Goal: Task Accomplishment & Management: Manage account settings

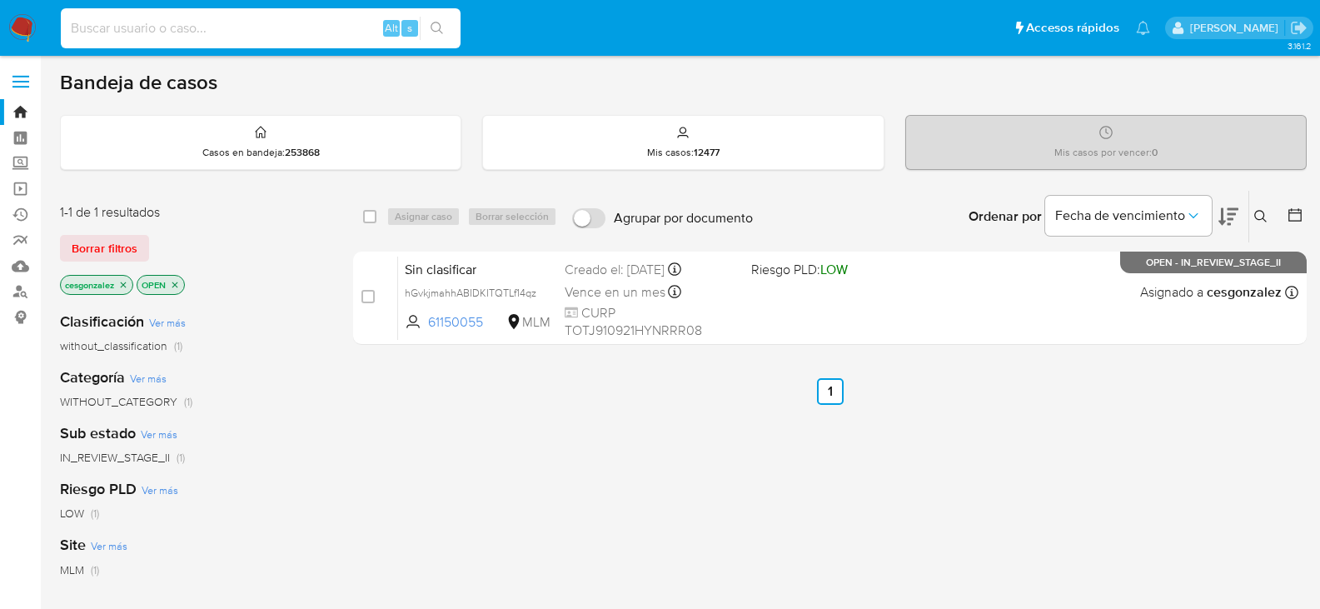
click at [166, 37] on input at bounding box center [261, 28] width 400 height 22
paste input "Jfykvow1b7YlltekFgHEQQ4v"
type input "Jfykvow1b7YlltekFgHEQQ4v"
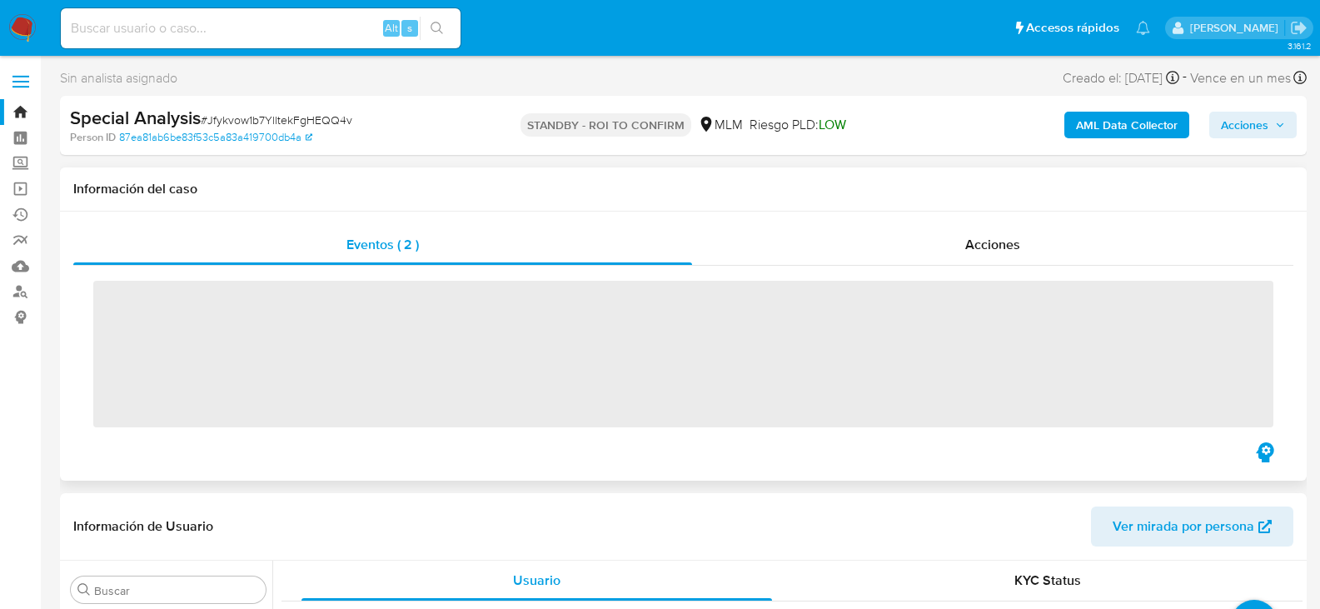
scroll to position [784, 0]
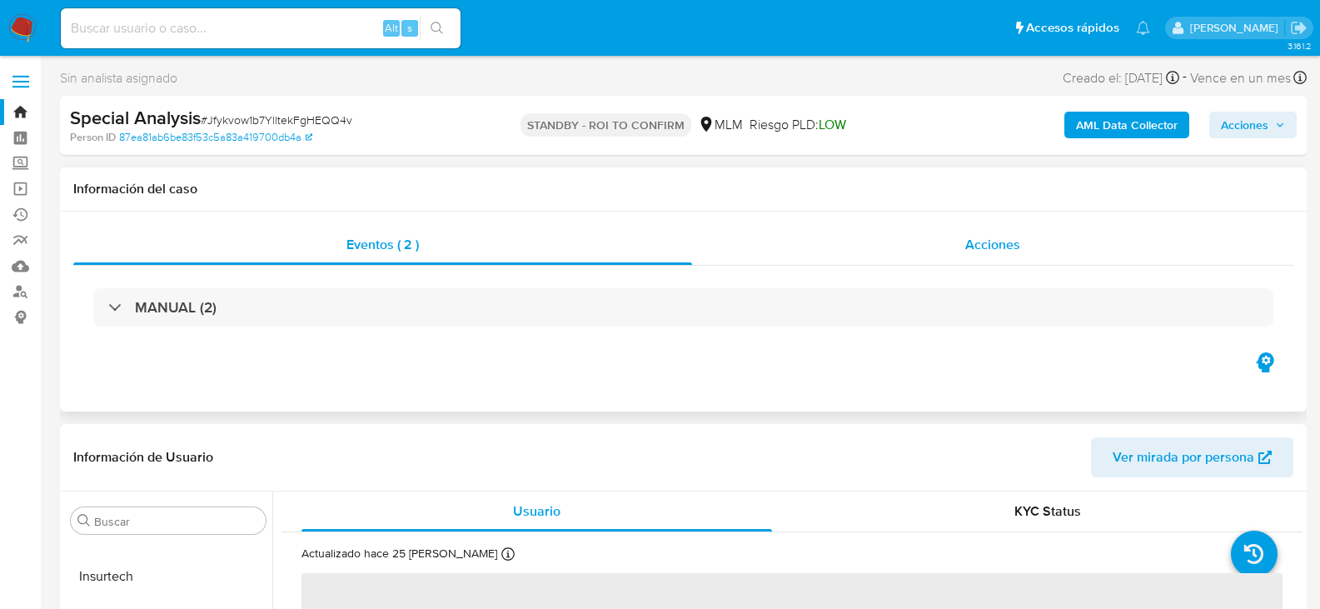
select select "10"
click at [215, 28] on input at bounding box center [261, 28] width 400 height 22
paste input "6pPscdDHkc0Q7EI97uZfapSZ"
type input "6pPscdDHkc0Q7EI97uZfapSZ"
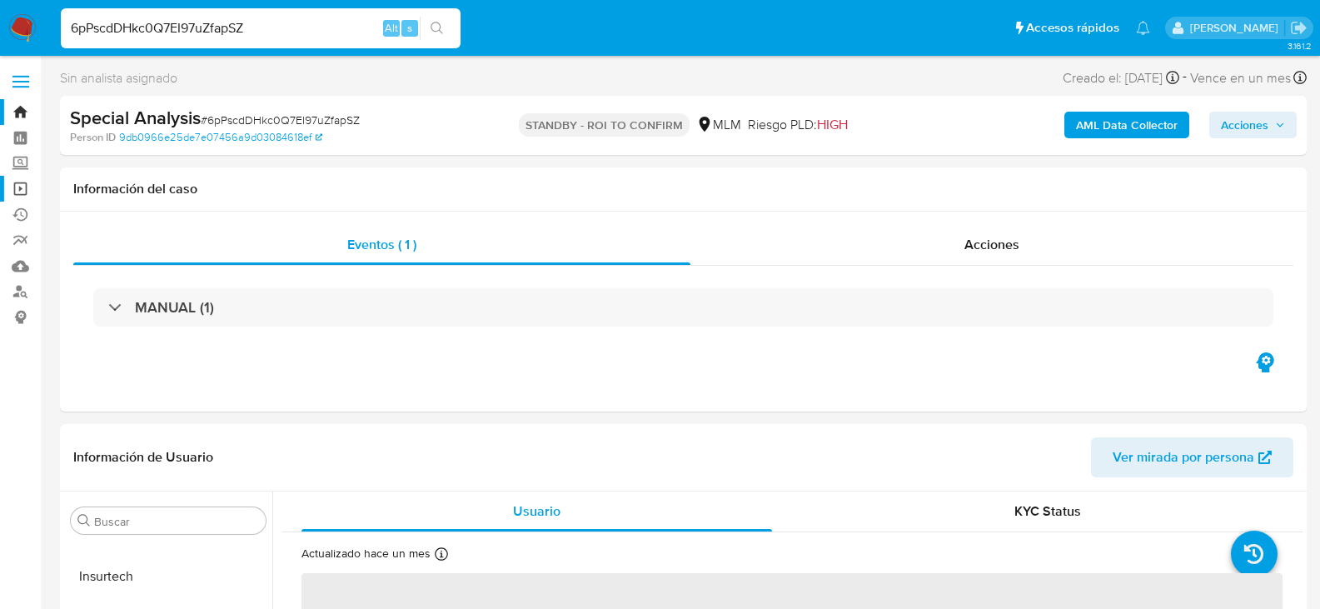
select select "10"
click at [200, 31] on input "6pPscdDHkc0Q7EI97uZfapSZ" at bounding box center [261, 28] width 400 height 22
paste input "gqofHBsue0AcfmW3Evv7R58W"
click at [200, 31] on input "6pPscdDHkc0Q7EI97gqofHBsue0AcfmW3Evv7R58WuZfapSZ" at bounding box center [261, 28] width 400 height 22
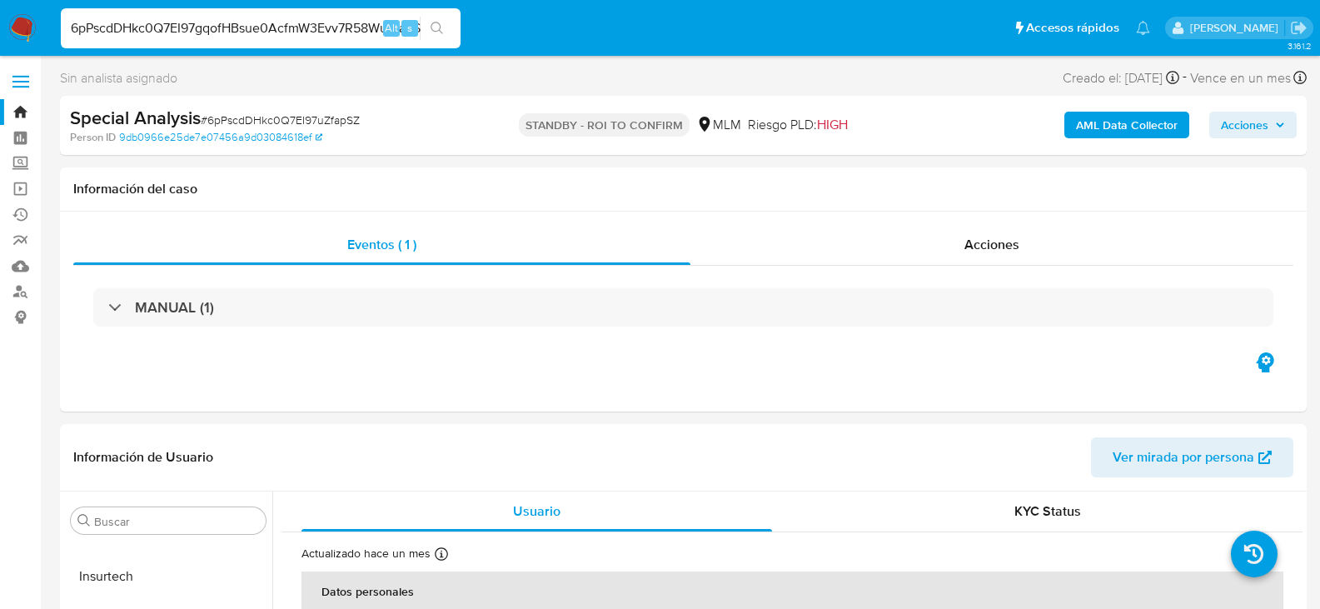
click at [200, 31] on input "6pPscdDHkc0Q7EI97gqofHBsue0AcfmW3Evv7R58WuZfapSZ" at bounding box center [261, 28] width 400 height 22
paste input "gqofHBsue0AcfmW3Evv7R58W"
type input "gqofHBsue0AcfmW3Evv7R58W"
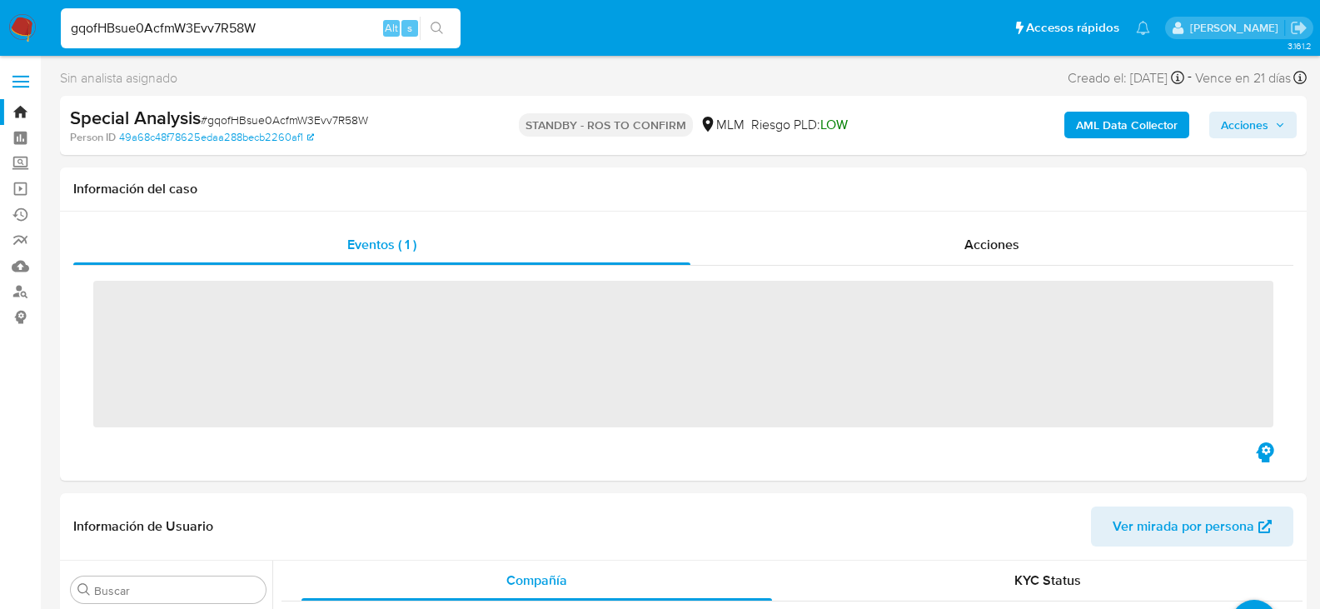
scroll to position [784, 0]
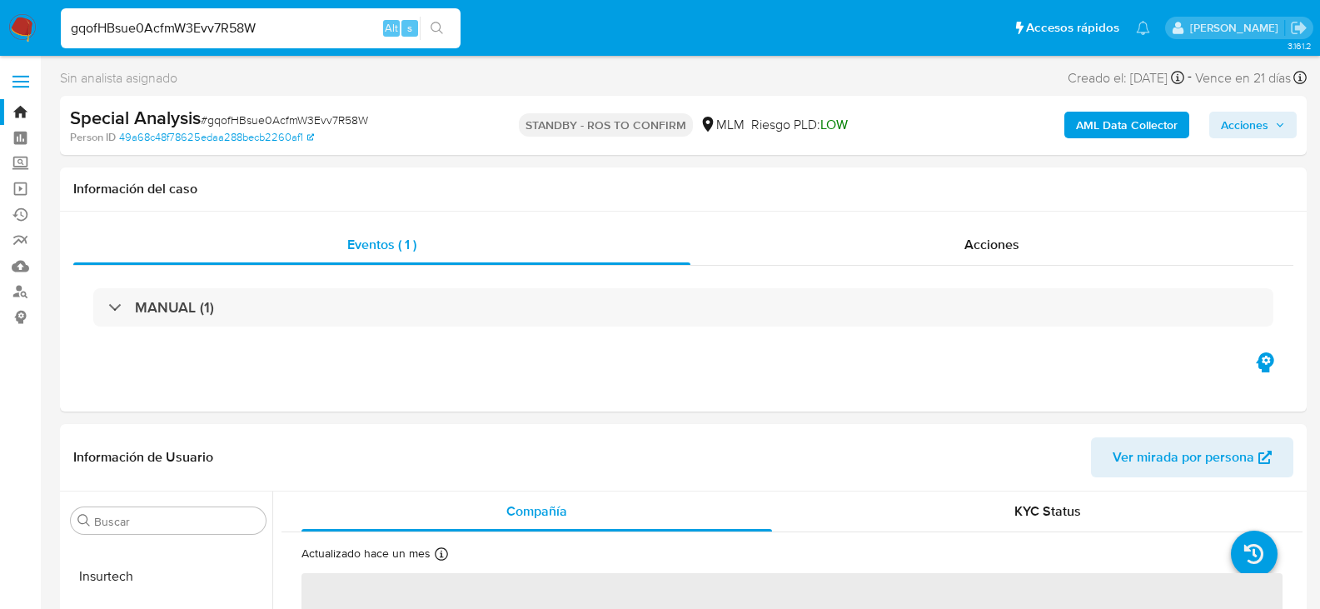
select select "10"
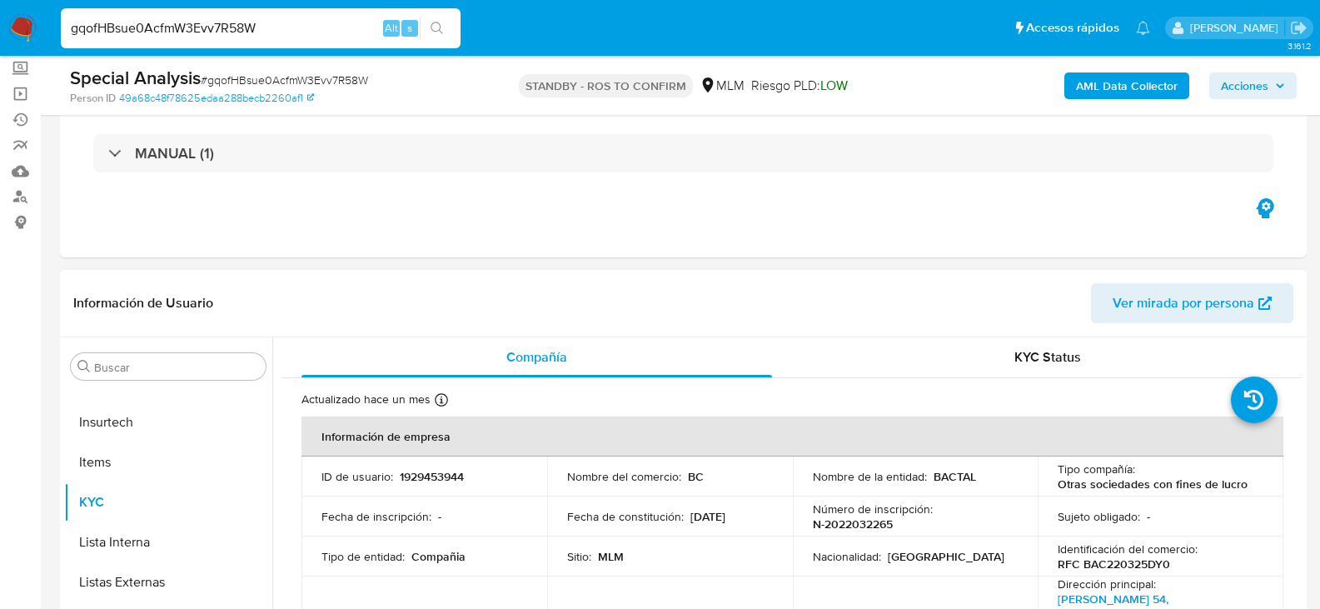
scroll to position [167, 0]
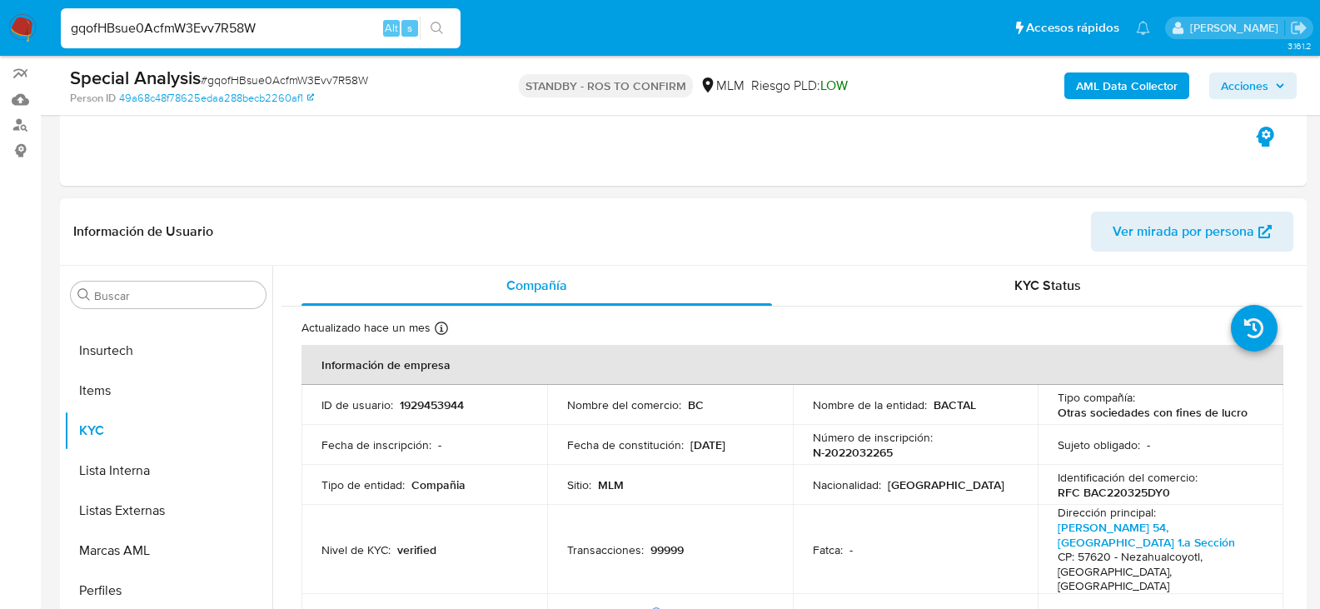
click at [443, 410] on p "1929453944" at bounding box center [432, 404] width 64 height 15
copy p "1929453944"
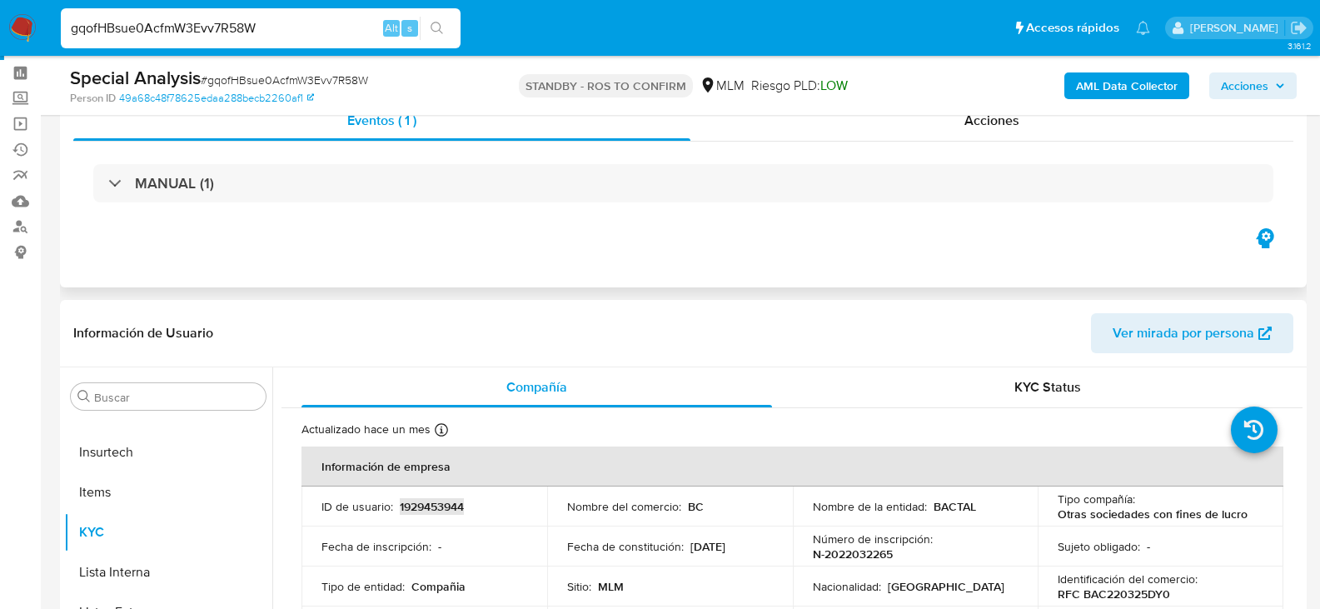
scroll to position [0, 0]
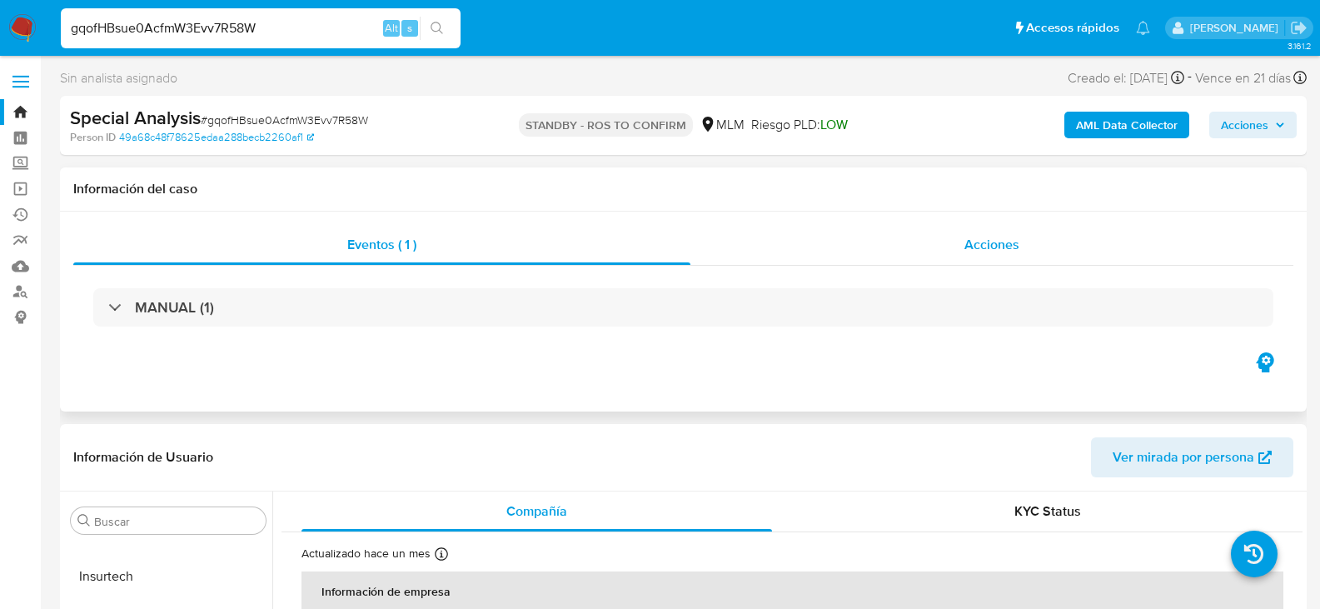
click at [958, 242] on div "Acciones" at bounding box center [992, 245] width 603 height 40
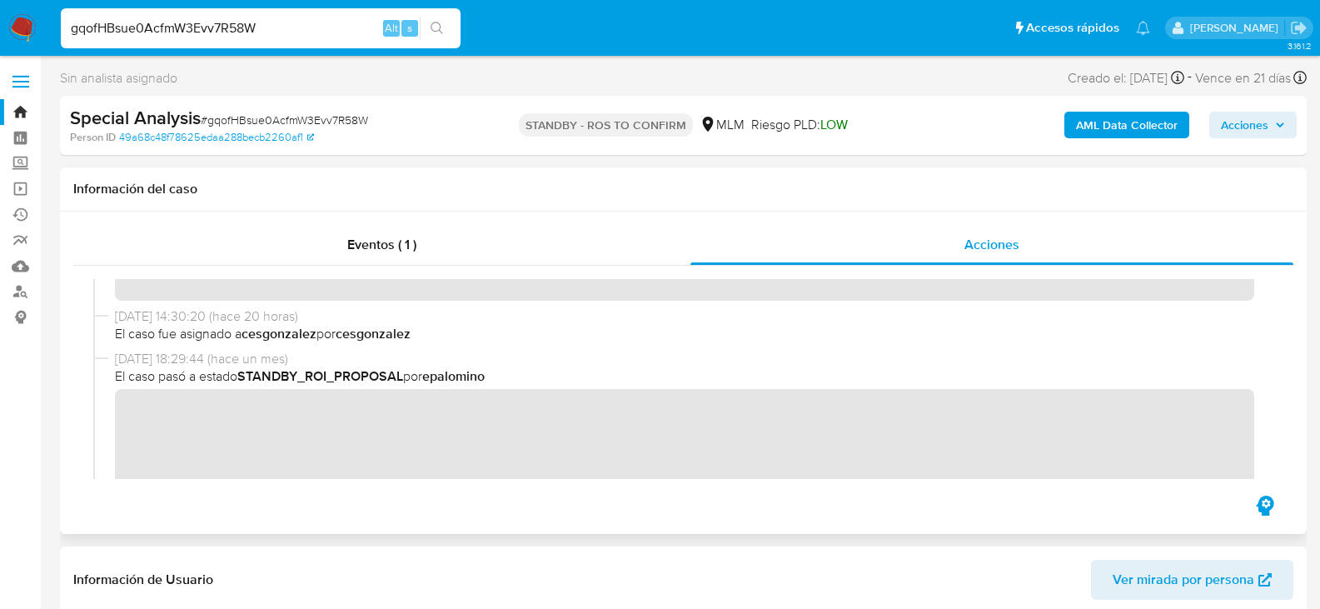
scroll to position [333, 0]
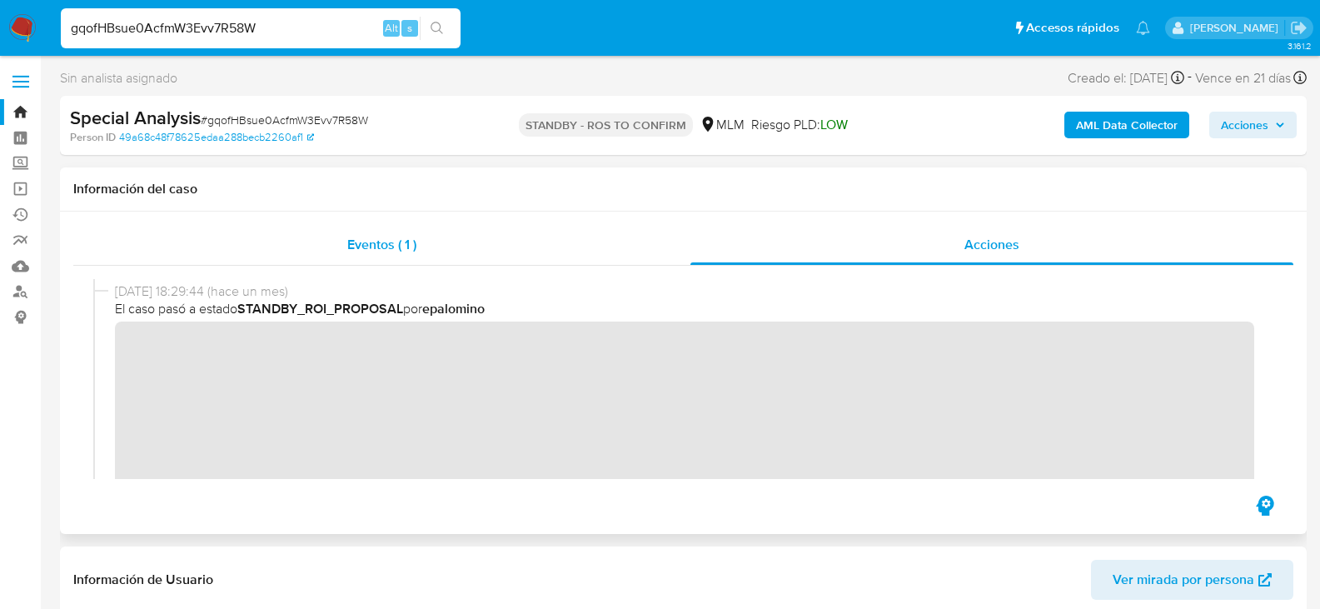
click at [402, 249] on span "Eventos ( 1 )" at bounding box center [381, 244] width 69 height 19
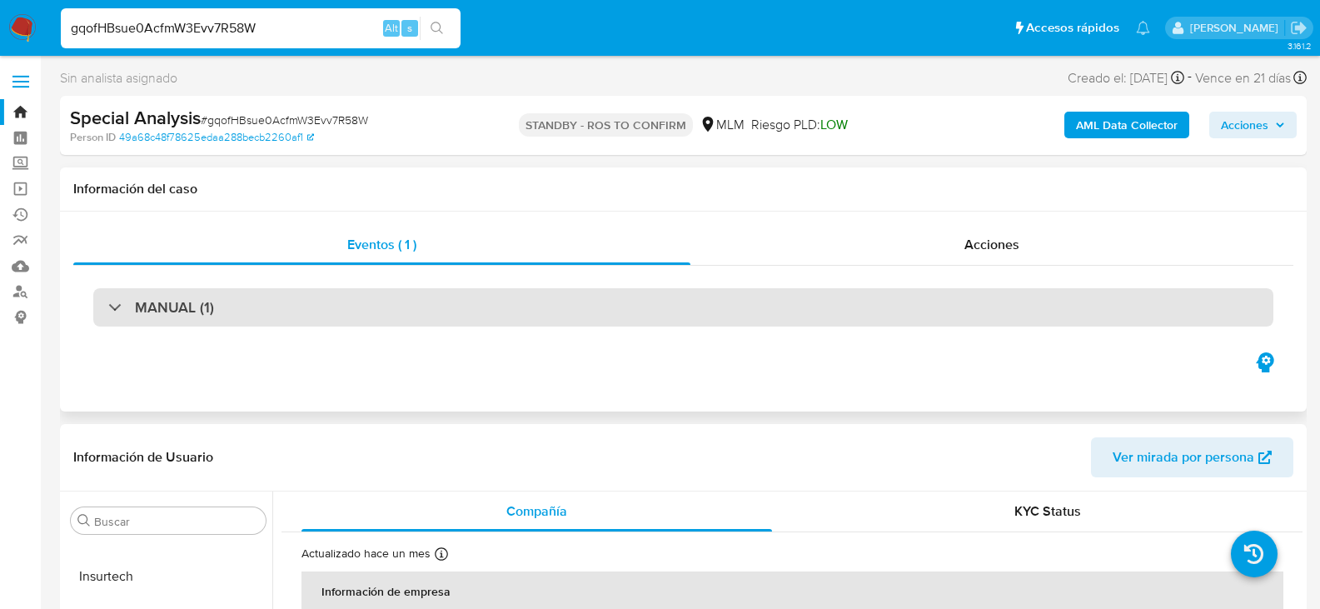
click at [264, 313] on div "MANUAL (1)" at bounding box center [683, 307] width 1180 height 38
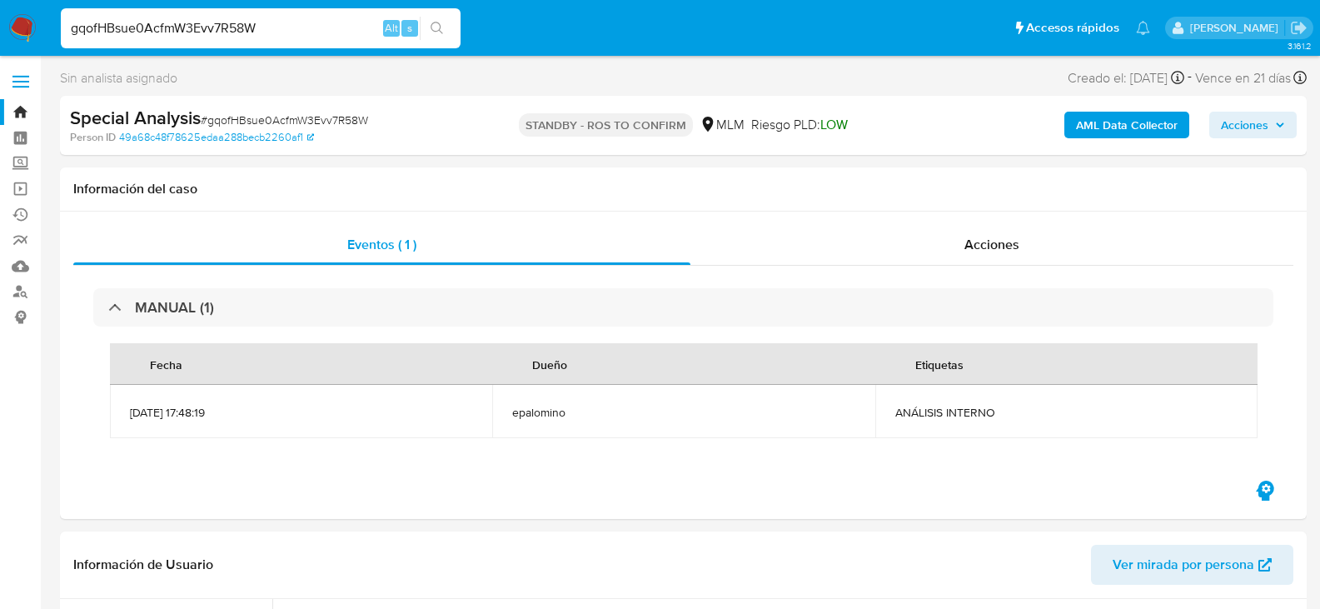
click at [294, 22] on input "gqofHBsue0AcfmW3Evv7R58W" at bounding box center [261, 28] width 400 height 22
paste input "6pPscdDHkc0Q7EI97uZfapSZ"
type input "6pPscdDHkc0Q7EI97uZfapSZ"
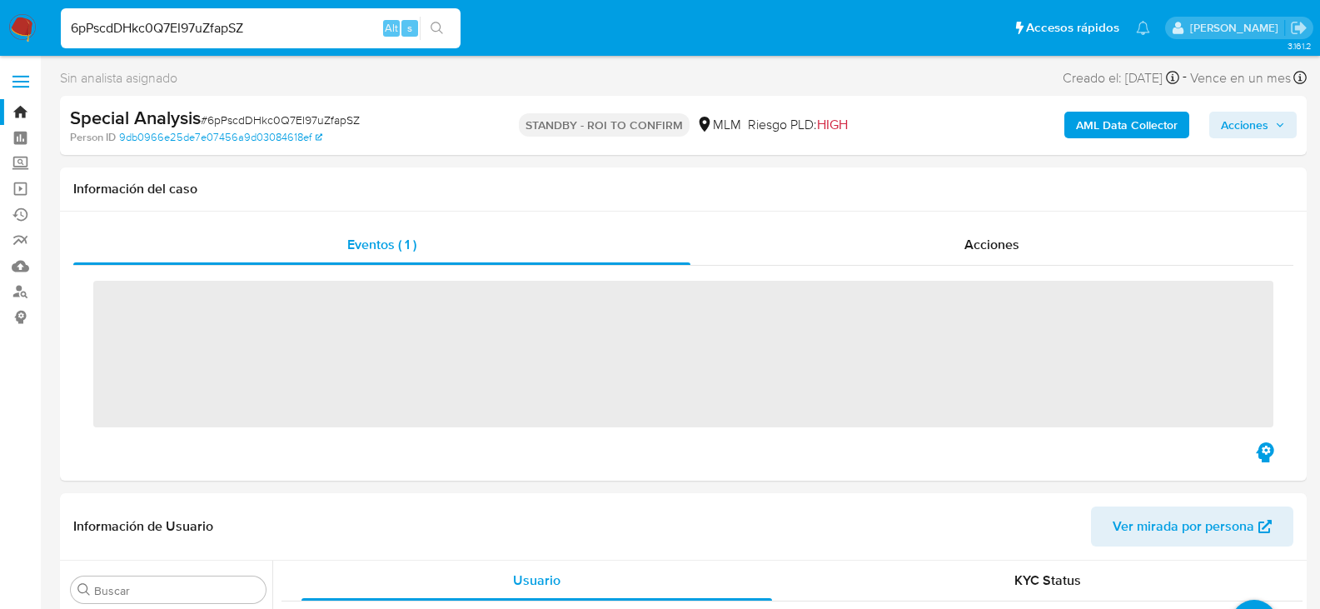
scroll to position [784, 0]
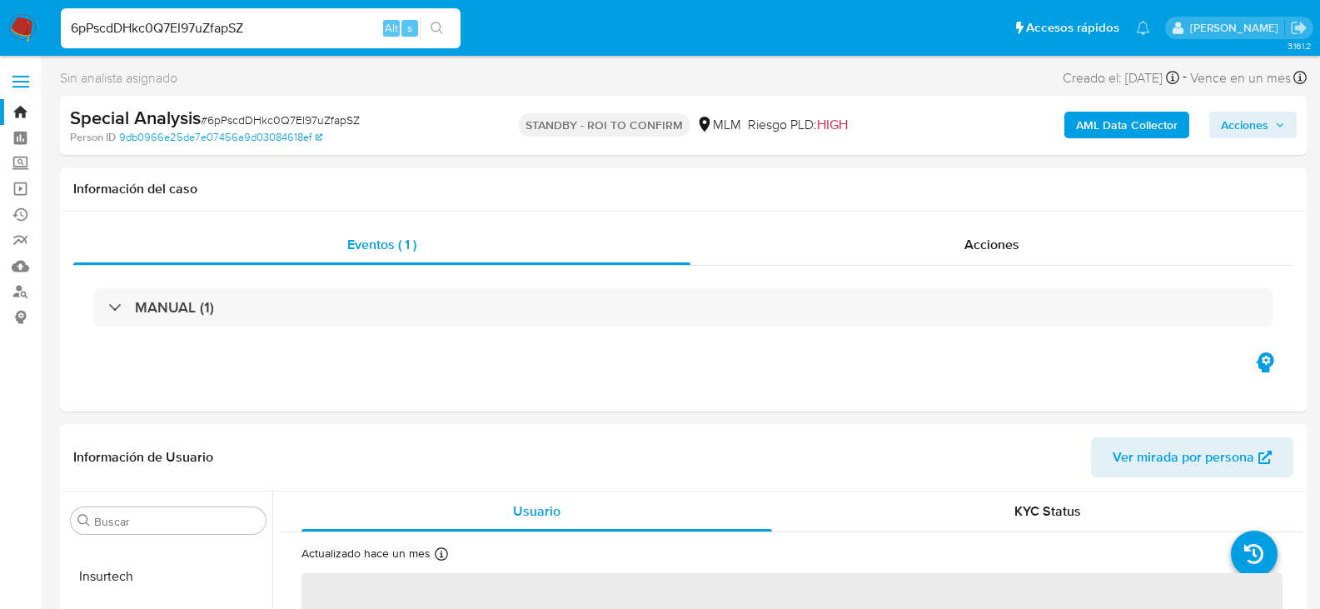
select select "10"
click at [278, 34] on input "6pPscdDHkc0Q7EI97uZfapSZ" at bounding box center [261, 28] width 400 height 22
paste input "KkomDPGgUiSJaMj71UBwjqa0"
type input "KkomDPGgUiSJaMj71UBwjqa0"
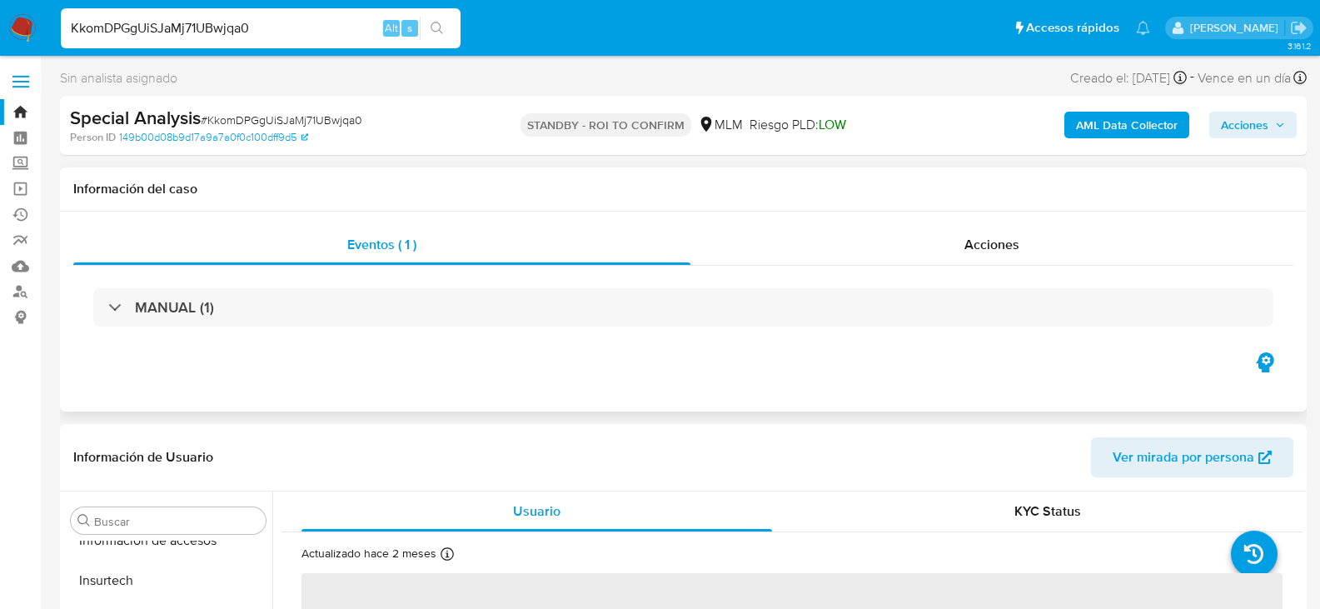
scroll to position [784, 0]
select select "10"
click at [231, 31] on input "KkomDPGgUiSJaMj71UBwjqa0" at bounding box center [261, 28] width 400 height 22
paste input "FlYtIk5yUVdrUG0yJxgPYotg"
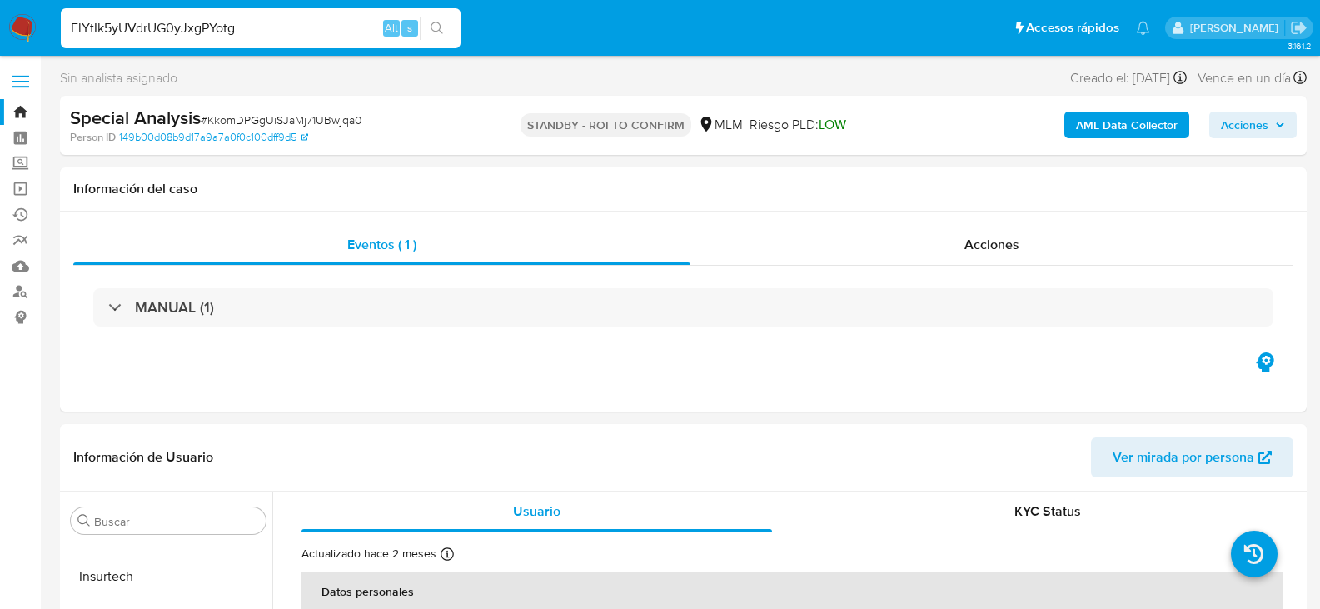
type input "FlYtIk5yUVdrUG0yJxgPYotg"
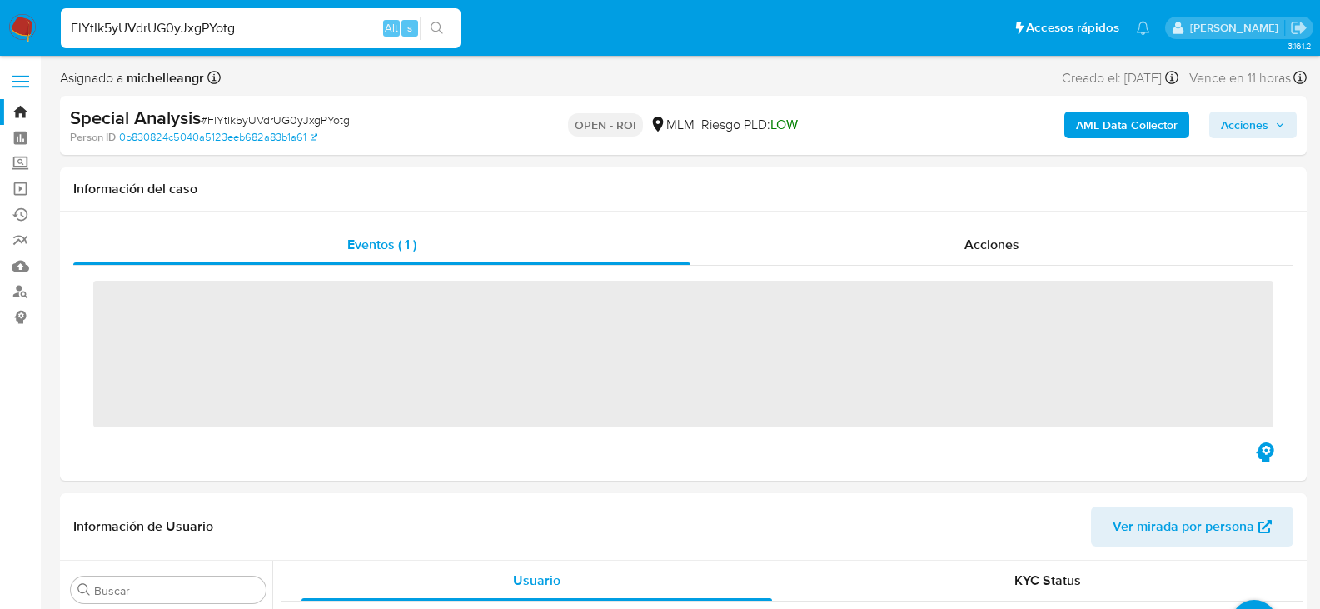
scroll to position [784, 0]
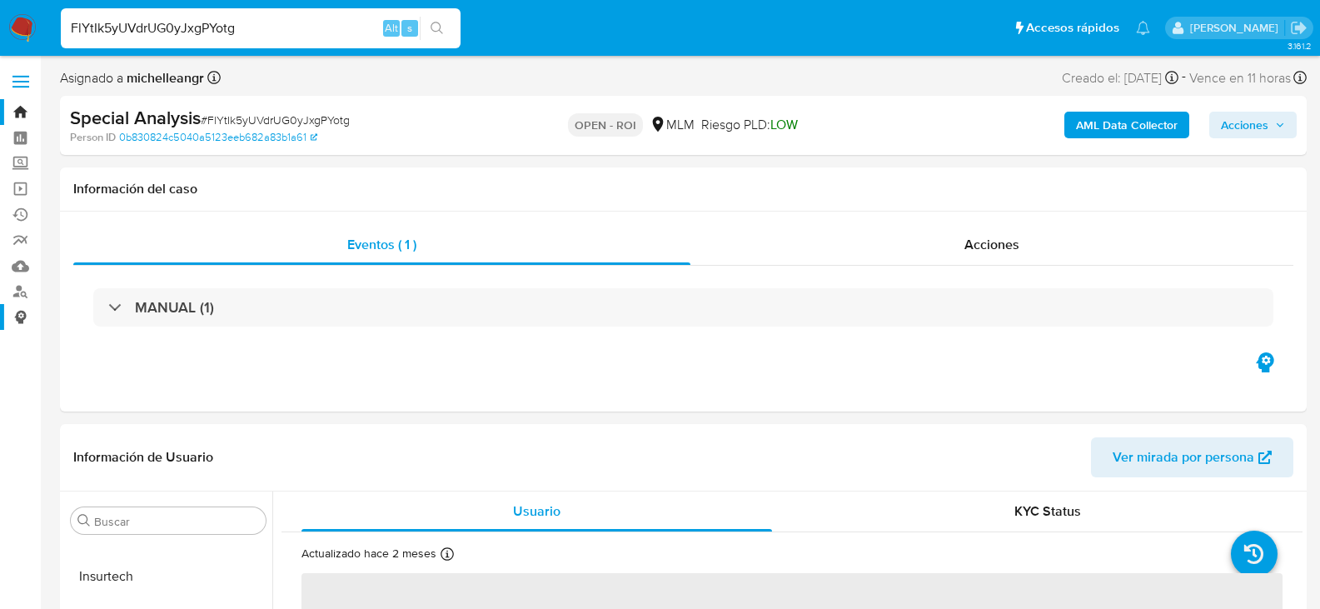
select select "10"
drag, startPoint x: 268, startPoint y: 42, endPoint x: 269, endPoint y: 32, distance: 10.0
click at [268, 40] on div "FlYtIk5yUVdrUG0yJxgPYotg Alt s" at bounding box center [261, 28] width 400 height 40
click at [270, 30] on input "FlYtIk5yUVdrUG0yJxgPYotg" at bounding box center [261, 28] width 400 height 22
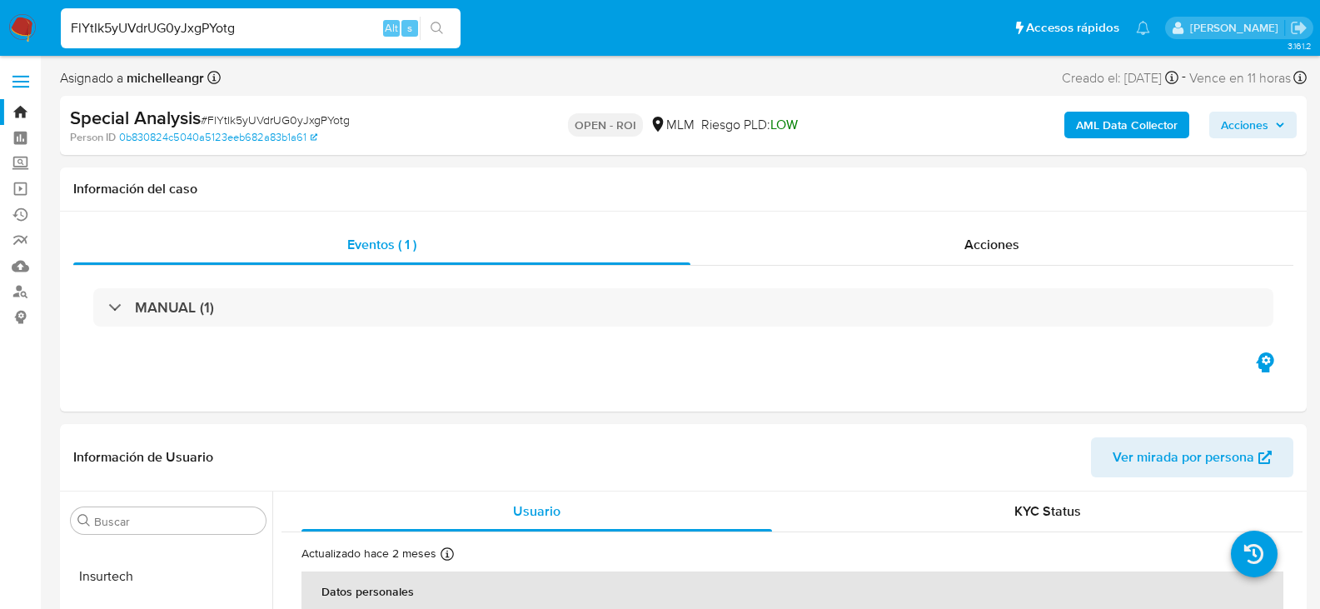
paste input "3CH8lLR07jGie2I0jKH32YqL"
type input "3CH8lLR07jGie2I0jKH32YqL"
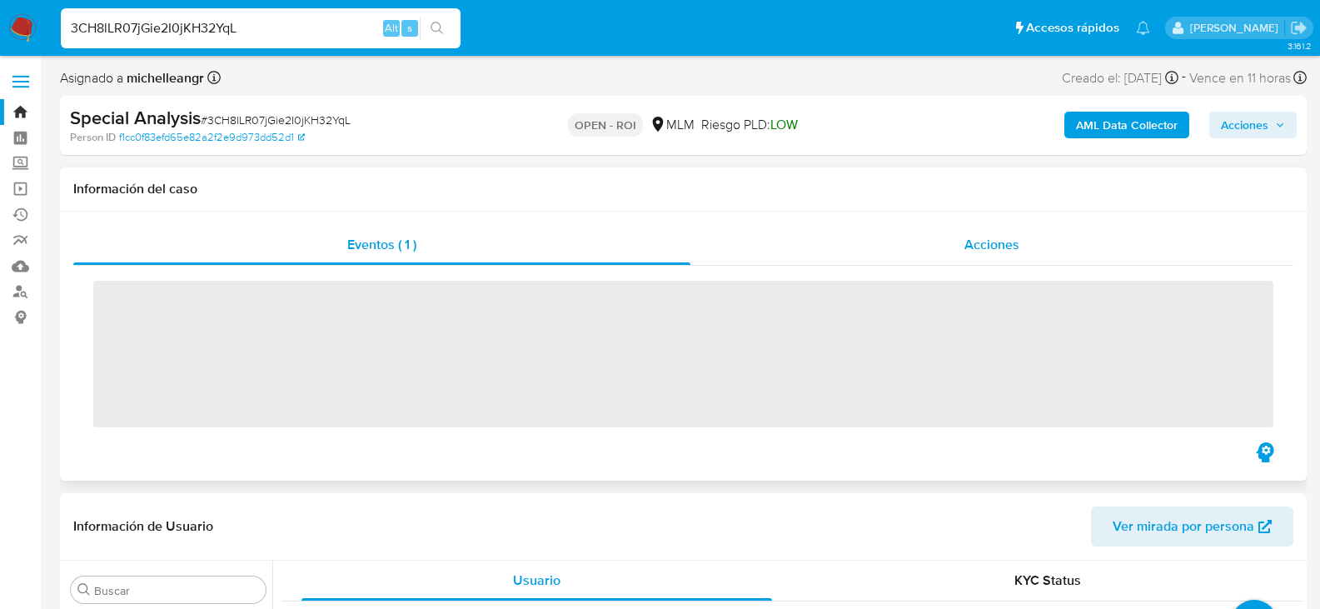
scroll to position [784, 0]
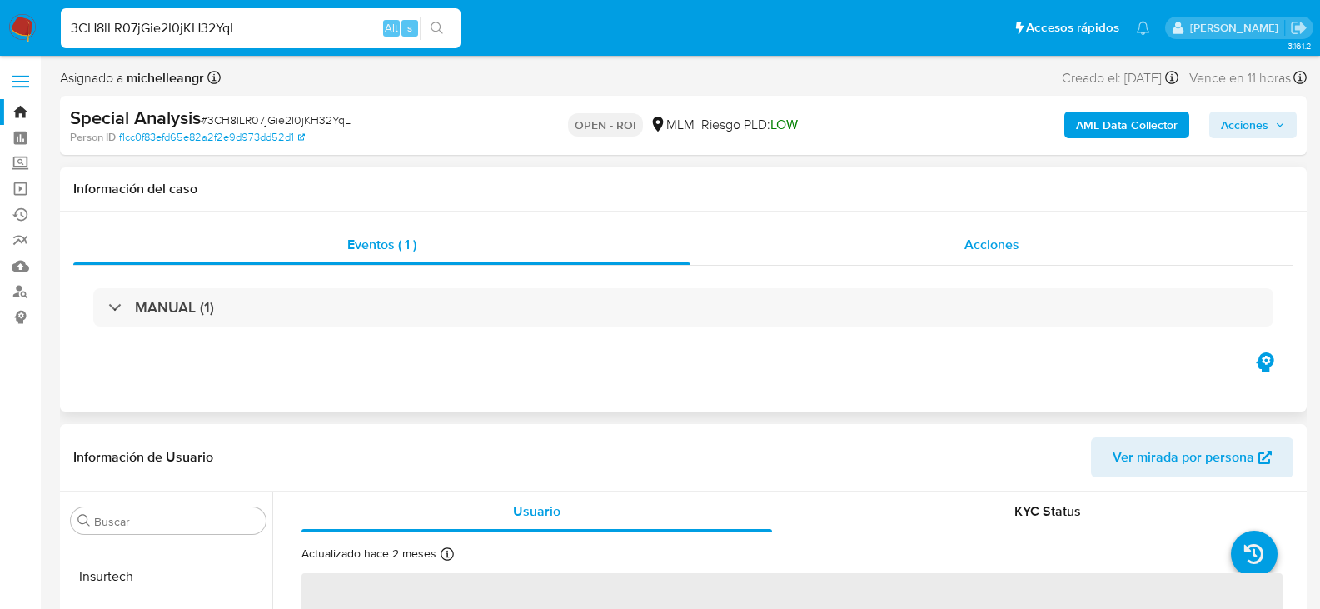
select select "10"
click at [337, 36] on input "3CH8lLR07jGie2I0jKH32YqL" at bounding box center [261, 28] width 400 height 22
paste input "Du0JIlGJ7C0F6oWxilOjQnph"
type input "Du0JIlGJ7C0F6oWxilOjQnph"
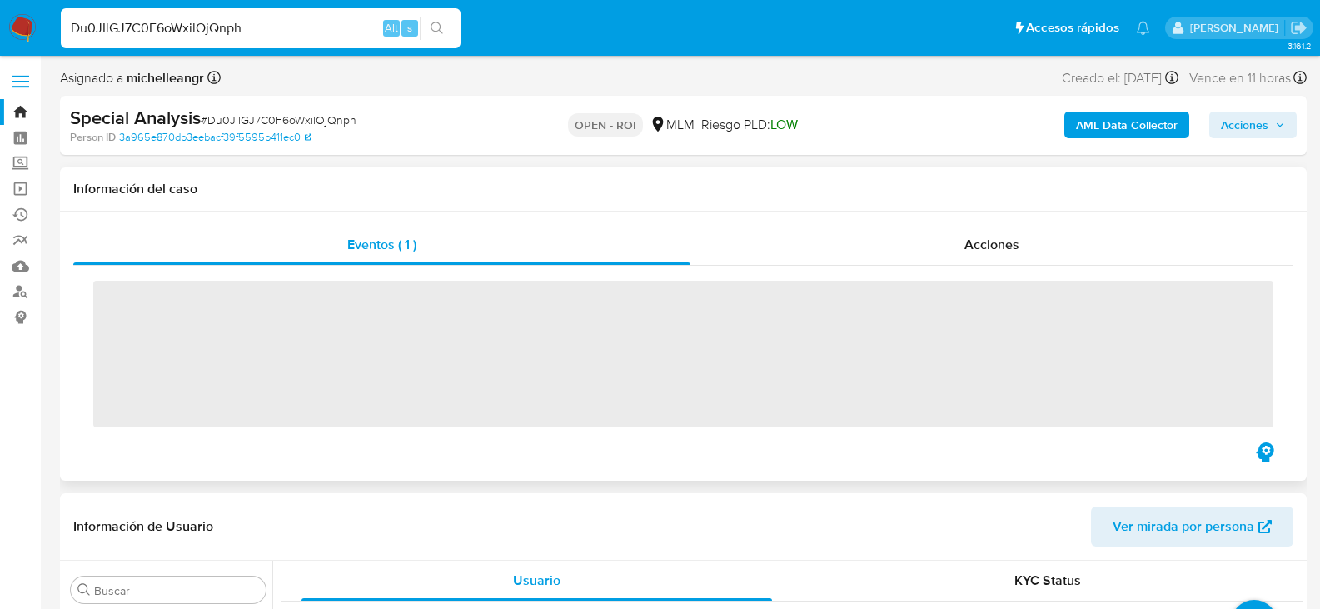
scroll to position [784, 0]
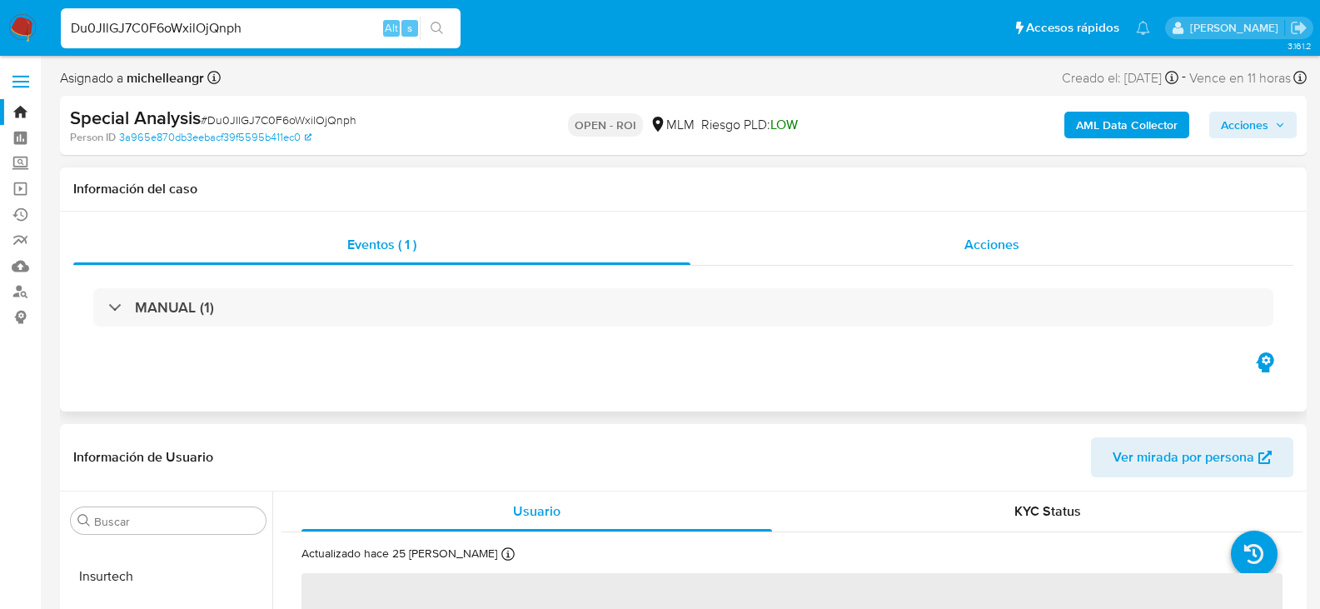
select select "10"
click at [986, 245] on span "Acciones" at bounding box center [992, 244] width 55 height 19
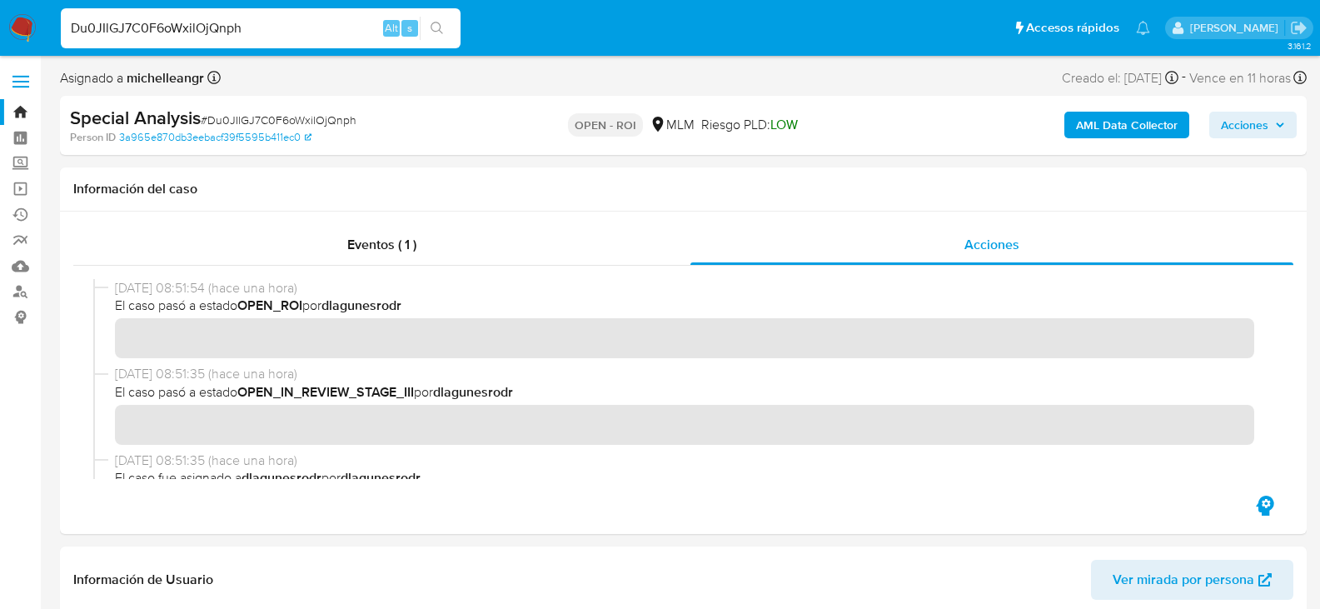
click at [161, 27] on input "Du0JIlGJ7C0F6oWxilOjQnph" at bounding box center [261, 28] width 400 height 22
paste input "TNGAlnZNYxHeZg8ic541QErR"
type input "TNGAlnZNYxHeZg8ic541QErR"
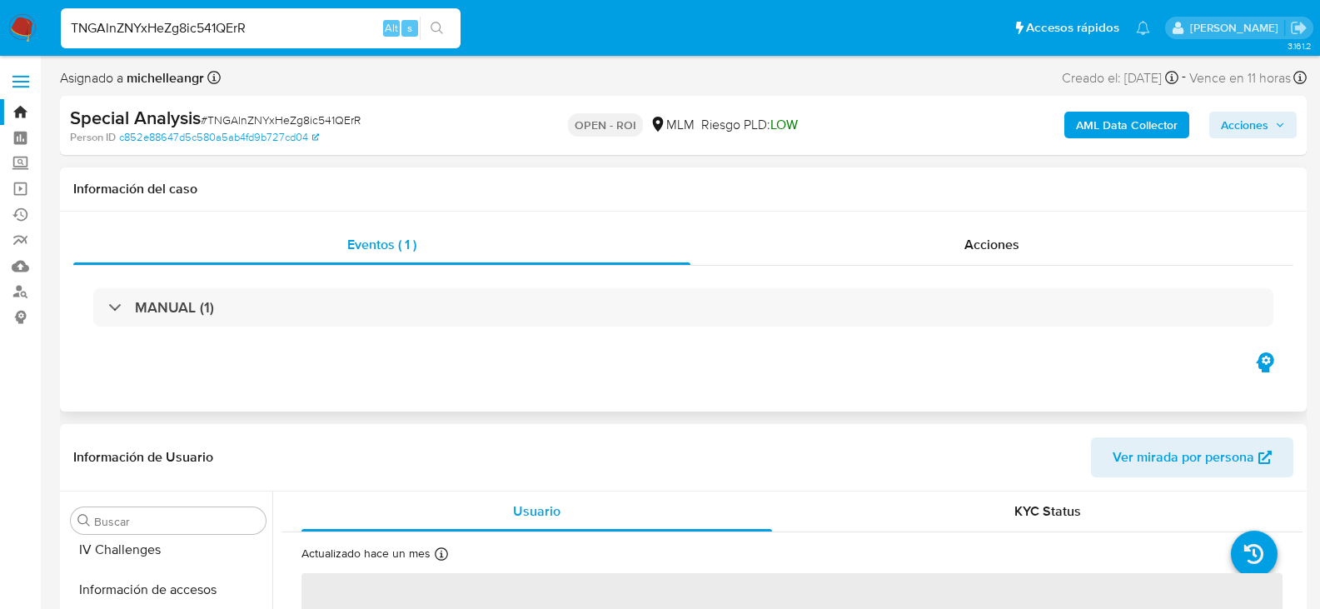
scroll to position [784, 0]
select select "10"
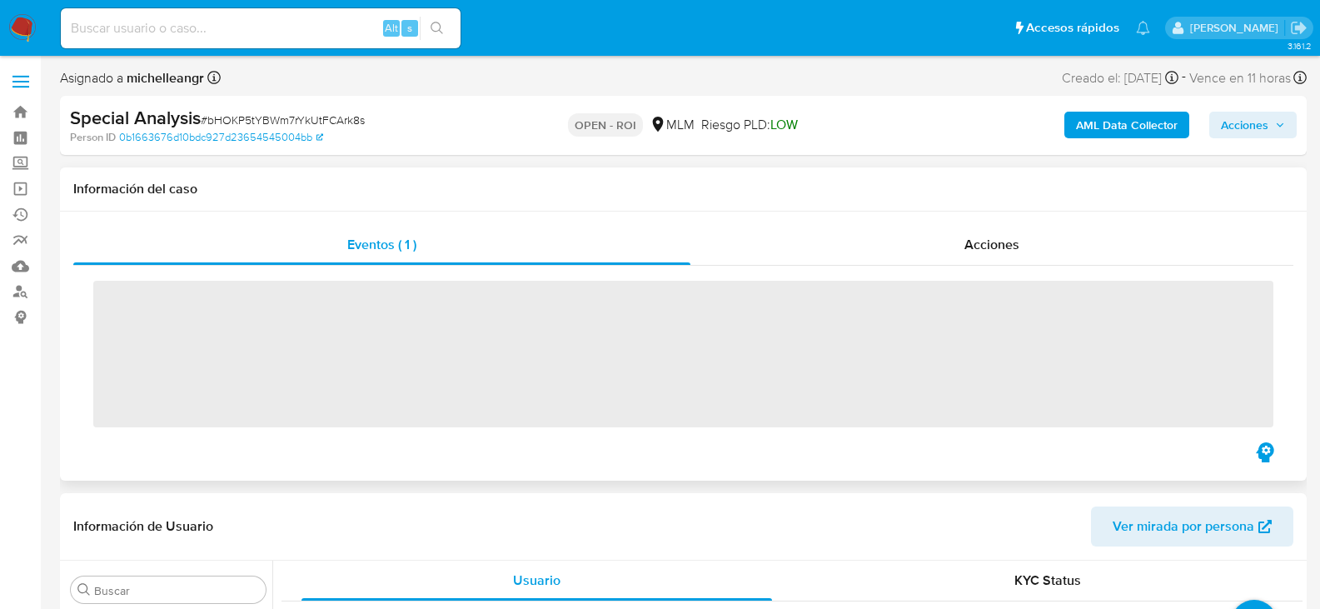
scroll to position [784, 0]
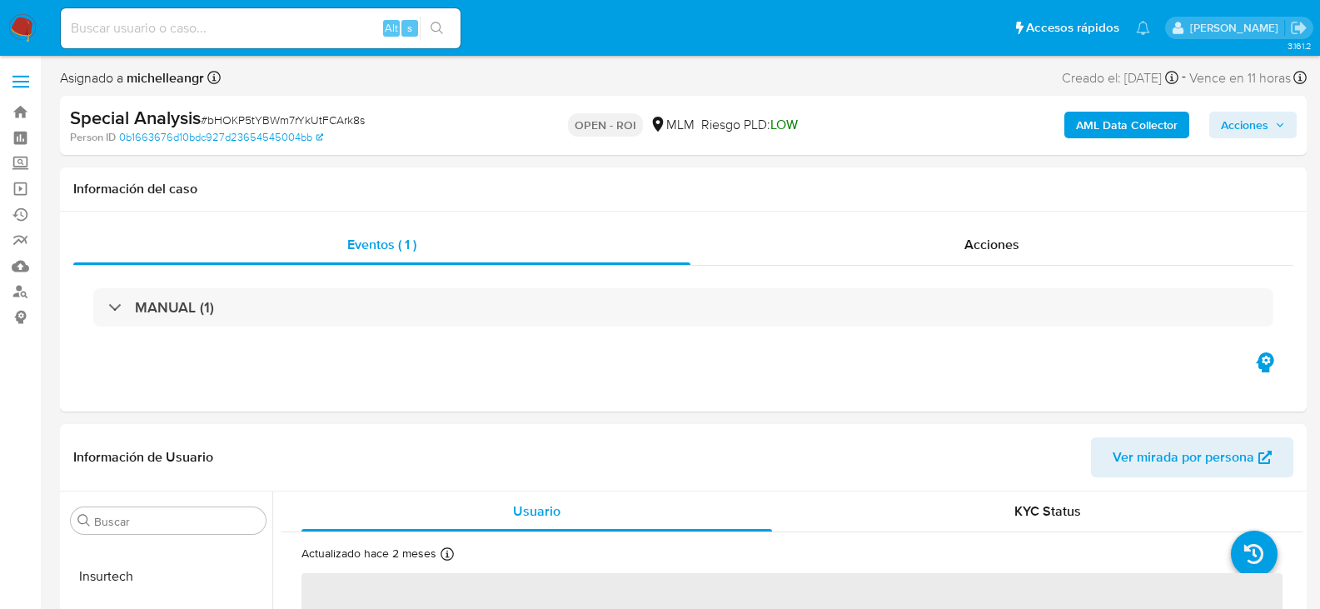
select select "10"
click at [294, 11] on div "Alt s" at bounding box center [261, 28] width 400 height 40
click at [292, 27] on input at bounding box center [261, 28] width 400 height 22
paste input "ts7Fkdk8WouN2fZP1Jwxq0VM"
type input "ts7Fkdk8WouN2fZP1Jwxq0VM"
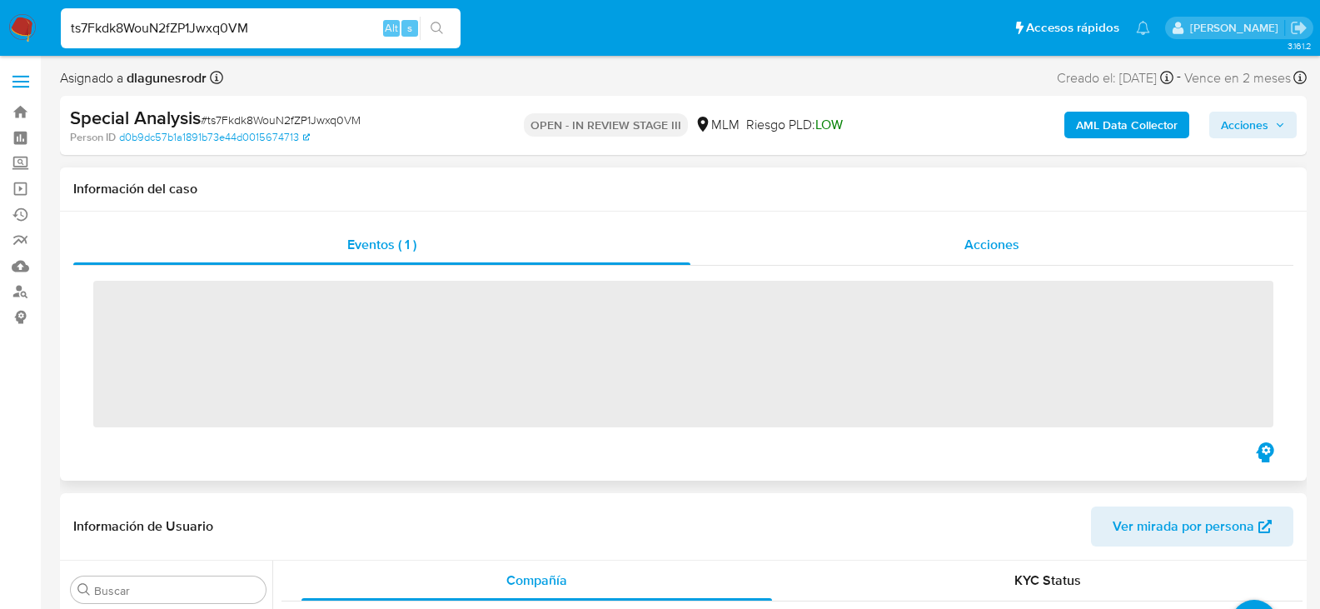
scroll to position [784, 0]
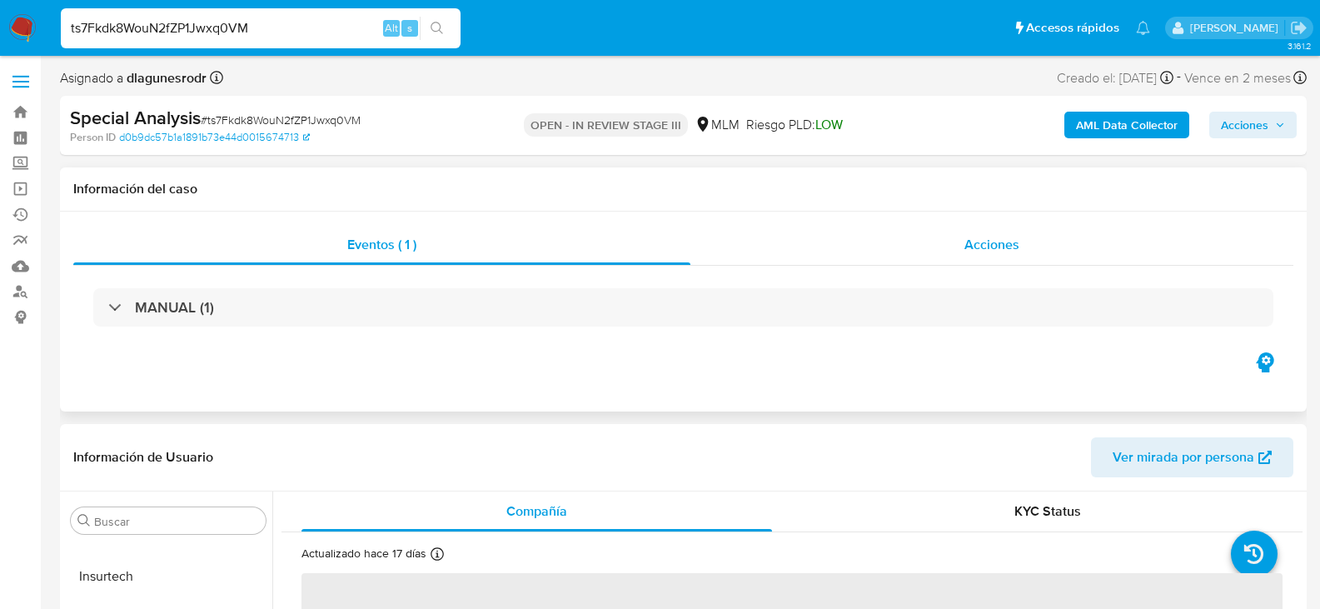
click at [980, 247] on span "Acciones" at bounding box center [992, 244] width 55 height 19
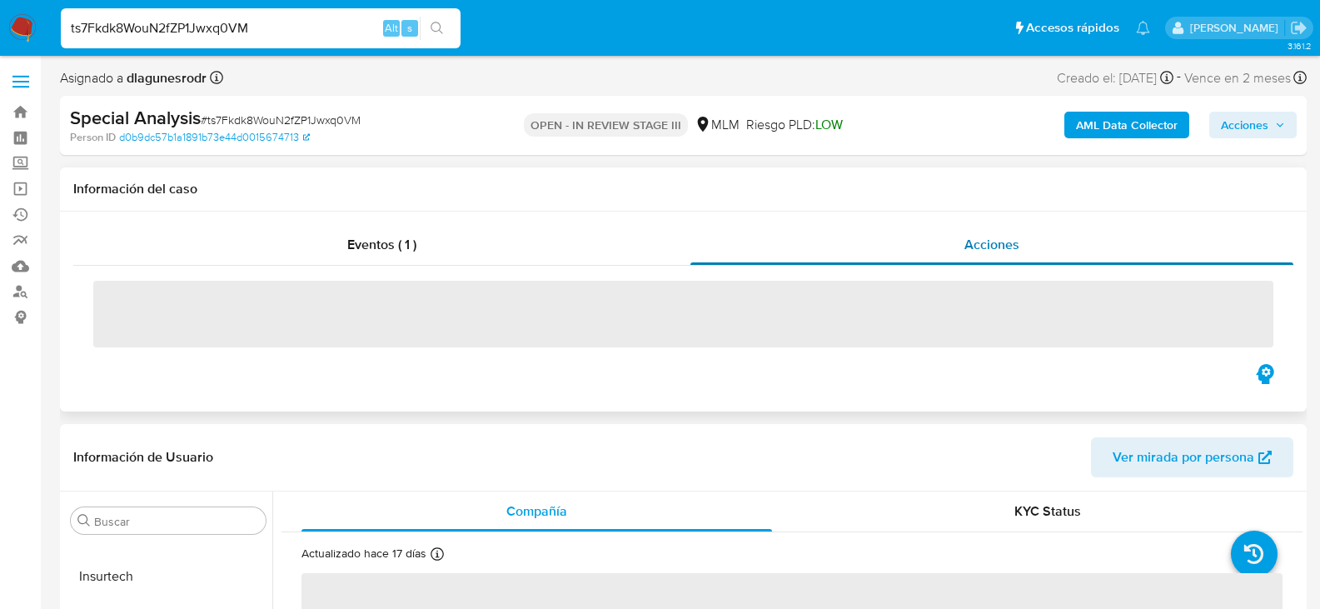
select select "10"
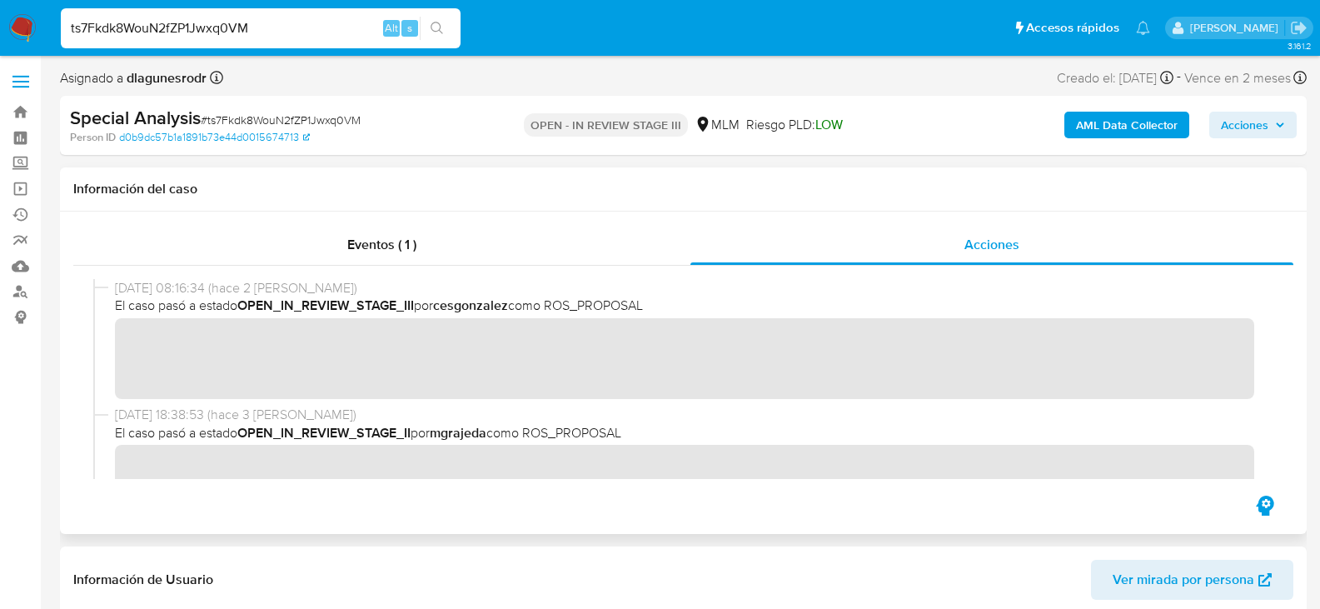
scroll to position [83, 0]
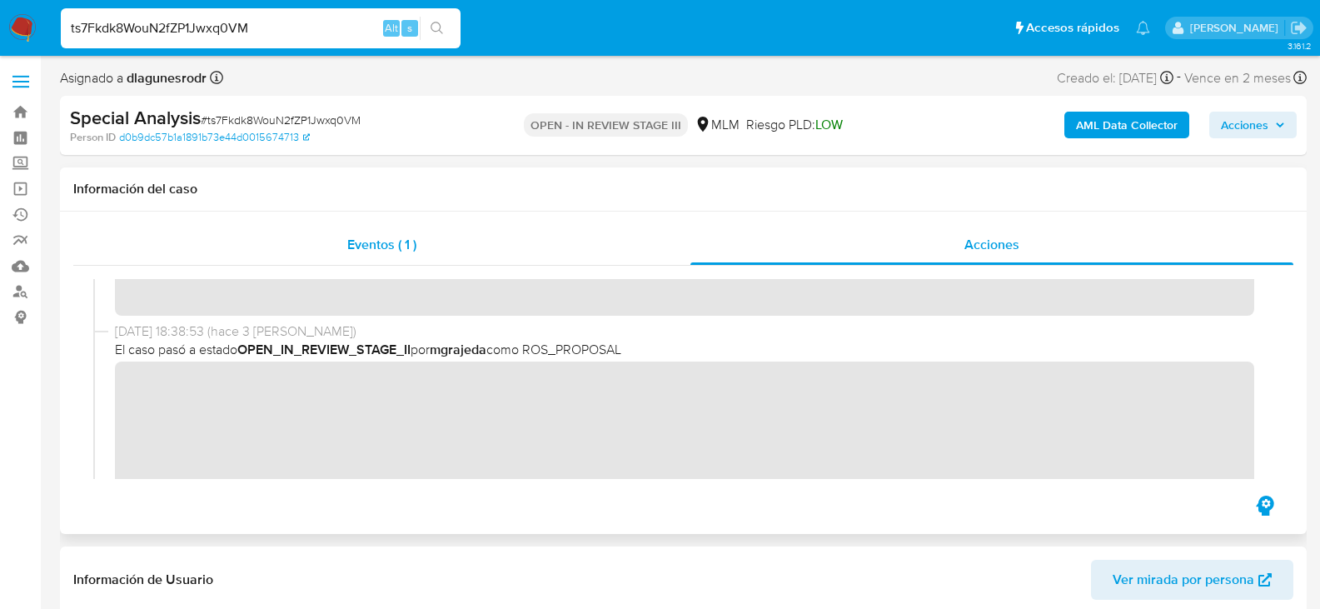
click at [402, 237] on span "Eventos ( 1 )" at bounding box center [381, 244] width 69 height 19
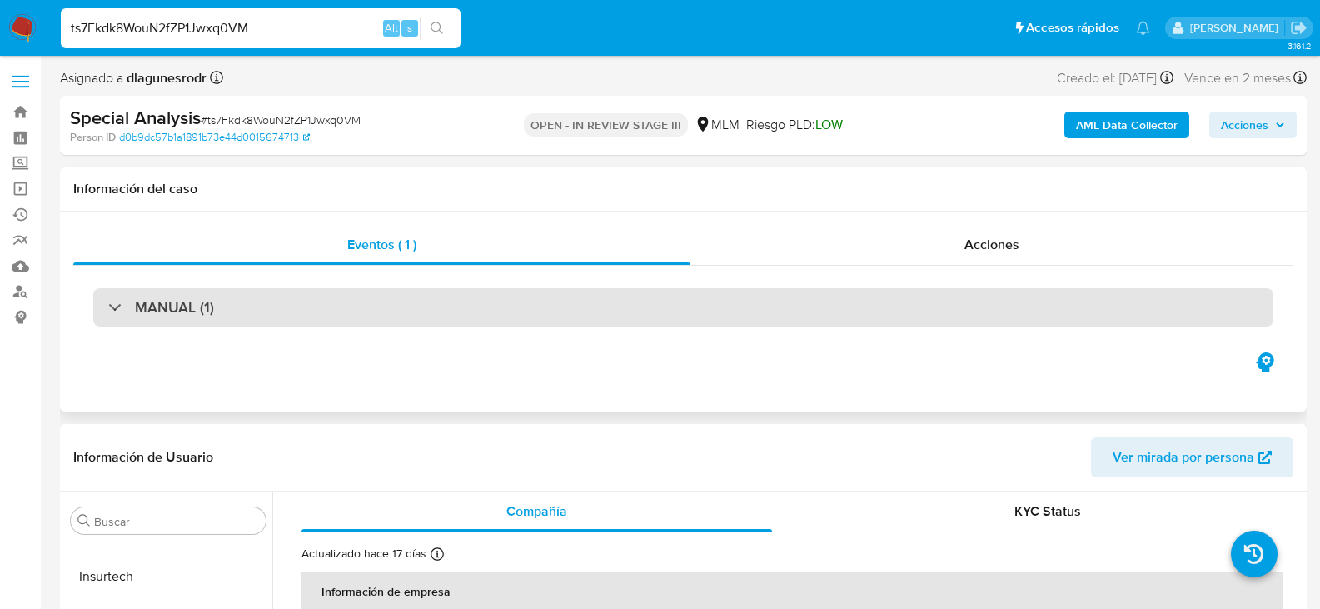
click at [157, 309] on h3 "MANUAL (1)" at bounding box center [174, 307] width 79 height 18
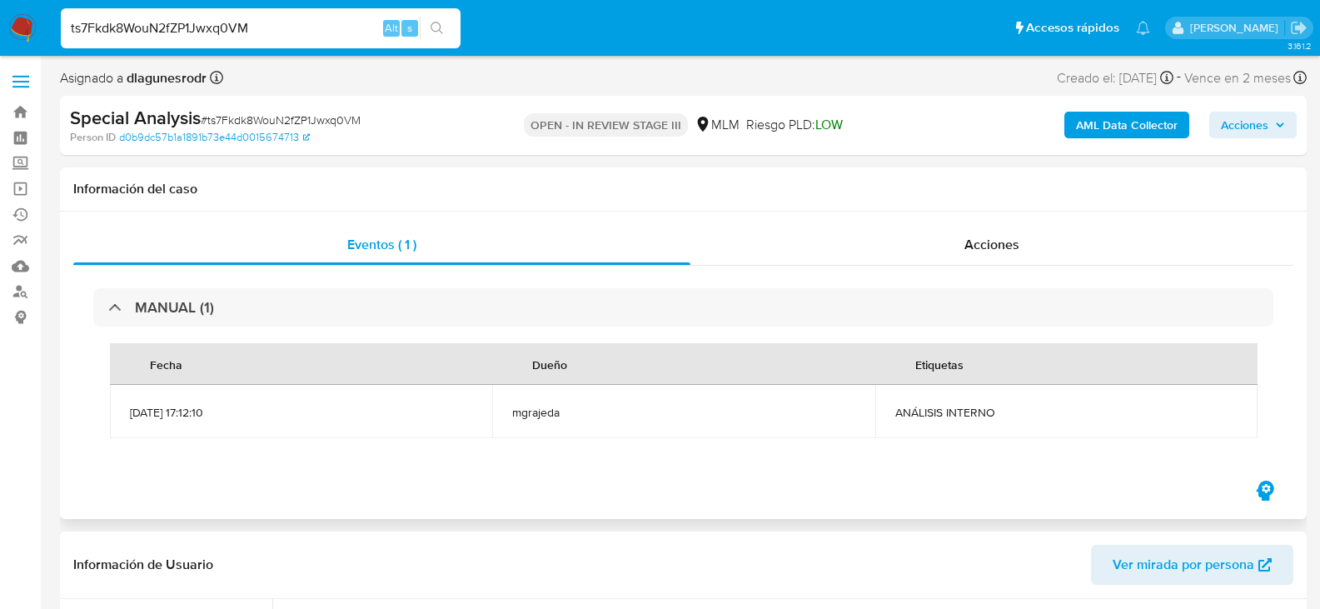
click at [130, 410] on span "03/10/2025 17:12:10" at bounding box center [301, 412] width 342 height 15
click at [130, 412] on span "03/10/2025 17:12:10" at bounding box center [301, 412] width 342 height 15
drag, startPoint x: 130, startPoint y: 411, endPoint x: 187, endPoint y: 413, distance: 56.7
click at [187, 413] on span "03/10/2025 17:12:10" at bounding box center [301, 412] width 342 height 15
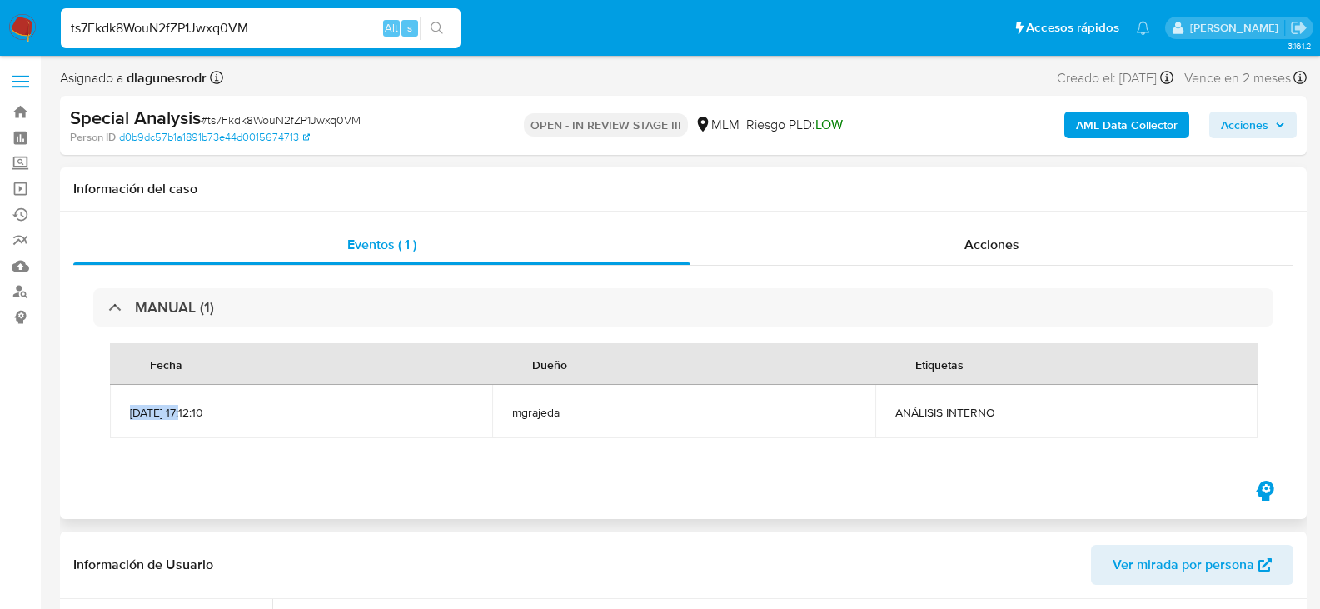
copy span "03/10/2025"
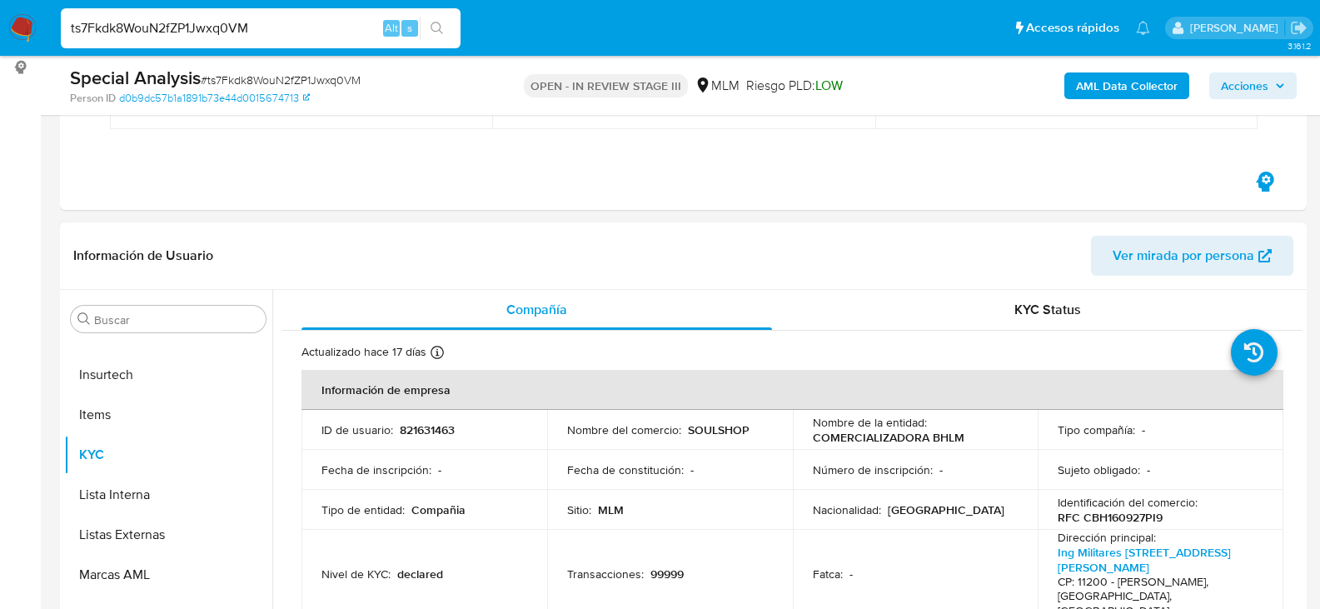
click at [441, 431] on p "821631463" at bounding box center [427, 429] width 55 height 15
copy p "821631463"
click at [257, 37] on input "ts7Fkdk8WouN2fZP1Jwxq0VM" at bounding box center [261, 28] width 400 height 22
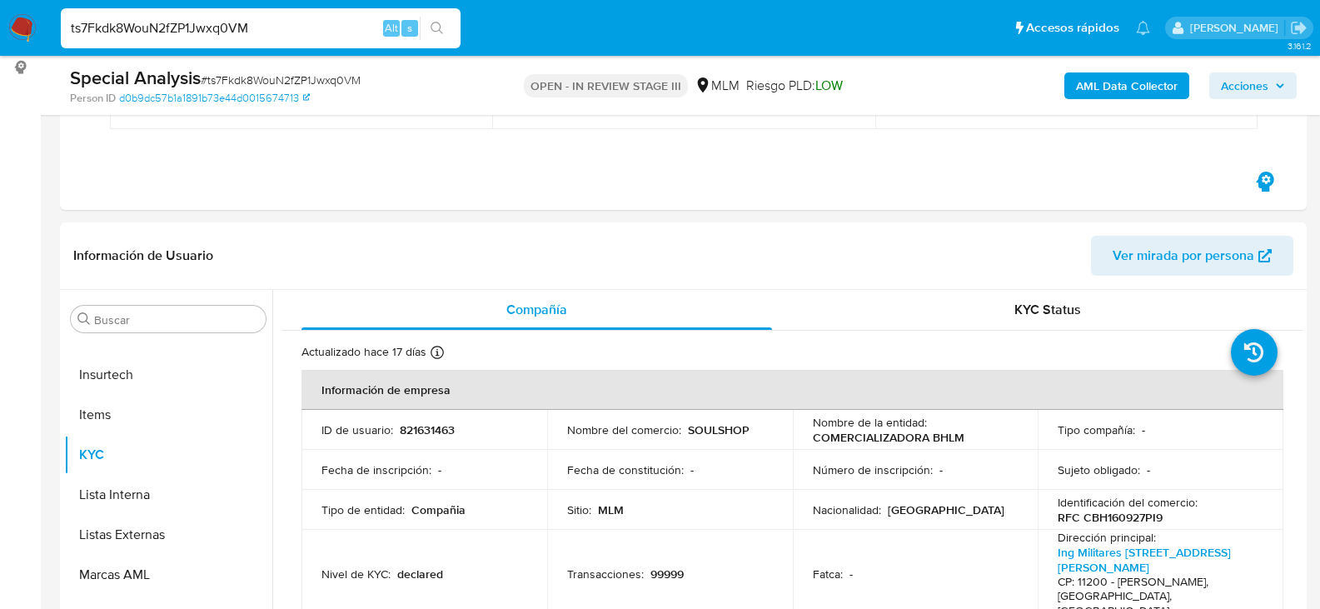
click at [257, 37] on input "ts7Fkdk8WouN2fZP1Jwxq0VM" at bounding box center [261, 28] width 400 height 22
paste input "ETWxW6tCAyzQYsC2XvynVHi8"
type input "ETWxW6tCAyzQYsC2XvynVHi8"
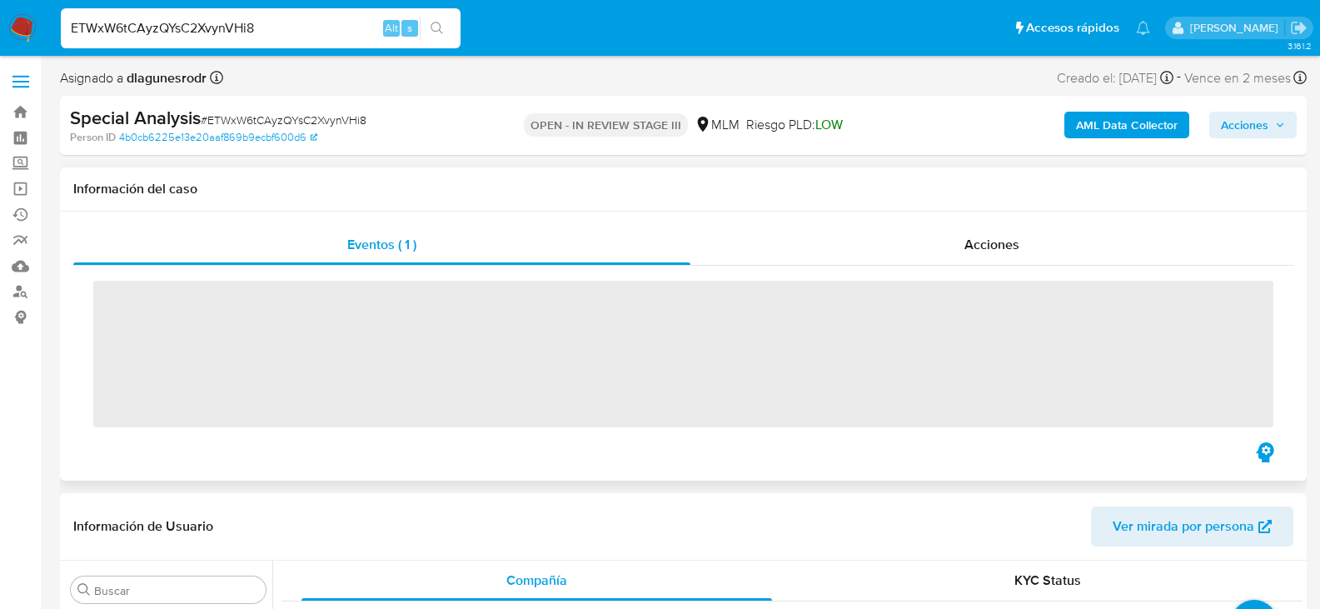
scroll to position [784, 0]
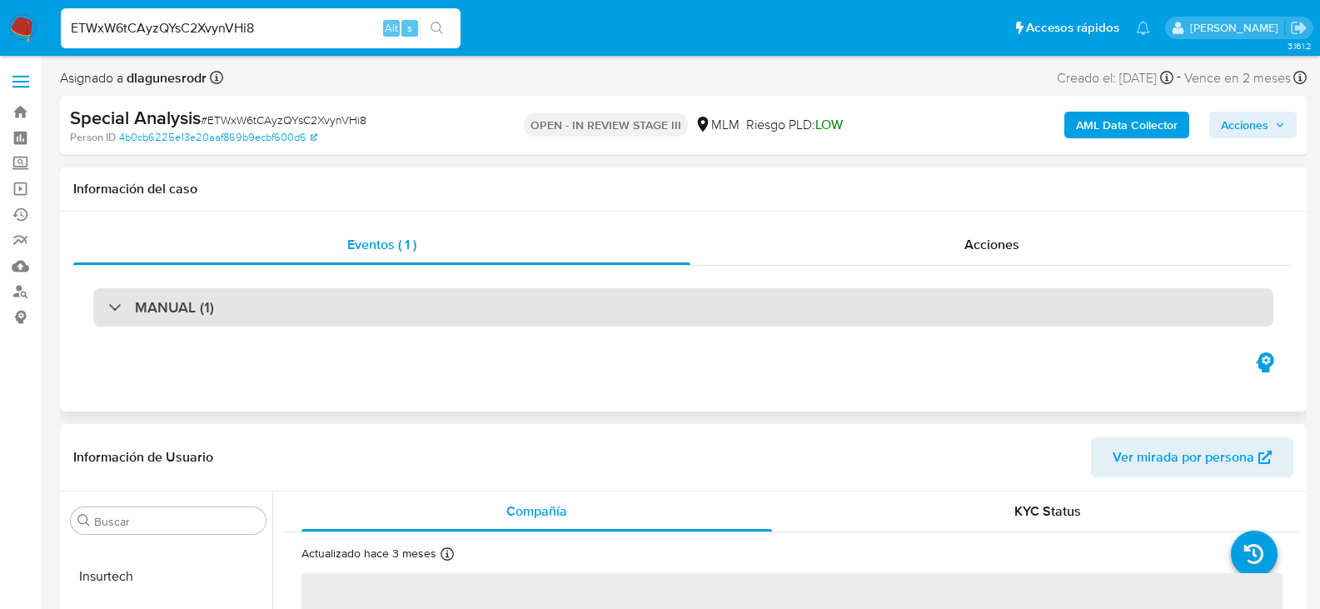
click at [222, 296] on div "MANUAL (1)" at bounding box center [683, 307] width 1180 height 38
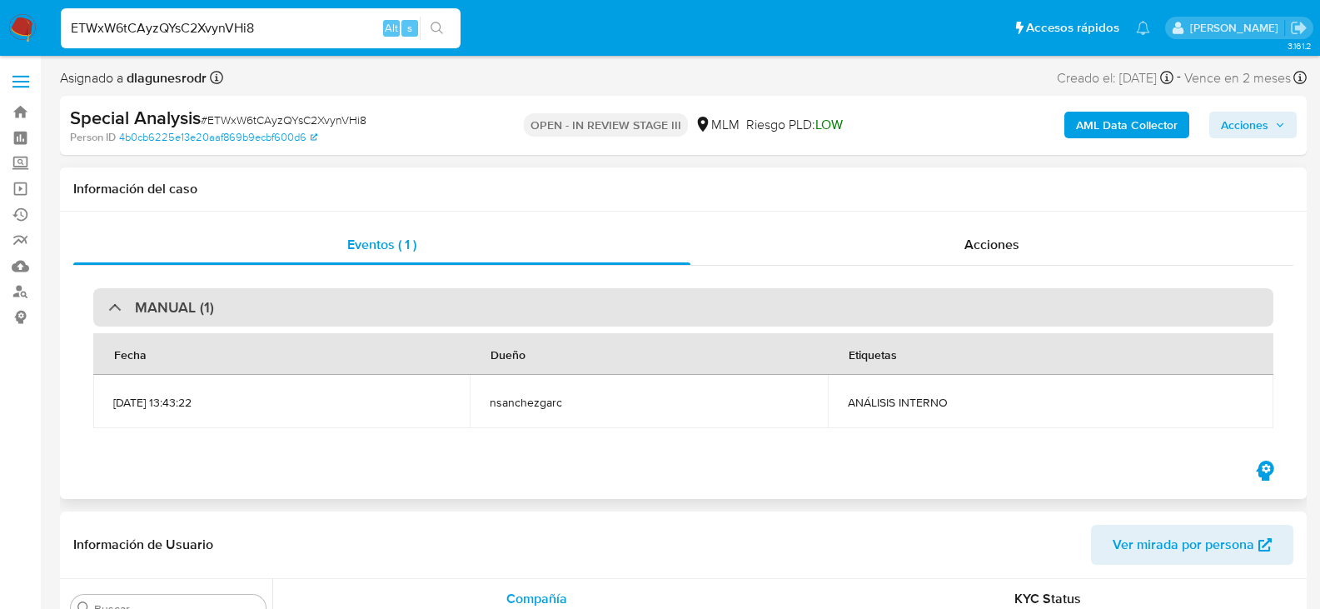
select select "10"
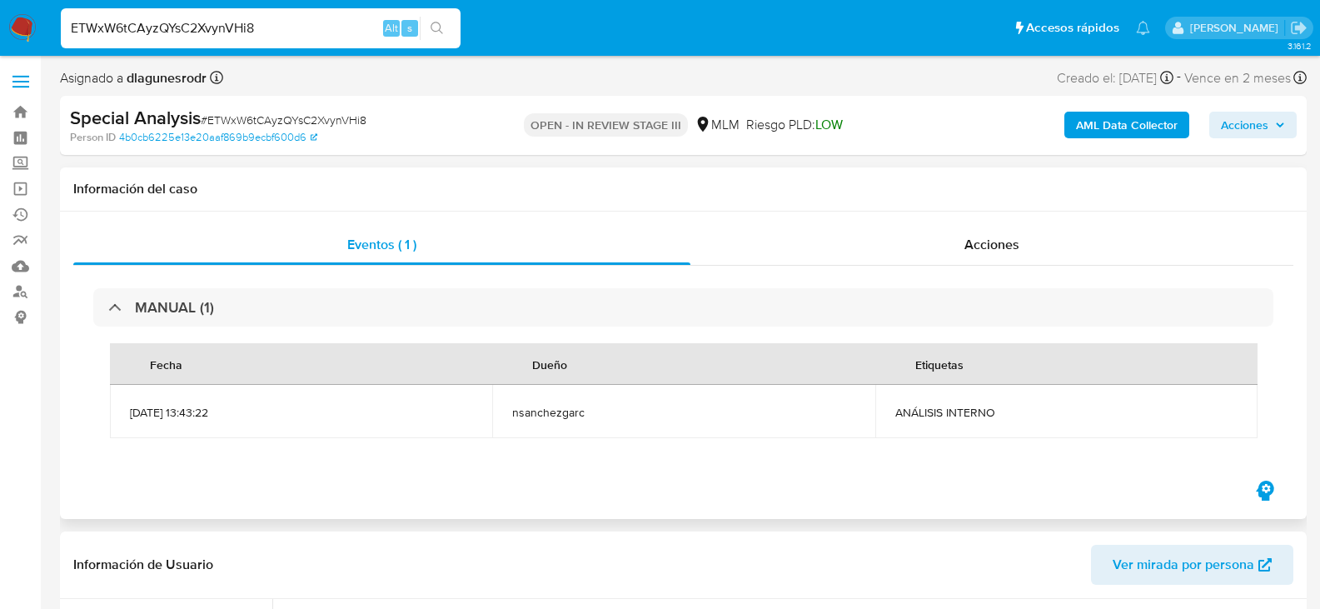
click at [544, 416] on span "nsanchezgarc" at bounding box center [683, 412] width 342 height 15
copy span "nsanchezgarc"
drag, startPoint x: 131, startPoint y: 412, endPoint x: 188, endPoint y: 414, distance: 57.5
click at [188, 414] on span "03/10/2025 13:43:22" at bounding box center [301, 412] width 342 height 15
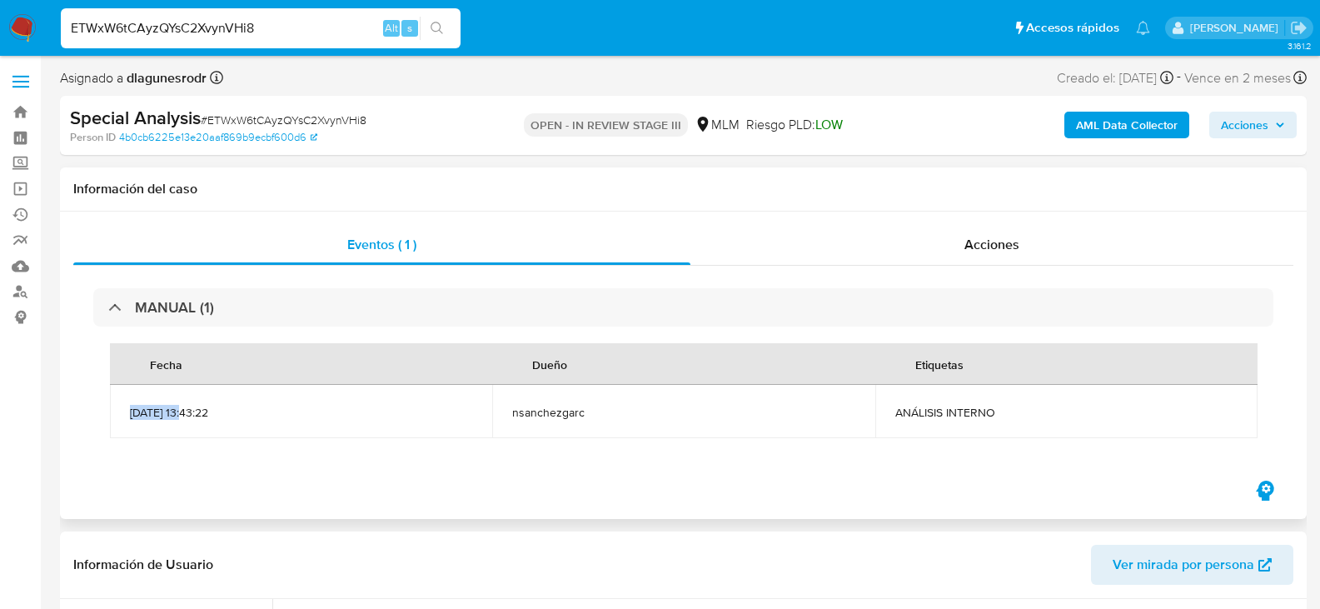
copy span "03/10/2025"
click at [977, 254] on div "Acciones" at bounding box center [992, 245] width 603 height 40
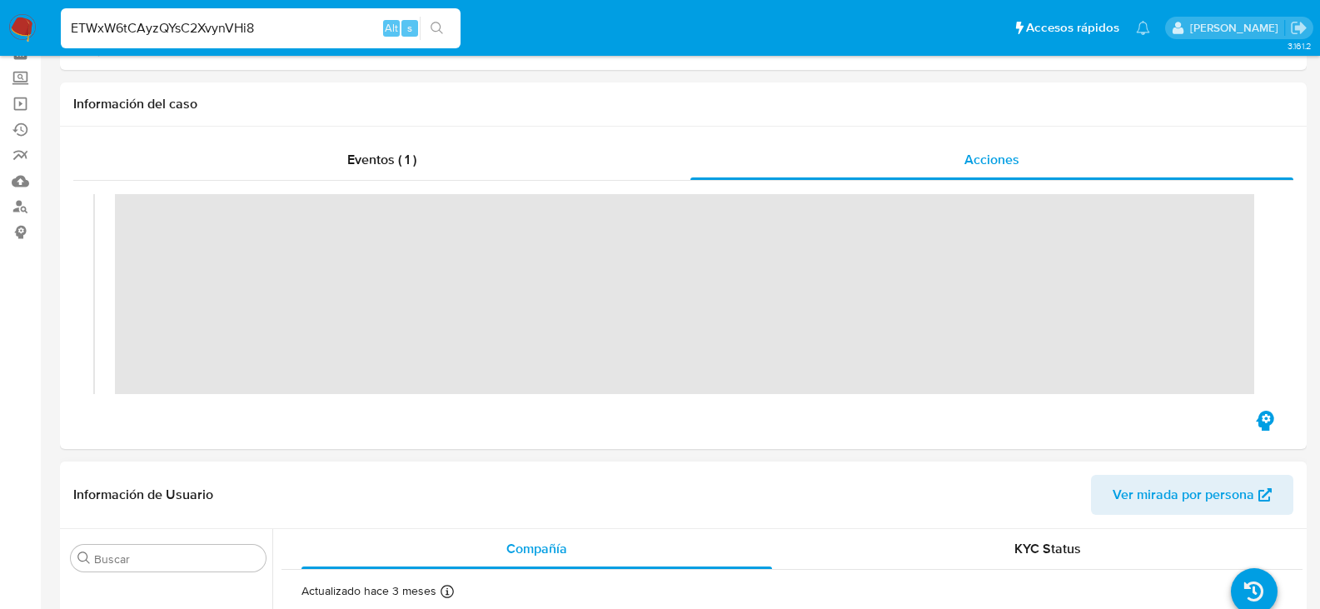
scroll to position [167, 0]
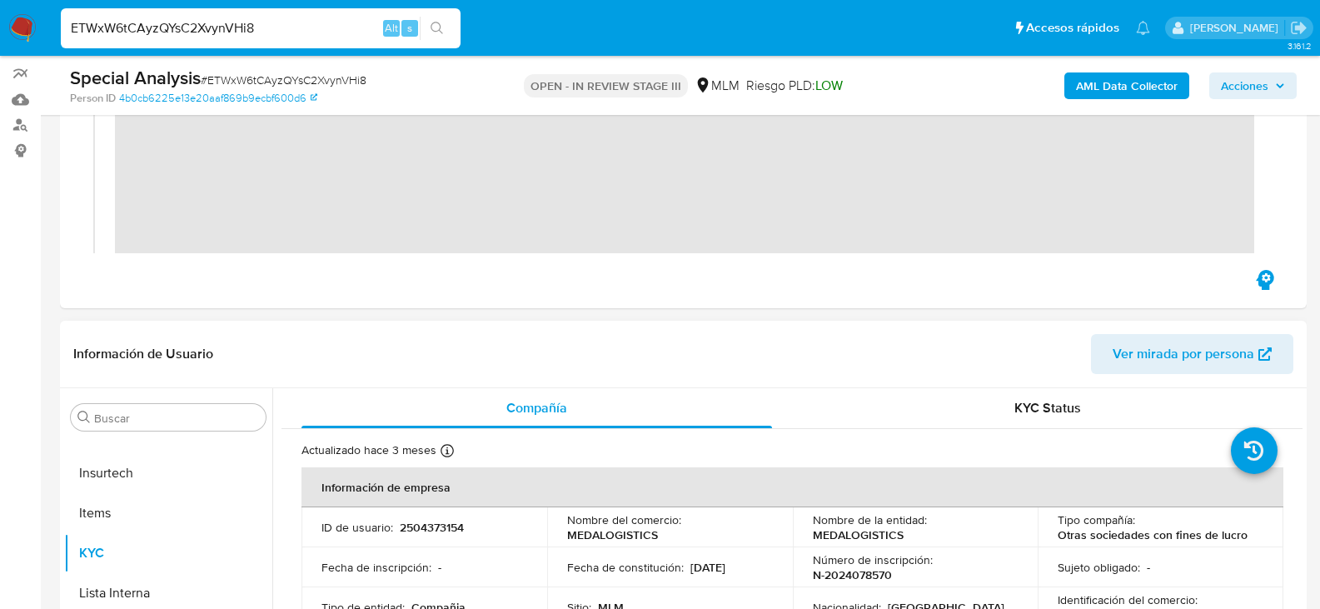
click at [443, 529] on p "2504373154" at bounding box center [432, 527] width 64 height 15
copy p "2504373154"
click at [223, 28] on input "ETWxW6tCAyzQYsC2XvynVHi8" at bounding box center [261, 28] width 400 height 22
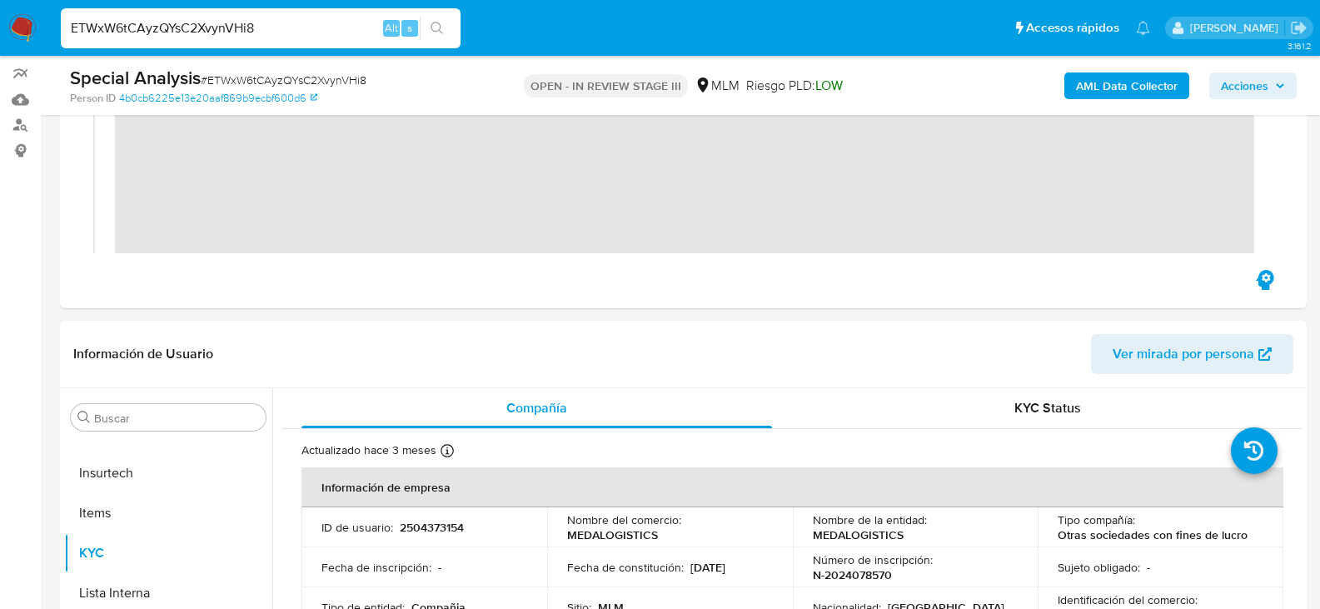
paste input "4knIuWh2Va5jqouLqFSDgbbZ"
type input "4knIuWh2Va5jqouLqFSDgbbZ"
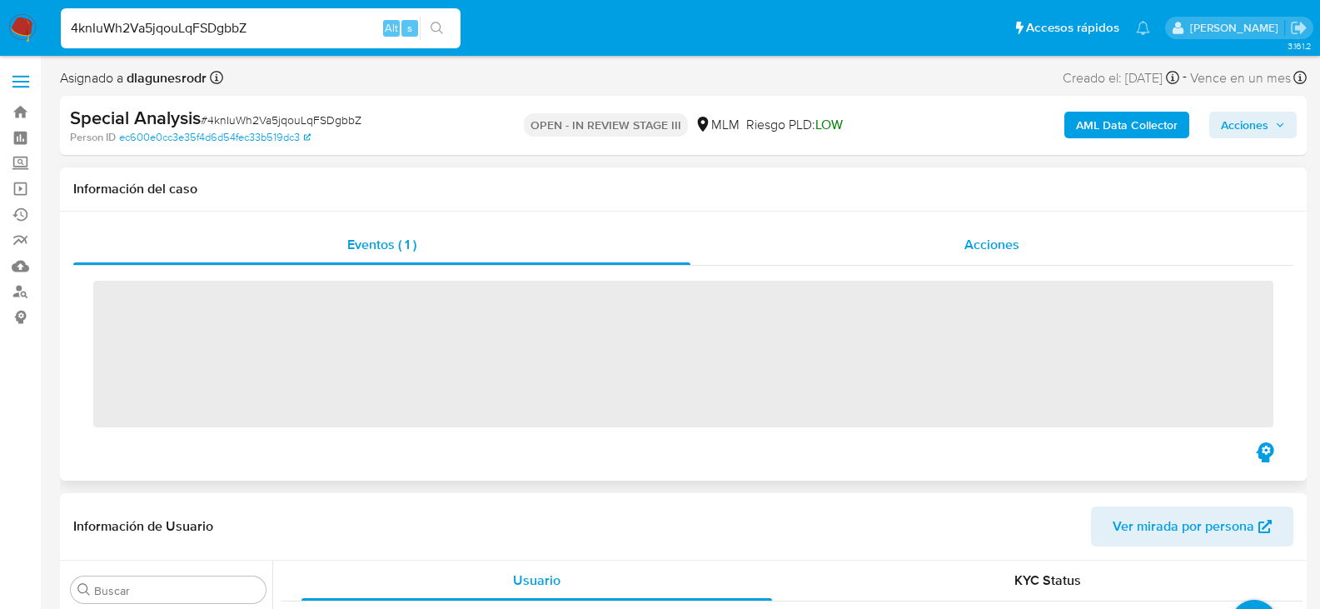
scroll to position [784, 0]
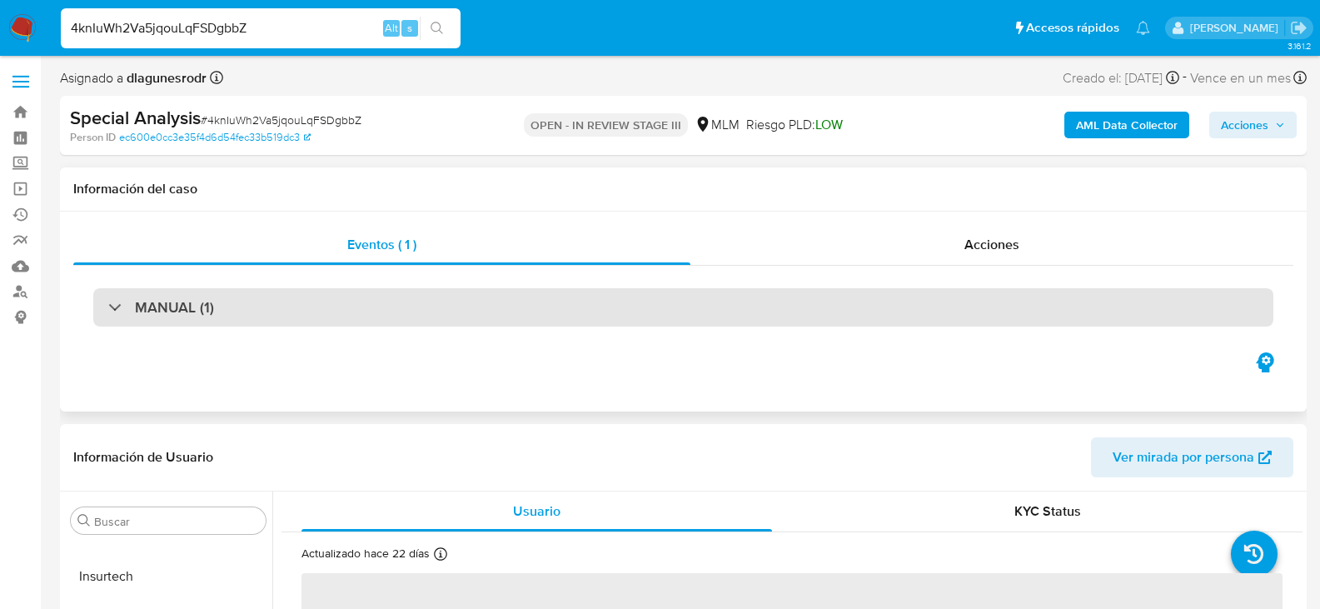
select select "10"
click at [217, 304] on div "MANUAL (1)" at bounding box center [683, 307] width 1180 height 38
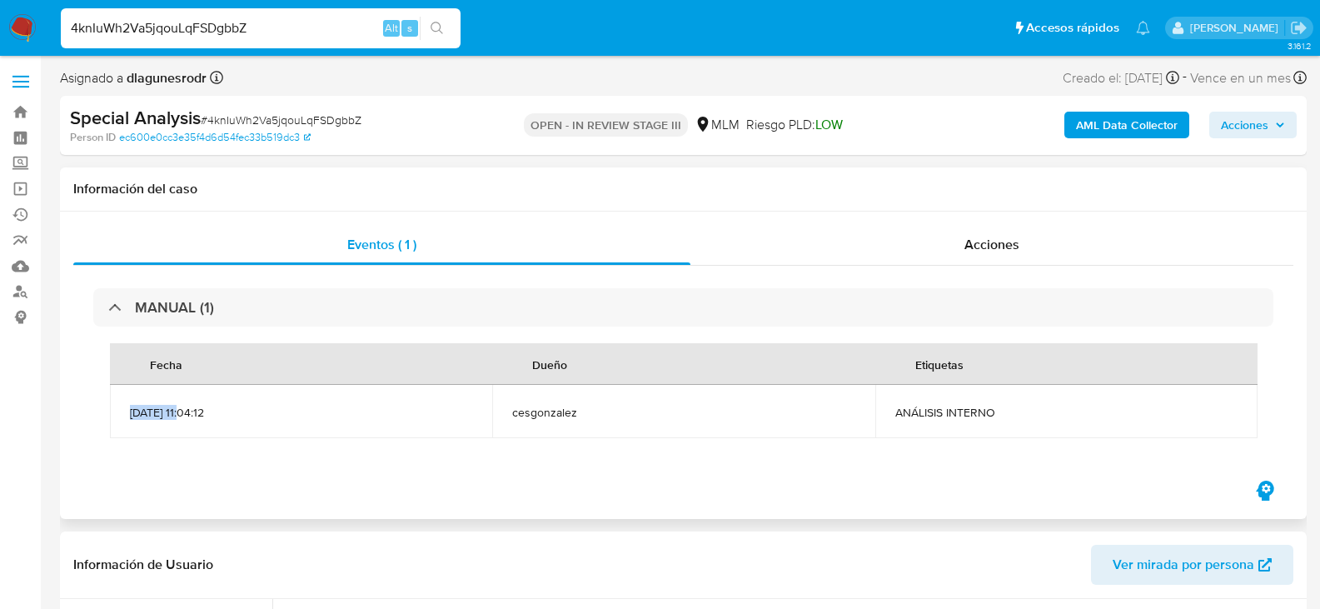
drag, startPoint x: 130, startPoint y: 411, endPoint x: 188, endPoint y: 411, distance: 58.3
click at [188, 411] on span "18/09/2025 11:04:12" at bounding box center [301, 412] width 342 height 15
copy span "18/09/2025"
click at [943, 251] on div "Acciones" at bounding box center [992, 245] width 603 height 40
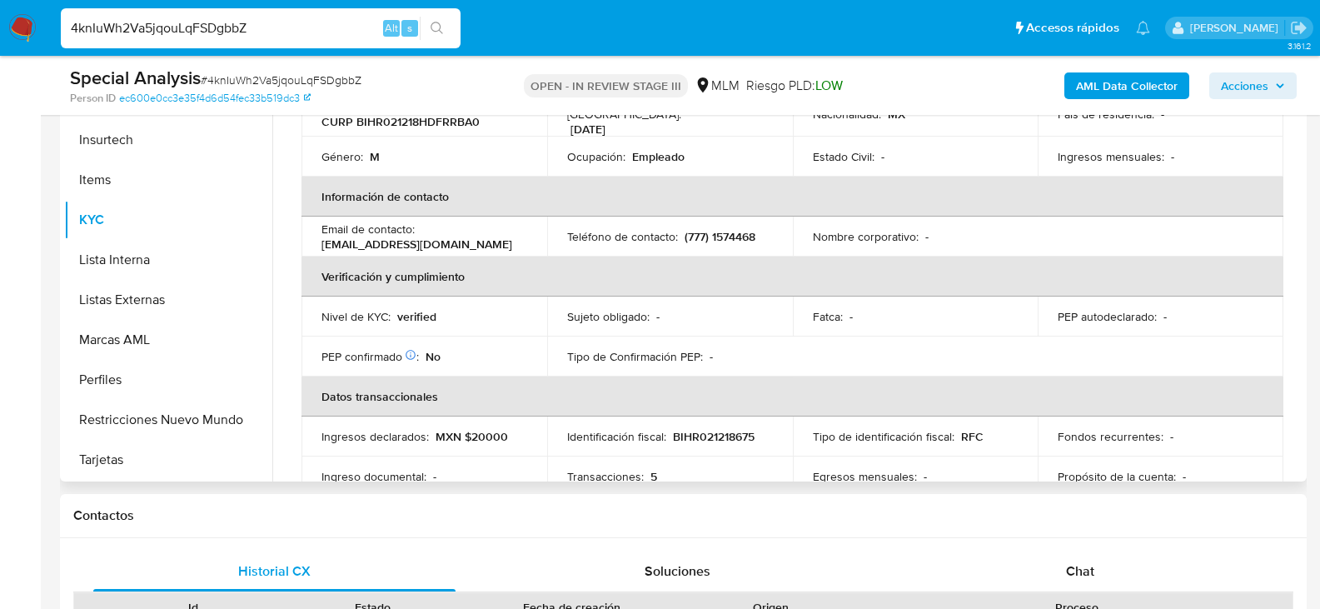
scroll to position [47, 0]
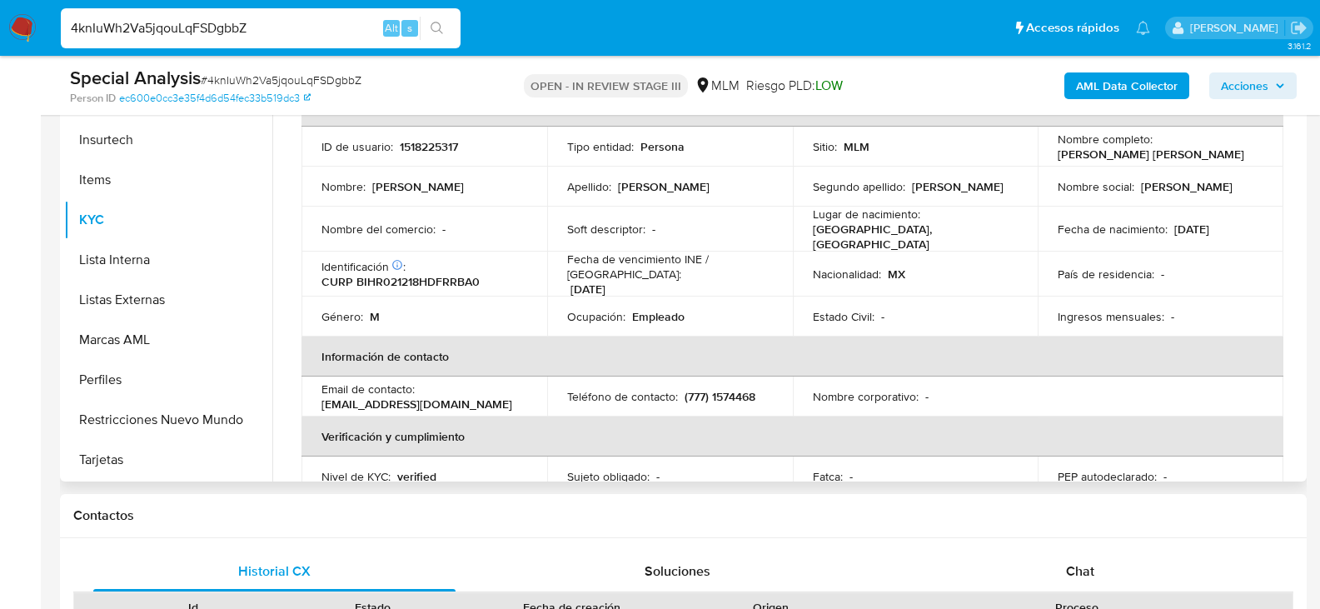
click at [425, 145] on p "1518225317" at bounding box center [429, 146] width 58 height 15
copy p "1518225317"
click at [24, 24] on img at bounding box center [22, 28] width 28 height 28
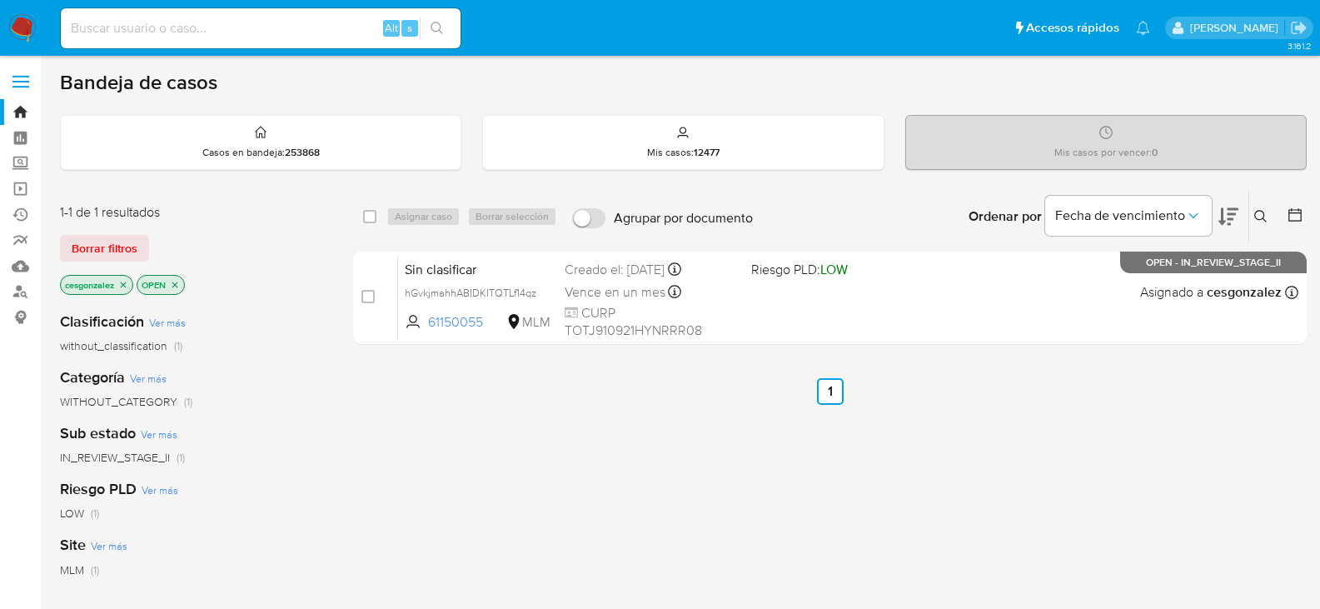
click at [123, 244] on span "Borrar filtros" at bounding box center [105, 248] width 66 height 23
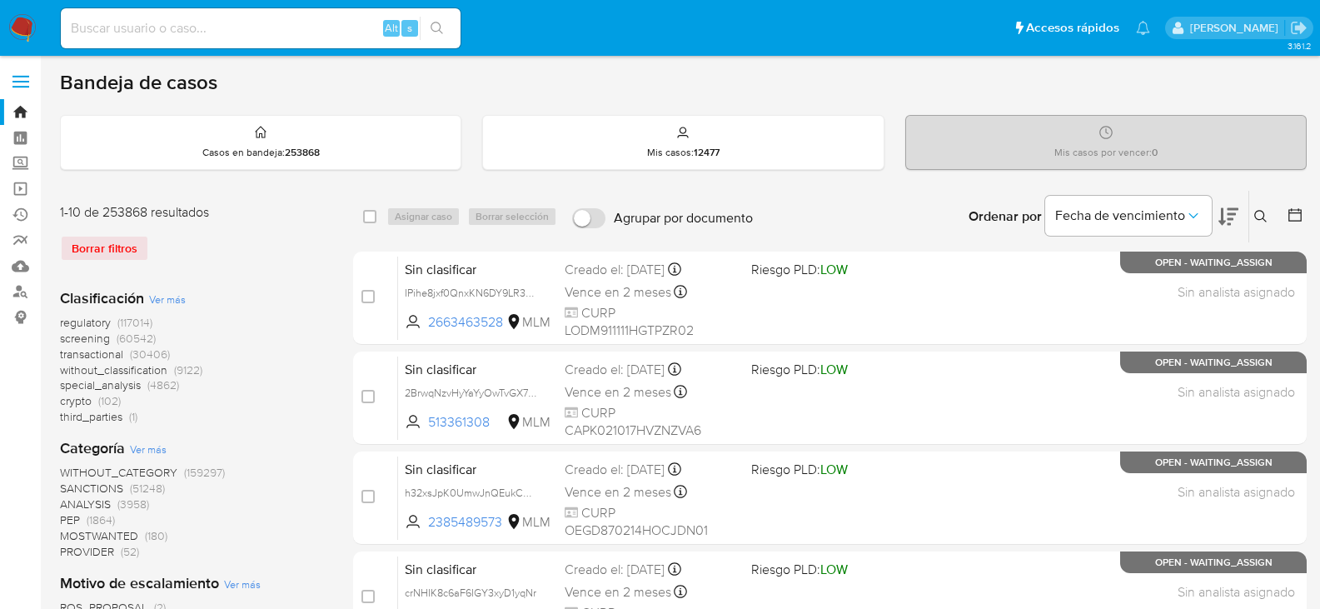
click at [1300, 214] on icon at bounding box center [1295, 215] width 17 height 17
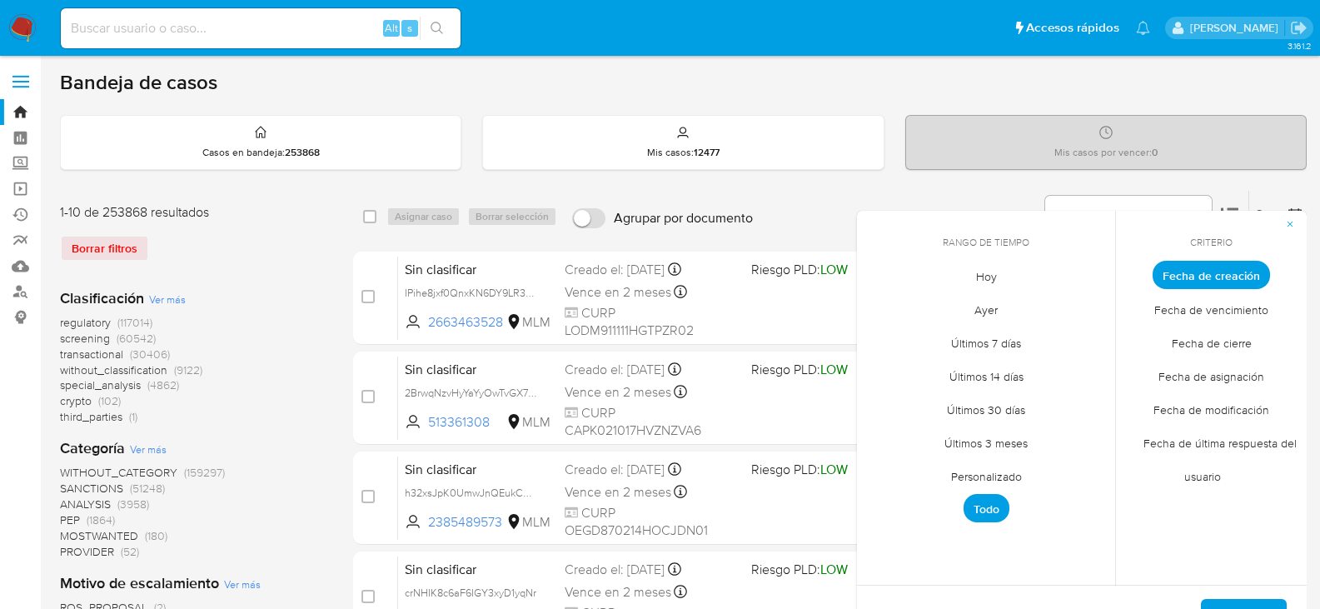
click at [1005, 476] on span "Personalizado" at bounding box center [987, 476] width 106 height 34
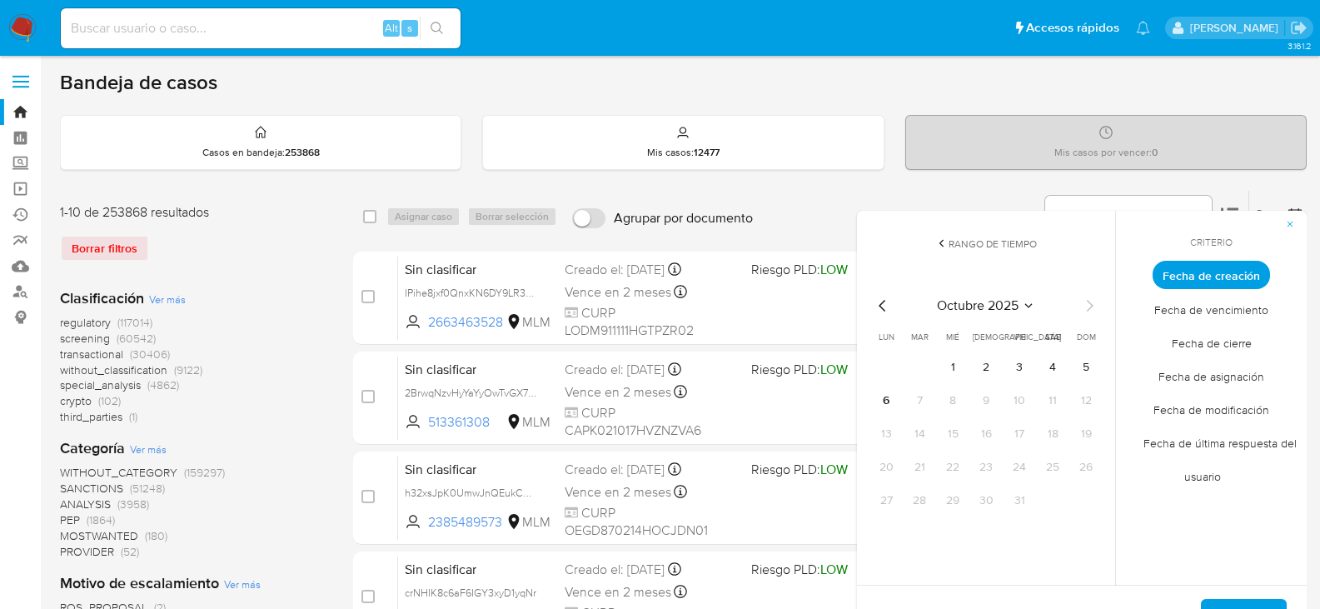
click at [885, 307] on icon "Mes anterior" at bounding box center [883, 306] width 20 height 20
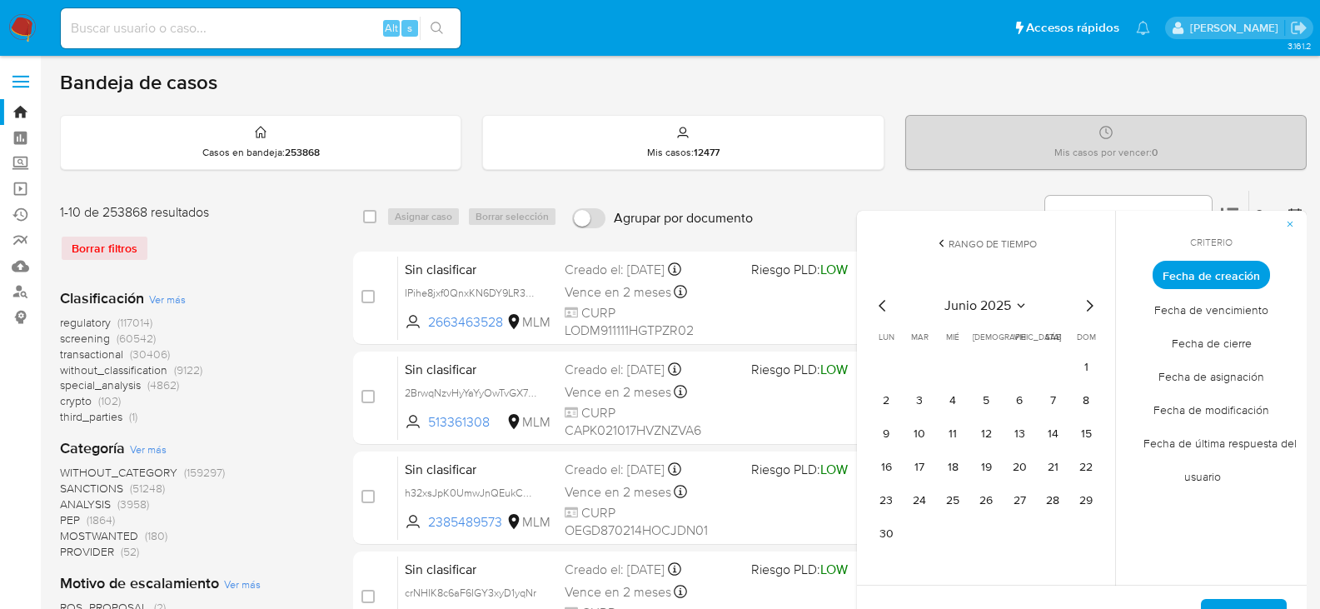
click at [885, 307] on icon "Mes anterior" at bounding box center [883, 306] width 20 height 20
click at [1051, 367] on button "1" at bounding box center [1053, 367] width 27 height 27
click at [1090, 313] on icon "Mes siguiente" at bounding box center [1090, 306] width 20 height 20
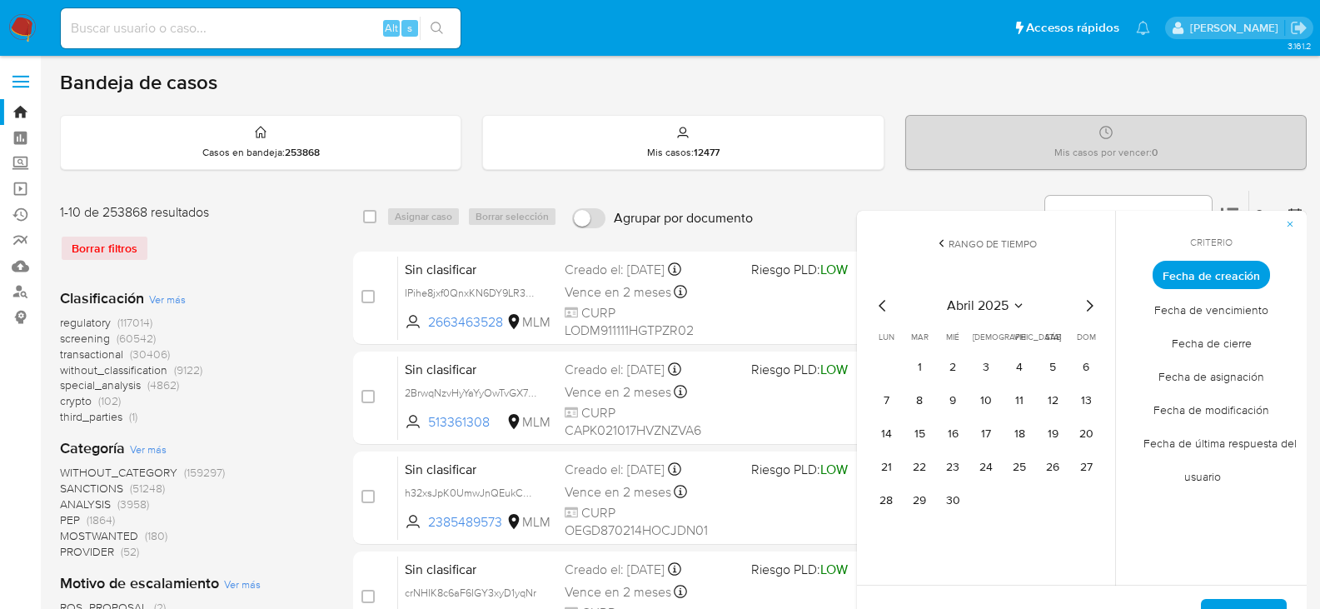
click at [1090, 313] on icon "Mes siguiente" at bounding box center [1090, 306] width 20 height 20
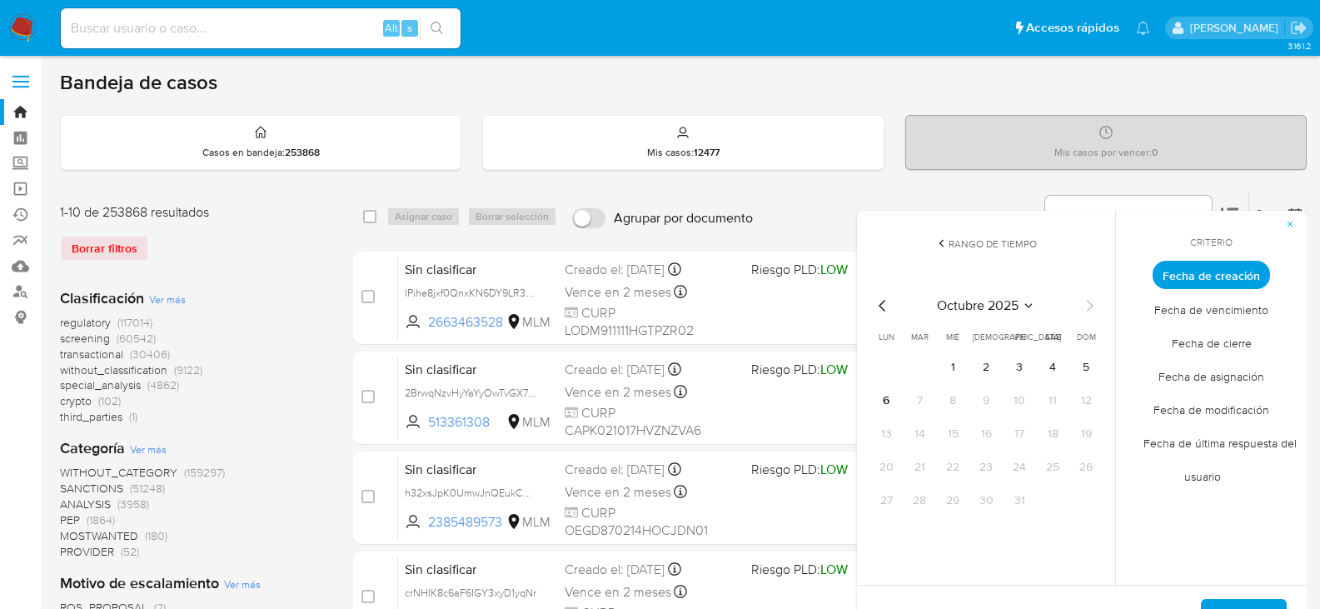
click at [874, 307] on icon "Mes anterior" at bounding box center [883, 306] width 20 height 20
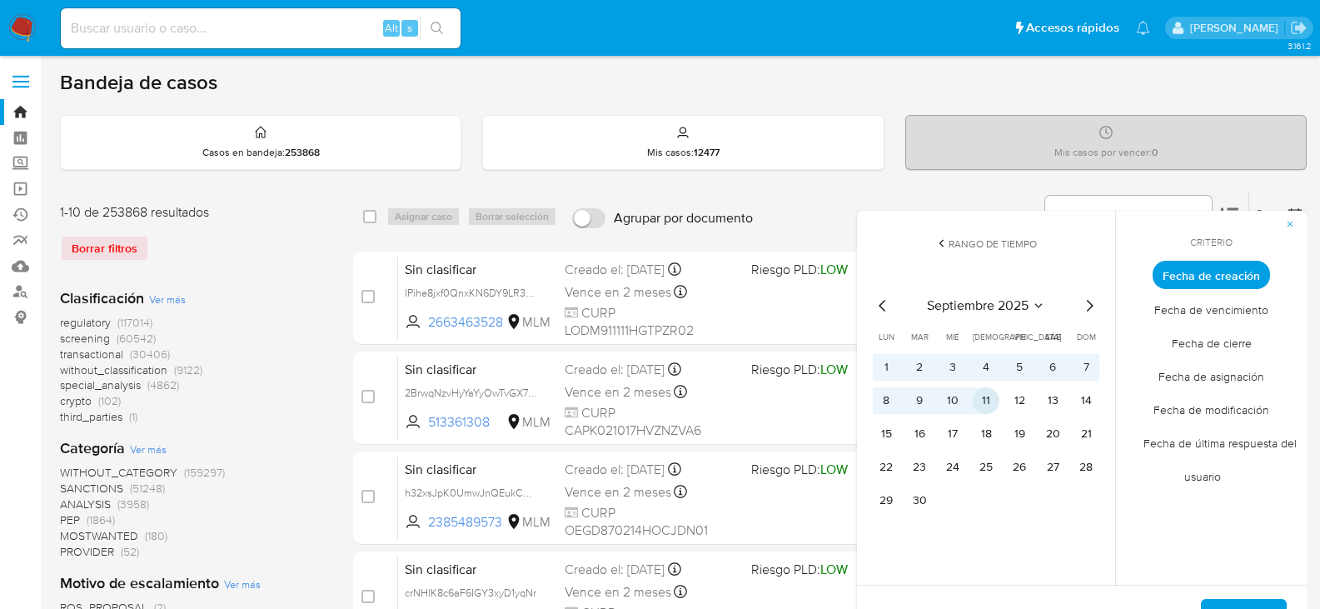
click at [985, 405] on button "11" at bounding box center [986, 400] width 27 height 27
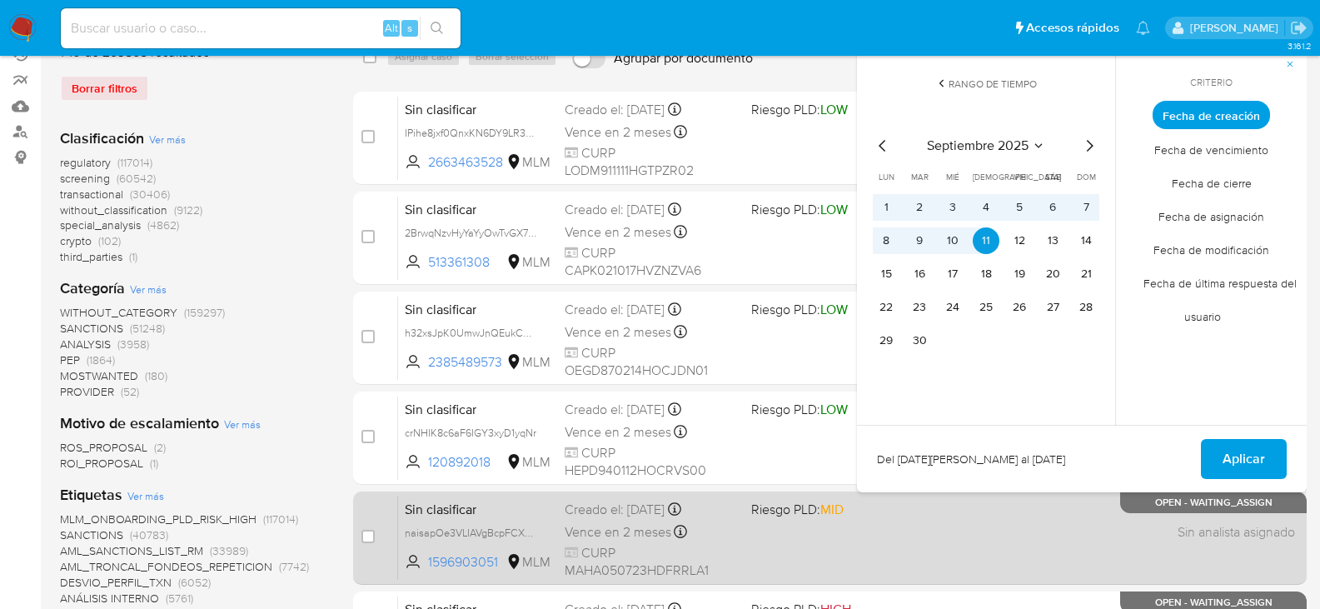
scroll to position [167, 0]
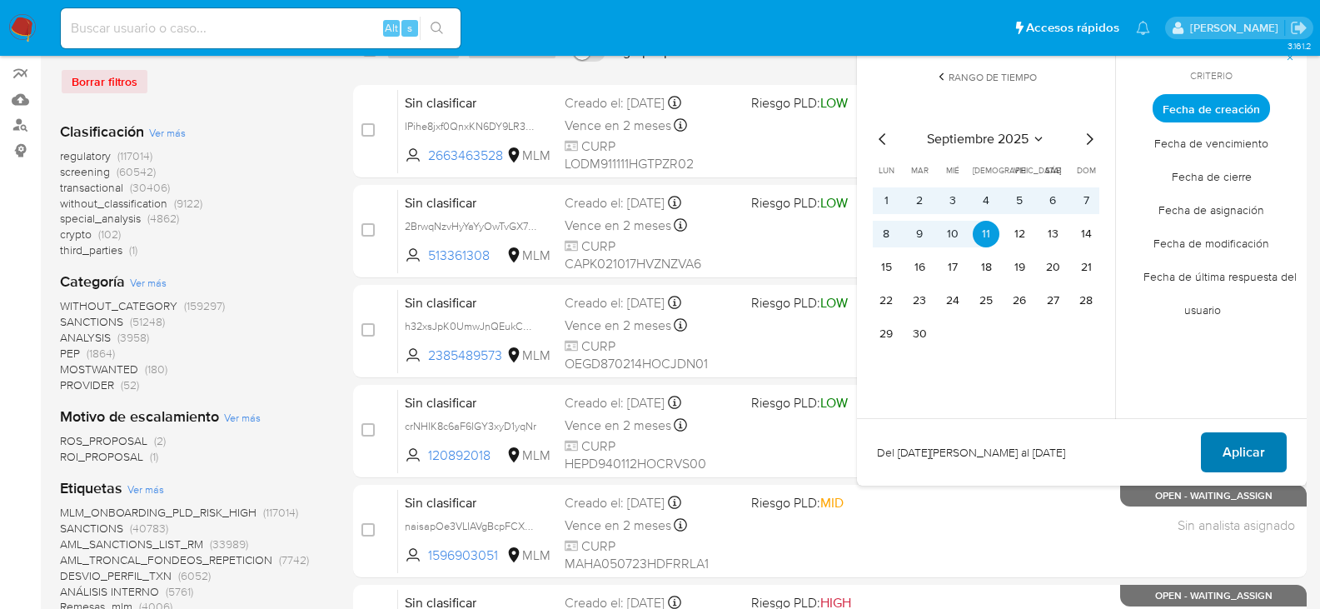
click at [1244, 451] on span "Aplicar" at bounding box center [1244, 452] width 42 height 37
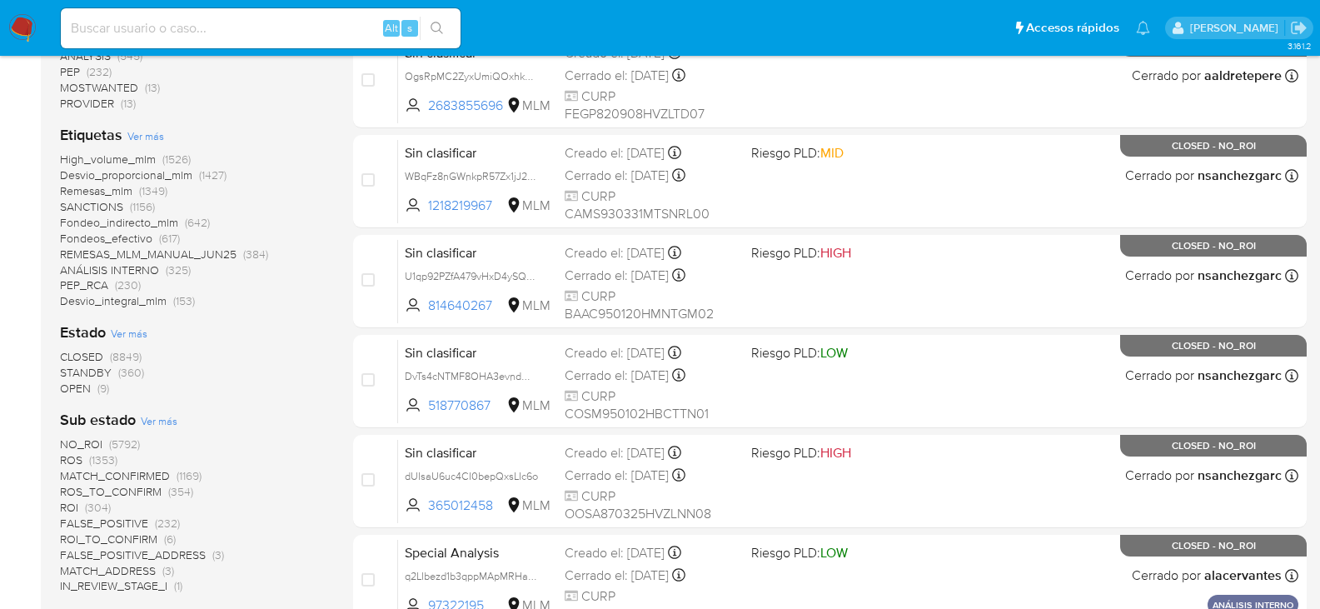
scroll to position [500, 0]
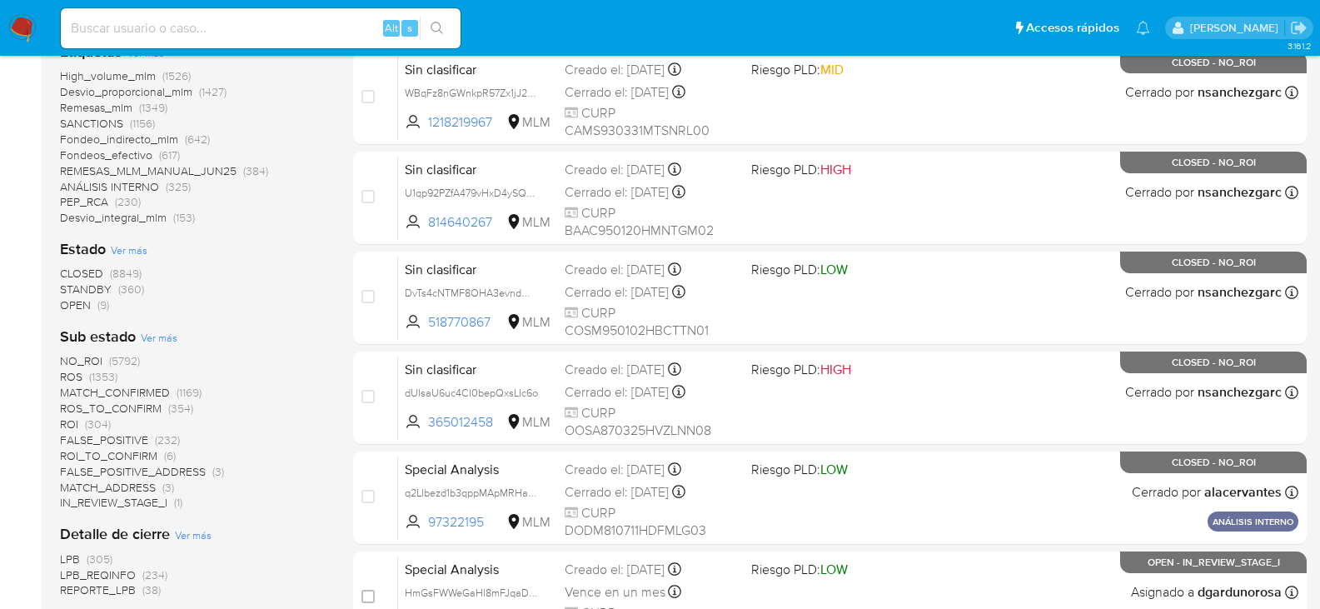
click at [82, 308] on span "OPEN" at bounding box center [75, 305] width 31 height 17
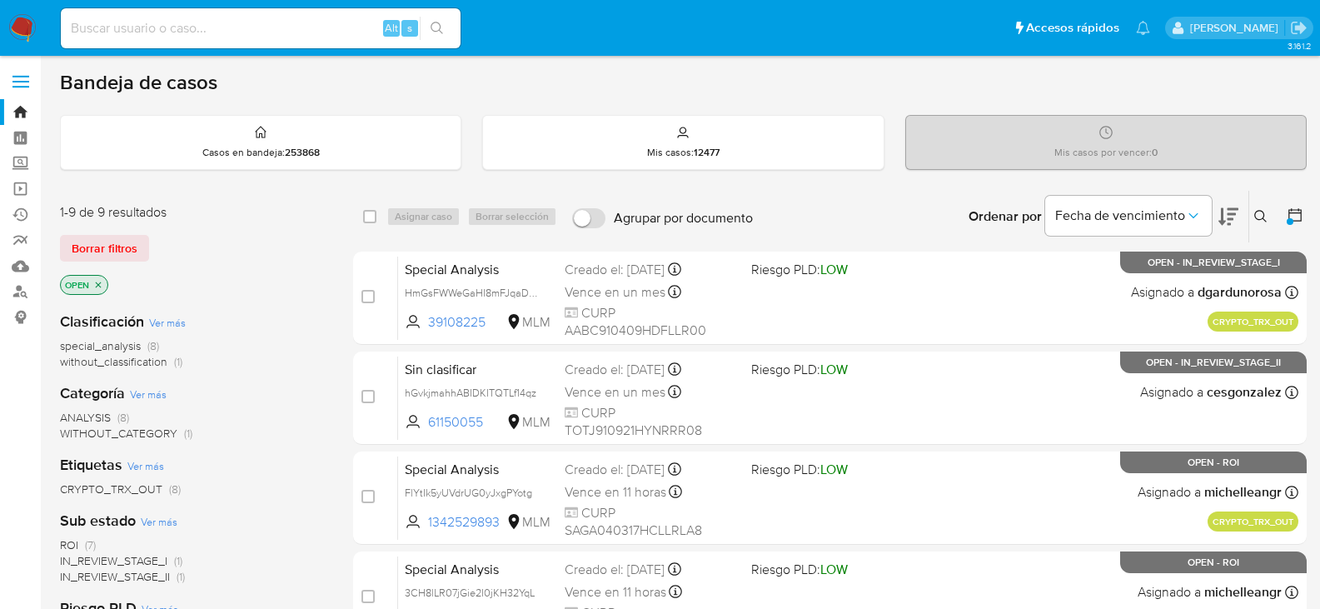
click at [92, 288] on p "OPEN" at bounding box center [84, 285] width 47 height 18
click at [99, 283] on icon "close-filter" at bounding box center [98, 285] width 10 height 10
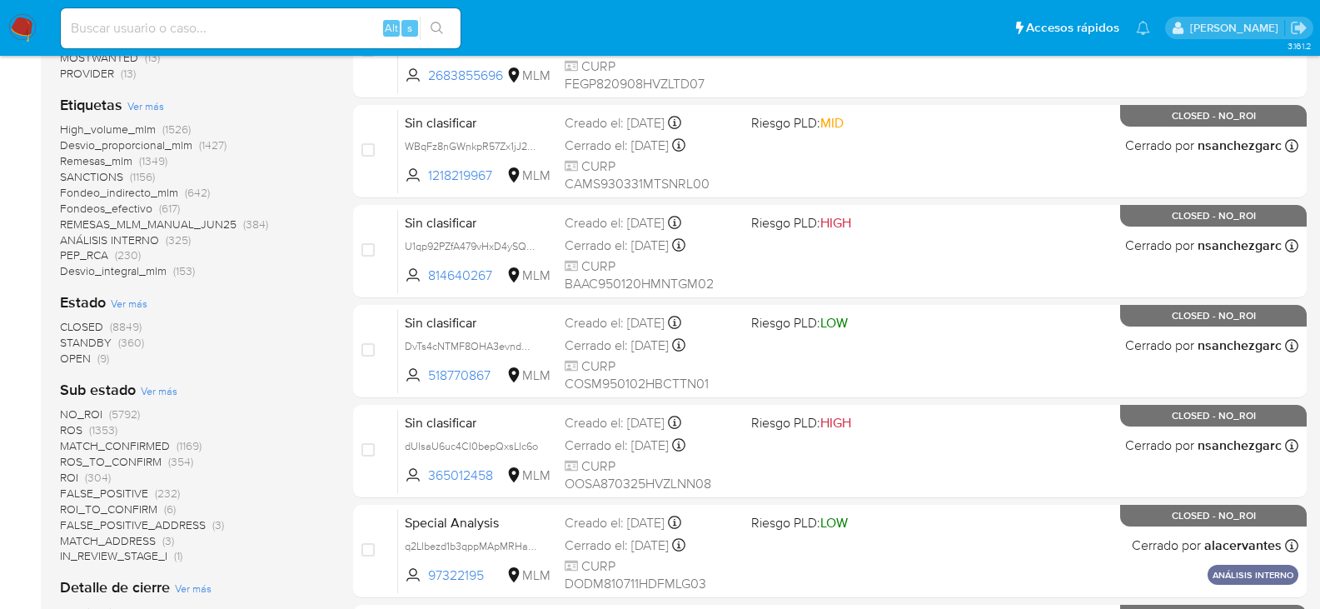
scroll to position [500, 0]
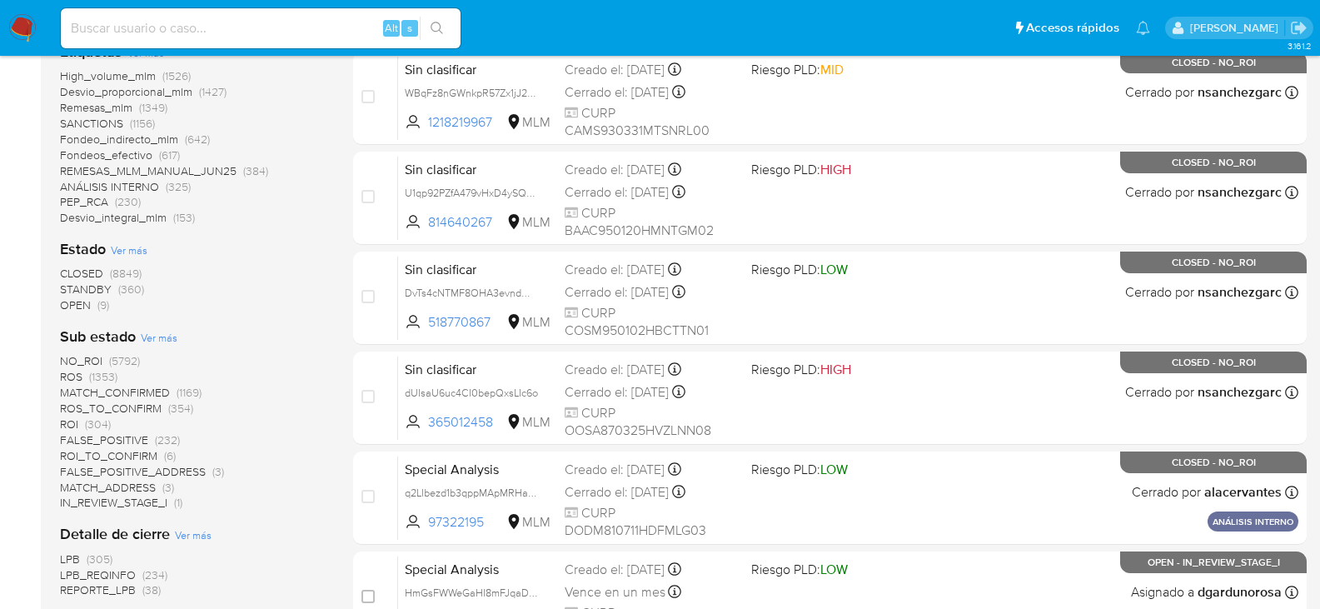
click at [140, 410] on span "ROS_TO_CONFIRM" at bounding box center [111, 408] width 102 height 17
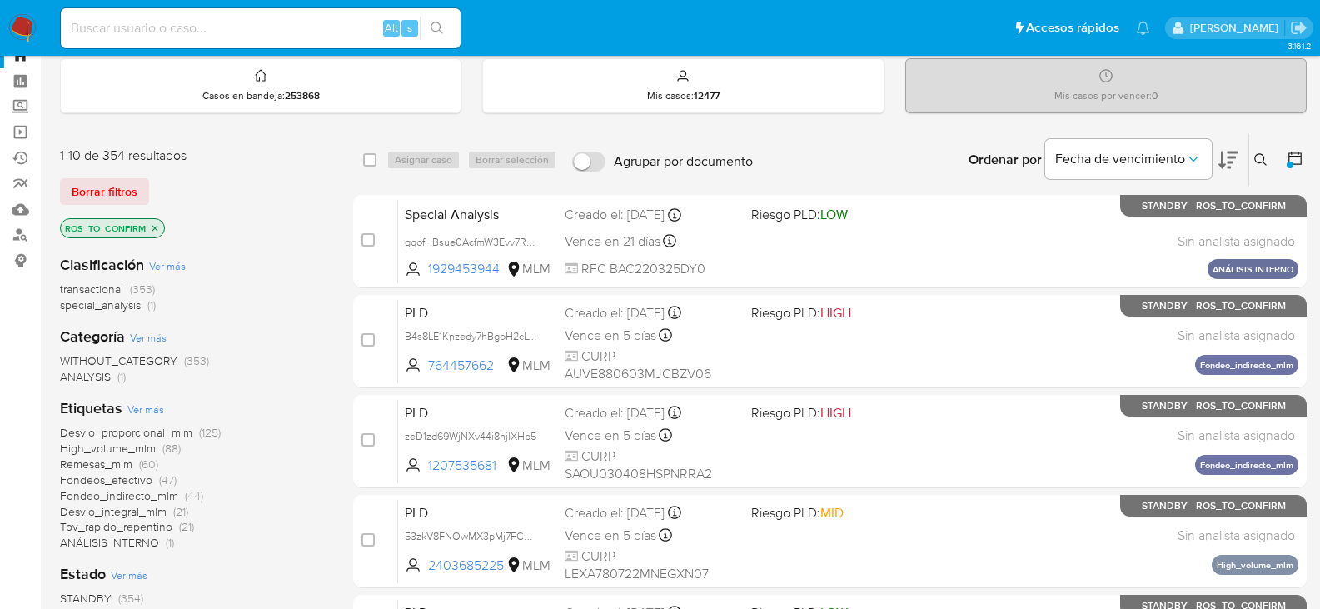
scroll to position [83, 0]
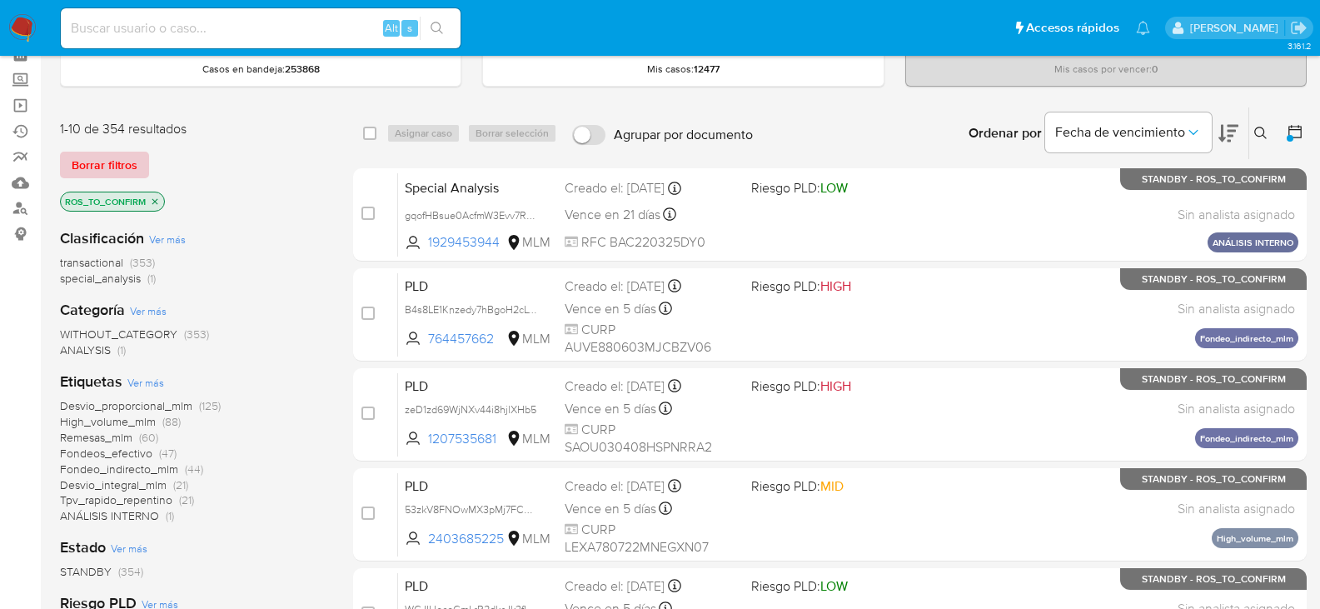
click at [121, 162] on span "Borrar filtros" at bounding box center [105, 164] width 66 height 23
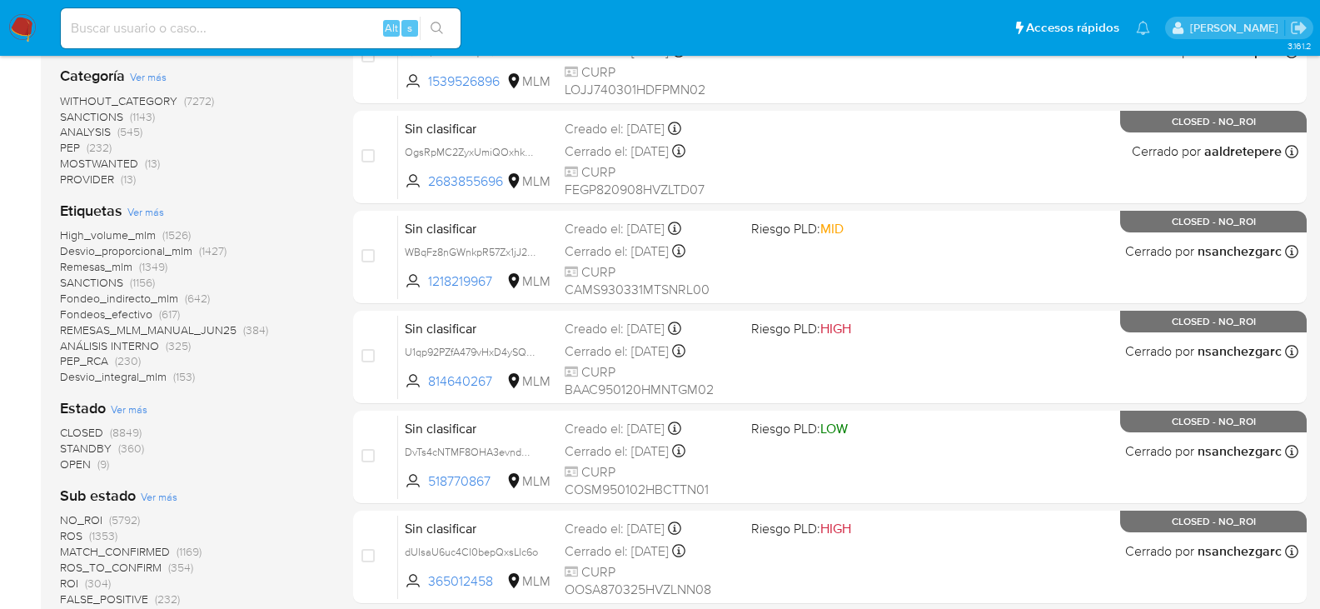
scroll to position [500, 0]
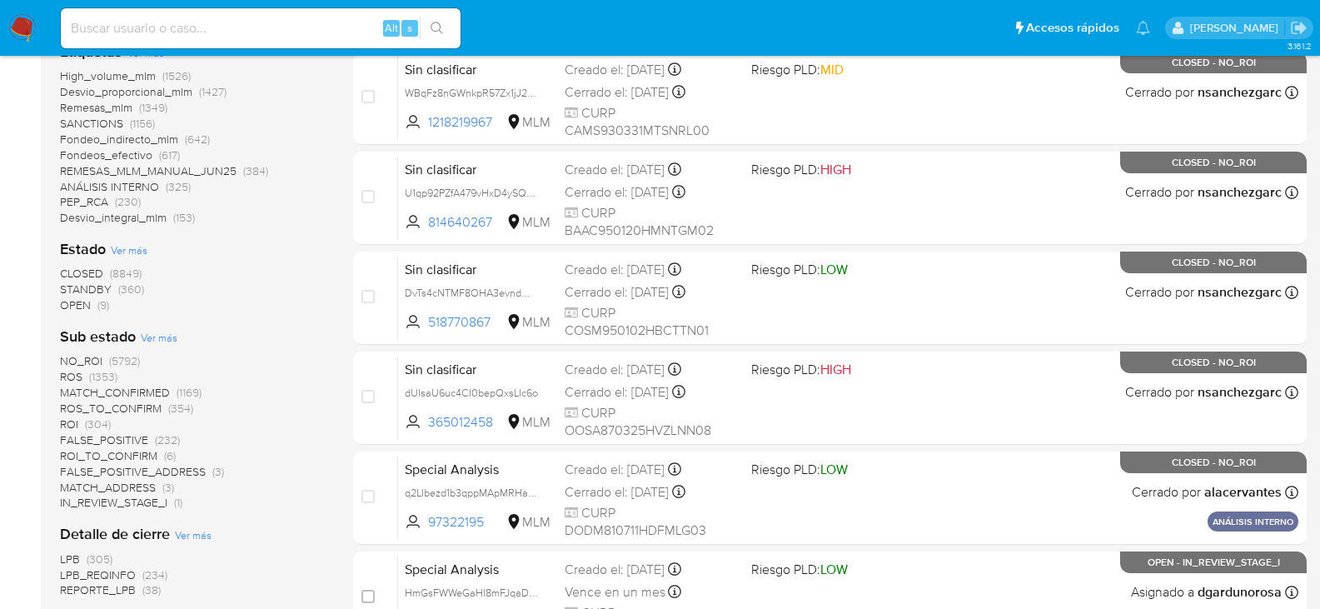
click at [127, 506] on span "IN_REVIEW_STAGE_I" at bounding box center [113, 502] width 107 height 17
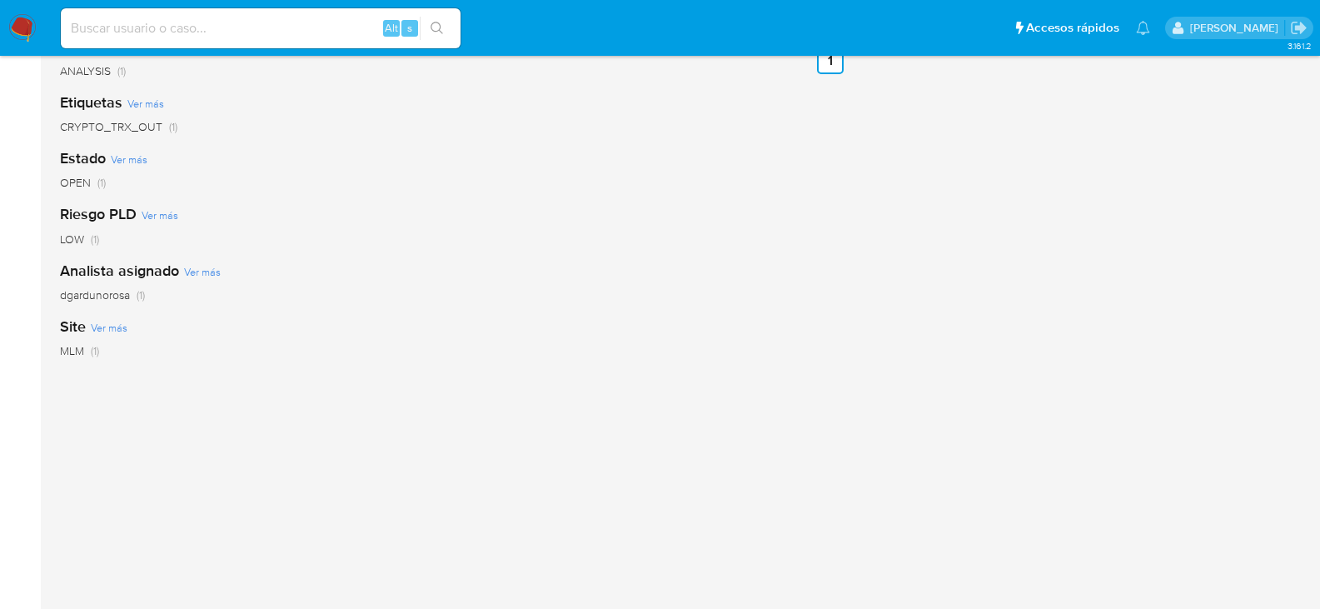
scroll to position [72, 0]
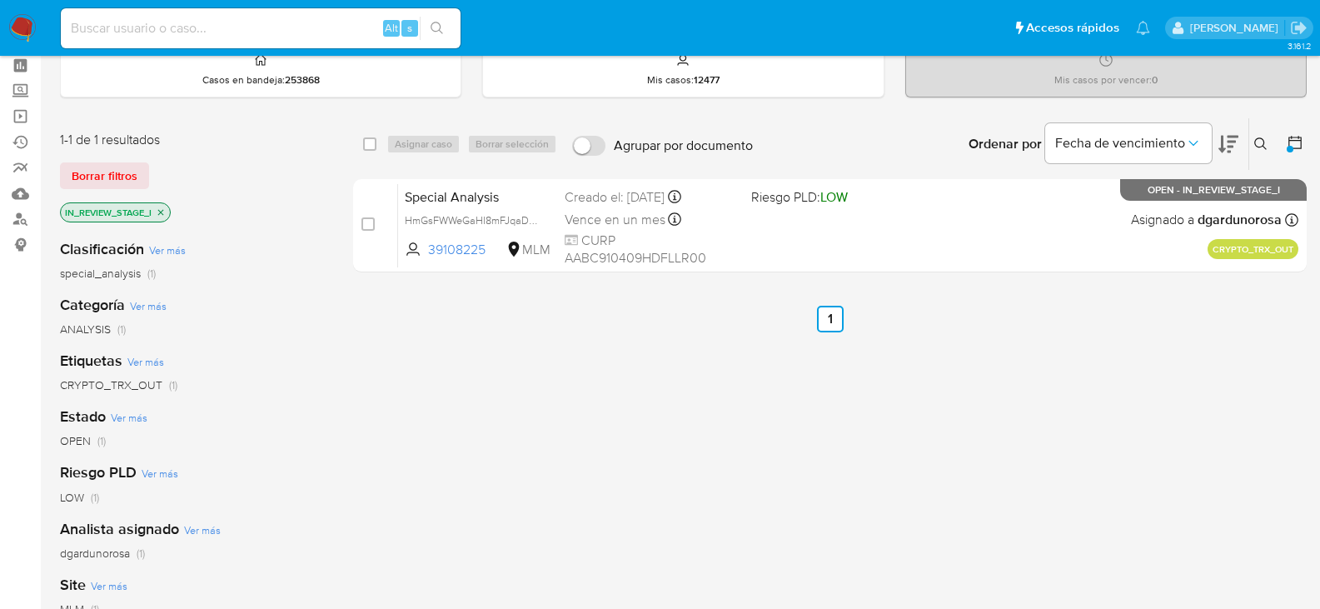
click at [161, 214] on icon "close-filter" at bounding box center [161, 212] width 10 height 10
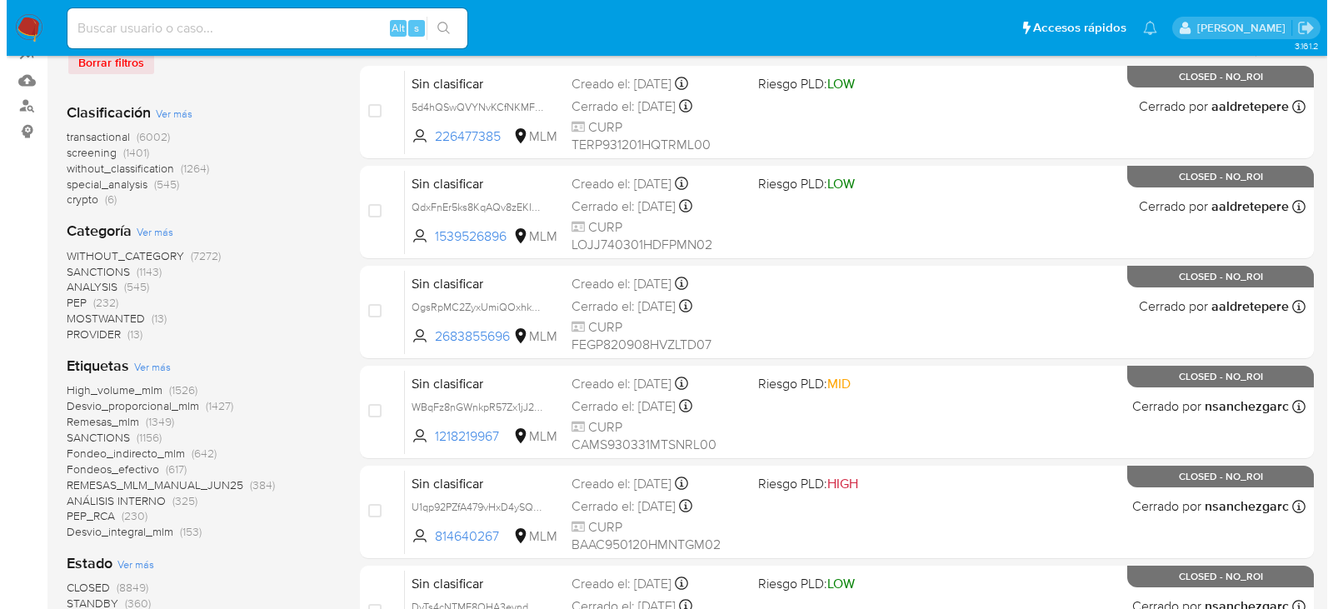
scroll to position [489, 0]
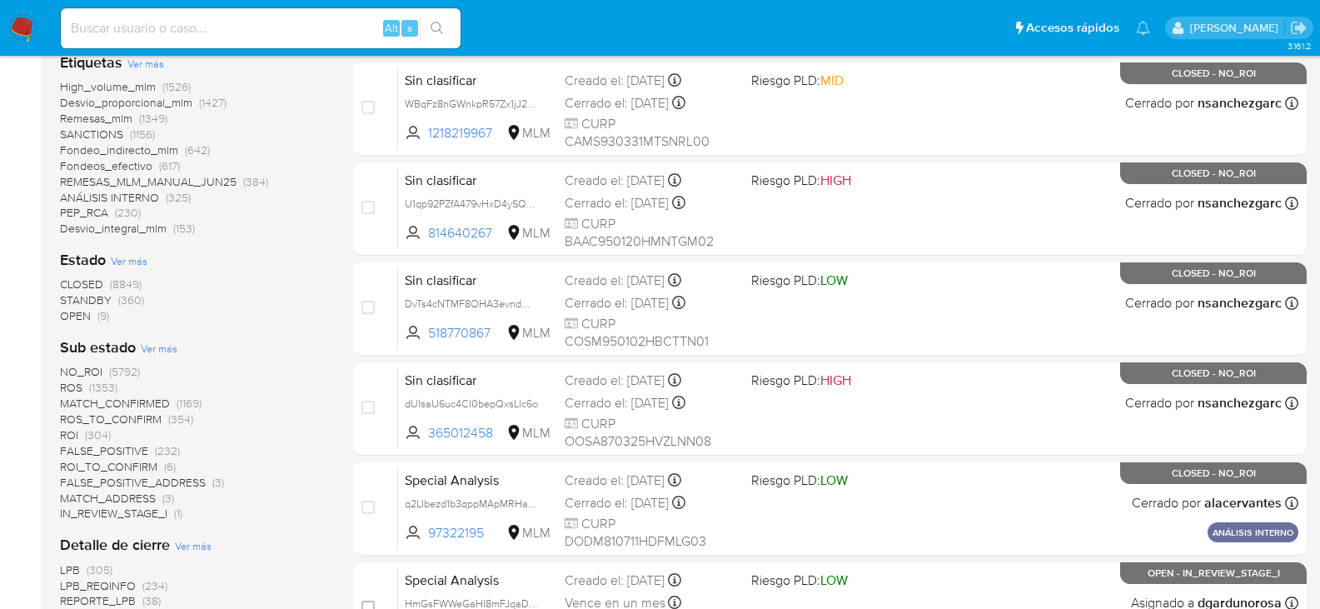
click at [167, 349] on span "Ver más" at bounding box center [159, 348] width 37 height 15
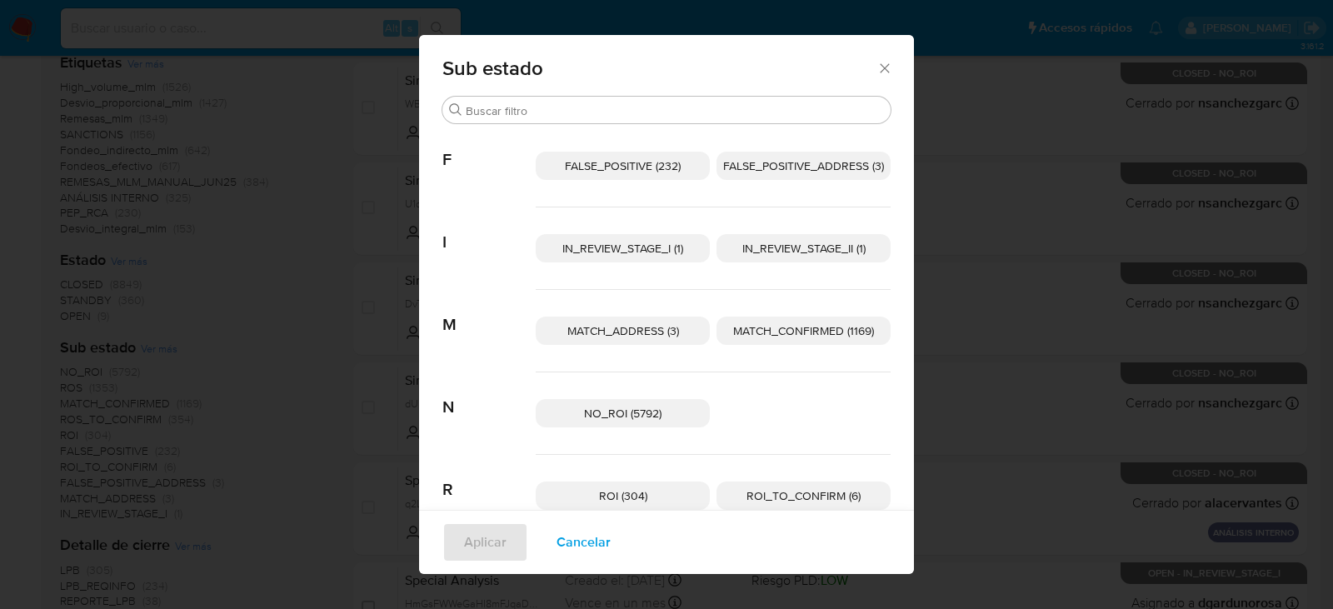
click at [833, 240] on span "IN_REVIEW_STAGE_II (1)" at bounding box center [803, 248] width 123 height 17
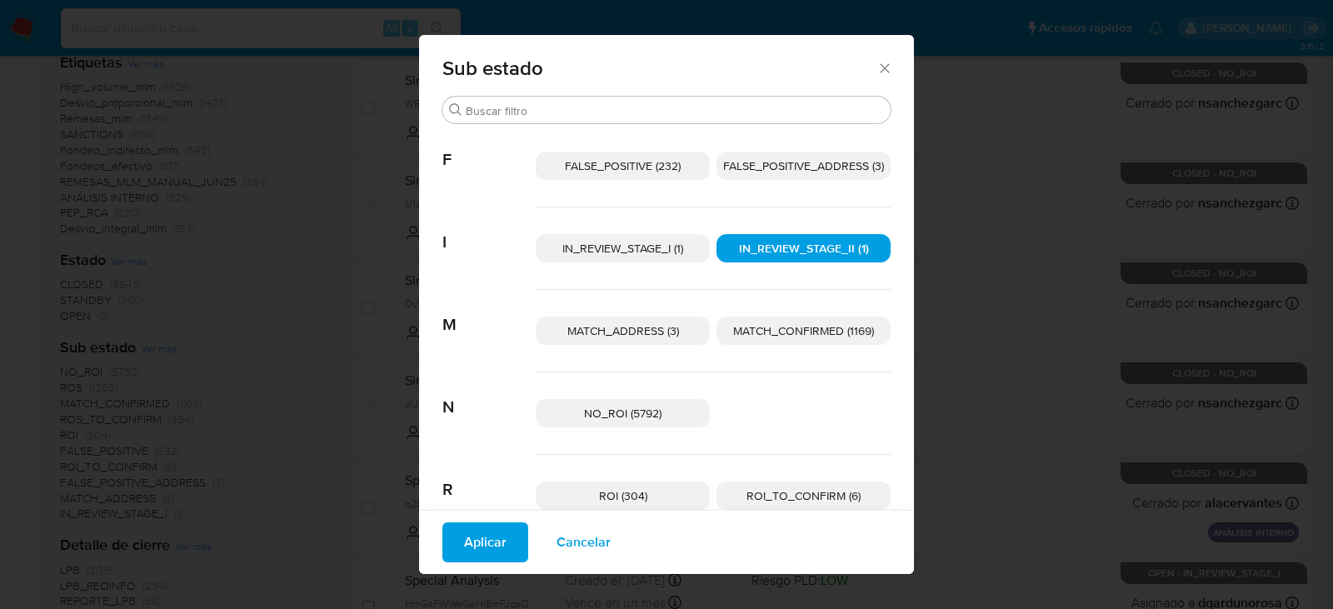
click at [567, 541] on span "Cancelar" at bounding box center [583, 542] width 54 height 37
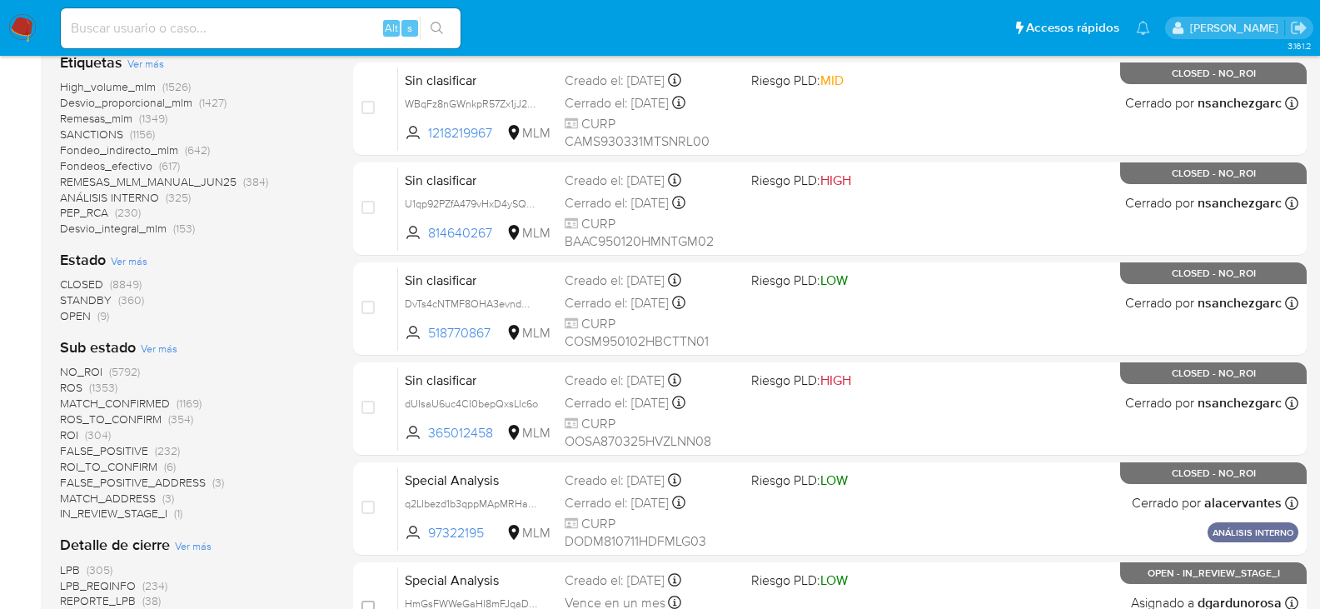
click at [162, 342] on span "Ver más" at bounding box center [159, 348] width 37 height 15
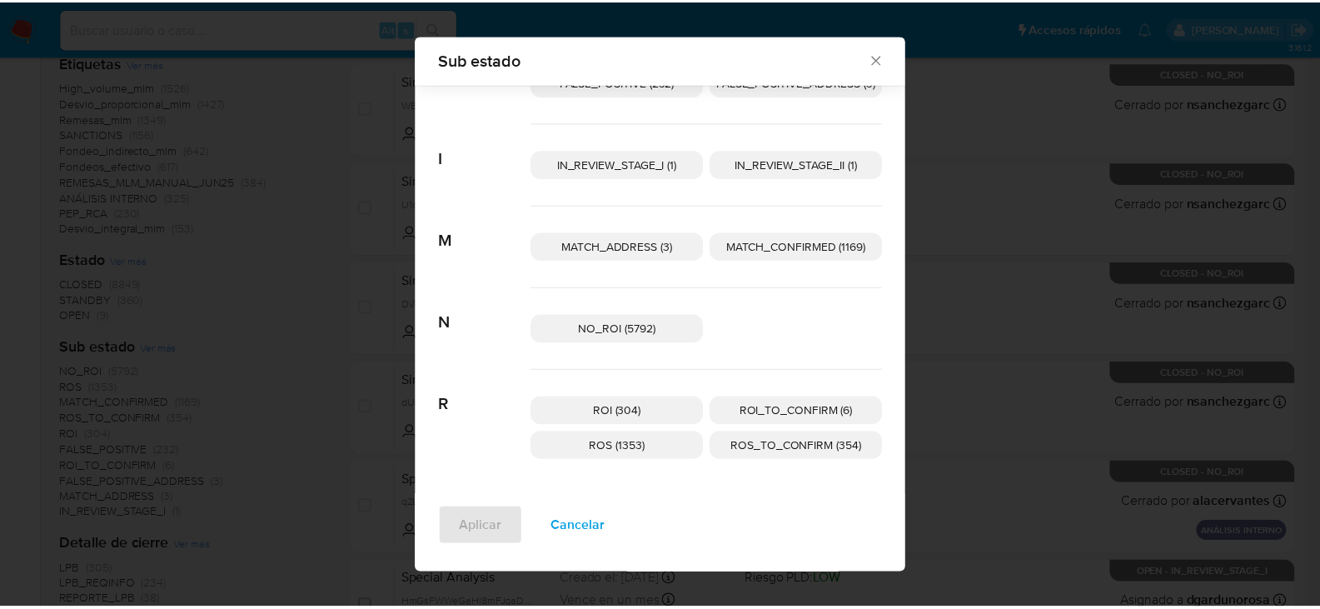
scroll to position [75, 0]
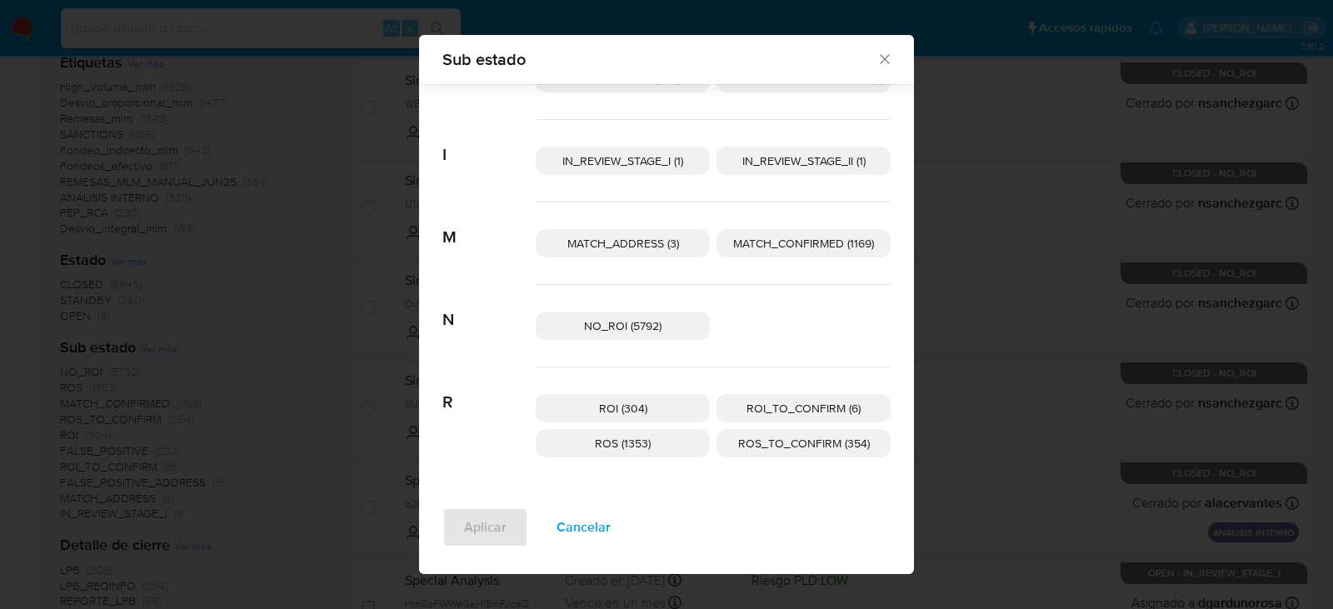
click at [885, 62] on icon "Cerrar" at bounding box center [884, 59] width 17 height 17
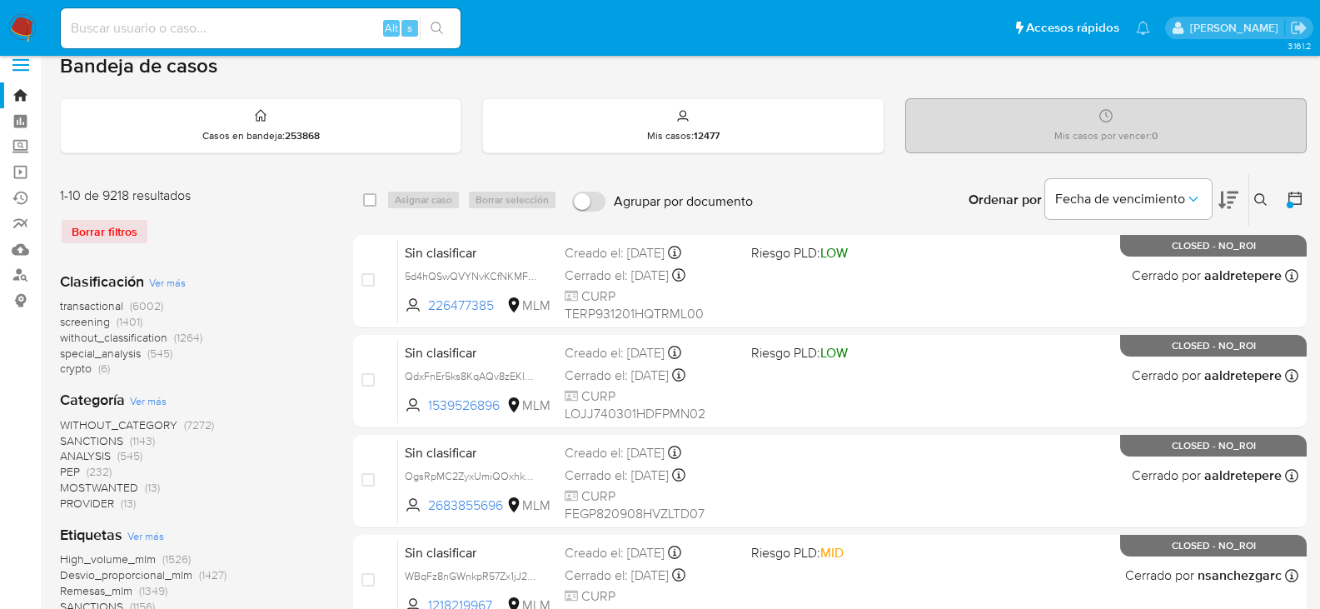
scroll to position [0, 0]
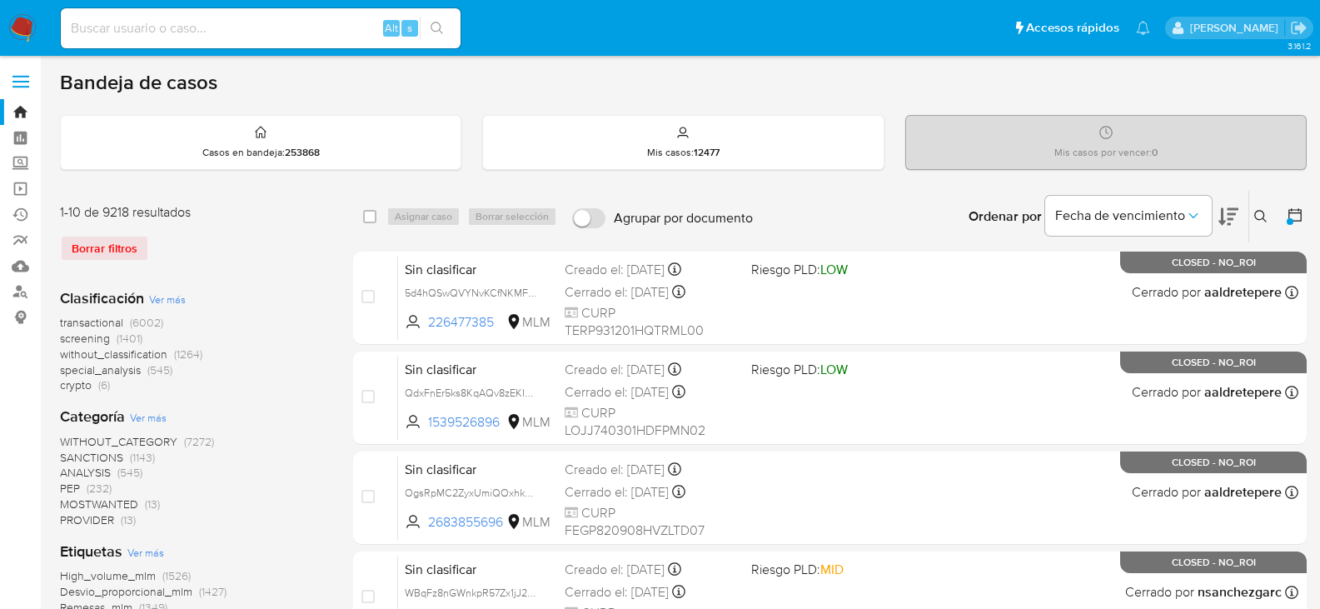
click at [1299, 222] on icon at bounding box center [1295, 215] width 17 height 17
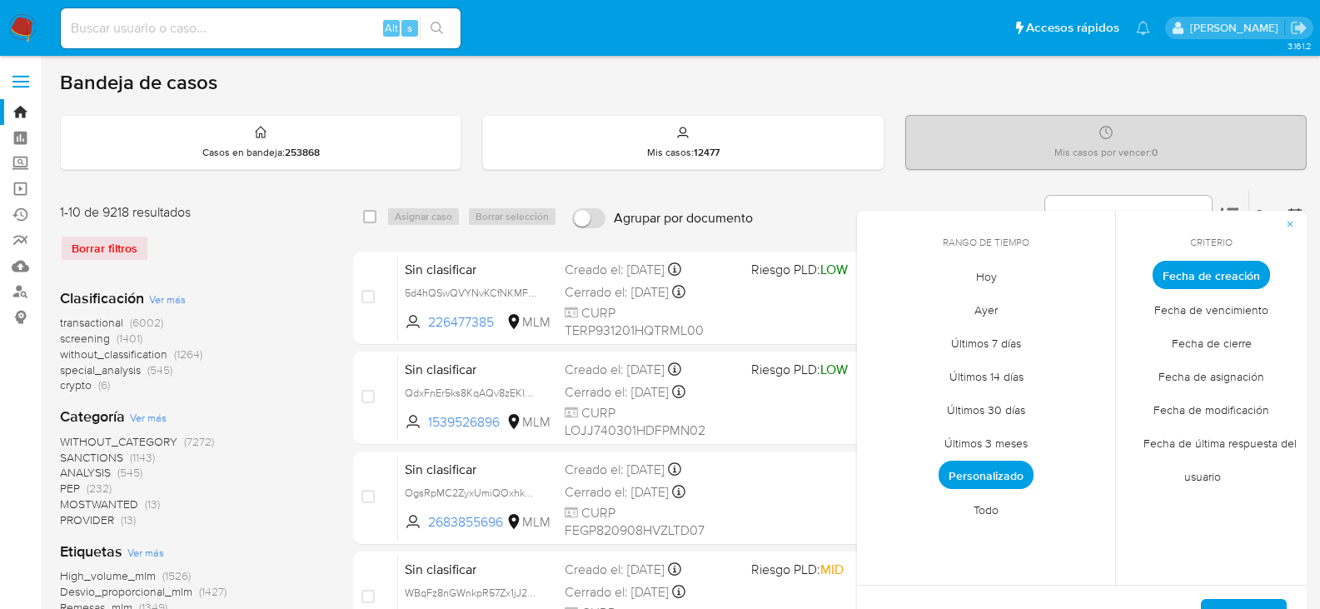
click at [982, 512] on span "Todo" at bounding box center [986, 509] width 60 height 34
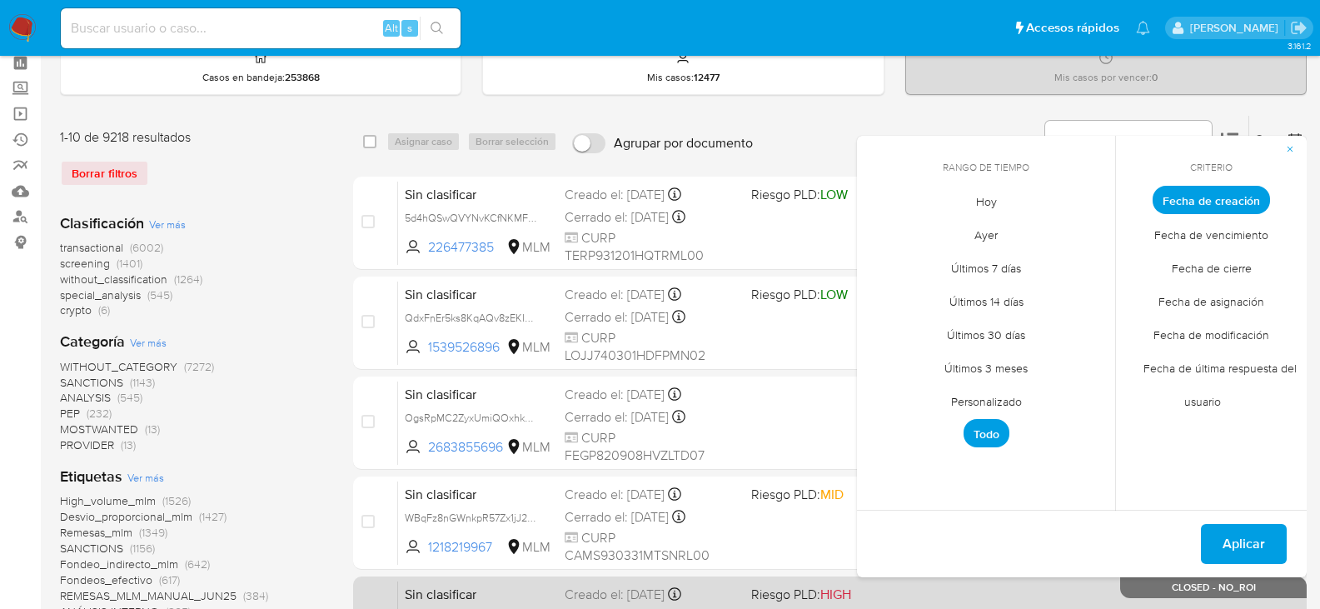
scroll to position [167, 0]
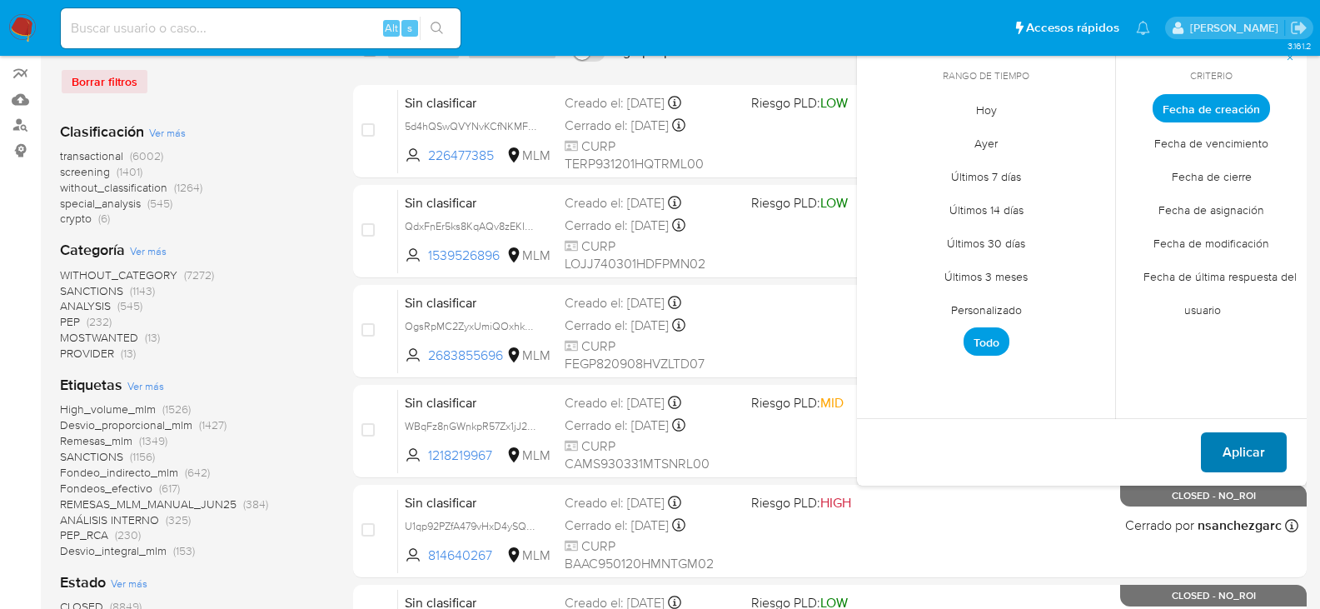
click at [1247, 464] on span "Aplicar" at bounding box center [1244, 452] width 42 height 37
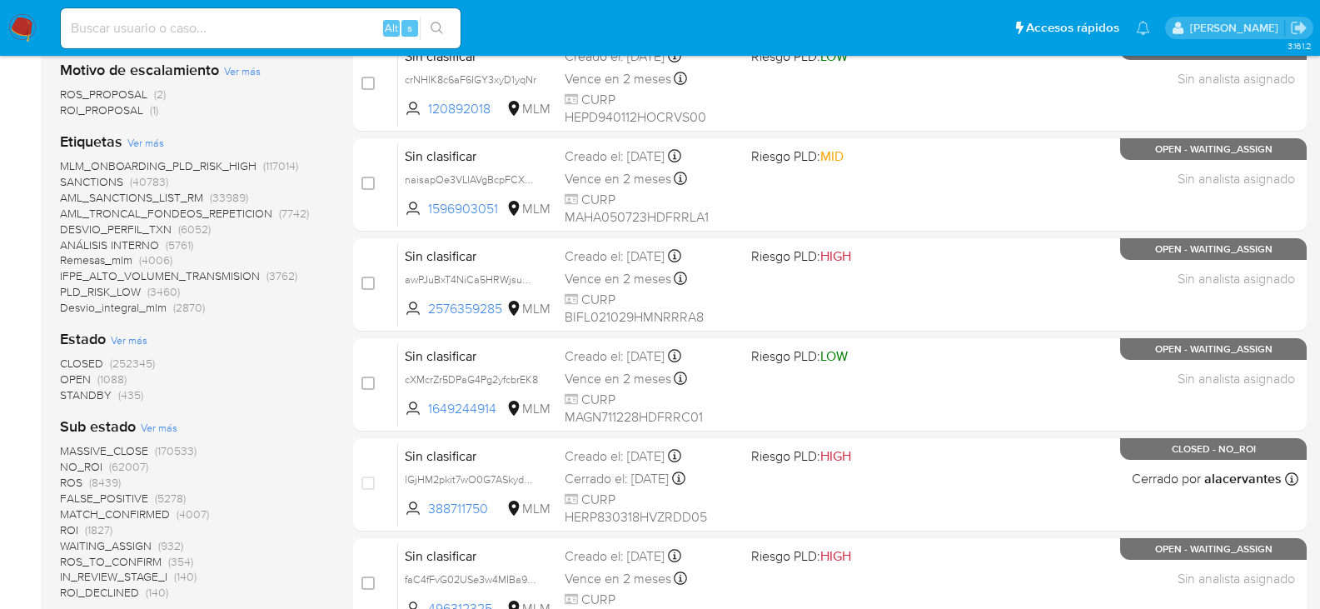
scroll to position [416, 0]
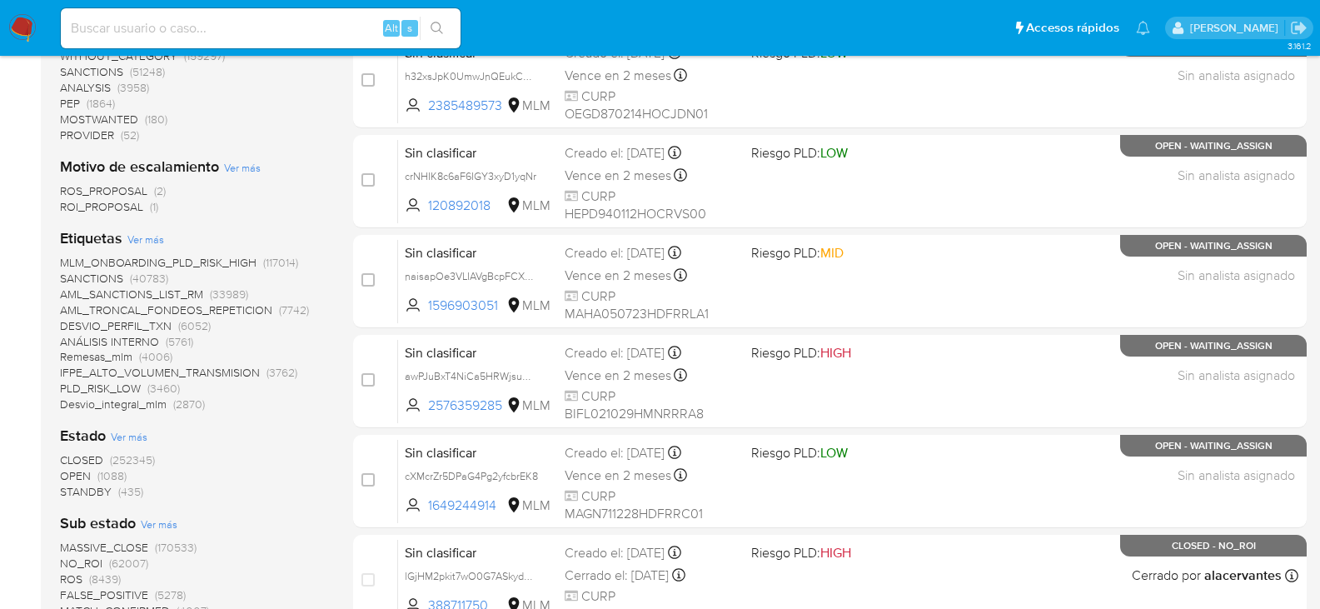
click at [73, 476] on span "OPEN" at bounding box center [75, 475] width 31 height 17
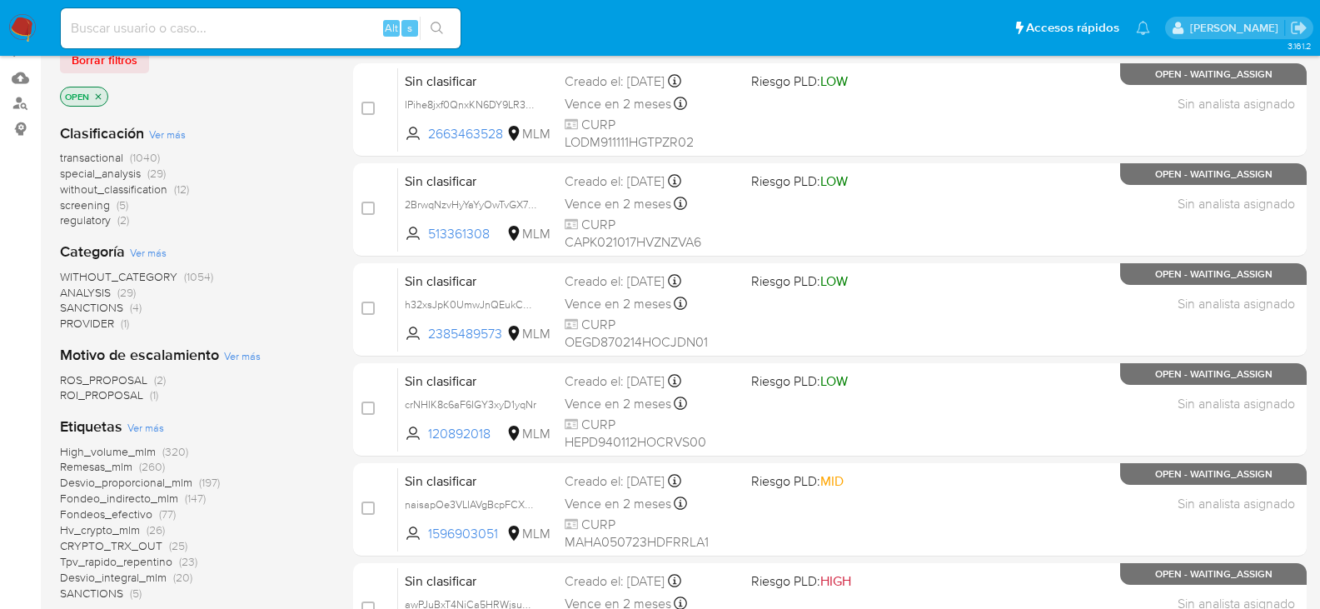
scroll to position [83, 0]
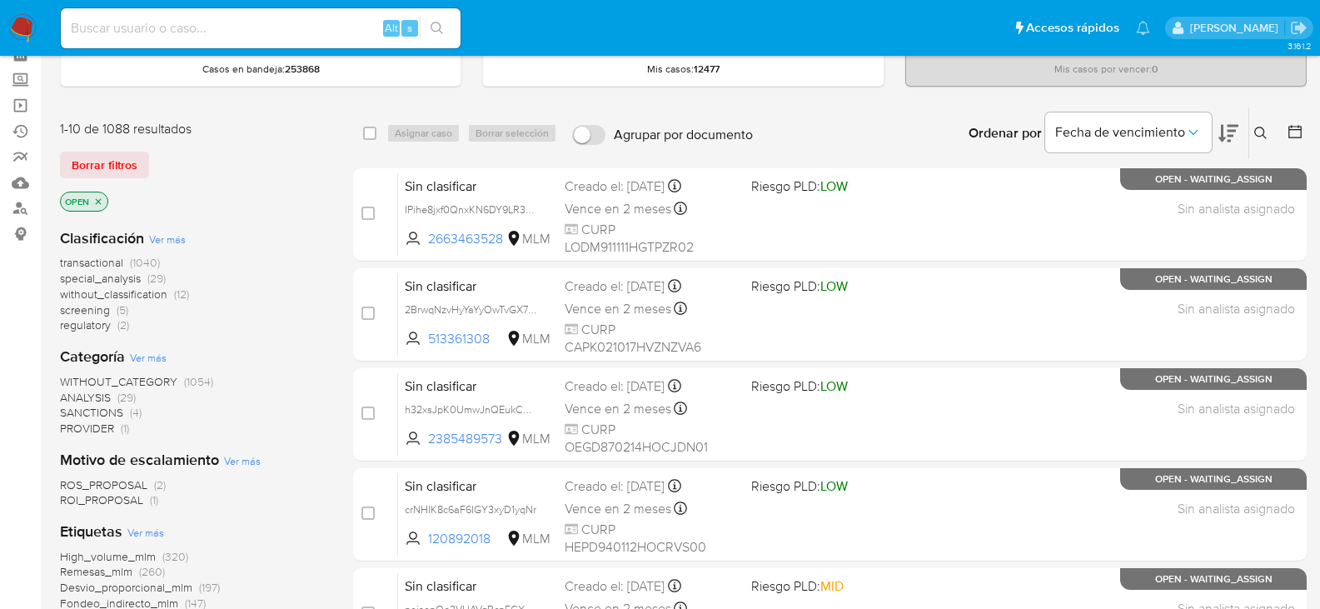
click at [99, 201] on icon "close-filter" at bounding box center [99, 201] width 6 height 6
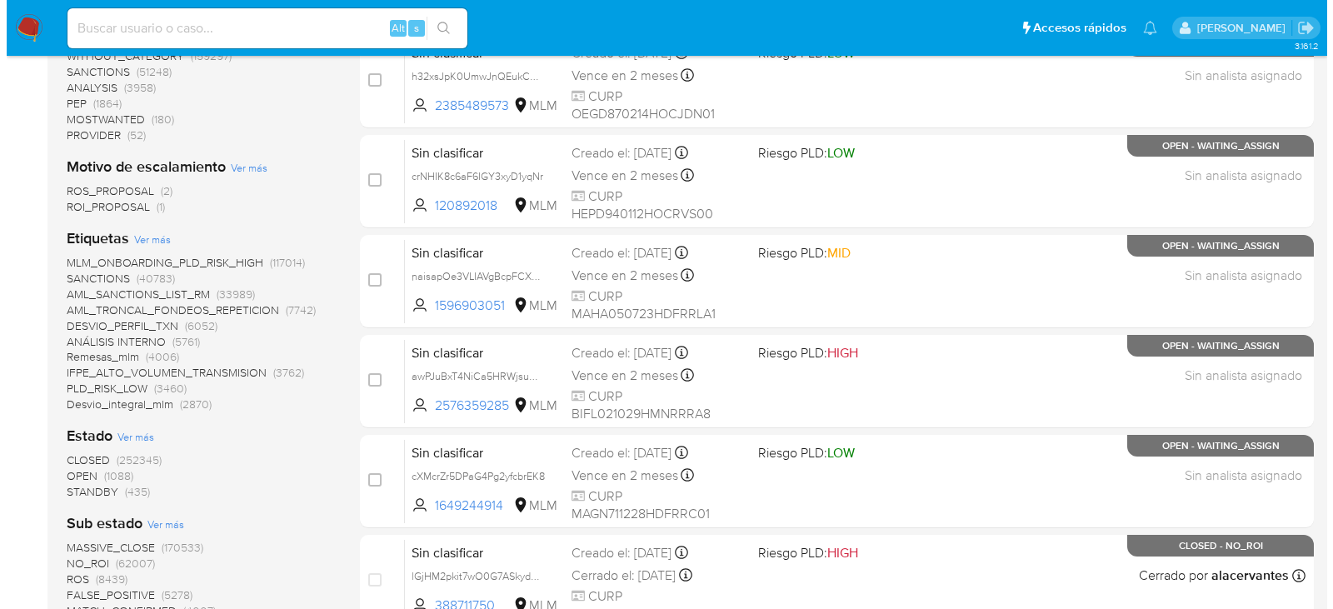
scroll to position [500, 0]
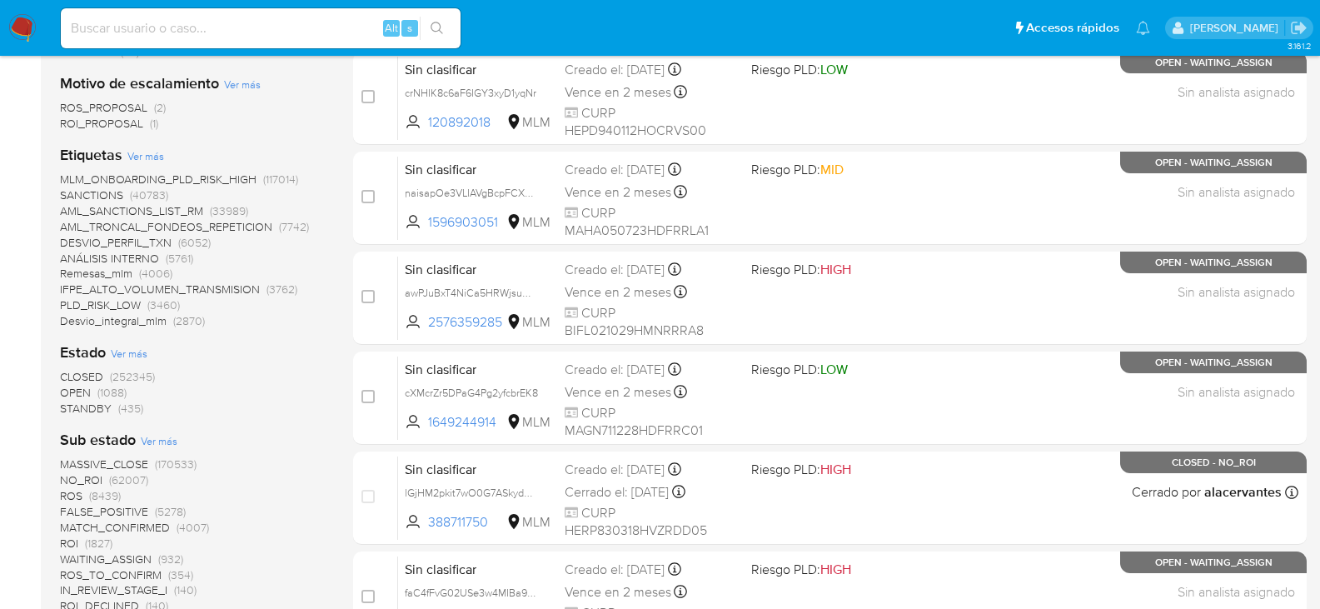
click at [172, 442] on span "Ver más" at bounding box center [159, 440] width 37 height 15
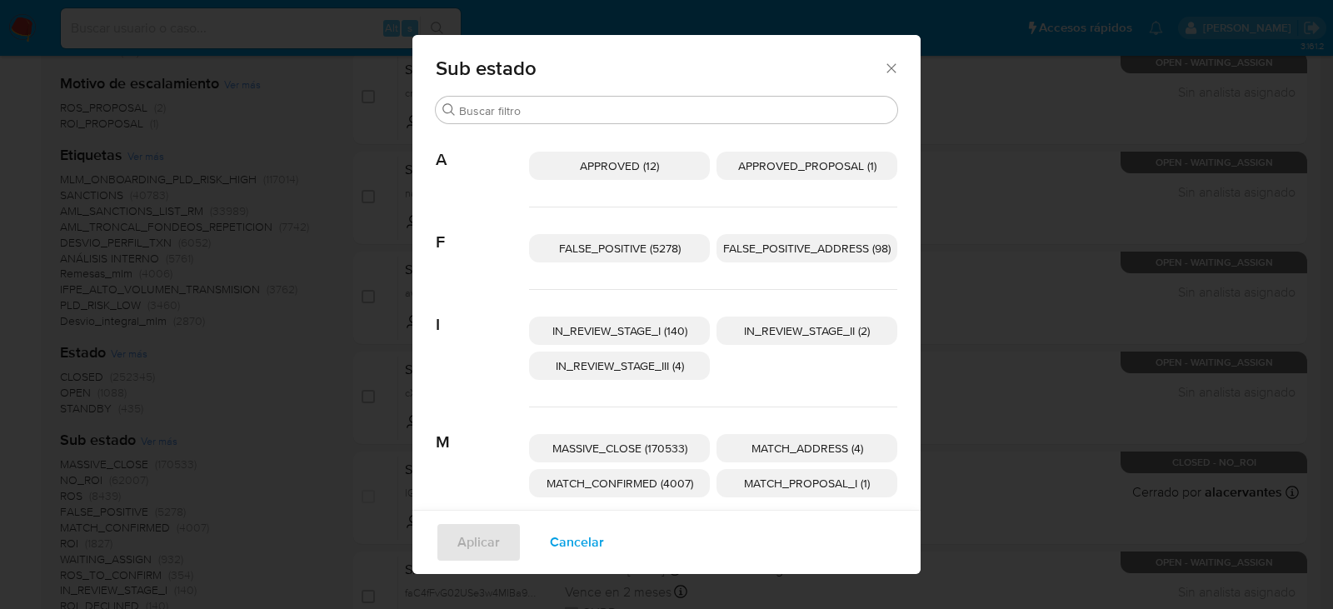
click at [670, 366] on span "IN_REVIEW_STAGE_III (4)" at bounding box center [620, 365] width 128 height 17
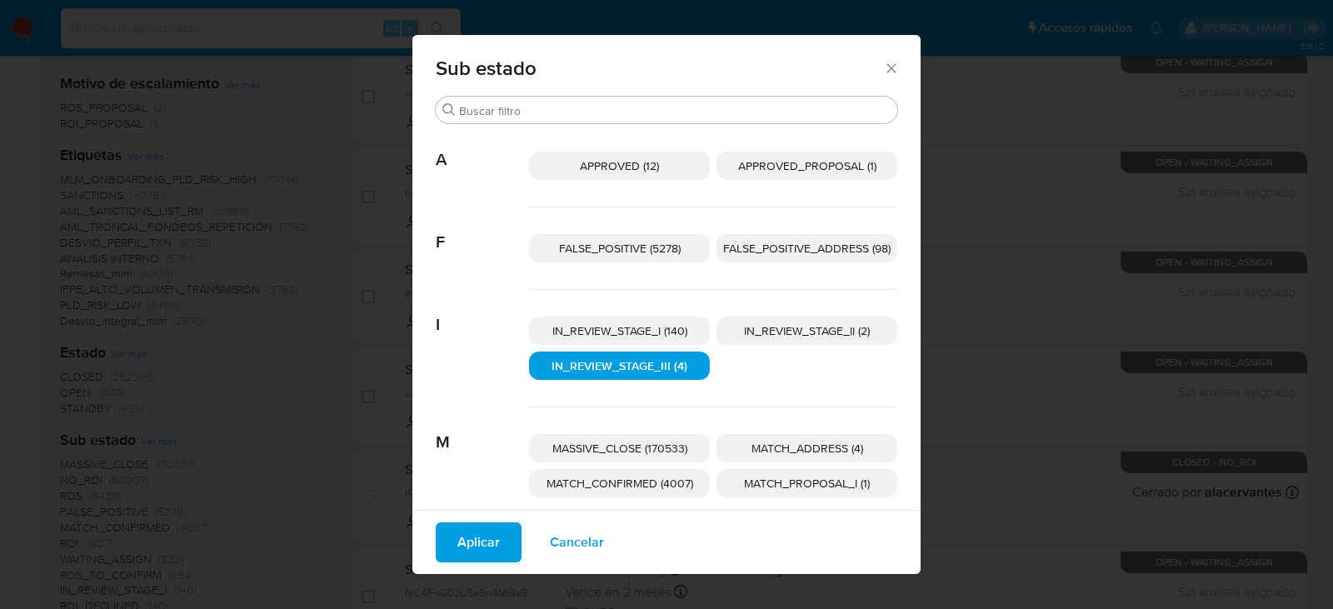
click at [457, 540] on span "Aplicar" at bounding box center [478, 542] width 42 height 37
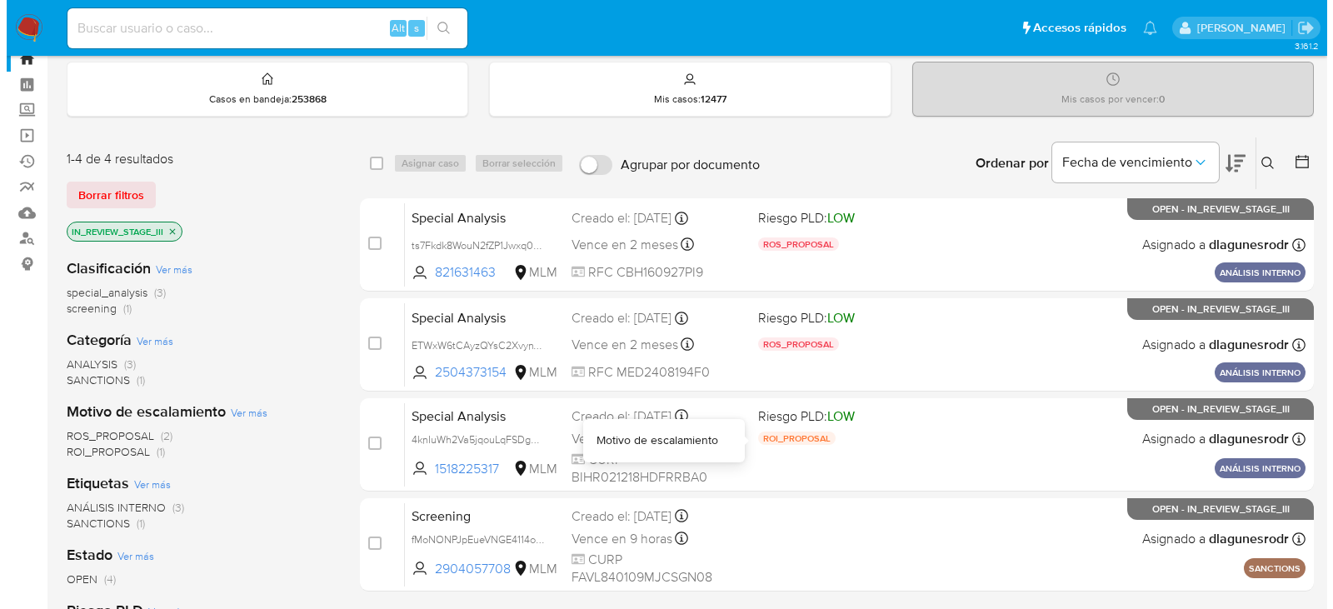
scroll to position [83, 0]
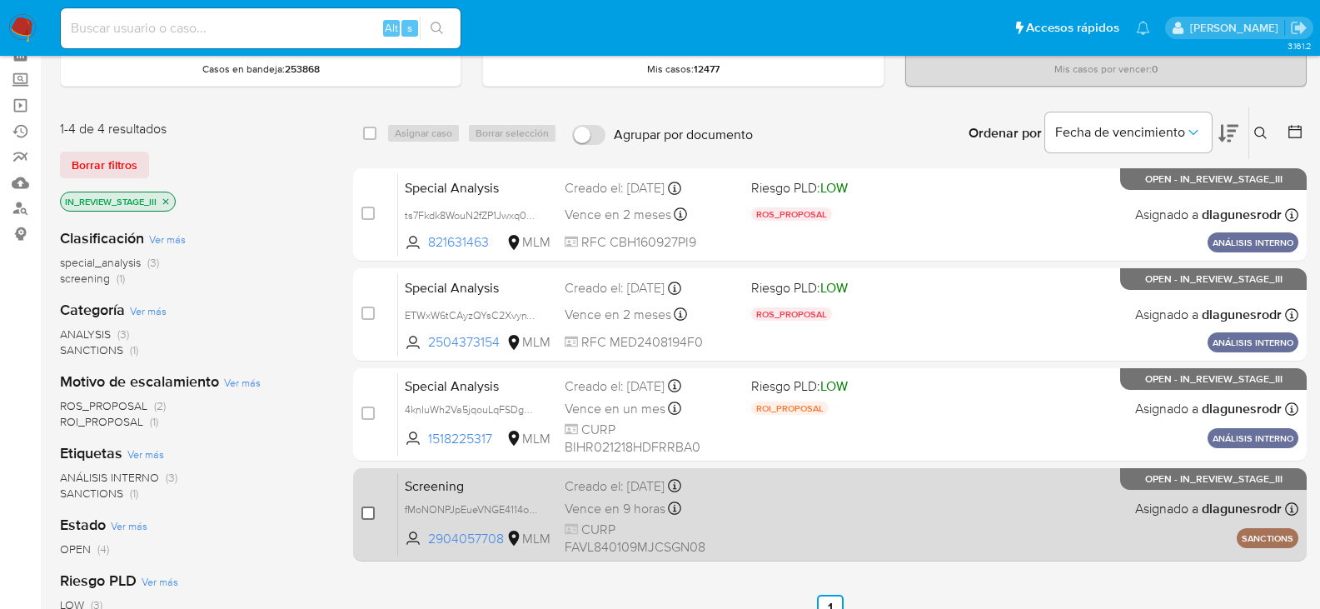
click at [372, 516] on input "checkbox" at bounding box center [368, 512] width 13 height 13
checkbox input "true"
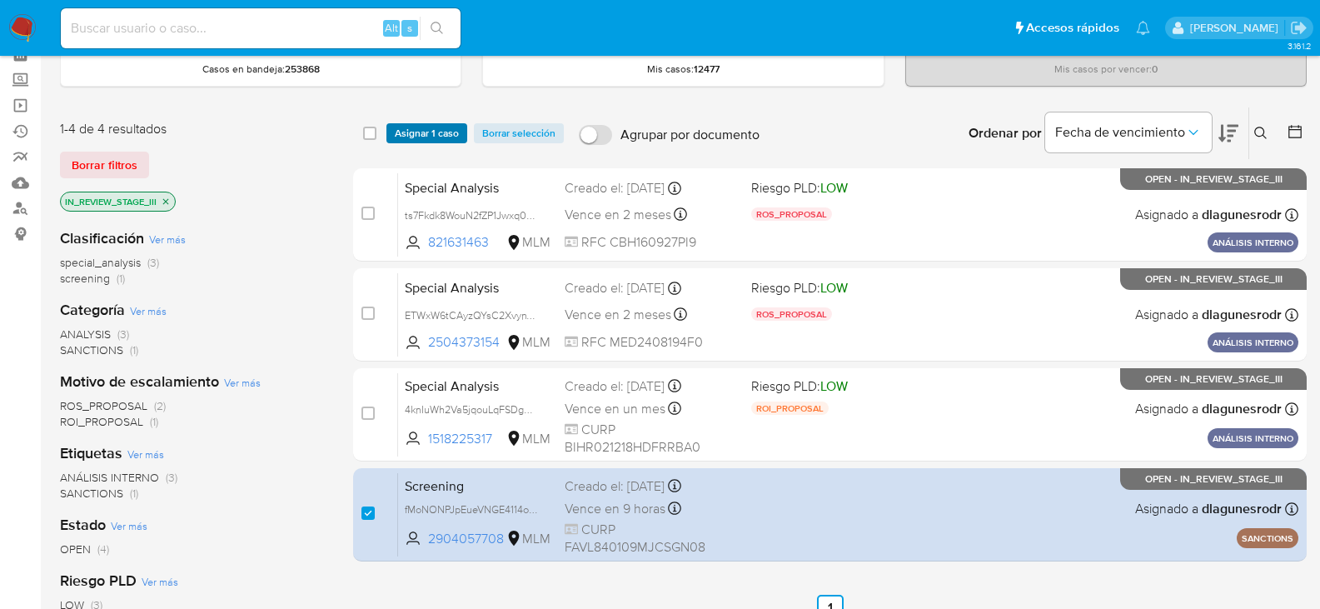
click at [442, 138] on span "Asignar 1 caso" at bounding box center [427, 133] width 64 height 17
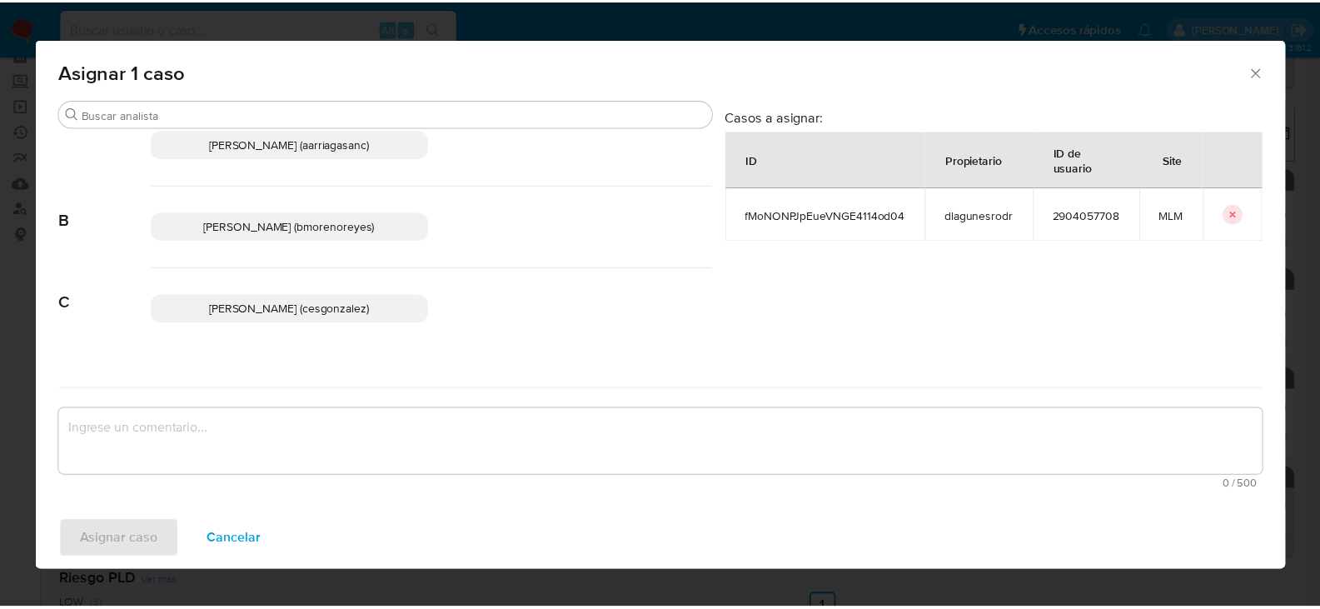
scroll to position [167, 0]
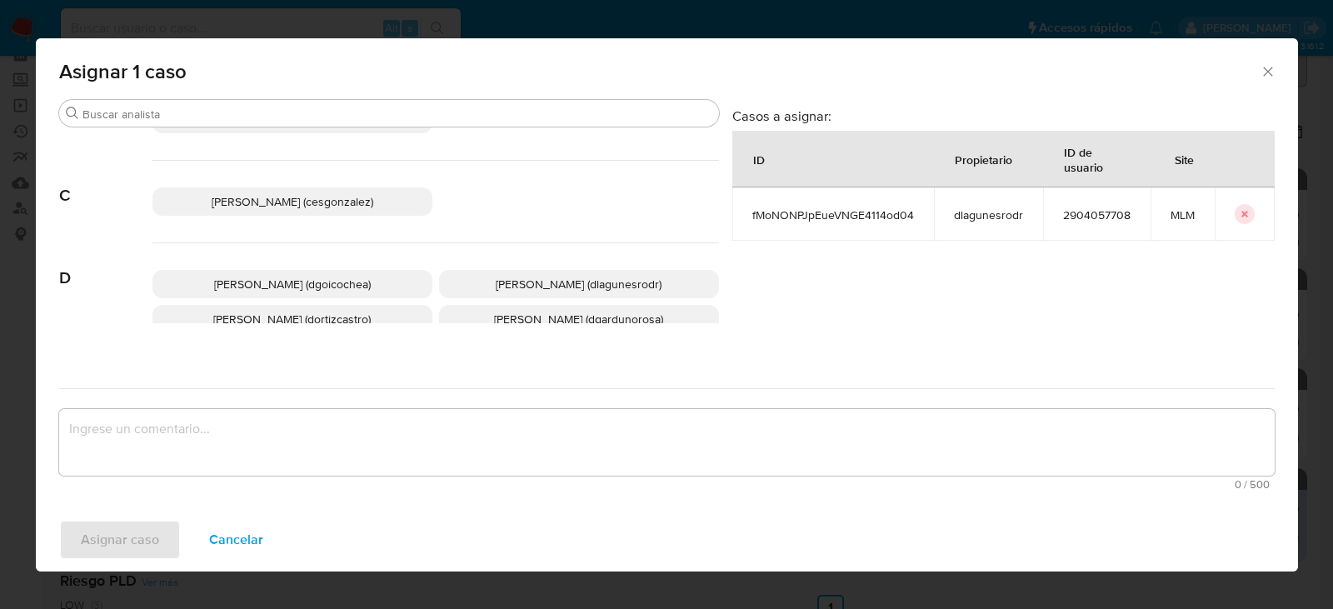
click at [308, 207] on span "Cesar Gonzalez (cesgonzalez)" at bounding box center [293, 201] width 162 height 17
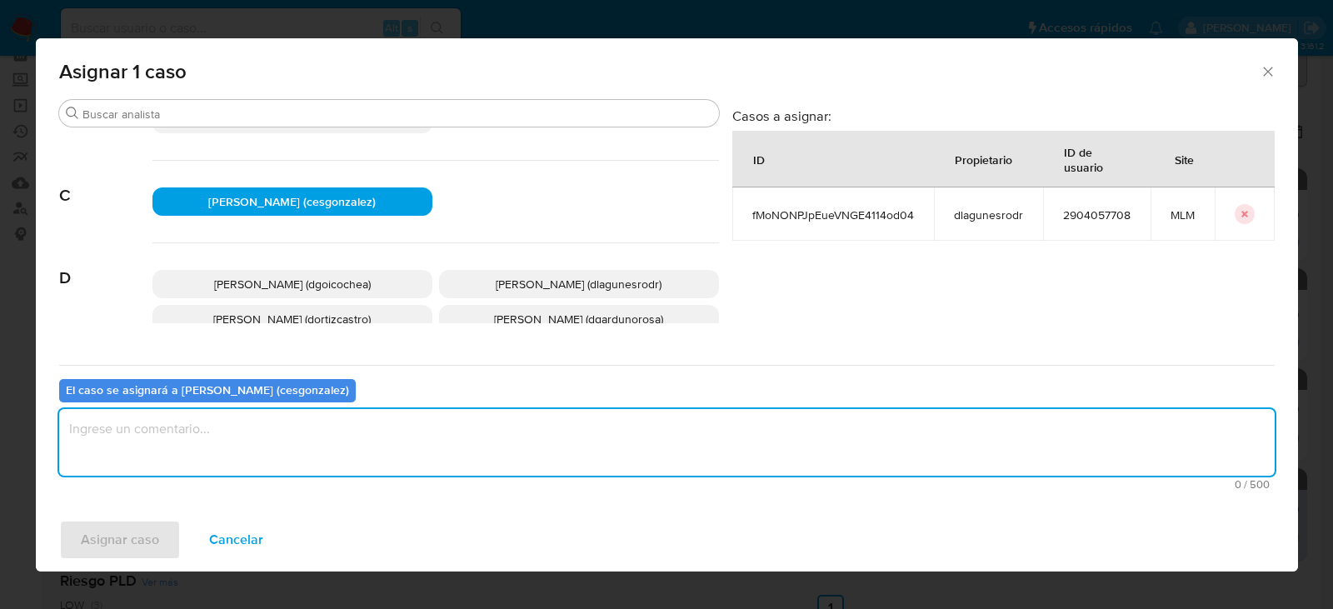
click at [157, 466] on textarea "assign-modal" at bounding box center [666, 442] width 1215 height 67
click at [115, 546] on span "Asignar caso" at bounding box center [120, 539] width 78 height 37
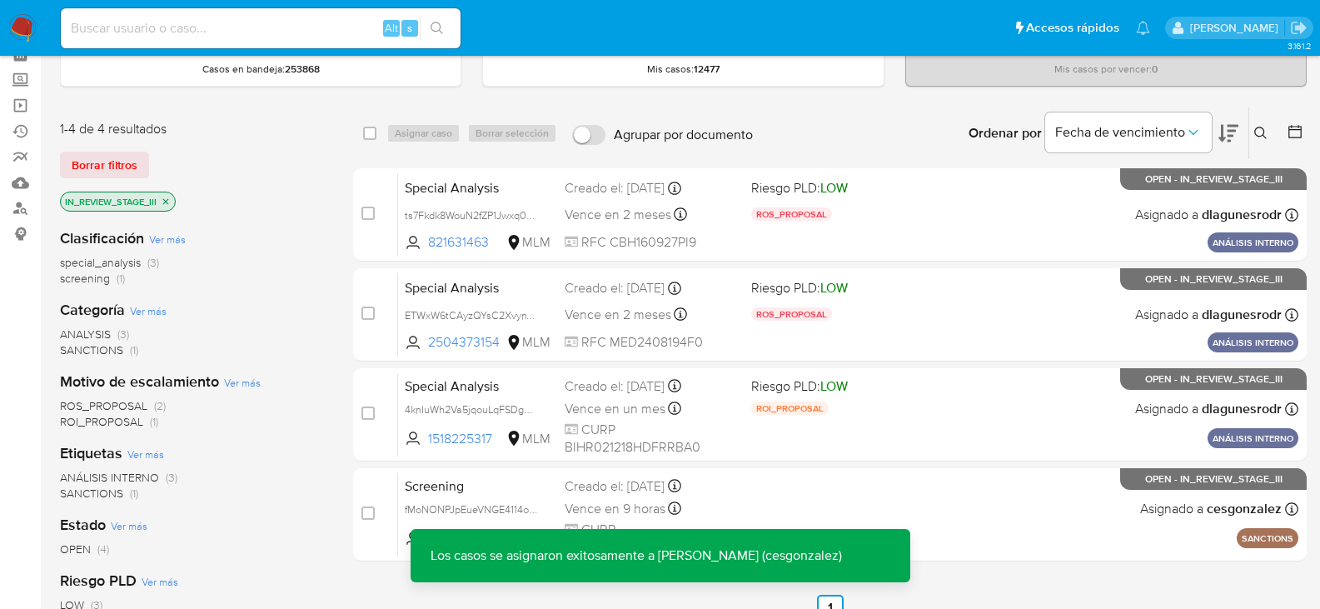
click at [169, 202] on icon "close-filter" at bounding box center [166, 202] width 10 height 10
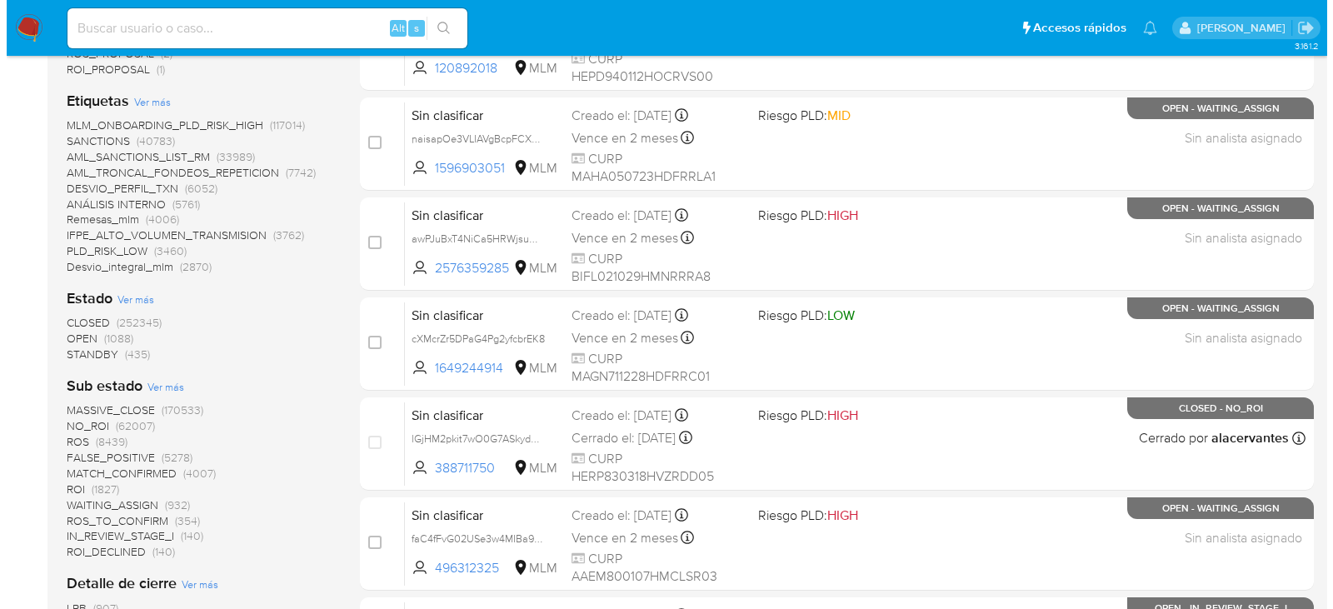
scroll to position [583, 0]
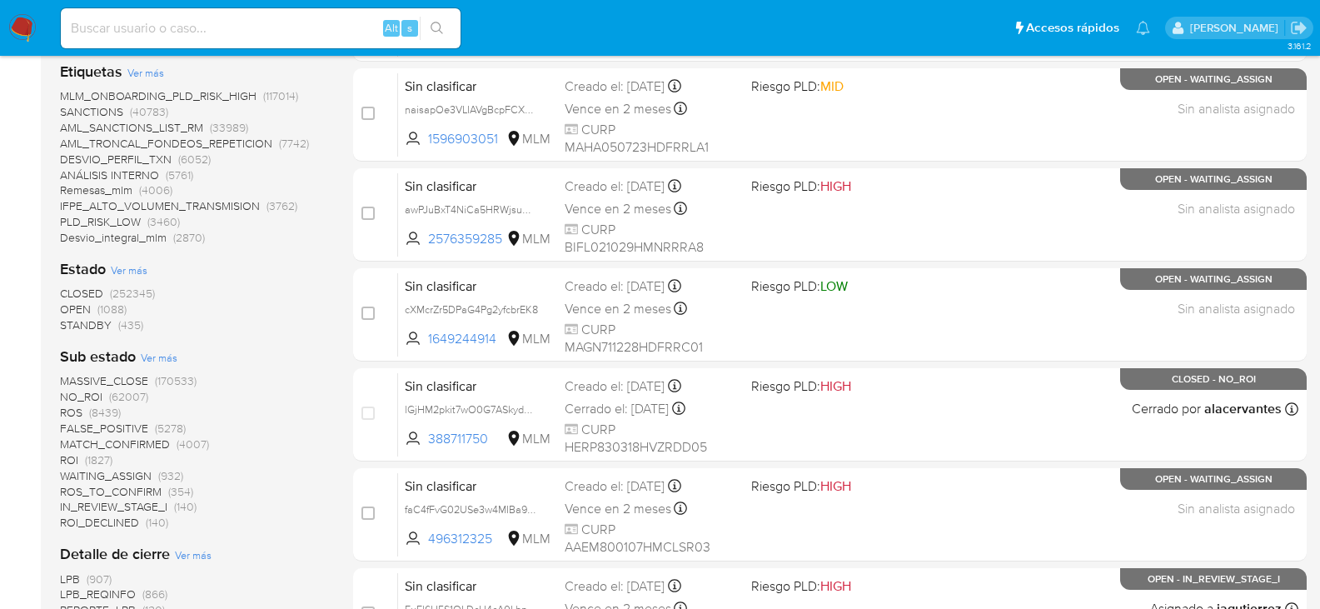
click at [153, 351] on span "Ver más" at bounding box center [159, 357] width 37 height 15
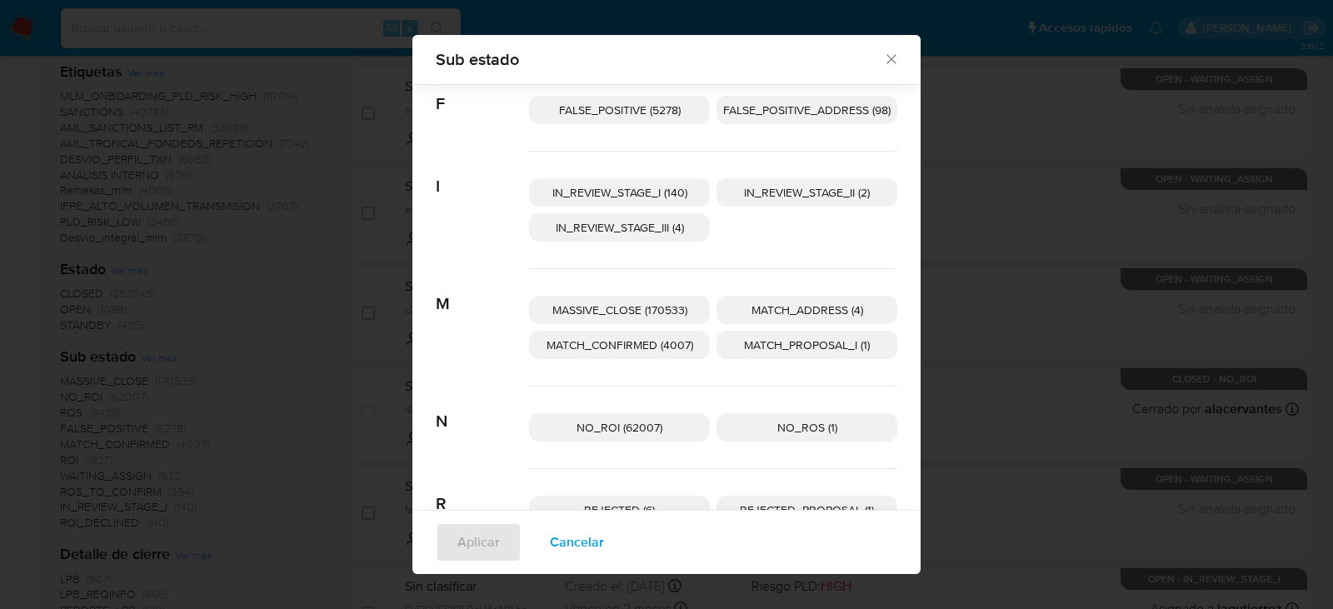
scroll to position [155, 0]
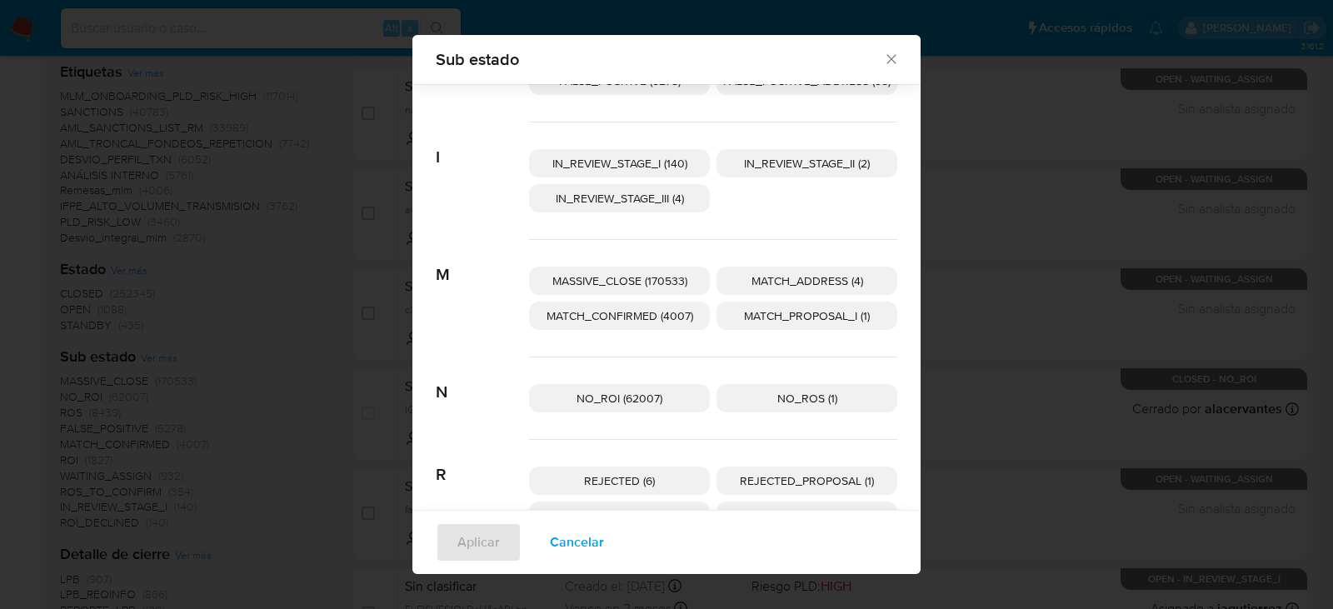
click at [832, 317] on span "MATCH_PROPOSAL_I (1)" at bounding box center [807, 315] width 126 height 17
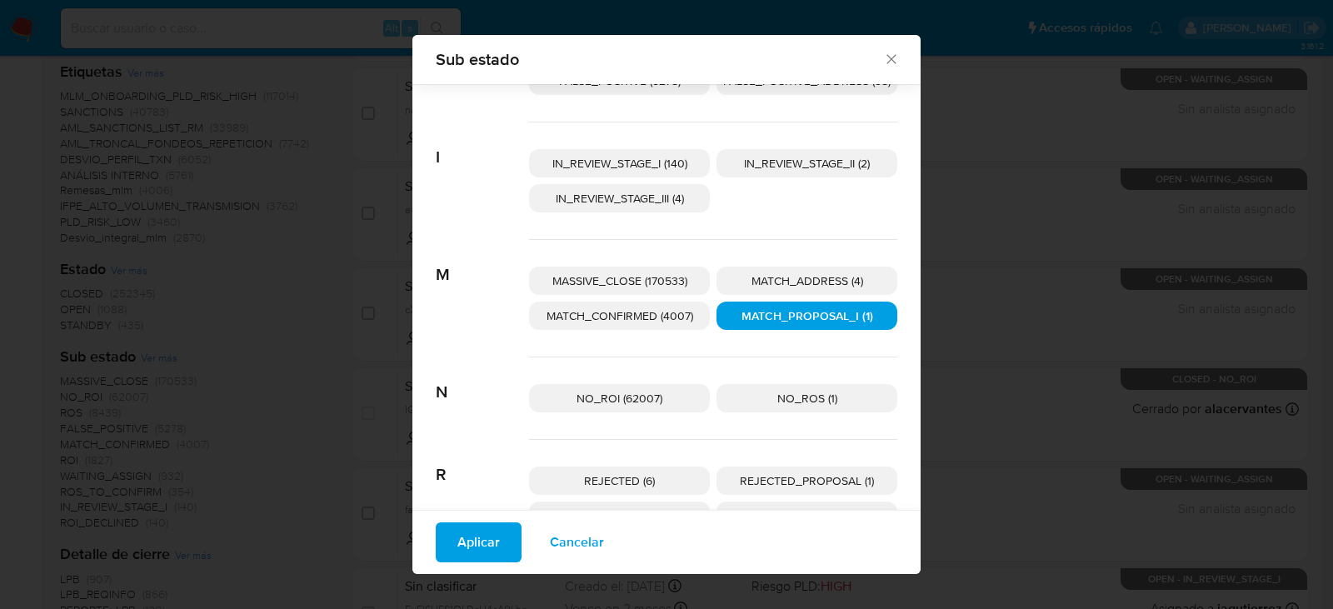
click at [424, 535] on div "Aplicar Cancelar" at bounding box center [666, 542] width 508 height 64
click at [468, 547] on span "Aplicar" at bounding box center [478, 542] width 42 height 37
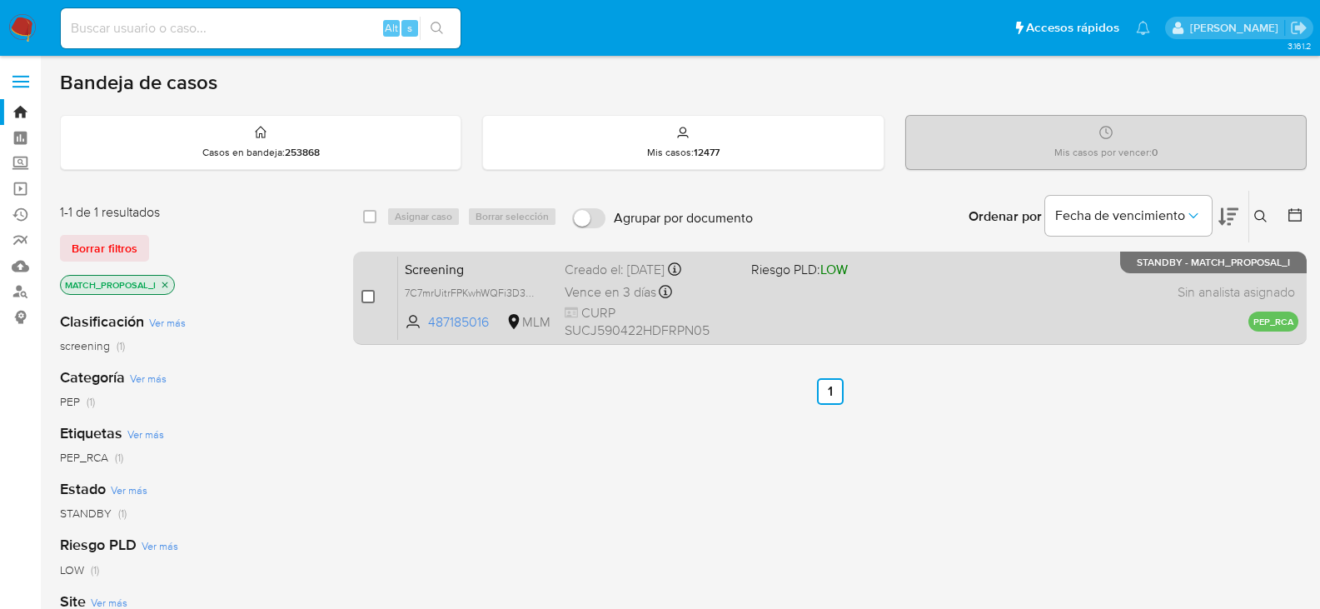
click at [373, 299] on input "checkbox" at bounding box center [368, 296] width 13 height 13
checkbox input "true"
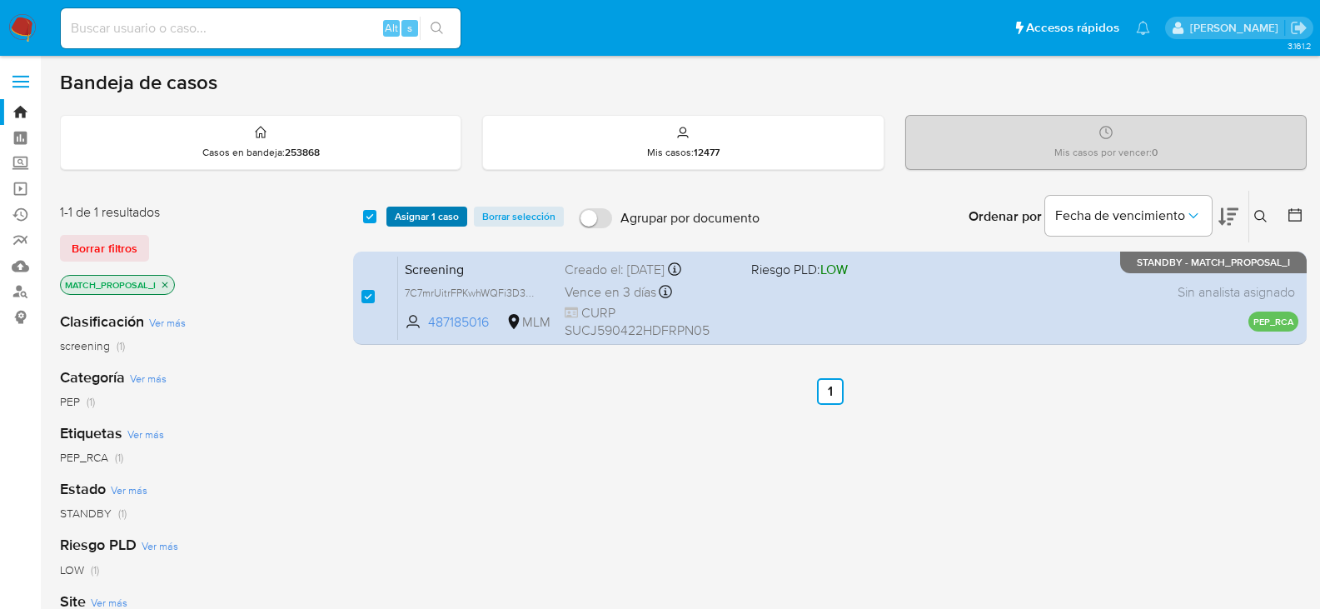
click at [408, 213] on span "Asignar 1 caso" at bounding box center [427, 216] width 64 height 17
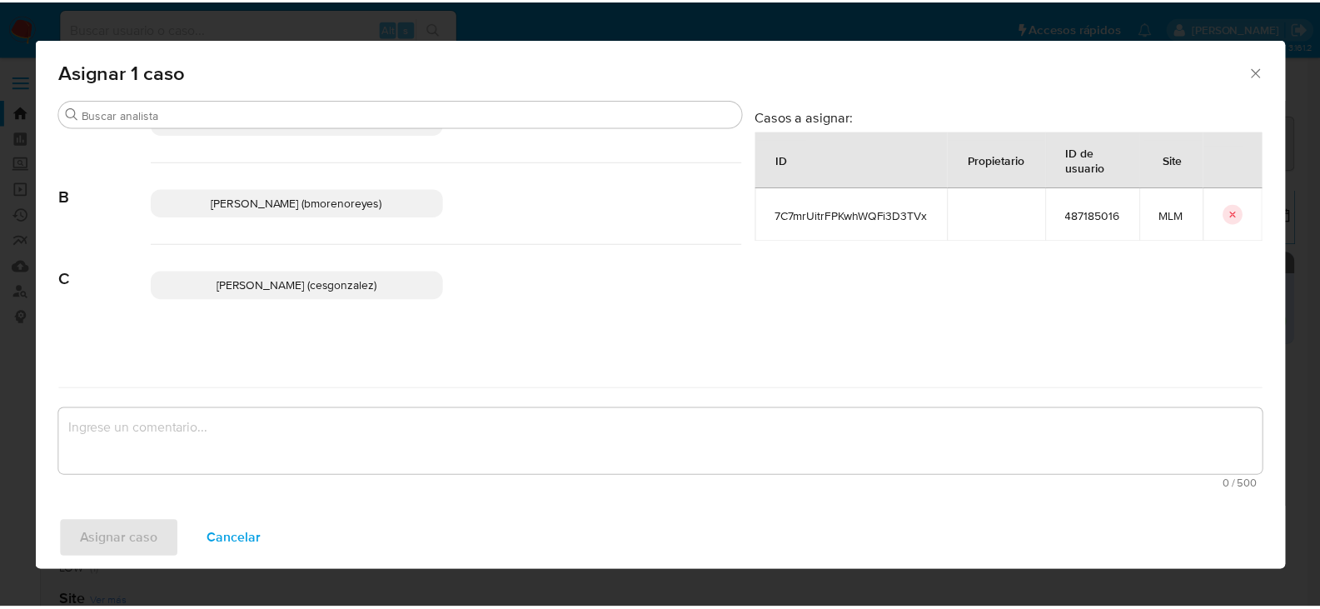
scroll to position [83, 0]
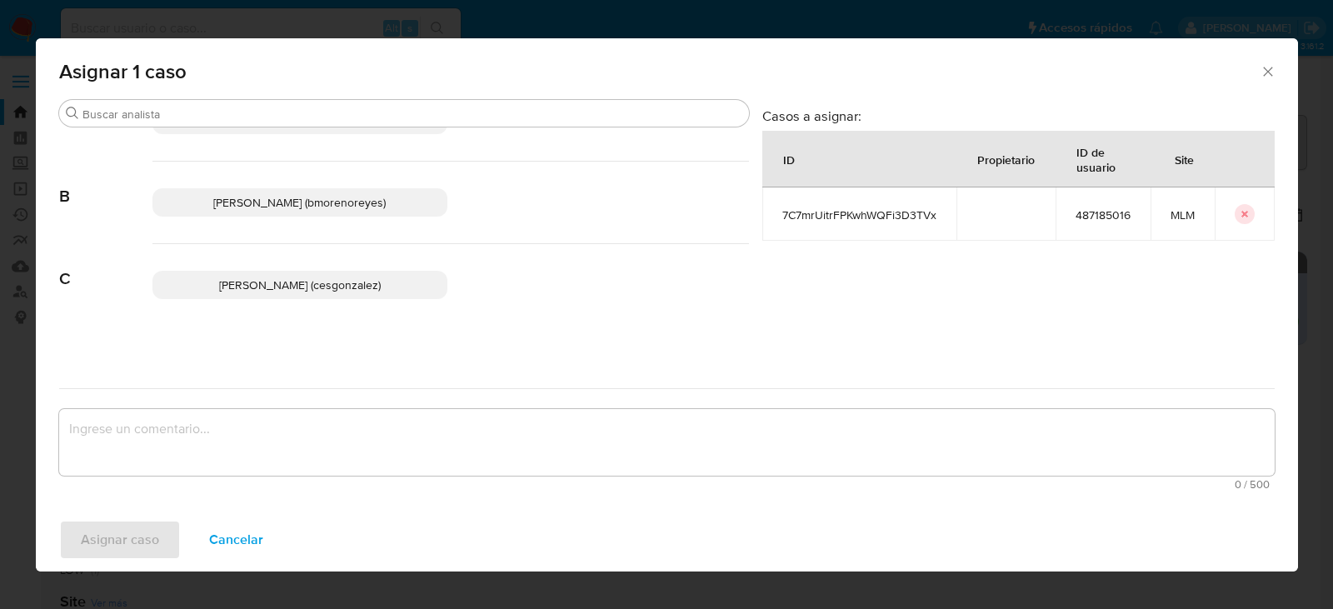
click at [347, 292] on span "Cesar Gonzalez (cesgonzalez)" at bounding box center [300, 285] width 162 height 17
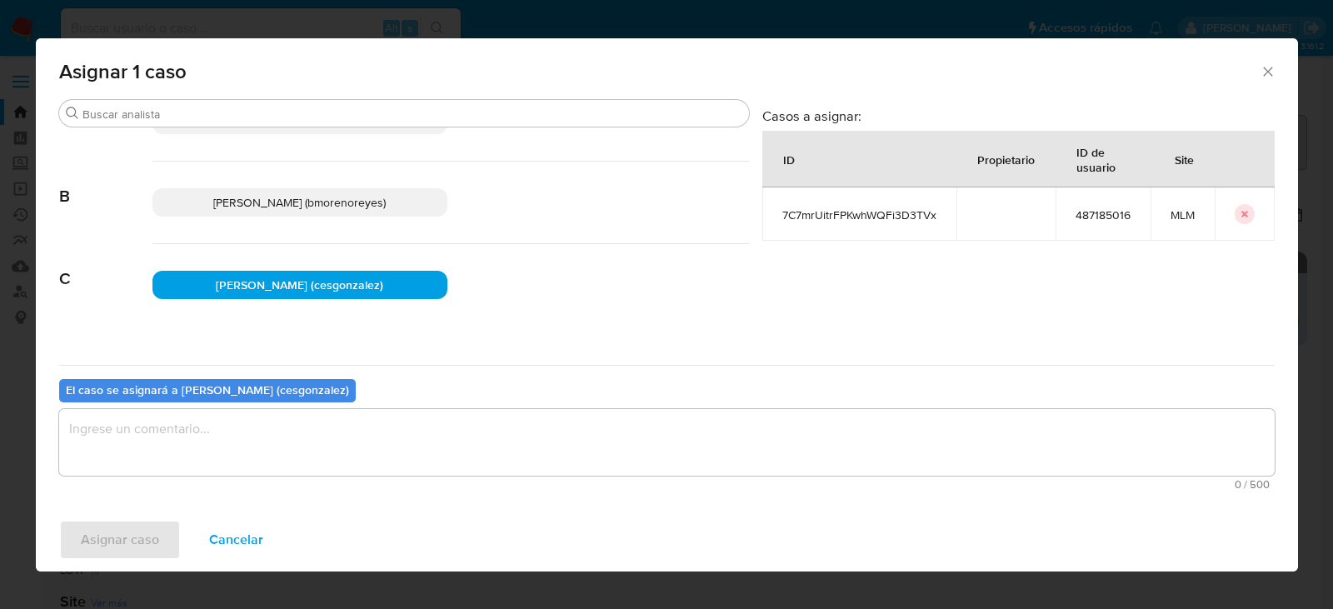
click at [221, 456] on textarea "assign-modal" at bounding box center [666, 442] width 1215 height 67
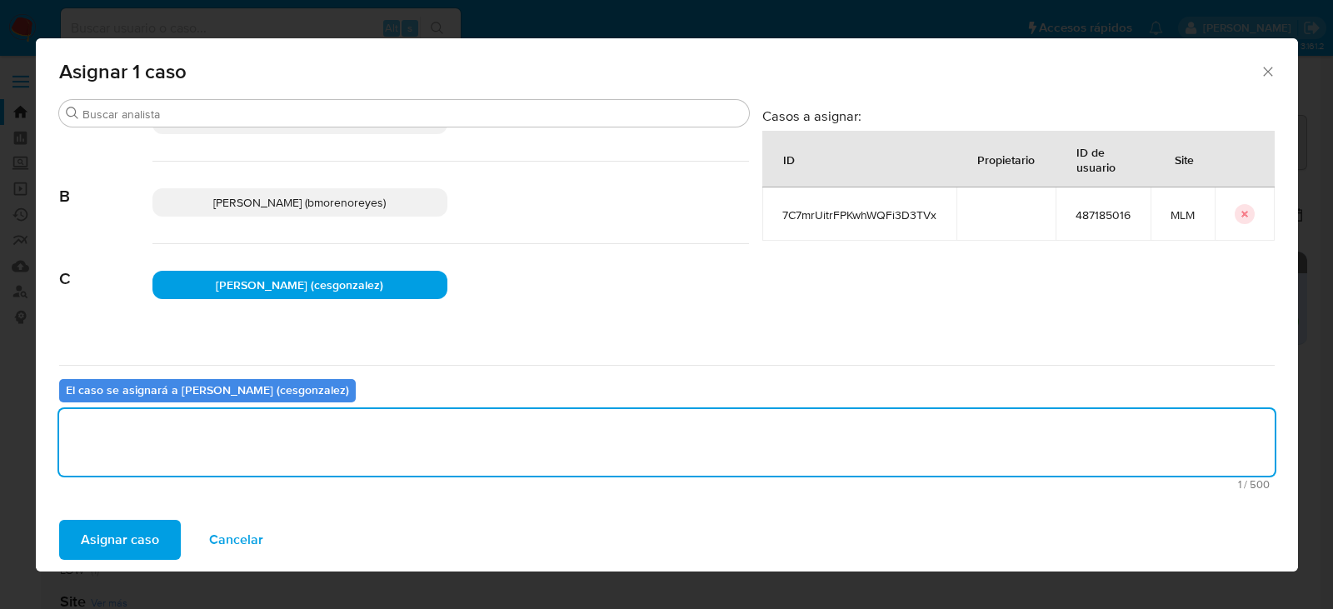
click at [159, 531] on button "Asignar caso" at bounding box center [120, 540] width 122 height 40
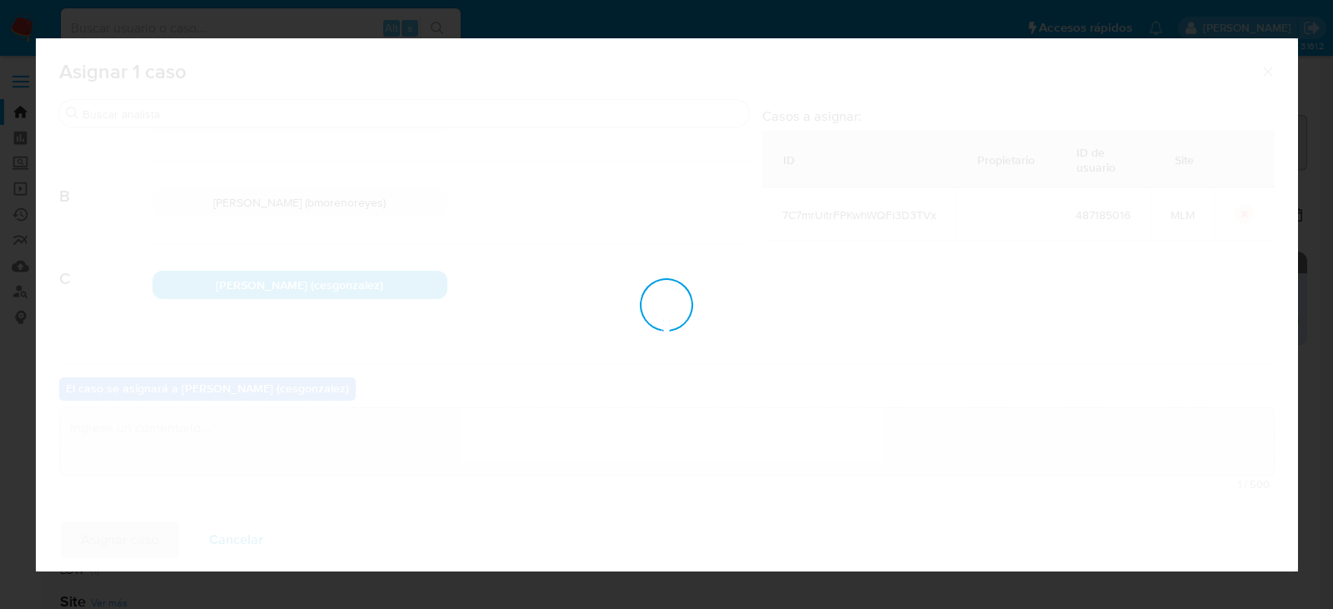
checkbox input "false"
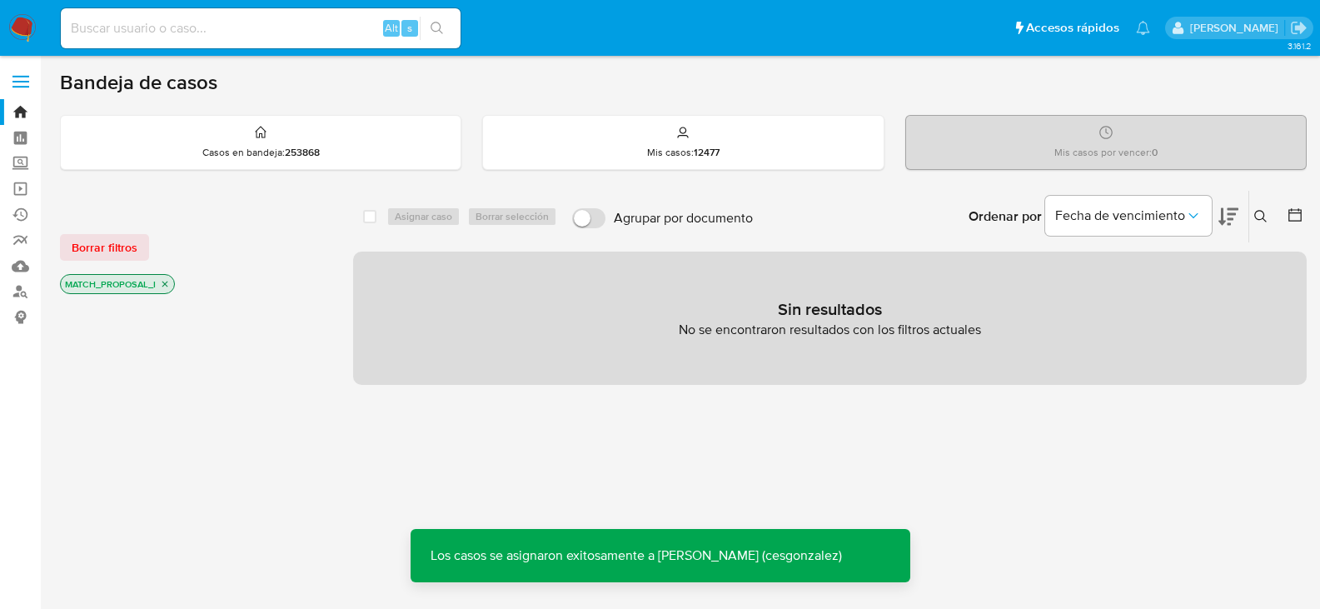
click at [162, 287] on icon "close-filter" at bounding box center [165, 284] width 10 height 10
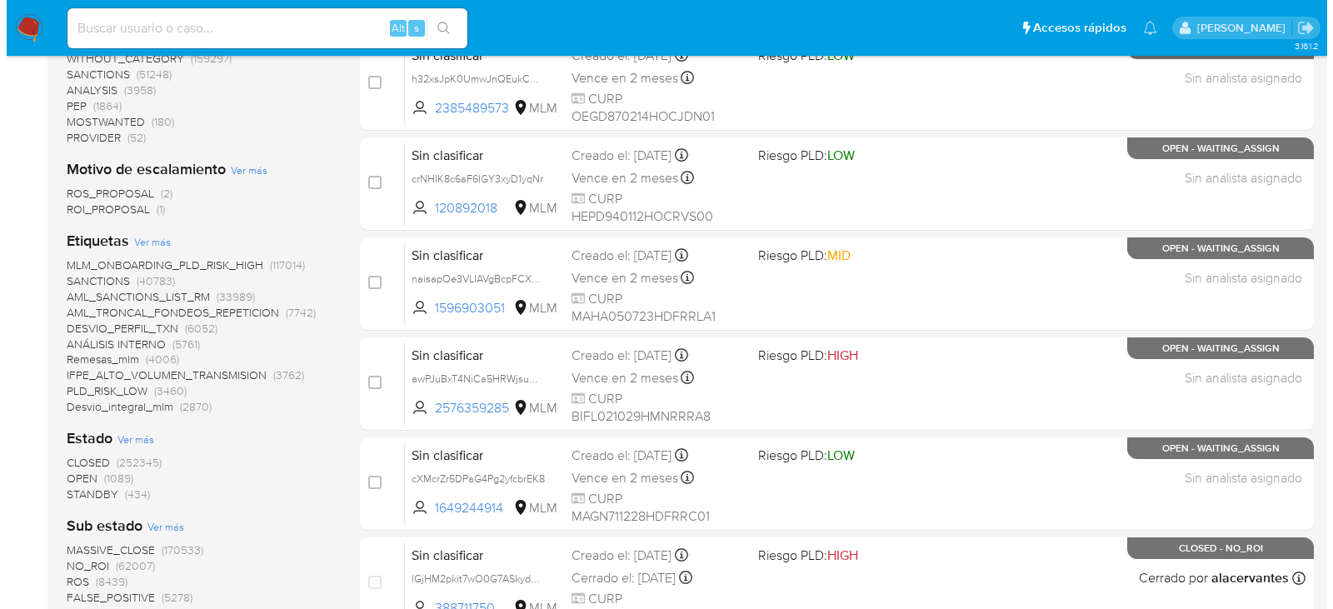
scroll to position [583, 0]
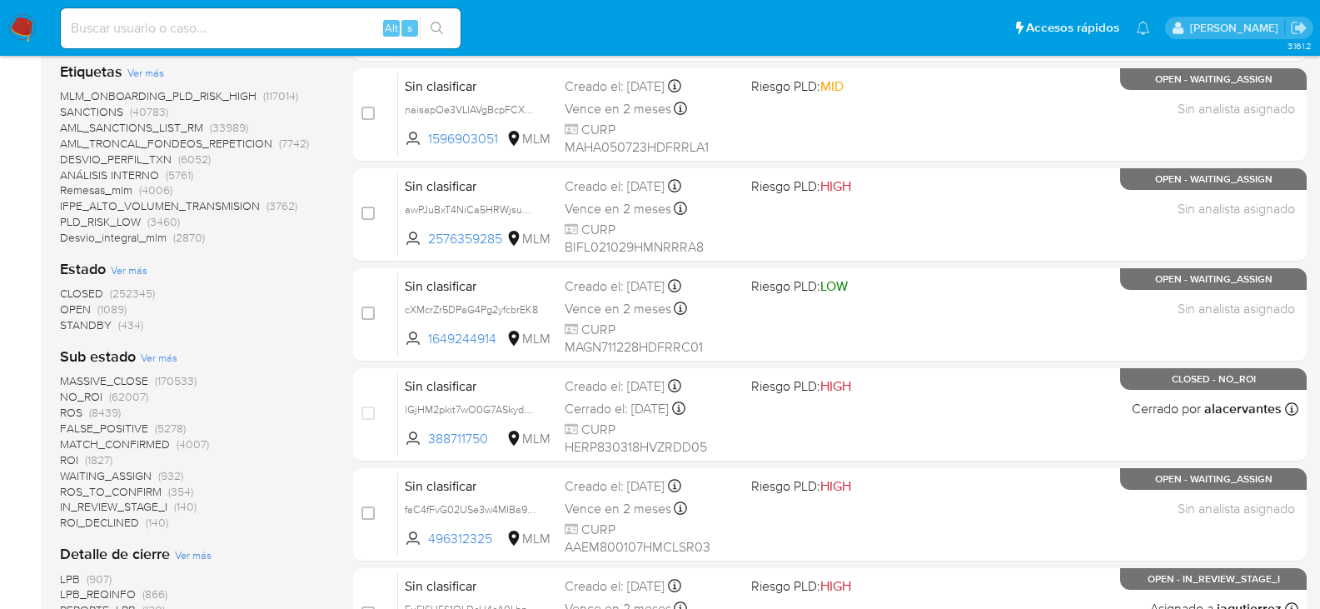
click at [154, 356] on span "Ver más" at bounding box center [159, 357] width 37 height 15
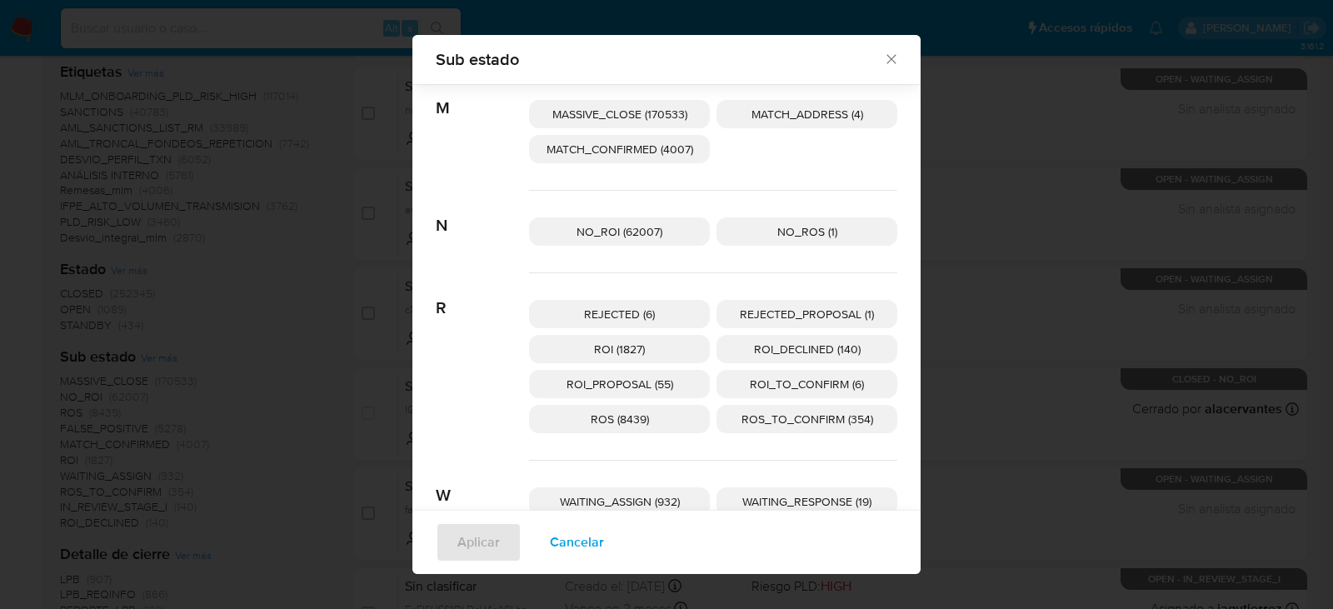
scroll to position [401, 0]
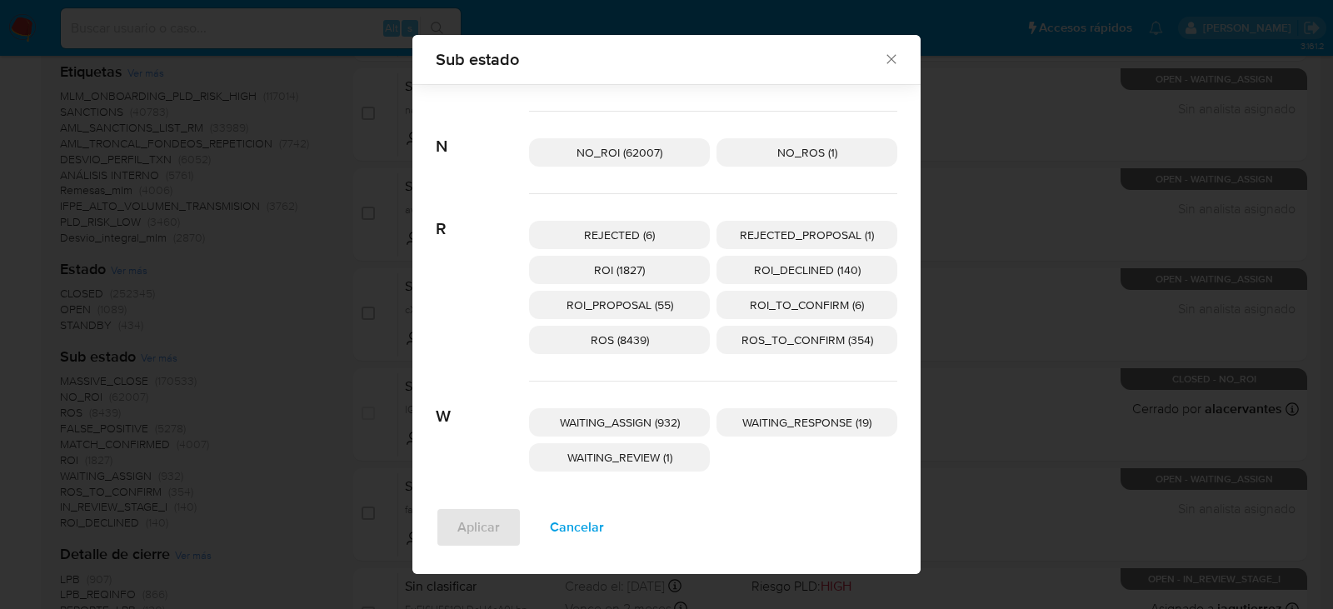
click at [762, 342] on span "ROS_TO_CONFIRM (354)" at bounding box center [807, 340] width 132 height 17
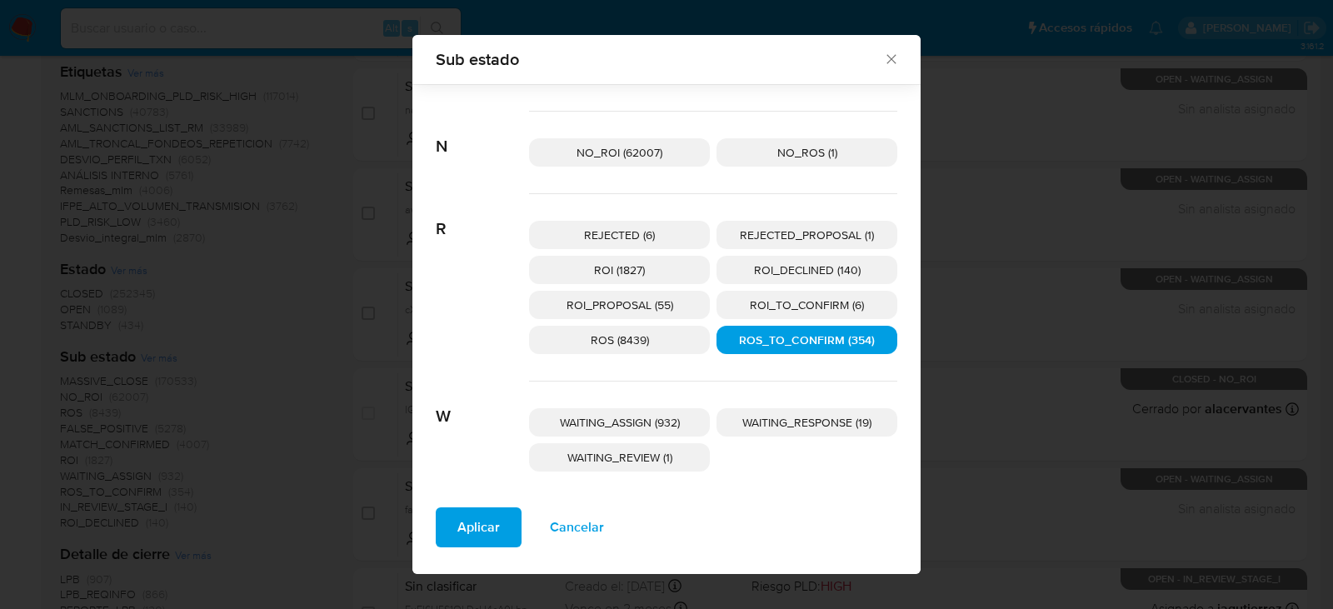
click at [477, 525] on span "Aplicar" at bounding box center [478, 527] width 42 height 37
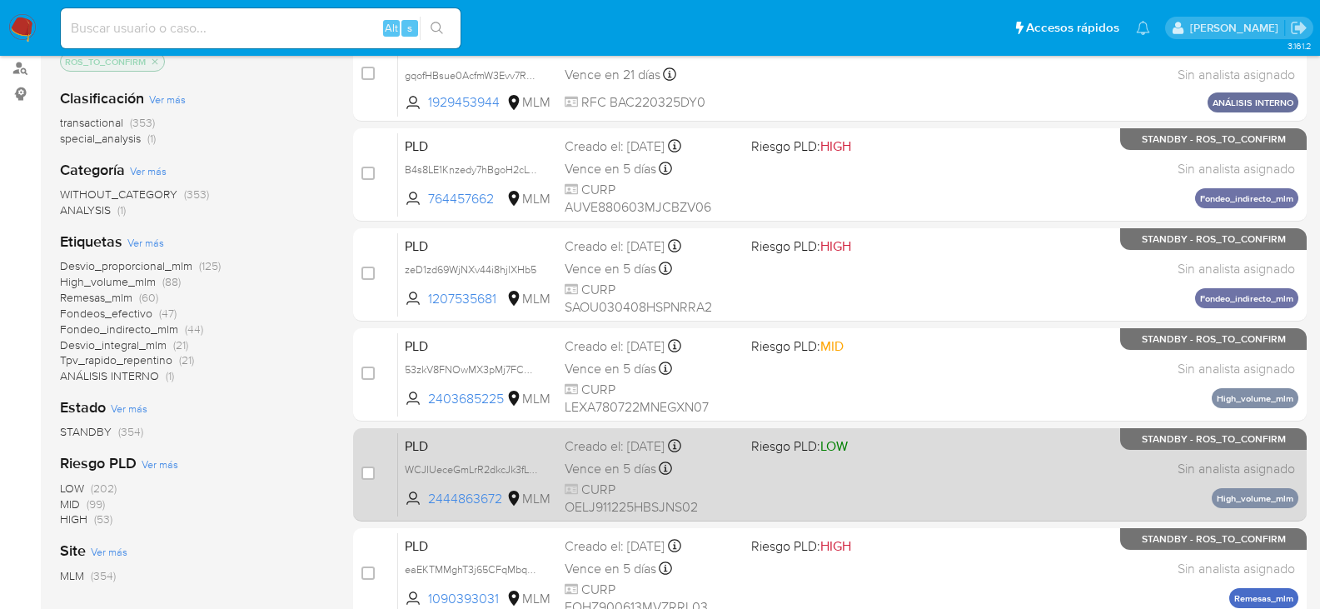
scroll to position [250, 0]
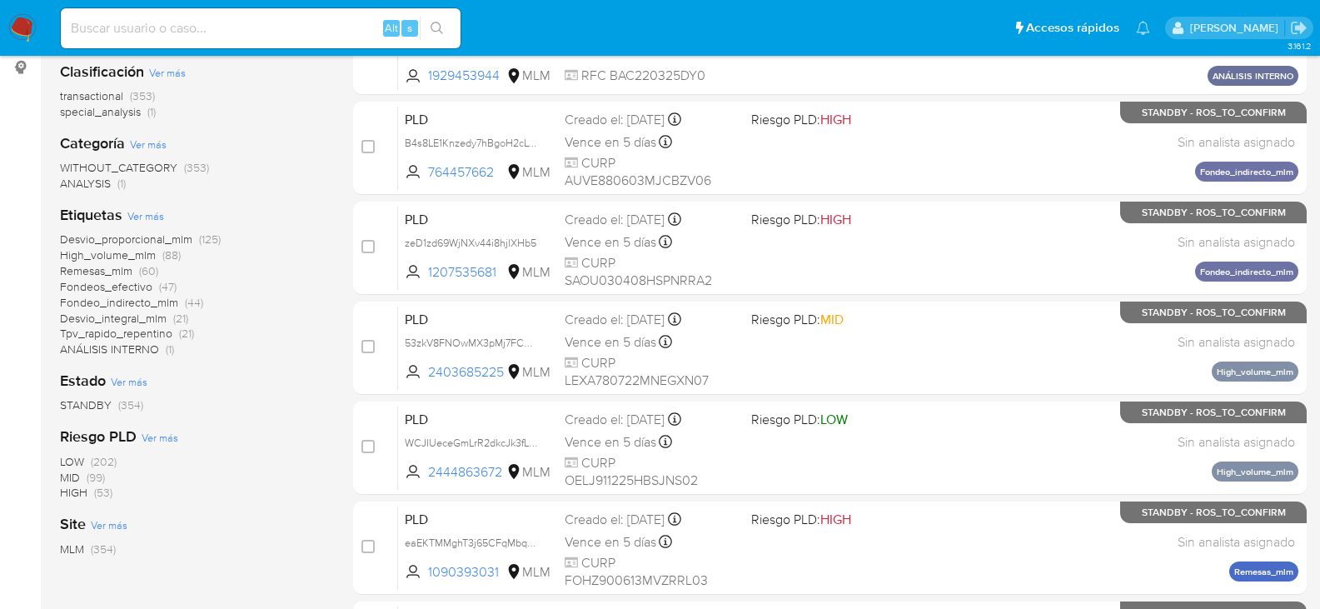
click at [148, 33] on input at bounding box center [261, 28] width 400 height 22
paste input "gqofHBsue0AcfmW3Evv7R58W"
type input "gqofHBsue0AcfmW3Evv7R58W"
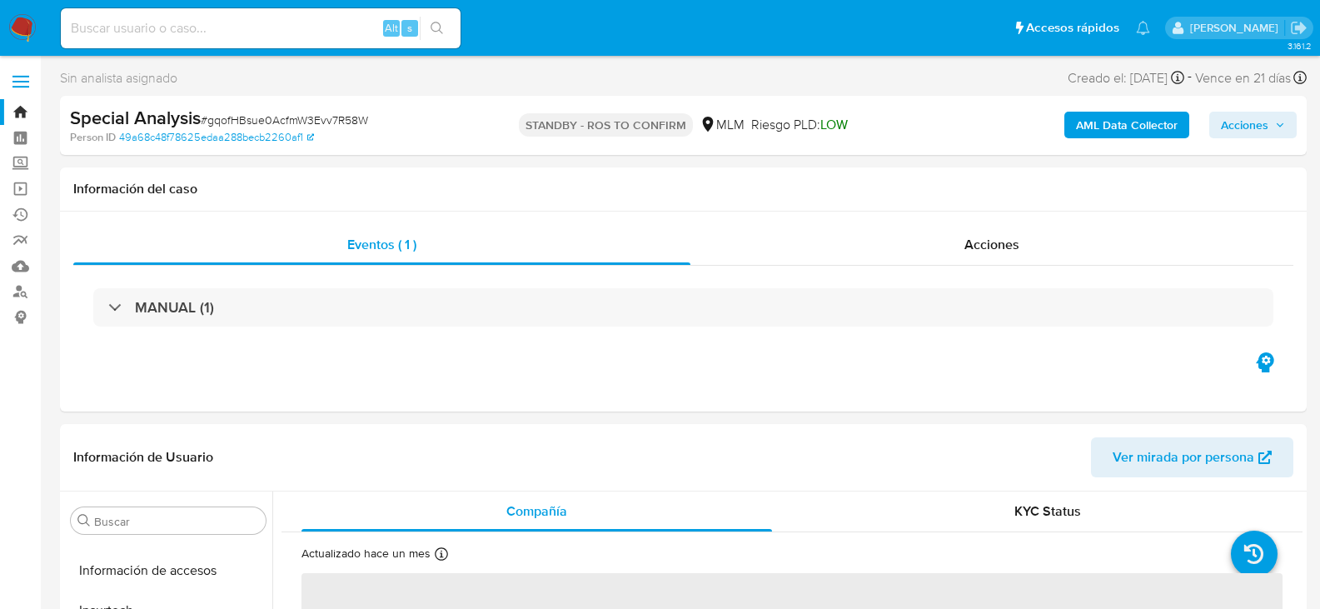
scroll to position [784, 0]
select select "10"
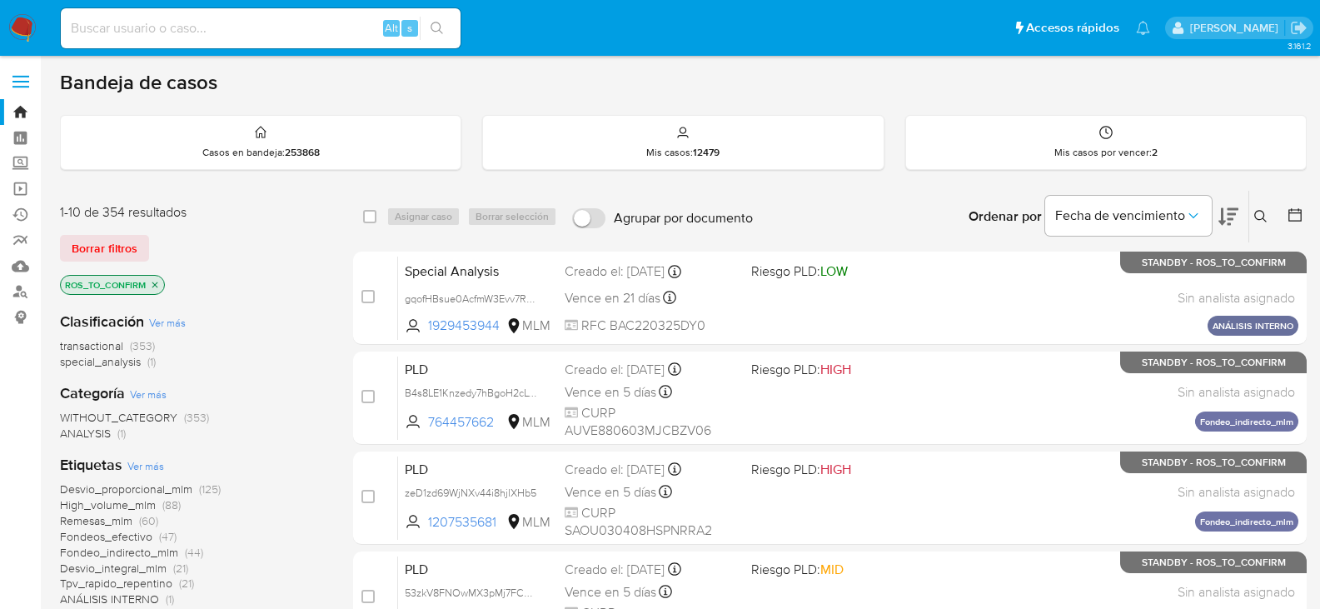
click at [177, 17] on input at bounding box center [261, 28] width 400 height 22
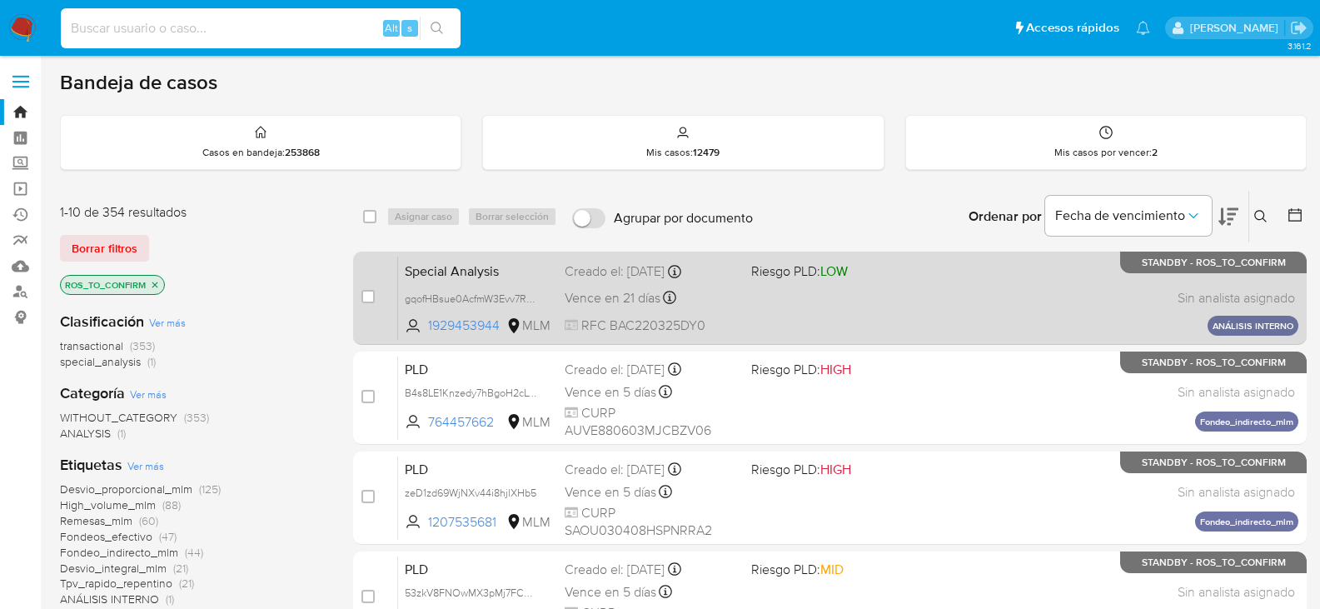
click at [707, 280] on div "Creado el: 28/08/2025 Creado el: 28/08/2025 17:48:19" at bounding box center [651, 271] width 173 height 18
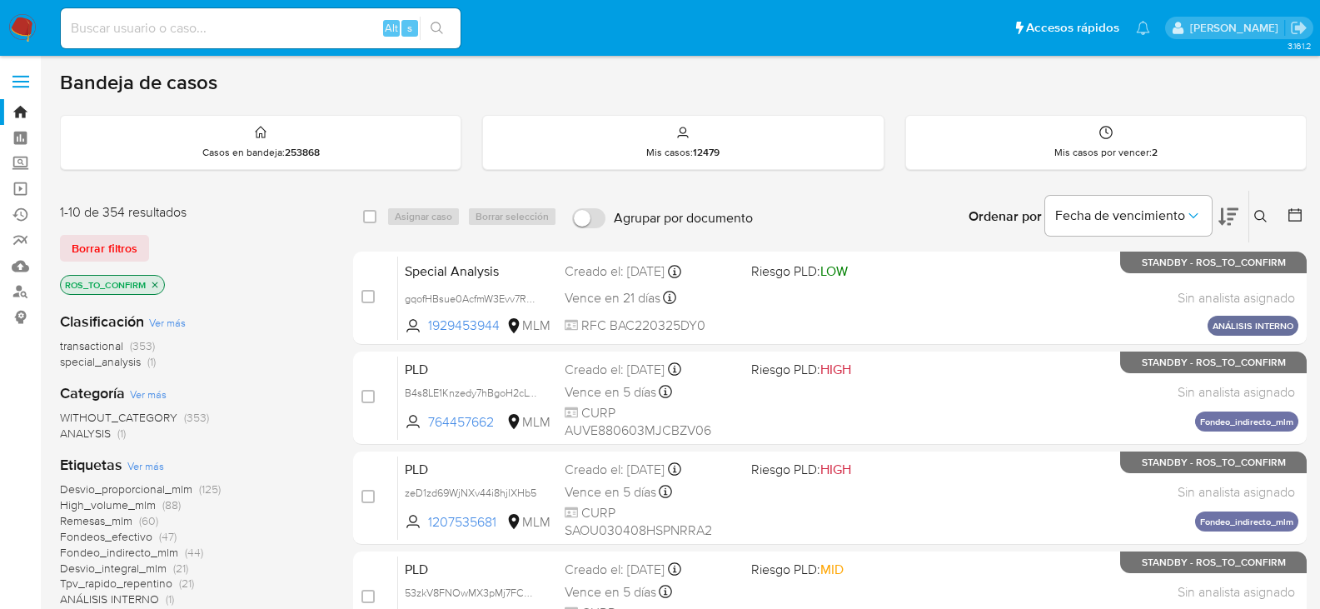
click at [275, 39] on div "Alt s" at bounding box center [261, 28] width 400 height 40
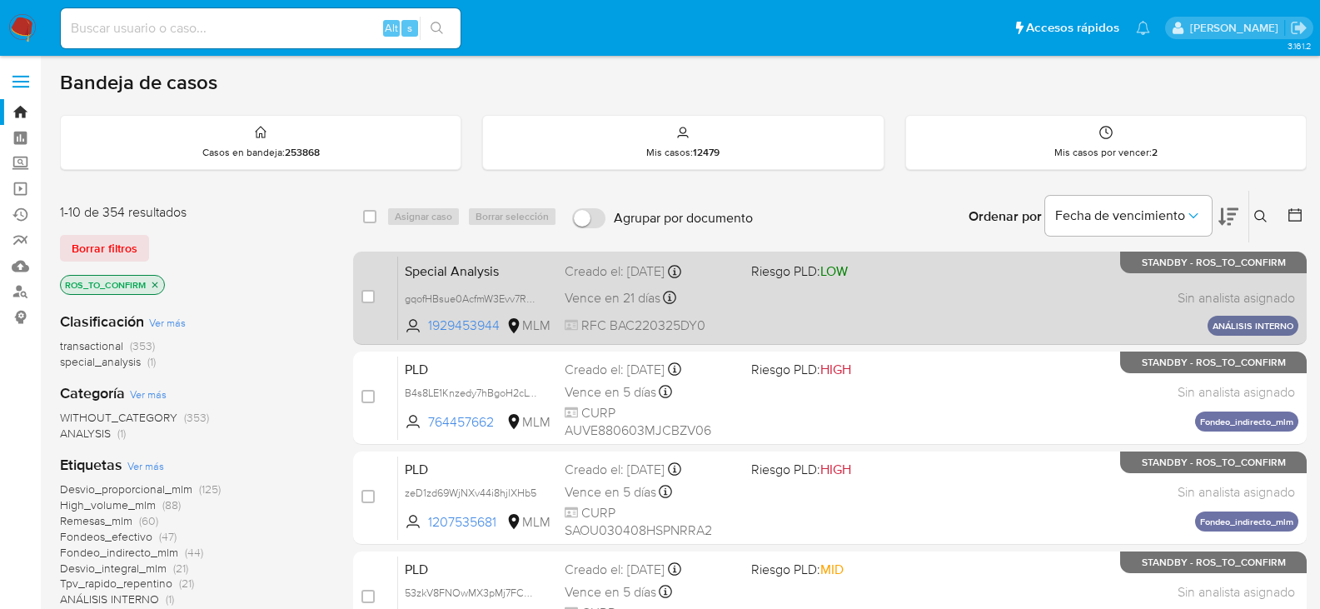
click at [683, 286] on div "Special Analysis gqofHBsue0AcfmW3Evv7R58W 1929453944 MLM Riesgo PLD: LOW Creado…" at bounding box center [848, 298] width 900 height 84
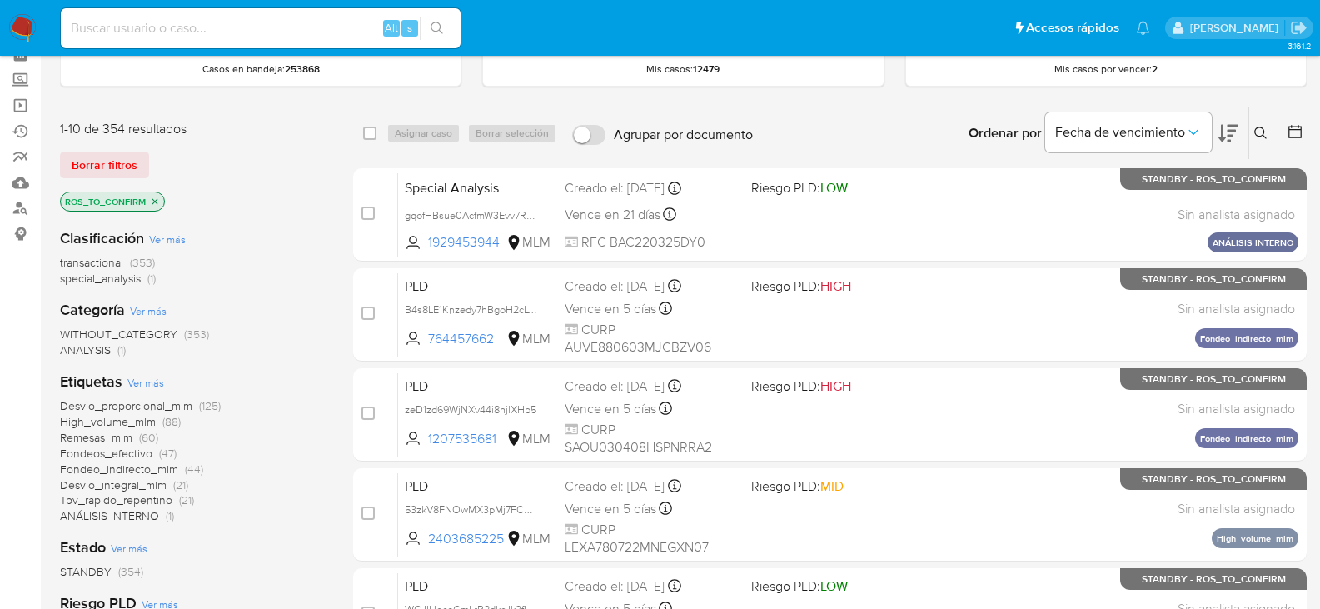
scroll to position [167, 0]
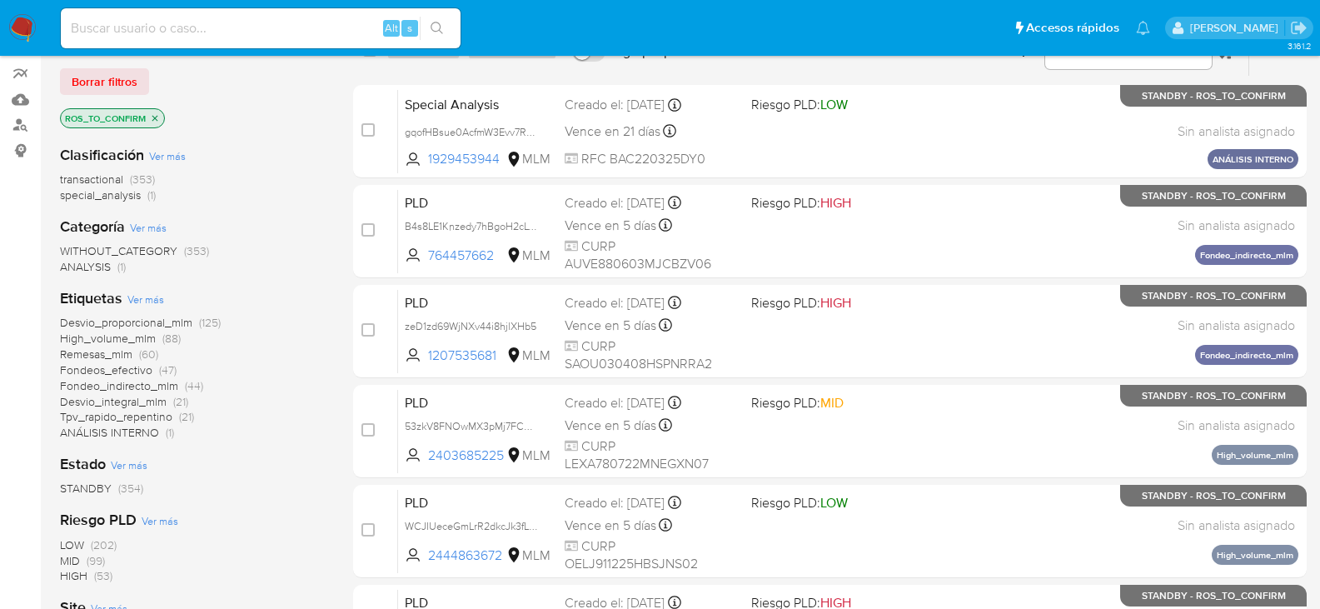
click at [149, 387] on span "Fondeo_indirecto_mlm" at bounding box center [119, 385] width 118 height 17
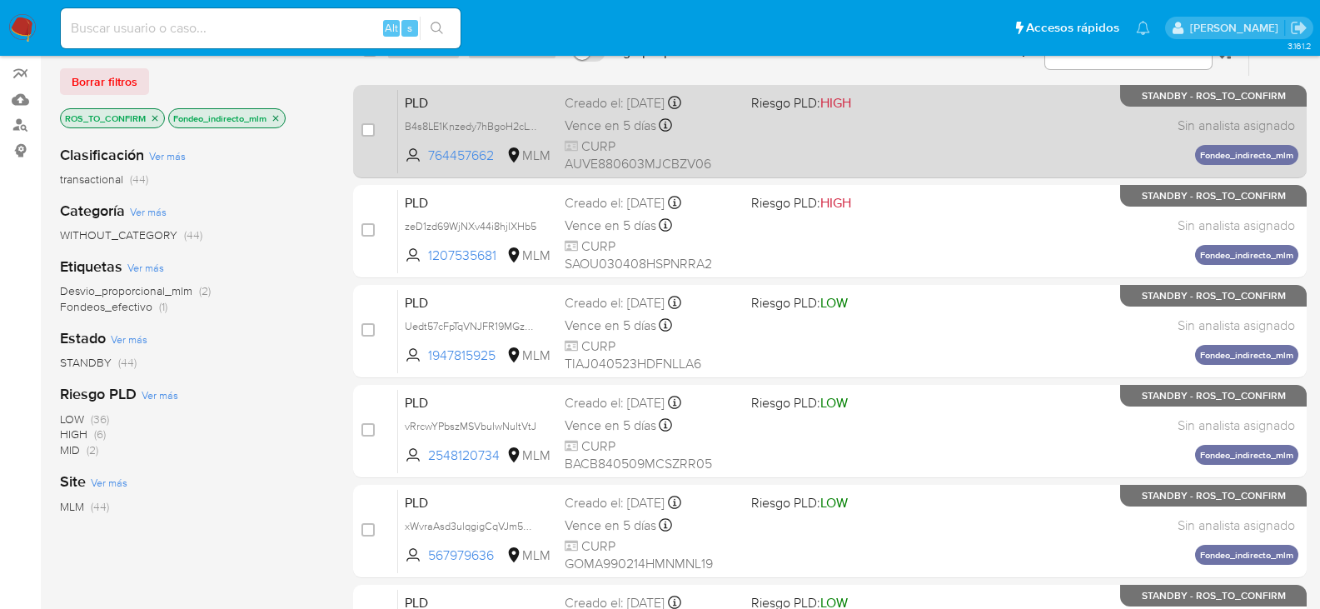
click at [725, 130] on div "Vence en 5 días Vence el 11/10/2025 02:14:30" at bounding box center [651, 125] width 173 height 22
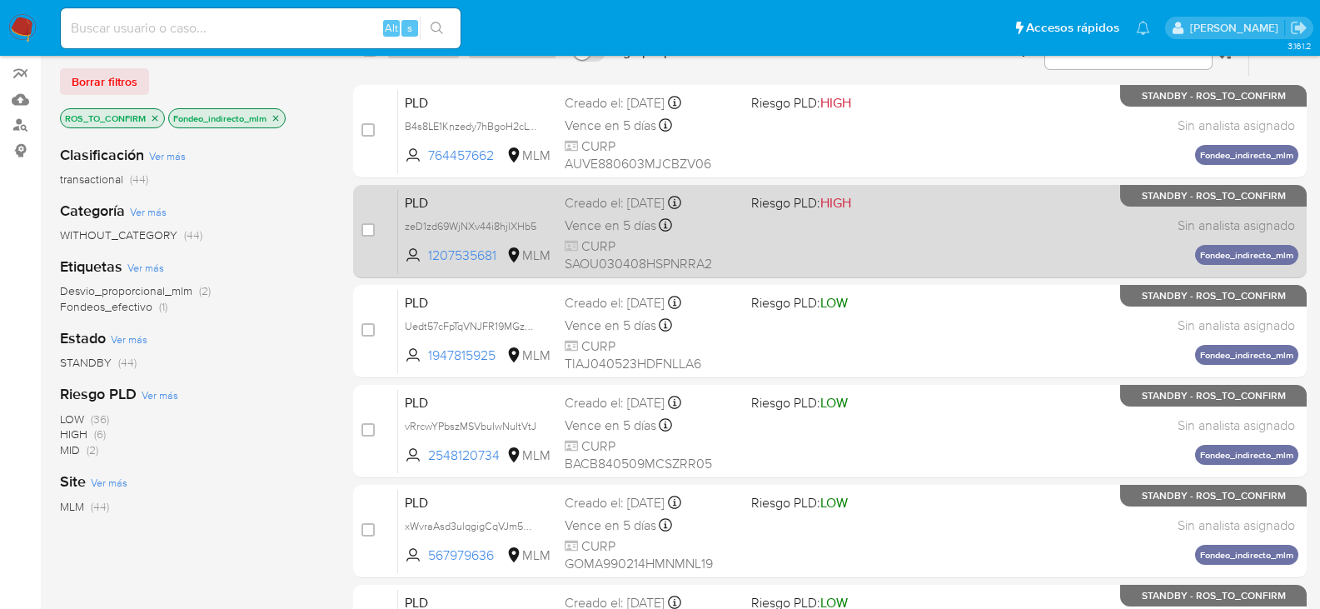
click at [755, 259] on div "PLD zeD1zd69WjNXv44i8hjlXHb5 1207535681 MLM Riesgo PLD: HIGH Creado el: 12/08/2…" at bounding box center [848, 231] width 900 height 84
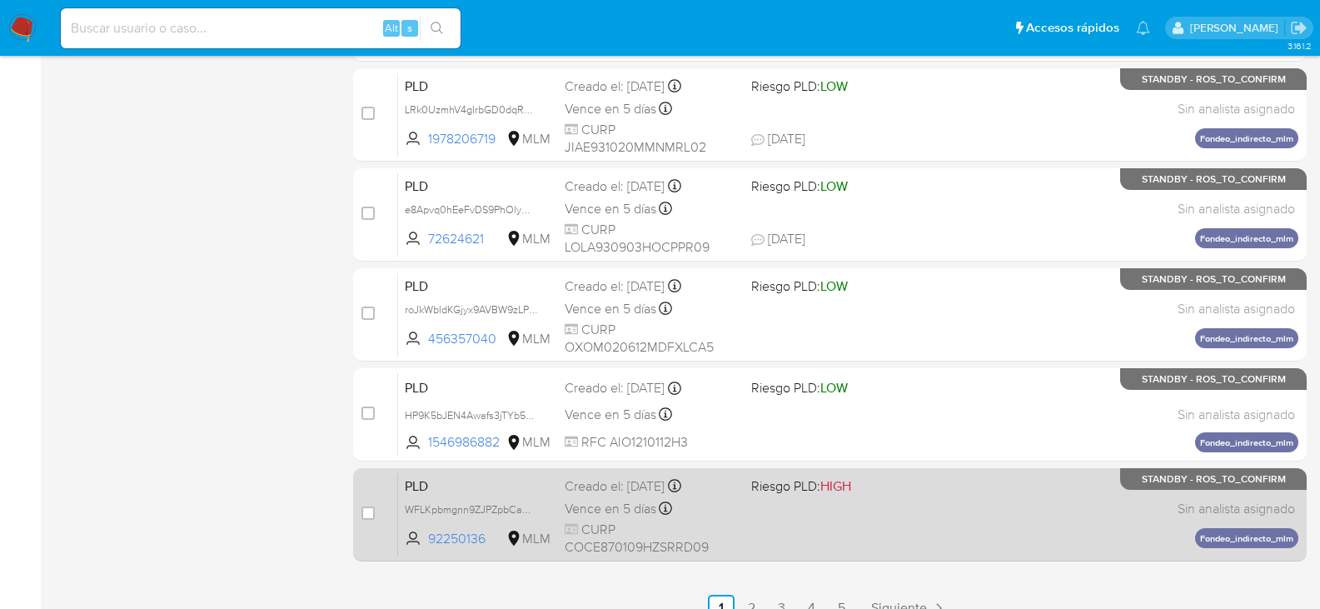
scroll to position [766, 0]
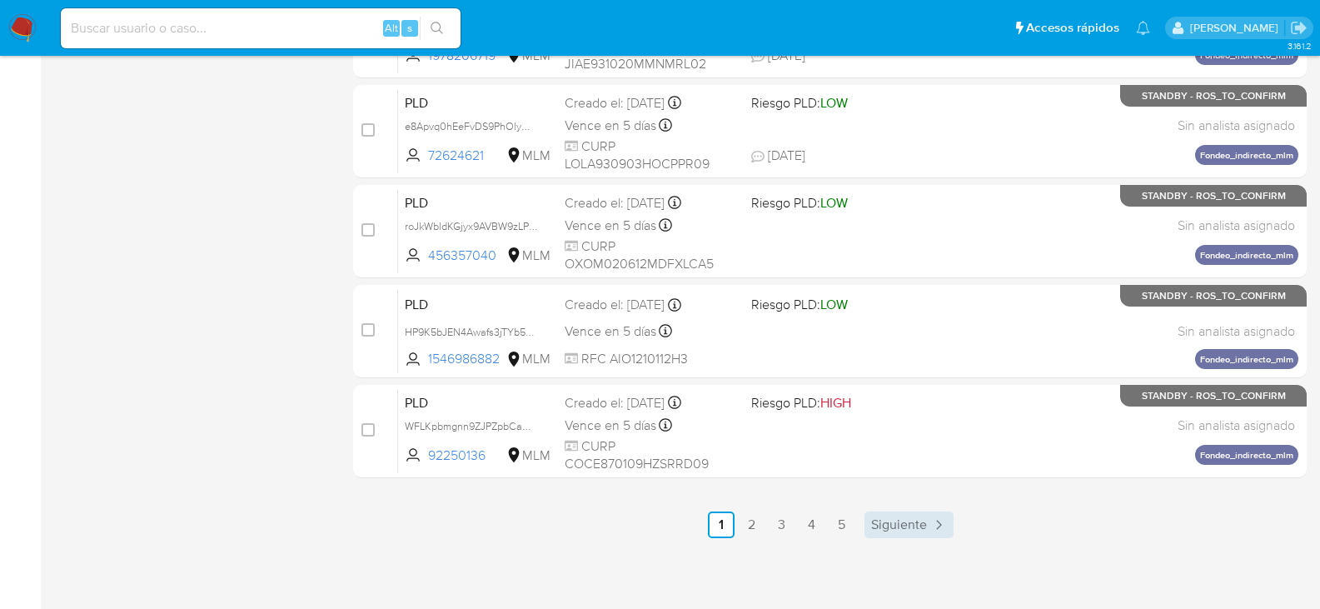
click at [900, 519] on span "Siguiente" at bounding box center [899, 524] width 56 height 13
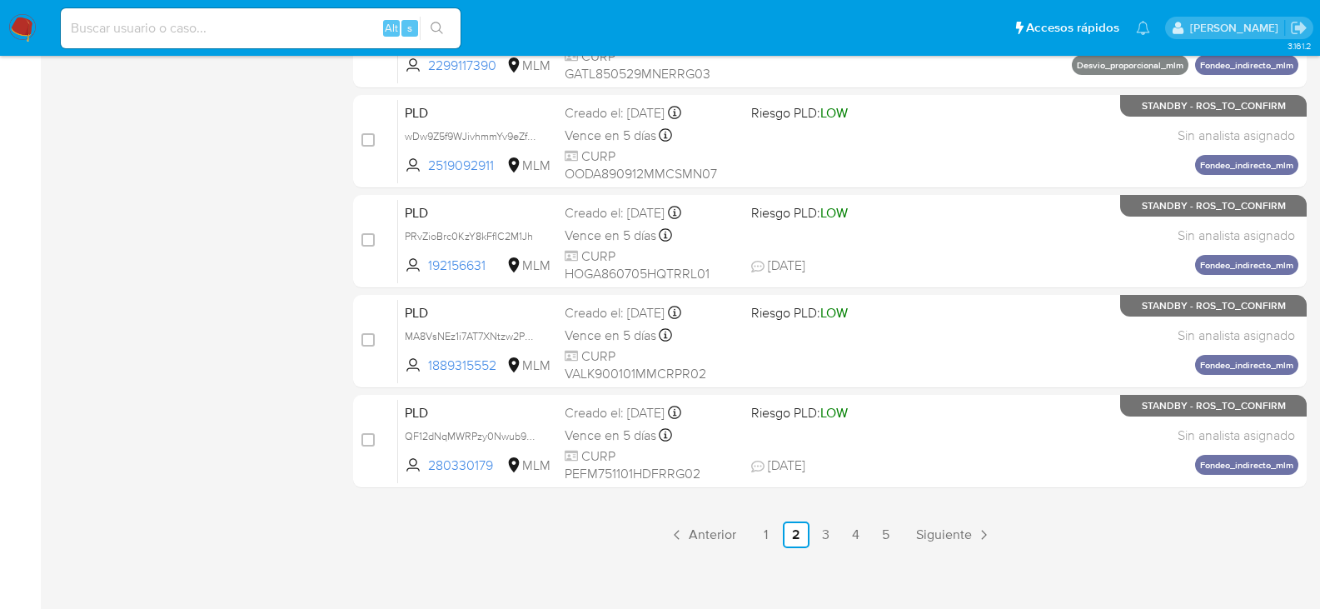
scroll to position [766, 0]
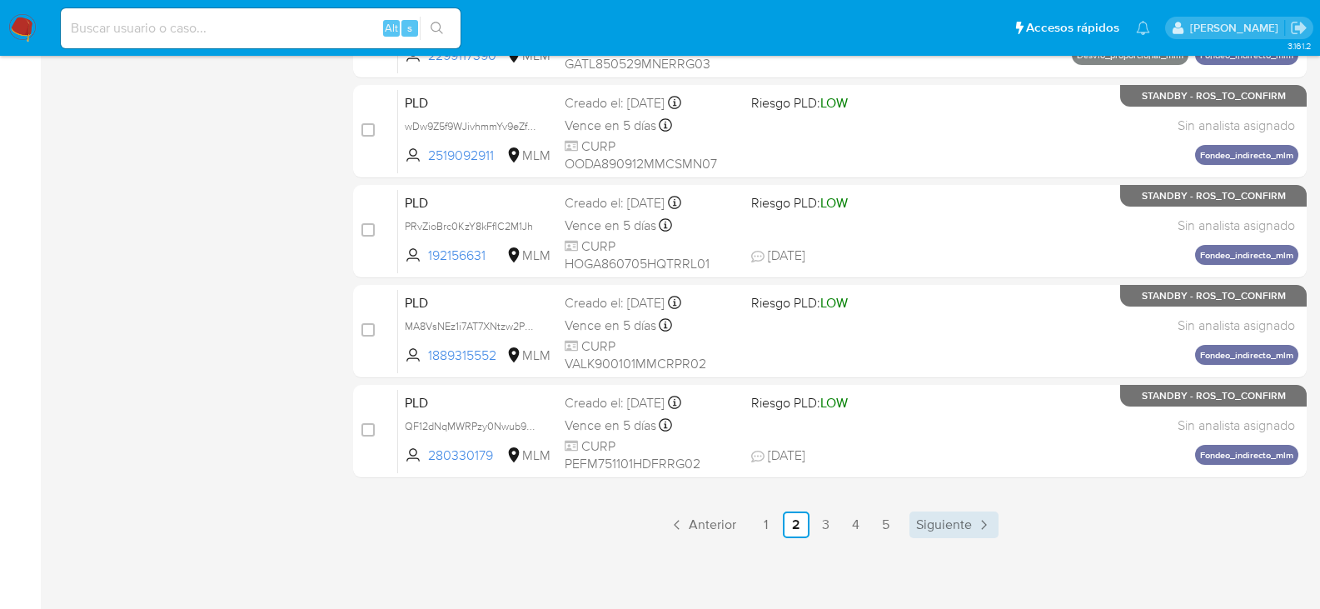
click at [936, 522] on span "Siguiente" at bounding box center [944, 524] width 56 height 13
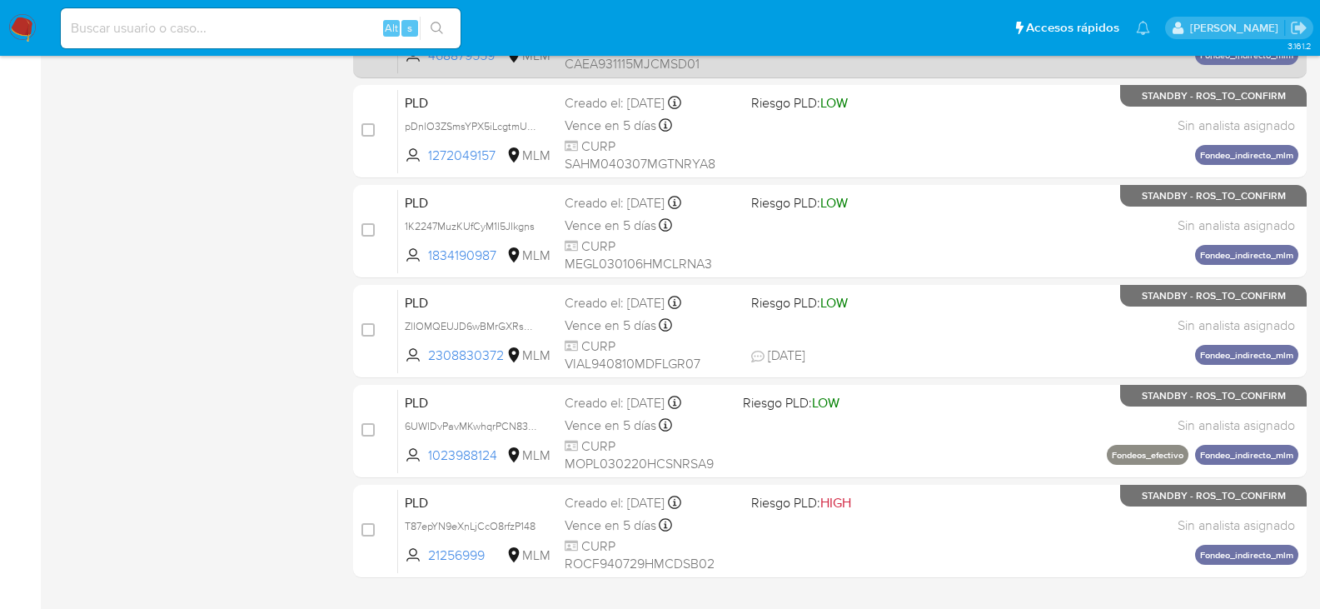
scroll to position [750, 0]
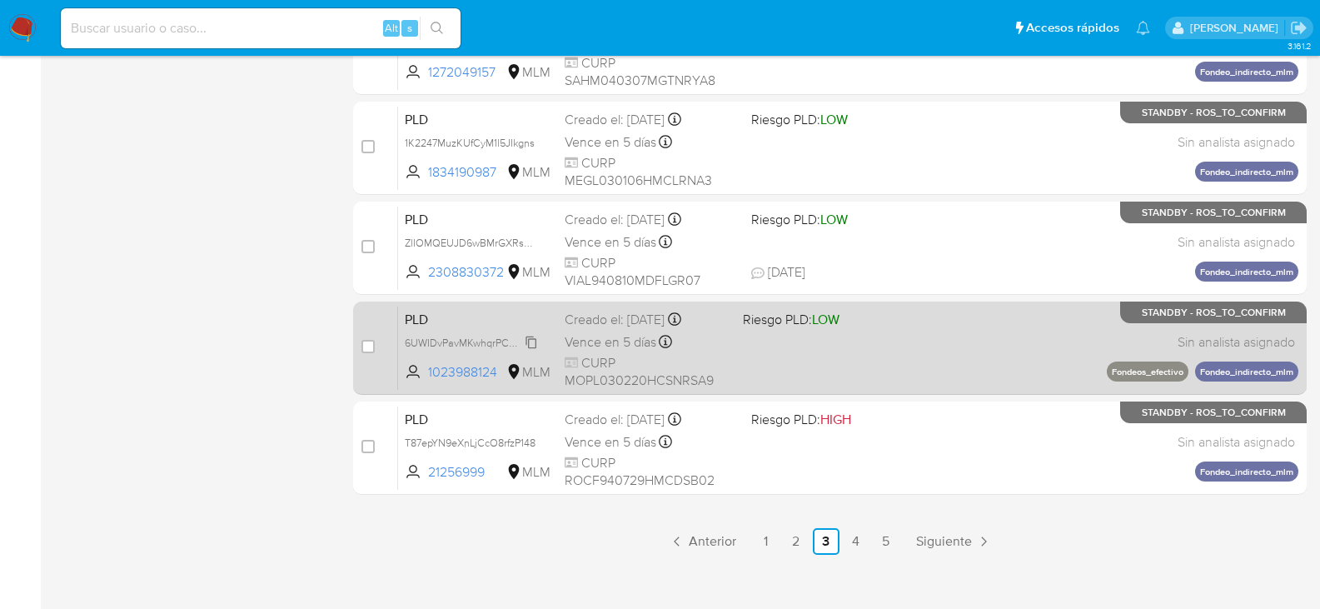
drag, startPoint x: 533, startPoint y: 337, endPoint x: 491, endPoint y: 337, distance: 42.5
click at [533, 337] on span "6UWIDvPavMKwhqrPCN83L1MD" at bounding box center [478, 341] width 147 height 18
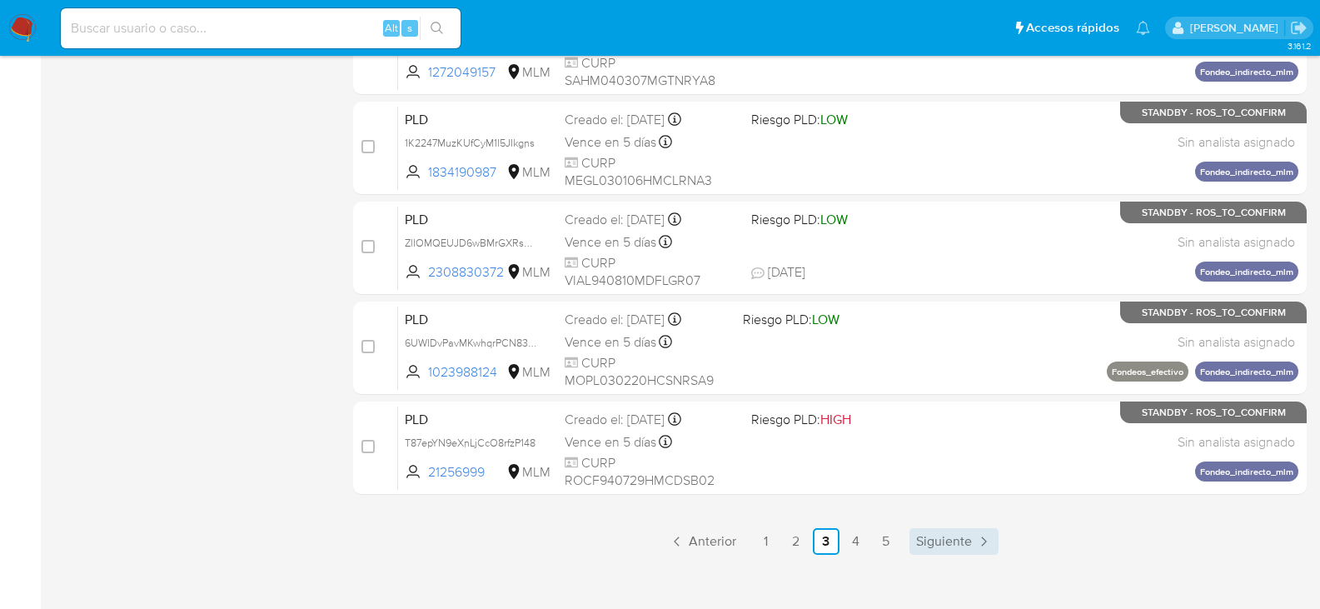
click at [950, 540] on span "Siguiente" at bounding box center [944, 541] width 56 height 13
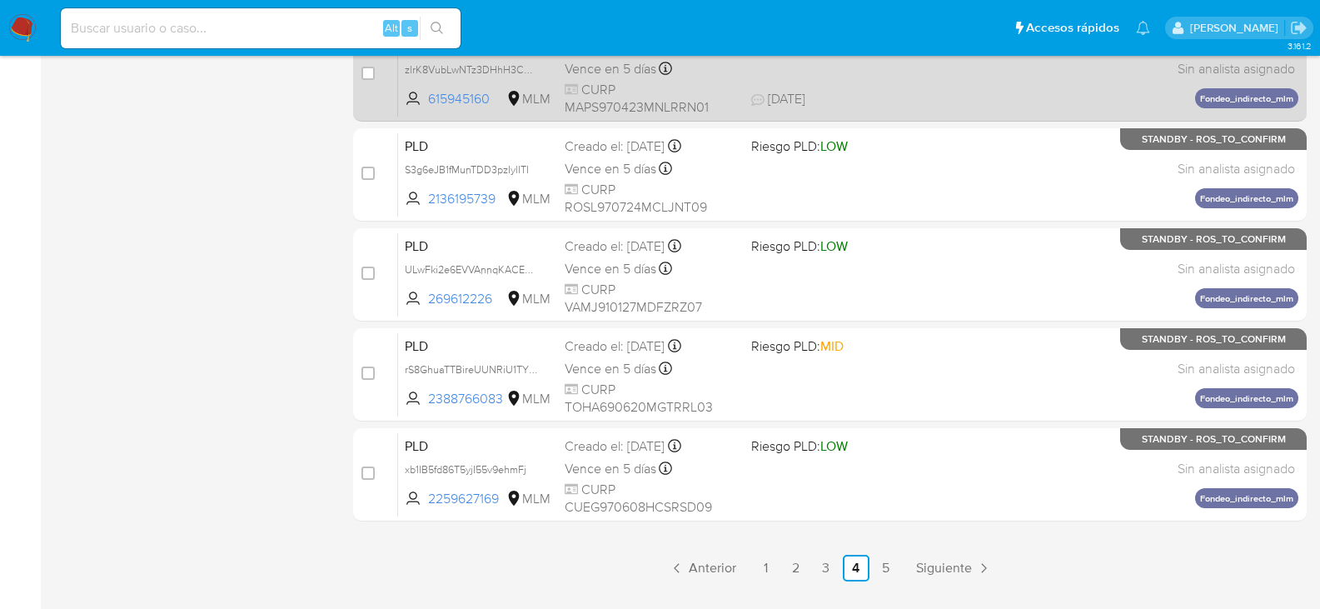
scroll to position [750, 0]
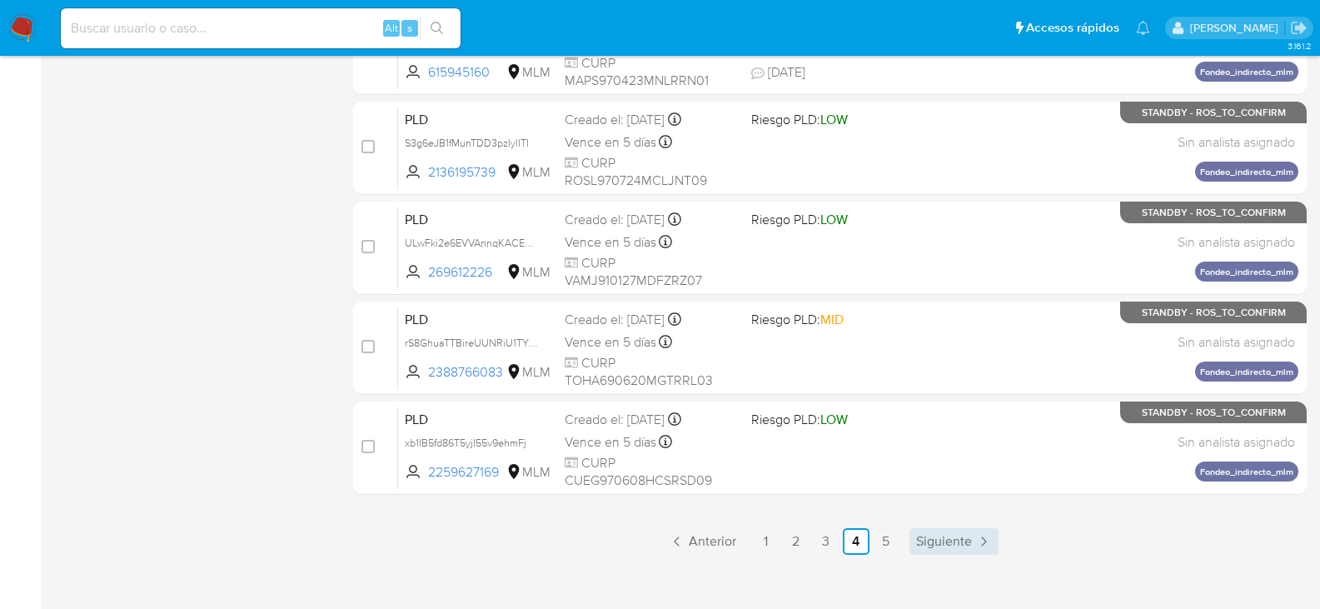
click at [955, 540] on span "Siguiente" at bounding box center [944, 541] width 56 height 13
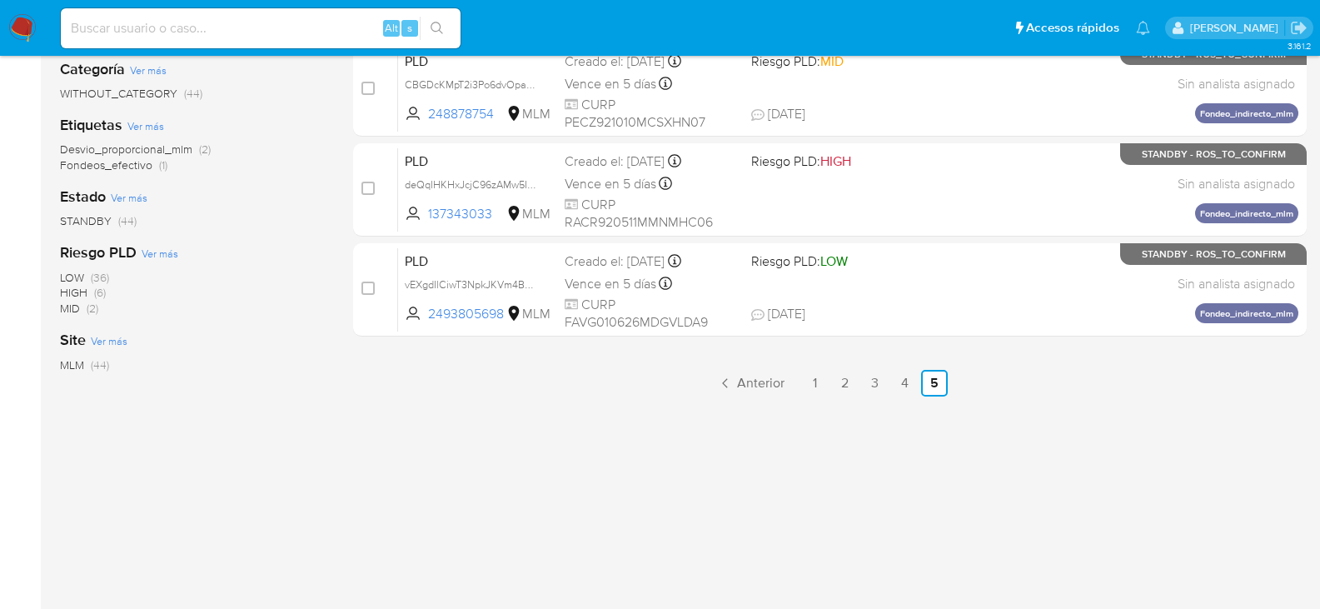
scroll to position [333, 0]
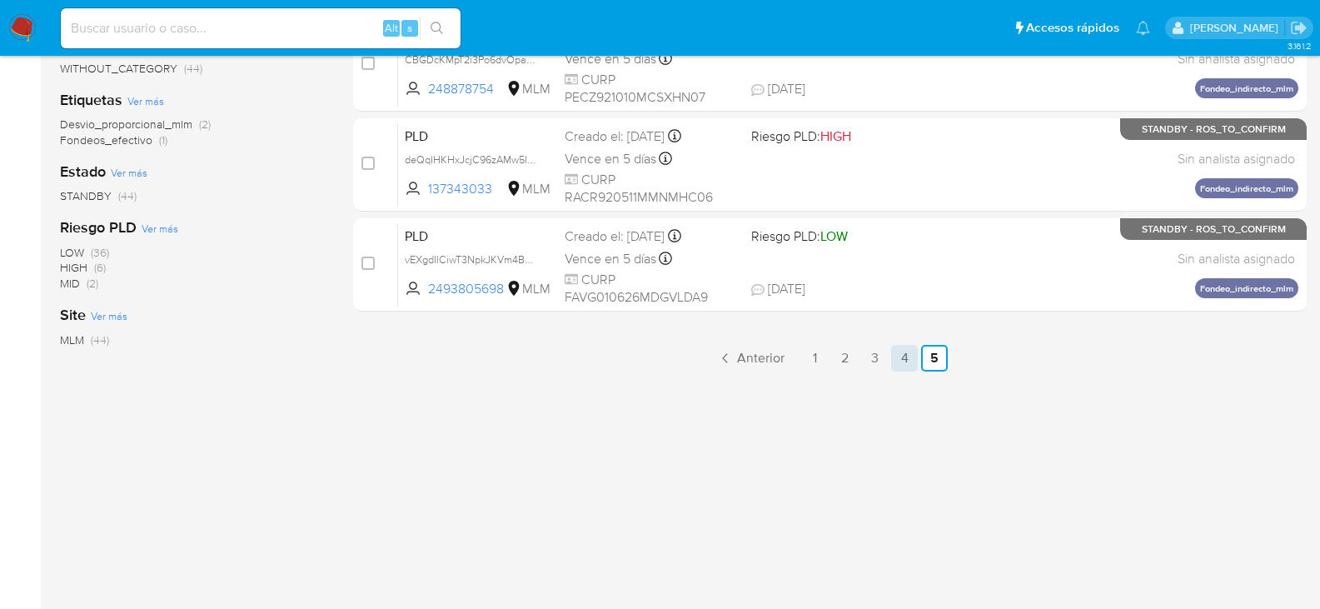
click at [905, 359] on link "4" at bounding box center [904, 358] width 27 height 27
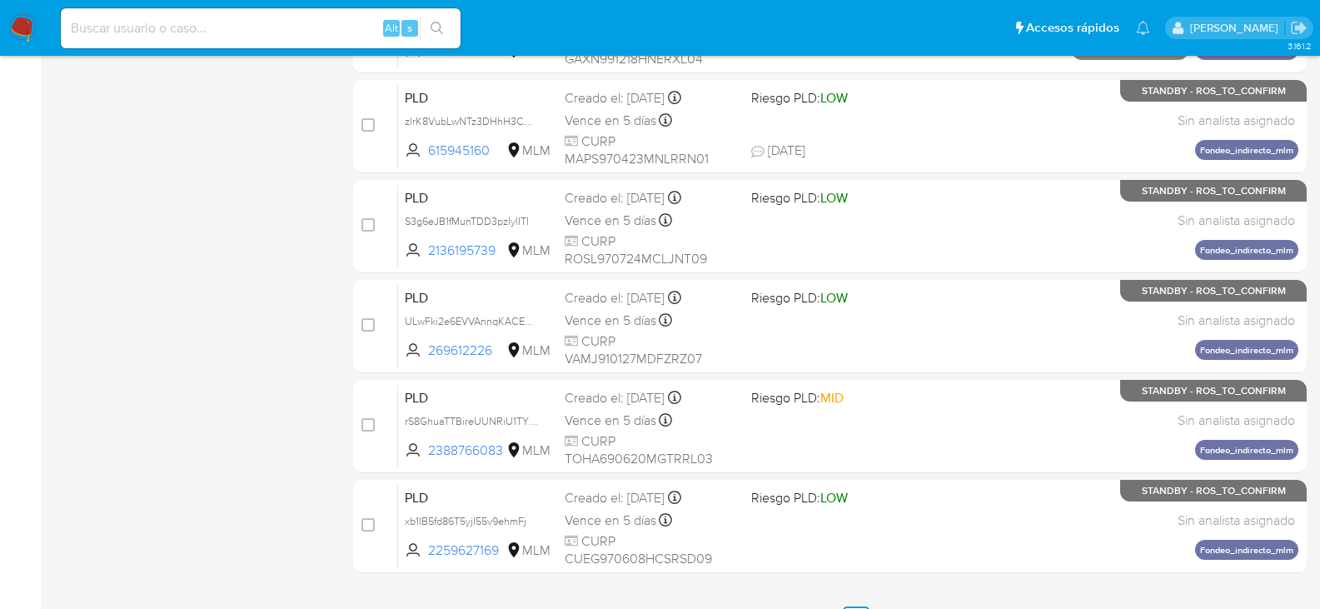
scroll to position [750, 0]
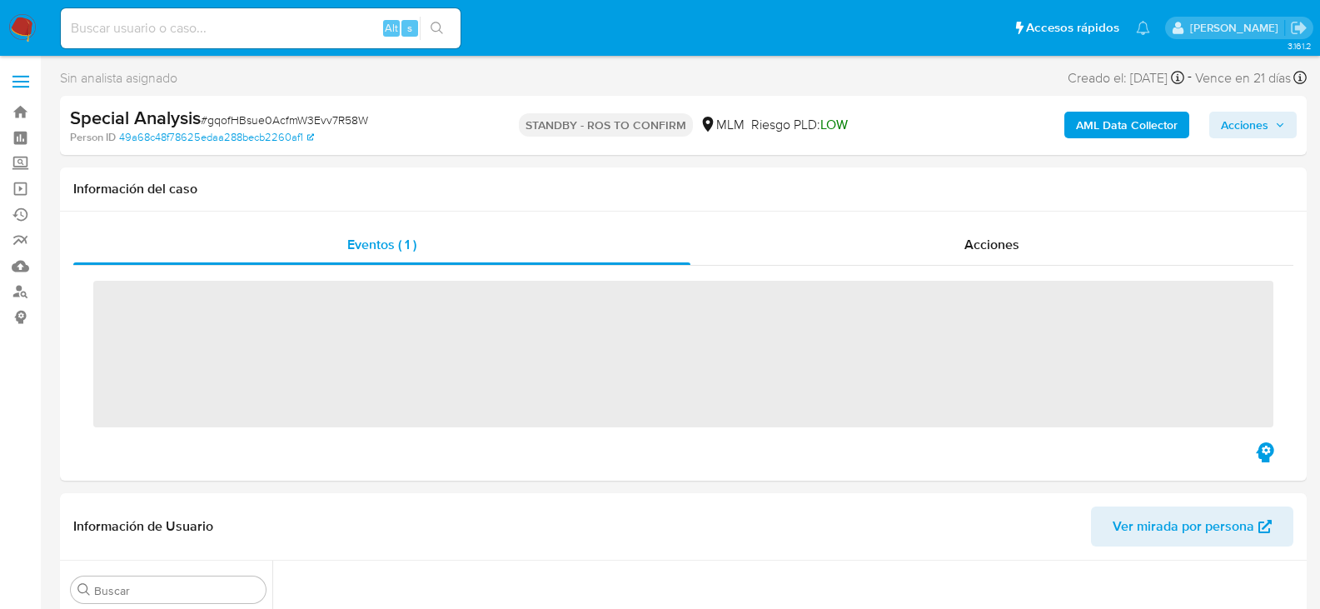
click at [237, 34] on input at bounding box center [261, 28] width 400 height 22
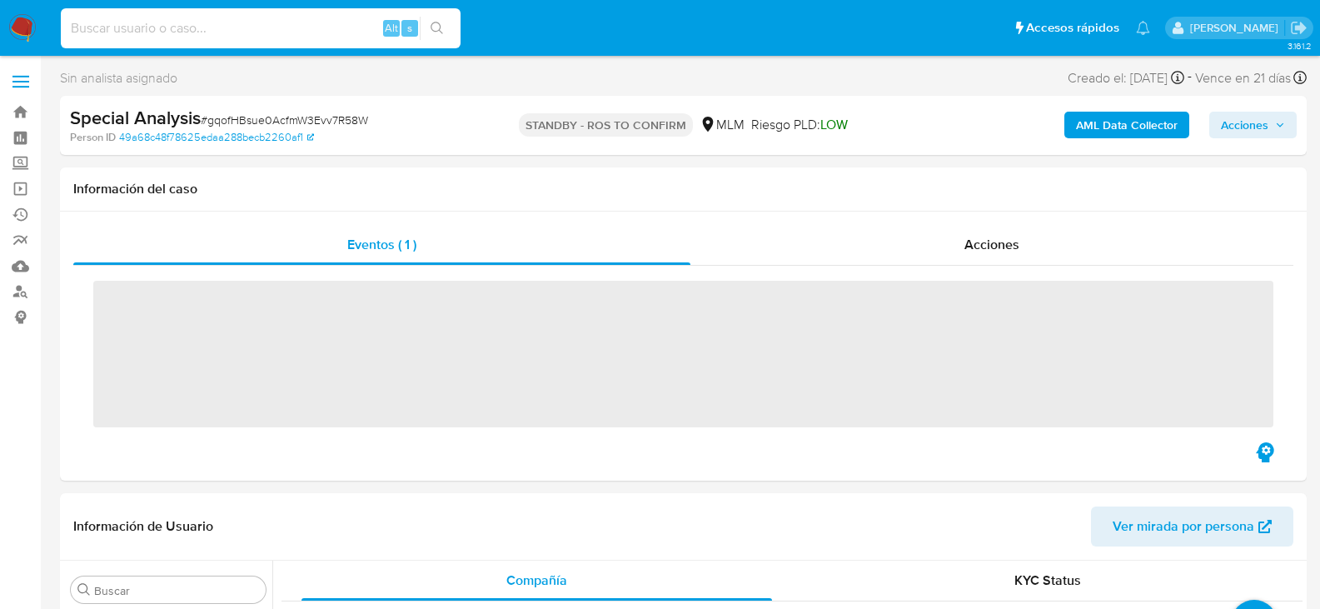
scroll to position [784, 0]
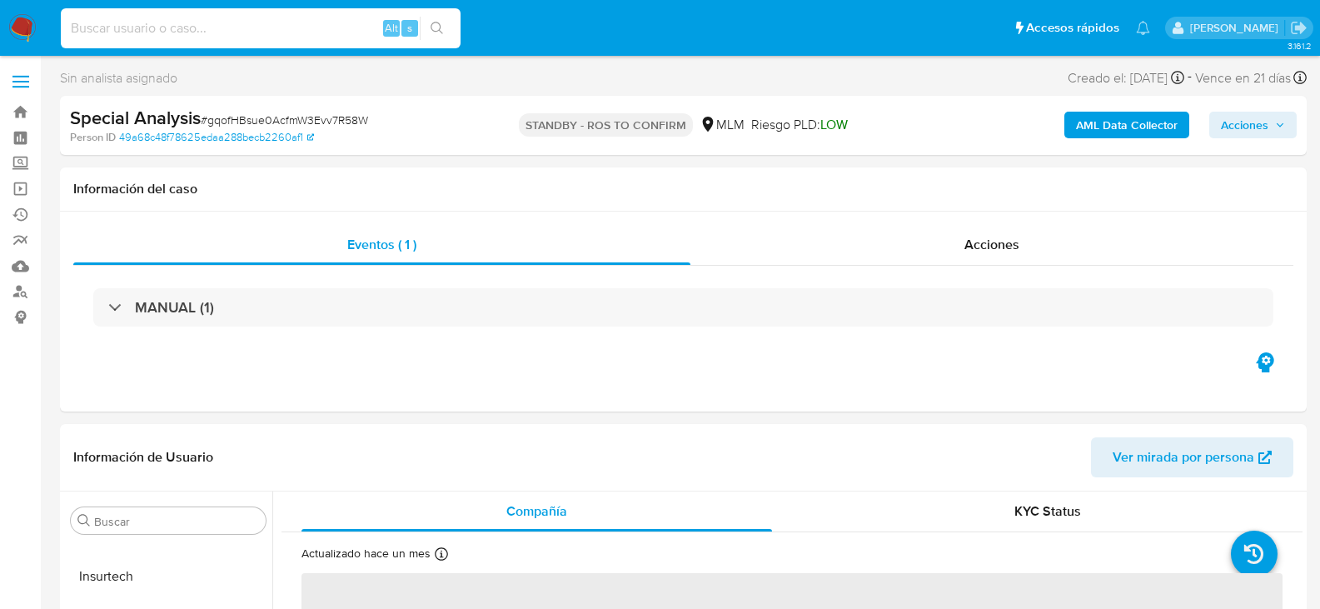
paste input "ts7Fkdk8WouN2fZP1Jwxq0VM"
type input "ts7Fkdk8WouN2fZP1Jwxq0VM"
select select "10"
type input "ts7Fkdk8WouN2fZP1Jwxq0VM"
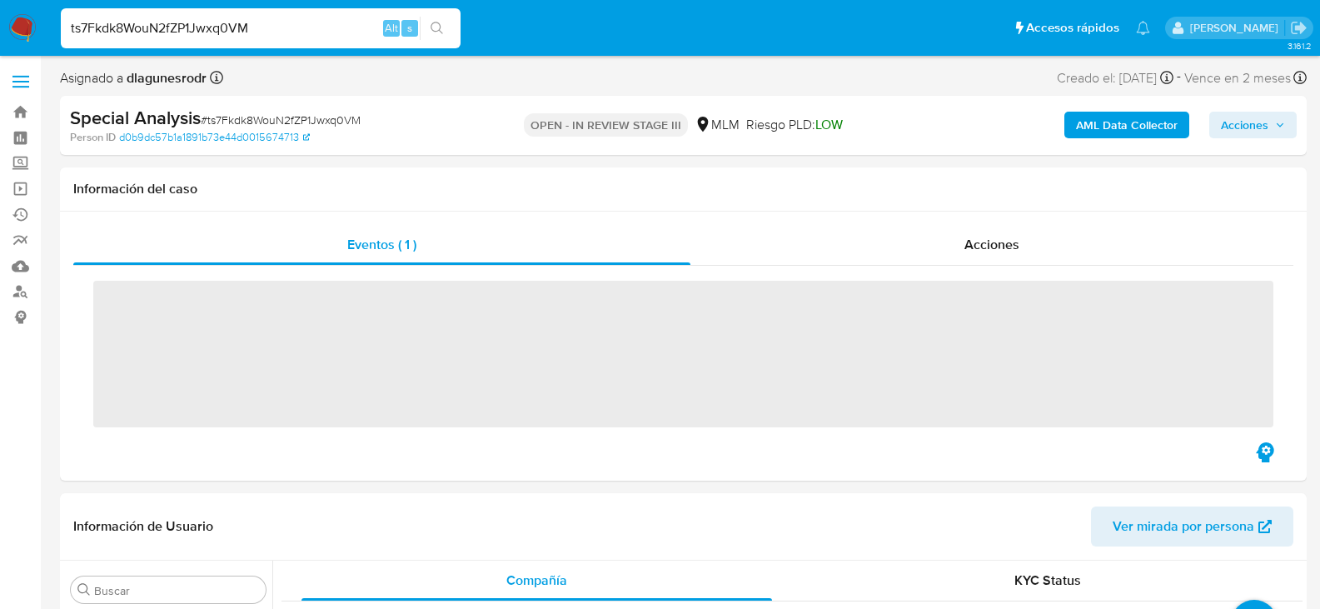
scroll to position [784, 0]
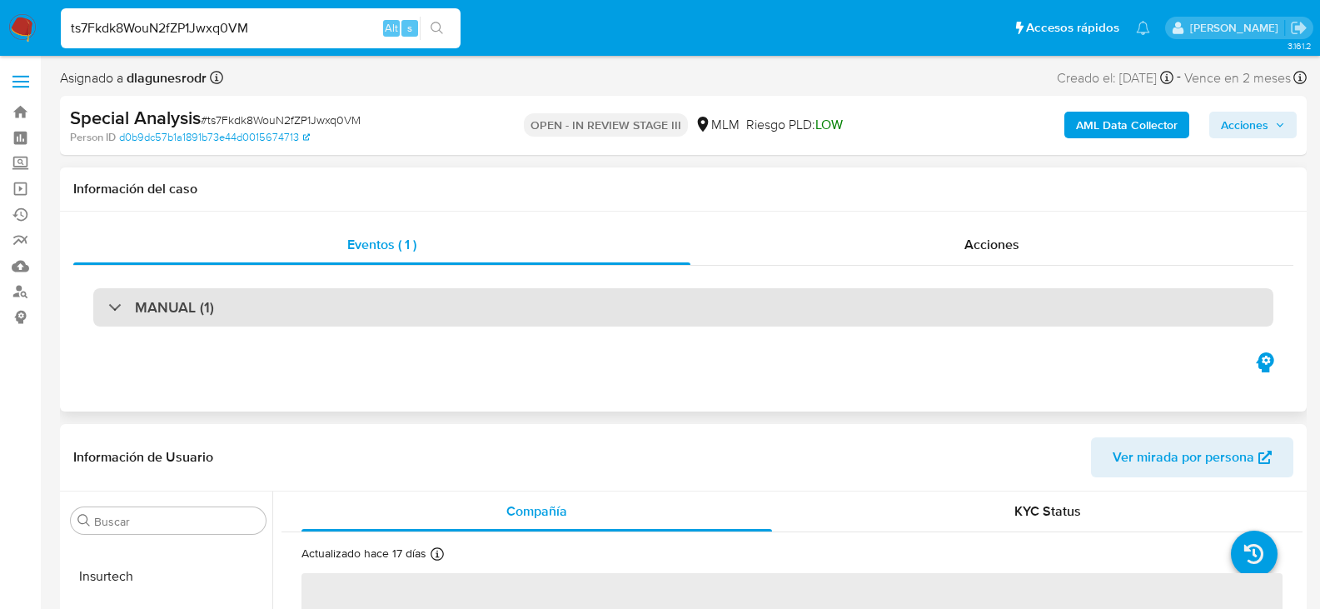
select select "10"
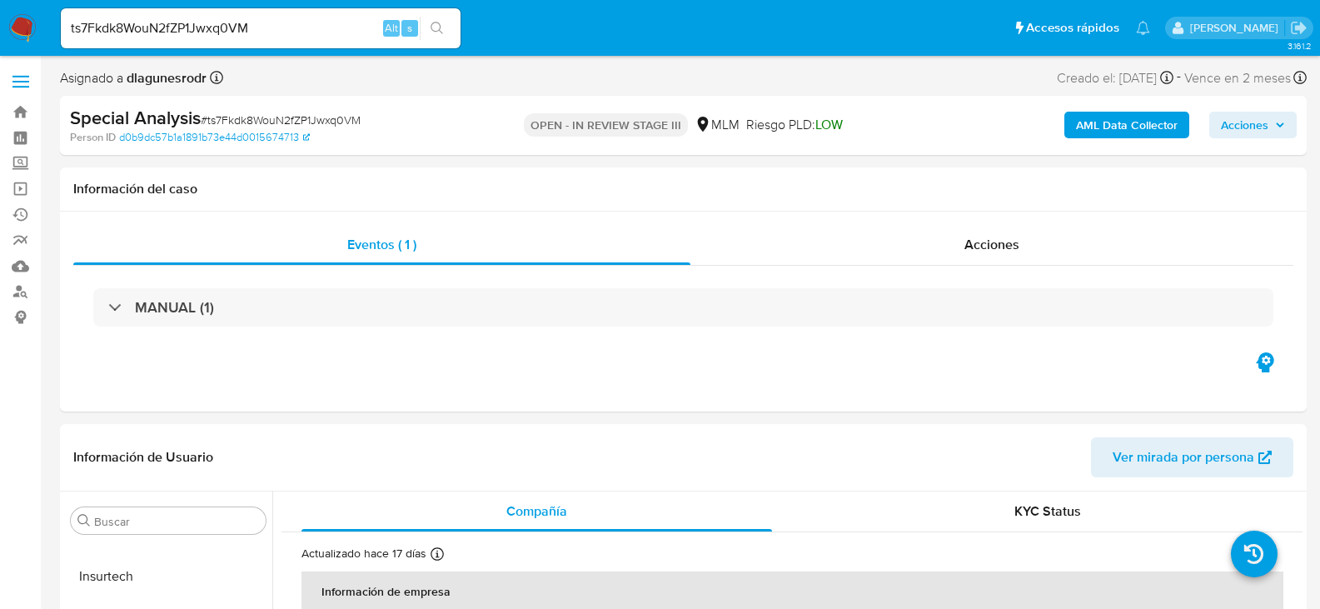
click at [203, 22] on input "ts7Fkdk8WouN2fZP1Jwxq0VM" at bounding box center [261, 28] width 400 height 22
paste input "ETWxW6tCAyzQYsC2XvynVHi8"
type input "ETWxW6tCAyzQYsC2XvynVHi8"
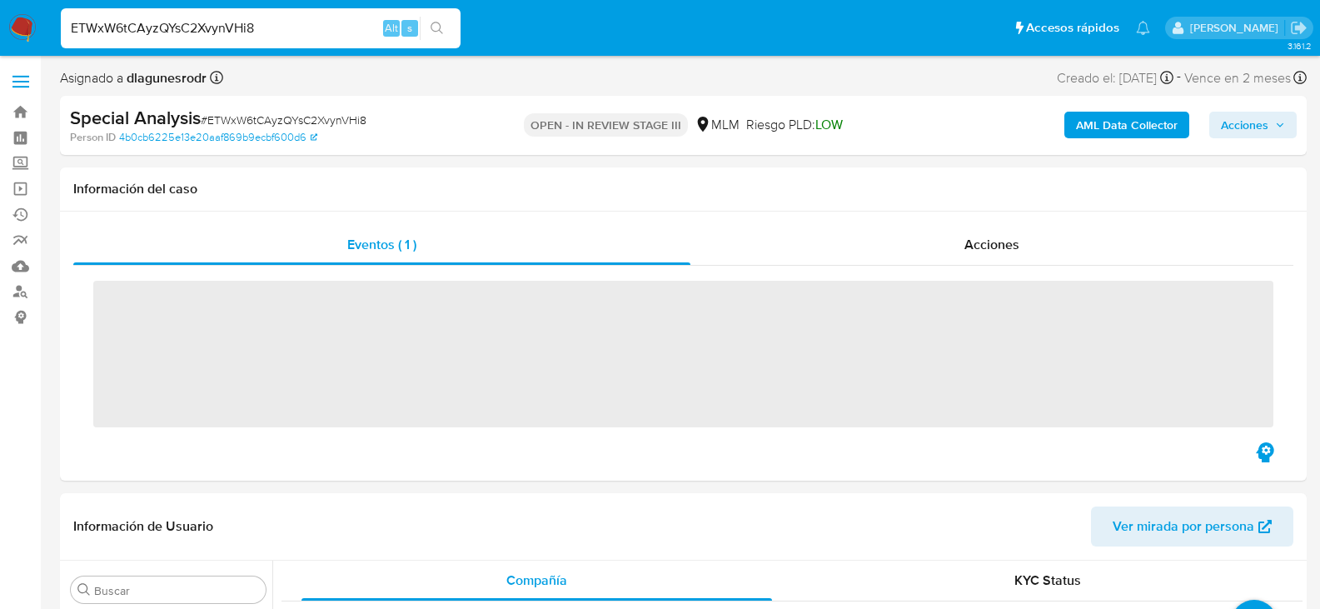
scroll to position [784, 0]
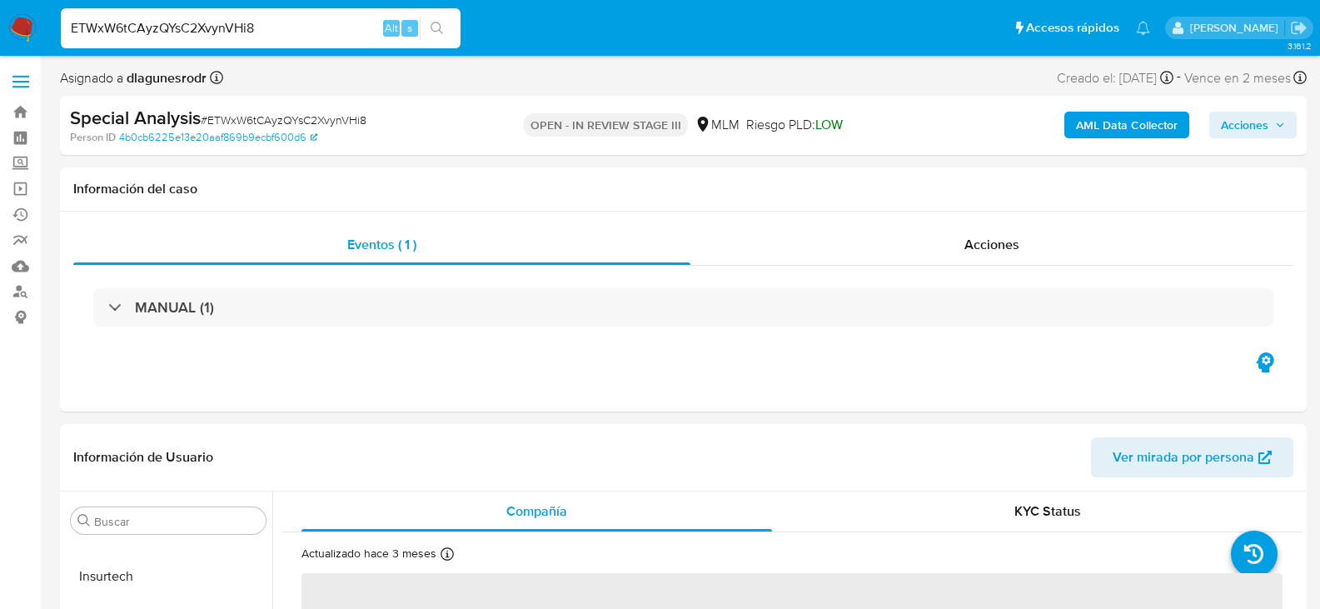
select select "10"
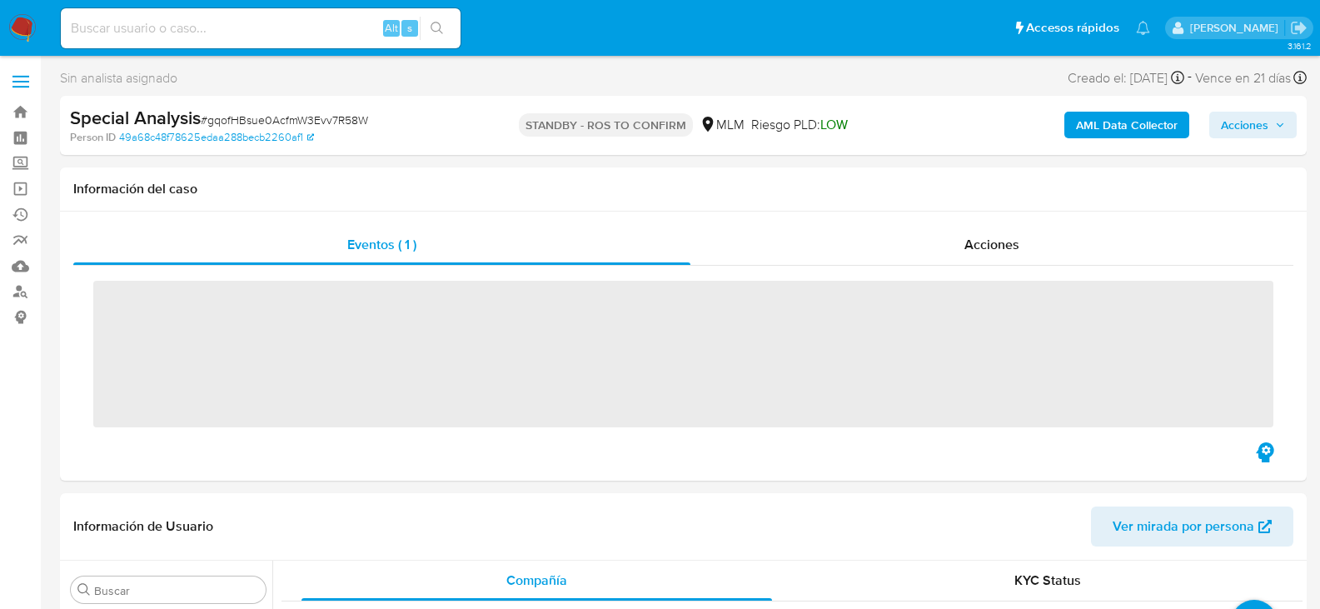
scroll to position [784, 0]
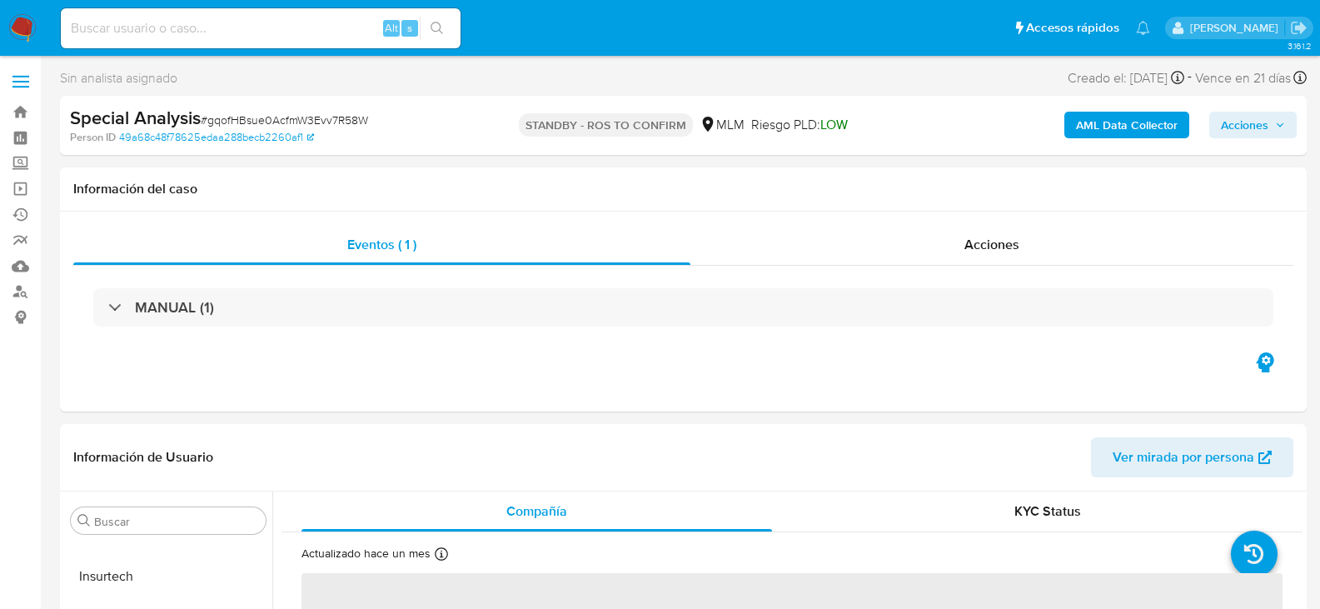
select select "10"
click at [149, 33] on input at bounding box center [261, 28] width 400 height 22
type input "G"
paste input "BAwjhFf4qcNplTp2zGbcY6f7"
type input "BAwjhFf4qcNplTp2zGbcY6f7"
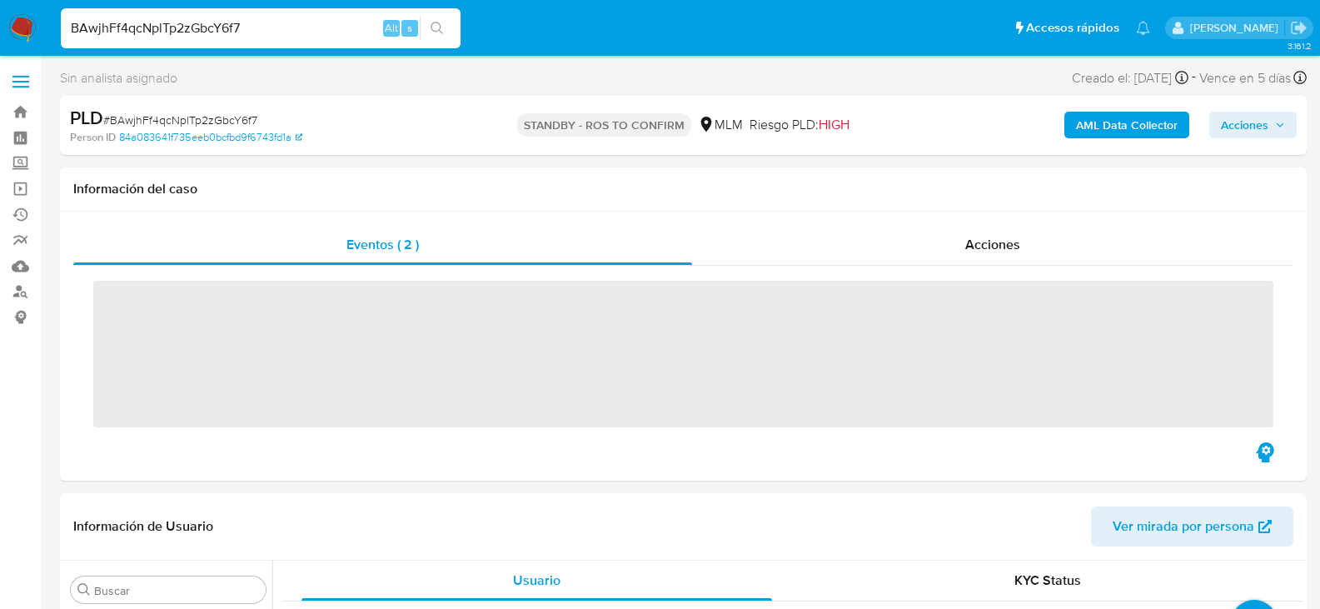
scroll to position [784, 0]
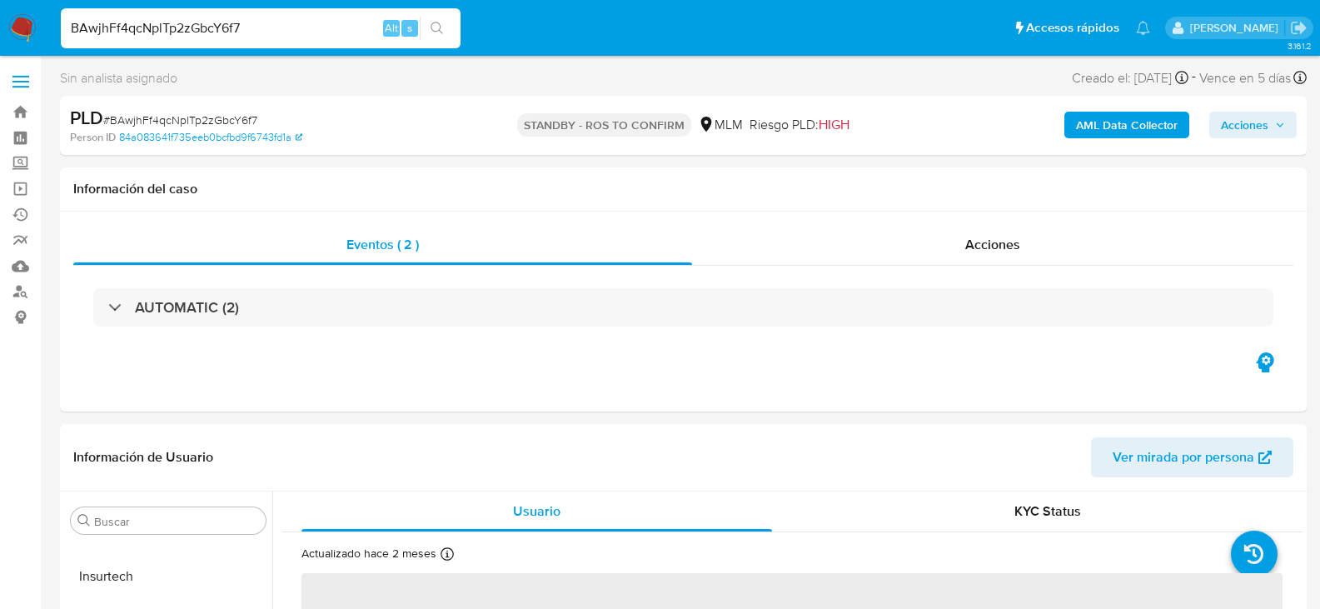
select select "10"
click at [252, 20] on input "BAwjhFf4qcNplTp2zGbcY6f7" at bounding box center [261, 28] width 400 height 22
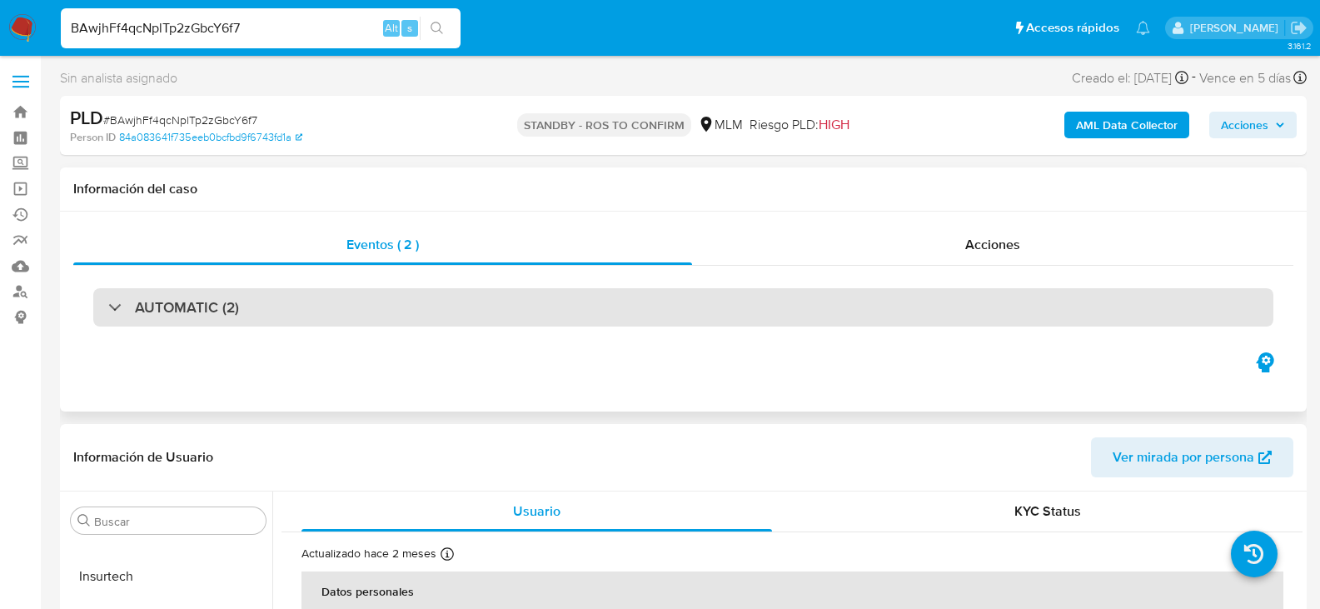
click at [178, 310] on h3 "AUTOMATIC (2)" at bounding box center [187, 307] width 104 height 18
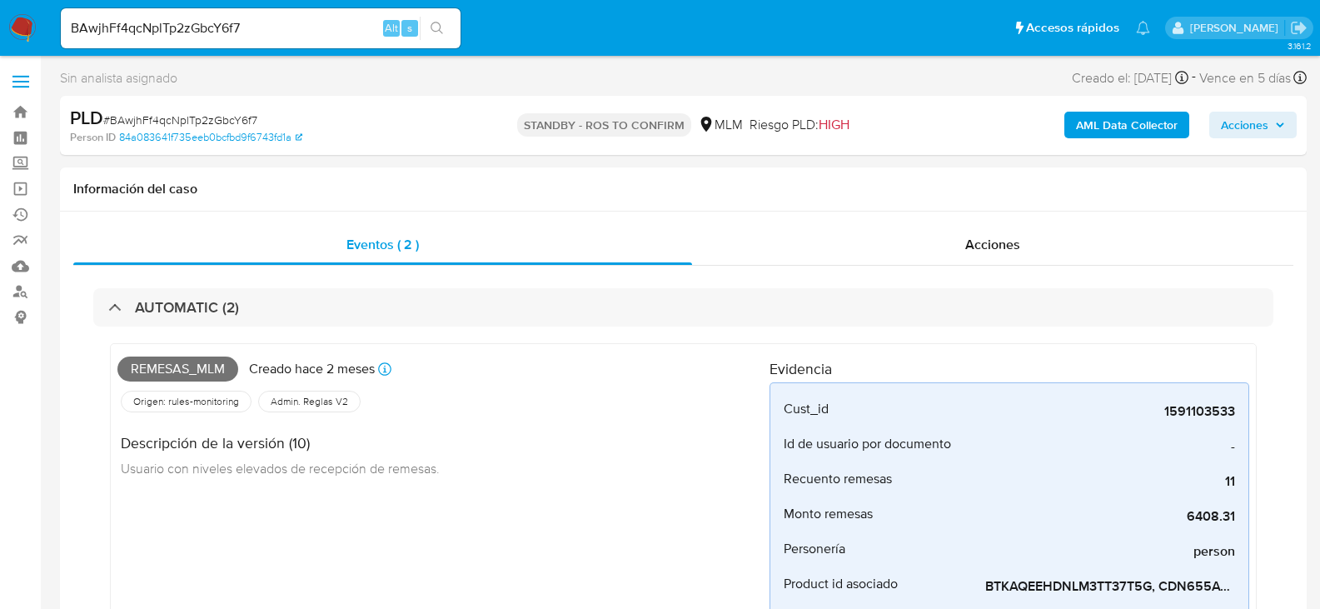
click at [197, 34] on input "BAwjhFf4qcNplTp2zGbcY6f7" at bounding box center [261, 28] width 400 height 22
paste input "XdQyZHxpP5Jj9fvPwGrkc2hJ"
type input "XdQyZHxpP5Jj9fvPwGrkc2hJ"
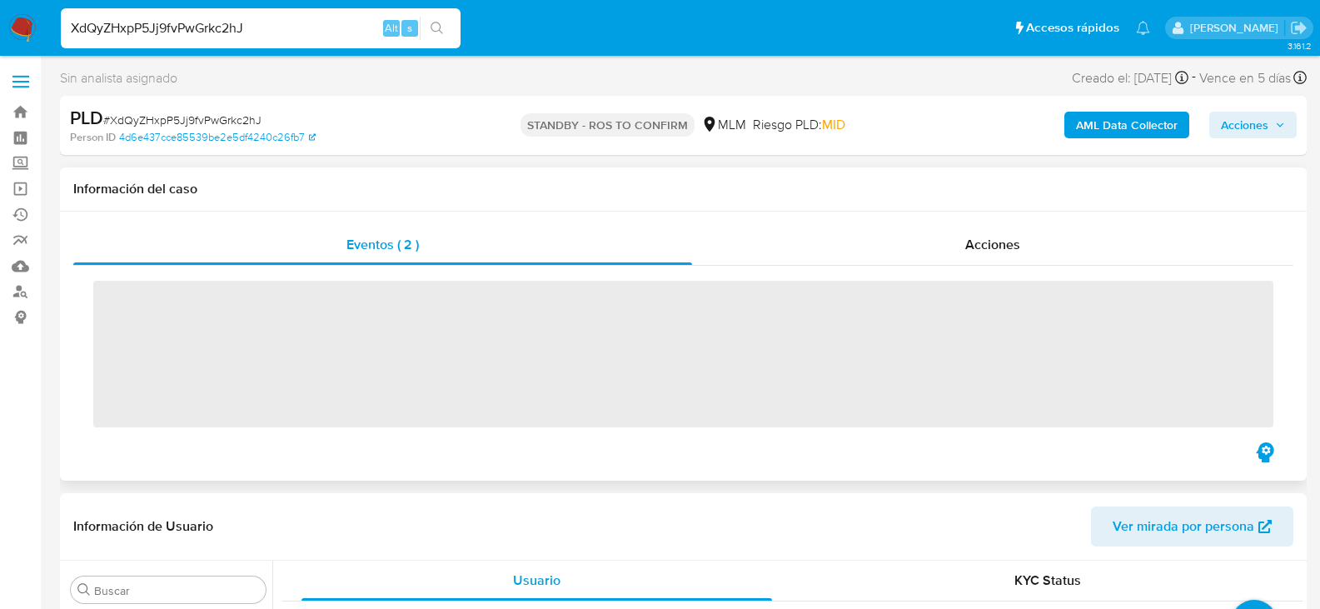
scroll to position [784, 0]
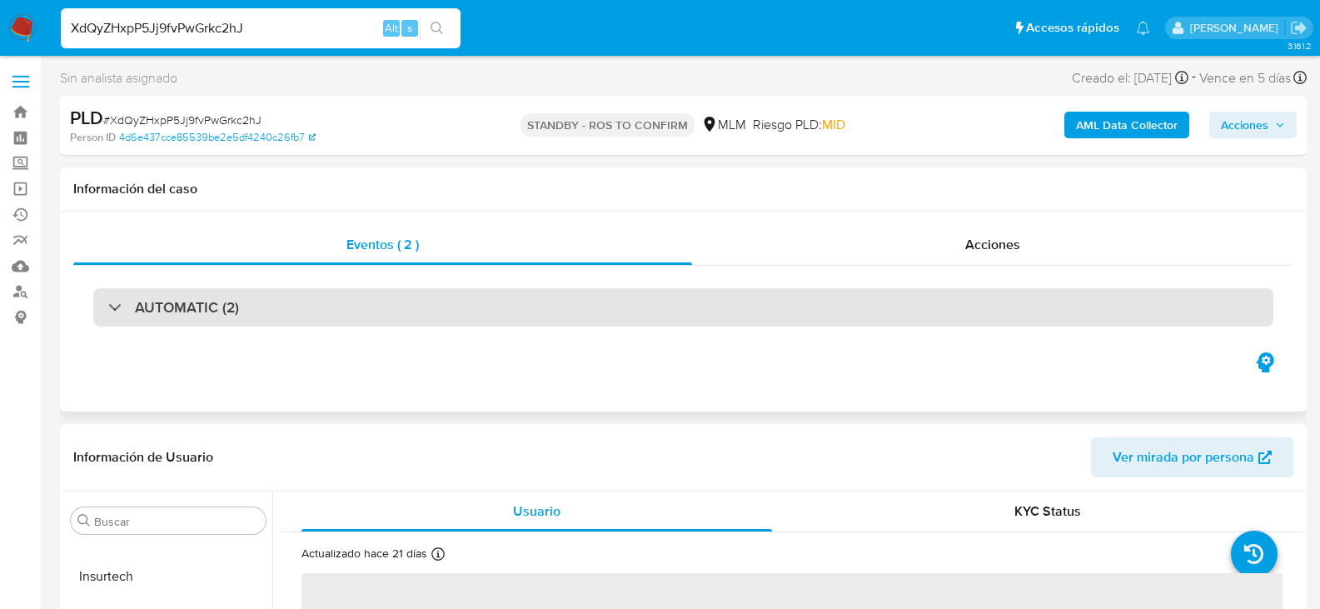
select select "10"
click at [231, 315] on h3 "AUTOMATIC (2)" at bounding box center [187, 307] width 104 height 18
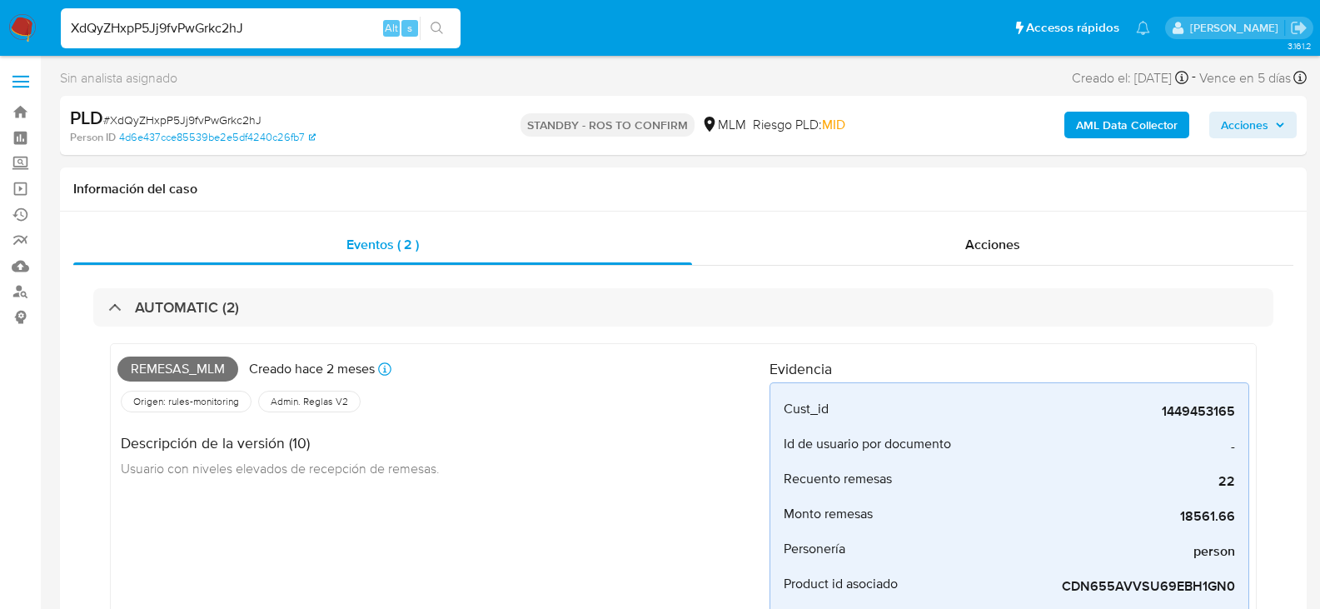
click at [187, 18] on input "XdQyZHxpP5Jj9fvPwGrkc2hJ" at bounding box center [261, 28] width 400 height 22
click at [187, 17] on input "XdQyZHxpP5Jj9fvPwGrkc2hJ" at bounding box center [261, 28] width 400 height 22
paste input "6UWIDvPavMKwhqrPCN83L1MD"
type input "6UWIDvPavMKwhqrPCN83L1MD"
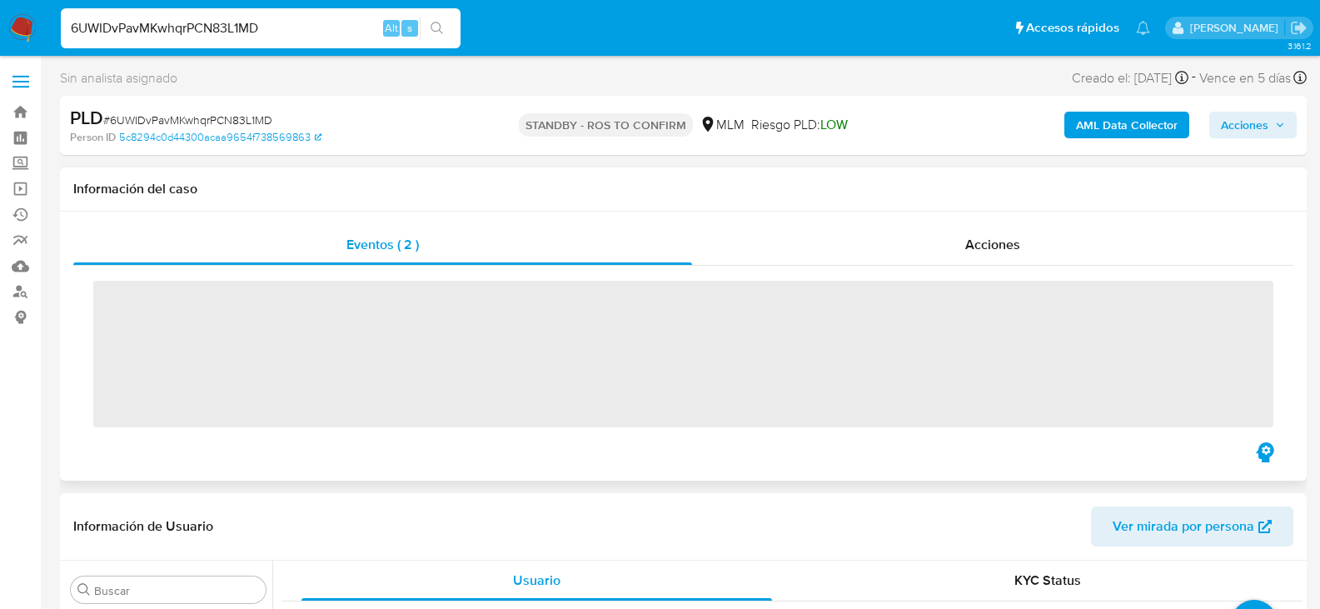
scroll to position [784, 0]
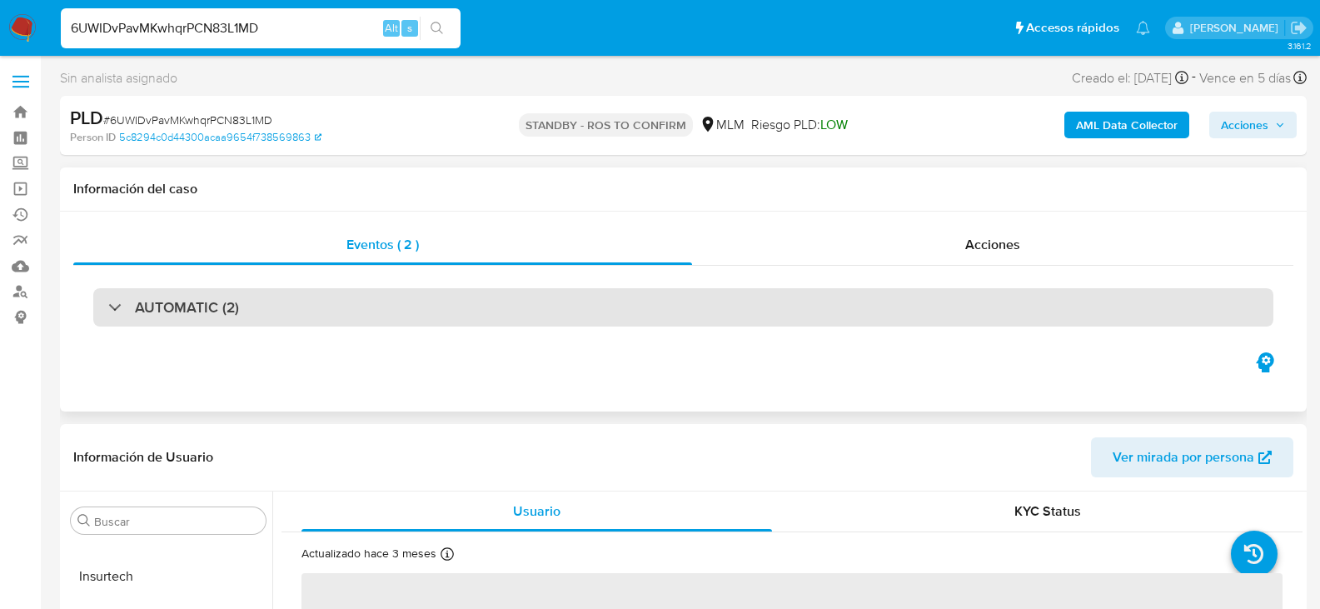
click at [218, 311] on h3 "AUTOMATIC (2)" at bounding box center [187, 307] width 104 height 18
select select "10"
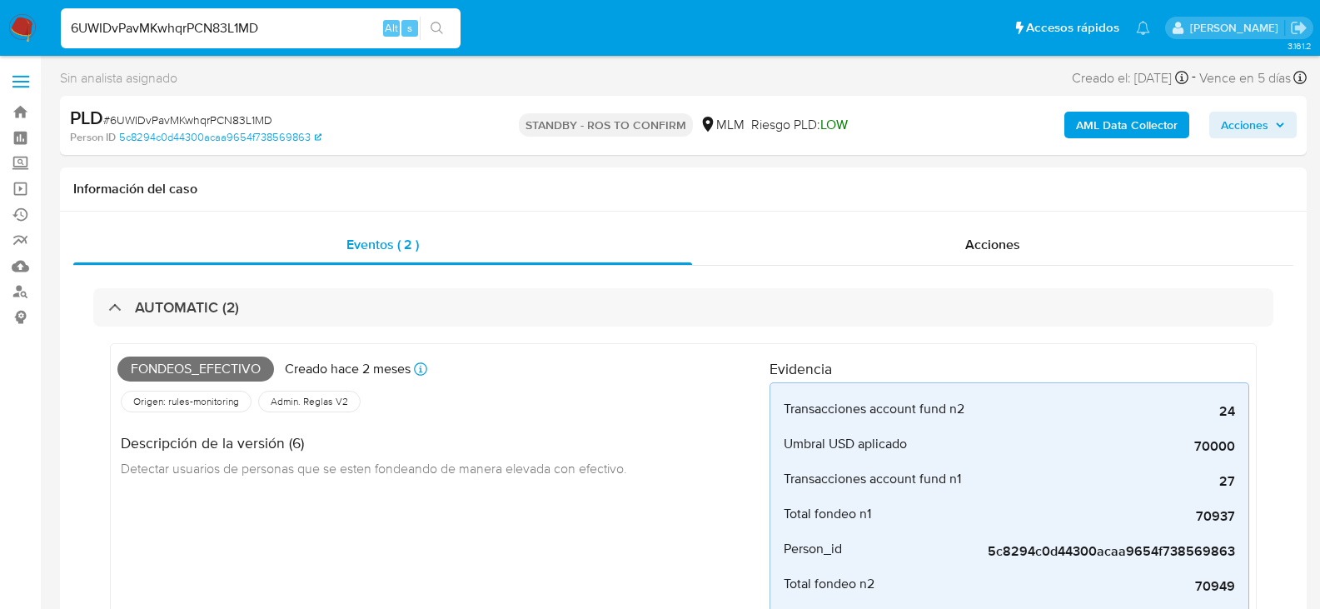
click at [187, 33] on input "6UWIDvPavMKwhqrPCN83L1MD" at bounding box center [261, 28] width 400 height 22
paste input "0TmbMHcsoinKerBZvZq4jxkX"
type input "0TmbMHcsoinKerBZvZq4jxkX"
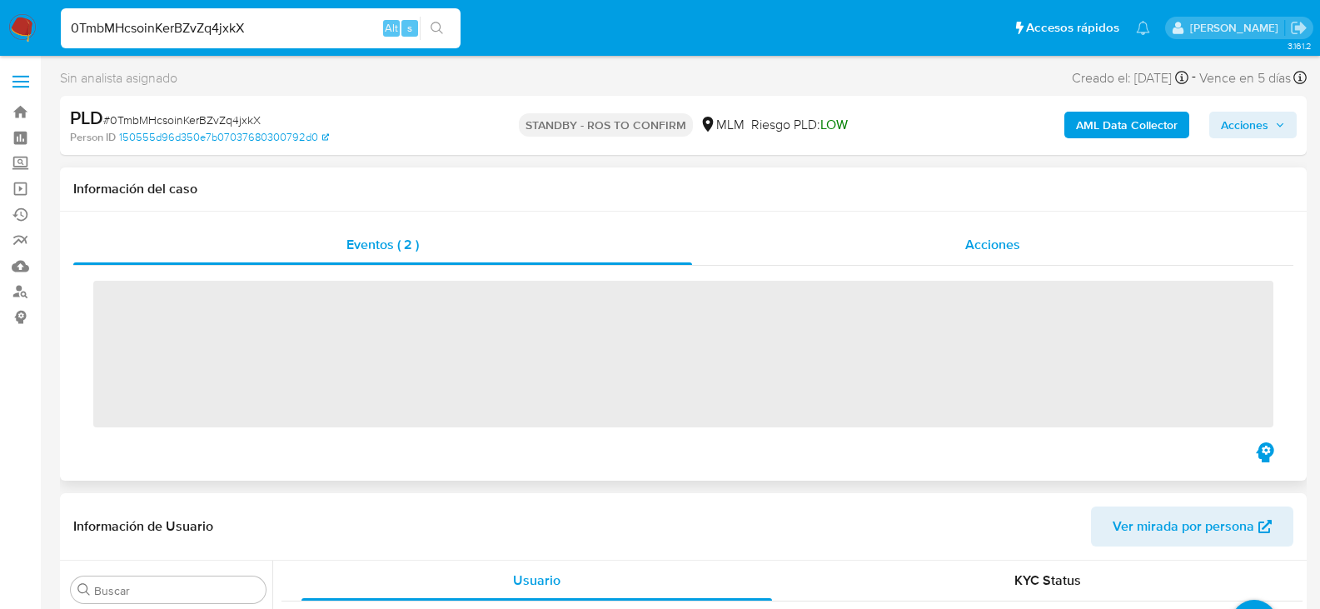
scroll to position [784, 0]
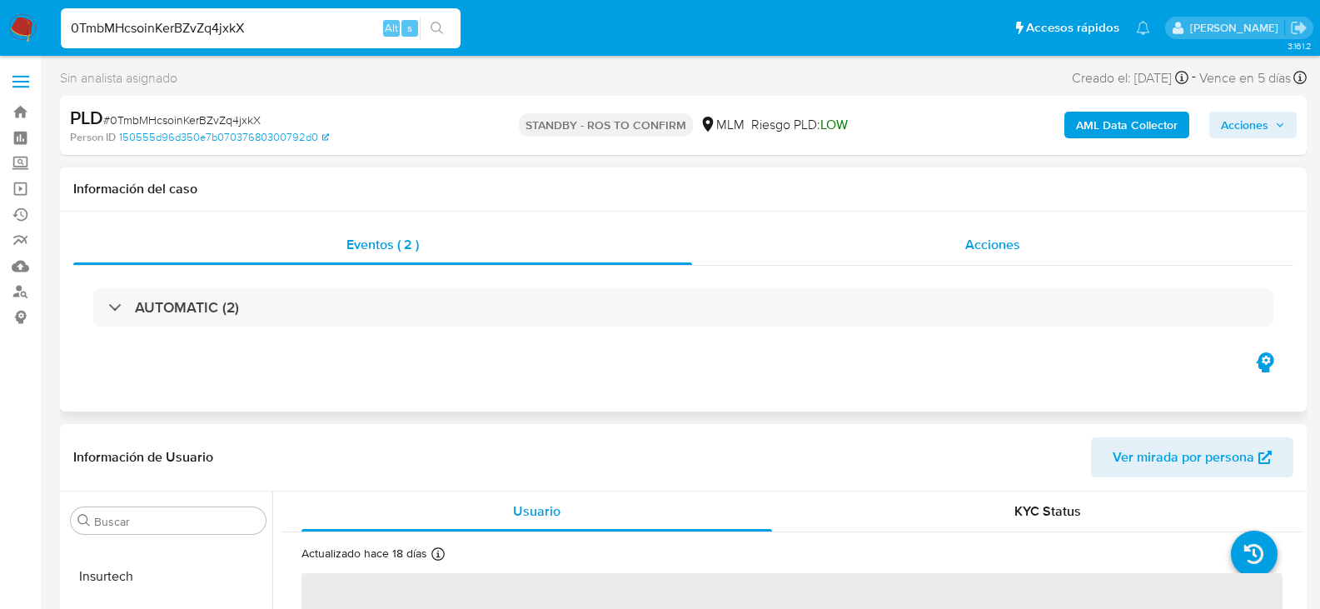
select select "10"
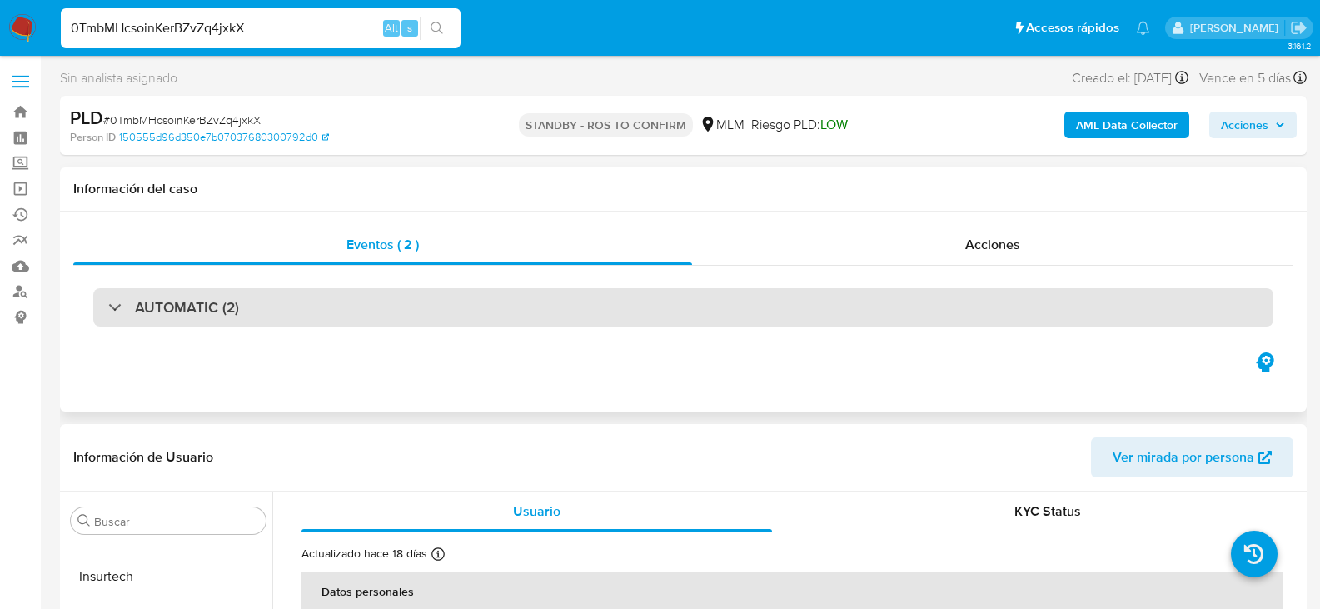
click at [242, 309] on div "AUTOMATIC (2)" at bounding box center [683, 307] width 1180 height 38
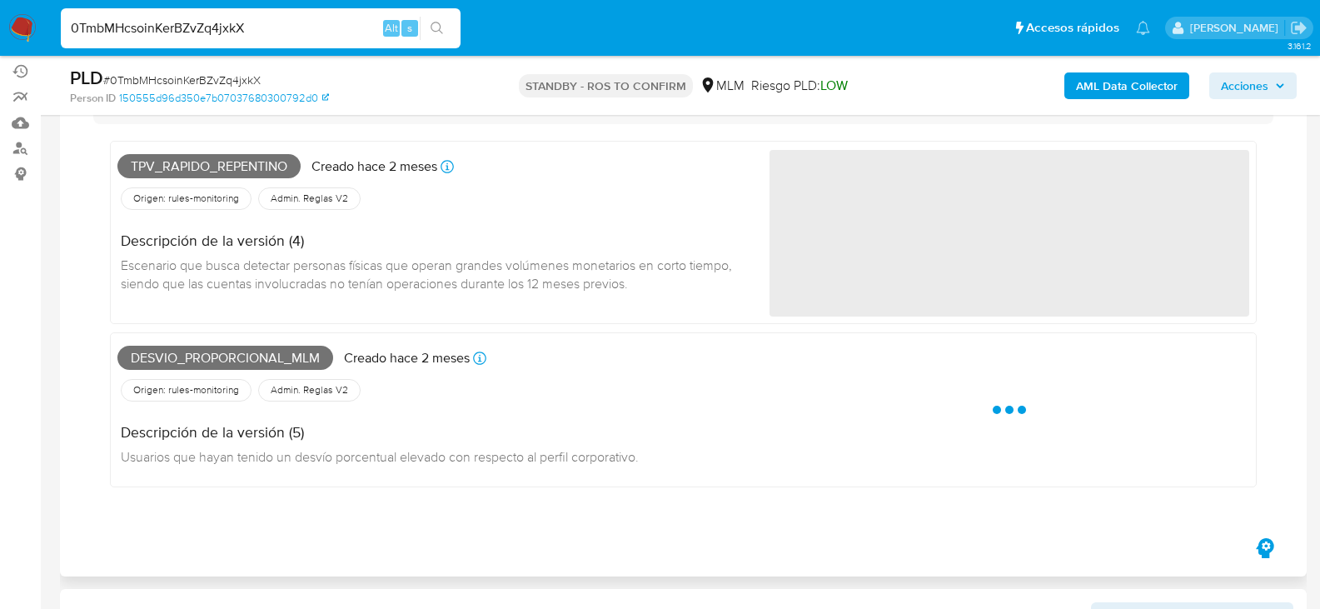
scroll to position [167, 0]
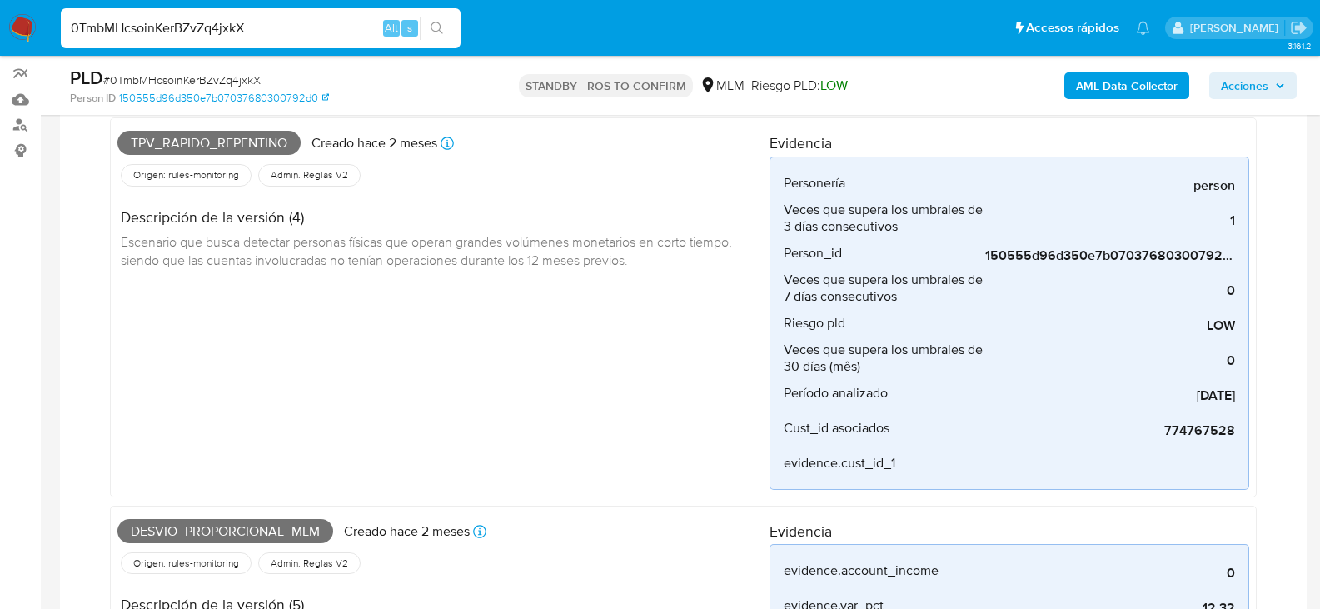
click at [141, 28] on input "0TmbMHcsoinKerBZvZq4jxkX" at bounding box center [261, 28] width 400 height 22
paste input "jNAkwLQZEE9yHLlWmMDBmyg5"
type input "jNAkwLQZEE9yHLlWmMDBmyg5"
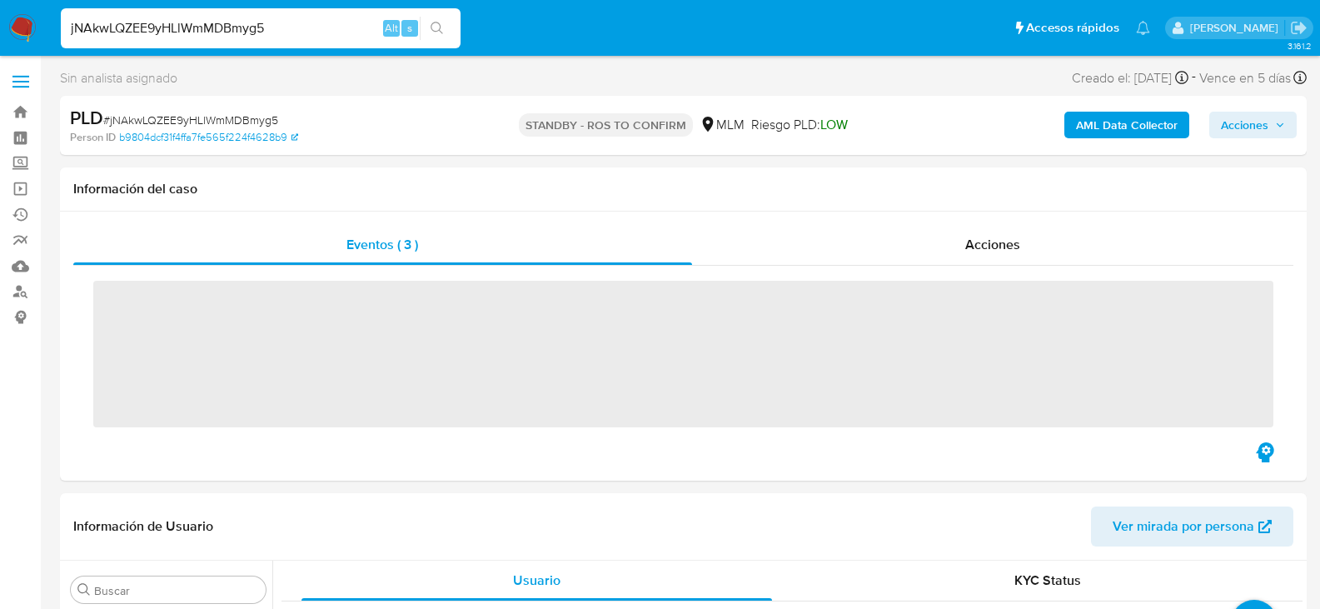
scroll to position [784, 0]
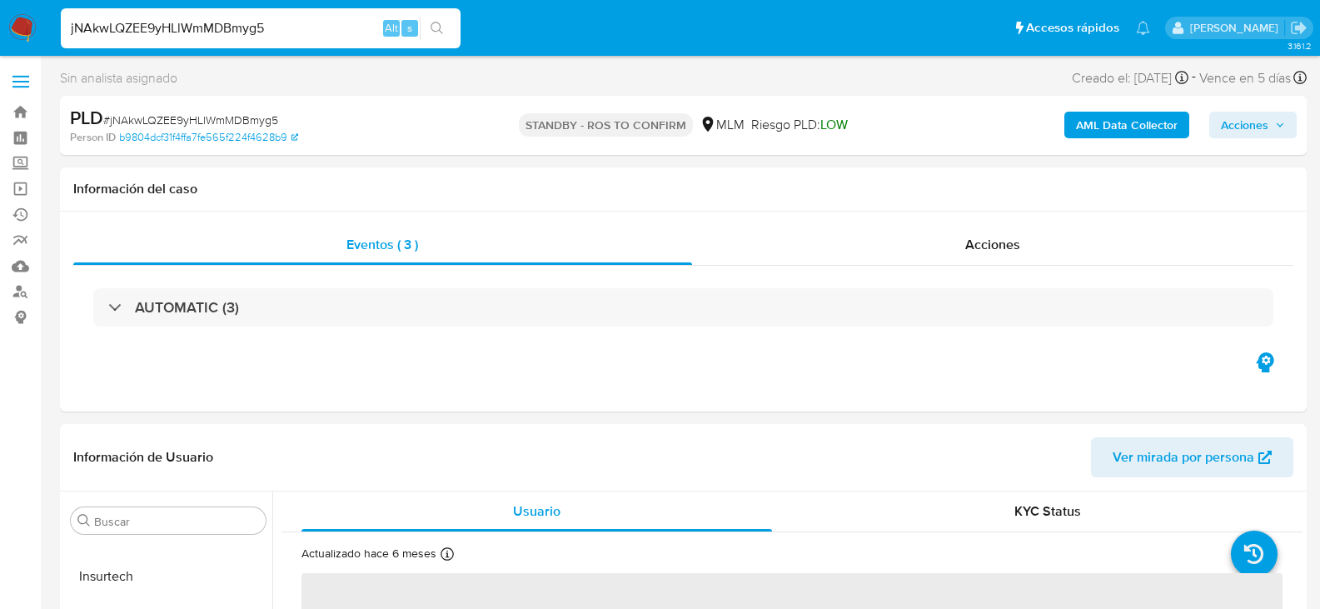
select select "10"
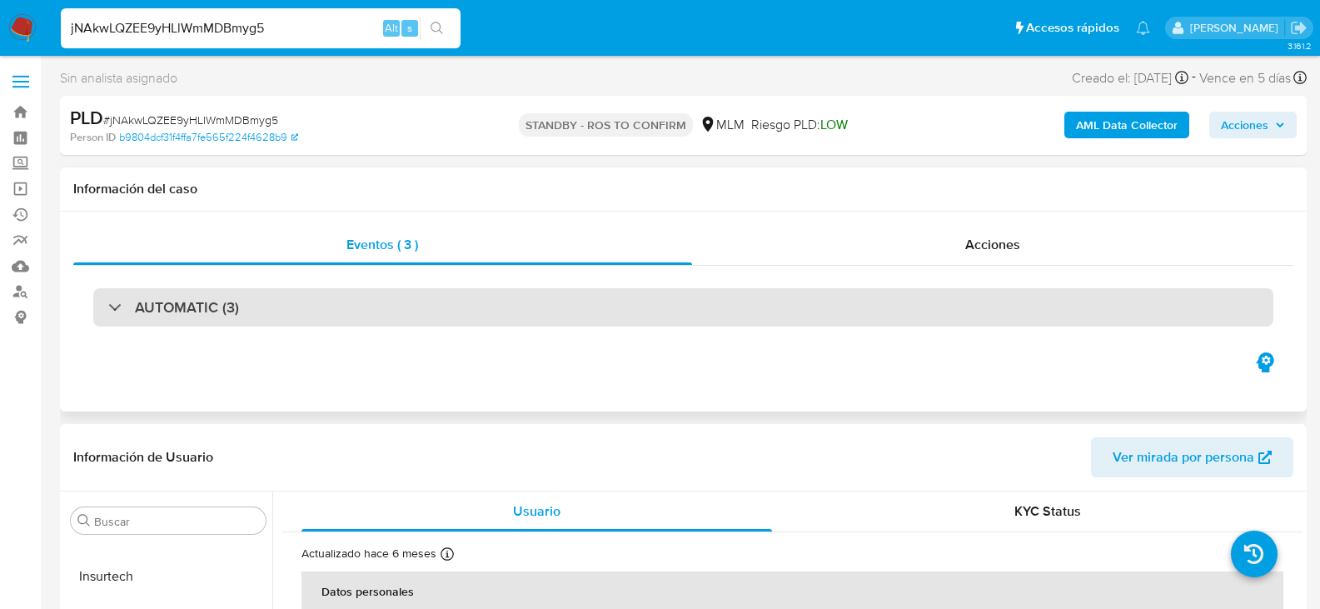
click at [334, 316] on div "AUTOMATIC (3)" at bounding box center [683, 307] width 1180 height 38
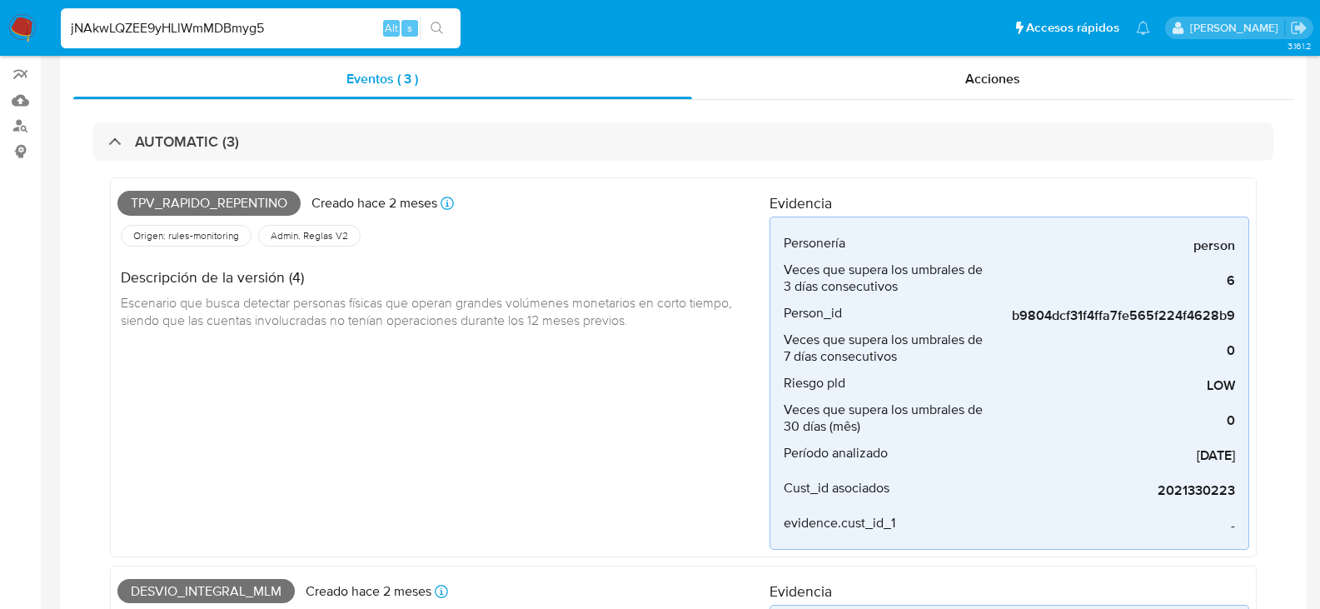
scroll to position [167, 0]
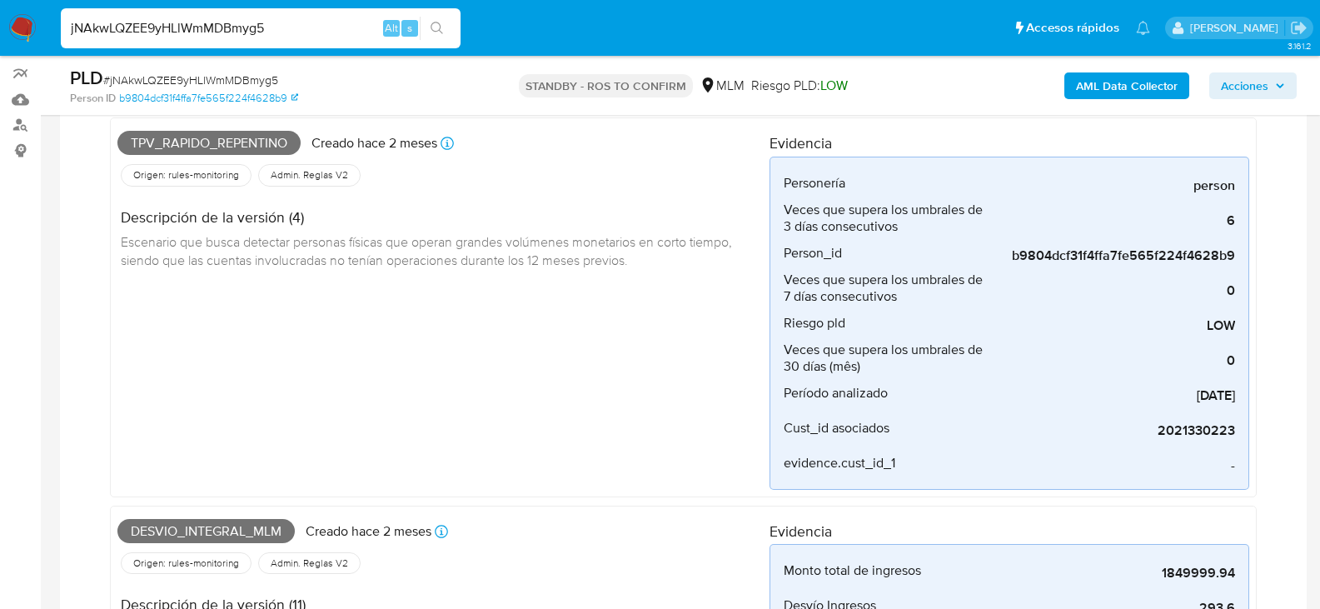
click at [203, 32] on input "jNAkwLQZEE9yHLlWmMDBmyg5" at bounding box center [261, 28] width 400 height 22
paste input "PLJSTIolzSlNJP6oAWWscThi"
type input "PLJSTIolzSlNJP6oAWWscThi"
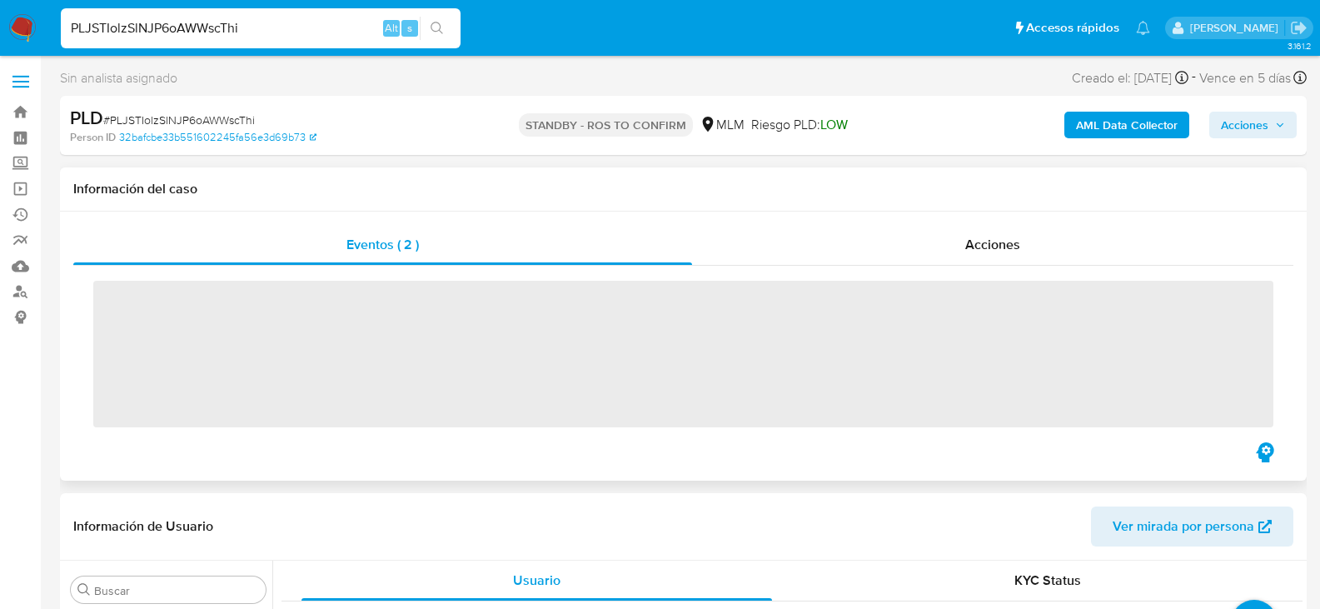
scroll to position [784, 0]
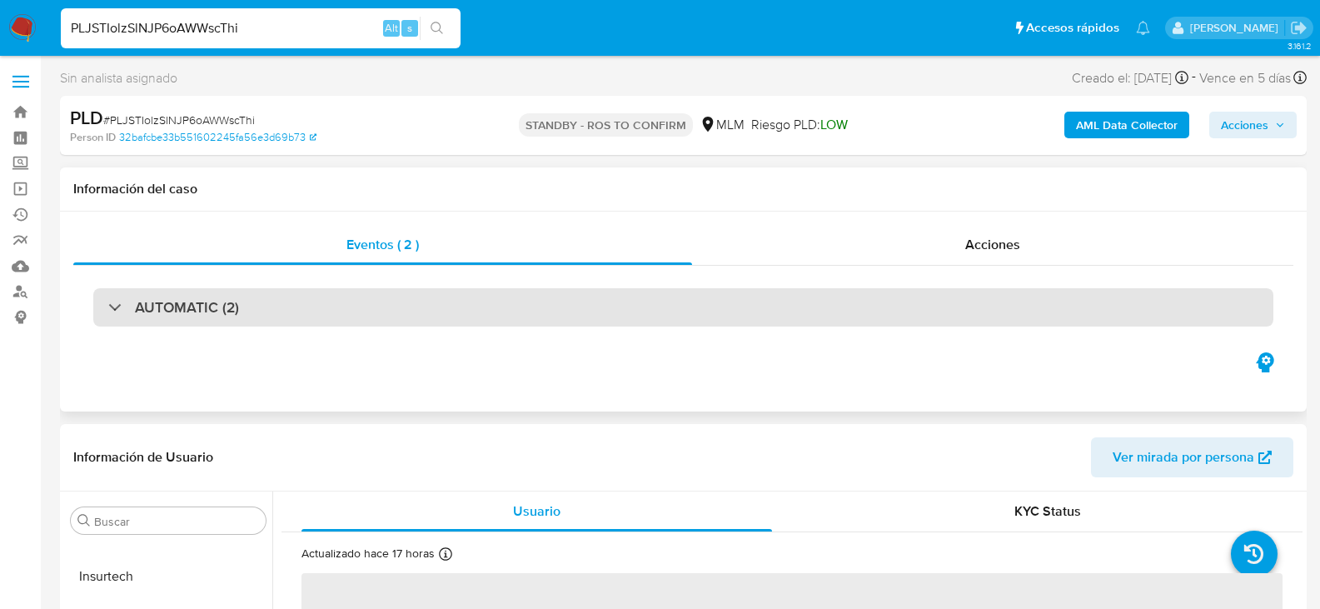
click at [300, 306] on div "AUTOMATIC (2)" at bounding box center [683, 307] width 1180 height 38
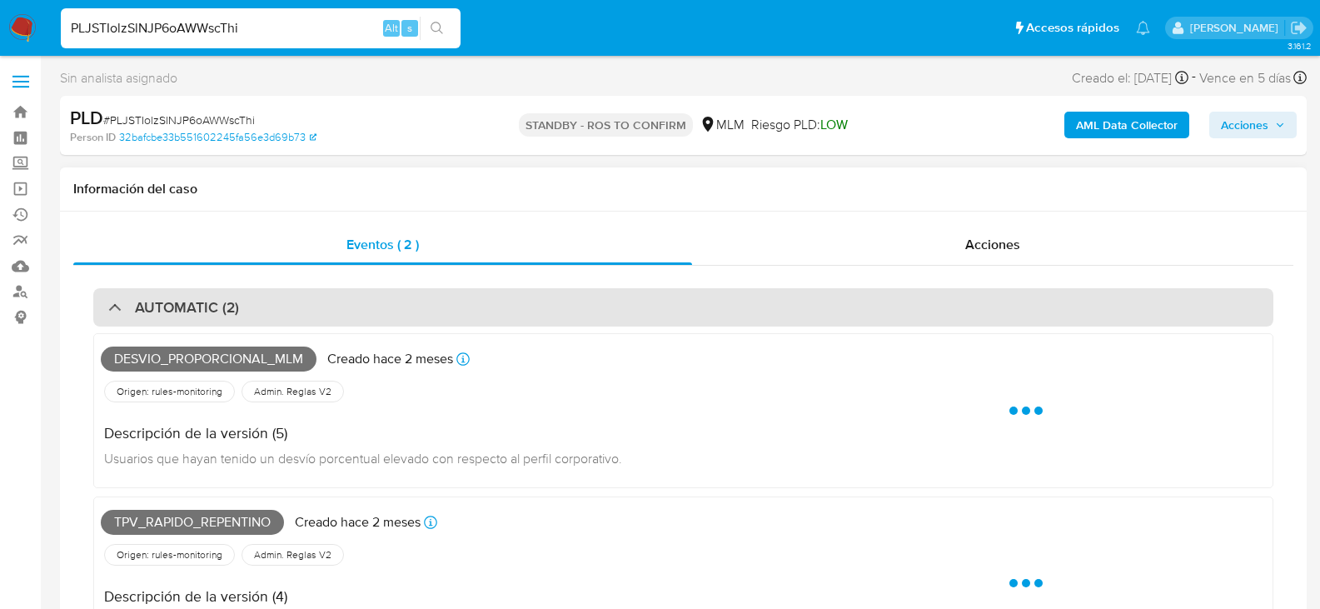
select select "10"
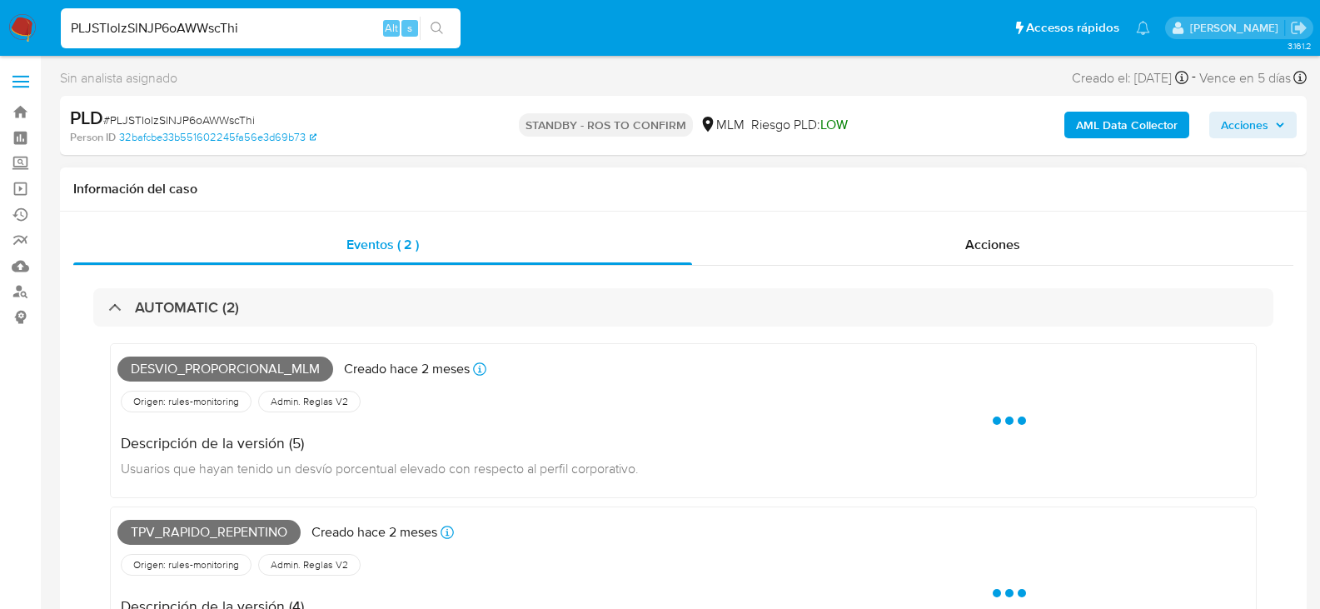
scroll to position [83, 0]
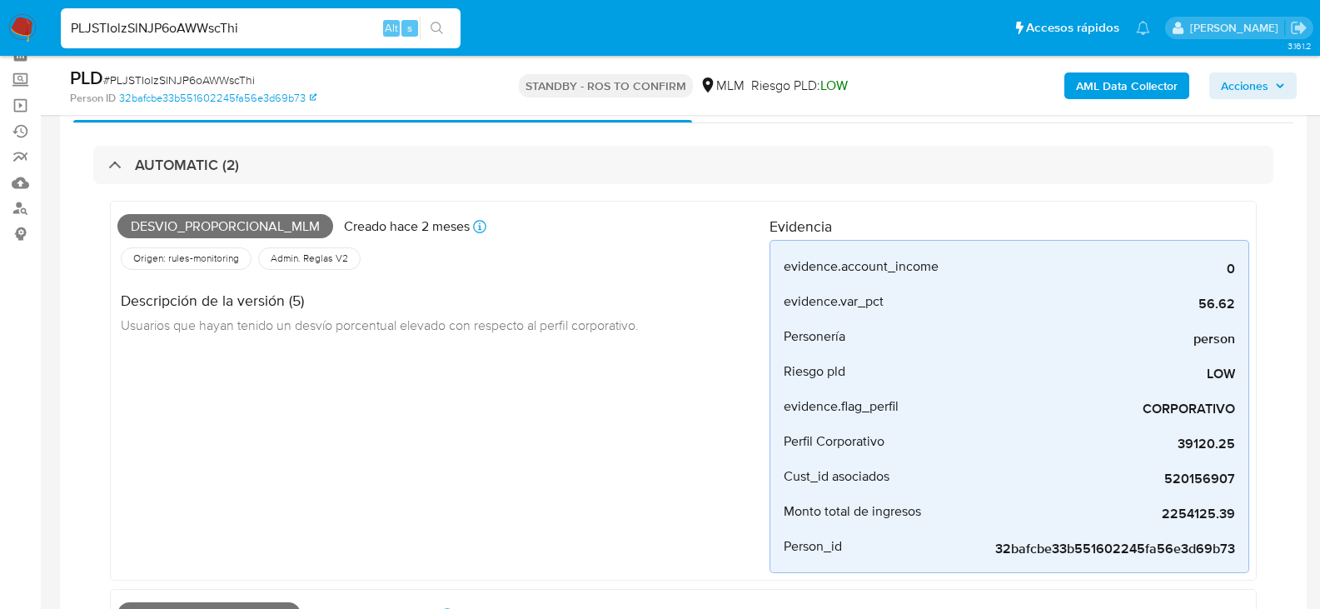
click at [251, 35] on input "PLJSTIolzSlNJP6oAWWscThi" at bounding box center [261, 28] width 400 height 22
click at [251, 34] on input "PLJSTIolzSlNJP6oAWWscThi" at bounding box center [261, 28] width 400 height 22
paste input "59Ih8e8n9MPJUKyHdifuKZYI"
type input "59Ih8e8n9MPJUKyHdifuKZYI"
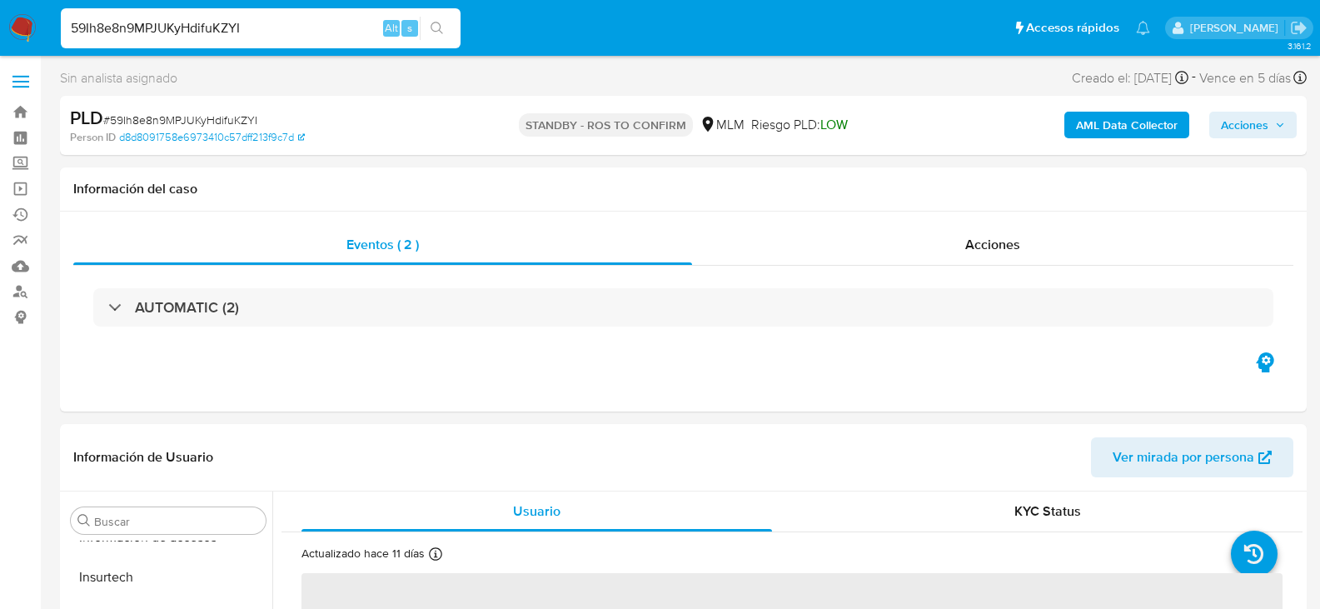
scroll to position [784, 0]
select select "10"
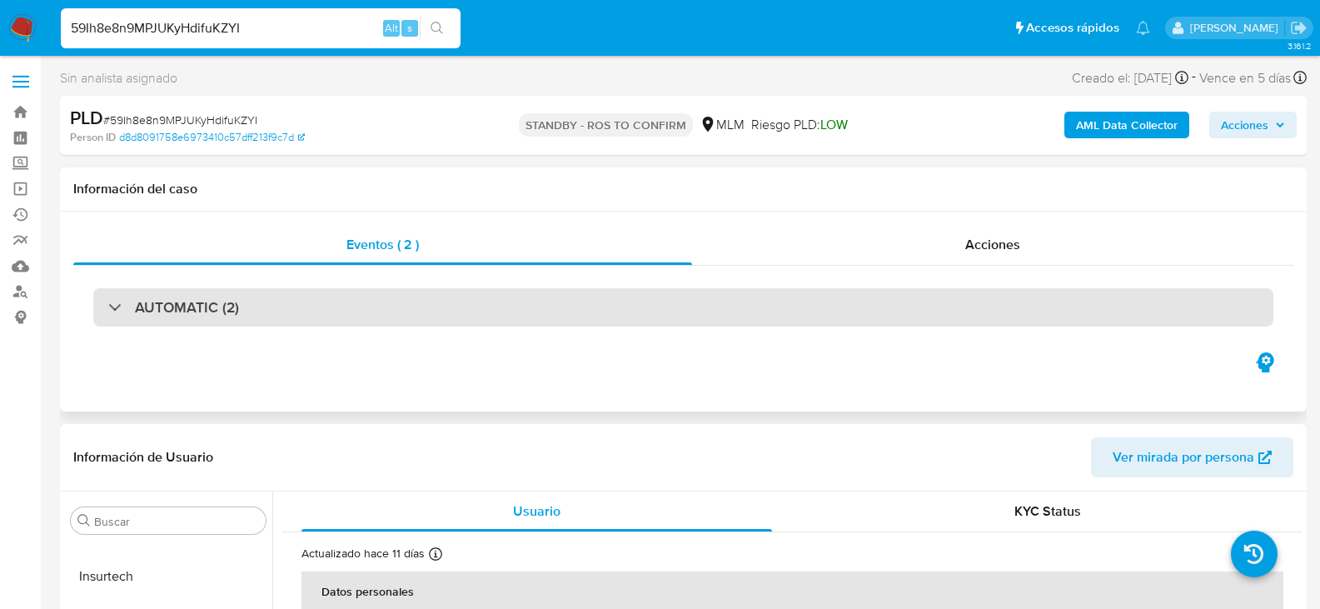
click at [370, 307] on div "AUTOMATIC (2)" at bounding box center [683, 307] width 1180 height 38
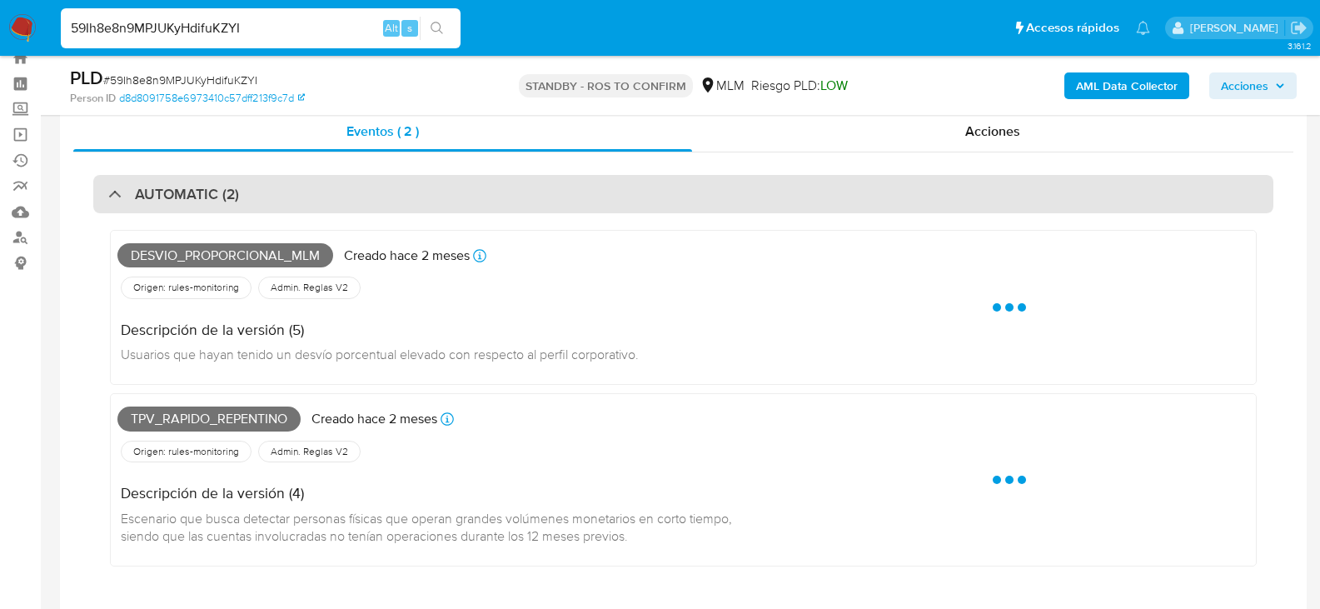
scroll to position [83, 0]
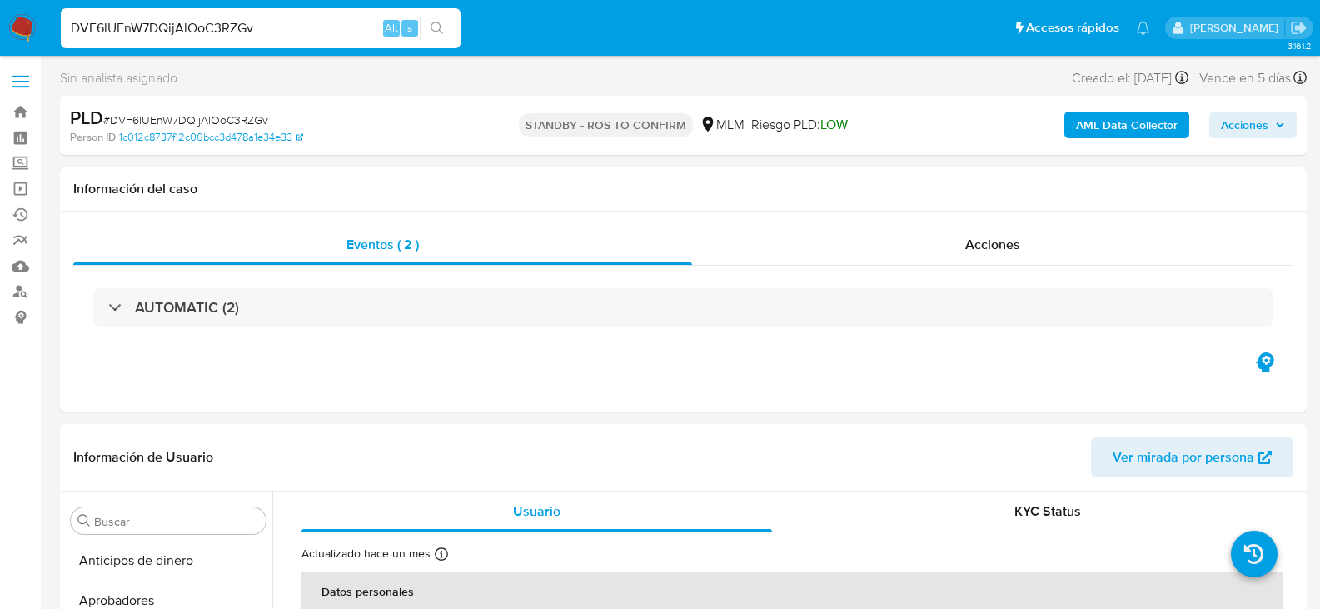
select select "10"
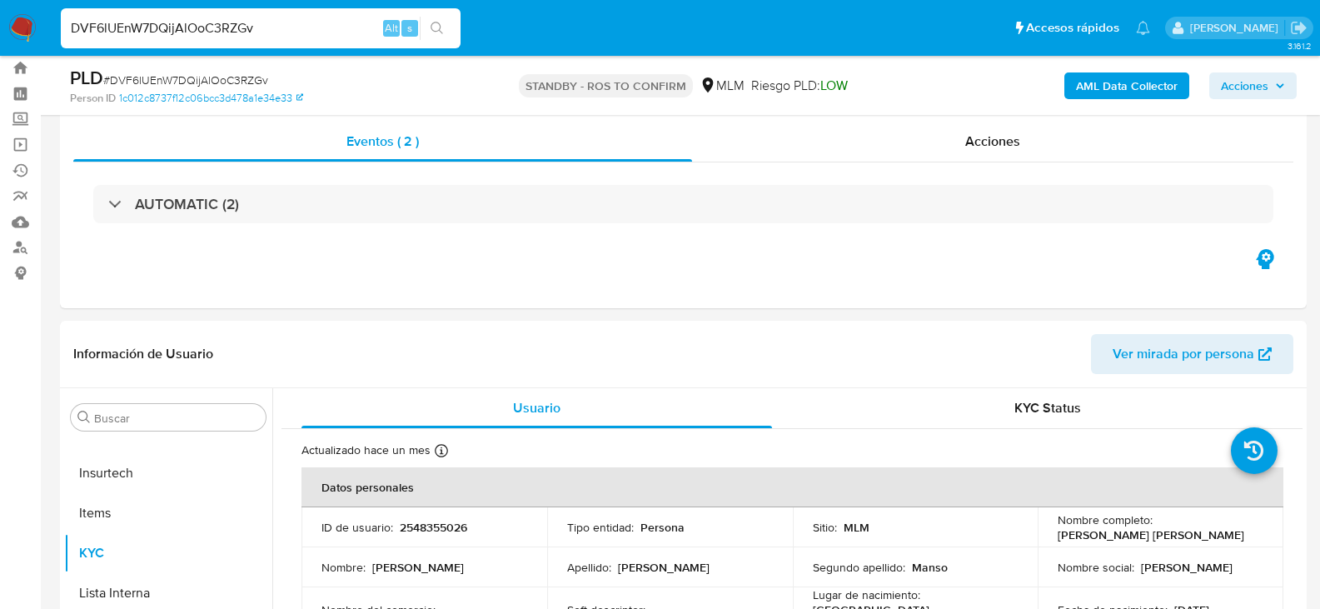
scroll to position [83, 0]
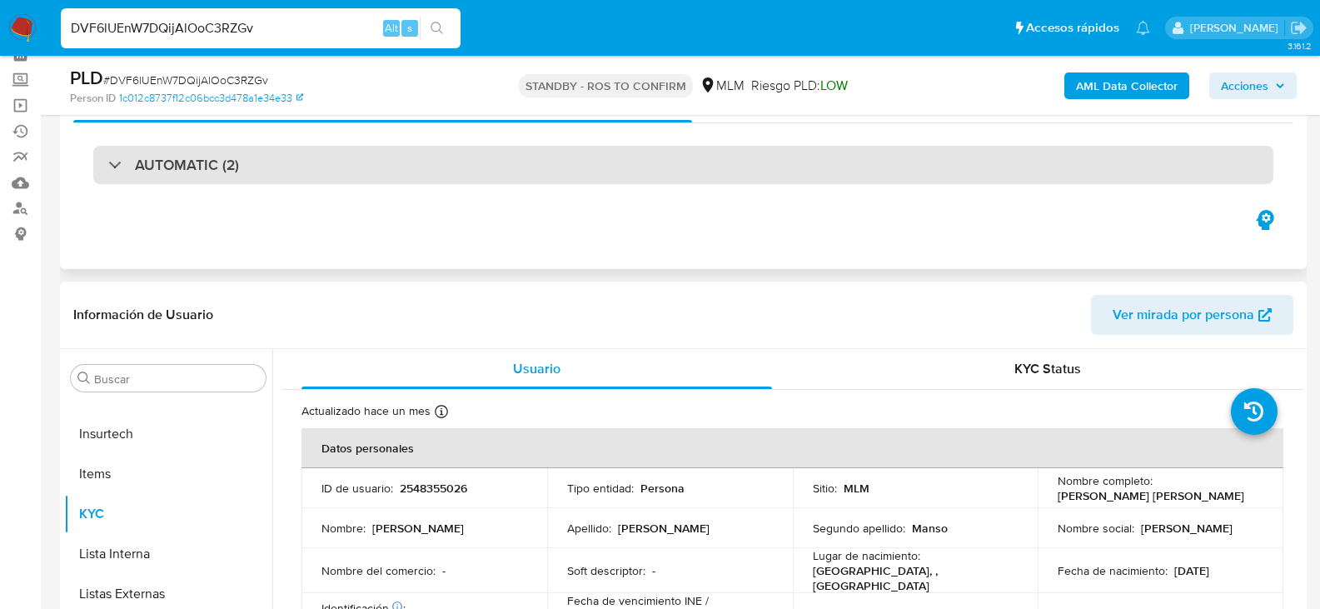
click at [207, 172] on h3 "AUTOMATIC (2)" at bounding box center [187, 165] width 104 height 18
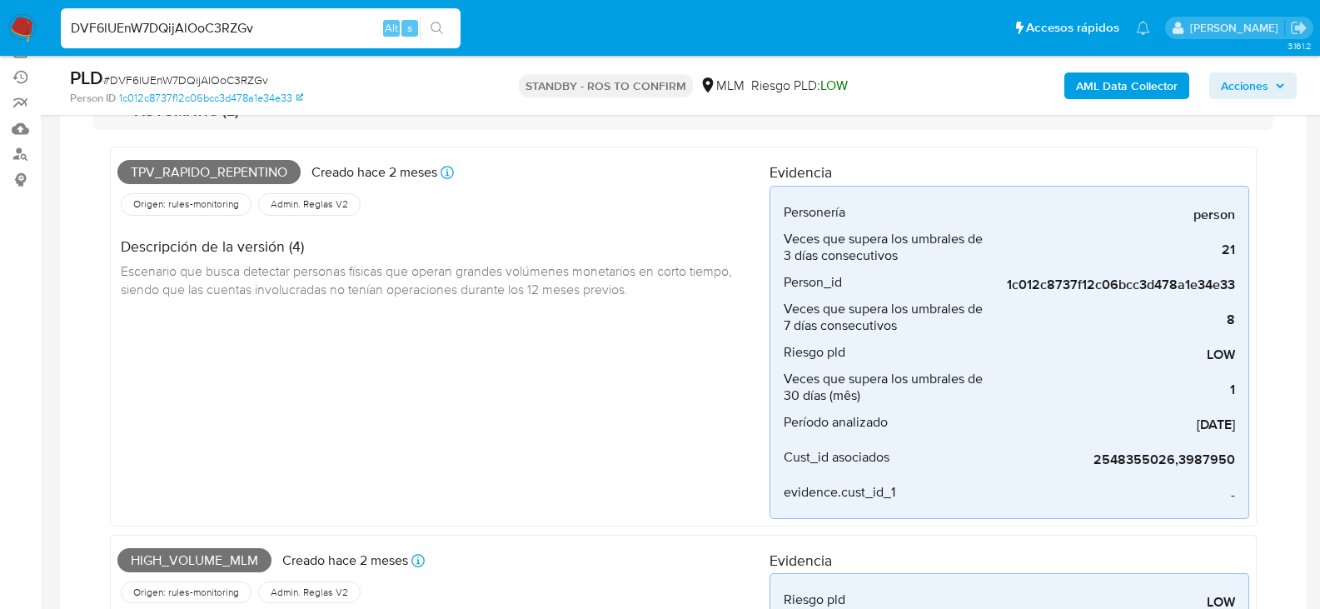
scroll to position [167, 0]
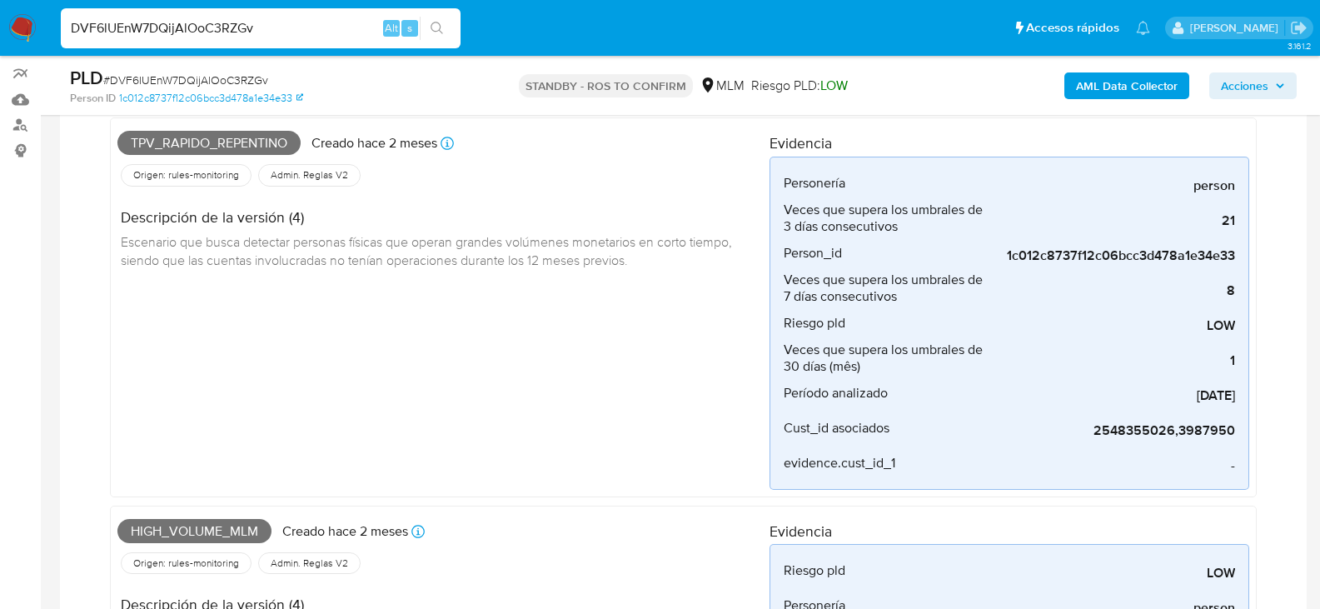
click at [107, 35] on input "DVF6lUEnW7DQijAlOoC3RZGv" at bounding box center [261, 28] width 400 height 22
paste input "YFKsXtbFXCNEYXH3AZPlX54K"
type input "YFKsXtbFXCNEYXH3AZPlX54K"
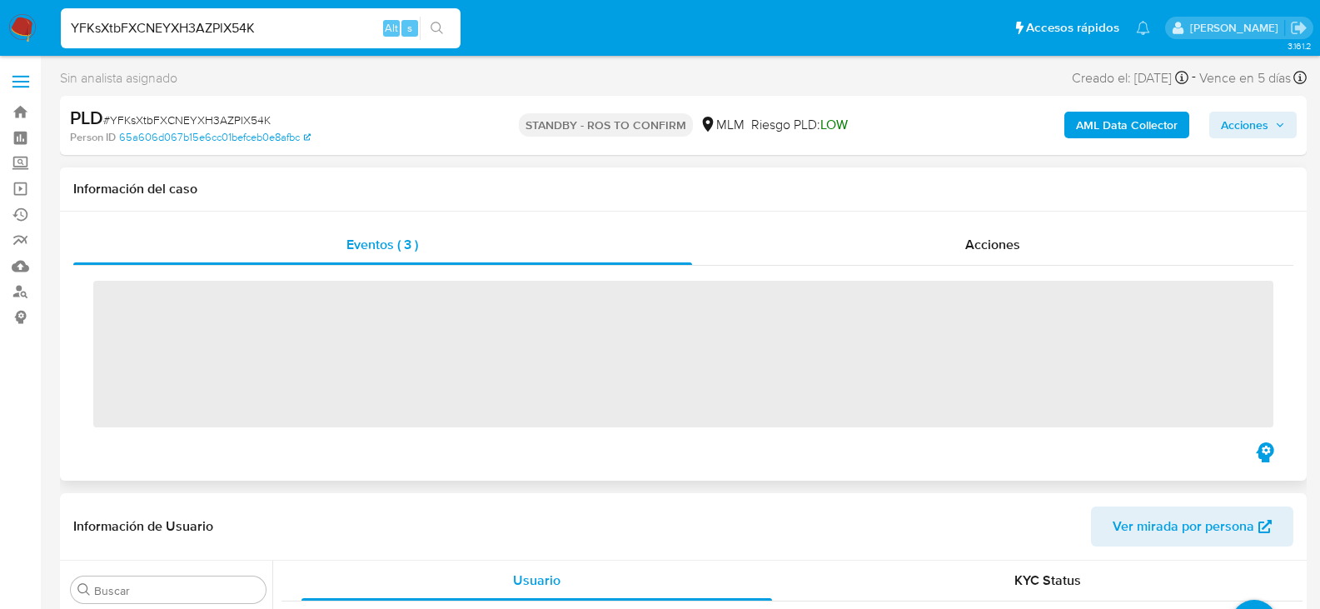
scroll to position [784, 0]
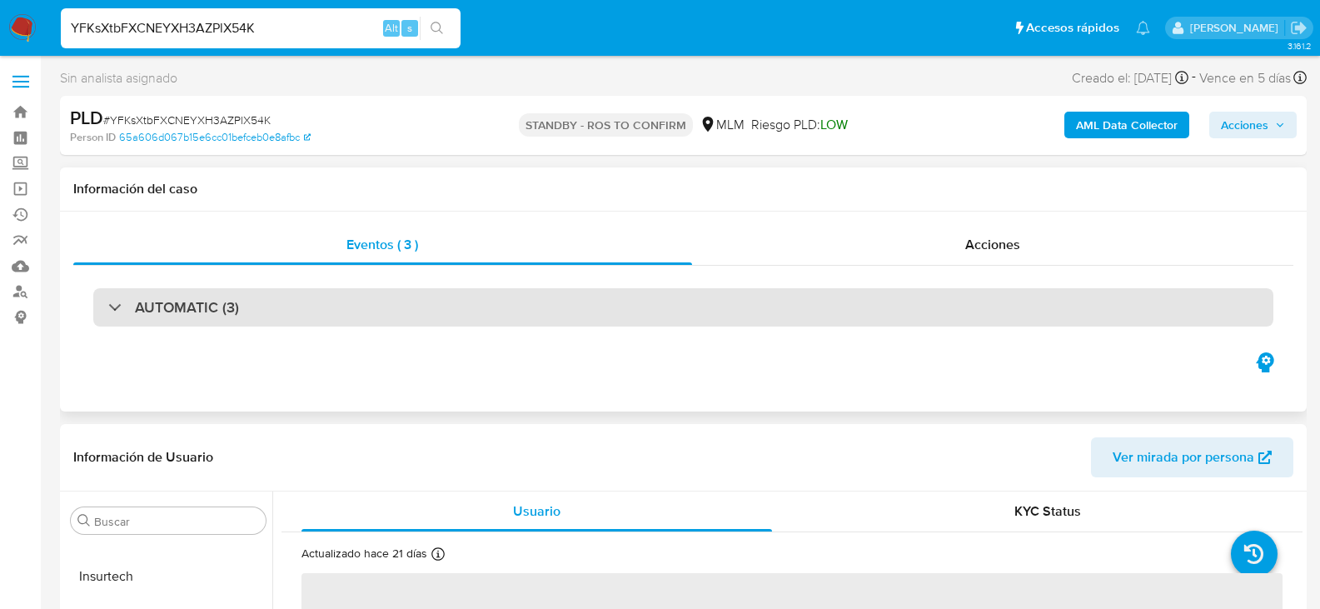
click at [231, 301] on h3 "AUTOMATIC (3)" at bounding box center [187, 307] width 104 height 18
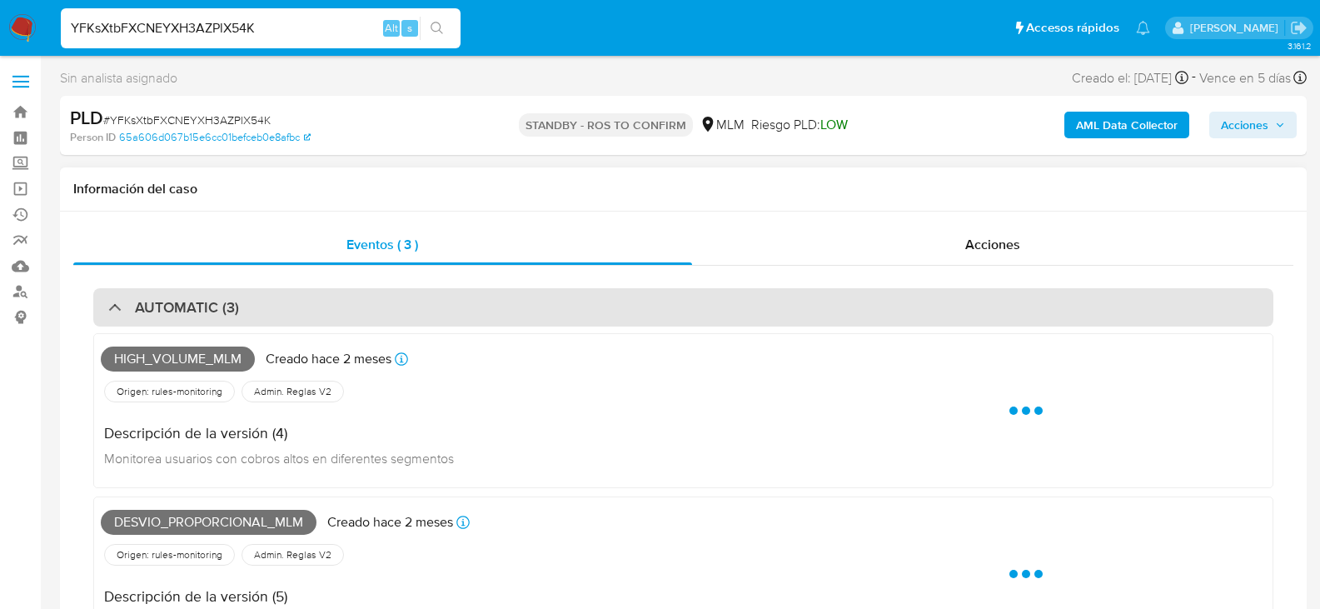
select select "10"
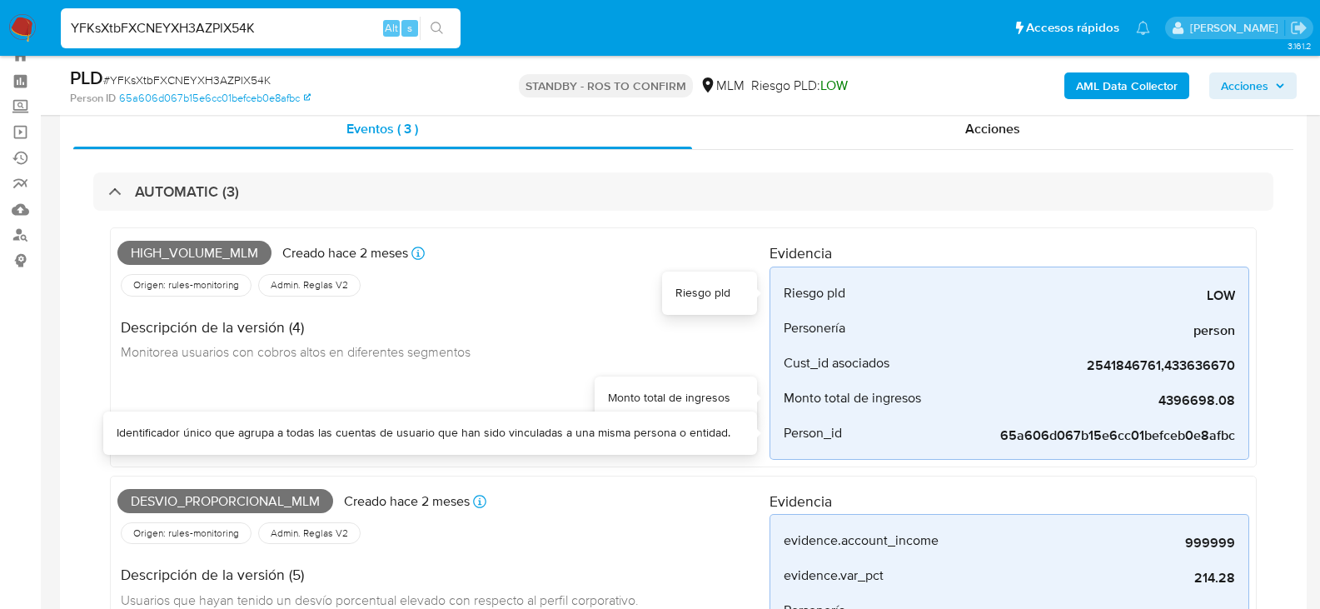
scroll to position [83, 0]
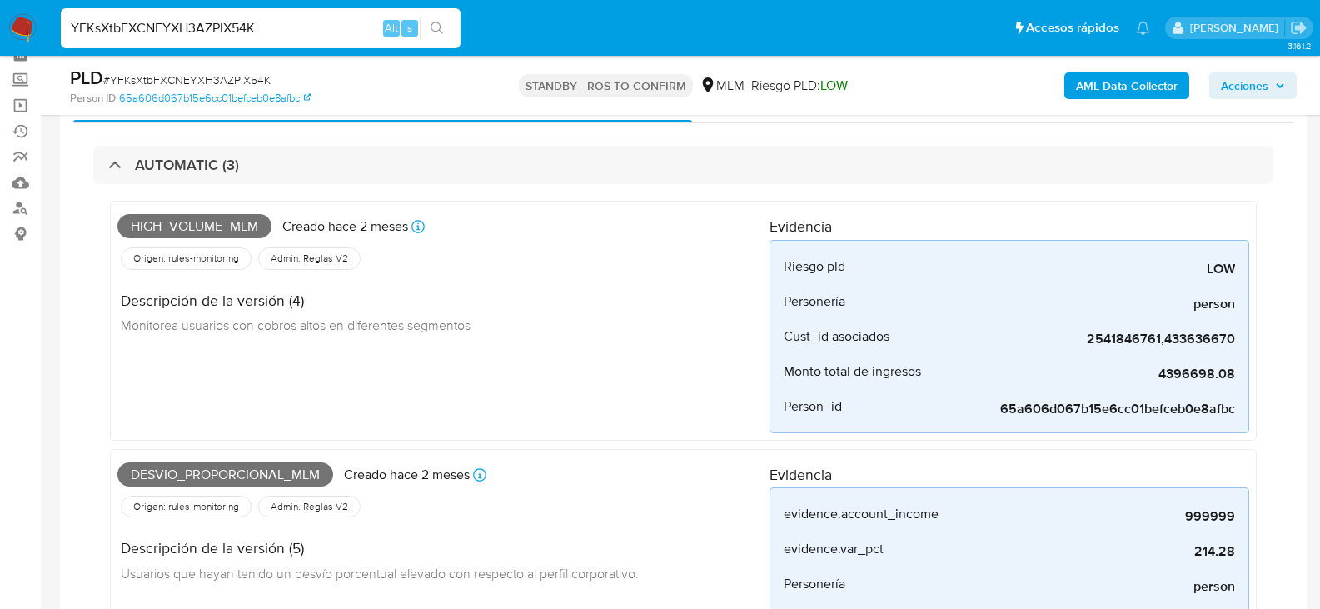
click at [244, 45] on div "YFKsXtbFXCNEYXH3AZPlX54K Alt s" at bounding box center [261, 28] width 400 height 40
click at [240, 32] on input "YFKsXtbFXCNEYXH3AZPlX54K" at bounding box center [261, 28] width 400 height 22
paste input "Ux5FZrMZy2ZxwzhcMkUkrC5D"
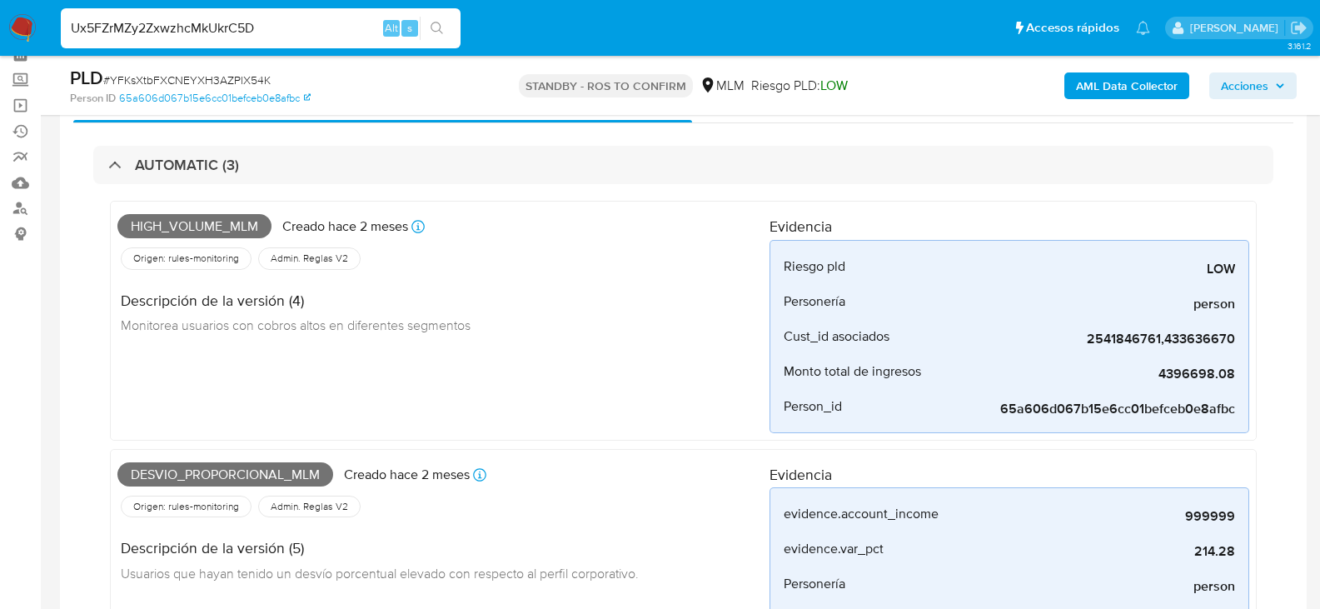
type input "Ux5FZrMZy2ZxwzhcMkUkrC5D"
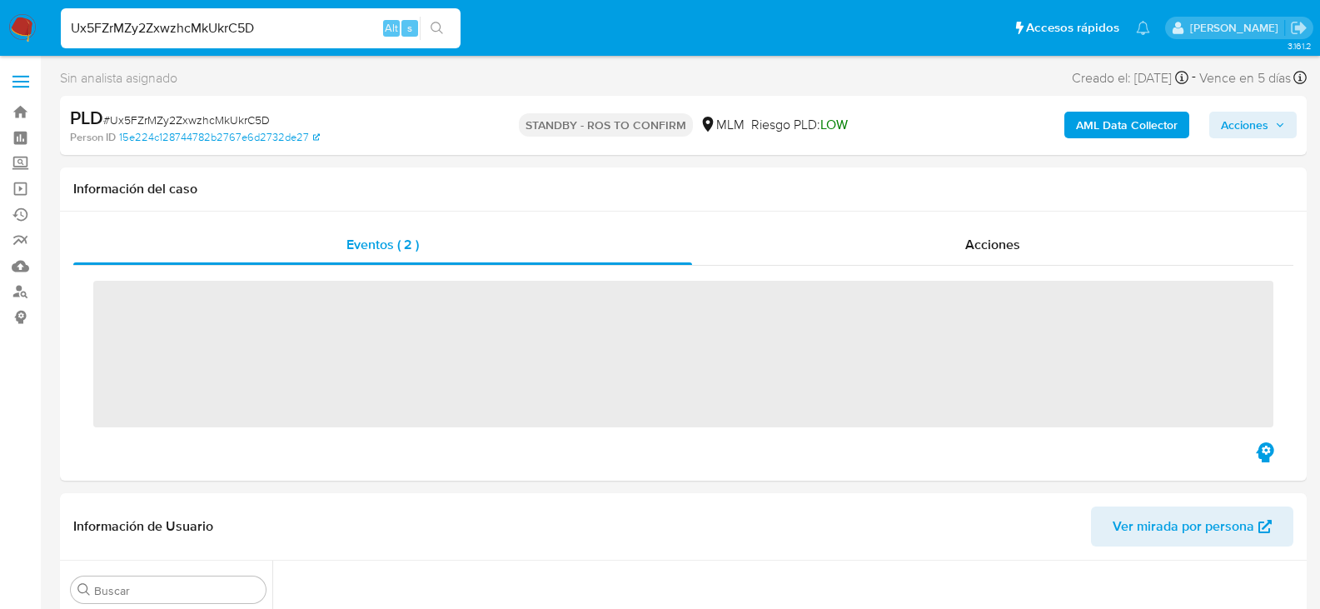
scroll to position [784, 0]
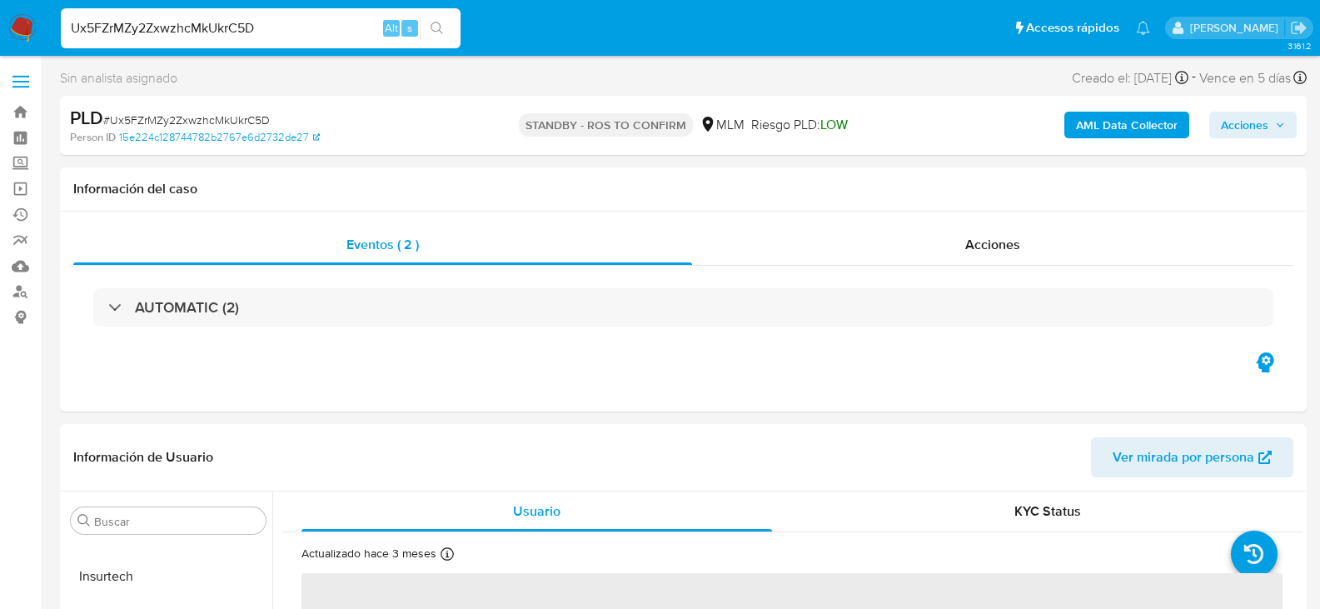
select select "10"
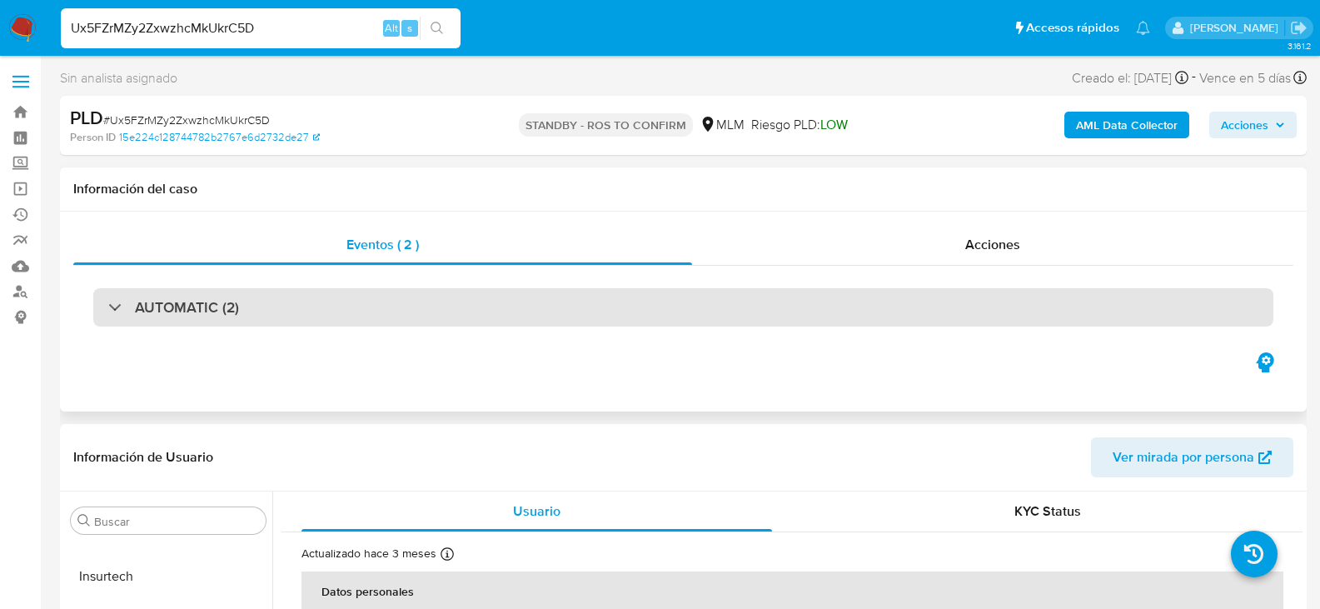
click at [296, 312] on div "AUTOMATIC (2)" at bounding box center [683, 307] width 1180 height 38
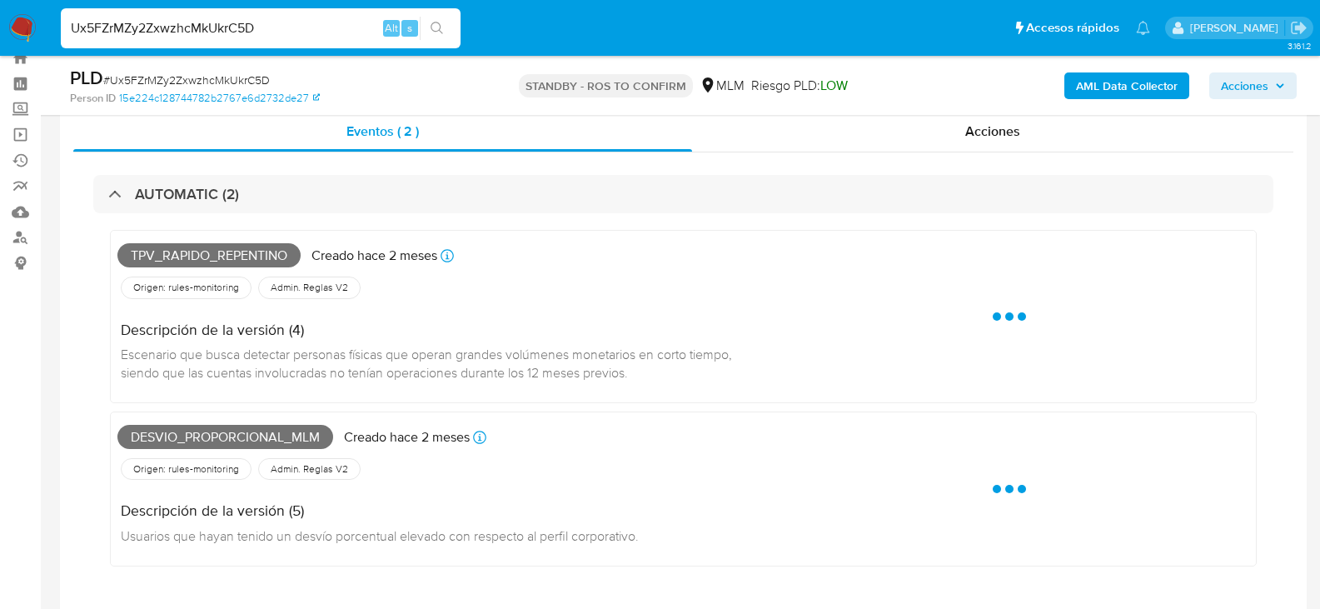
scroll to position [83, 0]
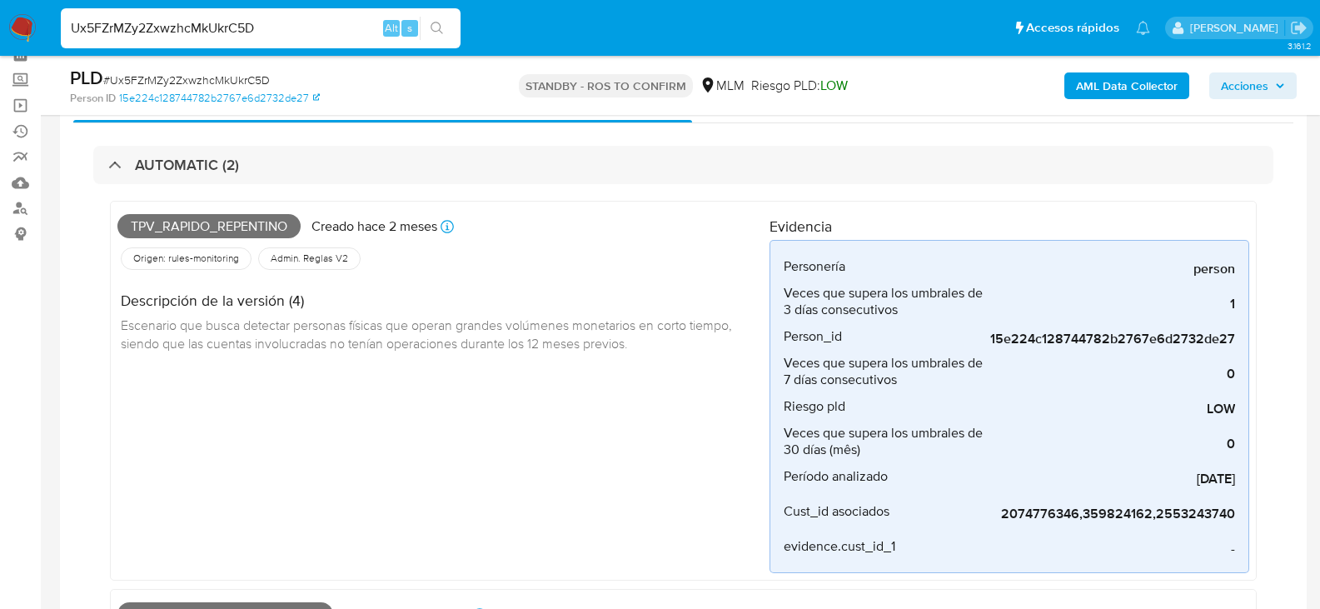
click at [271, 39] on div "Ux5FZrMZy2ZxwzhcMkUkrC5D Alt s" at bounding box center [261, 28] width 400 height 40
click at [270, 28] on input "Ux5FZrMZy2ZxwzhcMkUkrC5D" at bounding box center [261, 28] width 400 height 22
paste input "SKGHGMX4KLuE2FHGowqGrKmy"
type input "SKGHGMX4KLuE2FHGowqGrKmy"
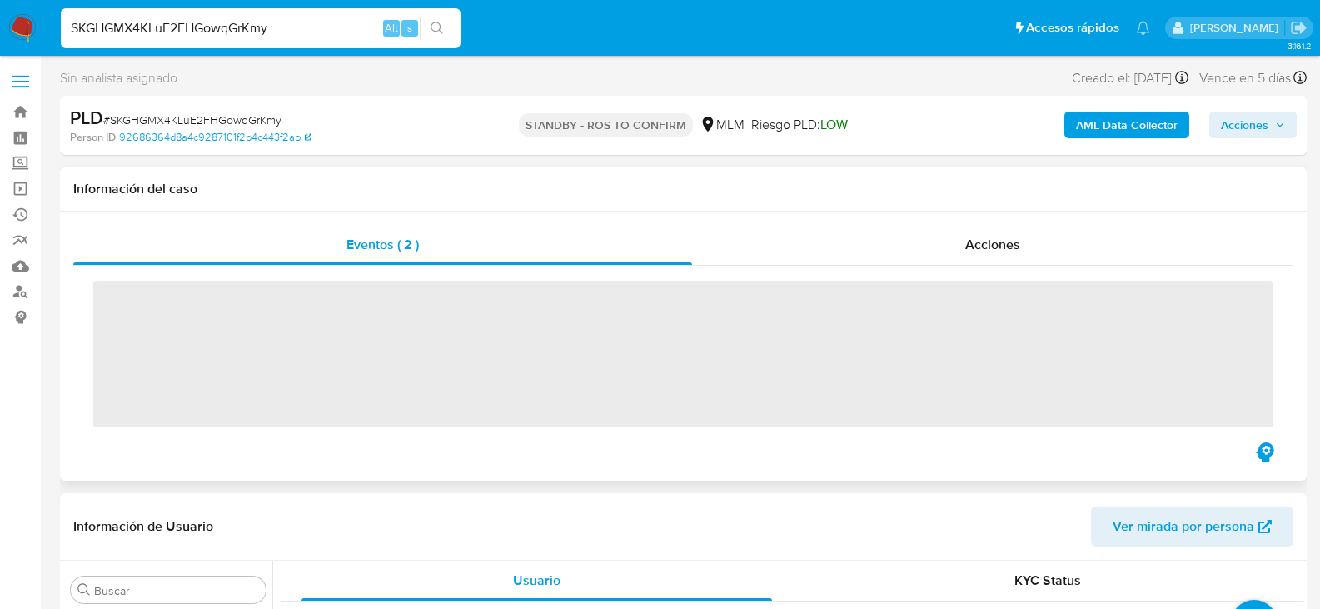
scroll to position [784, 0]
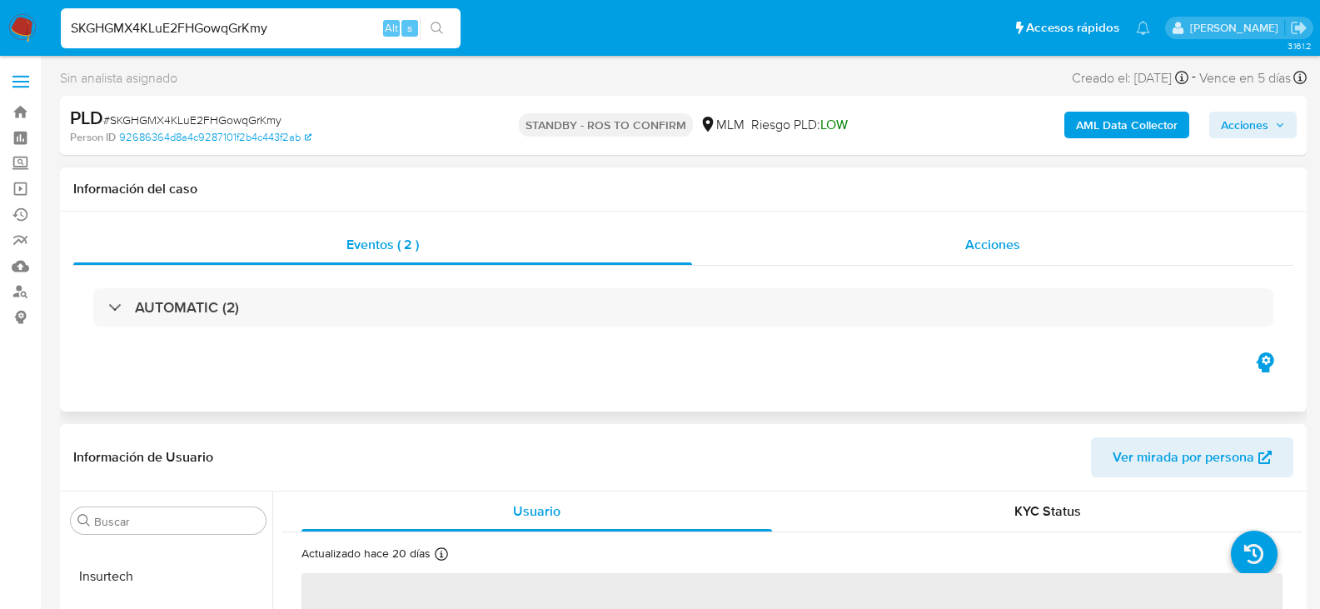
click at [1011, 261] on div "Acciones" at bounding box center [992, 245] width 601 height 40
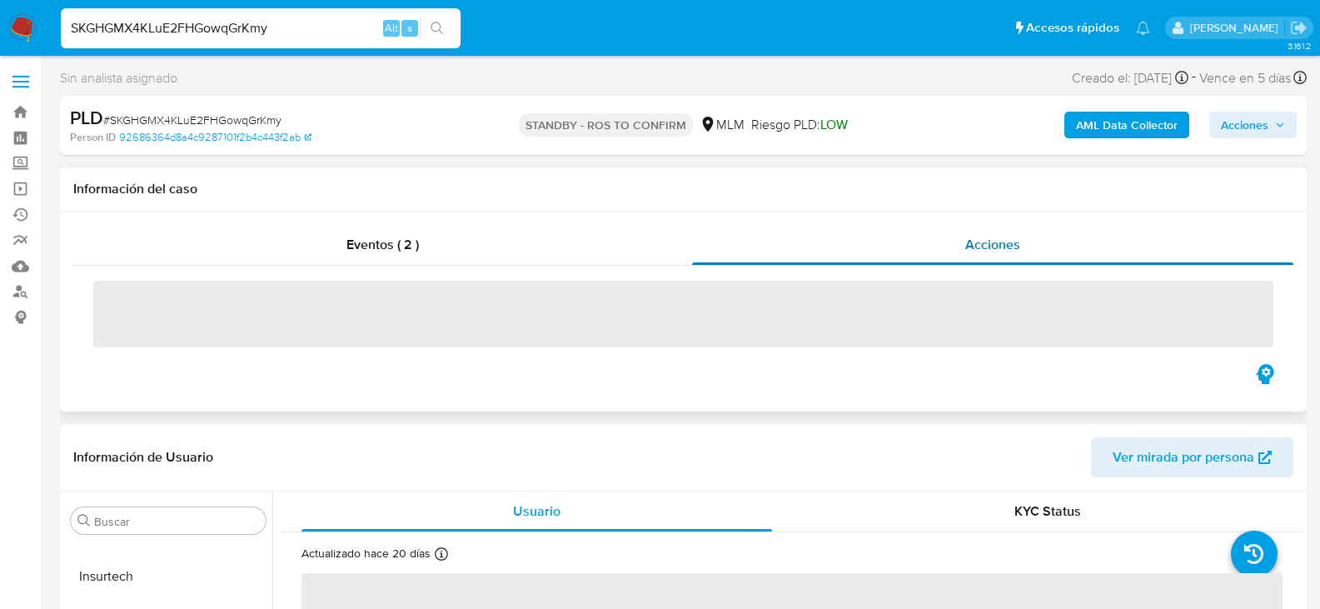
select select "10"
click at [372, 262] on div "Eventos ( 2 )" at bounding box center [382, 245] width 619 height 40
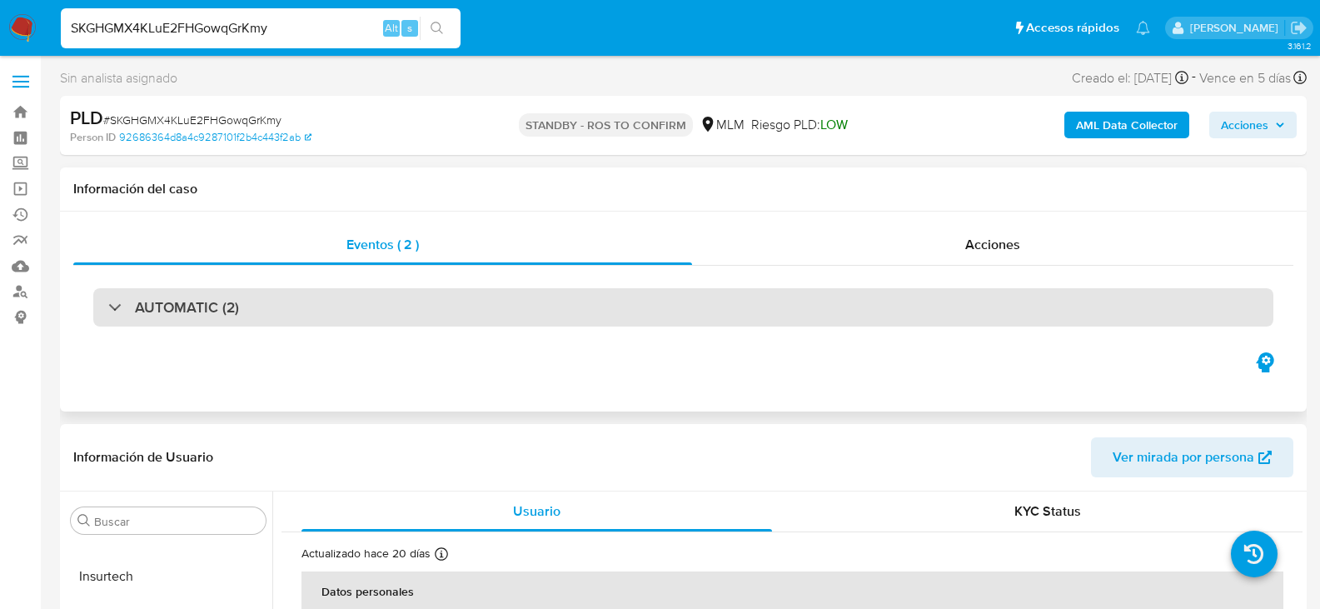
click at [430, 312] on div "AUTOMATIC (2)" at bounding box center [683, 307] width 1180 height 38
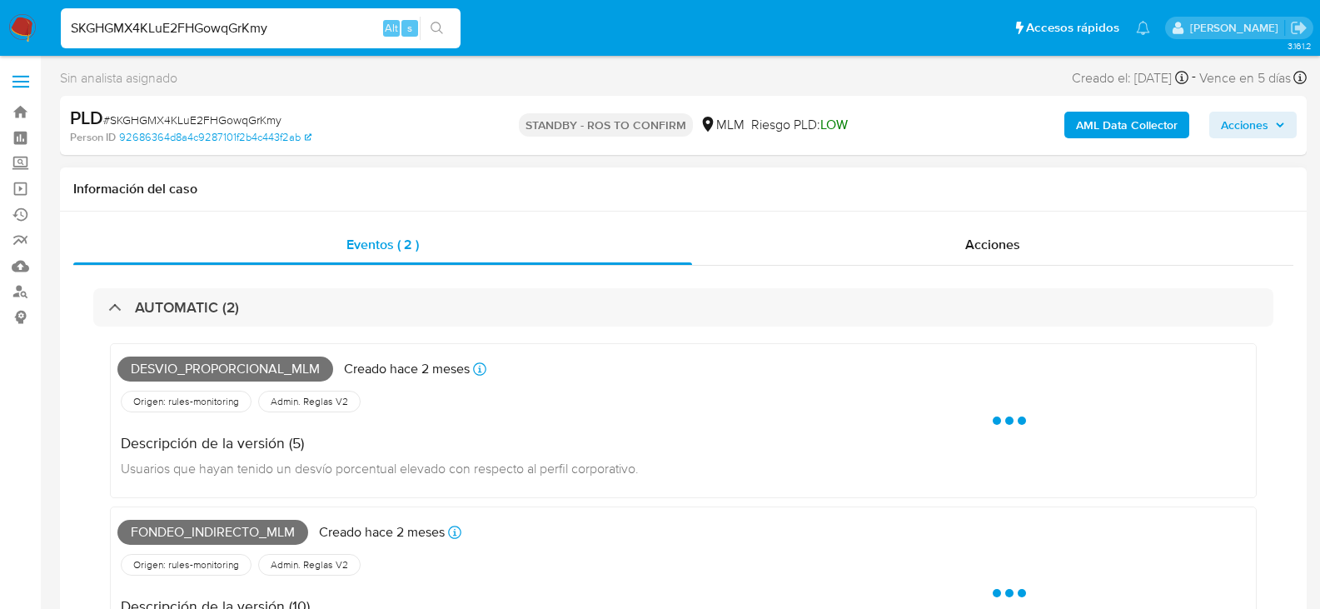
scroll to position [83, 0]
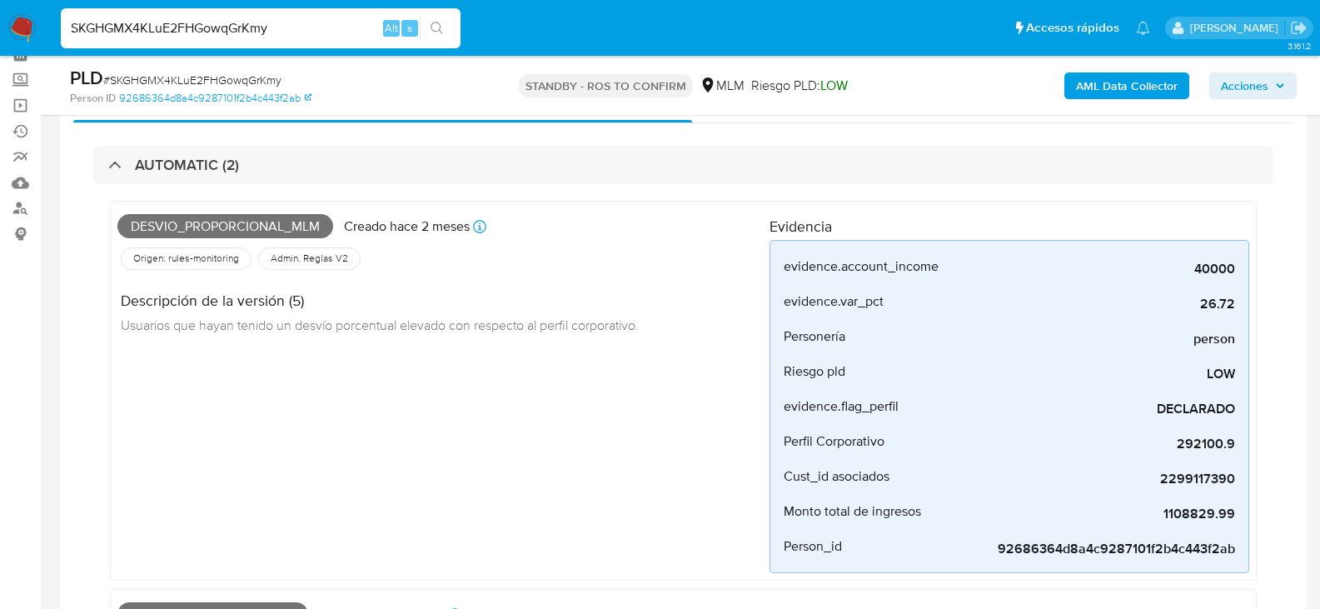
click at [187, 30] on input "SKGHGMX4KLuE2FHGowqGrKmy" at bounding box center [261, 28] width 400 height 22
click at [187, 29] on input "SKGHGMX4KLuE2FHGowqGrKmy" at bounding box center [261, 28] width 400 height 22
paste input "0BieEbtsDv6fpCcOkrfvyrIx"
type input "0BieEbtsDv6fpCcOkrfvyrIx"
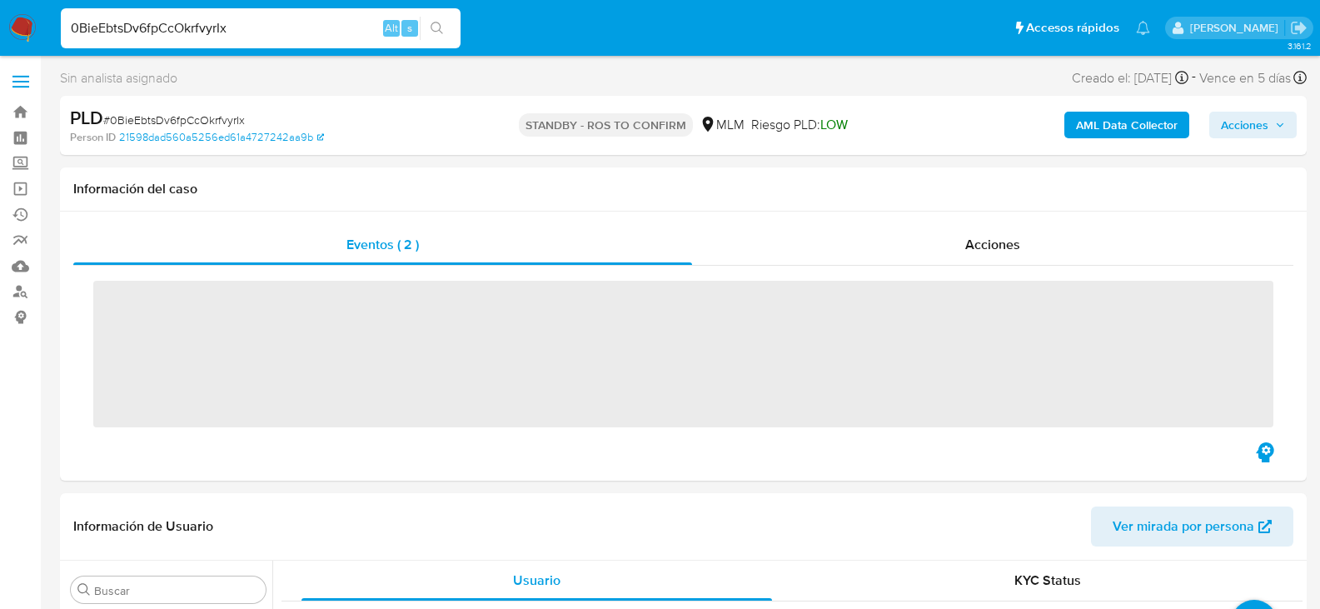
scroll to position [784, 0]
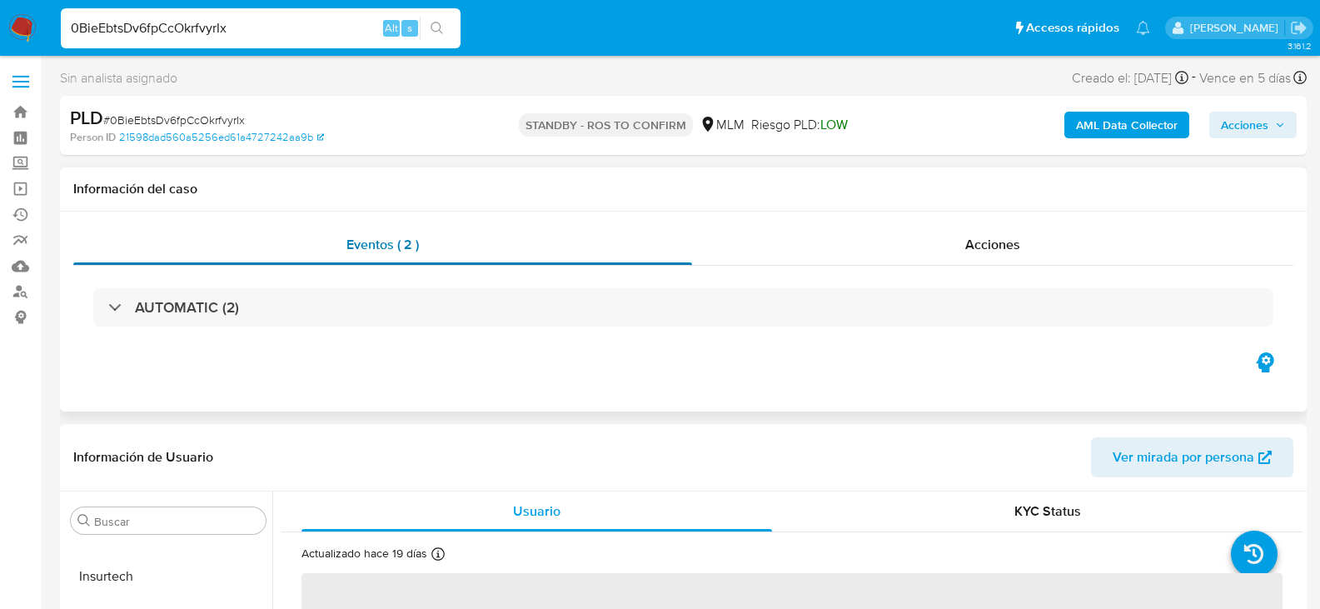
select select "10"
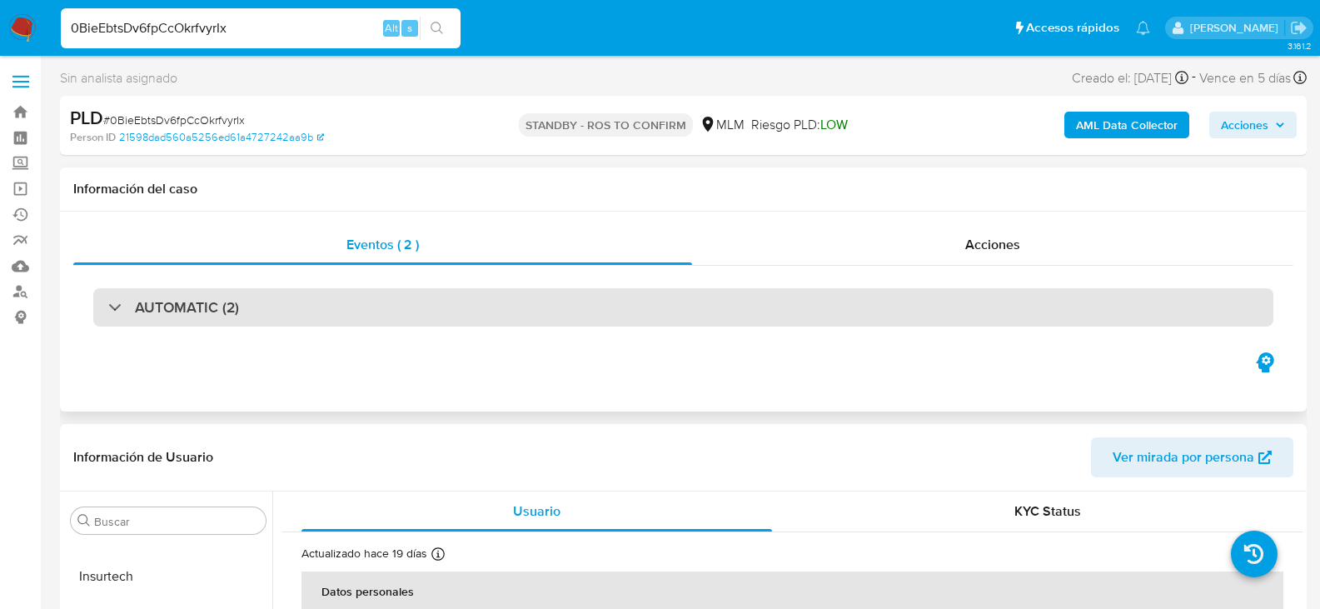
click at [135, 299] on h3 "AUTOMATIC (2)" at bounding box center [187, 307] width 104 height 18
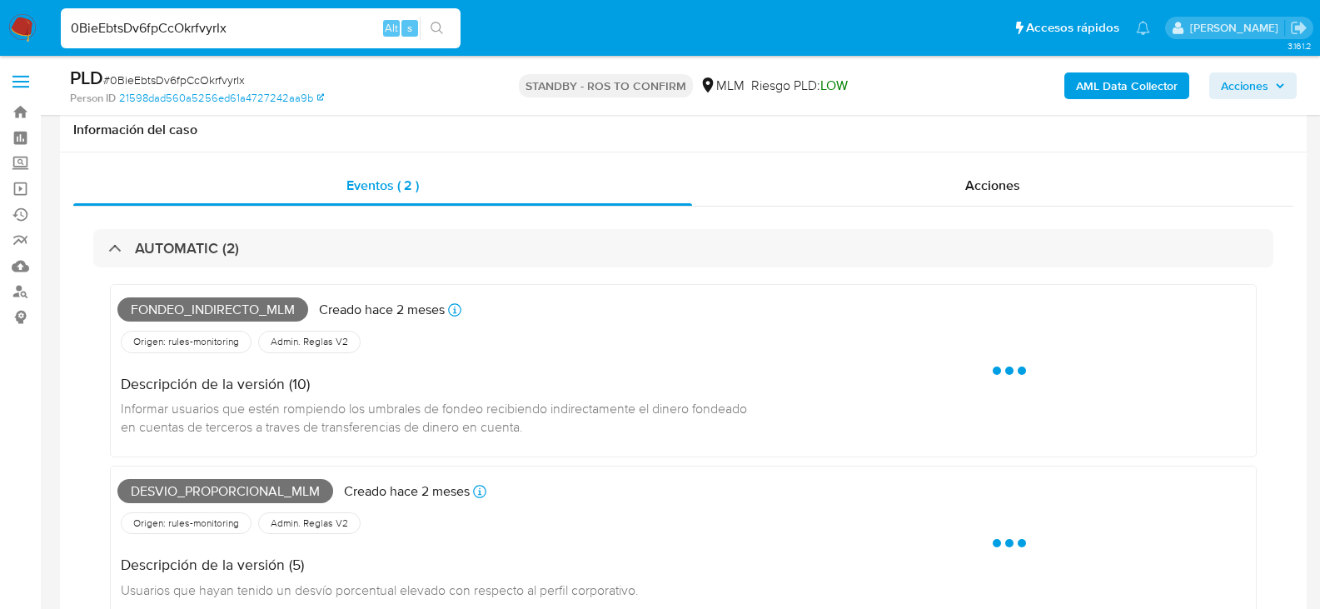
scroll to position [83, 0]
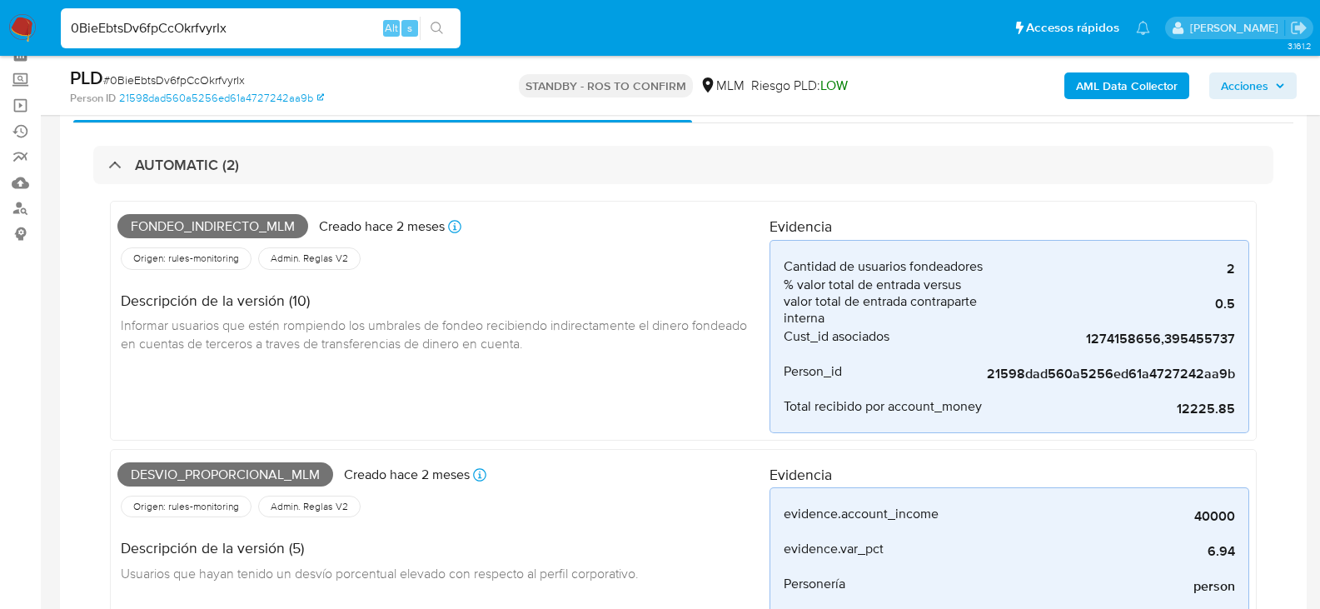
click at [228, 30] on input "0BieEbtsDv6fpCcOkrfvyrIx" at bounding box center [261, 28] width 400 height 22
paste input "XvUSmbHrdo2iAKfdfoOluoP2"
type input "XvUSmbHrdo2iAKfdfoOluoP2"
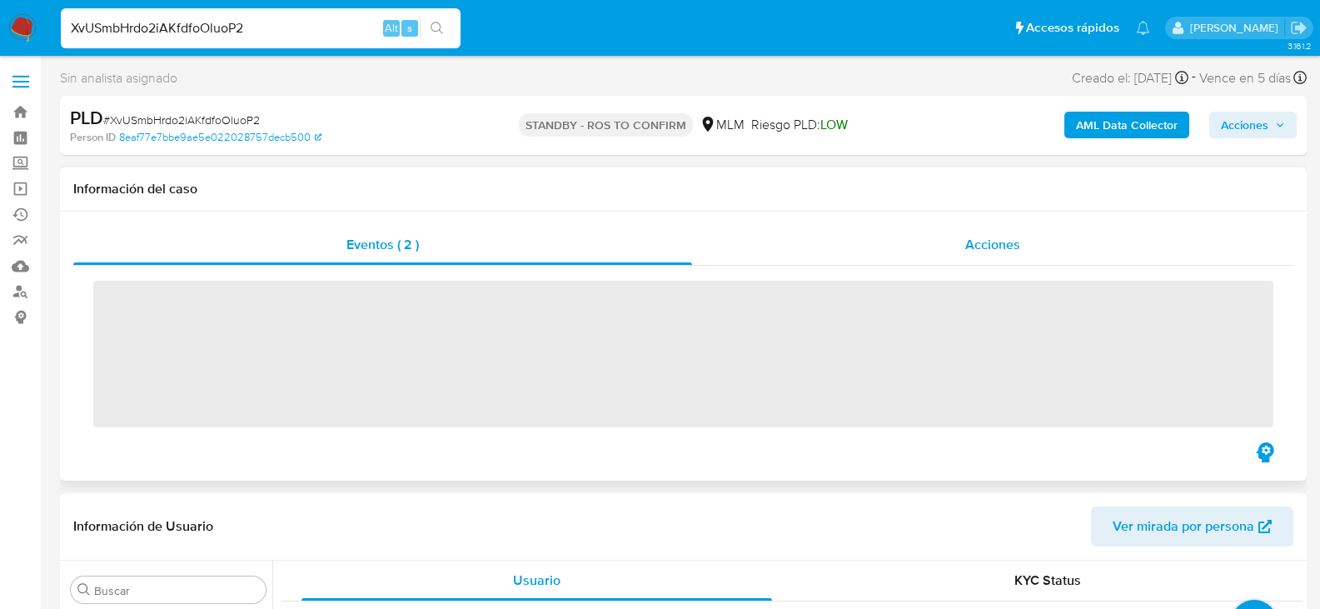
scroll to position [784, 0]
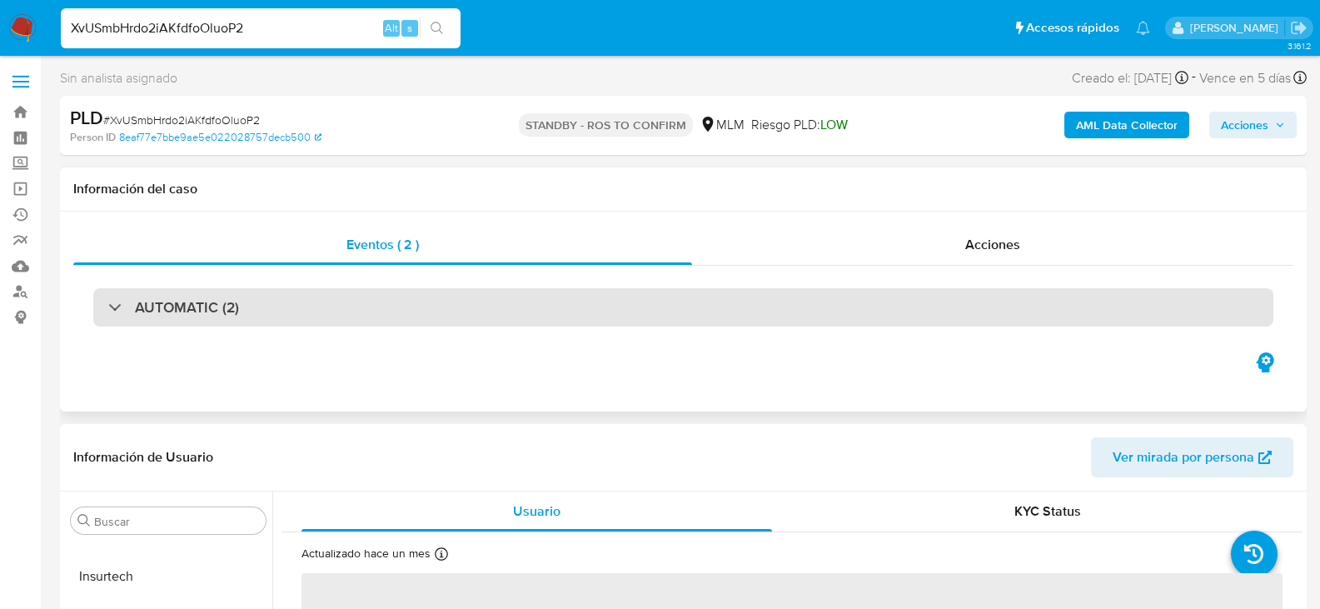
select select "10"
click at [262, 315] on div "AUTOMATIC (2)" at bounding box center [683, 307] width 1180 height 38
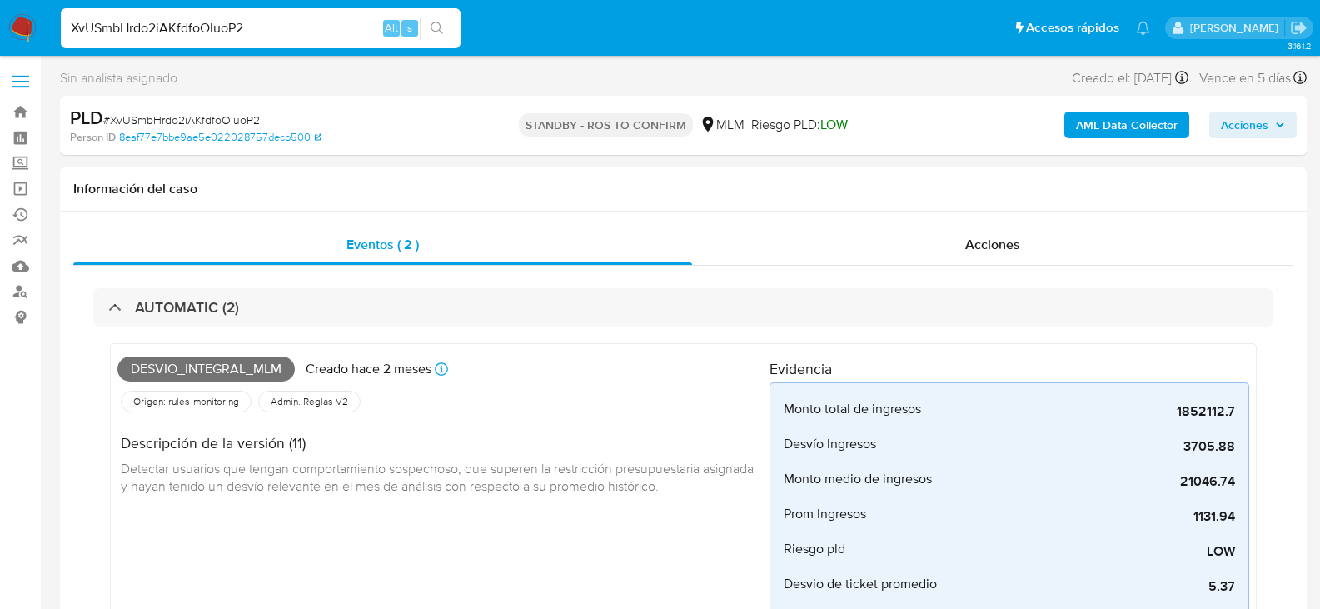
click at [186, 30] on input "XvUSmbHrdo2iAKfdfoOluoP2" at bounding box center [261, 28] width 400 height 22
paste input "b6SKGDVHB1Gxuwf97Fg3j4vI"
type input "b6SKGDVHB1Gxuwf97Fg3j4vI"
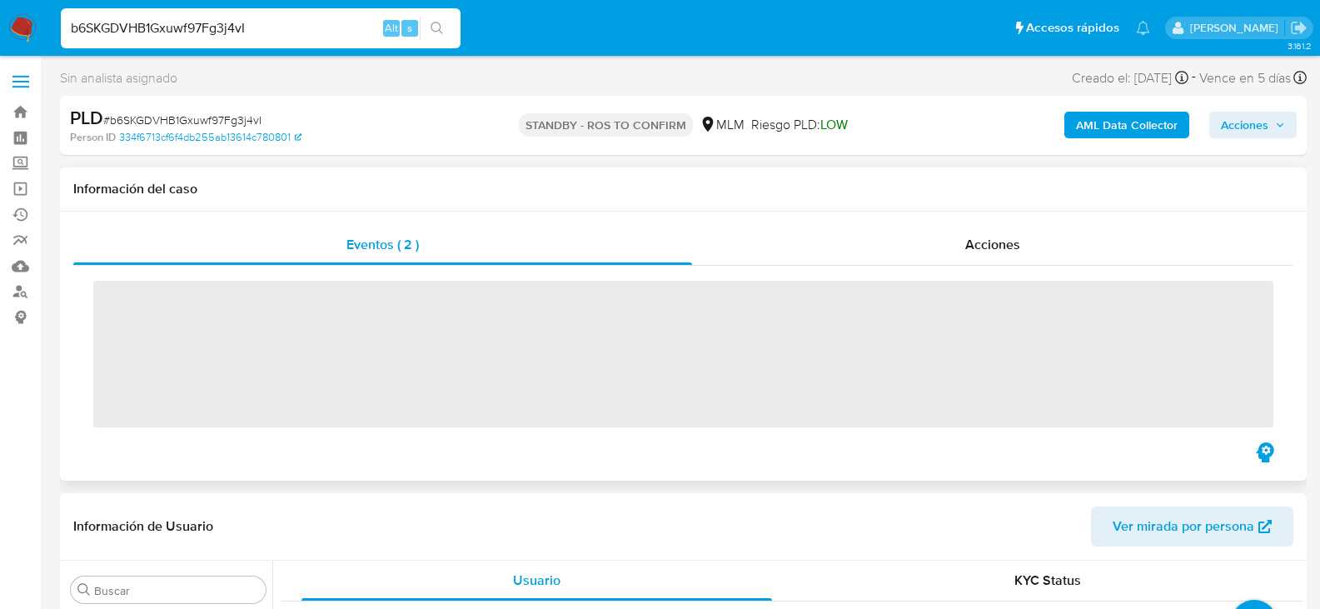
scroll to position [784, 0]
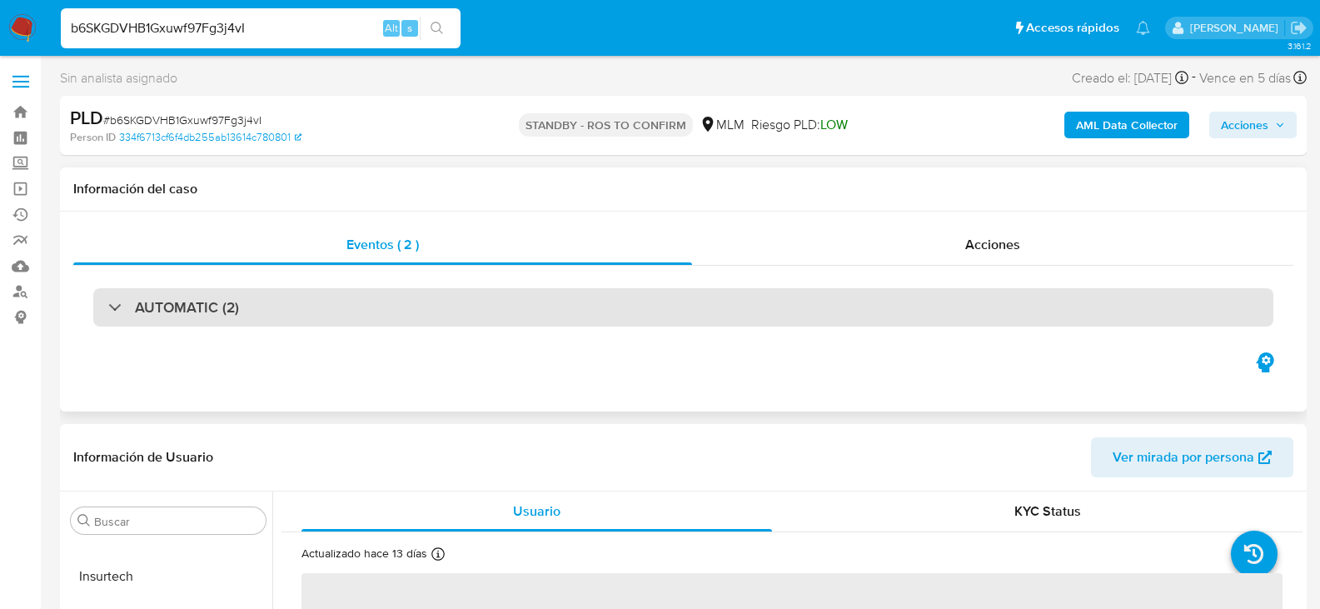
click at [181, 316] on h3 "AUTOMATIC (2)" at bounding box center [187, 307] width 104 height 18
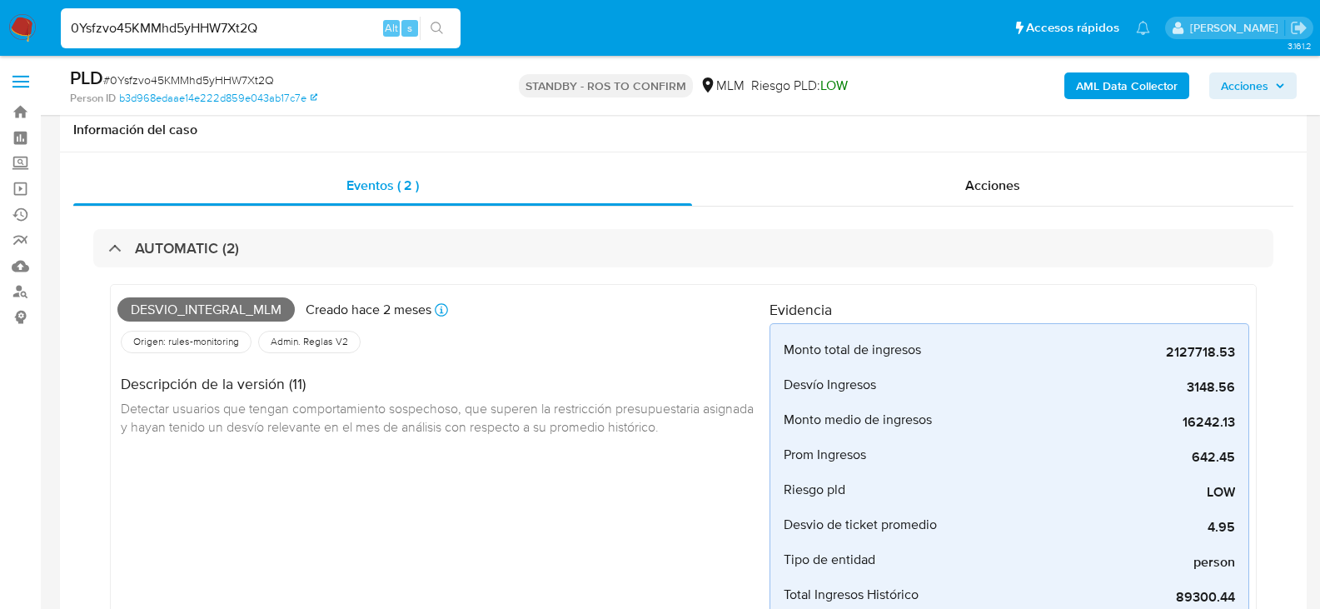
select select "10"
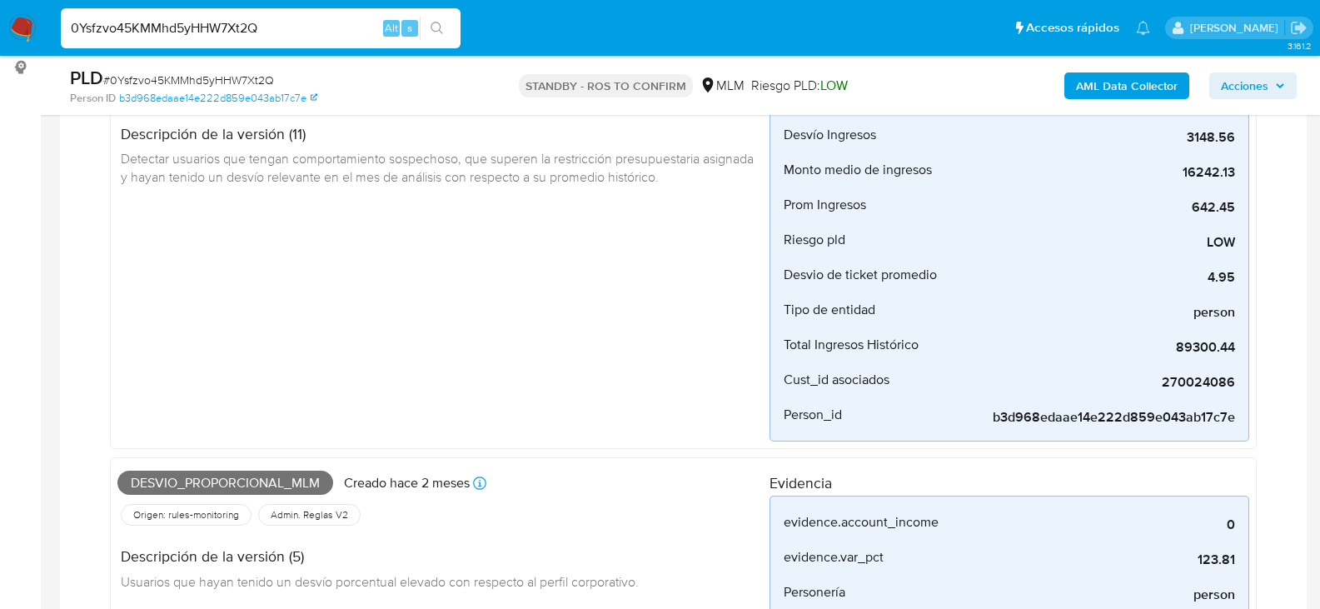
scroll to position [784, 0]
click at [232, 32] on input "0Ysfzvo45KMMhd5yHHW7Xt2Q" at bounding box center [261, 28] width 400 height 22
drag, startPoint x: 232, startPoint y: 32, endPoint x: 206, endPoint y: 1, distance: 40.2
click at [229, 29] on input "0Ysfzvo45KMMhd5yHHW7Xt2Q" at bounding box center [261, 28] width 400 height 22
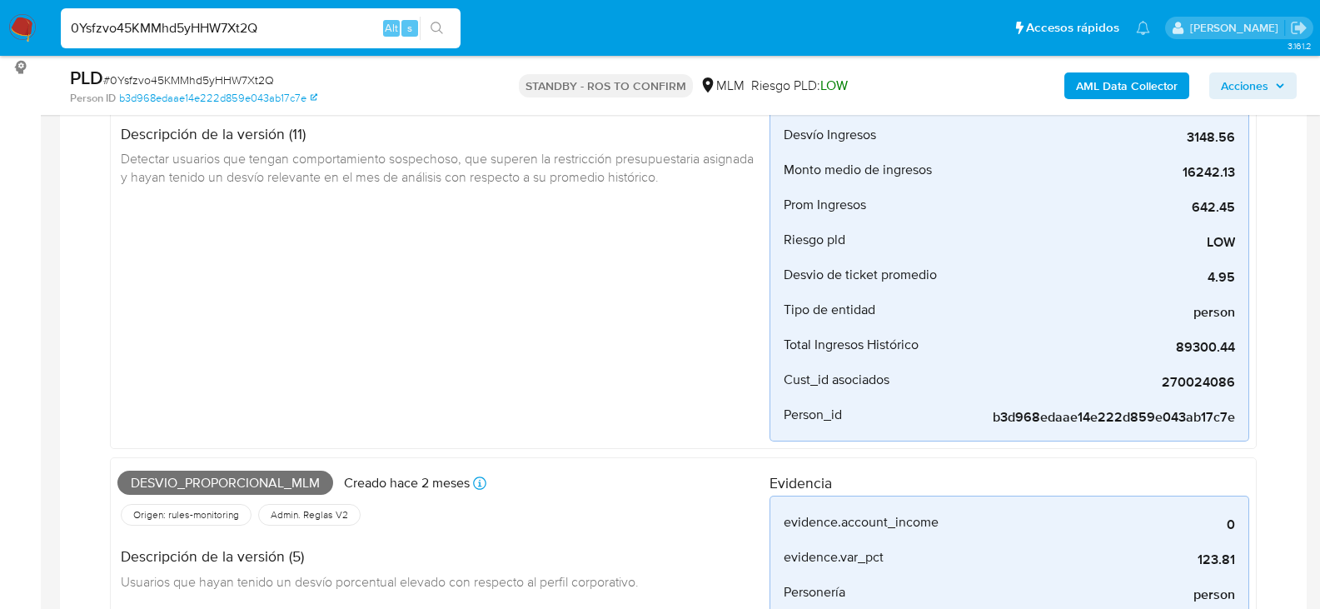
paste input "s5JbQJwxdYrXcllqPyYEASc"
type input "s5JbQJwxdYrXcllqPyYEAScQ"
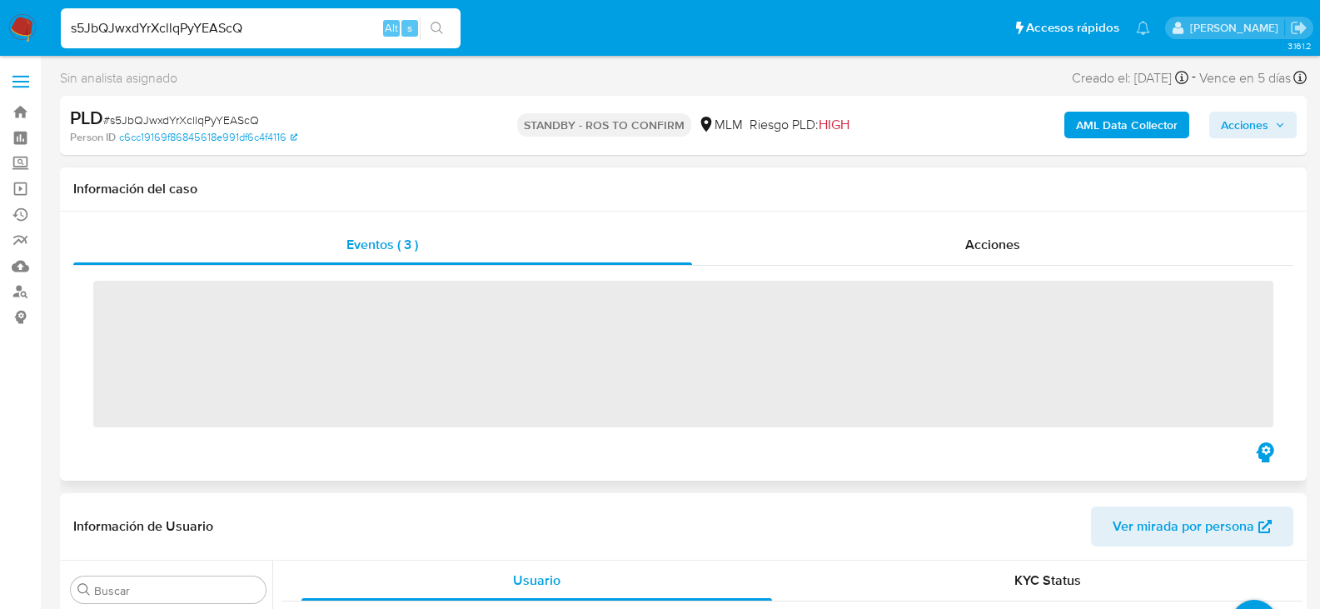
scroll to position [784, 0]
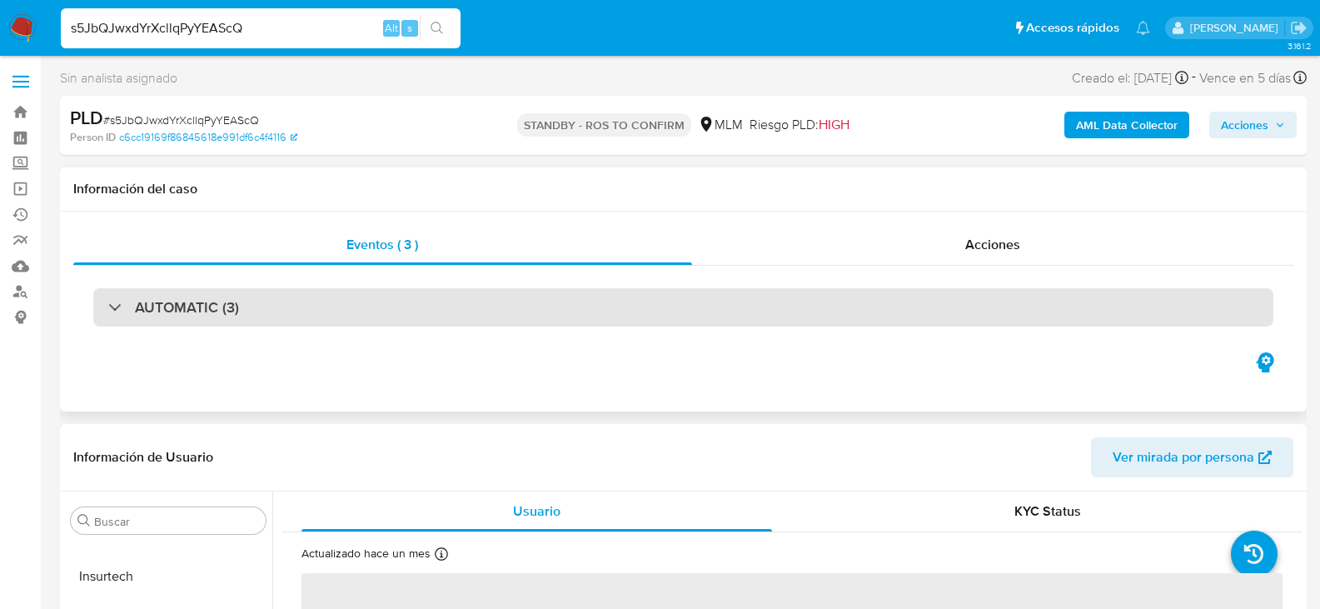
select select "10"
click at [279, 311] on div "AUTOMATIC (3)" at bounding box center [683, 307] width 1180 height 38
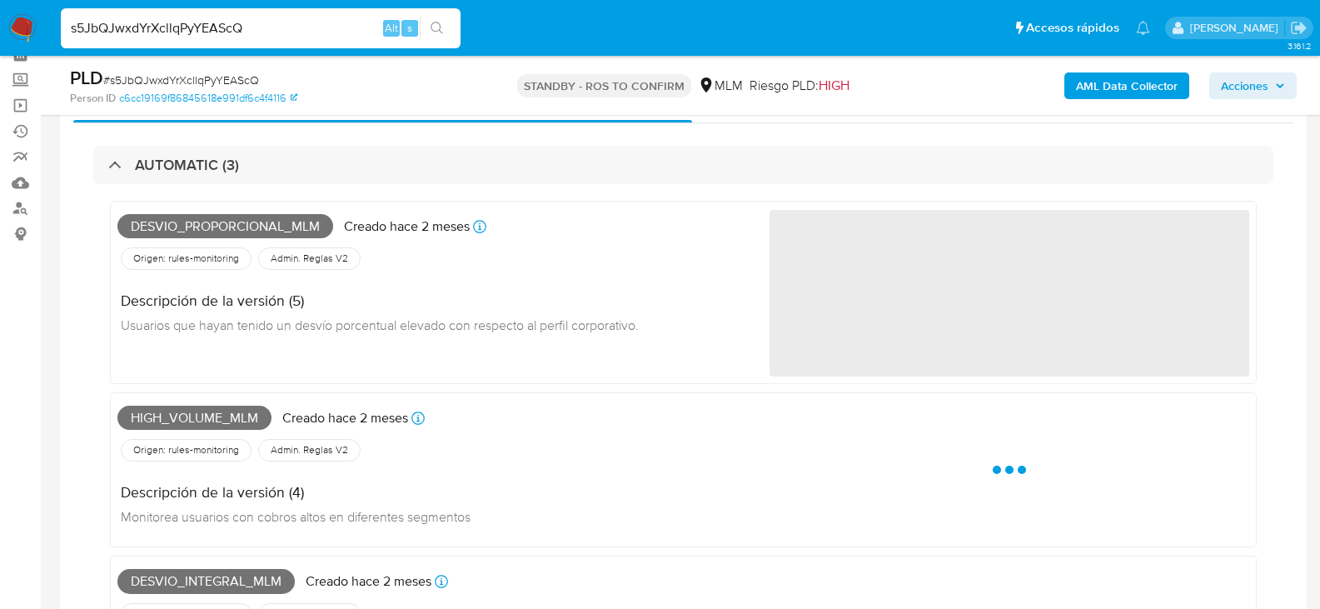
scroll to position [250, 0]
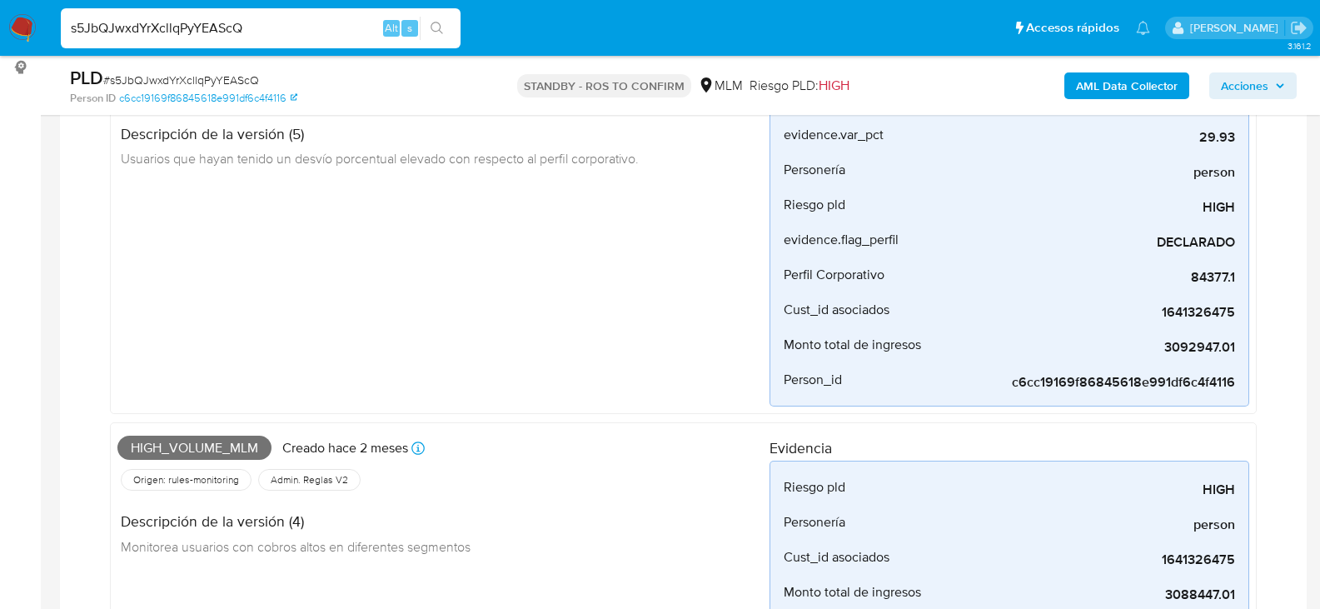
click at [183, 32] on input "s5JbQJwxdYrXcllqPyYEAScQ" at bounding box center [261, 28] width 400 height 22
click at [183, 31] on input "s5JbQJwxdYrXcllqPyYEAScQ" at bounding box center [261, 28] width 400 height 22
paste input "WnqQ7ex5H8mZfqHQXcwCzied"
type input "WnqQ7ex5H8mZfqHQXcwCzied"
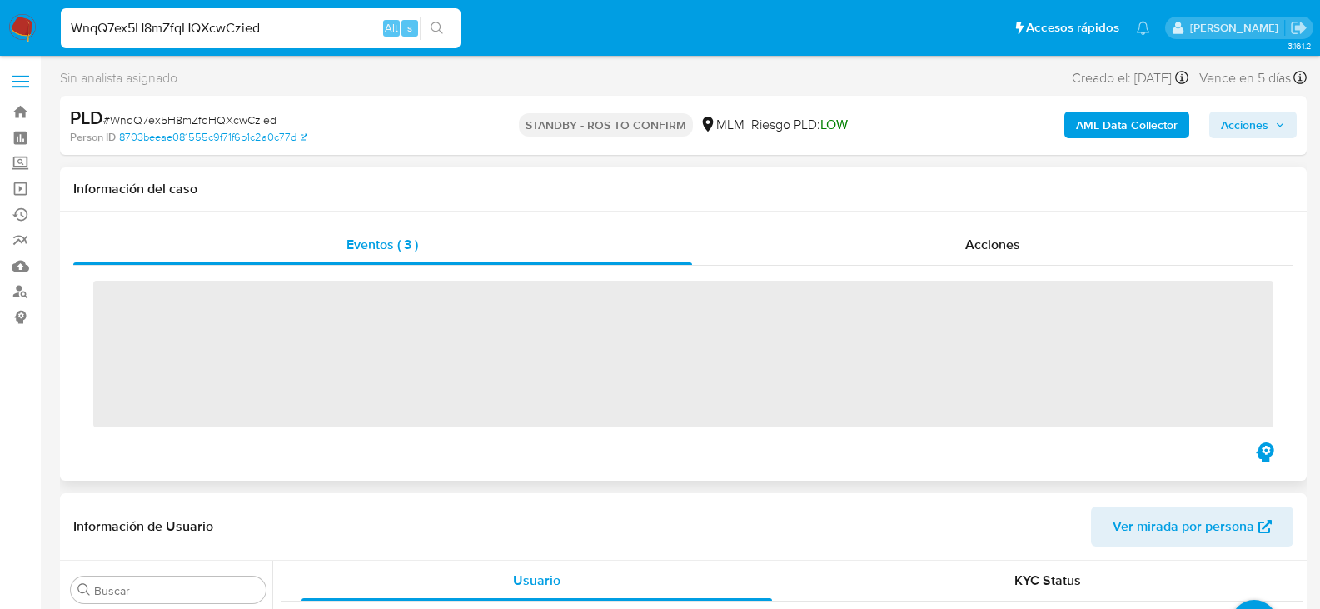
scroll to position [784, 0]
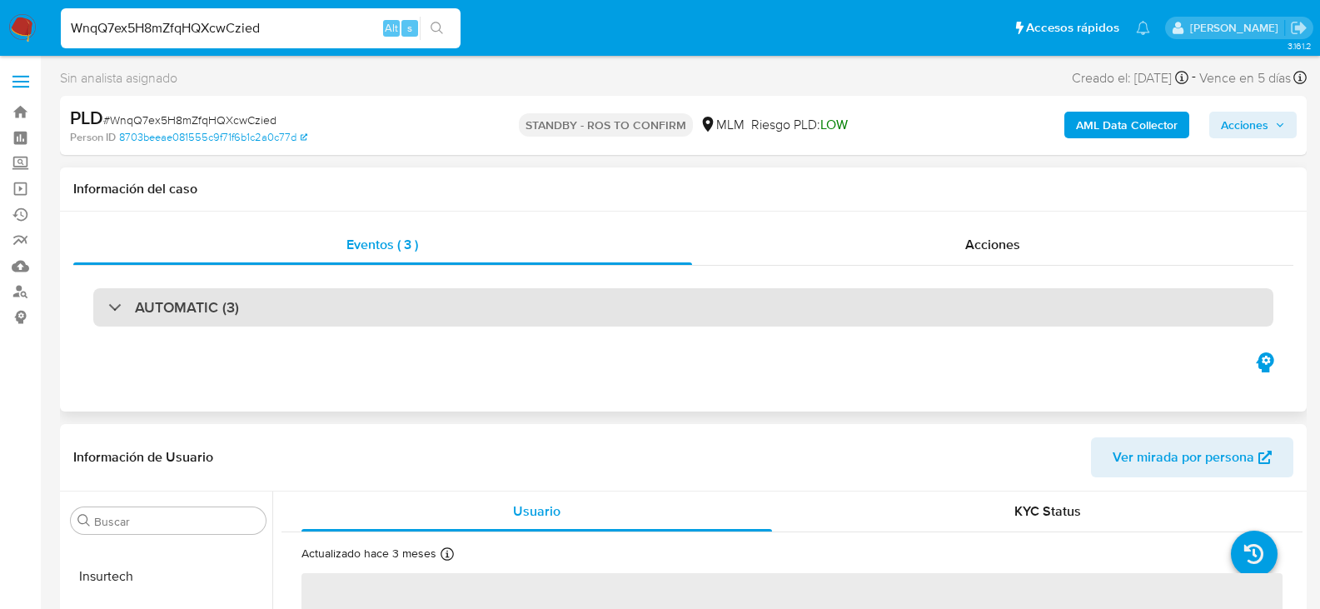
click at [277, 309] on div "AUTOMATIC (3)" at bounding box center [683, 307] width 1180 height 38
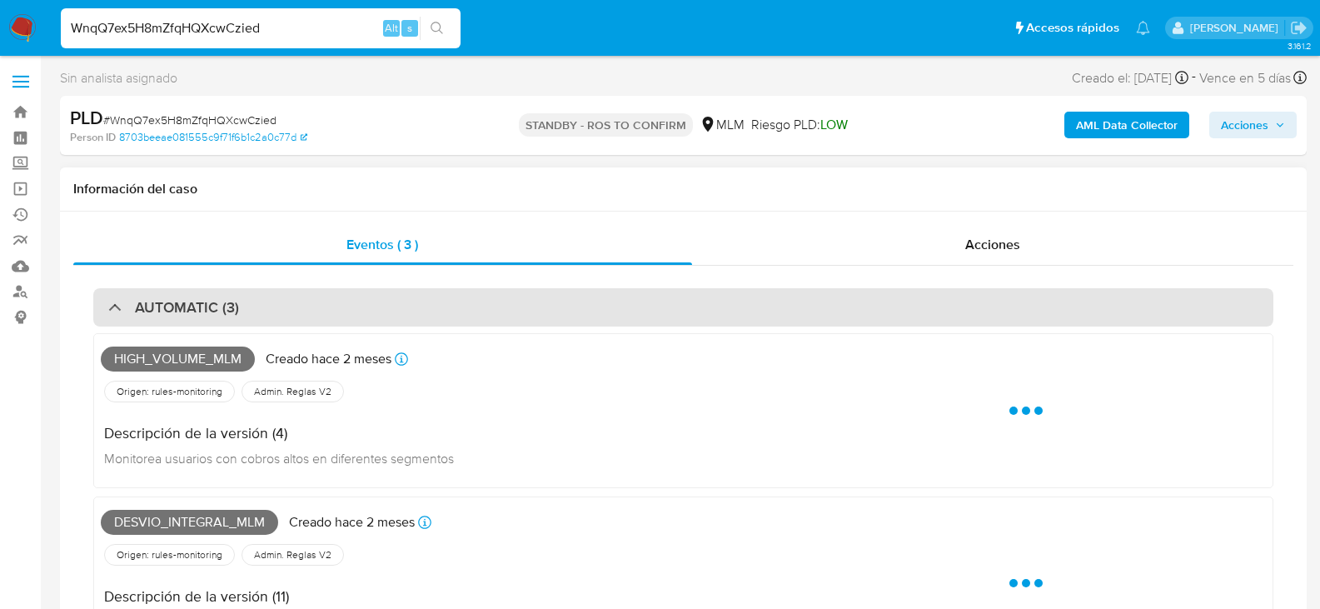
select select "10"
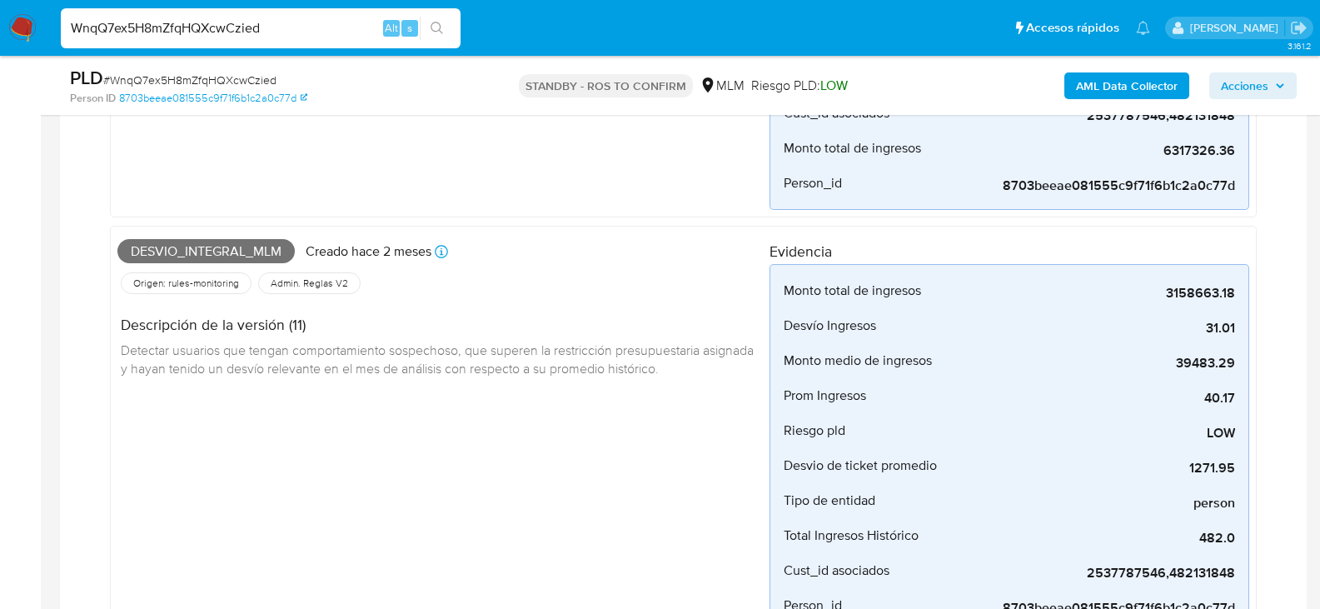
scroll to position [500, 0]
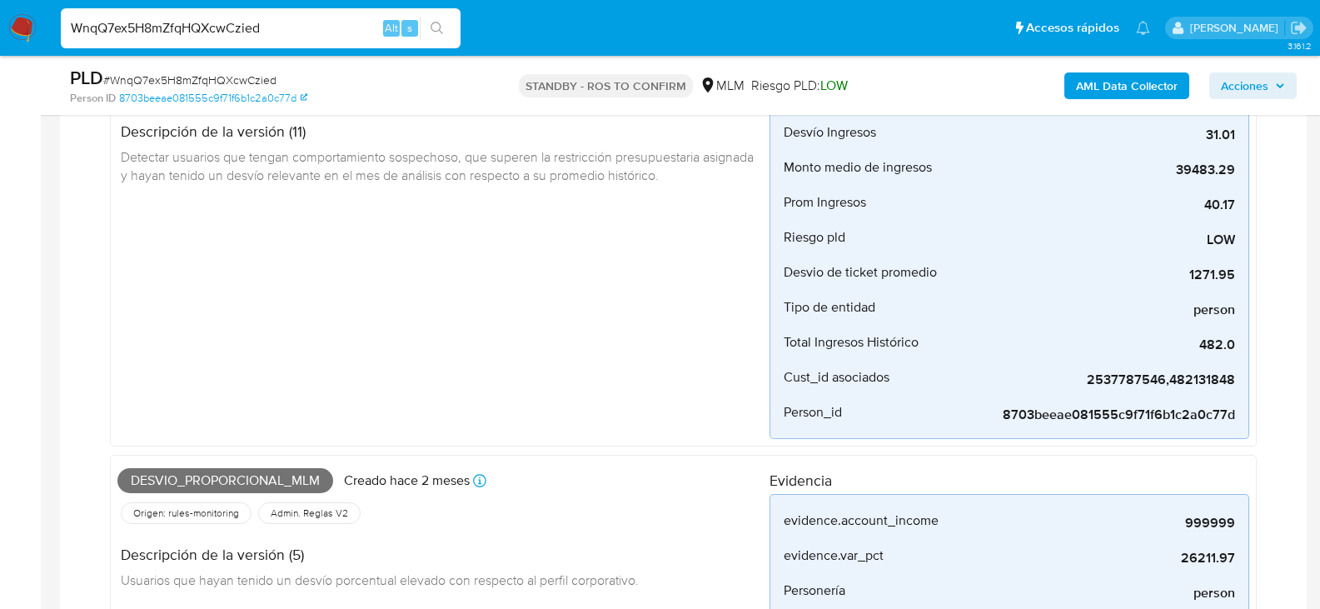
click at [194, 36] on input "WnqQ7ex5H8mZfqHQXcwCzied" at bounding box center [261, 28] width 400 height 22
paste input "7lso48ahu8PU9d40VKh3j0IZ"
type input "7lso48ahu8PU9d40VKh3j0IZ"
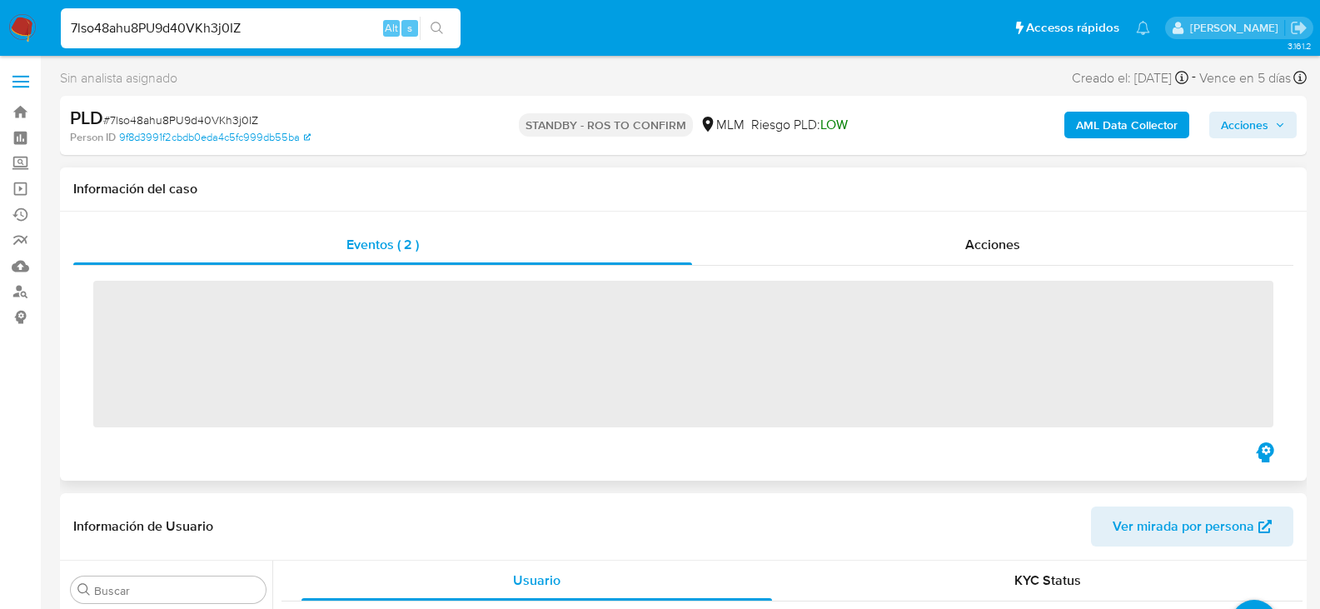
scroll to position [784, 0]
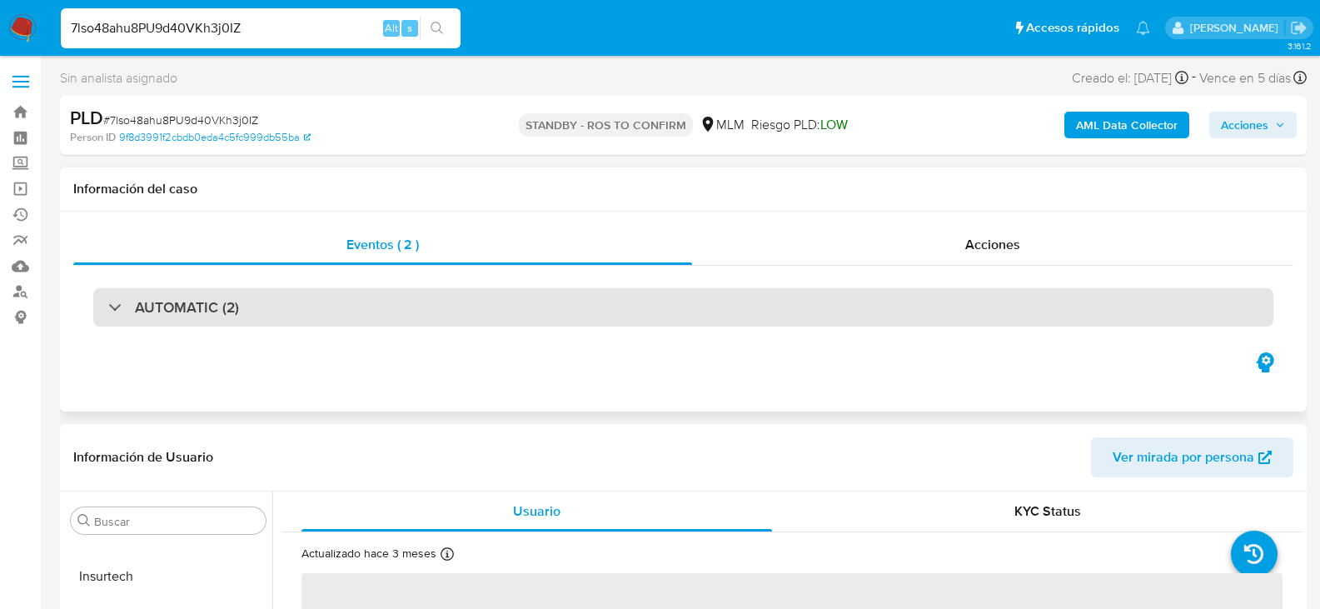
click at [207, 307] on h3 "AUTOMATIC (2)" at bounding box center [187, 307] width 104 height 18
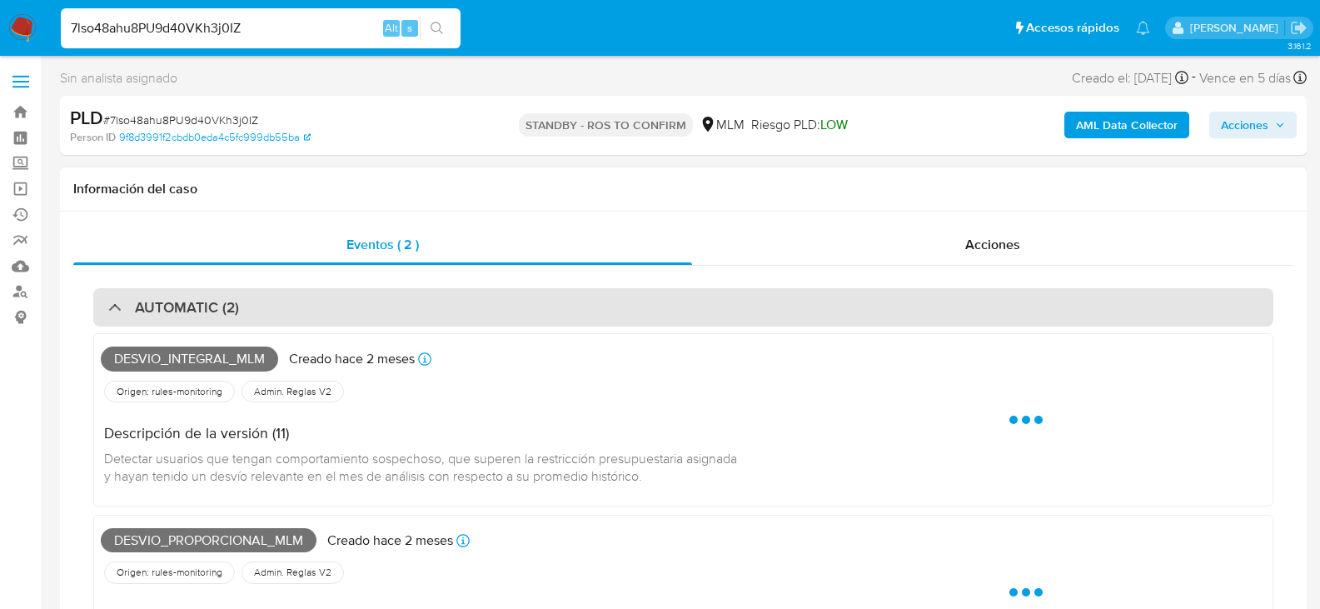
select select "10"
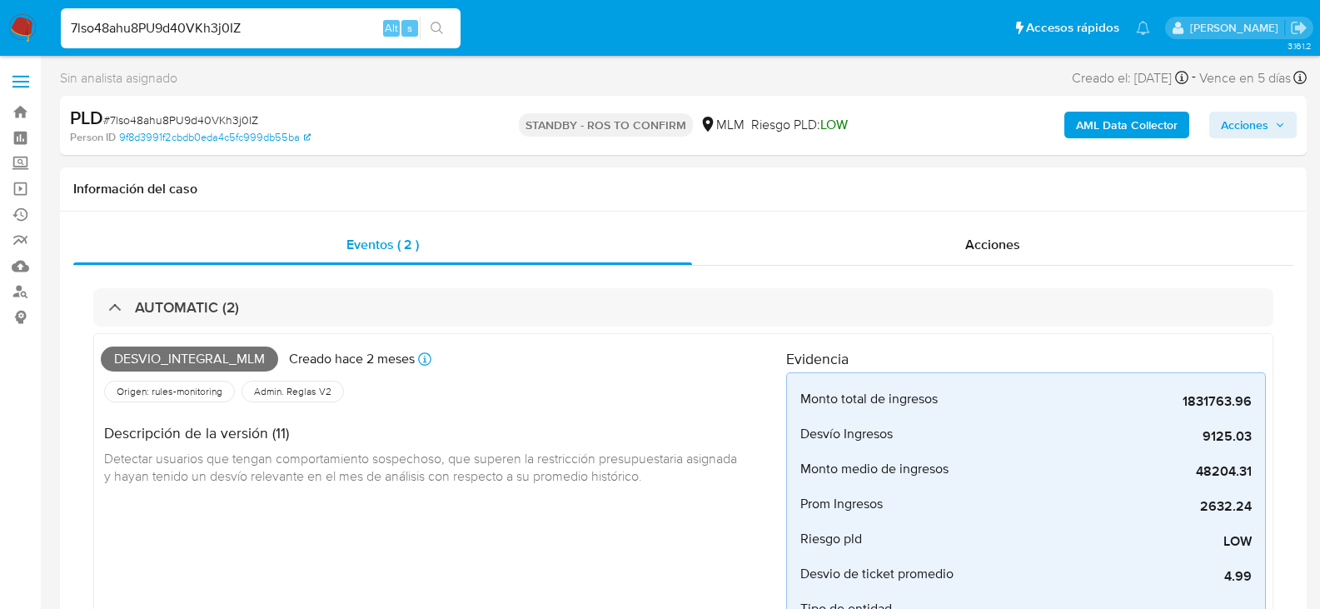
click at [309, 28] on input "7lso48ahu8PU9d40VKh3j0IZ" at bounding box center [261, 28] width 400 height 22
paste input "3D7Lg2K7432swtqXaO66PkhL"
type input "3D7Lg2K7432swtqXaO66PkhL"
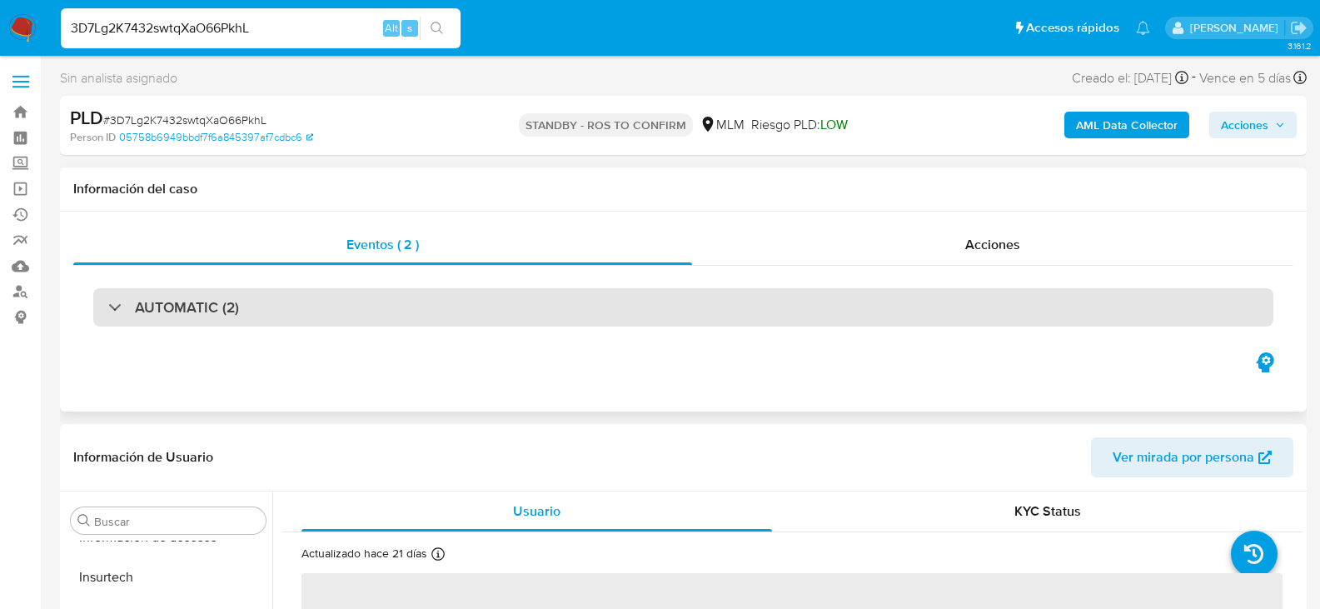
scroll to position [784, 0]
click at [251, 293] on div "AUTOMATIC (2)" at bounding box center [683, 307] width 1180 height 38
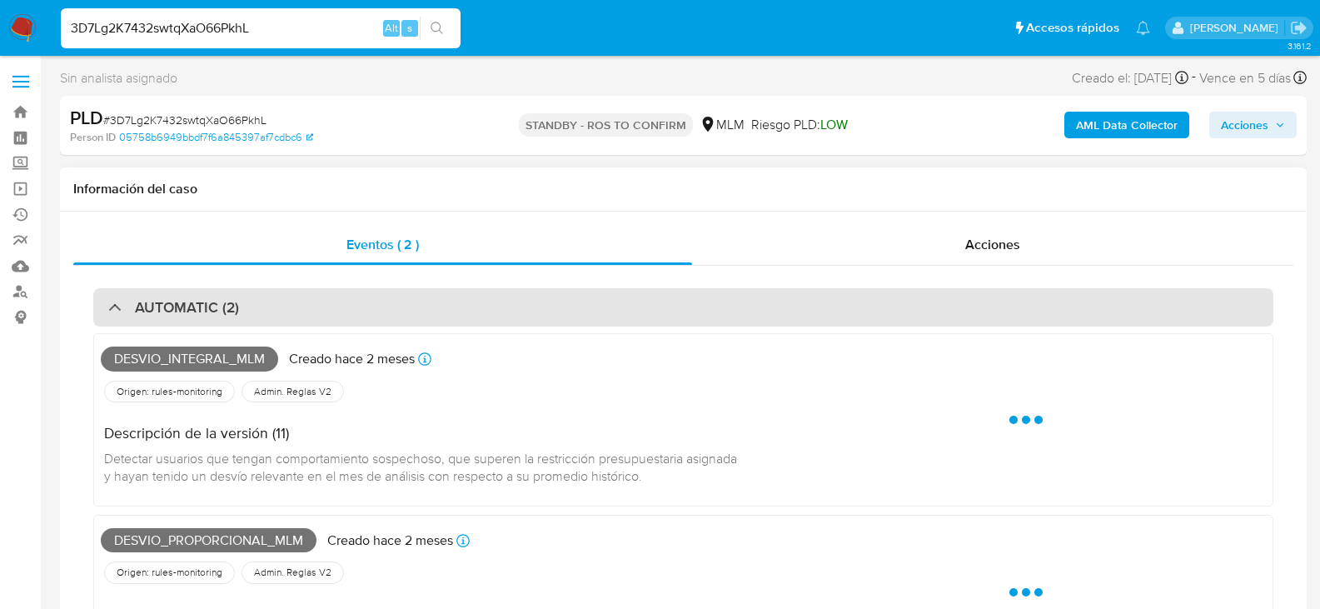
select select "10"
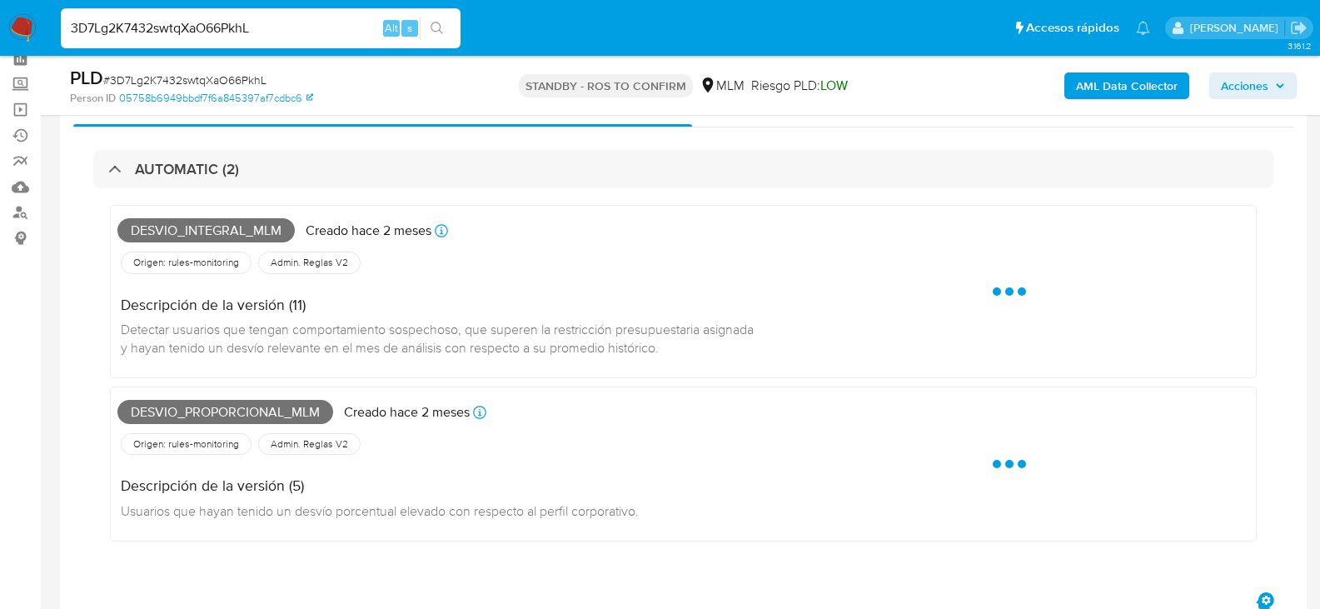
scroll to position [83, 0]
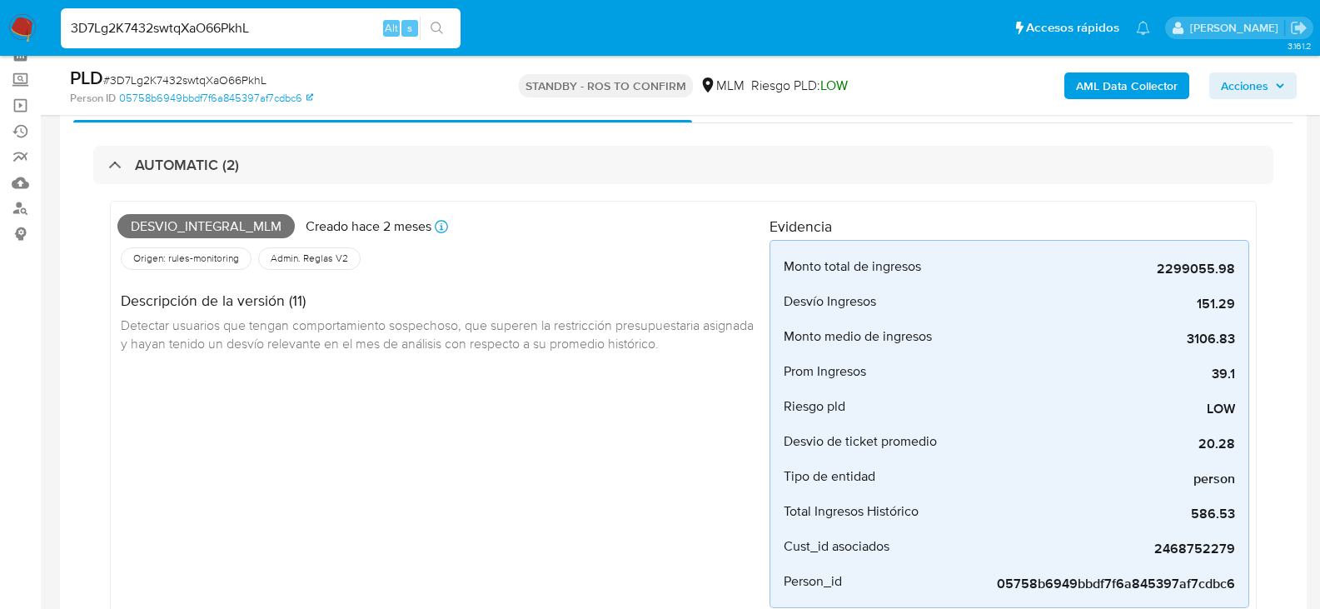
click at [282, 29] on input "3D7Lg2K7432swtqXaO66PkhL" at bounding box center [261, 28] width 400 height 22
paste input "dEIJ2zmr193n2geEqCSlvP4Q"
type input "dEIJ2zmr193n2geEqCSlvP4Q"
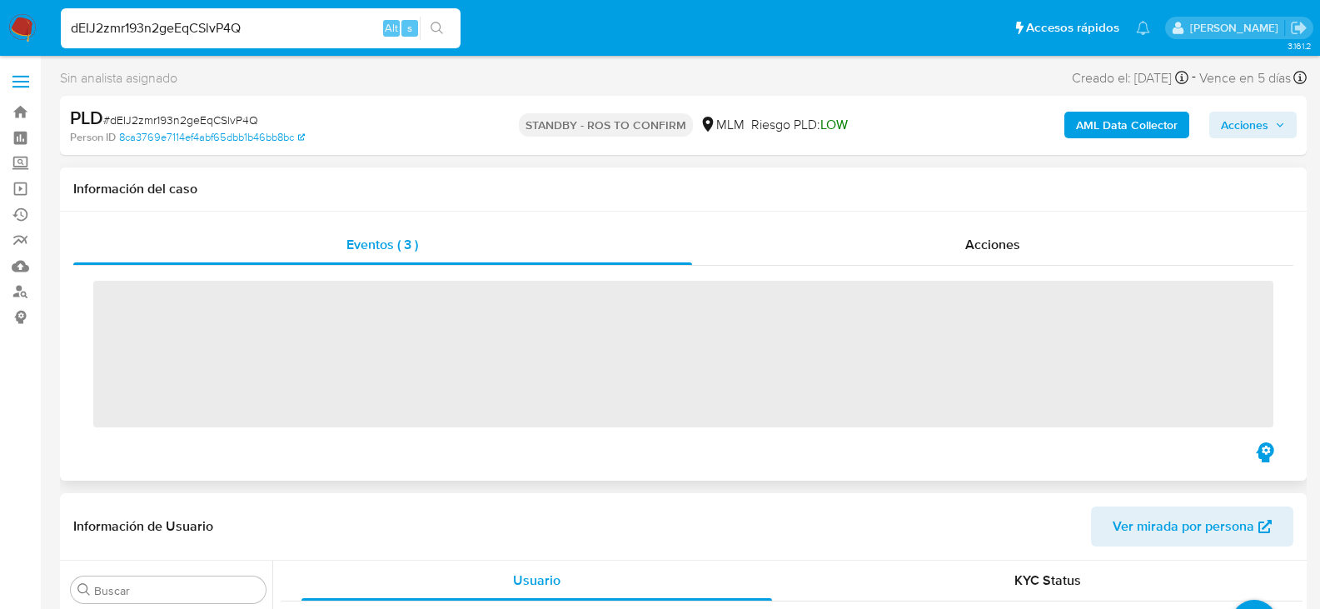
scroll to position [784, 0]
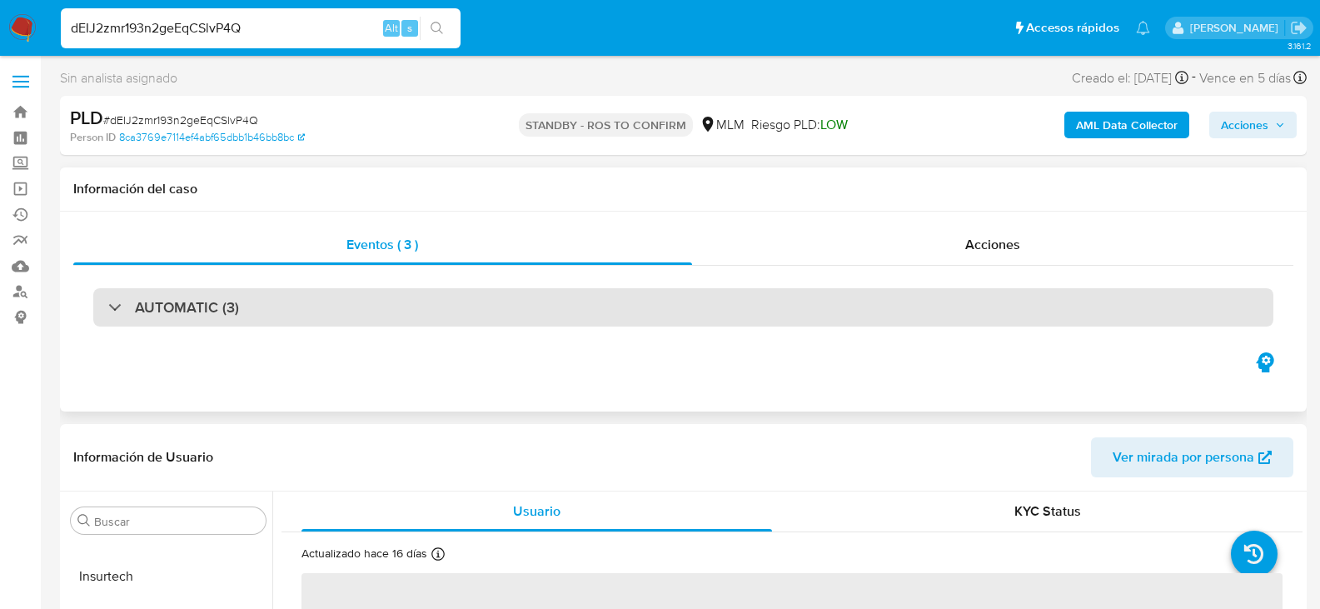
click at [245, 312] on div "AUTOMATIC (3)" at bounding box center [683, 307] width 1180 height 38
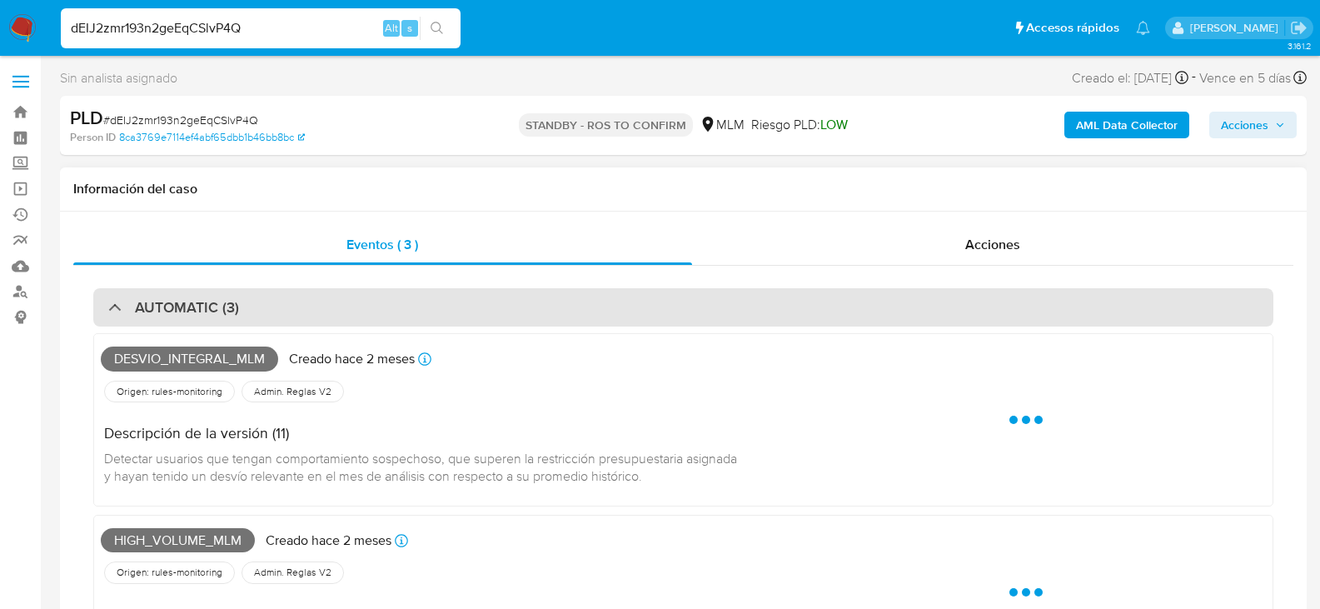
select select "10"
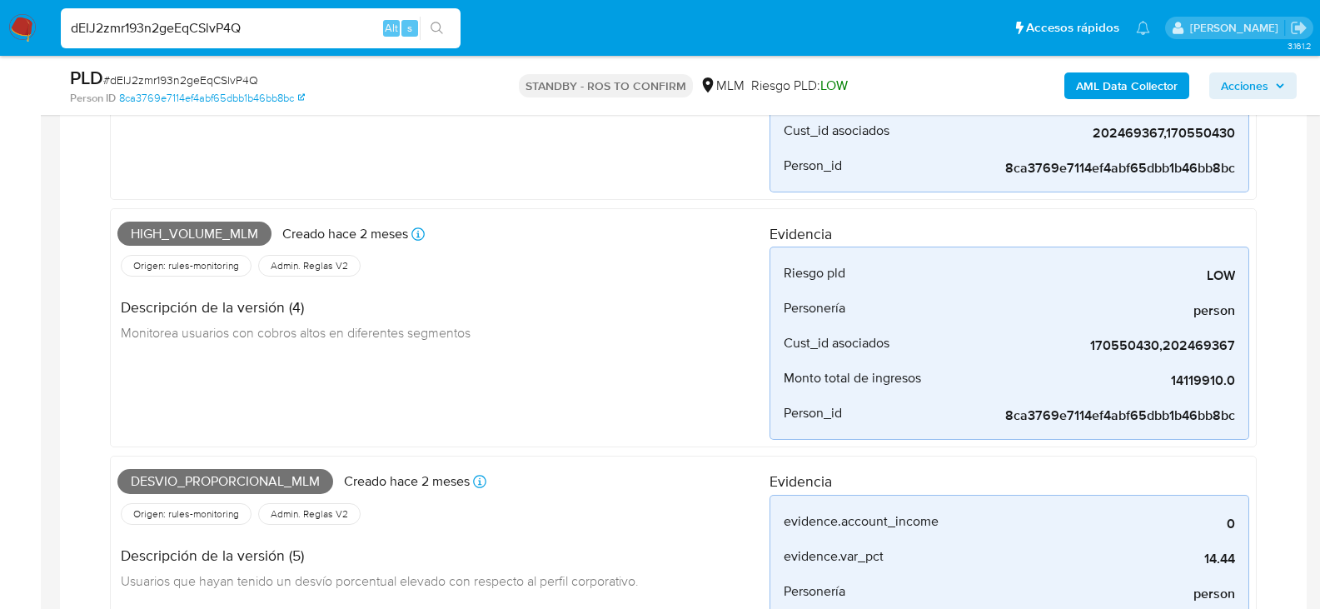
scroll to position [500, 0]
click at [234, 25] on input "dEIJ2zmr193n2geEqCSlvP4Q" at bounding box center [261, 28] width 400 height 22
paste input "qjrn6ytDC8pUvZ5RydGEHeFL"
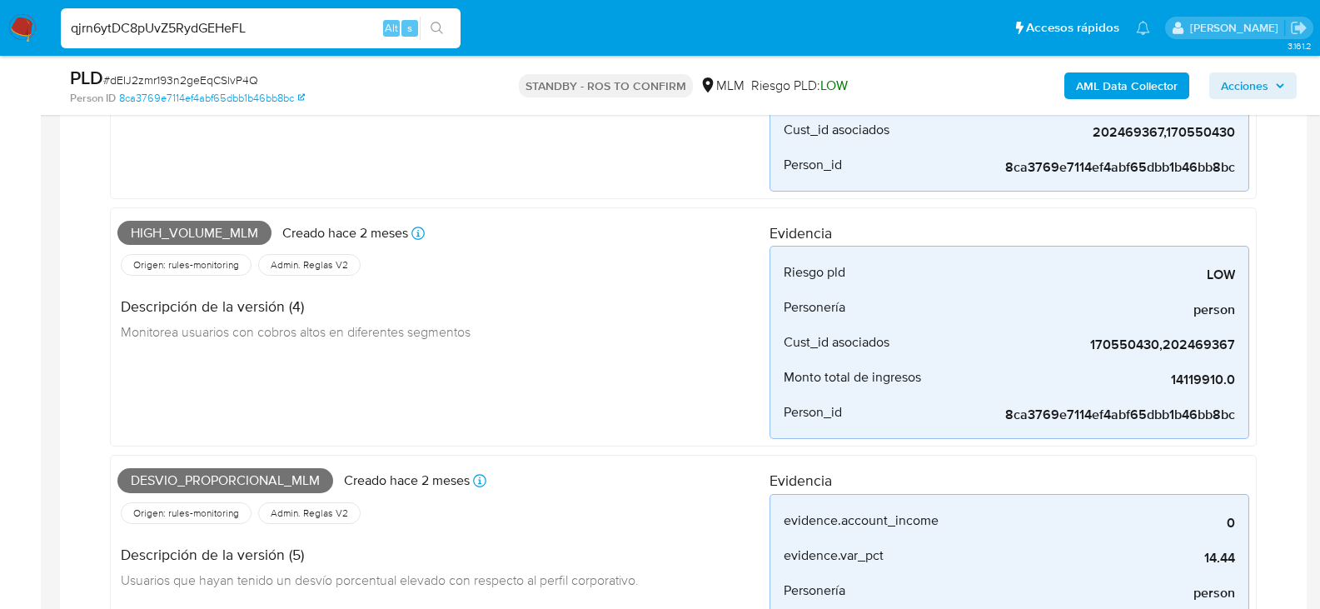
type input "qjrn6ytDC8pUvZ5RydGEHeFL"
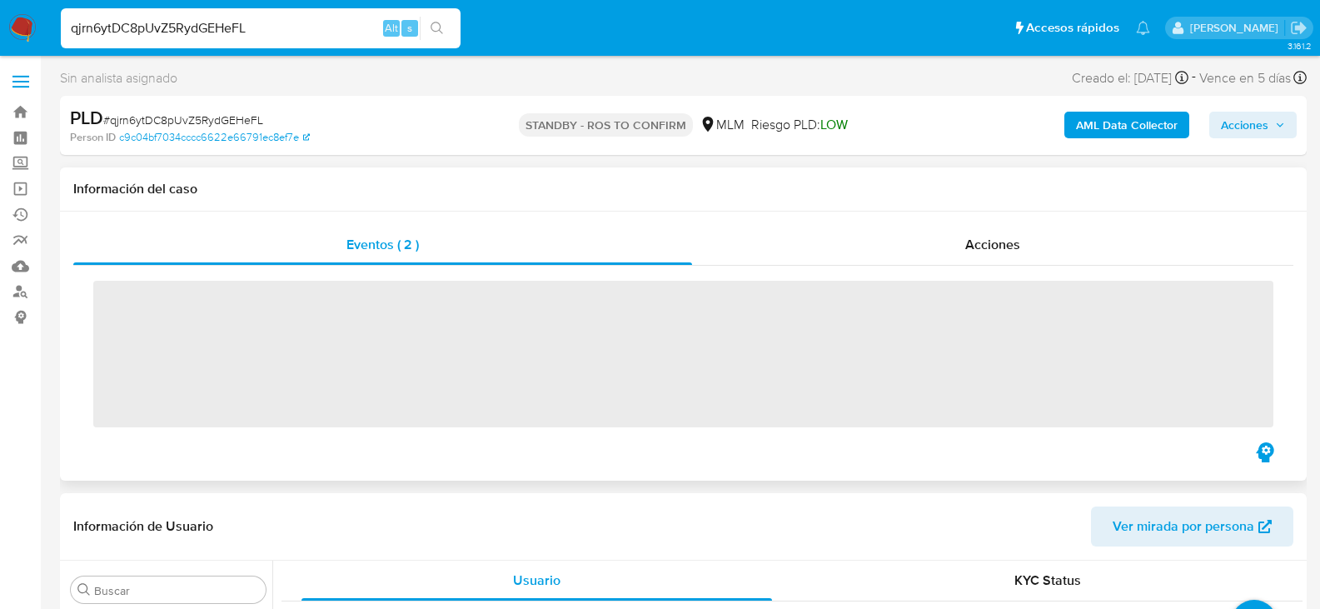
scroll to position [784, 0]
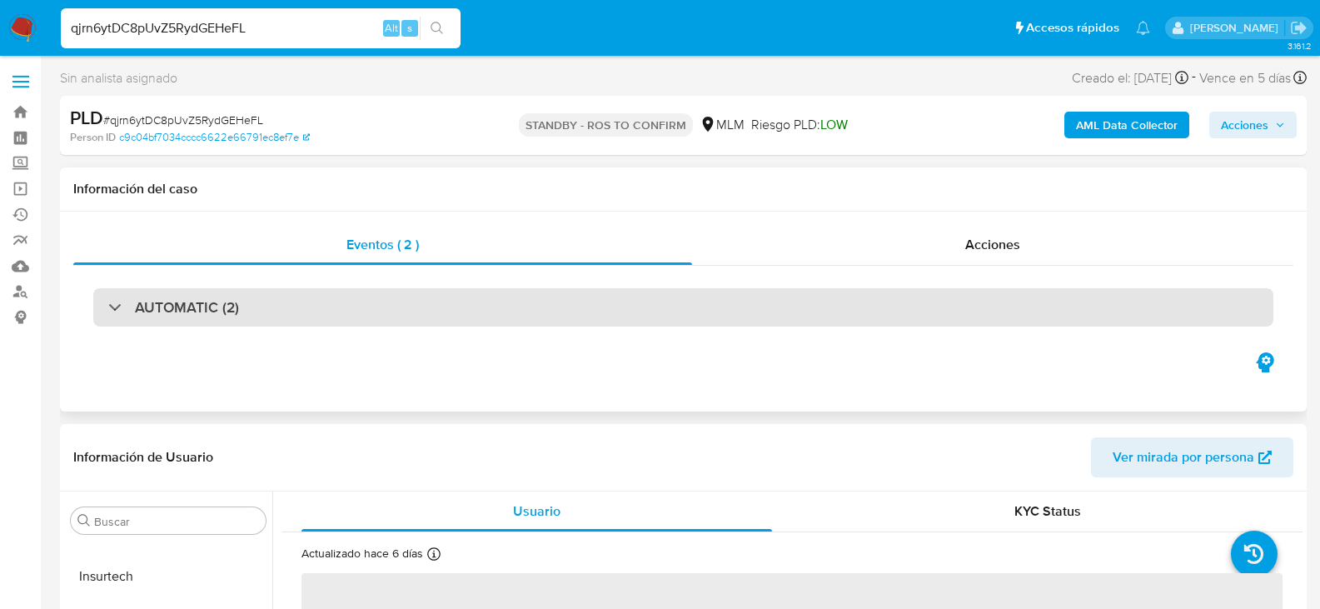
click at [207, 304] on h3 "AUTOMATIC (2)" at bounding box center [187, 307] width 104 height 18
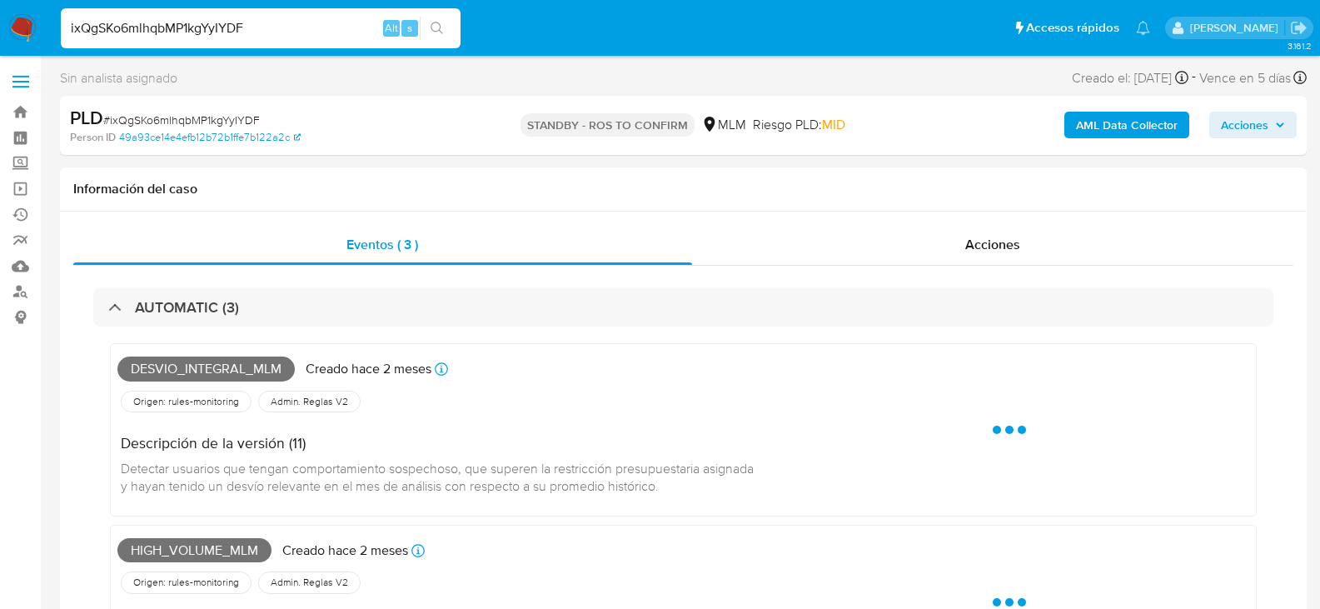
select select "10"
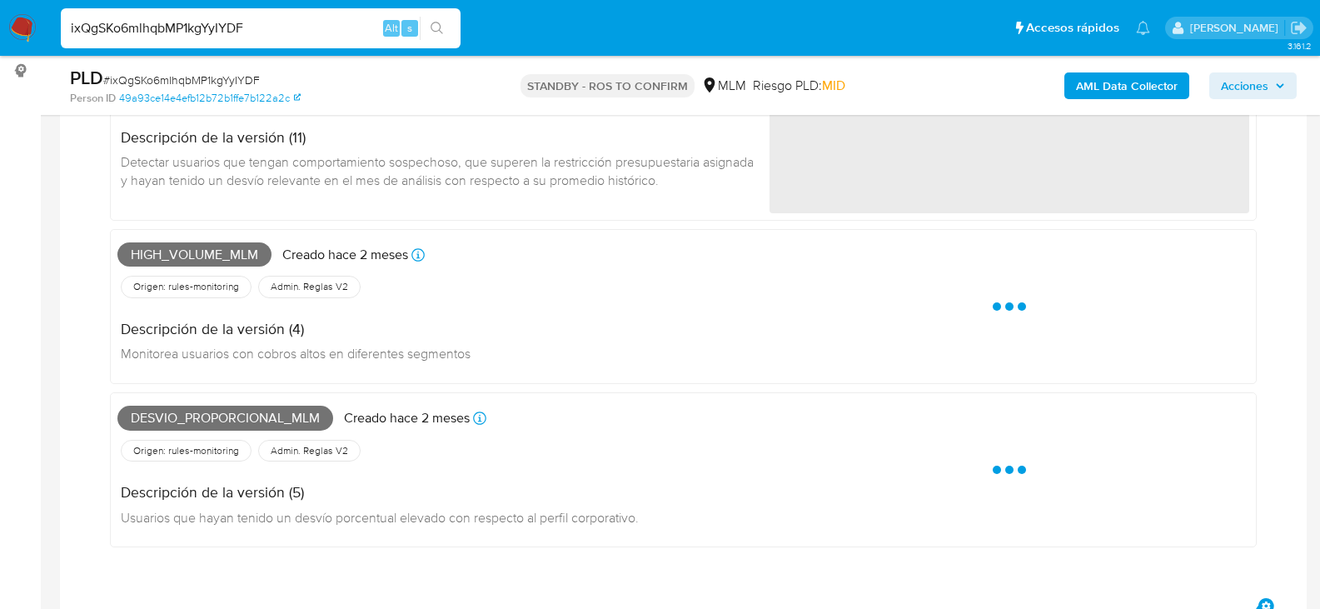
scroll to position [250, 0]
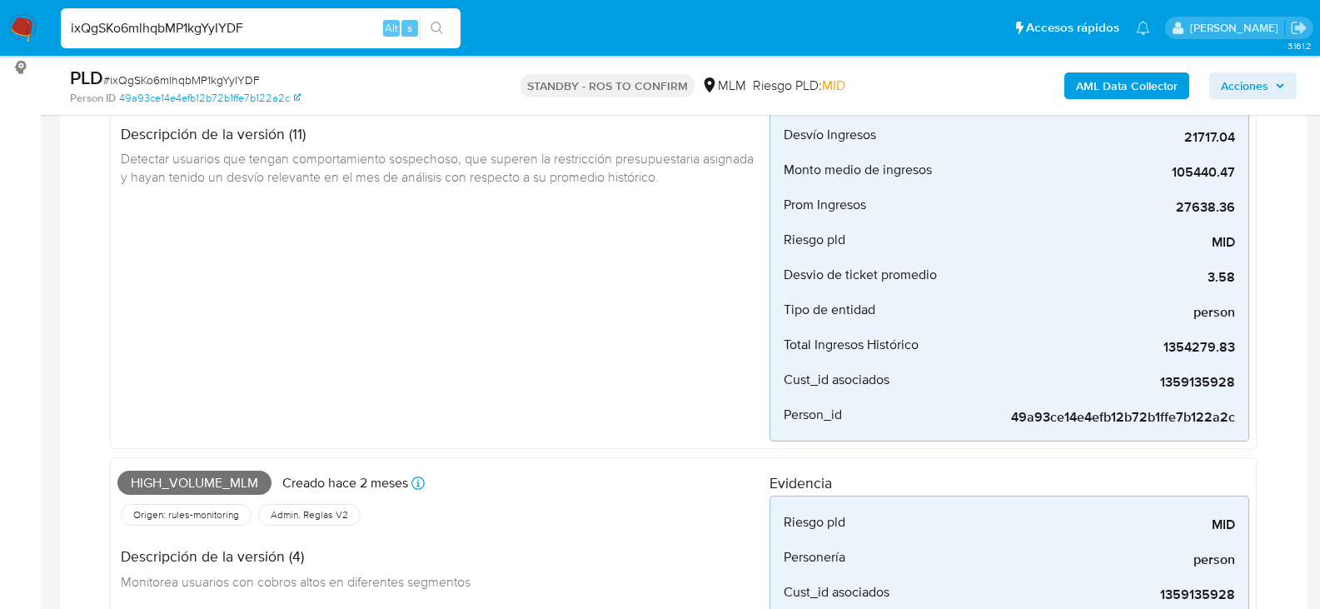
click at [152, 30] on input "ixQgSKo6mlhqbMP1kgYyIYDF" at bounding box center [261, 28] width 400 height 22
click at [152, 29] on input "ixQgSKo6mlhqbMP1kgYyIYDF" at bounding box center [261, 28] width 400 height 22
paste input "89pdccqc80YkmTAZTVJZpbGE"
type input "89pdccqc80YkmTAZTVJZpbGE"
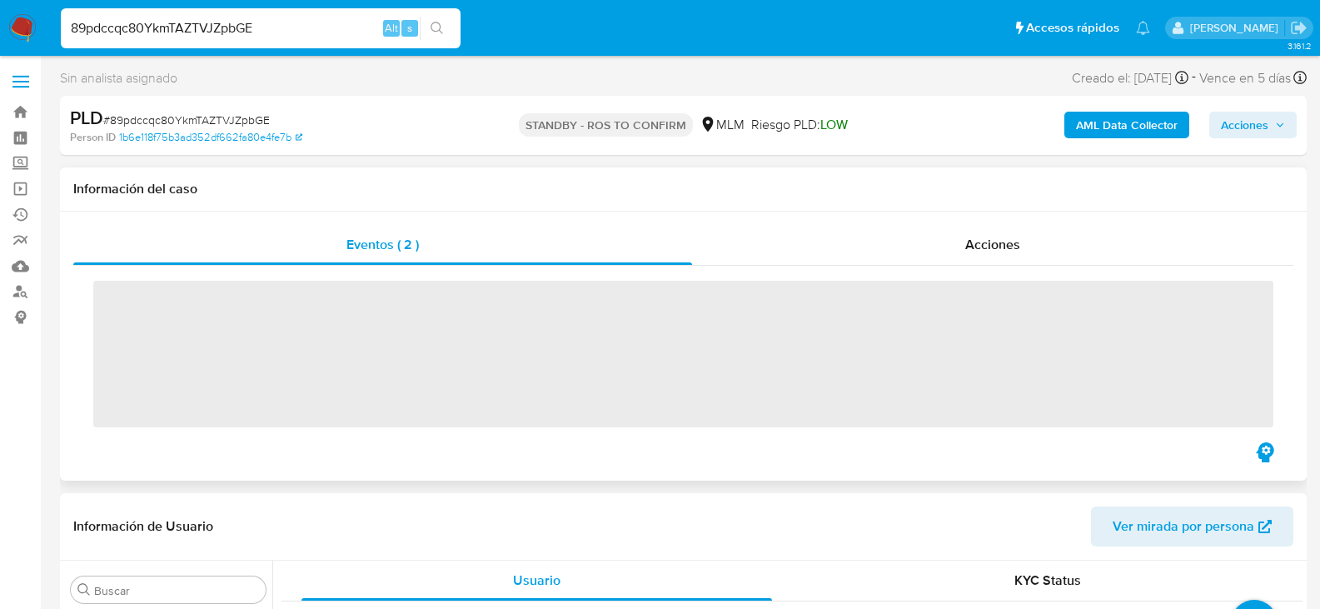
scroll to position [784, 0]
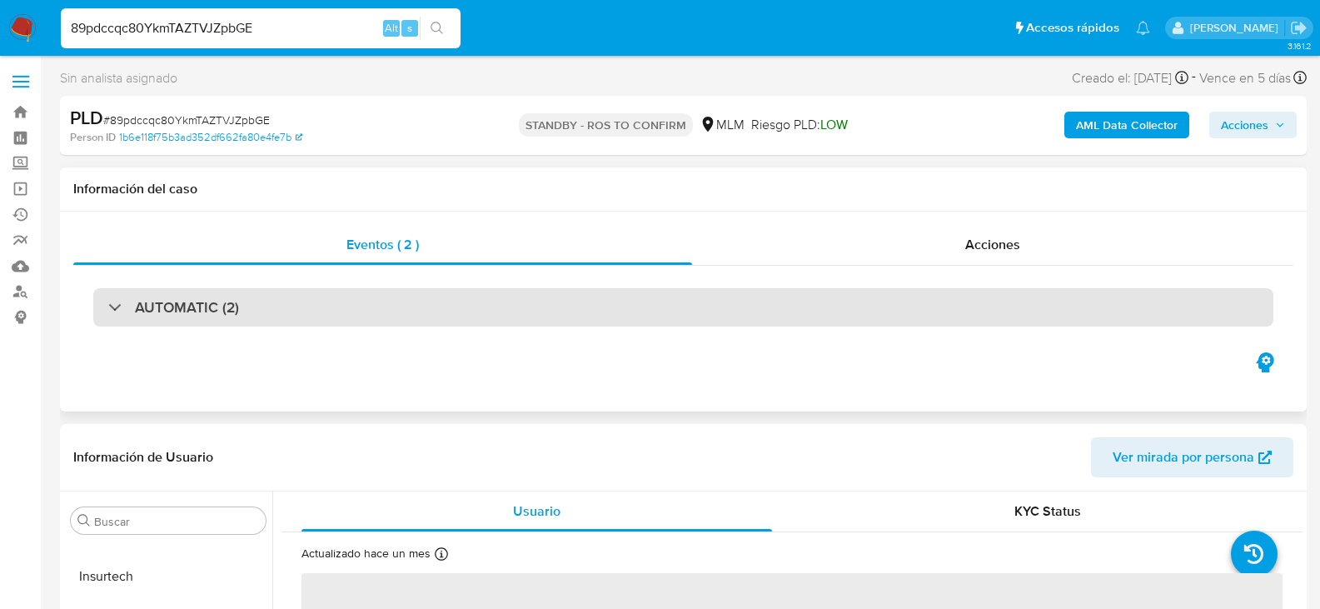
click at [181, 307] on h3 "AUTOMATIC (2)" at bounding box center [187, 307] width 104 height 18
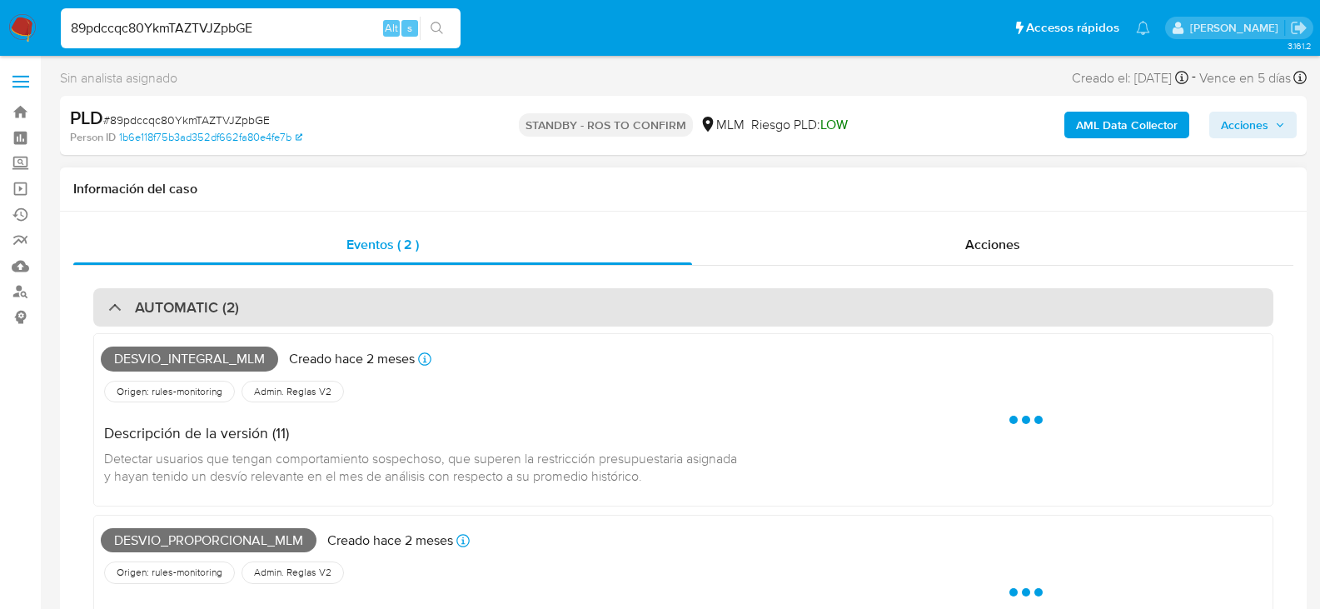
select select "10"
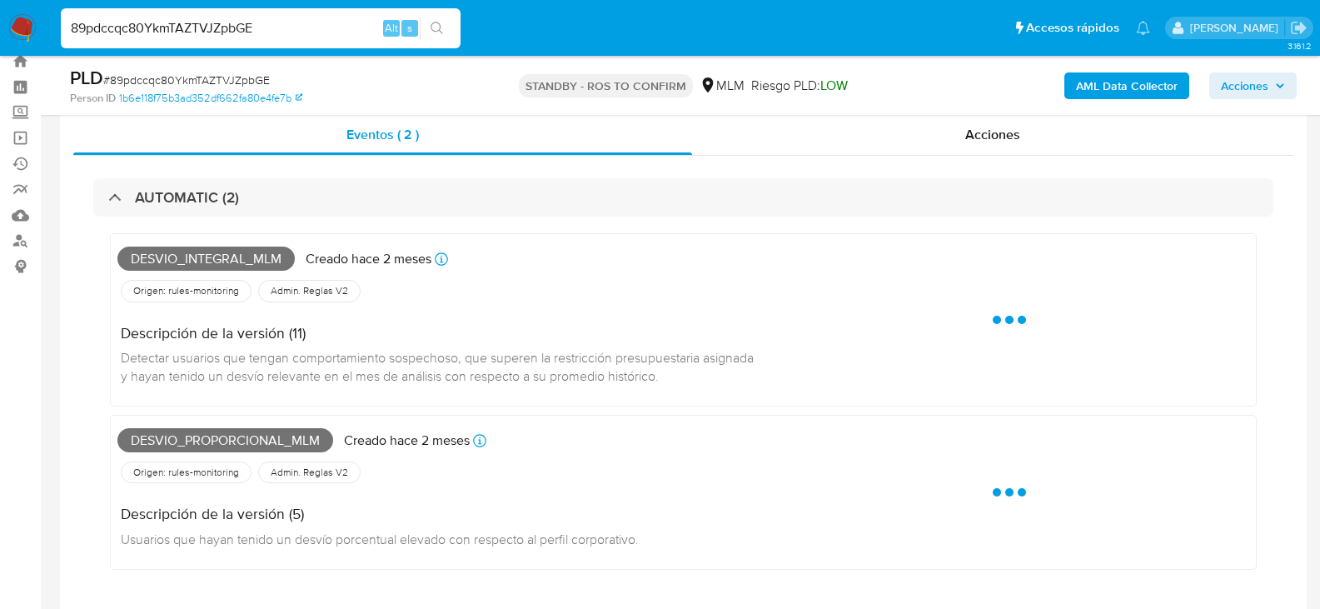
scroll to position [167, 0]
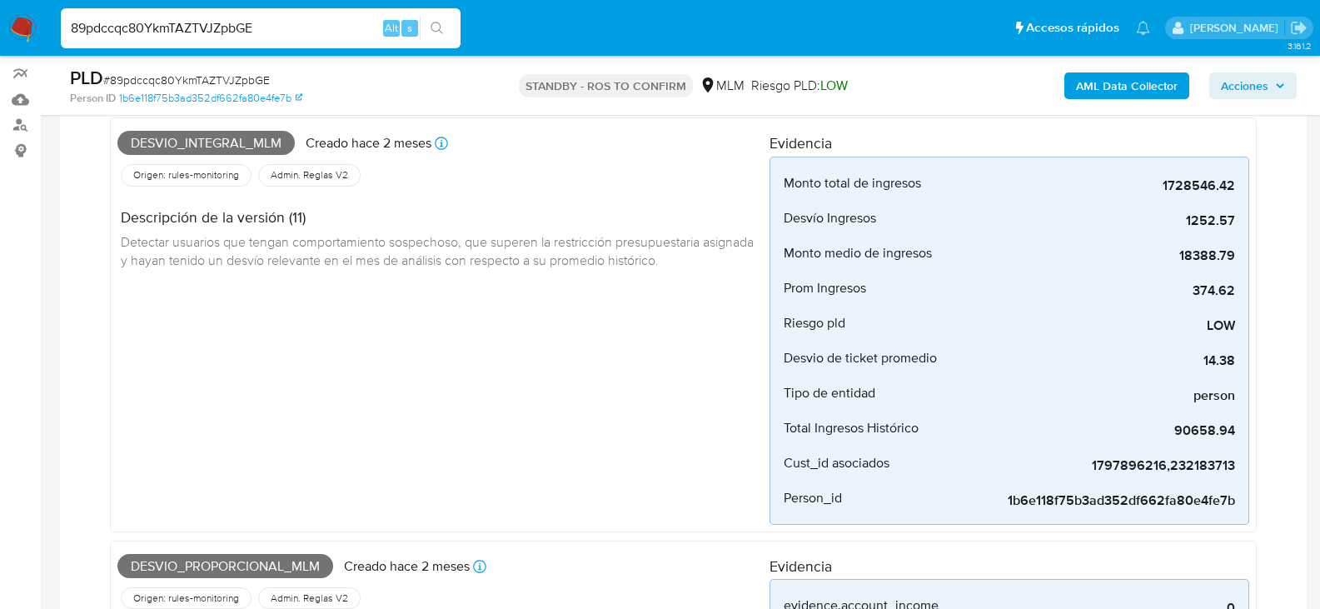
click at [306, 30] on input "89pdccqc80YkmTAZTVJZpbGE" at bounding box center [261, 28] width 400 height 22
click at [297, 37] on input "89pdccqc80YkmTAZTVJZpbGE" at bounding box center [261, 28] width 400 height 22
click at [298, 37] on input "89pdccqc80YkmTAZTVJZpbGE" at bounding box center [261, 28] width 400 height 22
paste input "CnCxS1Nc9nxhcIT2UbfFd3Ms"
type input "CnCxS1Nc9nxhcIT2UbfFd3Ms"
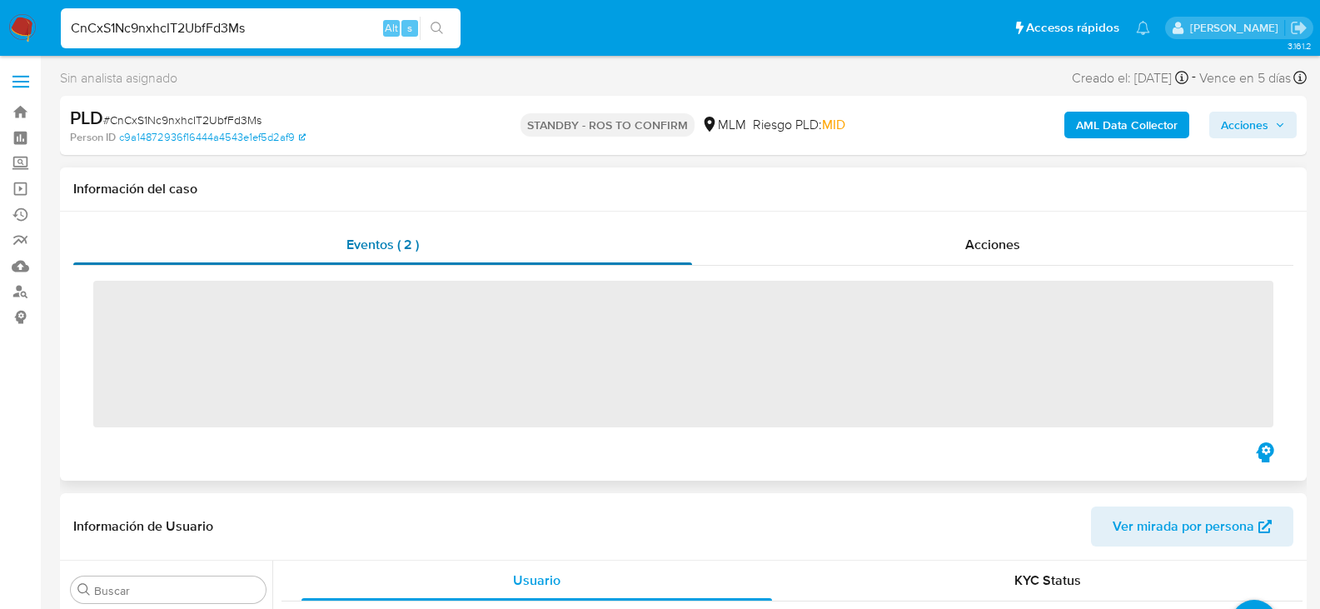
scroll to position [784, 0]
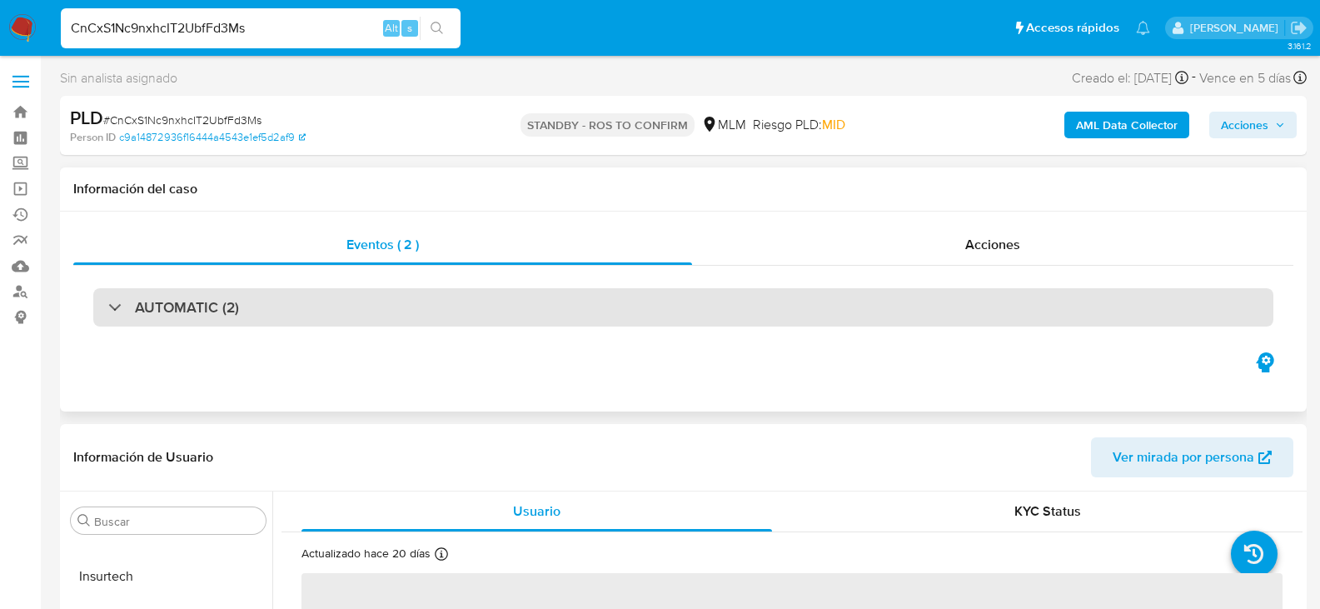
click at [313, 293] on div "AUTOMATIC (2)" at bounding box center [683, 307] width 1180 height 38
select select "10"
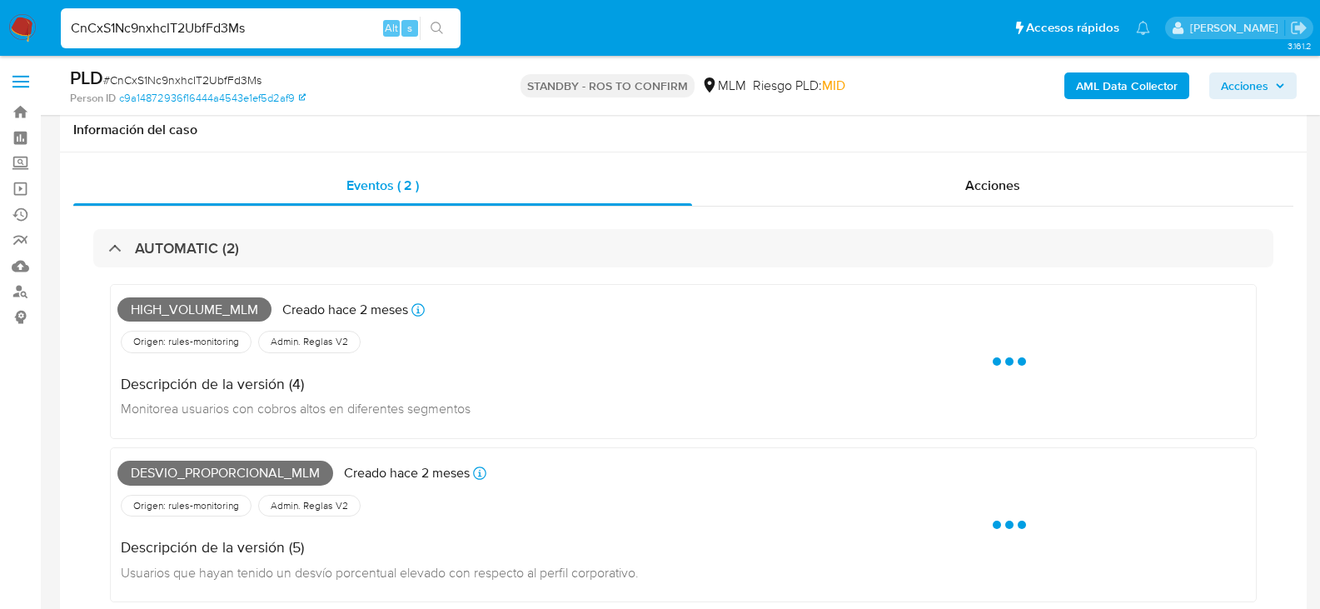
scroll to position [83, 0]
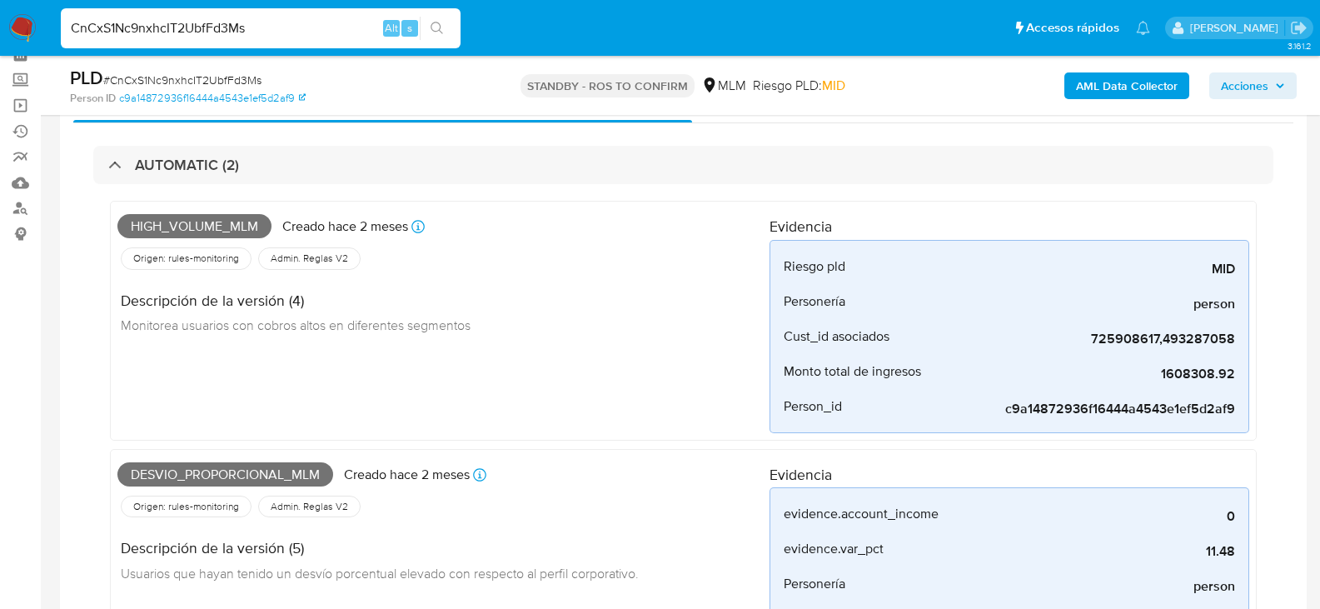
click at [146, 20] on input "CnCxS1Nc9nxhcIT2UbfFd3Ms" at bounding box center [261, 28] width 400 height 22
click at [148, 17] on input "CnCxS1Nc9nxhcIT2UbfFd3Ms" at bounding box center [261, 28] width 400 height 22
paste input "MUPD0iyGv0X7tv7M2AR8b8Xu"
type input "MUPD0iyGv0X7tv7M2AR8b8Xu"
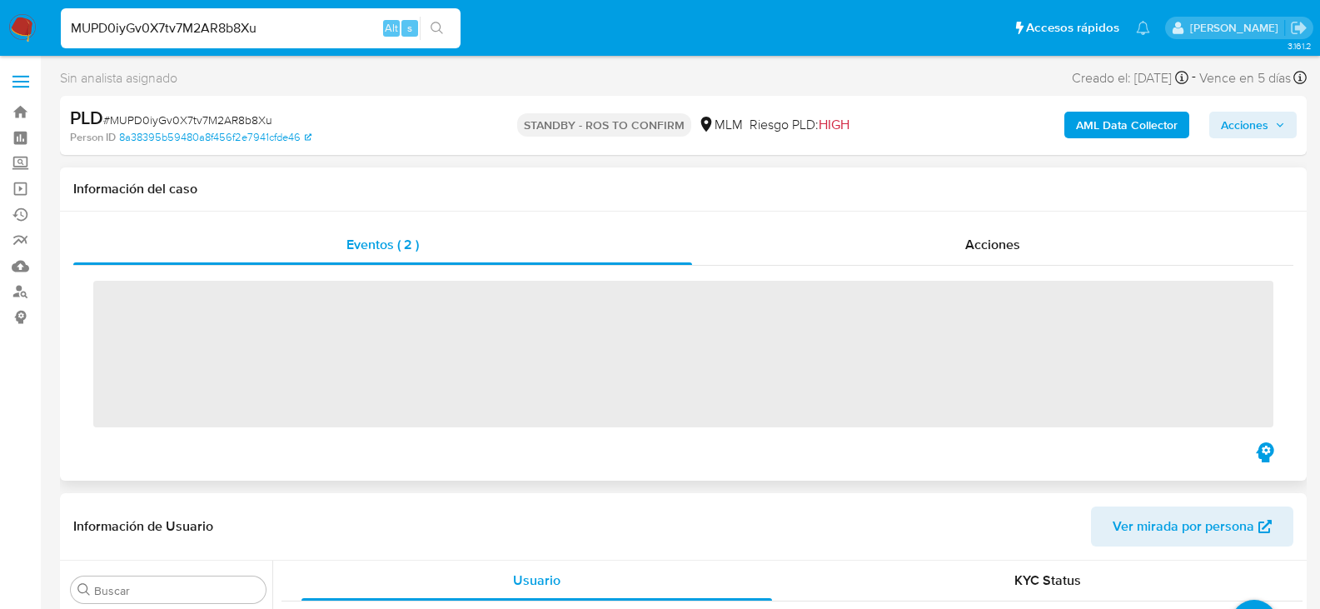
scroll to position [784, 0]
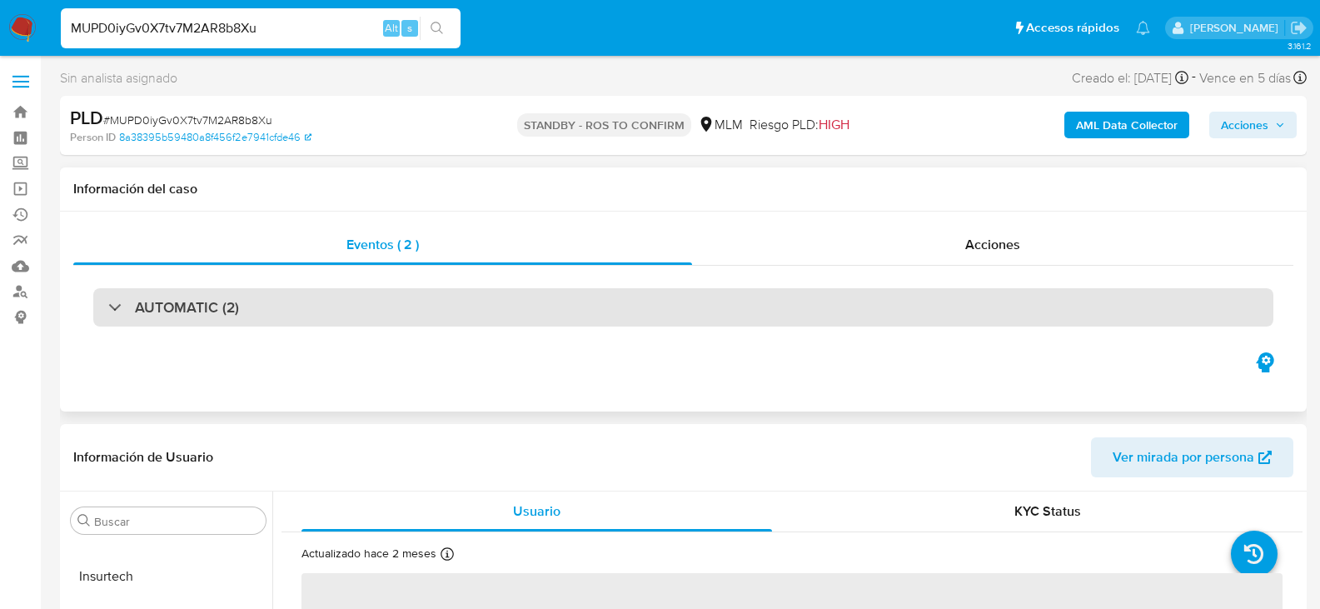
click at [257, 307] on div "AUTOMATIC (2)" at bounding box center [683, 307] width 1180 height 38
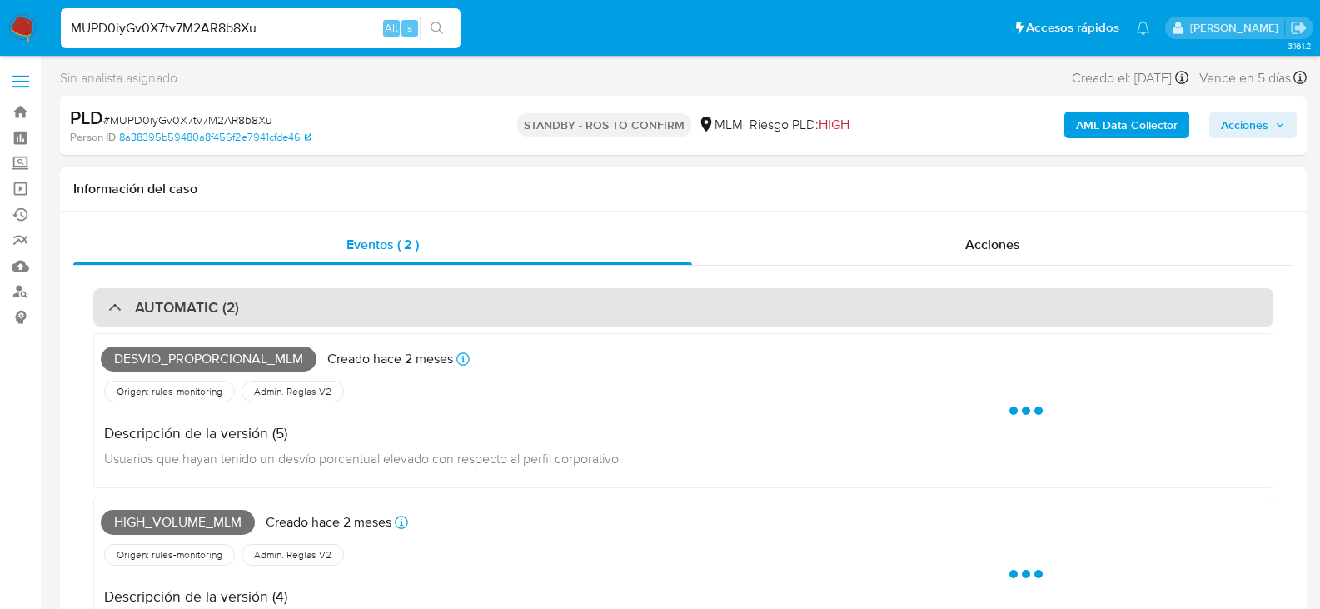
select select "10"
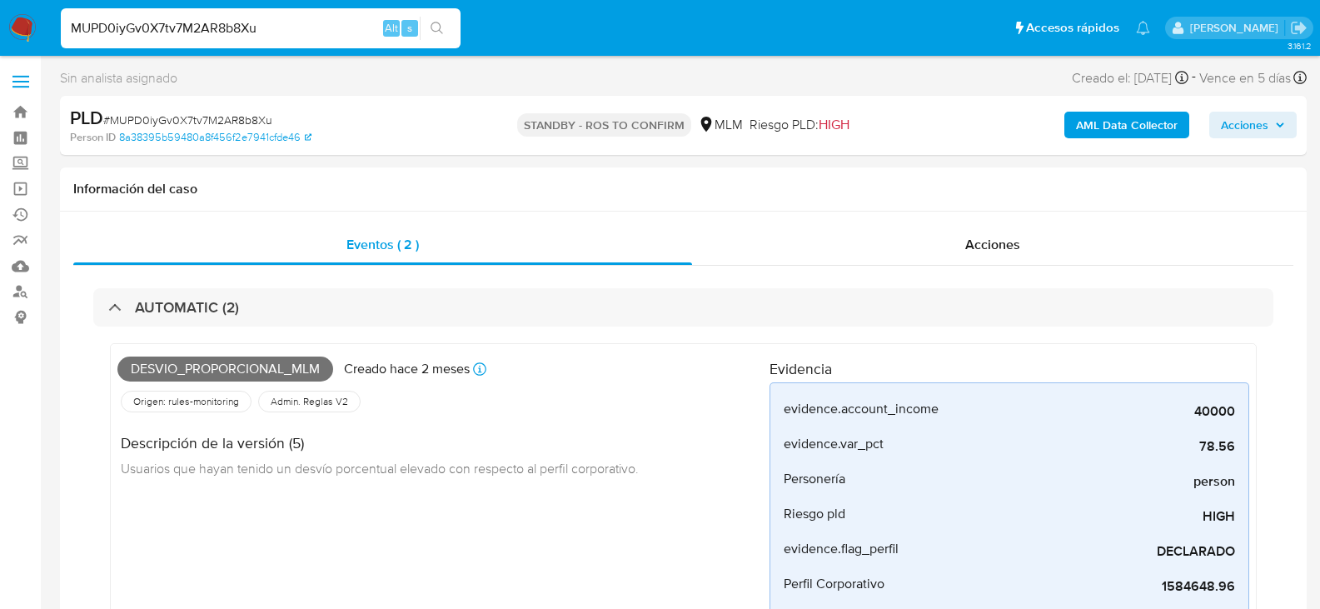
click at [227, 32] on input "MUPD0iyGv0X7tv7M2AR8b8Xu" at bounding box center [261, 28] width 400 height 22
paste input "jGNEb2mRL5Kugla1KL6uVQkf"
type input "jGNEb2mRL5Kugla1KL6uVQkf"
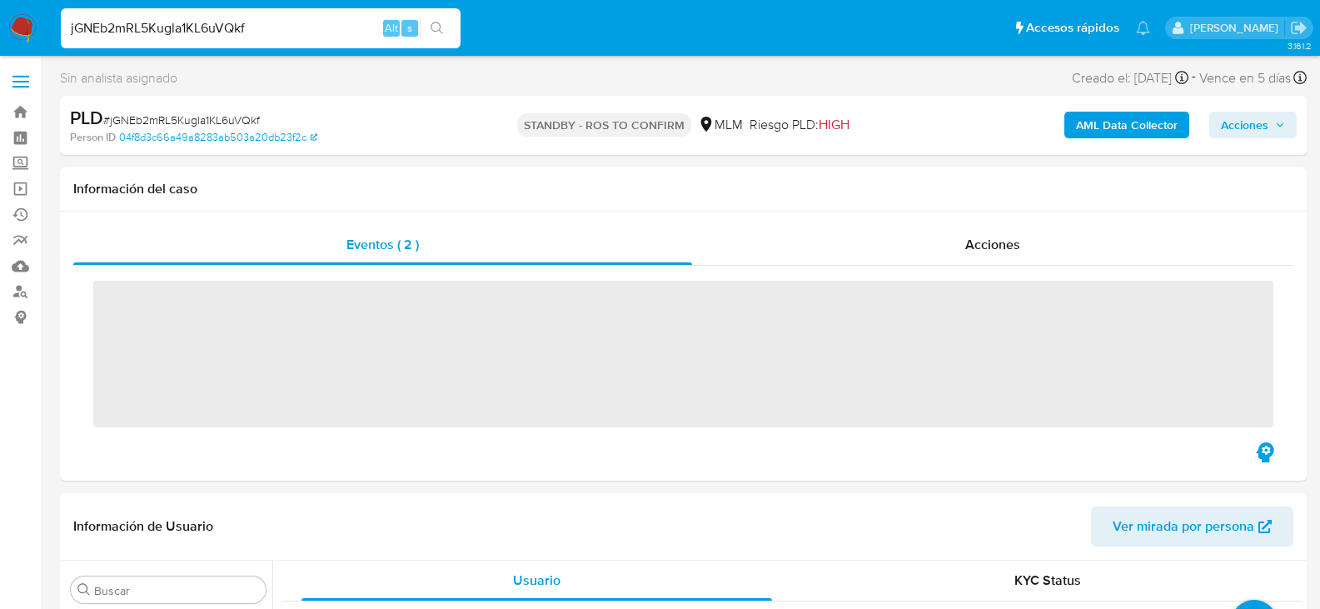
scroll to position [784, 0]
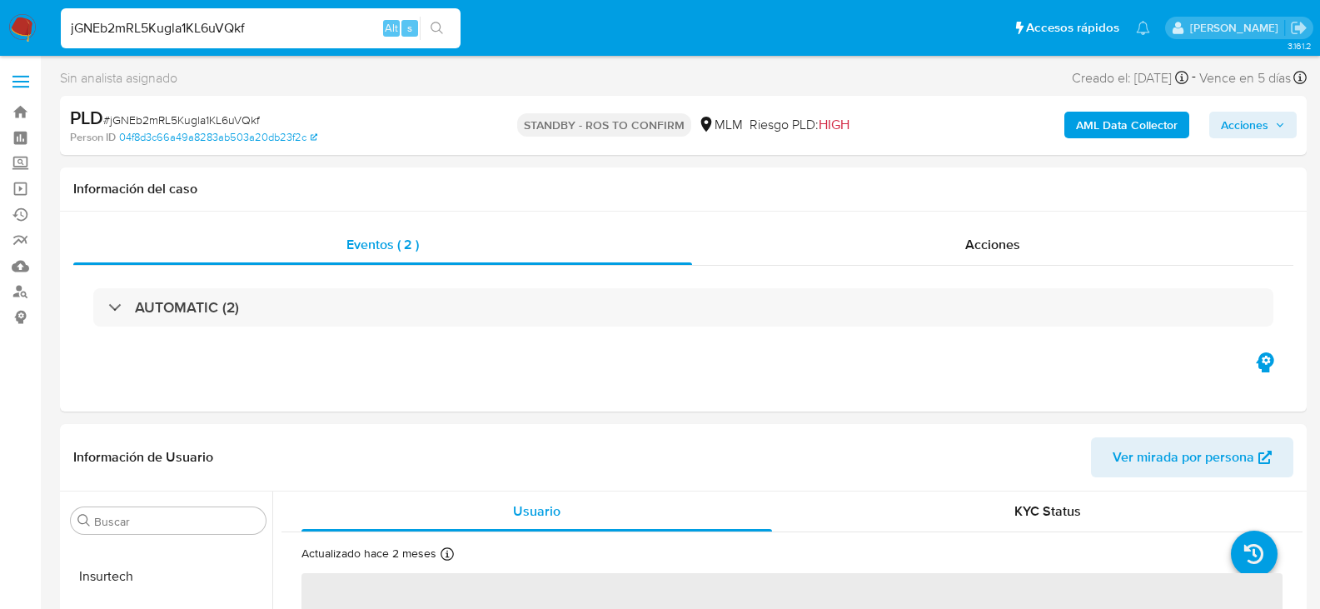
select select "10"
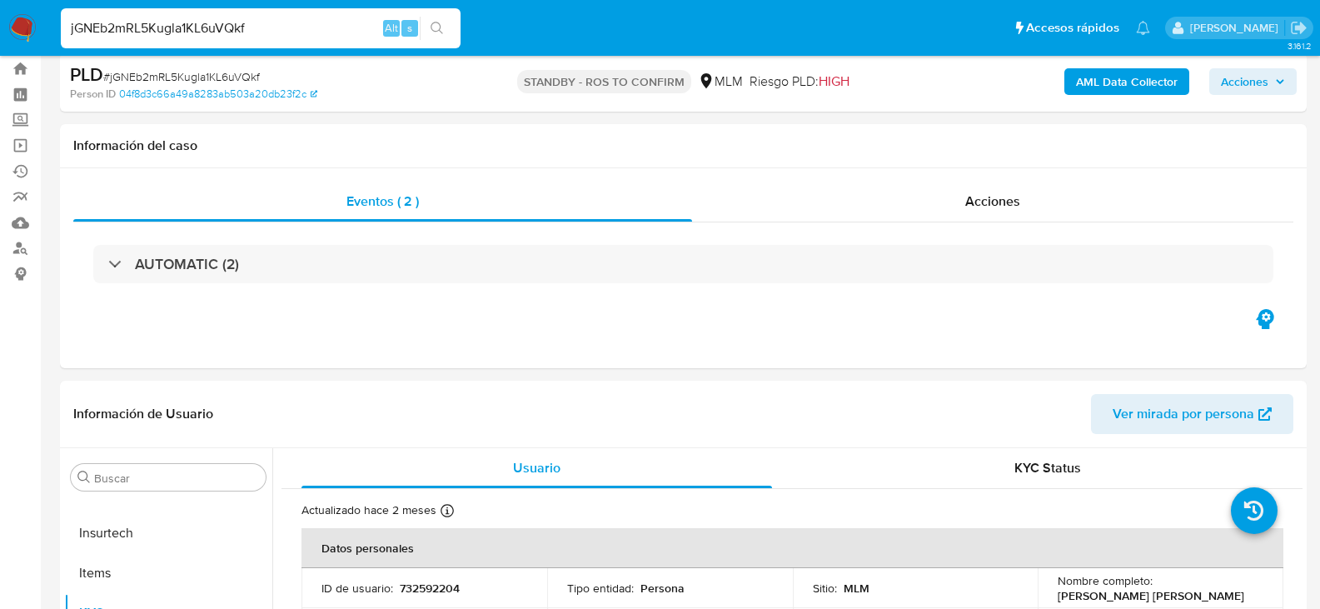
scroll to position [83, 0]
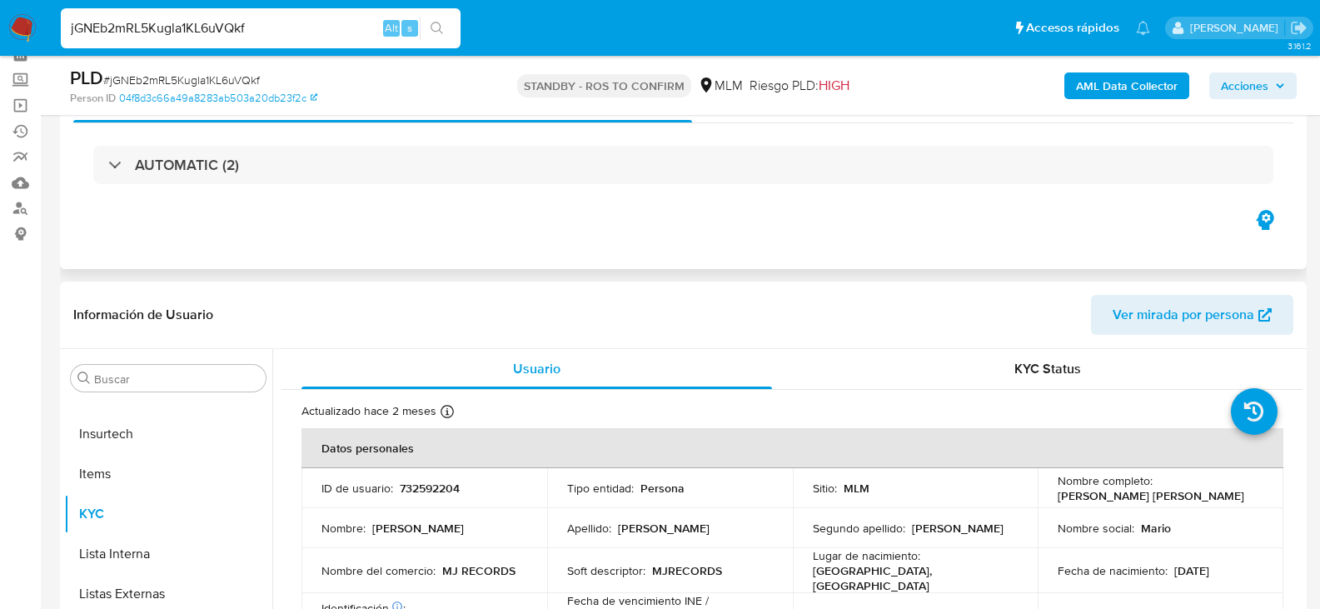
click at [217, 142] on div "AUTOMATIC (2)" at bounding box center [683, 164] width 1220 height 83
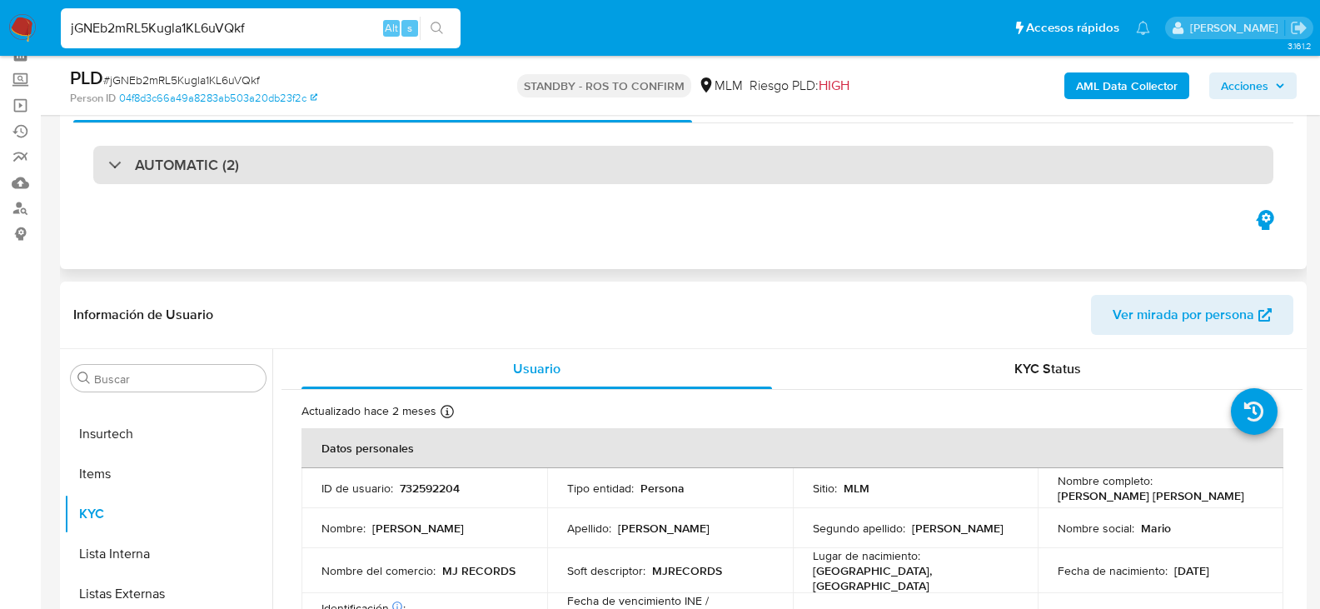
click at [218, 160] on h3 "AUTOMATIC (2)" at bounding box center [187, 165] width 104 height 18
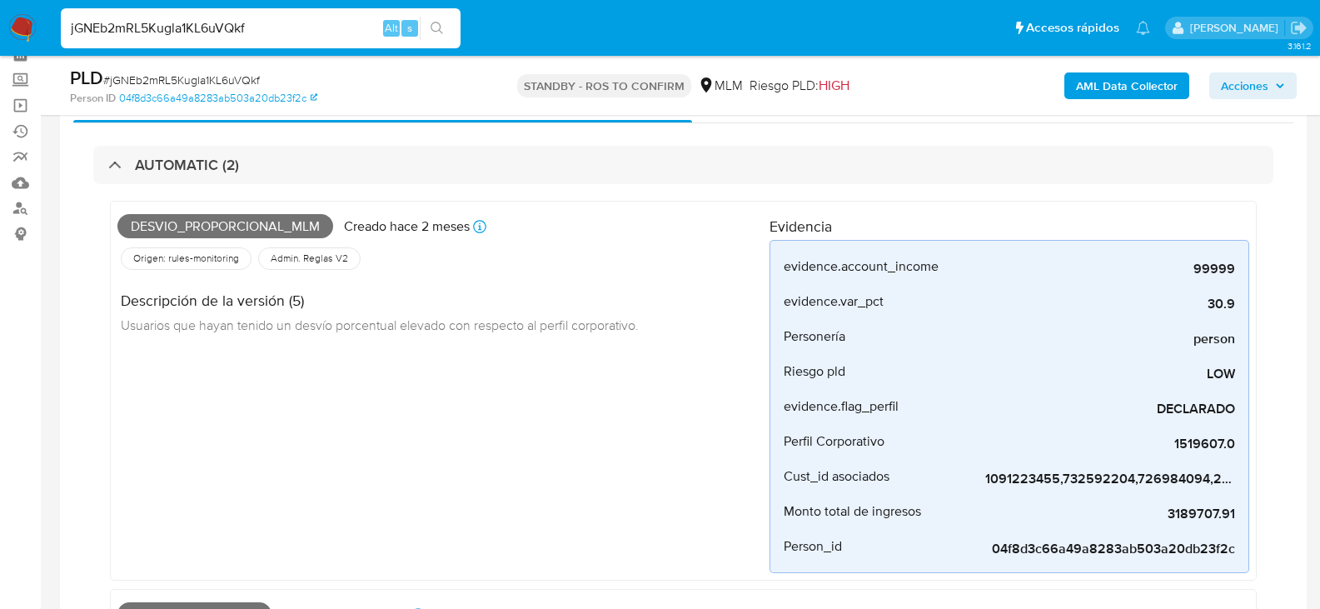
click at [172, 29] on input "jGNEb2mRL5Kugla1KL6uVQkf" at bounding box center [261, 28] width 400 height 22
paste input "w4zrZG3C27IecoSepEDPDofz"
type input "w4zrZG3C27IecoSepEDPDofz"
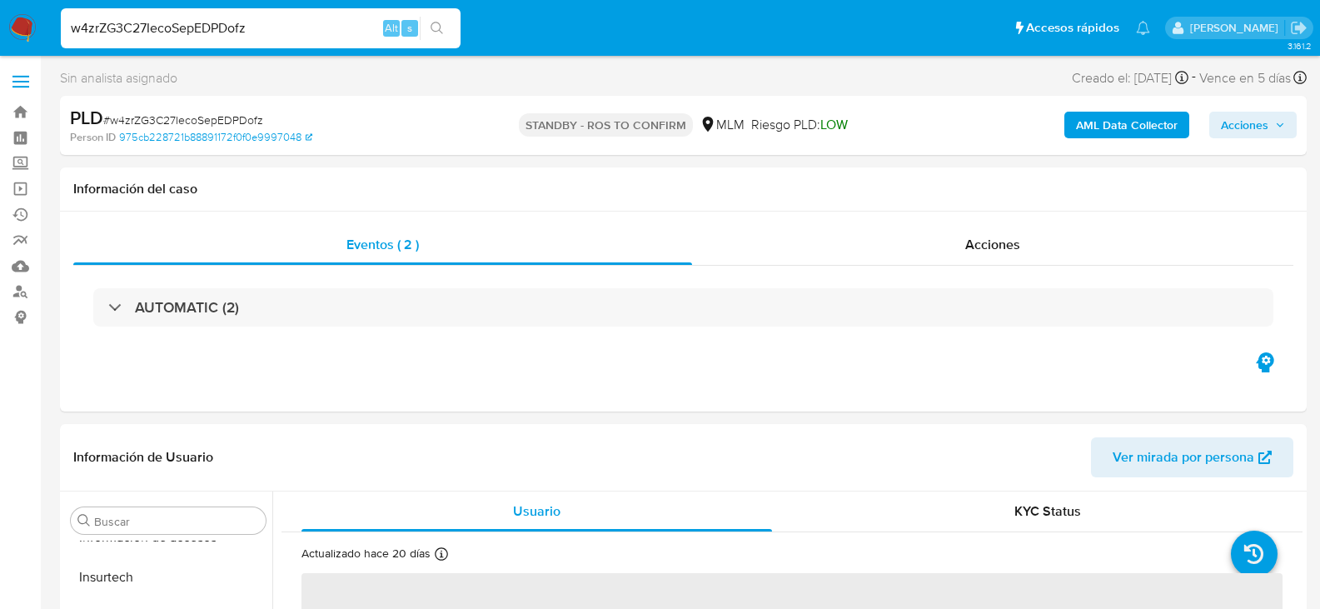
scroll to position [784, 0]
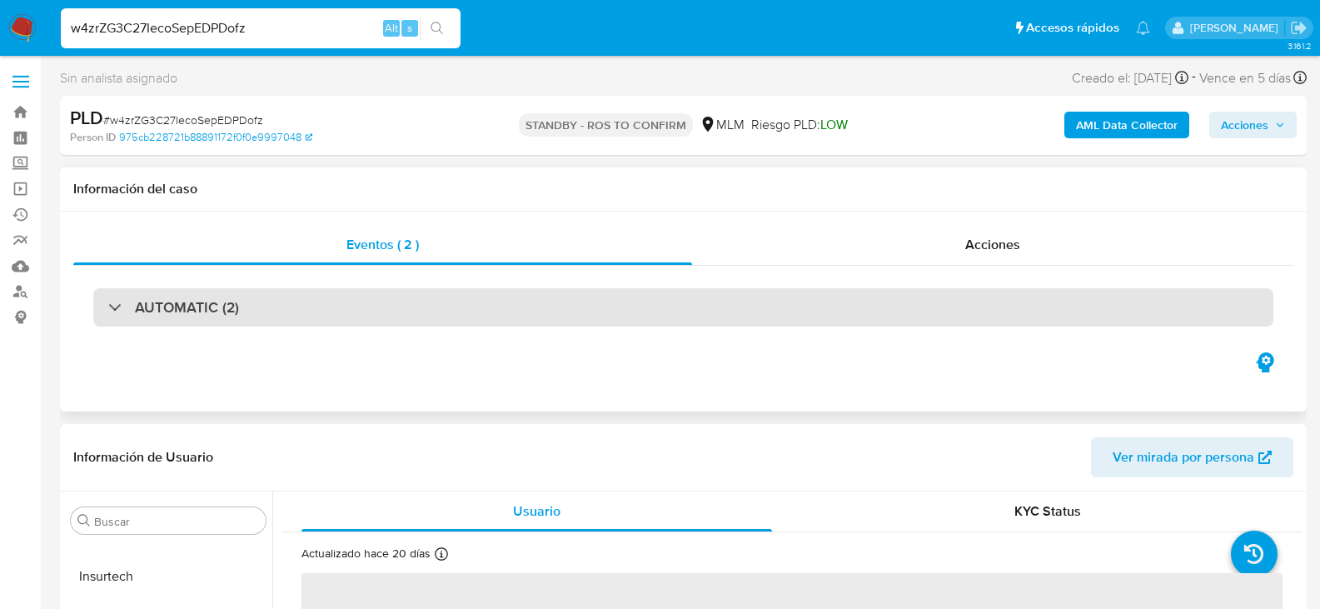
click at [275, 305] on div "AUTOMATIC (2)" at bounding box center [683, 307] width 1180 height 38
select select "10"
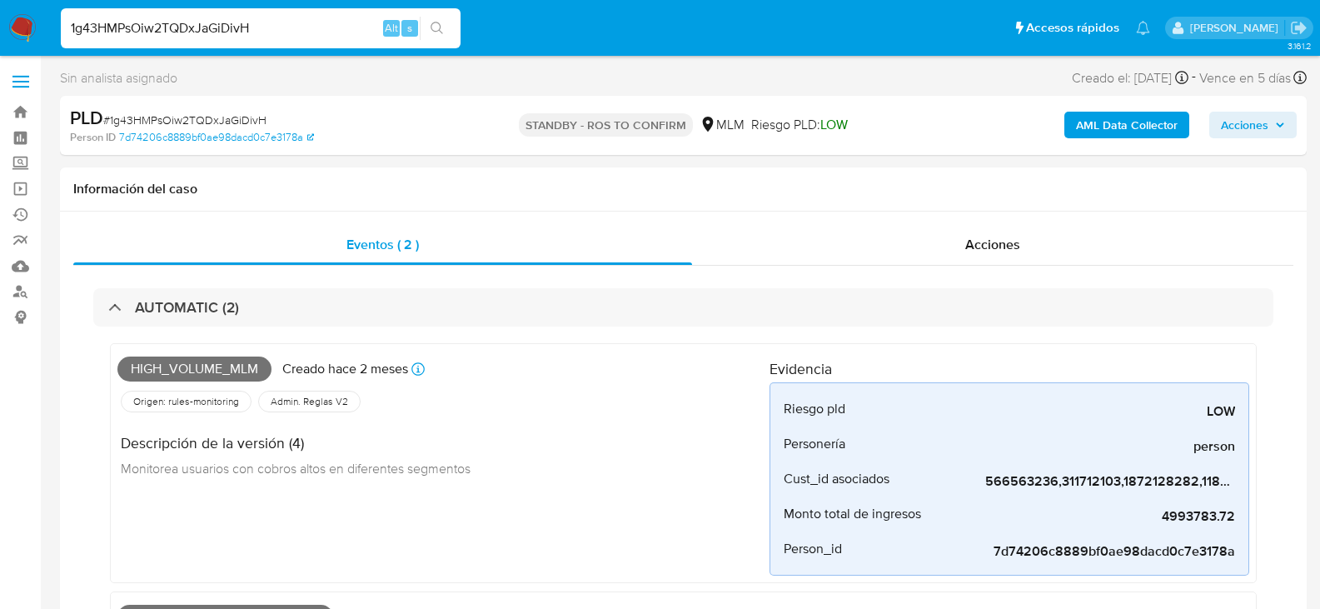
select select "10"
click at [253, 37] on input "1g43HMPsOiw2TQDxJaGiDivH" at bounding box center [261, 28] width 400 height 22
paste input "6xGyA0EJySJnLFxc77weKgyp"
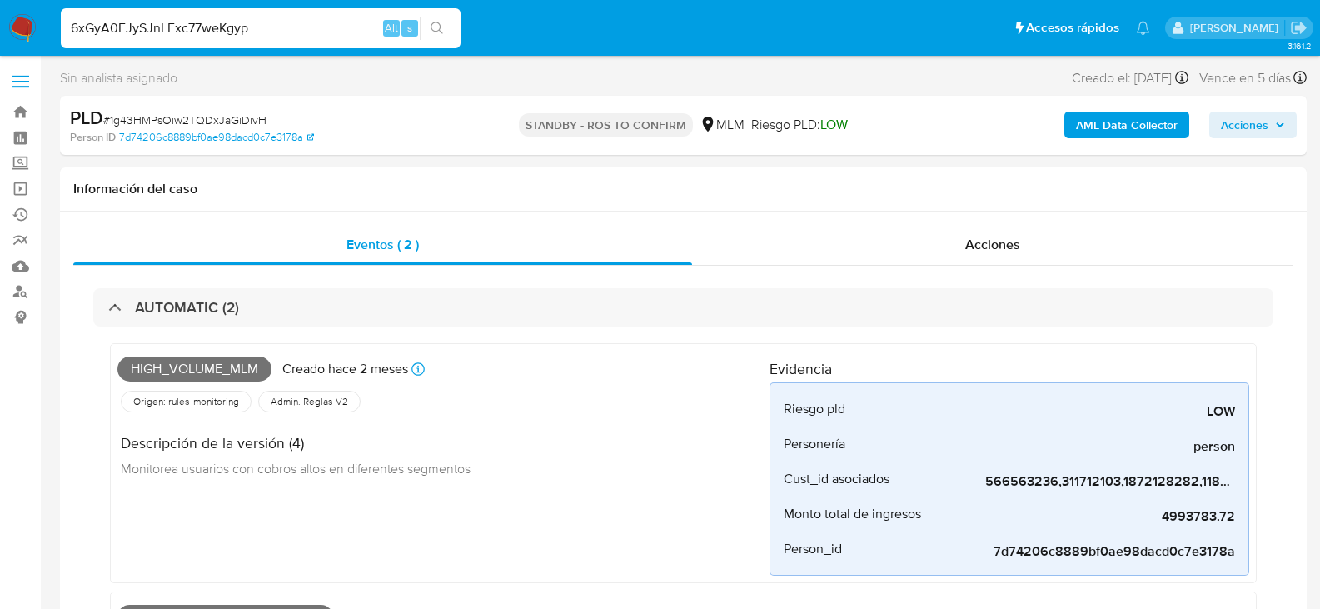
type input "6xGyA0EJySJnLFxc77weKgyp"
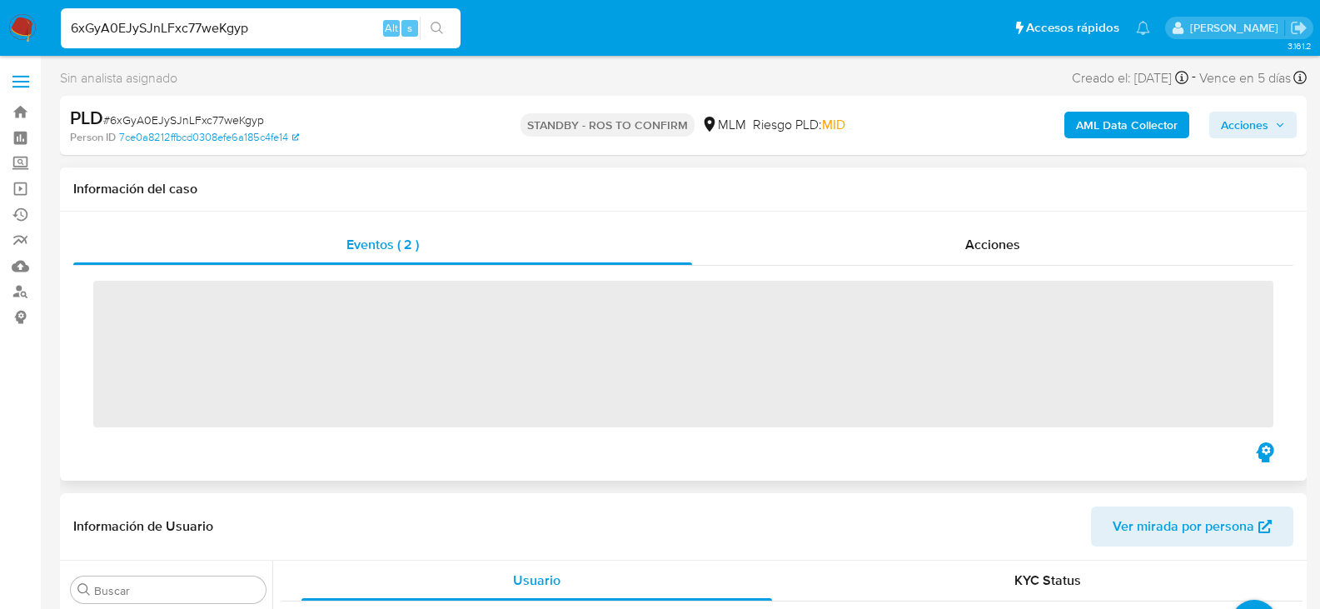
scroll to position [784, 0]
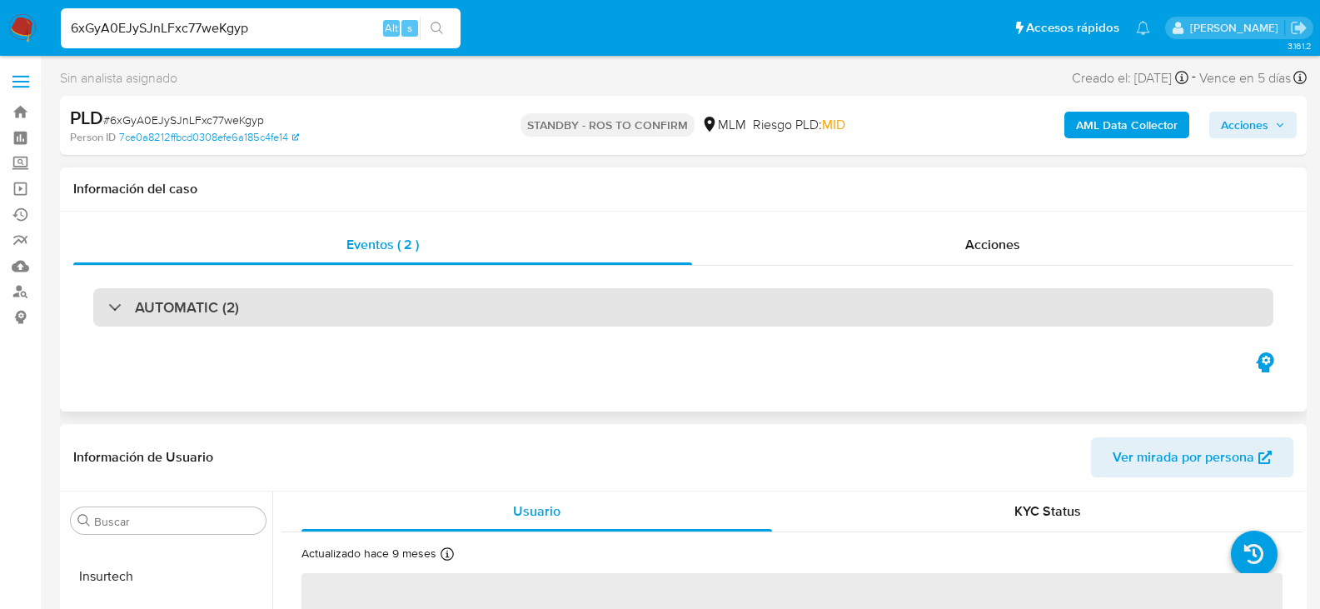
click at [232, 315] on h3 "AUTOMATIC (2)" at bounding box center [187, 307] width 104 height 18
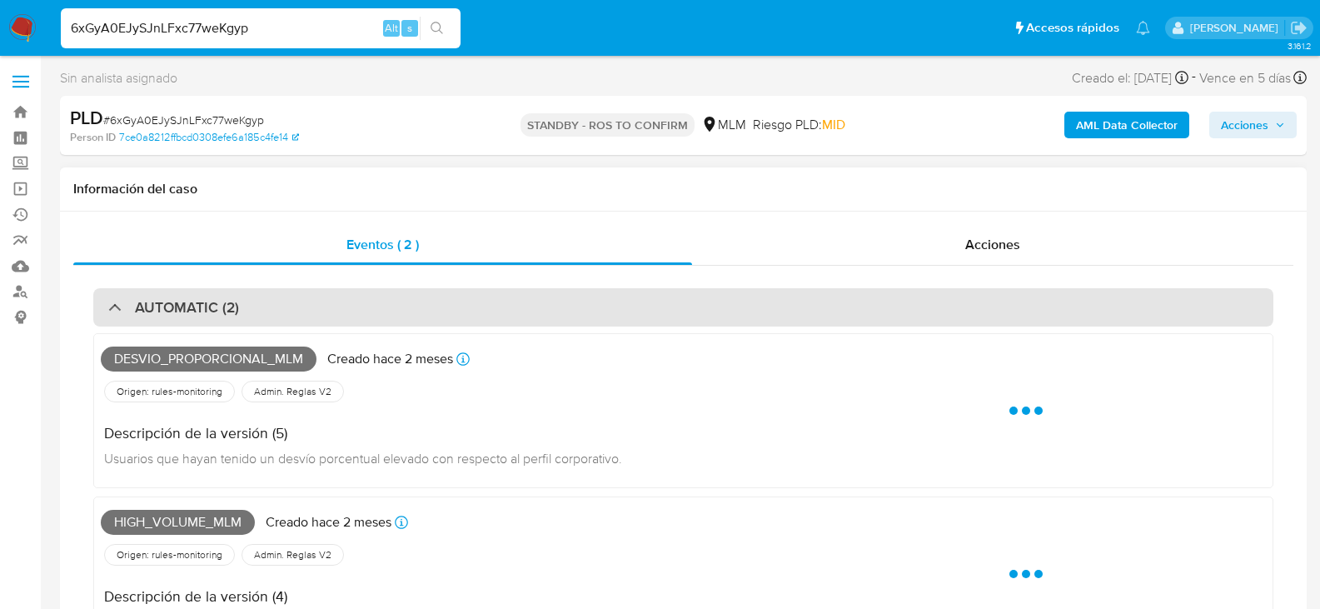
select select "10"
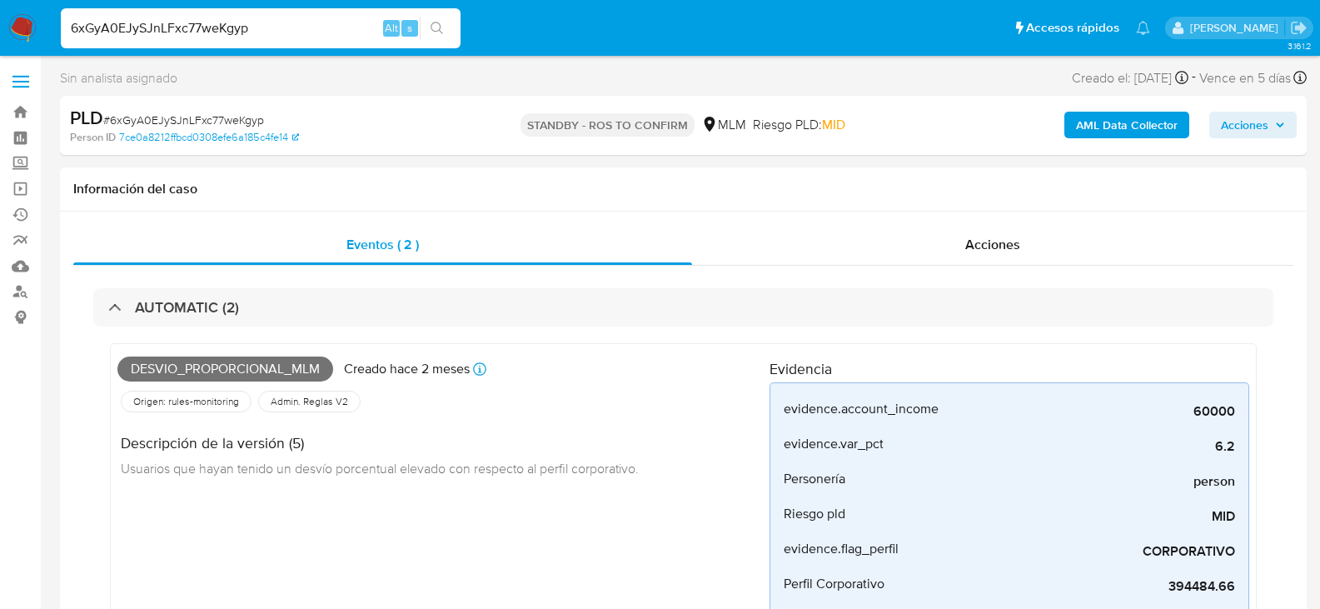
click at [227, 30] on input "6xGyA0EJySJnLFxc77weKgyp" at bounding box center [261, 28] width 400 height 22
paste input "aQHaCCilsT93p6m0IjFNdLA6"
type input "aQHaCCilsT93p6m0IjFNdLA6"
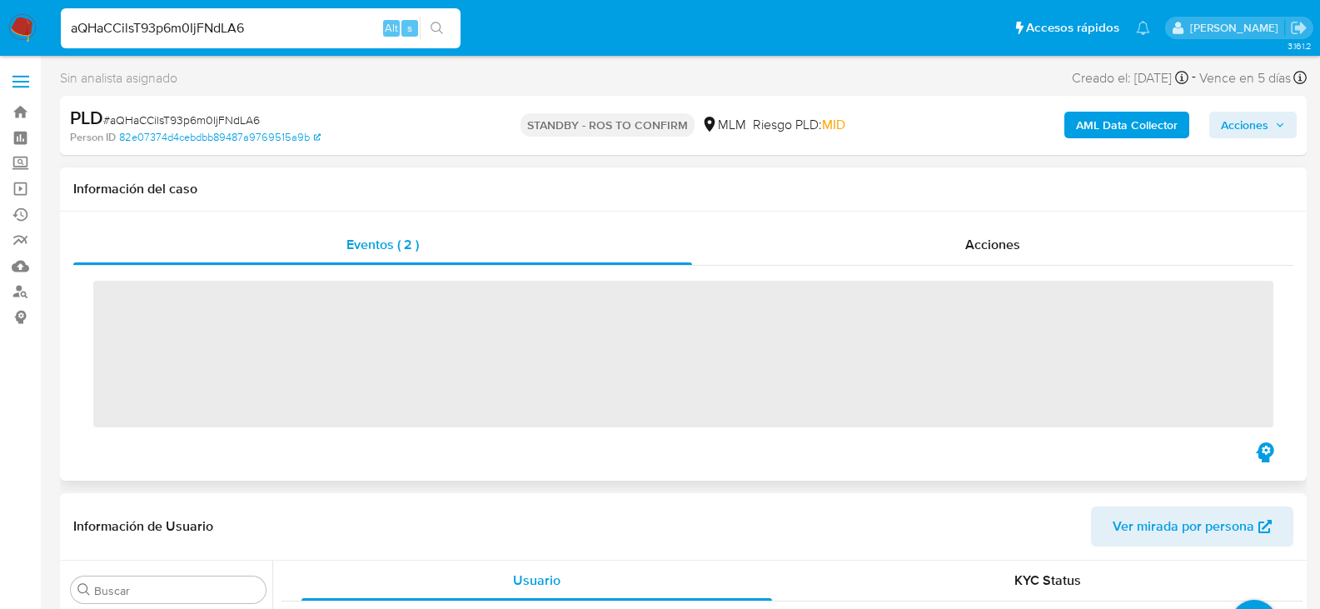
scroll to position [784, 0]
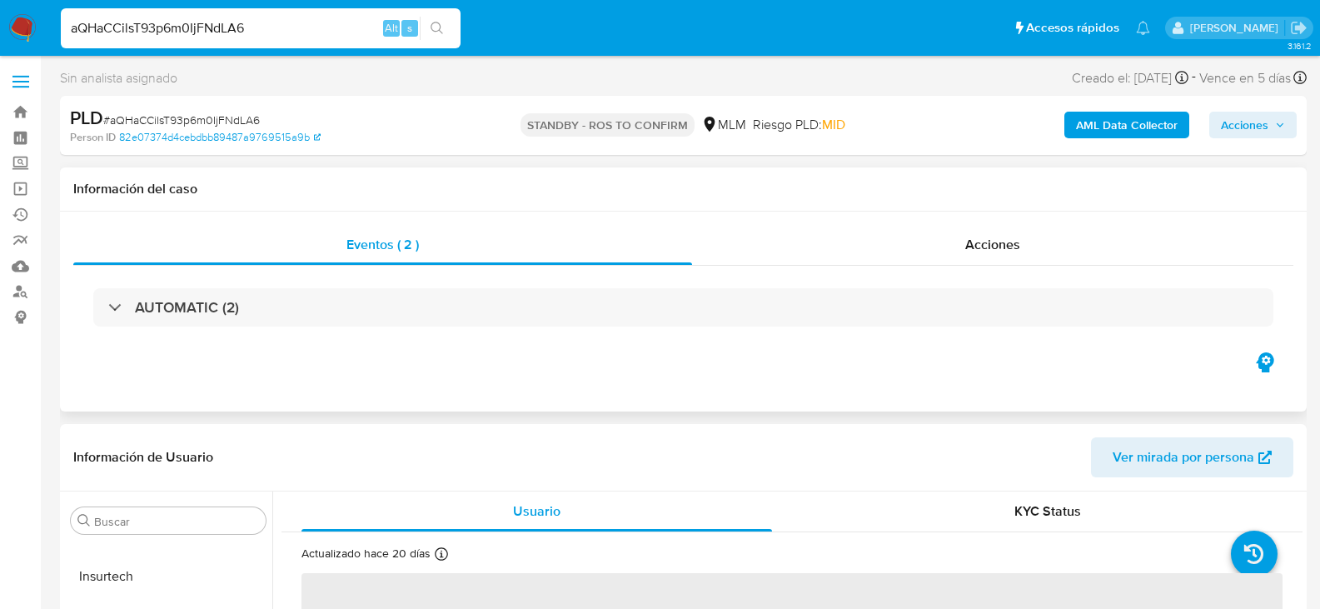
click at [165, 327] on div "AUTOMATIC (2)" at bounding box center [683, 307] width 1220 height 83
select select "10"
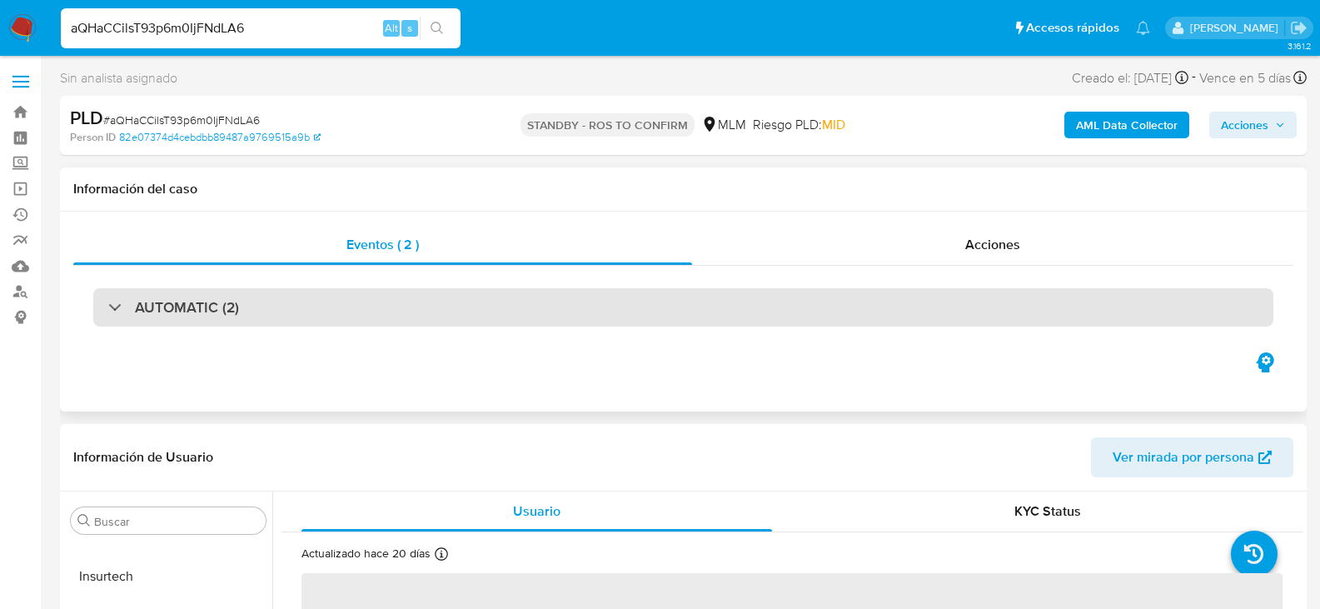
click at [170, 311] on h3 "AUTOMATIC (2)" at bounding box center [187, 307] width 104 height 18
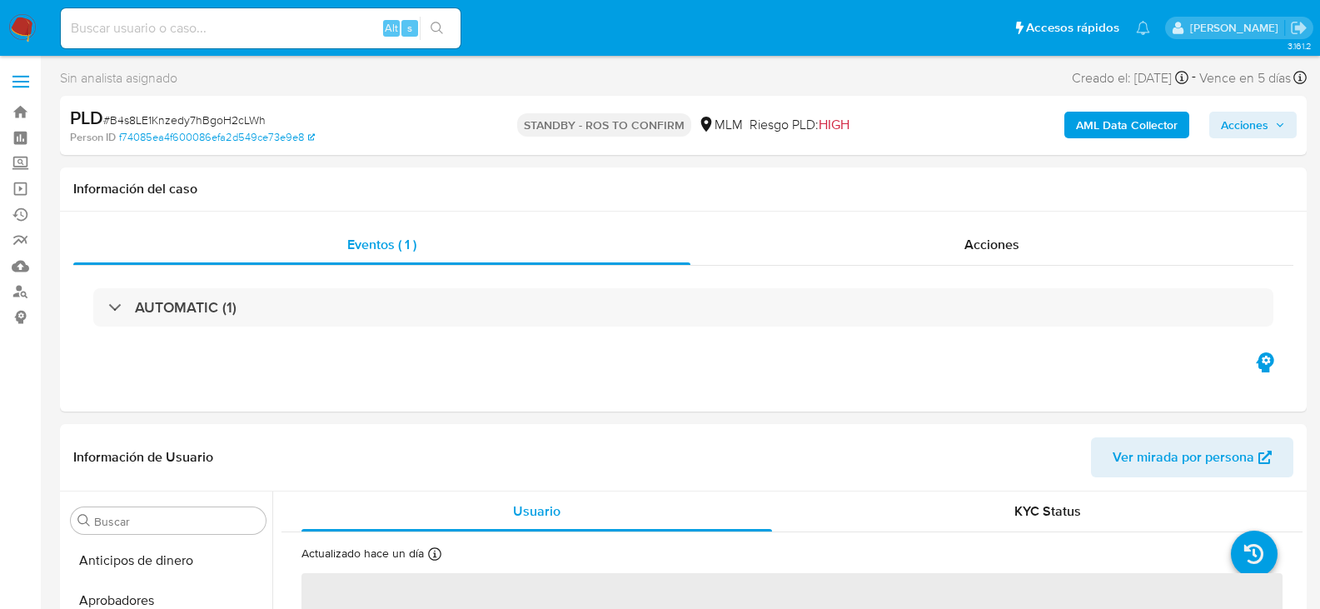
select select "10"
click at [182, 29] on input at bounding box center [261, 28] width 400 height 22
paste input "6UWIDvPavMKwhqrPCN83L1MD"
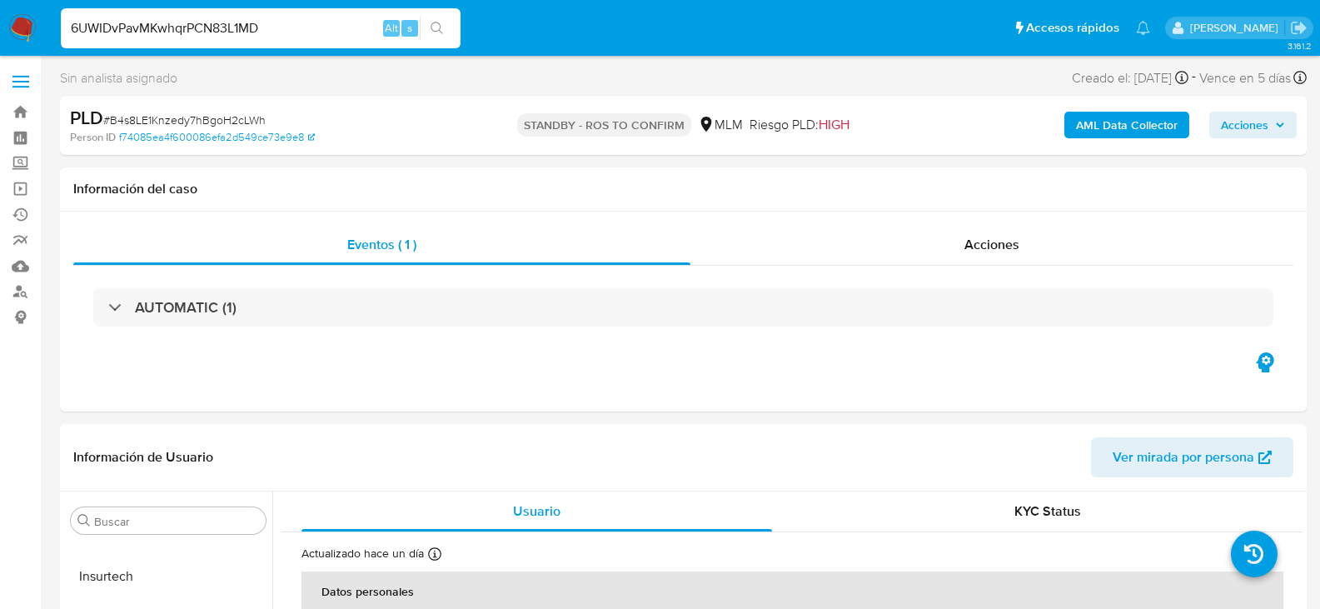
type input "6UWIDvPavMKwhqrPCN83L1MD"
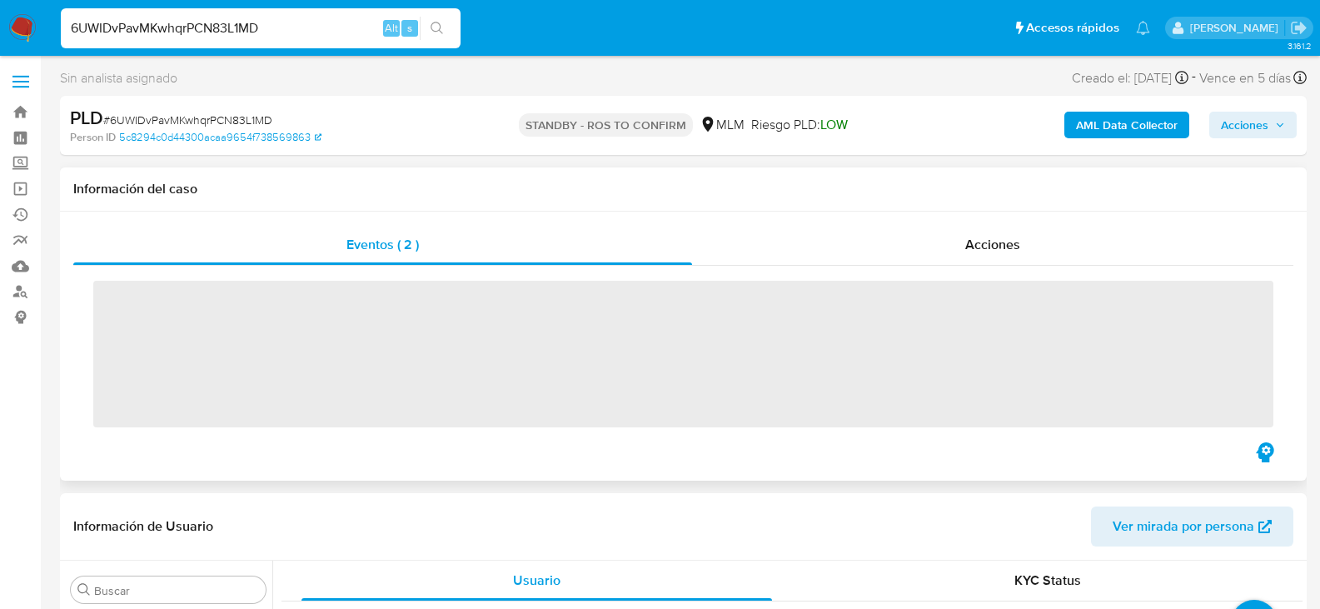
scroll to position [784, 0]
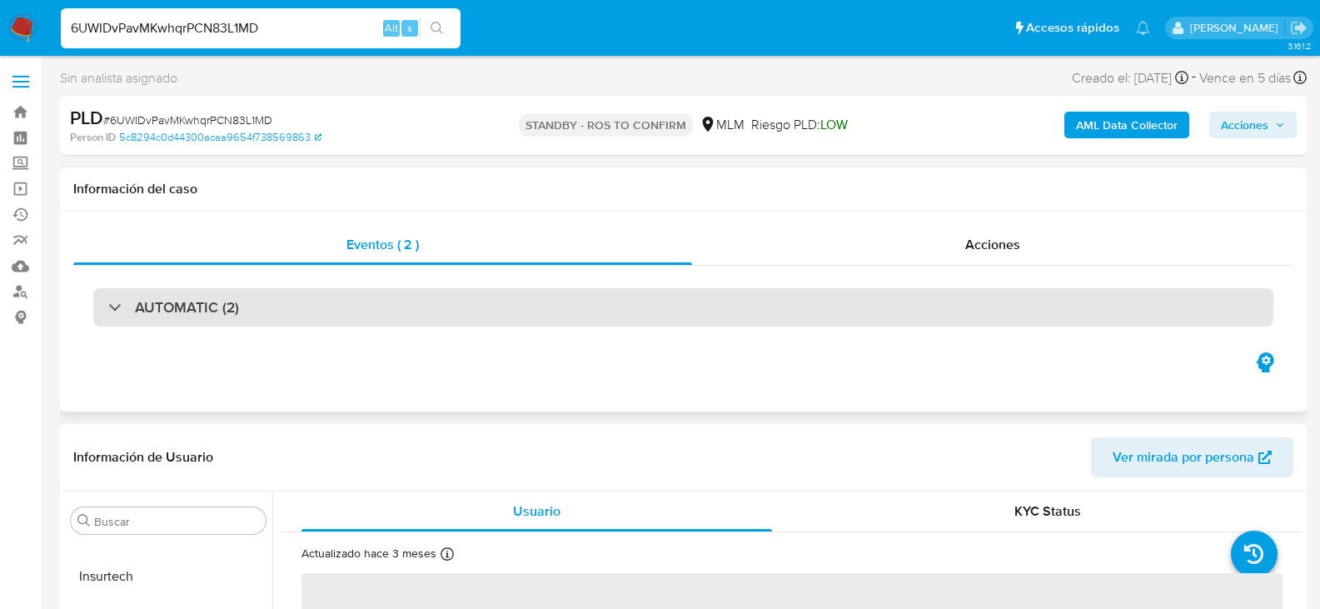
click at [273, 303] on div "AUTOMATIC (2)" at bounding box center [683, 307] width 1180 height 38
select select "10"
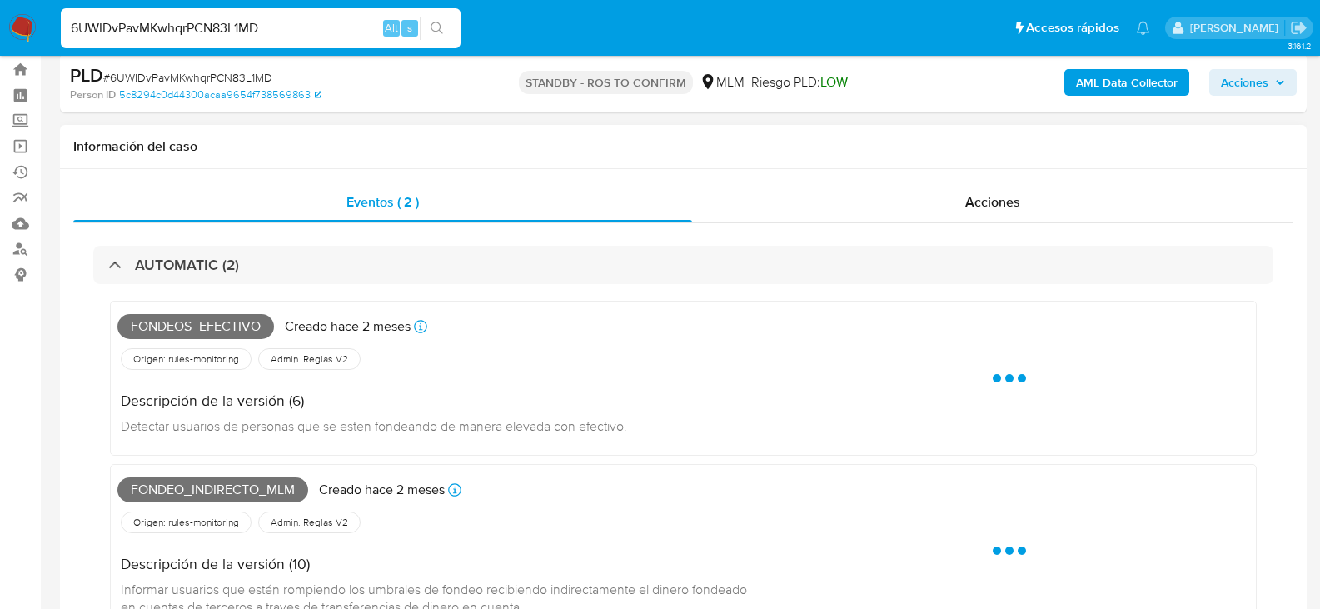
scroll to position [83, 0]
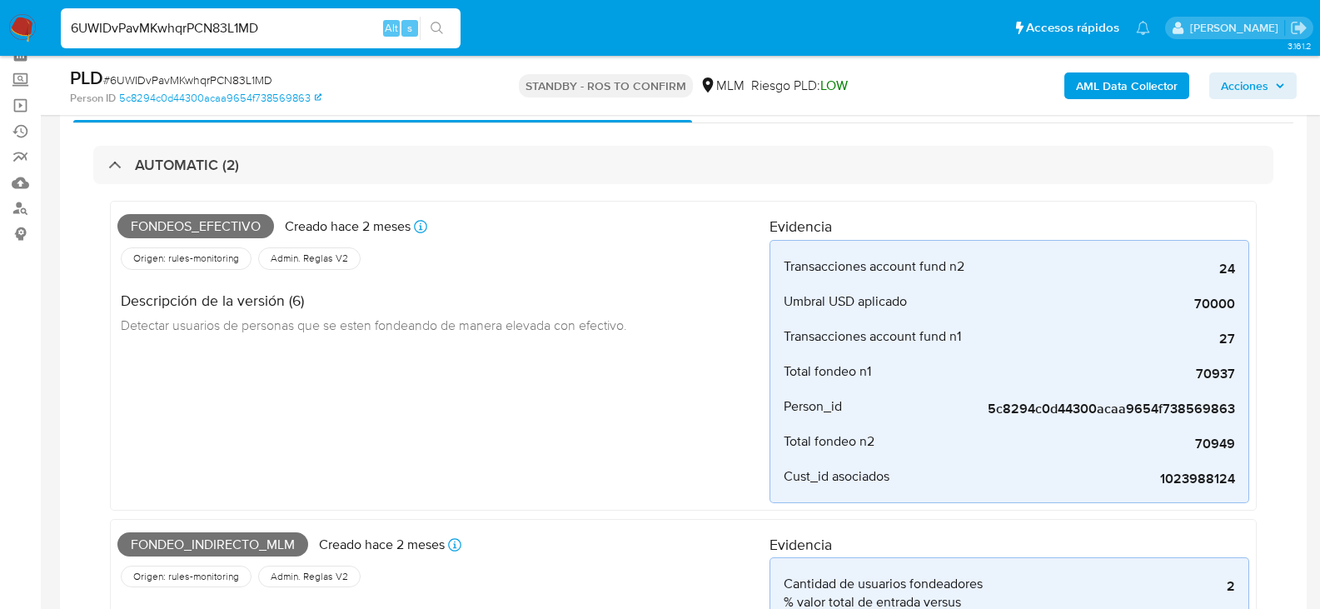
click at [289, 22] on input "6UWIDvPavMKwhqrPCN83L1MD" at bounding box center [261, 28] width 400 height 22
paste input "SKGHGMX4KLuE2FHGowqGrKmy"
type input "SKGHGMX4KLuE2FHGowqGrKmy"
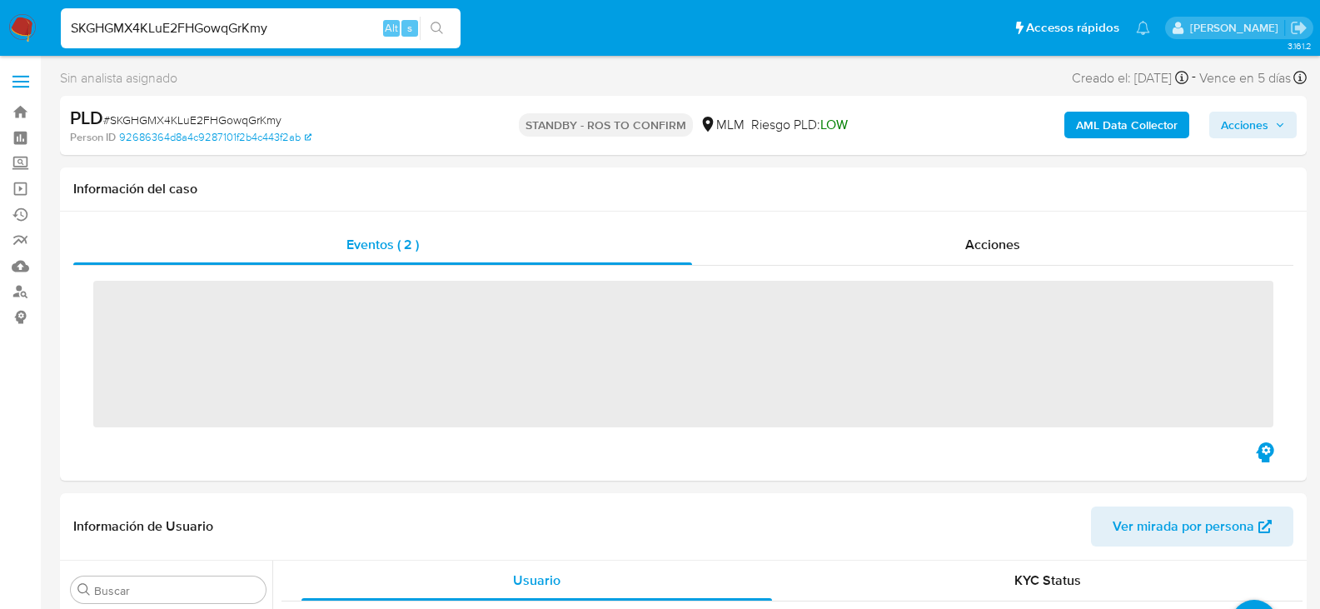
scroll to position [784, 0]
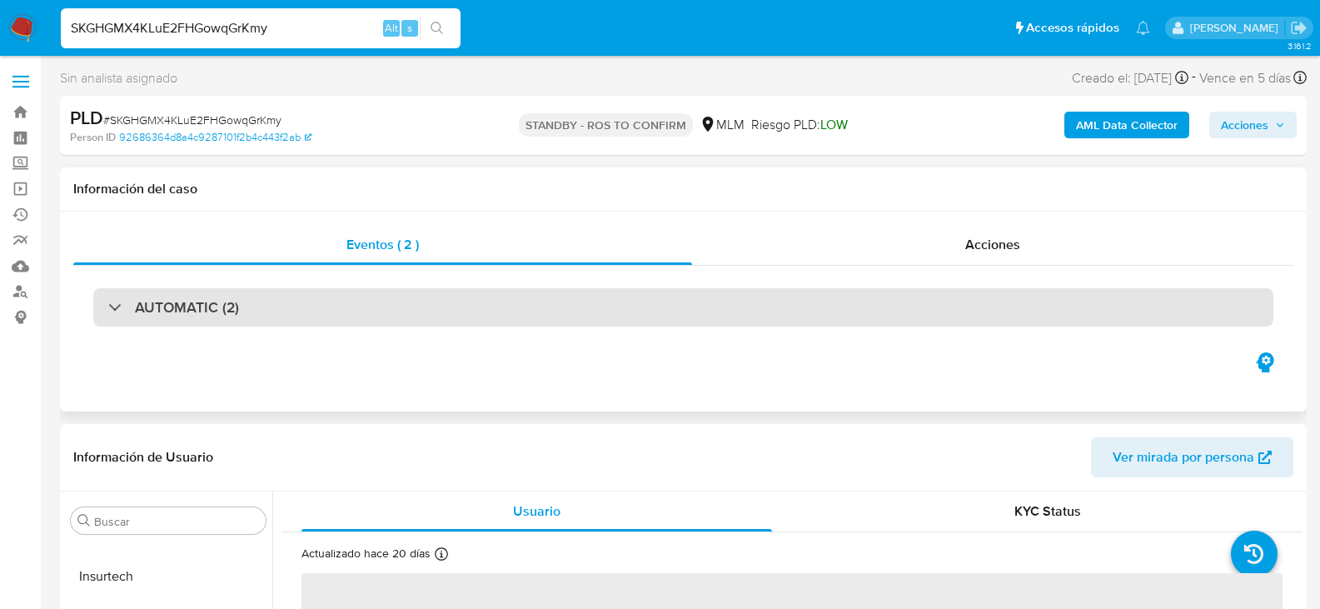
click at [217, 317] on h3 "AUTOMATIC (2)" at bounding box center [187, 307] width 104 height 18
select select "10"
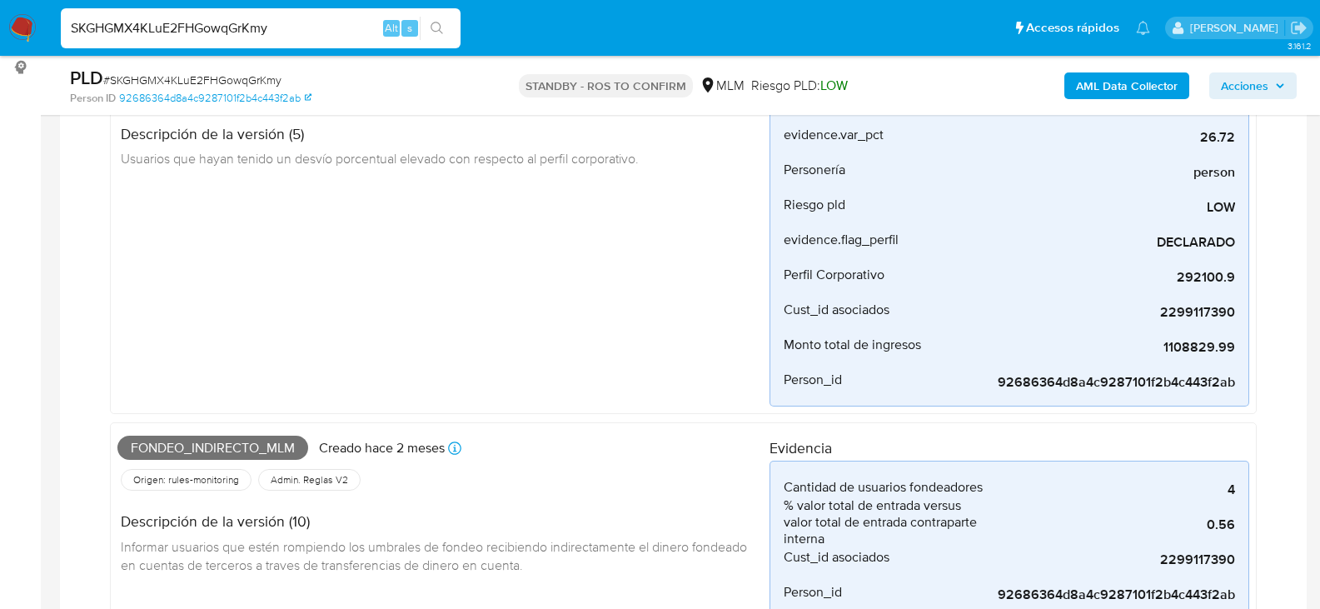
scroll to position [0, 0]
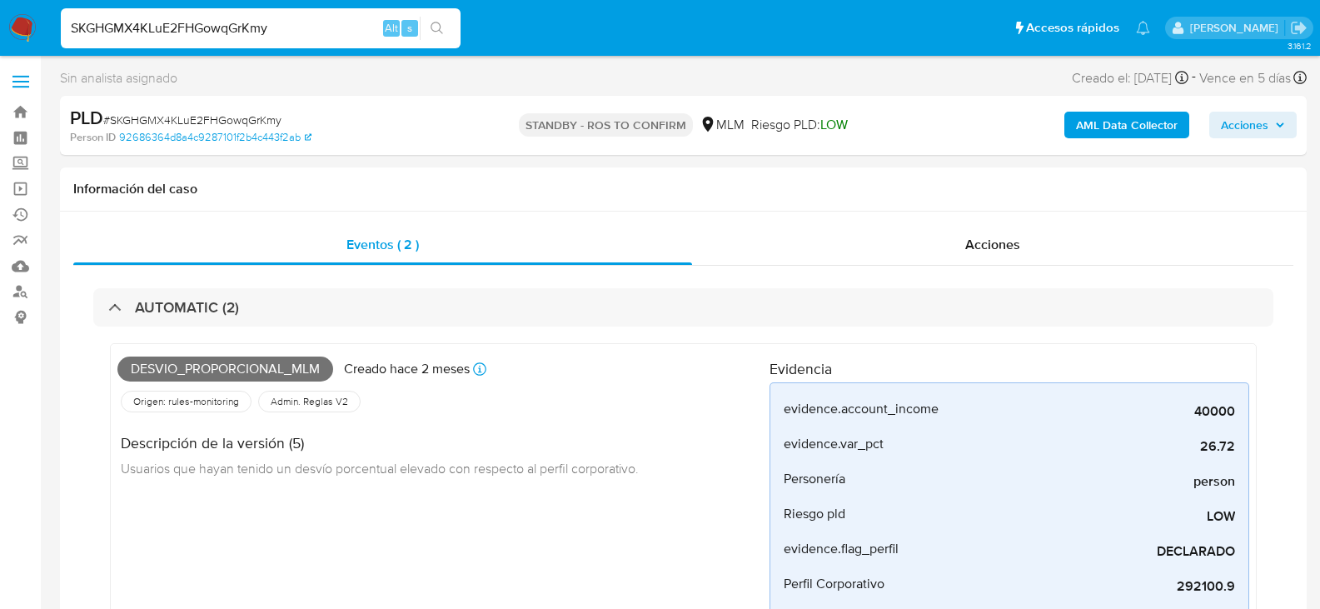
click at [202, 27] on input "SKGHGMX4KLuE2FHGowqGrKmy" at bounding box center [261, 28] width 400 height 22
paste input "pDnlO3ZSmsYPX5iLcgtmUtWs"
type input "pDnlO3ZSmsYPX5iLcgtmUtWs"
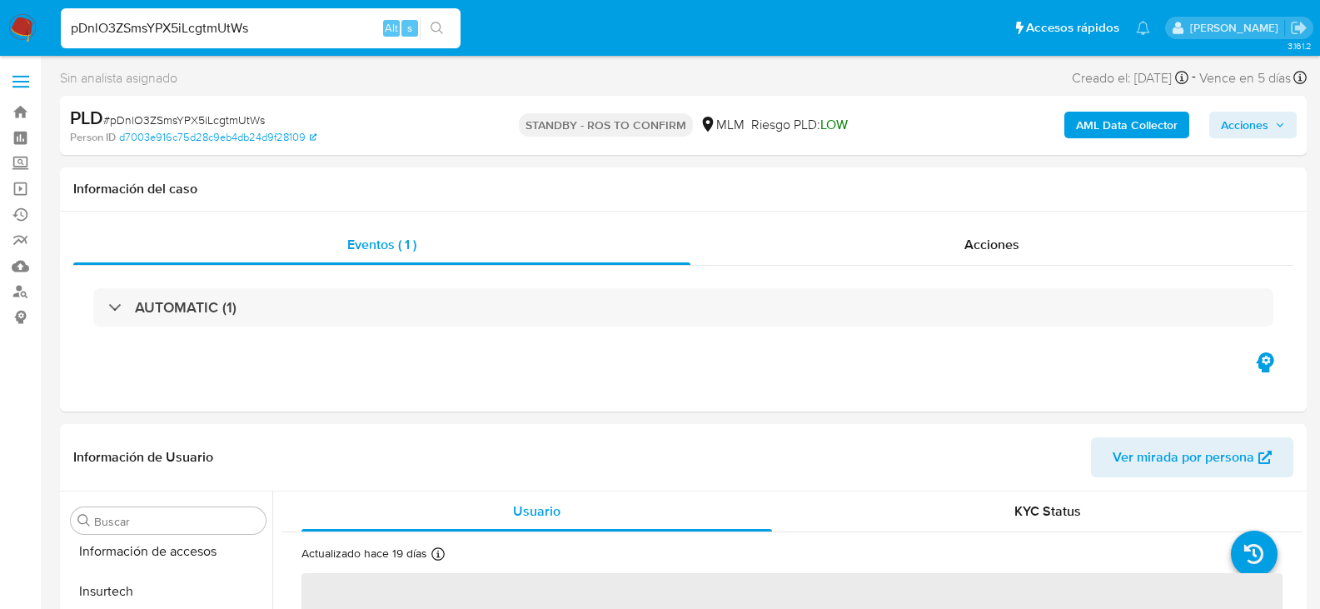
scroll to position [784, 0]
select select "10"
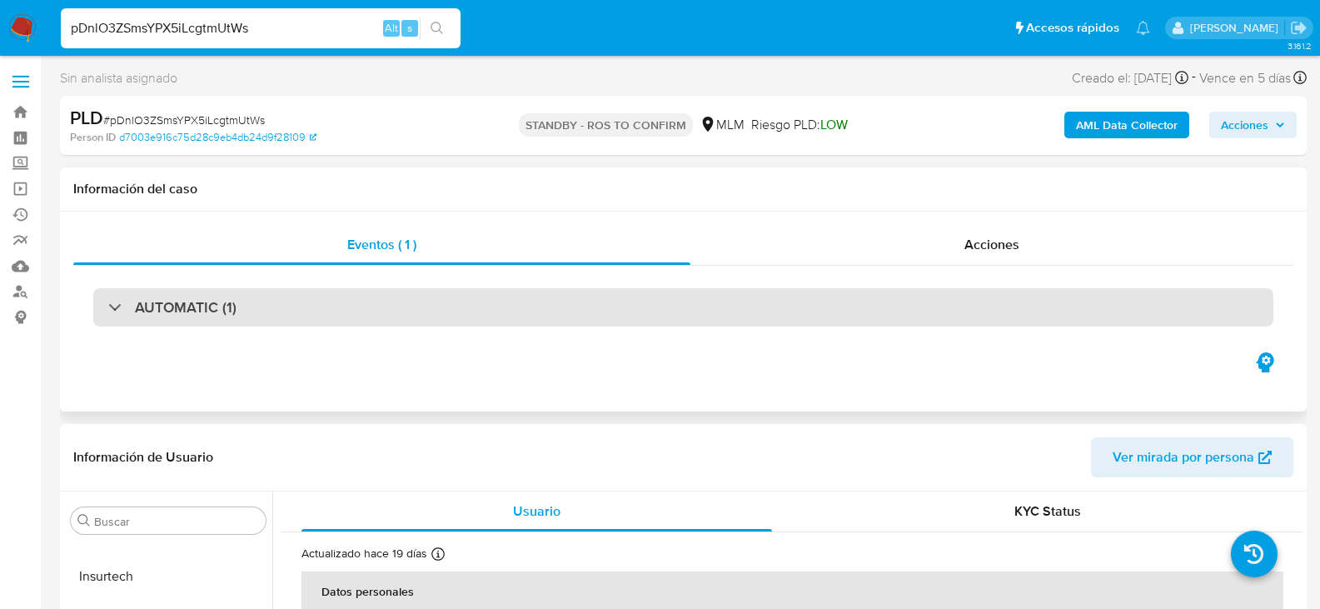
click at [207, 302] on h3 "AUTOMATIC (1)" at bounding box center [186, 307] width 102 height 18
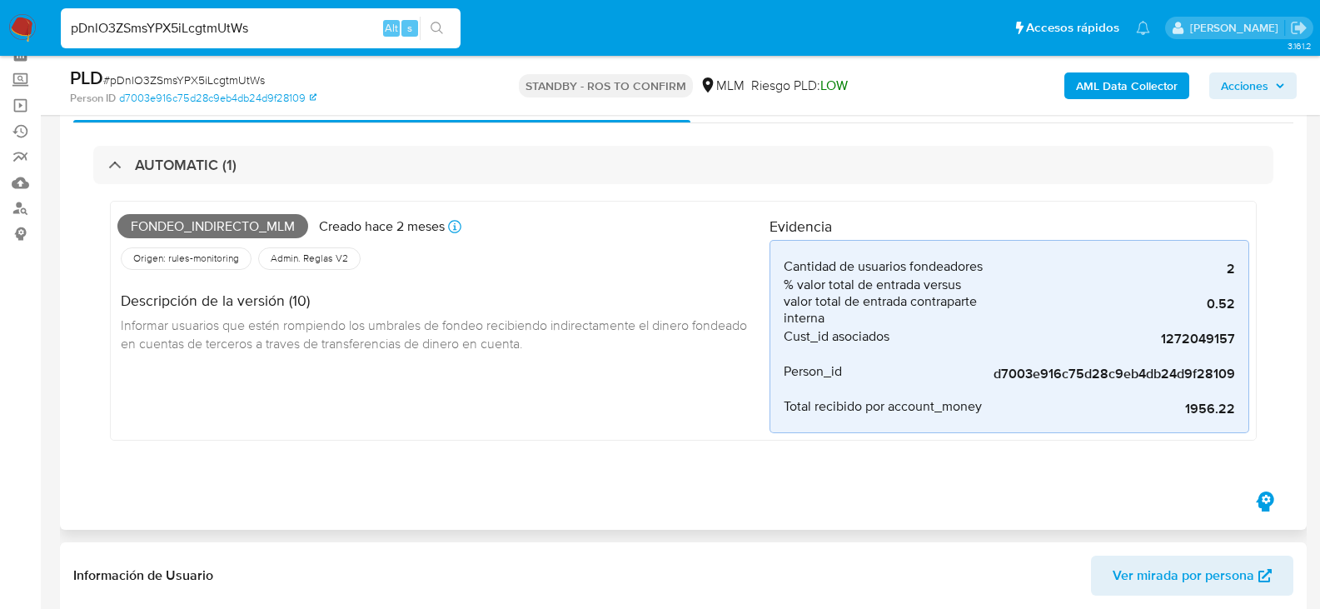
scroll to position [167, 0]
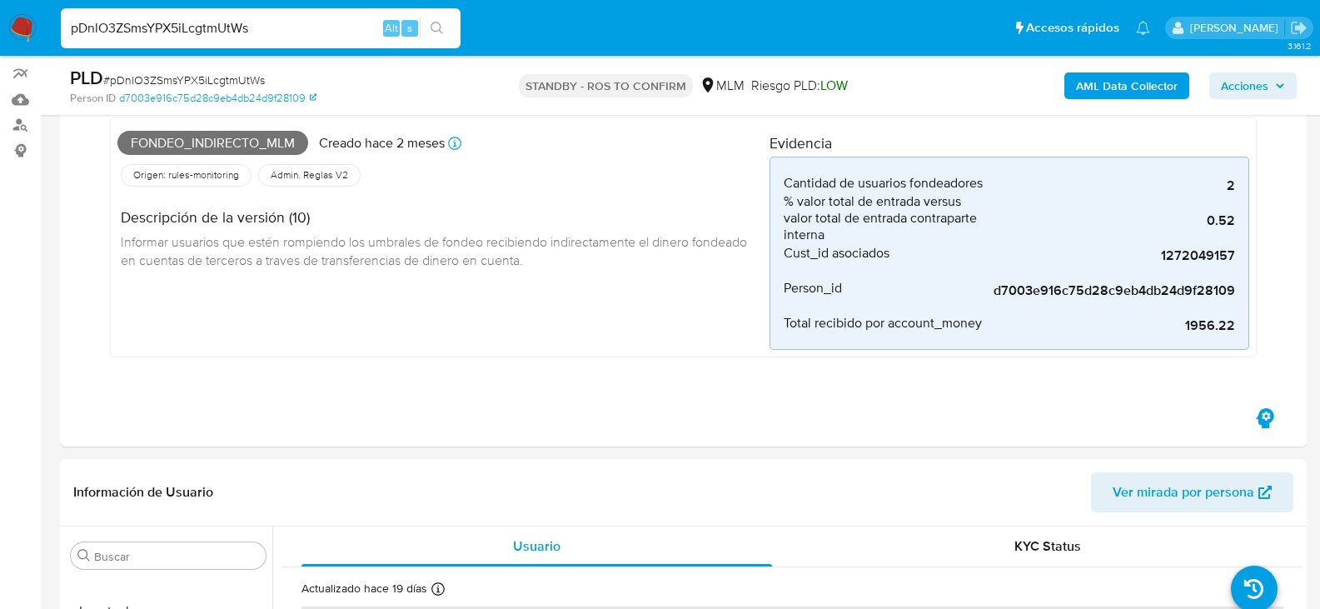
click at [167, 36] on input "pDnlO3ZSmsYPX5iLcgtmUtWs" at bounding box center [261, 28] width 400 height 22
paste input "rS8GhuaTTBireUUNRiU1TYkp"
type input "rS8GhuaTTBireUUNRiU1TYkp"
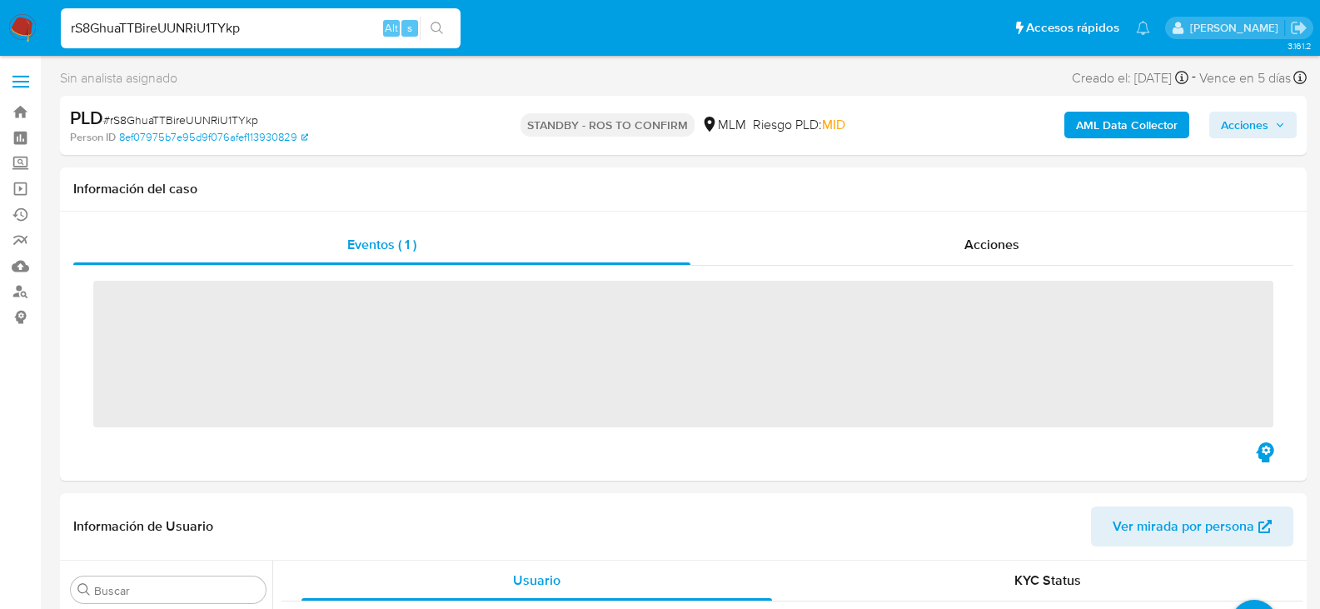
scroll to position [784, 0]
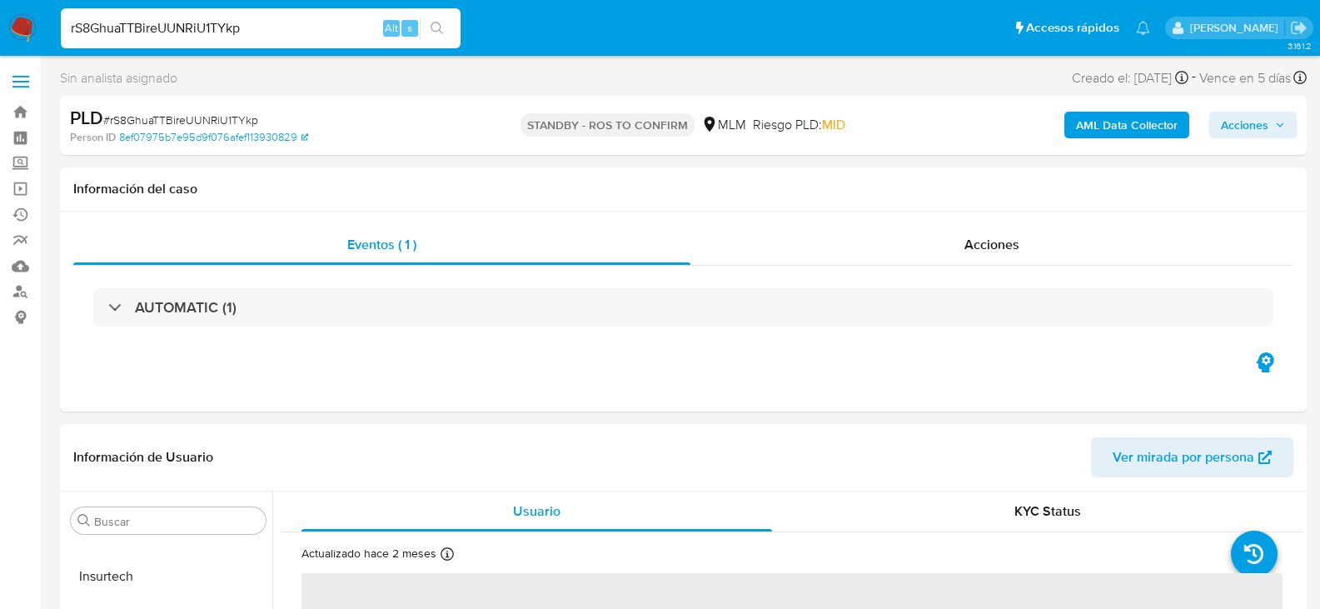
select select "10"
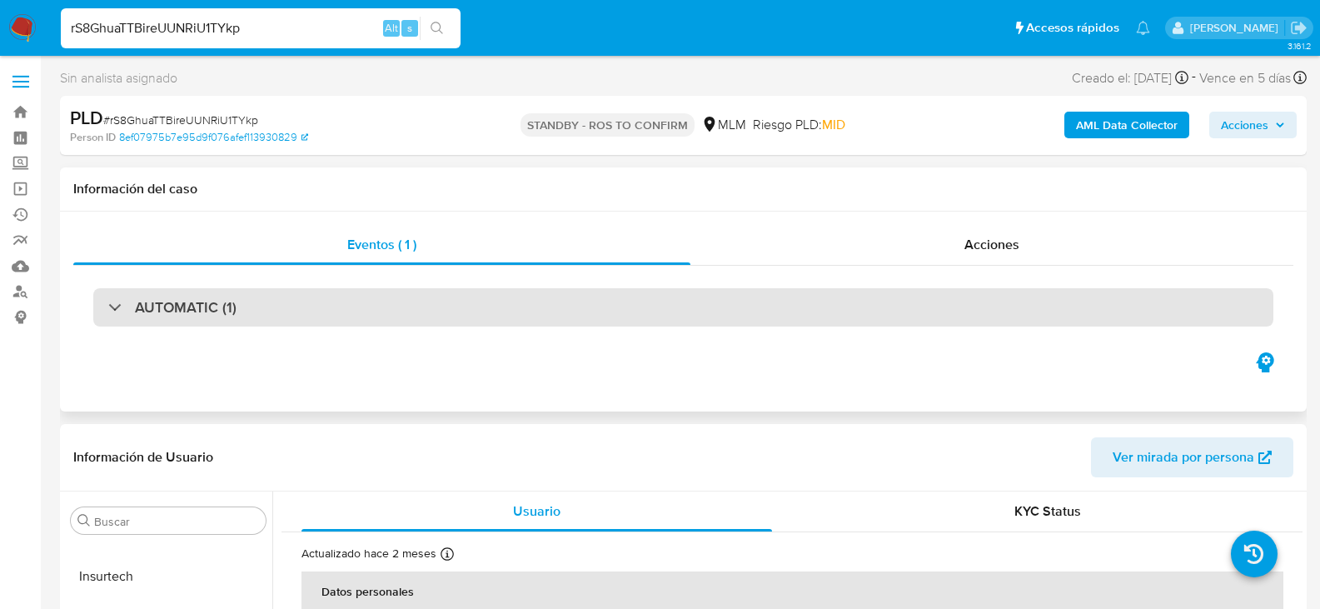
click at [250, 309] on div "AUTOMATIC (1)" at bounding box center [683, 307] width 1180 height 38
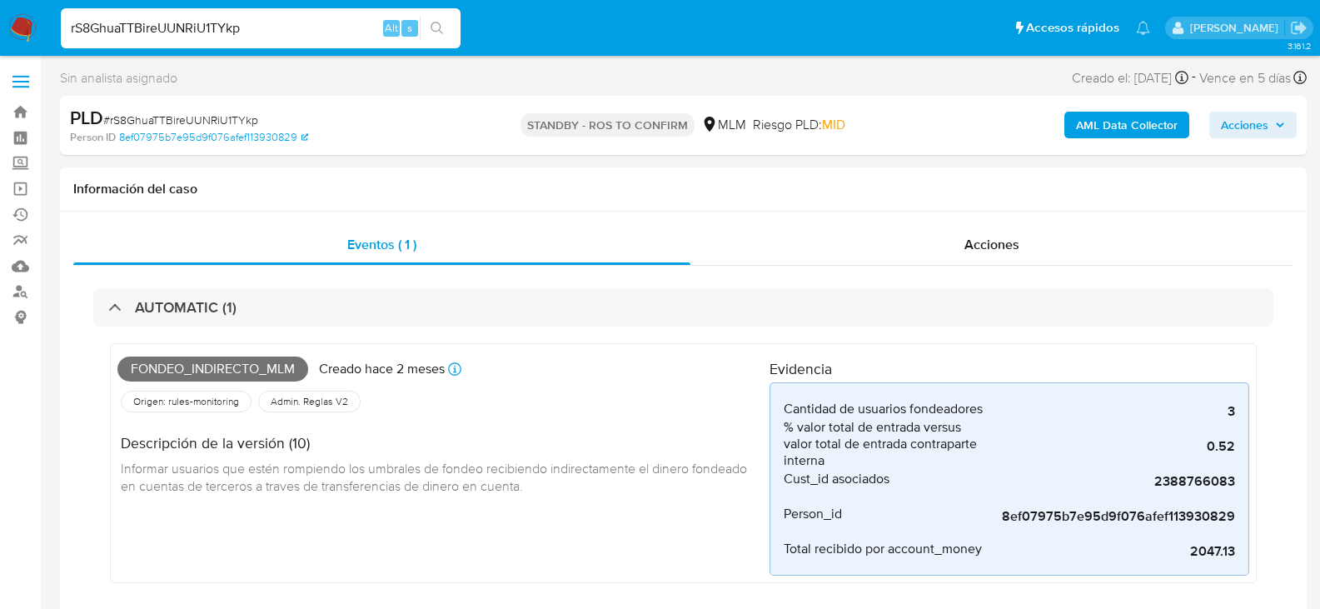
click at [201, 43] on div "rS8GhuaTTBireUUNRiU1TYkp Alt s" at bounding box center [261, 28] width 400 height 40
click at [199, 26] on input "rS8GhuaTTBireUUNRiU1TYkp" at bounding box center [261, 28] width 400 height 22
paste input "xb1IB5fd86T5yjI55v9ehmFj"
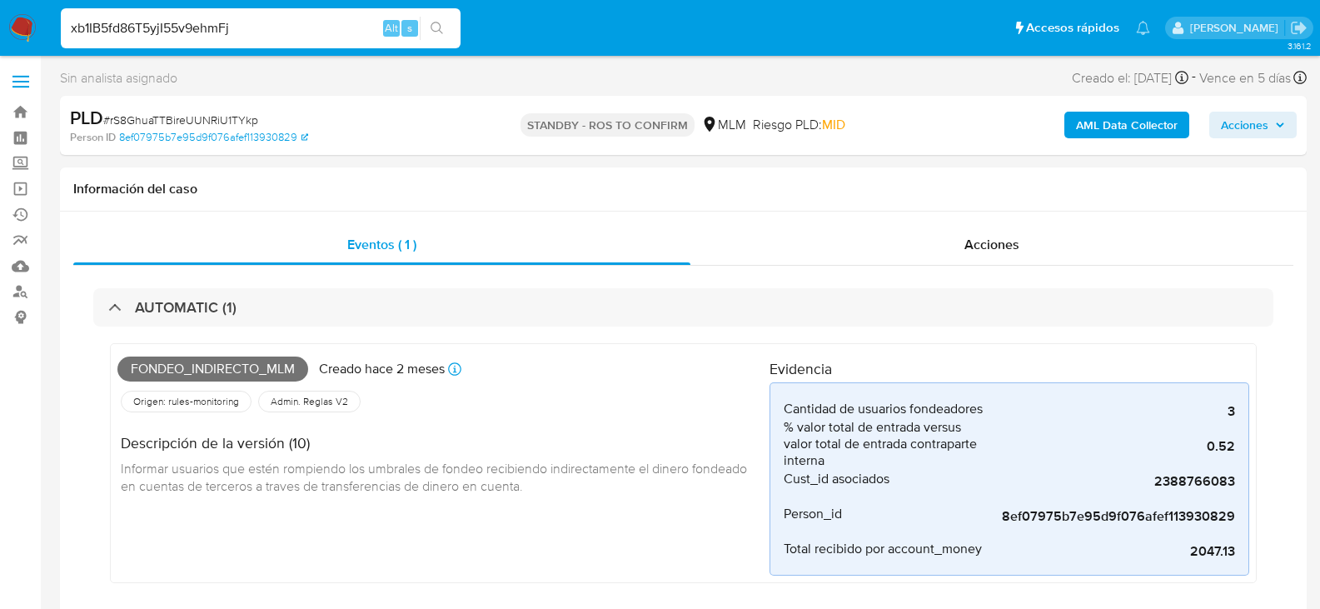
type input "xb1IB5fd86T5yjI55v9ehmFj"
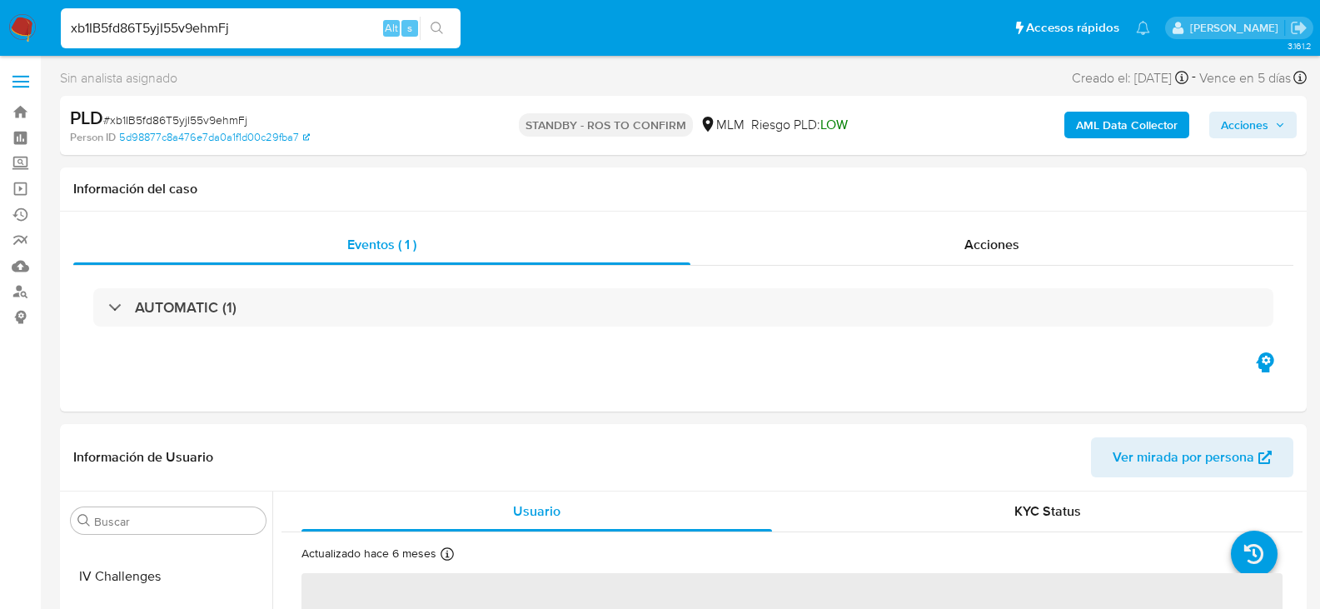
scroll to position [784, 0]
select select "10"
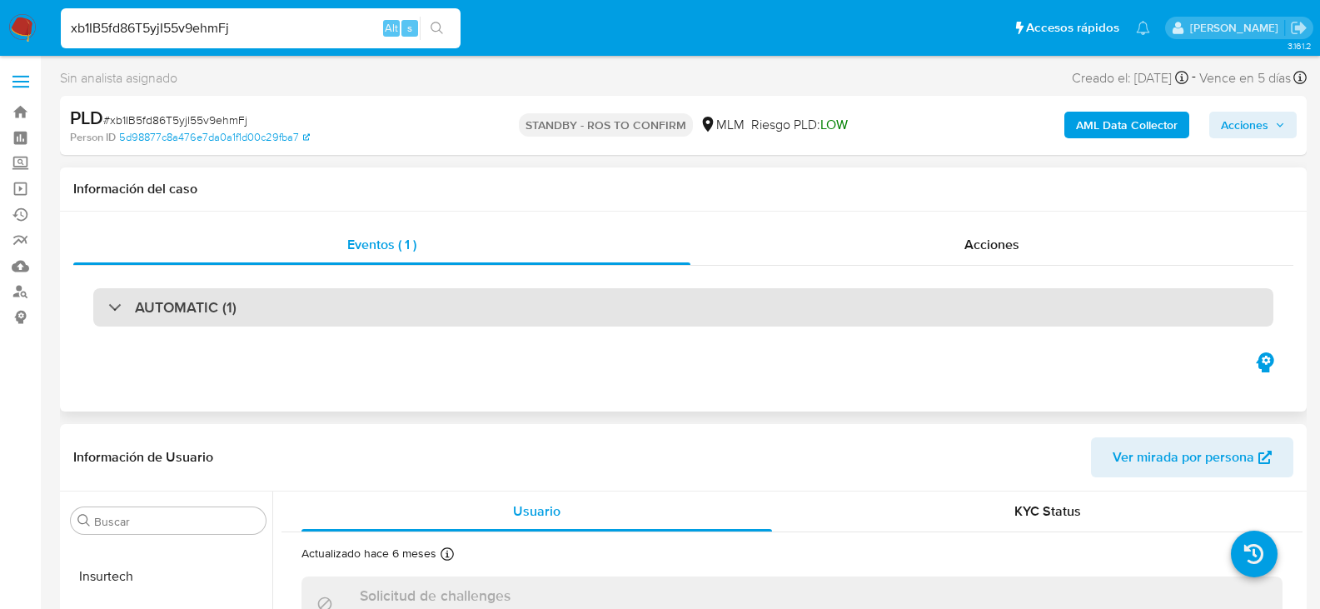
click at [223, 304] on h3 "AUTOMATIC (1)" at bounding box center [186, 307] width 102 height 18
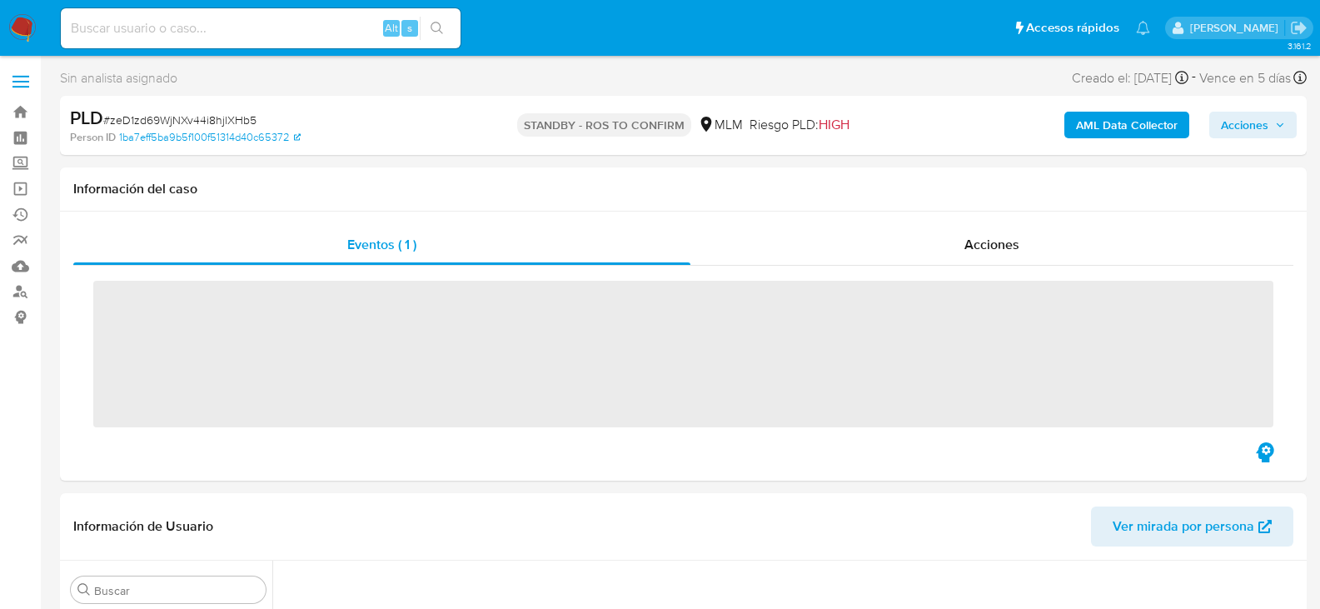
scroll to position [498, 0]
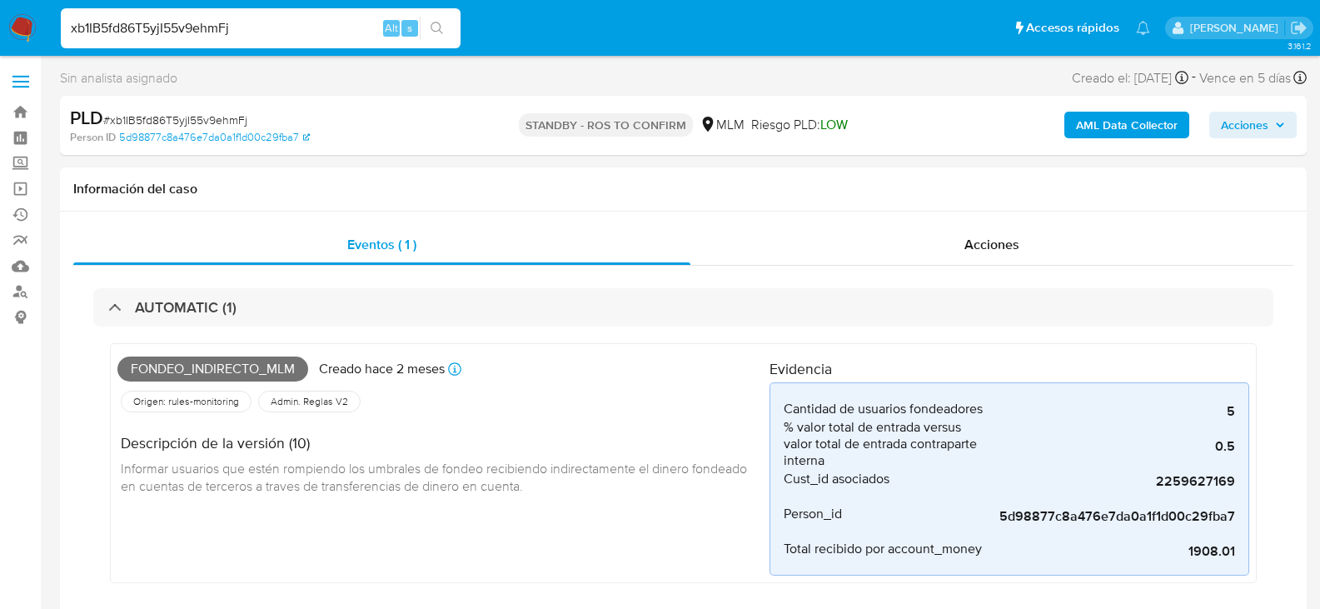
select select "10"
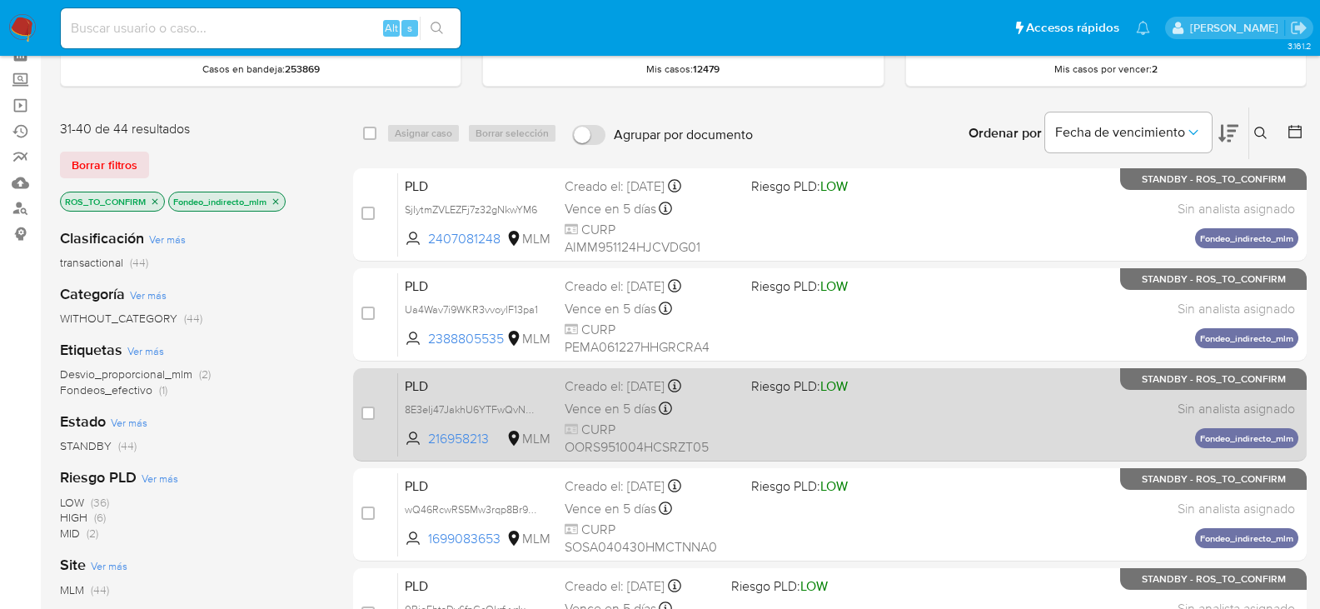
scroll to position [167, 0]
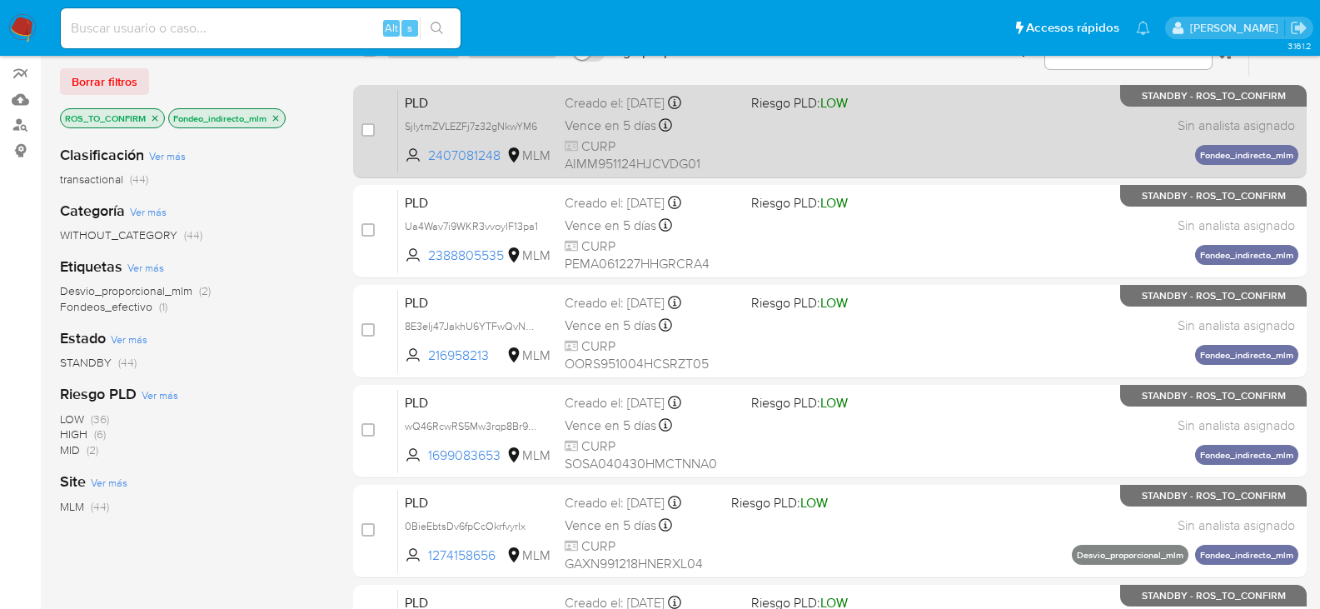
click at [791, 143] on div "PLD SjIytmZVLEZFj7z32gNkwYM6 2407081248 MLM Riesgo PLD: LOW Creado el: [DATE] C…" at bounding box center [848, 131] width 900 height 84
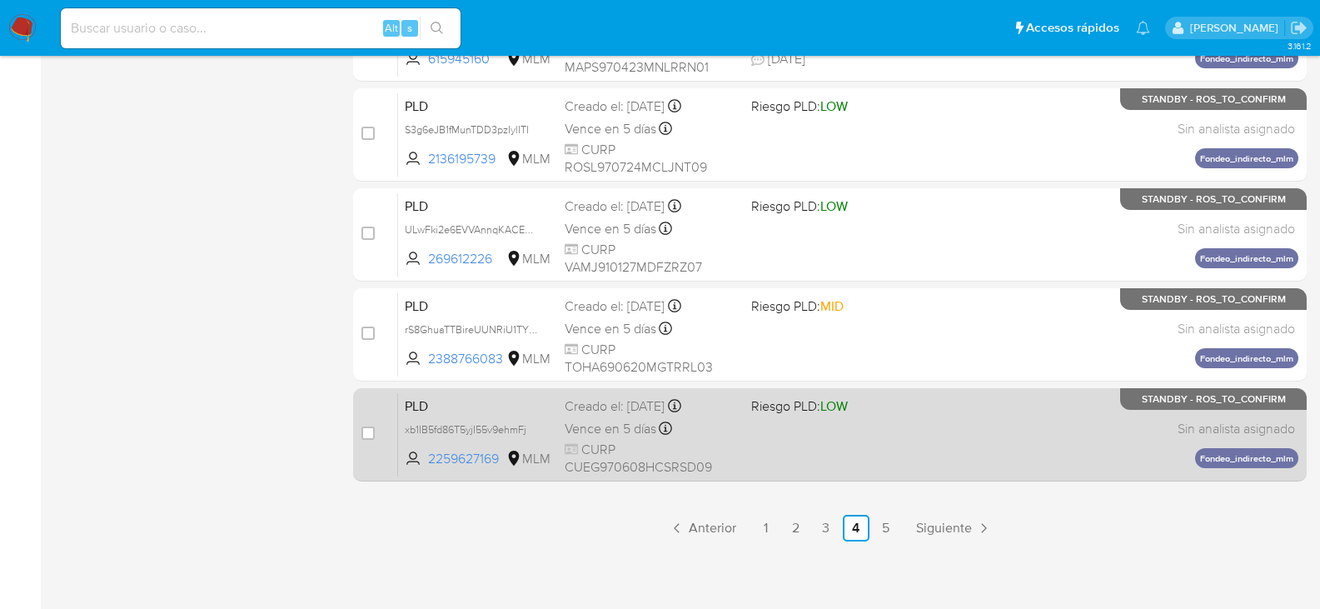
scroll to position [766, 0]
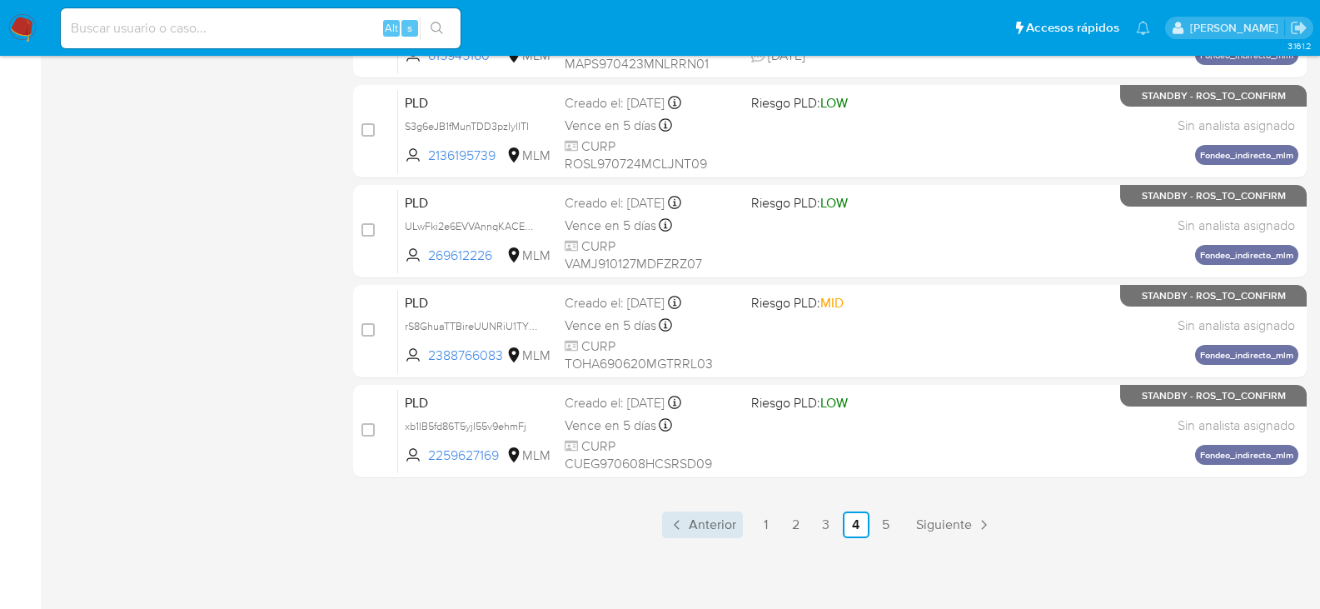
click at [706, 521] on span "Anterior" at bounding box center [712, 524] width 47 height 13
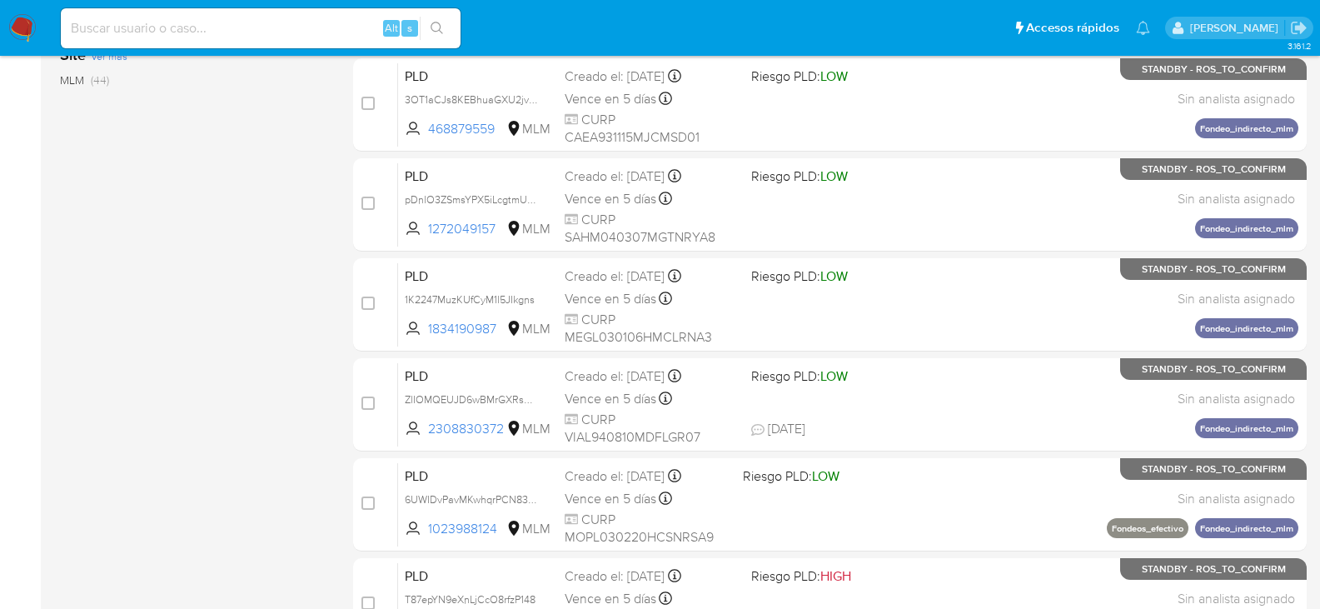
scroll to position [766, 0]
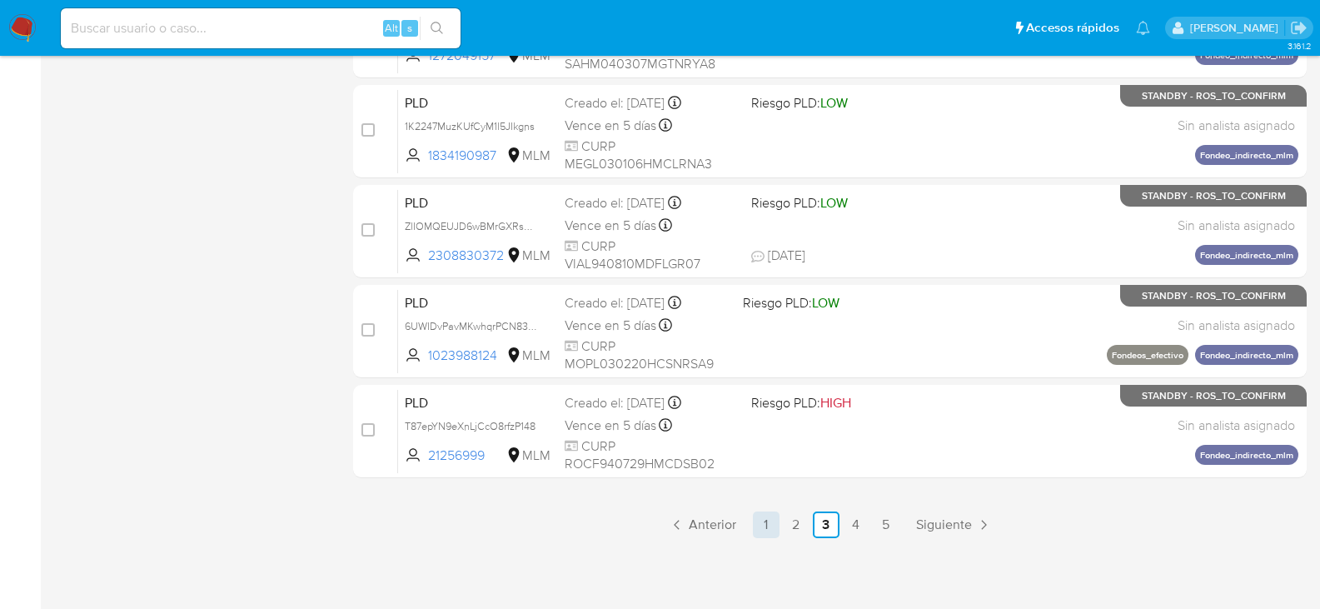
click at [768, 523] on link "1" at bounding box center [766, 524] width 27 height 27
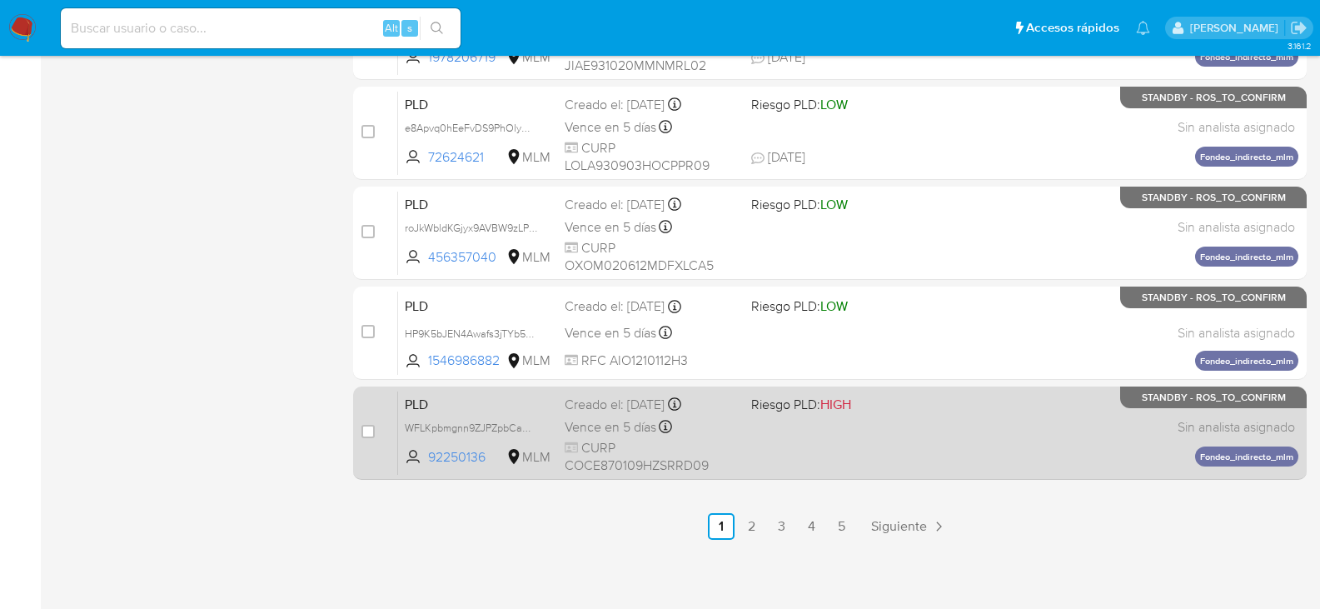
scroll to position [766, 0]
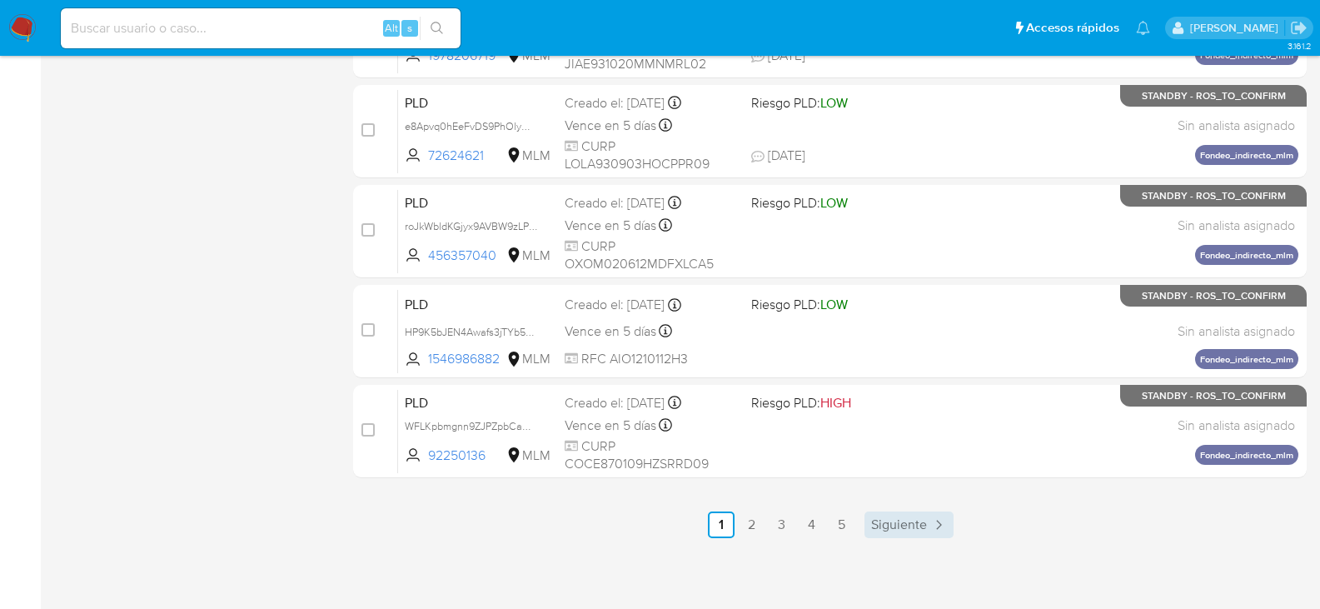
click at [921, 526] on span "Siguiente" at bounding box center [899, 524] width 56 height 13
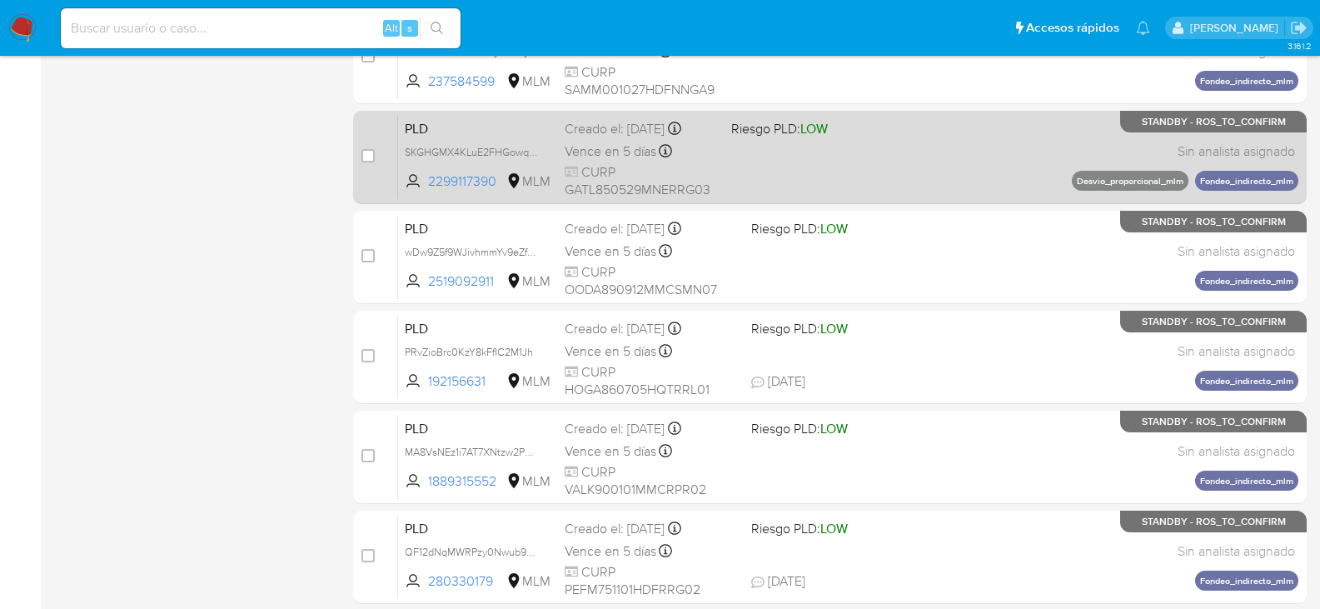
scroll to position [766, 0]
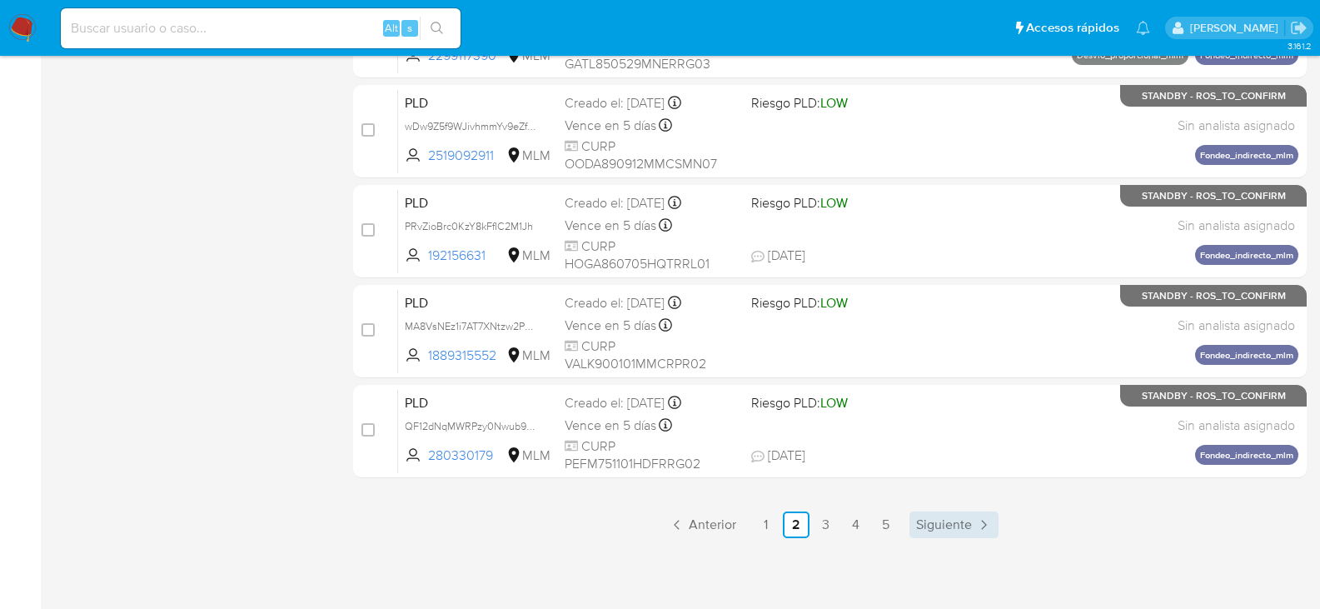
click at [933, 520] on span "Siguiente" at bounding box center [944, 524] width 56 height 13
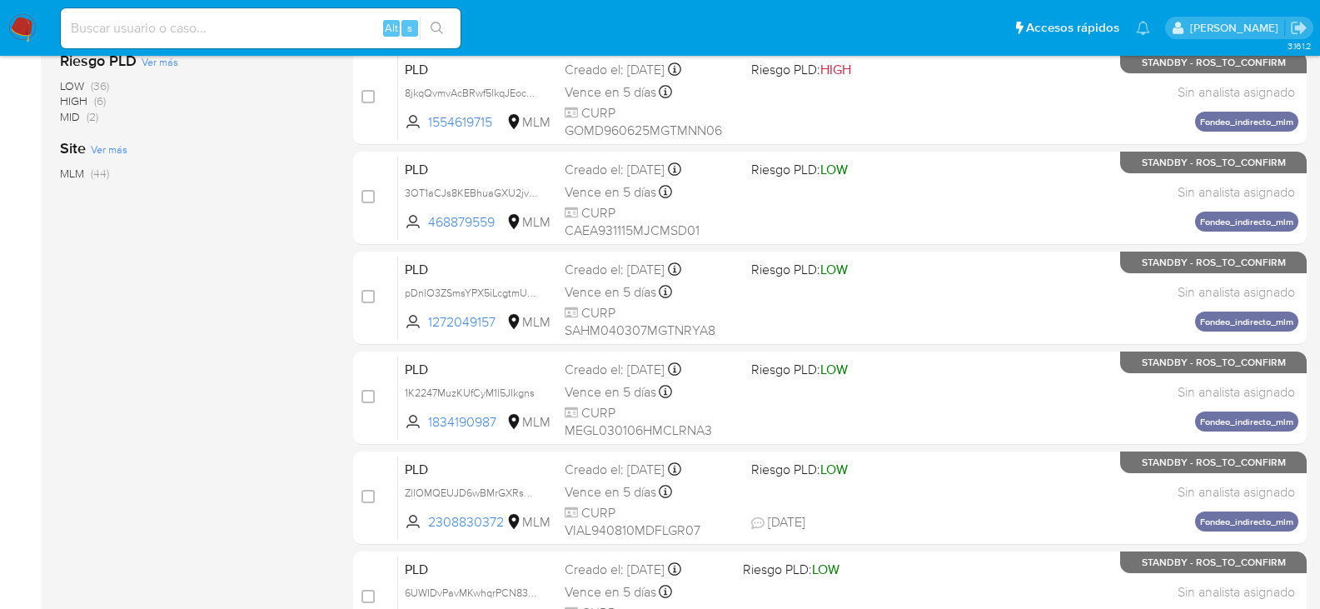
scroll to position [766, 0]
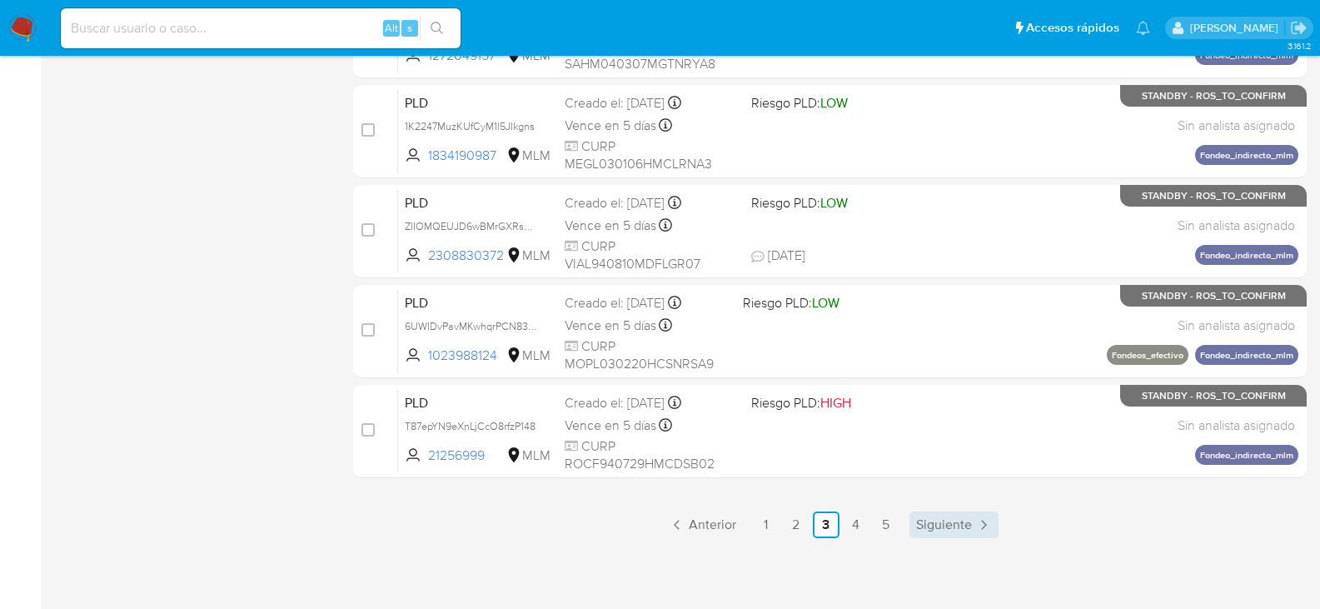
click at [955, 531] on span "Siguiente" at bounding box center [944, 524] width 56 height 13
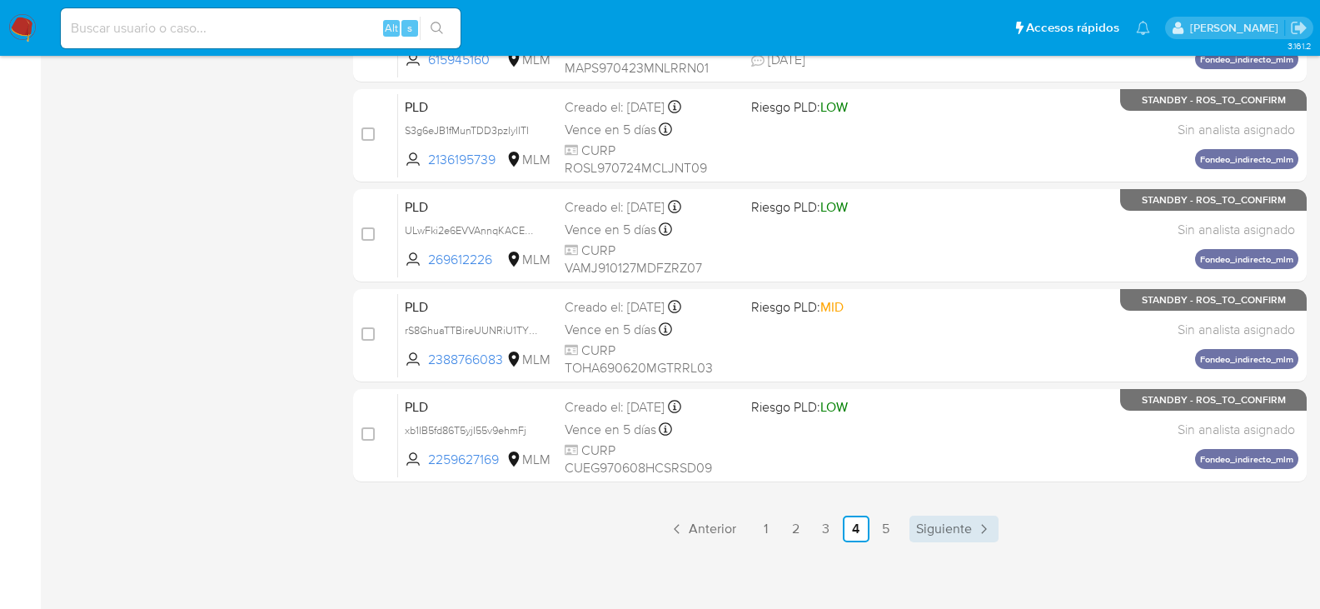
scroll to position [766, 0]
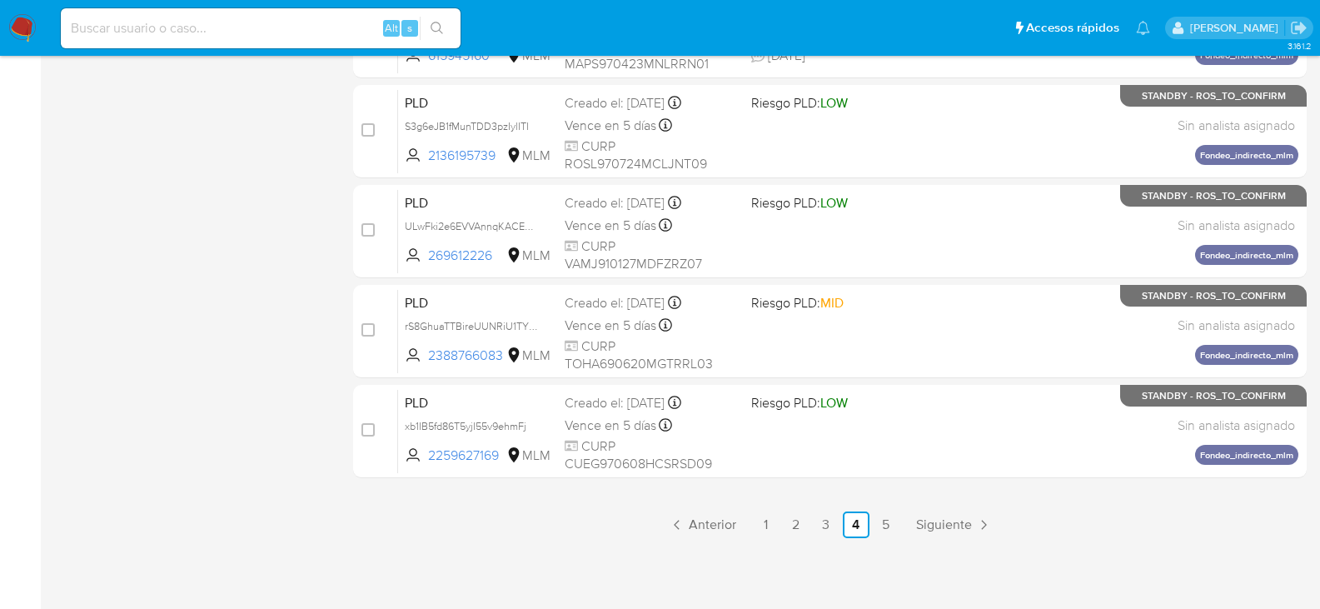
click at [945, 521] on span "Siguiente" at bounding box center [944, 524] width 56 height 13
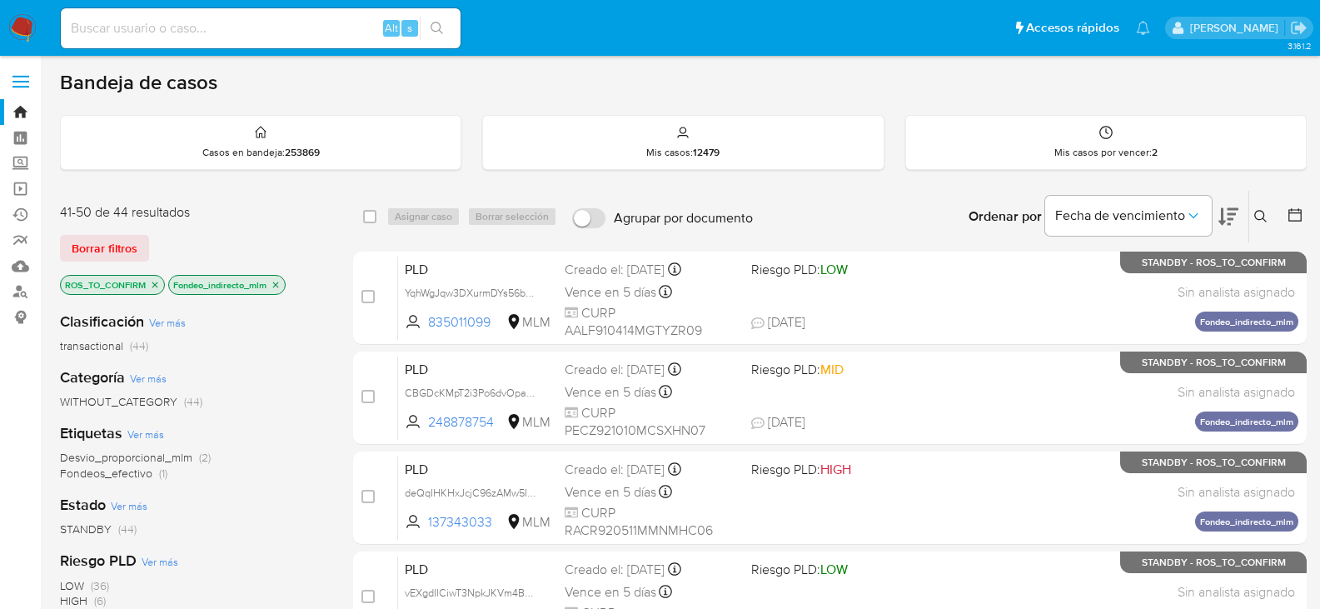
click at [281, 287] on icon "close-filter" at bounding box center [276, 285] width 10 height 10
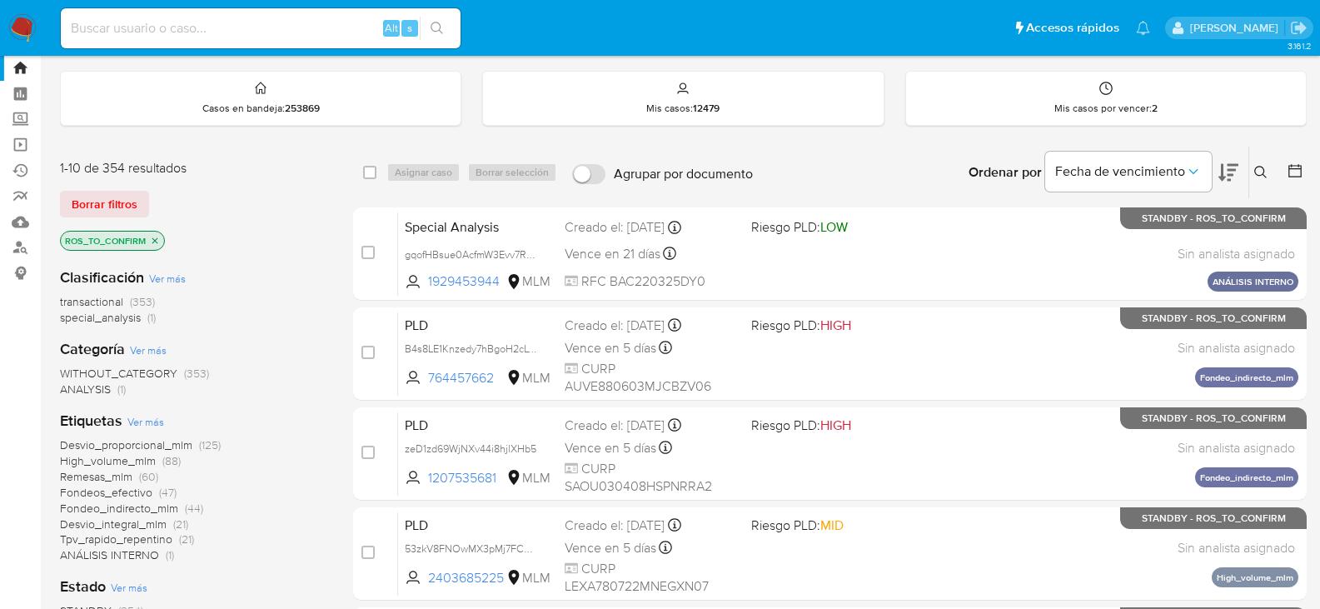
scroll to position [83, 0]
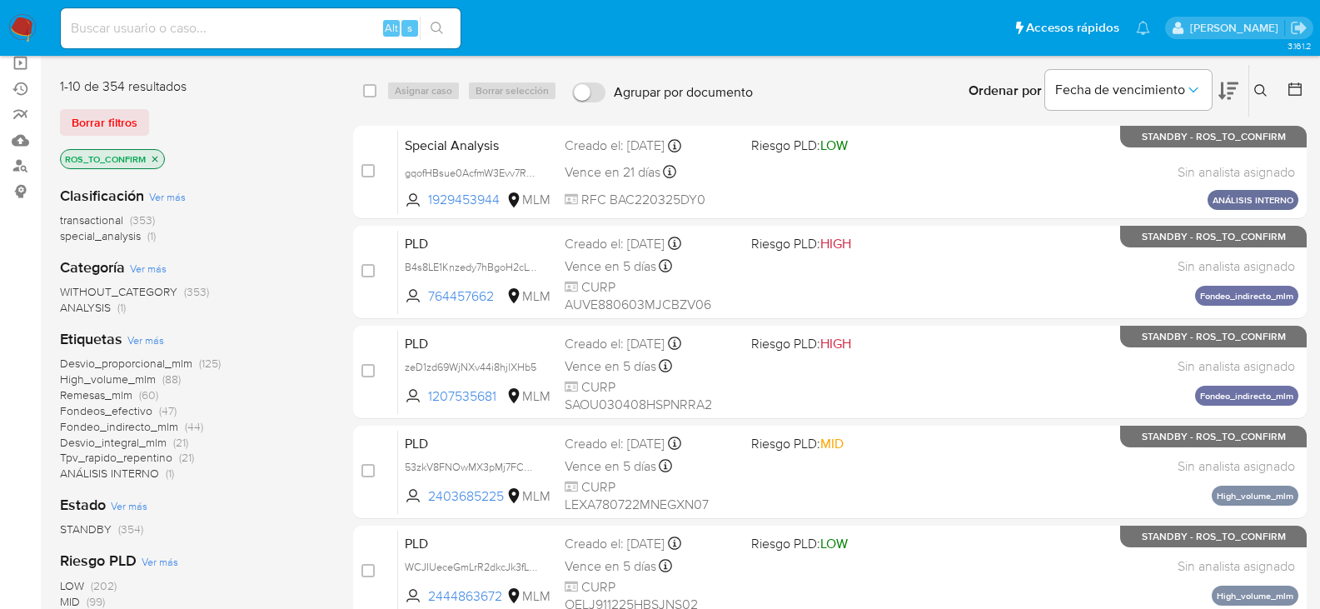
click at [113, 442] on div "Desvio_proporcional_mlm (125) High_volume_mlm (88) Remesas_mlm (60) Fondeos_efe…" at bounding box center [193, 419] width 267 height 126
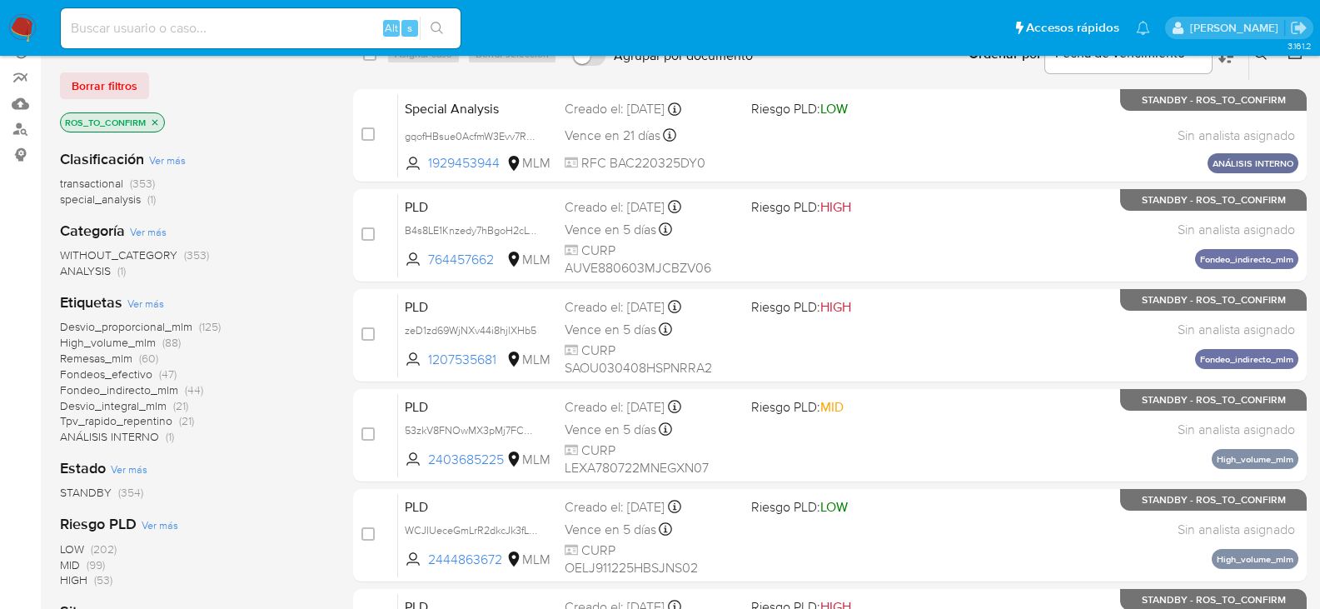
scroll to position [167, 0]
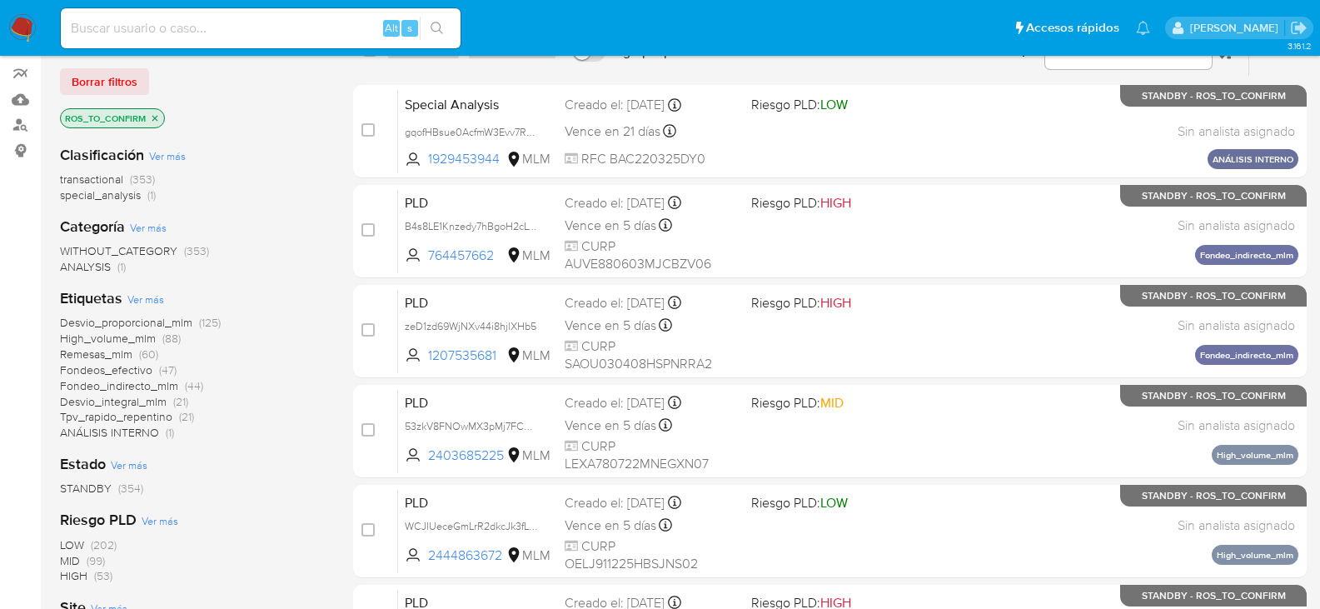
click at [110, 357] on span "Remesas_mlm" at bounding box center [96, 354] width 72 height 17
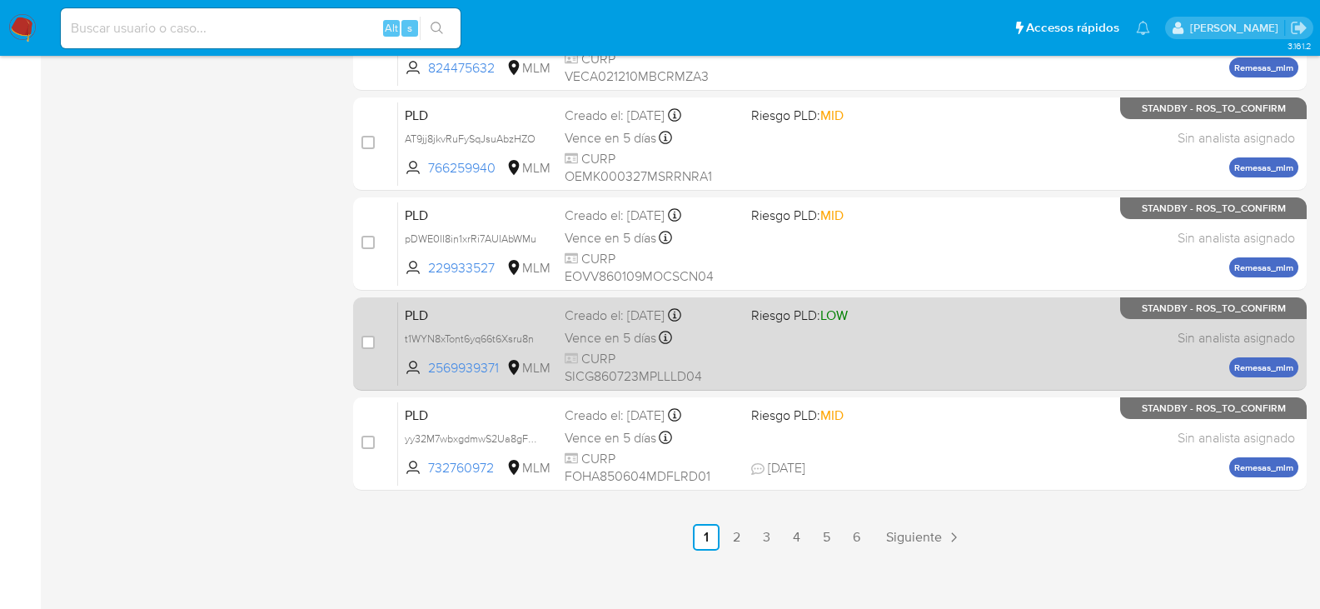
scroll to position [766, 0]
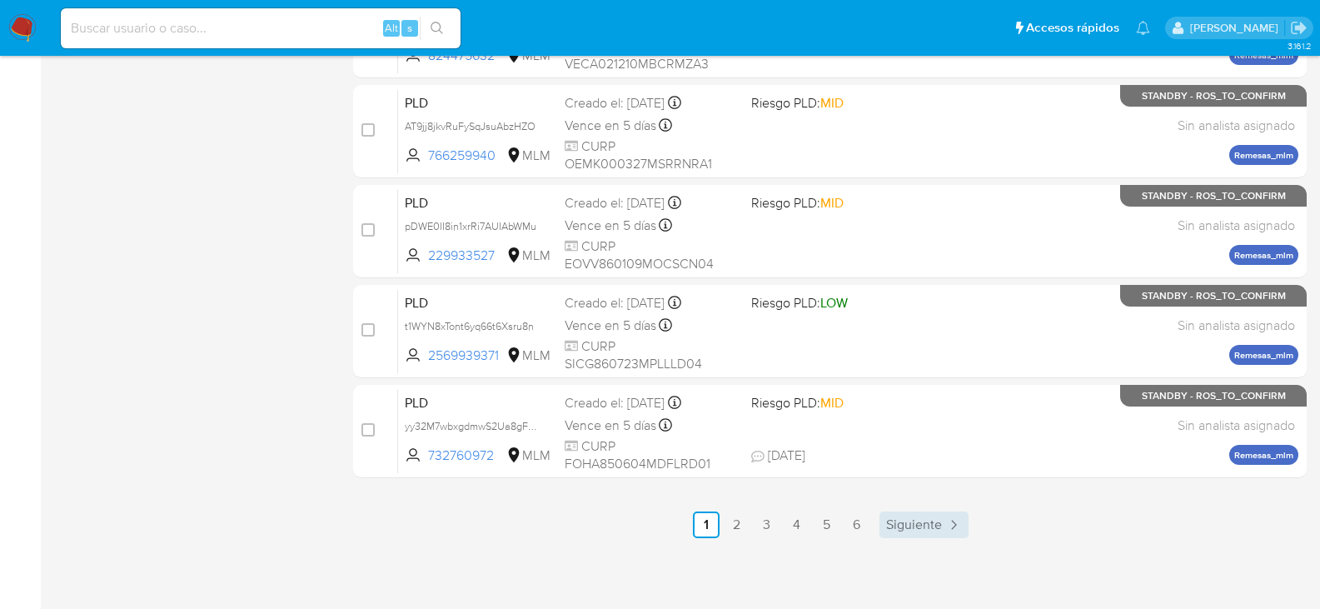
click at [910, 518] on span "Siguiente" at bounding box center [914, 524] width 56 height 13
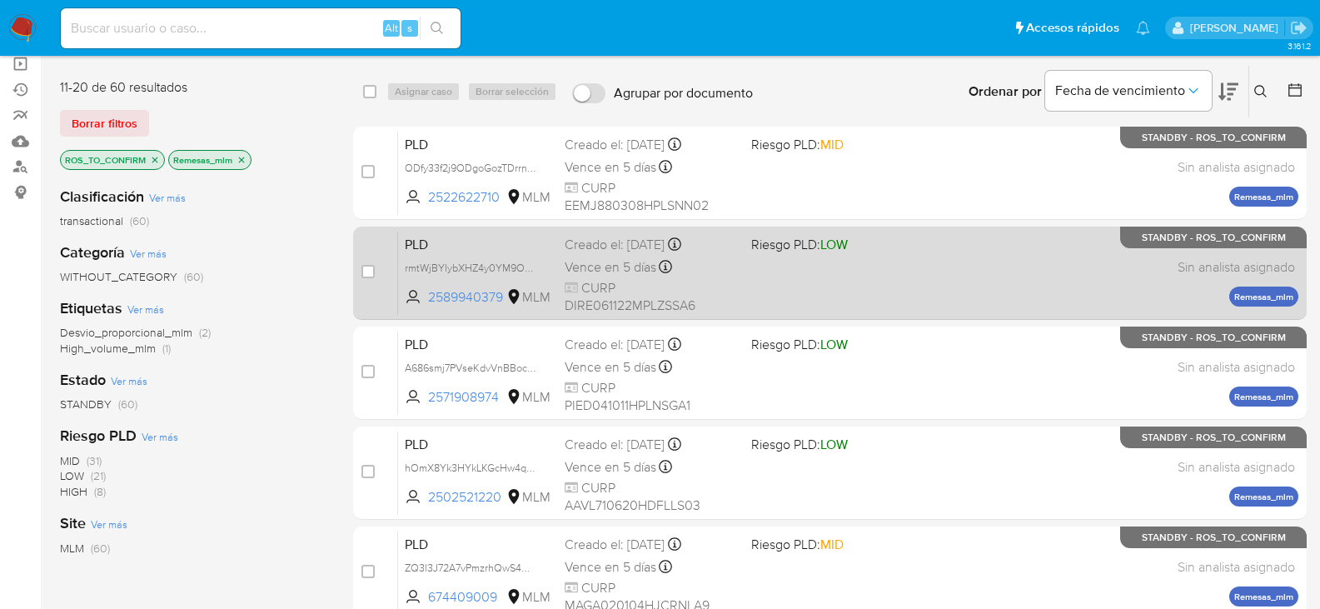
scroll to position [167, 0]
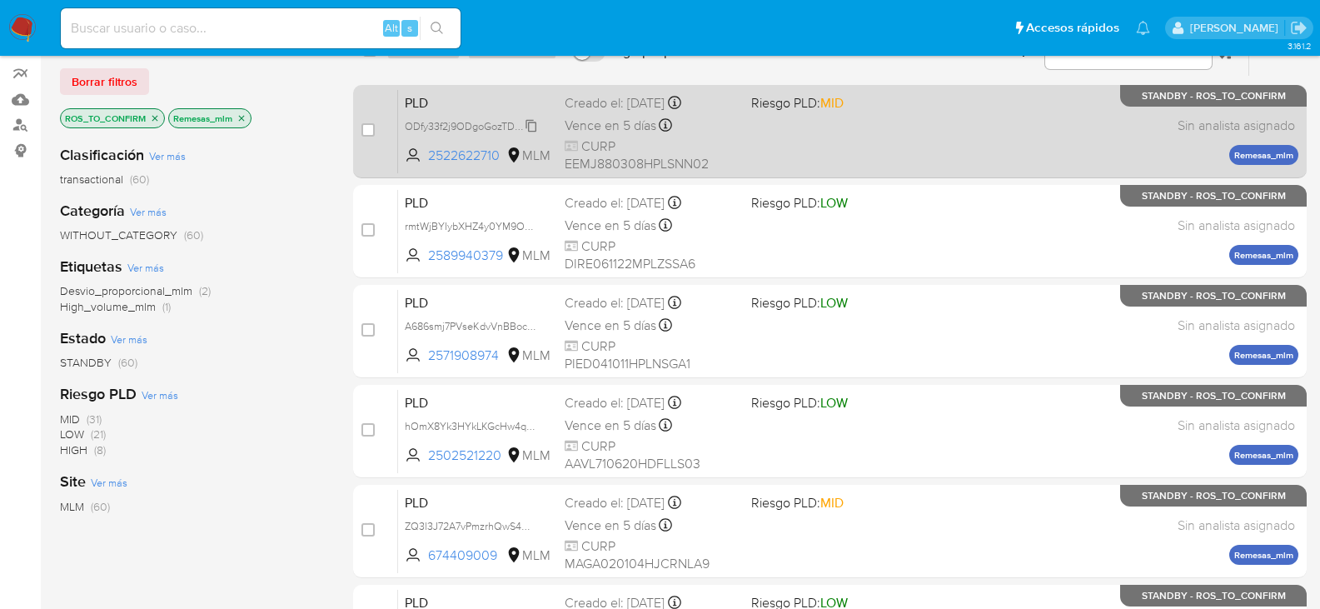
click at [529, 131] on span "ODfy33f2j9ODgoGozTDrrnJX" at bounding box center [472, 125] width 134 height 18
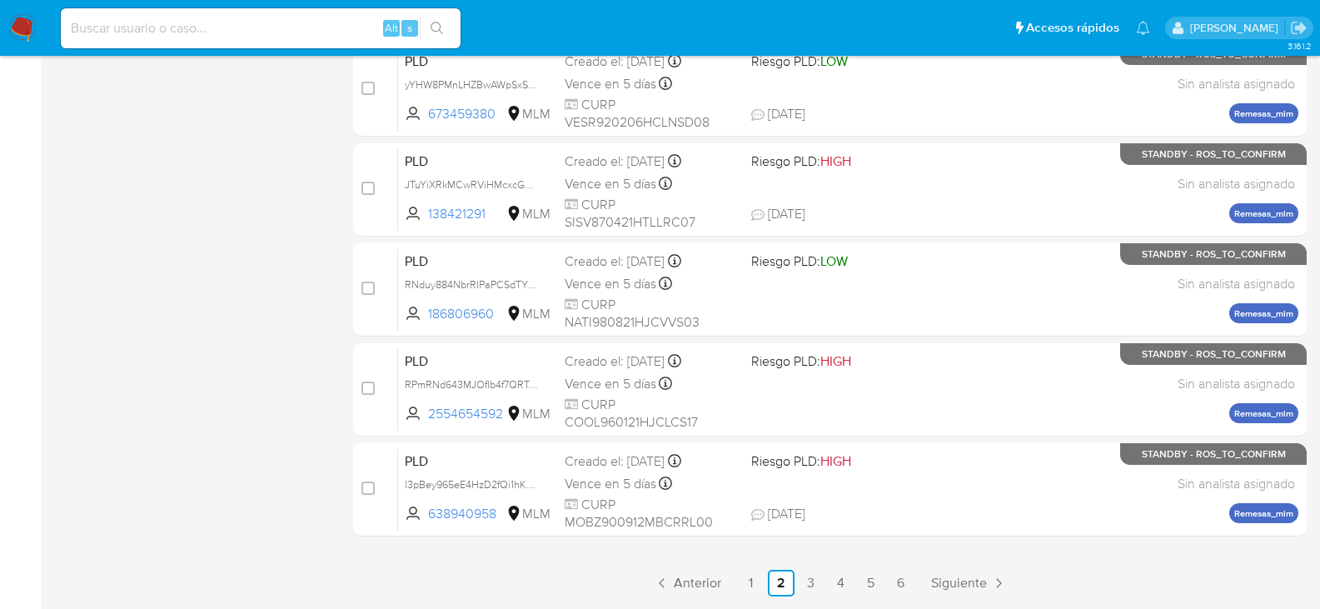
scroll to position [750, 0]
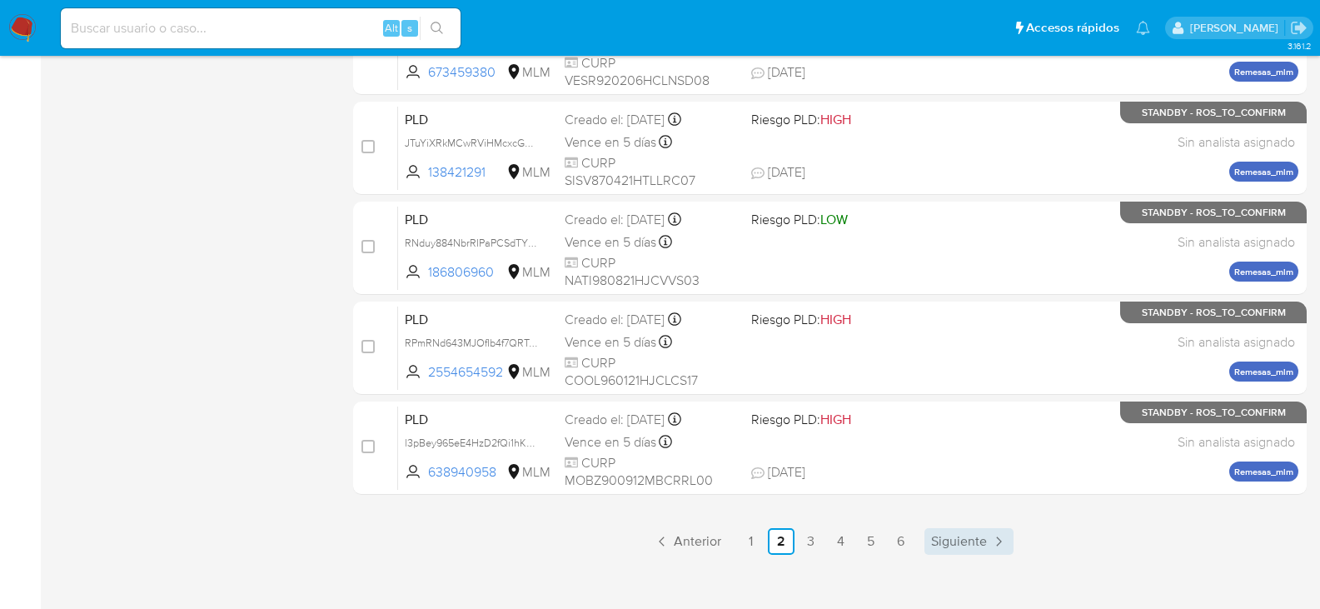
click at [958, 545] on span "Siguiente" at bounding box center [959, 541] width 56 height 13
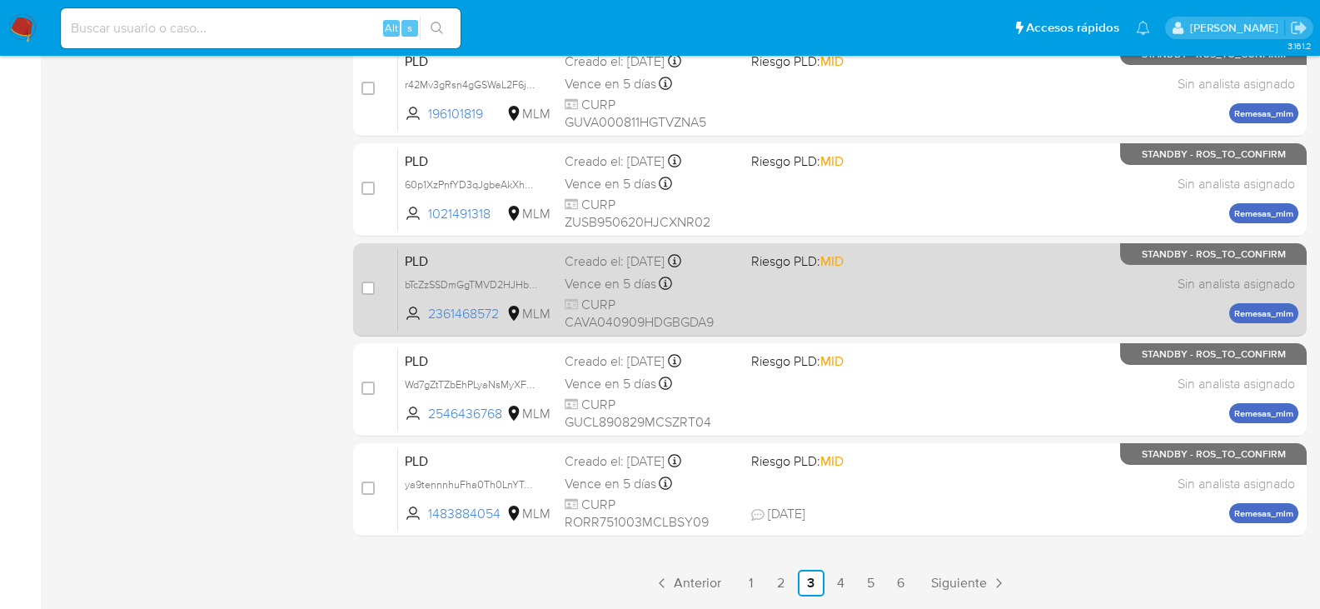
scroll to position [766, 0]
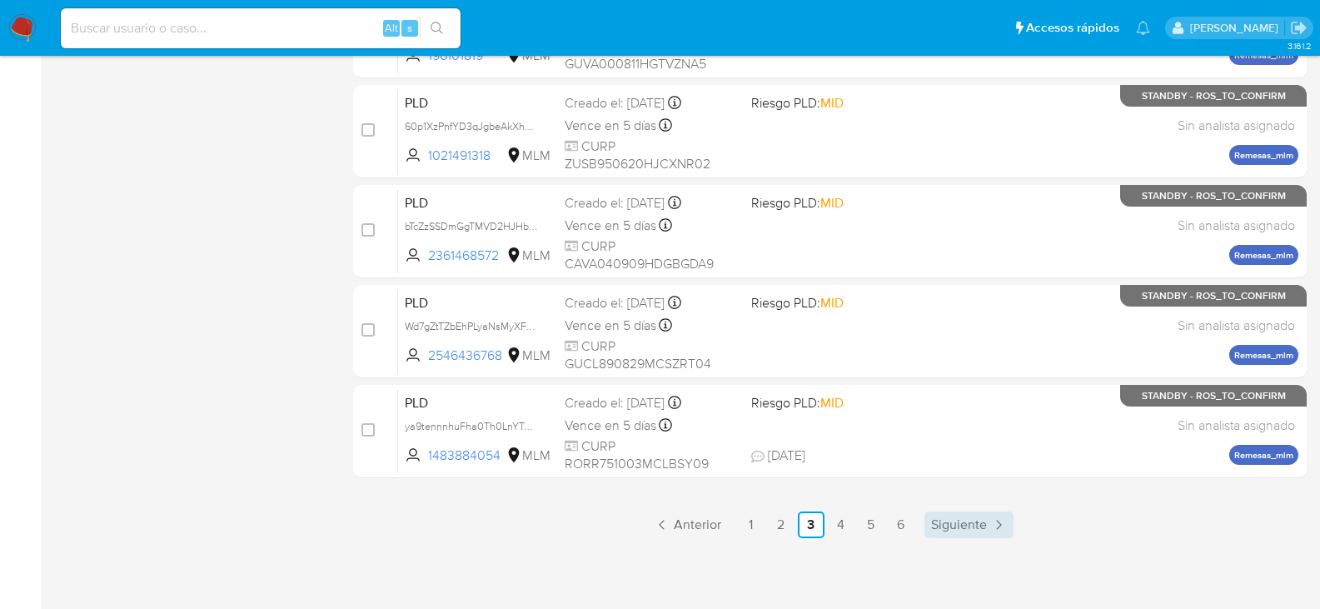
click at [963, 526] on span "Siguiente" at bounding box center [959, 524] width 56 height 13
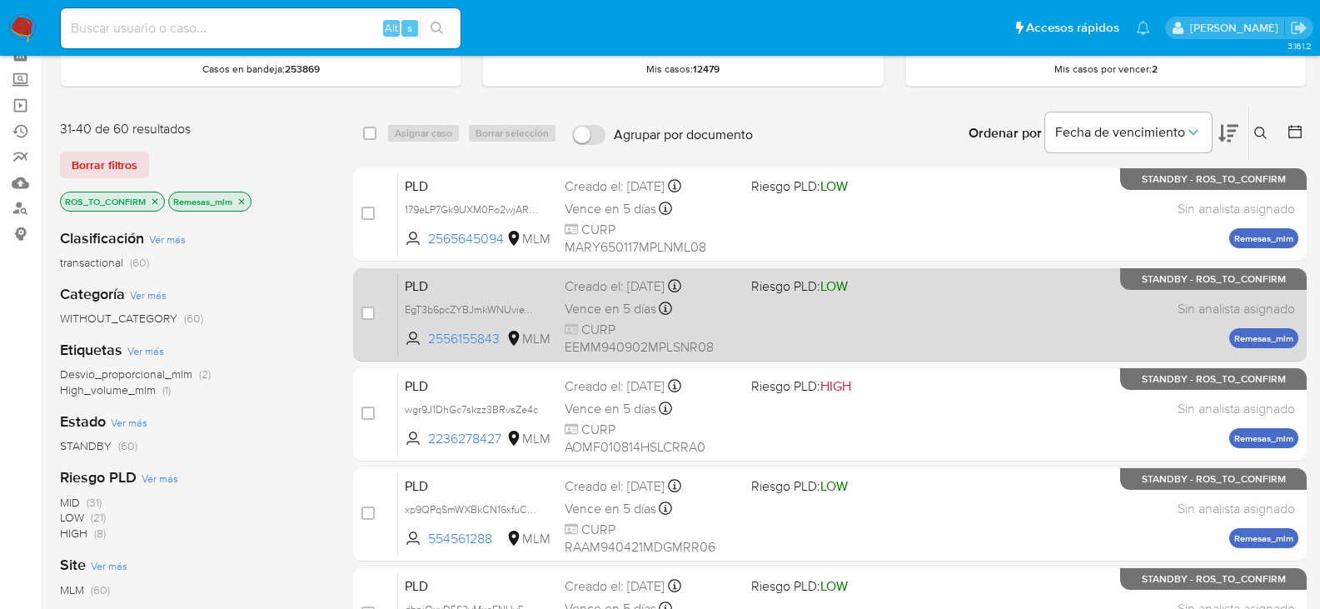
scroll to position [167, 0]
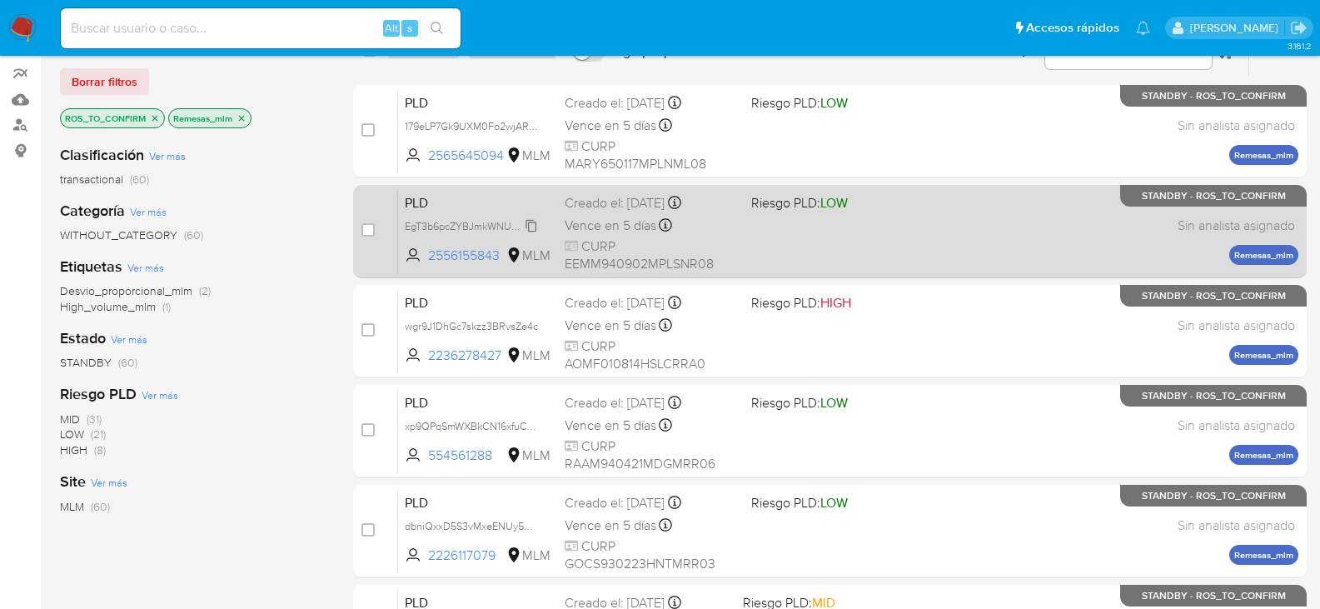
click at [535, 226] on span "EgT3b6pcZYBJmkWNUvieVZ3D" at bounding box center [477, 225] width 145 height 18
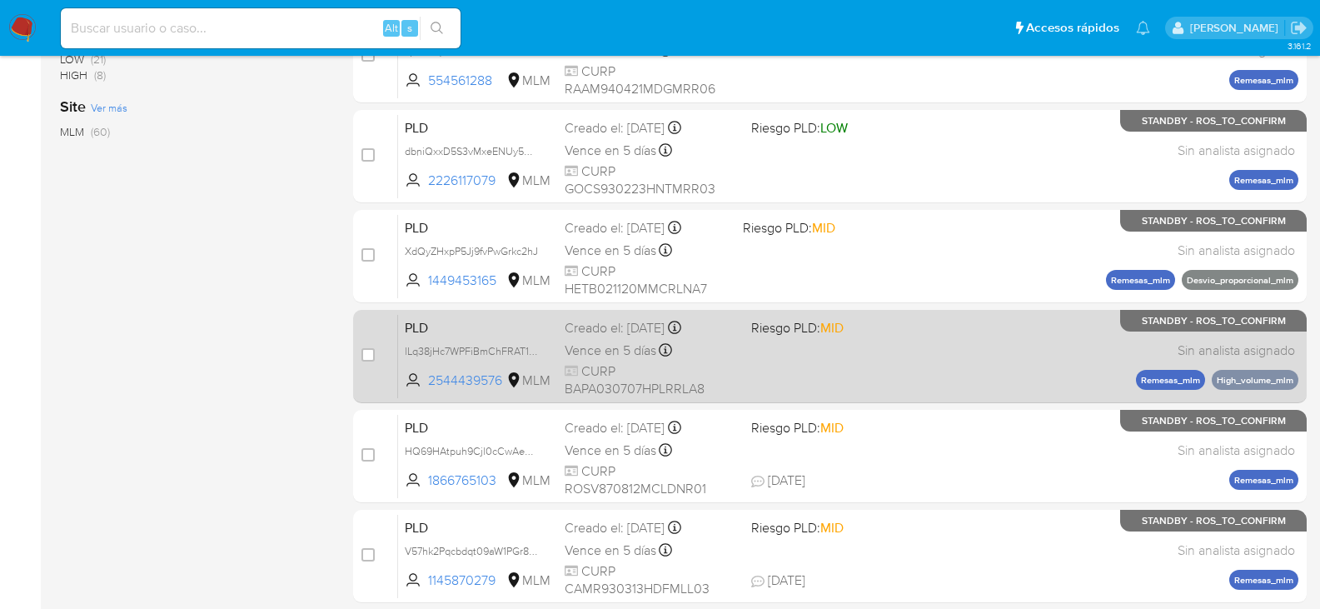
scroll to position [583, 0]
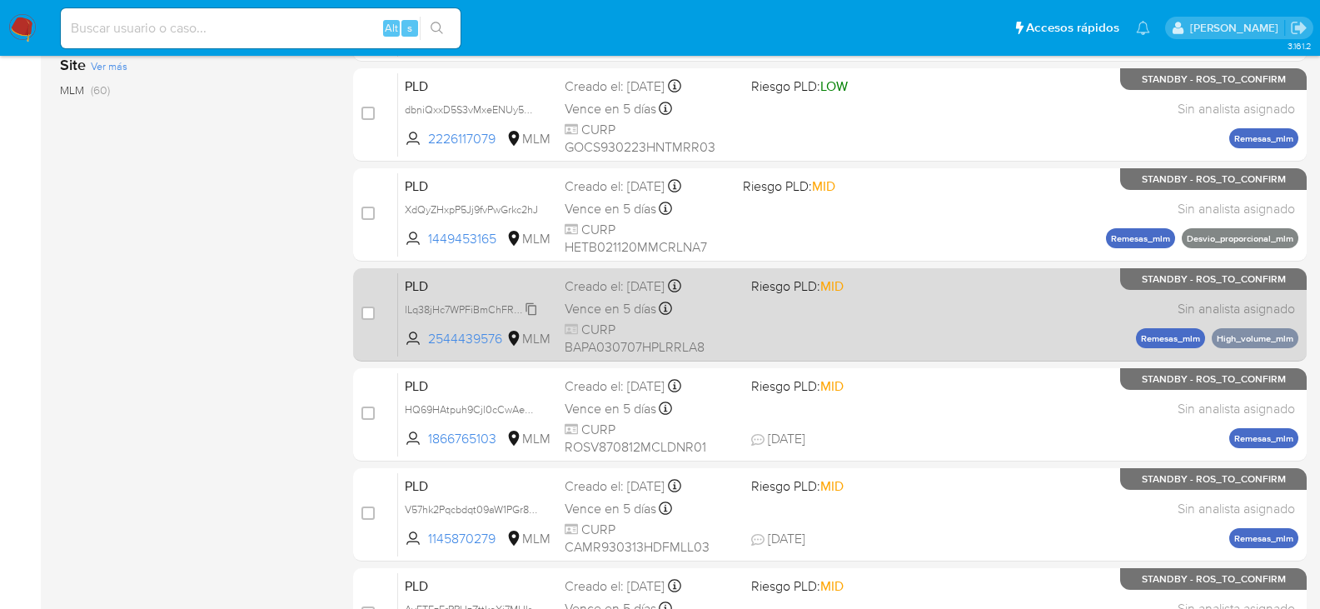
click at [534, 312] on span "lLq38jHc7WPFiBmChFRAT1KH" at bounding box center [474, 308] width 138 height 18
click at [371, 317] on input "checkbox" at bounding box center [368, 313] width 13 height 13
checkbox input "true"
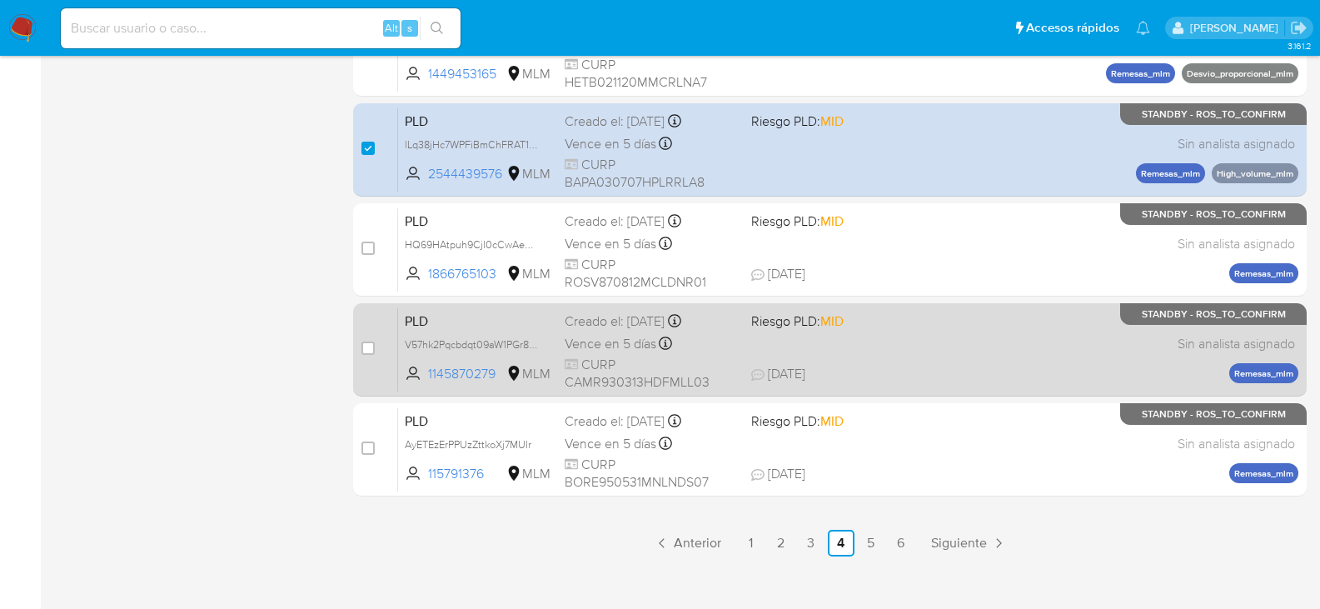
scroll to position [750, 0]
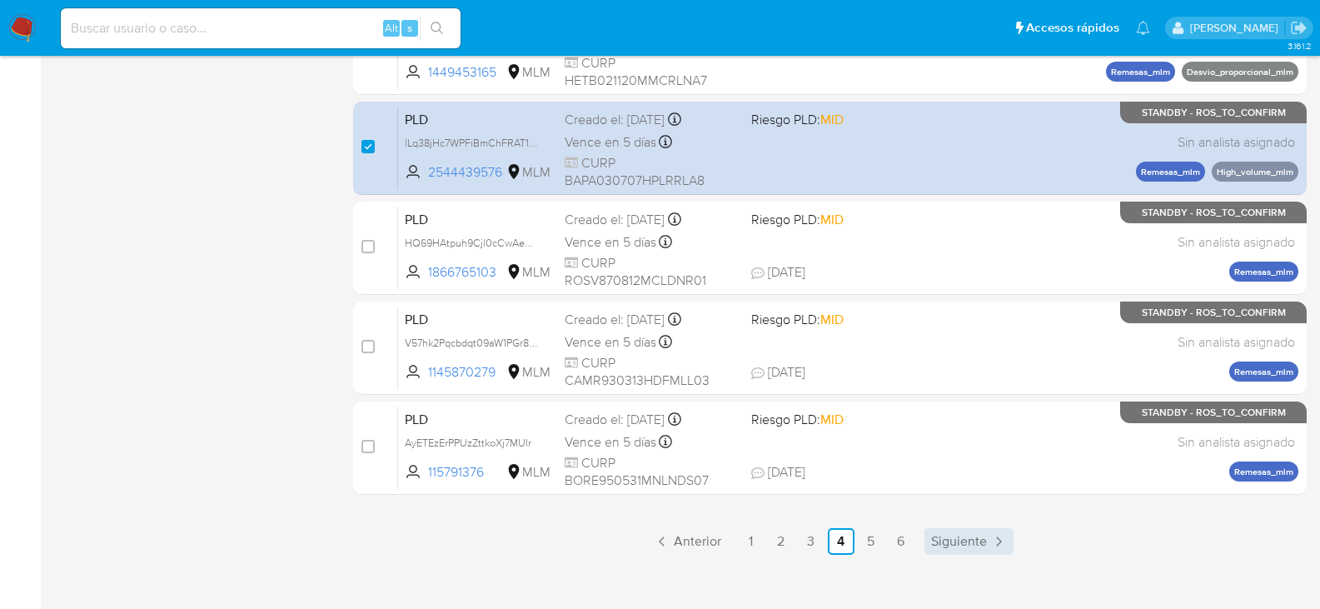
click at [962, 538] on span "Siguiente" at bounding box center [959, 541] width 56 height 13
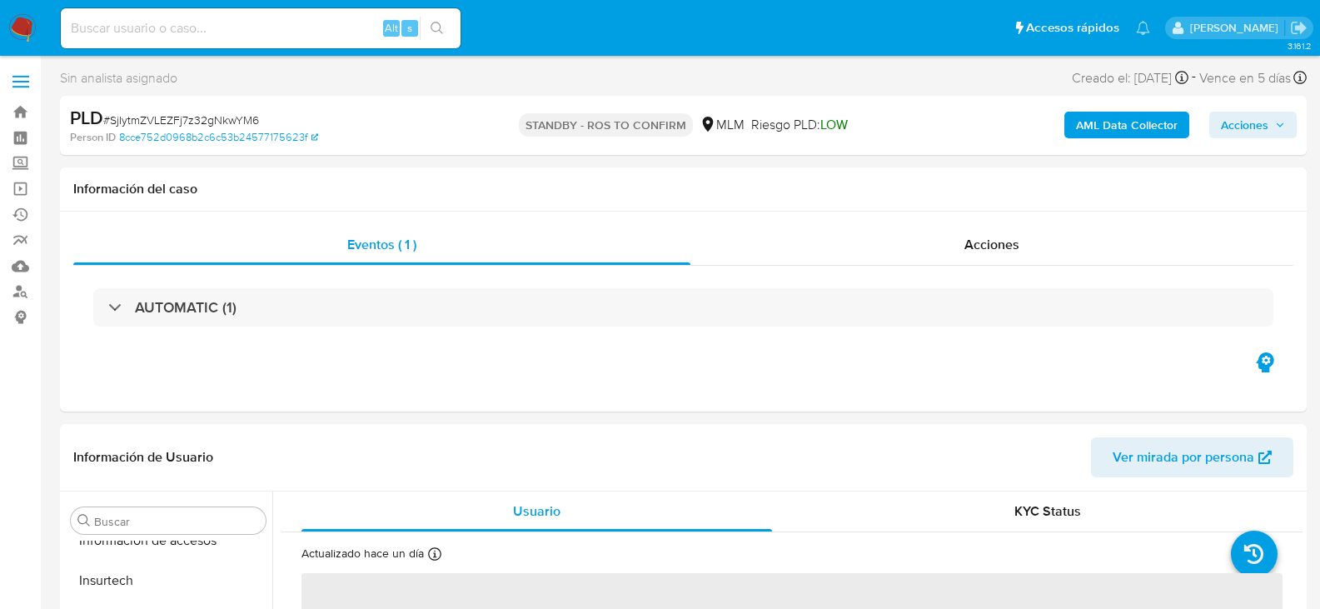
scroll to position [784, 0]
select select "10"
click at [207, 31] on input at bounding box center [261, 28] width 400 height 22
paste input "6UWIDvPavMKwhqrPCN83L1MD"
type input "6UWIDvPavMKwhqrPCN83L1MD"
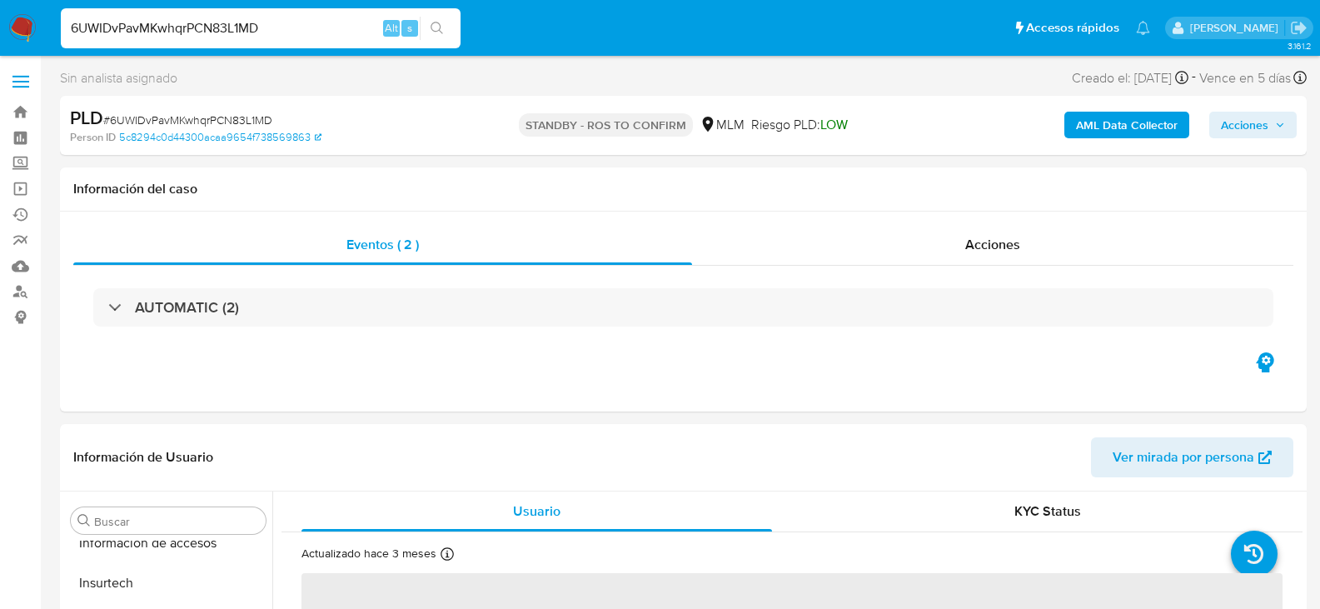
scroll to position [784, 0]
select select "10"
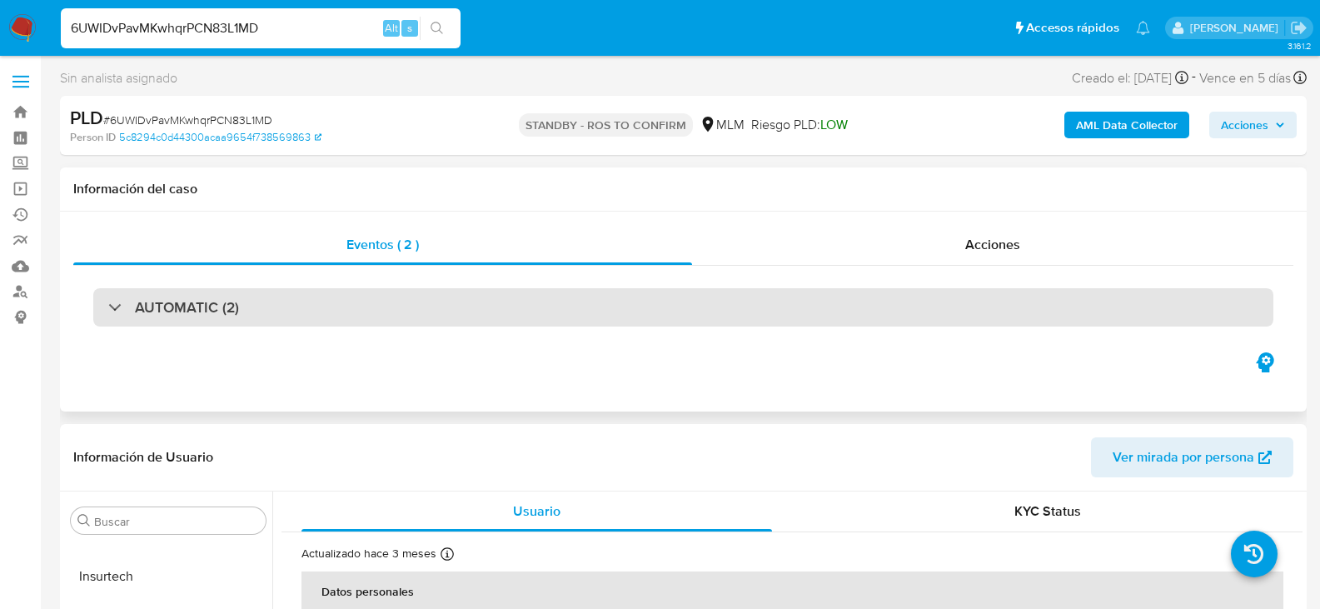
click at [201, 302] on h3 "AUTOMATIC (2)" at bounding box center [187, 307] width 104 height 18
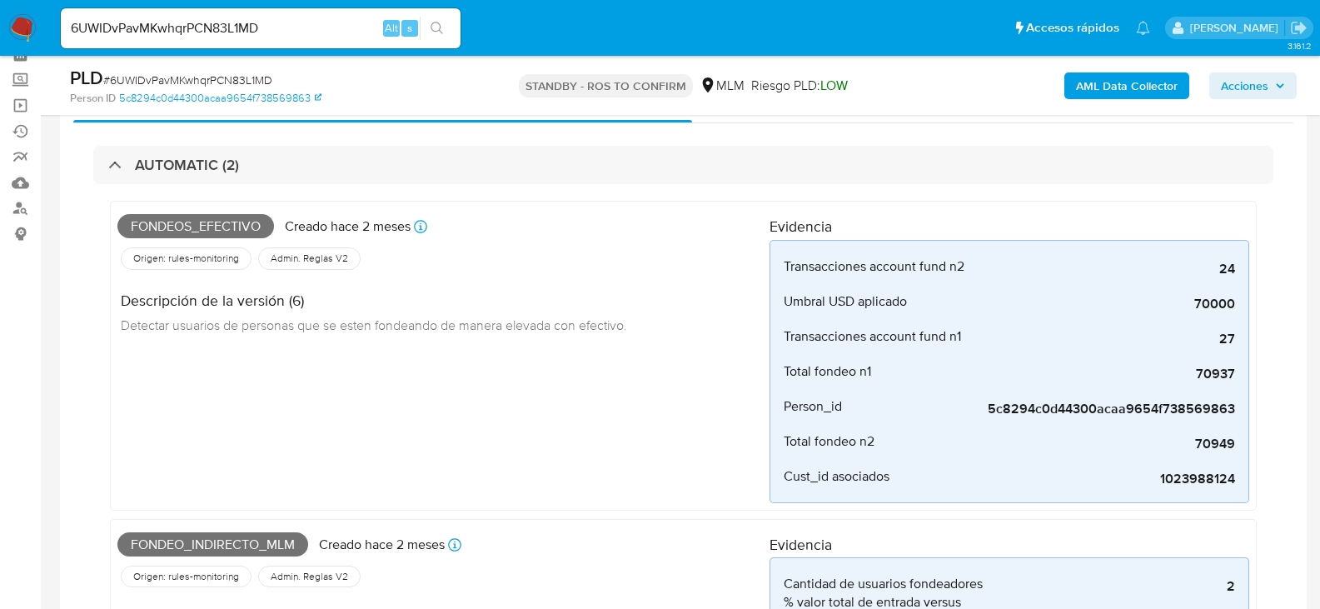
scroll to position [167, 0]
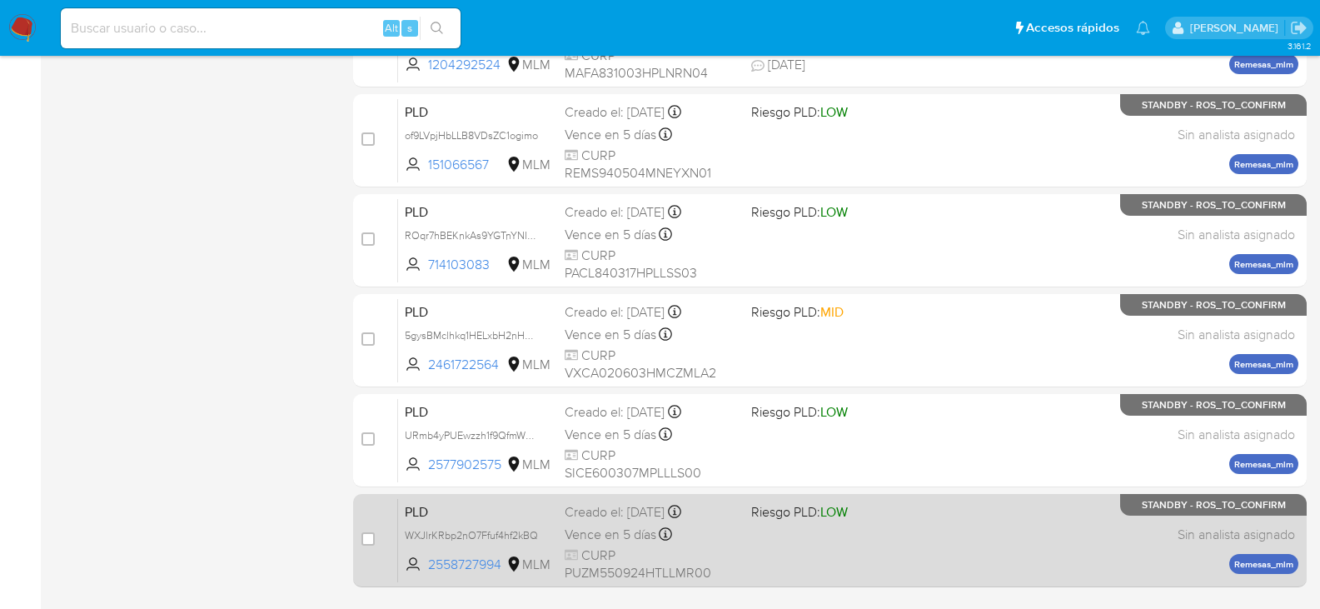
scroll to position [766, 0]
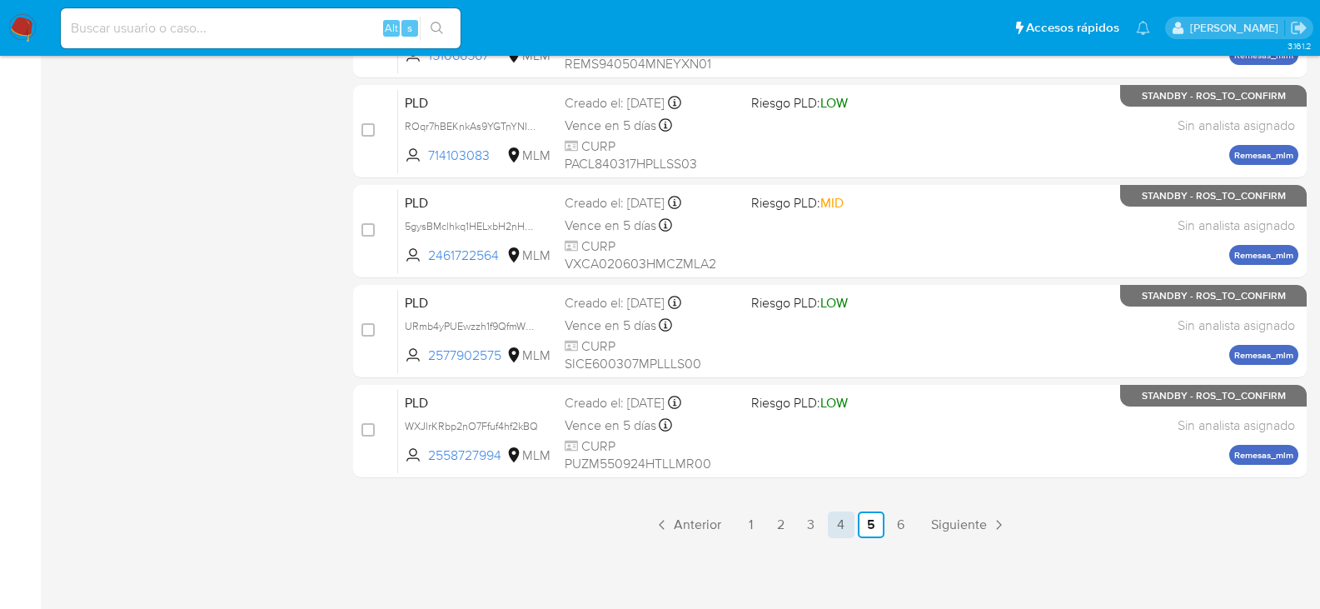
click at [832, 521] on link "4" at bounding box center [841, 524] width 27 height 27
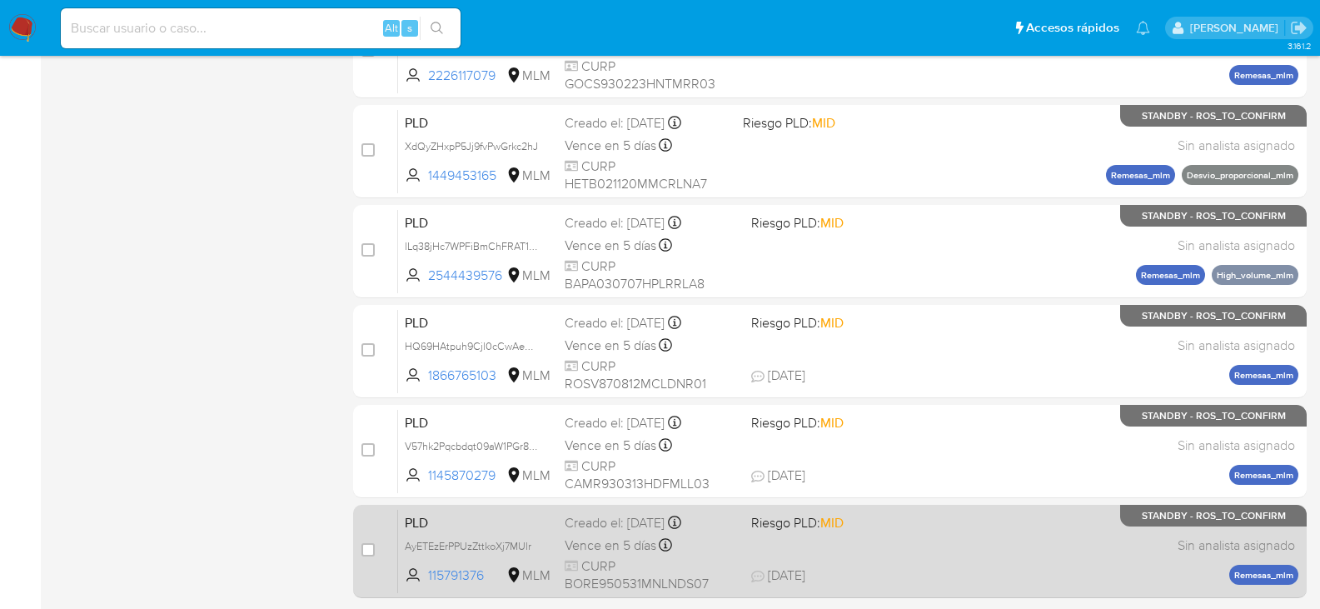
scroll to position [766, 0]
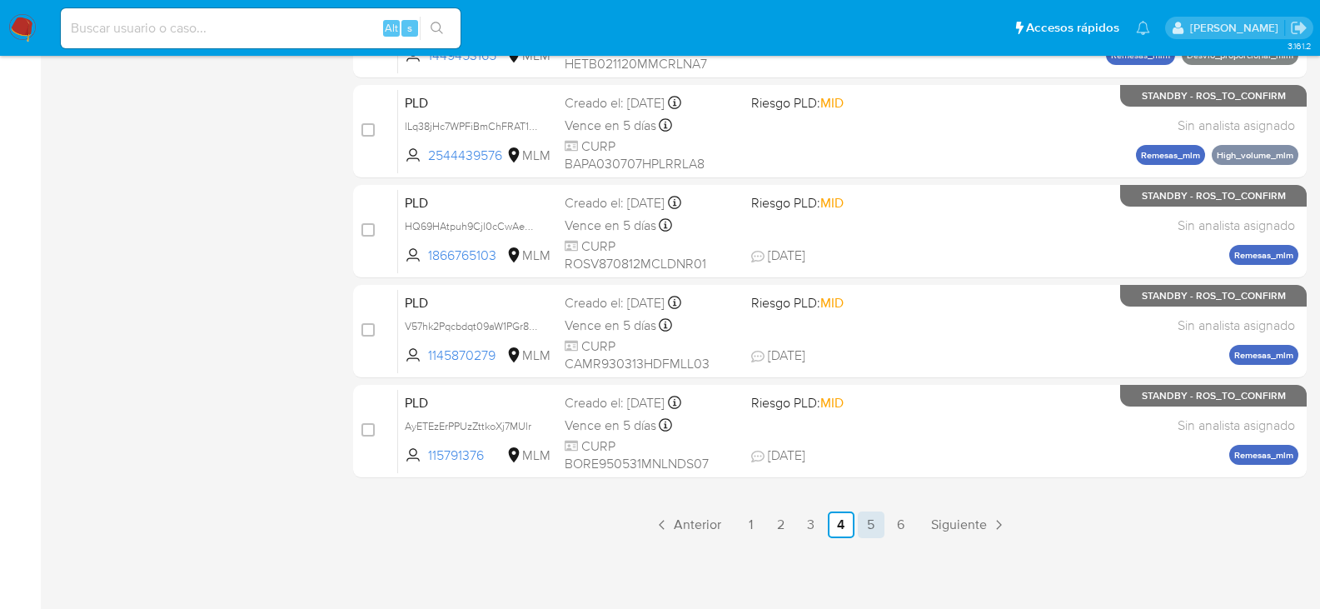
click at [864, 526] on link "5" at bounding box center [871, 524] width 27 height 27
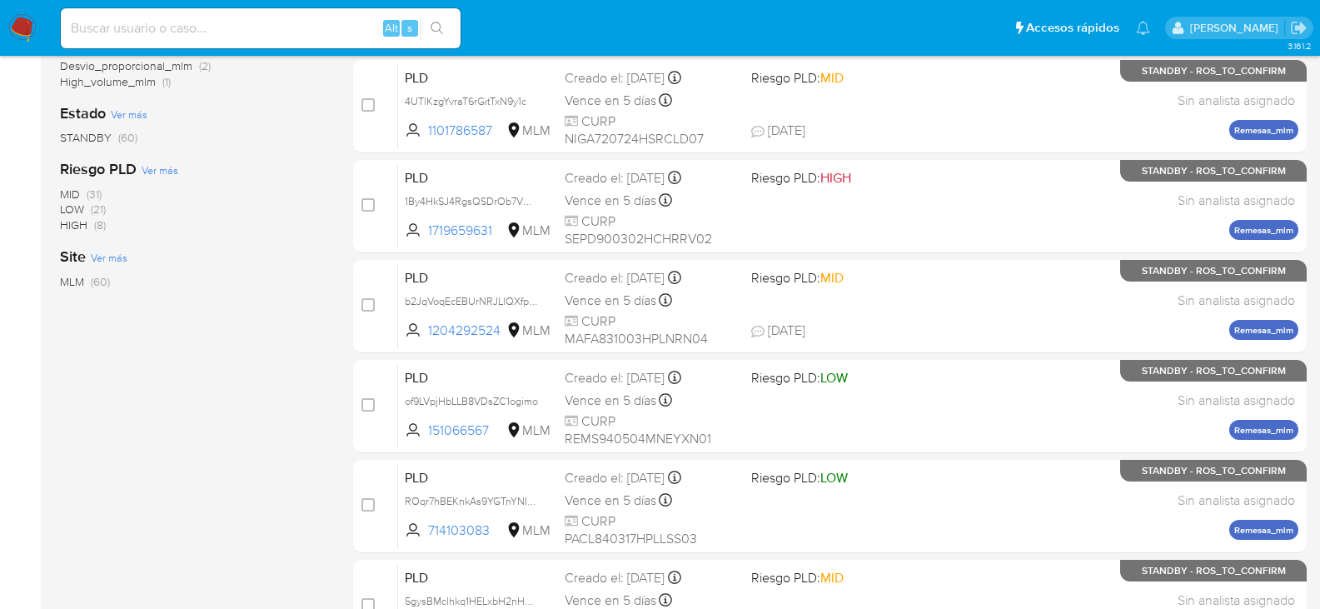
scroll to position [750, 0]
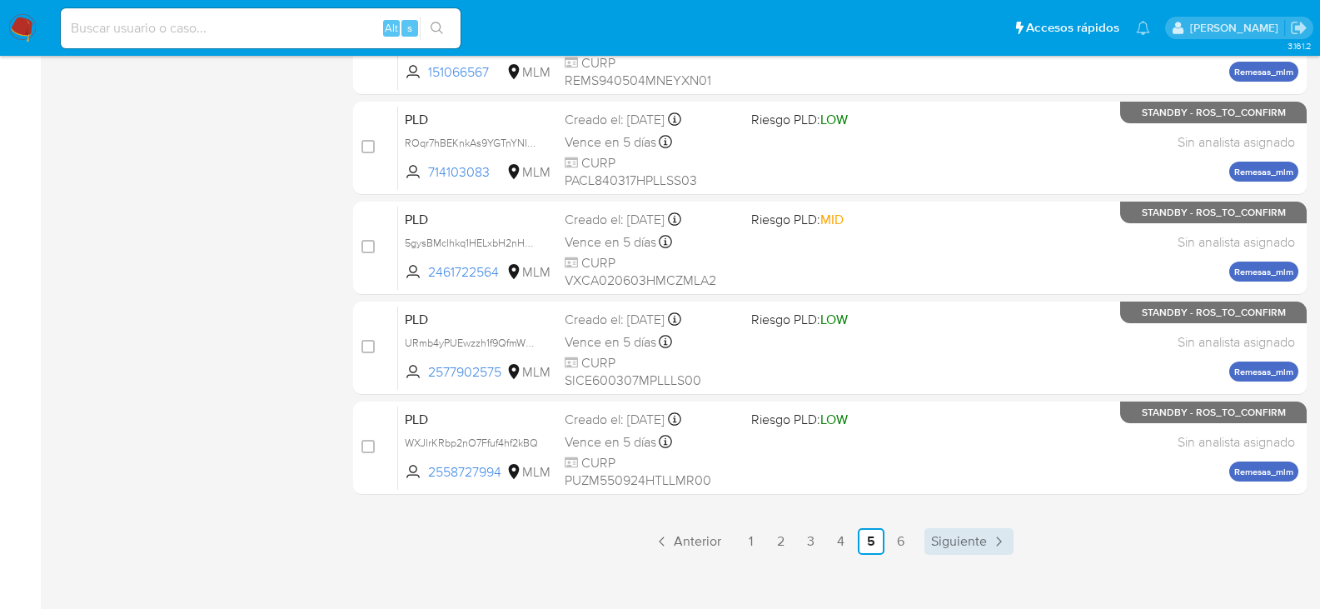
click at [946, 531] on link "Siguiente" at bounding box center [969, 541] width 89 height 27
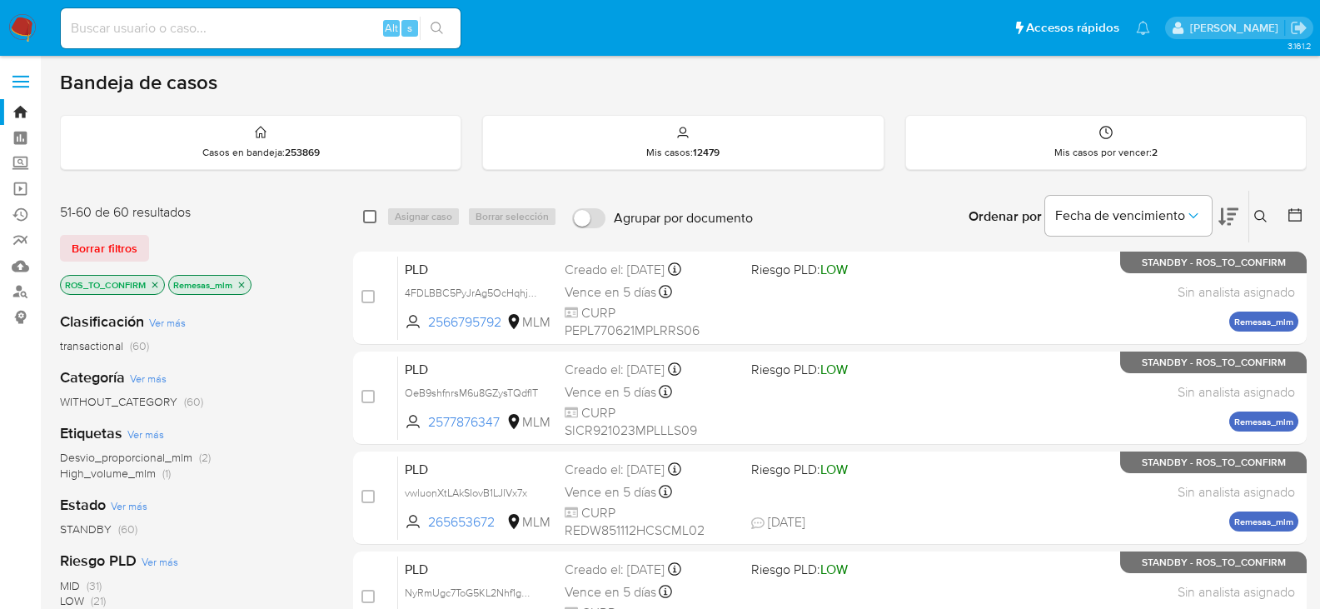
click at [372, 212] on input "checkbox" at bounding box center [369, 216] width 13 height 13
checkbox input "true"
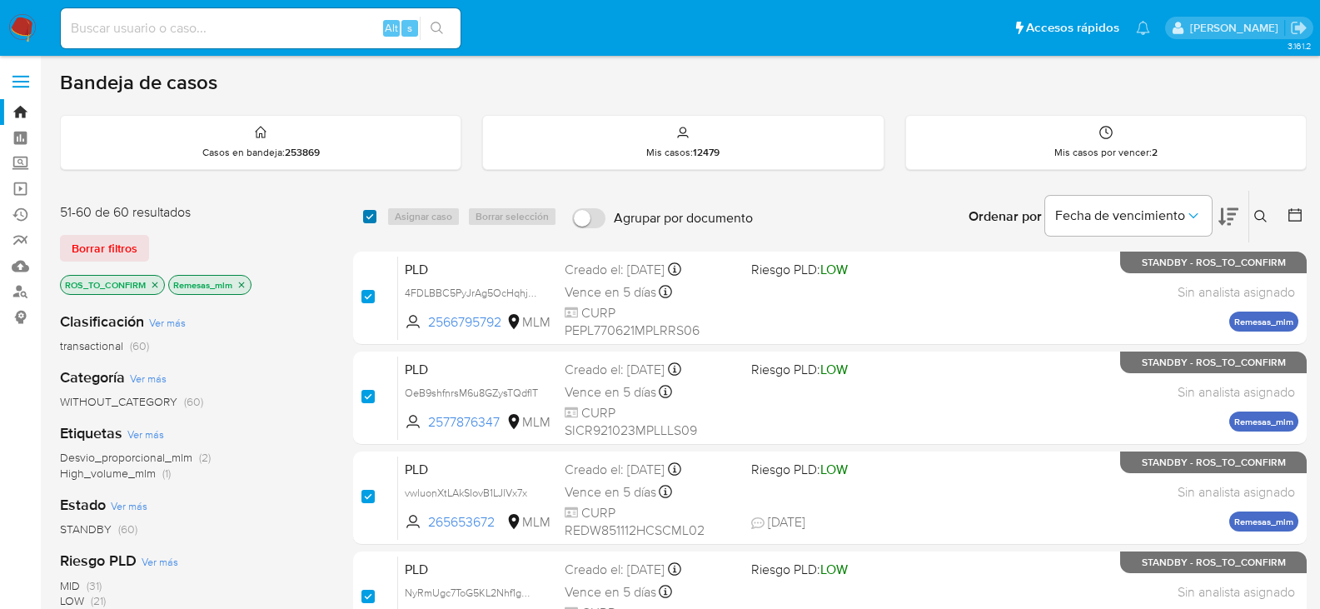
checkbox input "true"
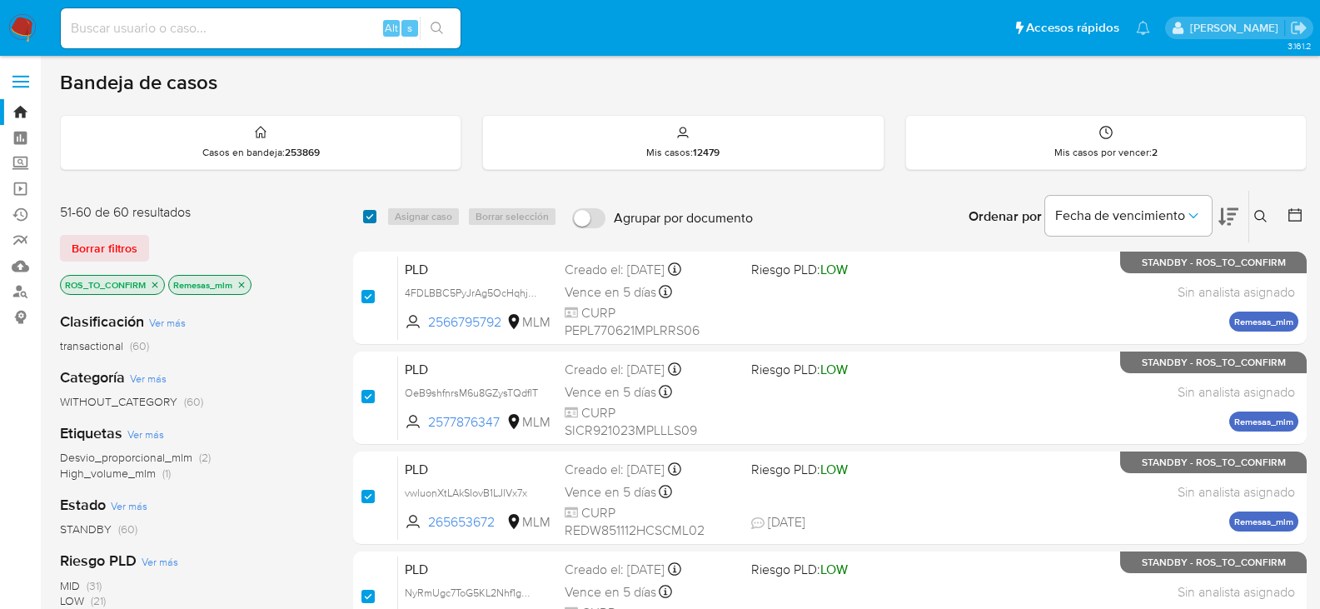
checkbox input "true"
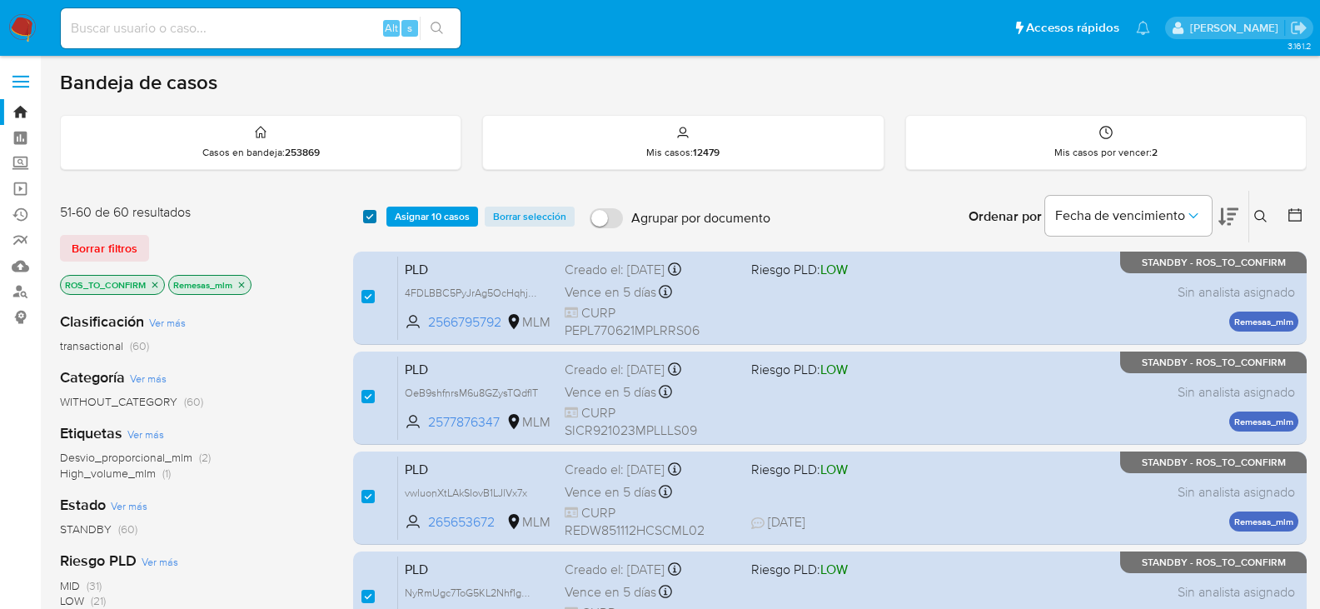
click at [372, 212] on input "checkbox" at bounding box center [369, 216] width 13 height 13
checkbox input "false"
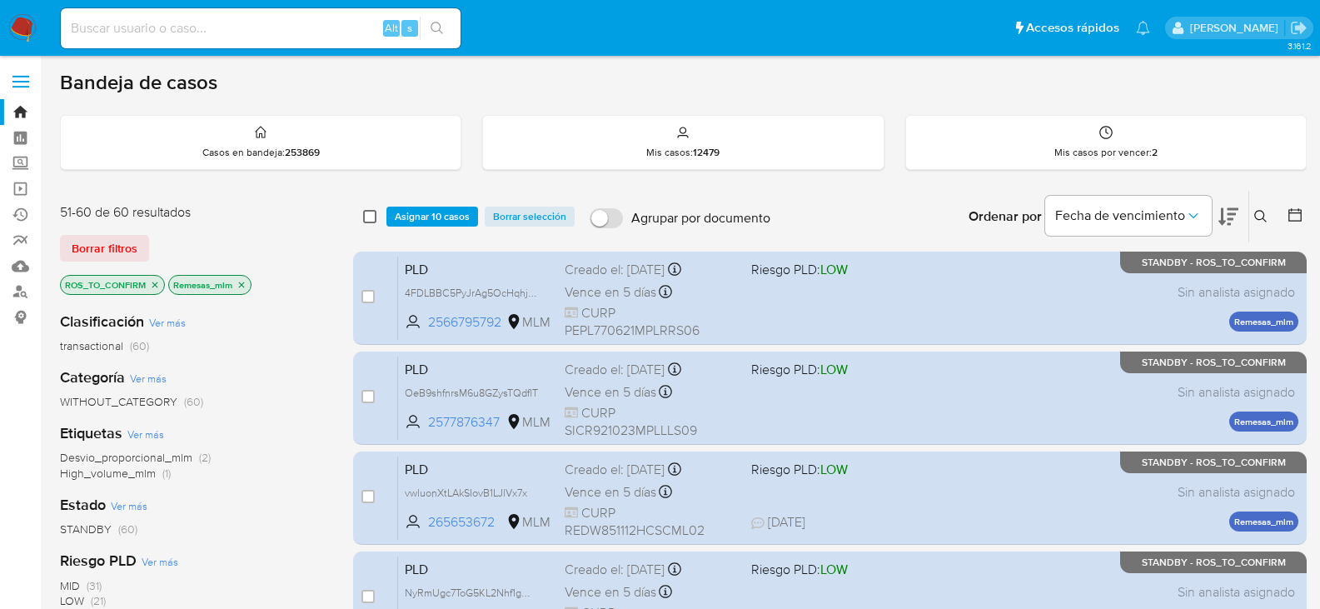
checkbox input "false"
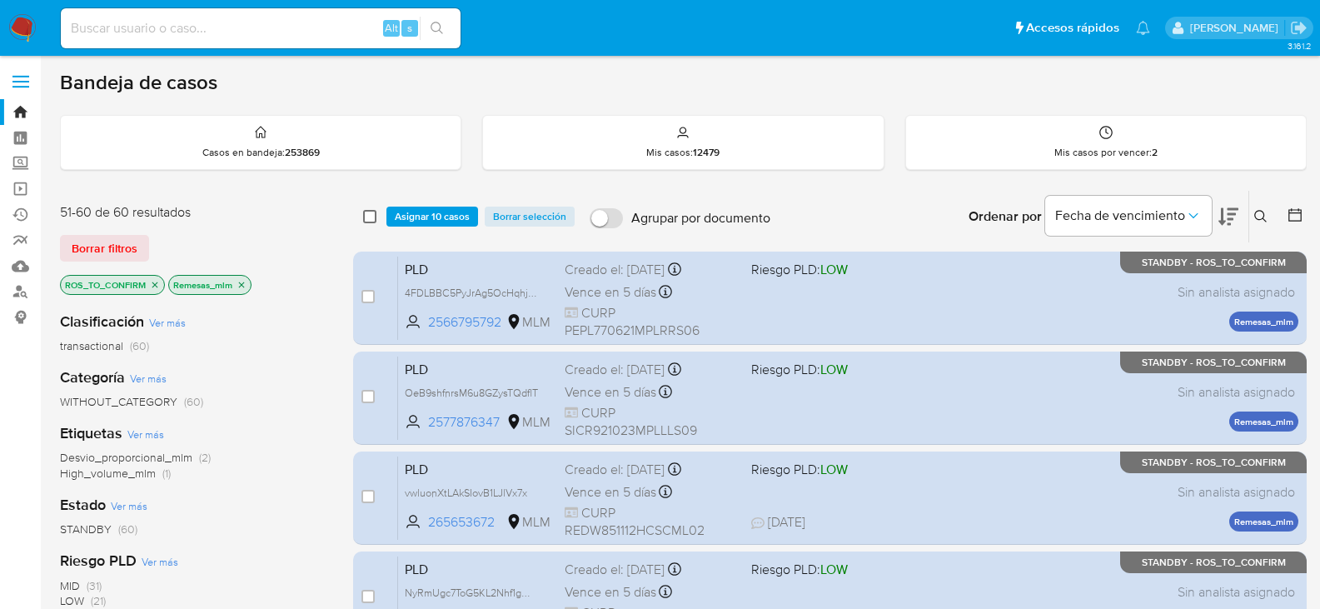
checkbox input "false"
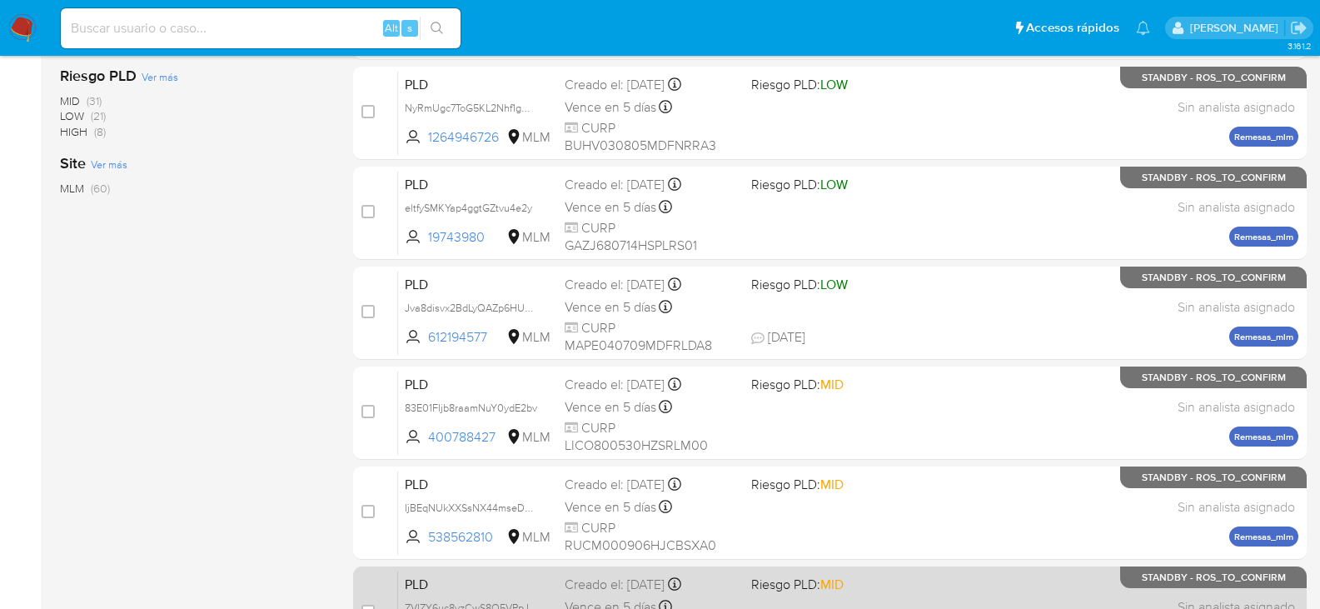
scroll to position [750, 0]
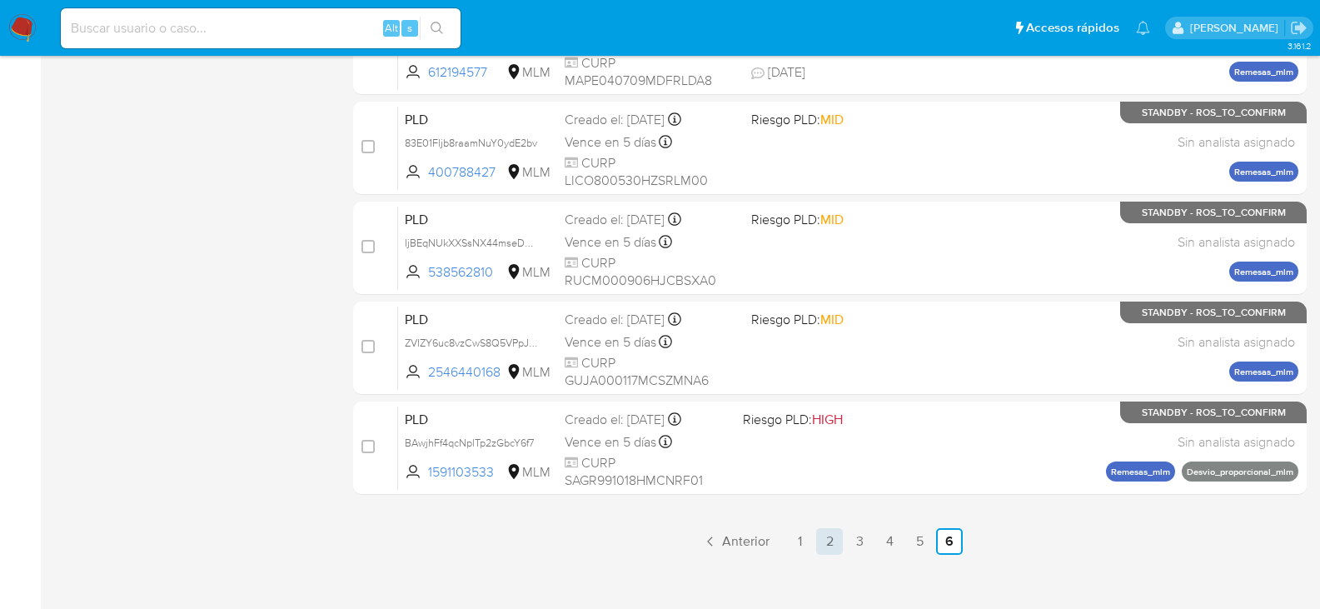
click at [825, 534] on link "2" at bounding box center [829, 541] width 27 height 27
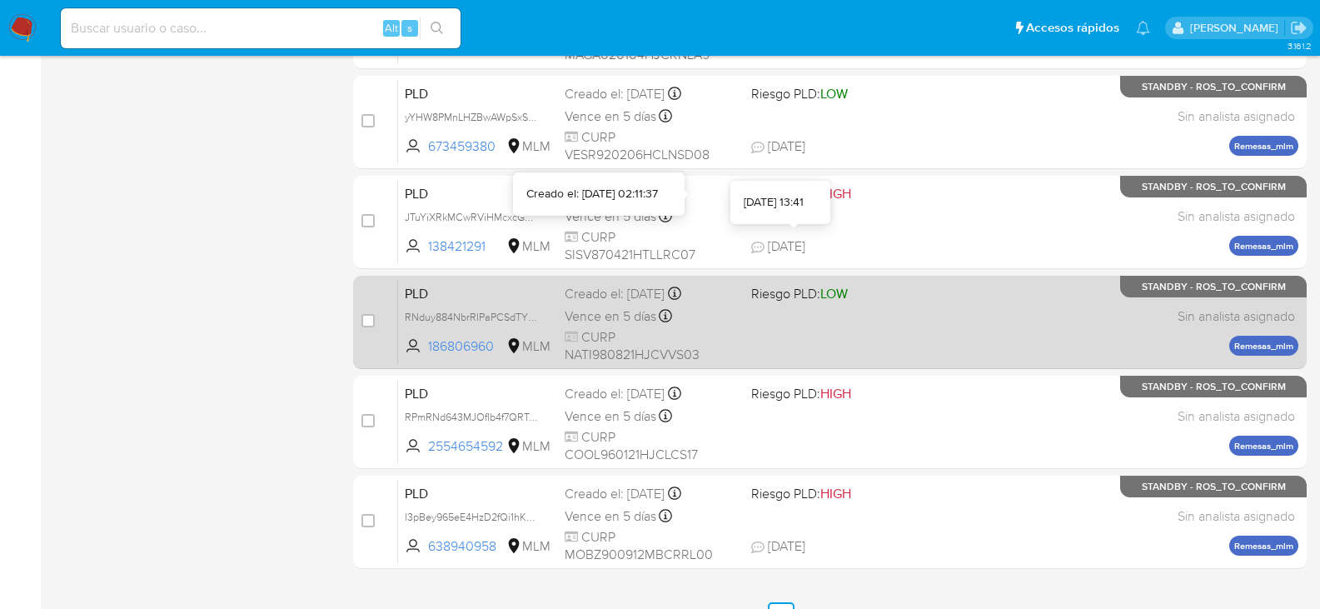
scroll to position [766, 0]
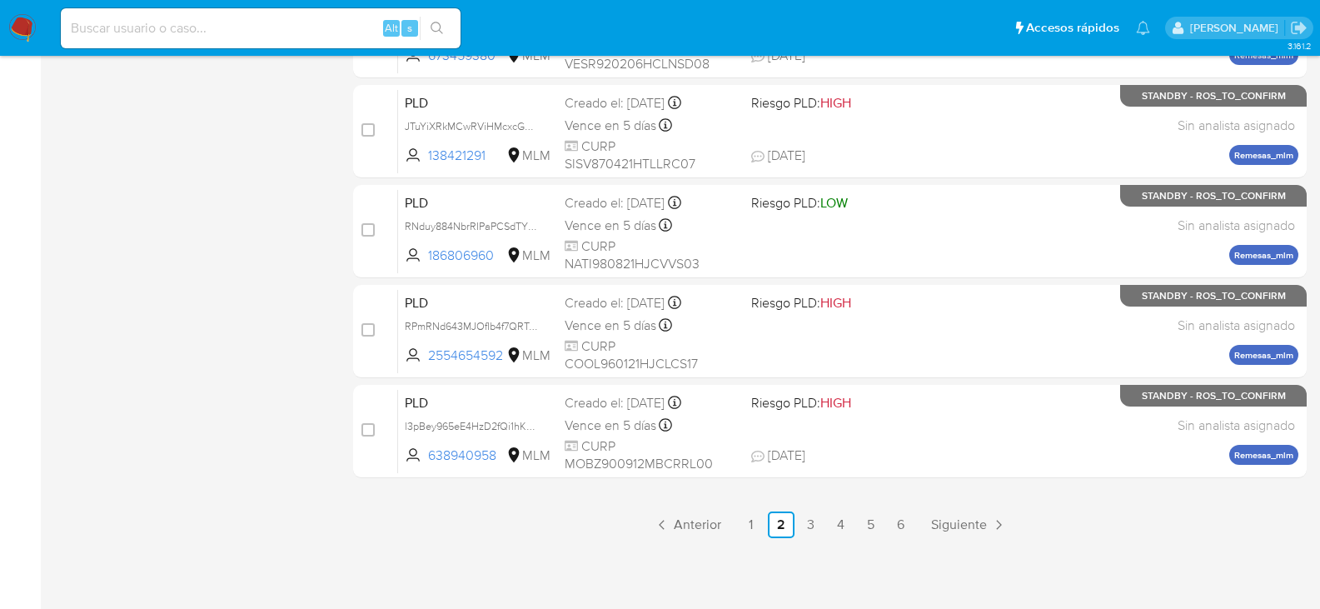
click at [815, 523] on link "3" at bounding box center [811, 524] width 27 height 27
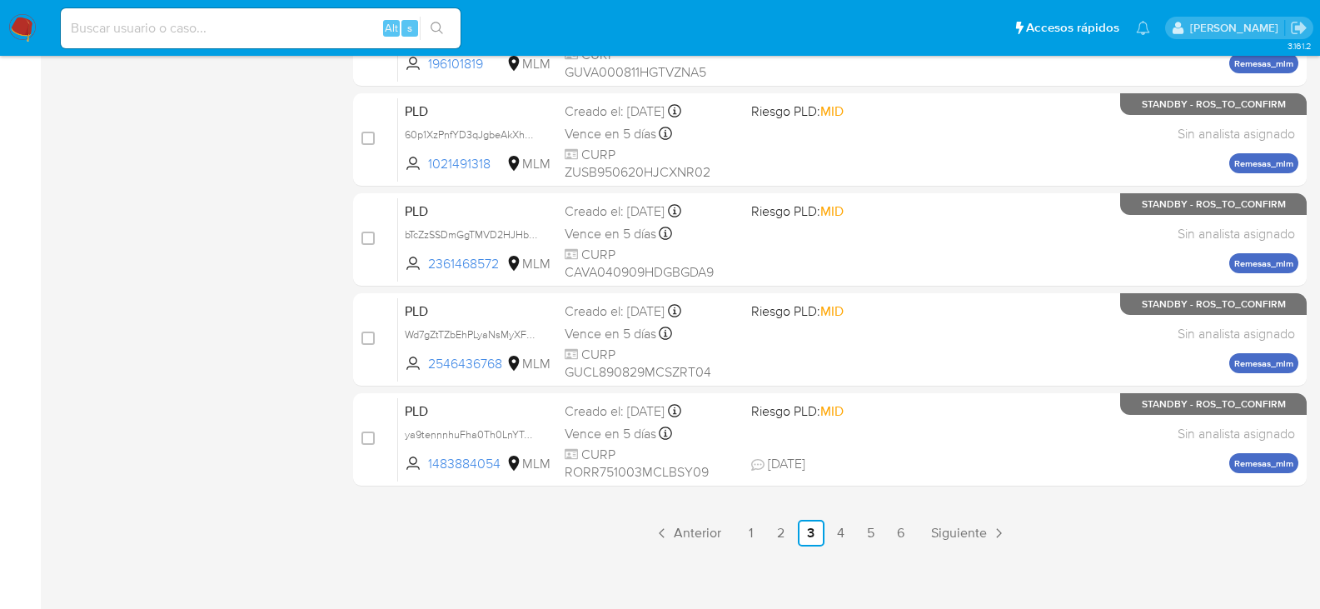
scroll to position [766, 0]
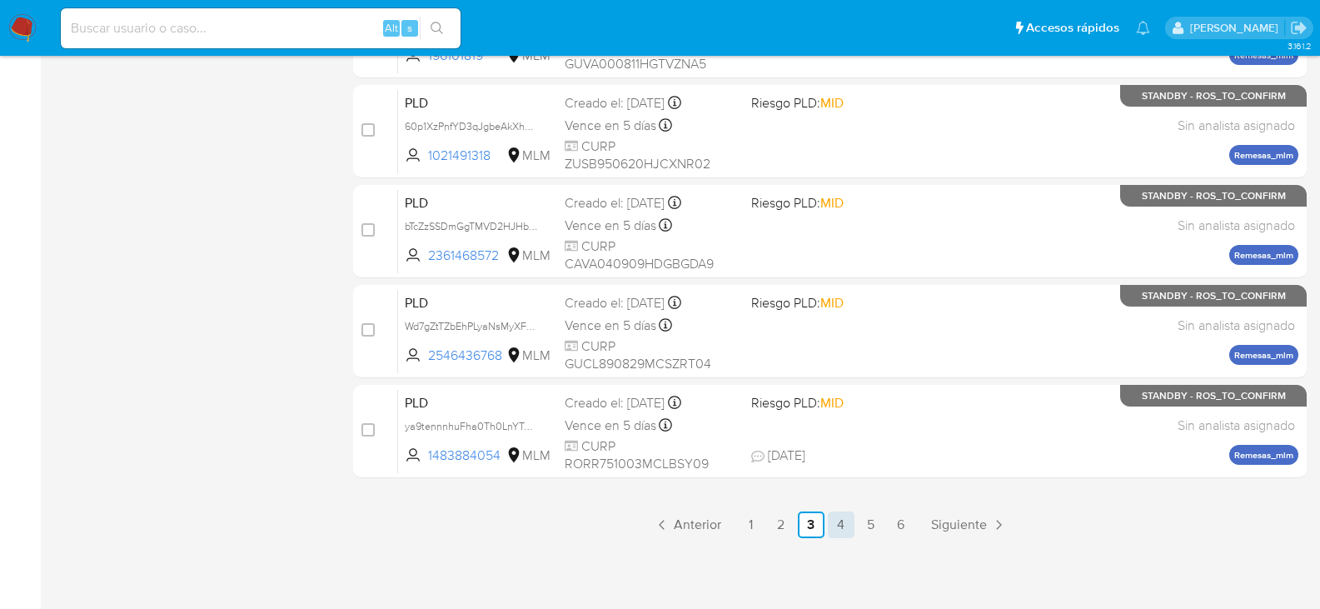
click at [850, 518] on link "4" at bounding box center [841, 524] width 27 height 27
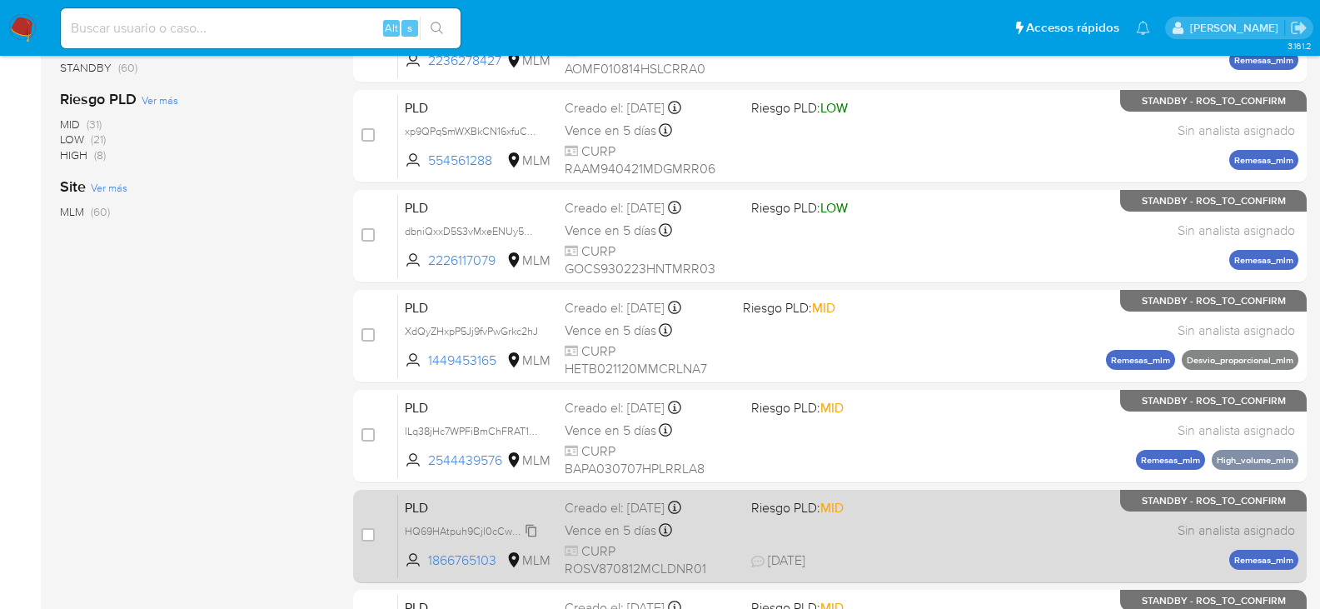
scroll to position [500, 0]
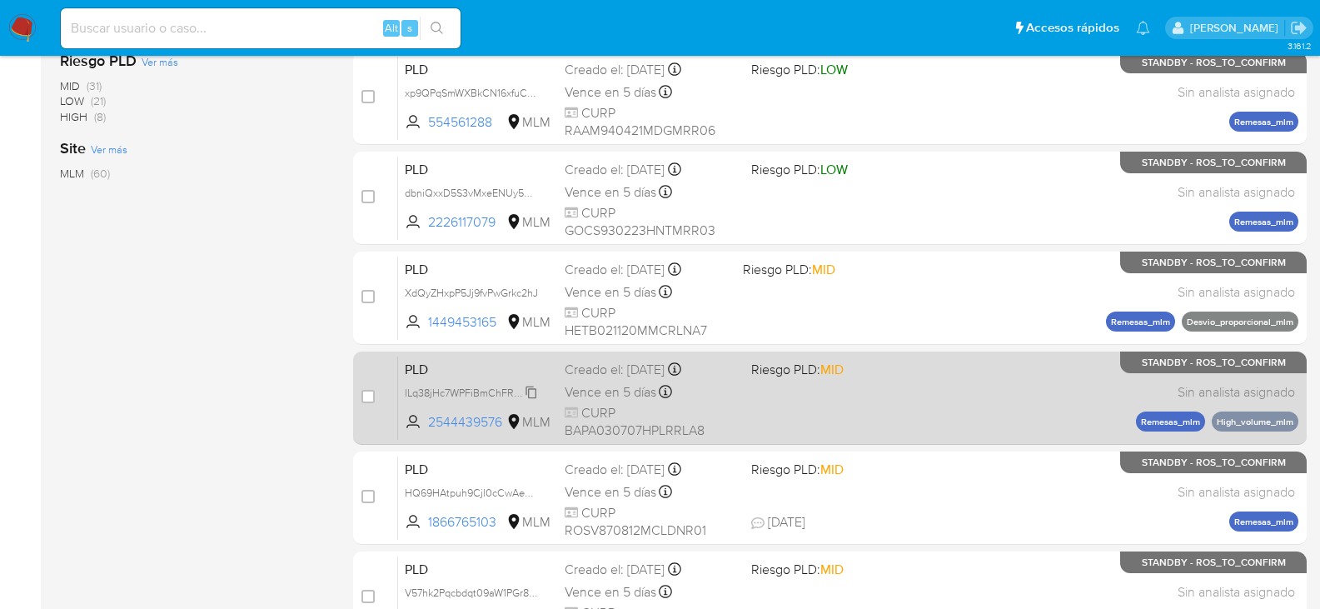
click at [531, 389] on span "lLq38jHc7WPFiBmChFRAT1KH" at bounding box center [474, 391] width 138 height 18
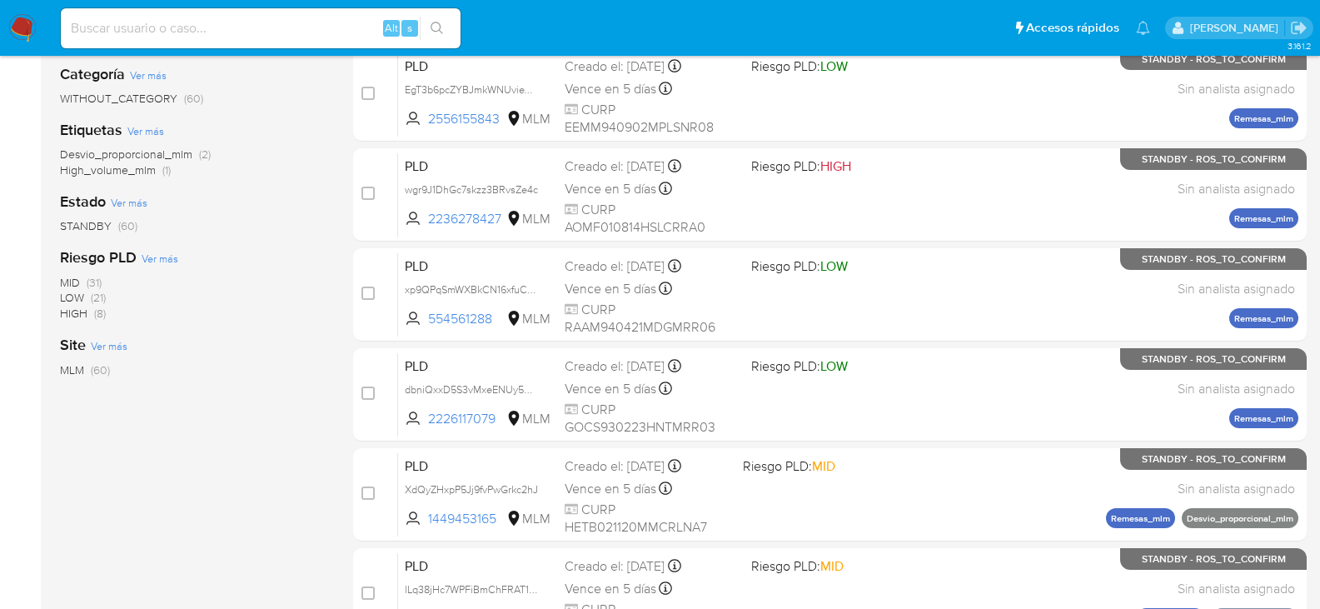
scroll to position [83, 0]
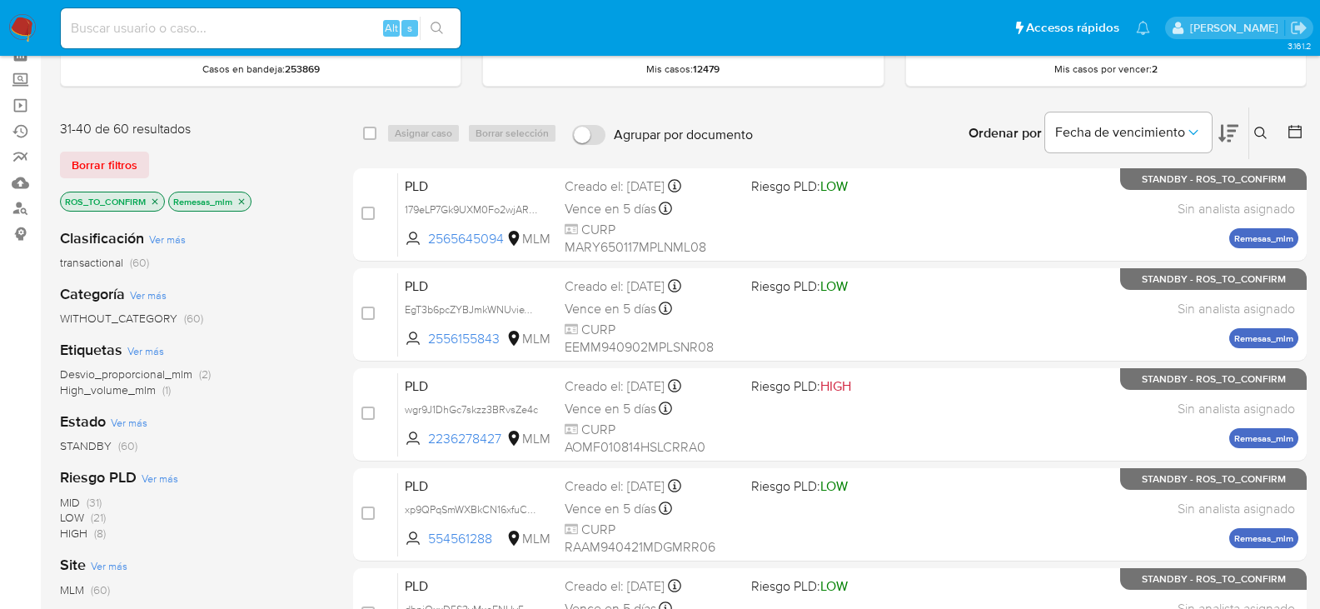
click at [241, 198] on icon "close-filter" at bounding box center [242, 202] width 10 height 10
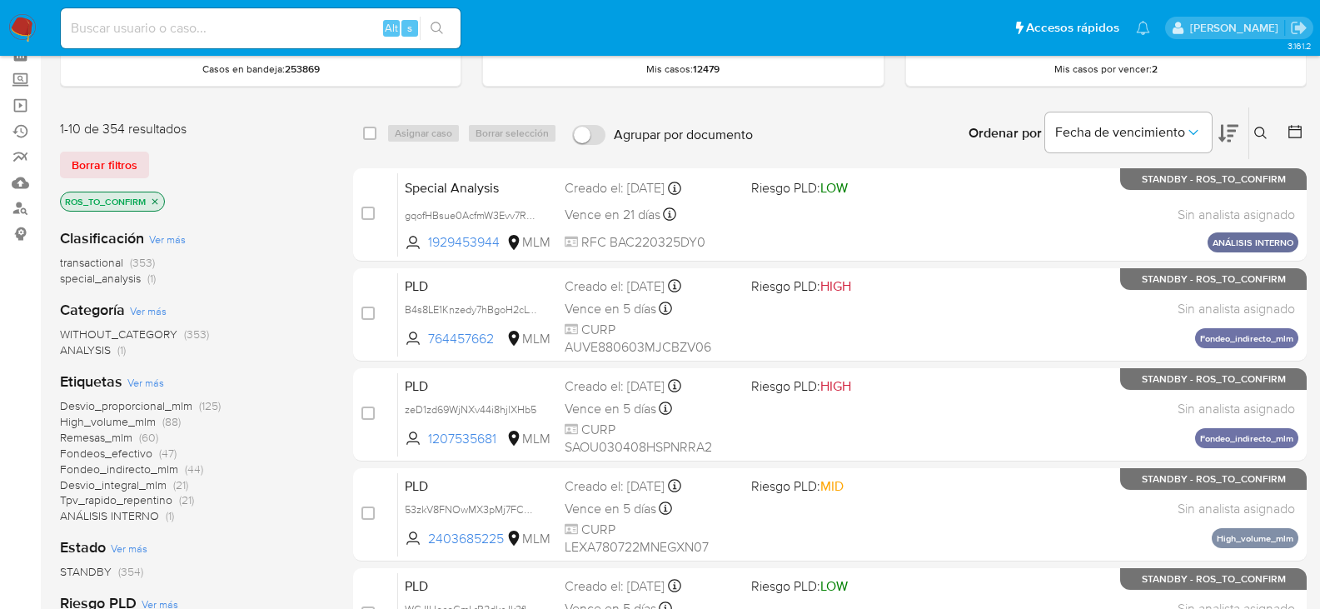
click at [137, 453] on span "Fondeos_efectivo" at bounding box center [106, 453] width 92 height 17
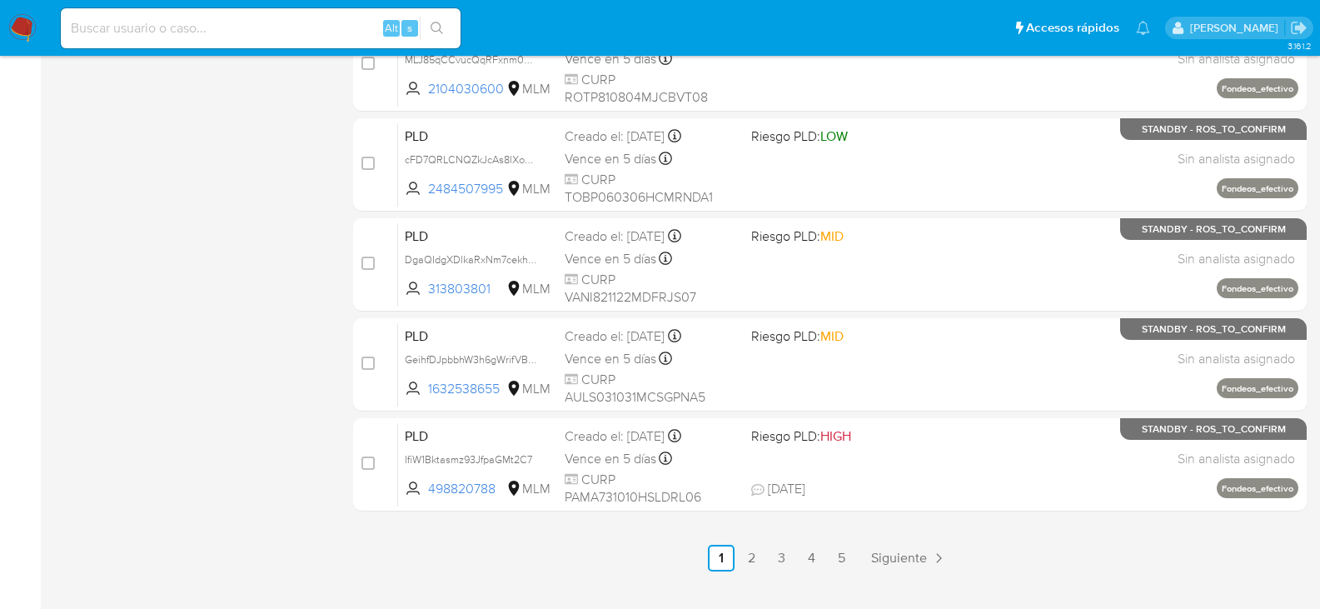
scroll to position [750, 0]
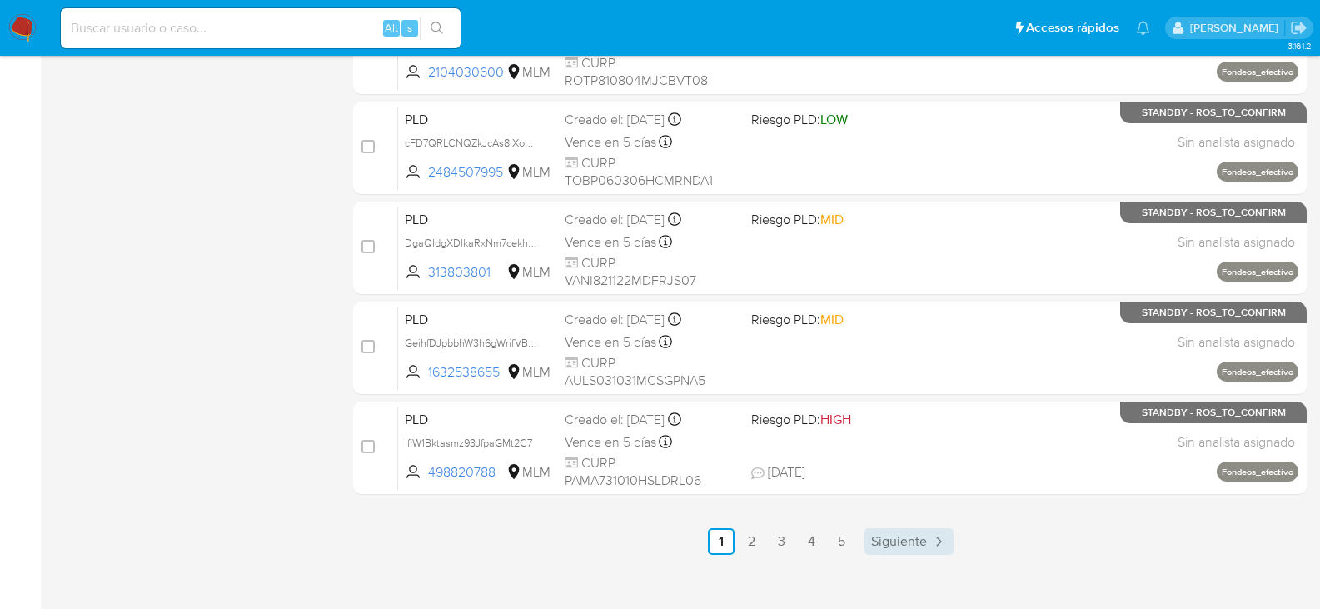
click at [898, 545] on span "Siguiente" at bounding box center [899, 541] width 56 height 13
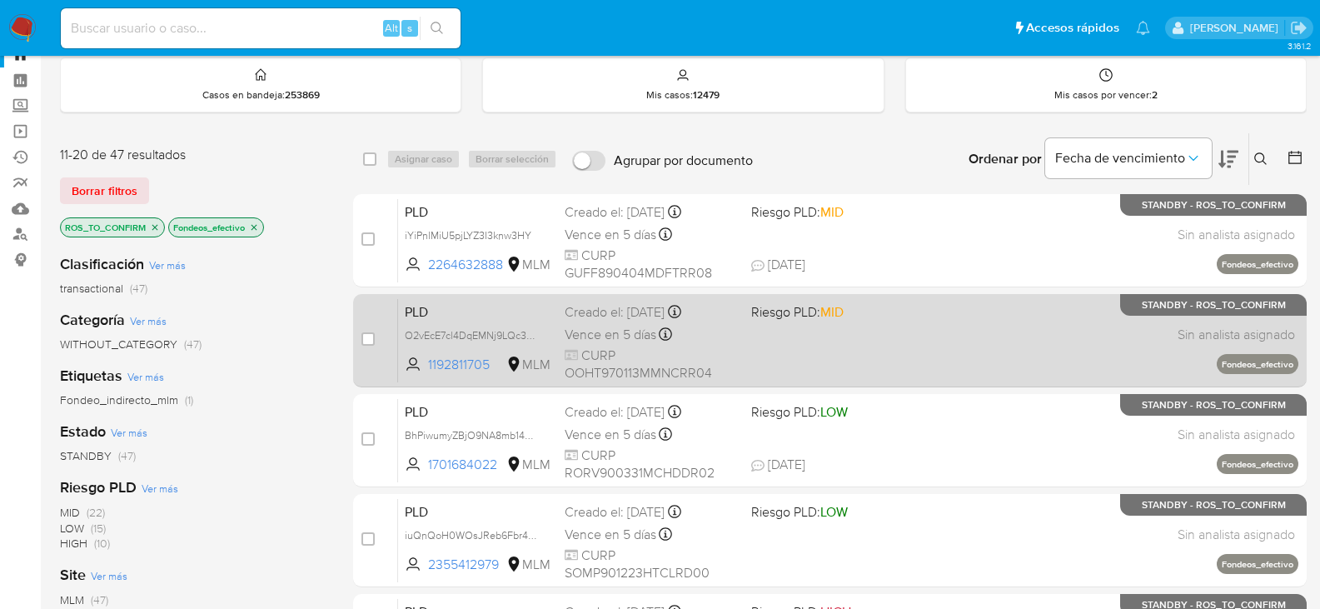
scroll to position [167, 0]
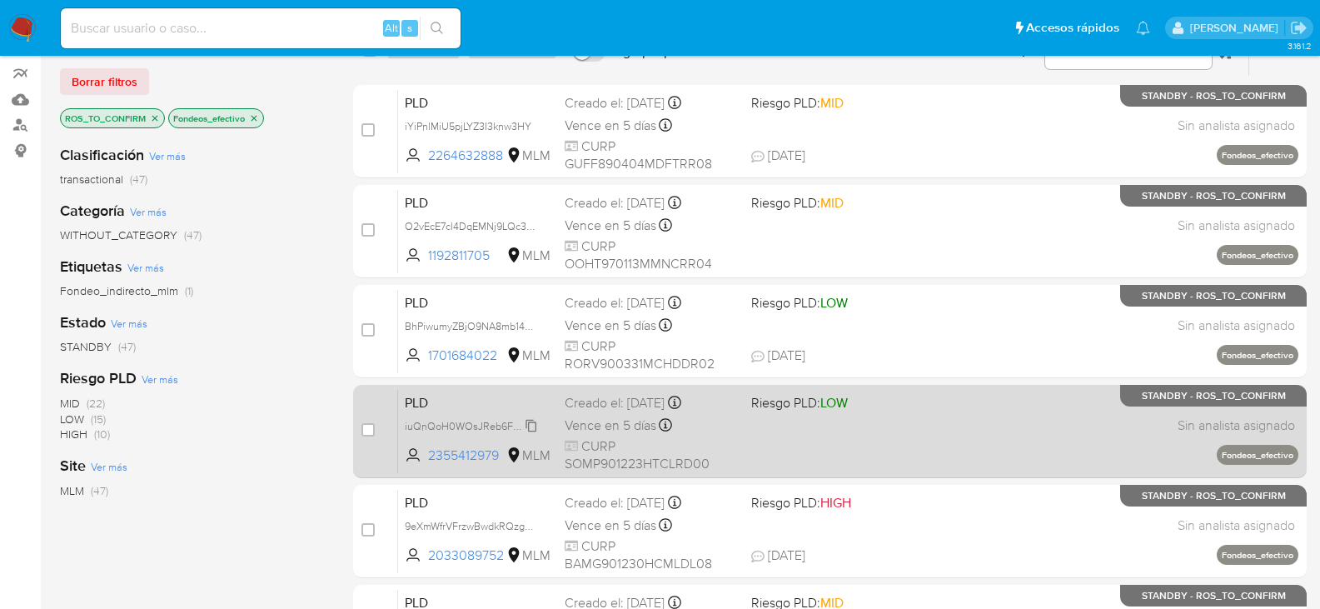
click at [533, 426] on span "iuQnQoH0WOsJReb6Fbr4nGw8" at bounding box center [480, 425] width 150 height 18
click at [532, 443] on div "PLD iuQnQoH0WOsJReb6Fbr4nGw8 2355412979 MLM Riesgo PLD: LOW Creado el: 12/08/20…" at bounding box center [848, 431] width 900 height 84
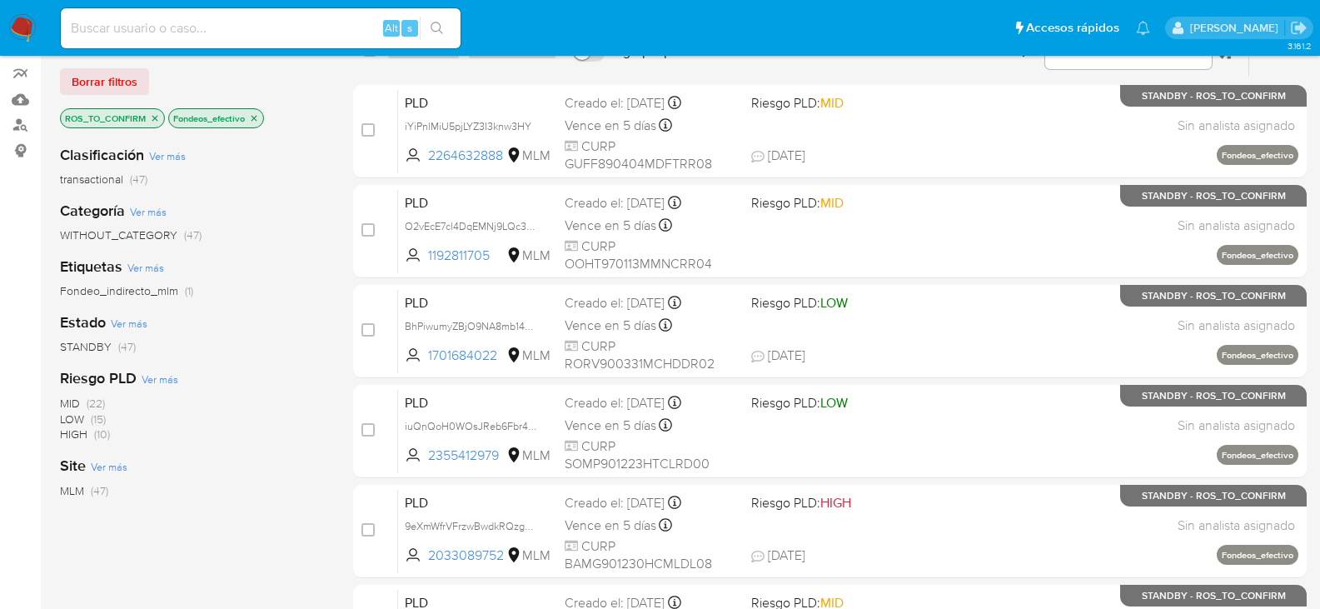
click at [256, 116] on icon "close-filter" at bounding box center [254, 118] width 10 height 10
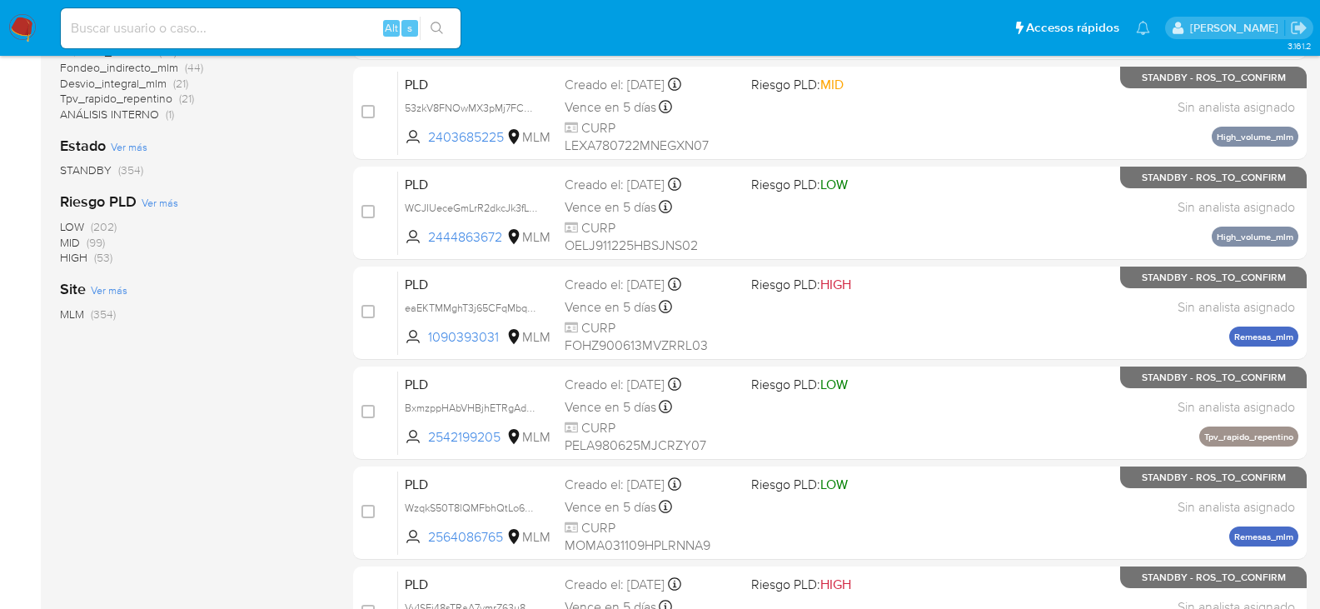
scroll to position [83, 0]
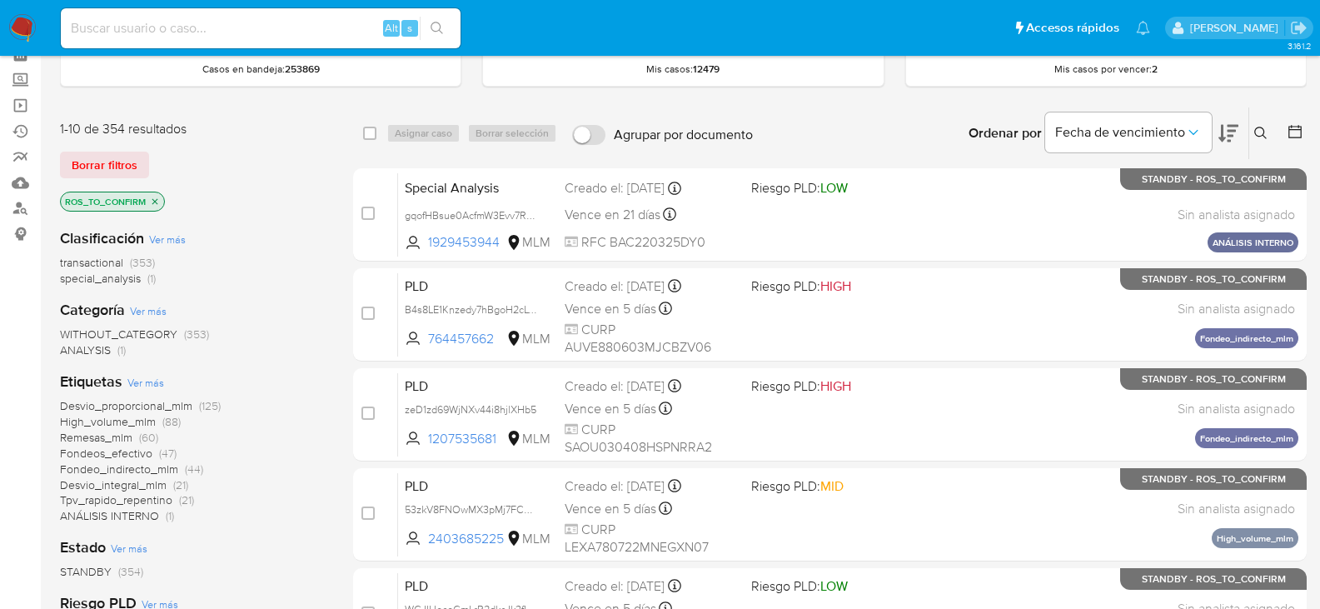
click at [168, 402] on span "Desvio_proporcional_mlm" at bounding box center [126, 405] width 132 height 17
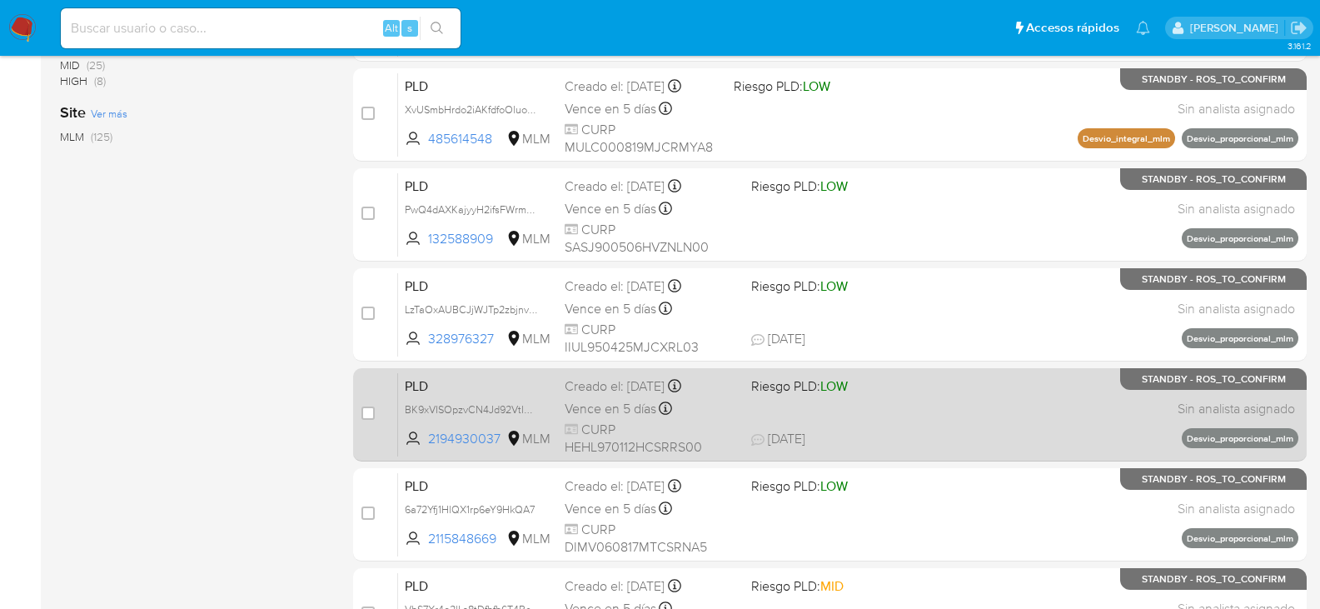
scroll to position [500, 0]
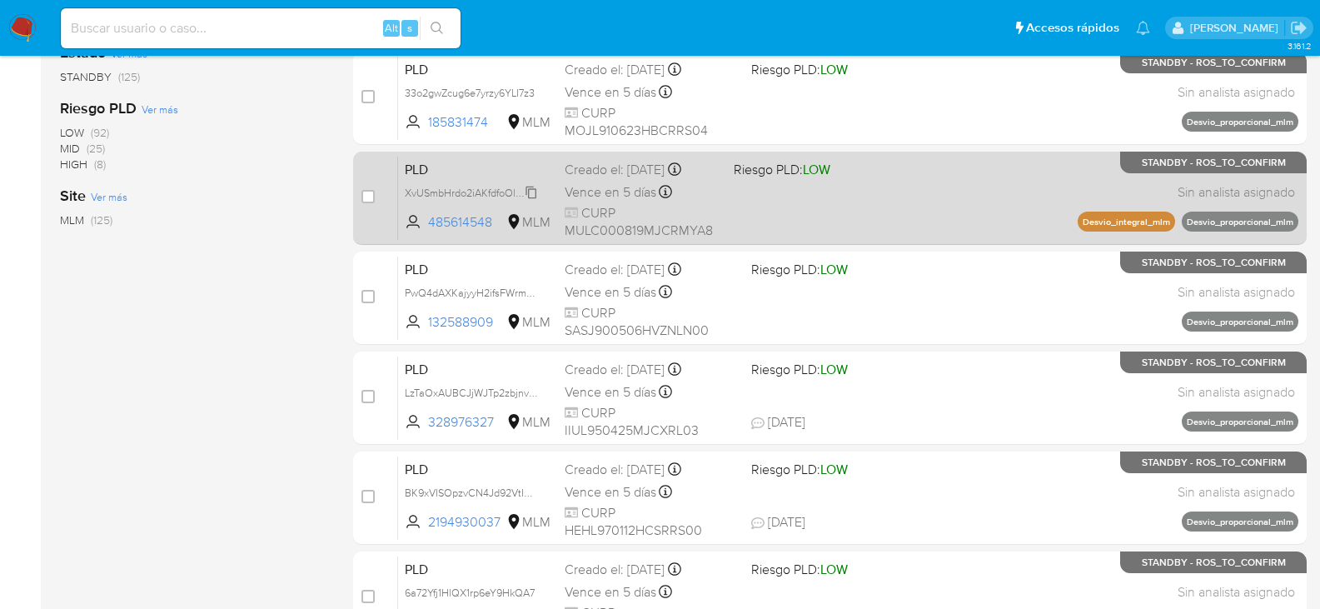
click at [533, 192] on span "XvUSmbHrdo2iAKfdfoOluoP2" at bounding box center [472, 191] width 134 height 18
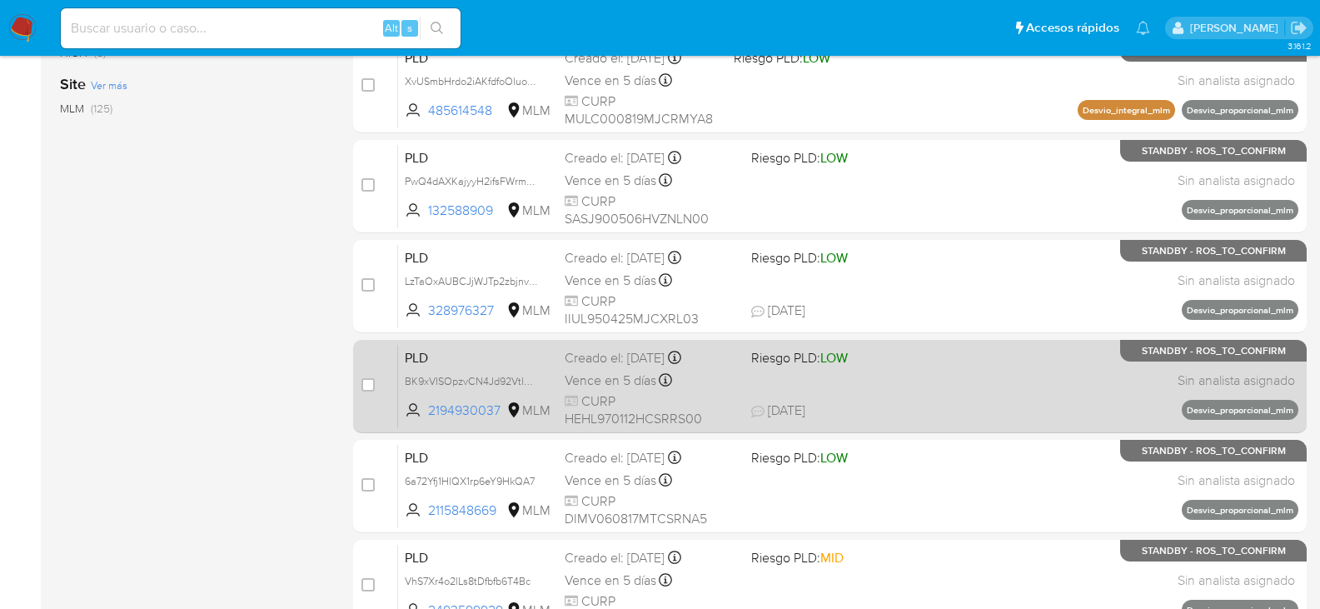
scroll to position [766, 0]
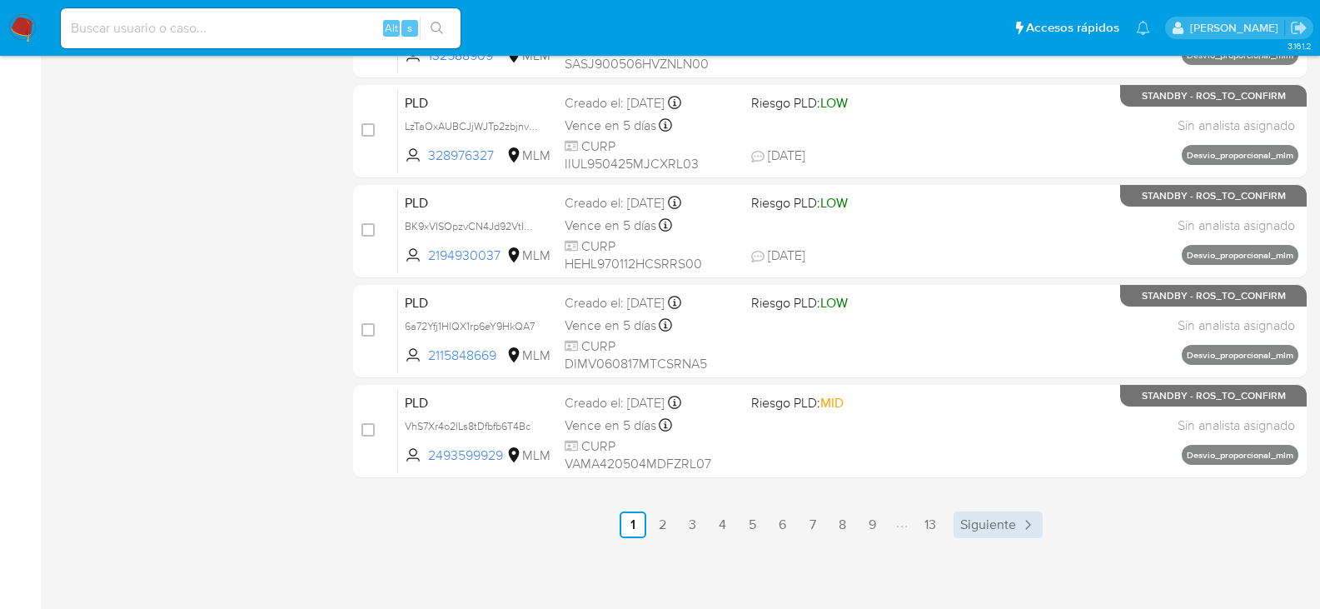
click at [1000, 518] on span "Siguiente" at bounding box center [988, 524] width 56 height 13
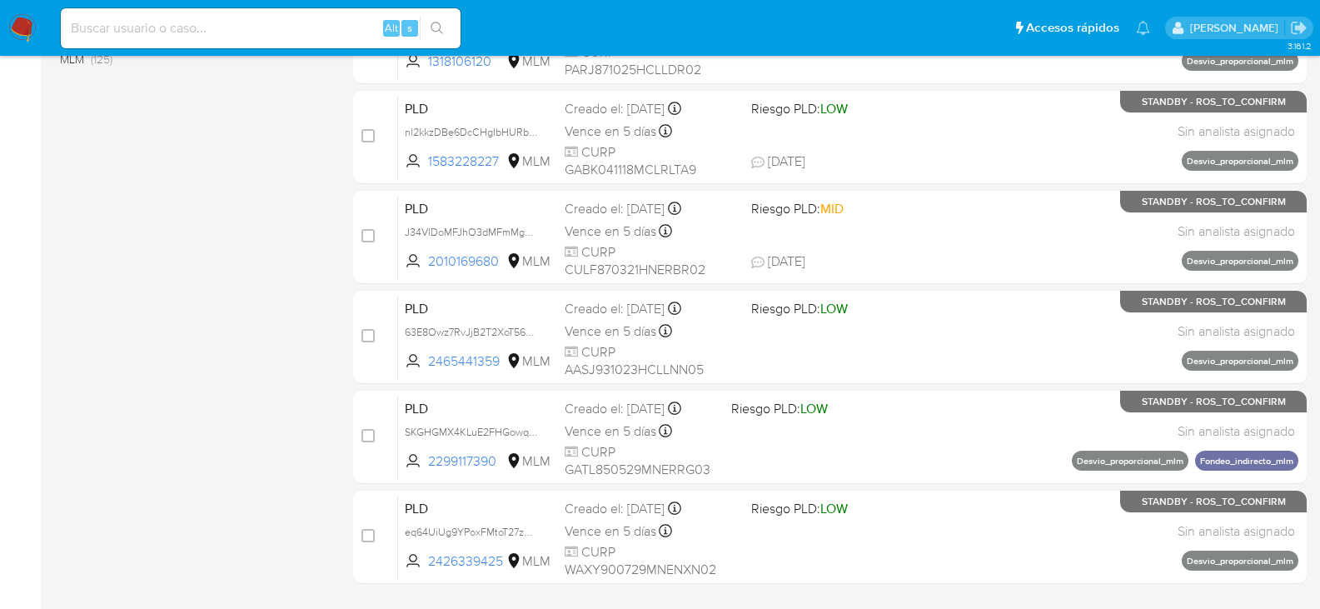
scroll to position [666, 0]
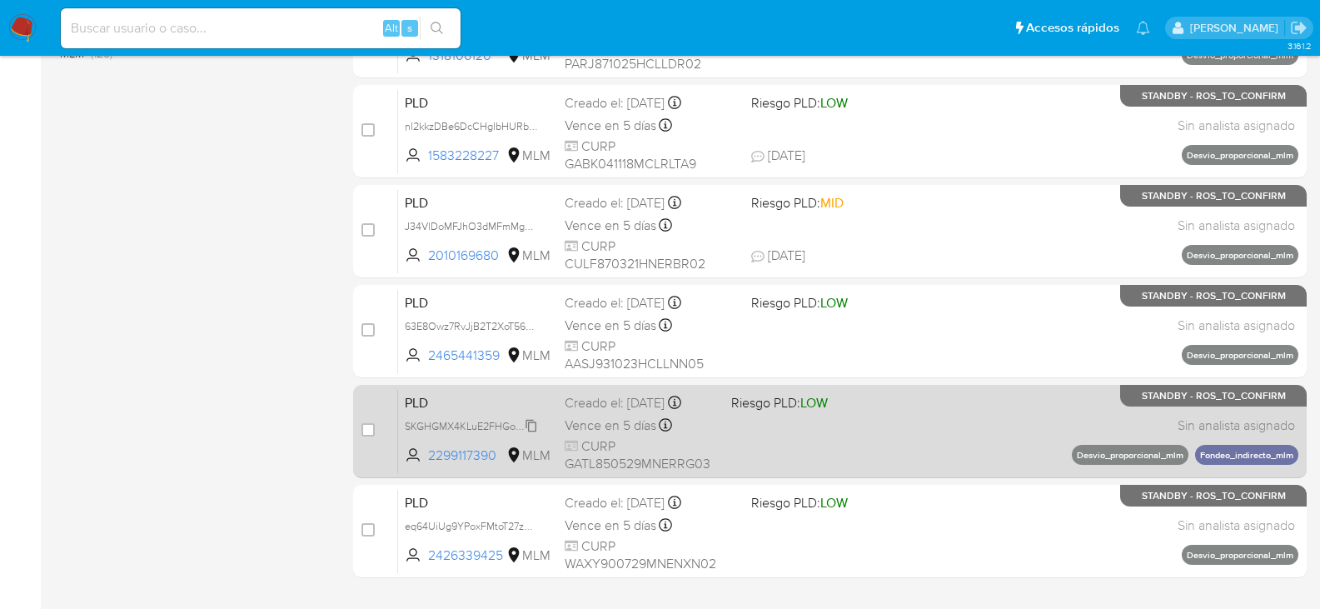
click at [529, 419] on span "SKGHGMX4KLuE2FHGowqGrKmy" at bounding box center [482, 425] width 155 height 18
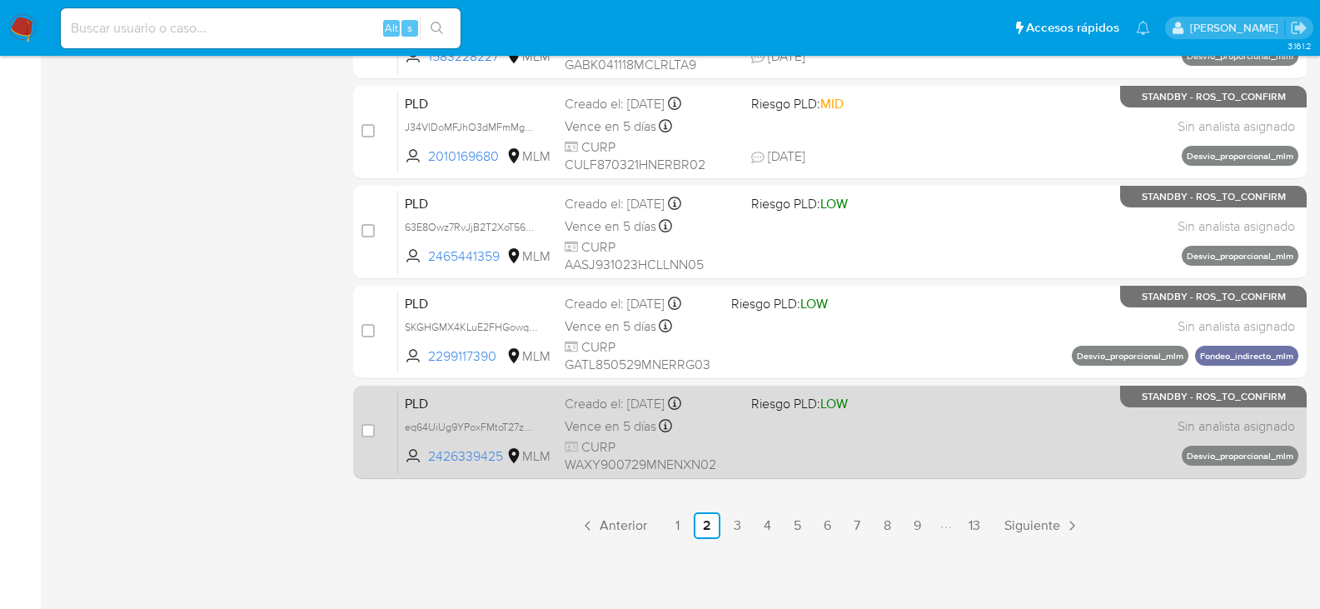
scroll to position [766, 0]
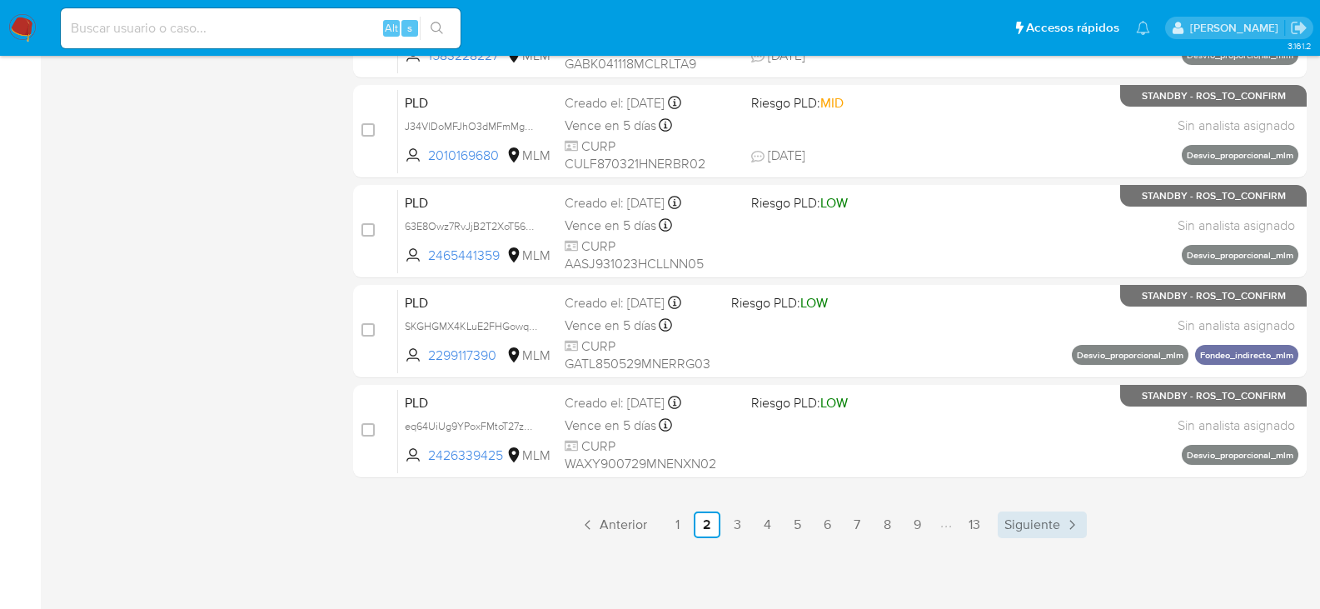
click at [1018, 520] on span "Siguiente" at bounding box center [1033, 524] width 56 height 13
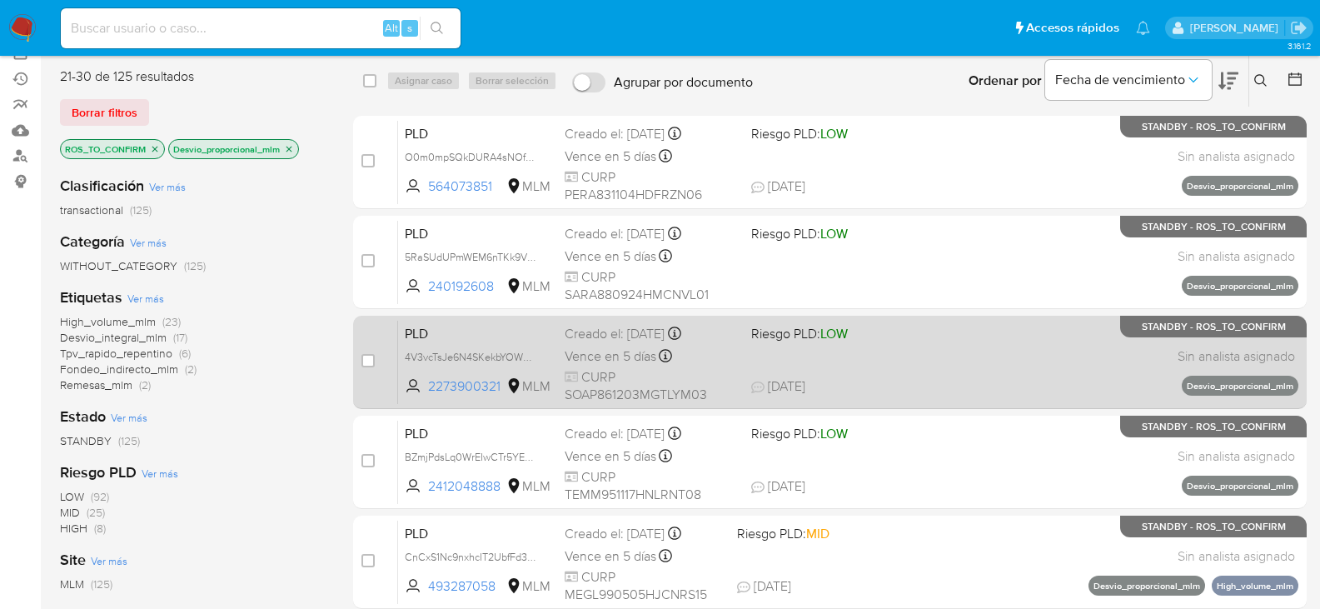
scroll to position [416, 0]
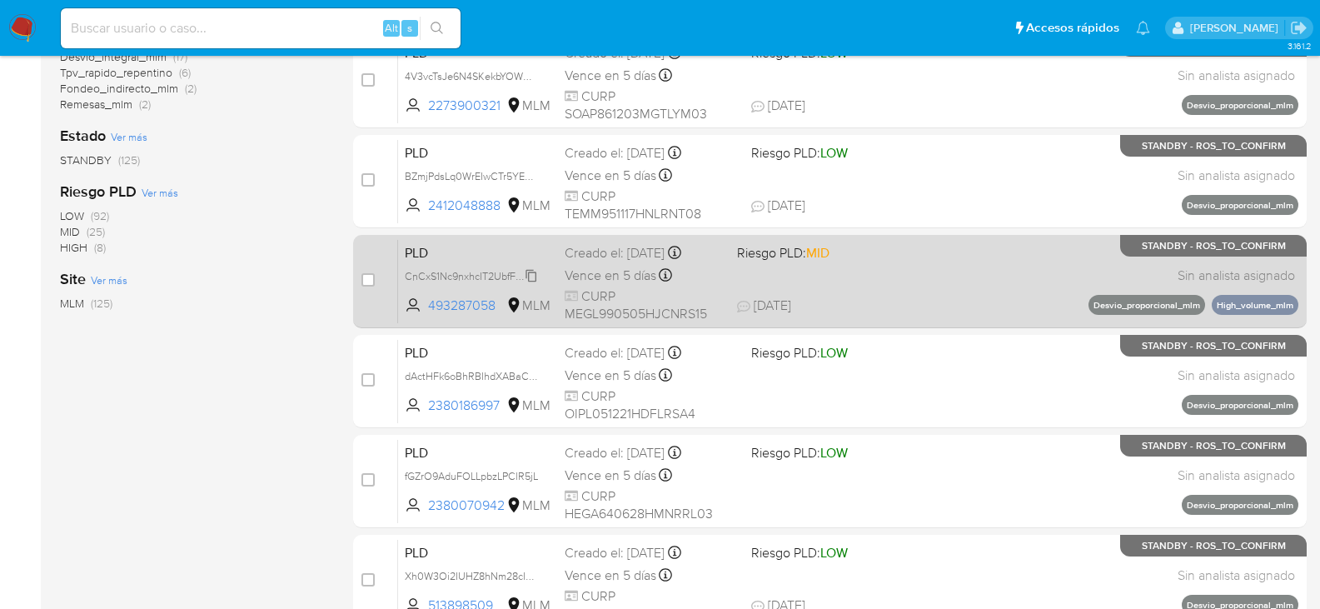
click at [526, 273] on span "CnCxS1Nc9nxhcIT2UbfFd3Ms" at bounding box center [473, 275] width 136 height 18
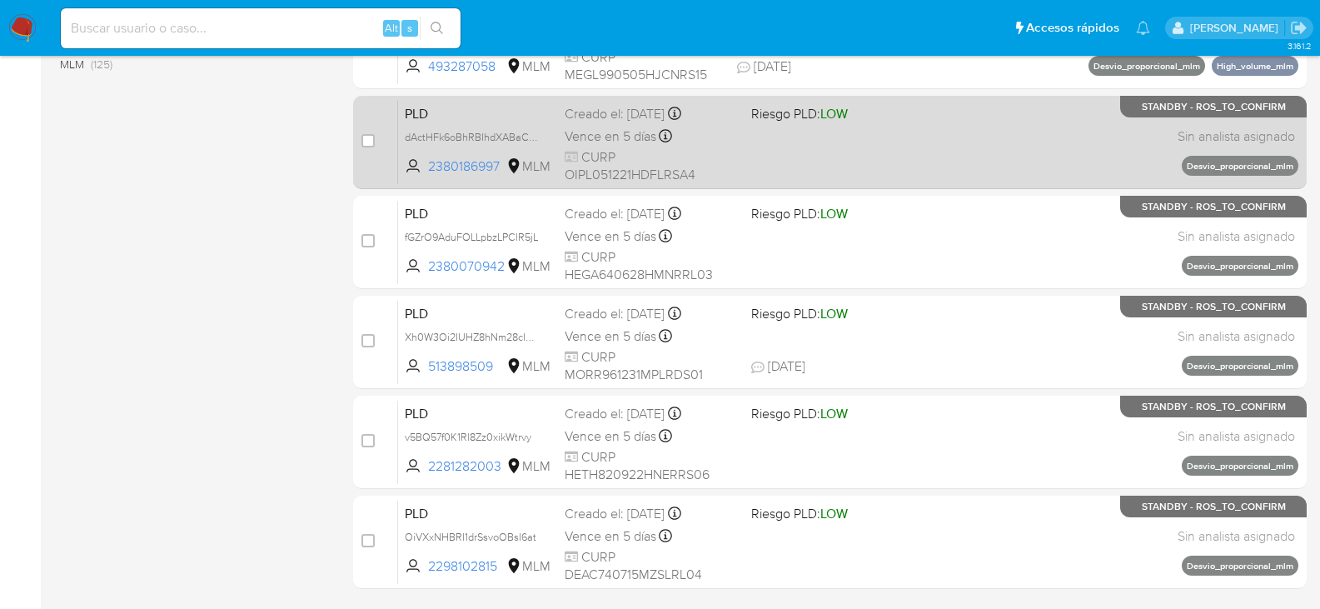
scroll to position [766, 0]
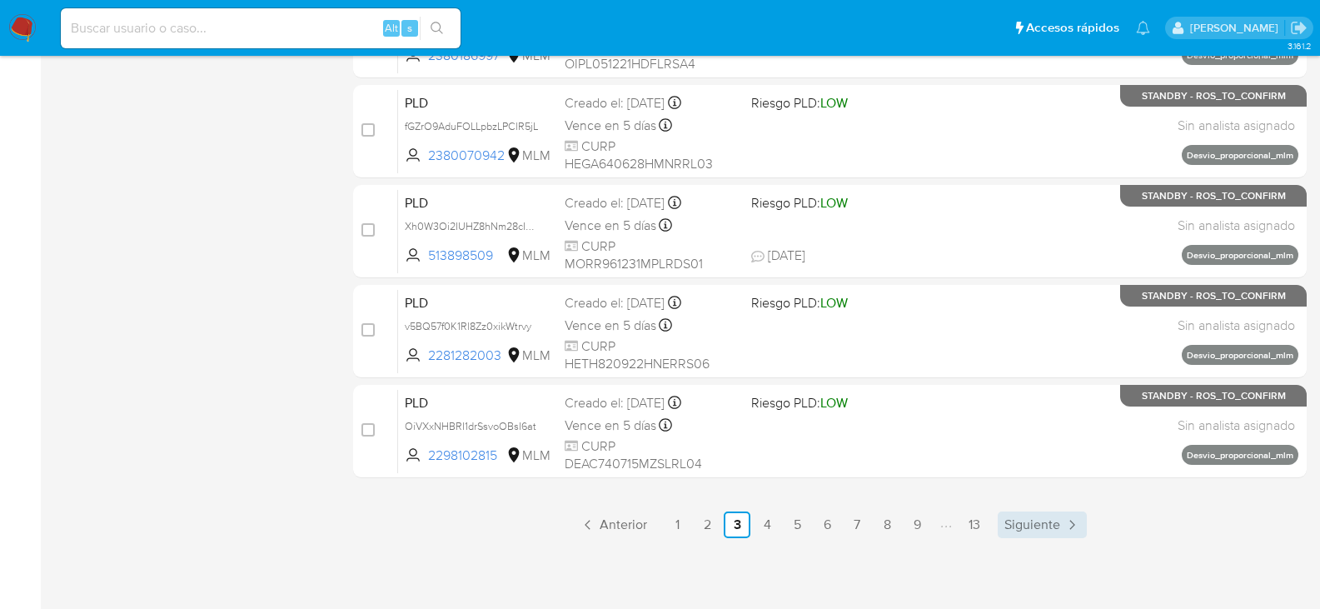
click at [1019, 530] on span "Siguiente" at bounding box center [1033, 524] width 56 height 13
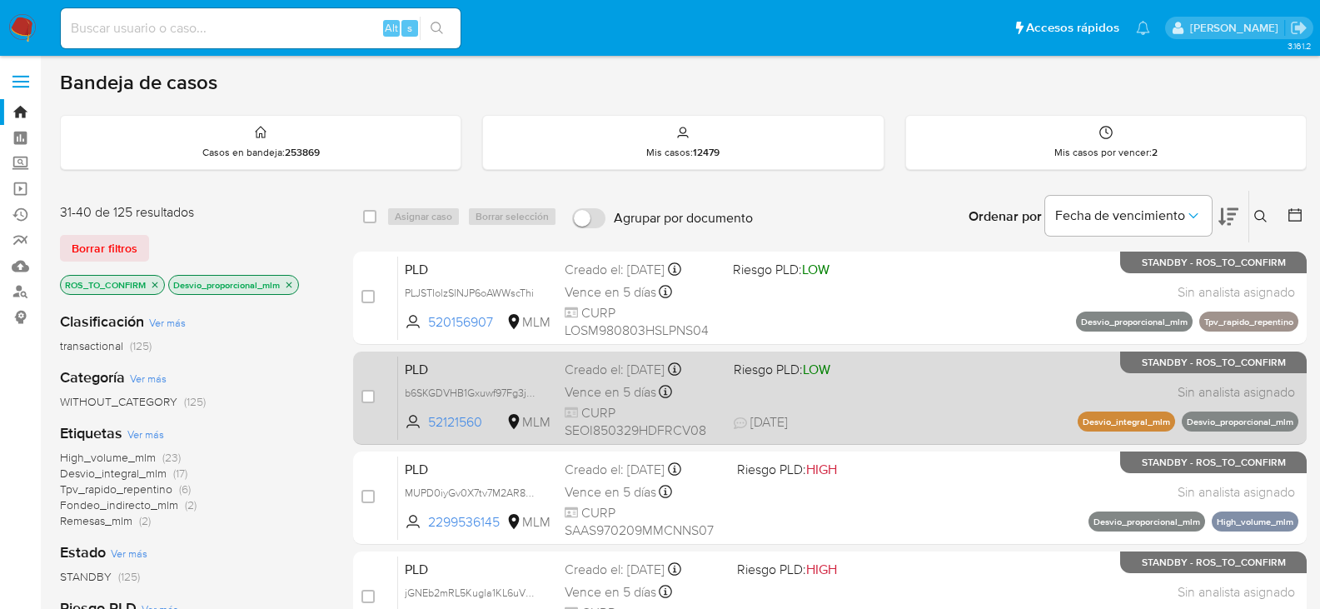
scroll to position [83, 0]
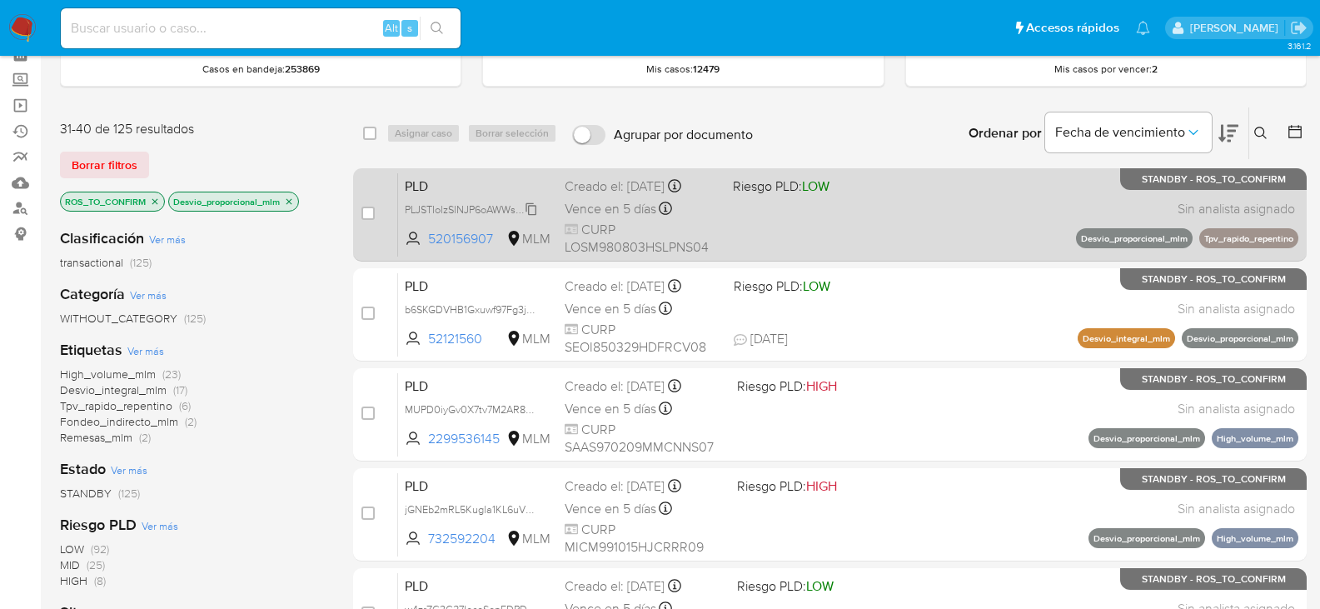
click at [530, 207] on span "PLJSTIolzSlNJP6oAWWscThi" at bounding box center [469, 208] width 129 height 18
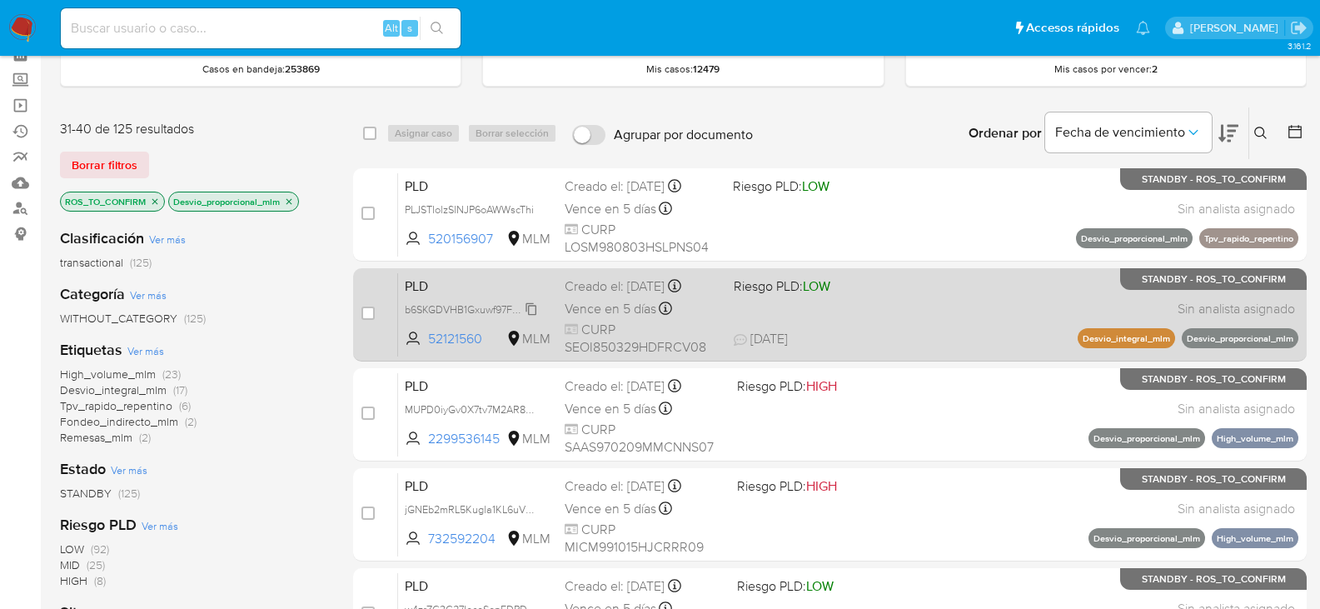
click at [536, 312] on span "b6SKGDVHB1Gxuwf97Fg3j4vI" at bounding box center [472, 308] width 135 height 18
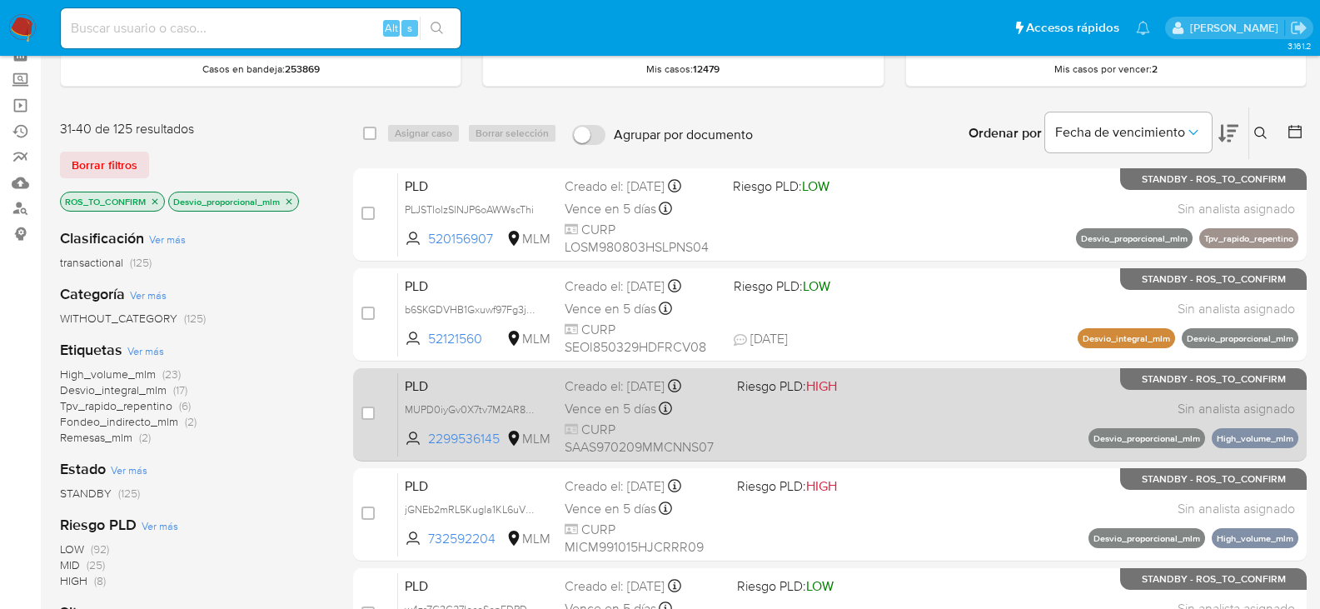
click at [540, 407] on span "MUPD0iyGv0X7tv7M2AR8b8Xu" at bounding box center [478, 409] width 147 height 18
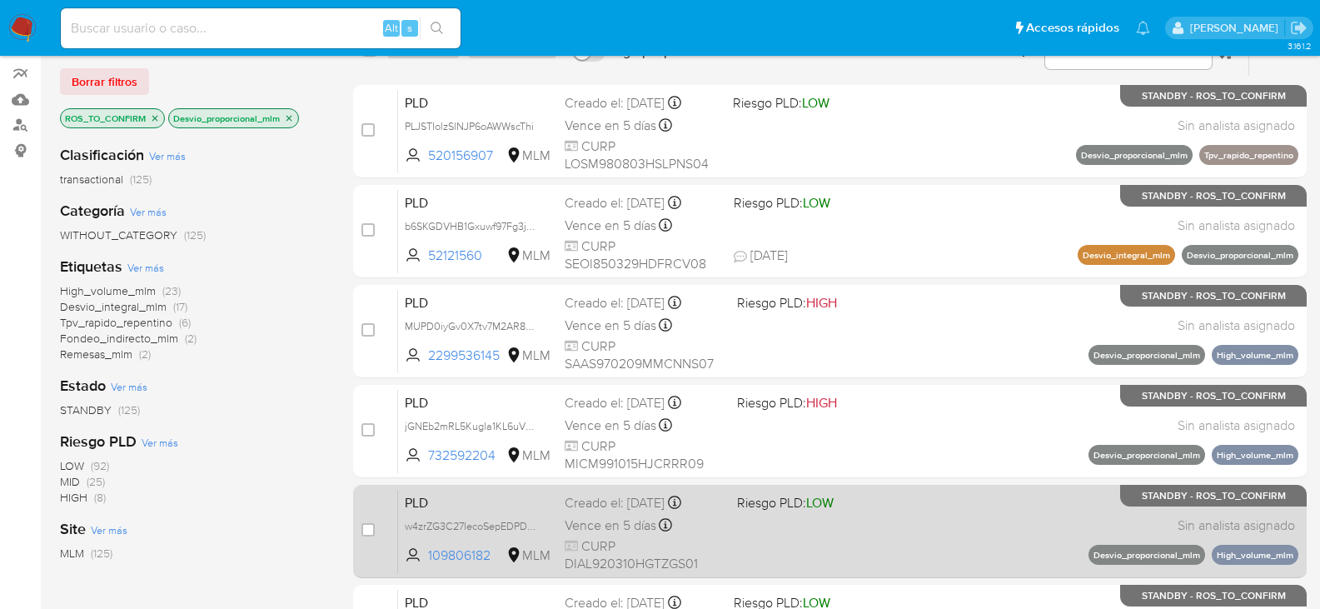
scroll to position [250, 0]
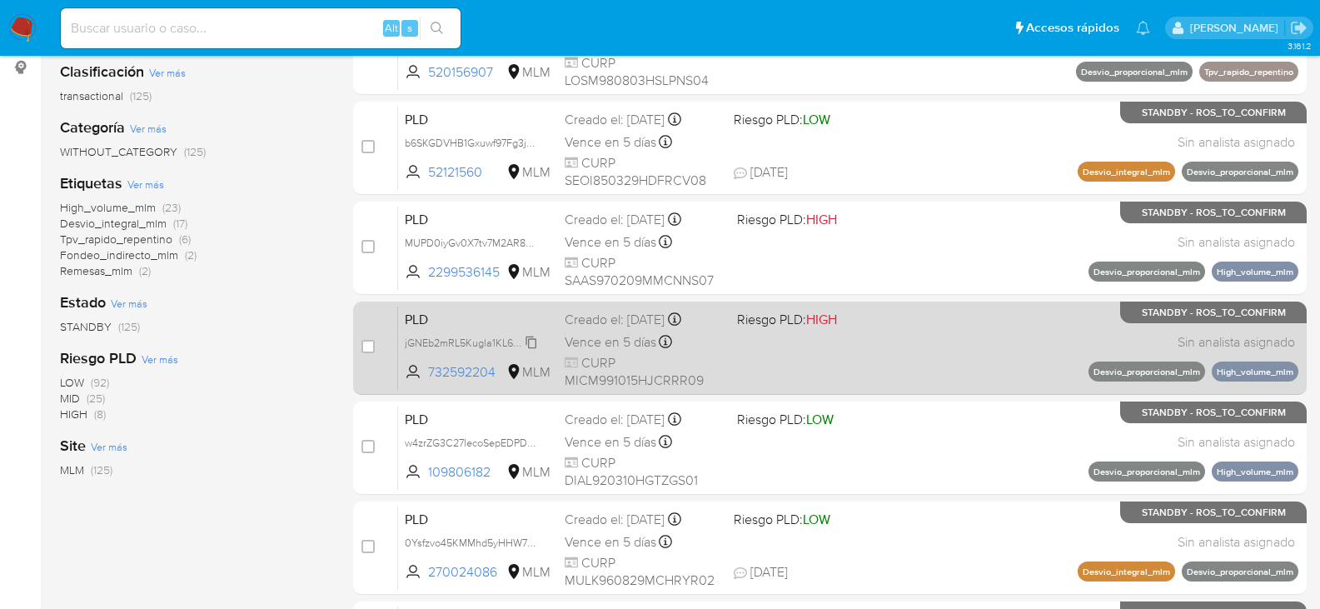
click at [529, 339] on span "jGNEb2mRL5Kugla1KL6uVQkf" at bounding box center [473, 341] width 137 height 18
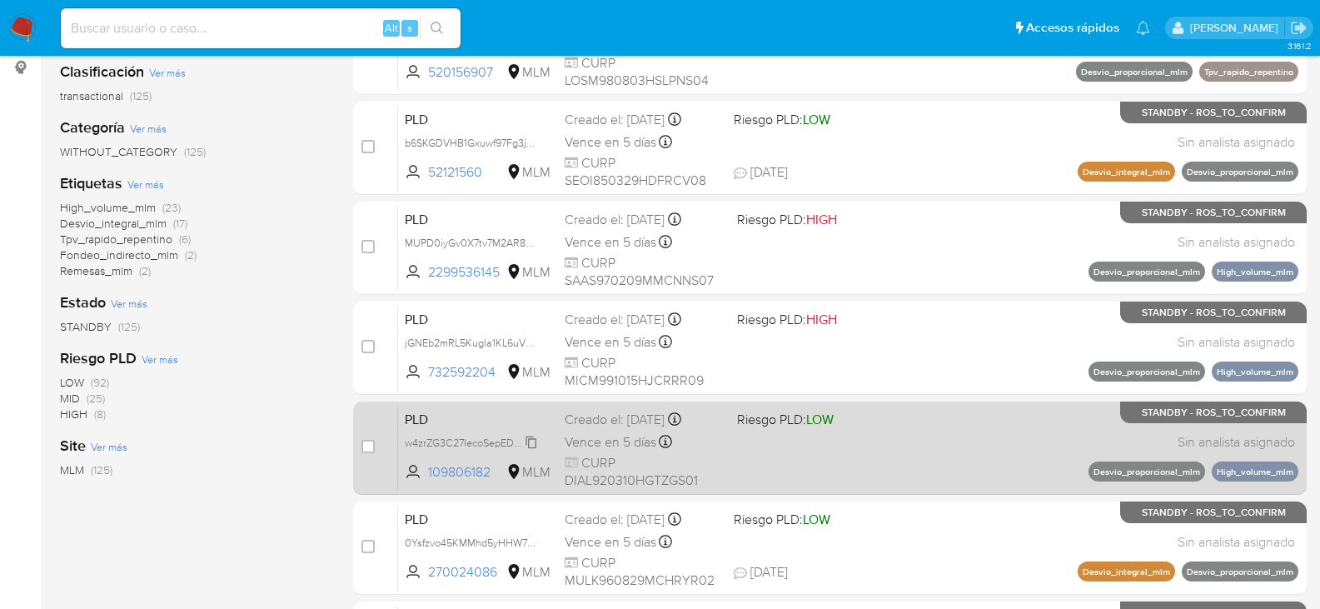
click at [526, 446] on span "w4zrZG3C27IecoSepEDPDofz" at bounding box center [473, 441] width 136 height 18
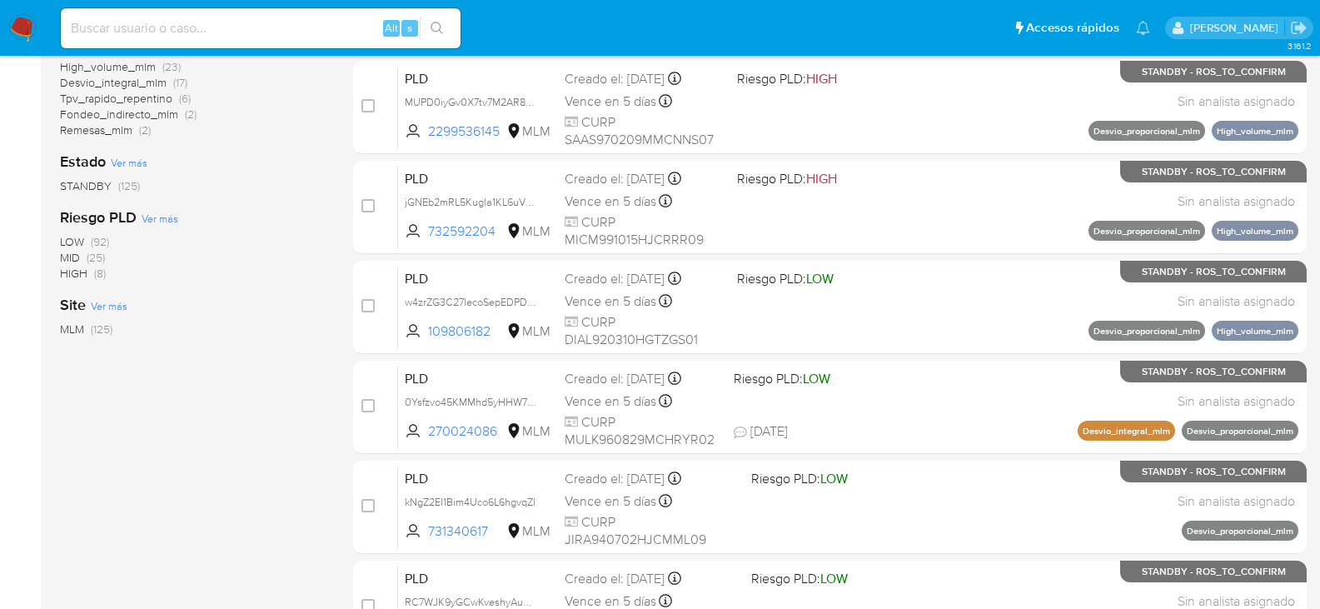
scroll to position [416, 0]
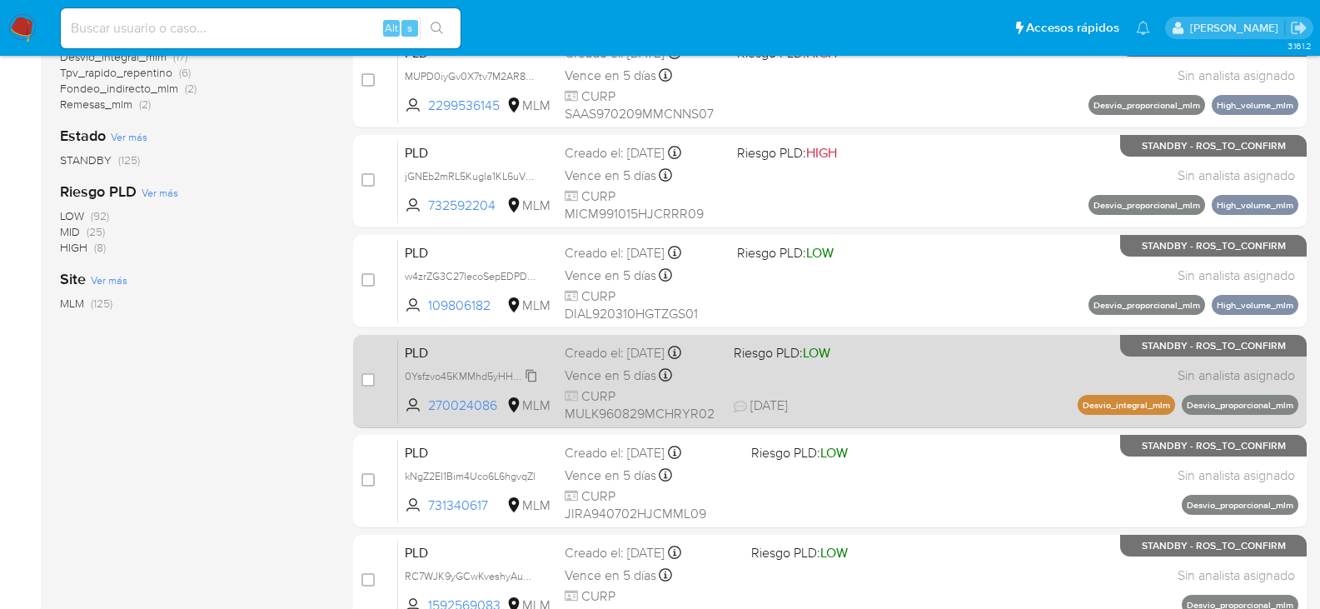
click at [526, 377] on span "0Ysfzvo45KMMhd5yHHW7Xt2Q" at bounding box center [478, 375] width 147 height 18
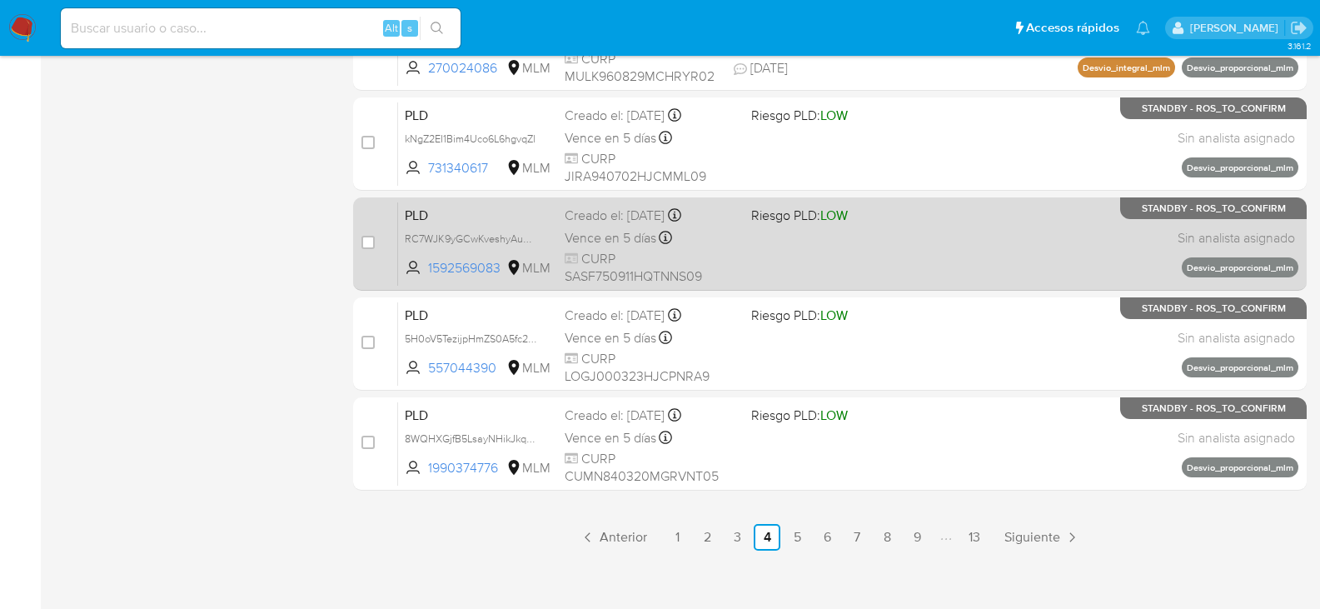
scroll to position [766, 0]
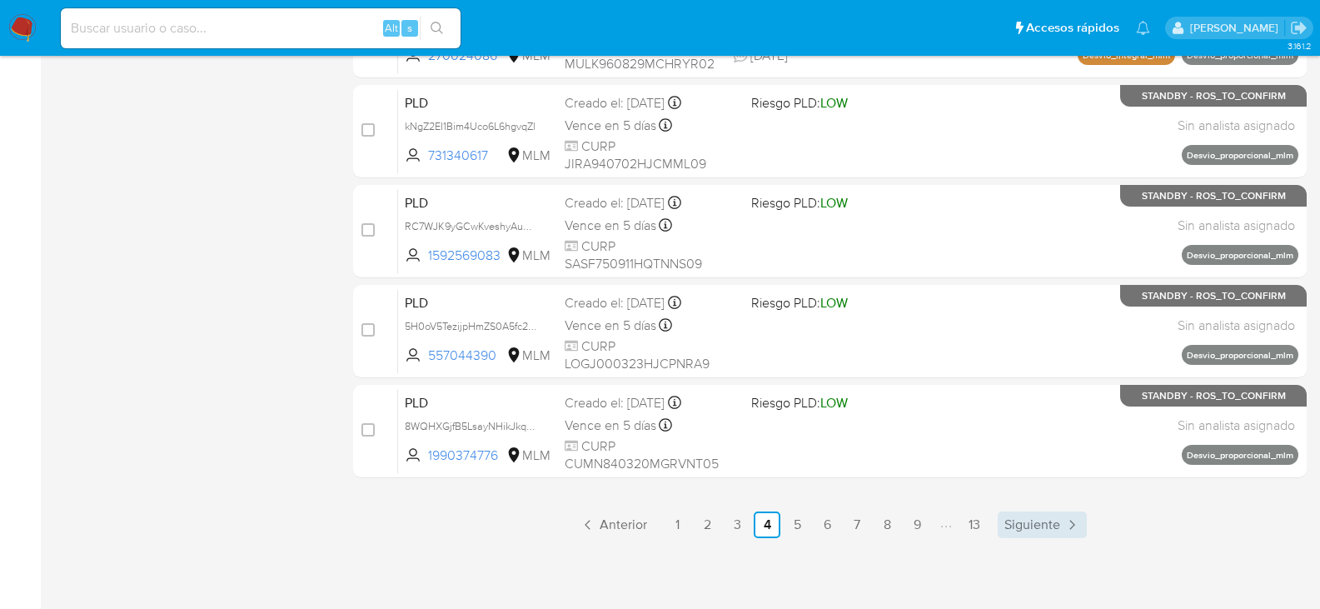
click at [1027, 520] on span "Siguiente" at bounding box center [1033, 524] width 56 height 13
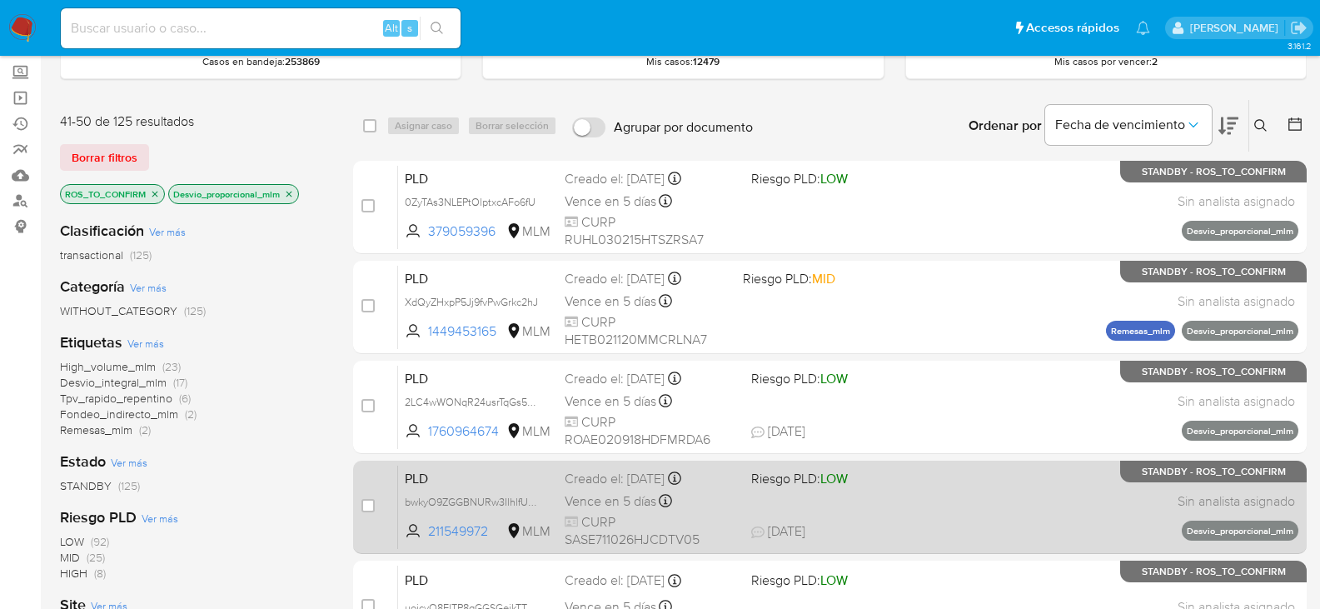
scroll to position [167, 0]
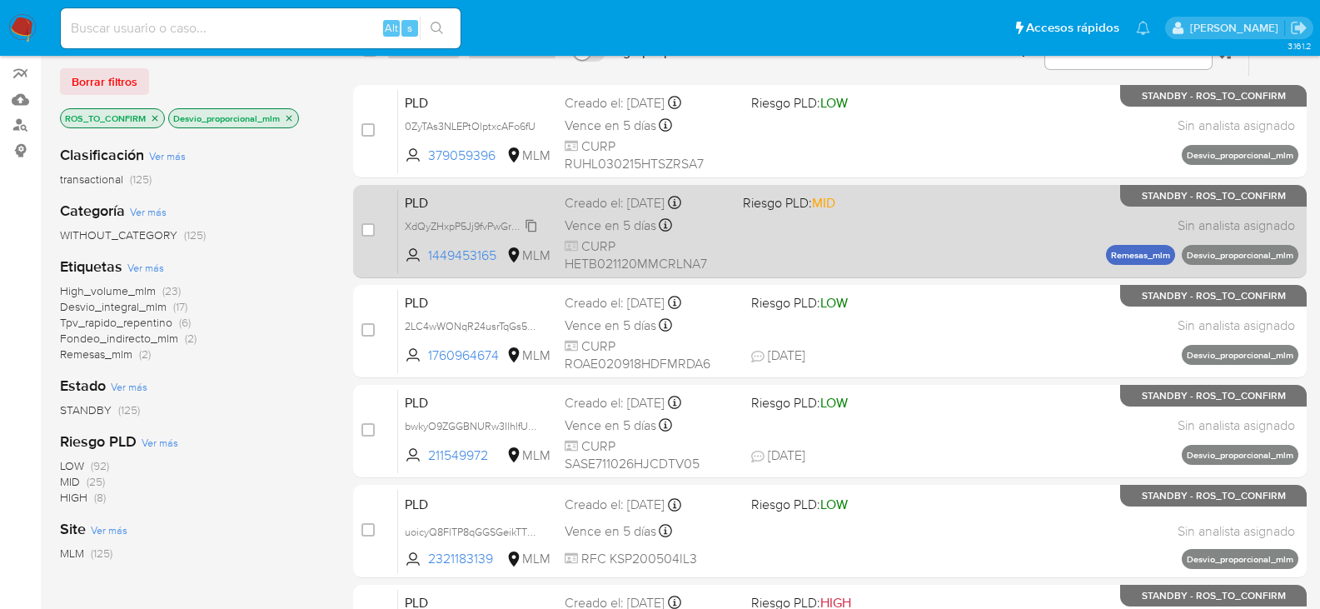
click at [531, 229] on span "XdQyZHxpP5Jj9fvPwGrkc2hJ" at bounding box center [471, 225] width 133 height 18
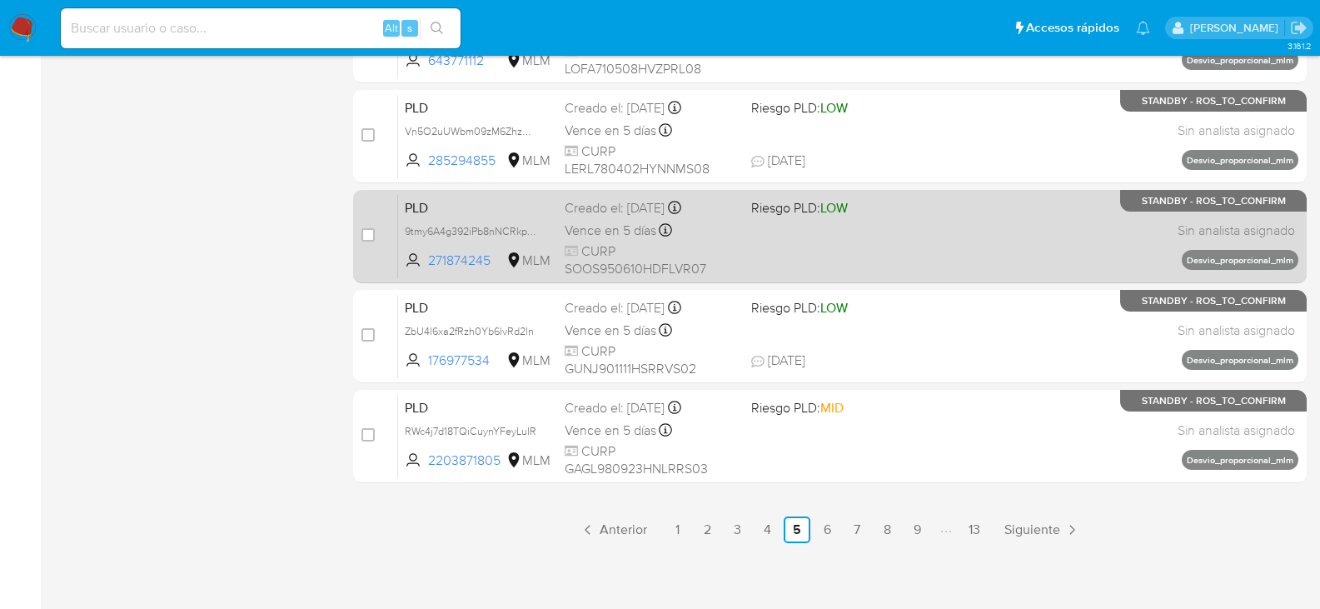
scroll to position [766, 0]
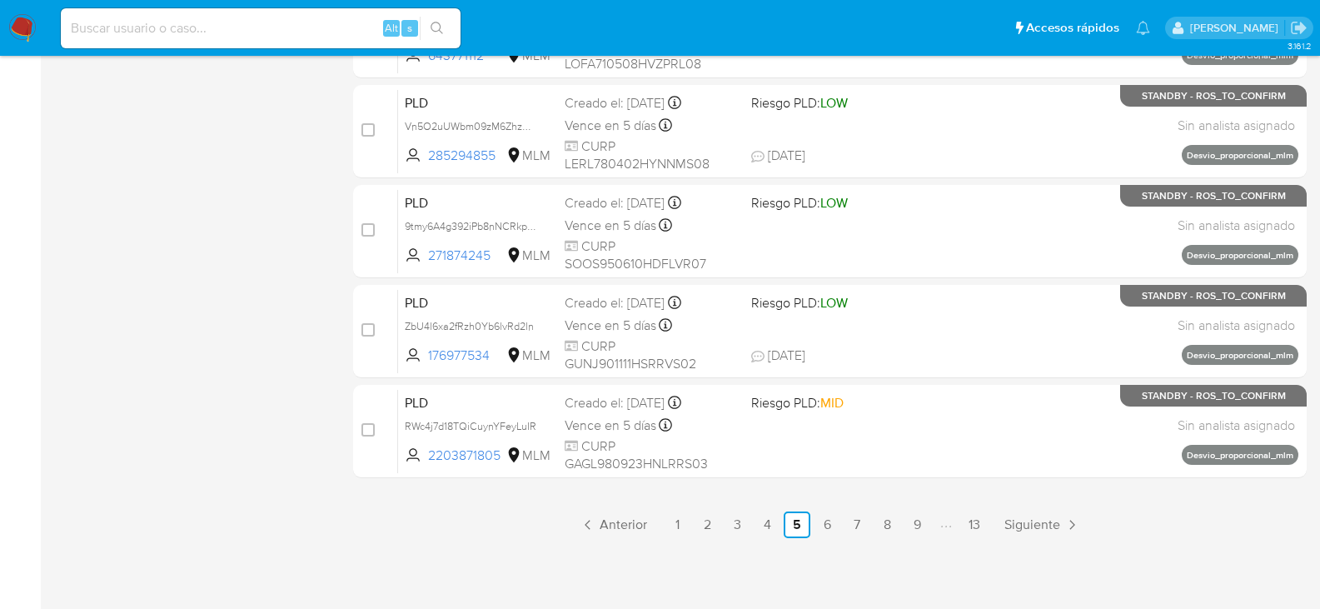
click at [1017, 523] on span "Siguiente" at bounding box center [1033, 524] width 56 height 13
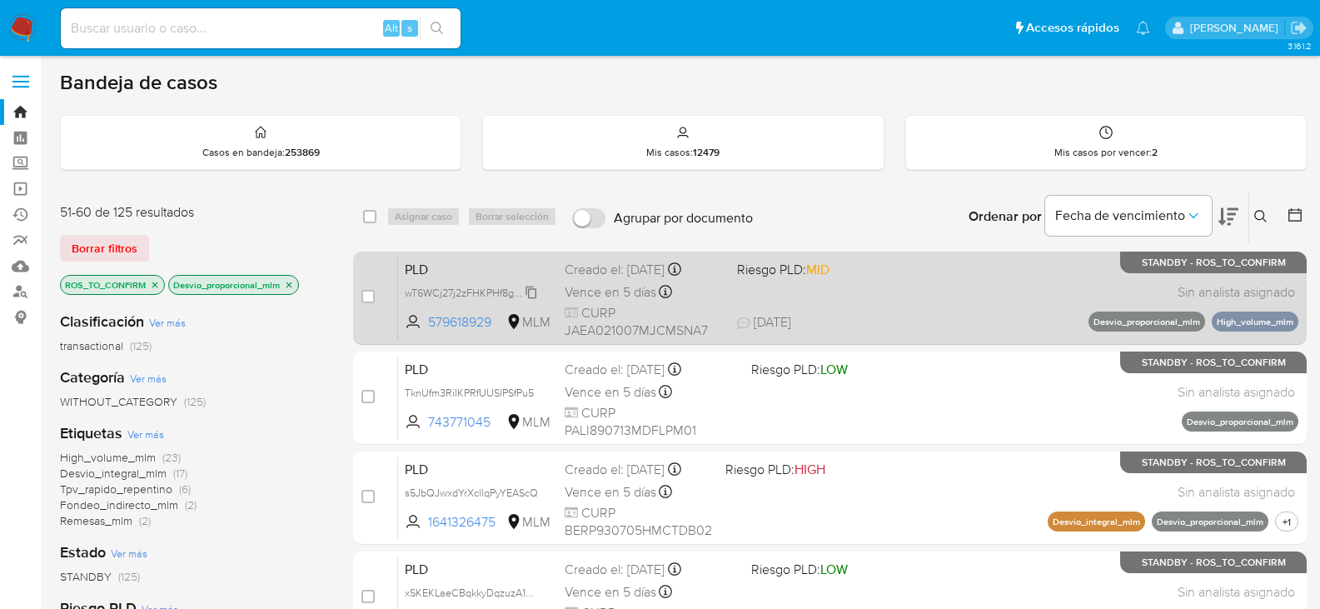
click at [531, 292] on span "wT6WCj27j2zFHKPHf8gcPXpO" at bounding box center [475, 291] width 141 height 18
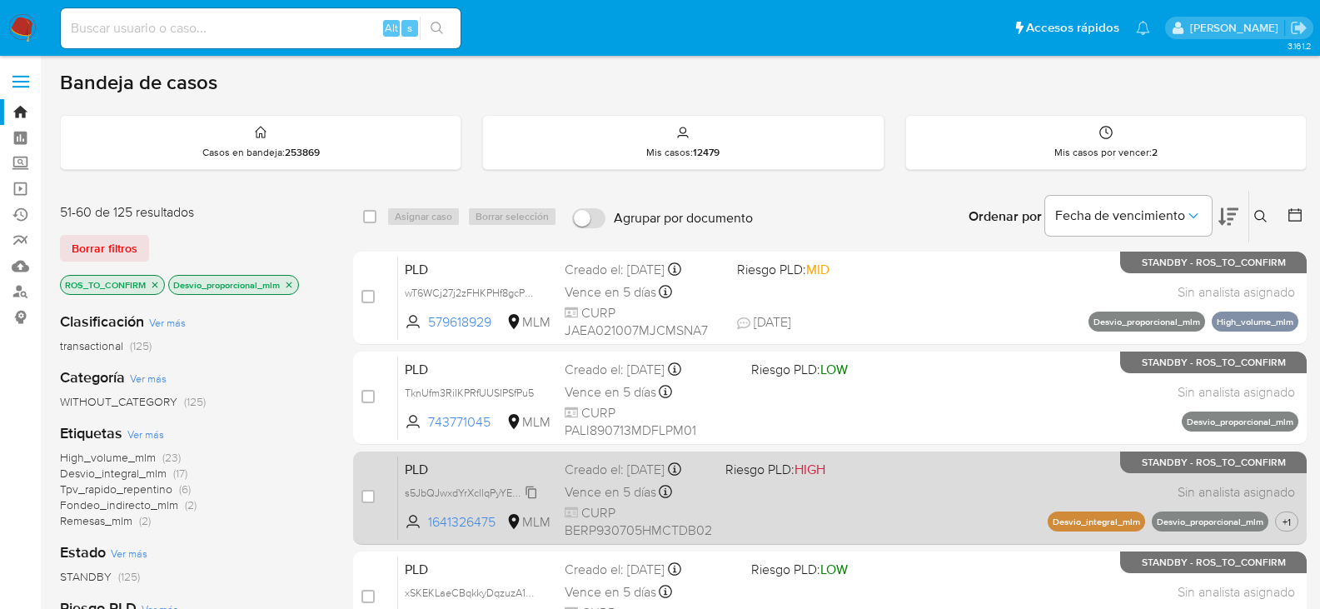
click at [526, 492] on span "s5JbQJwxdYrXcllqPyYEAScQ" at bounding box center [471, 491] width 133 height 18
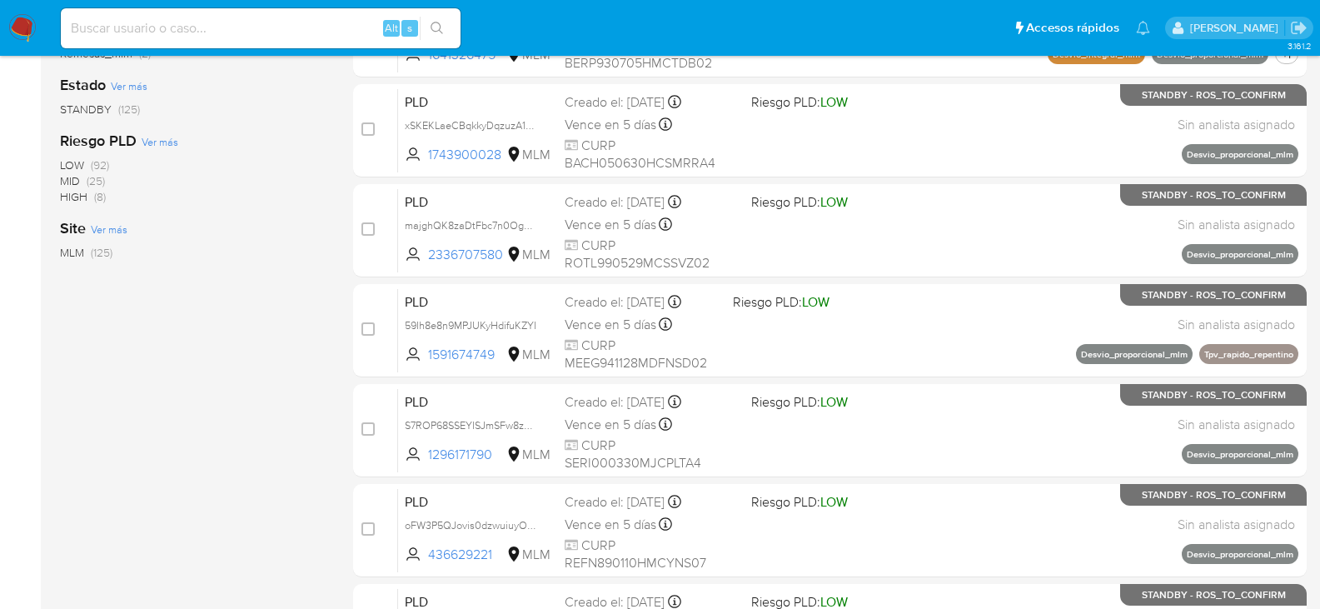
scroll to position [500, 0]
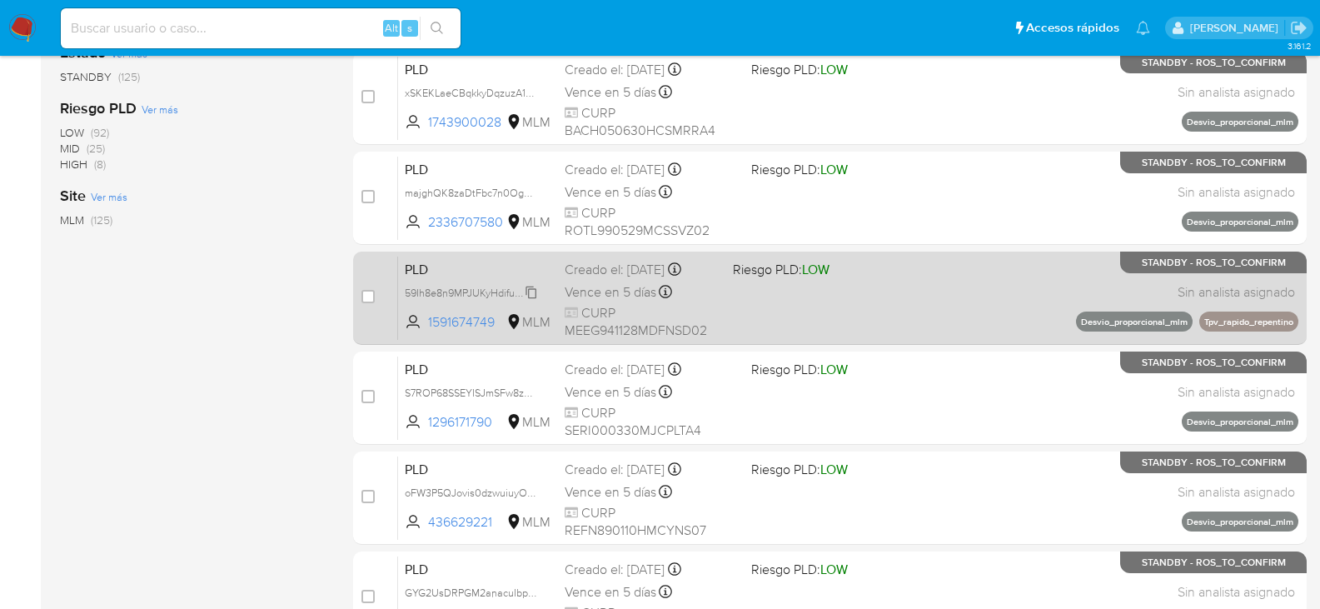
click at [531, 292] on span "59Ih8e8n9MPJUKyHdifuKZYI" at bounding box center [471, 291] width 132 height 18
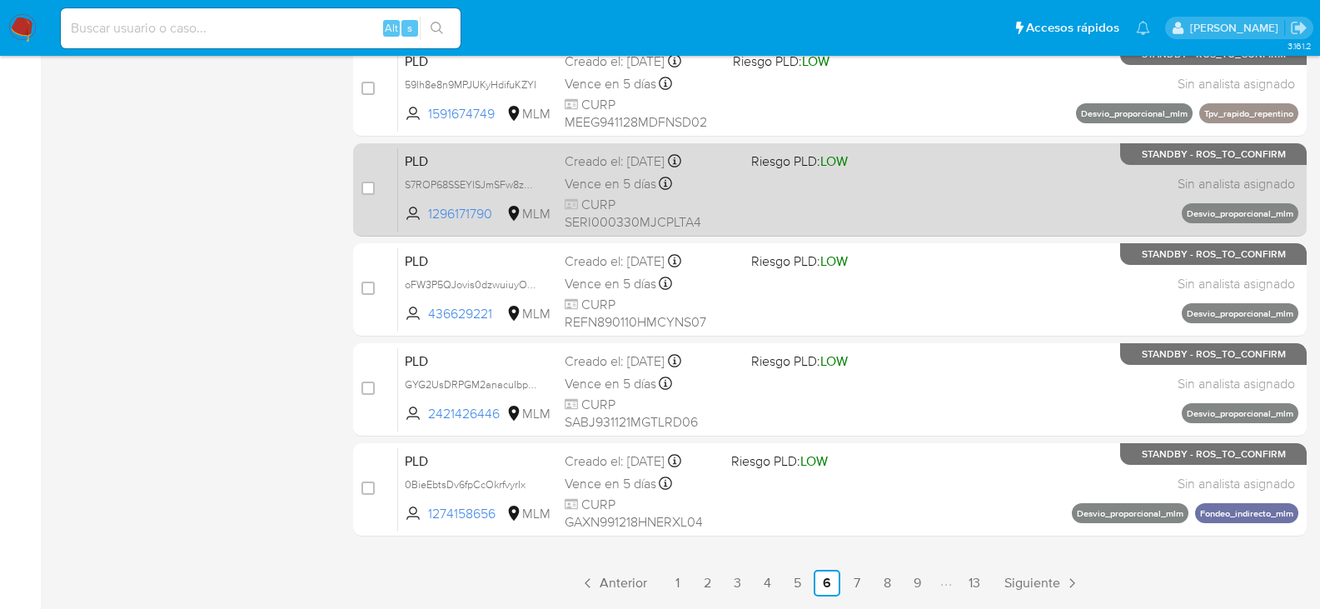
scroll to position [750, 0]
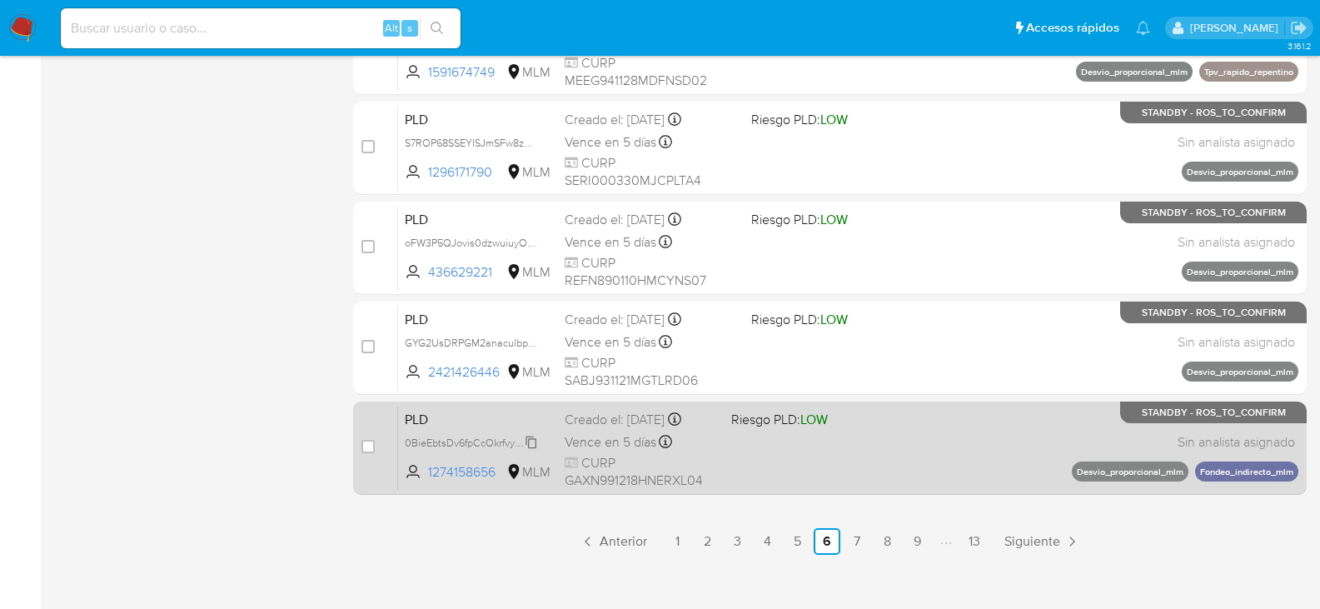
click at [526, 441] on span "0BieEbtsDv6fpCcOkrfvyrIx" at bounding box center [465, 441] width 121 height 18
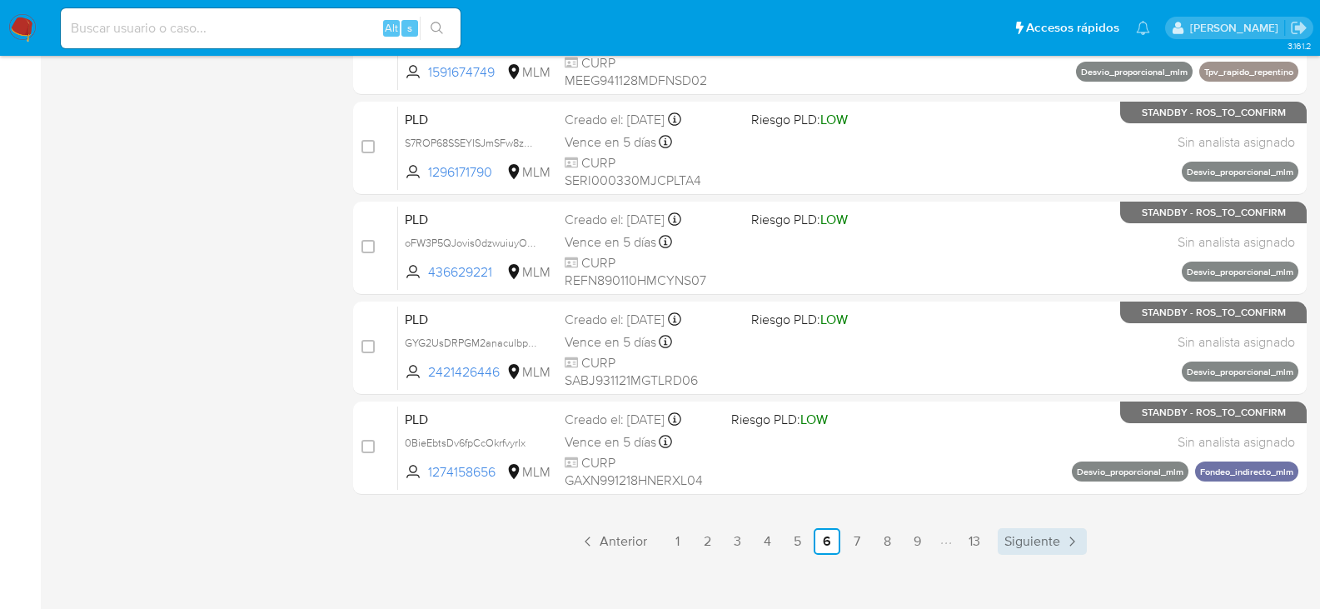
click at [1056, 546] on span "Siguiente" at bounding box center [1033, 541] width 56 height 13
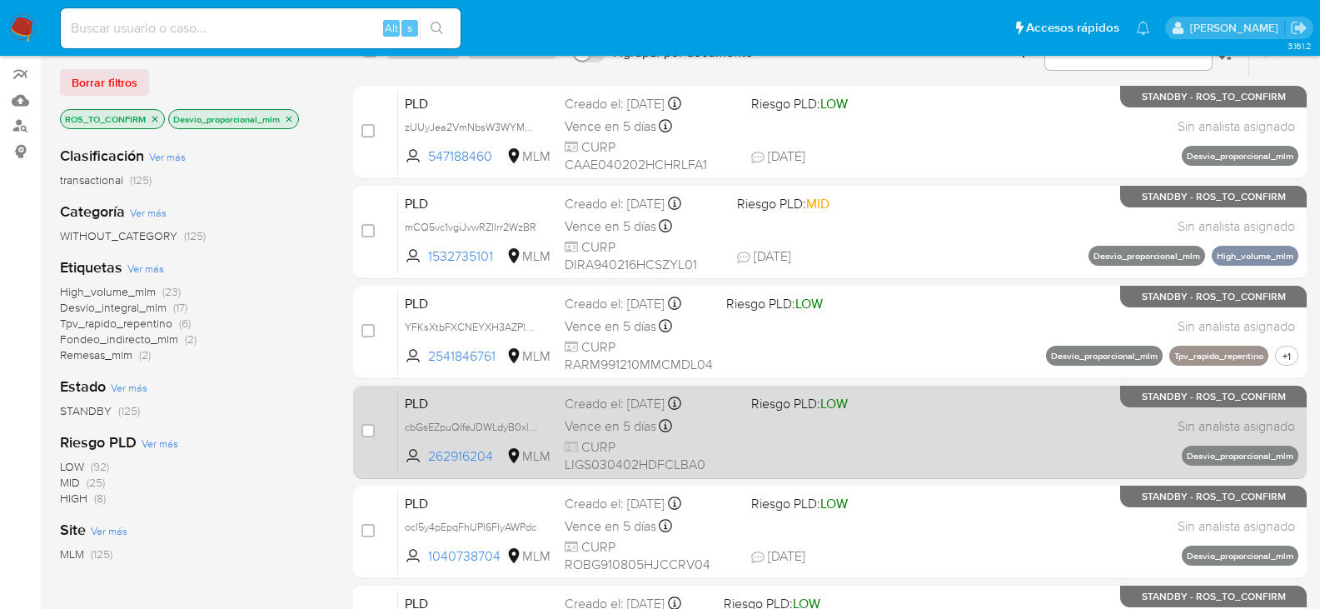
scroll to position [167, 0]
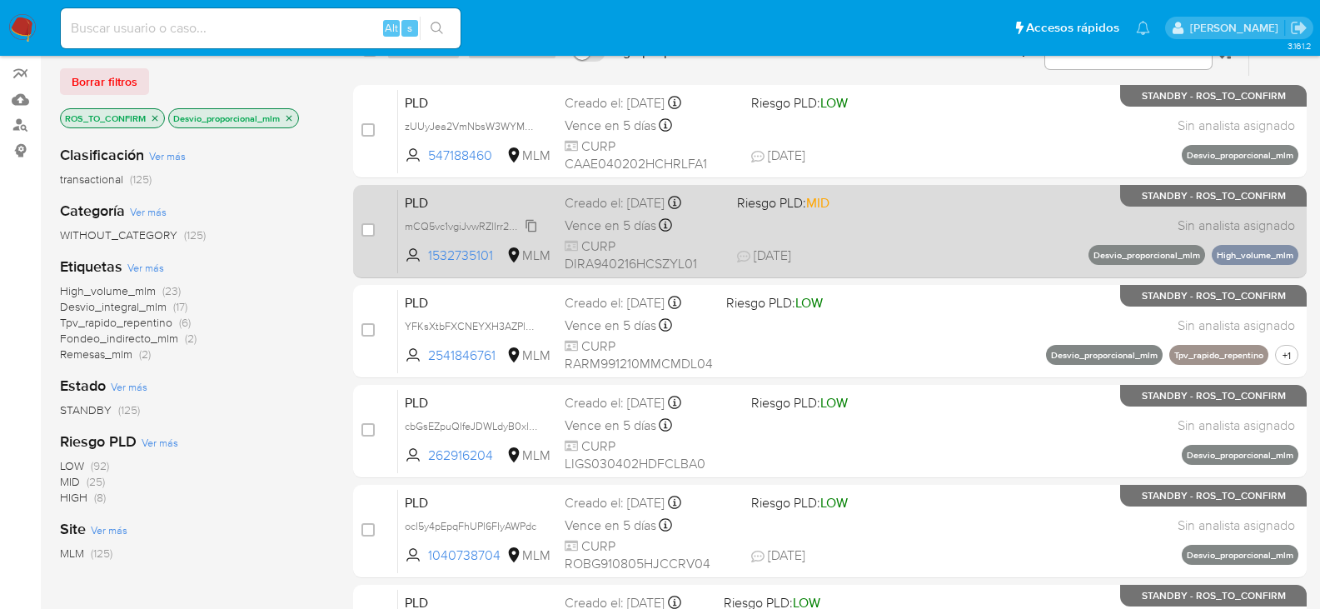
click at [538, 228] on icon at bounding box center [531, 225] width 13 height 13
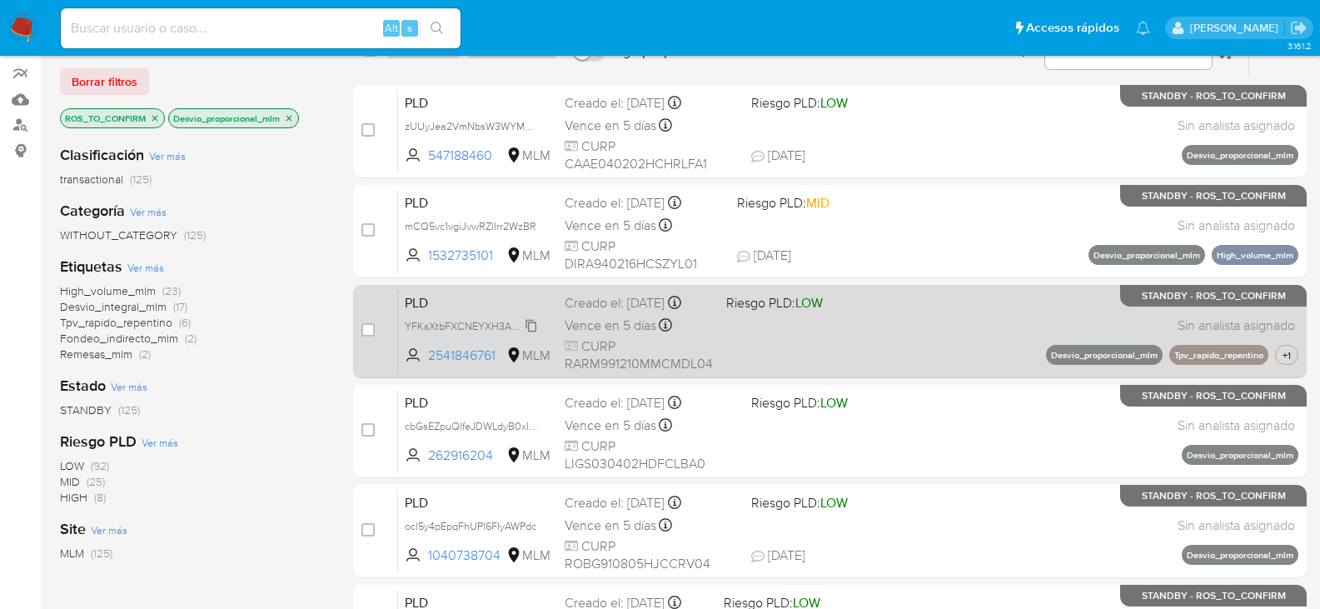
click at [526, 326] on span "YFKsXtbFXCNEYXH3AZPlX54K" at bounding box center [478, 325] width 146 height 18
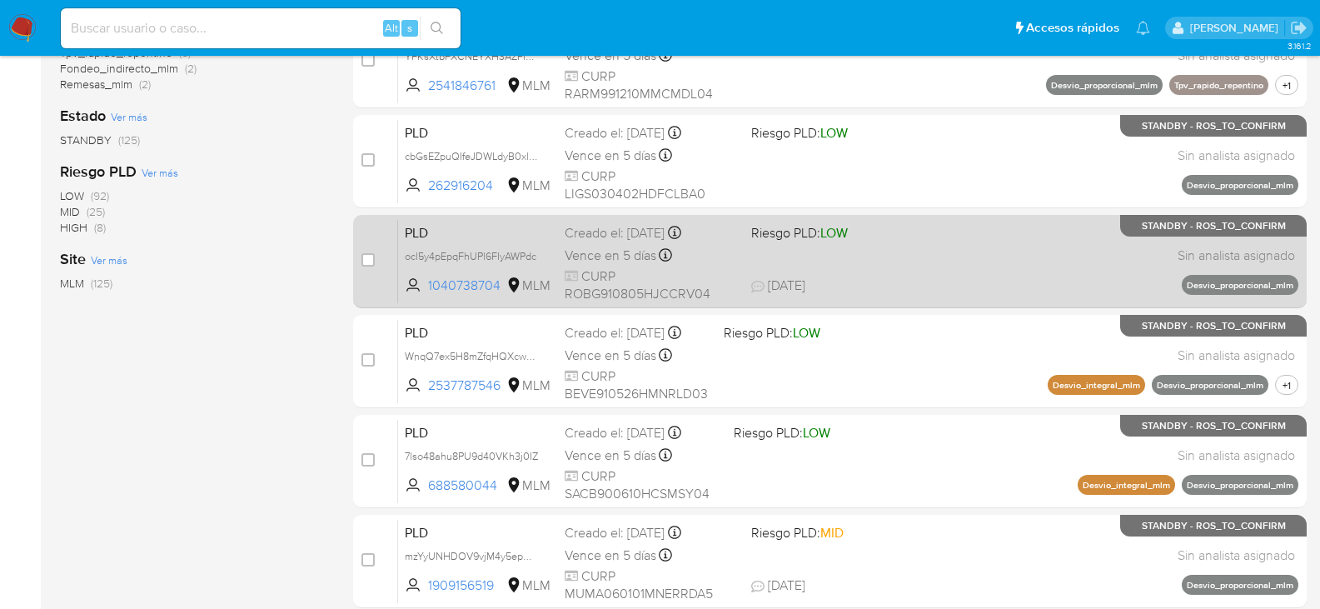
scroll to position [583, 0]
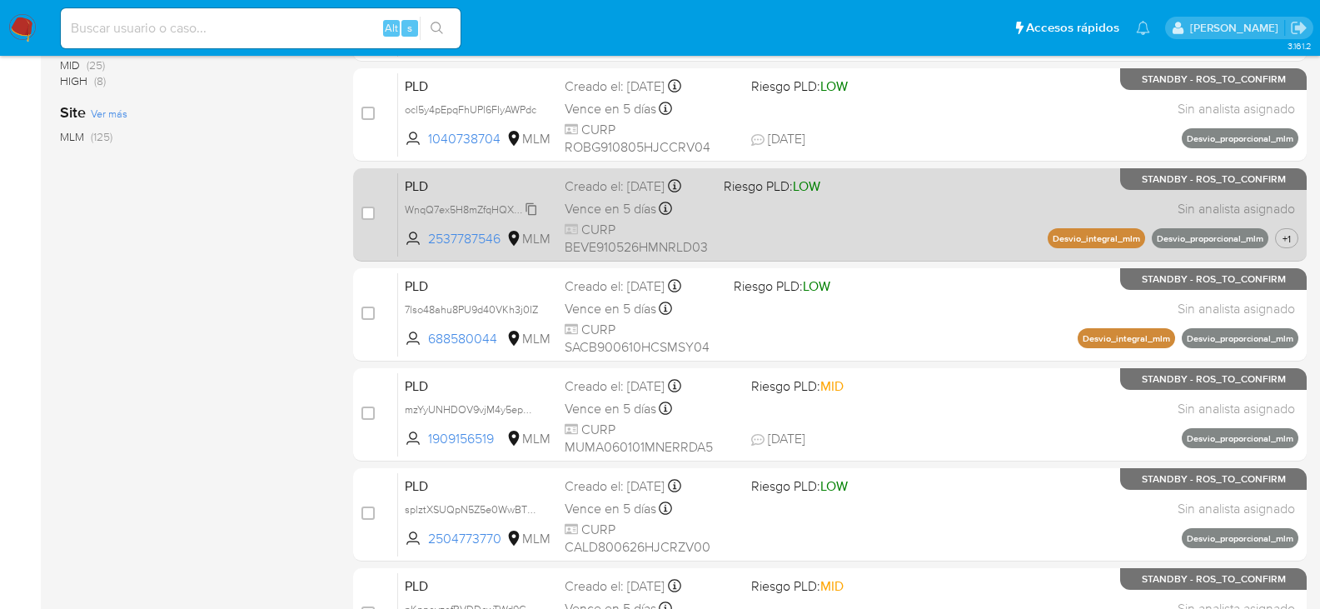
click at [531, 217] on span "WnqQ7ex5H8mZfqHQXcwCzied" at bounding box center [479, 208] width 148 height 18
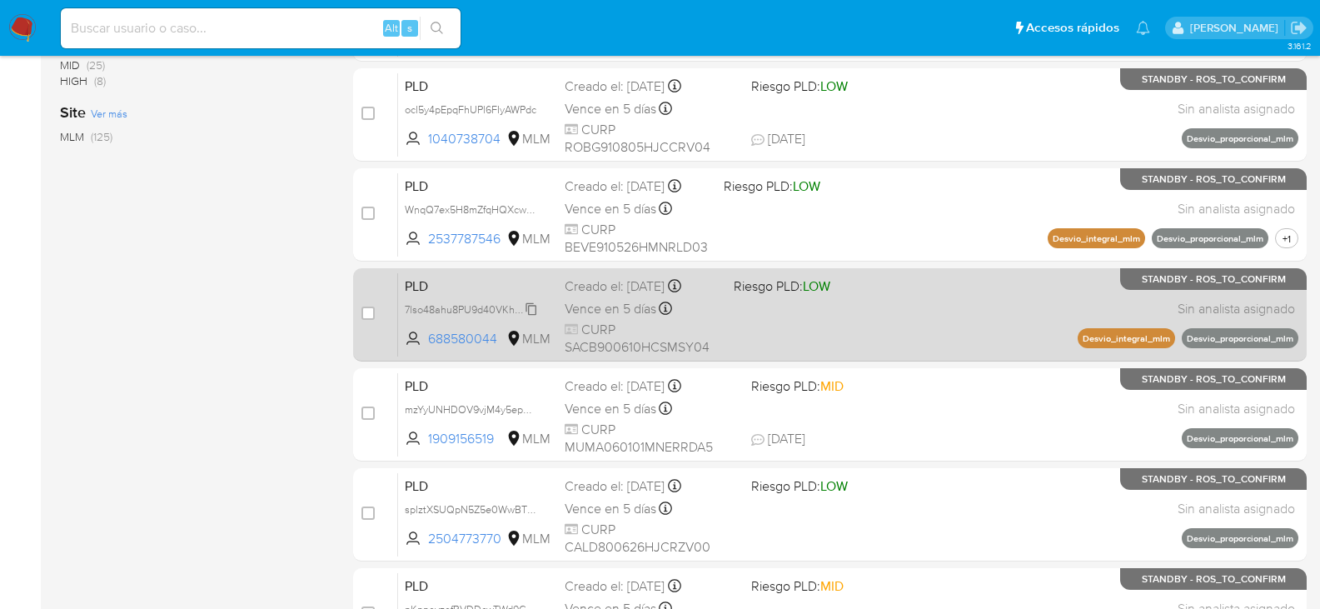
click at [531, 309] on span "7lso48ahu8PU9d40VKh3j0IZ" at bounding box center [471, 308] width 133 height 18
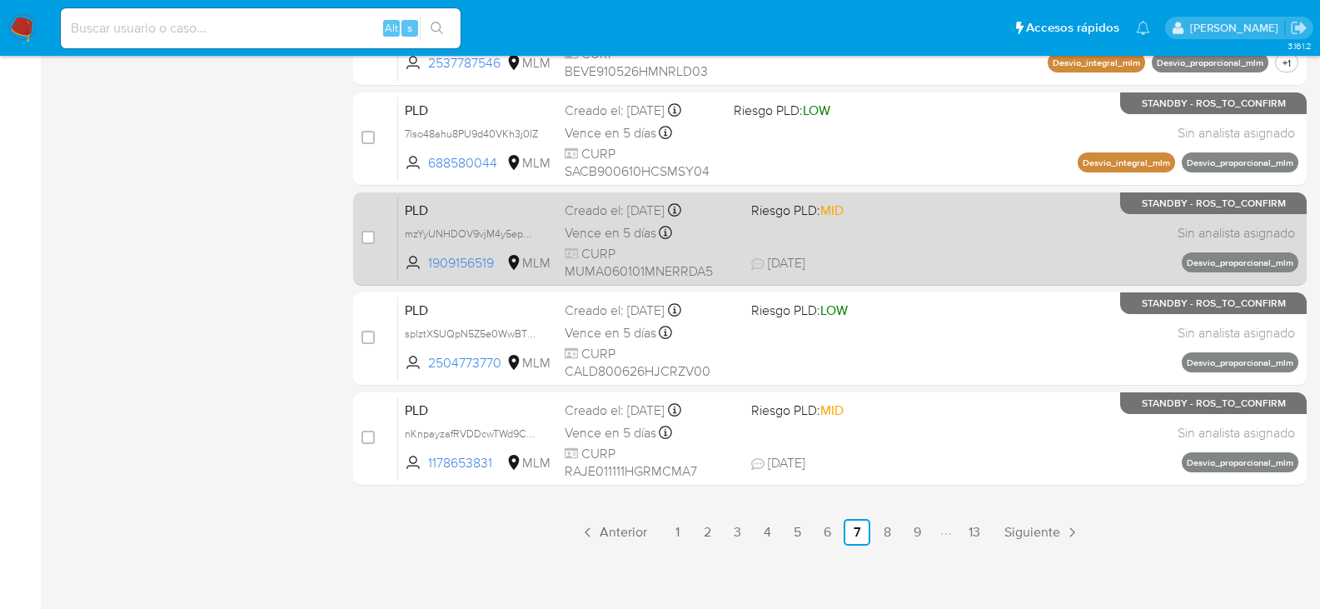
scroll to position [766, 0]
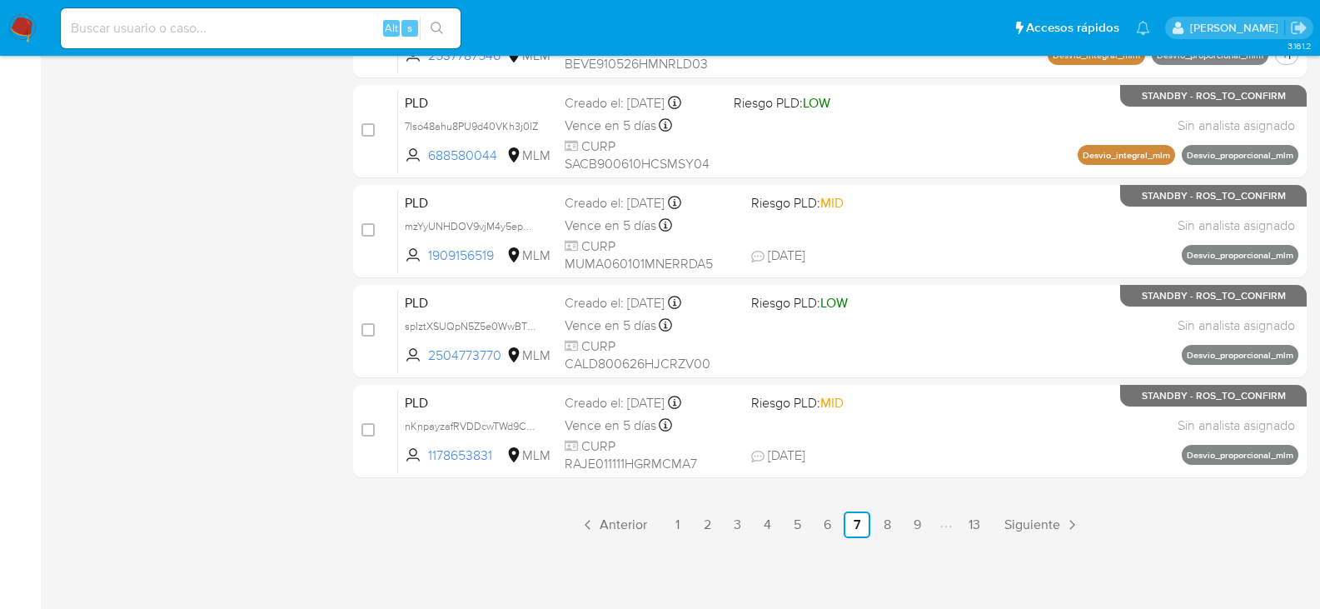
click at [1011, 519] on span "Siguiente" at bounding box center [1033, 524] width 56 height 13
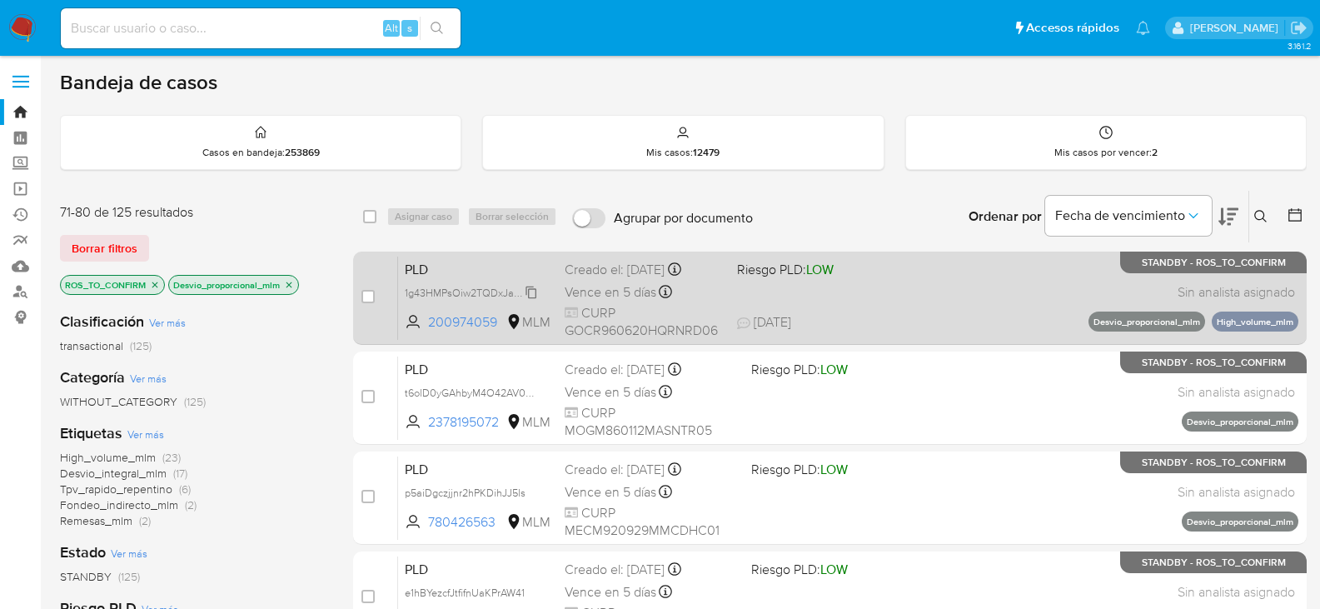
click at [529, 294] on span "1g43HMPsOiw2TQDxJaGiDivH" at bounding box center [476, 291] width 142 height 18
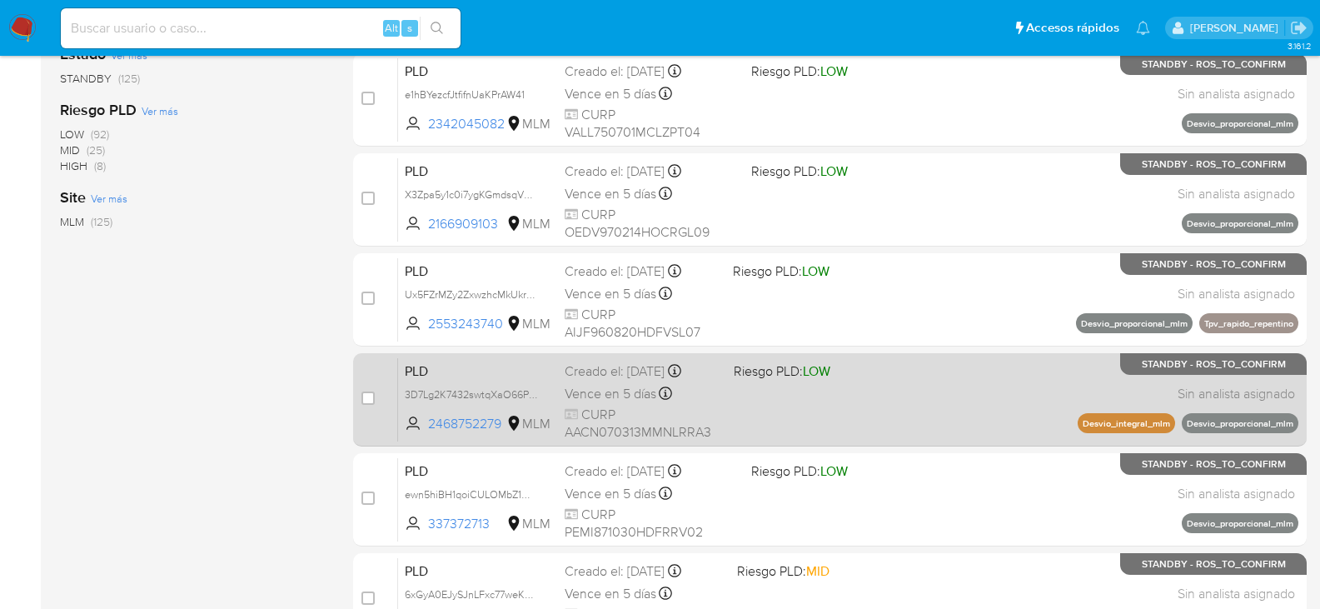
scroll to position [500, 0]
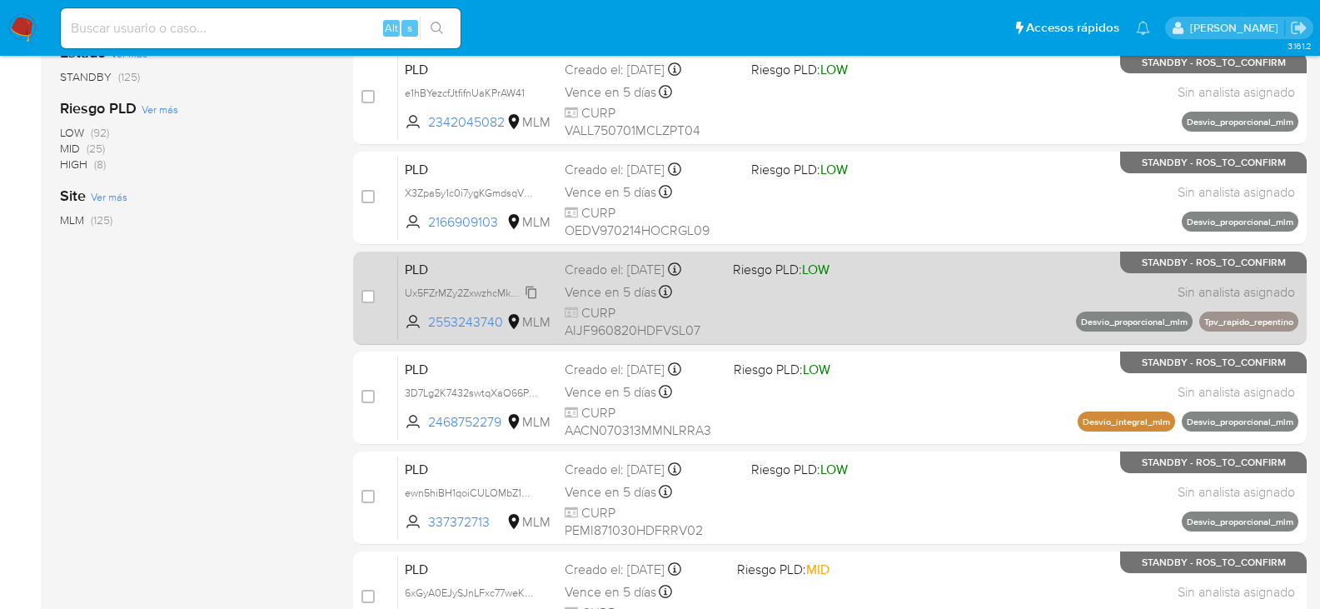
click at [529, 293] on span "Ux5FZrMZy2ZxwzhcMkUkrC5D" at bounding box center [476, 291] width 142 height 18
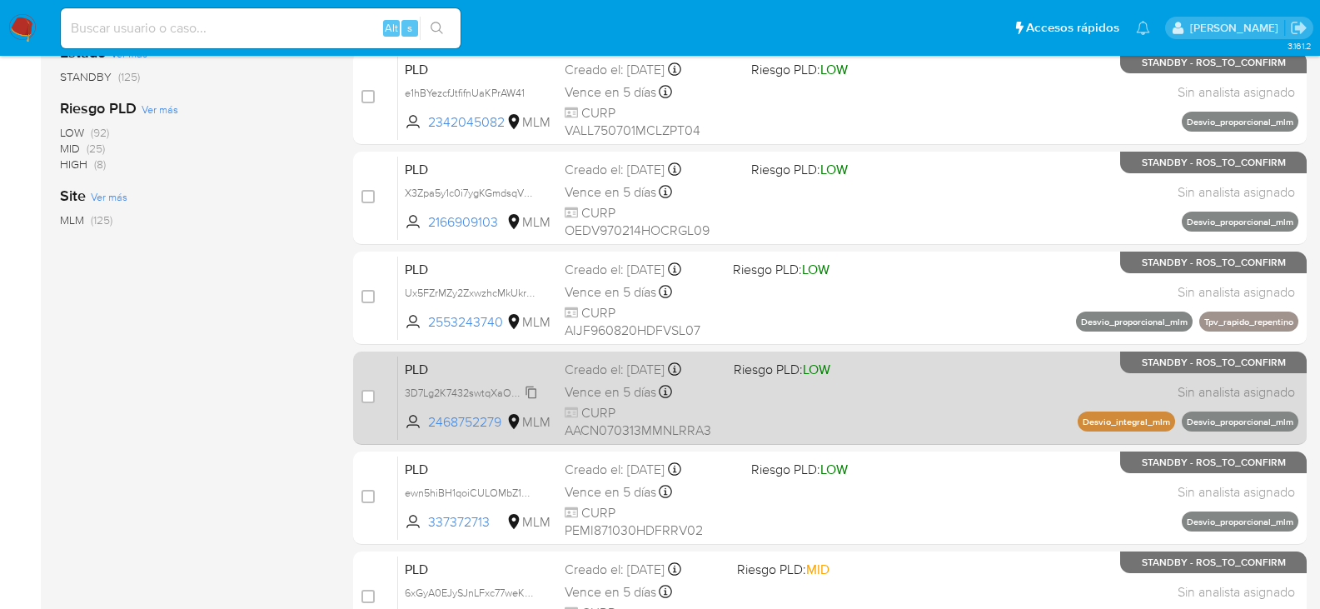
click at [531, 395] on span "3D7Lg2K7432swtqXaO66PkhL" at bounding box center [475, 391] width 140 height 18
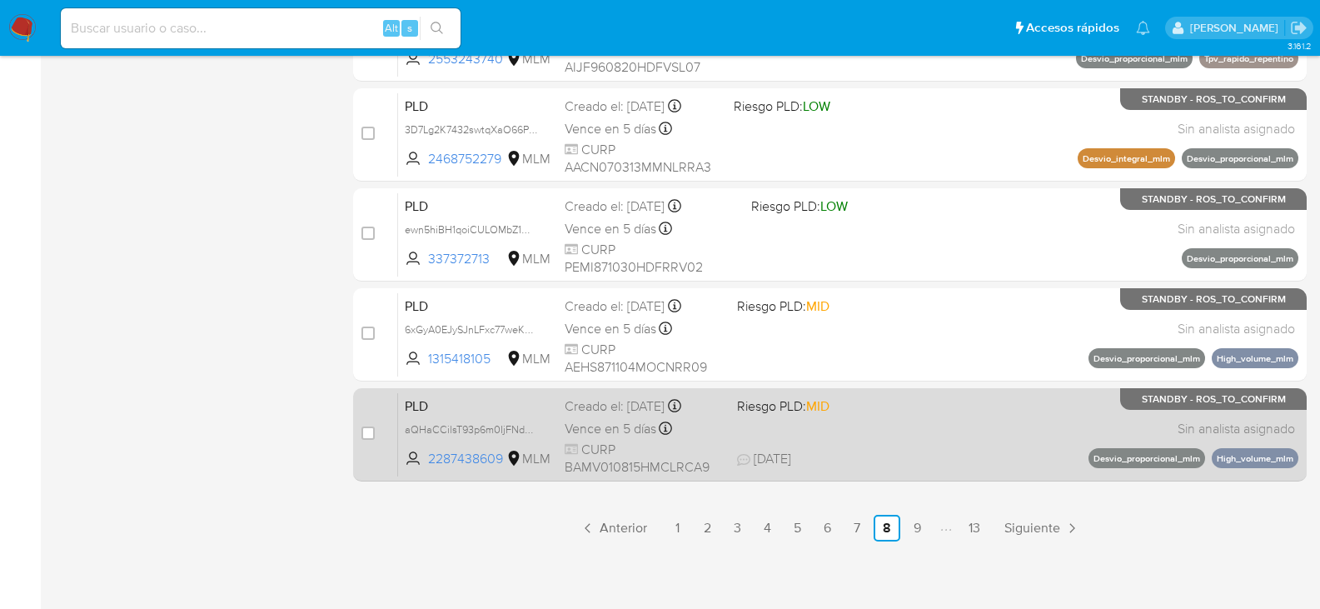
scroll to position [766, 0]
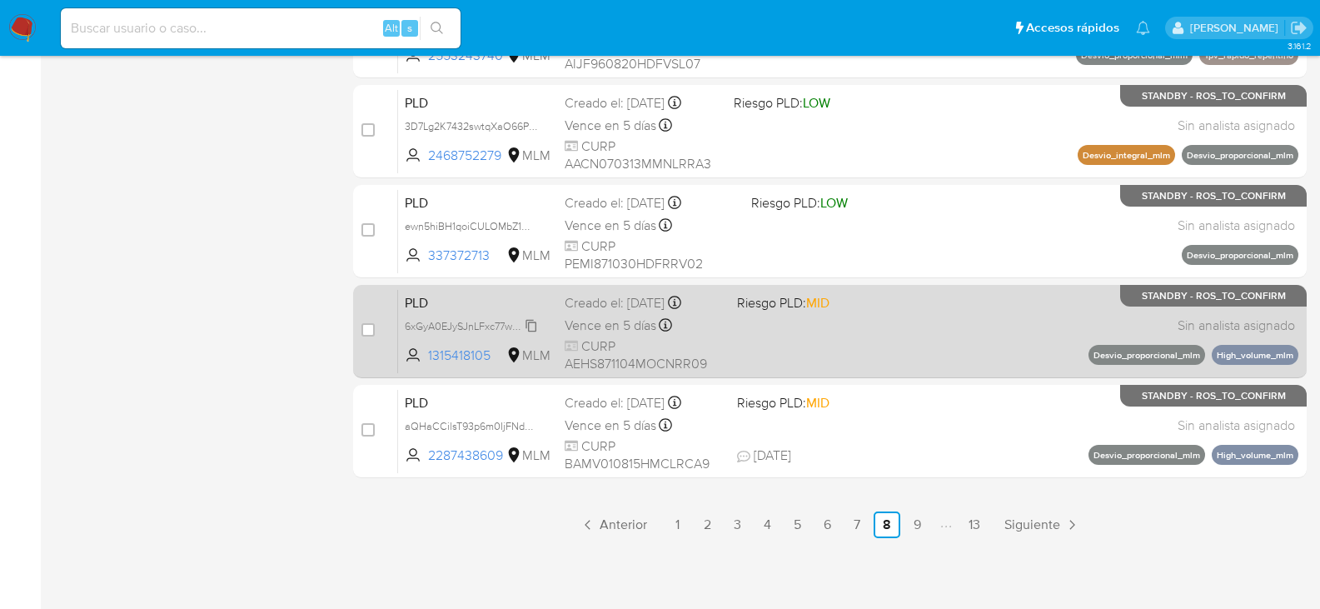
click at [529, 326] on span "6xGyA0EJySJnLFxc77weKgyp" at bounding box center [473, 325] width 137 height 18
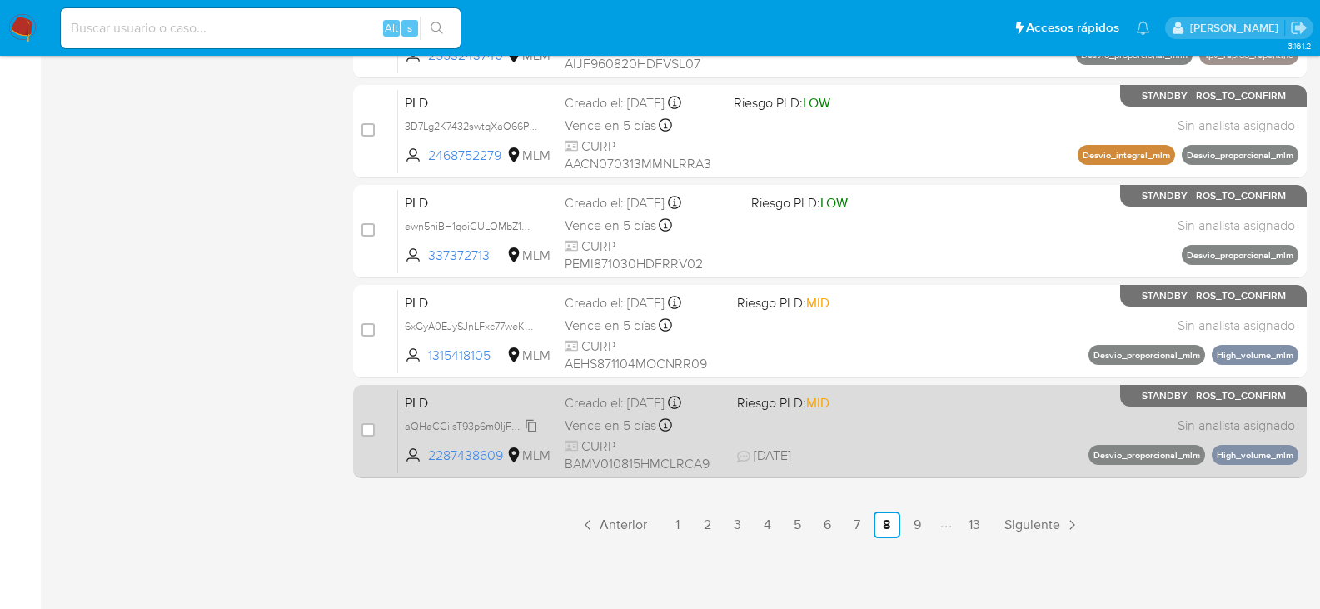
click at [524, 431] on span "aQHaCCilsT93p6m0IjFNdLA6" at bounding box center [473, 425] width 137 height 18
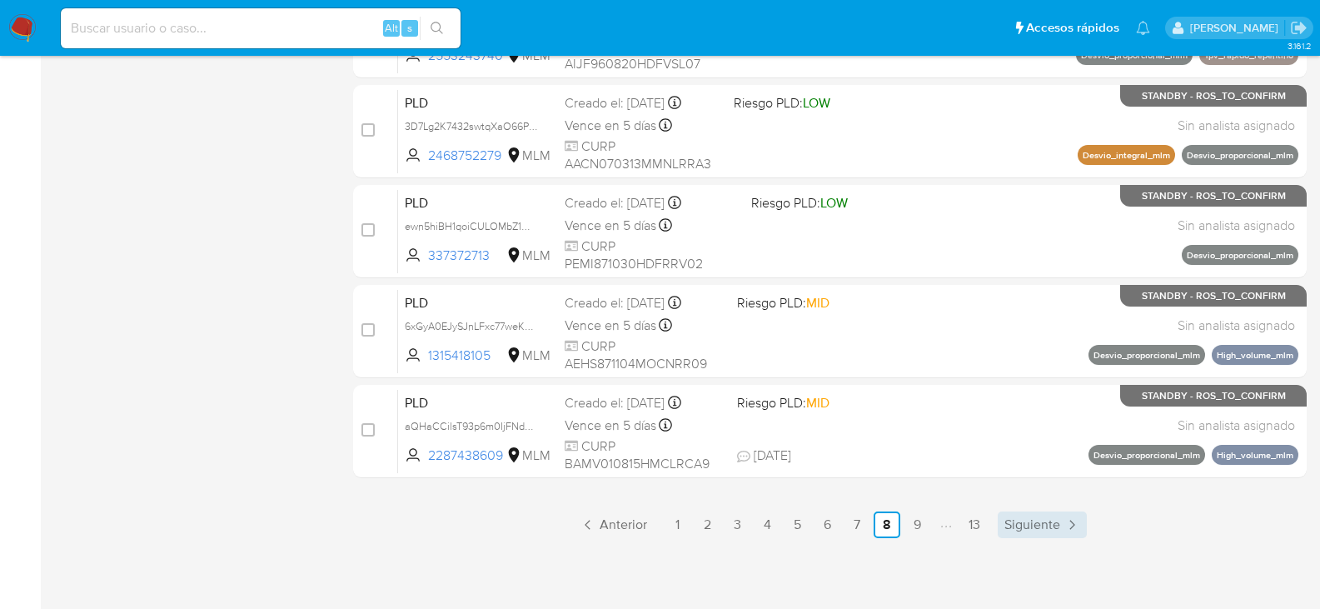
click at [1036, 526] on span "Siguiente" at bounding box center [1033, 524] width 56 height 13
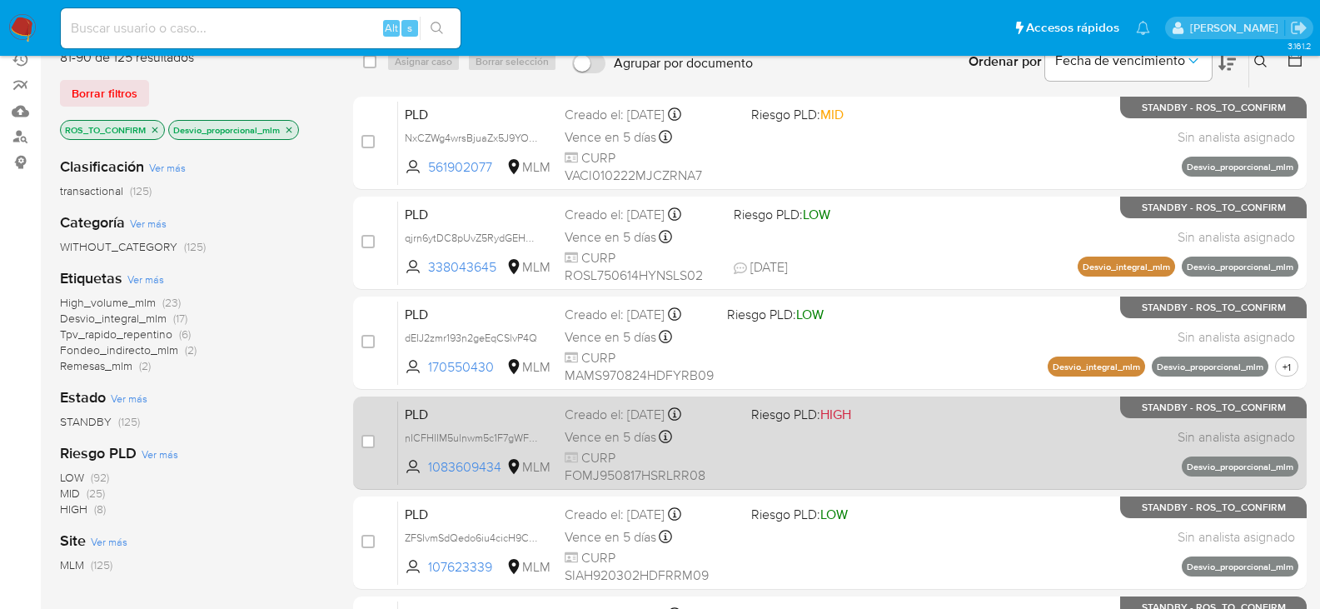
scroll to position [167, 0]
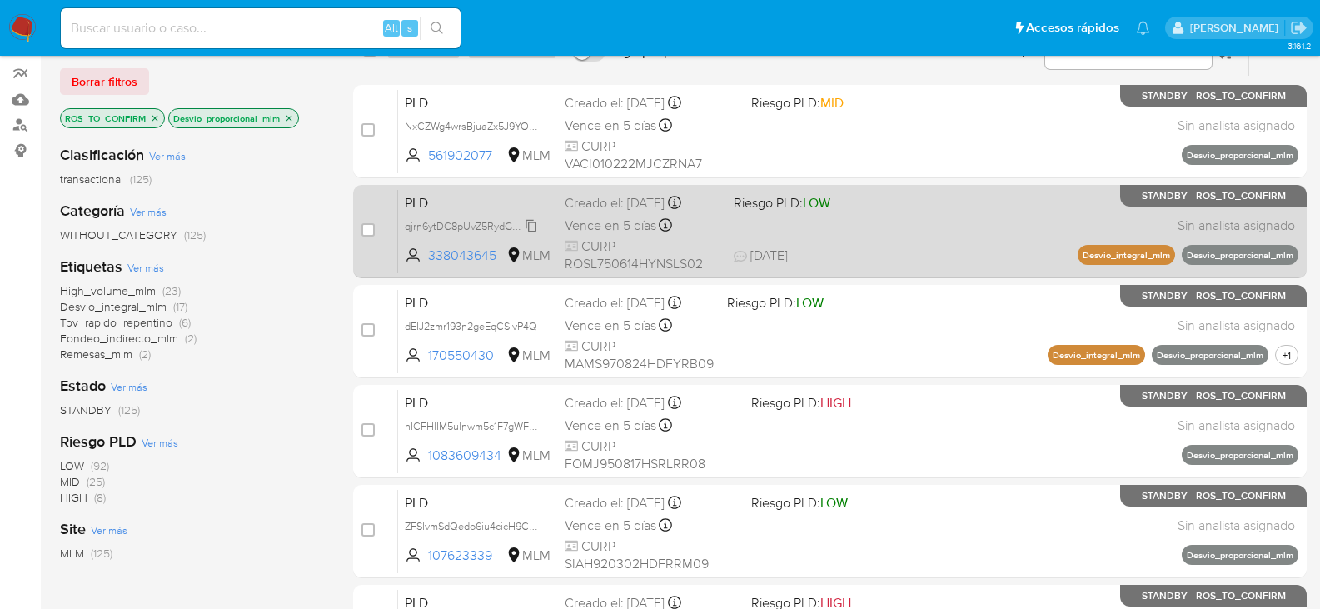
click at [528, 223] on span "qjrn6ytDC8pUvZ5RydGEHeFL" at bounding box center [473, 225] width 137 height 18
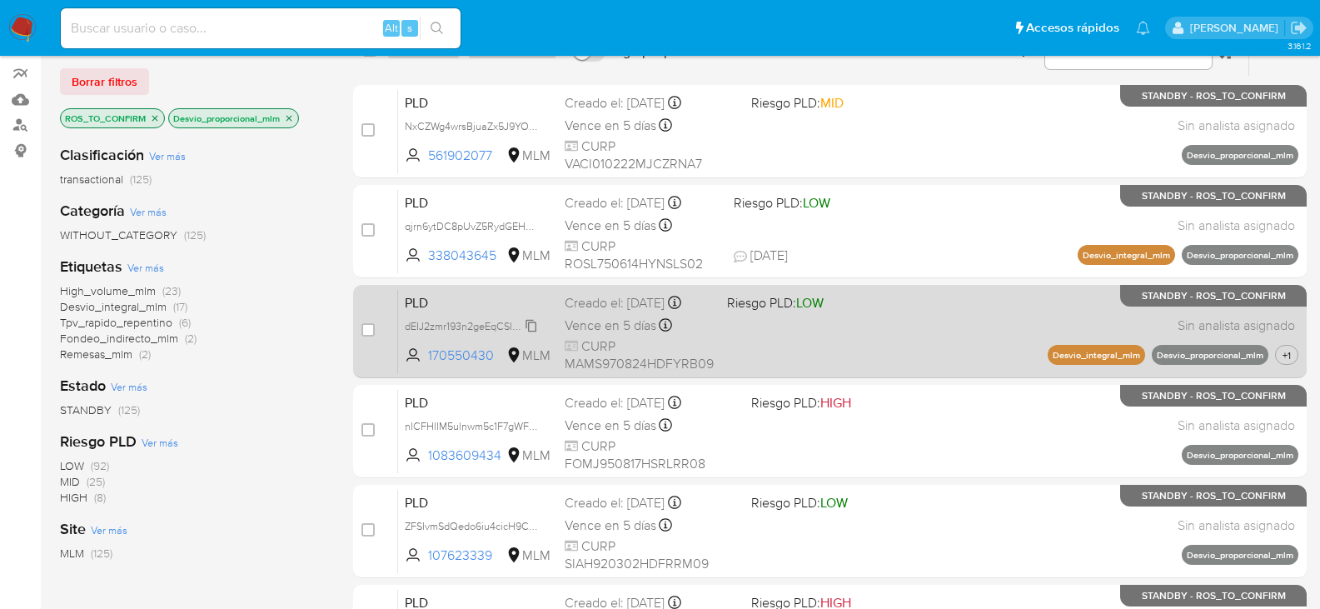
click at [533, 327] on span "dEIJ2zmr193n2geEqCSlvP4Q" at bounding box center [471, 325] width 132 height 18
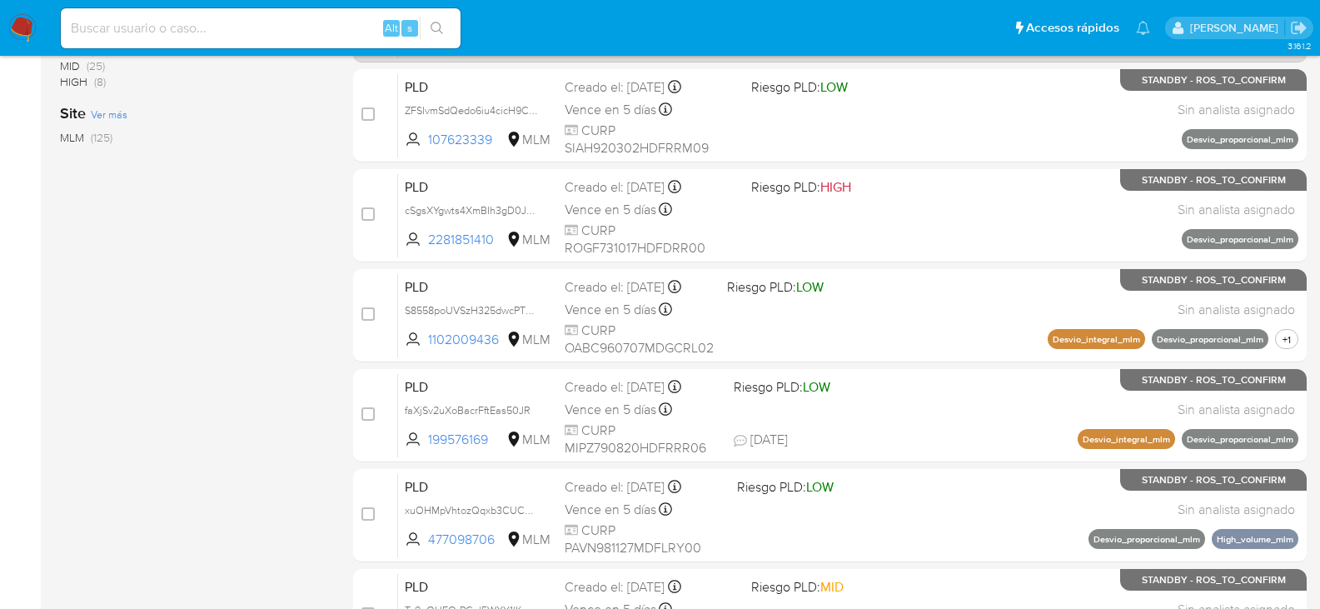
scroll to position [583, 0]
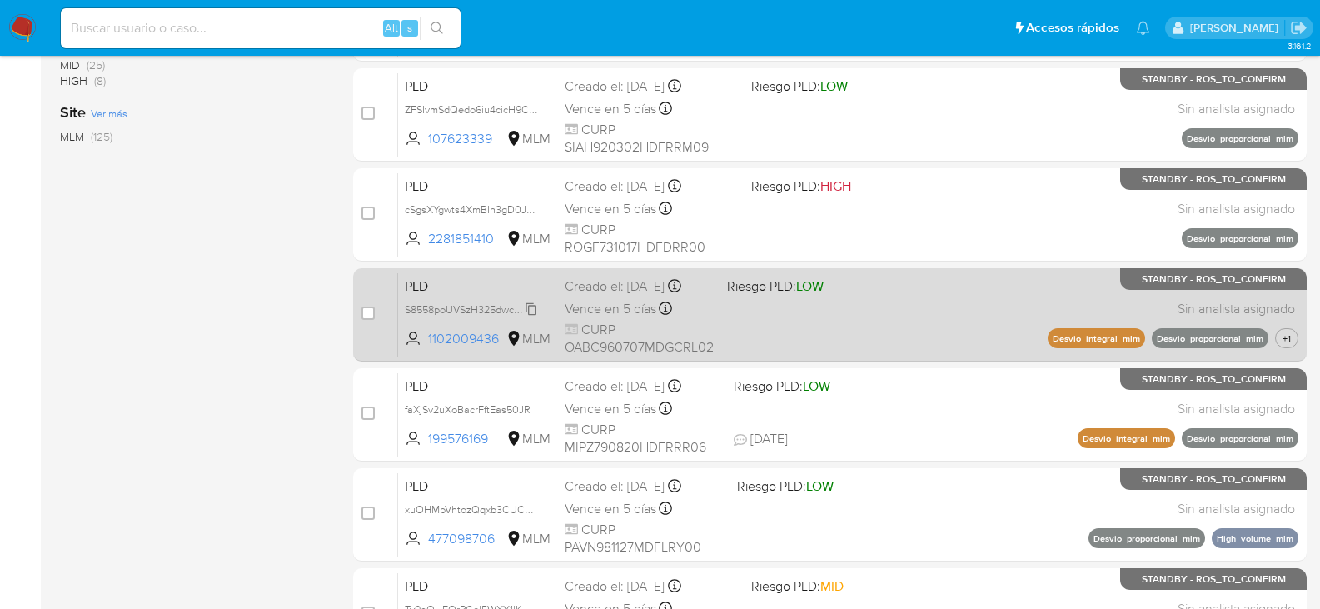
click at [532, 310] on span "S8558poUVSzH325dwcPTh8SM" at bounding box center [478, 308] width 147 height 18
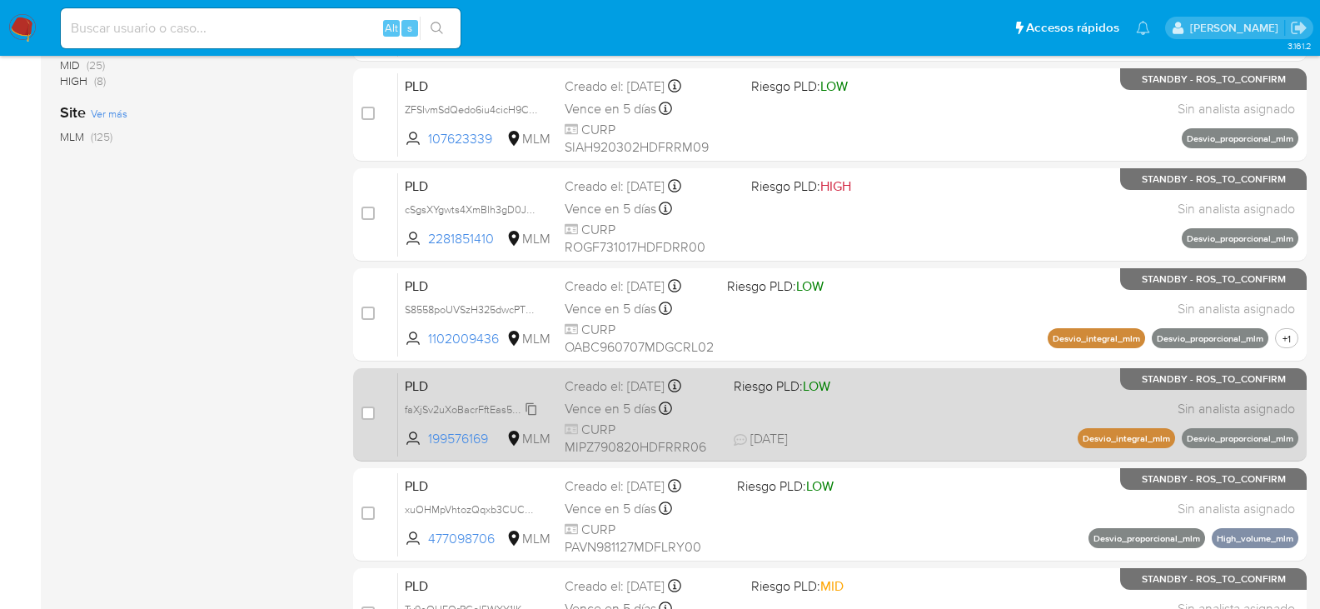
click at [529, 410] on span "faXjSv2uXoBacrFftEas50JR" at bounding box center [468, 408] width 126 height 18
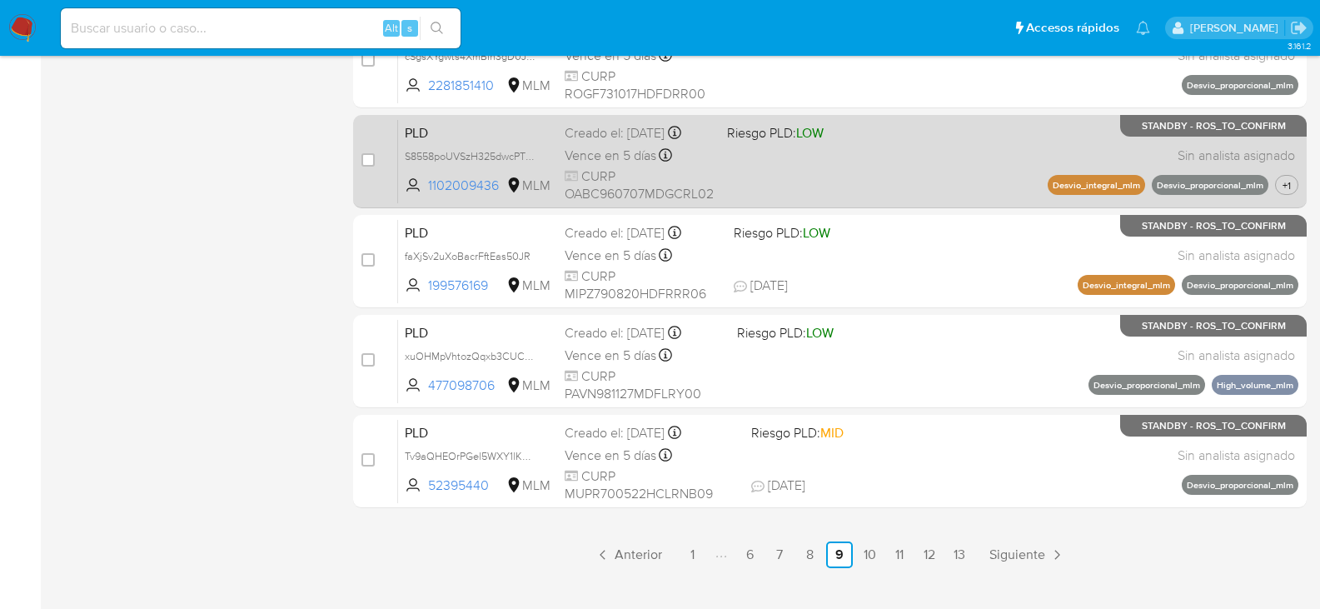
scroll to position [750, 0]
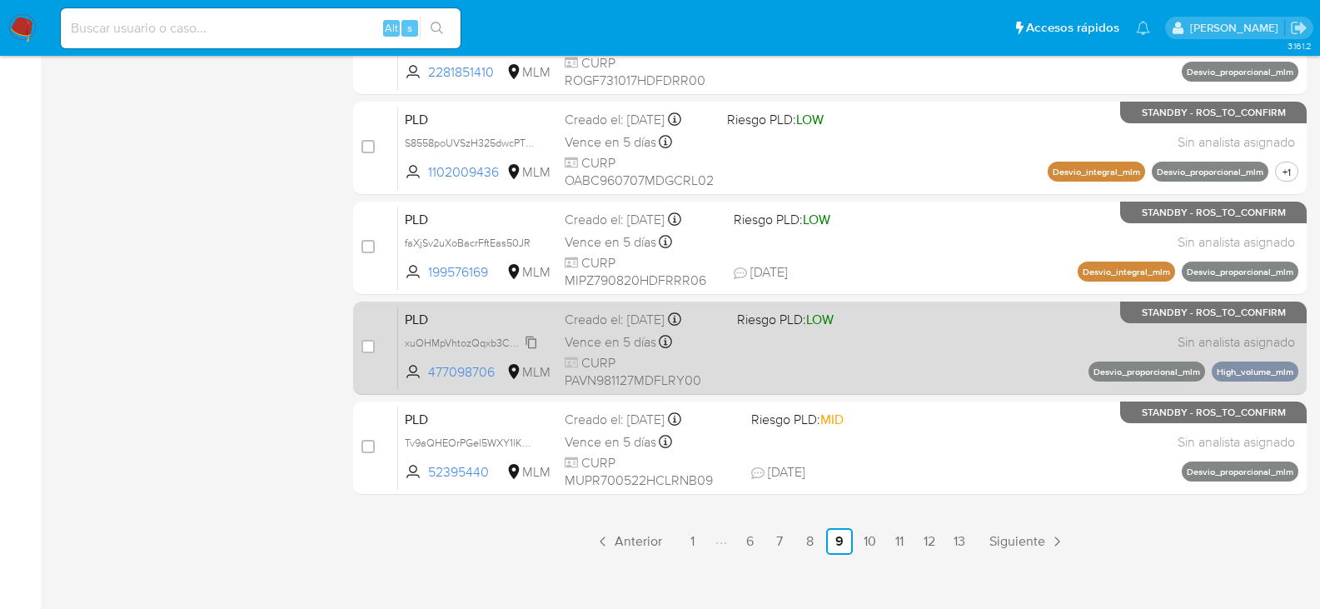
click at [528, 338] on span "xuOHMpVhtozQqxb3CUCELFul" at bounding box center [477, 341] width 145 height 18
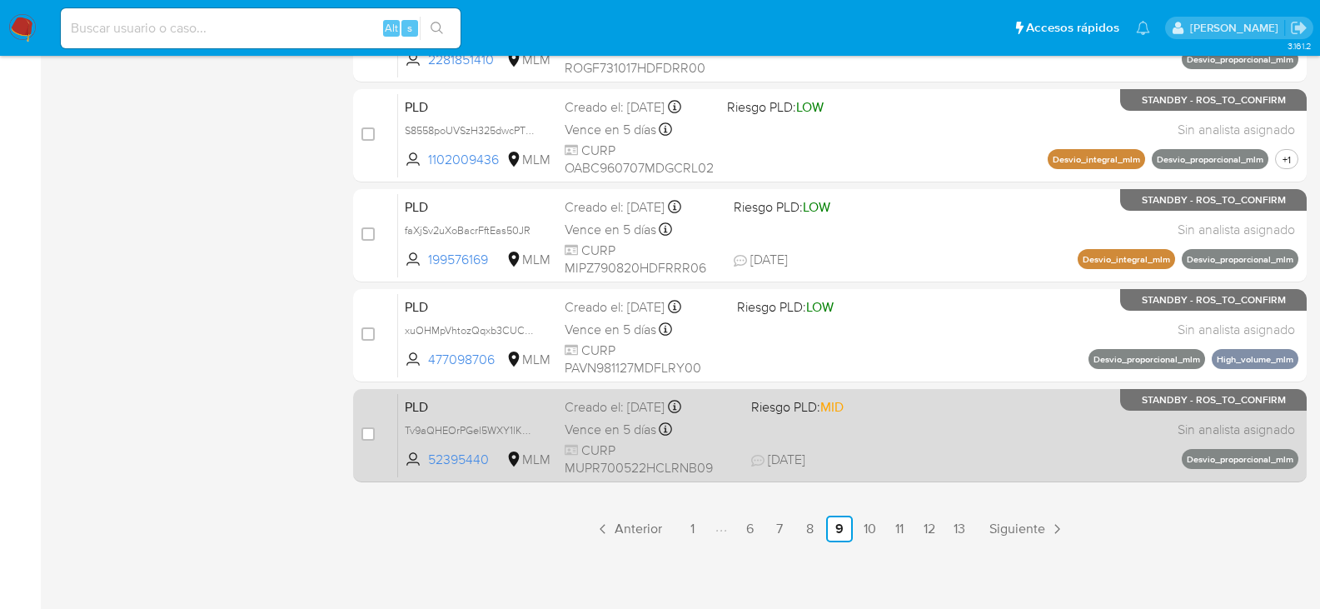
scroll to position [766, 0]
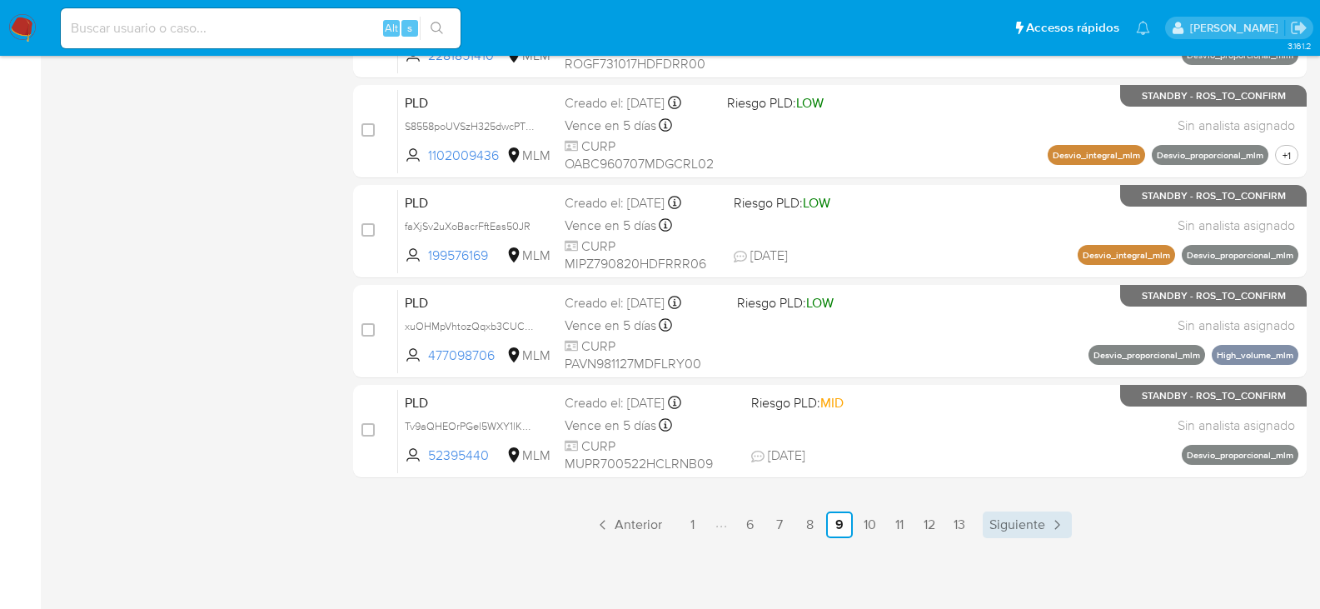
click at [1002, 528] on span "Siguiente" at bounding box center [1018, 524] width 56 height 13
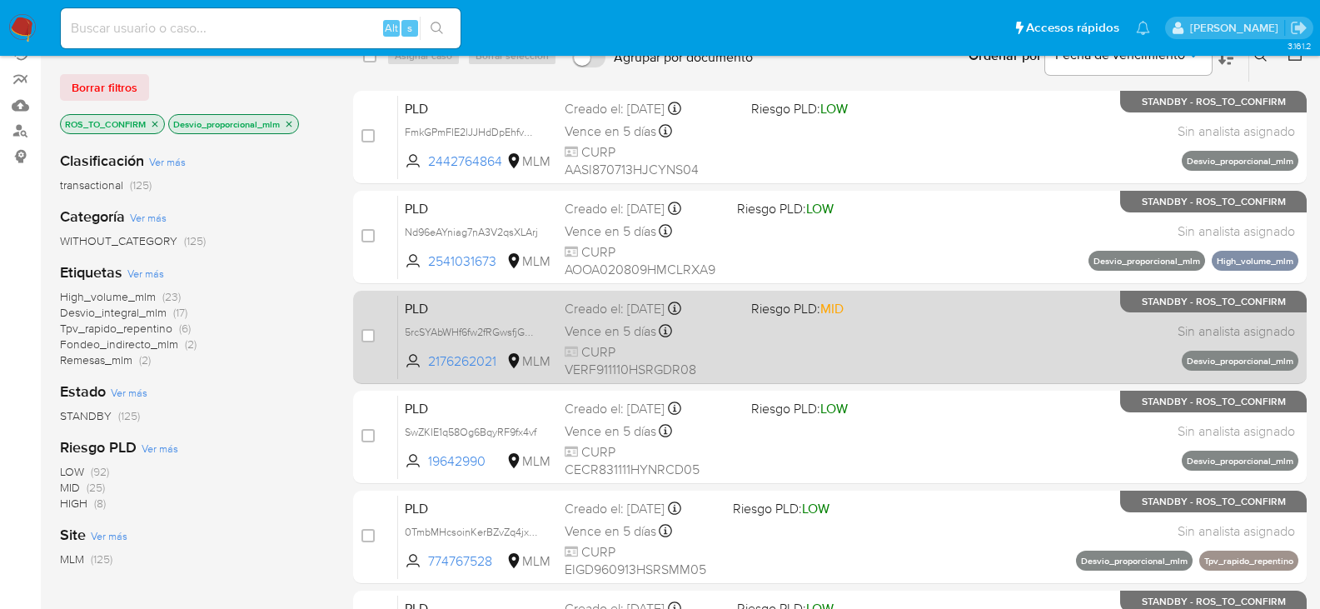
scroll to position [167, 0]
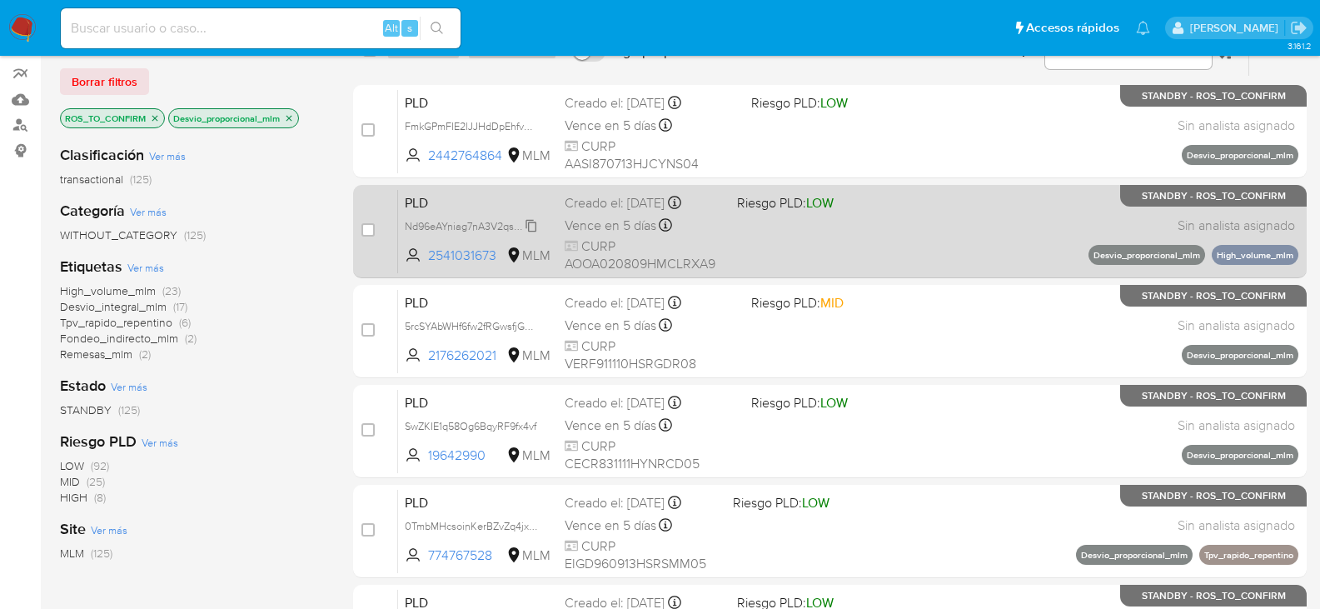
click at [522, 223] on span "Nd96eAYniag7nA3V2qsXLArj" at bounding box center [471, 225] width 133 height 18
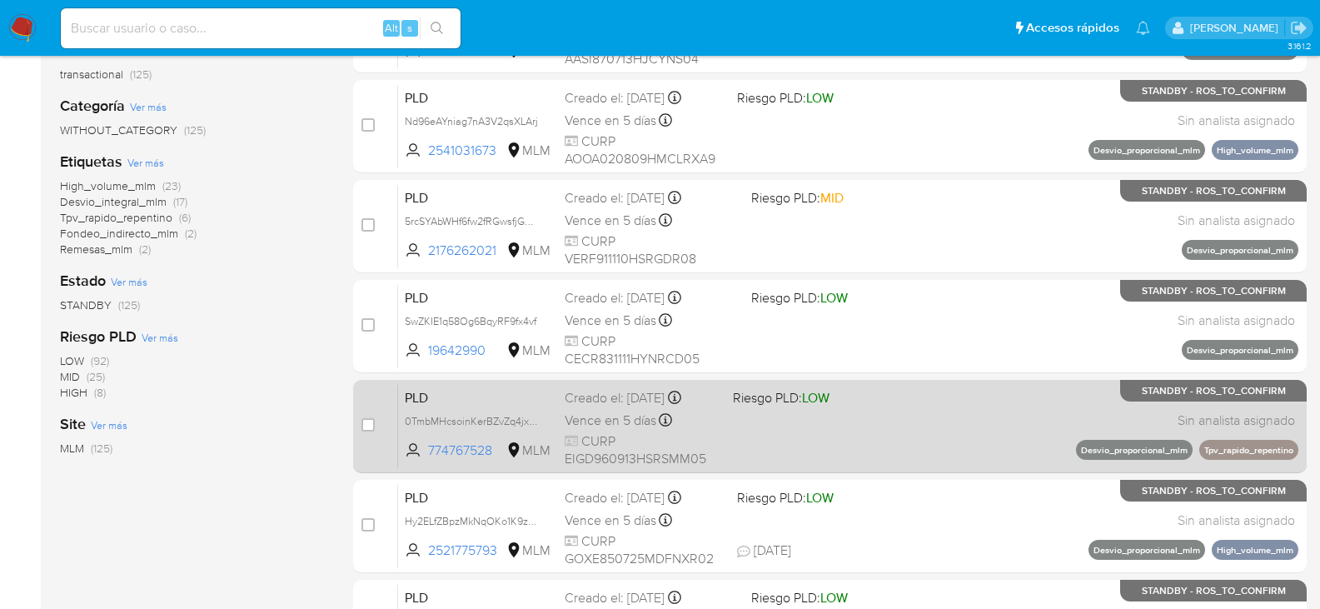
scroll to position [333, 0]
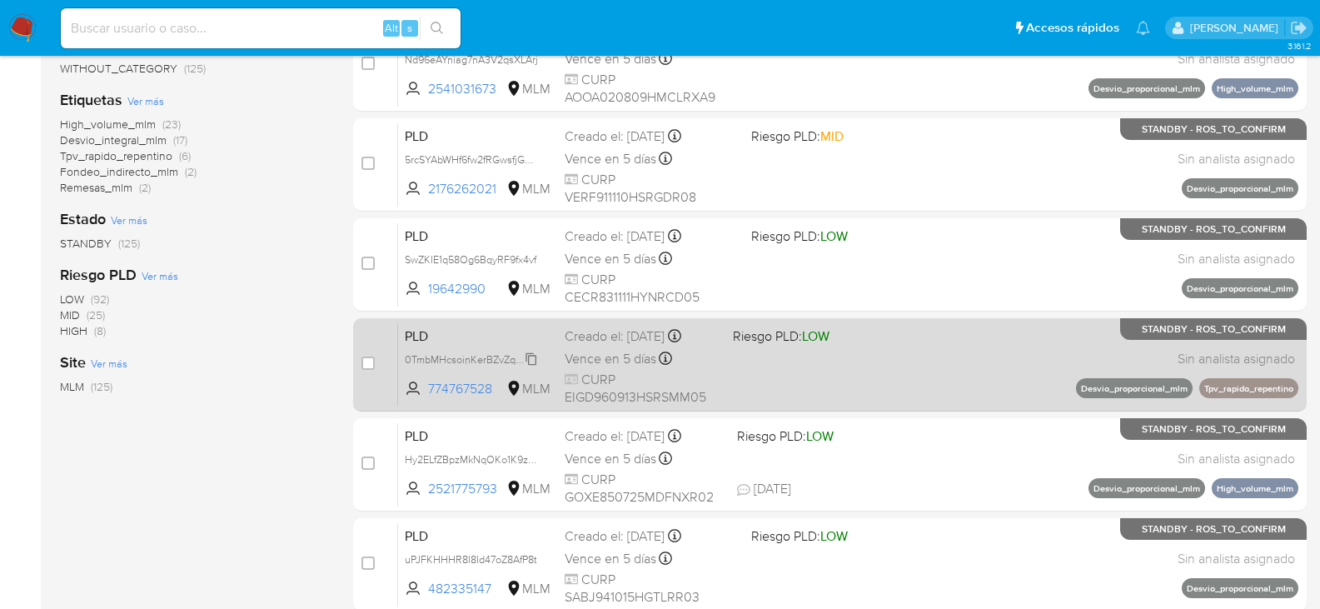
click at [528, 362] on span "0TmbMHcsoinKerBZvZq4jxkX" at bounding box center [473, 358] width 136 height 18
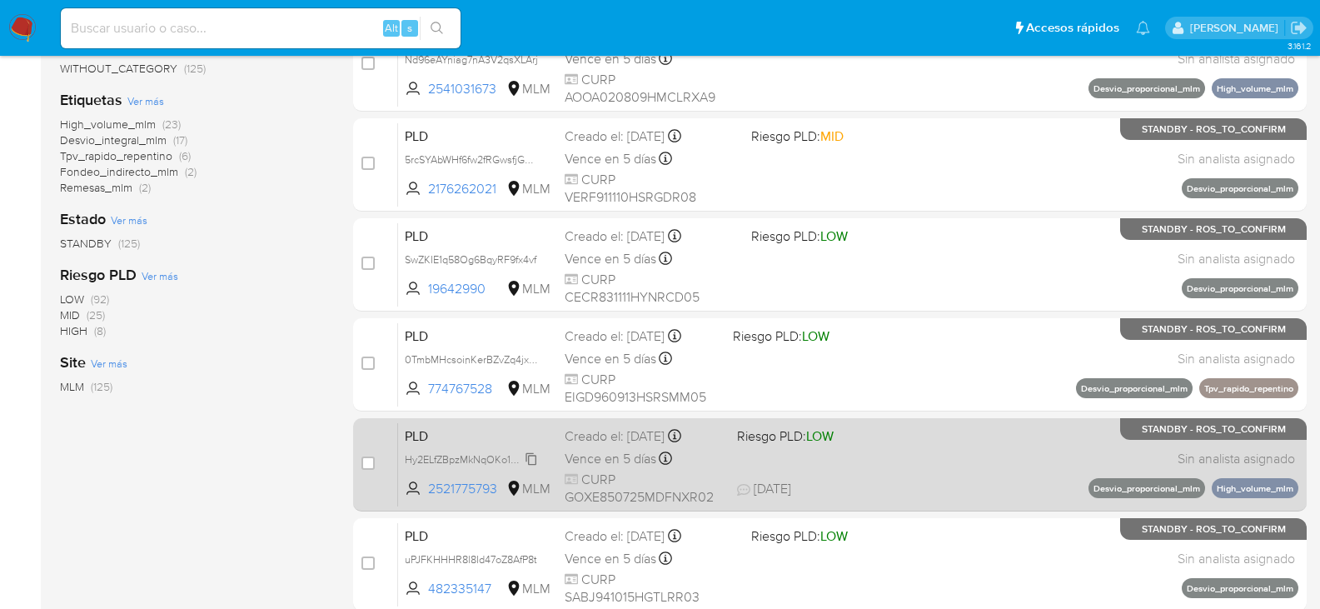
click at [532, 462] on span "Hy2ELfZBpzMkNqOKo1K9zfr5" at bounding box center [472, 458] width 135 height 18
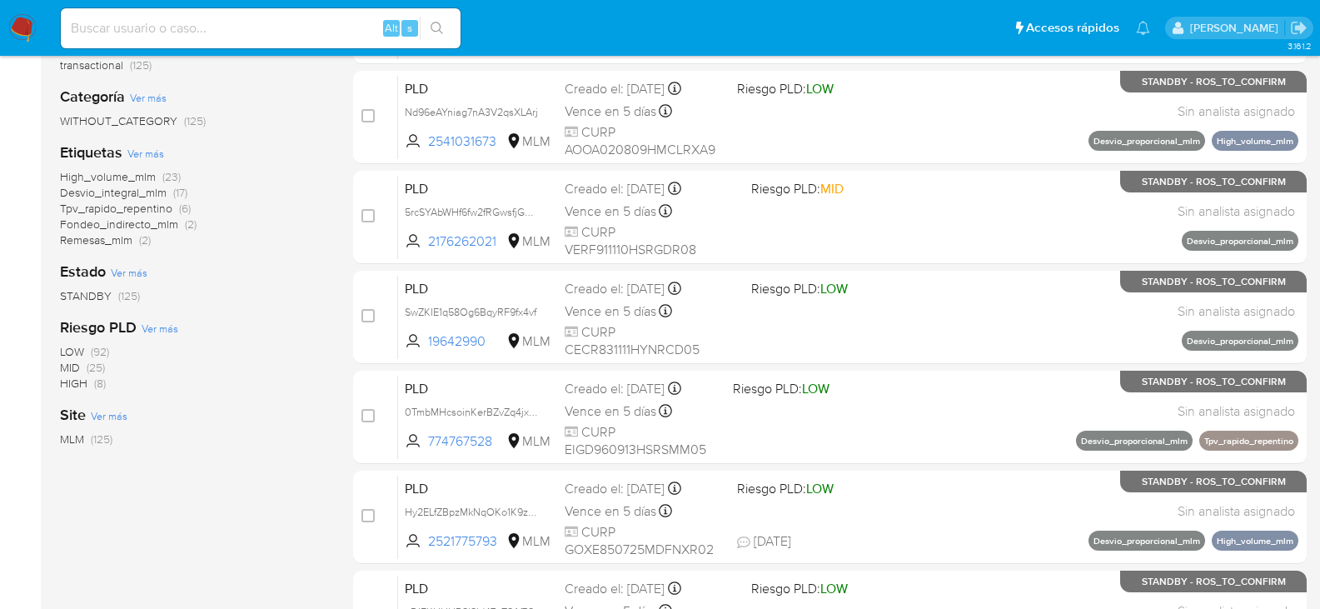
scroll to position [0, 0]
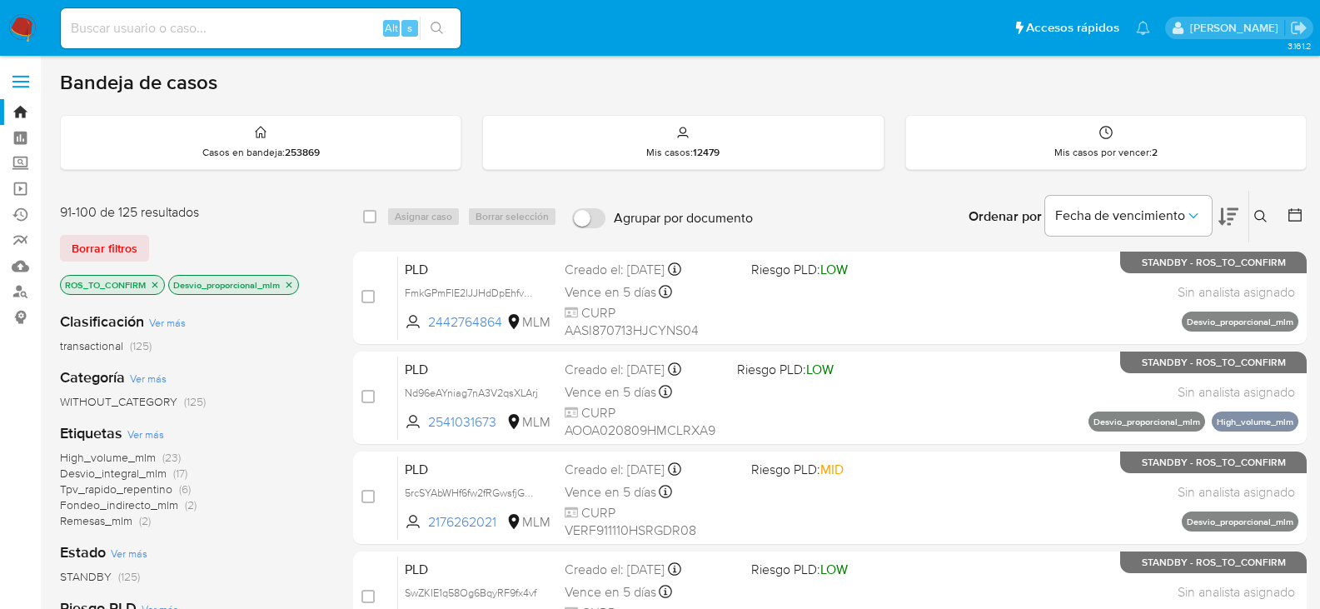
click at [291, 284] on icon "close-filter" at bounding box center [290, 285] width 6 height 6
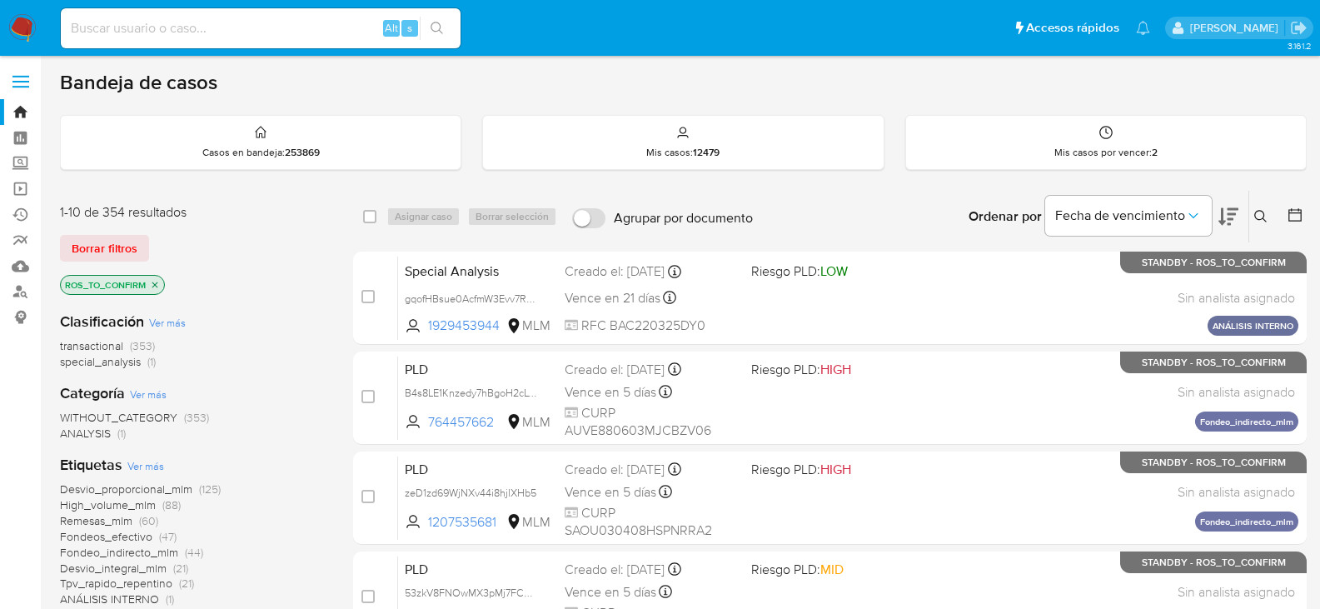
scroll to position [167, 0]
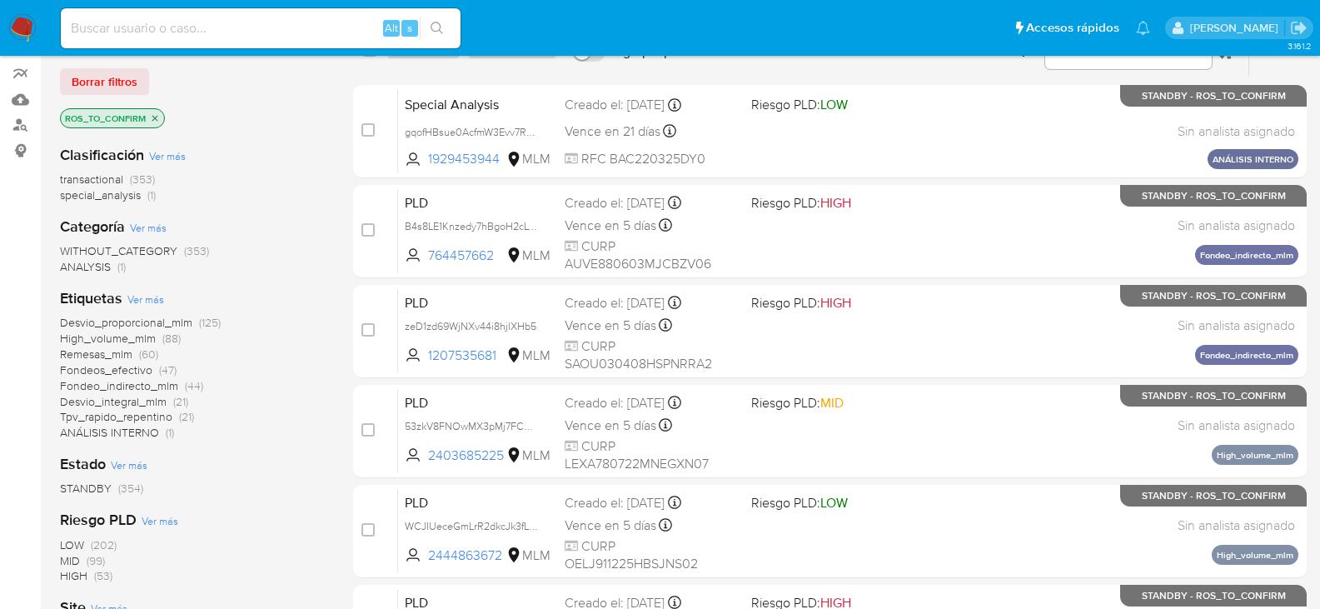
click at [126, 338] on span "High_volume_mlm" at bounding box center [108, 338] width 96 height 17
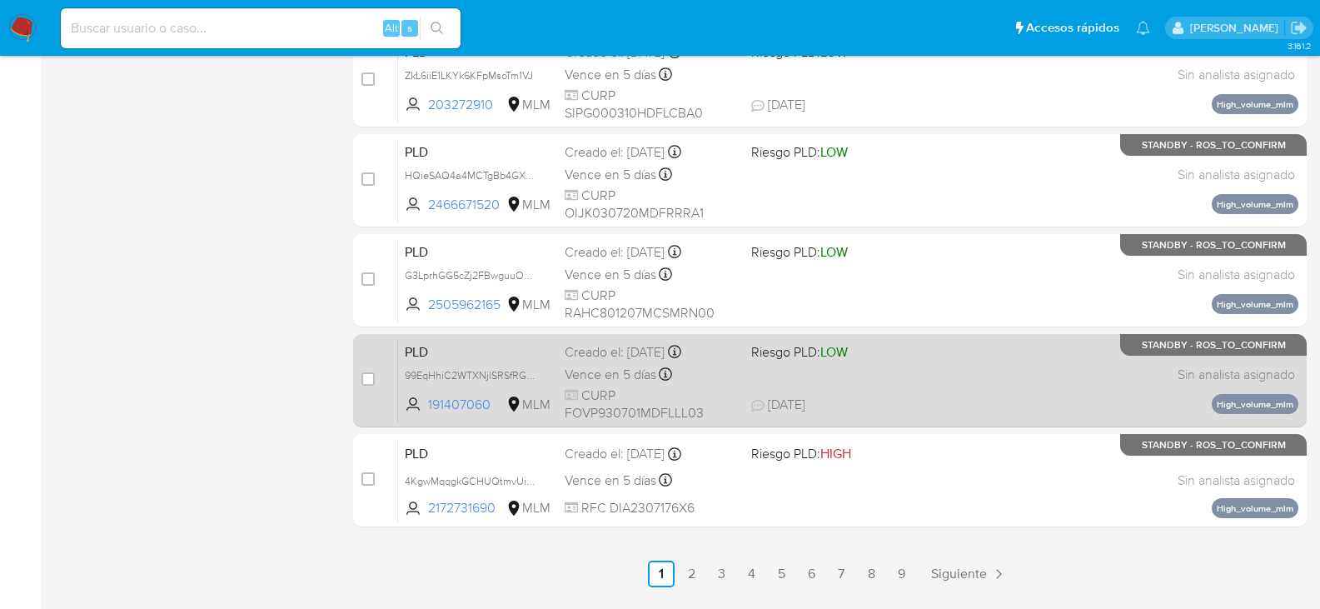
scroll to position [766, 0]
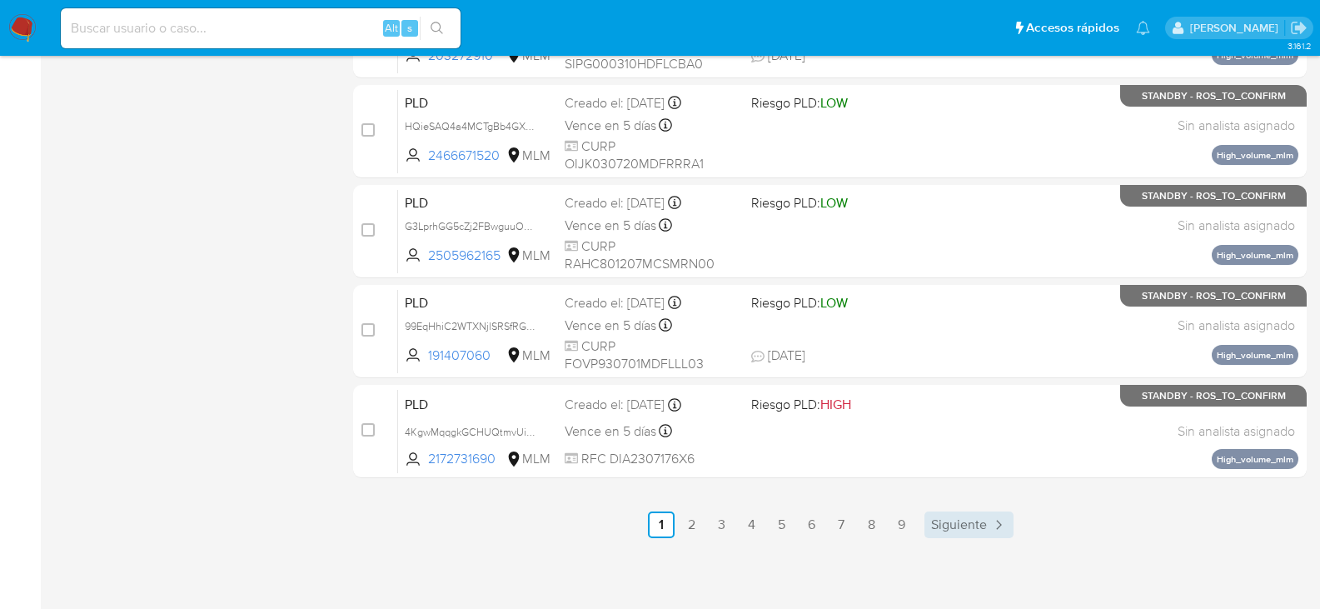
click at [956, 531] on span "Siguiente" at bounding box center [959, 524] width 56 height 13
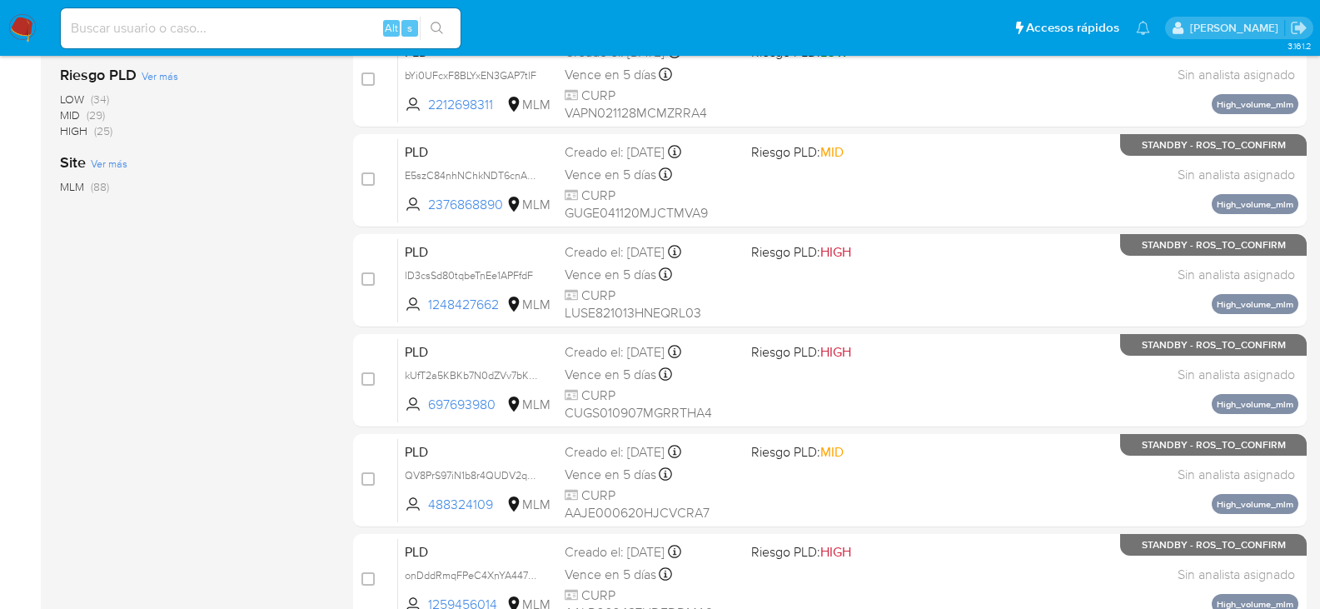
scroll to position [766, 0]
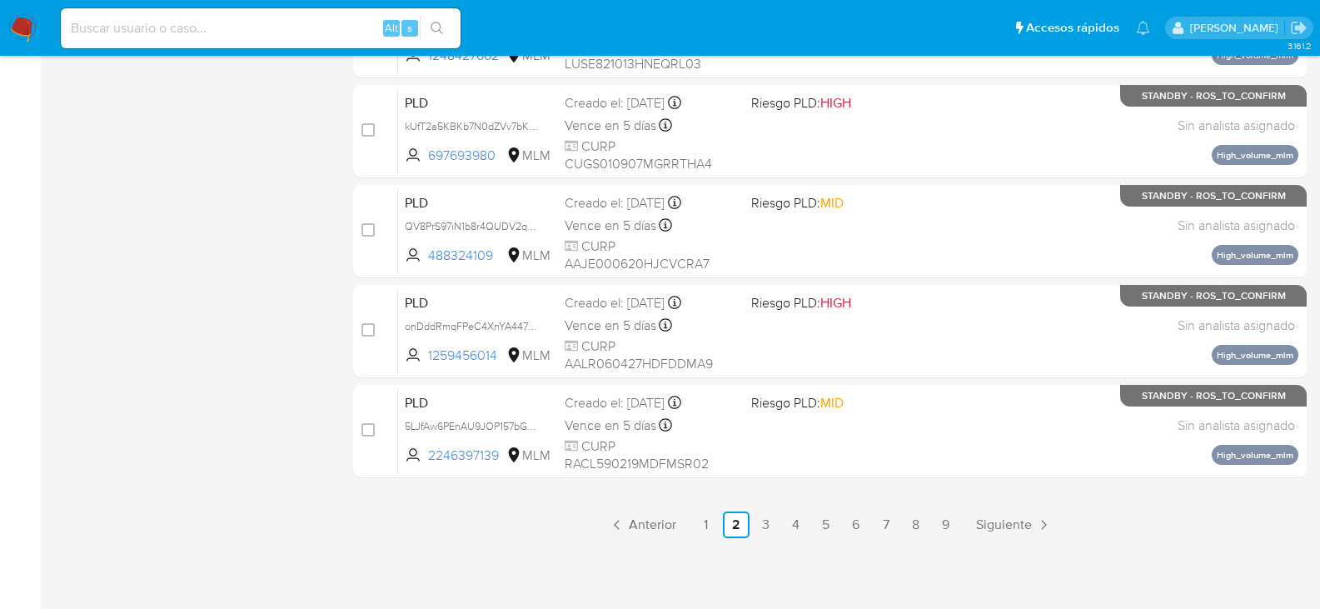
click at [1005, 523] on span "Siguiente" at bounding box center [1004, 524] width 56 height 13
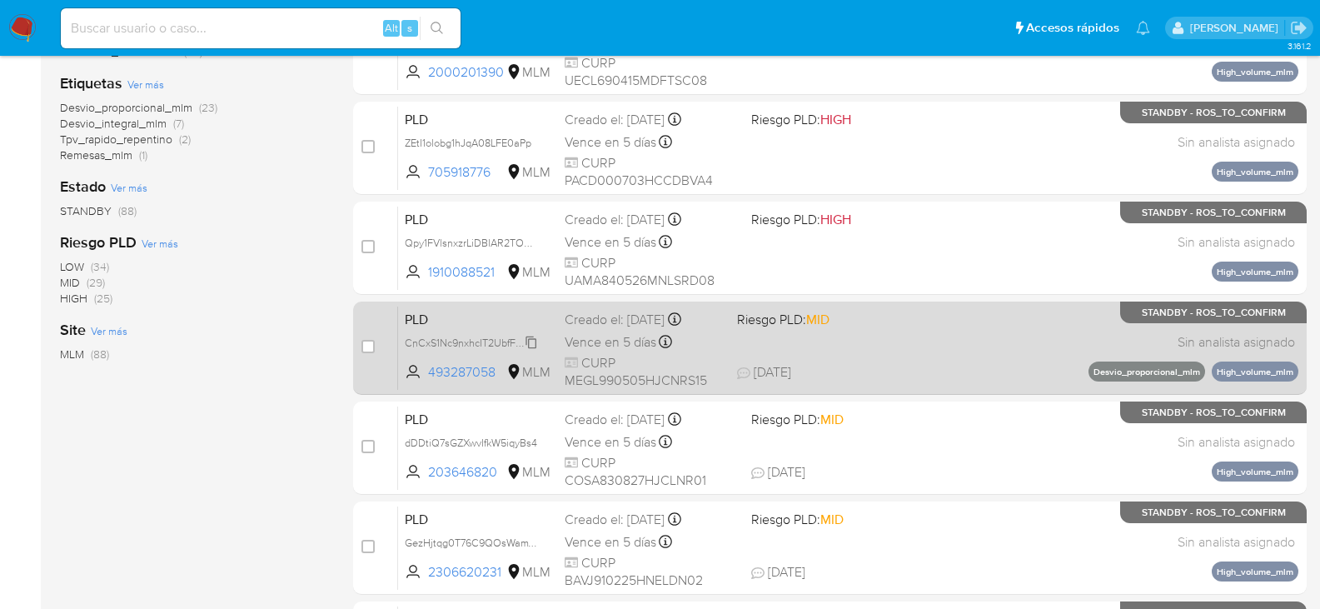
click at [533, 347] on span "CnCxS1Nc9nxhcIT2UbfFd3Ms" at bounding box center [473, 341] width 136 height 18
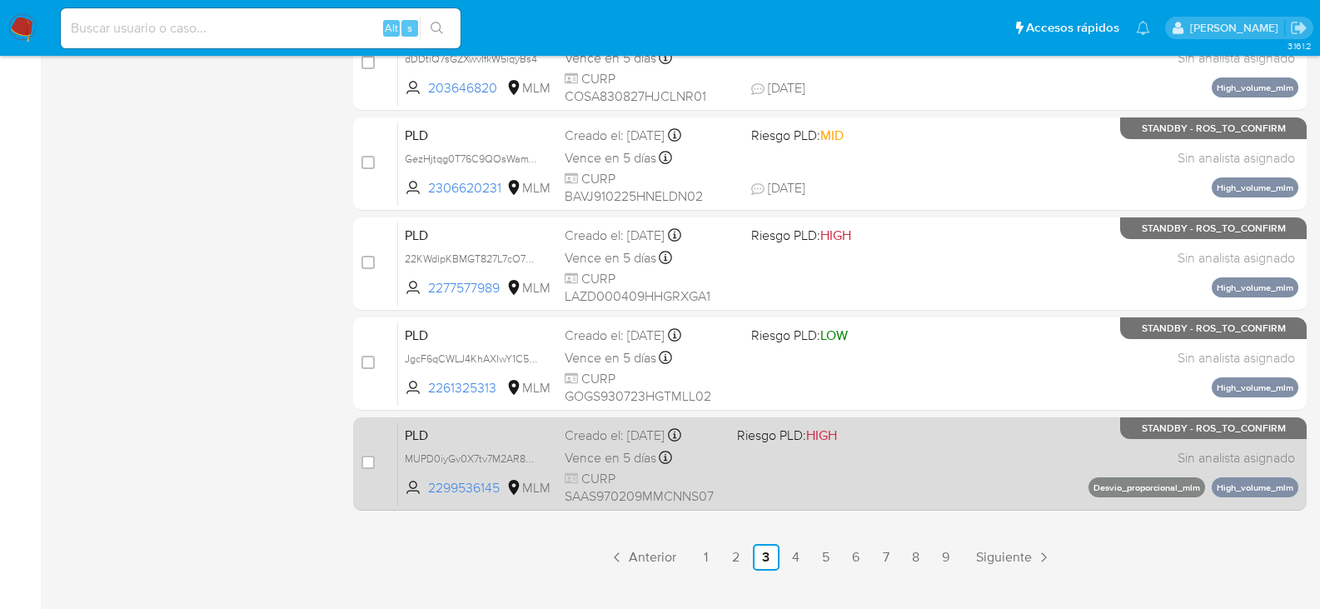
scroll to position [766, 0]
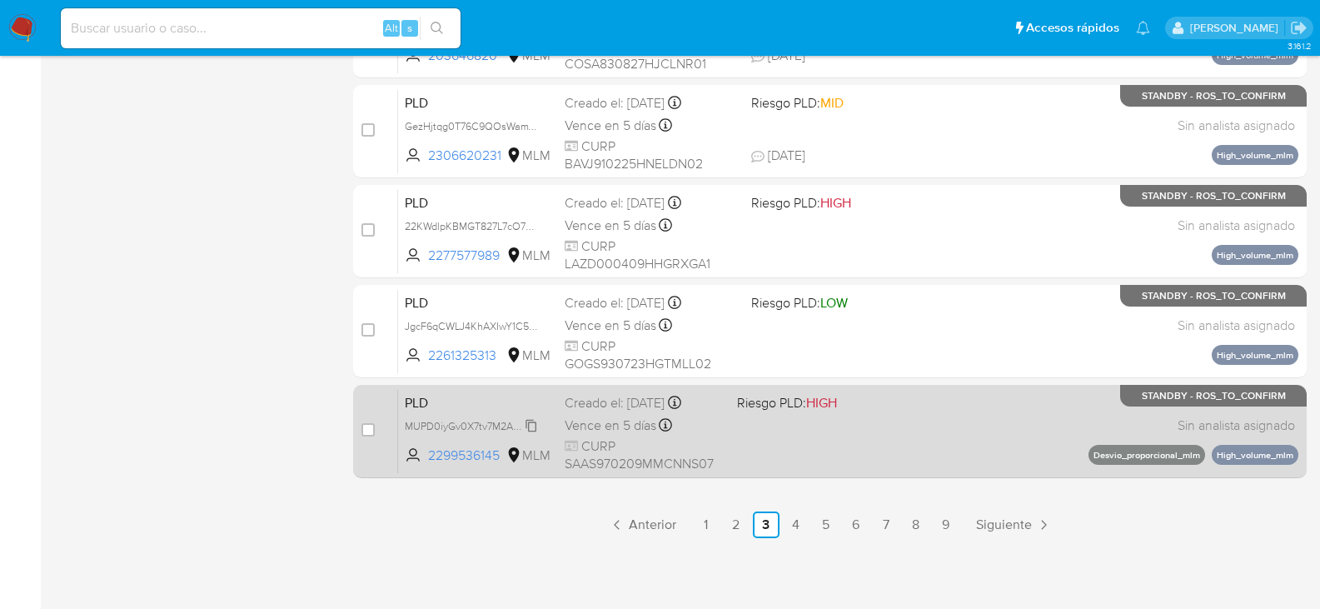
click at [526, 429] on span "MUPD0iyGv0X7tv7M2AR8b8Xu" at bounding box center [477, 425] width 145 height 18
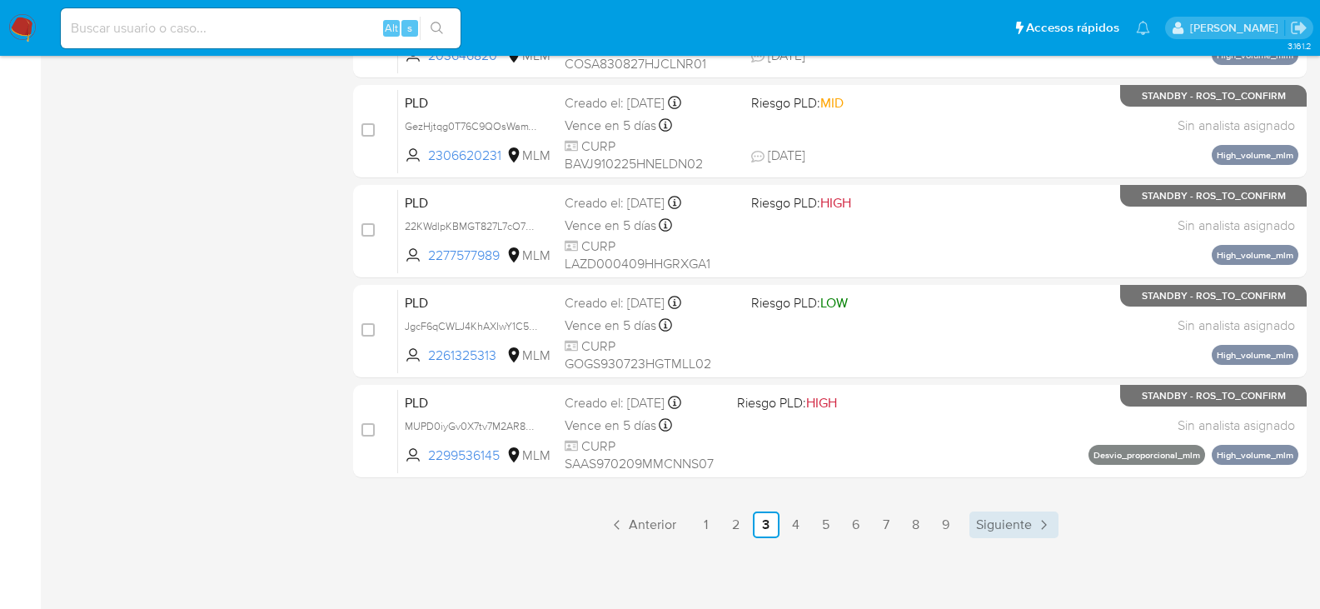
click at [995, 523] on span "Siguiente" at bounding box center [1004, 524] width 56 height 13
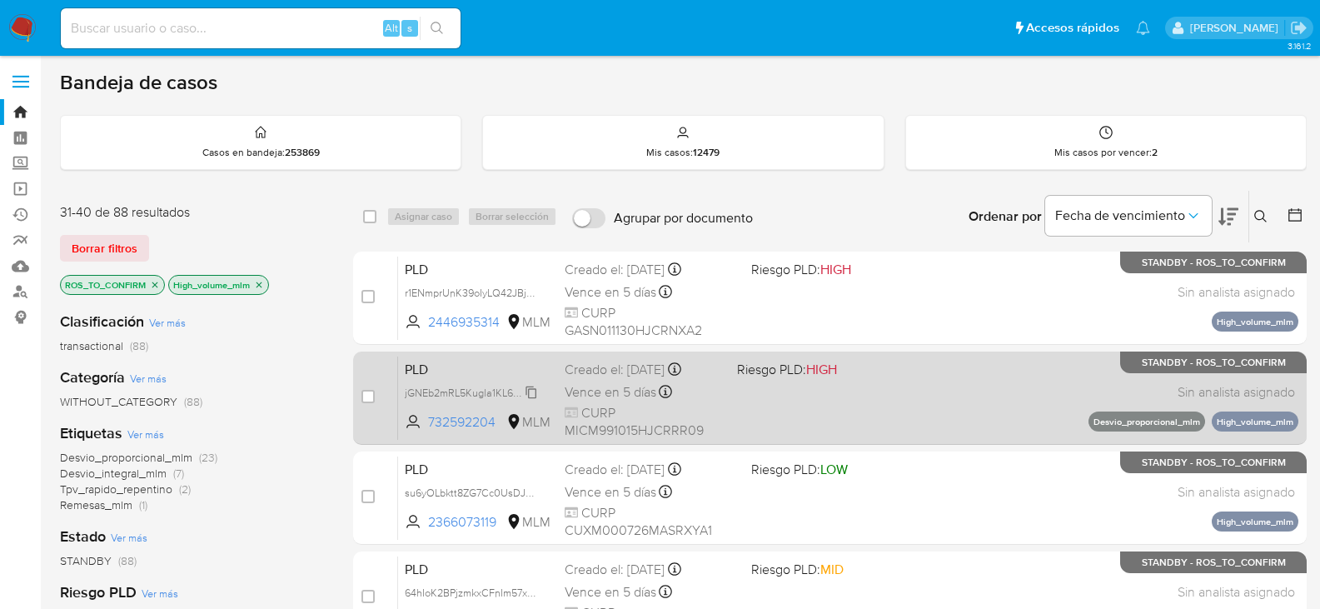
click at [533, 392] on span "jGNEb2mRL5Kugla1KL6uVQkf" at bounding box center [473, 391] width 137 height 18
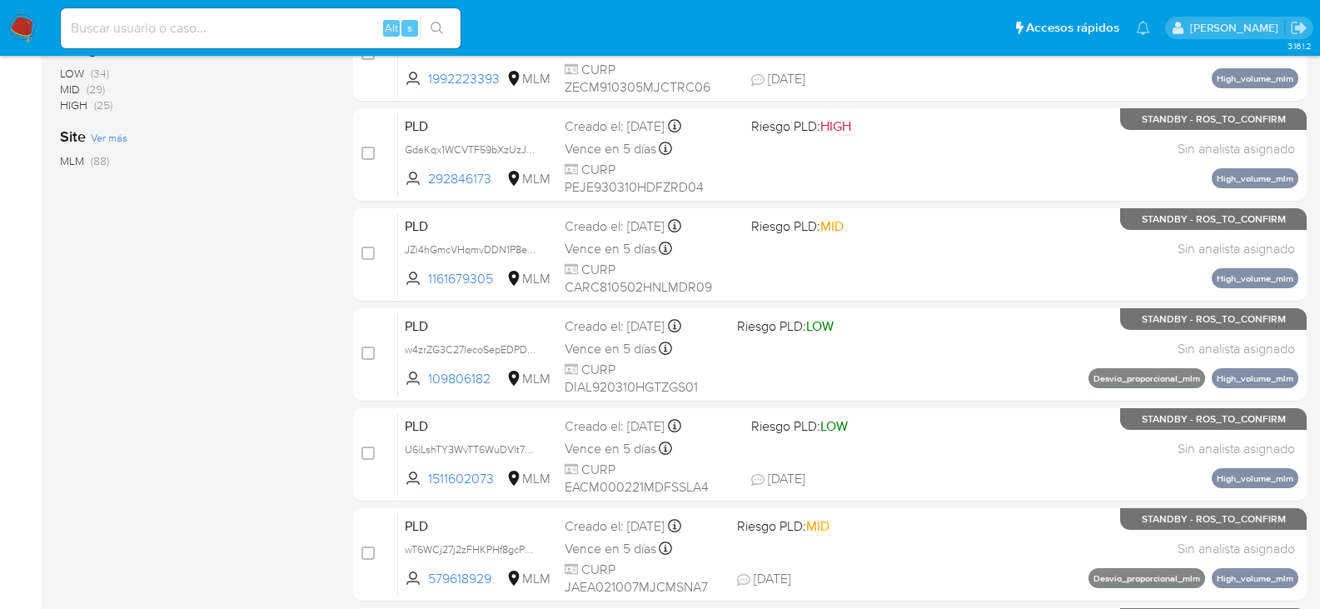
scroll to position [583, 0]
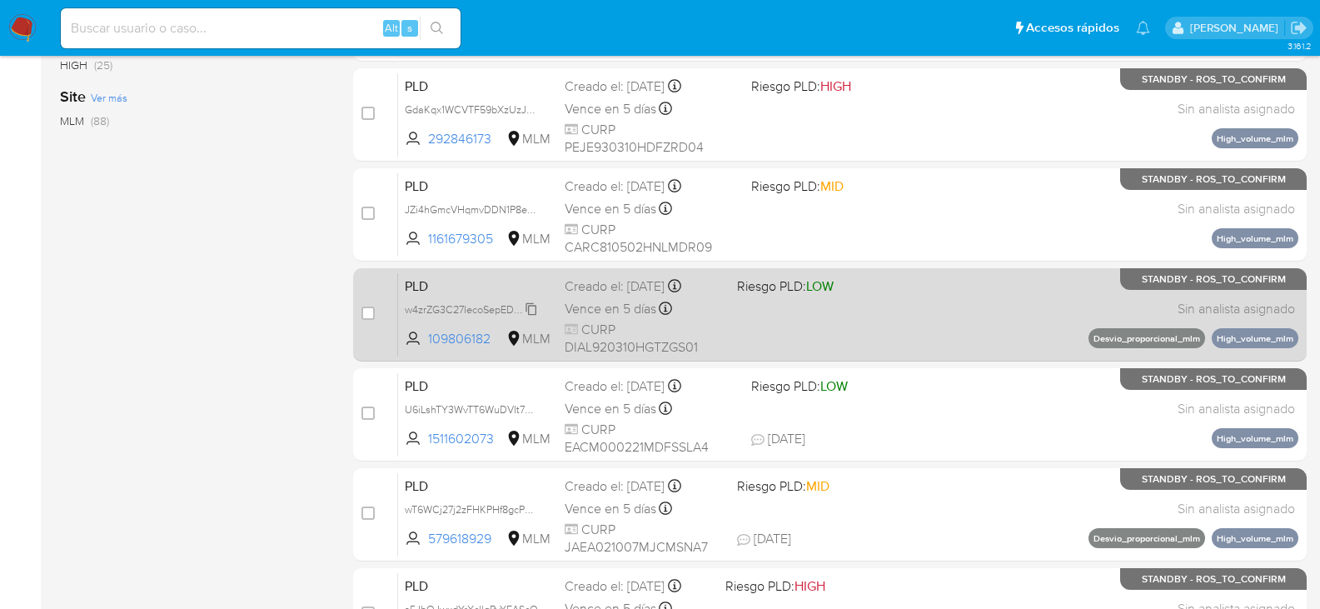
click at [523, 310] on span "w4zrZG3C27IecoSepEDPDofz" at bounding box center [473, 308] width 136 height 18
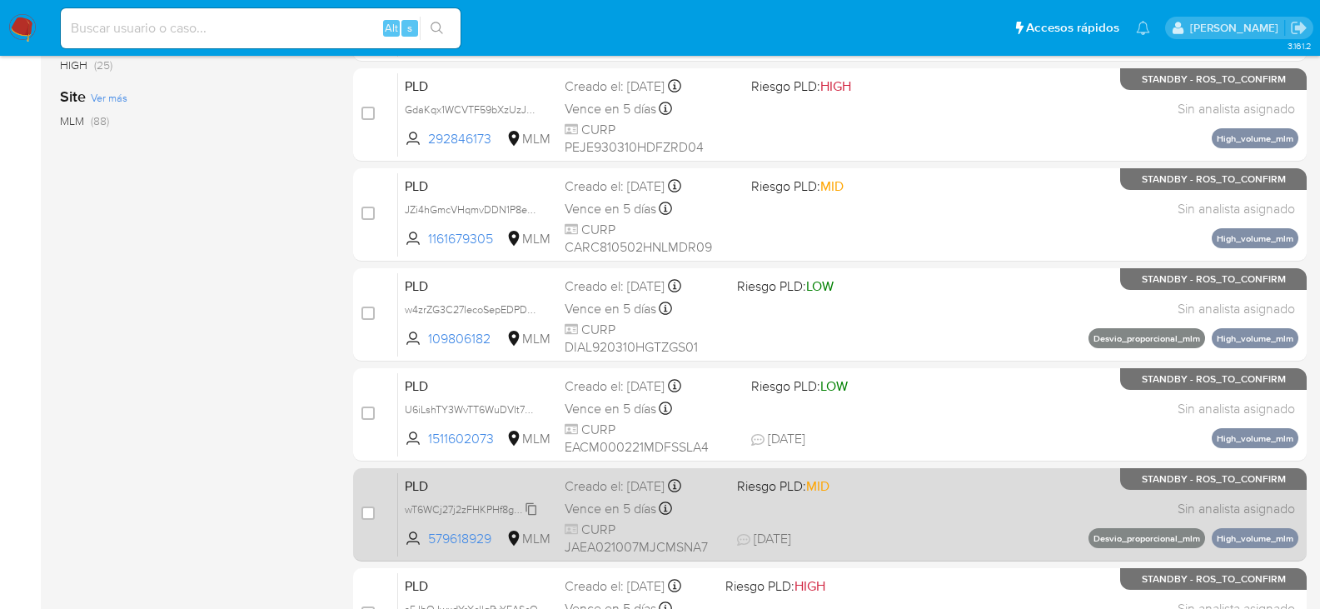
click at [526, 510] on span "wT6WCj27j2zFHKPHf8gcPXpO" at bounding box center [475, 508] width 141 height 18
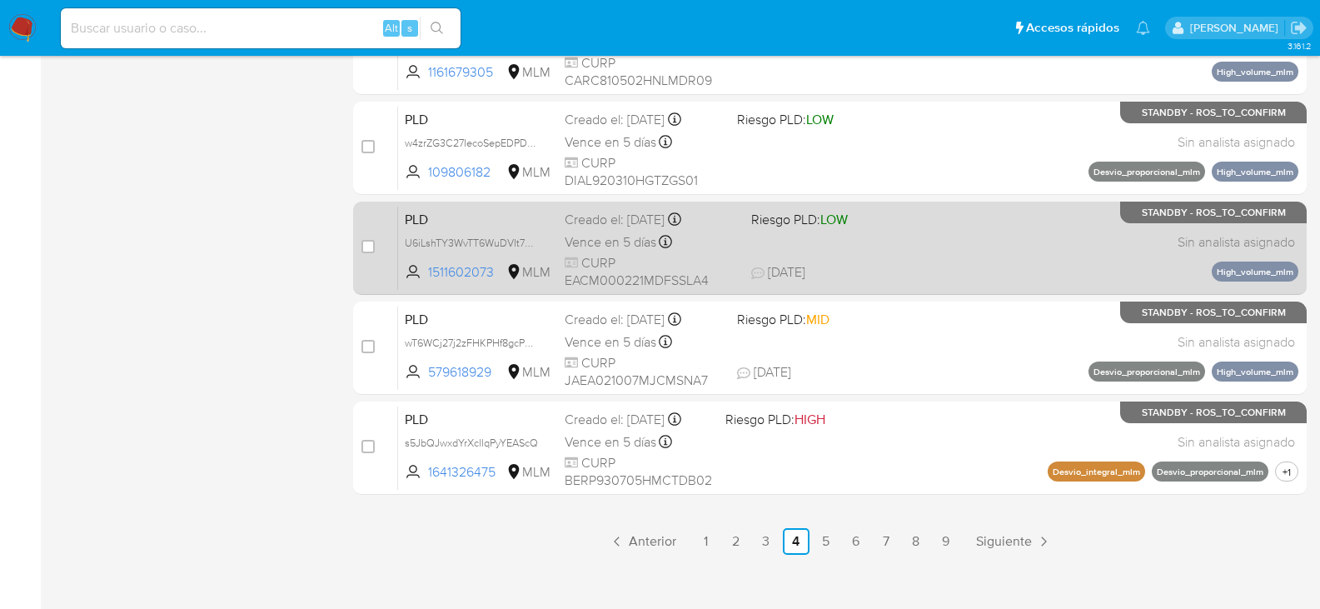
scroll to position [766, 0]
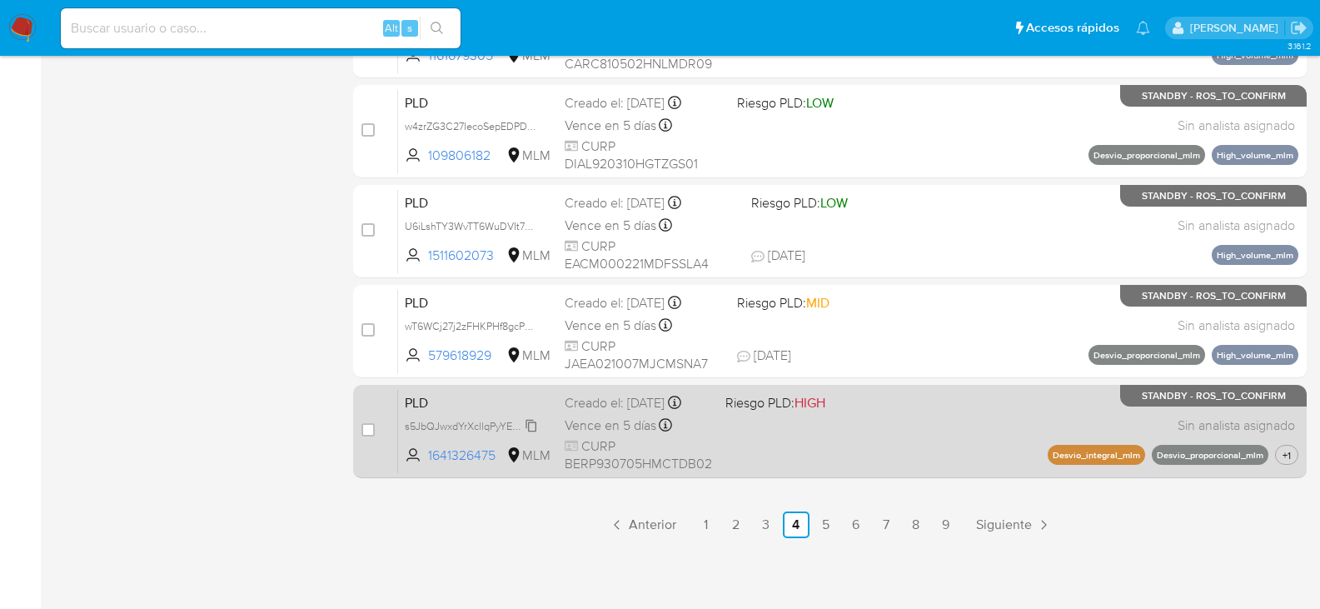
click at [528, 426] on span "s5JbQJwxdYrXcllqPyYEAScQ" at bounding box center [471, 425] width 133 height 18
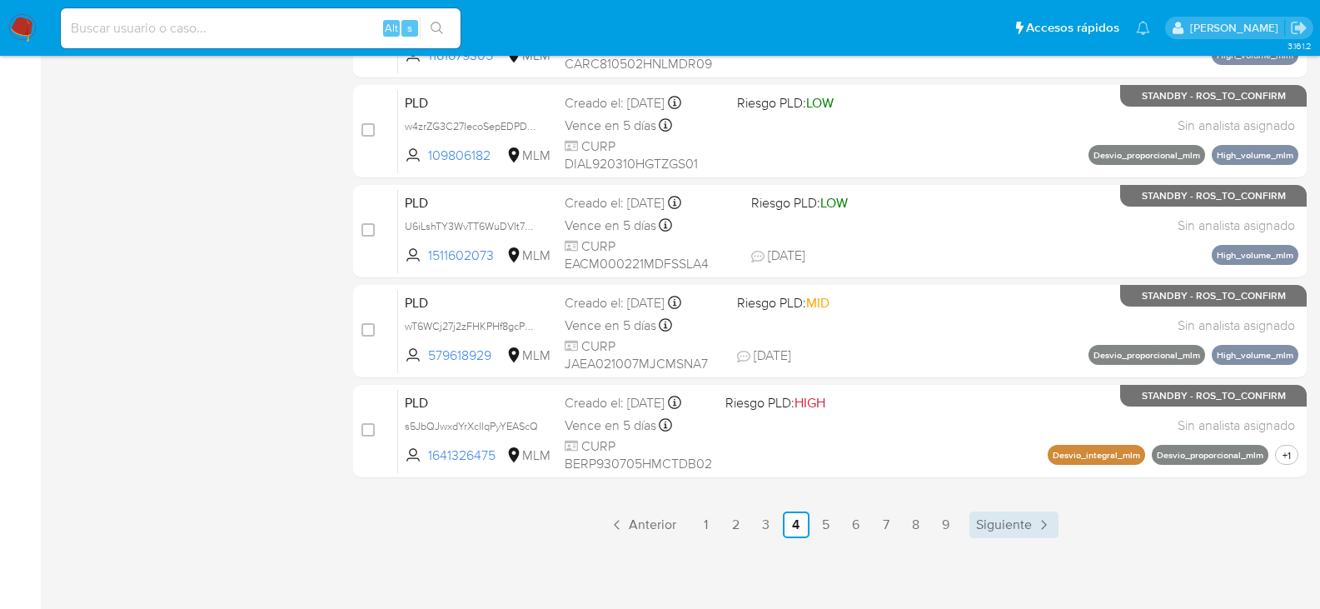
click at [1007, 524] on span "Siguiente" at bounding box center [1004, 524] width 56 height 13
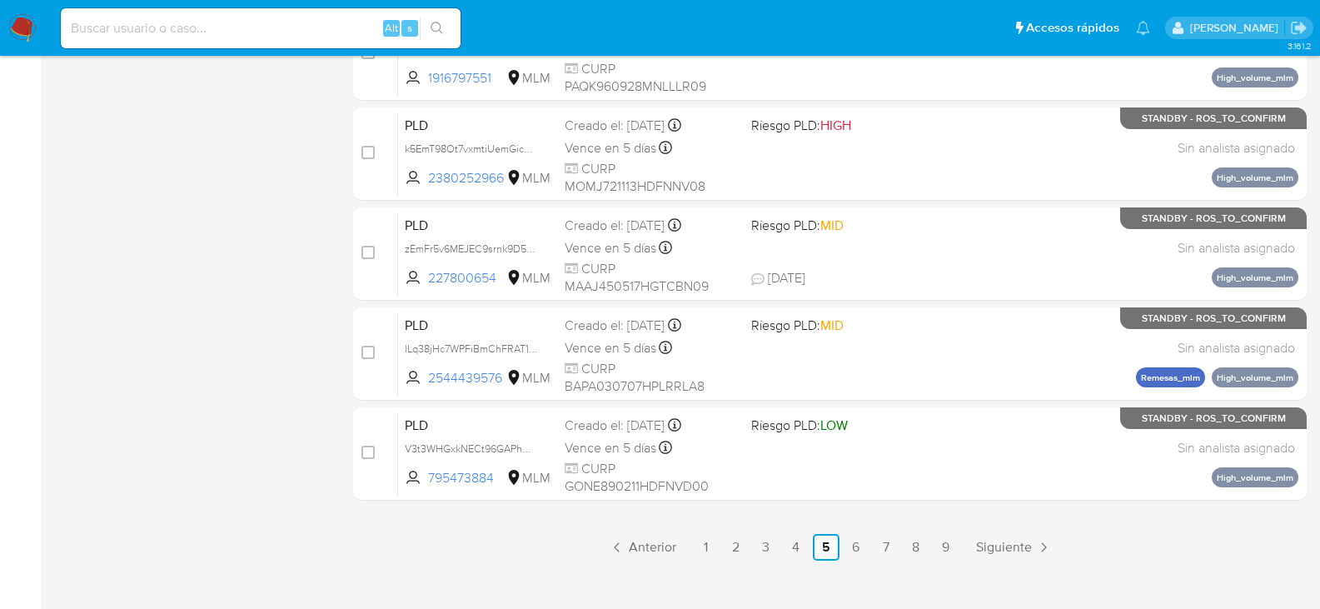
scroll to position [766, 0]
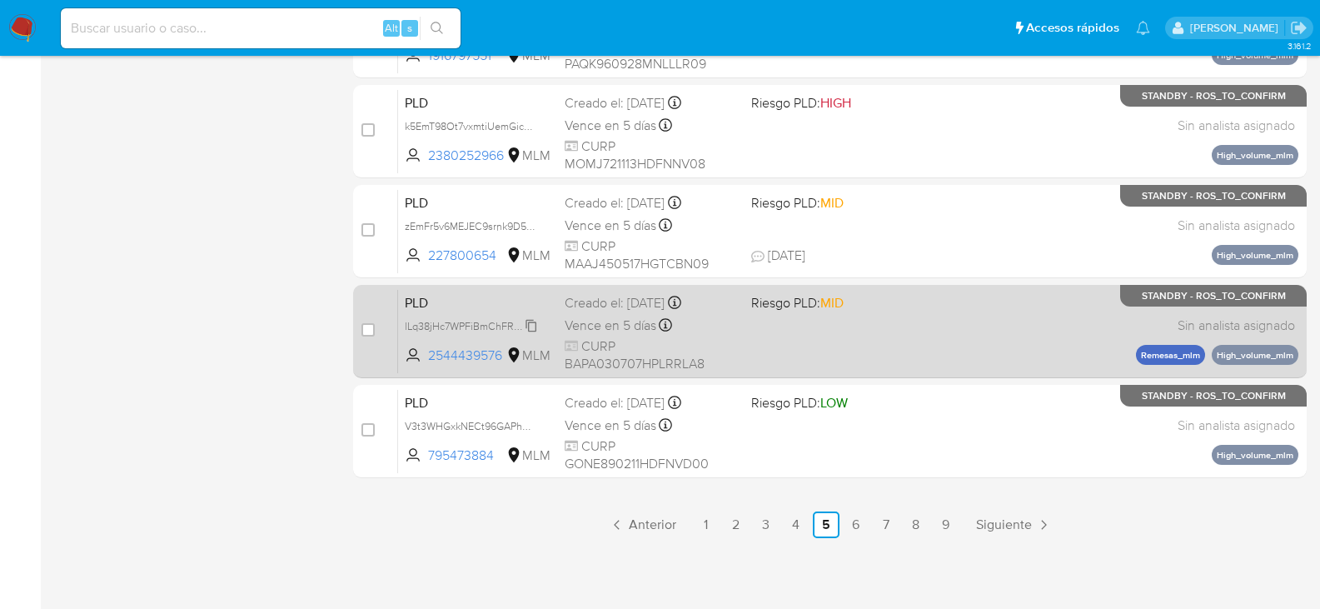
click at [527, 327] on span "lLq38jHc7WPFiBmChFRAT1KH" at bounding box center [474, 325] width 138 height 18
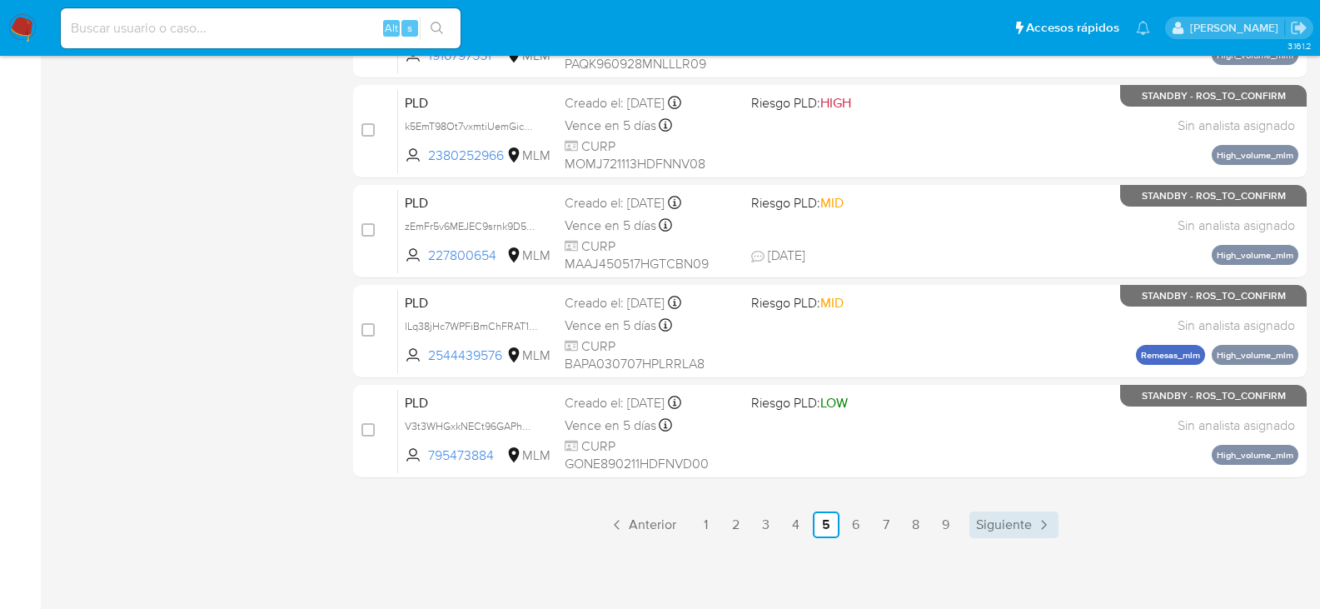
click at [1006, 530] on span "Siguiente" at bounding box center [1004, 524] width 56 height 13
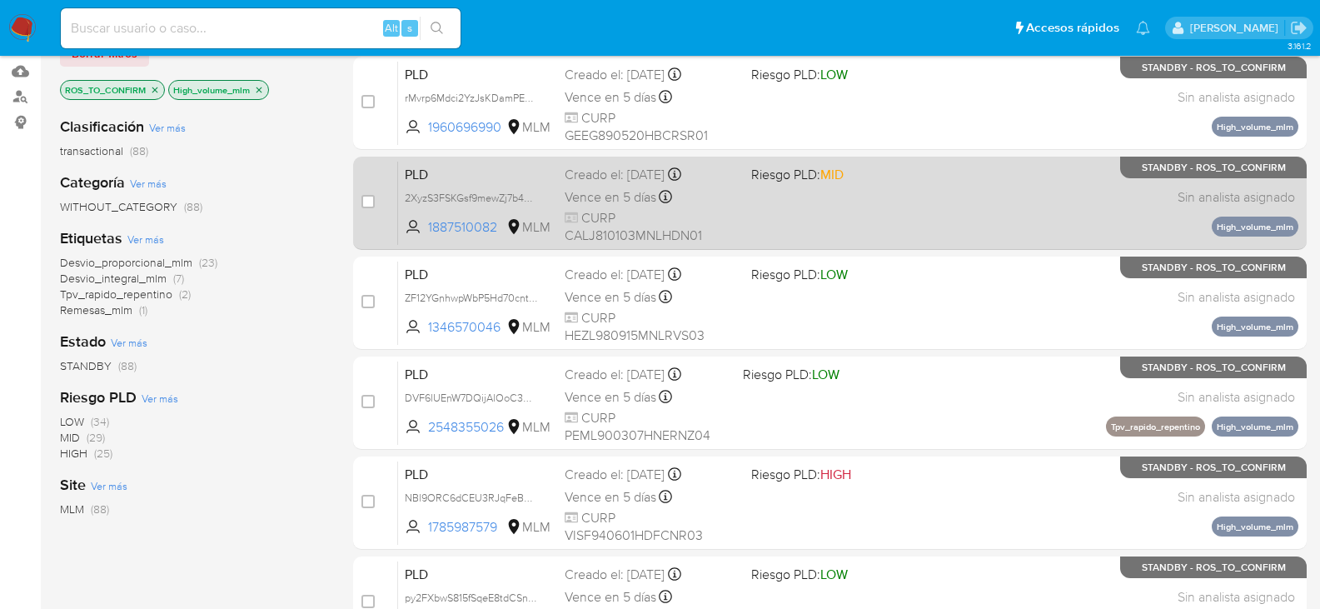
scroll to position [333, 0]
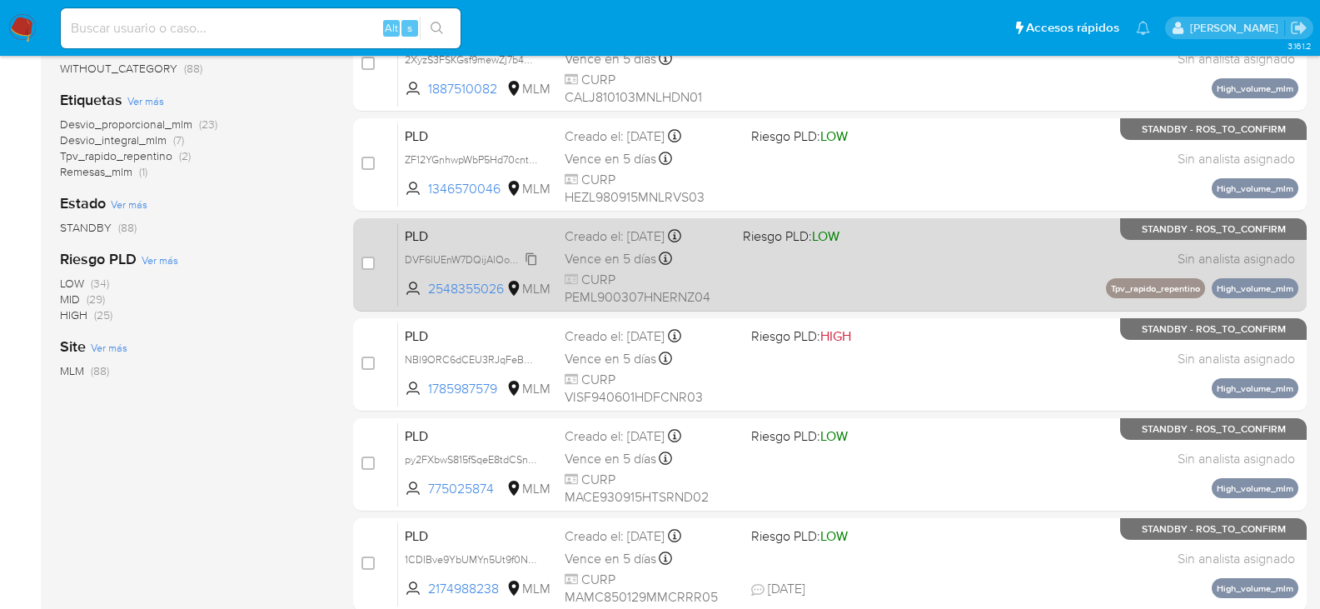
click at [535, 263] on span "DVF6lUEnW7DQijAlOoC3RZGv" at bounding box center [476, 258] width 143 height 18
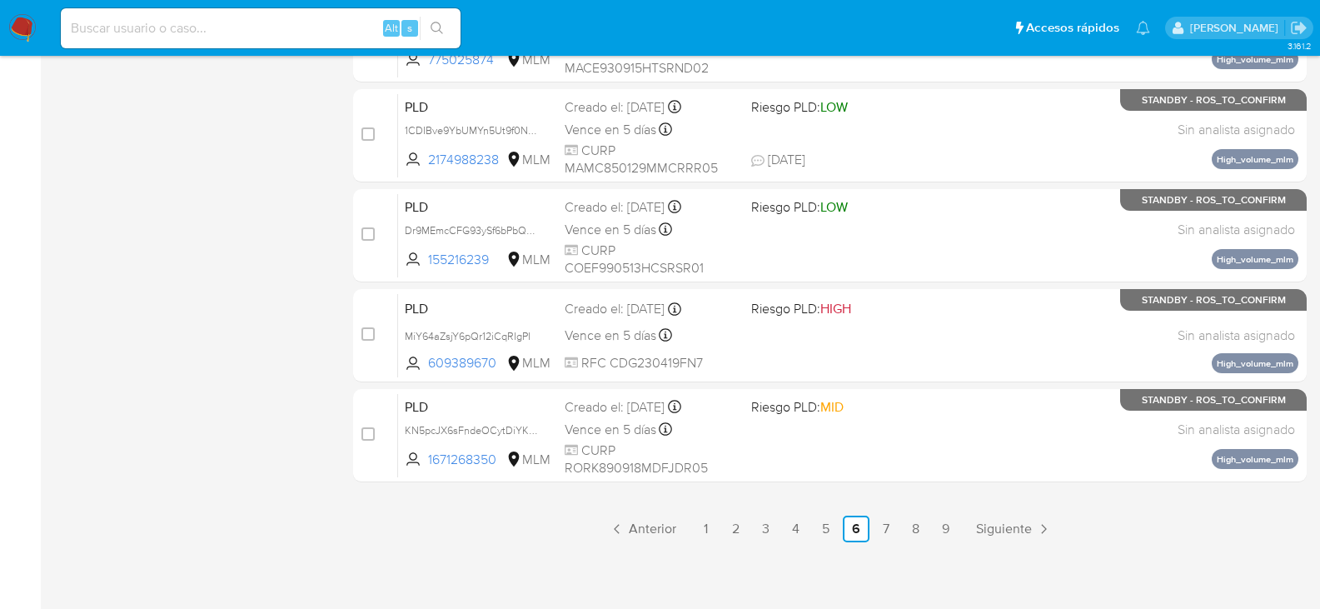
scroll to position [766, 0]
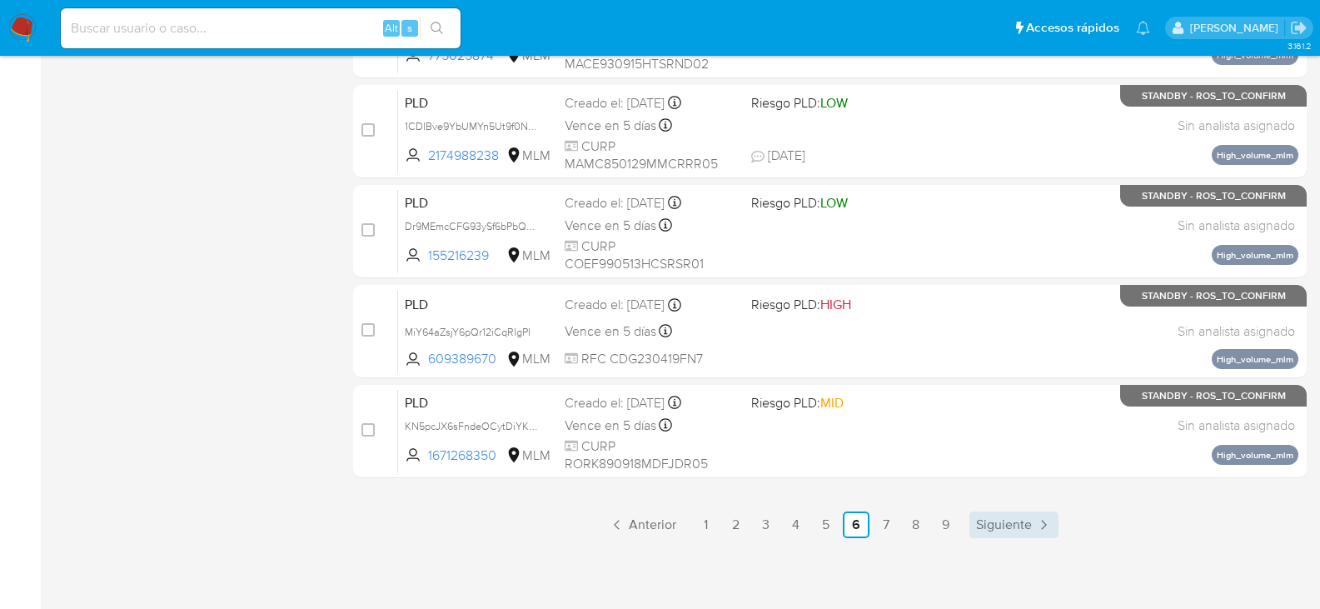
click at [999, 526] on span "Siguiente" at bounding box center [1004, 524] width 56 height 13
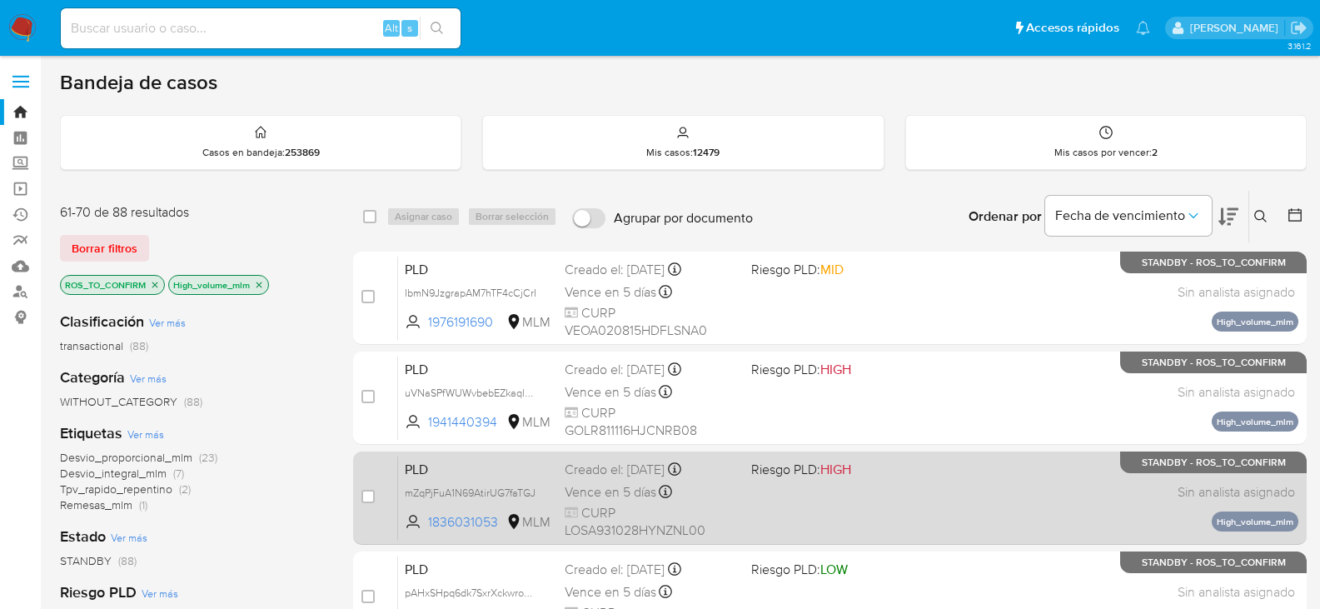
scroll to position [333, 0]
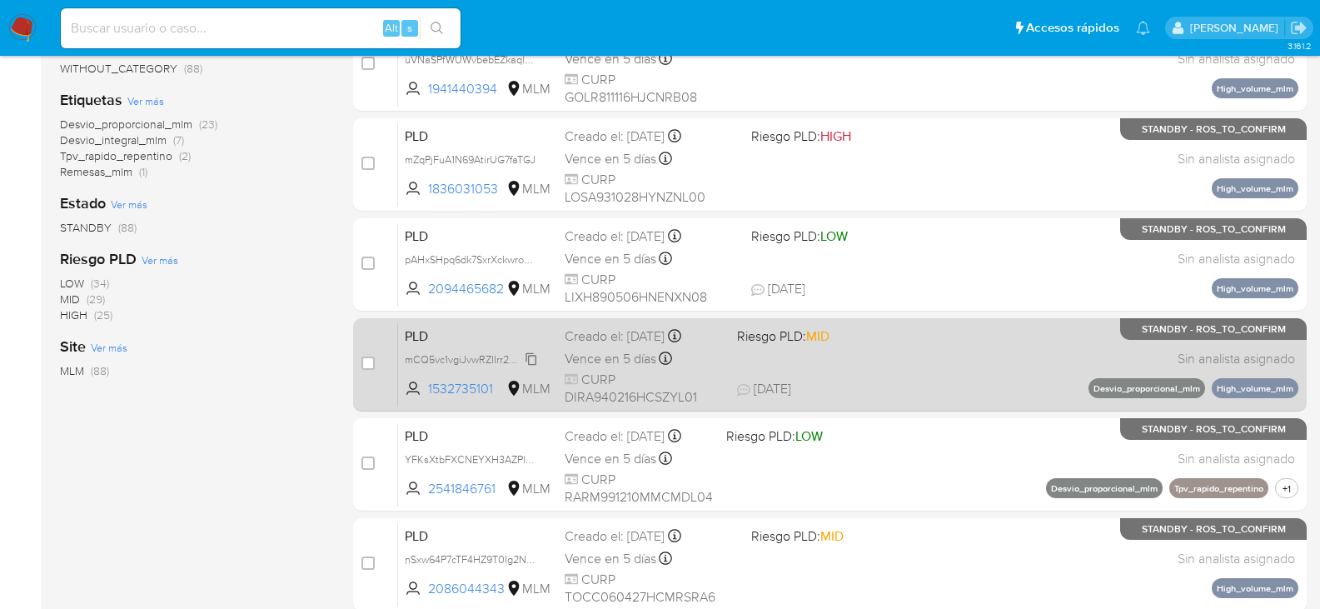
click at [531, 357] on span "mCQ5vc1vgiJvwRZlIrr2WzBR" at bounding box center [471, 358] width 132 height 18
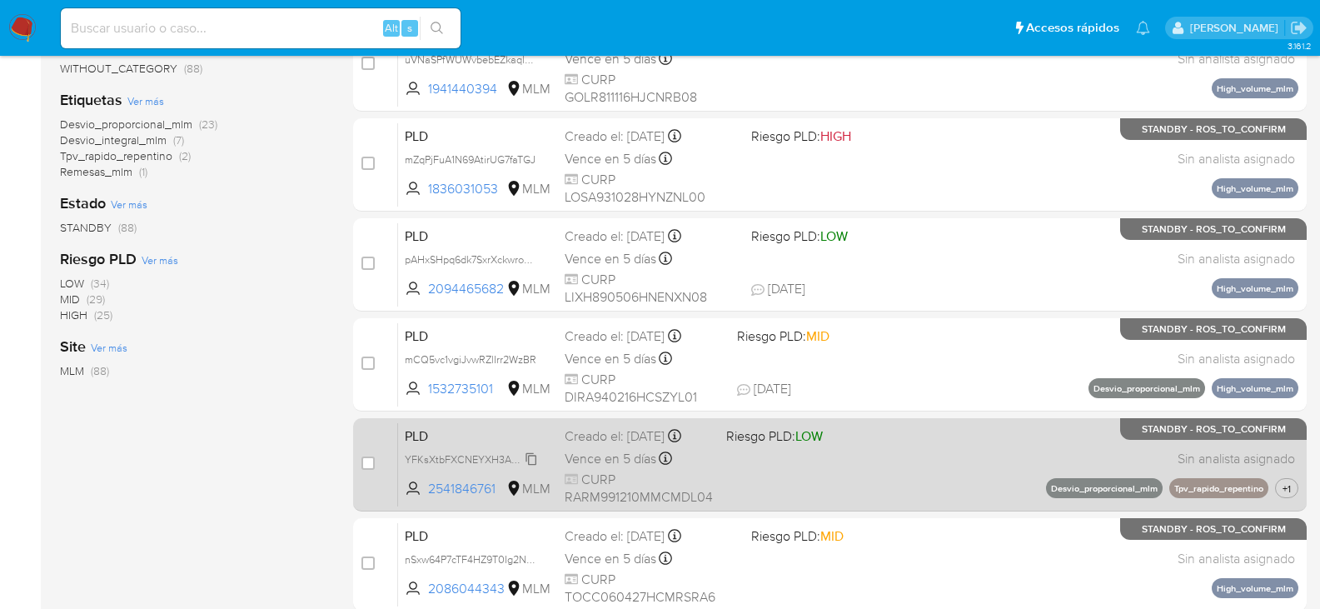
click at [520, 459] on span "YFKsXtbFXCNEYXH3AZPlX54K" at bounding box center [478, 458] width 146 height 18
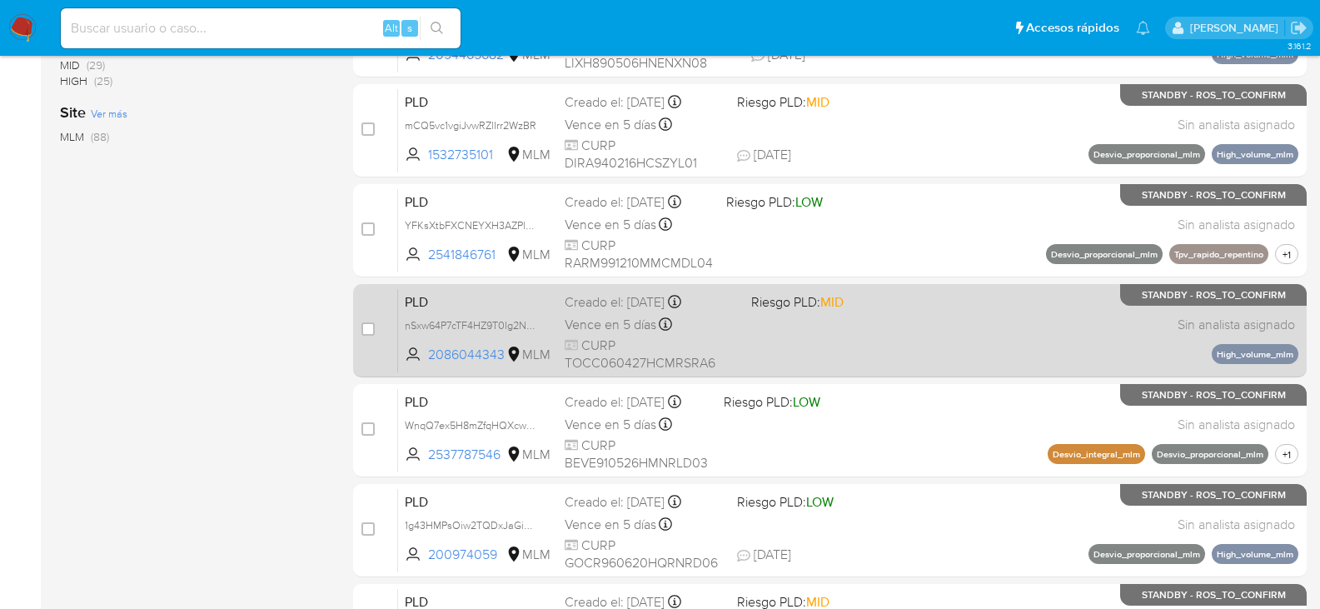
scroll to position [583, 0]
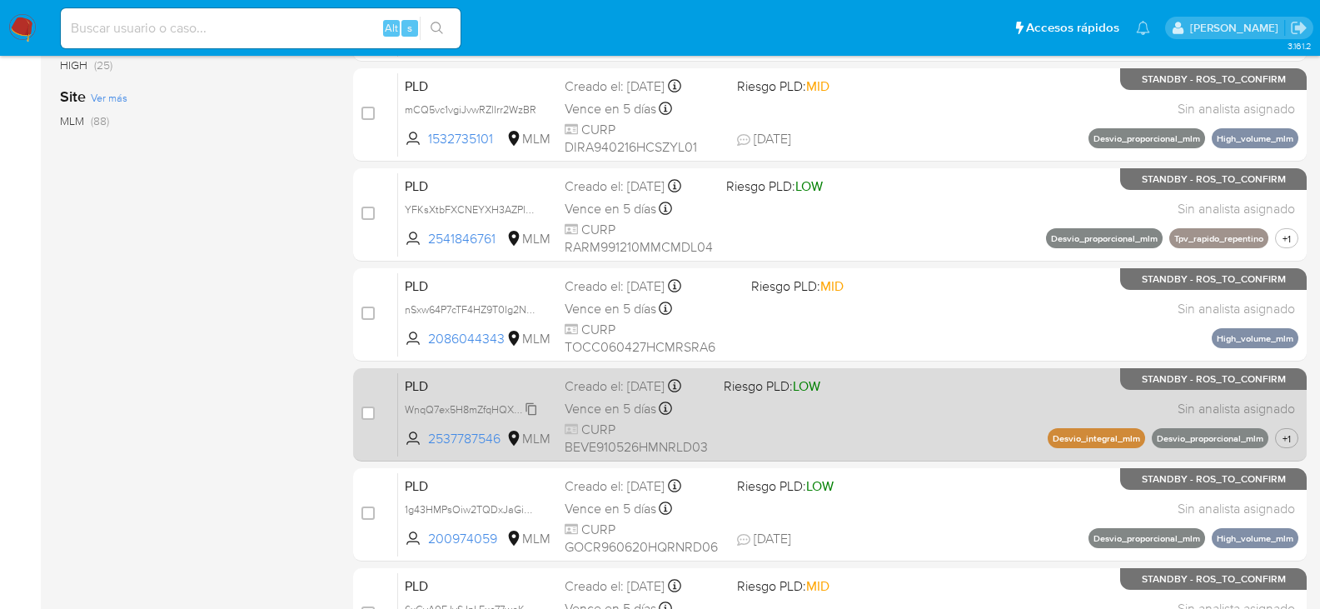
click at [536, 417] on span "WnqQ7ex5H8mZfqHQXcwCzied" at bounding box center [479, 408] width 148 height 18
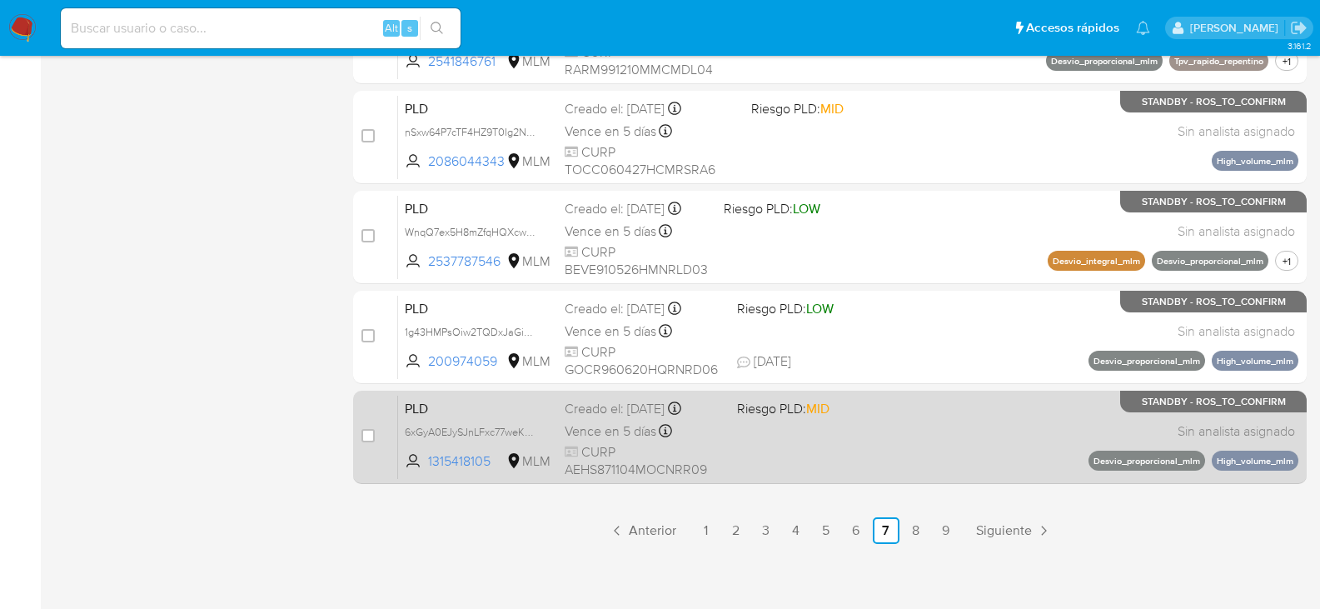
scroll to position [766, 0]
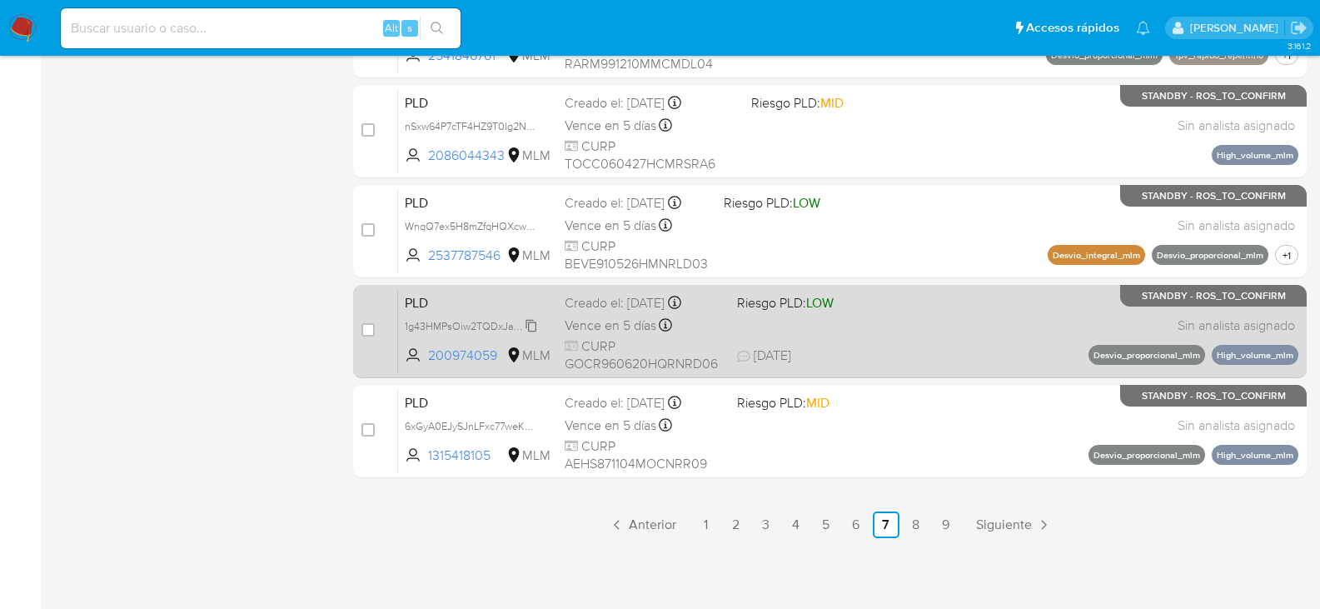
click at [530, 324] on span "1g43HMPsOiw2TQDxJaGiDivH" at bounding box center [476, 325] width 142 height 18
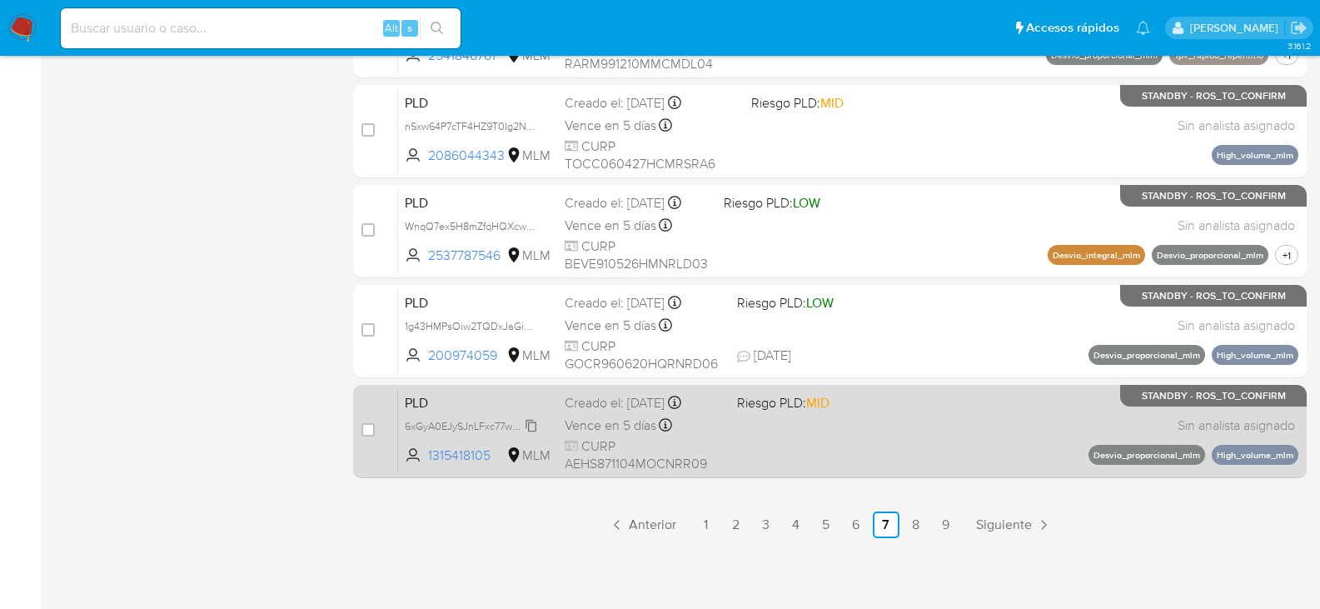
click at [531, 426] on span "6xGyA0EJySJnLFxc77weKgyp" at bounding box center [473, 425] width 137 height 18
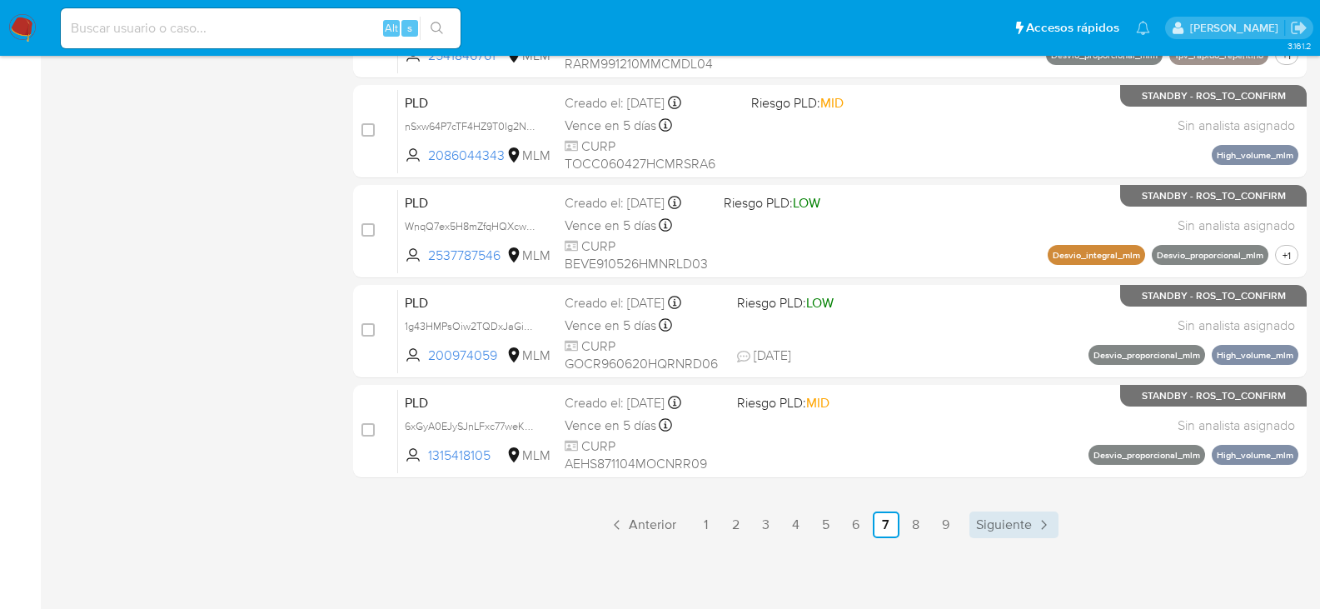
click at [1005, 525] on span "Siguiente" at bounding box center [1004, 524] width 56 height 13
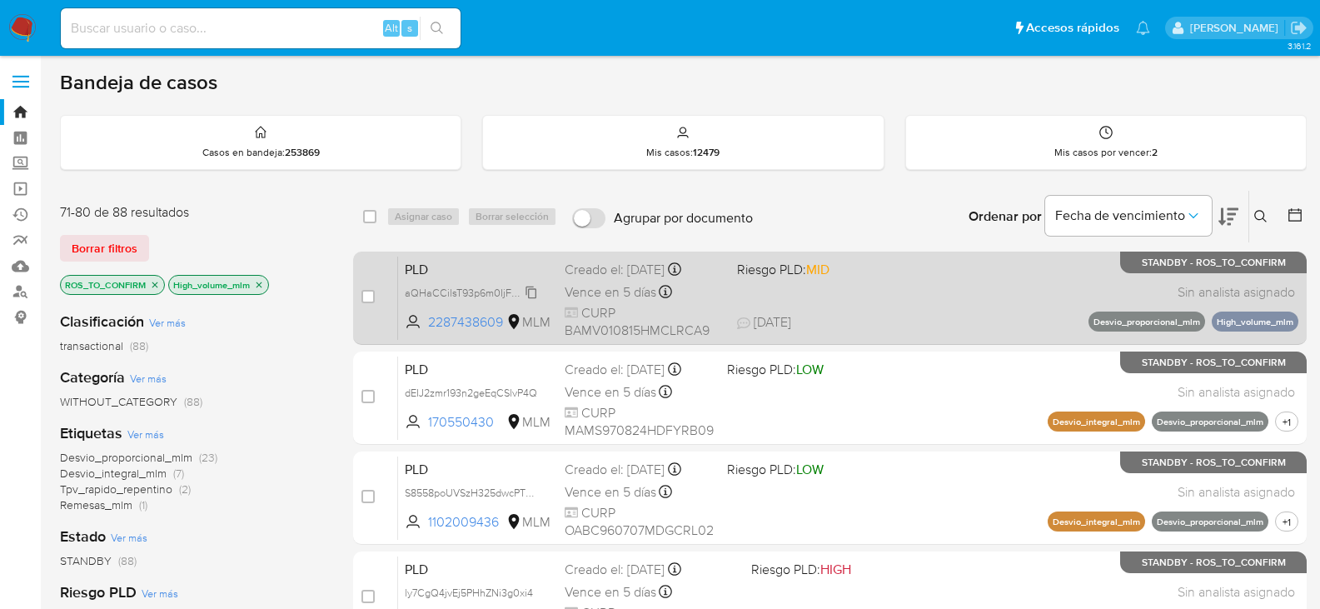
click at [529, 292] on span "aQHaCCilsT93p6m0IjFNdLA6" at bounding box center [473, 291] width 137 height 18
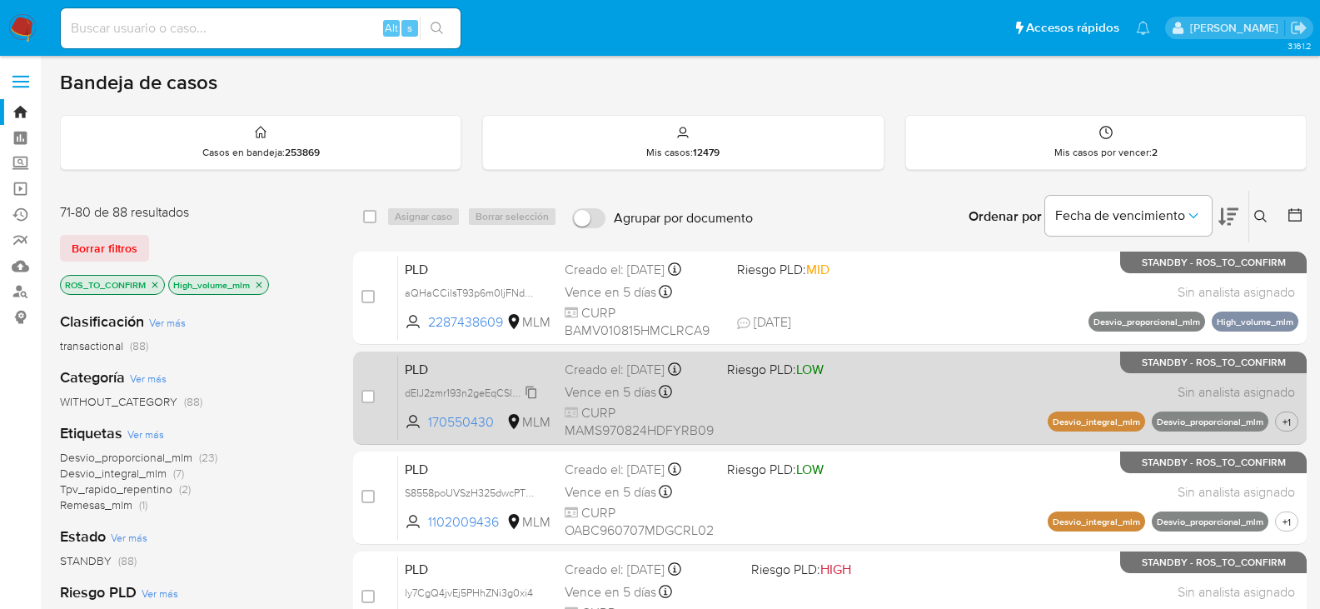
click at [528, 387] on span "dEIJ2zmr193n2geEqCSlvP4Q" at bounding box center [471, 391] width 132 height 18
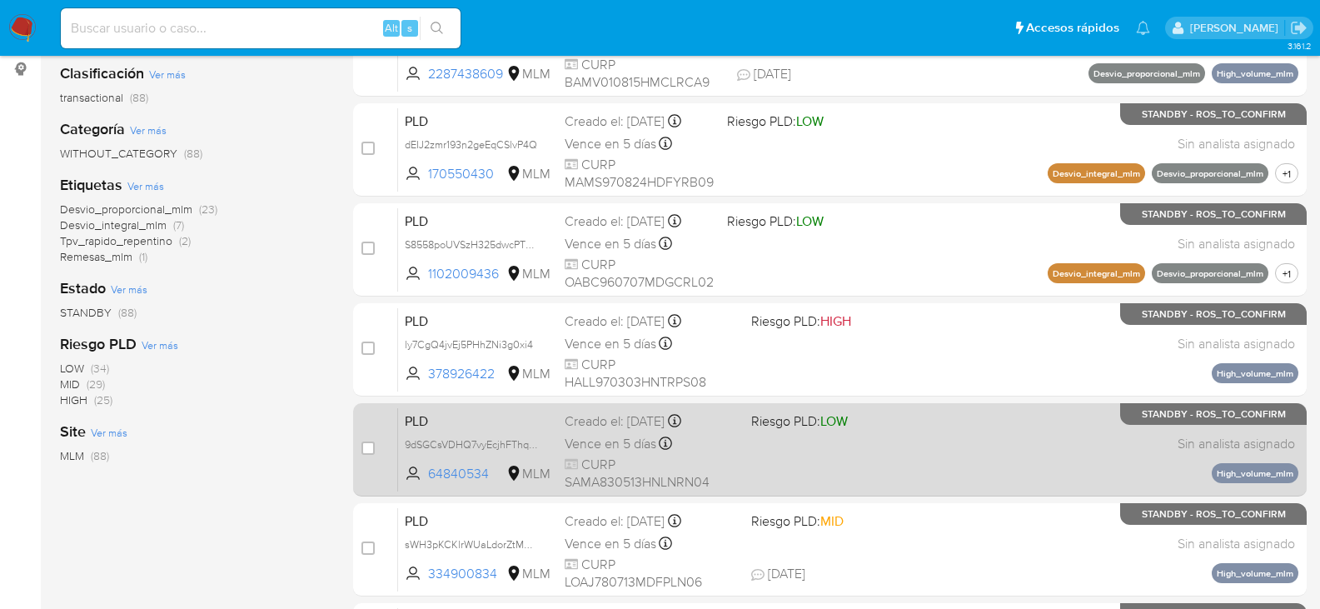
scroll to position [250, 0]
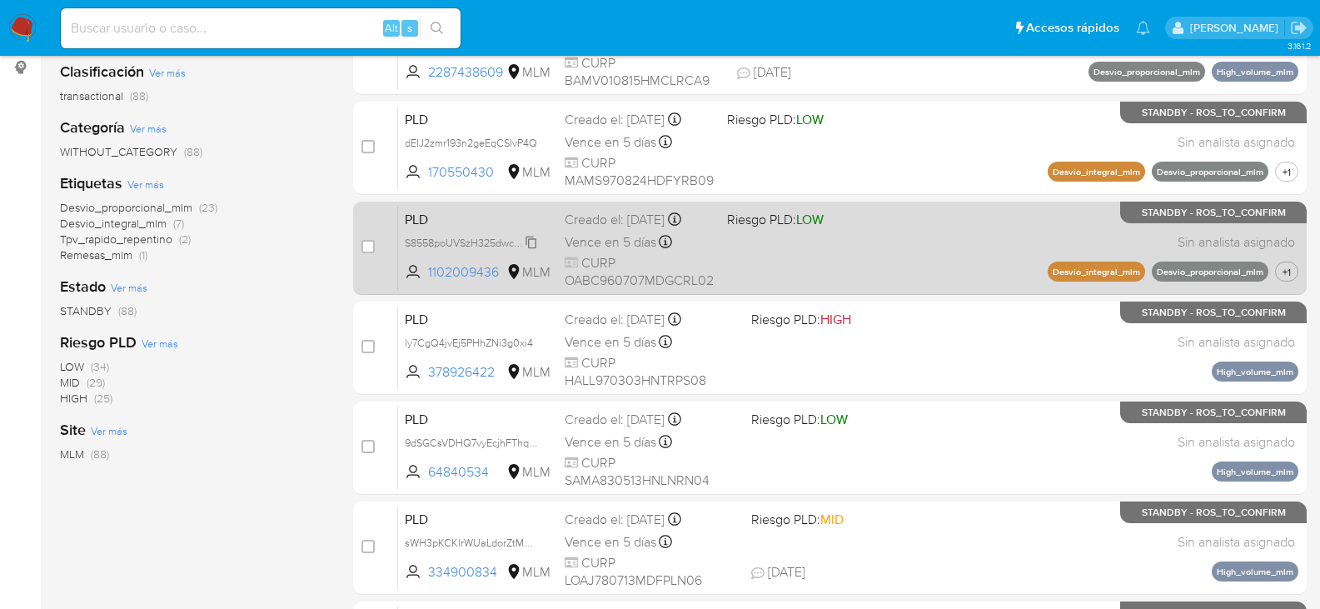
click at [526, 246] on span "S8558poUVSzH325dwcPTh8SM" at bounding box center [478, 241] width 147 height 18
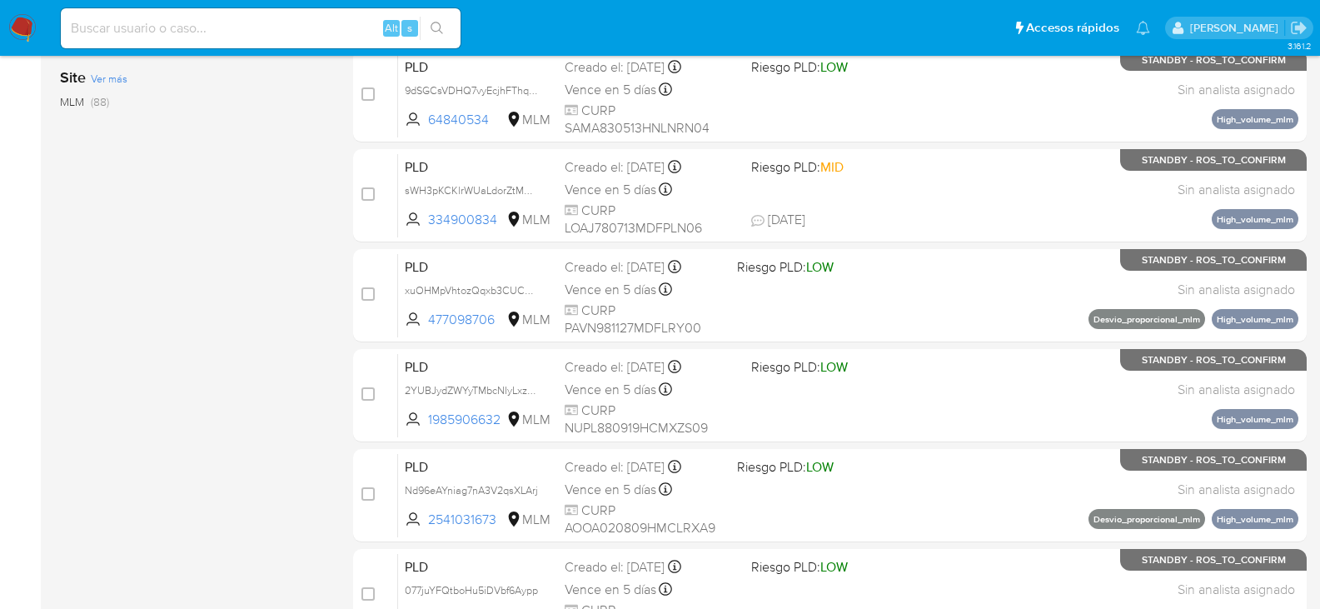
scroll to position [750, 0]
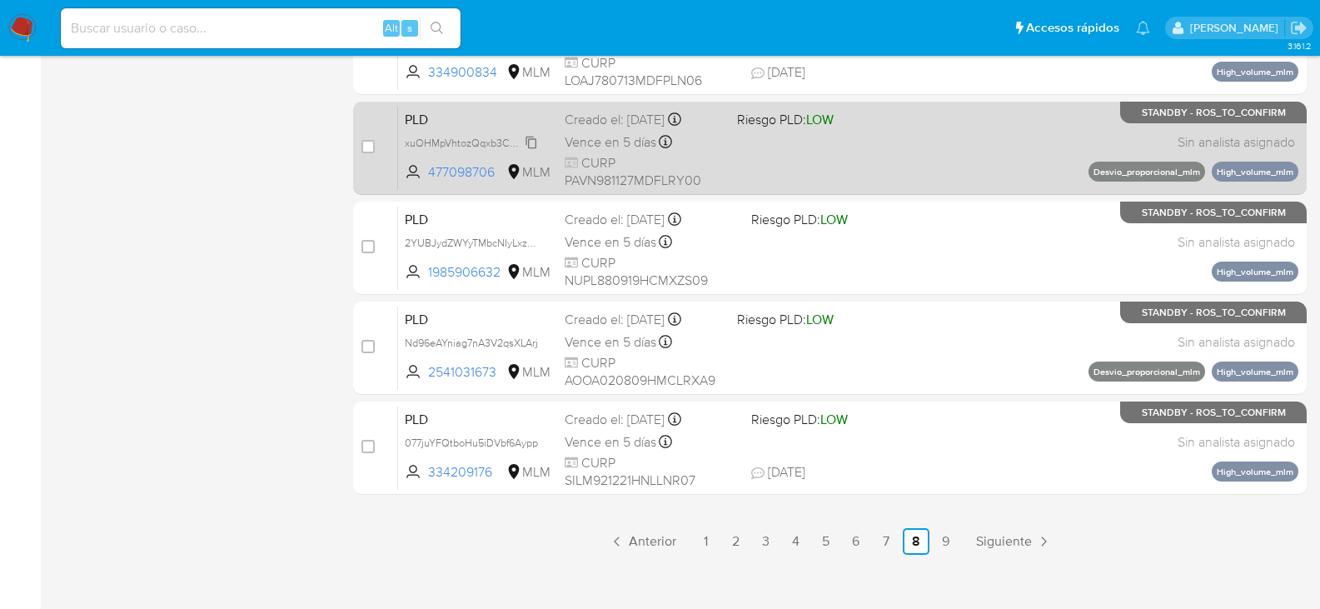
click at [530, 144] on span "xuOHMpVhtozQqxb3CUCELFul" at bounding box center [477, 141] width 145 height 18
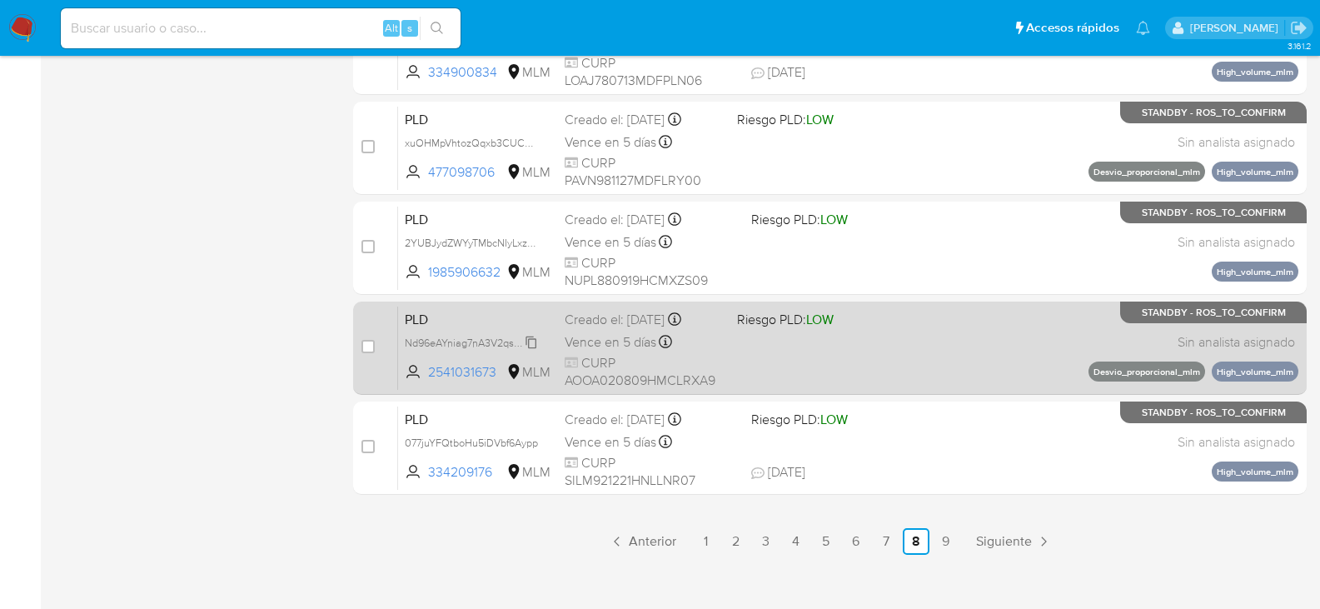
click at [528, 339] on span "Nd96eAYniag7nA3V2qsXLArj" at bounding box center [471, 341] width 133 height 18
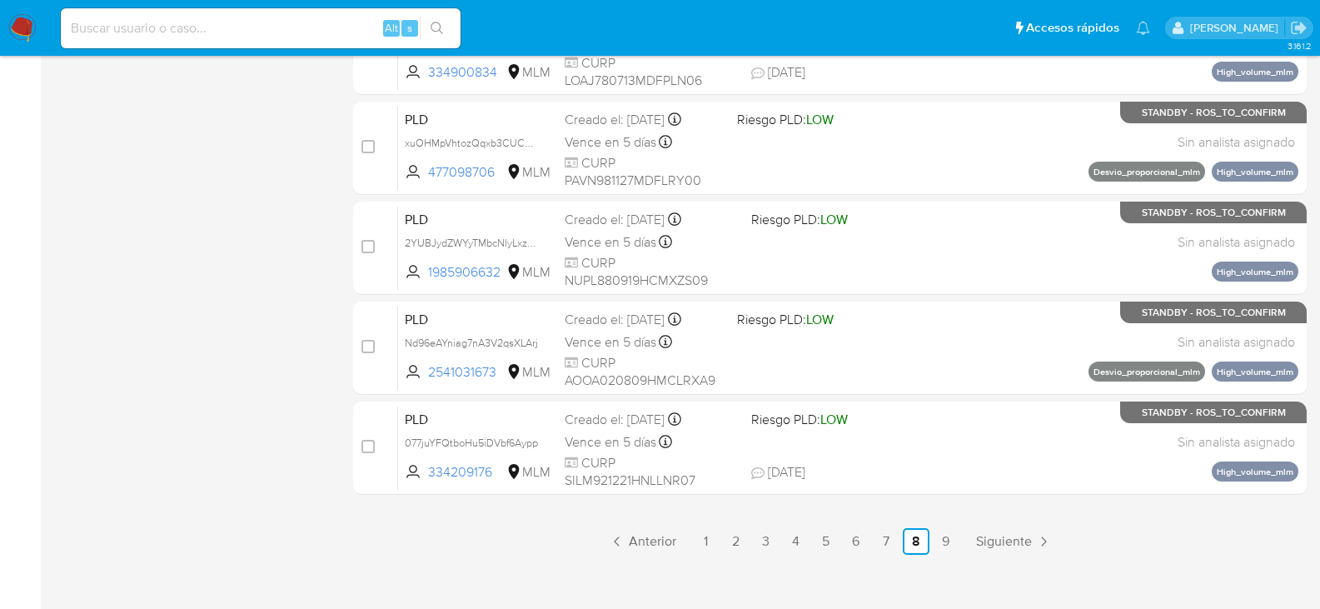
click at [1005, 542] on span "Siguiente" at bounding box center [1004, 541] width 56 height 13
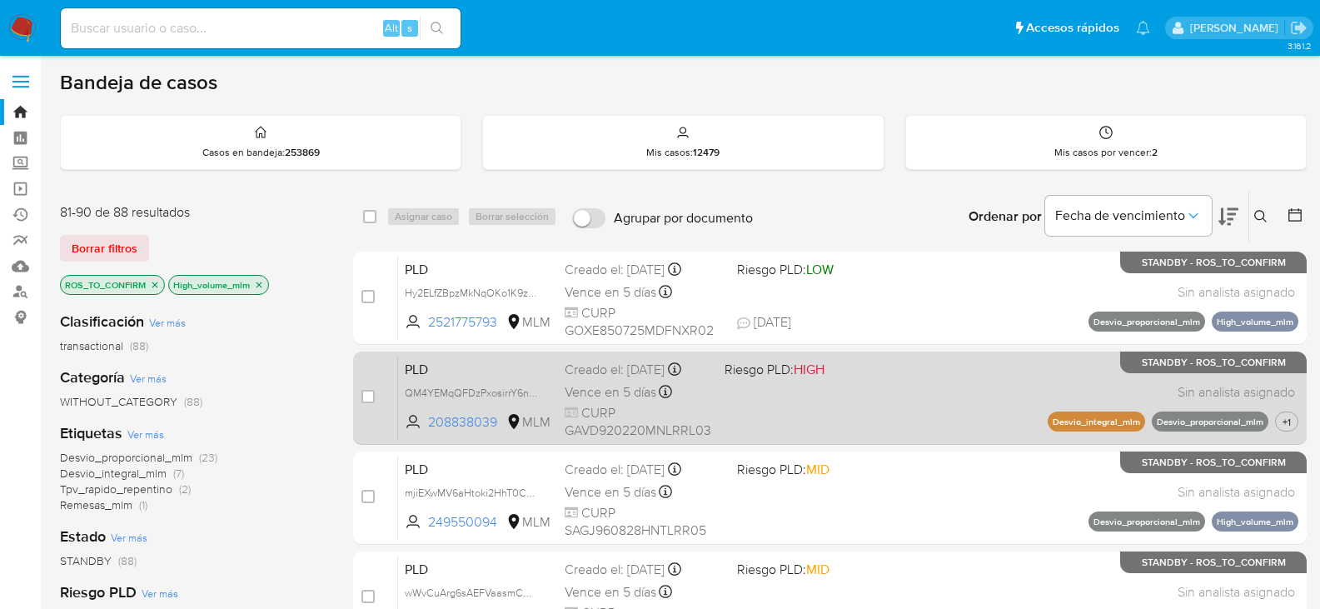
scroll to position [83, 0]
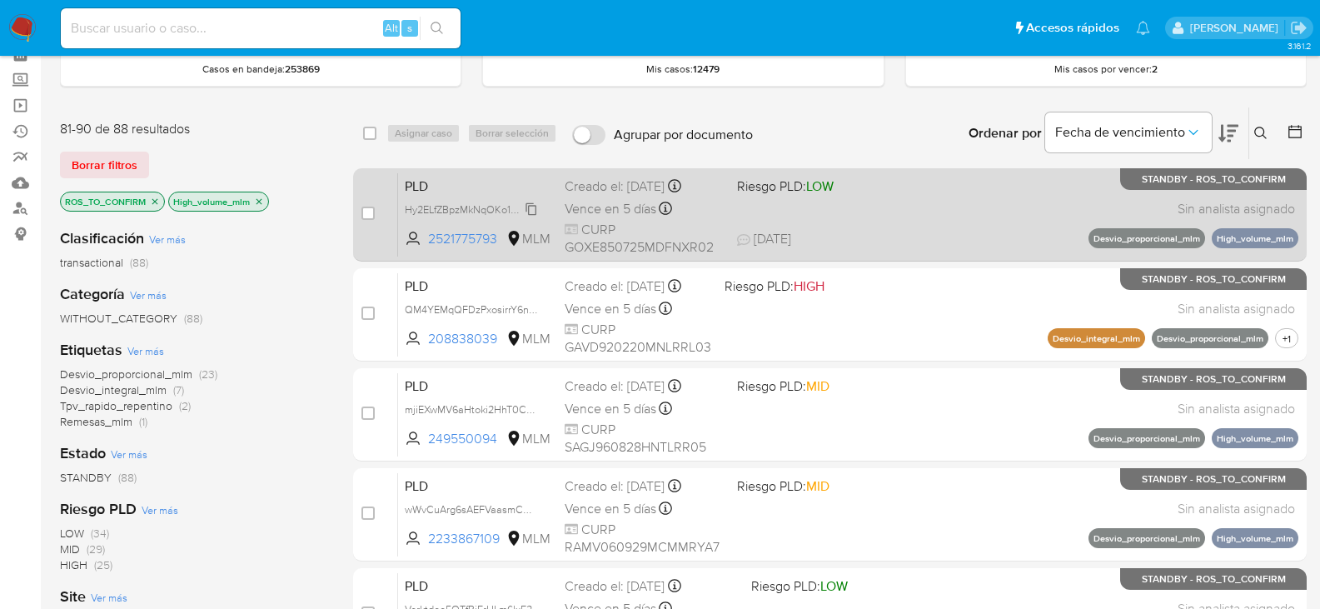
click at [524, 211] on span "Hy2ELfZBpzMkNqOKo1K9zfr5" at bounding box center [472, 208] width 135 height 18
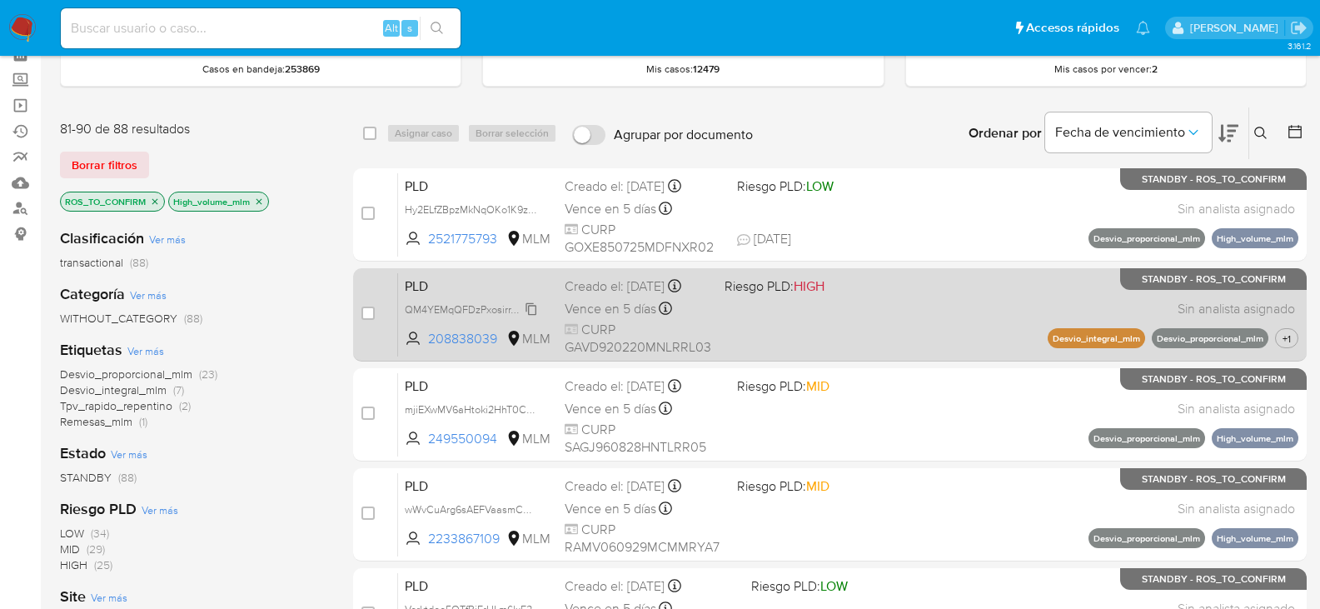
click at [528, 307] on span "QM4YEMqQFDzPxosirrY6nkPo" at bounding box center [475, 308] width 141 height 18
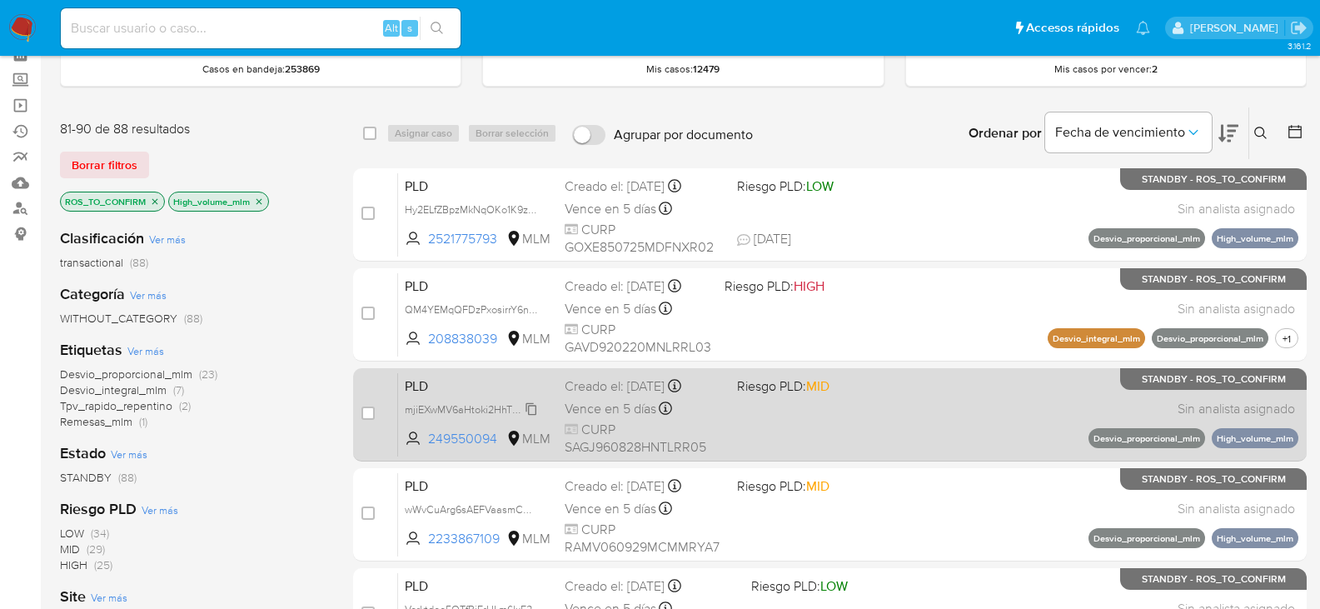
click at [530, 406] on span "mjiEXwMV6aHtoki2HhT0CWs1" at bounding box center [474, 408] width 139 height 18
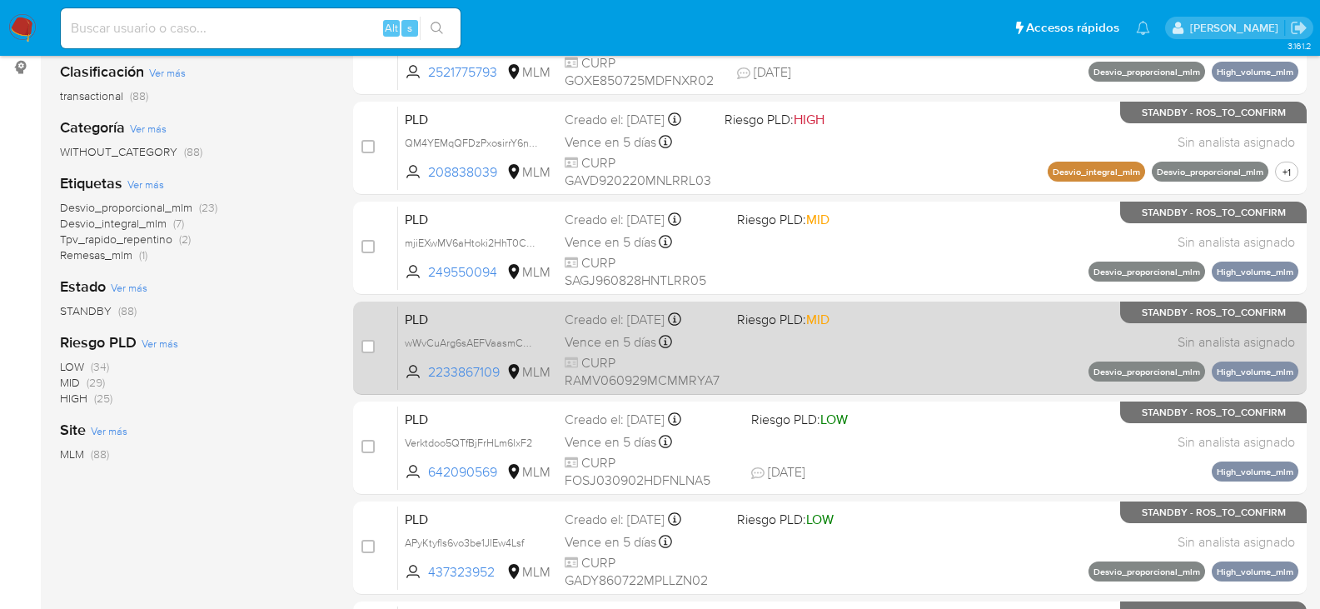
scroll to position [333, 0]
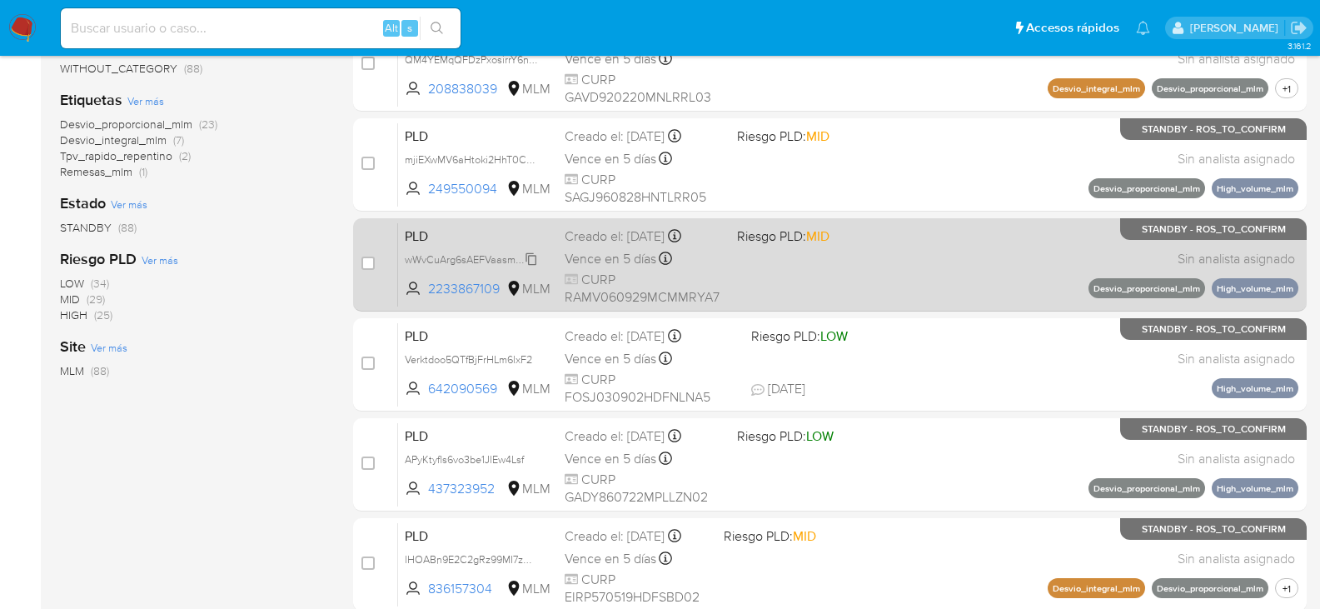
click at [534, 262] on span "wWvCuArg6sAEFVaasmCVNIg9" at bounding box center [478, 258] width 147 height 18
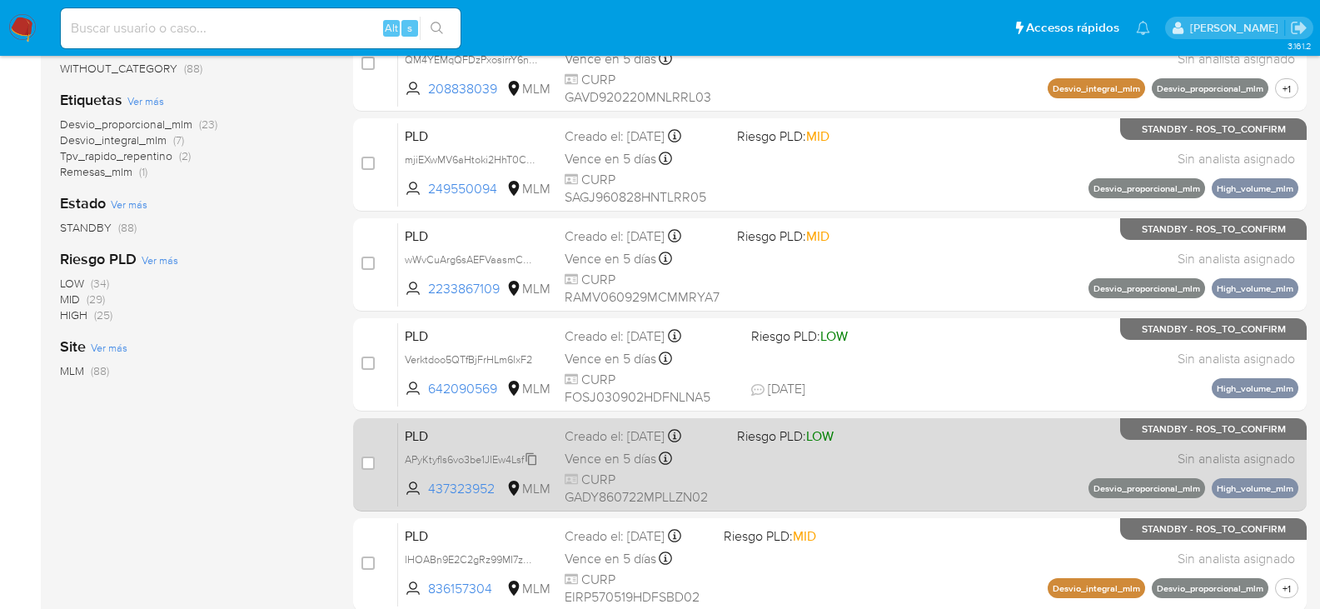
click at [532, 464] on icon at bounding box center [531, 458] width 11 height 12
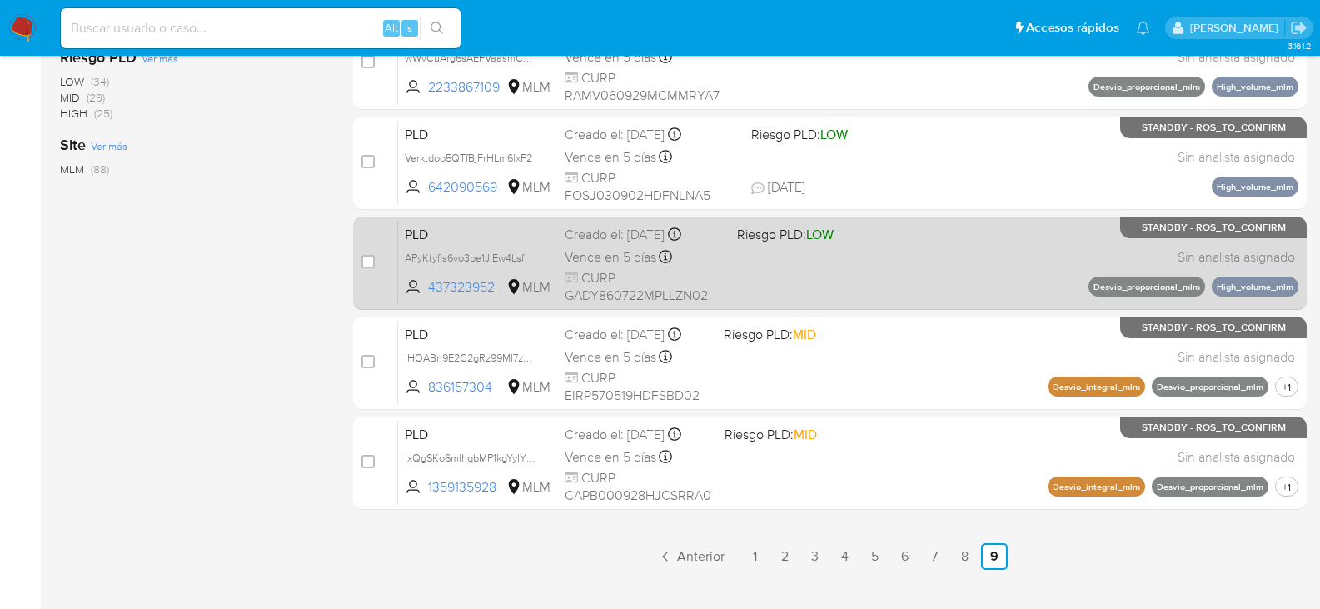
scroll to position [566, 0]
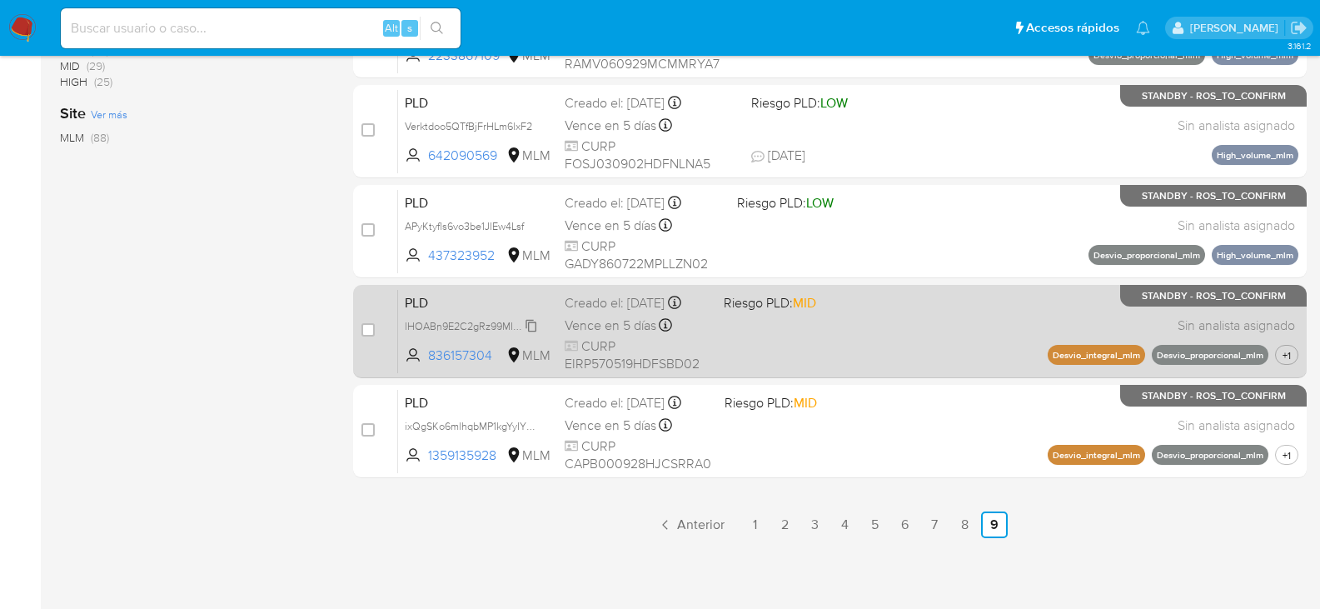
click at [535, 334] on span "lHOABn9E2C2gRz99MI7zwizz" at bounding box center [474, 325] width 138 height 18
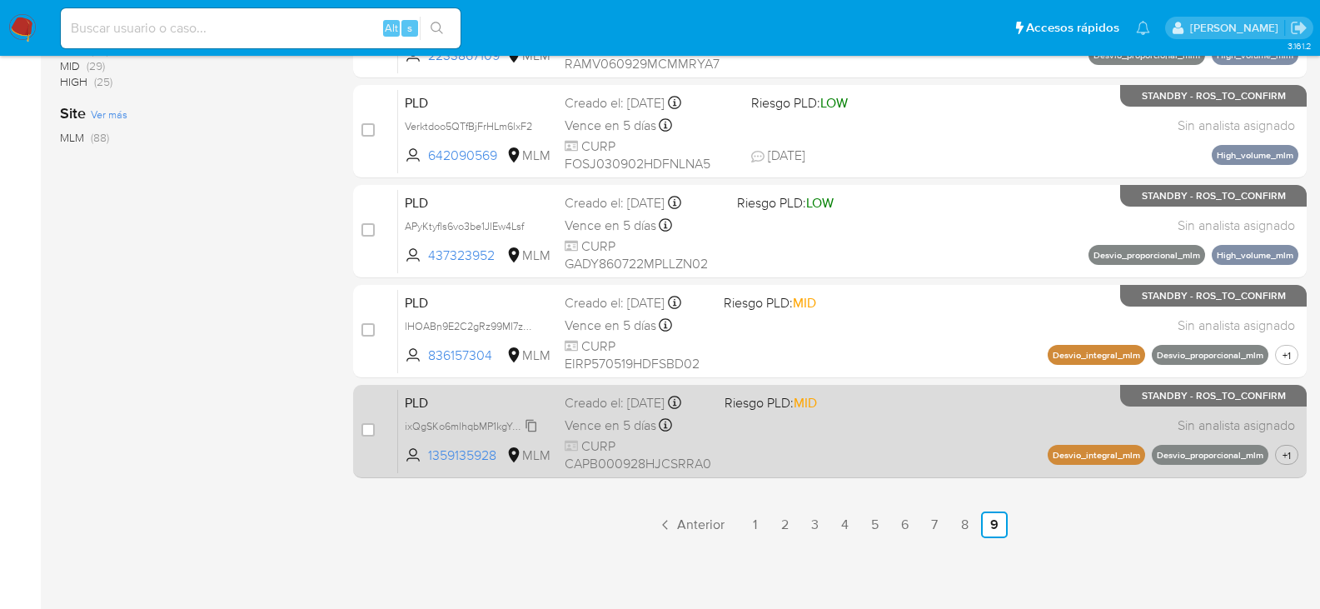
click at [536, 434] on span "ixQgSKo6mlhqbMP1kgYyIYDF" at bounding box center [472, 425] width 135 height 18
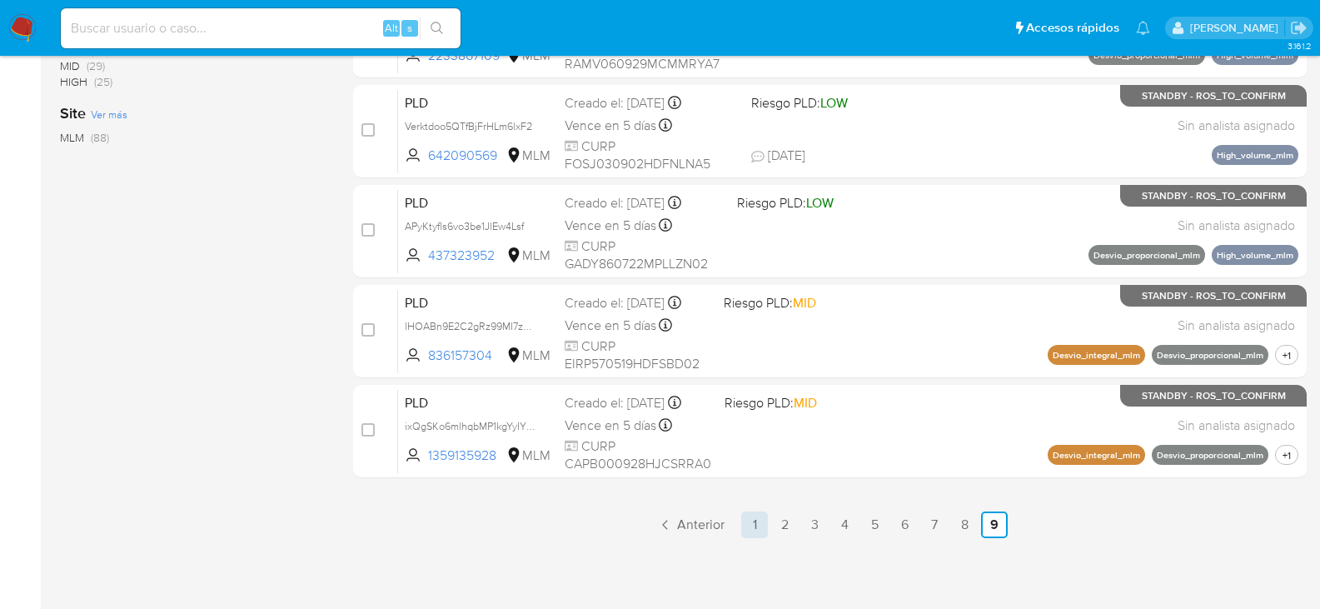
click at [754, 521] on link "1" at bounding box center [754, 524] width 27 height 27
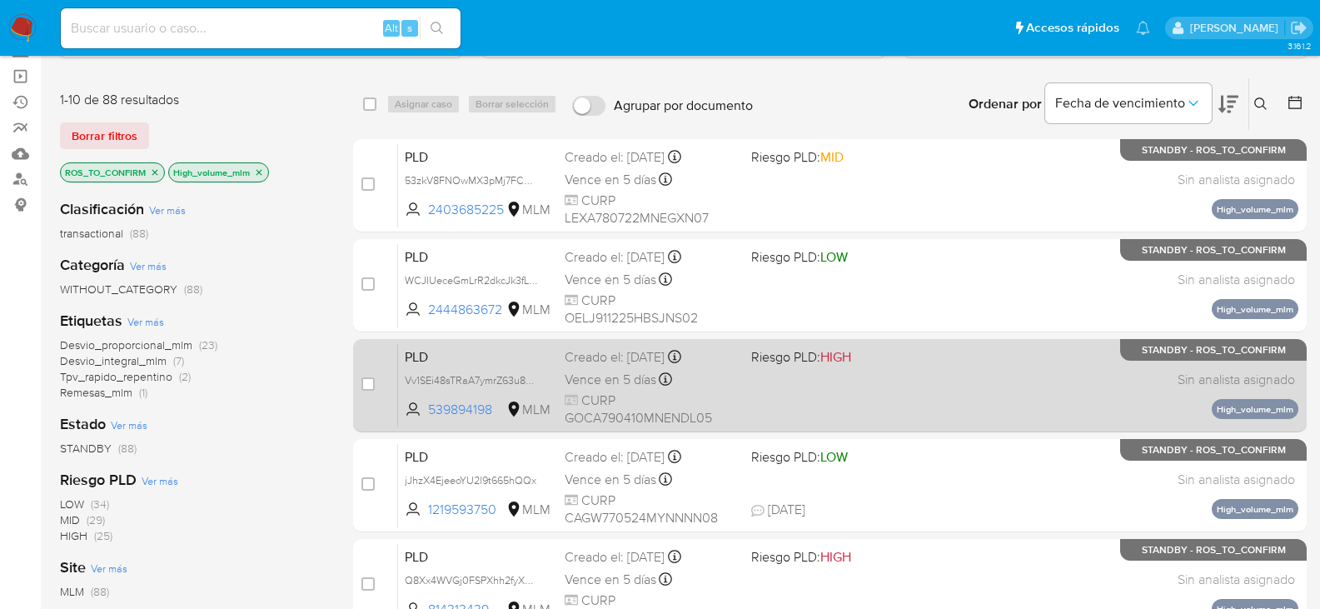
scroll to position [83, 0]
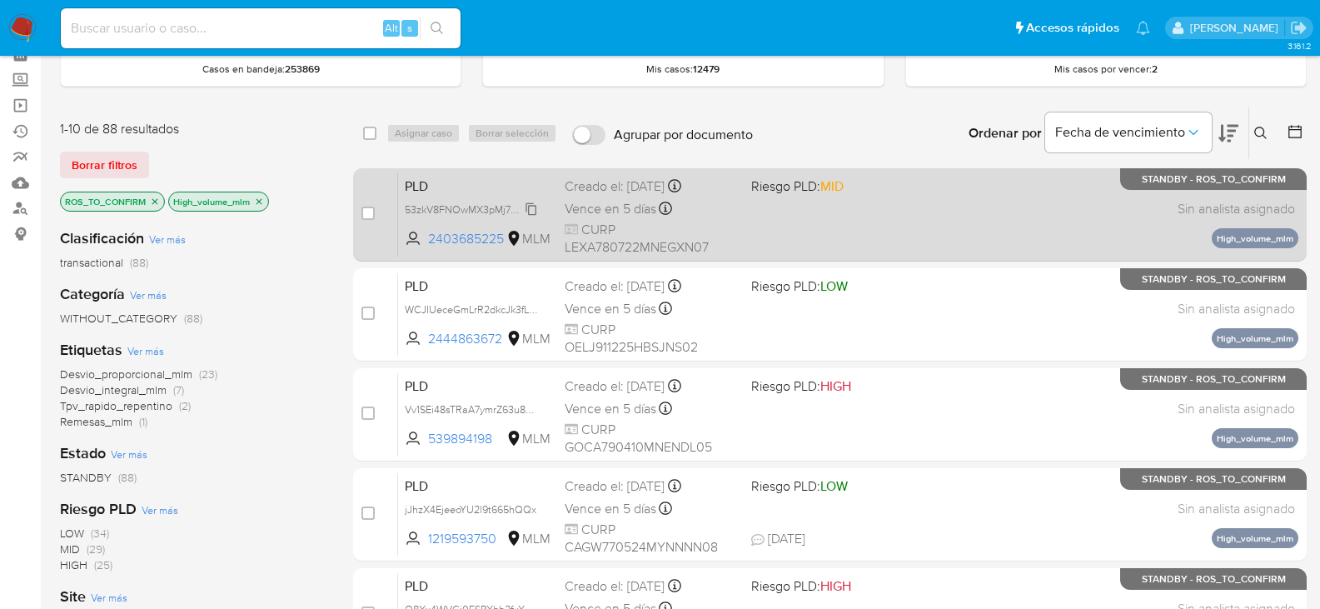
click at [533, 209] on span "53zkV8FNOwMX3pMj7FCCQEBX" at bounding box center [482, 208] width 154 height 18
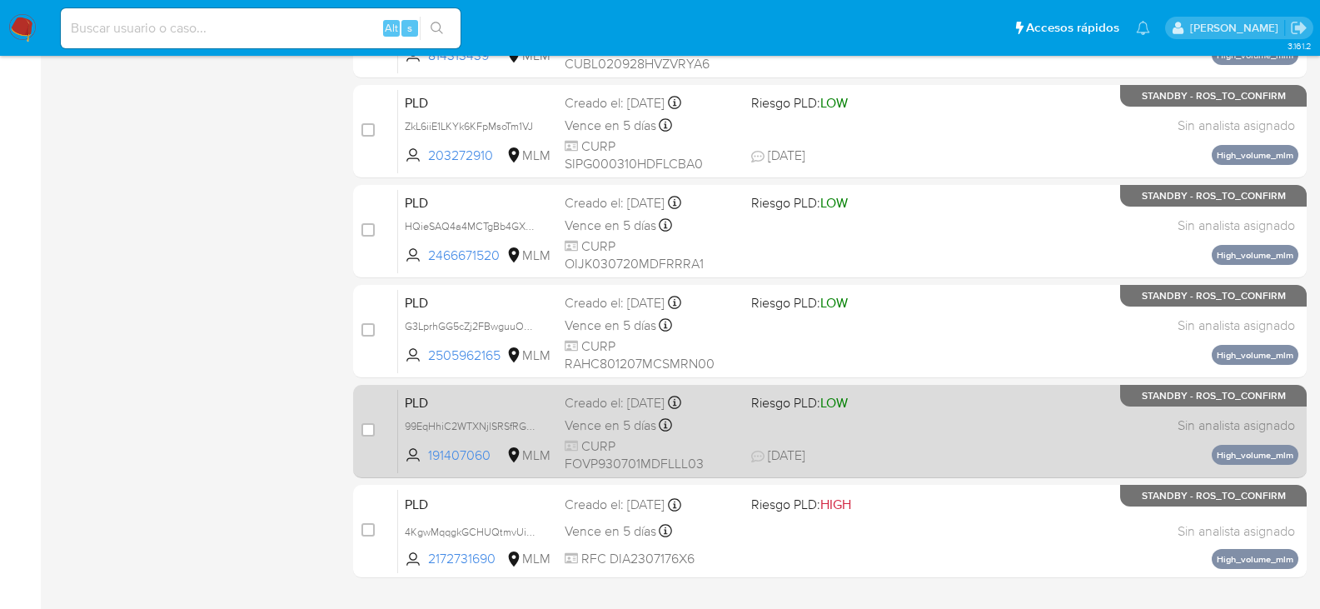
scroll to position [766, 0]
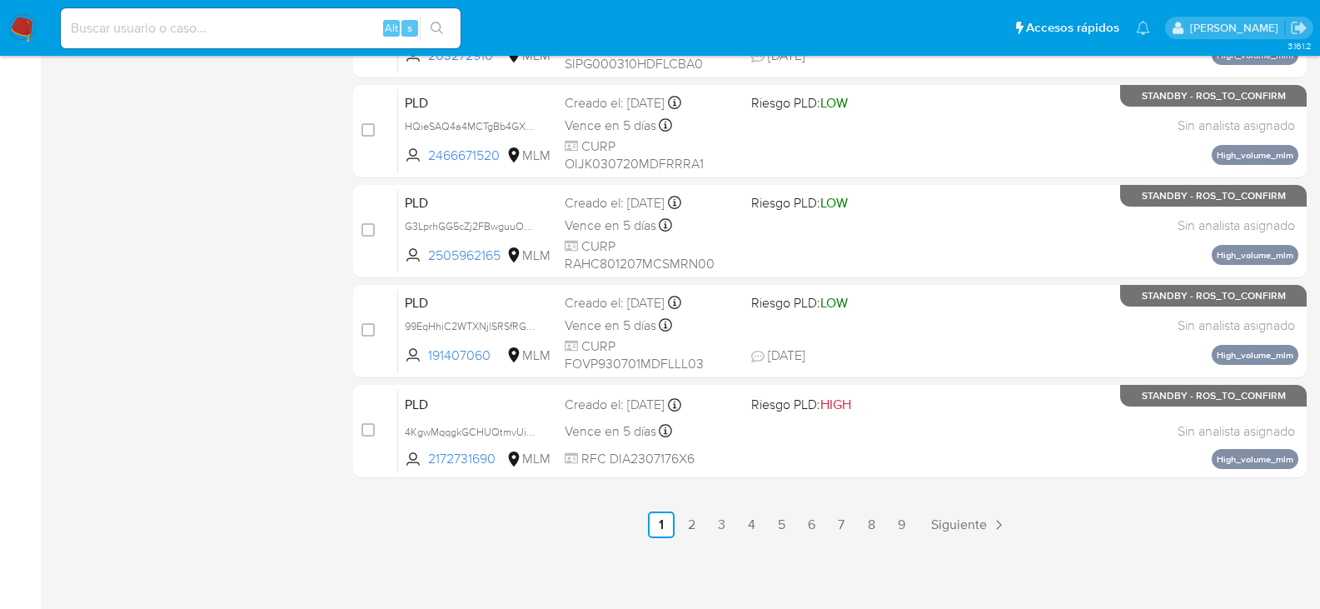
click at [957, 518] on span "Siguiente" at bounding box center [959, 524] width 56 height 13
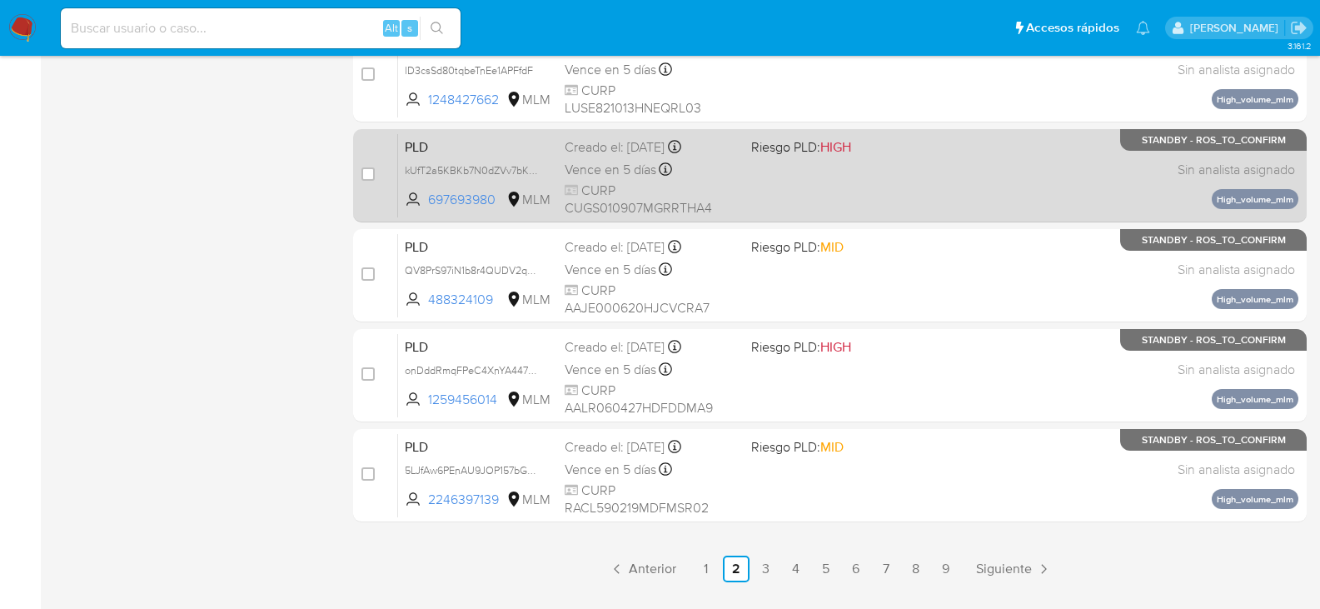
scroll to position [750, 0]
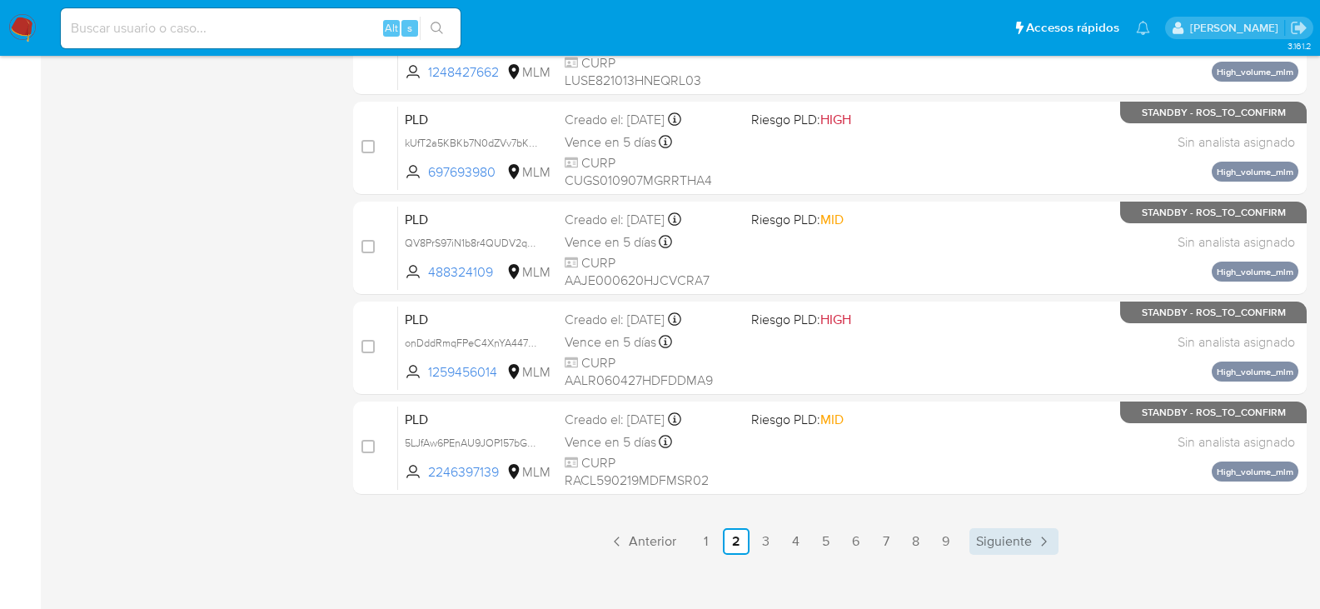
click at [995, 535] on span "Siguiente" at bounding box center [1004, 541] width 56 height 13
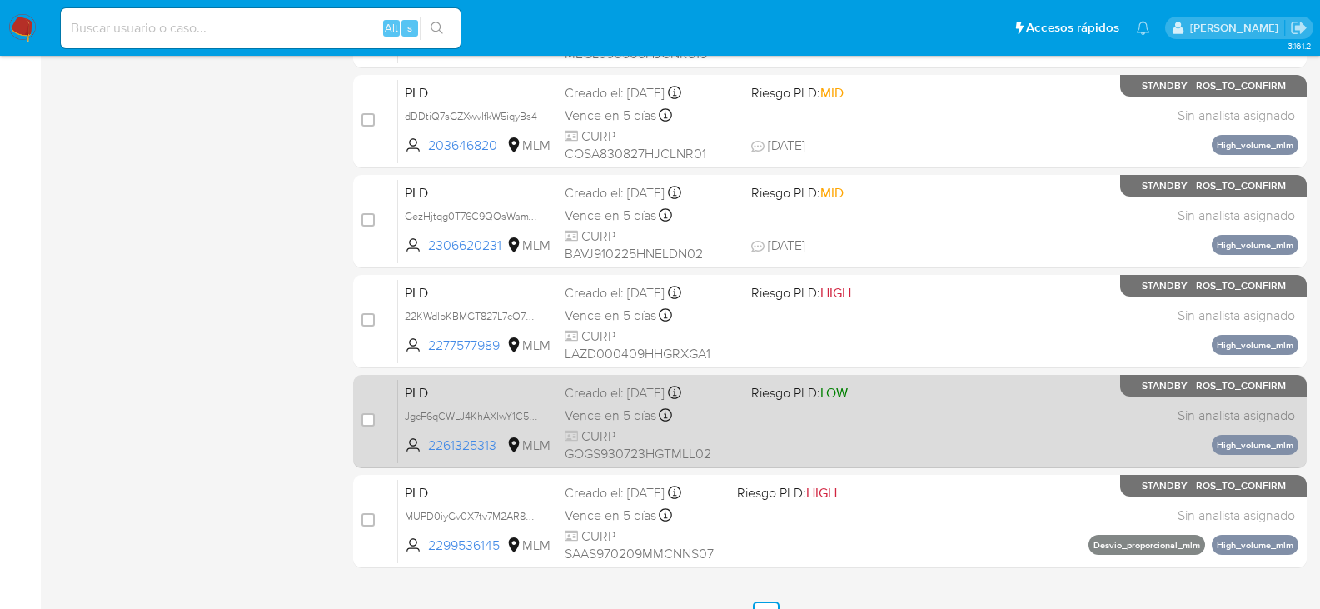
scroll to position [766, 0]
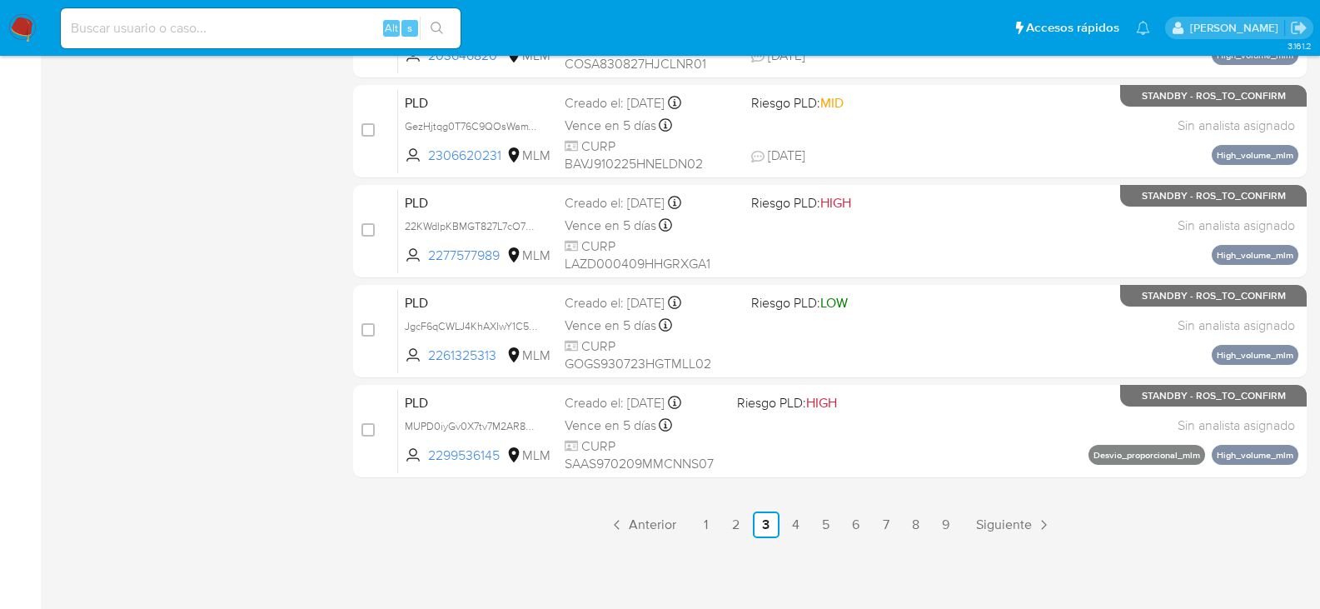
click at [1015, 527] on span "Siguiente" at bounding box center [1004, 524] width 56 height 13
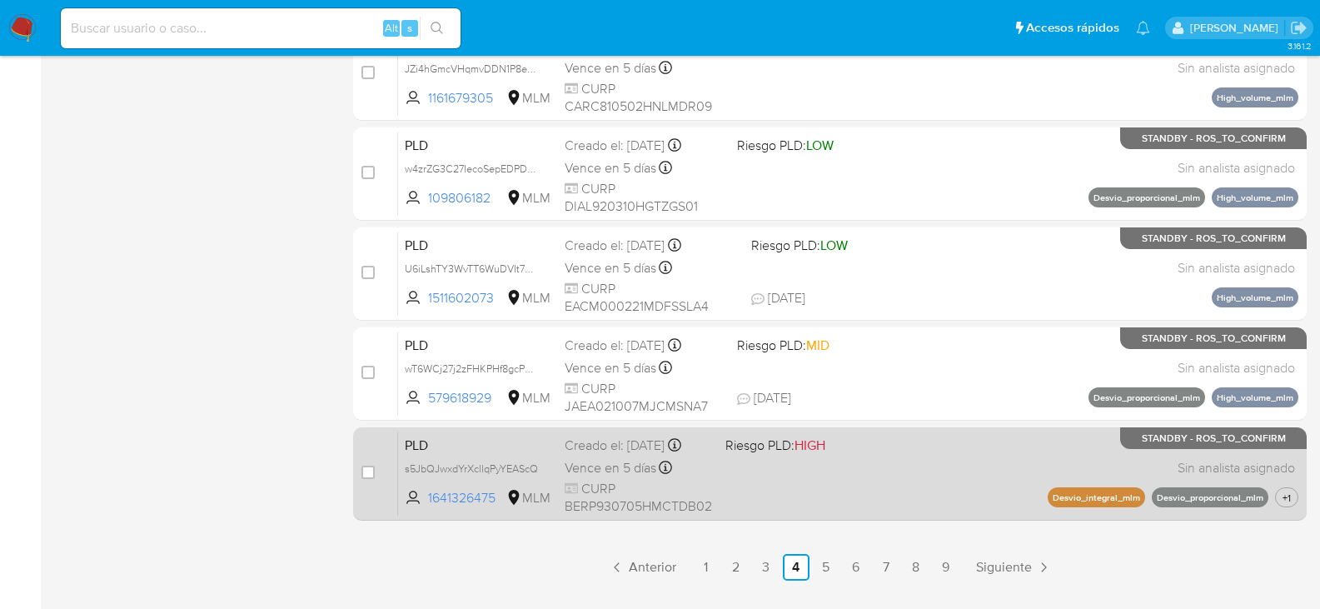
scroll to position [750, 0]
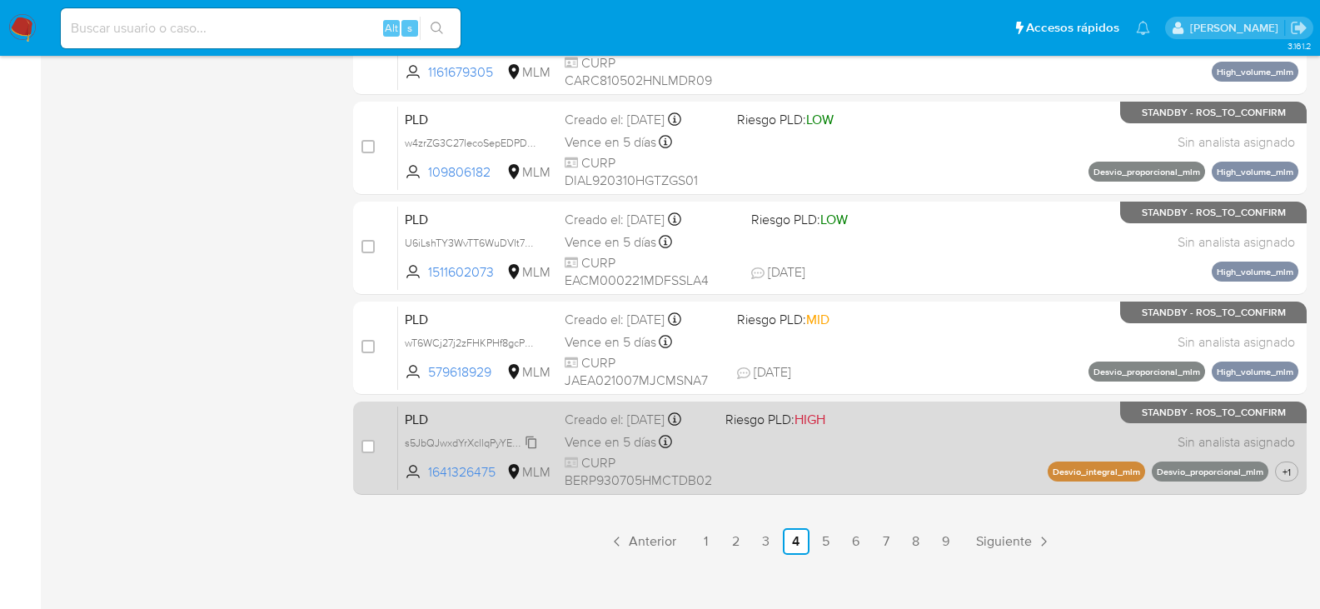
click at [534, 443] on span "s5JbQJwxdYrXcllqPyYEAScQ" at bounding box center [471, 441] width 133 height 18
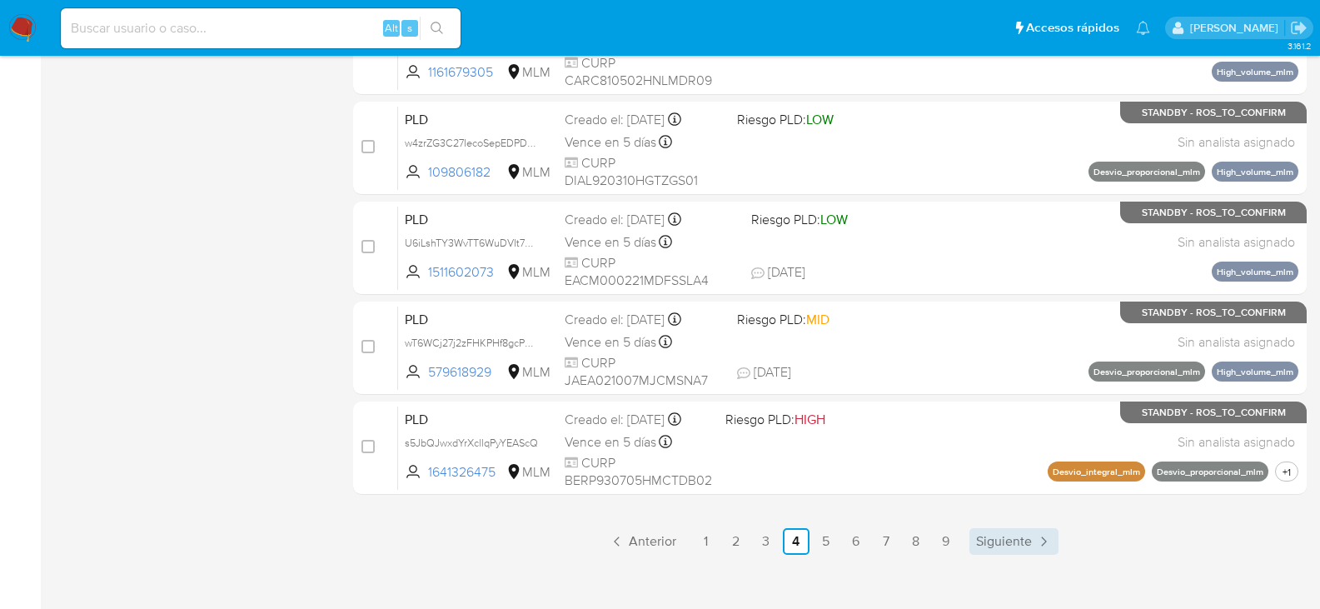
click at [989, 528] on link "Siguiente" at bounding box center [1014, 541] width 89 height 27
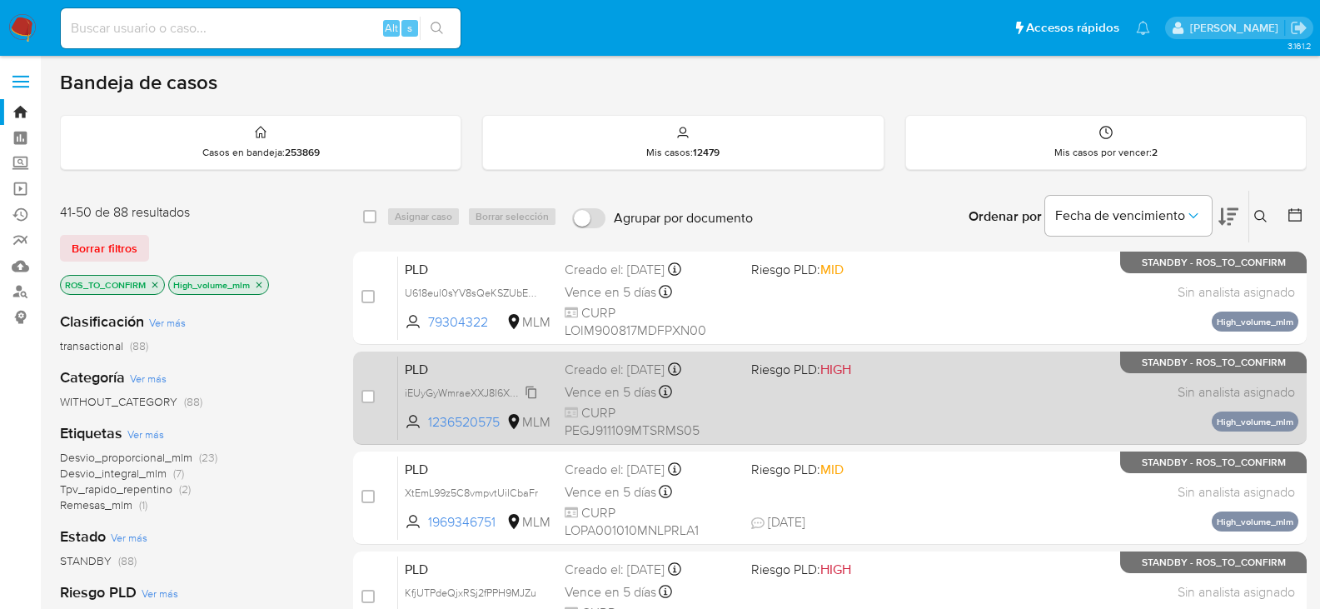
click at [532, 395] on span "iEUyGyWmraeXXJ8l6XGAzLk2" at bounding box center [475, 391] width 140 height 18
click at [366, 395] on input "checkbox" at bounding box center [368, 396] width 13 height 13
checkbox input "true"
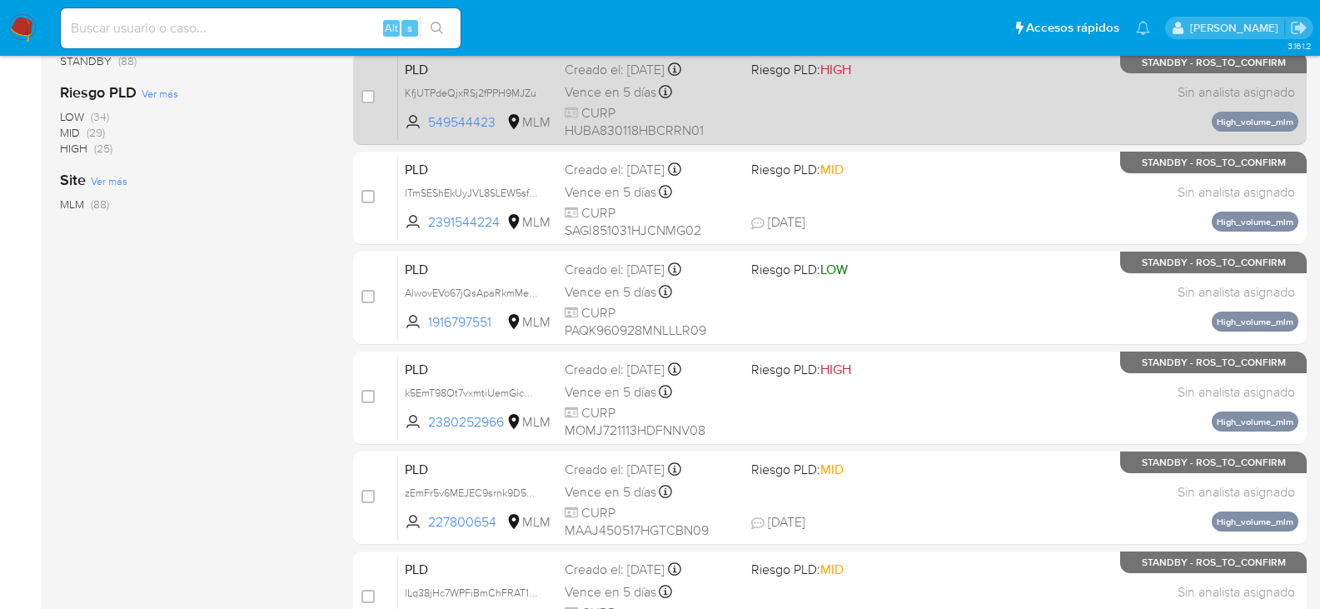
scroll to position [583, 0]
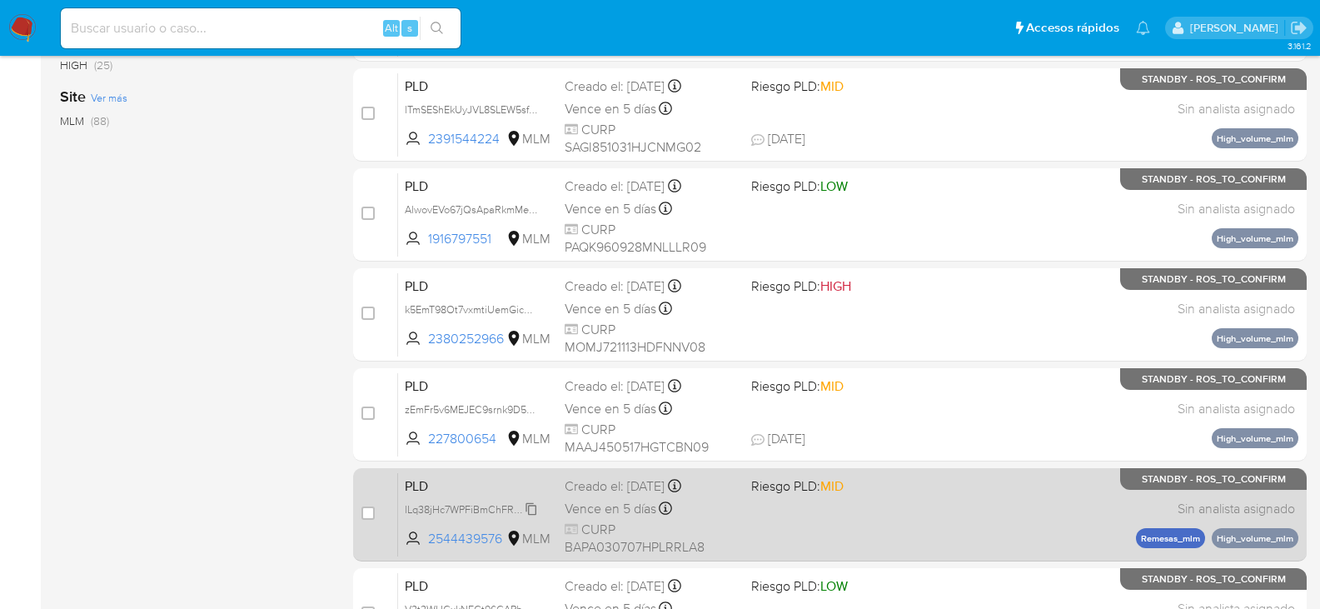
click at [527, 508] on span "lLq38jHc7WPFiBmChFRAT1KH" at bounding box center [474, 508] width 138 height 18
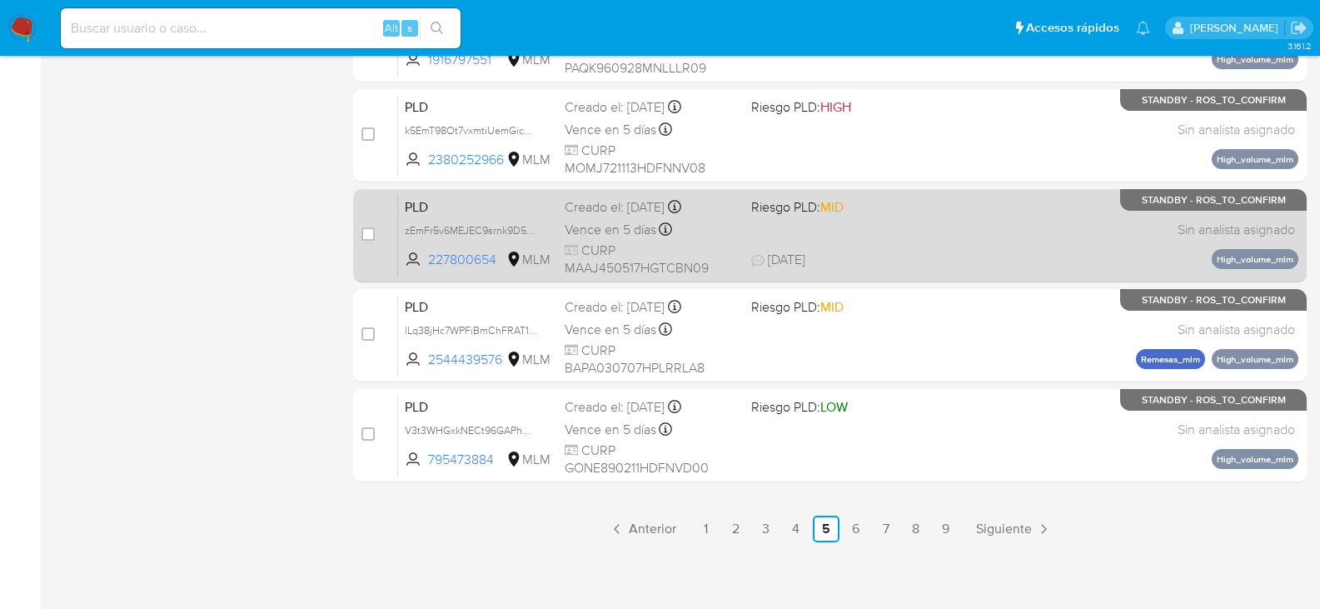
scroll to position [766, 0]
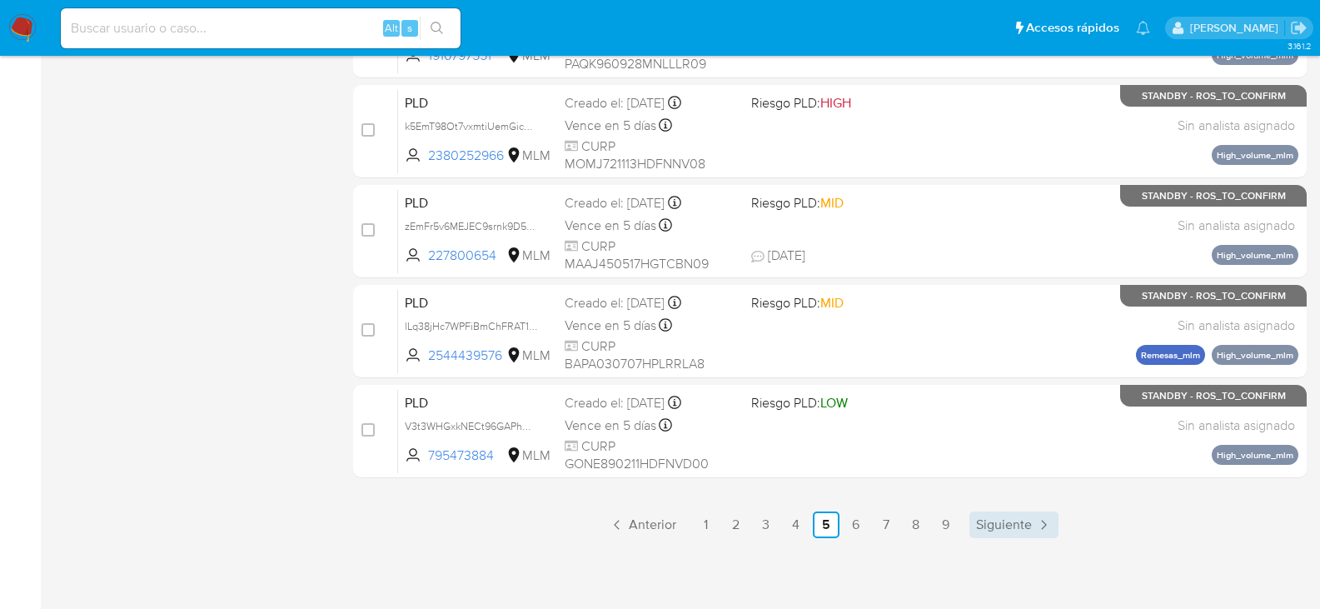
click at [999, 524] on span "Siguiente" at bounding box center [1004, 524] width 56 height 13
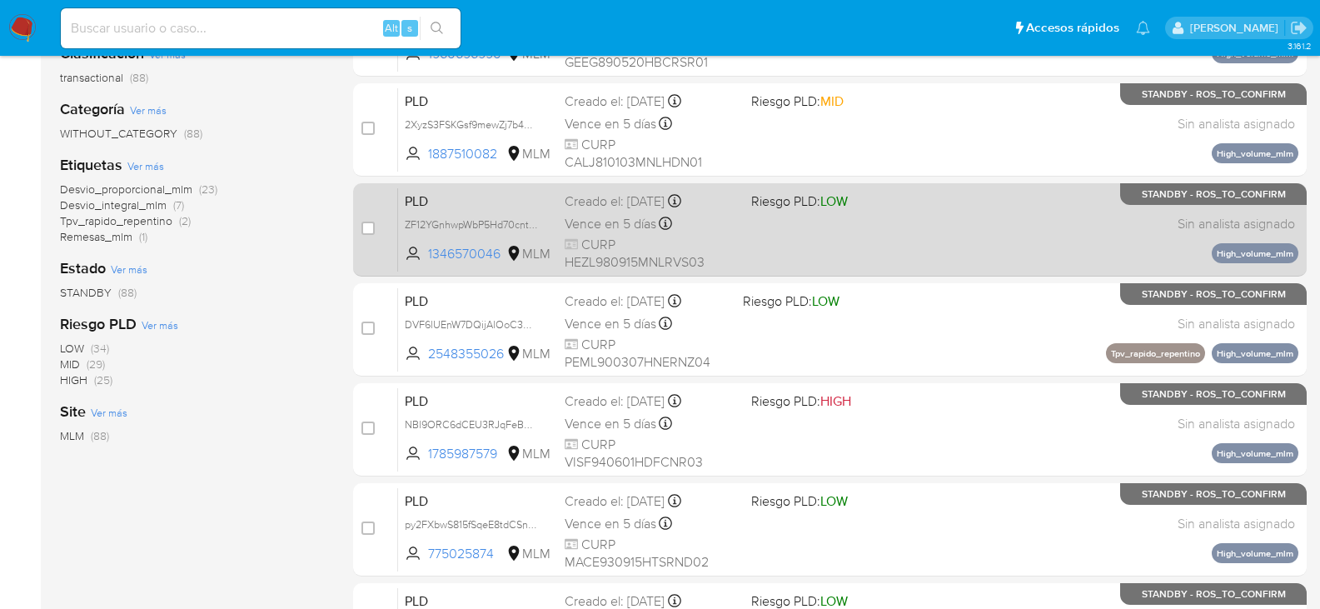
scroll to position [333, 0]
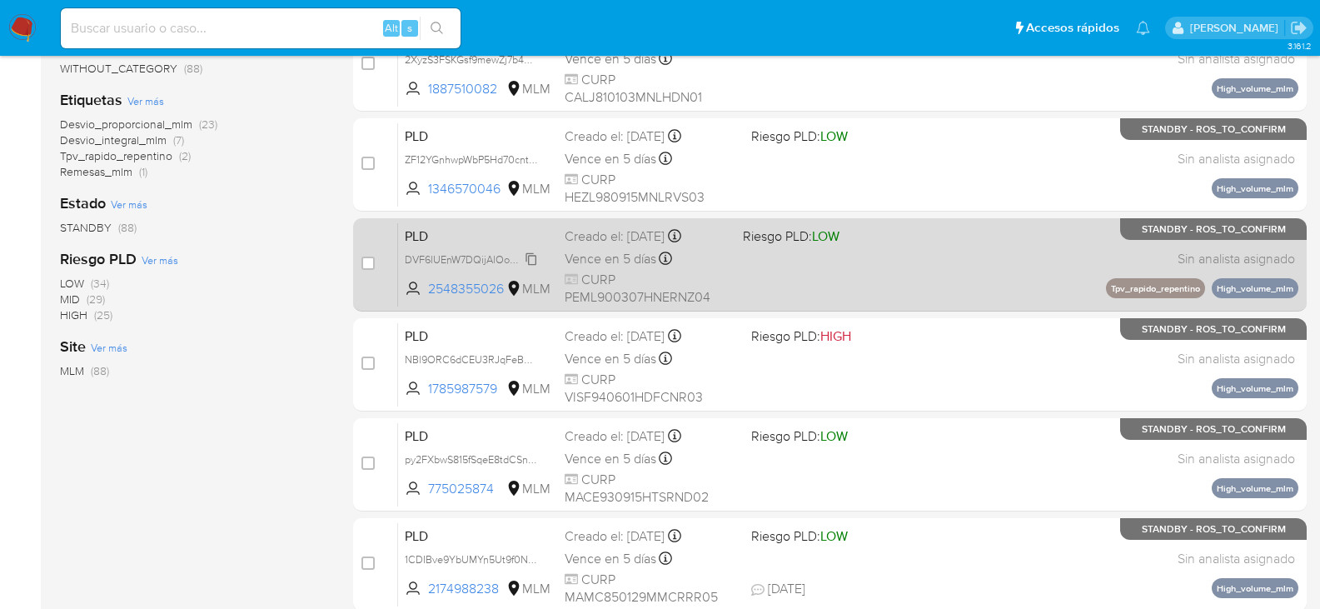
click at [526, 260] on span "DVF6lUEnW7DQijAlOoC3RZGv" at bounding box center [476, 258] width 143 height 18
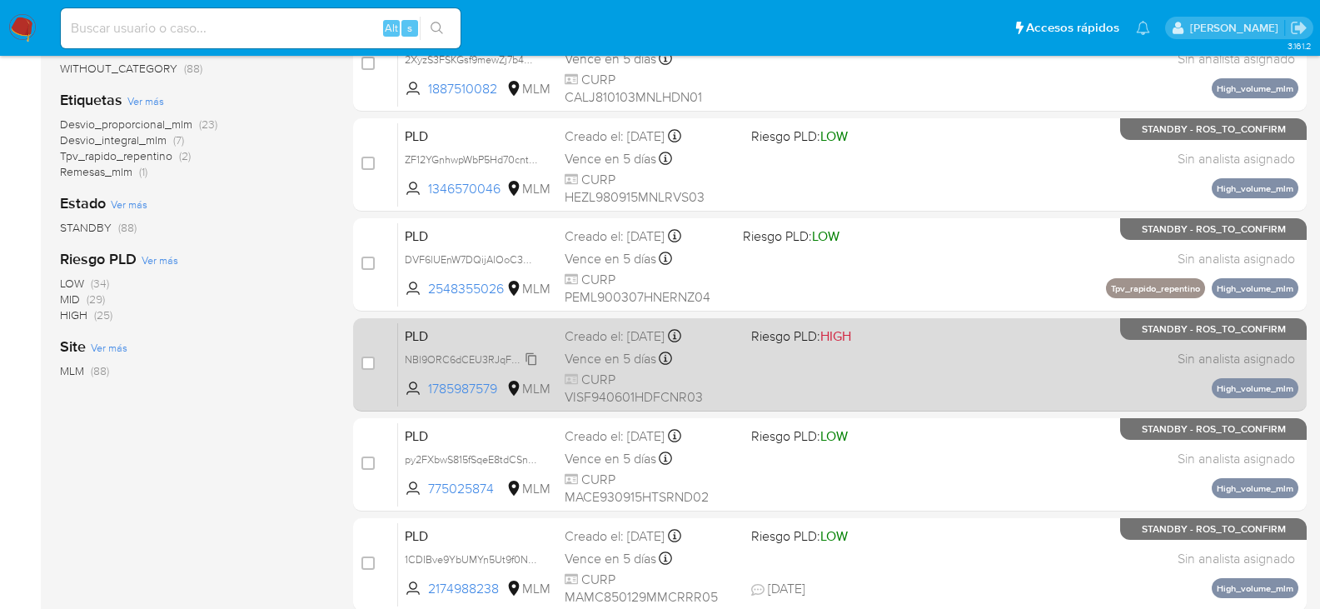
click at [533, 357] on span "NBl9ORC6dCEU3RJqFeB6L1Y4" at bounding box center [478, 358] width 146 height 18
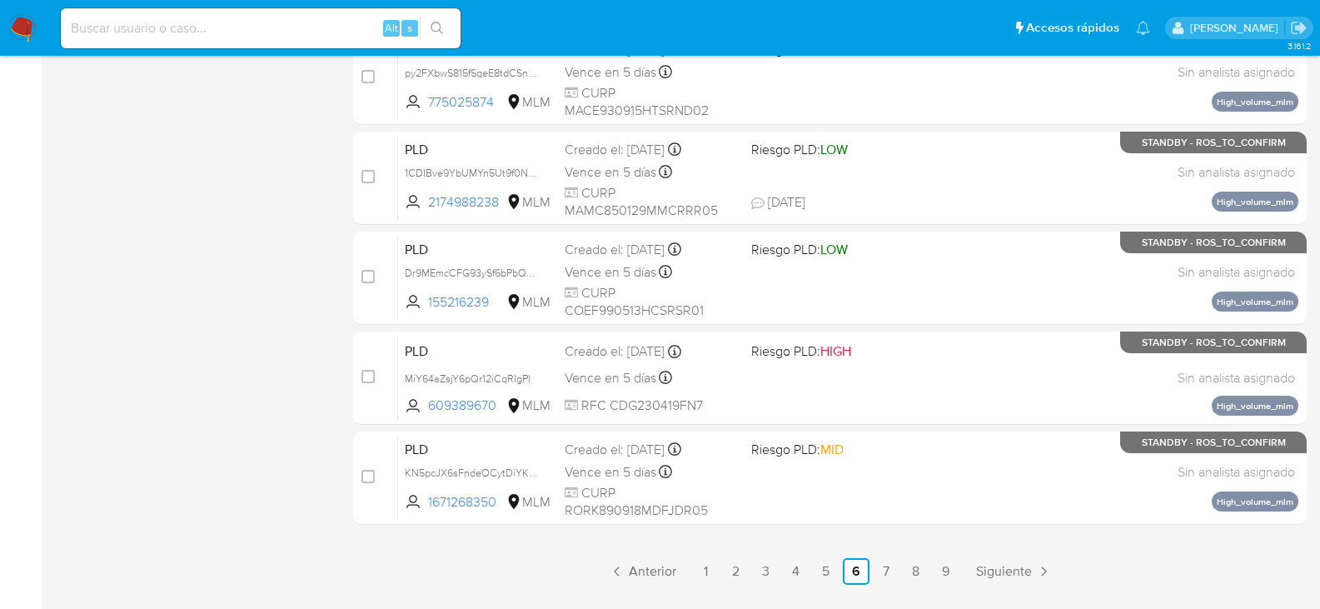
scroll to position [750, 0]
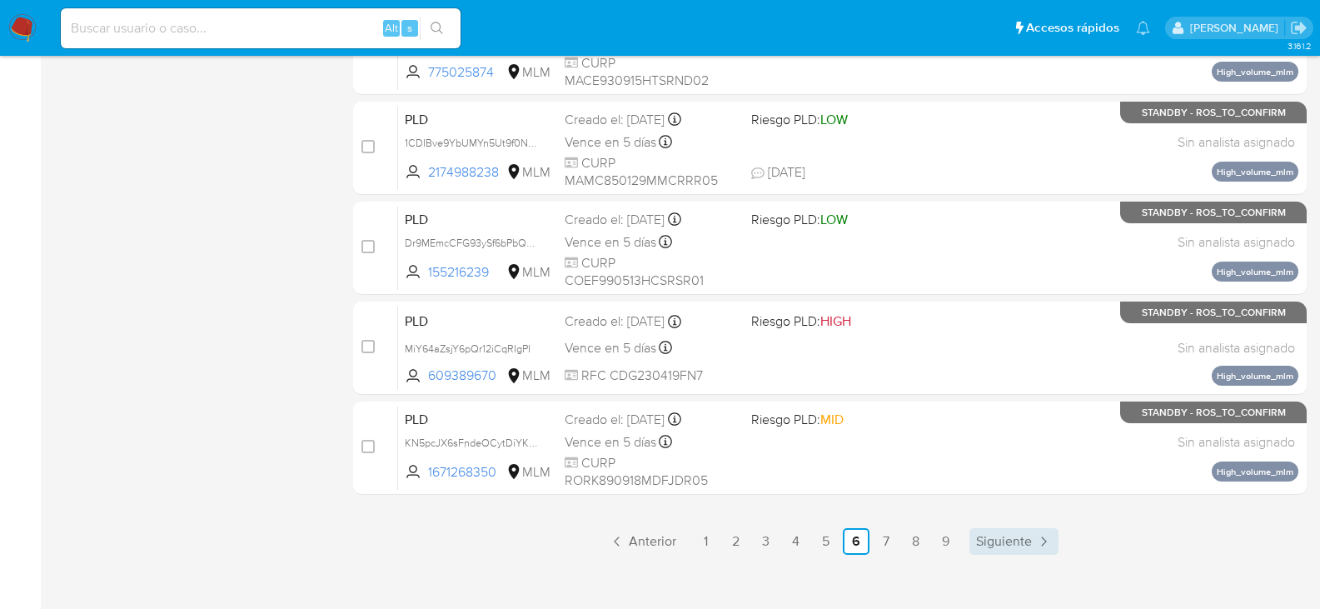
click at [990, 545] on span "Siguiente" at bounding box center [1004, 541] width 56 height 13
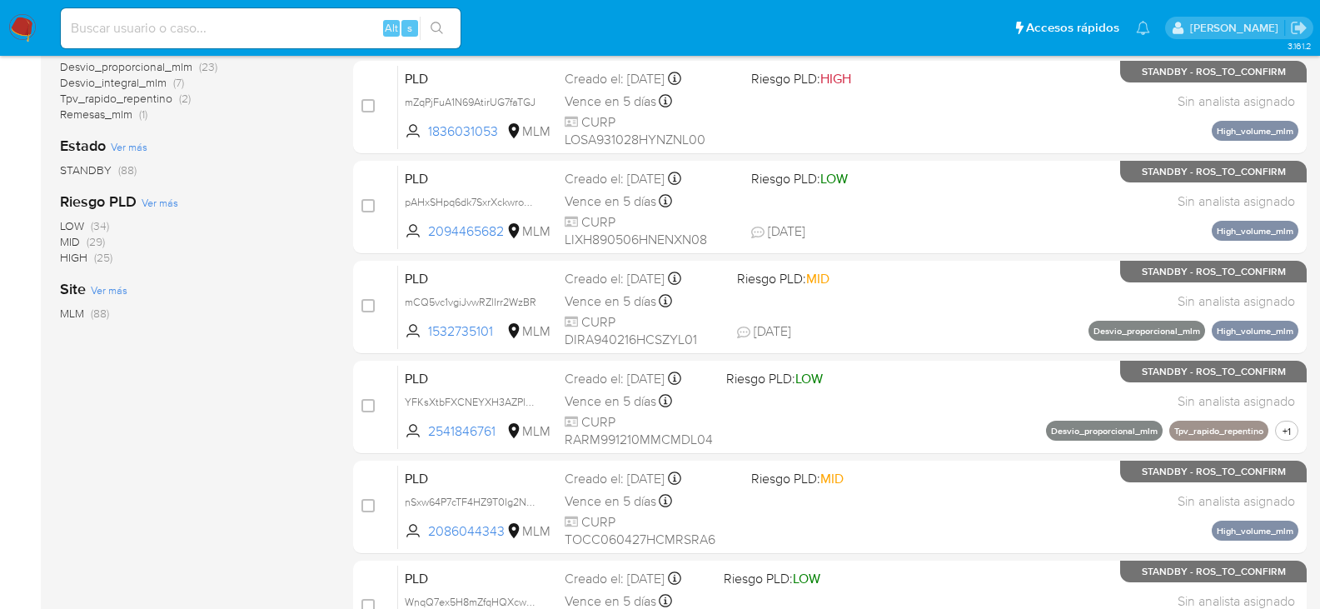
scroll to position [416, 0]
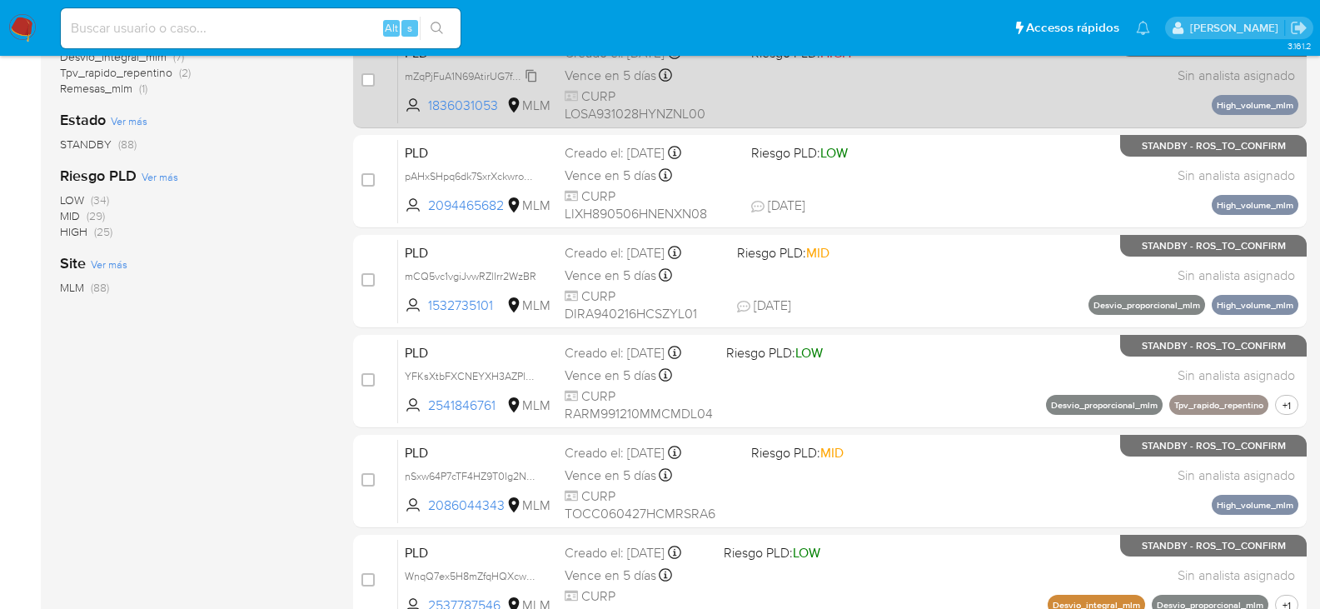
click at [535, 79] on span "mZqPjFuA1N69AtirUG7faTGJ" at bounding box center [470, 75] width 131 height 18
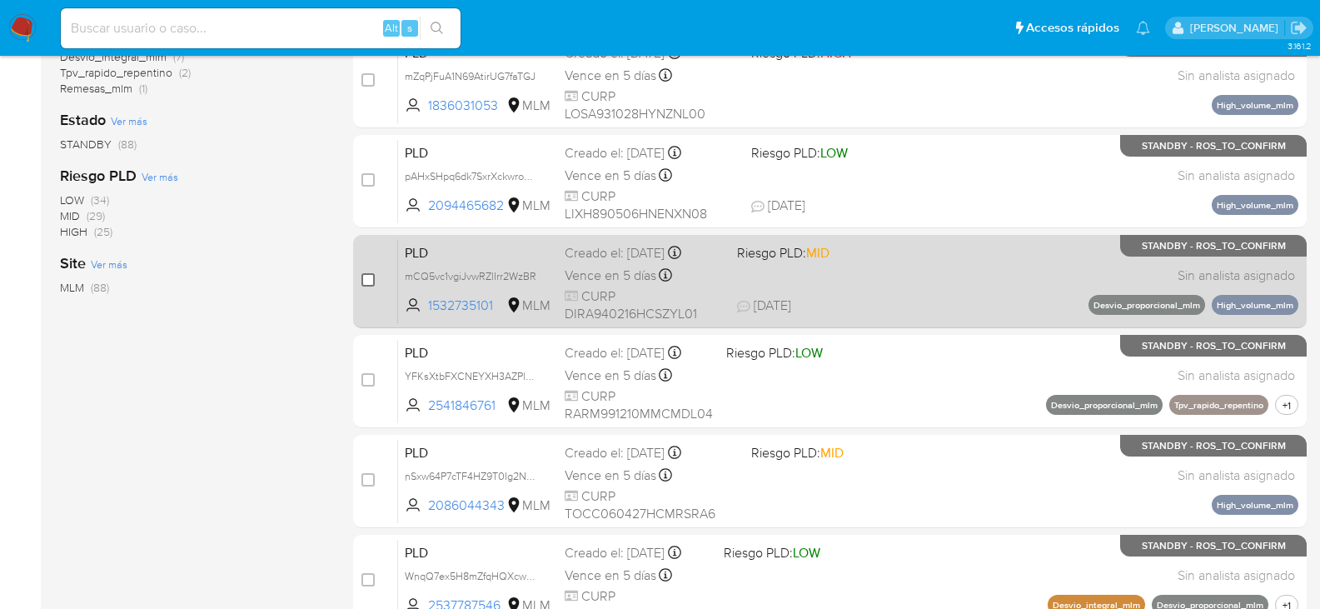
click at [370, 280] on input "checkbox" at bounding box center [368, 279] width 13 height 13
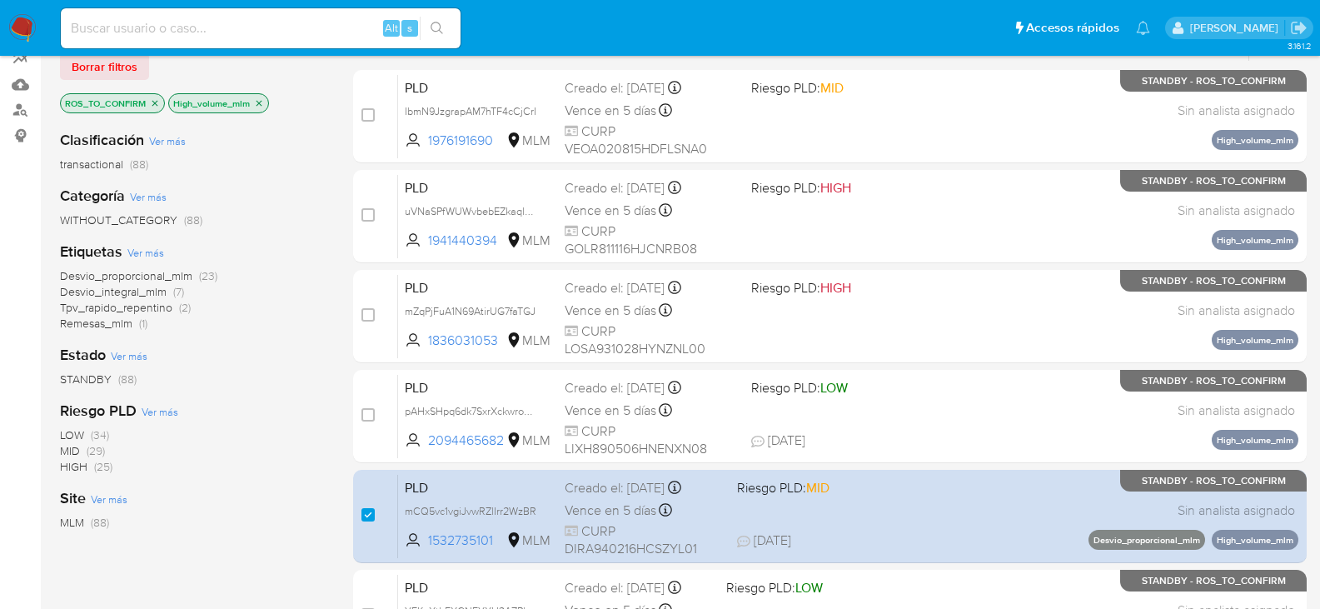
scroll to position [167, 0]
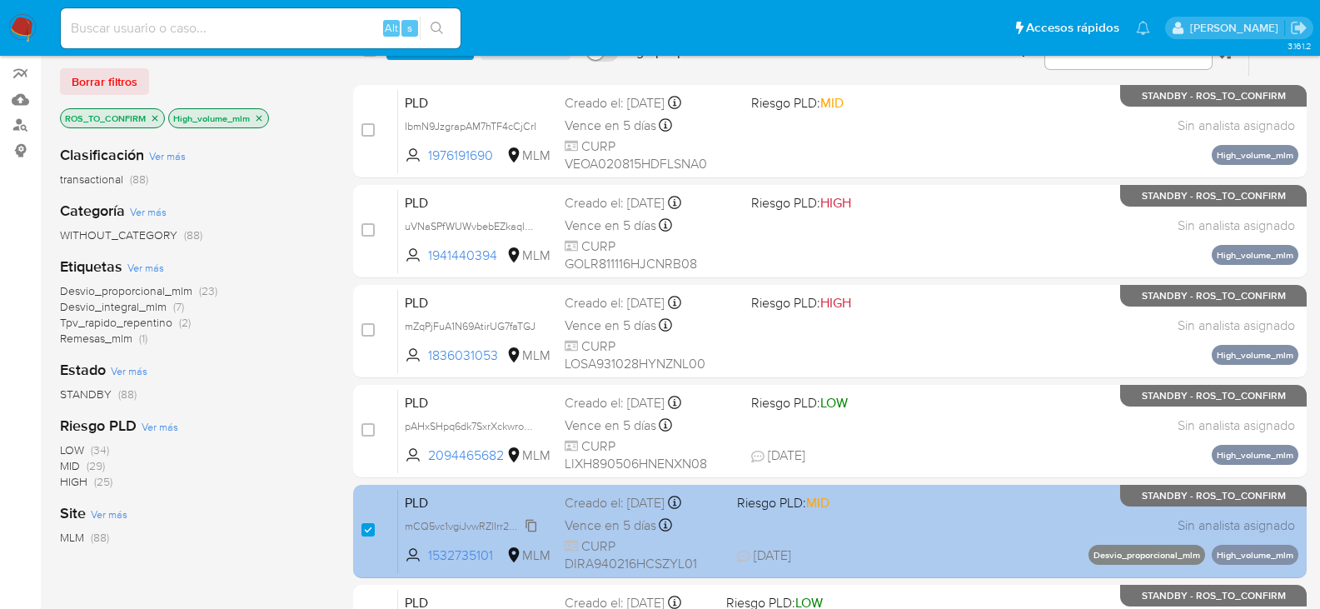
click at [531, 526] on span "mCQ5vc1vgiJvwRZlIrr2WzBR" at bounding box center [471, 525] width 132 height 18
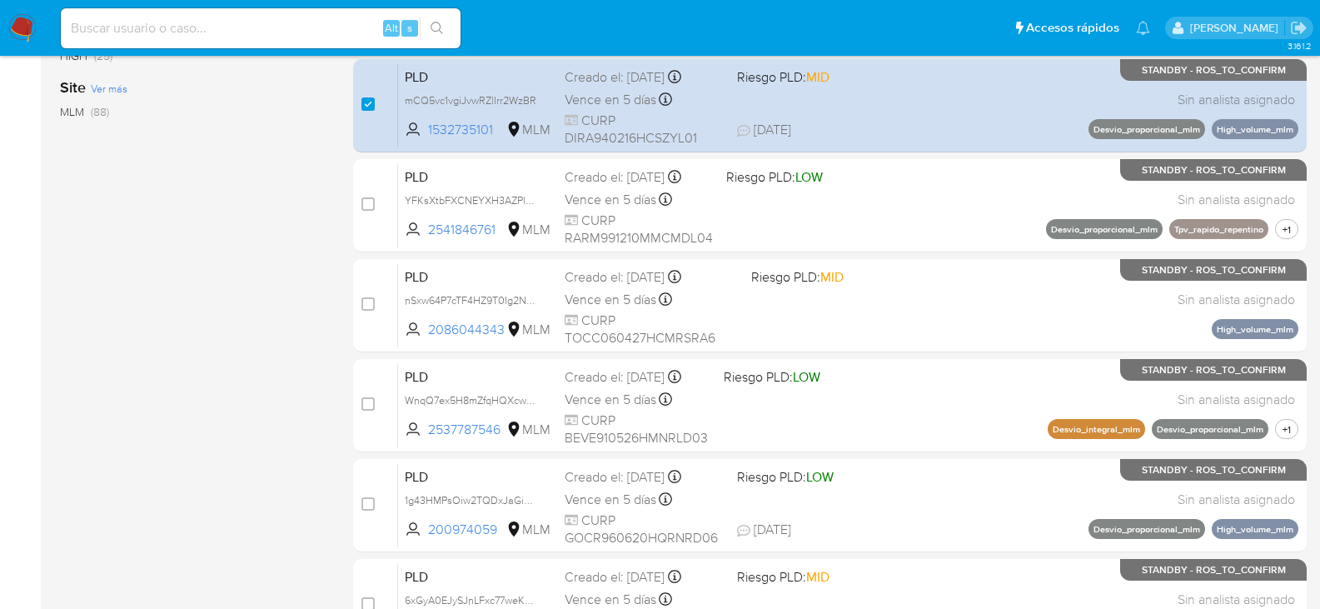
scroll to position [350, 0]
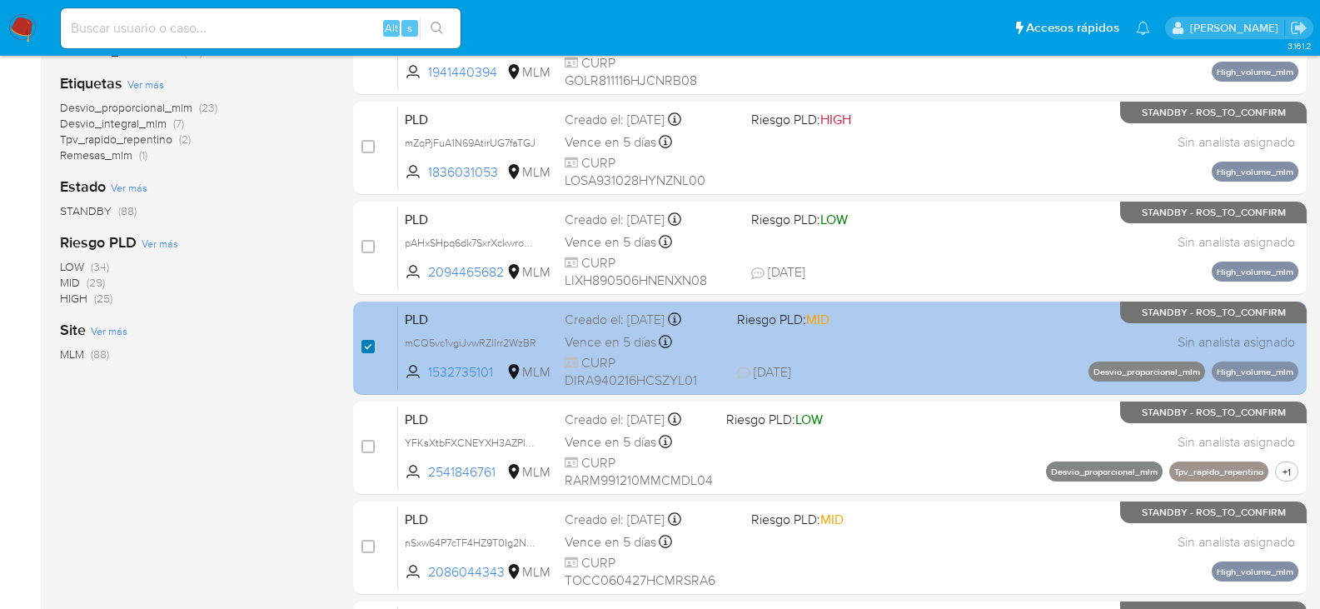
click at [370, 347] on input "checkbox" at bounding box center [368, 346] width 13 height 13
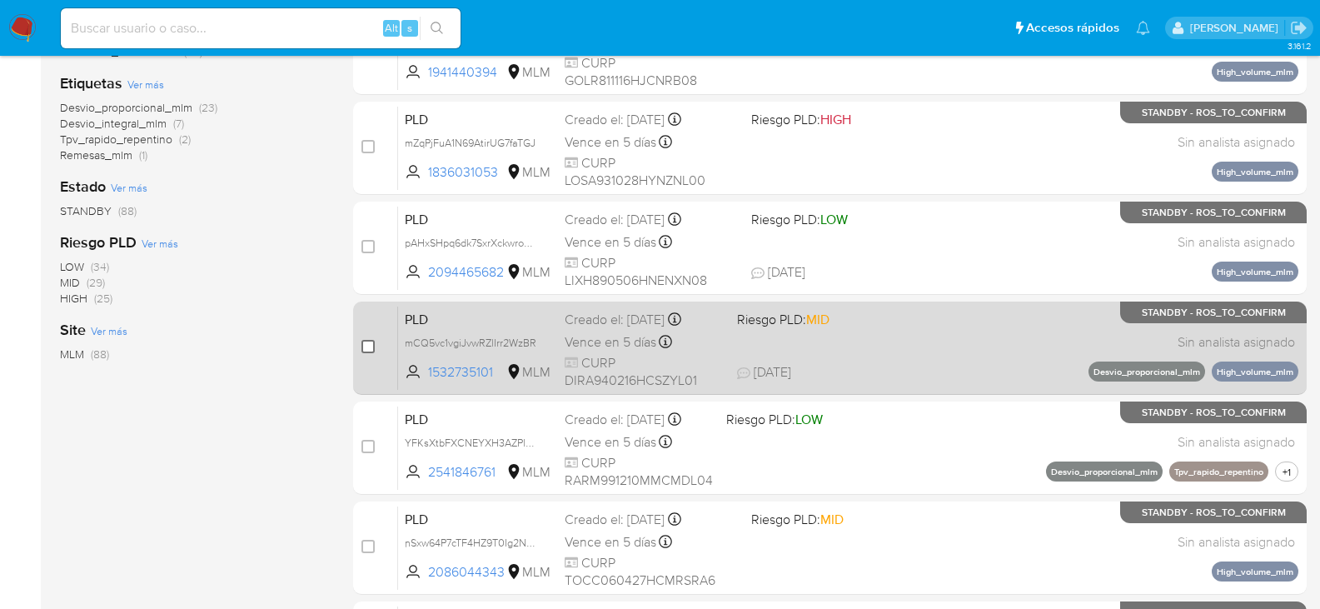
click at [367, 349] on input "checkbox" at bounding box center [368, 346] width 13 height 13
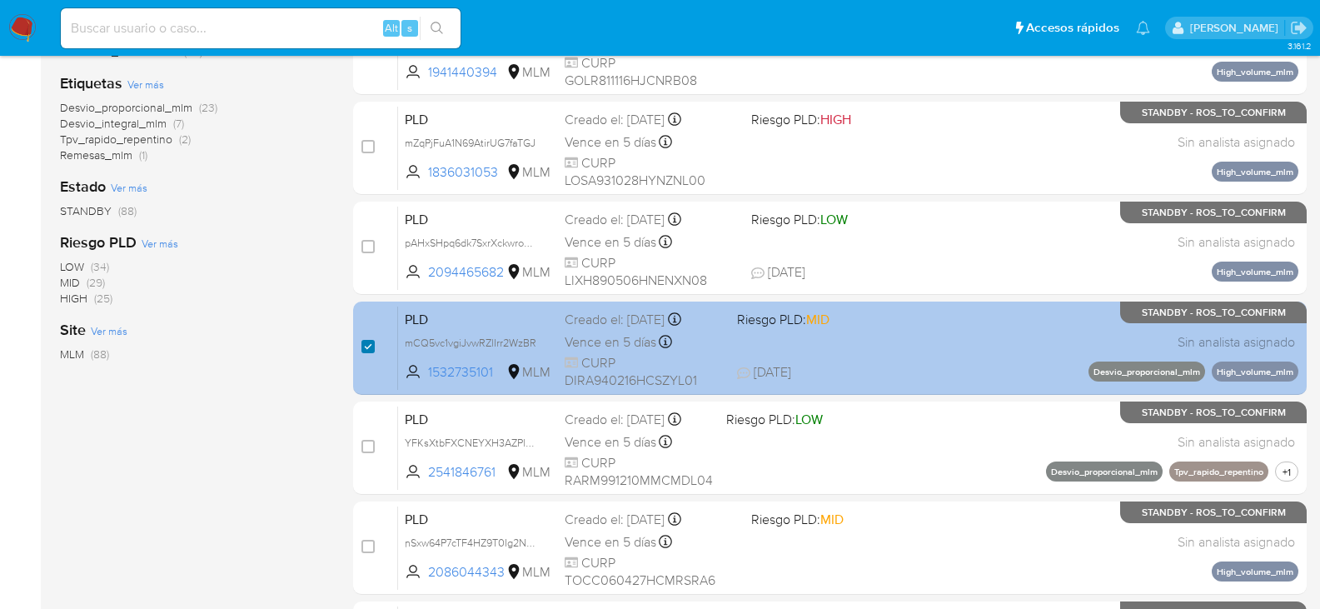
click at [364, 347] on input "checkbox" at bounding box center [368, 346] width 13 height 13
checkbox input "false"
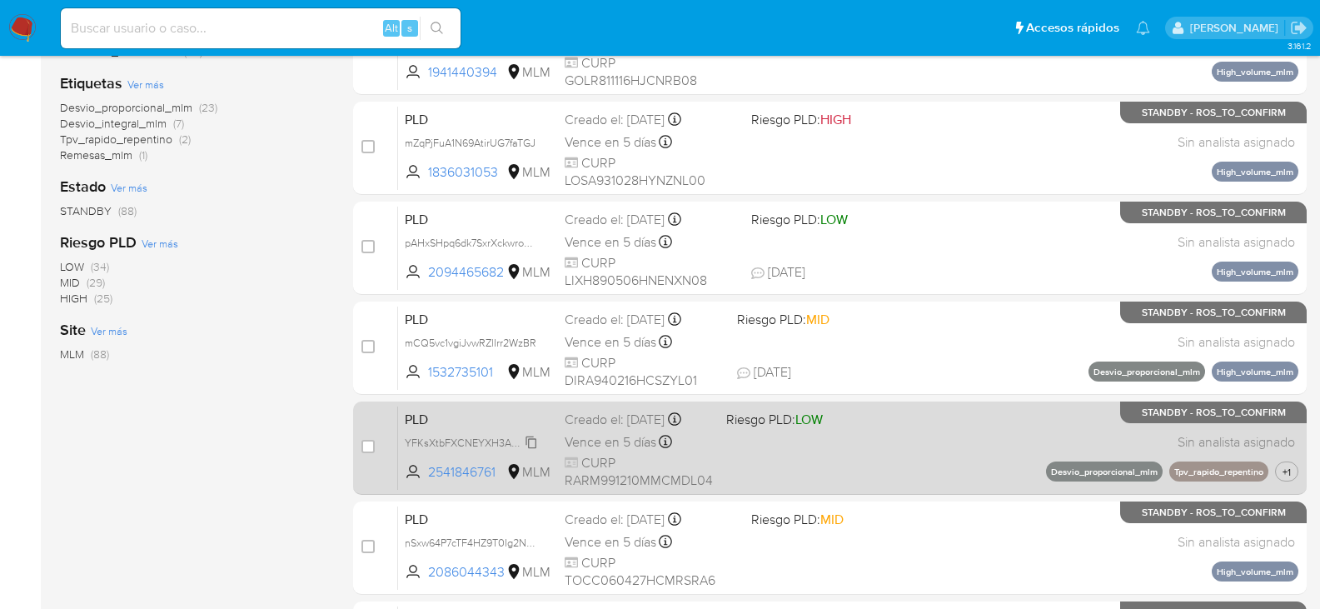
click at [531, 443] on span "YFKsXtbFXCNEYXH3AZPlX54K" at bounding box center [478, 441] width 146 height 18
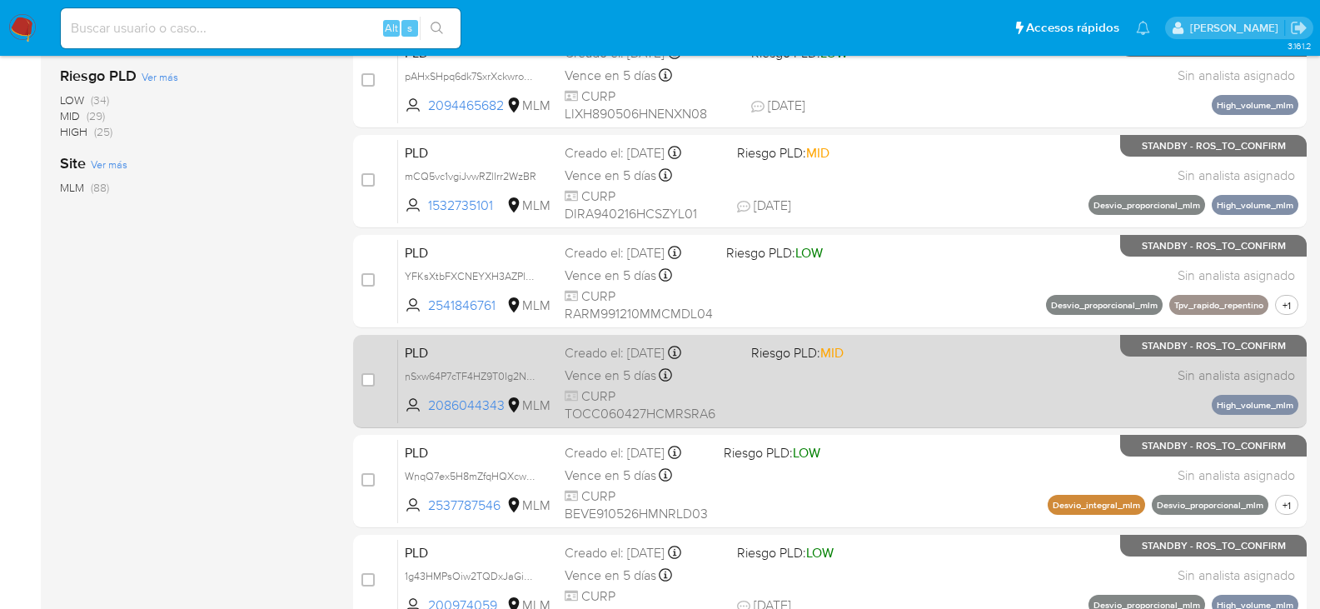
scroll to position [600, 0]
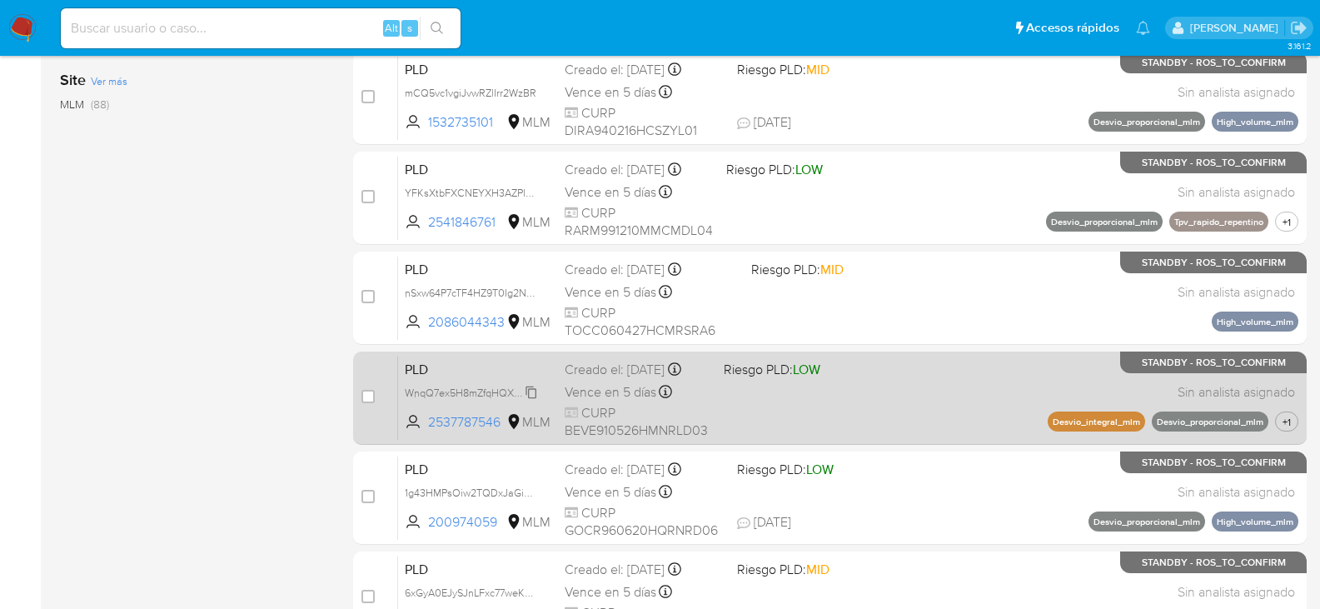
click at [534, 401] on span "WnqQ7ex5H8mZfqHQXcwCzied" at bounding box center [479, 391] width 148 height 18
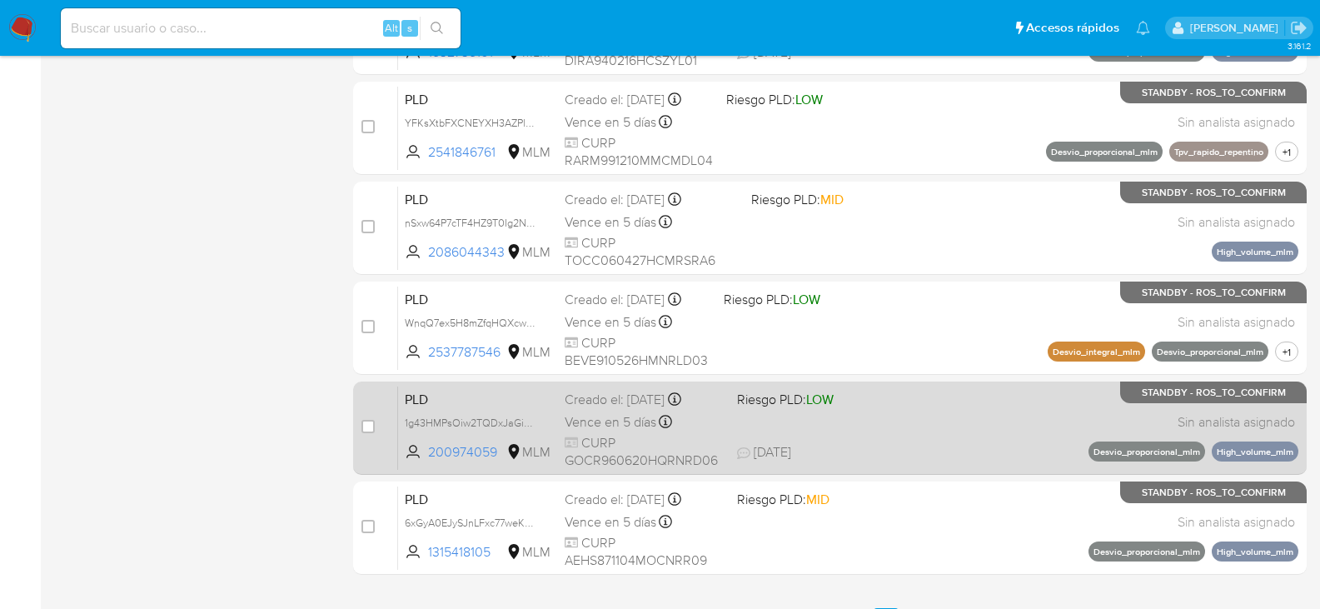
scroll to position [766, 0]
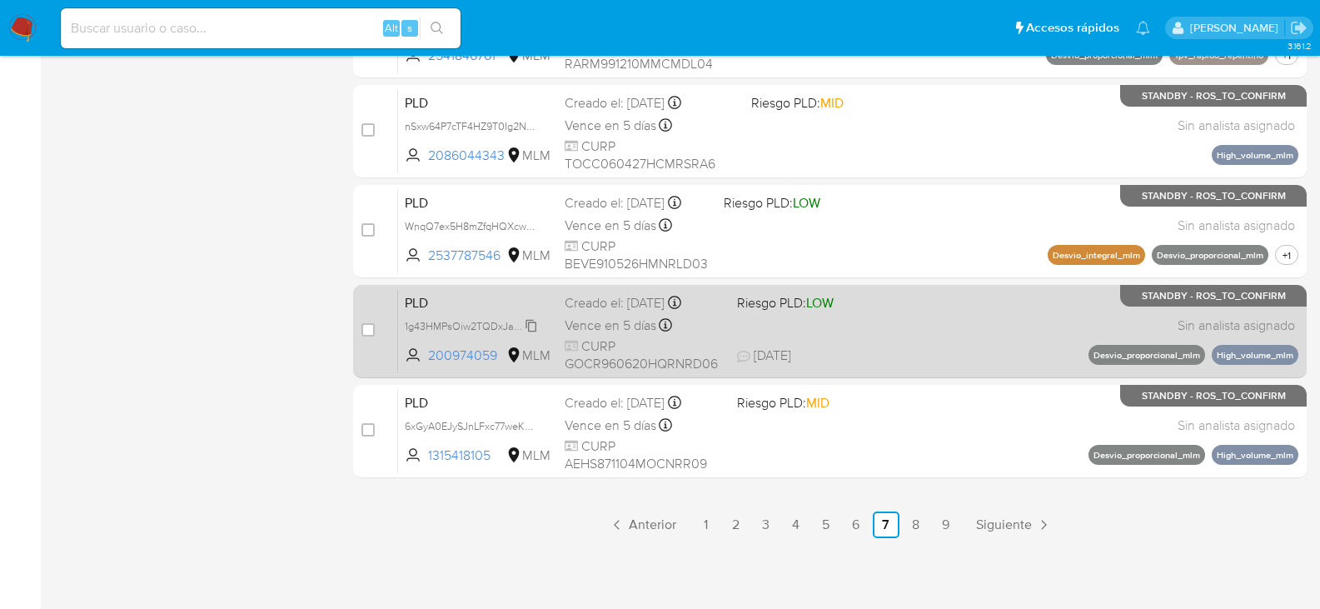
click at [534, 326] on span "1g43HMPsOiw2TQDxJaGiDivH" at bounding box center [476, 325] width 142 height 18
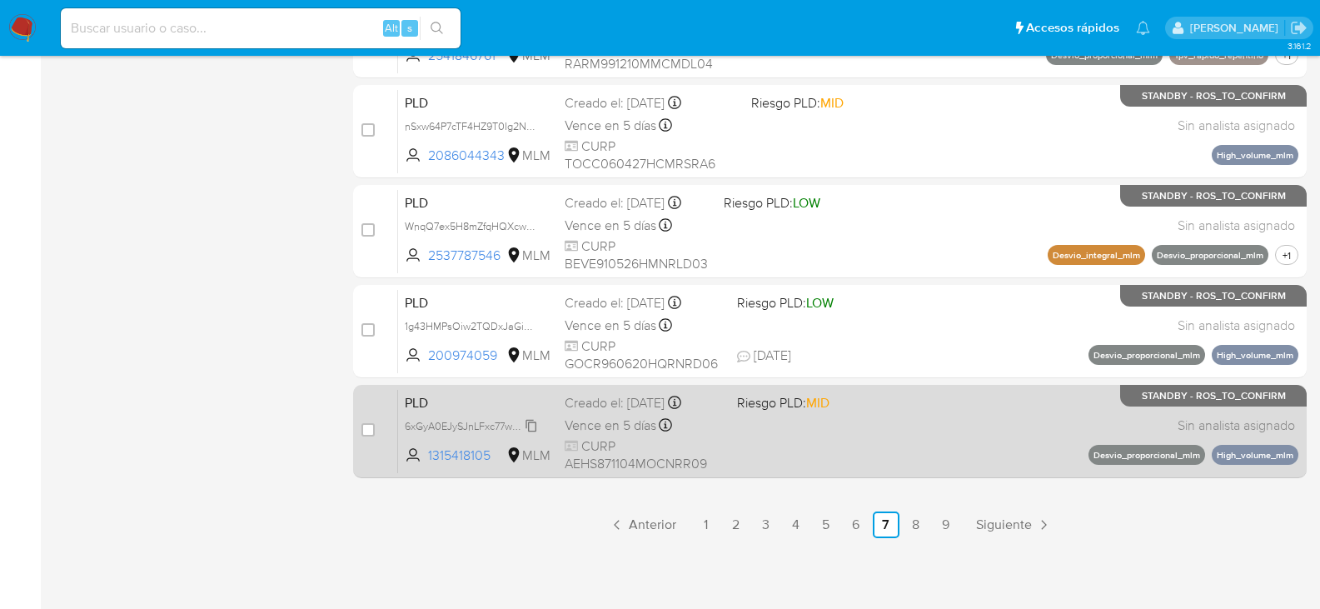
click at [530, 427] on span "6xGyA0EJySJnLFxc77weKgyp" at bounding box center [473, 425] width 137 height 18
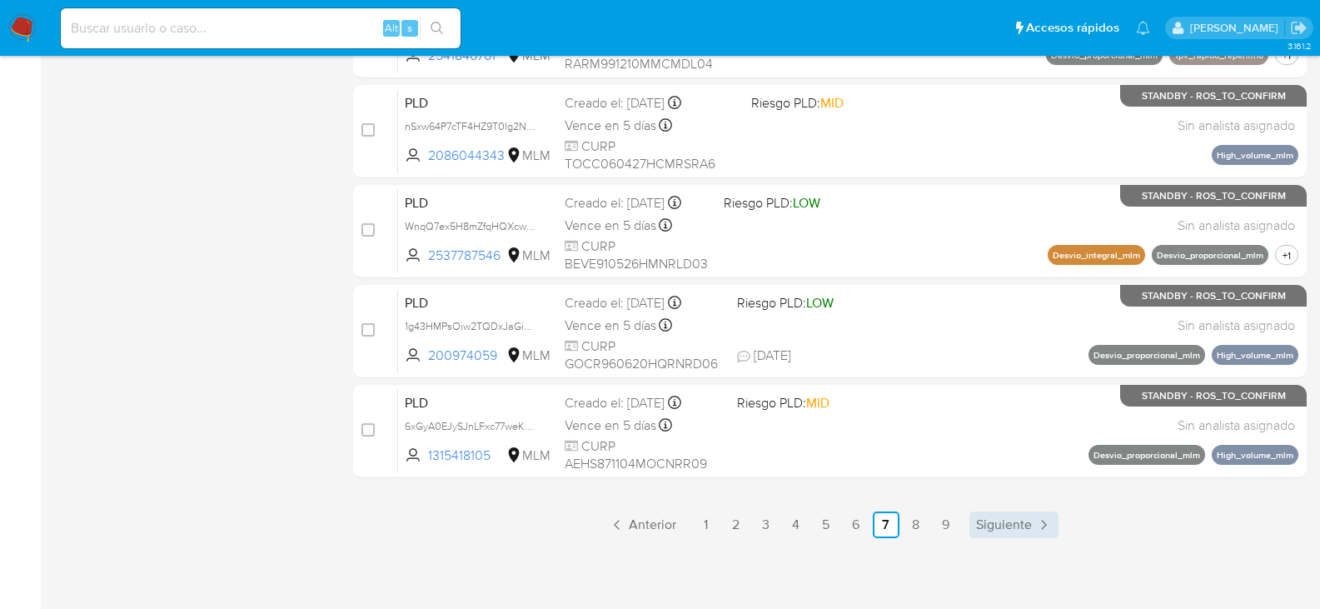
click at [986, 521] on span "Siguiente" at bounding box center [1004, 524] width 56 height 13
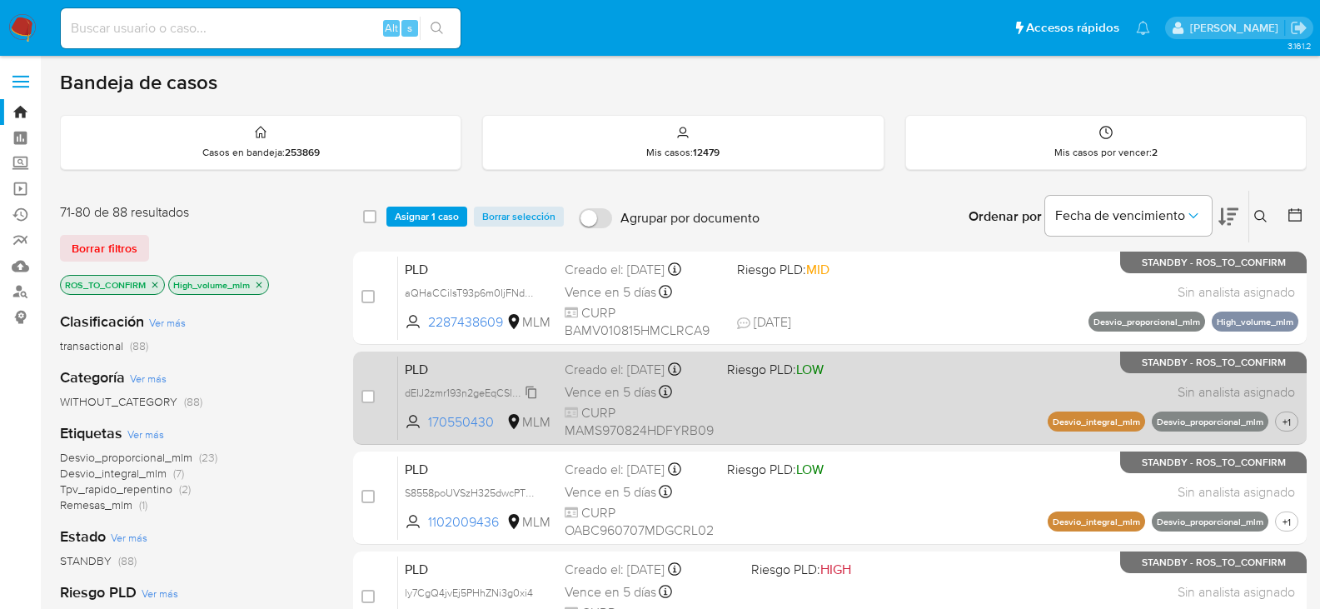
click at [535, 391] on span "dEIJ2zmr193n2geEqCSlvP4Q" at bounding box center [471, 391] width 132 height 18
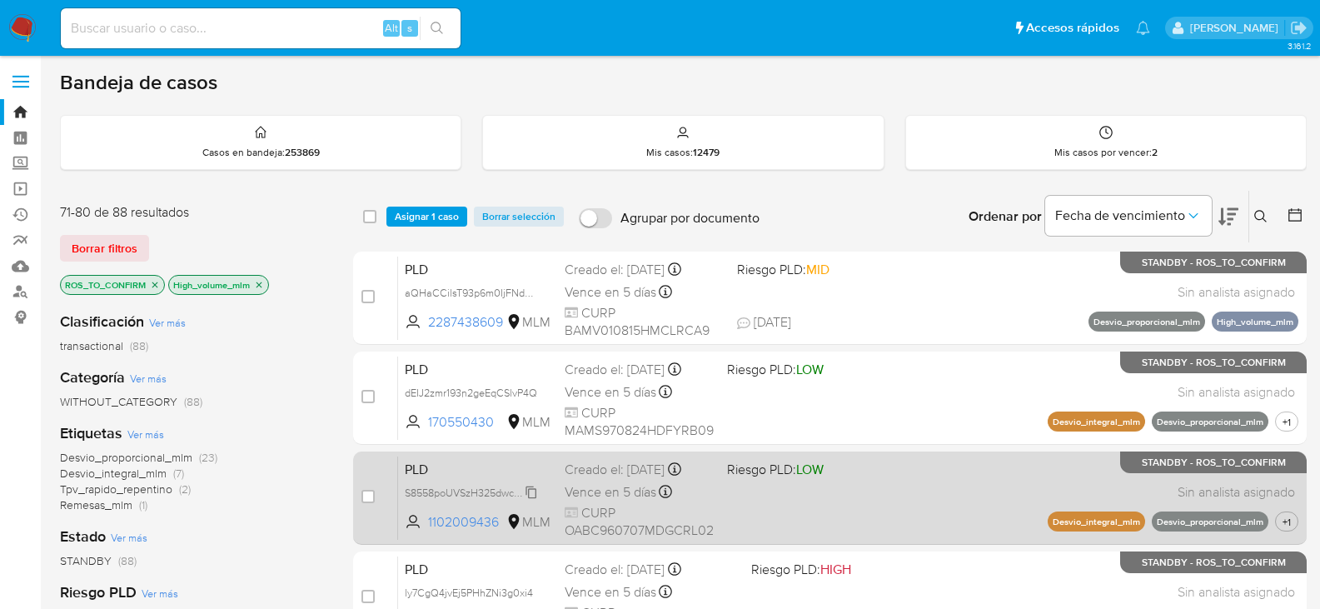
click at [531, 493] on span "S8558poUVSzH325dwcPTh8SM" at bounding box center [478, 491] width 147 height 18
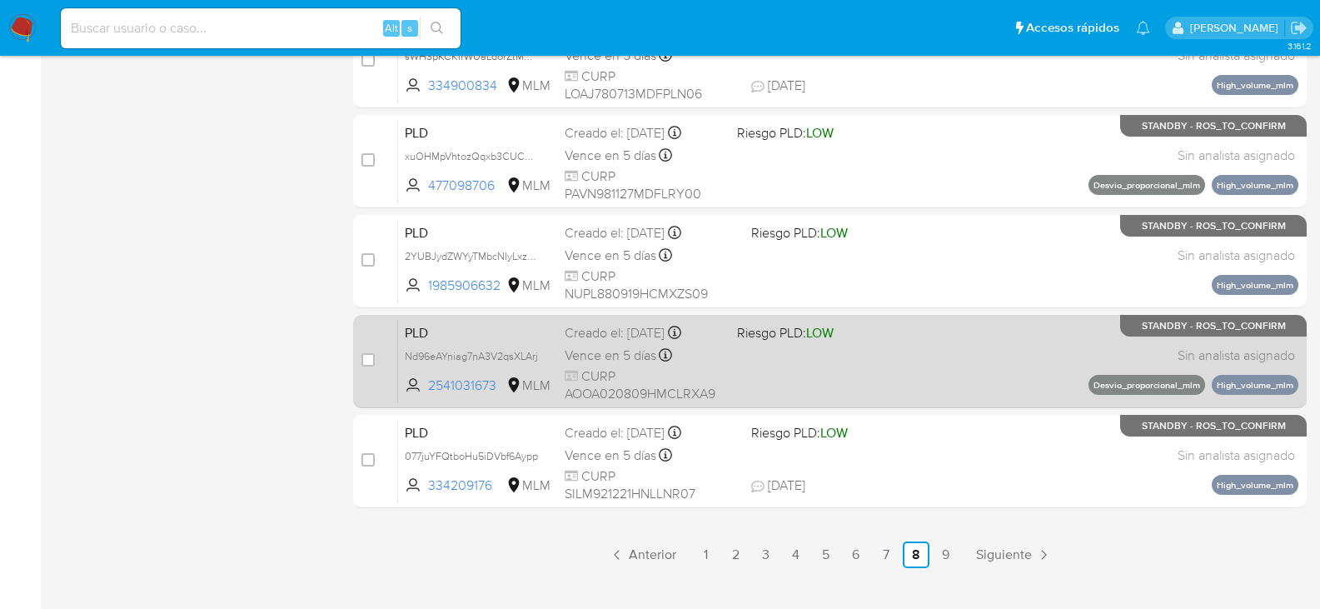
scroll to position [750, 0]
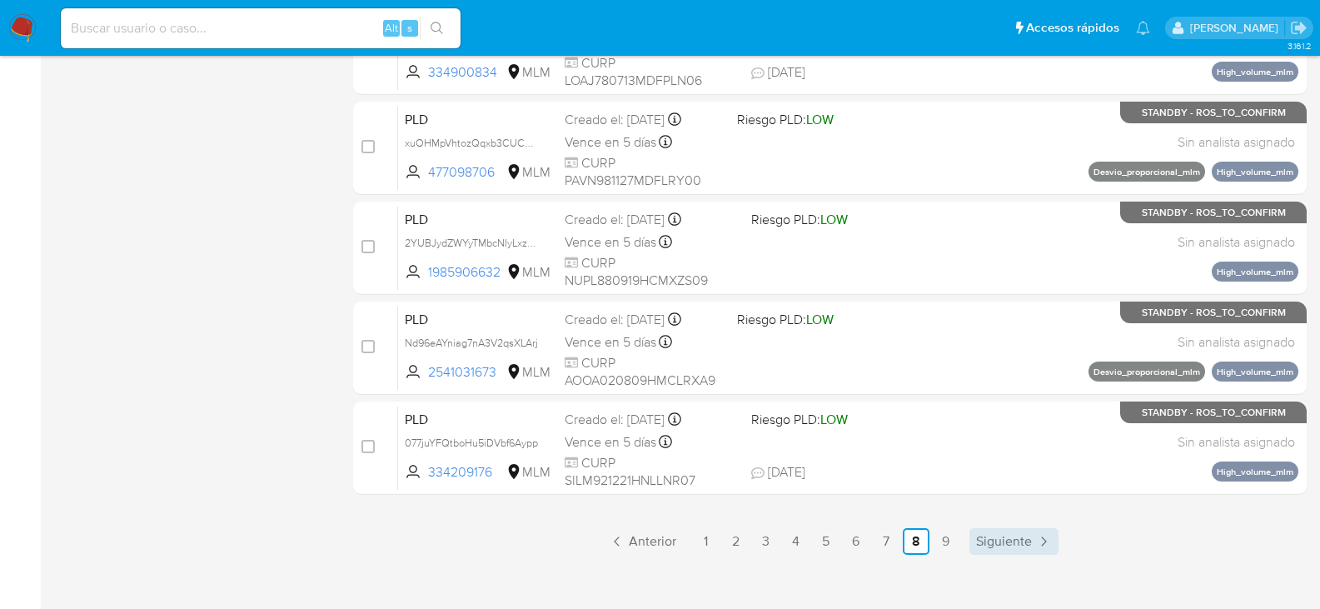
click at [1016, 536] on span "Siguiente" at bounding box center [1004, 541] width 56 height 13
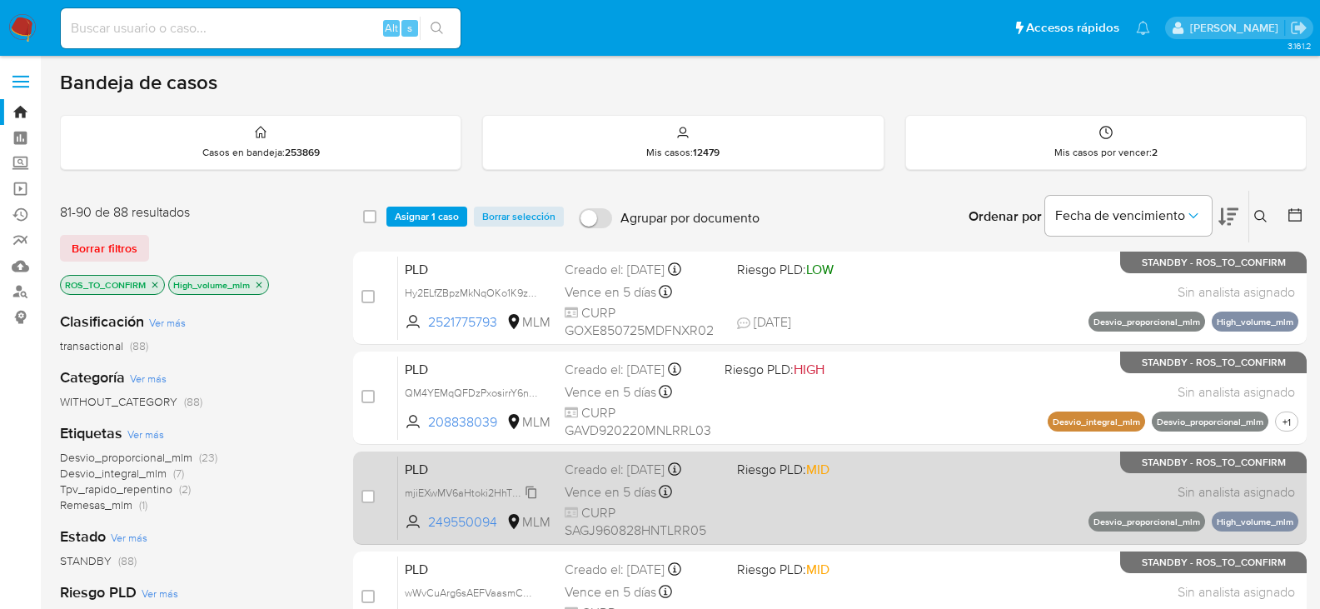
click at [536, 497] on span "mjiEXwMV6aHtoki2HhT0CWs1" at bounding box center [474, 491] width 139 height 18
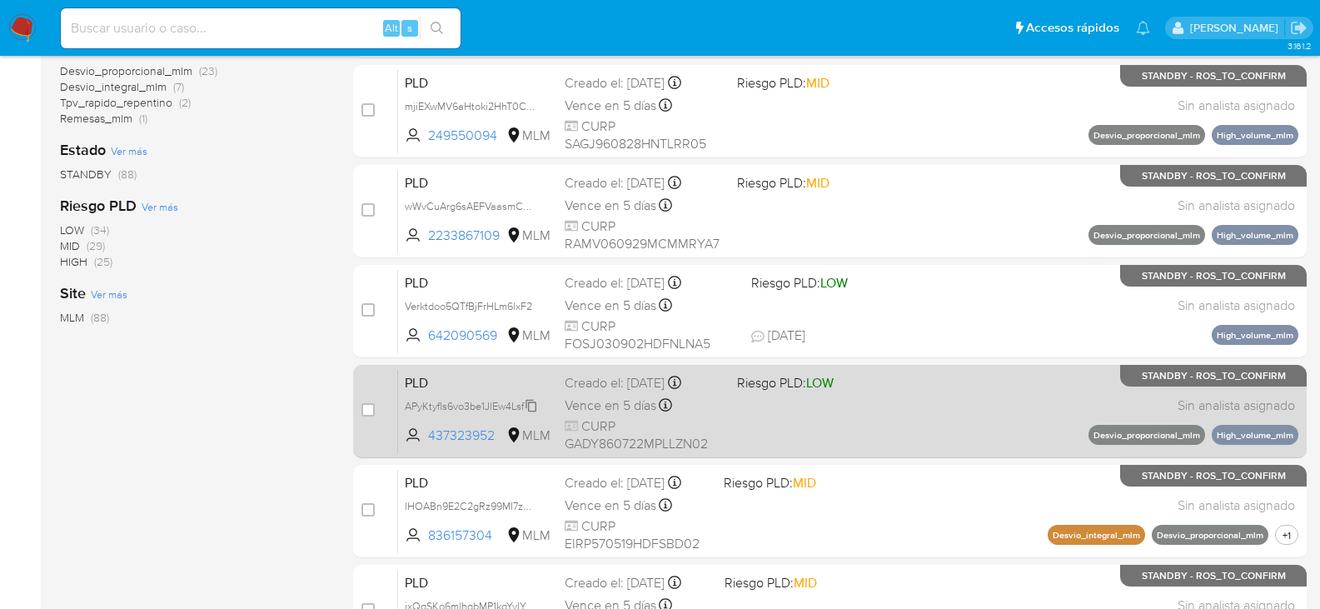
scroll to position [416, 0]
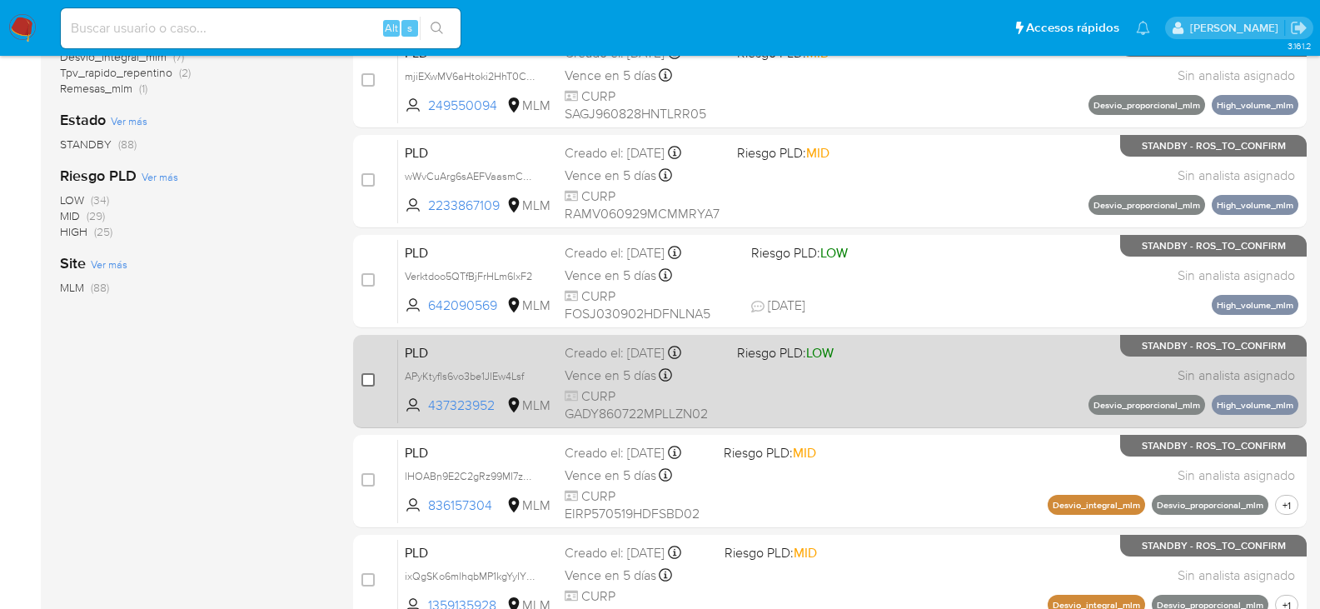
click at [367, 381] on input "checkbox" at bounding box center [368, 379] width 13 height 13
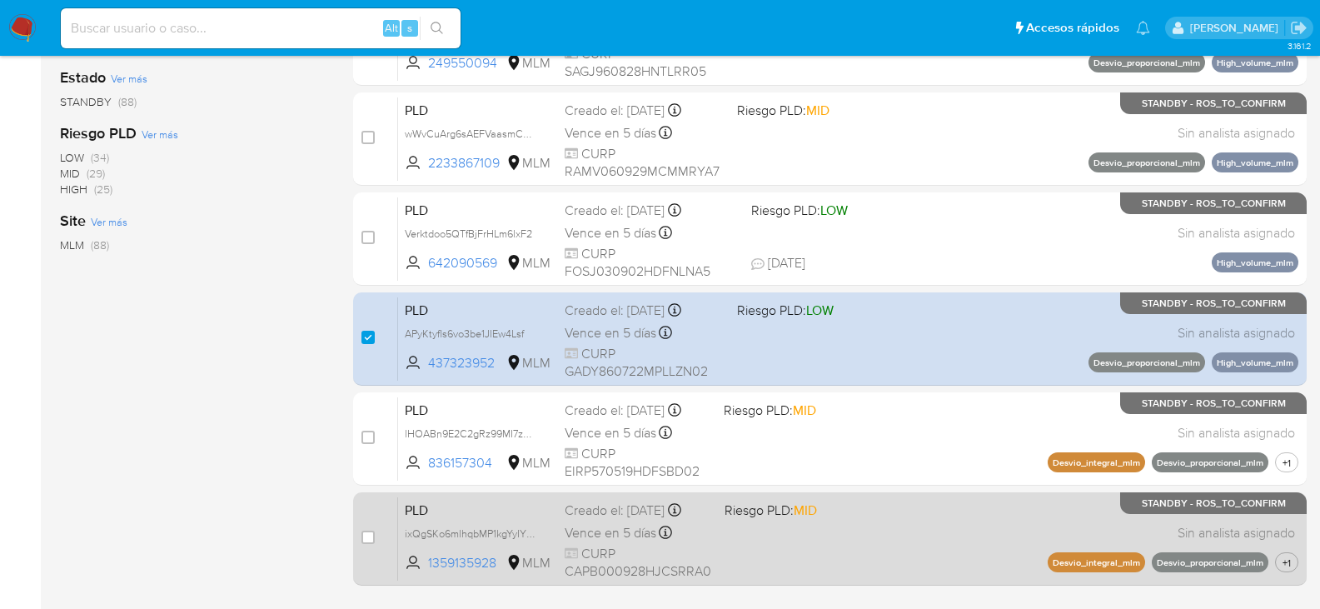
scroll to position [500, 0]
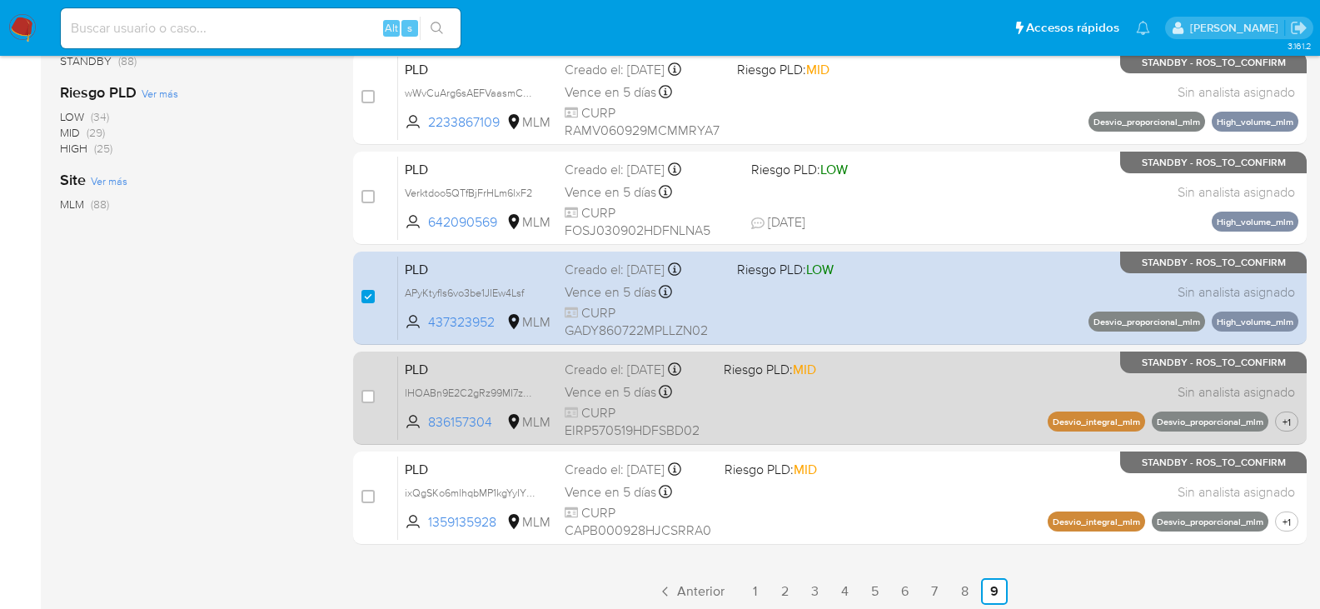
click at [902, 432] on div "PLD lHOABn9E2C2gRz99MI7zwizz 836157304 MLM Riesgo PLD: MID Creado el: 12/08/202…" at bounding box center [848, 398] width 900 height 84
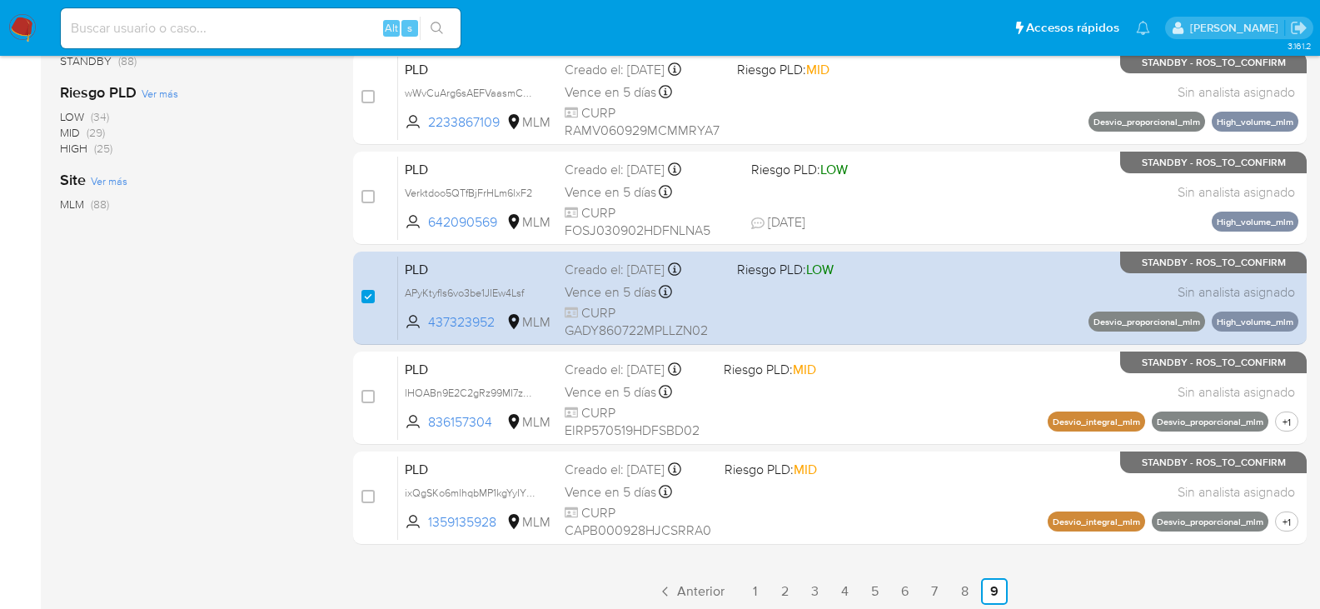
click at [252, 317] on div "Clasificación Ver más transactional (88) Categoría Ver más WITHOUT_CATEGORY (88…" at bounding box center [193, 81] width 267 height 566
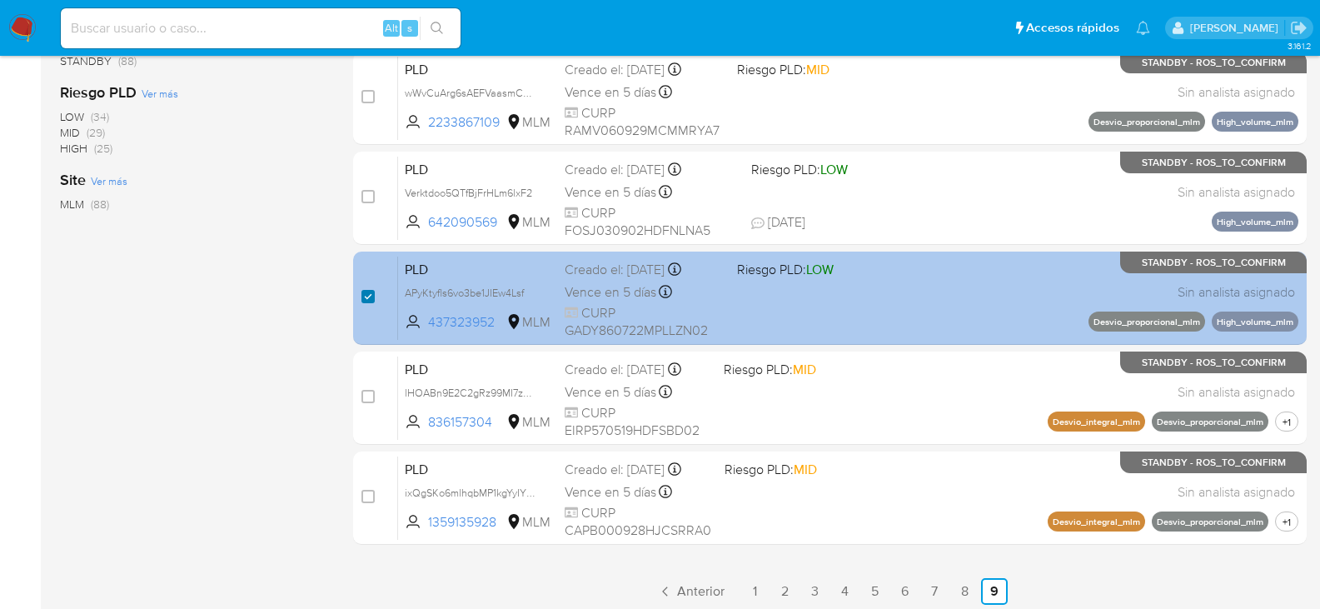
click at [366, 293] on input "checkbox" at bounding box center [368, 296] width 13 height 13
checkbox input "false"
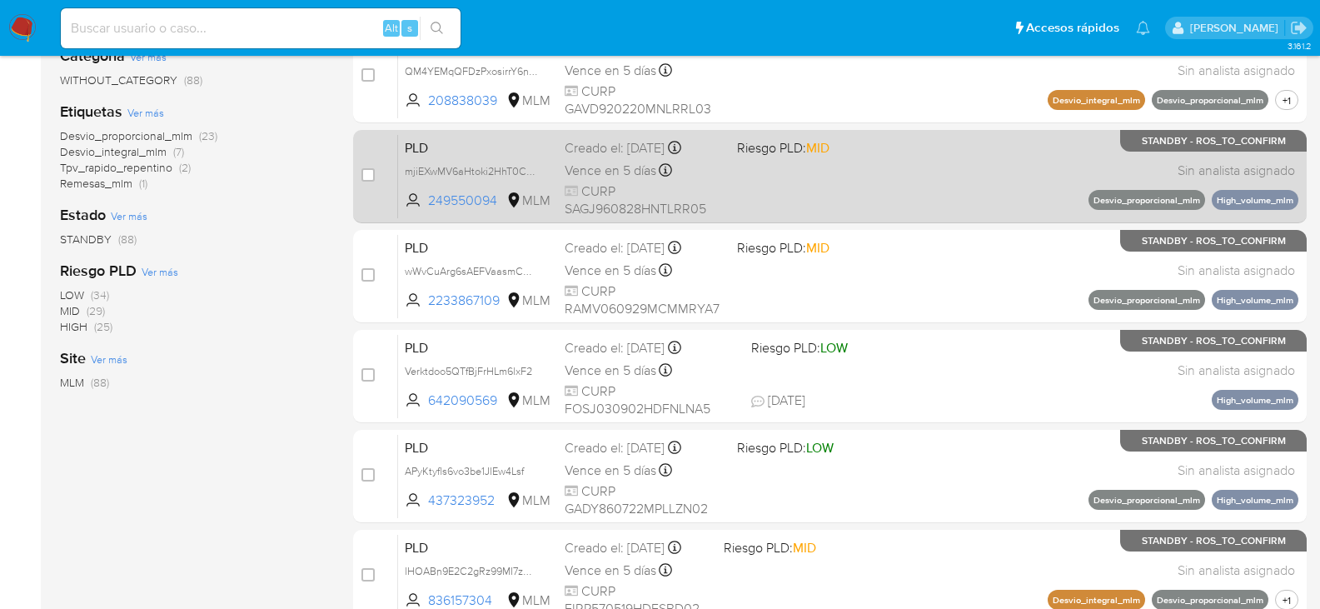
scroll to position [83, 0]
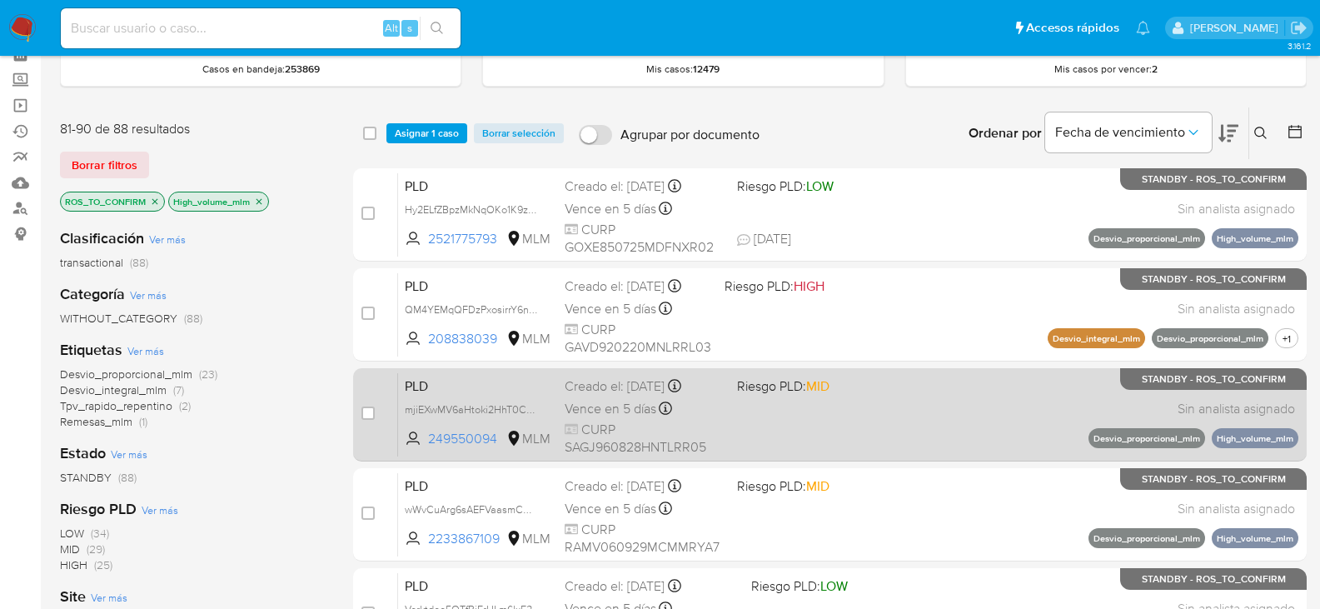
drag, startPoint x: 834, startPoint y: 447, endPoint x: 785, endPoint y: 432, distance: 51.4
click at [794, 435] on div "case-item-checkbox No es posible asignar el caso PLD Hy2ELfZBpzMkNqOKo1K9zfr5 2…" at bounding box center [830, 564] width 954 height 793
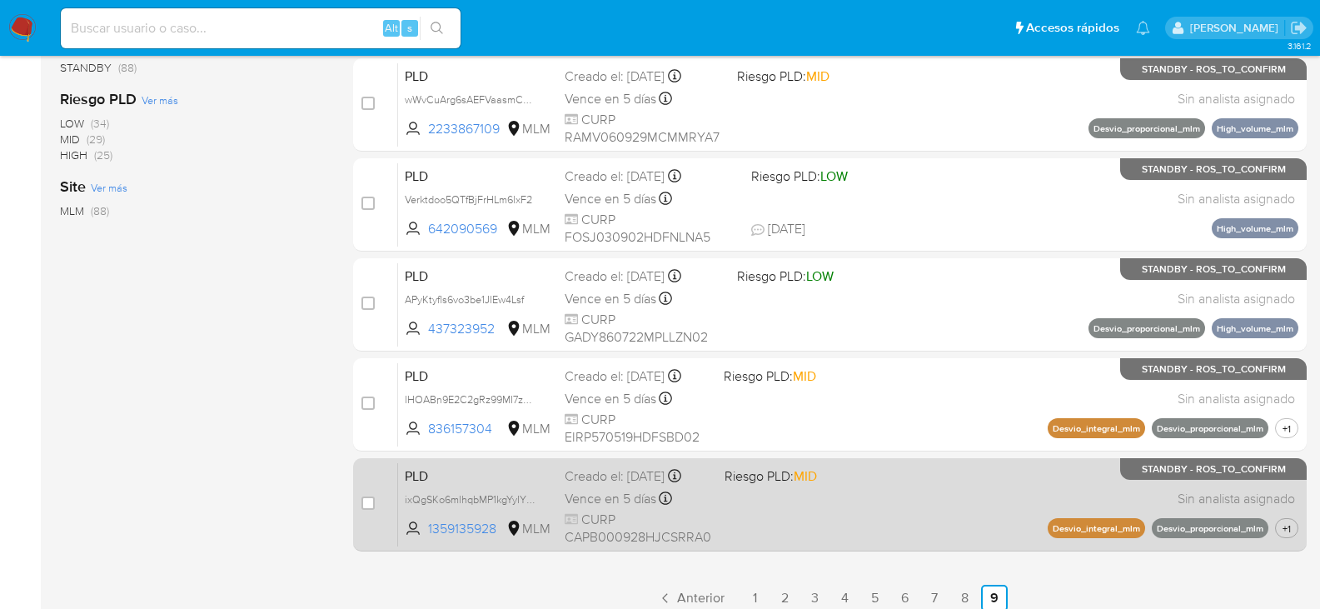
scroll to position [566, 0]
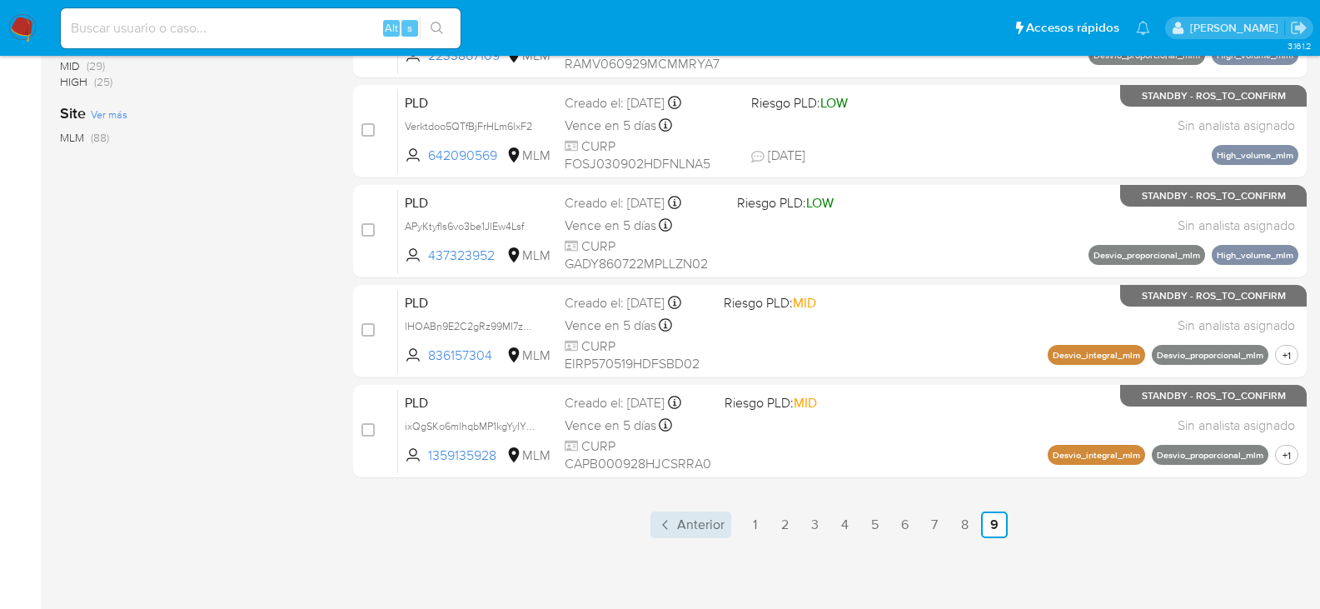
click at [703, 523] on span "Anterior" at bounding box center [700, 524] width 47 height 13
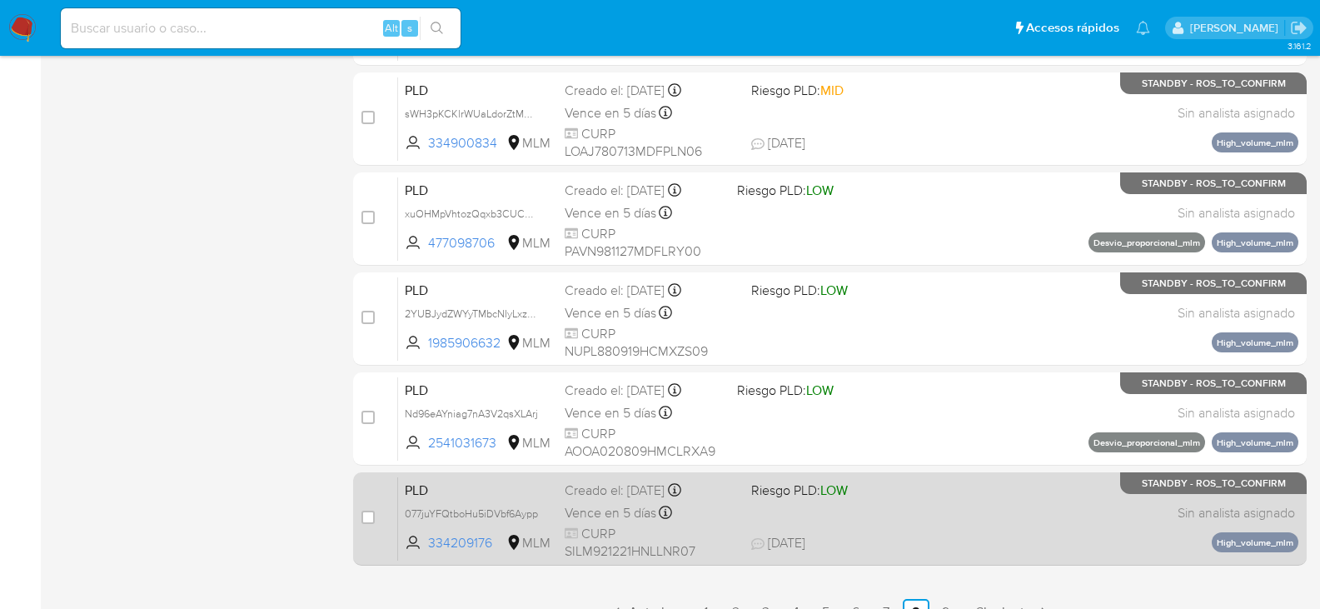
scroll to position [766, 0]
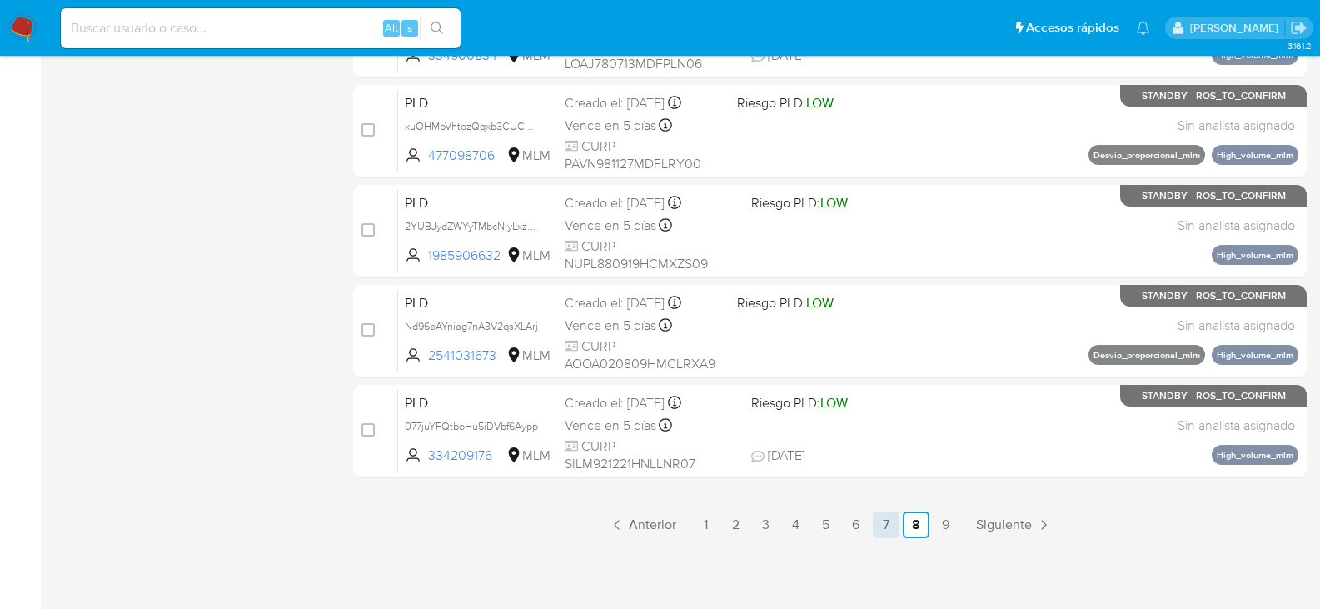
click at [884, 524] on link "7" at bounding box center [886, 524] width 27 height 27
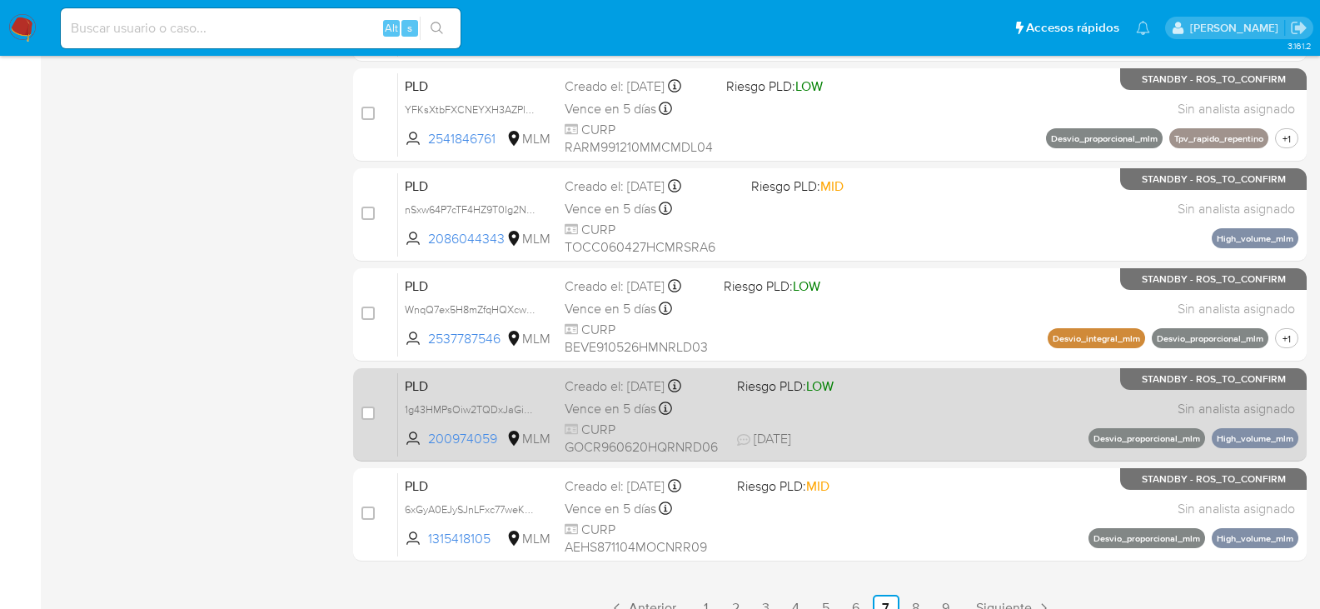
scroll to position [766, 0]
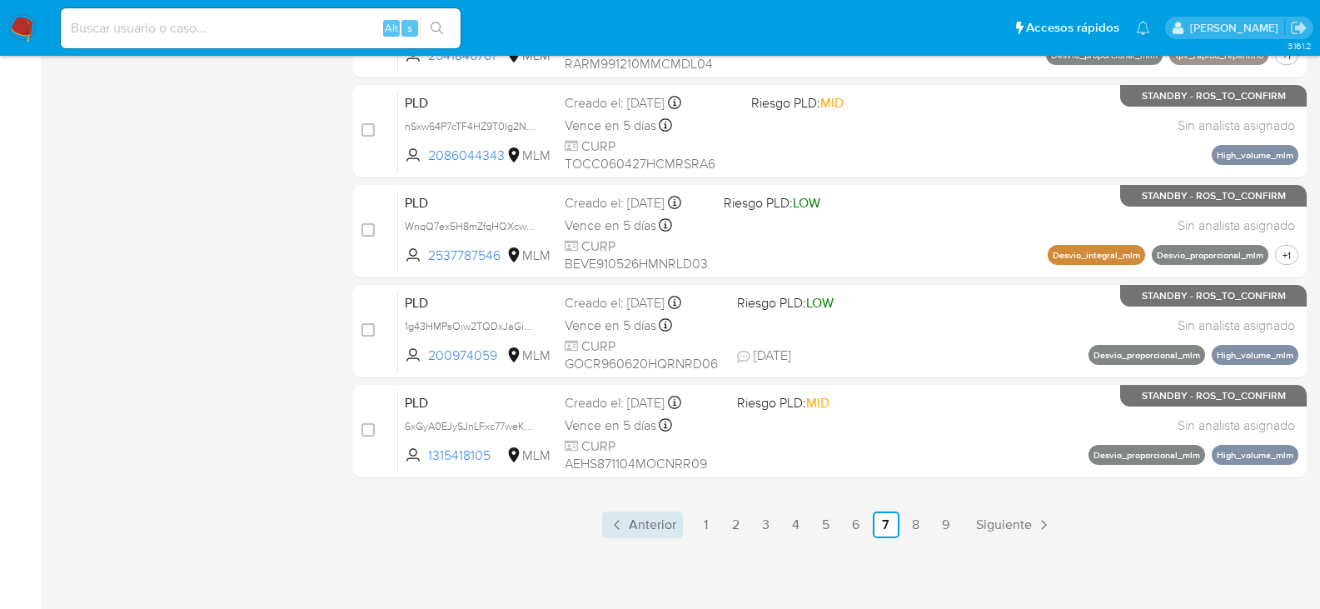
click at [650, 524] on span "Anterior" at bounding box center [652, 524] width 47 height 13
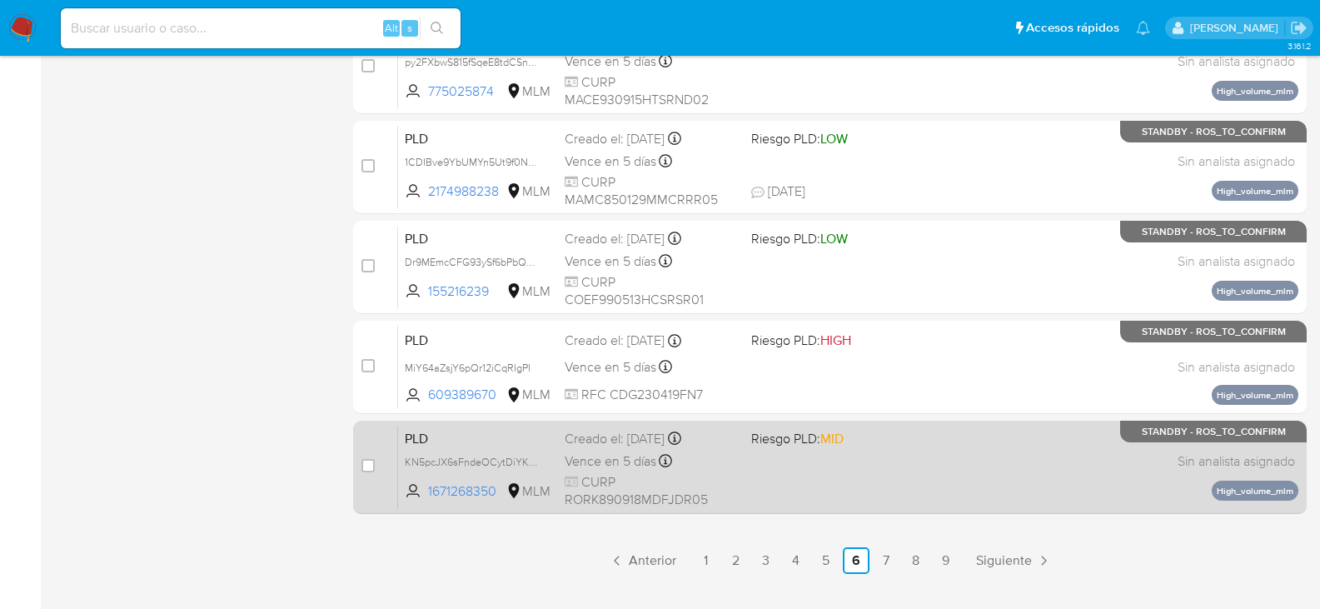
scroll to position [766, 0]
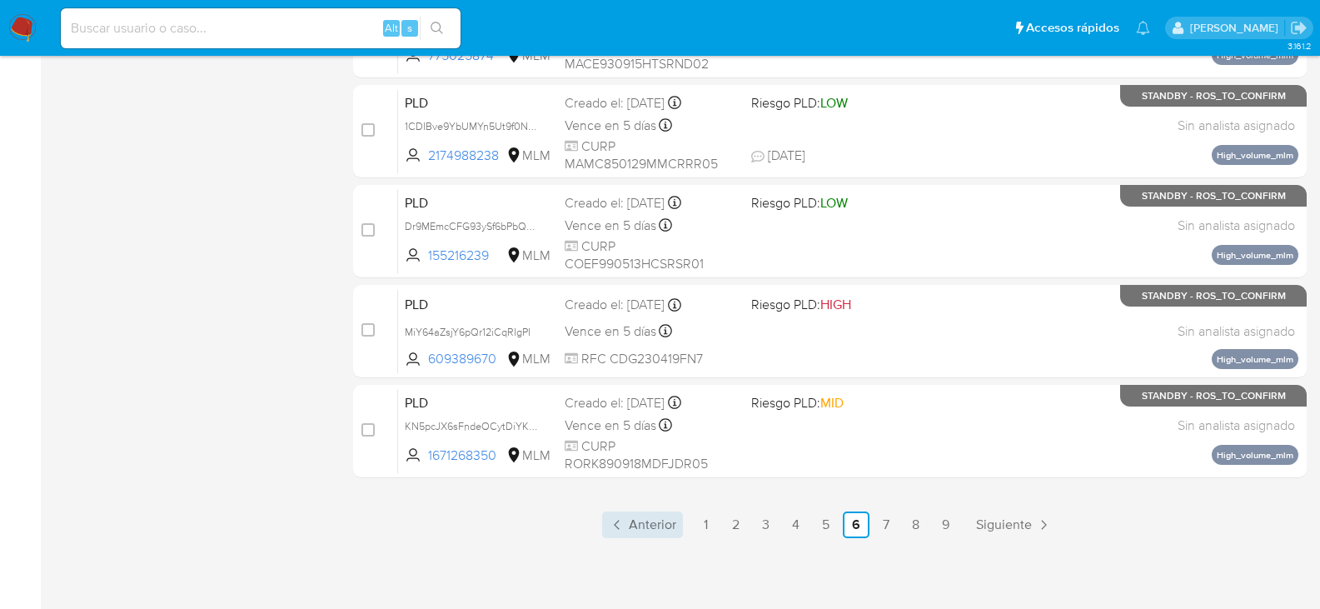
click at [648, 518] on span "Anterior" at bounding box center [652, 524] width 47 height 13
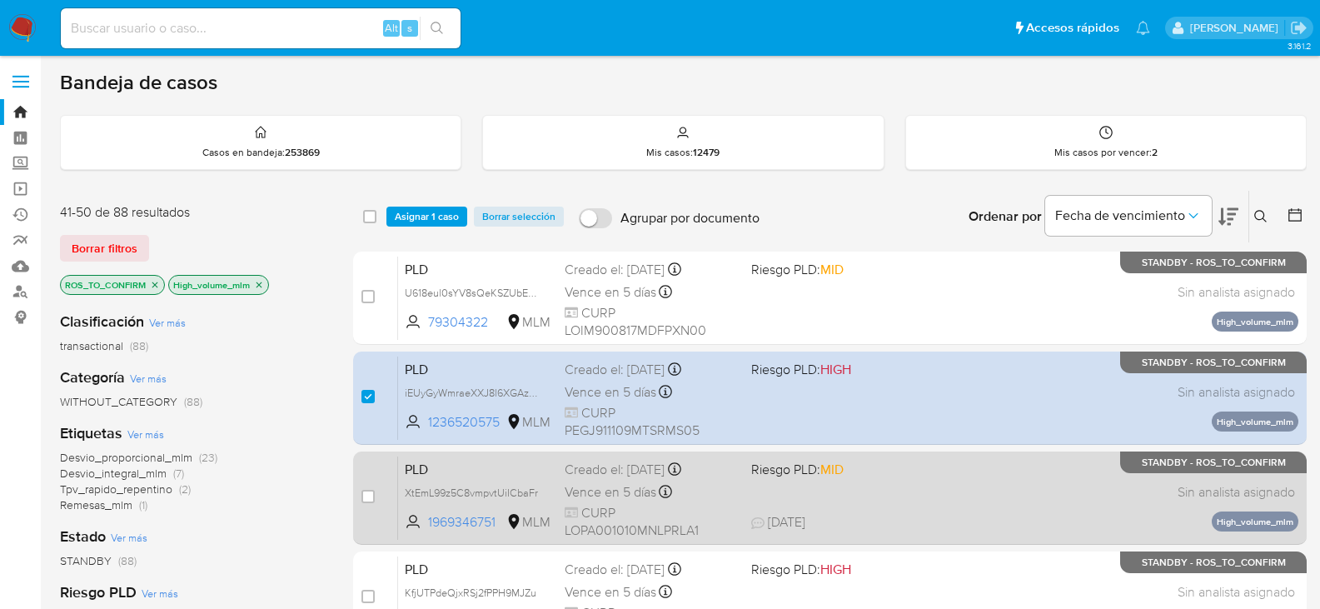
scroll to position [83, 0]
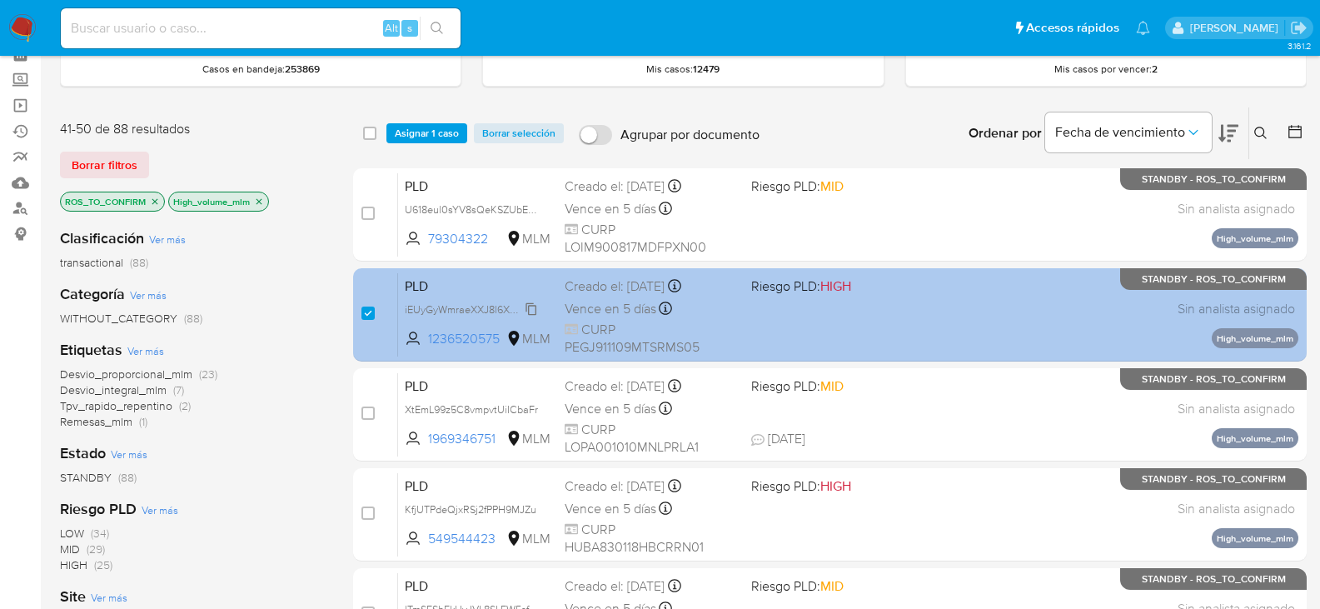
click at [531, 309] on span "iEUyGyWmraeXXJ8l6XGAzLk2" at bounding box center [475, 308] width 140 height 18
click at [615, 303] on span "Vence en 5 días" at bounding box center [611, 309] width 92 height 18
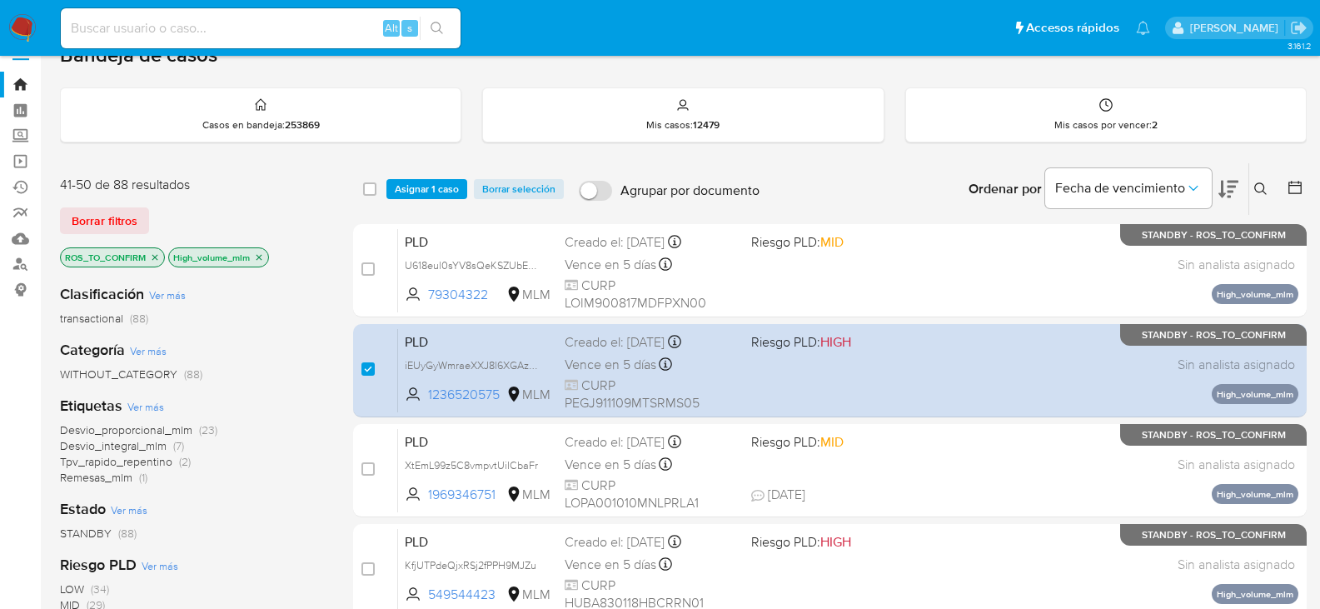
scroll to position [0, 0]
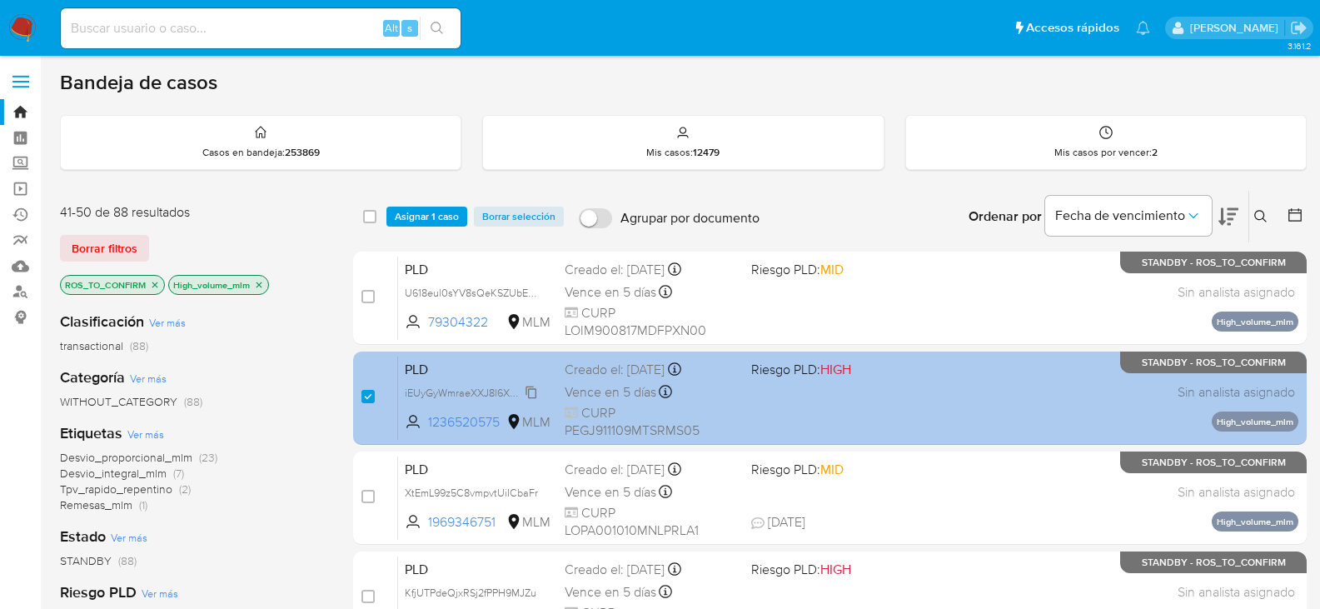
click at [536, 384] on span "iEUyGyWmraeXXJ8l6XGAzLk2" at bounding box center [475, 391] width 140 height 18
click at [372, 391] on input "checkbox" at bounding box center [368, 396] width 13 height 13
checkbox input "false"
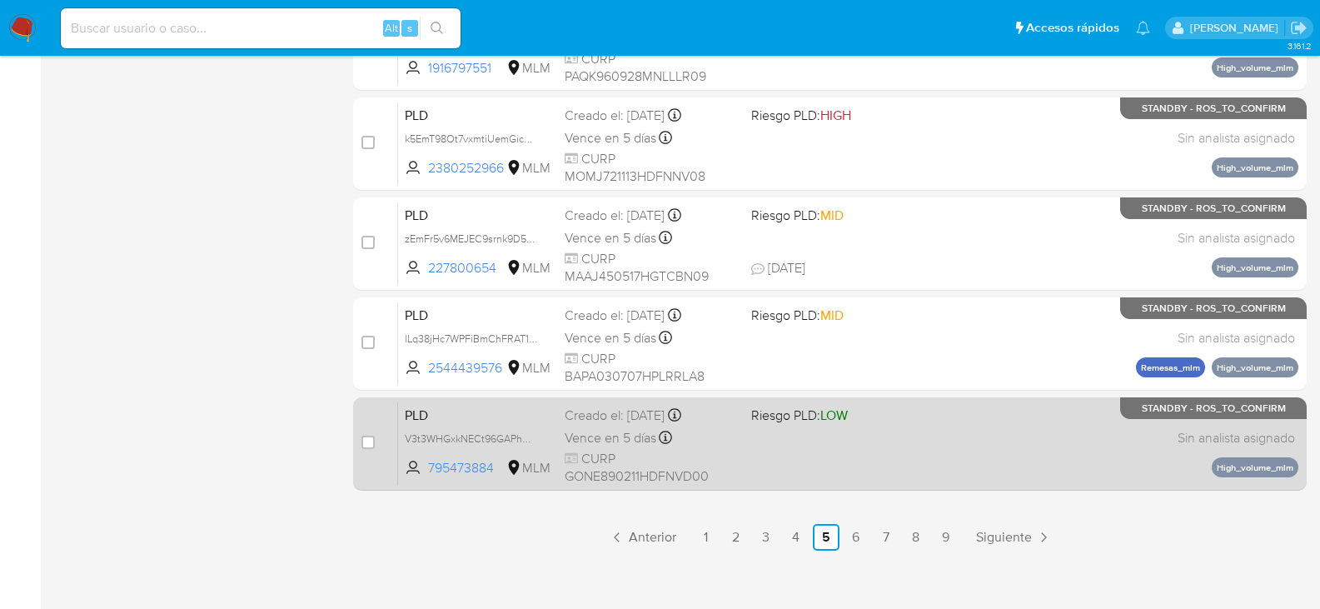
scroll to position [766, 0]
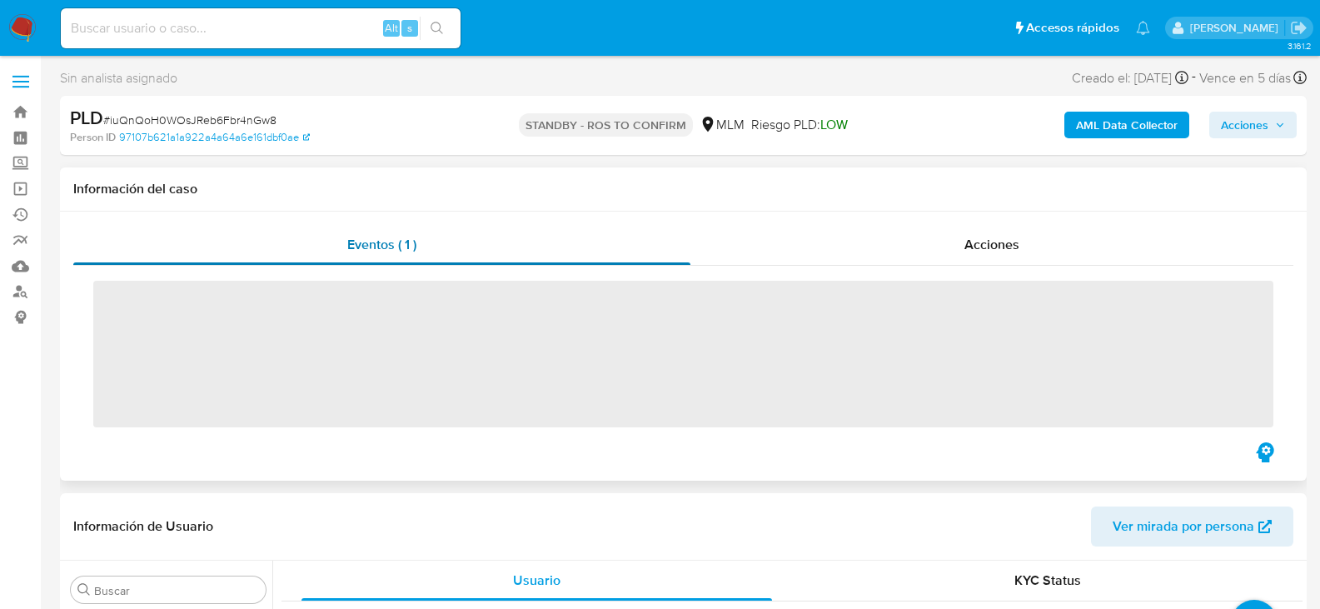
scroll to position [784, 0]
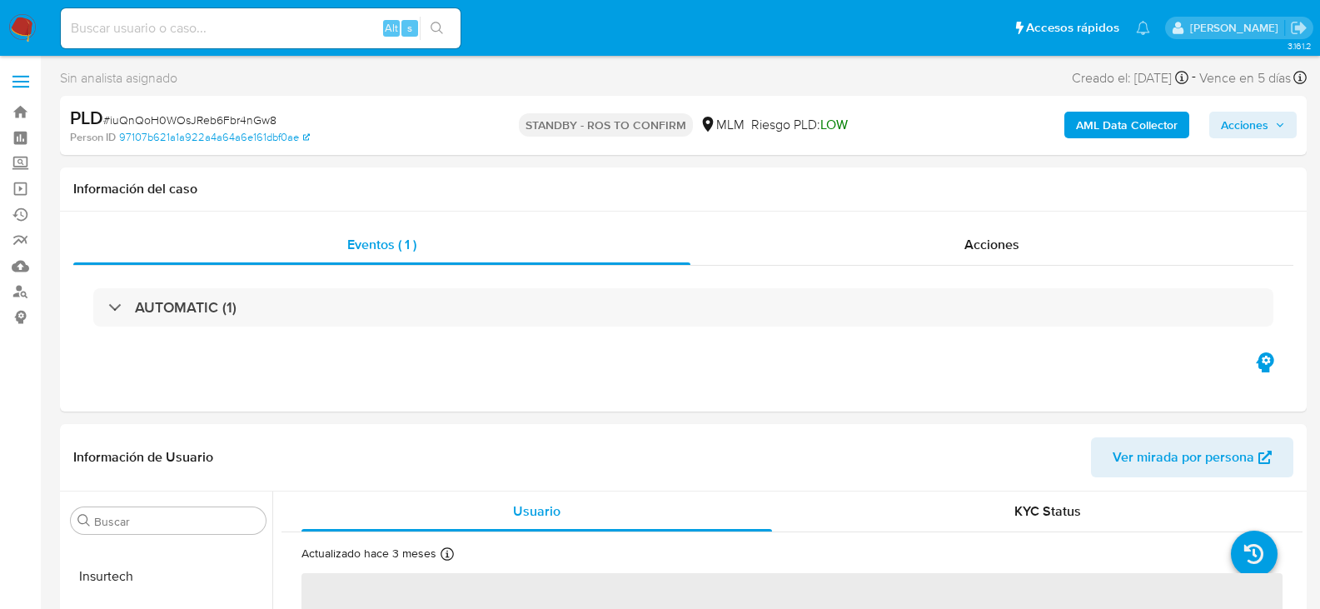
select select "10"
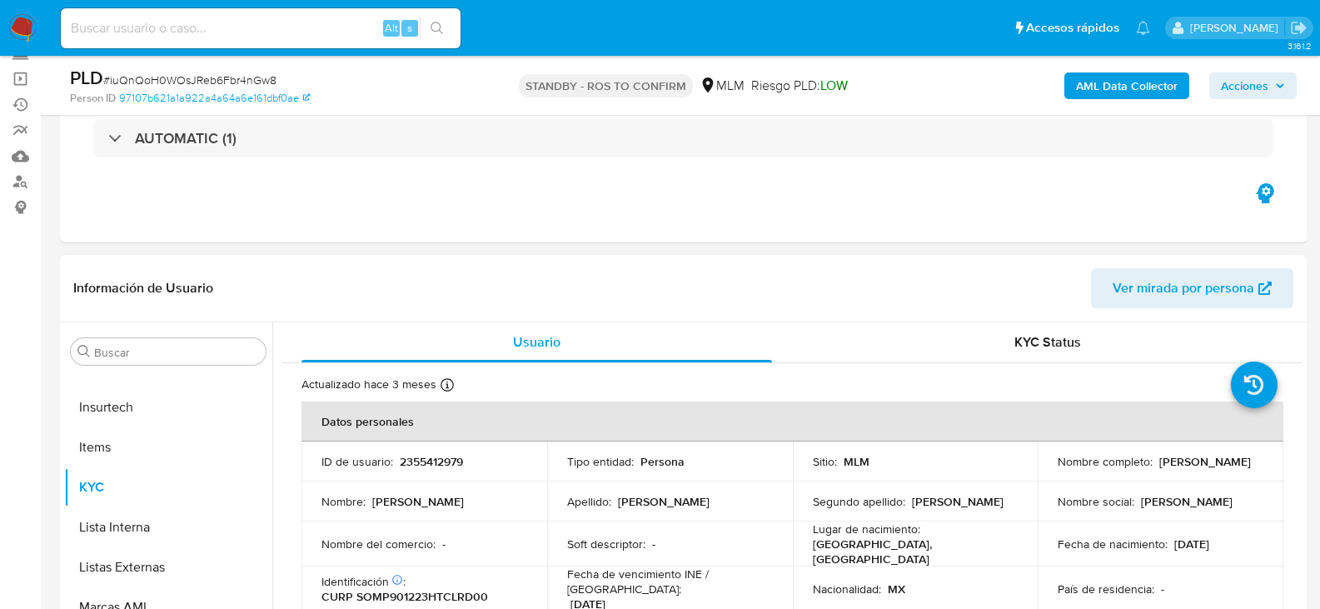
scroll to position [167, 0]
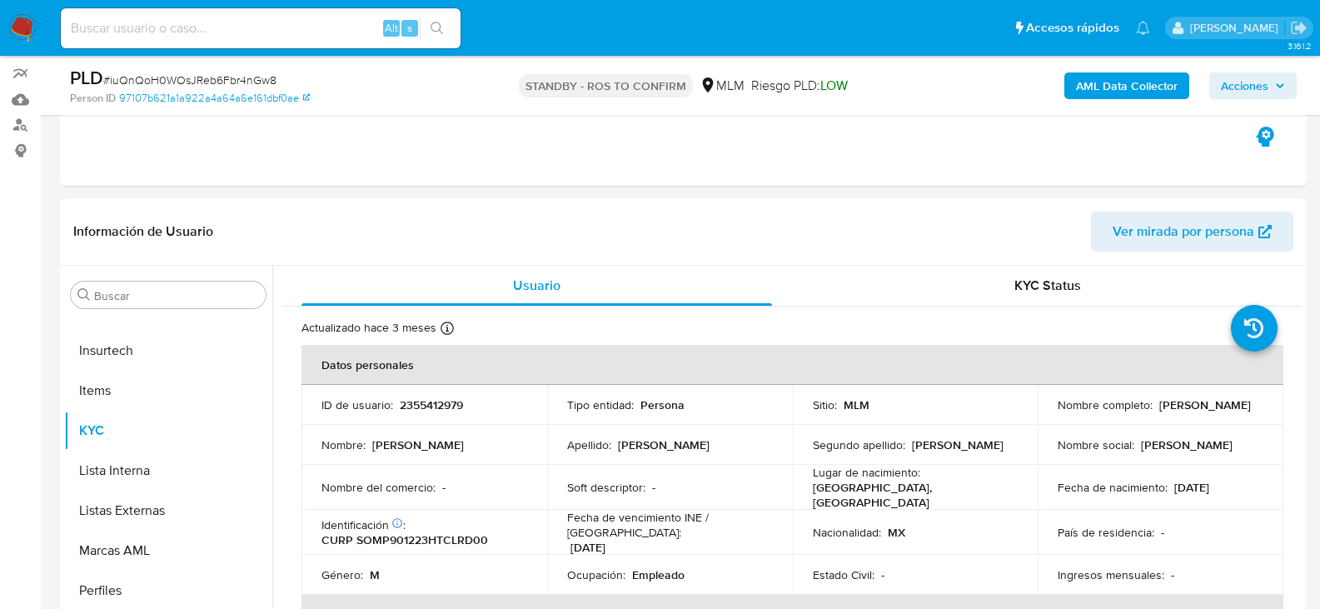
click at [441, 408] on p "2355412979" at bounding box center [431, 404] width 63 height 15
copy p "2355412979"
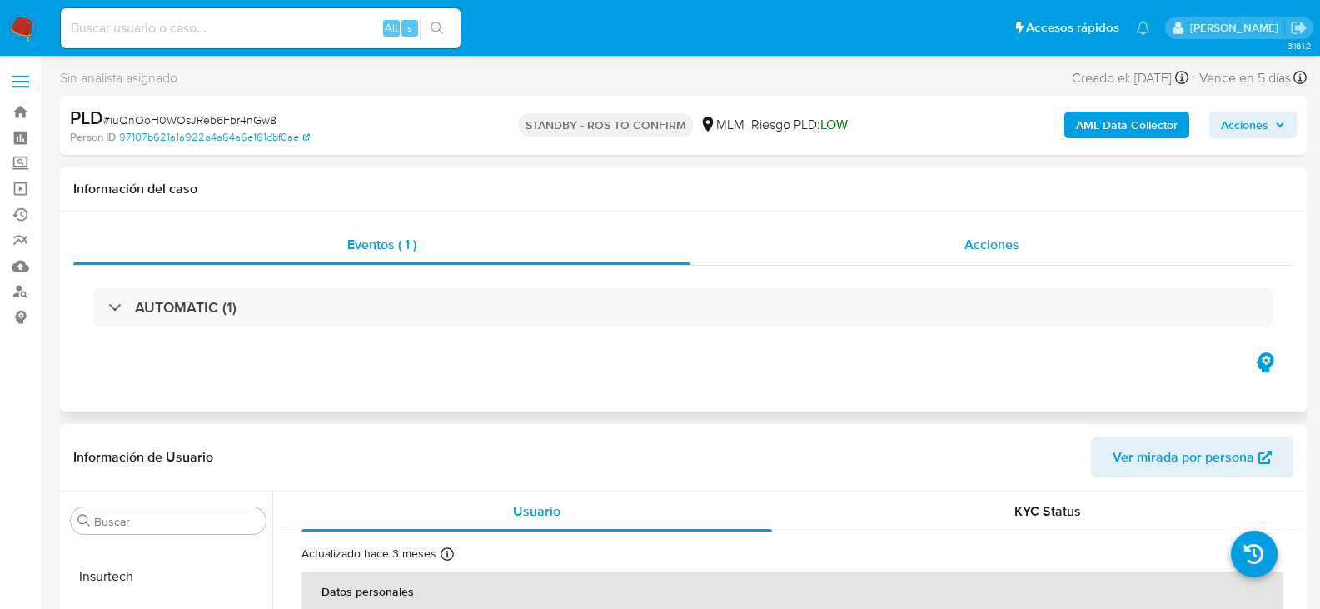
click at [983, 238] on span "Acciones" at bounding box center [992, 244] width 55 height 19
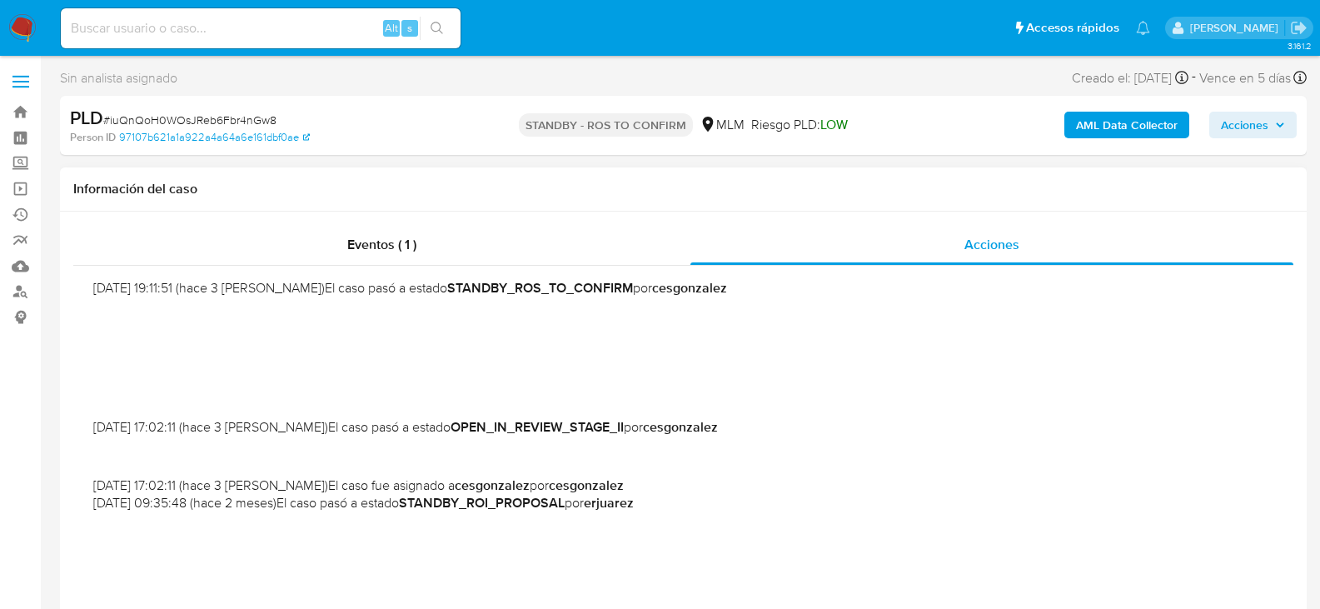
scroll to position [167, 0]
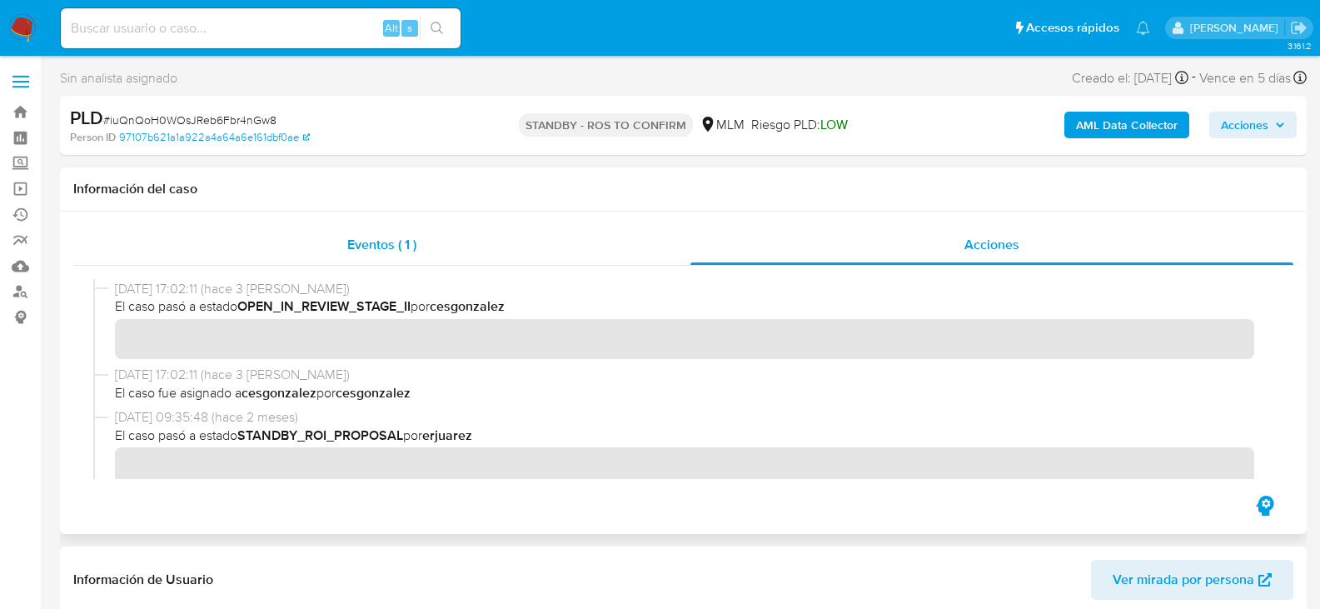
click at [387, 243] on span "Eventos ( 1 )" at bounding box center [381, 244] width 69 height 19
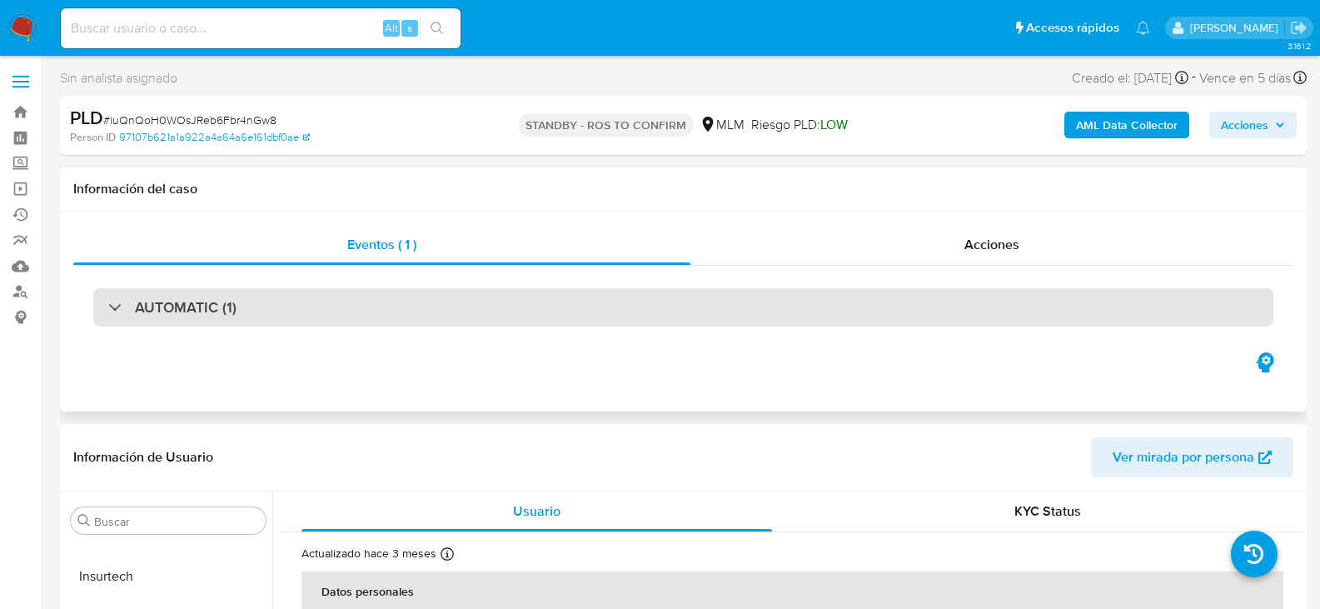
click at [190, 303] on h3 "AUTOMATIC (1)" at bounding box center [186, 307] width 102 height 18
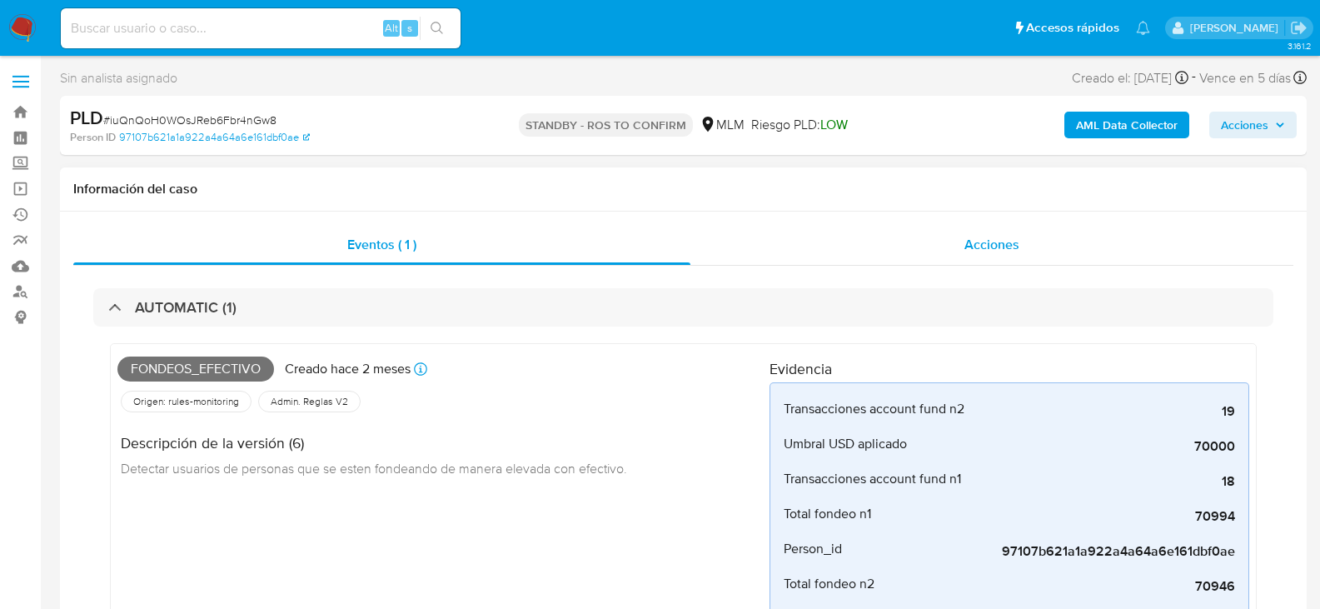
click at [1010, 250] on span "Acciones" at bounding box center [992, 244] width 55 height 19
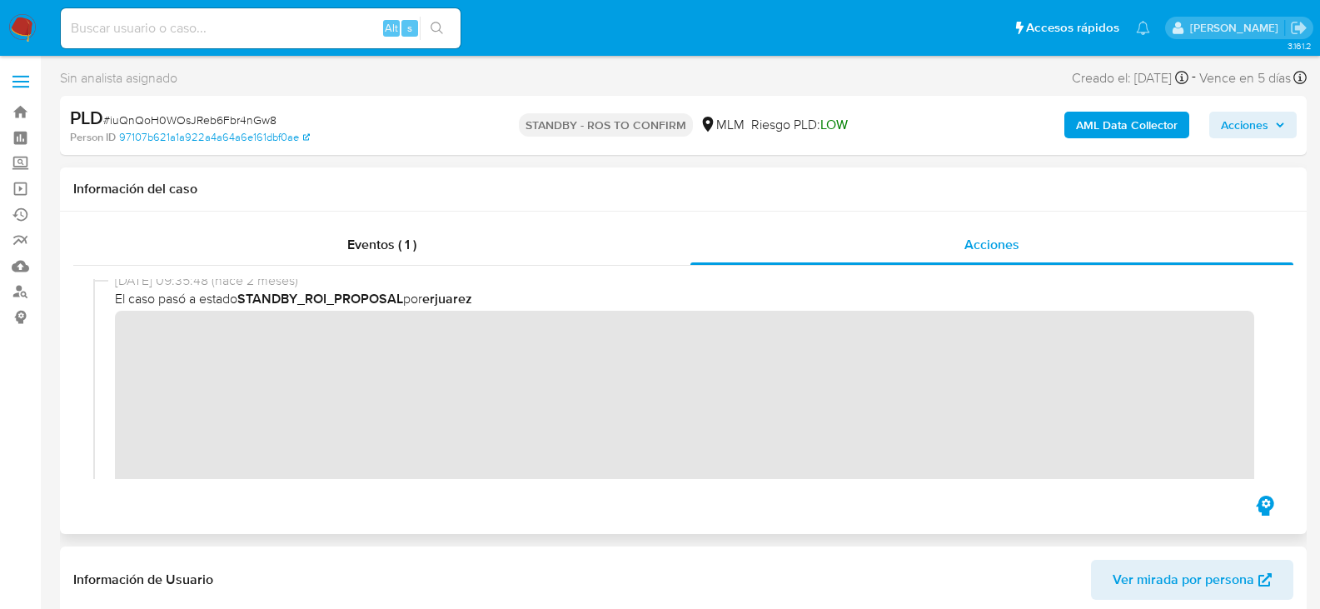
scroll to position [333, 0]
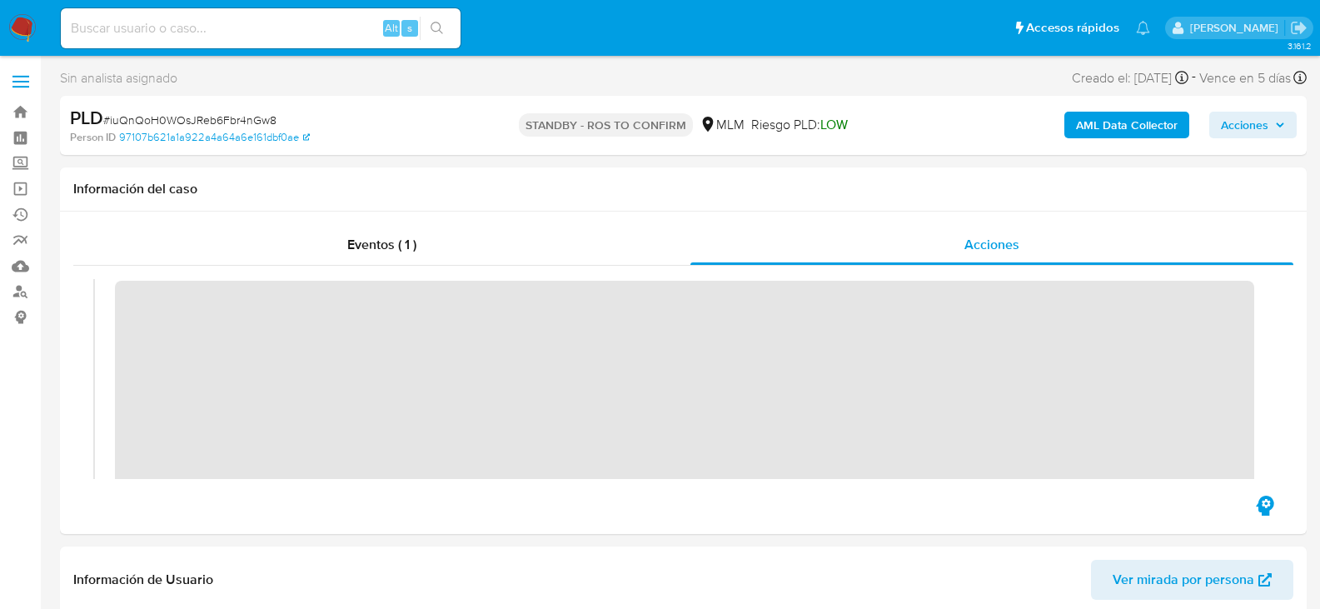
click at [230, 40] on div "Alt s" at bounding box center [261, 28] width 400 height 40
click at [230, 27] on input at bounding box center [261, 28] width 400 height 22
paste input "gqofHBsue0AcfmW3Evv7R58W"
type input "gqofHBsue0AcfmW3Evv7R58W"
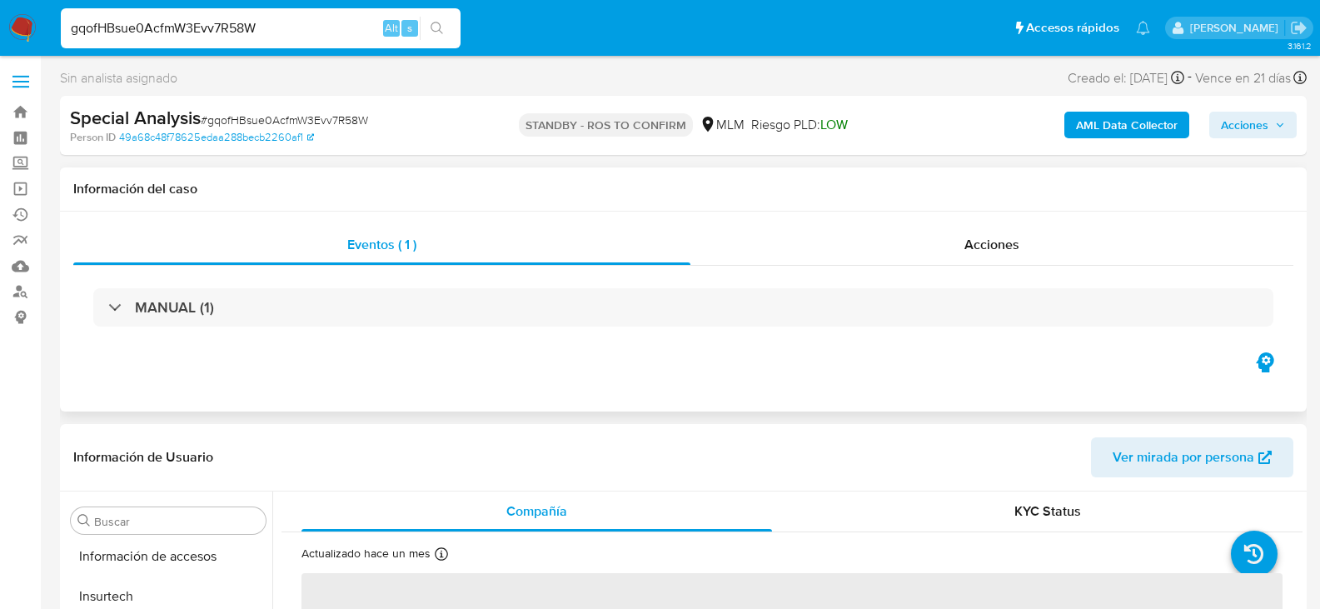
scroll to position [784, 0]
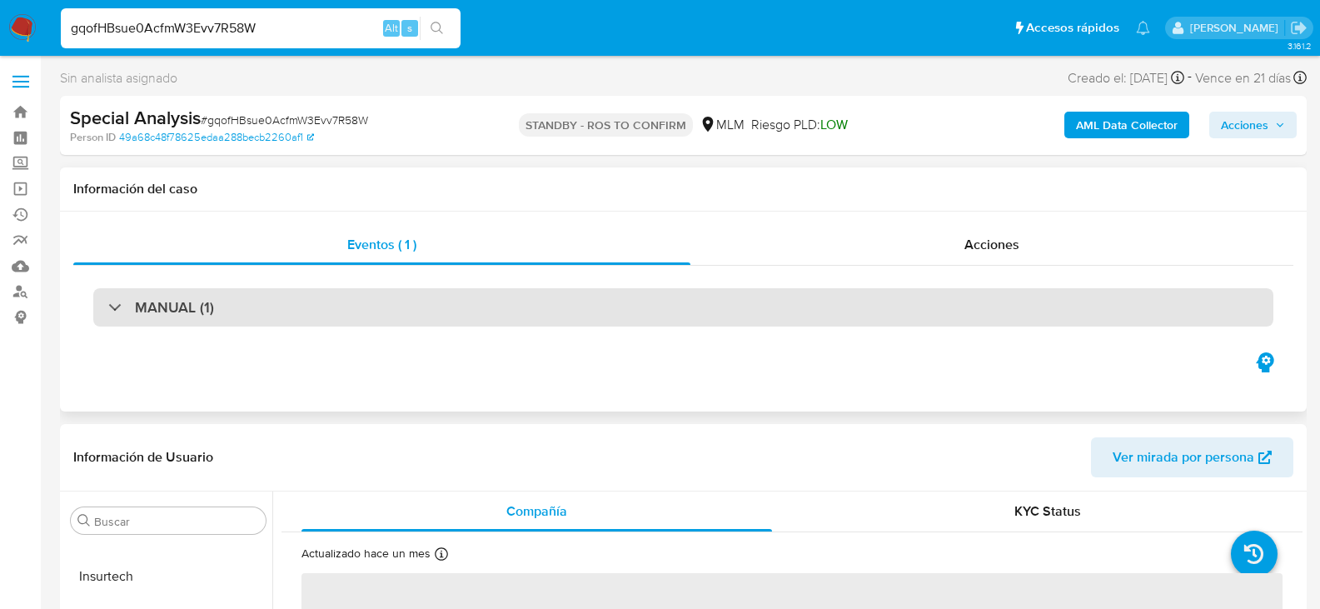
click at [218, 307] on div "MANUAL (1)" at bounding box center [683, 307] width 1180 height 38
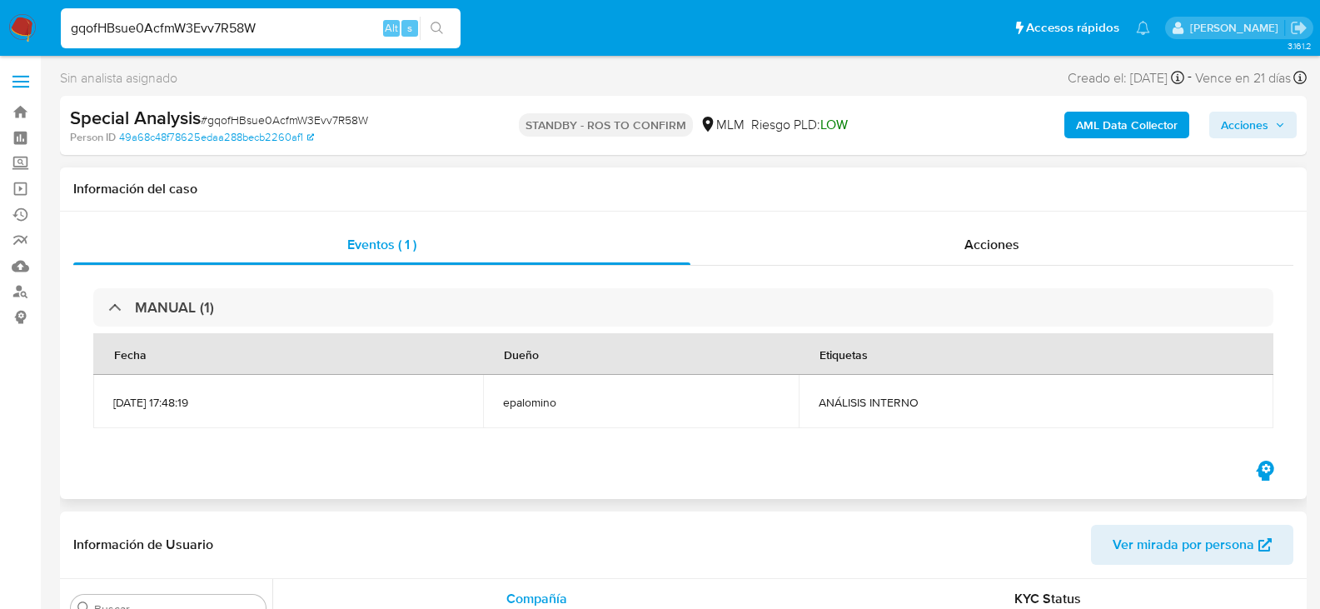
select select "10"
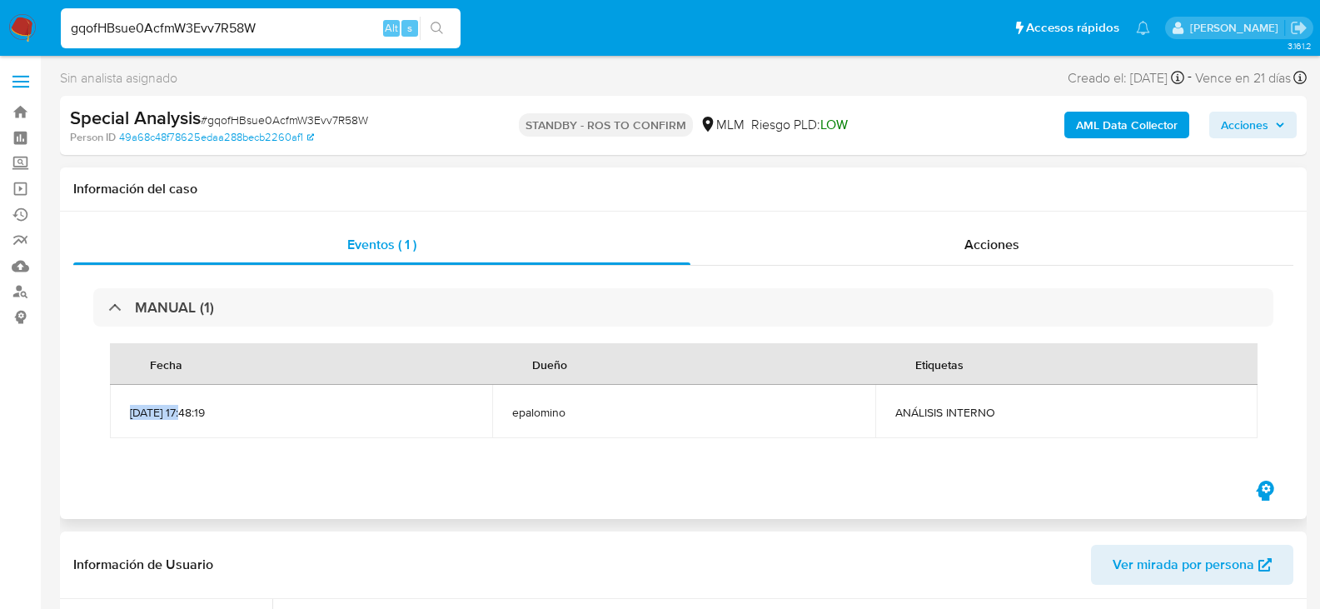
drag, startPoint x: 132, startPoint y: 413, endPoint x: 191, endPoint y: 413, distance: 58.3
click at [191, 413] on span "[DATE] 17:48:19" at bounding box center [301, 412] width 342 height 15
copy span "[DATE]"
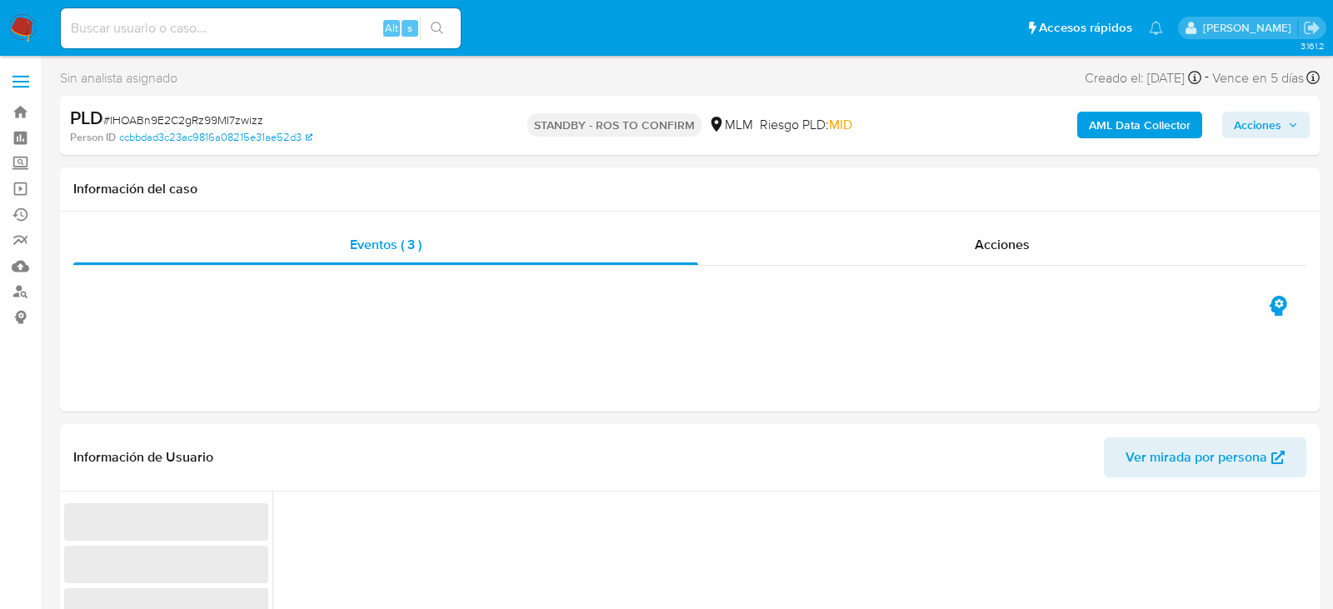
click at [148, 29] on input at bounding box center [261, 28] width 400 height 22
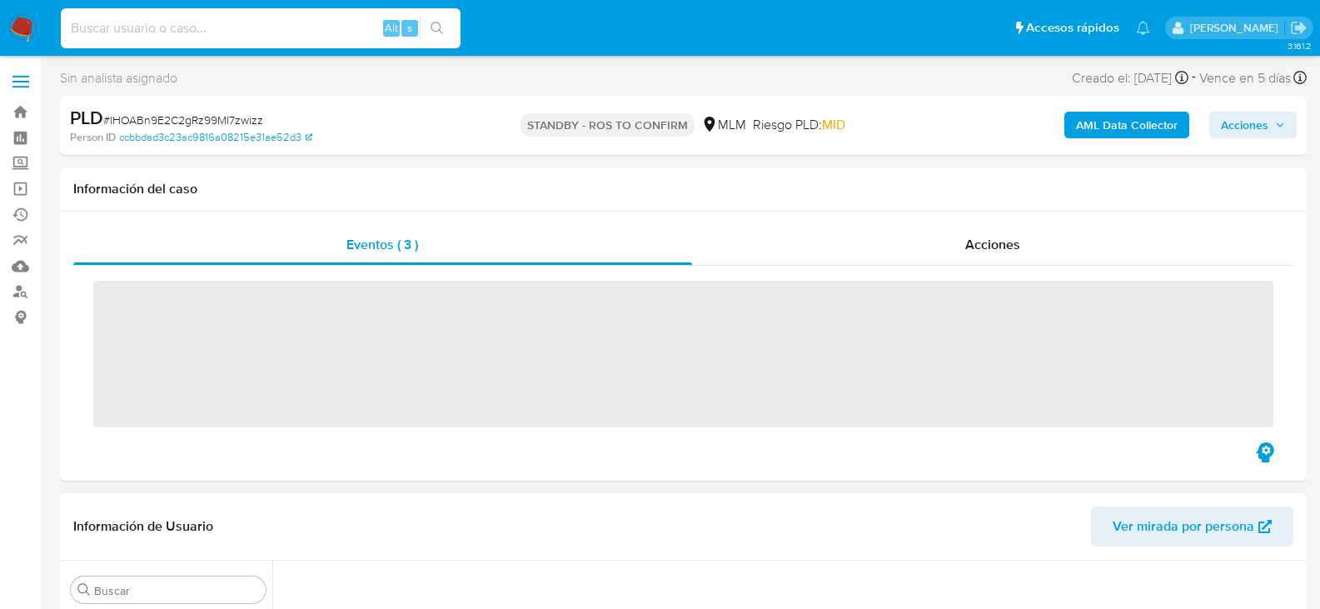
paste input "pAHxSHpq6dk7SxrXckwro95F"
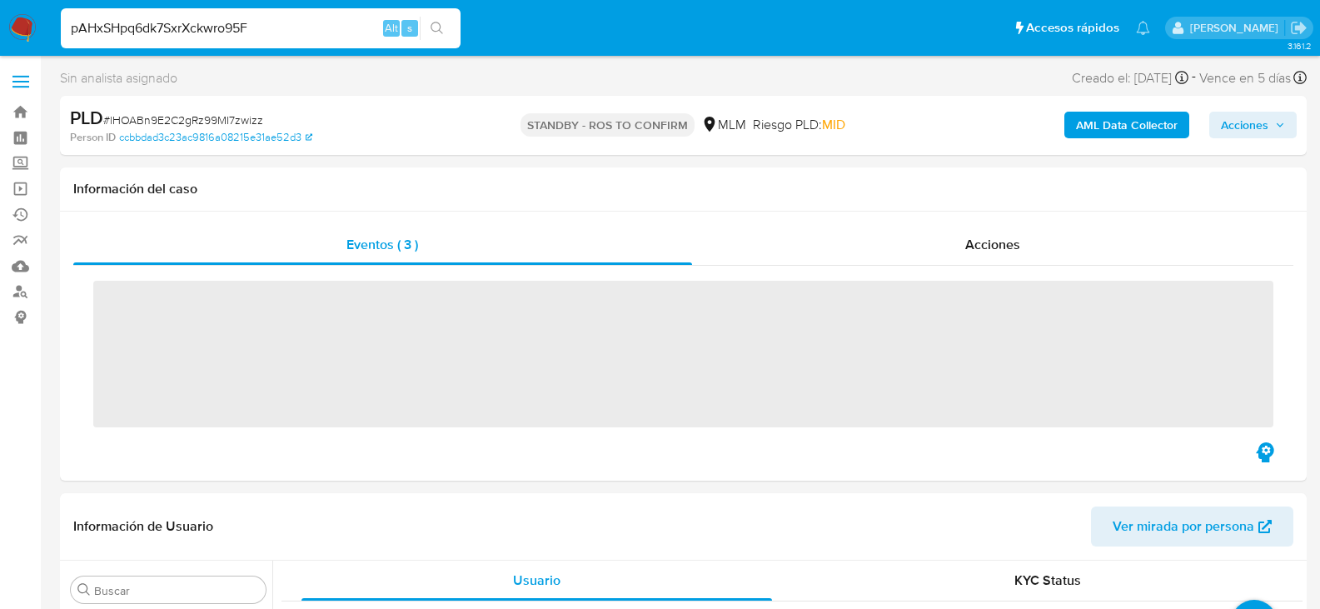
scroll to position [784, 0]
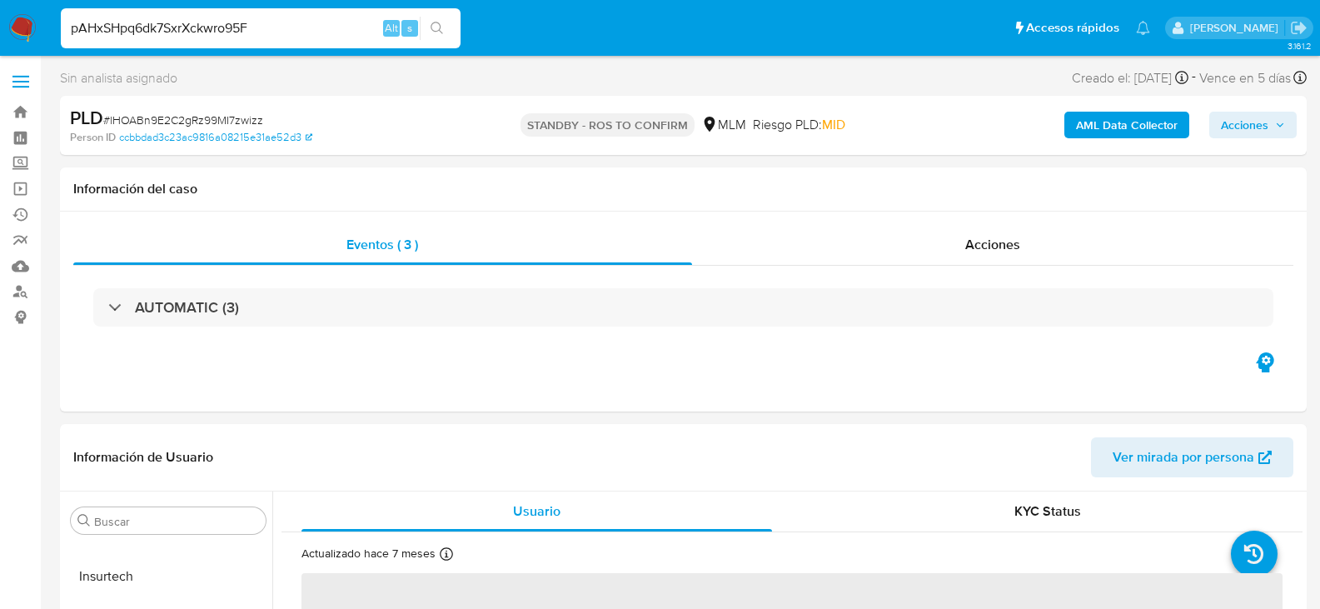
type input "pAHxSHpq6dk7SxrXckwro95F"
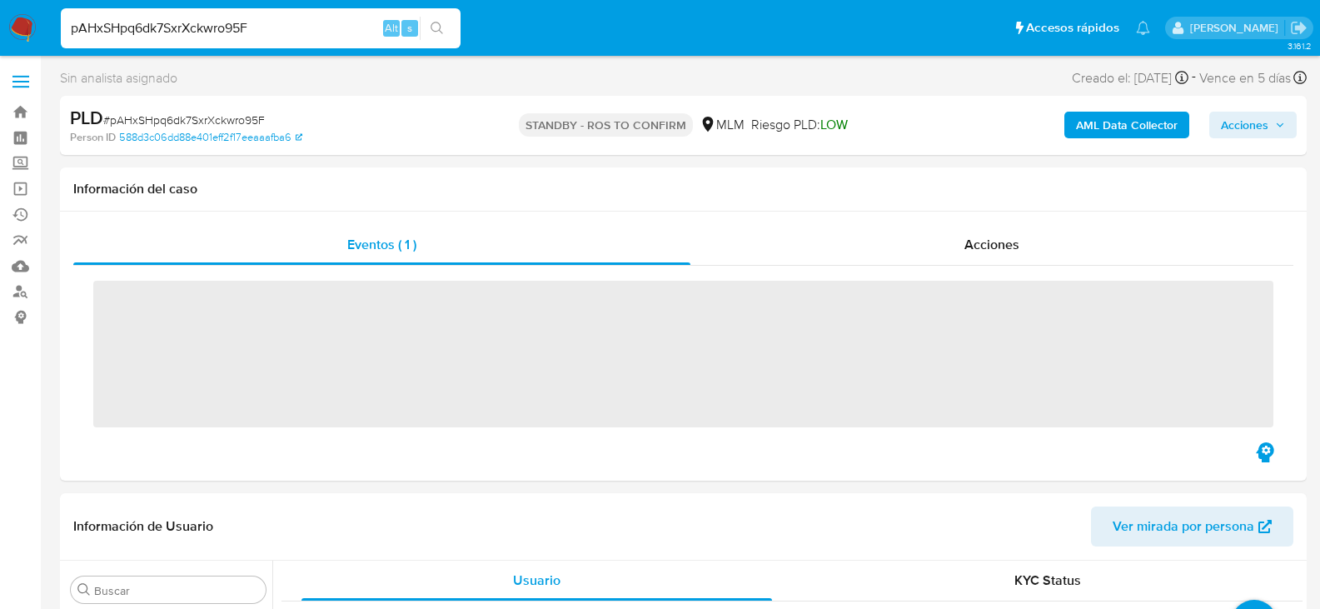
scroll to position [784, 0]
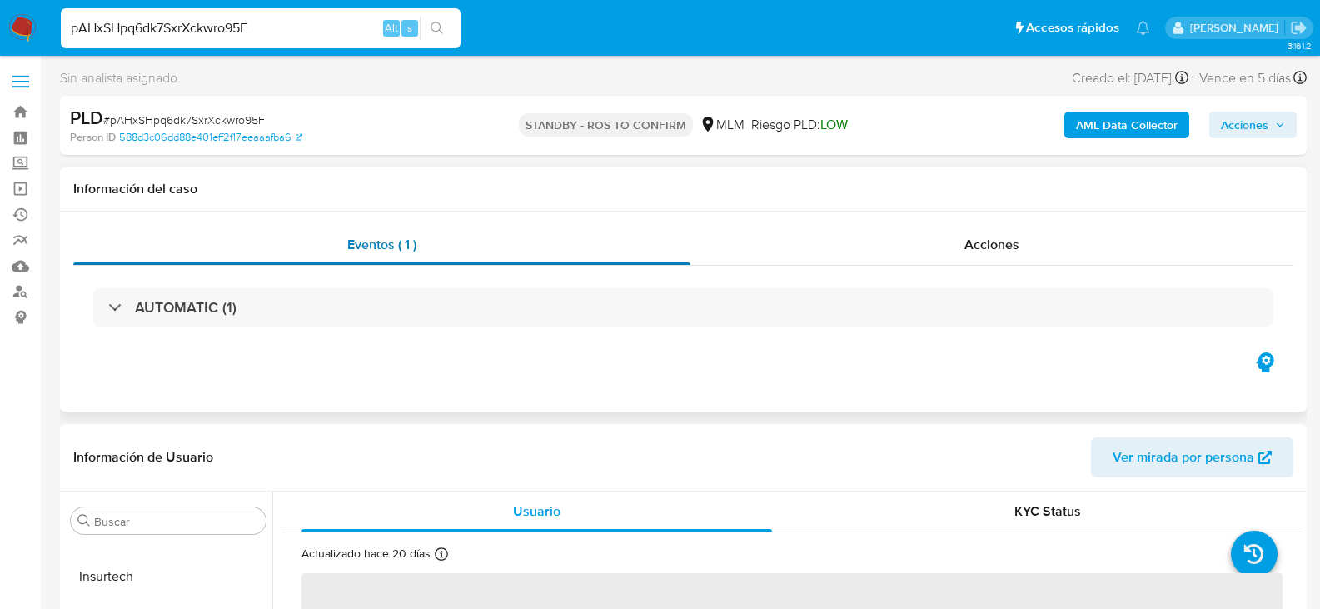
select select "10"
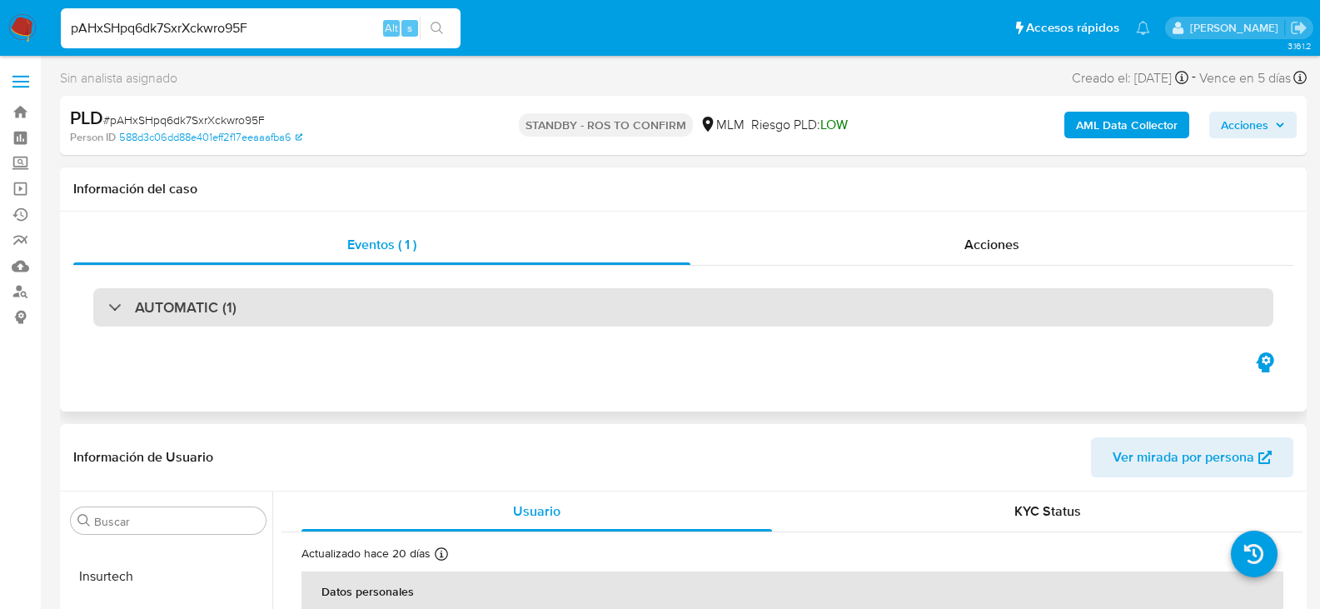
click at [278, 292] on div "AUTOMATIC (1)" at bounding box center [683, 307] width 1180 height 38
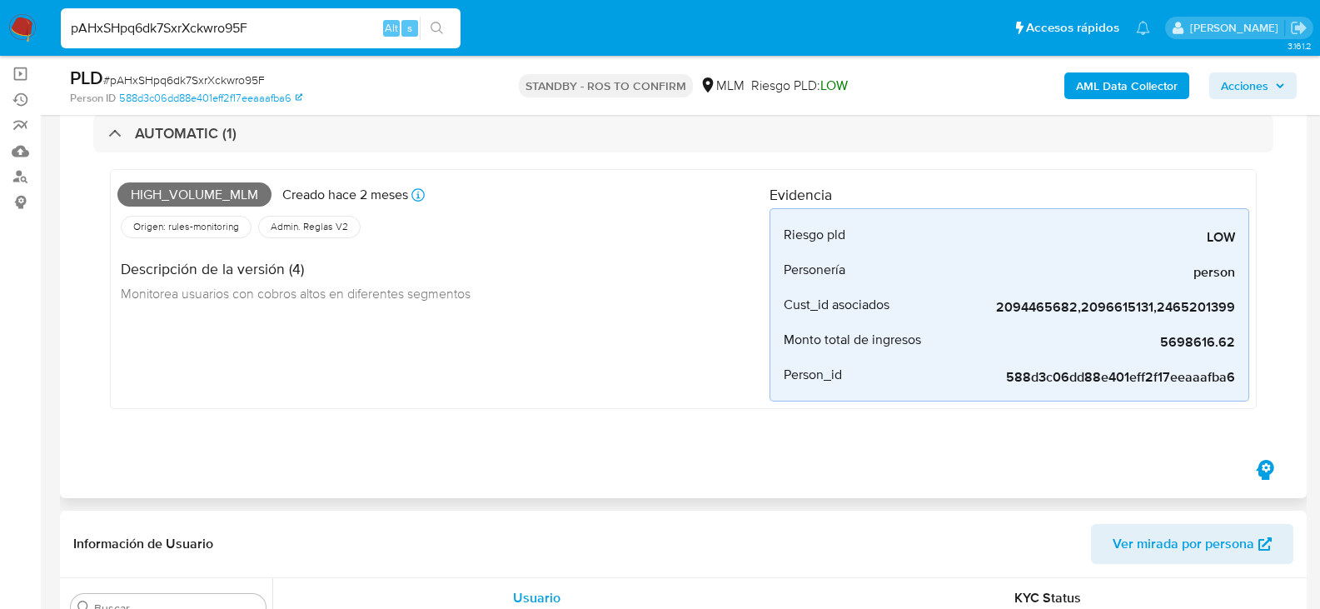
scroll to position [0, 0]
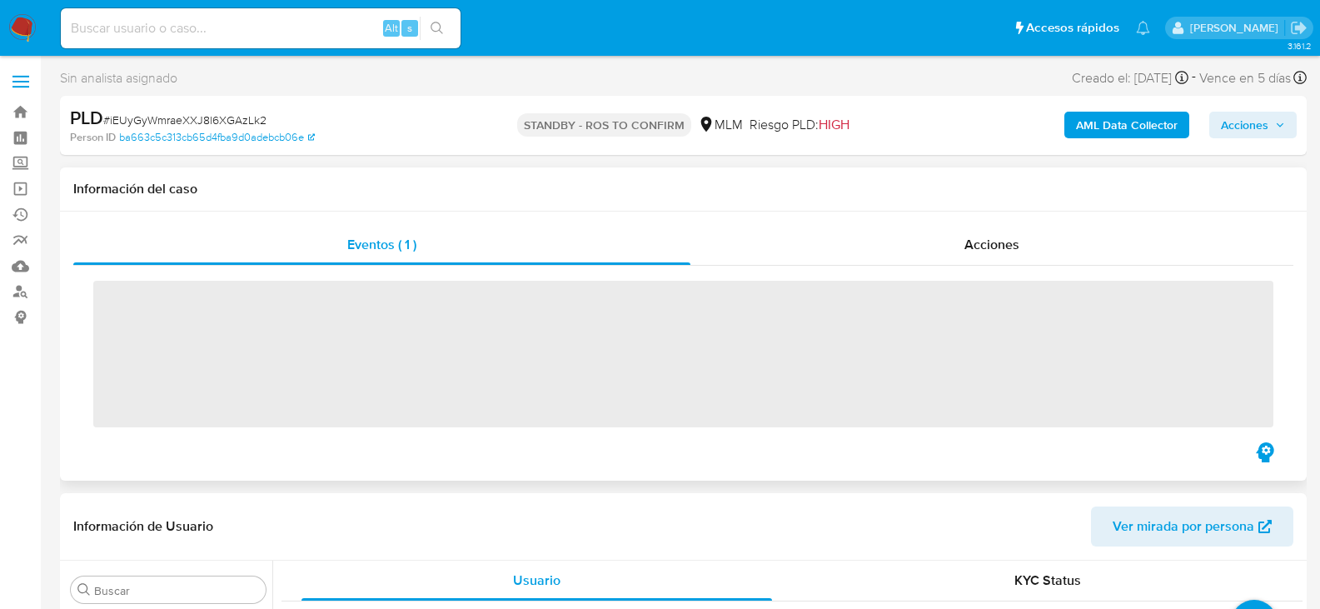
scroll to position [784, 0]
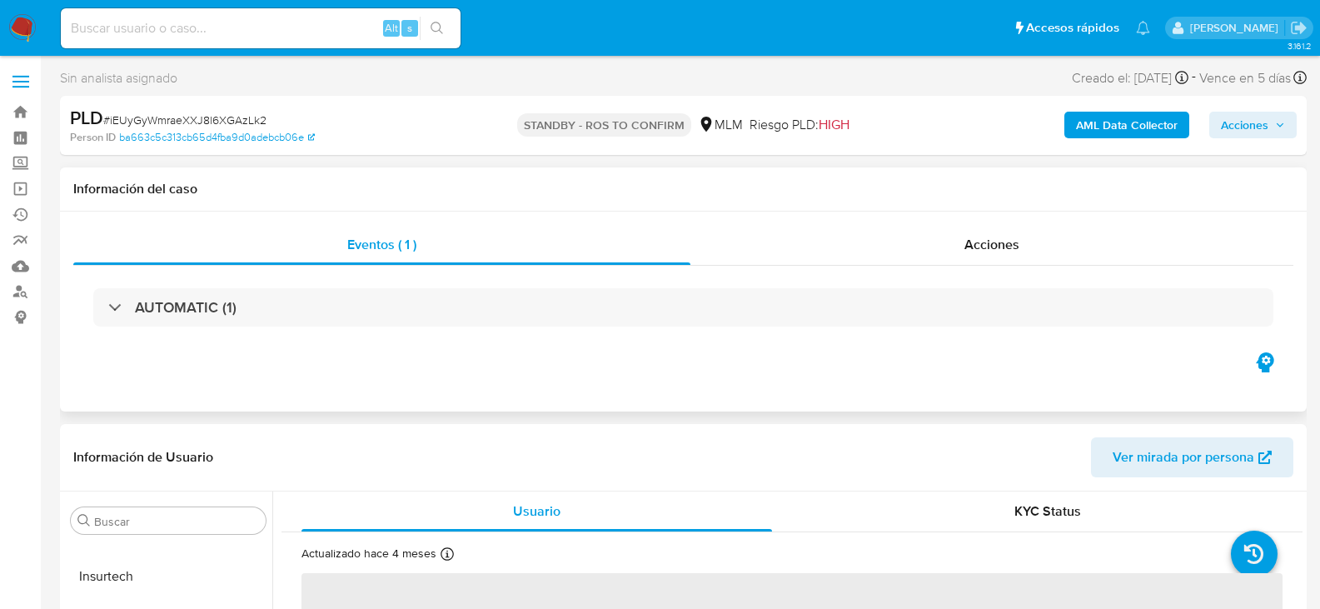
select select "10"
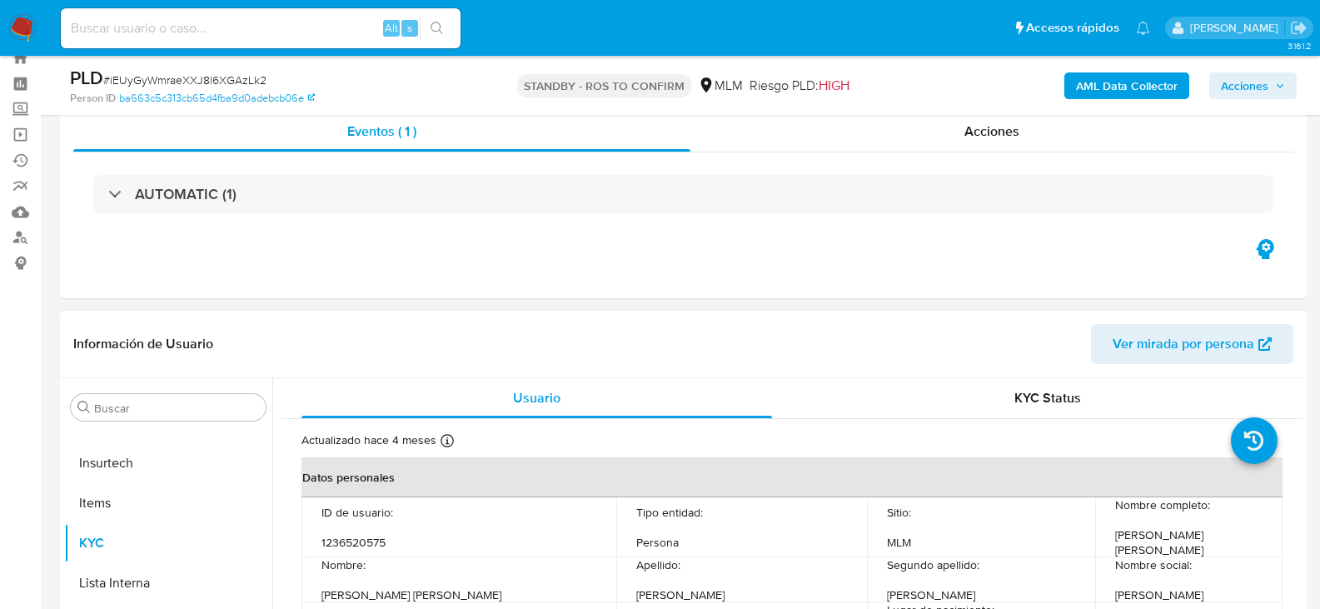
scroll to position [167, 0]
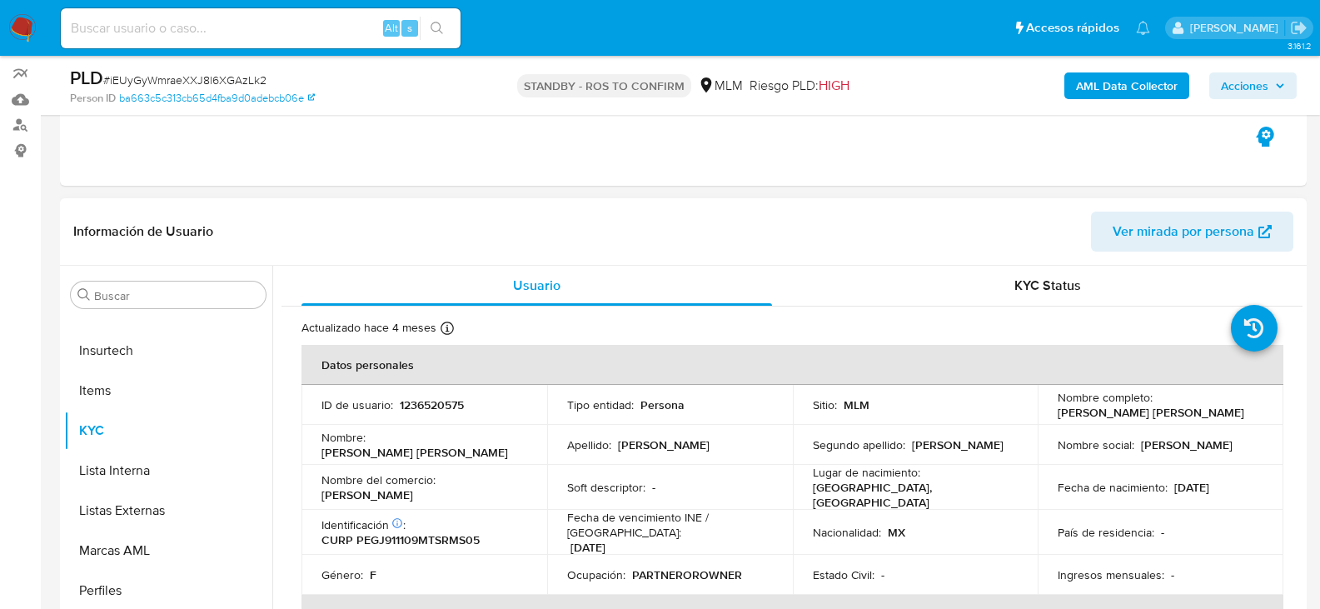
click at [418, 402] on p "1236520575" at bounding box center [432, 404] width 64 height 15
copy p "1236520575"
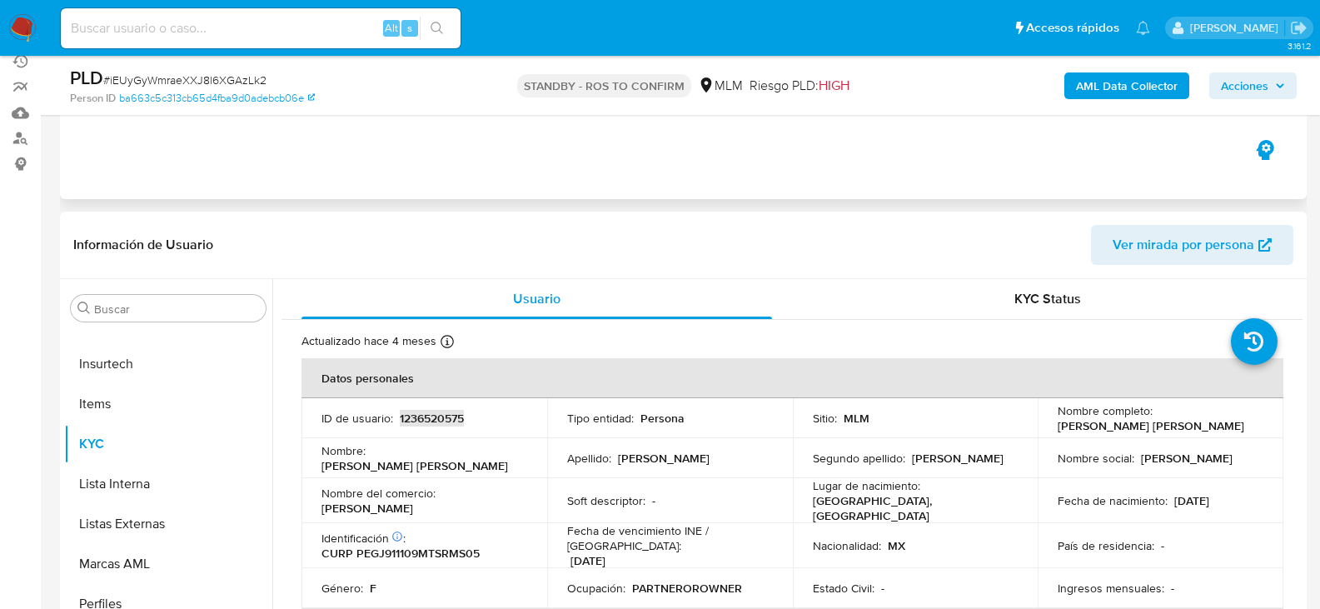
scroll to position [0, 0]
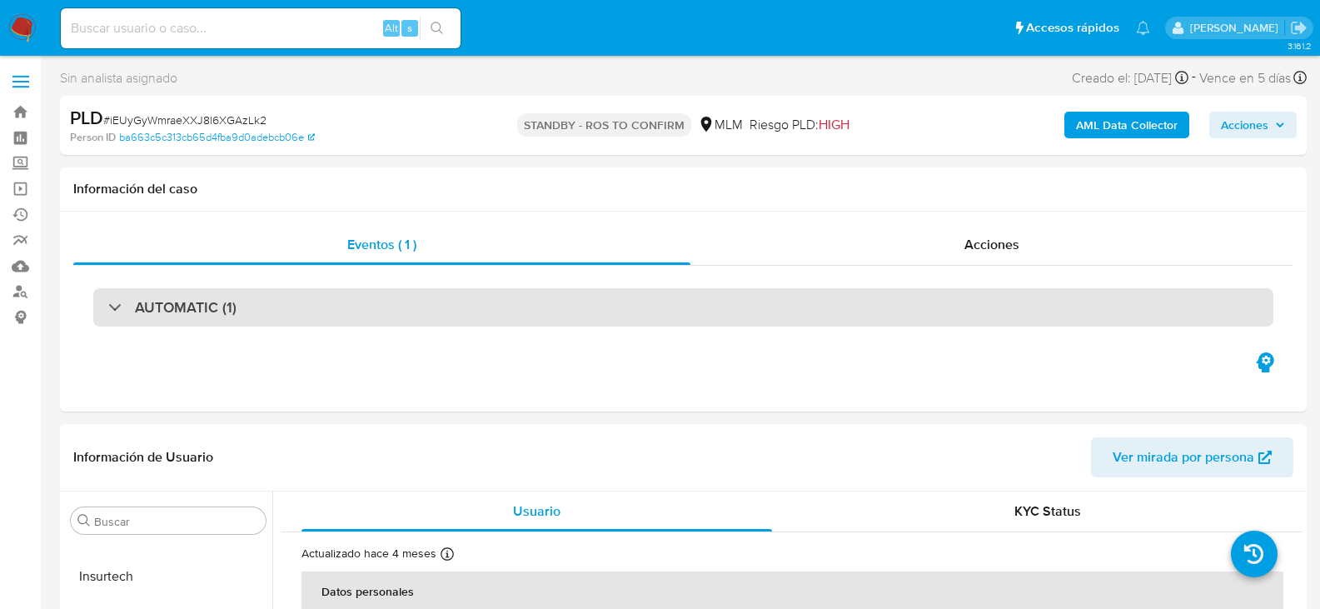
click at [205, 312] on h3 "AUTOMATIC (1)" at bounding box center [186, 307] width 102 height 18
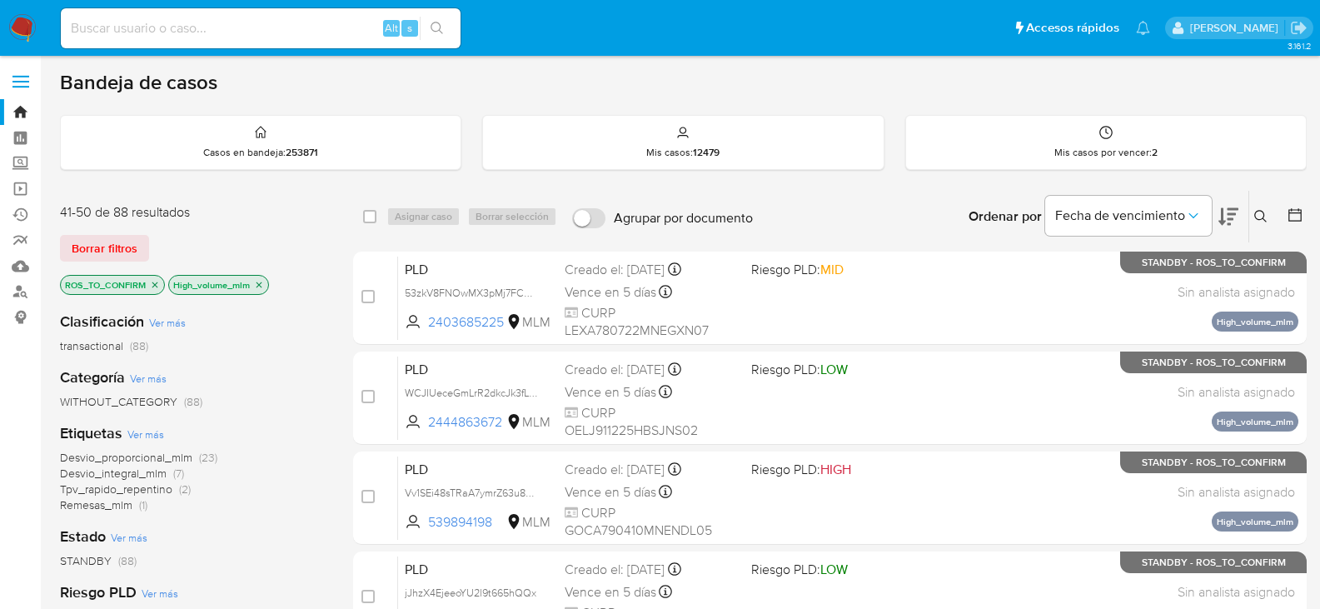
click at [259, 287] on icon "close-filter" at bounding box center [259, 285] width 10 height 10
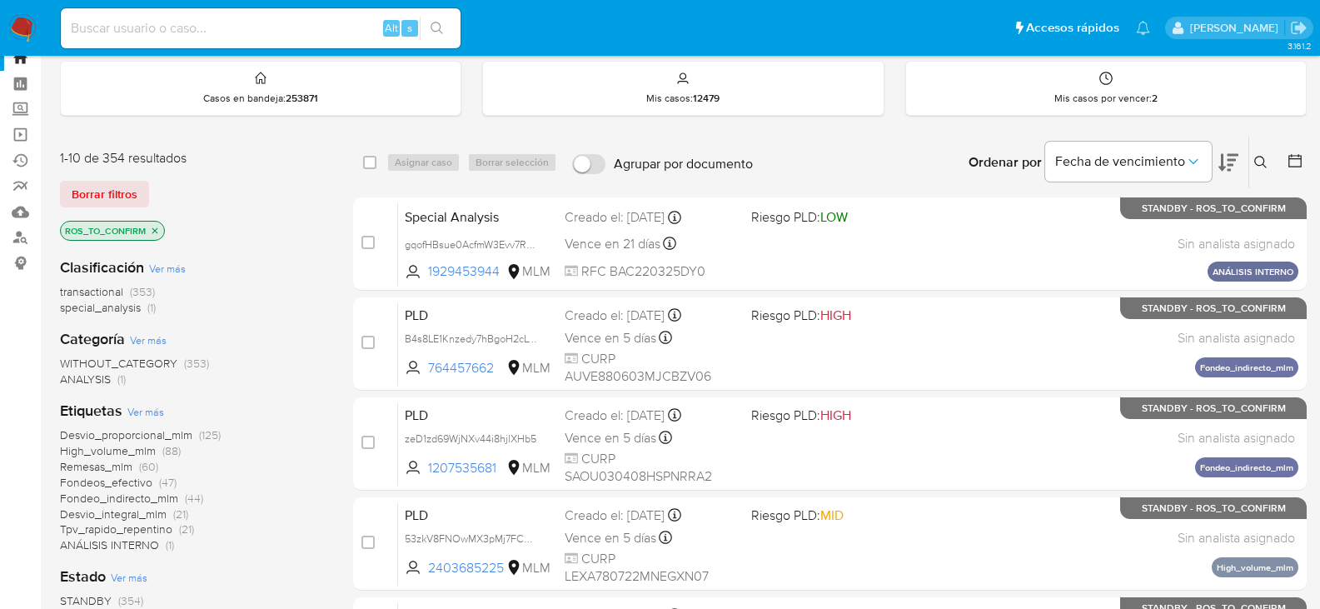
scroll to position [83, 0]
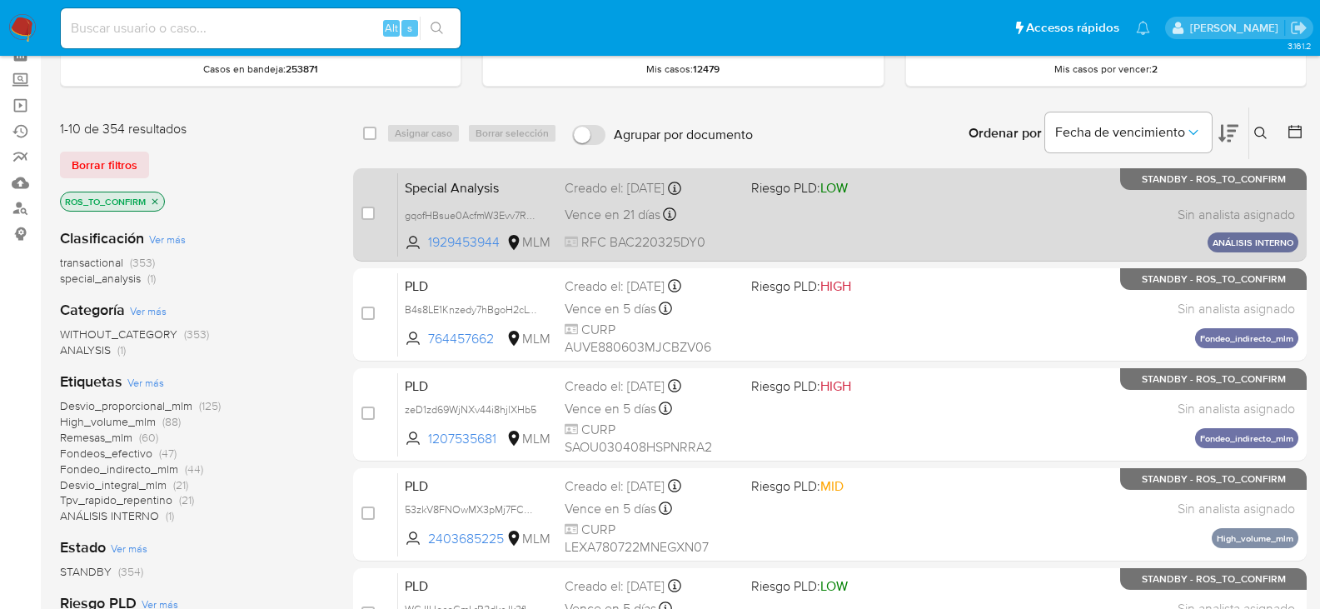
click at [645, 198] on div "Special Analysis gqofHBsue0AcfmW3Evv7R58W 1929453944 MLM Riesgo PLD: LOW Creado…" at bounding box center [848, 214] width 900 height 84
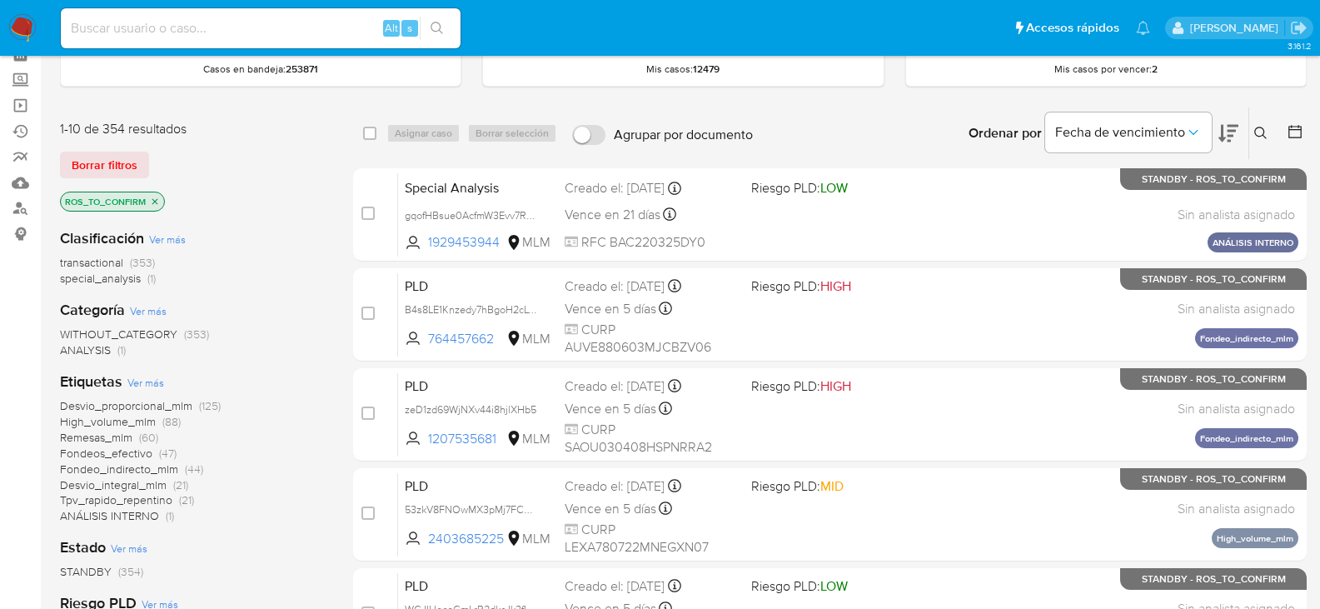
click at [152, 421] on span "High_volume_mlm" at bounding box center [108, 421] width 96 height 17
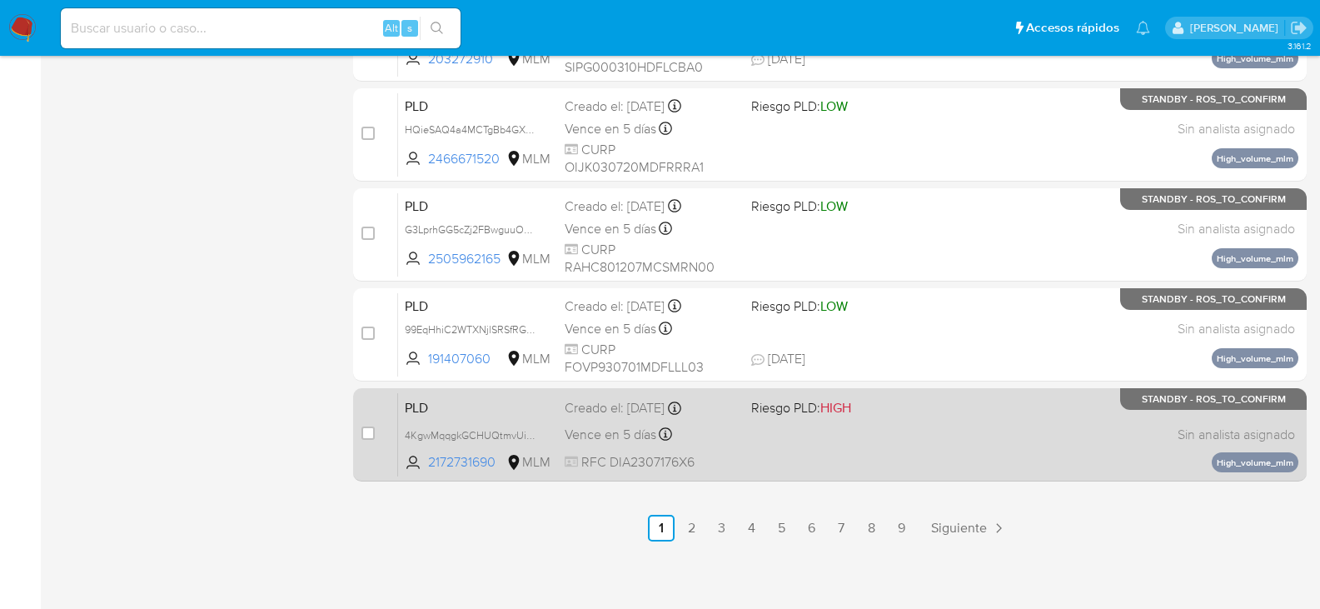
scroll to position [766, 0]
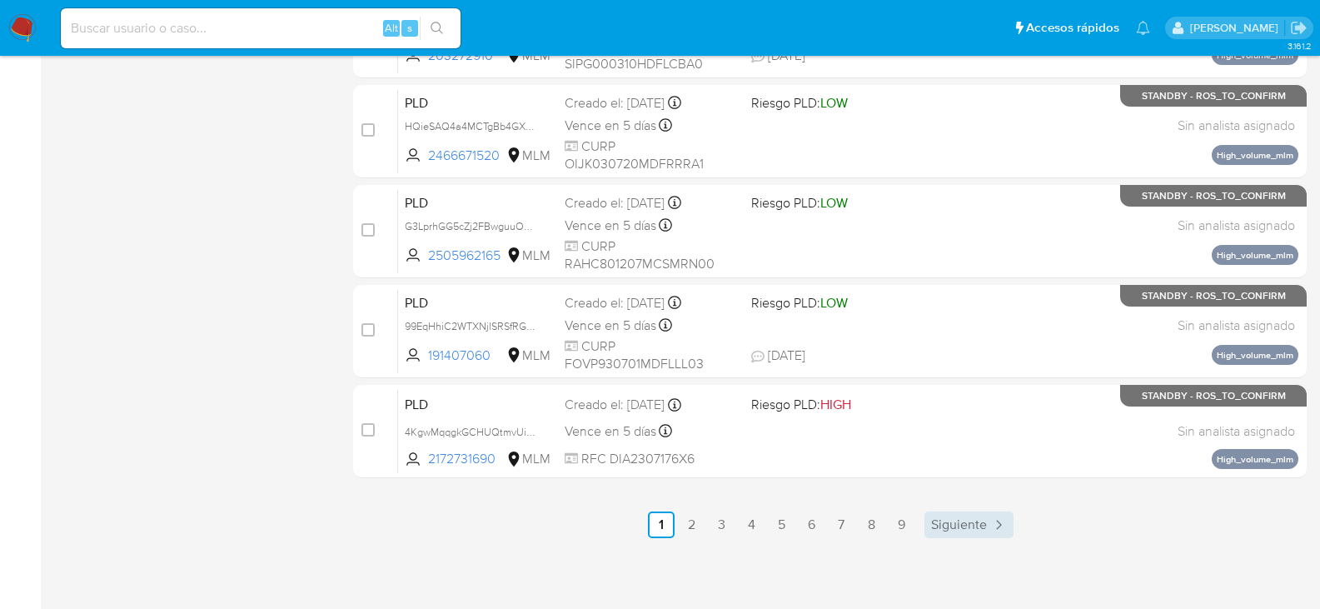
click at [968, 525] on span "Siguiente" at bounding box center [959, 524] width 56 height 13
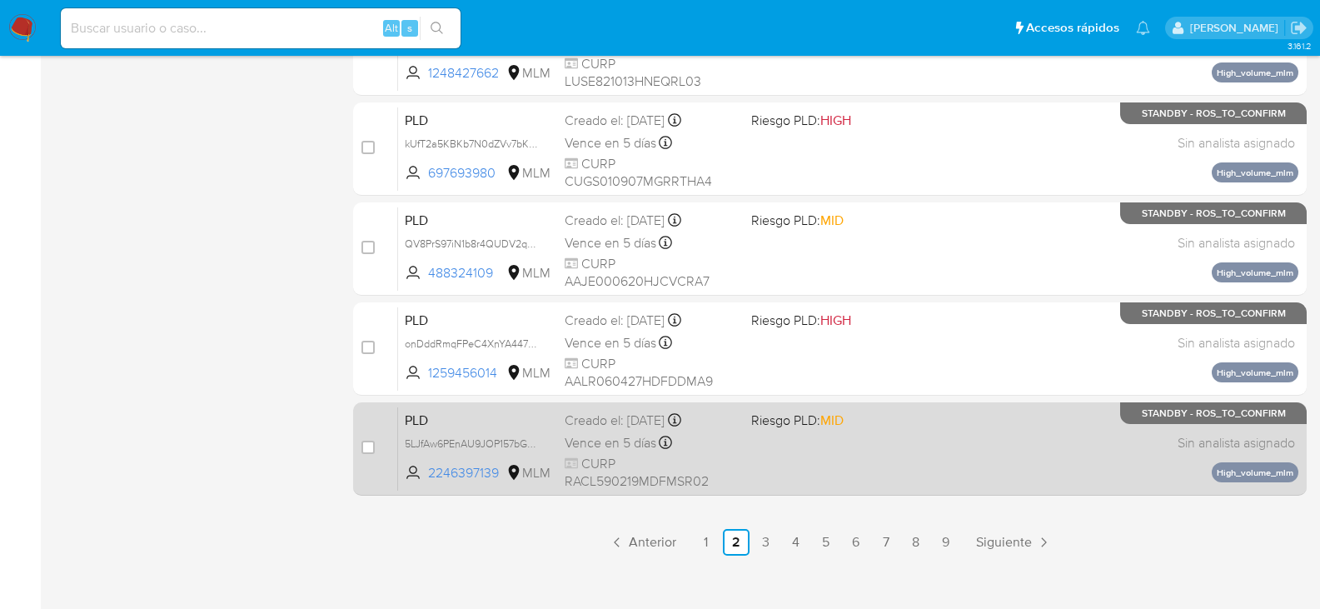
scroll to position [750, 0]
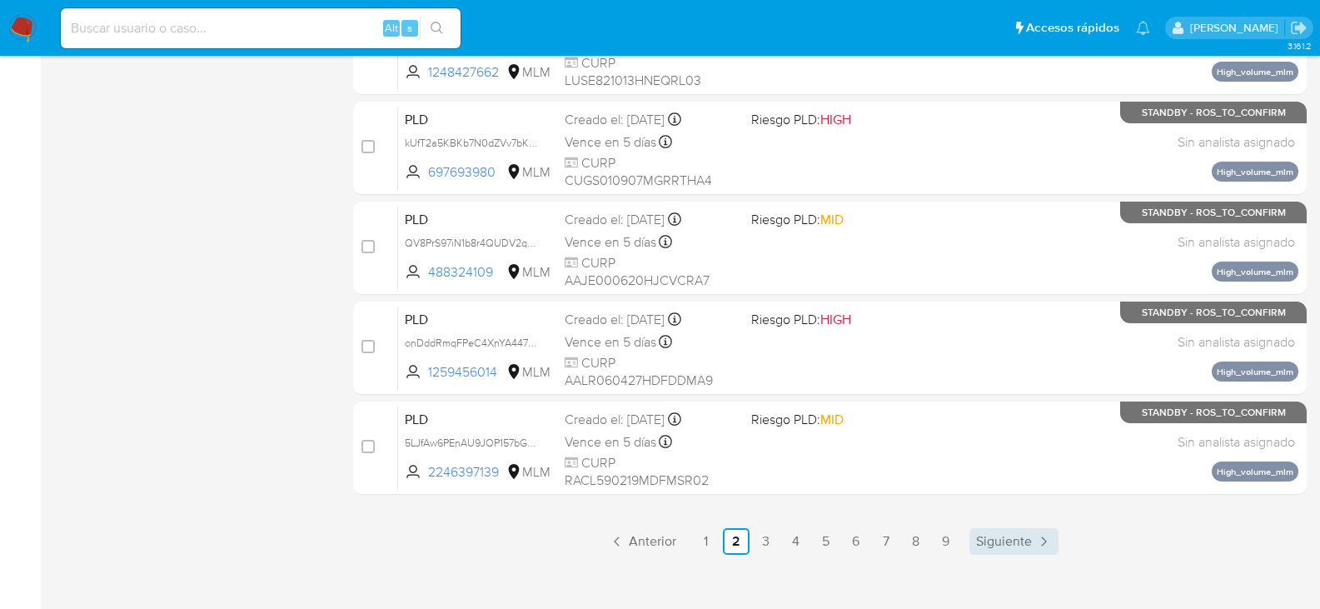
click at [1015, 538] on span "Siguiente" at bounding box center [1004, 541] width 56 height 13
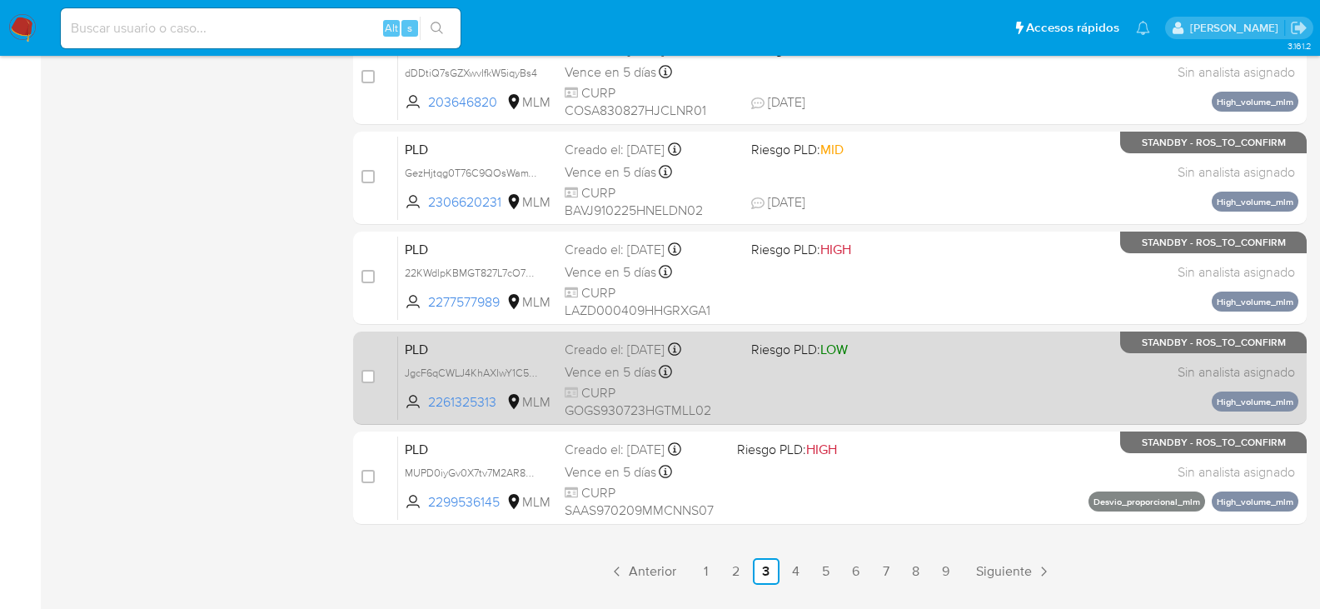
scroll to position [750, 0]
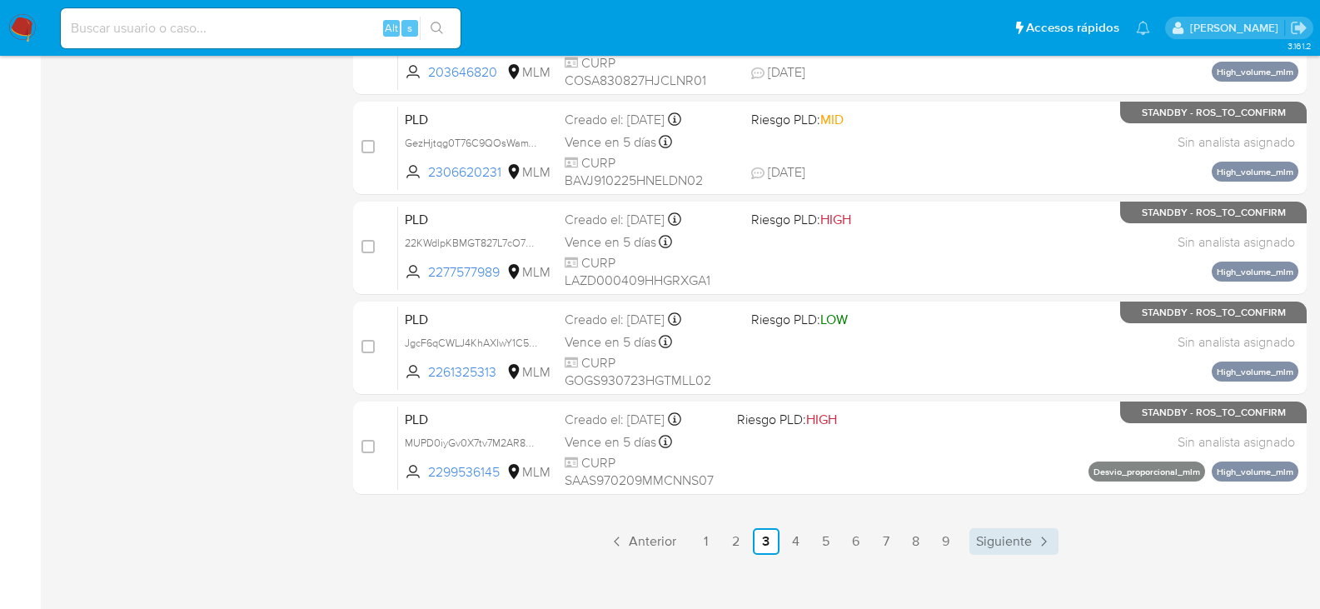
click at [999, 541] on span "Siguiente" at bounding box center [1004, 541] width 56 height 13
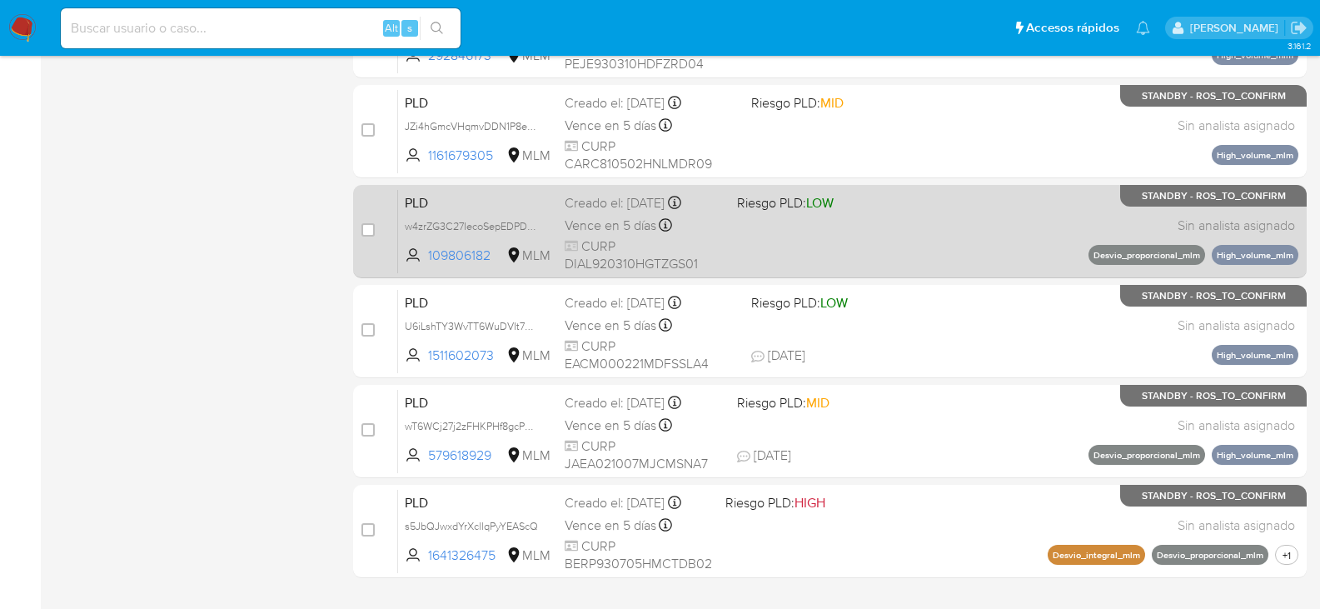
scroll to position [750, 0]
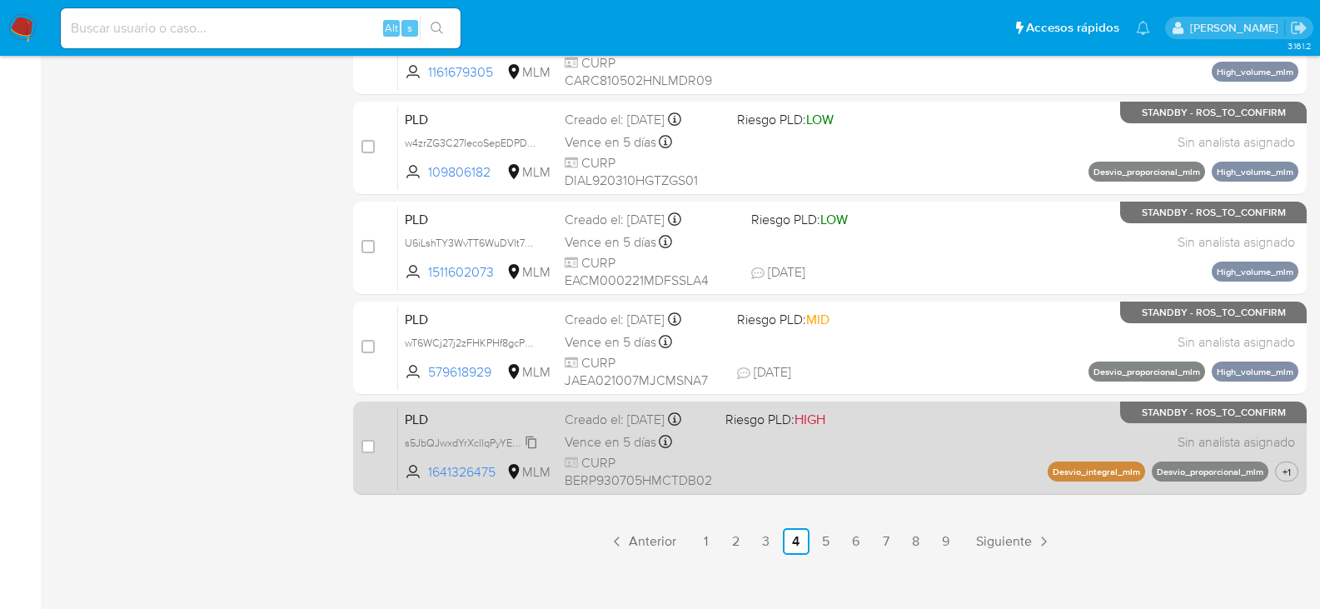
click at [532, 443] on span "s5JbQJwxdYrXcllqPyYEAScQ" at bounding box center [471, 441] width 133 height 18
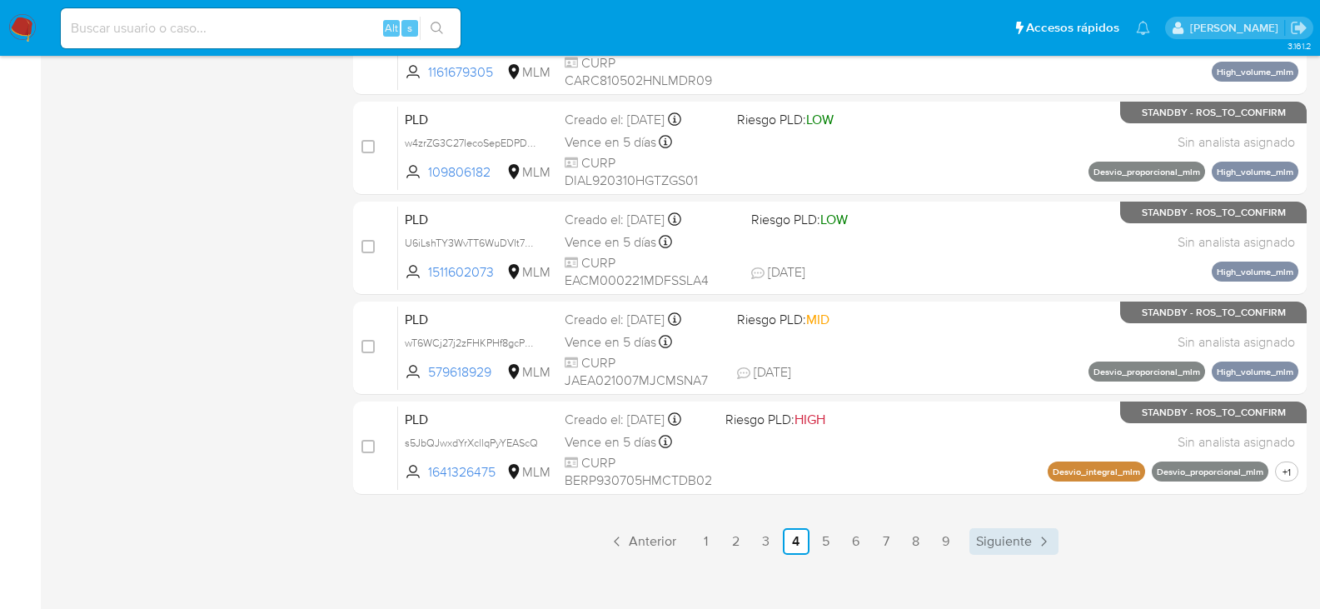
click at [1010, 539] on span "Siguiente" at bounding box center [1004, 541] width 56 height 13
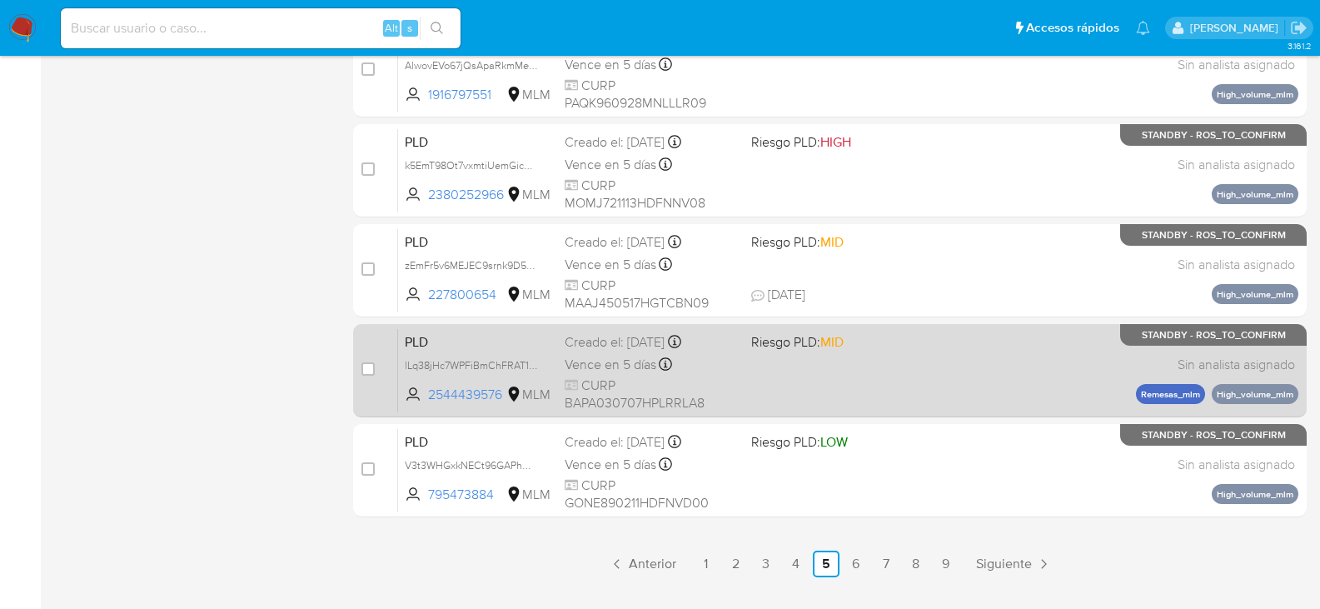
scroll to position [750, 0]
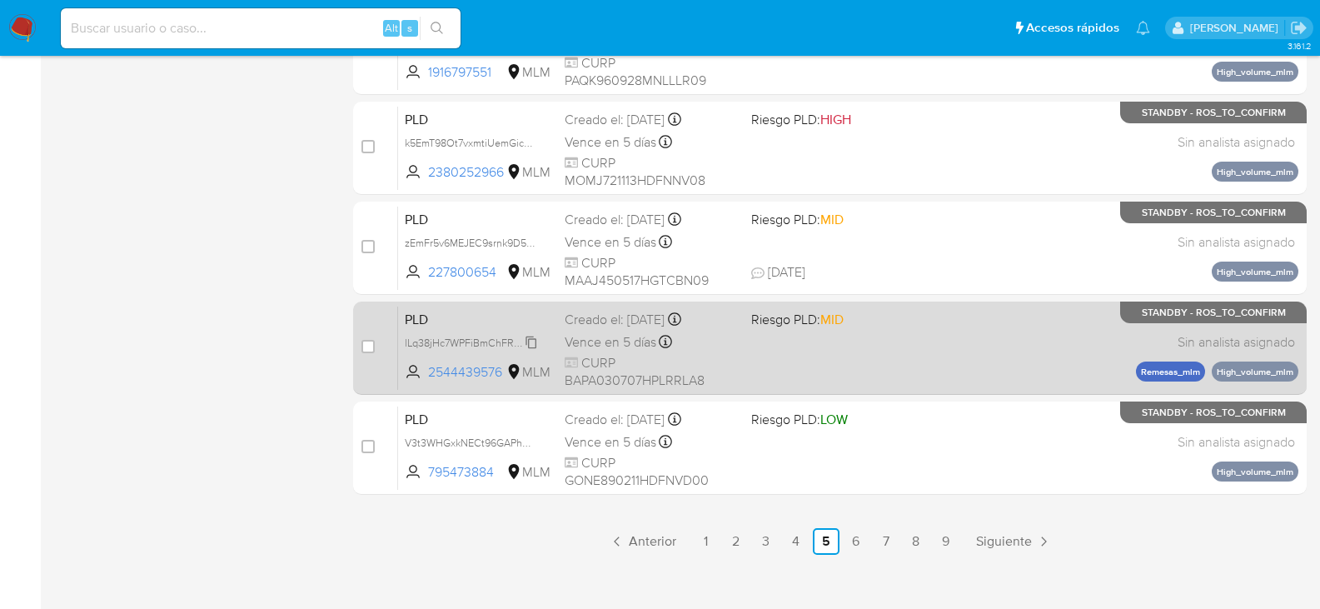
click at [528, 339] on span "lLq38jHc7WPFiBmChFRAT1KH" at bounding box center [474, 341] width 138 height 18
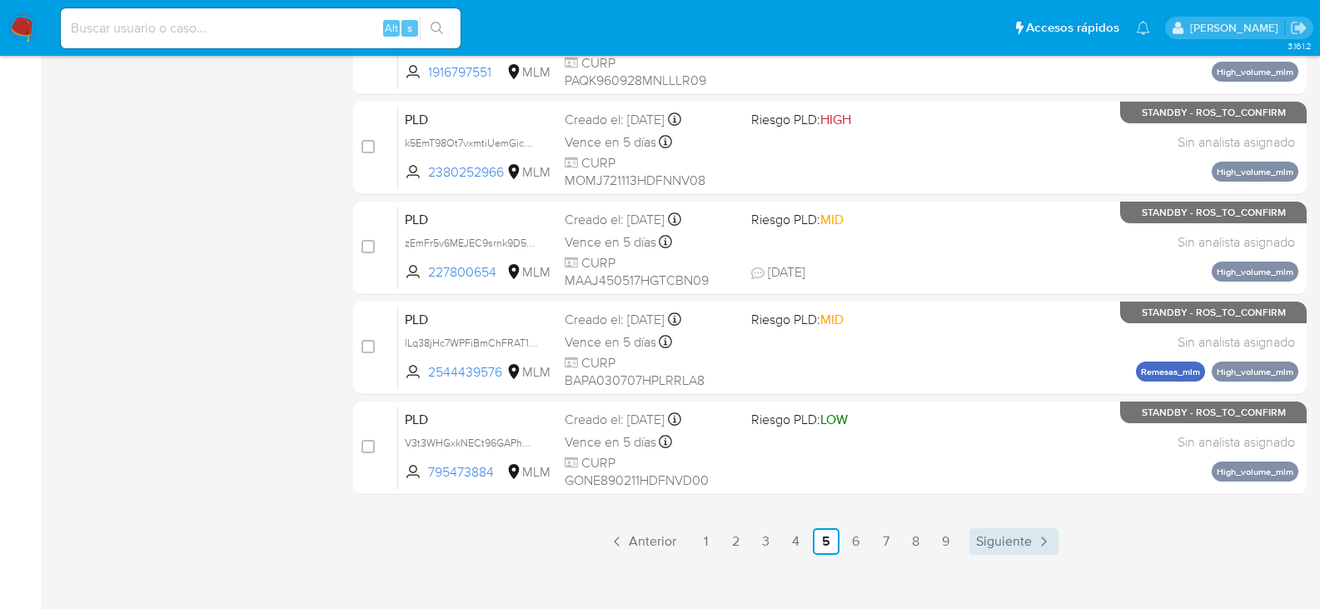
click at [1003, 546] on span "Siguiente" at bounding box center [1004, 541] width 56 height 13
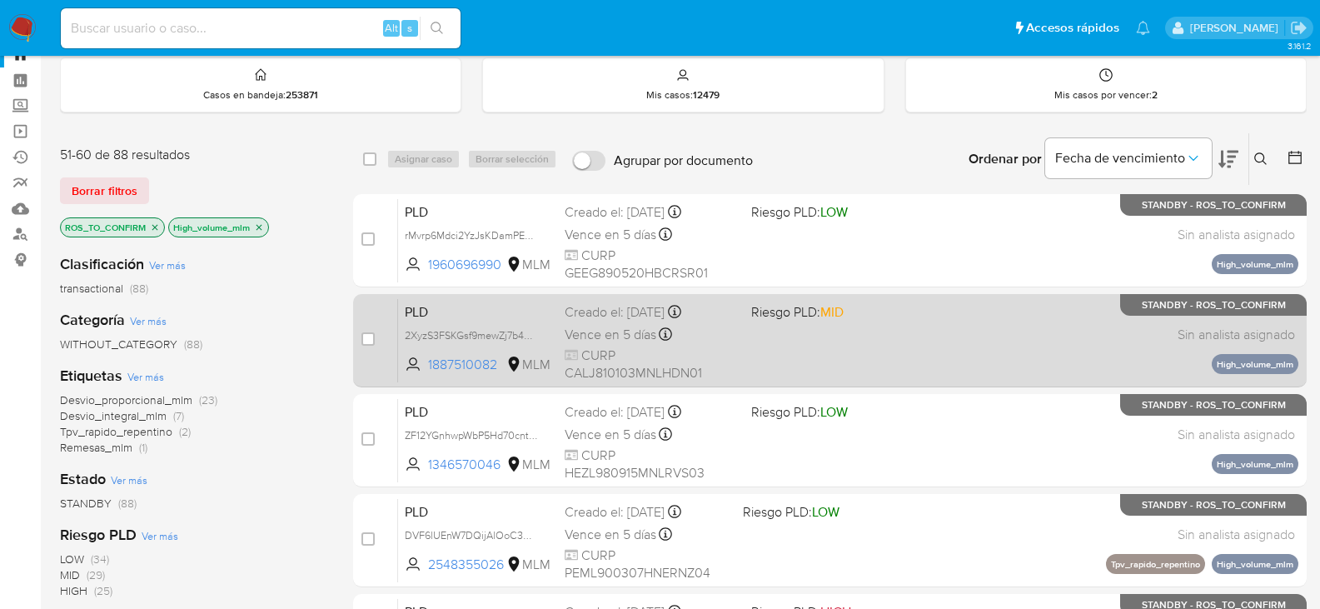
scroll to position [83, 0]
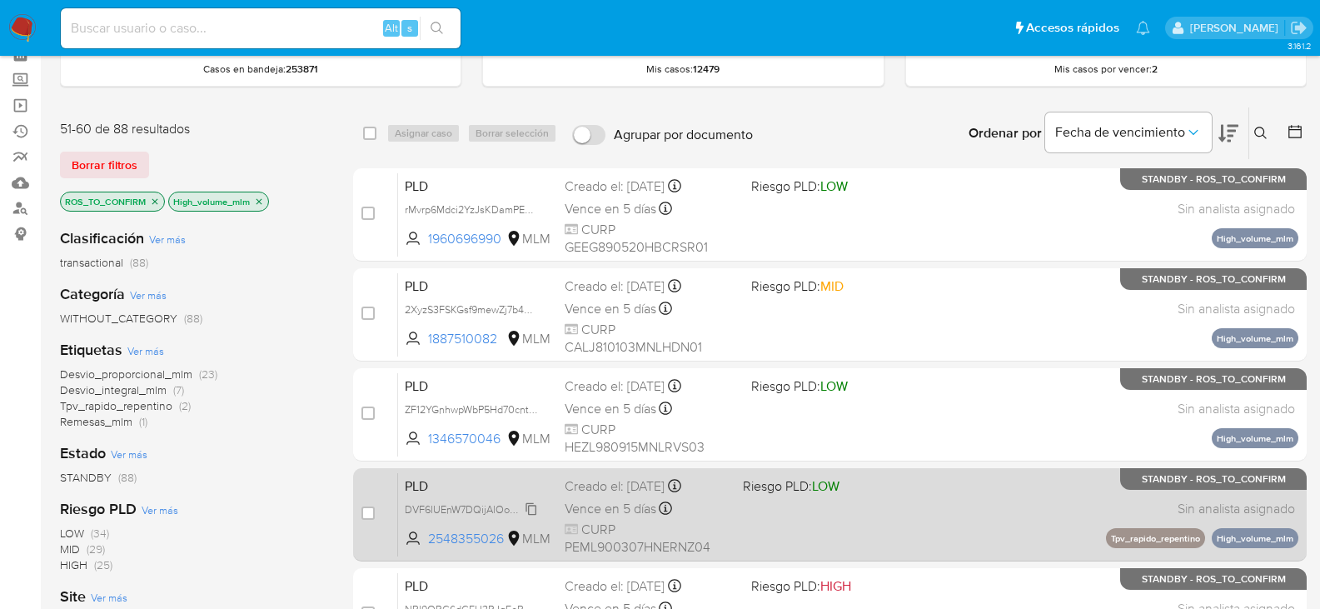
click at [529, 510] on span "DVF6lUEnW7DQijAlOoC3RZGv" at bounding box center [476, 508] width 143 height 18
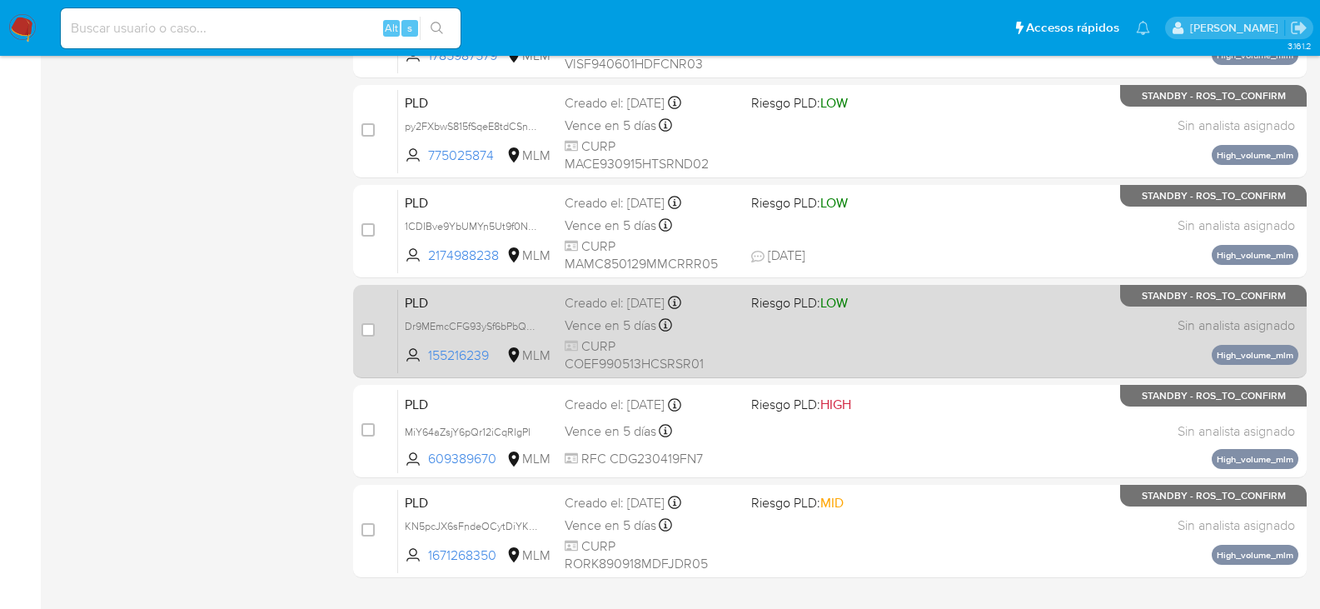
scroll to position [750, 0]
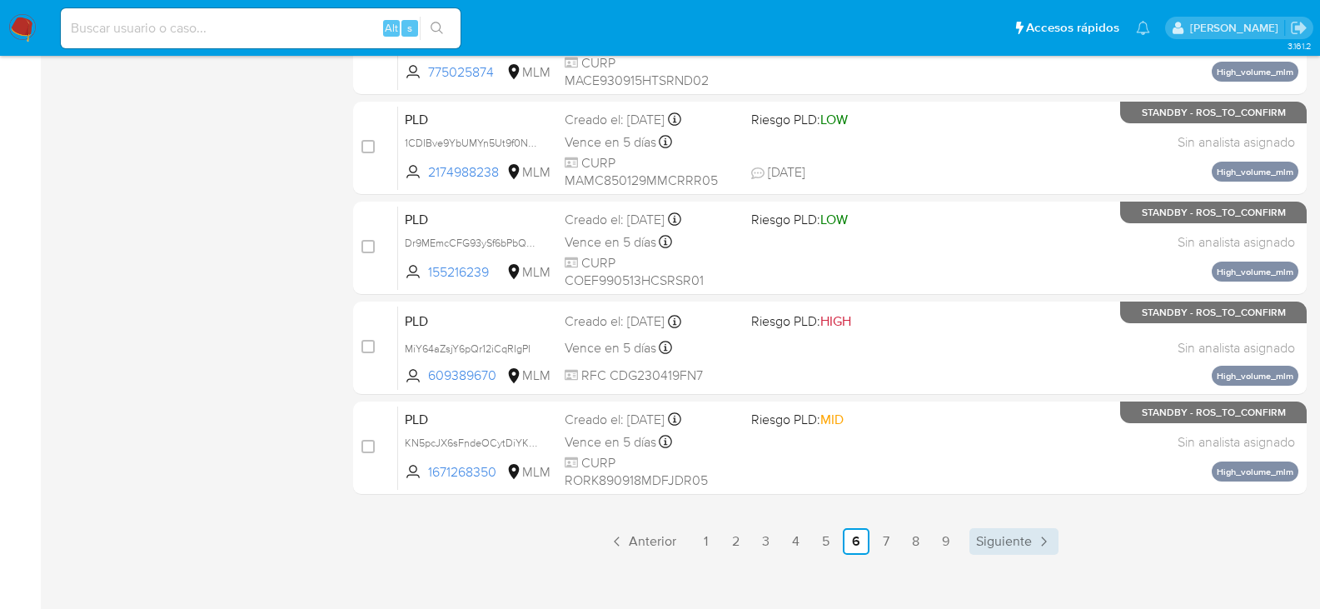
click at [1015, 541] on span "Siguiente" at bounding box center [1004, 541] width 56 height 13
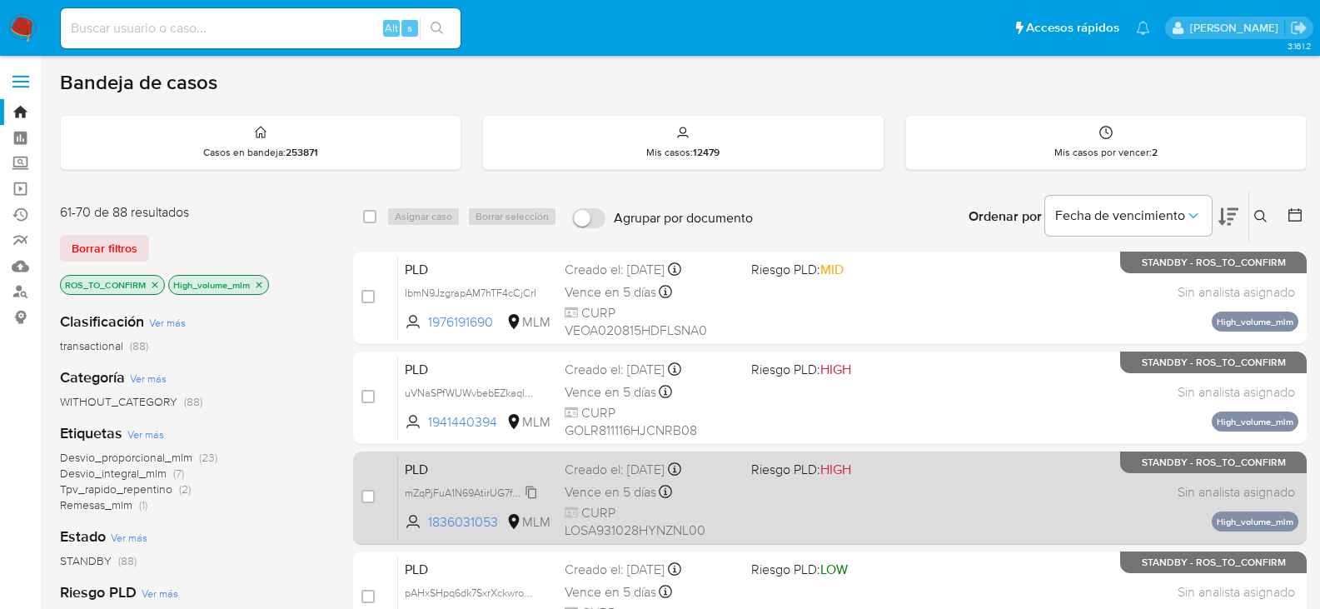
click at [530, 490] on span "mZqPjFuA1N69AtirUG7faTGJ" at bounding box center [470, 491] width 131 height 18
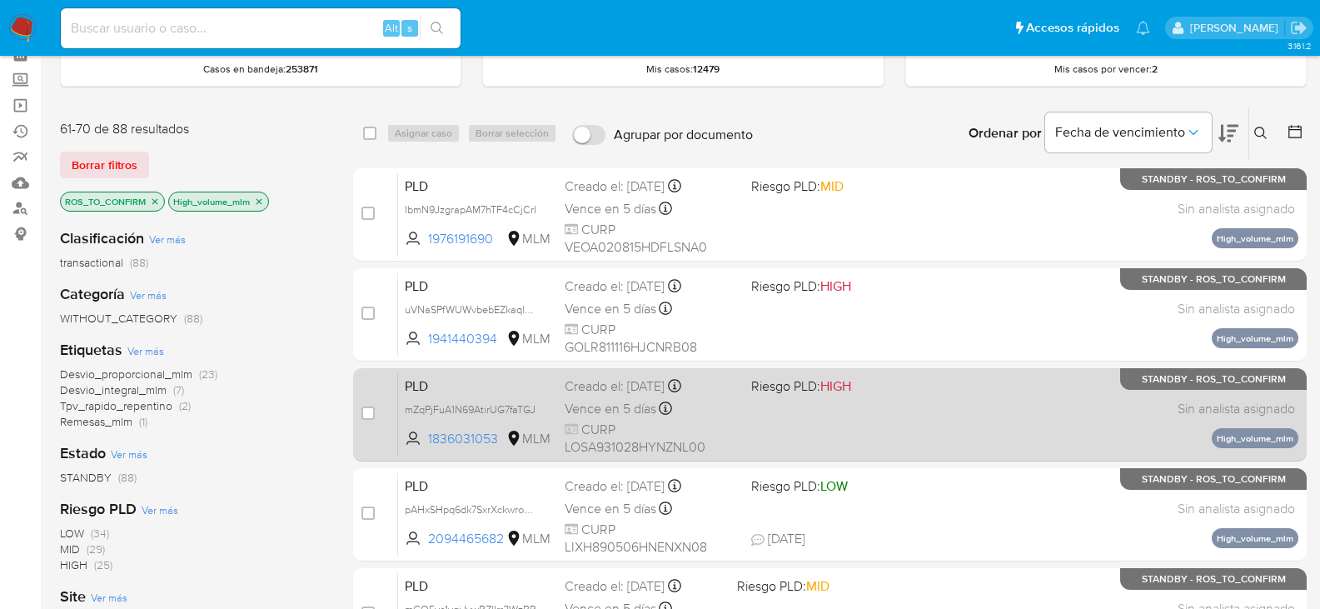
click at [595, 414] on span "Vence en 5 días" at bounding box center [611, 409] width 92 height 18
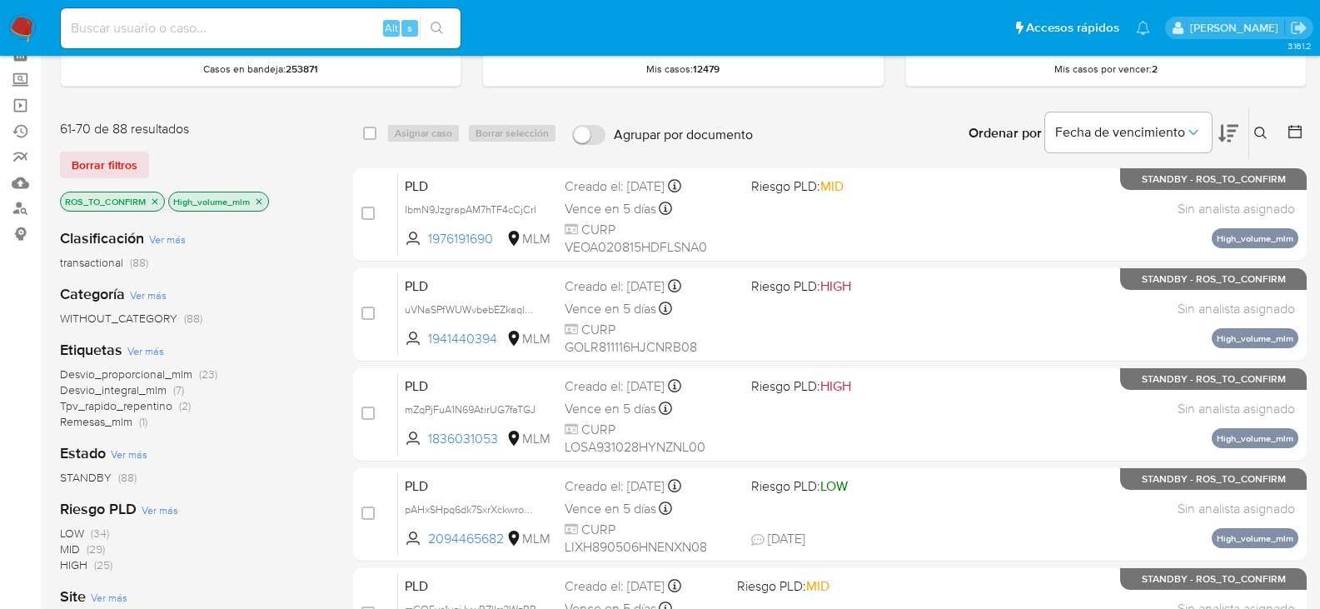
click at [252, 206] on p "High_volume_mlm" at bounding box center [218, 201] width 99 height 18
click at [253, 206] on p "High_volume_mlm" at bounding box center [218, 201] width 99 height 18
click at [259, 203] on icon "close-filter" at bounding box center [259, 202] width 10 height 10
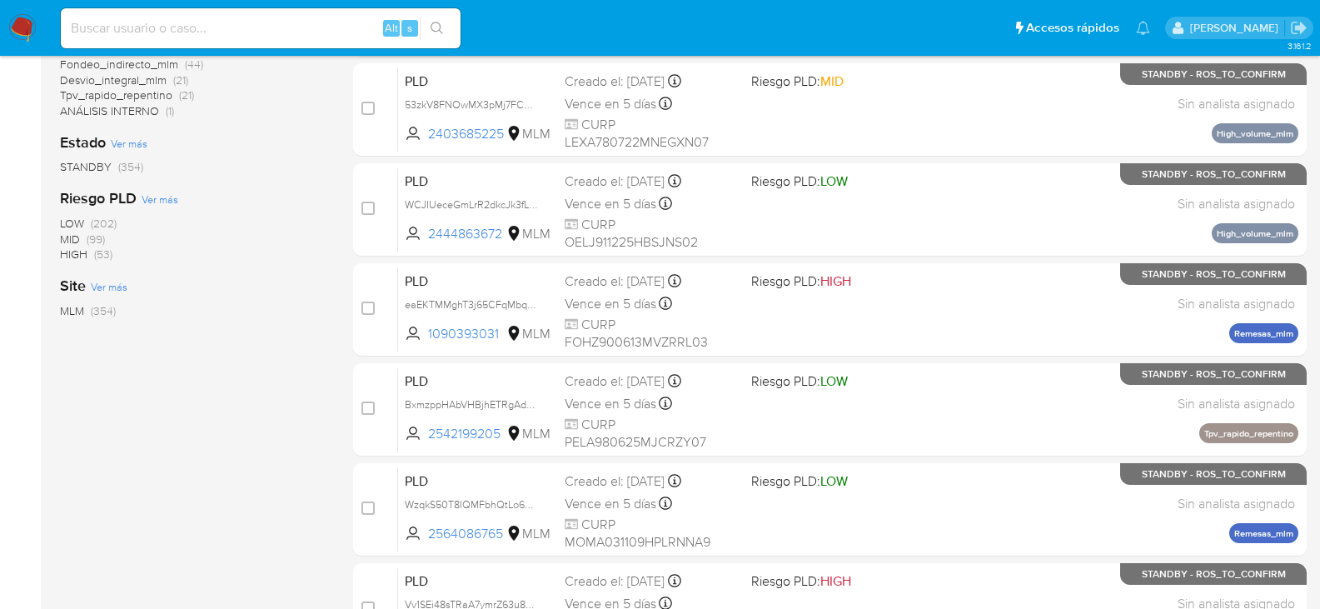
scroll to position [416, 0]
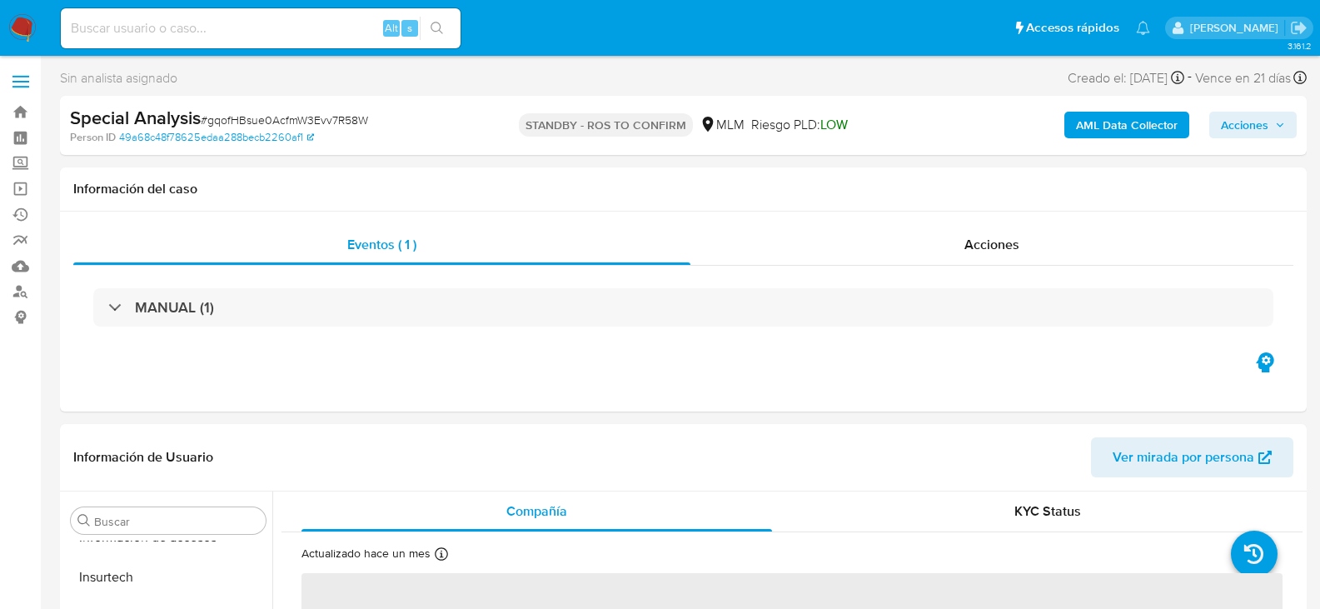
scroll to position [784, 0]
select select "10"
click at [202, 19] on input at bounding box center [261, 28] width 400 height 22
paste input "iEUyGyWmraeXXJ8l6XGAzLk2"
type input "iEUyGyWmraeXXJ8l6XGAzLk2"
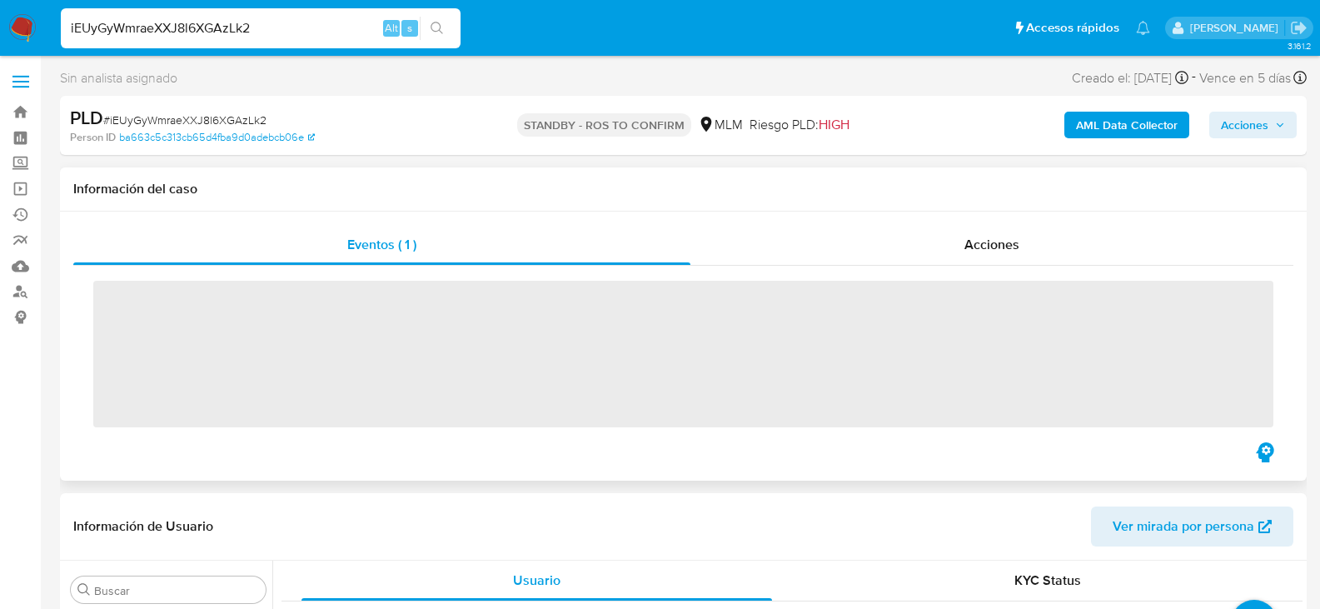
scroll to position [784, 0]
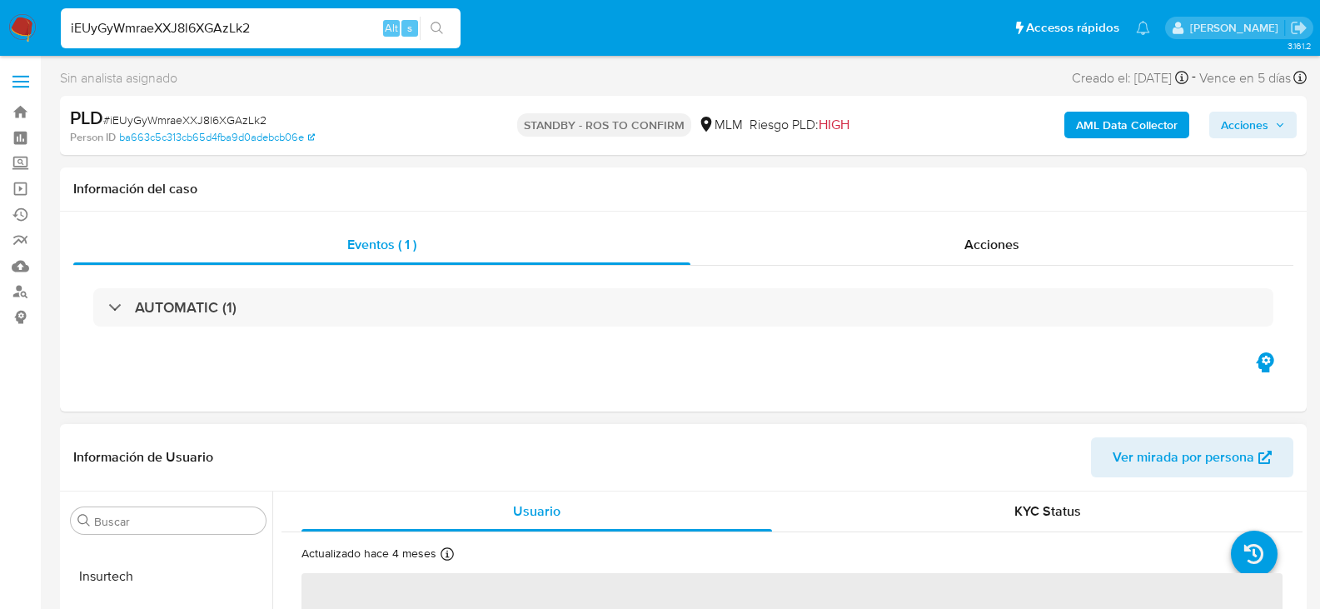
select select "10"
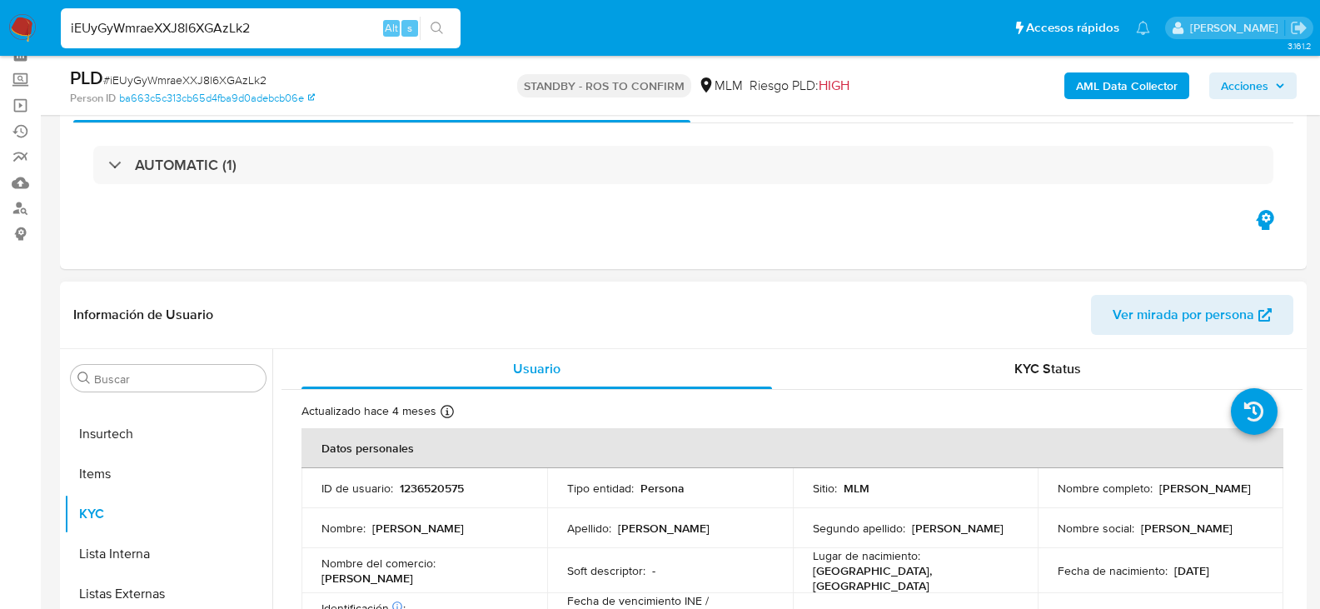
scroll to position [250, 0]
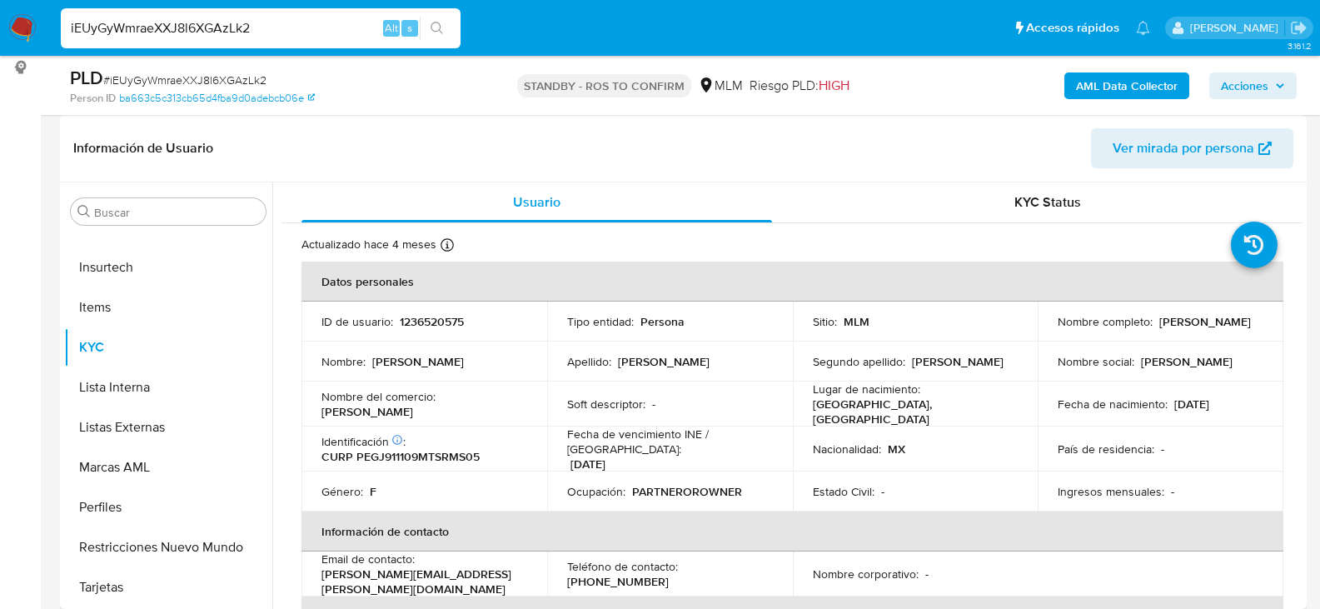
click at [435, 327] on p "1236520575" at bounding box center [432, 321] width 64 height 15
copy p "1236520575"
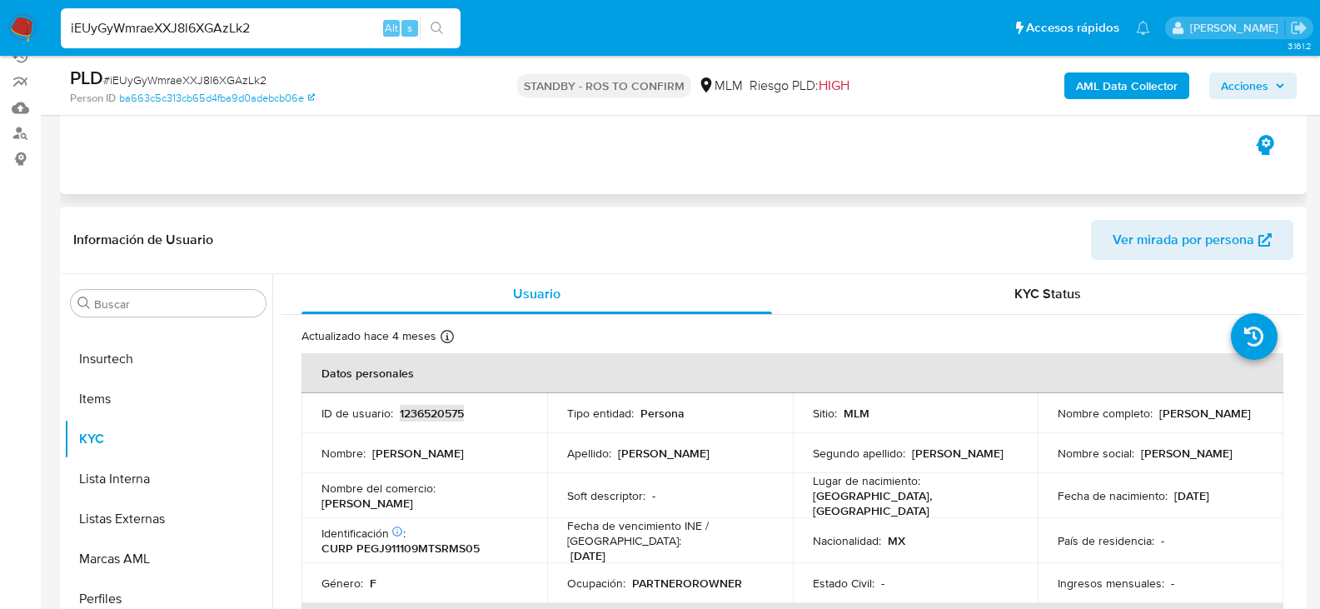
scroll to position [0, 0]
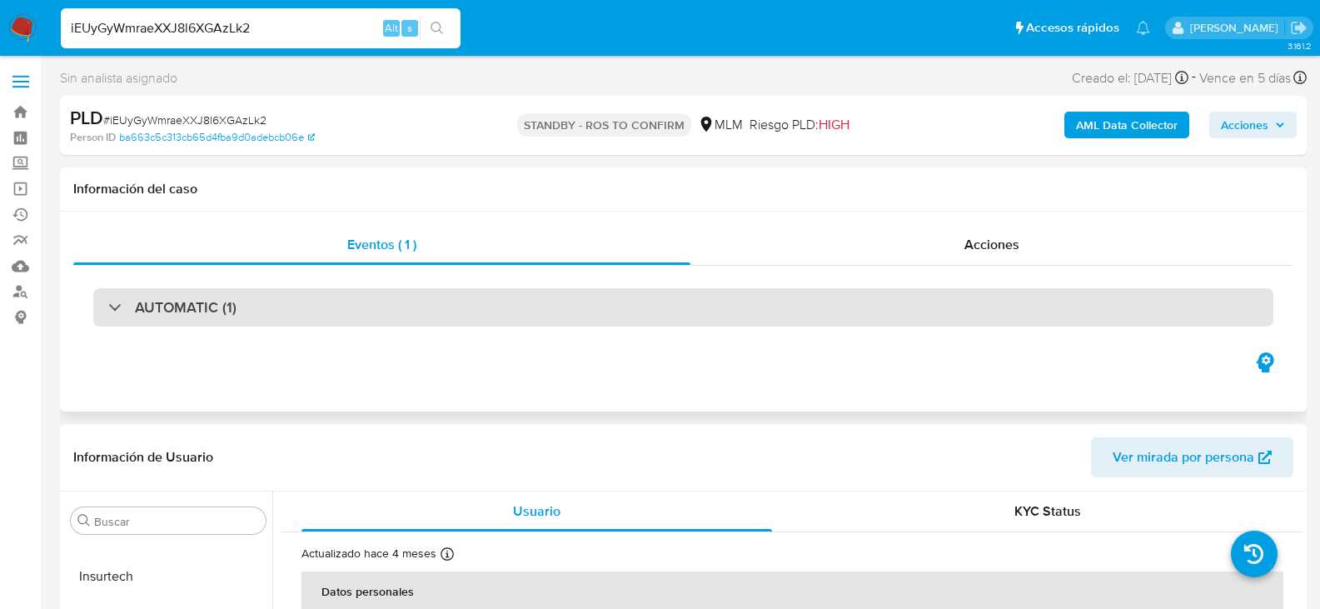
click at [119, 317] on div "AUTOMATIC (1)" at bounding box center [683, 307] width 1180 height 38
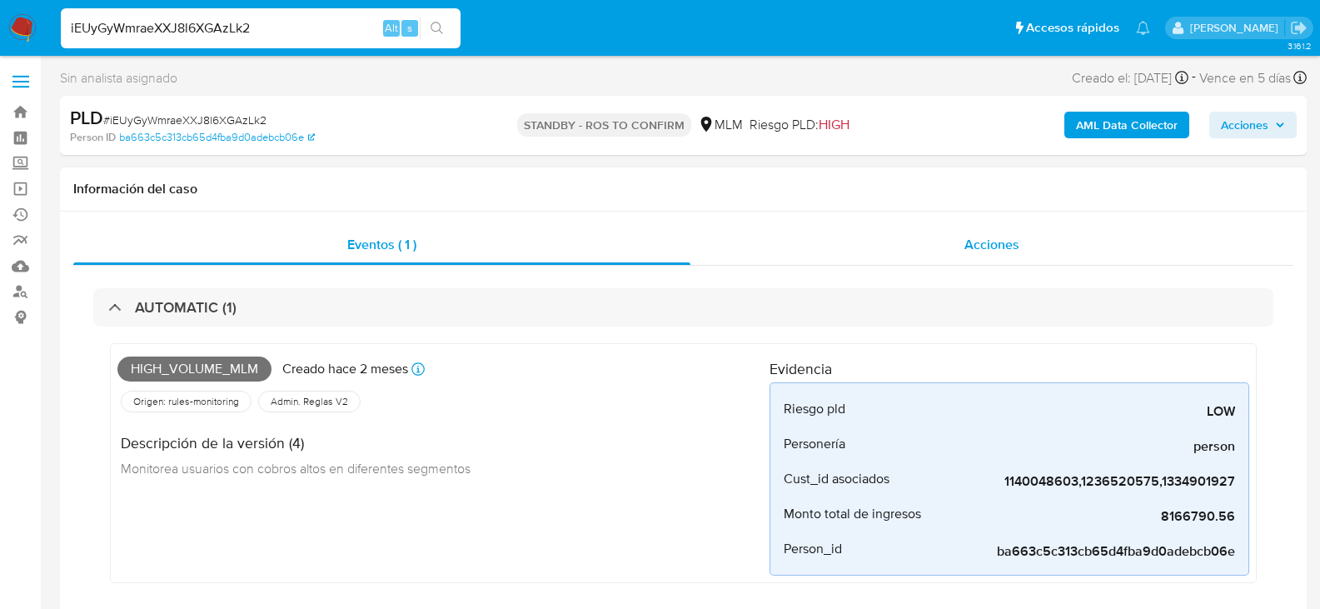
click at [984, 247] on span "Acciones" at bounding box center [992, 244] width 55 height 19
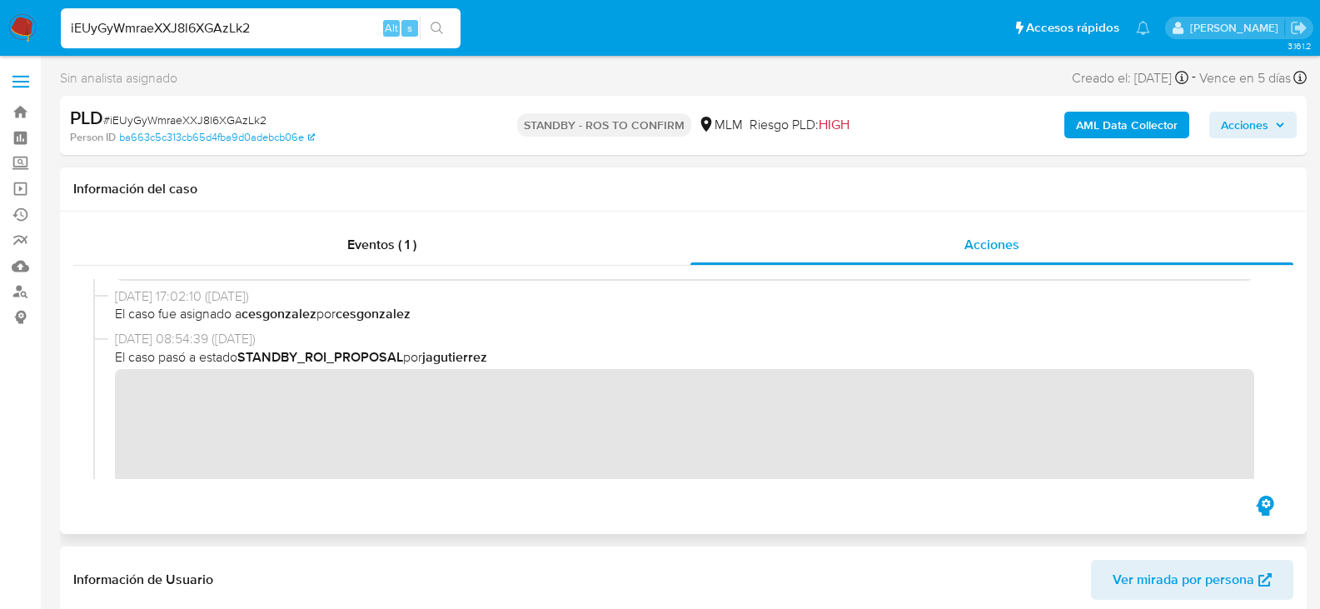
scroll to position [250, 0]
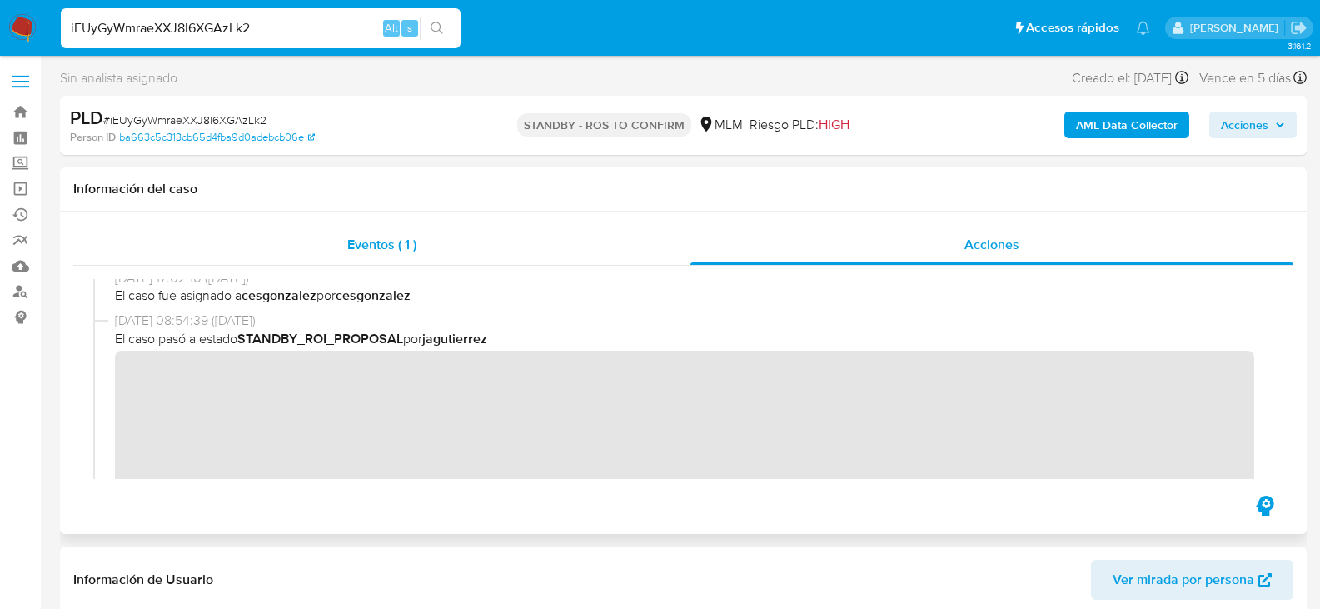
click at [386, 247] on span "Eventos ( 1 )" at bounding box center [381, 244] width 69 height 19
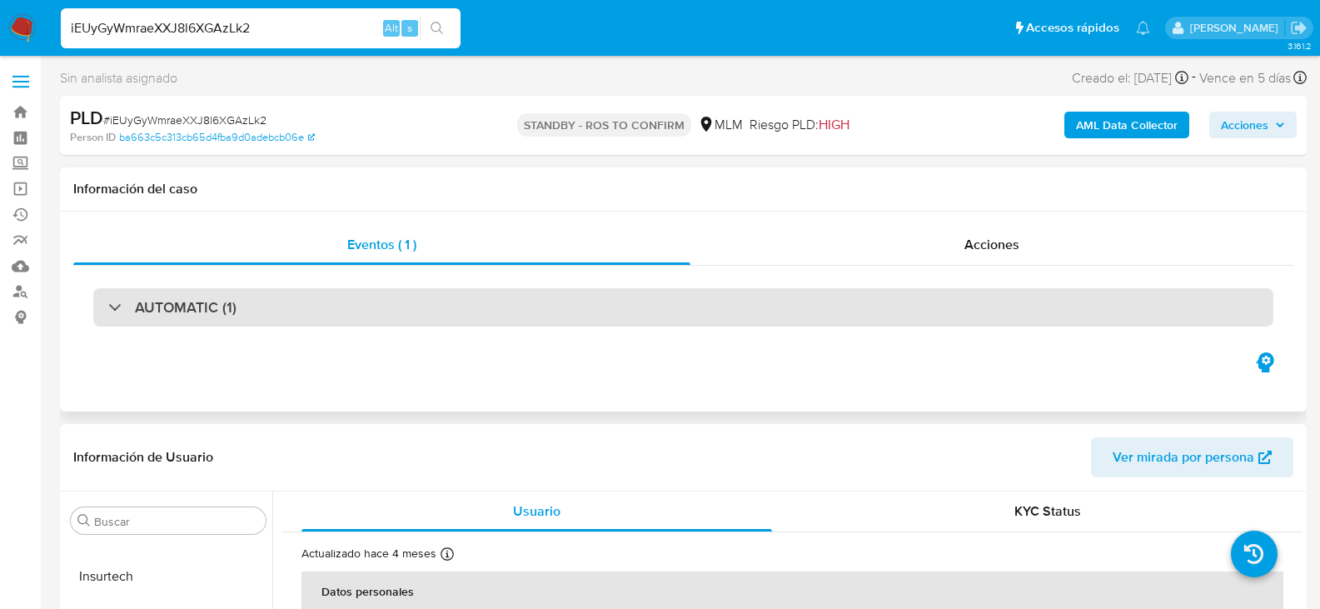
click at [646, 312] on div "AUTOMATIC (1)" at bounding box center [683, 307] width 1180 height 38
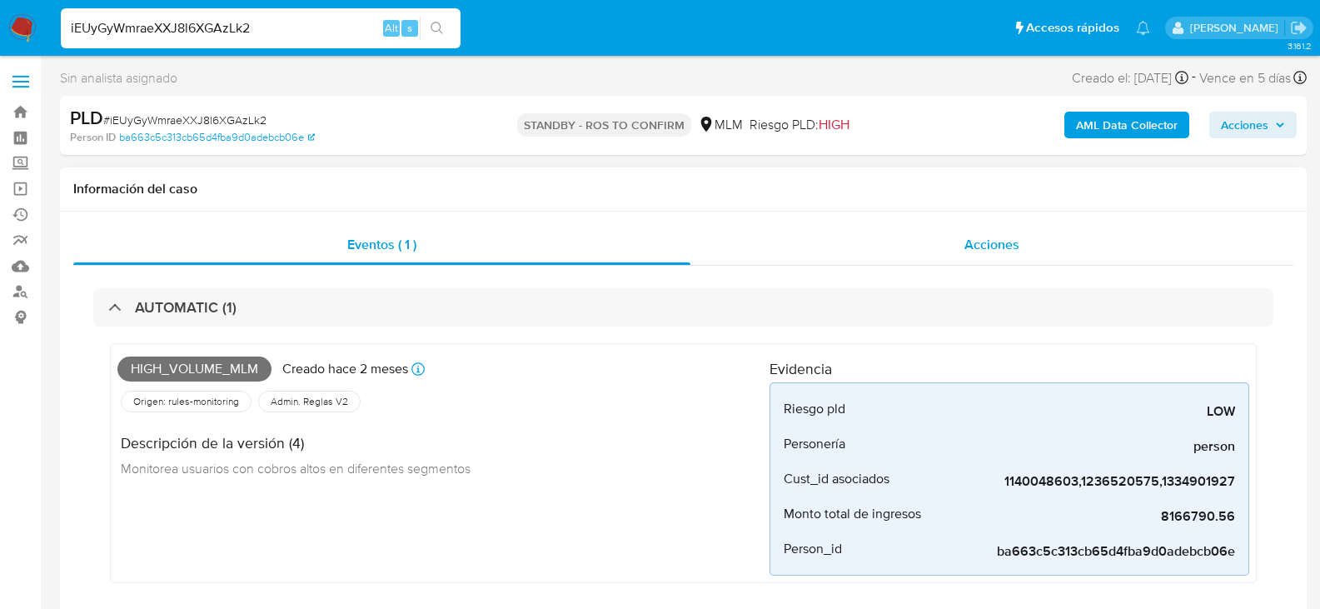
click at [956, 242] on div "Acciones" at bounding box center [992, 245] width 603 height 40
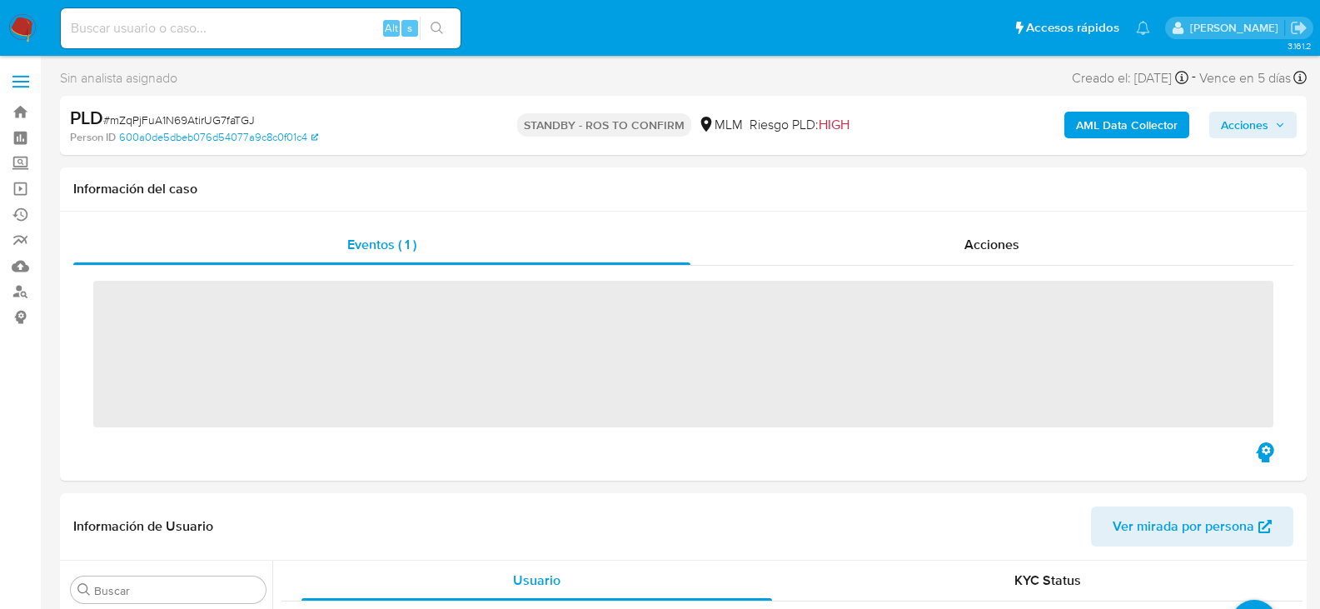
scroll to position [784, 0]
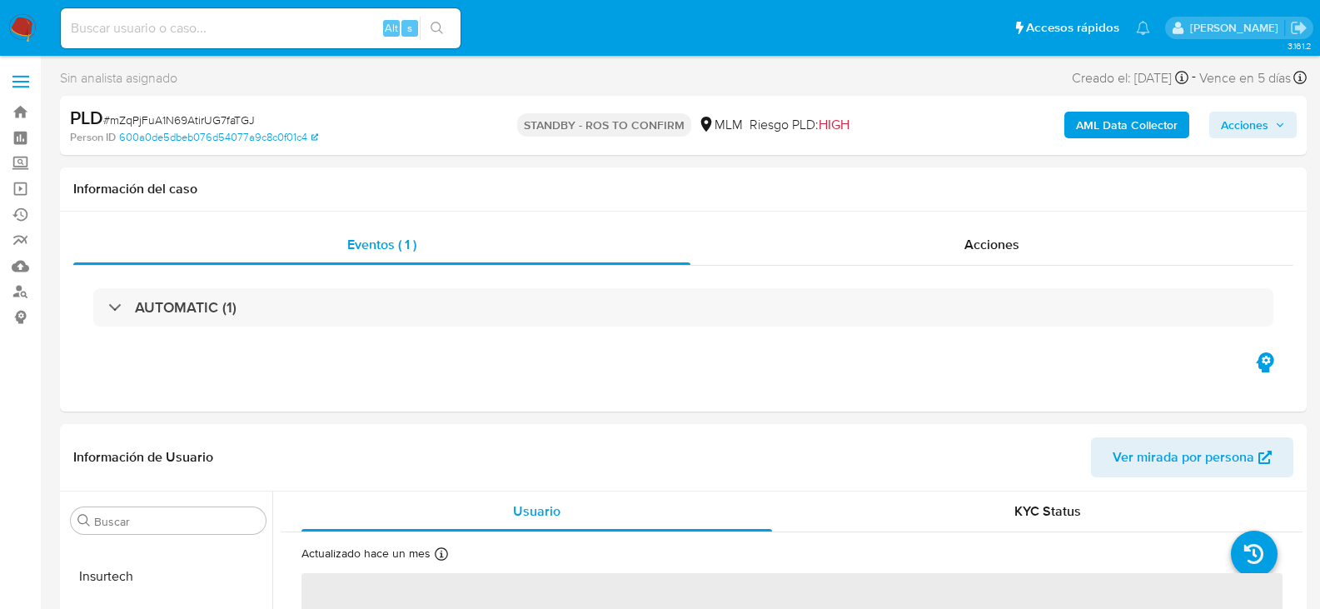
select select "10"
click at [1005, 235] on span "Acciones" at bounding box center [992, 244] width 55 height 19
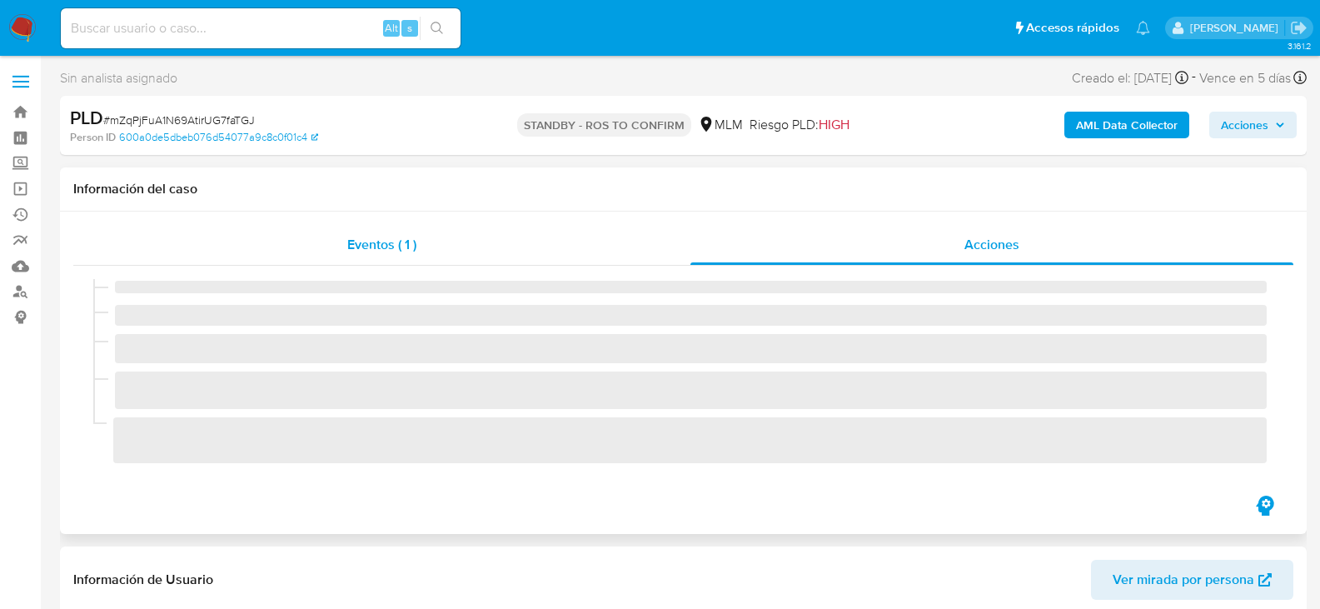
click at [370, 252] on span "Eventos ( 1 )" at bounding box center [381, 244] width 69 height 19
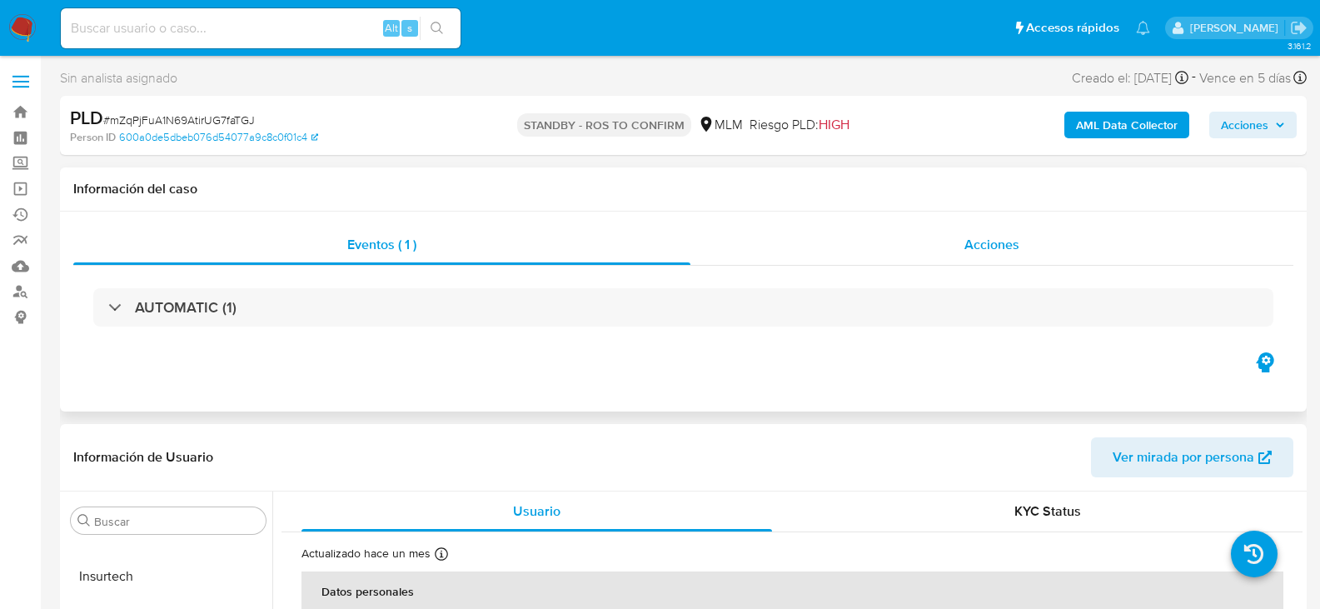
click at [972, 257] on div "Acciones" at bounding box center [992, 245] width 603 height 40
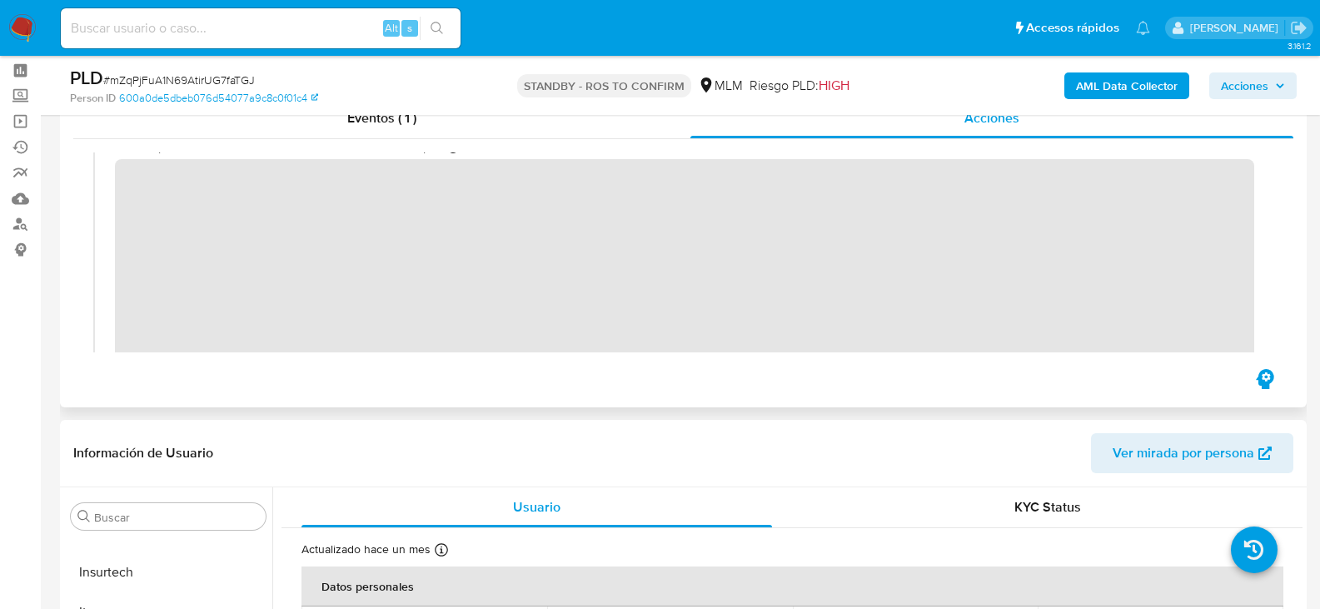
scroll to position [116, 0]
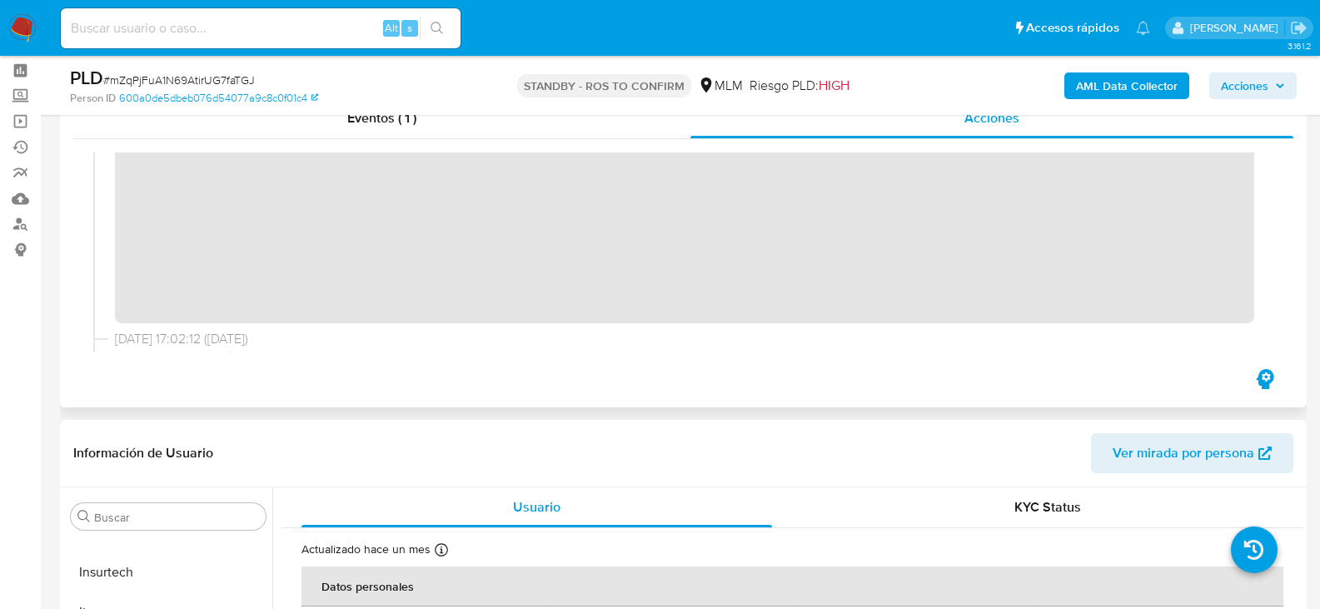
click at [1087, 337] on div "[DATE] 17:02:30 ([DATE]) El caso pasó a estado STANDBY_ROS_TO_CONFIRM por dgard…" at bounding box center [683, 252] width 1180 height 200
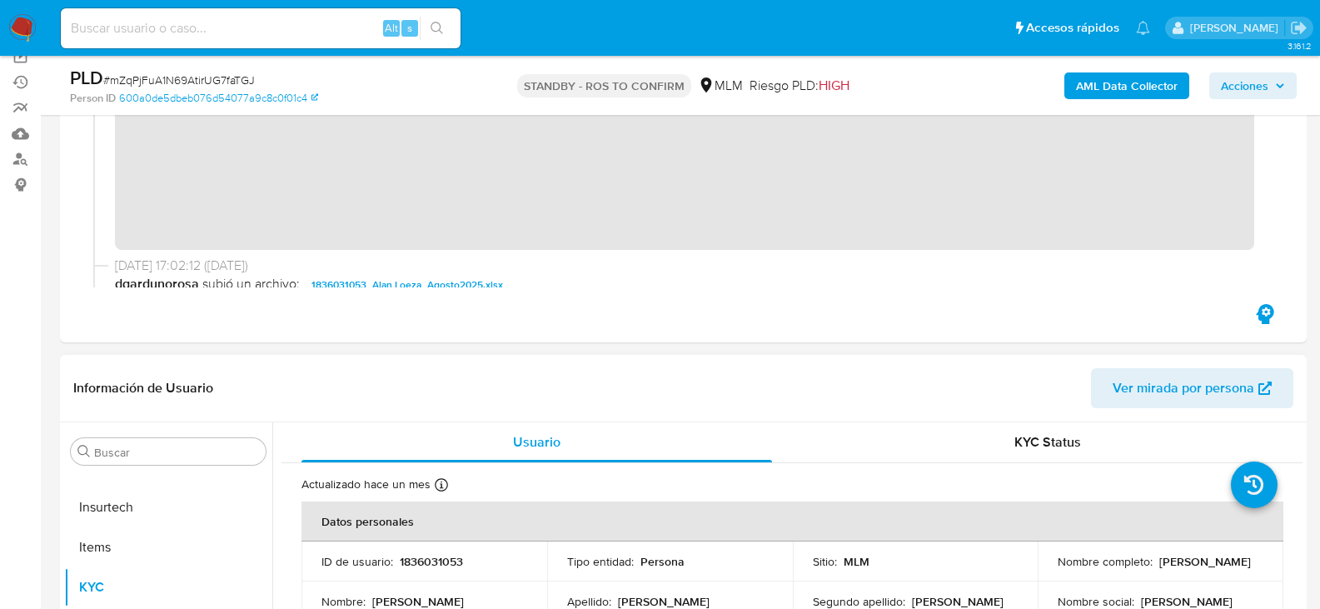
scroll to position [151, 0]
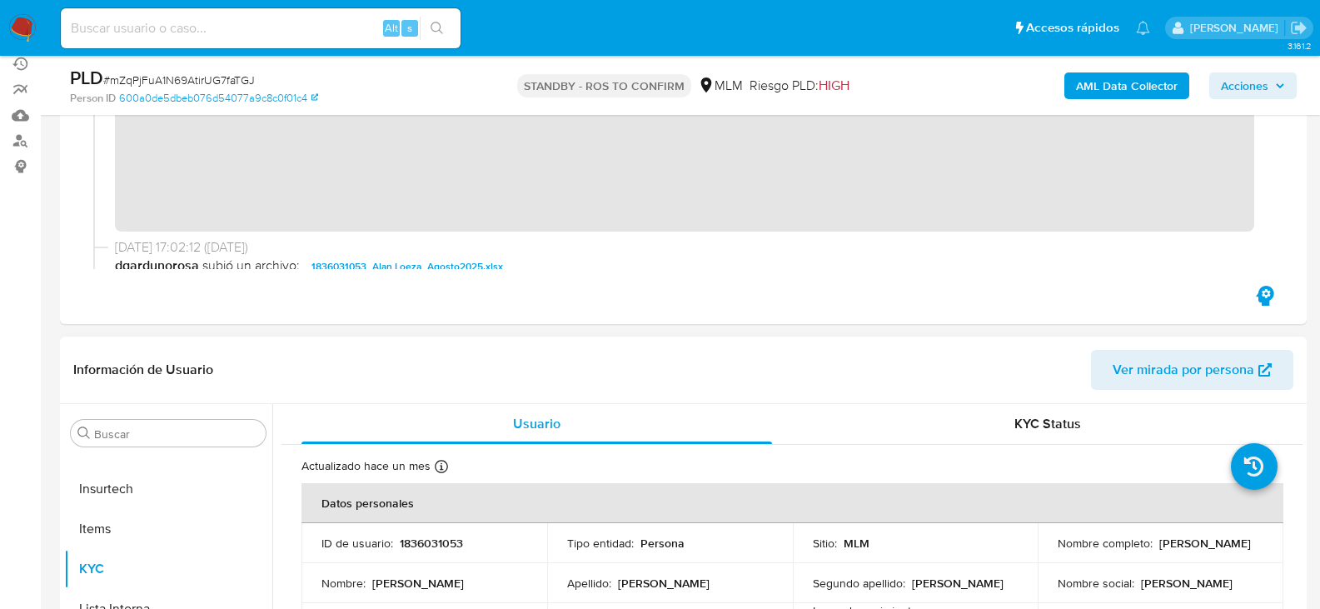
click at [417, 536] on p "1836031053" at bounding box center [431, 543] width 63 height 15
copy p "1836031053"
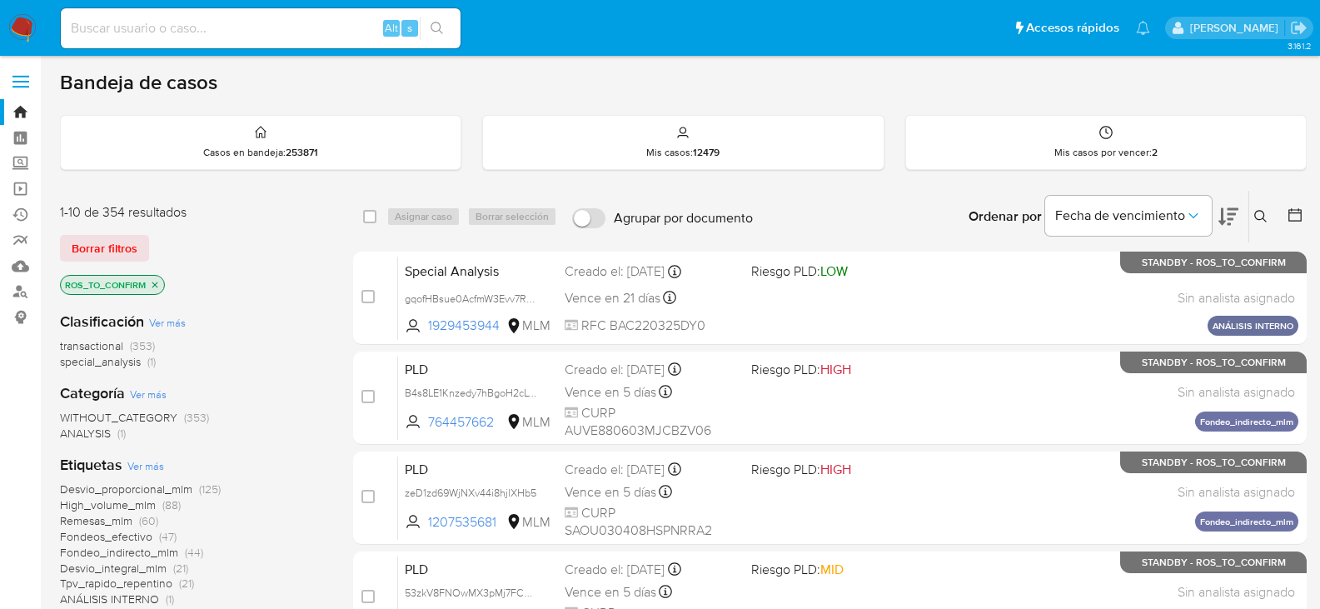
click at [158, 288] on icon "close-filter" at bounding box center [155, 285] width 10 height 10
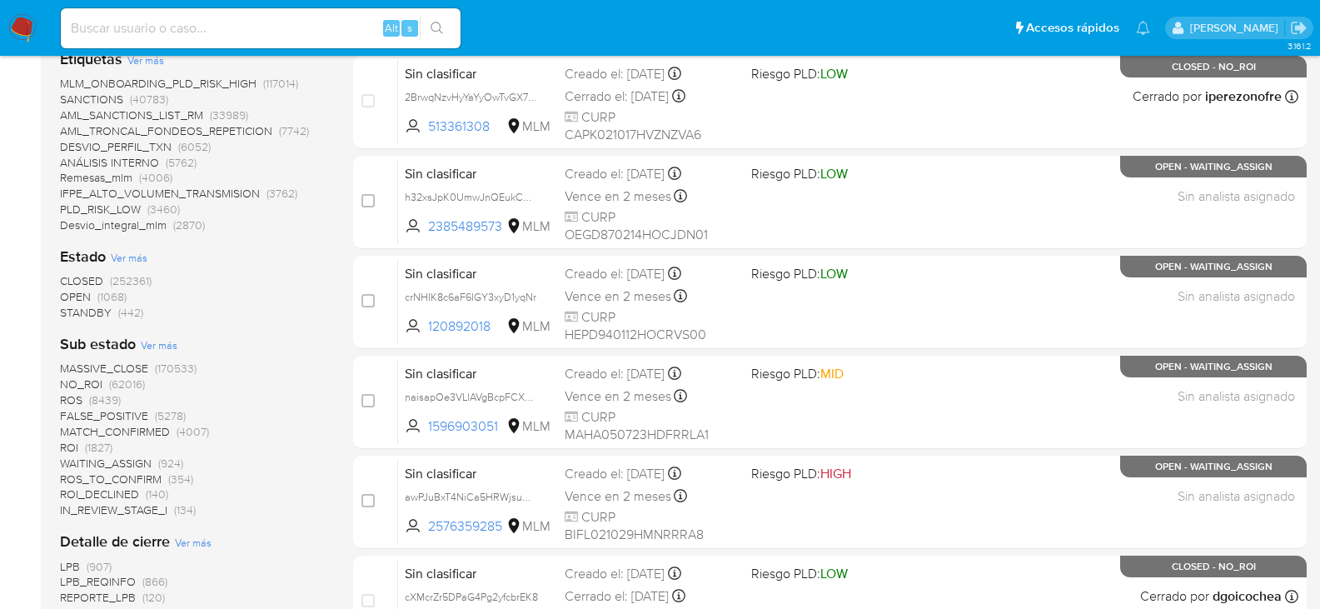
scroll to position [666, 0]
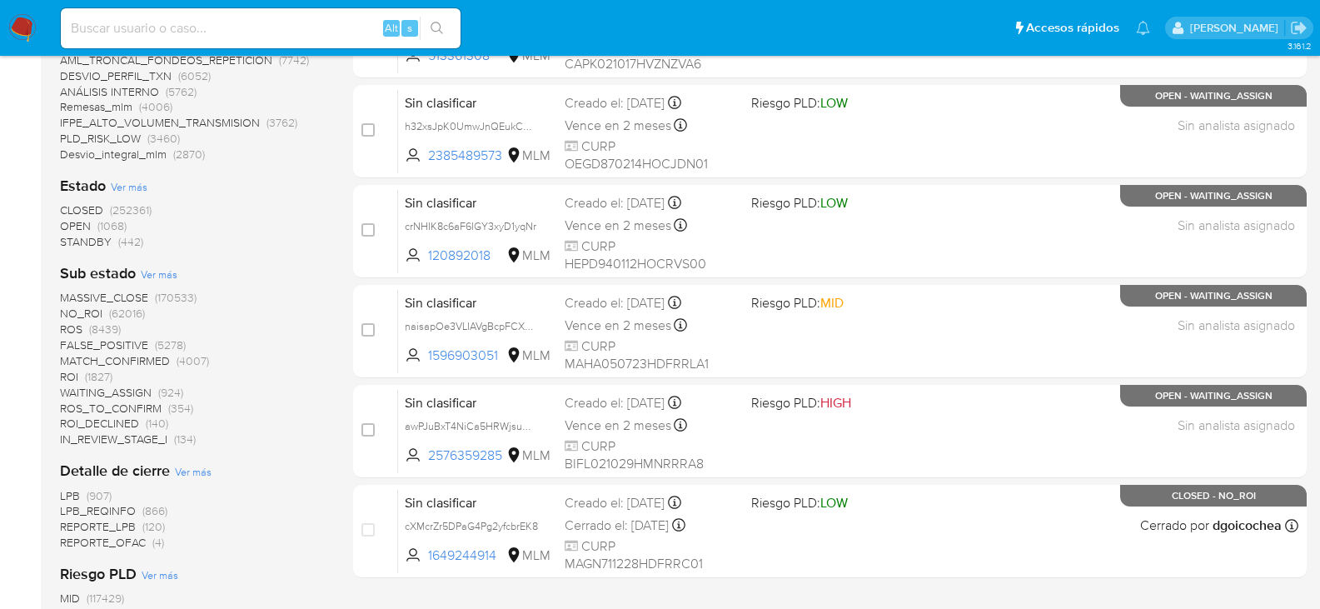
click at [170, 295] on span "(170533)" at bounding box center [176, 297] width 42 height 17
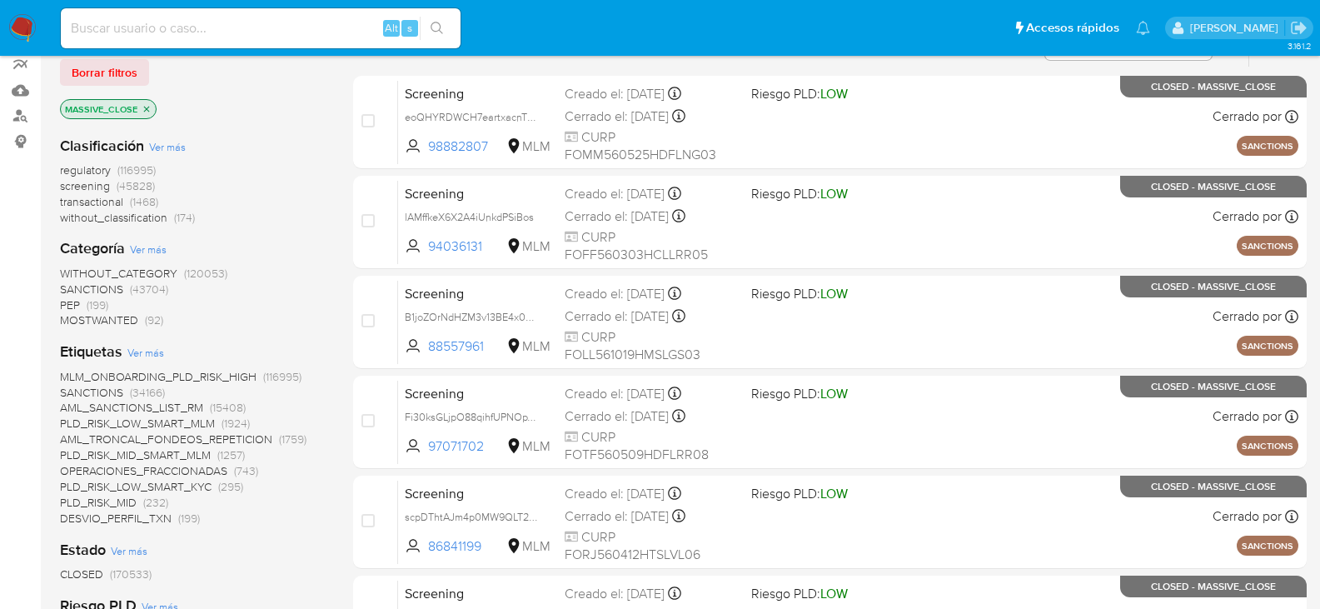
scroll to position [167, 0]
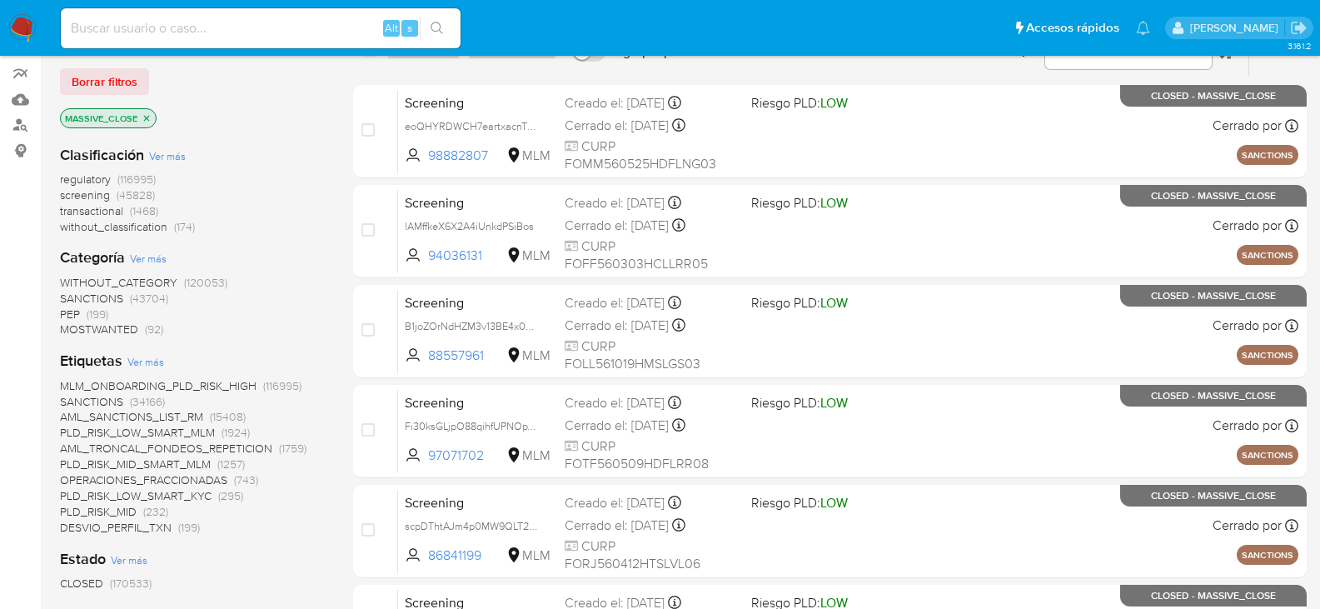
click at [147, 111] on p "MASSIVE_CLOSE" at bounding box center [108, 118] width 95 height 18
click at [146, 117] on icon "close-filter" at bounding box center [147, 118] width 10 height 10
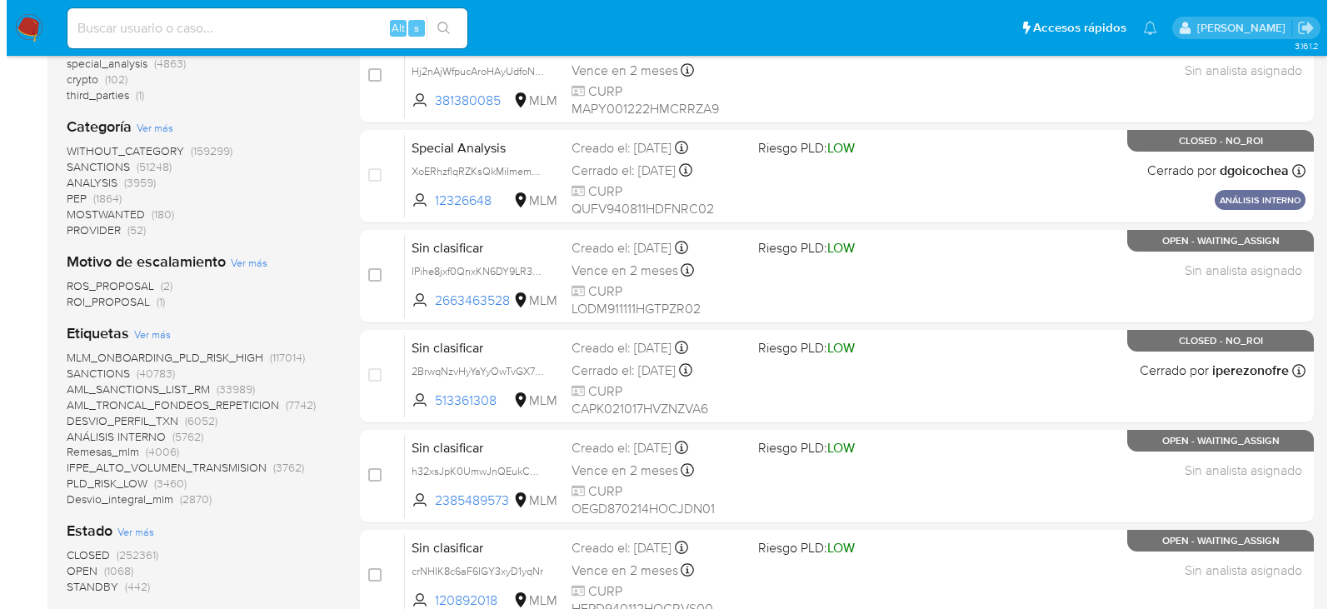
scroll to position [583, 0]
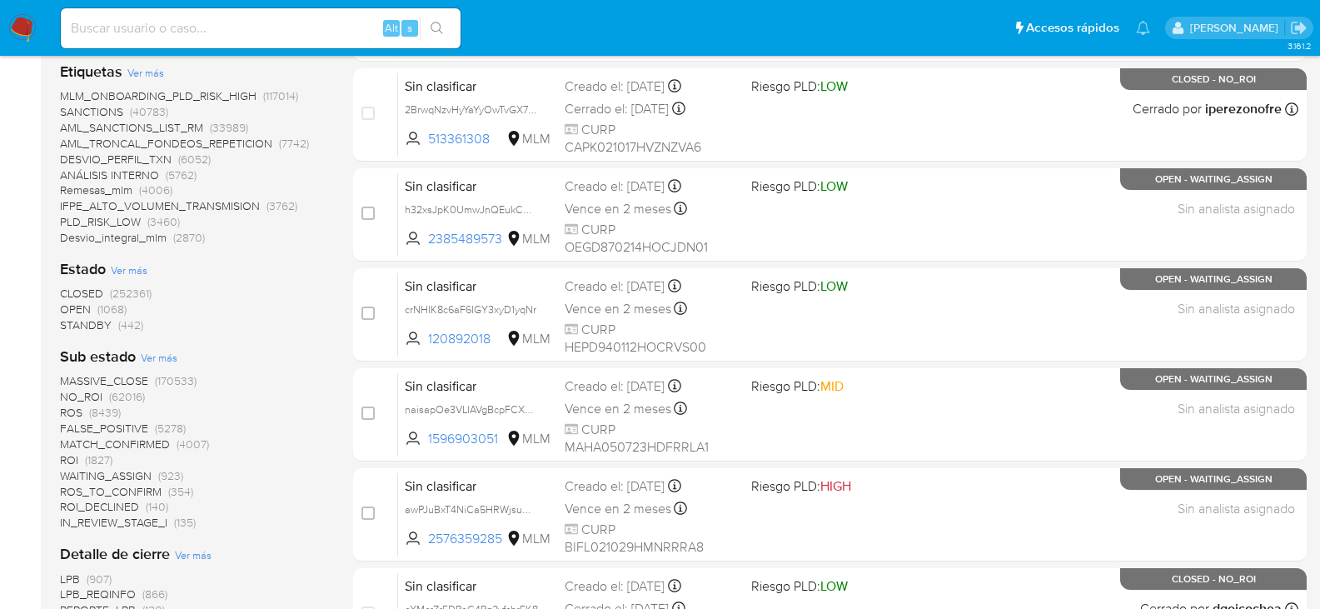
click at [163, 357] on span "Ver más" at bounding box center [159, 357] width 37 height 15
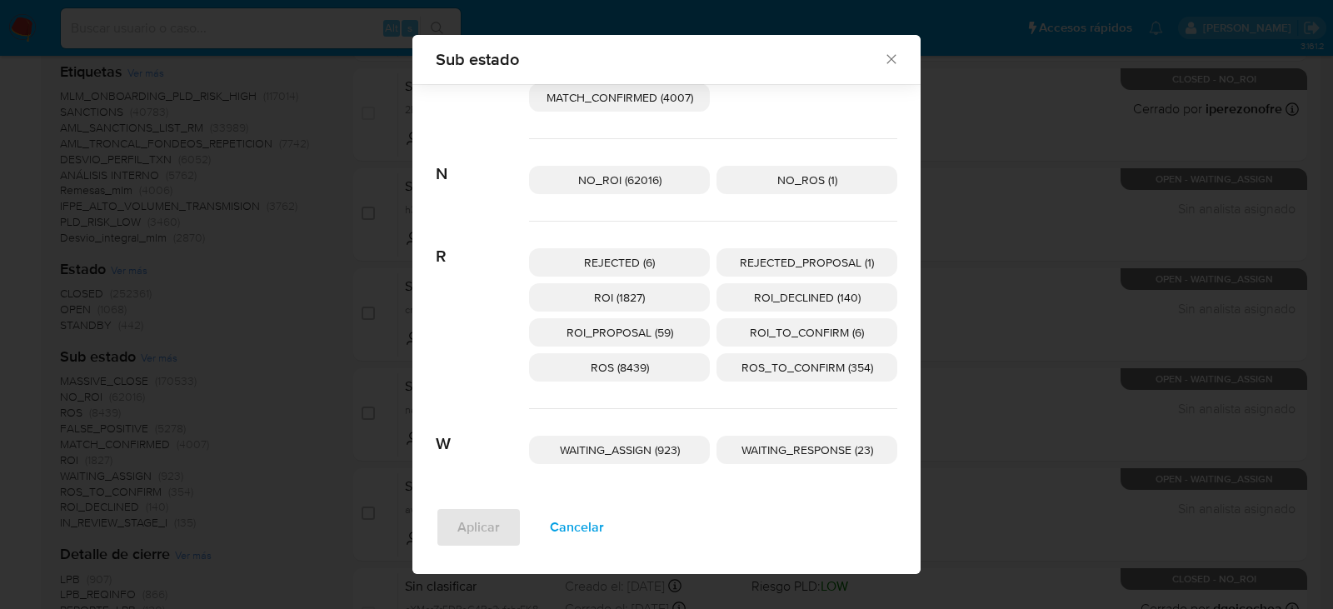
scroll to position [380, 0]
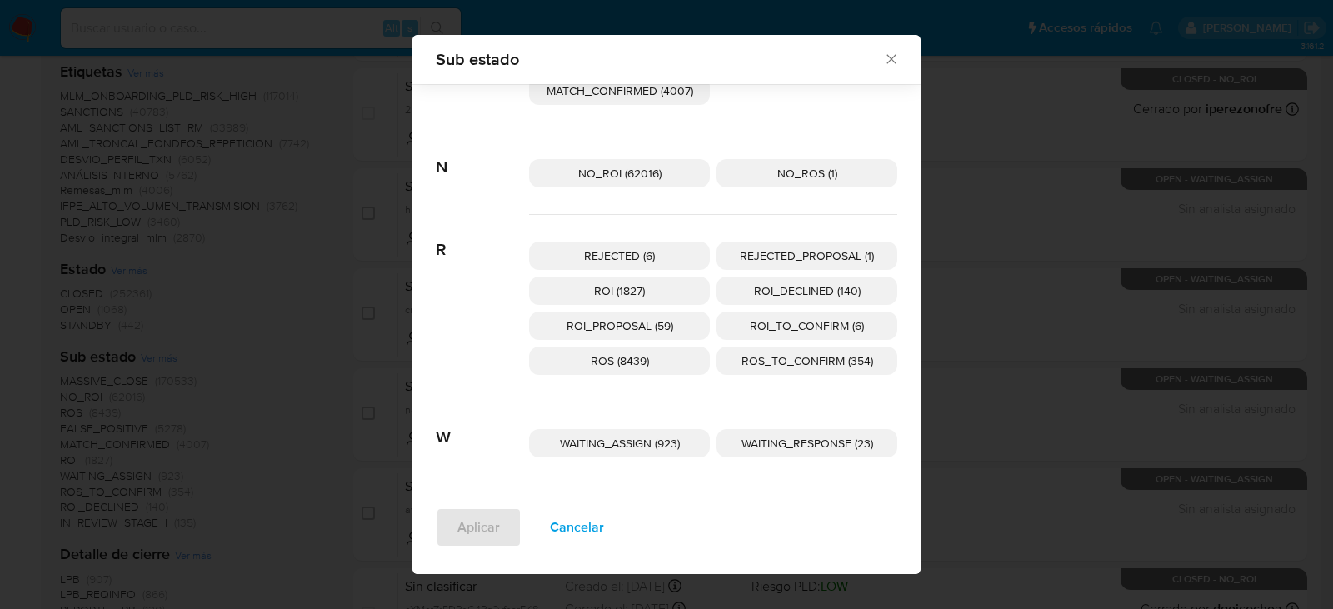
click at [825, 330] on span "ROI_TO_CONFIRM (6)" at bounding box center [807, 325] width 114 height 17
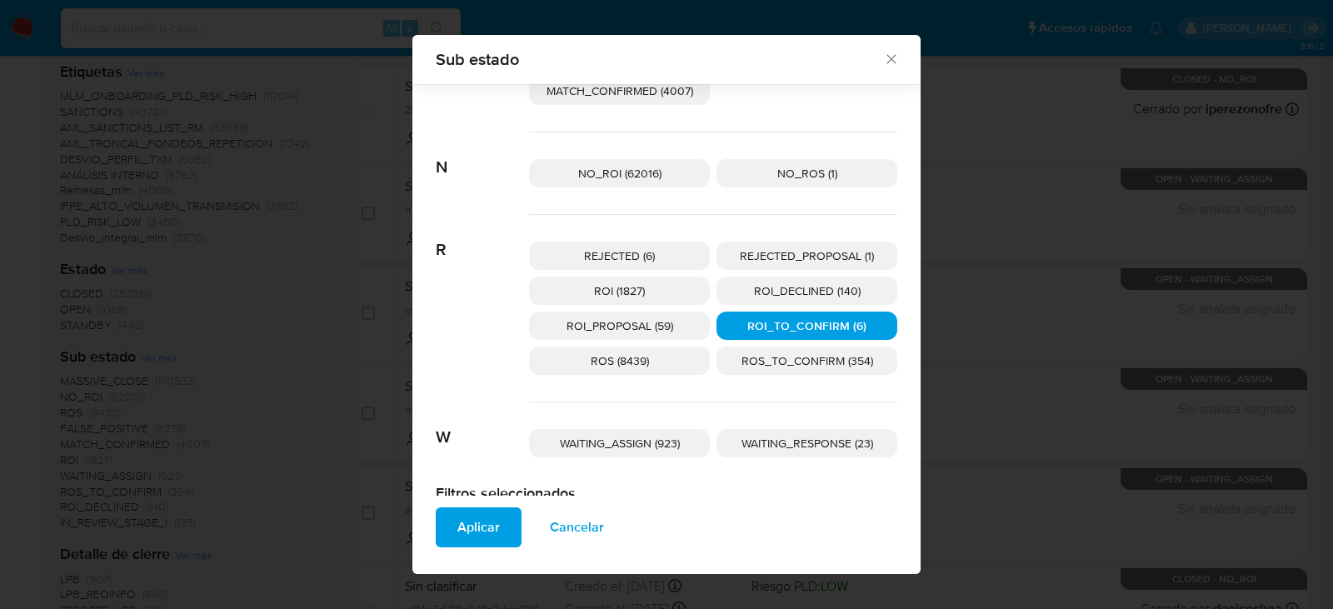
click at [461, 543] on span "Aplicar" at bounding box center [478, 527] width 42 height 37
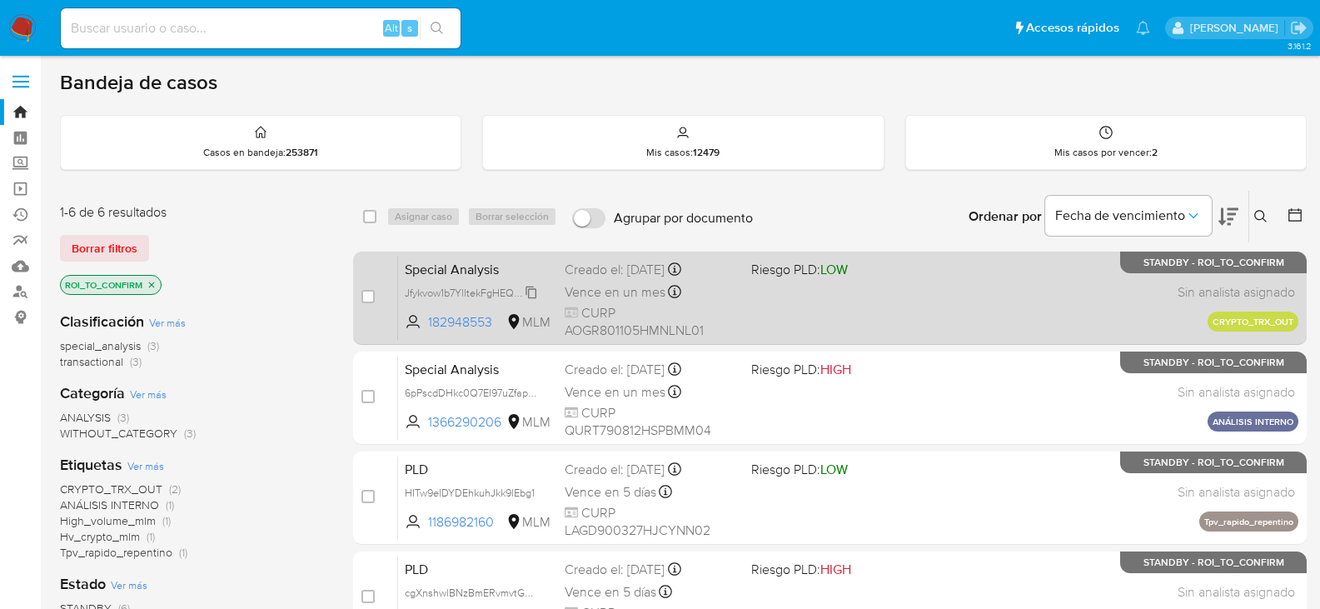
click at [533, 292] on span "Jfykvow1b7YlltekFgHEQQ4v" at bounding box center [469, 291] width 128 height 18
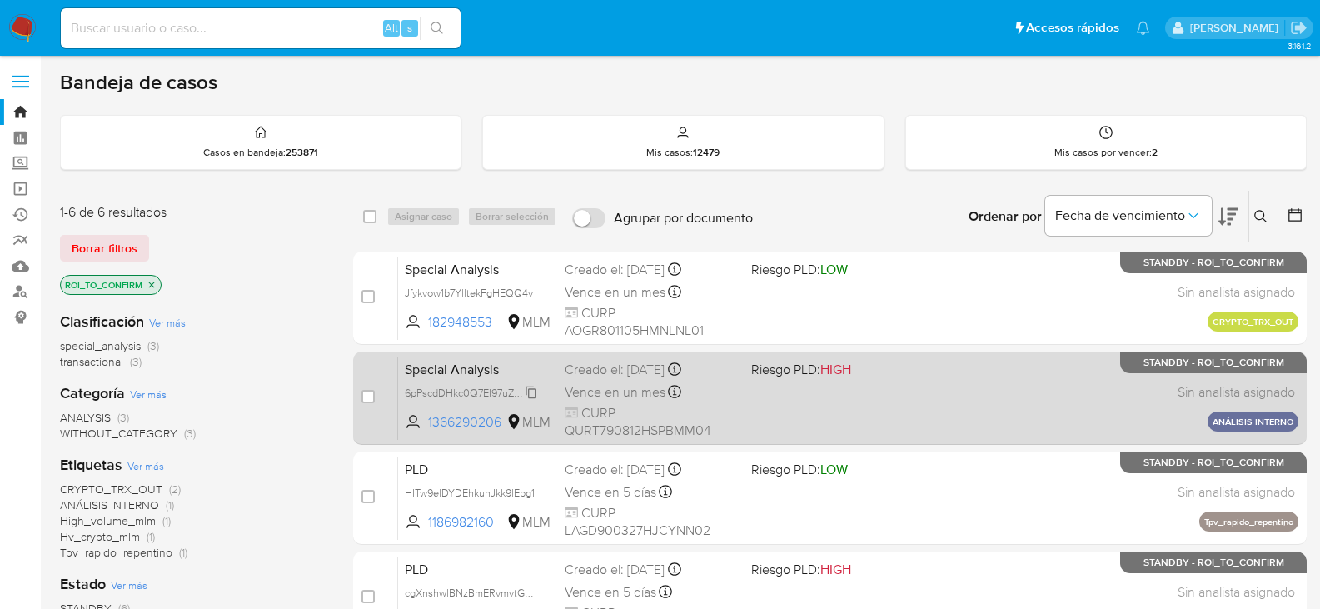
drag, startPoint x: 528, startPoint y: 392, endPoint x: 513, endPoint y: 397, distance: 15.8
click at [528, 392] on span "6pPscdDHkc0Q7EI97uZfapSZ" at bounding box center [472, 391] width 135 height 18
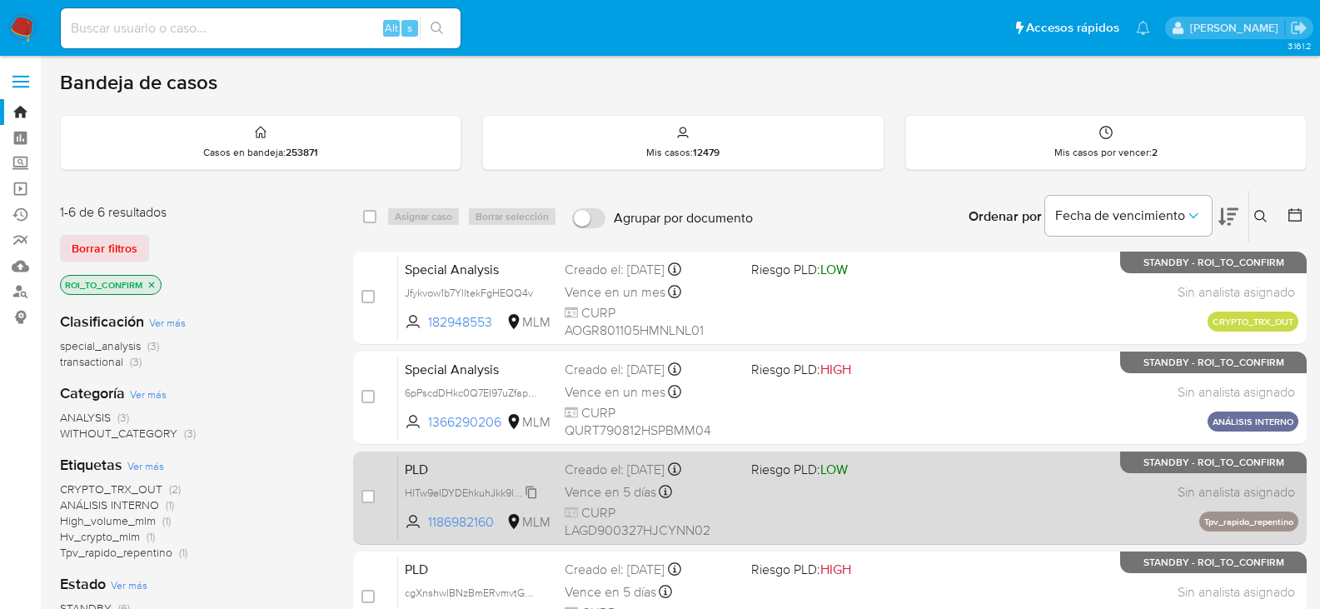
click at [535, 493] on span "HITw9elDYDEhkuhJkk9lEbg1" at bounding box center [470, 491] width 130 height 18
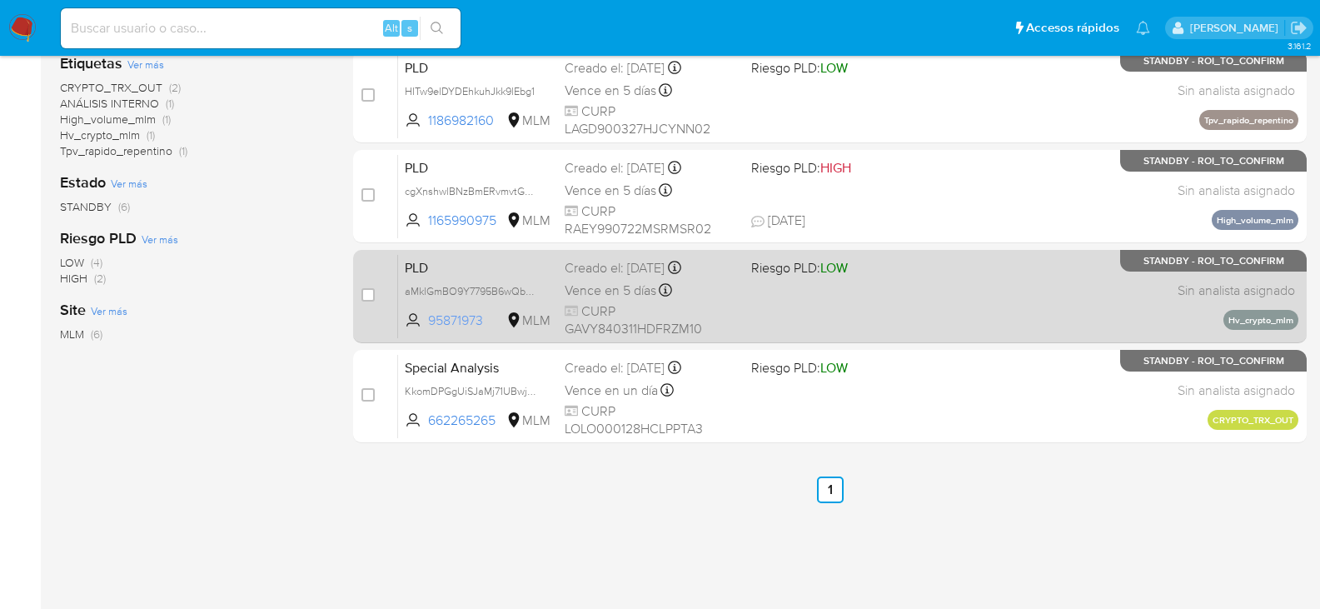
scroll to position [406, 0]
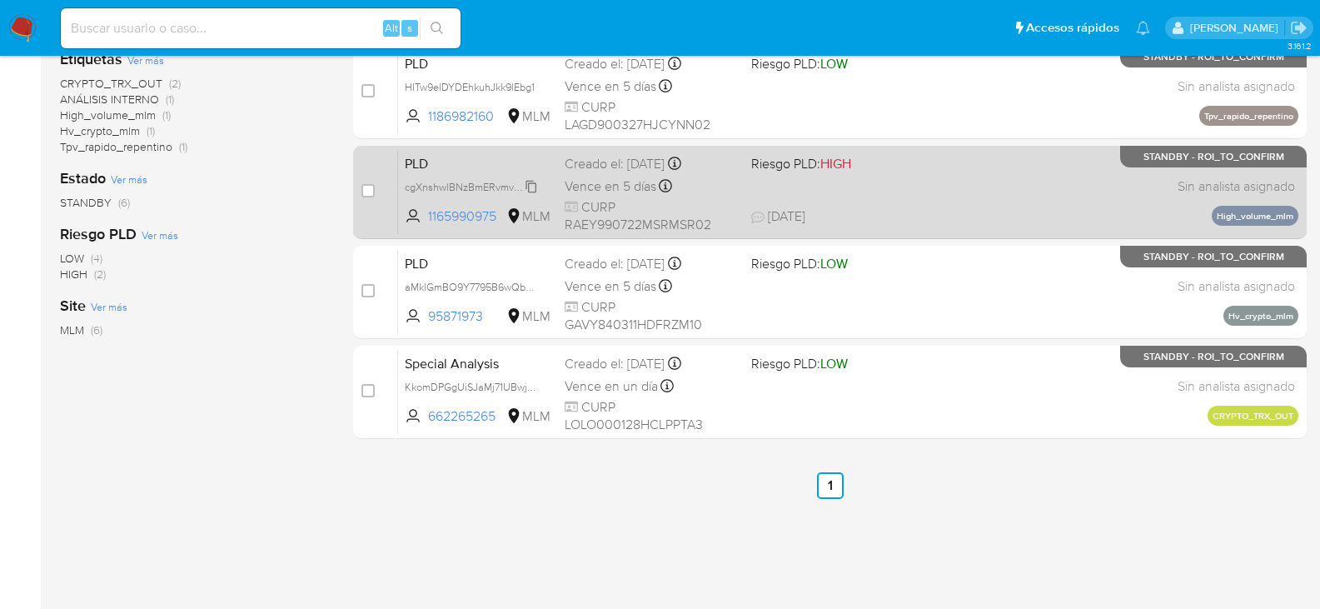
click at [526, 188] on span "cgXnshwlBNzBmERvmvtG2eUD" at bounding box center [478, 186] width 147 height 18
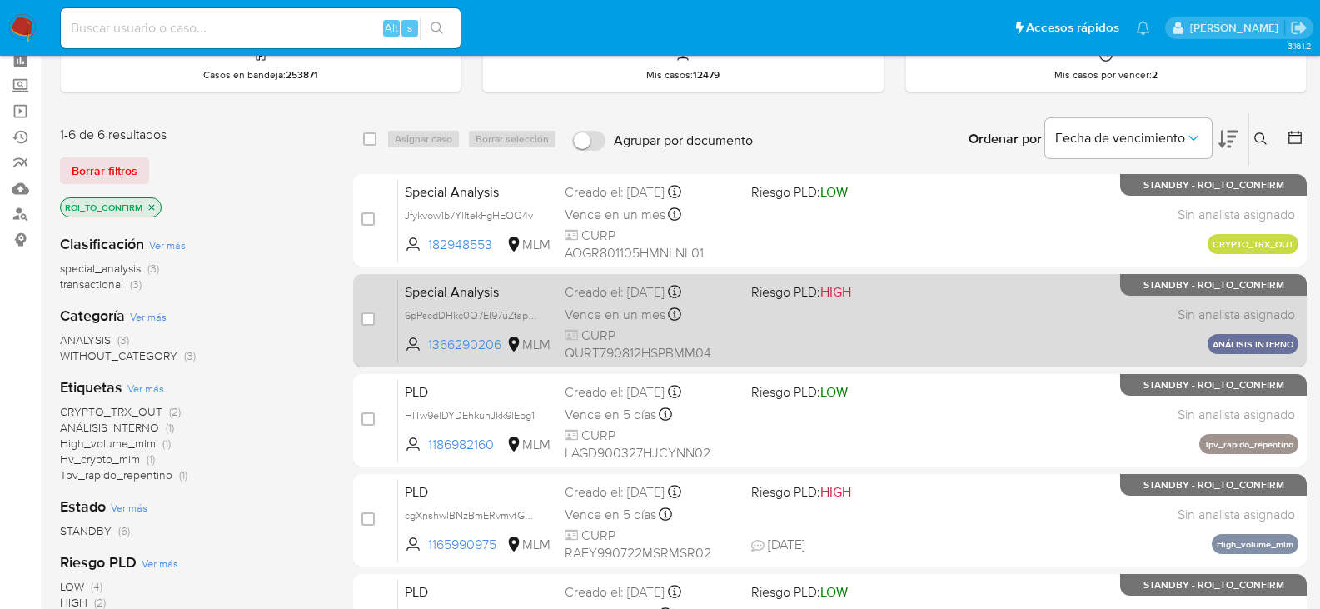
scroll to position [250, 0]
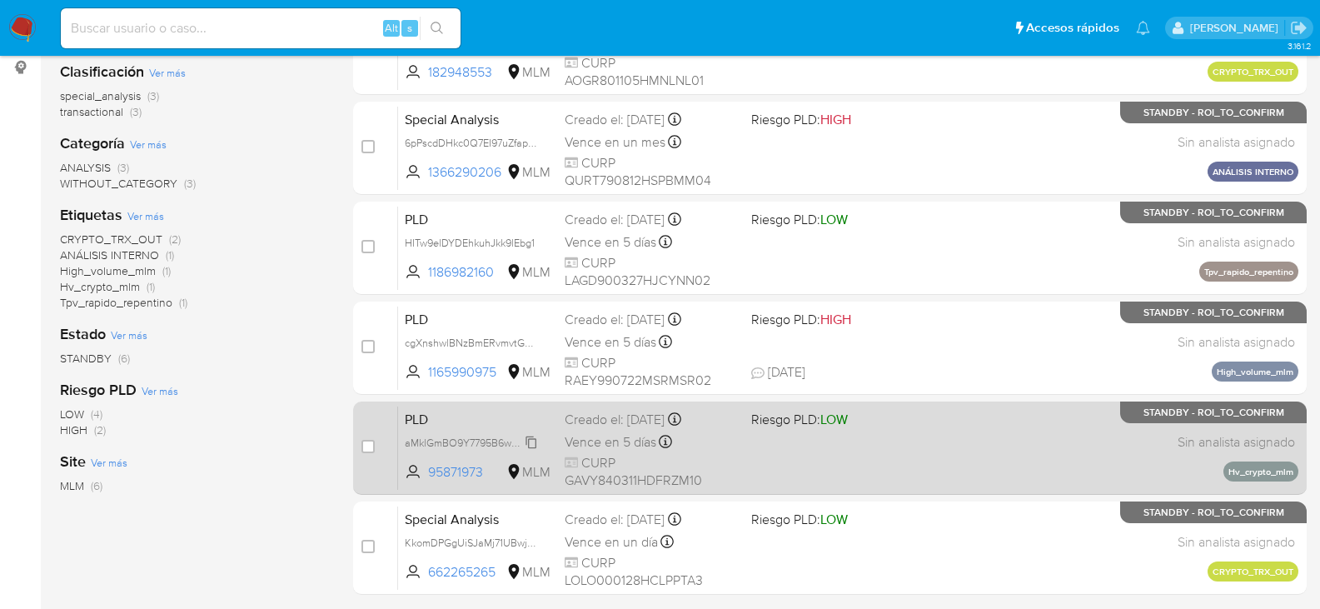
click at [531, 446] on span "aMklGmBO9Y7795B6wQb3F2Gx" at bounding box center [480, 441] width 151 height 18
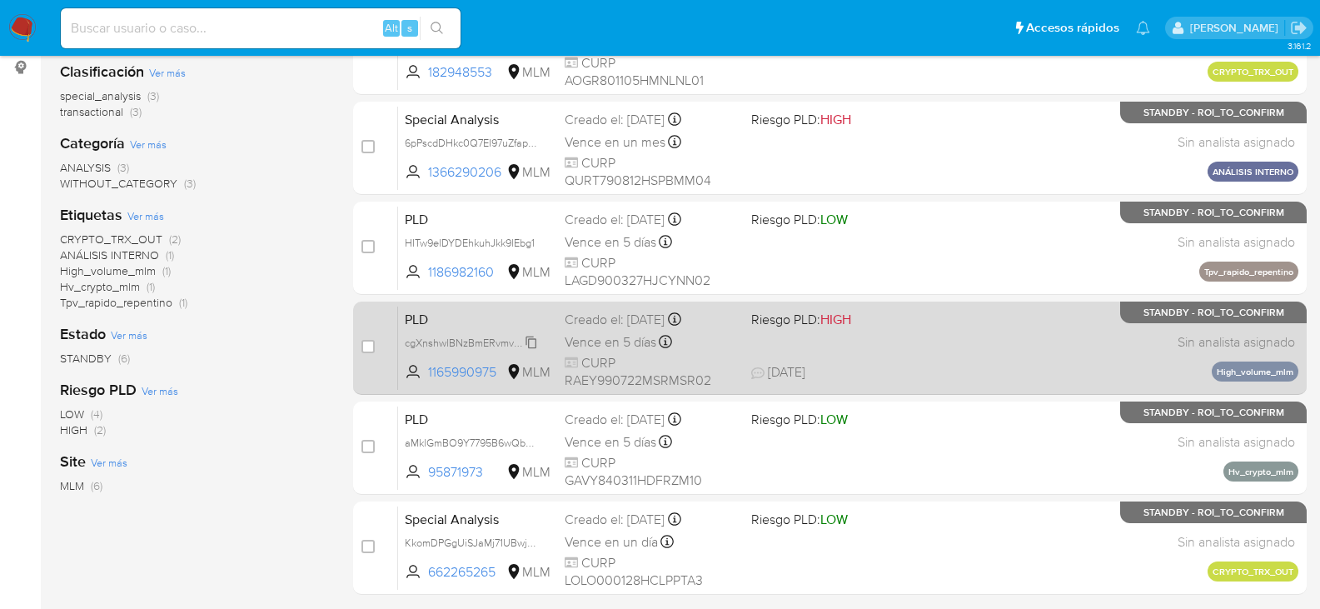
click at [527, 342] on span "cgXnshwlBNzBmERvmvtG2eUD" at bounding box center [478, 341] width 147 height 18
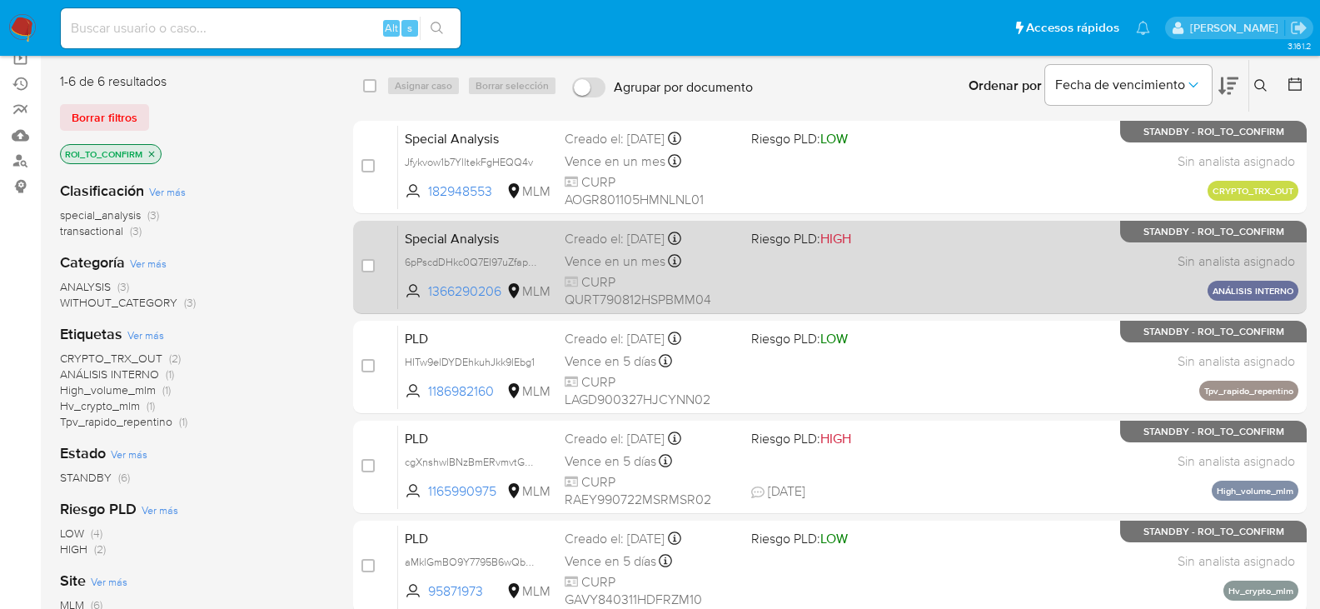
scroll to position [156, 0]
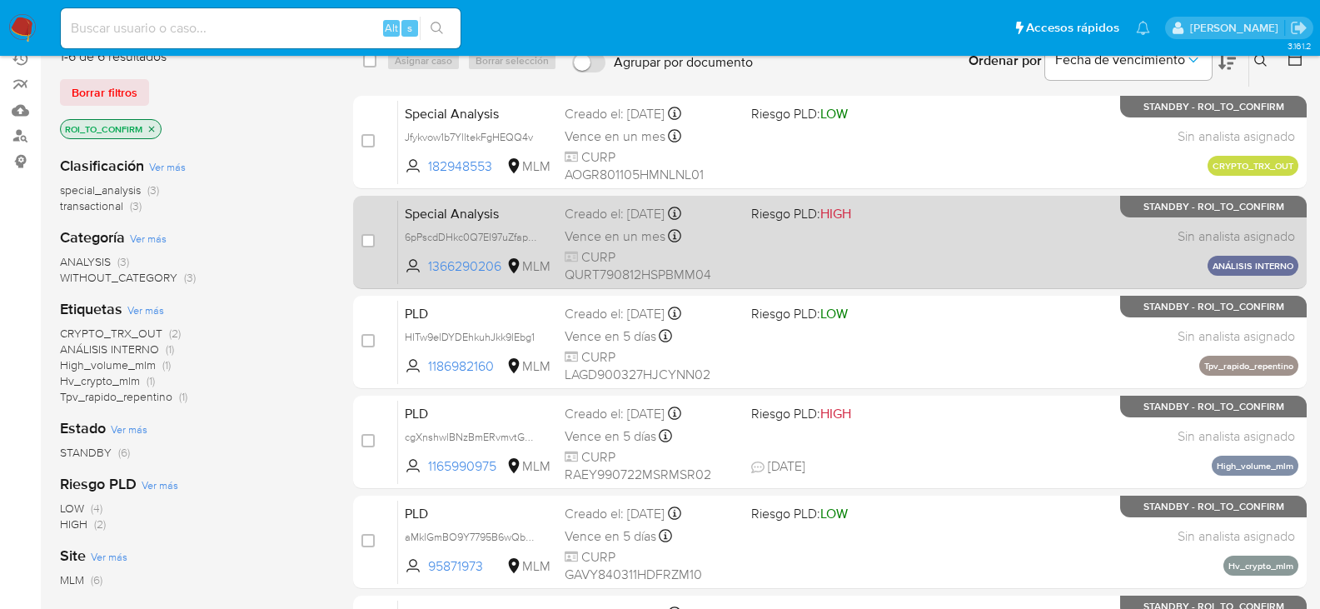
click at [607, 252] on span "CURP QURT790812HSPBMM04" at bounding box center [651, 266] width 173 height 36
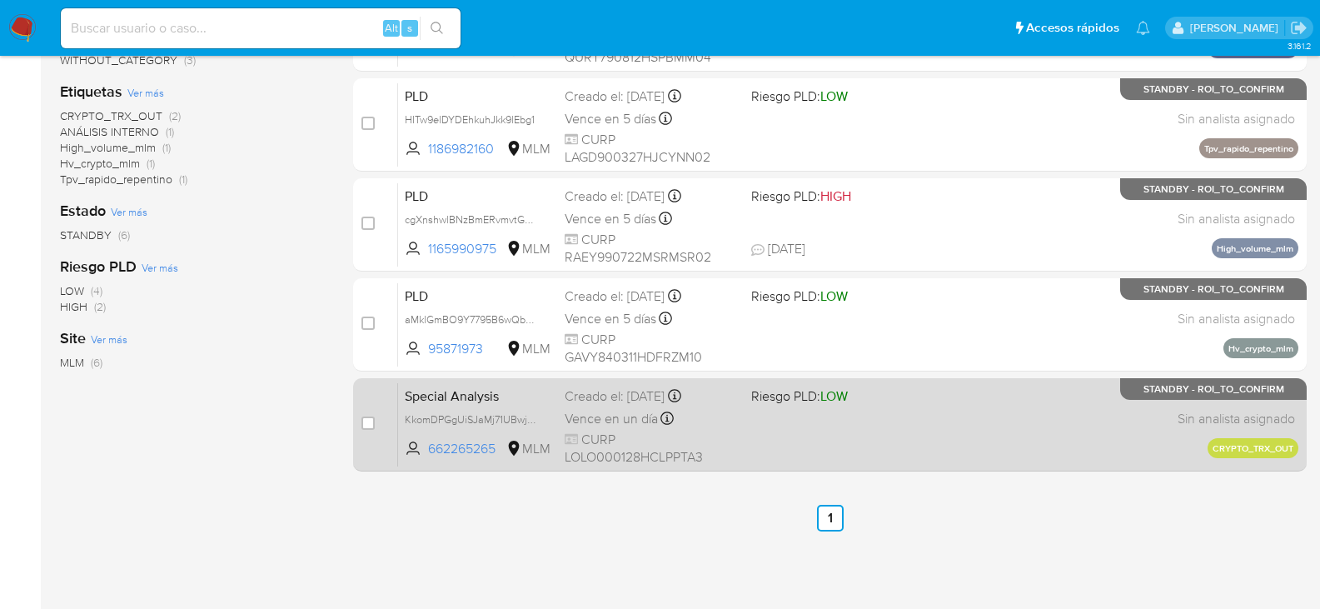
scroll to position [406, 0]
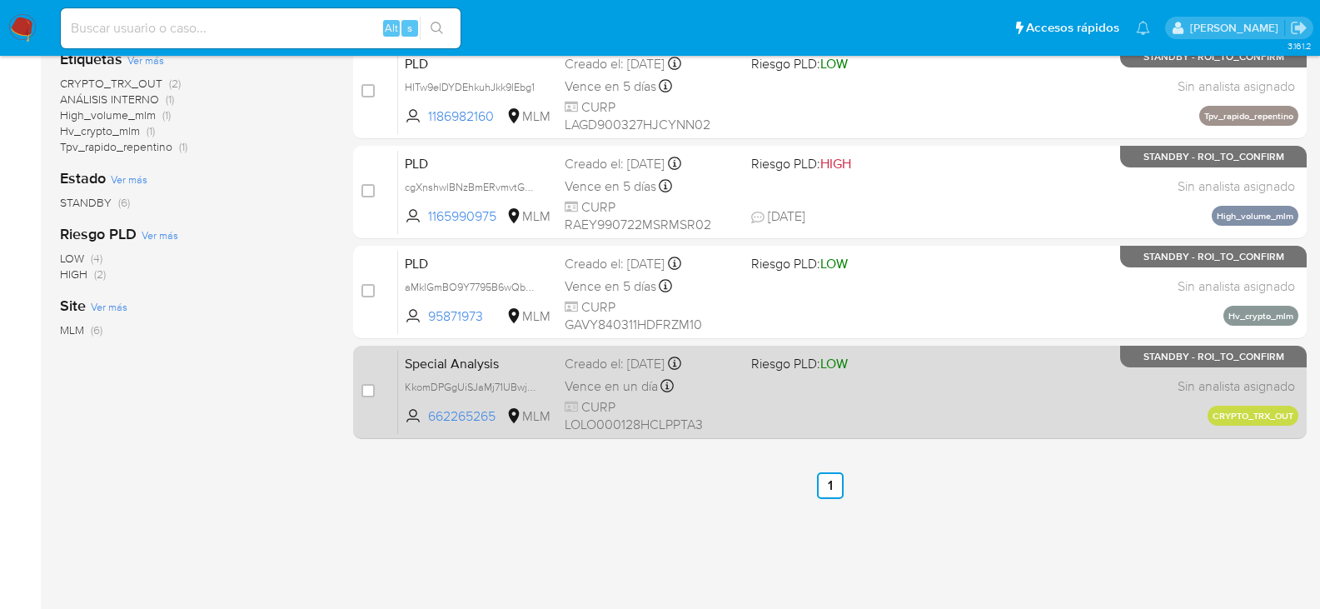
click at [645, 421] on span "CURP LOLO000128HCLPPTA3" at bounding box center [651, 416] width 173 height 36
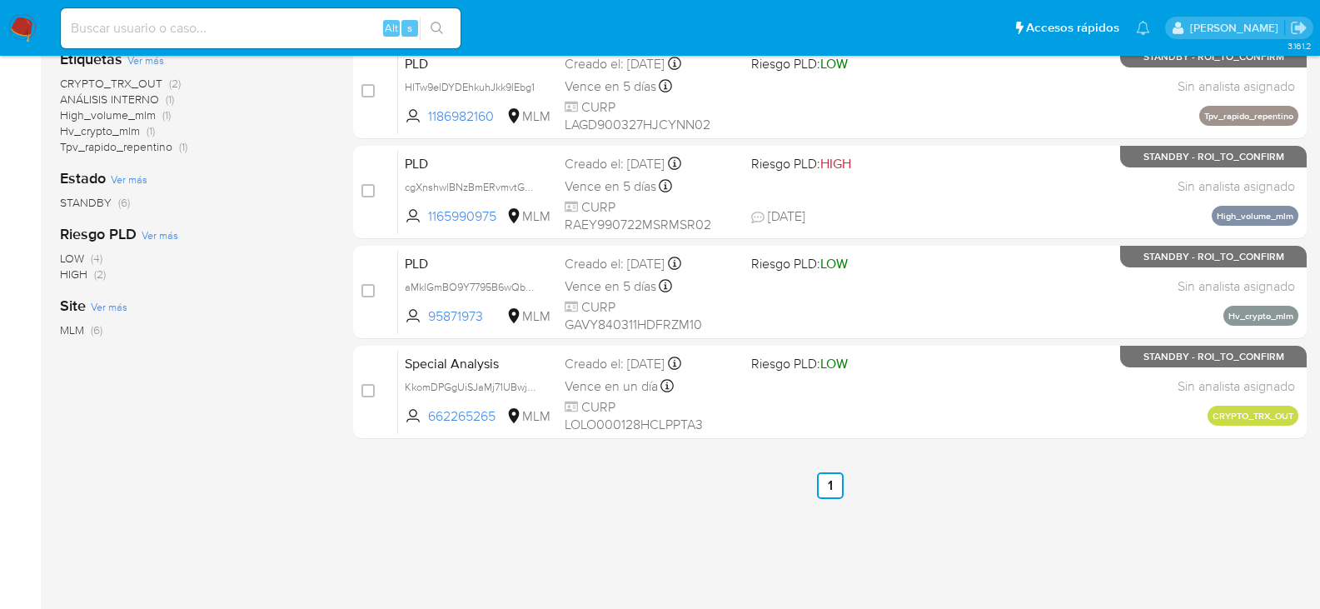
scroll to position [0, 0]
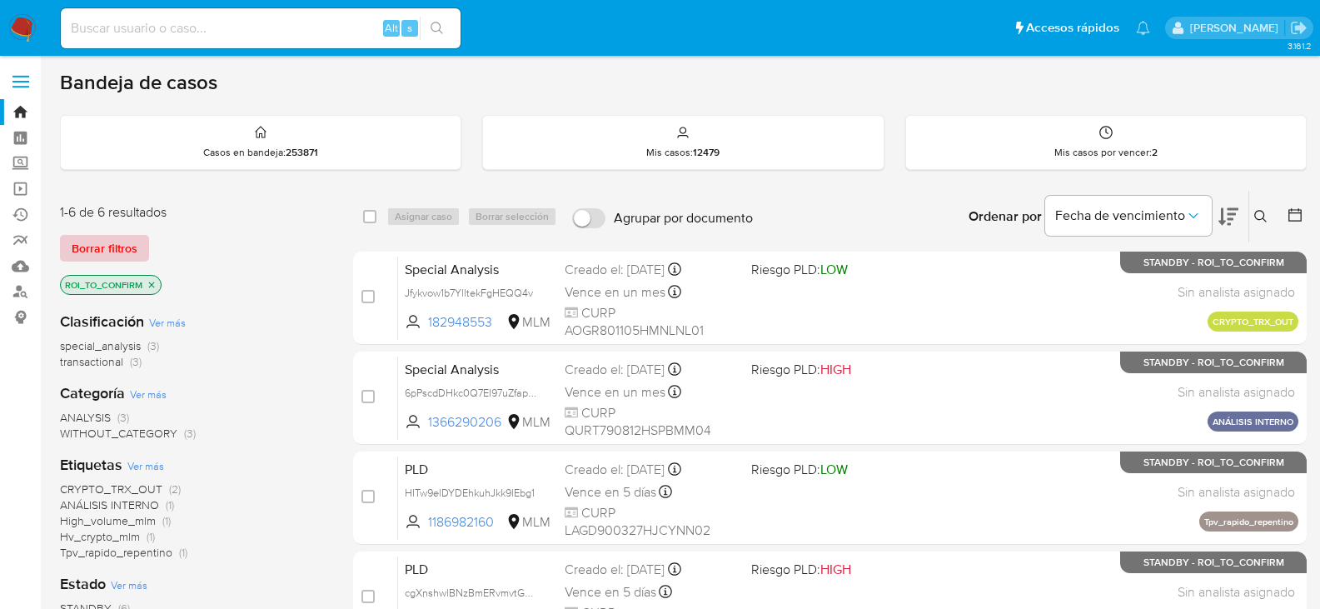
click at [122, 251] on span "Borrar filtros" at bounding box center [105, 248] width 66 height 23
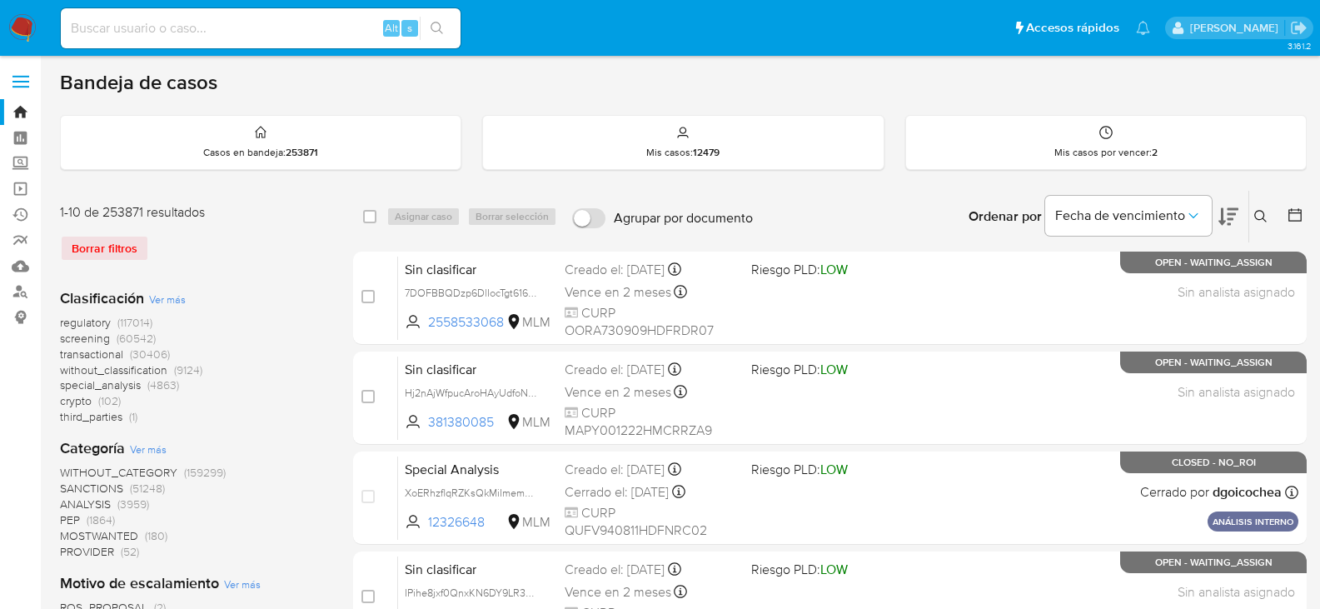
click at [1294, 210] on icon at bounding box center [1295, 214] width 13 height 13
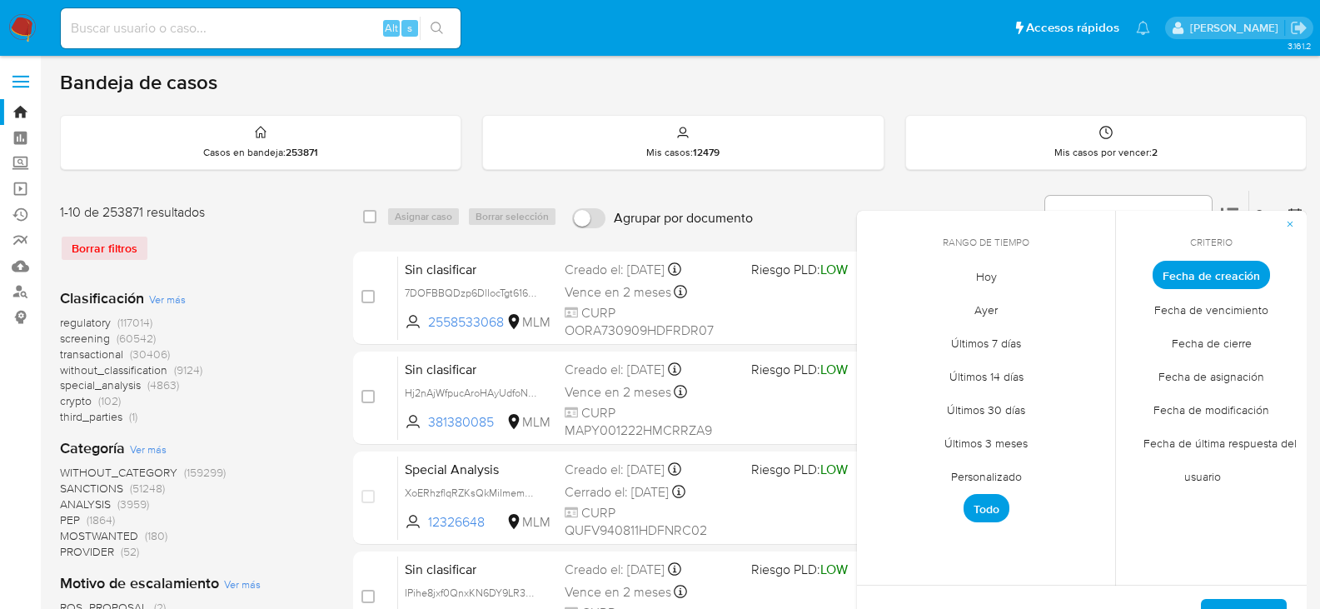
click at [982, 476] on span "Personalizado" at bounding box center [987, 476] width 106 height 34
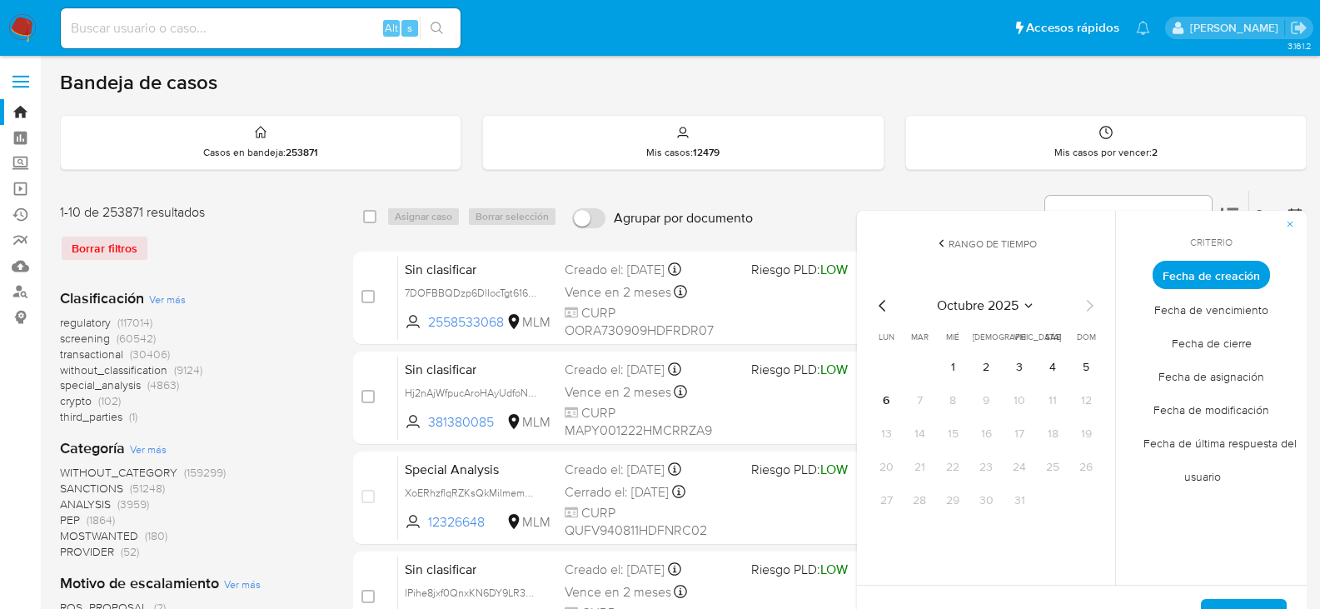
click at [876, 299] on icon "Mes anterior" at bounding box center [883, 306] width 20 height 20
click at [881, 302] on icon "Mes anterior" at bounding box center [883, 306] width 20 height 20
click at [925, 438] on button "12" at bounding box center [919, 434] width 27 height 27
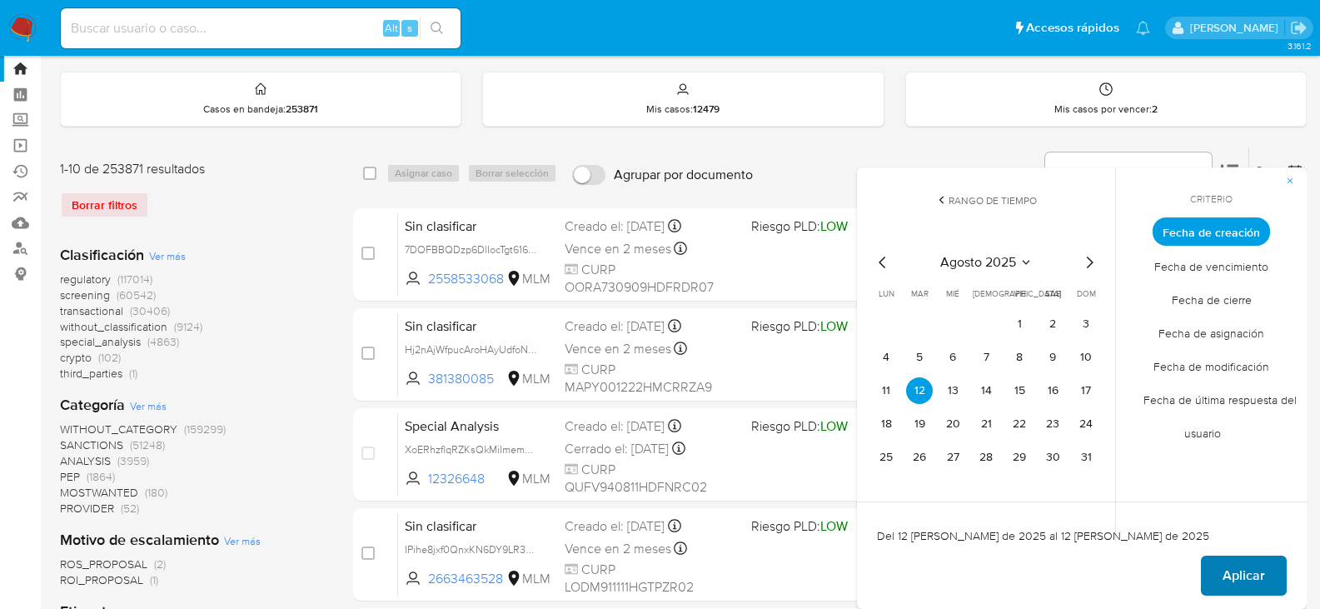
scroll to position [83, 0]
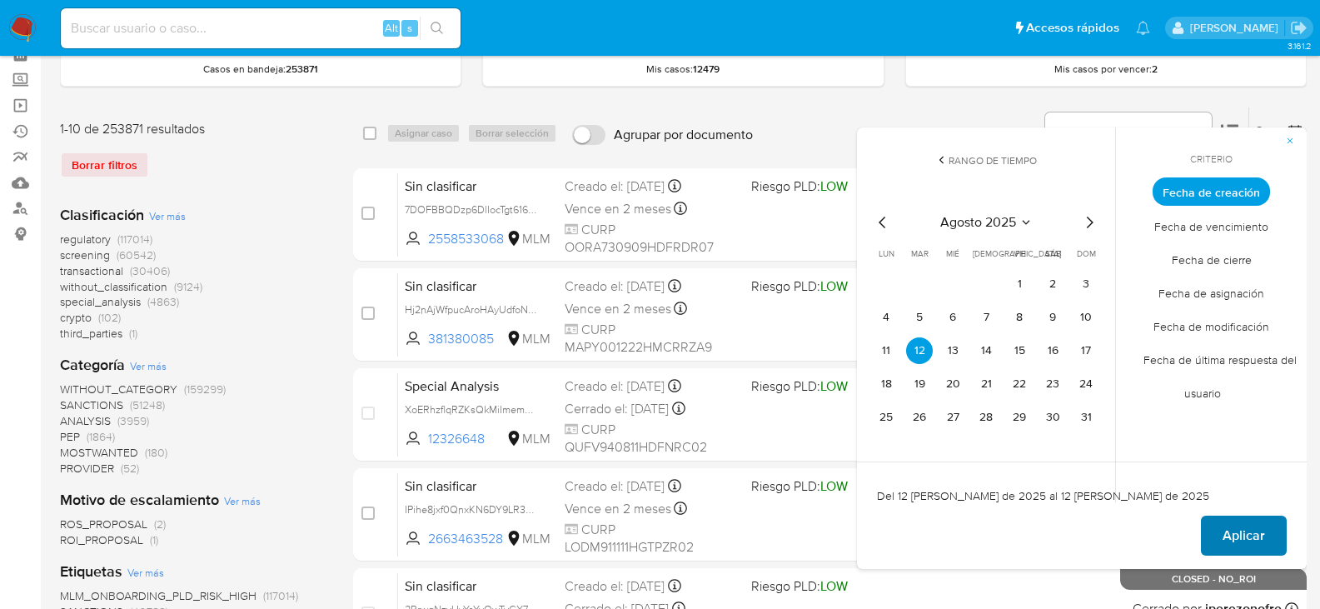
click at [1240, 551] on span "Aplicar" at bounding box center [1244, 535] width 42 height 37
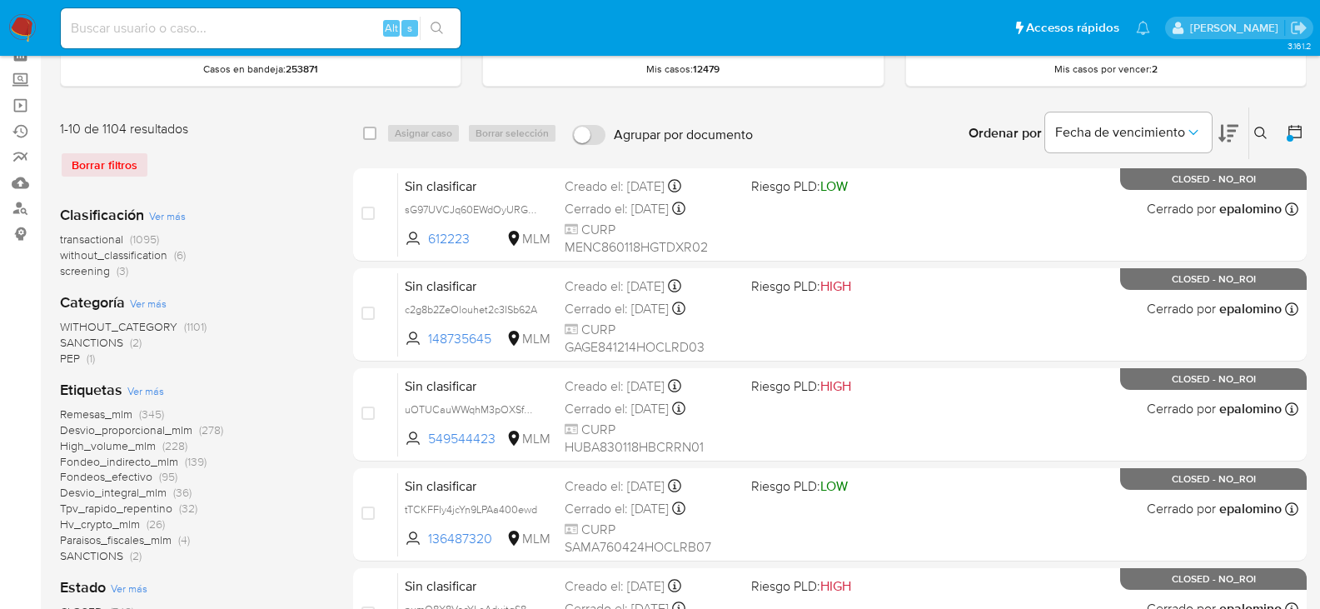
scroll to position [167, 0]
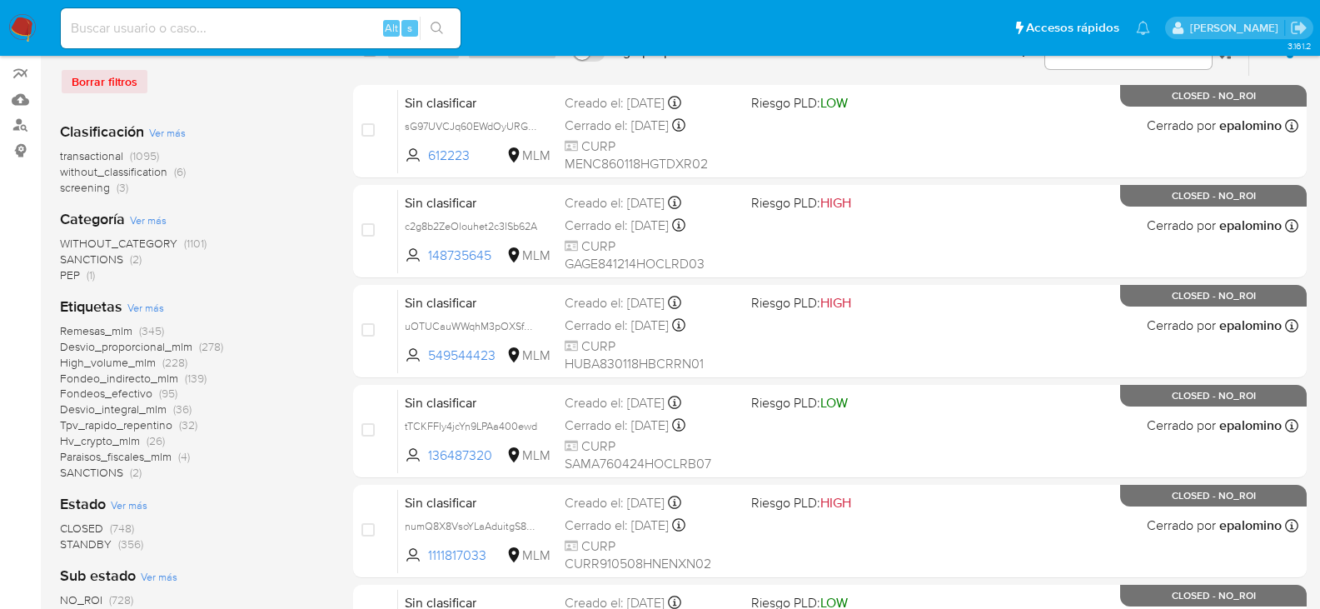
click at [27, 27] on img at bounding box center [22, 28] width 28 height 28
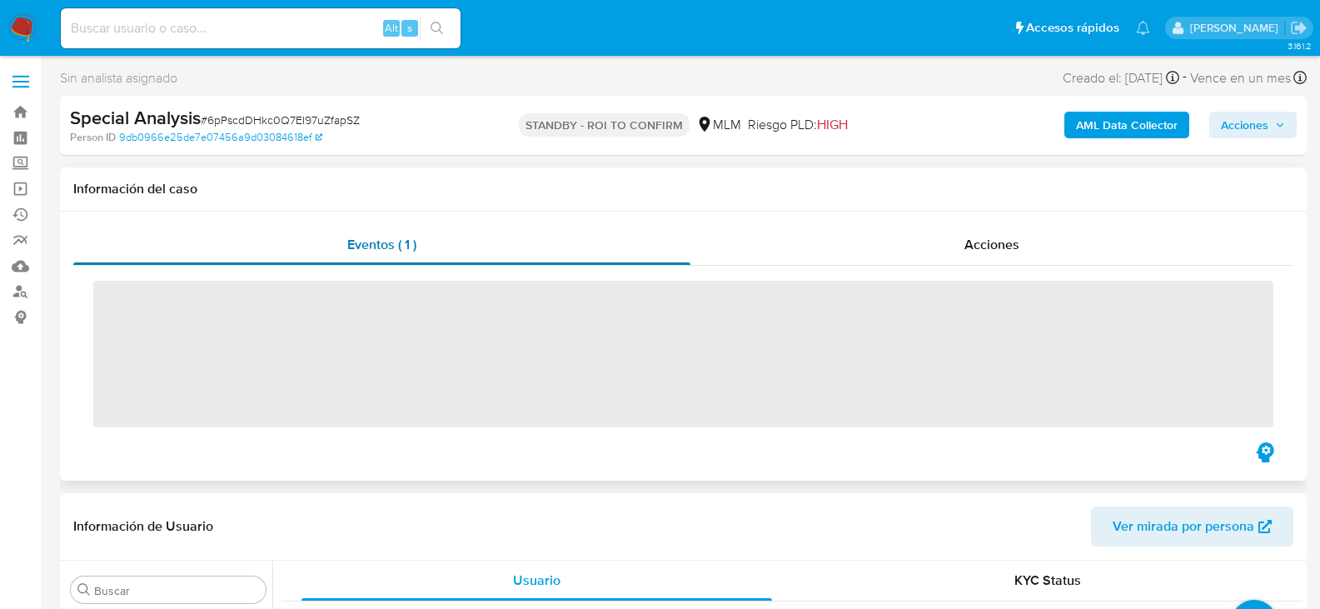
scroll to position [784, 0]
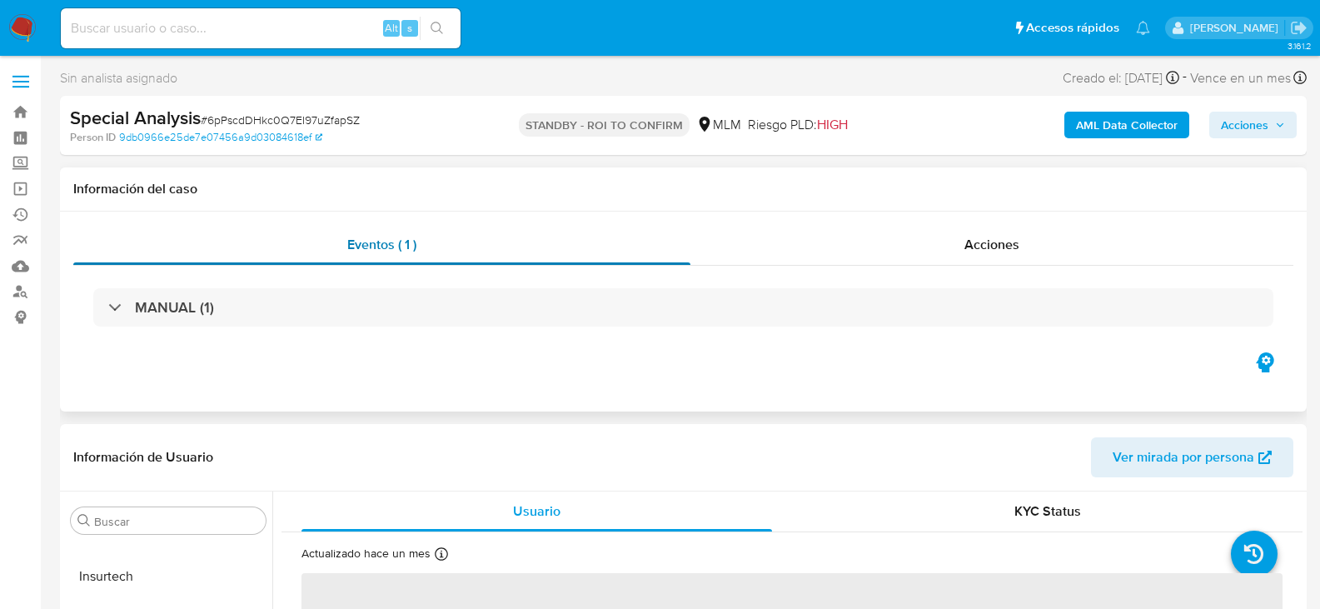
select select "10"
click at [962, 254] on div "Acciones" at bounding box center [992, 245] width 603 height 40
click at [1010, 257] on div "Acciones" at bounding box center [992, 245] width 603 height 40
select select "10"
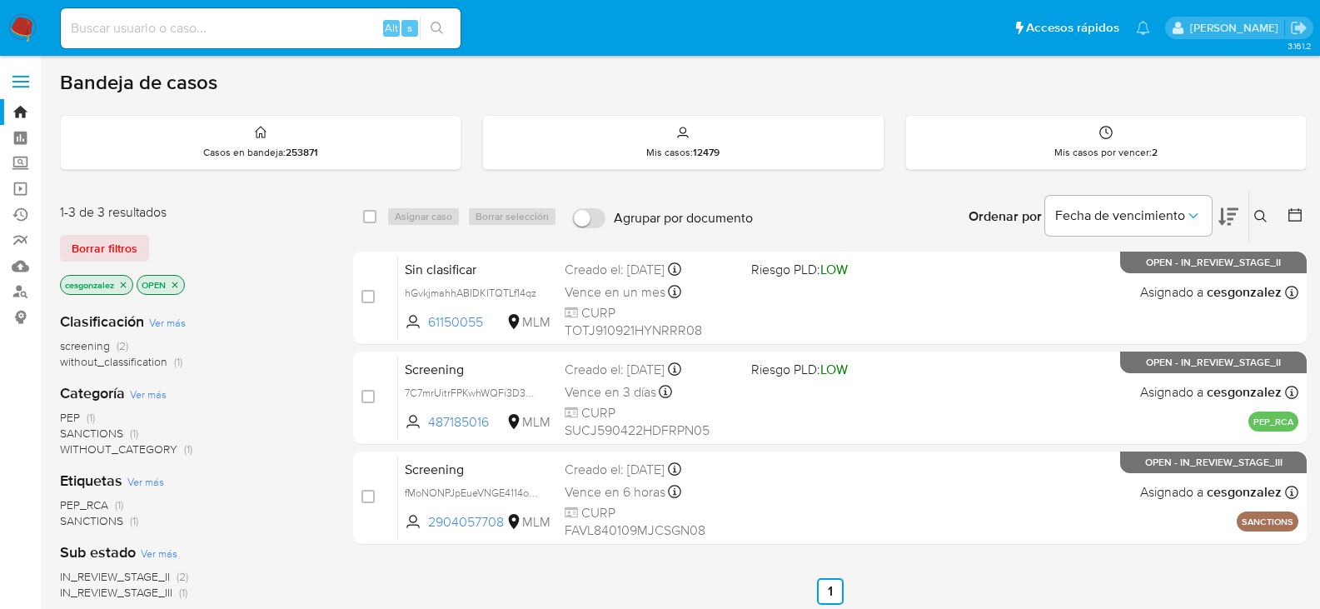
click at [123, 280] on icon "close-filter" at bounding box center [123, 285] width 10 height 10
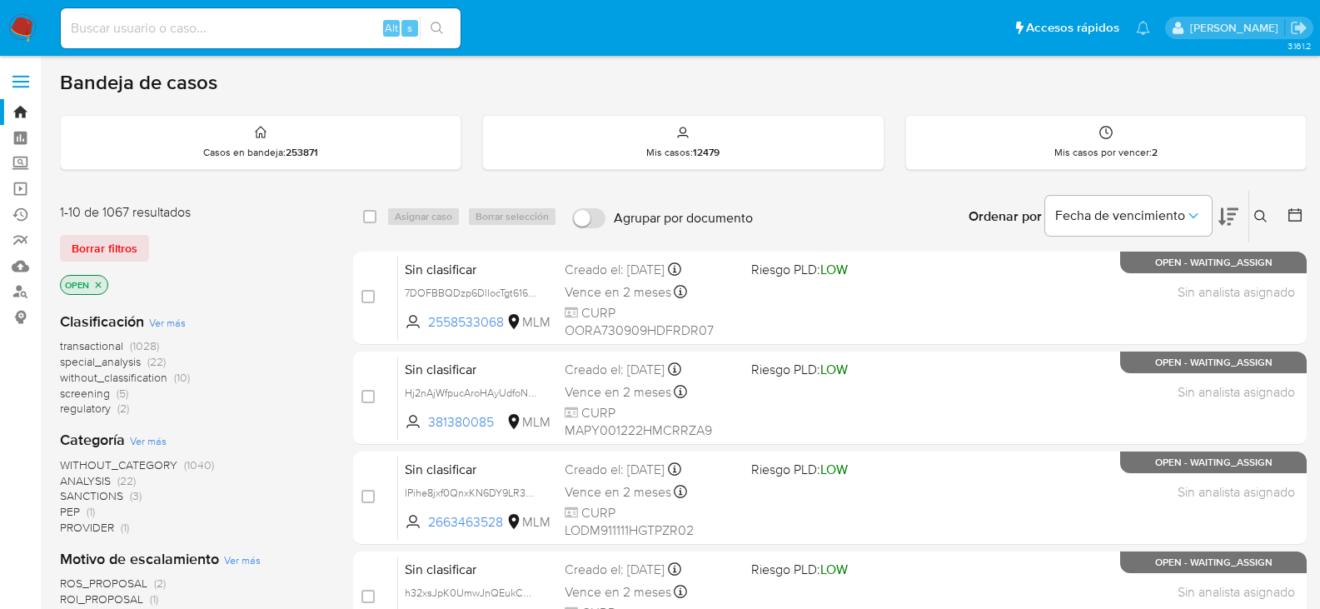
click at [96, 283] on icon "close-filter" at bounding box center [98, 285] width 10 height 10
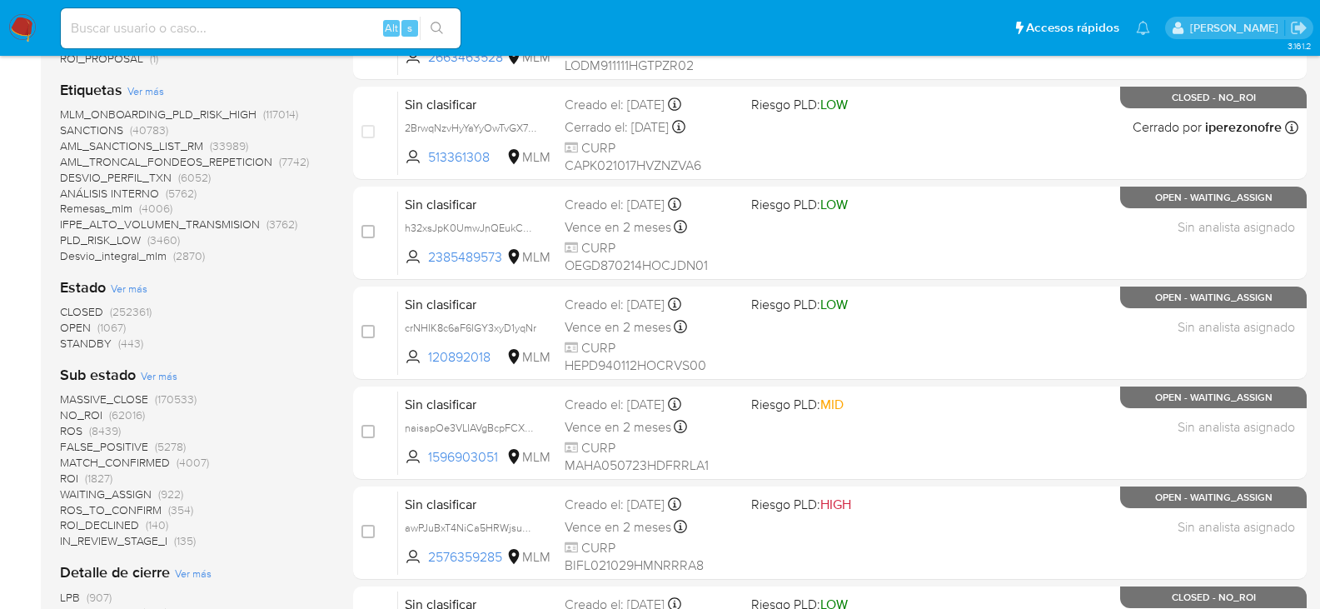
scroll to position [583, 0]
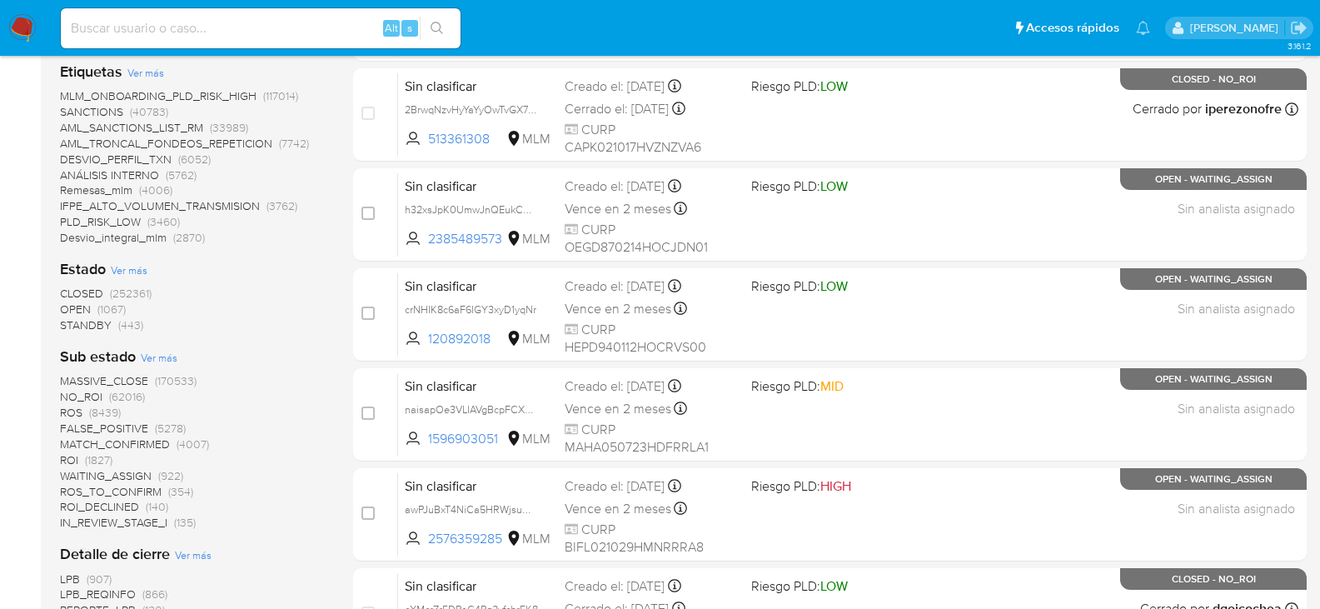
click at [152, 489] on span "ROS_TO_CONFIRM" at bounding box center [111, 491] width 102 height 17
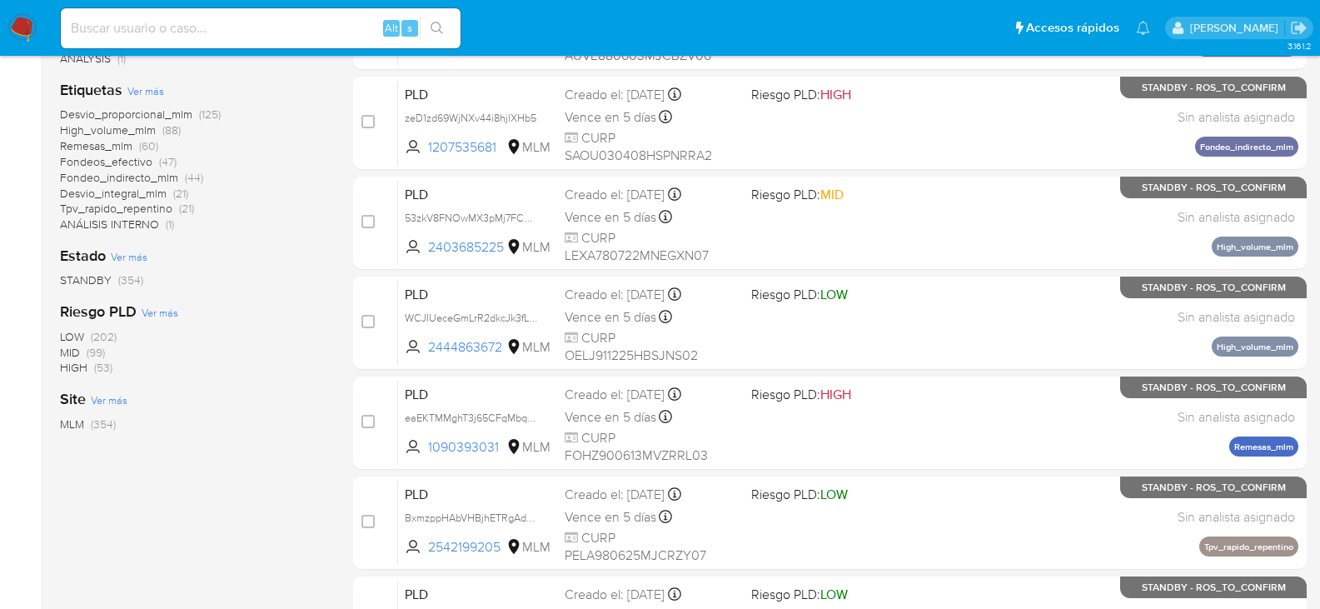
scroll to position [250, 0]
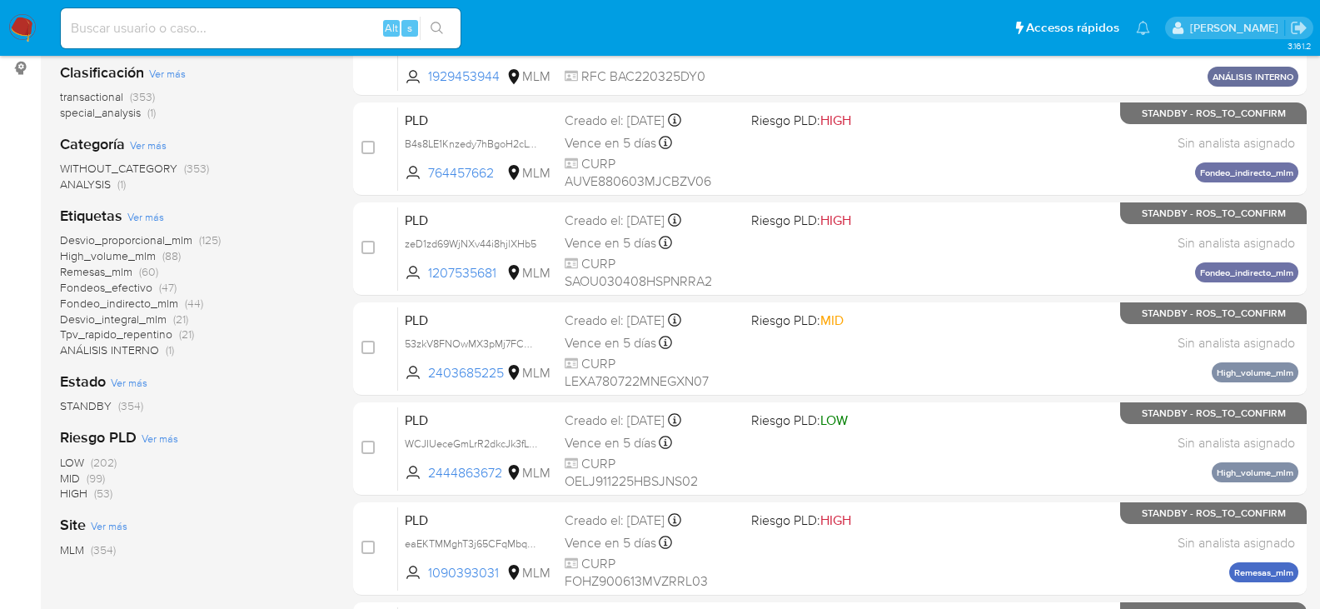
scroll to position [250, 0]
click at [222, 21] on input at bounding box center [261, 28] width 400 height 22
paste input "ts7Fkdk8WouN2fZP1Jwxq0VM"
type input "ts7Fkdk8WouN2fZP1Jwxq0VM"
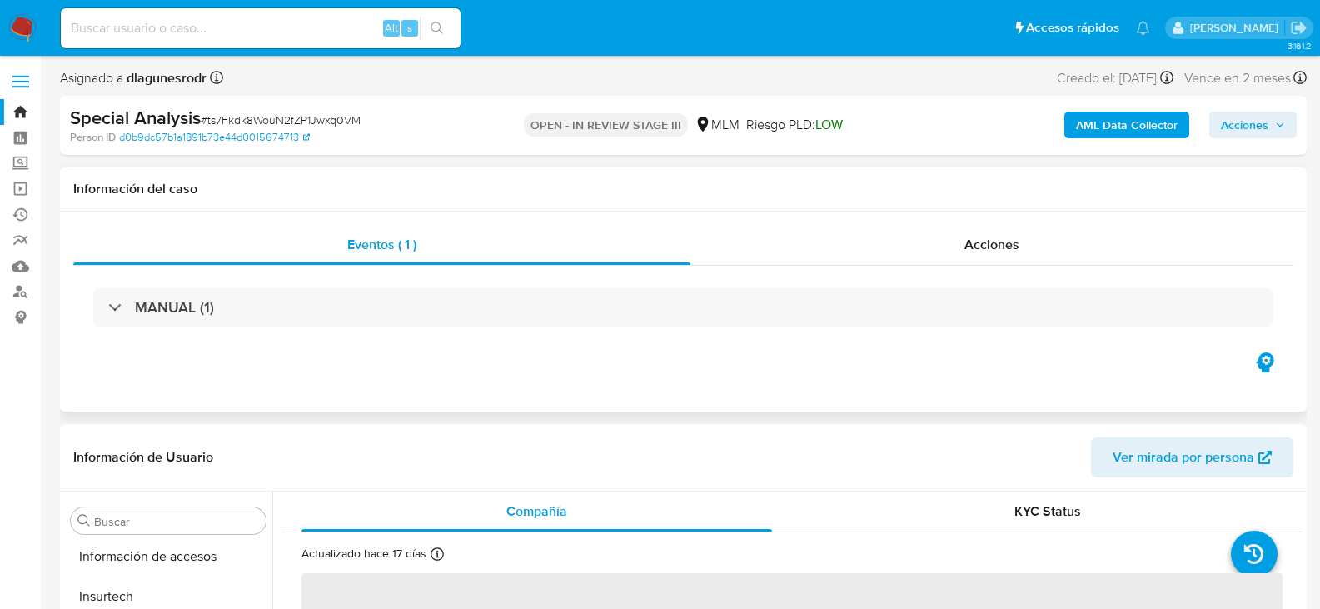
scroll to position [784, 0]
select select "10"
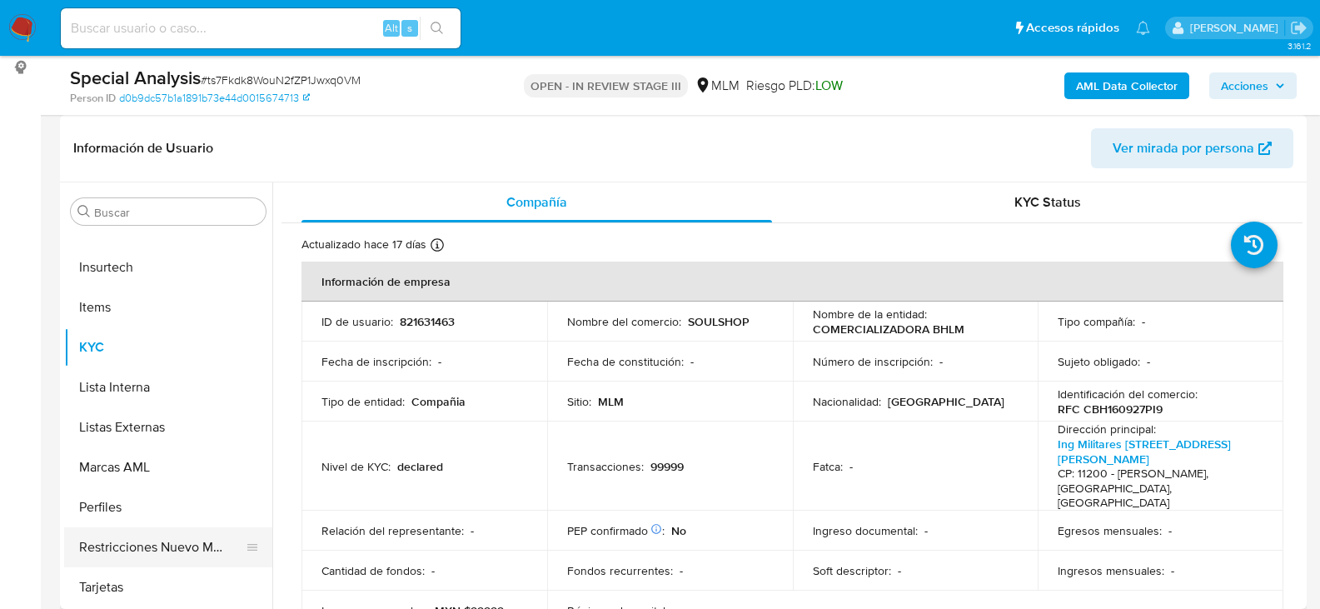
click at [205, 538] on button "Restricciones Nuevo Mundo" at bounding box center [161, 547] width 195 height 40
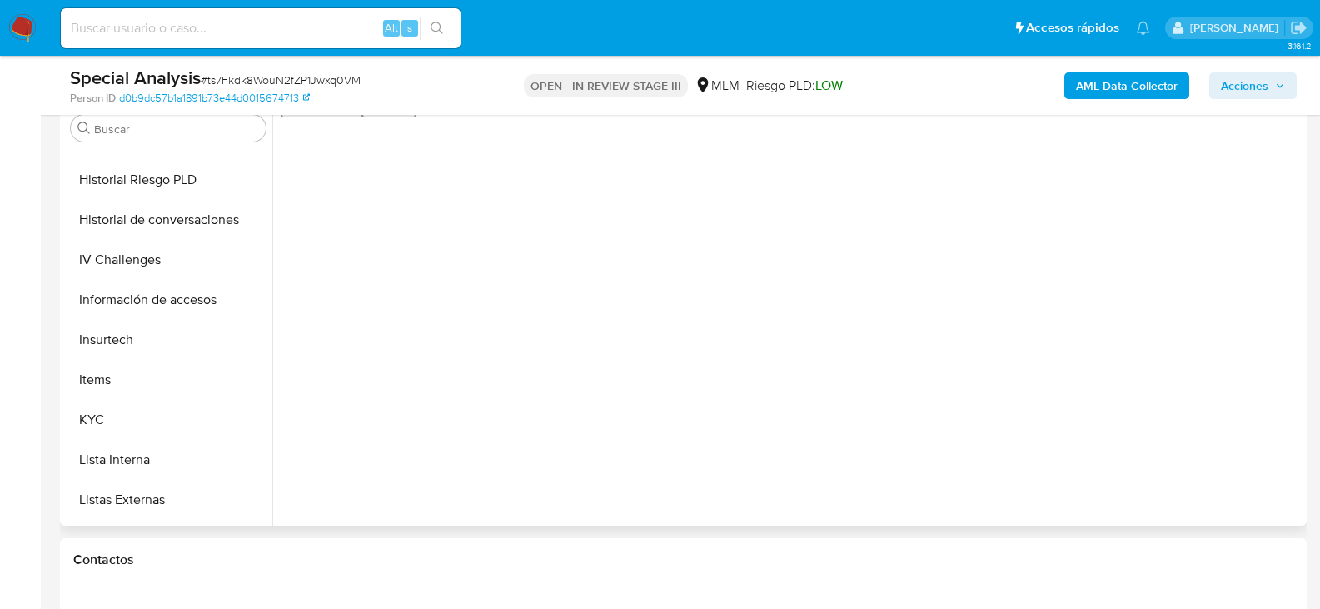
scroll to position [617, 0]
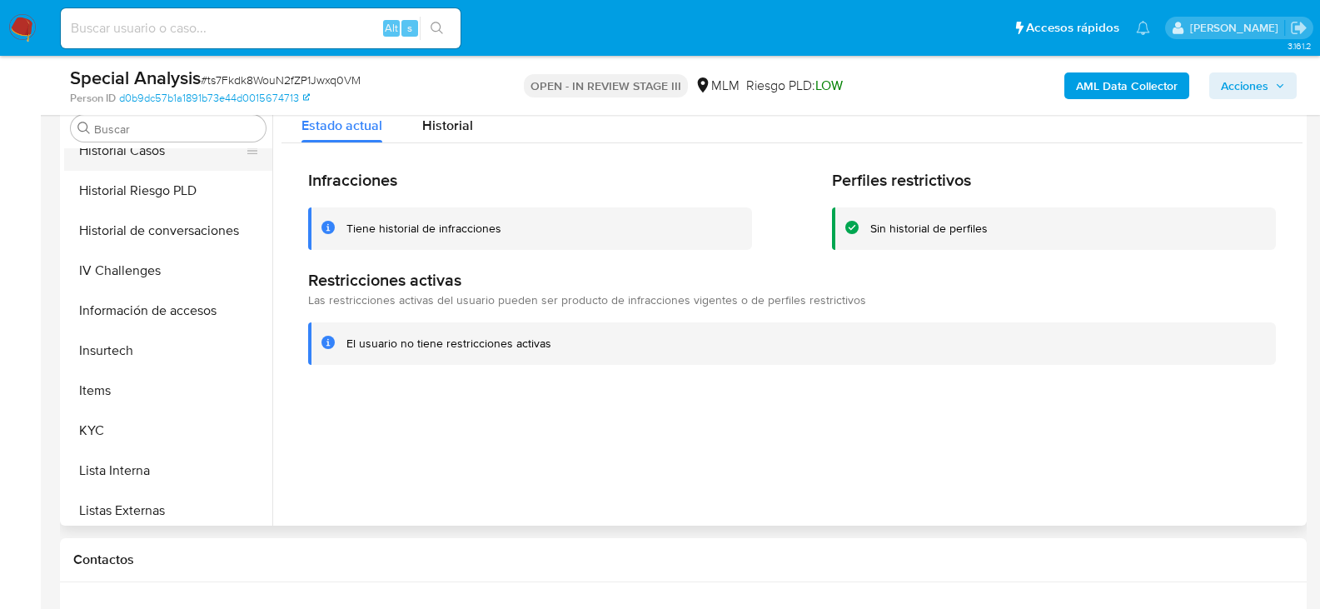
click at [137, 157] on button "Historial Casos" at bounding box center [161, 151] width 195 height 40
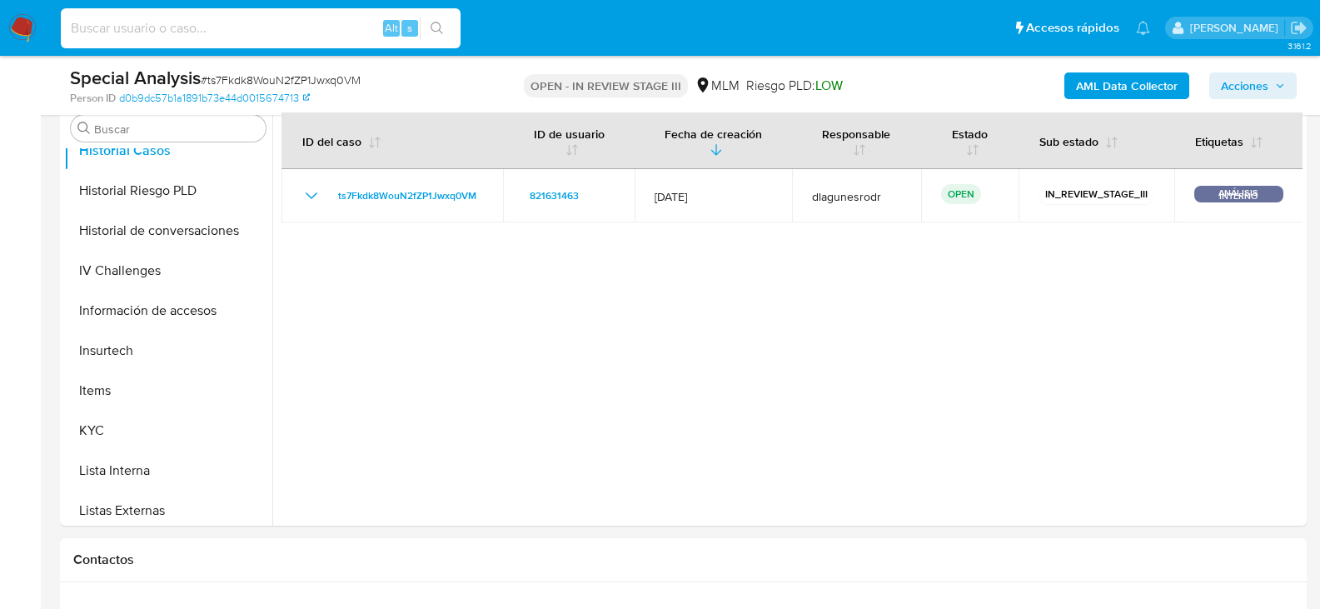
click at [150, 30] on input at bounding box center [261, 28] width 400 height 22
paste input "ETWxW6tCAyzQYsC2XvynVHi8"
type input "ETWxW6tCAyzQYsC2XvynVHi8"
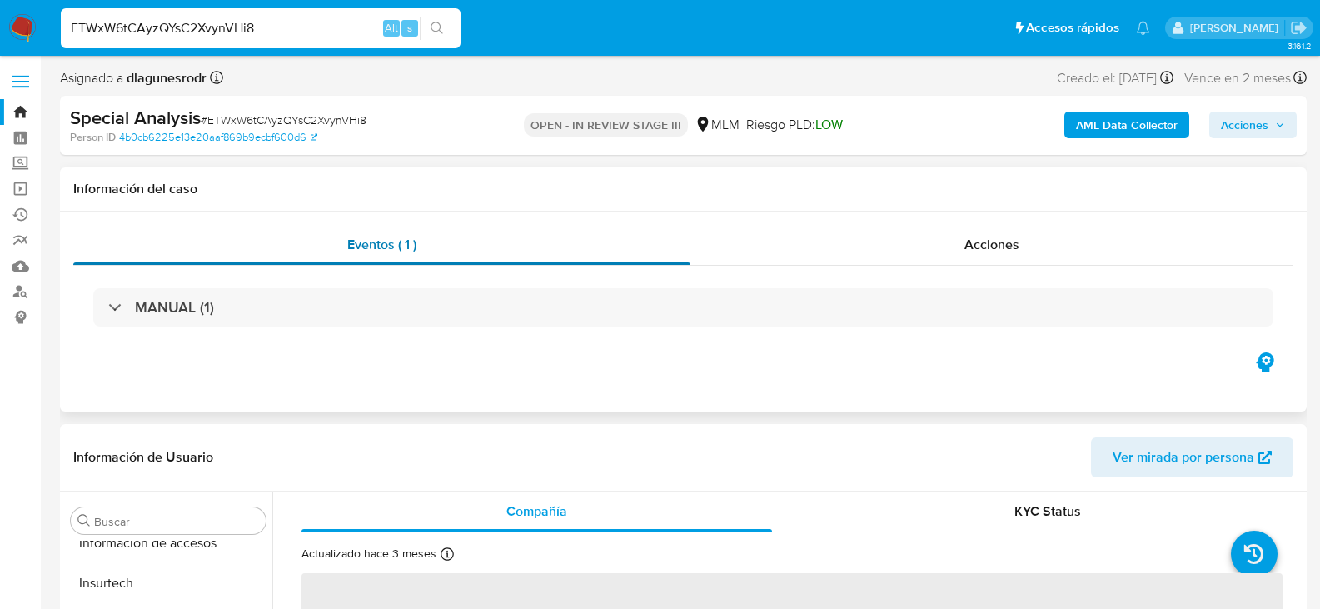
scroll to position [784, 0]
select select "10"
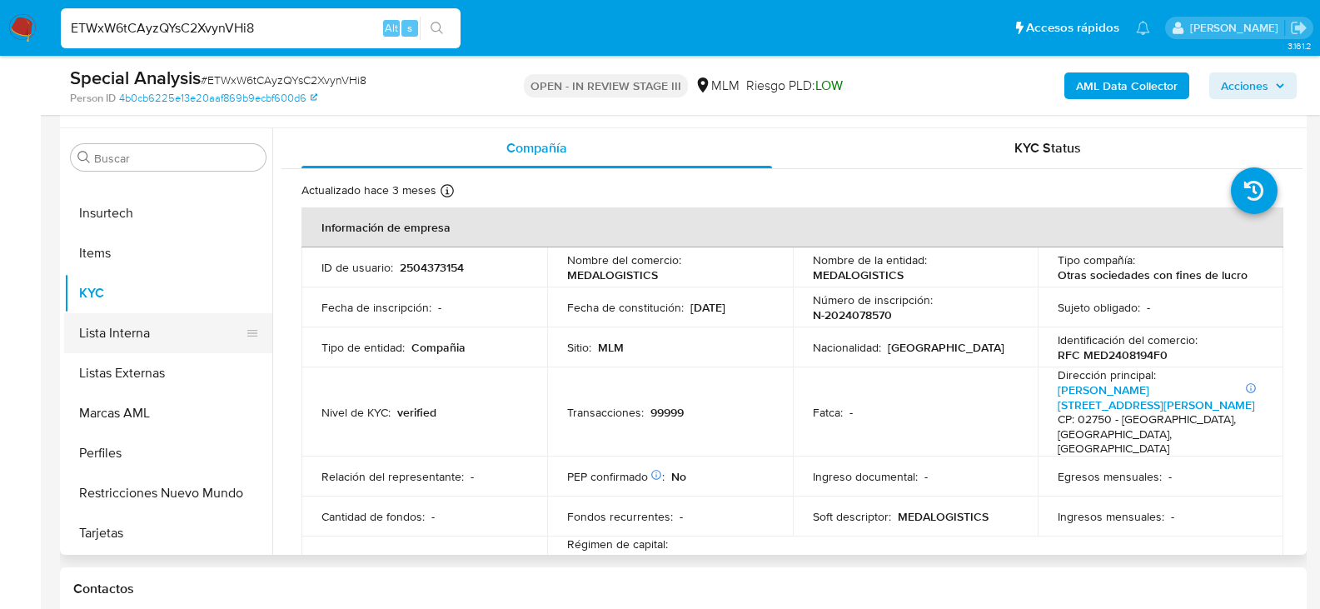
scroll to position [333, 0]
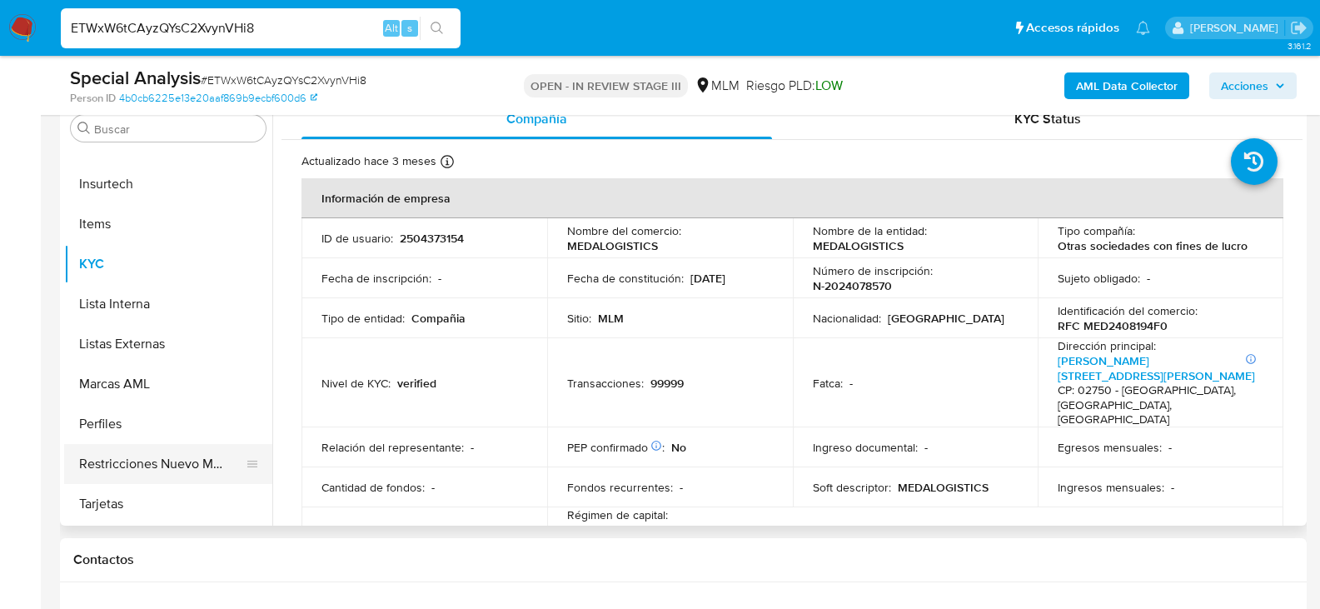
click at [146, 474] on button "Restricciones Nuevo Mundo" at bounding box center [161, 464] width 195 height 40
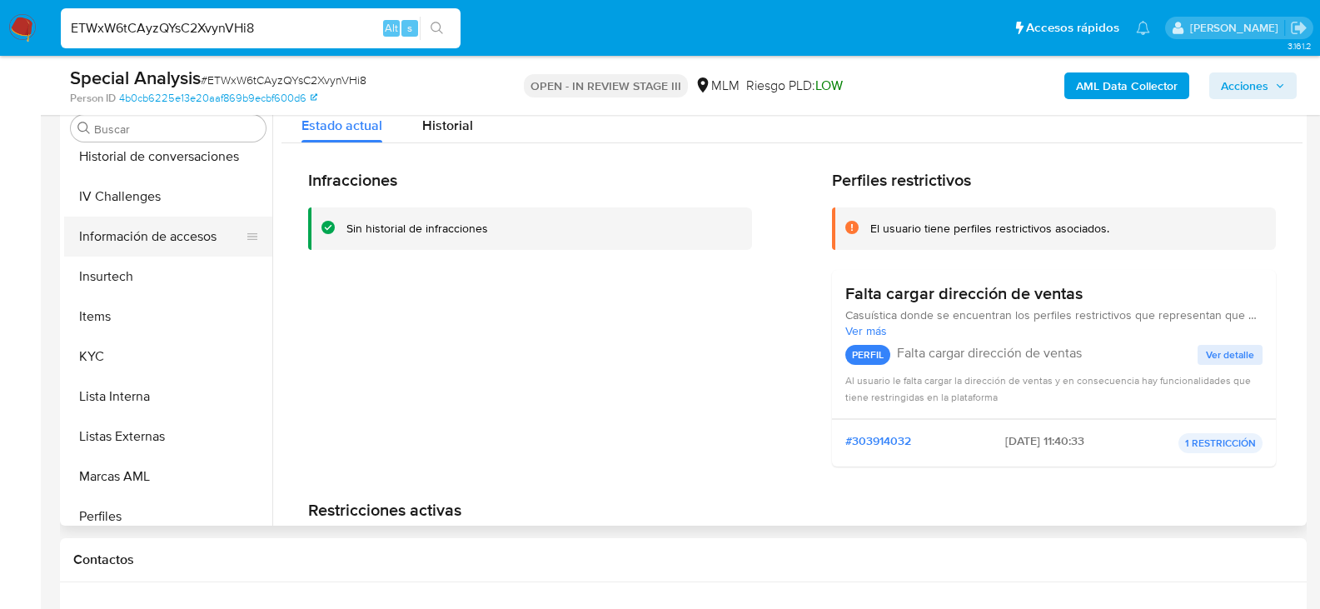
scroll to position [617, 0]
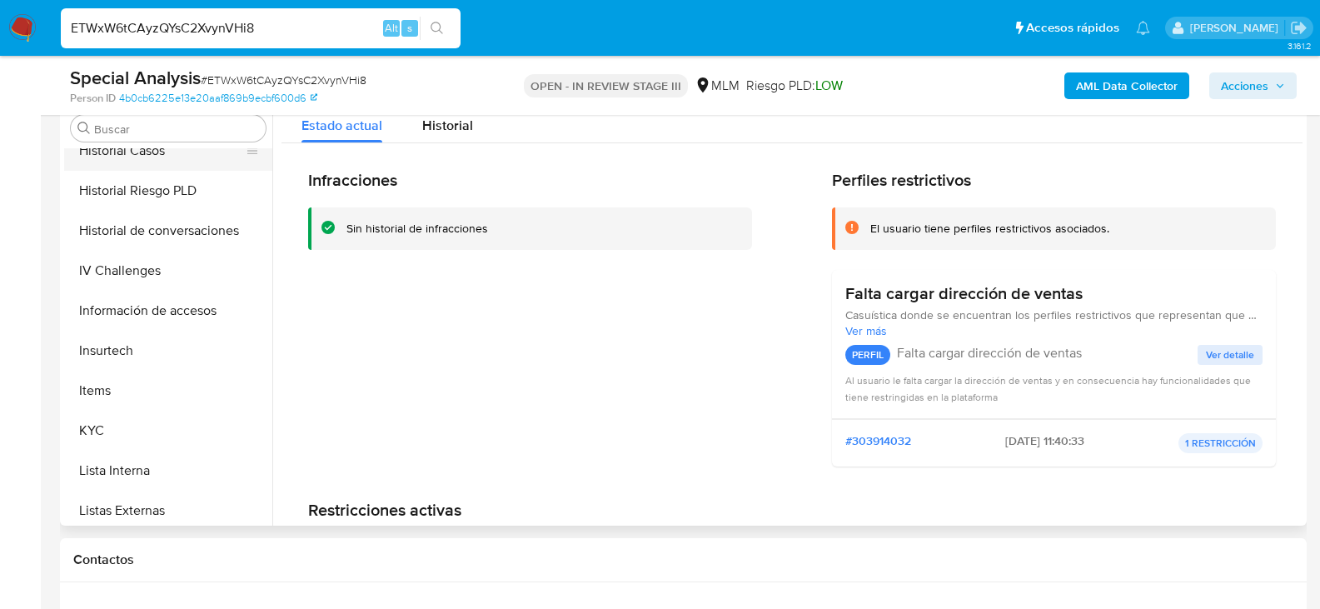
click at [155, 159] on button "Historial Casos" at bounding box center [161, 151] width 195 height 40
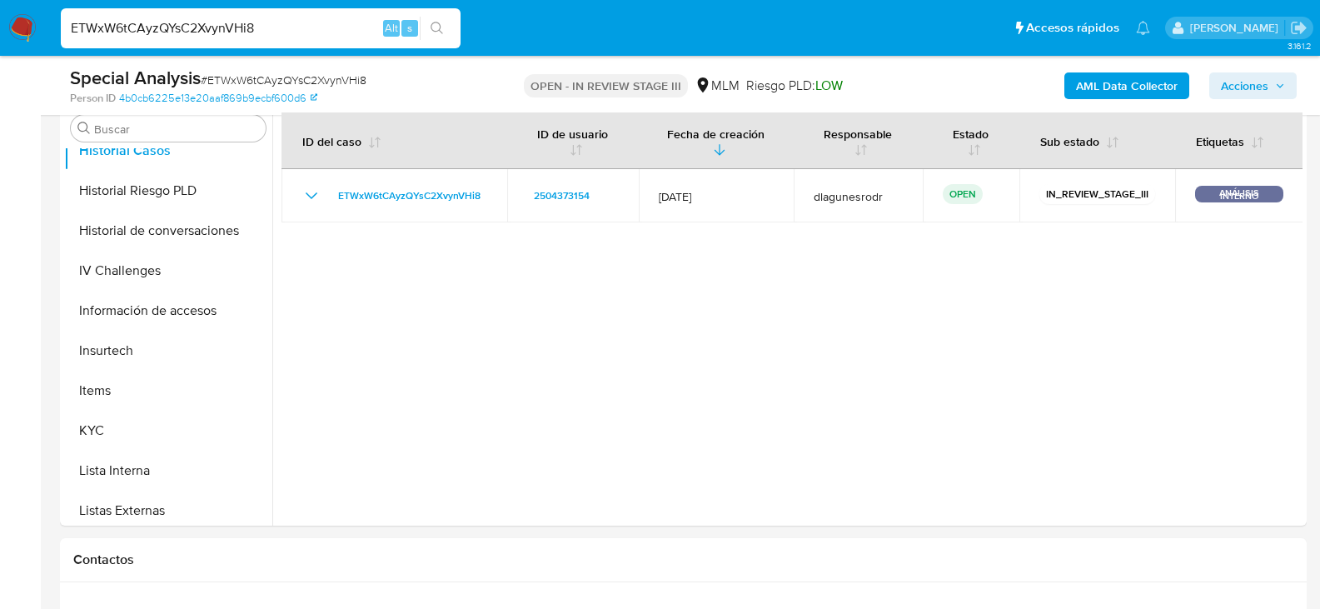
click at [232, 31] on input "ETWxW6tCAyzQYsC2XvynVHi8" at bounding box center [261, 28] width 400 height 22
paste input "gqofHBsue0AcfmW3Evv7R58W"
type input "gqofHBsue0AcfmW3Evv7R58W"
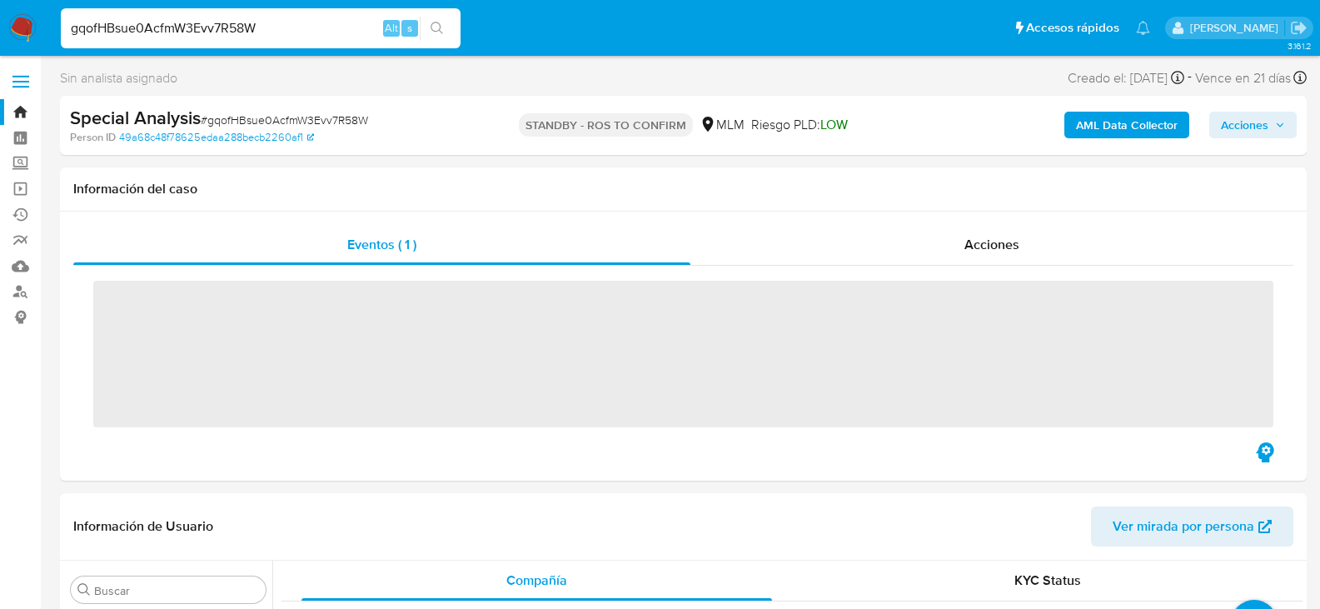
scroll to position [784, 0]
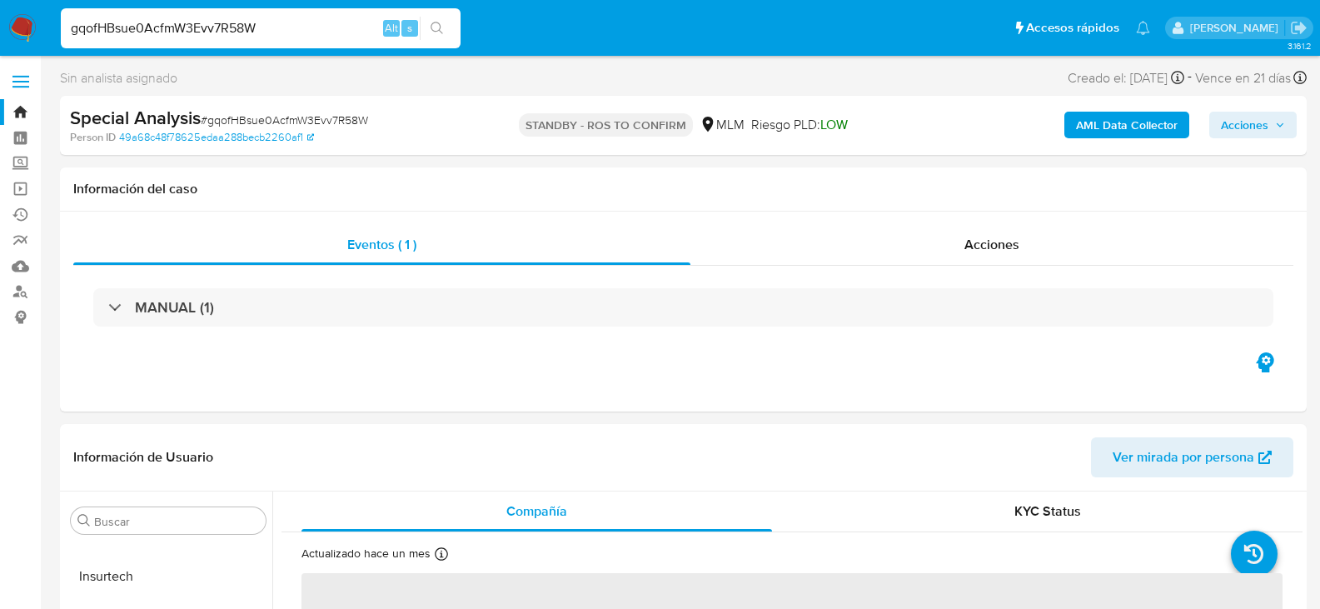
select select "10"
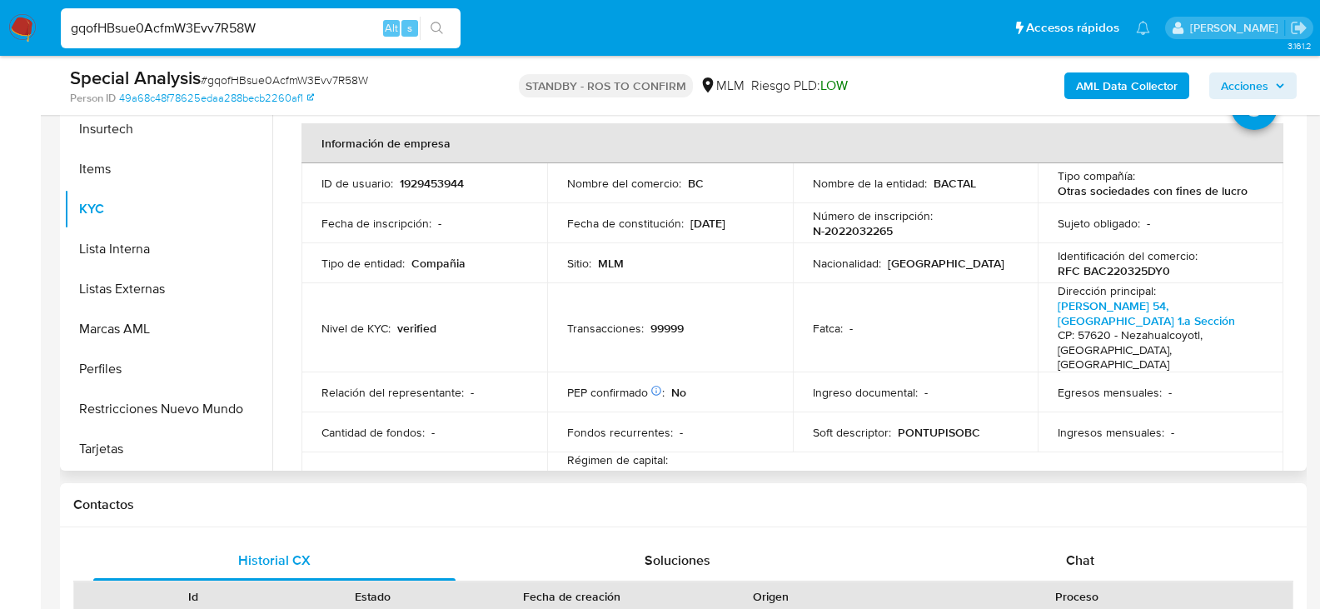
scroll to position [416, 0]
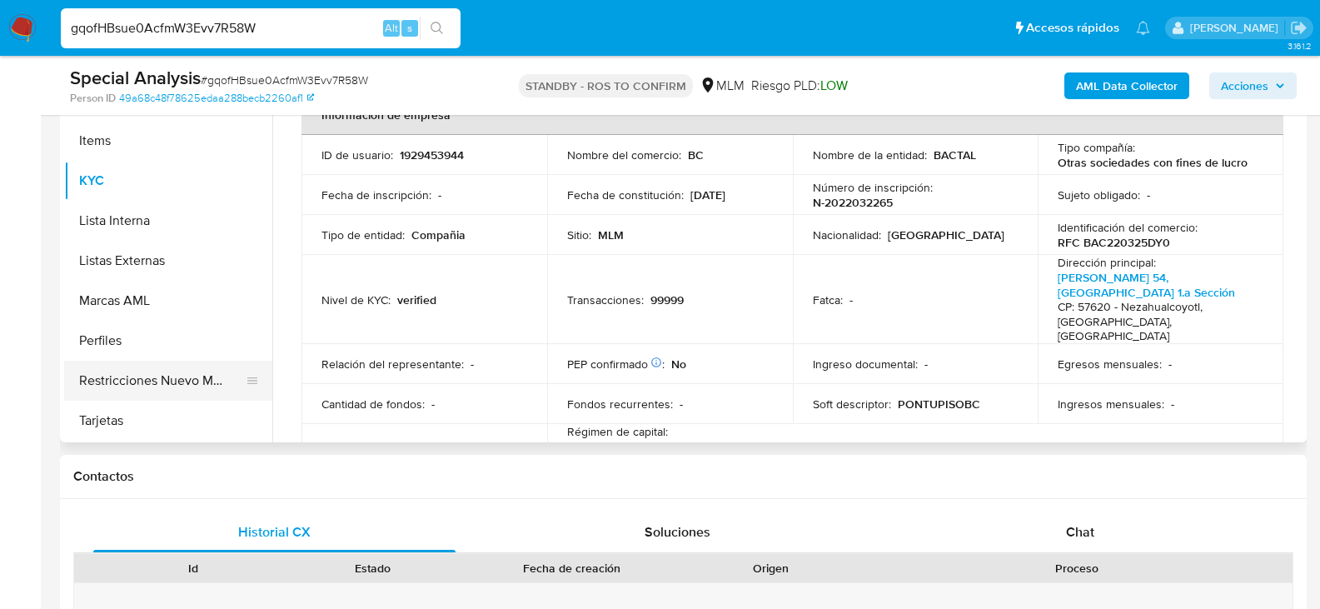
click at [187, 385] on button "Restricciones Nuevo Mundo" at bounding box center [161, 381] width 195 height 40
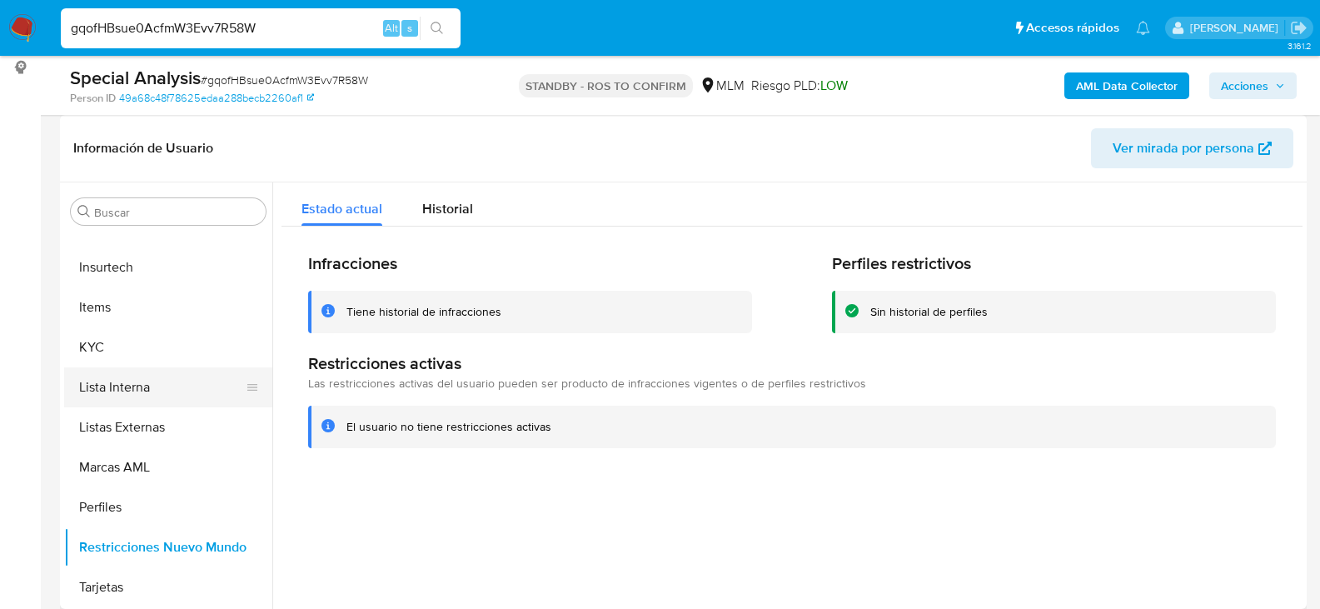
scroll to position [617, 0]
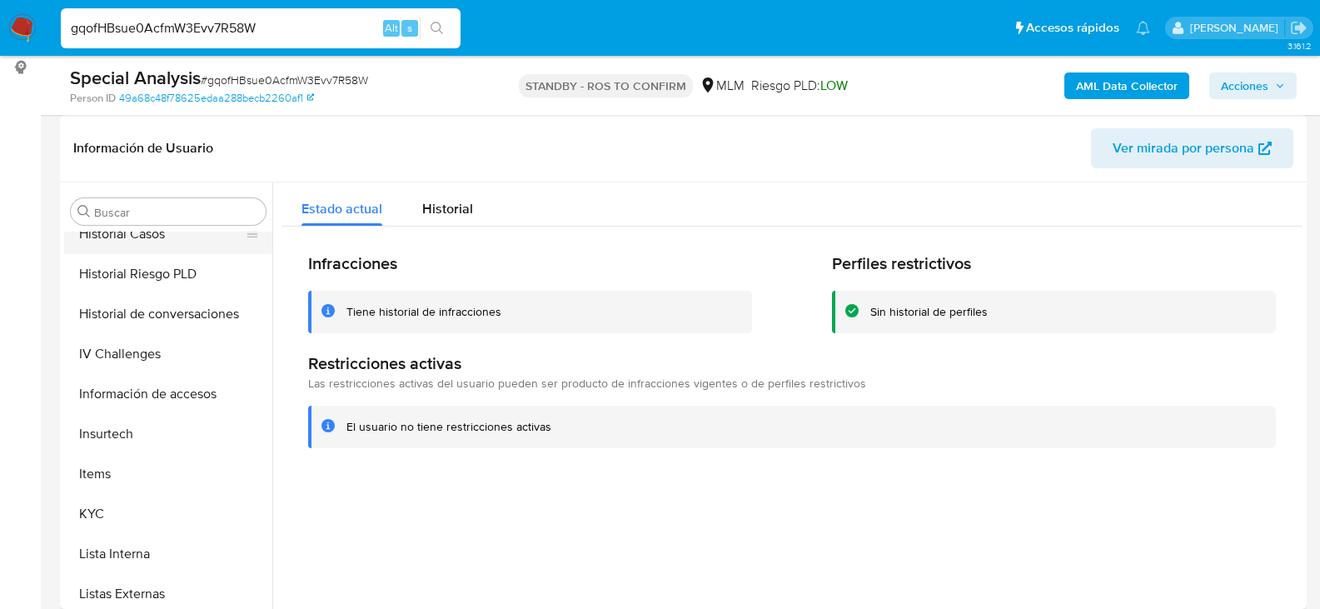
click at [142, 235] on button "Historial Casos" at bounding box center [161, 234] width 195 height 40
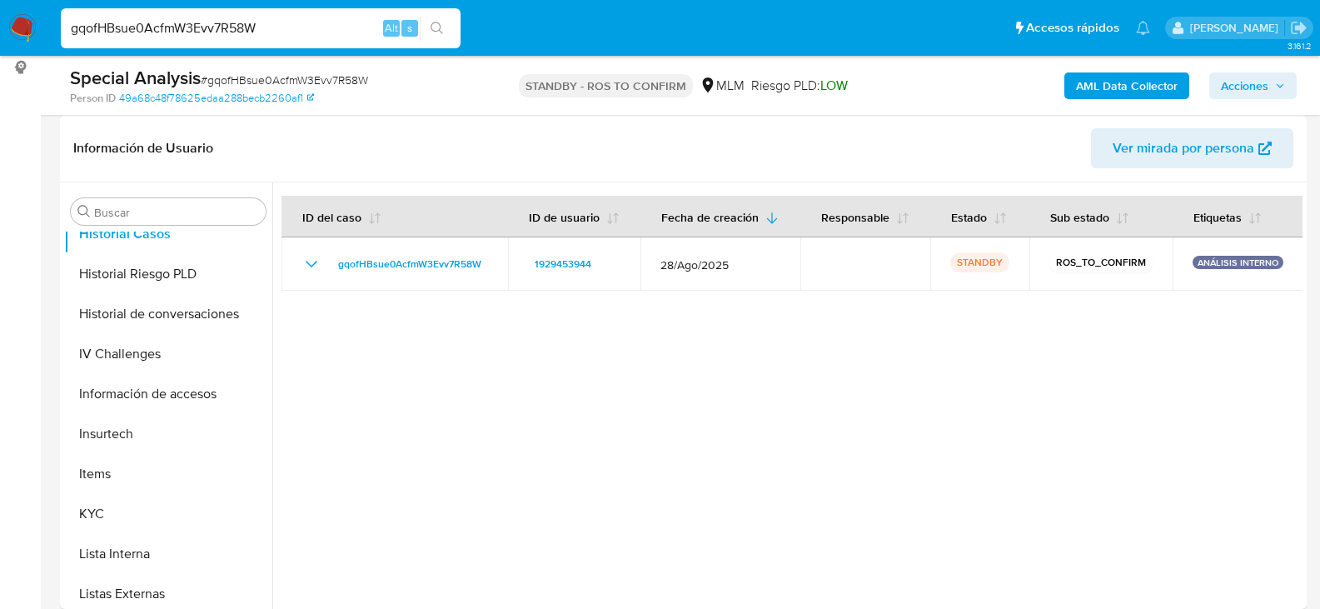
click at [210, 38] on input "gqofHBsue0AcfmW3Evv7R58W" at bounding box center [261, 28] width 400 height 22
paste input "WzqkS50T8lQMFbhQtLo6P4Yw"
type input "WzqkS50T8lQMFbhQtLo6P4Yw"
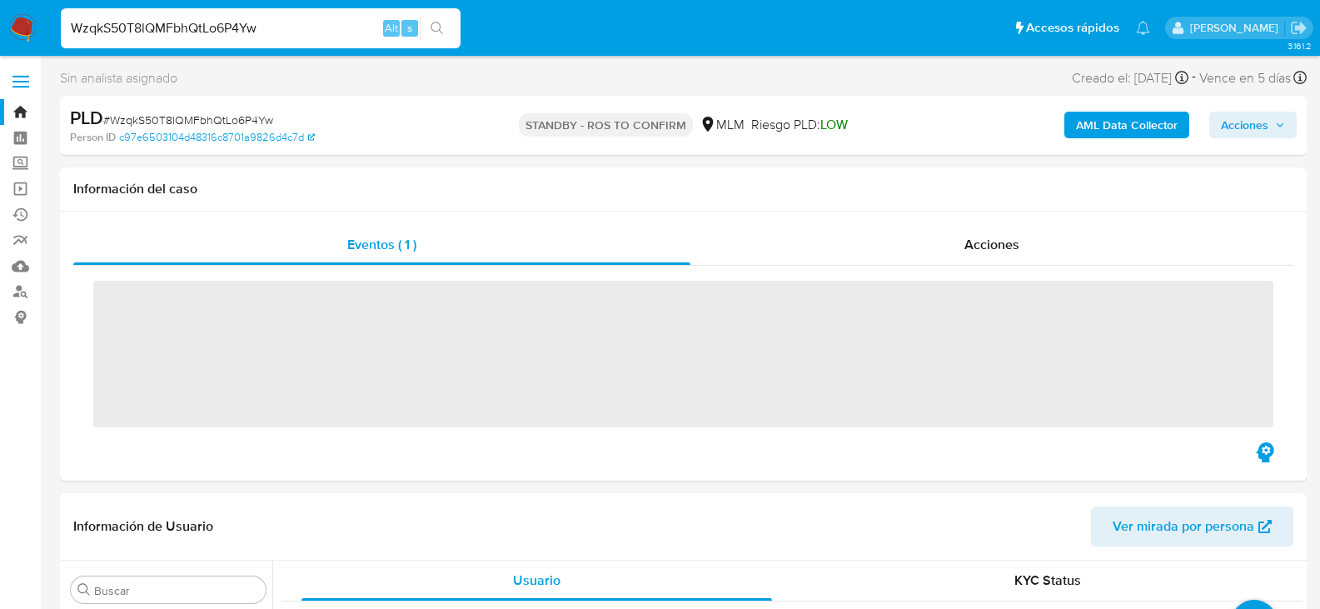
scroll to position [784, 0]
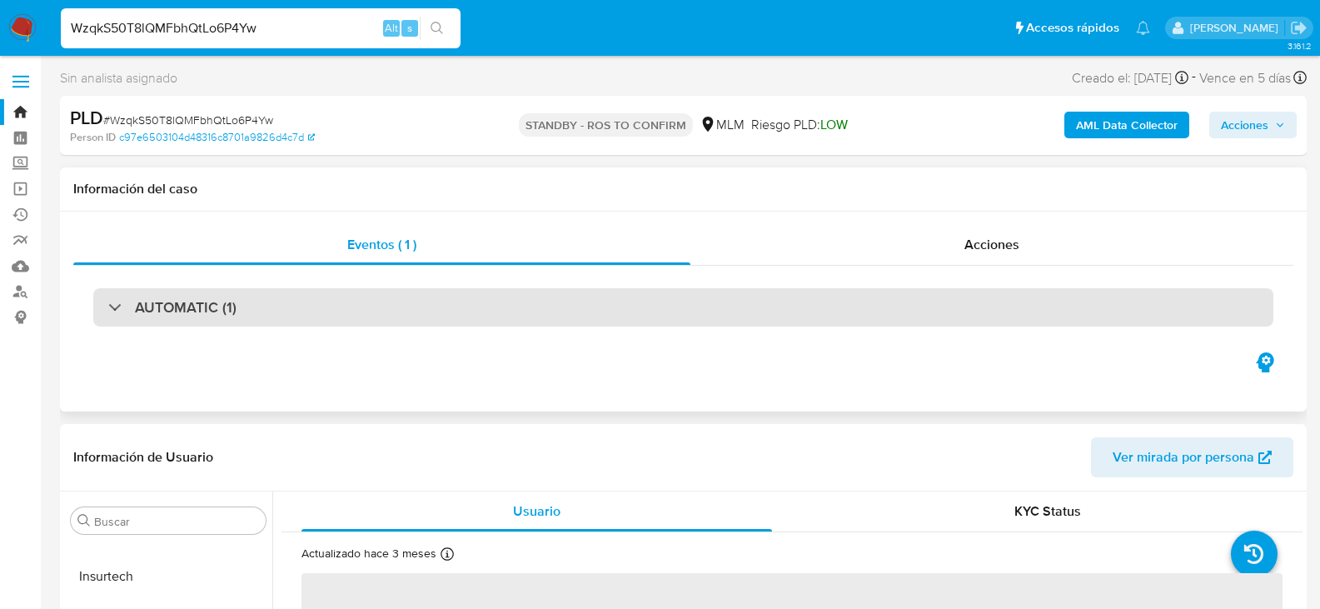
select select "10"
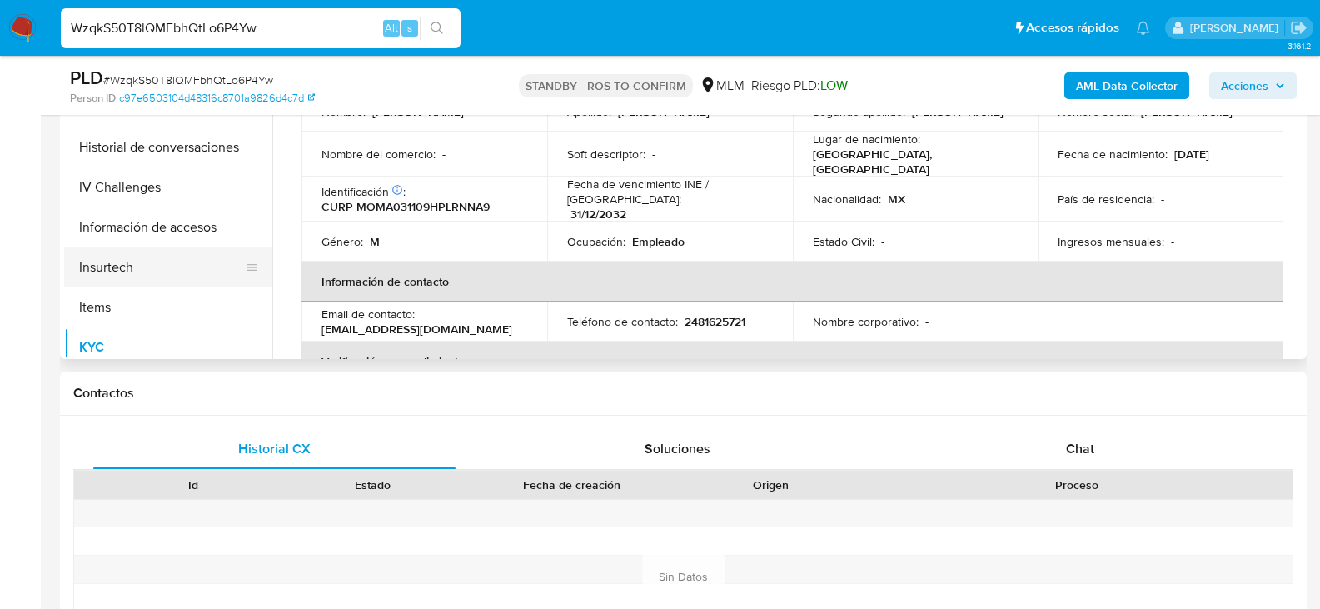
scroll to position [367, 0]
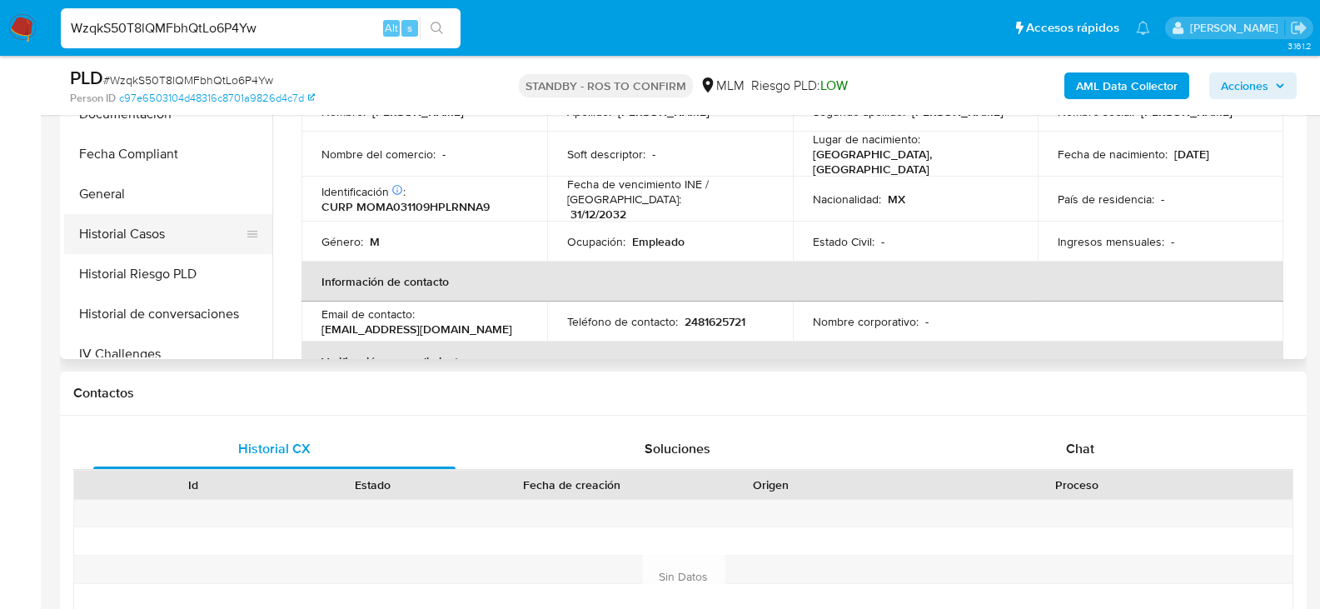
click at [161, 228] on button "Historial Casos" at bounding box center [161, 234] width 195 height 40
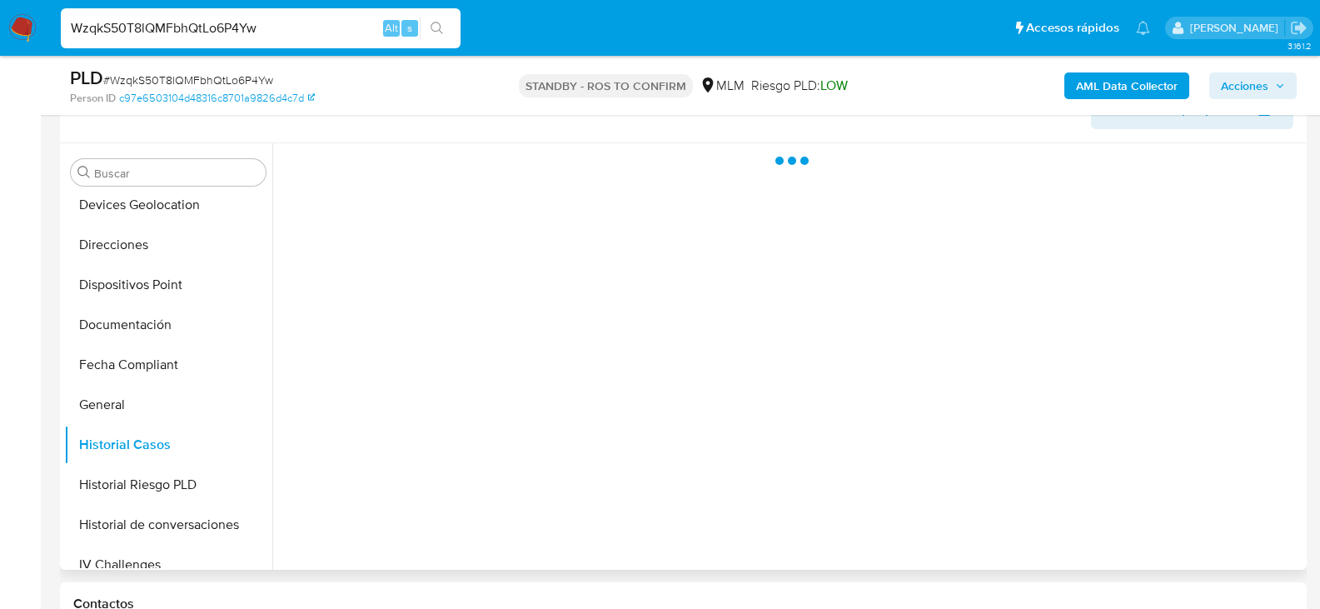
scroll to position [250, 0]
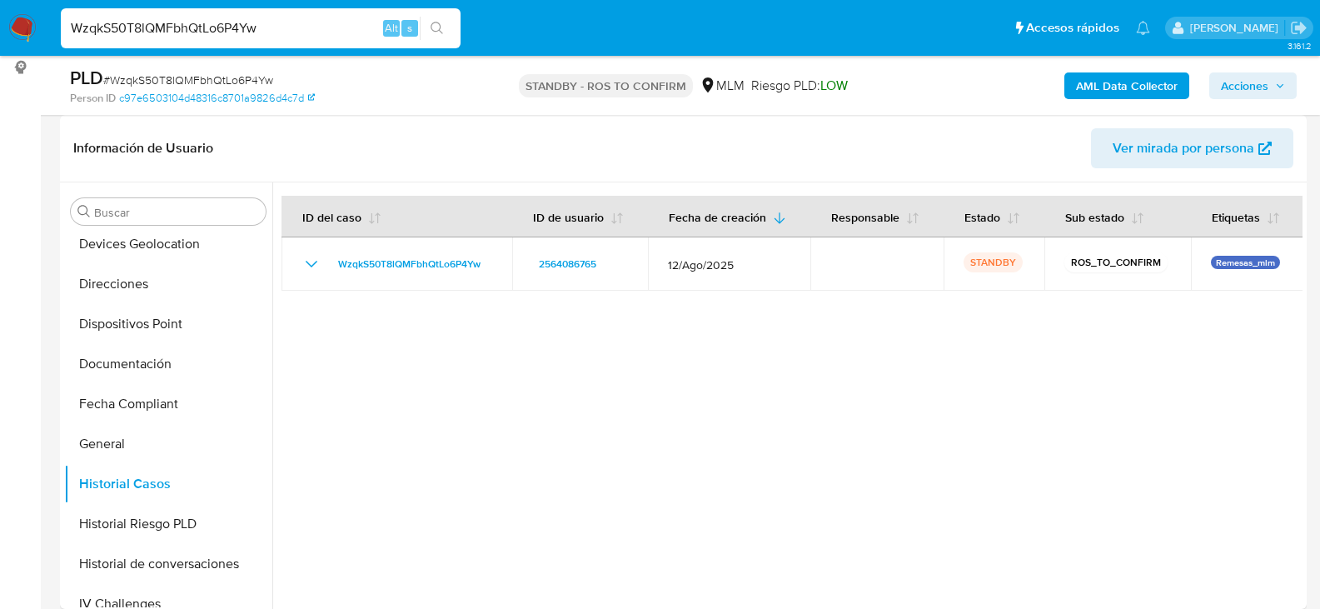
click at [237, 27] on input "WzqkS50T8lQMFbhQtLo6P4Yw" at bounding box center [261, 28] width 400 height 22
paste input "eaEKTMMghT3j65CFqMbquhpz"
type input "eaEKTMMghT3j65CFqMbquhpz"
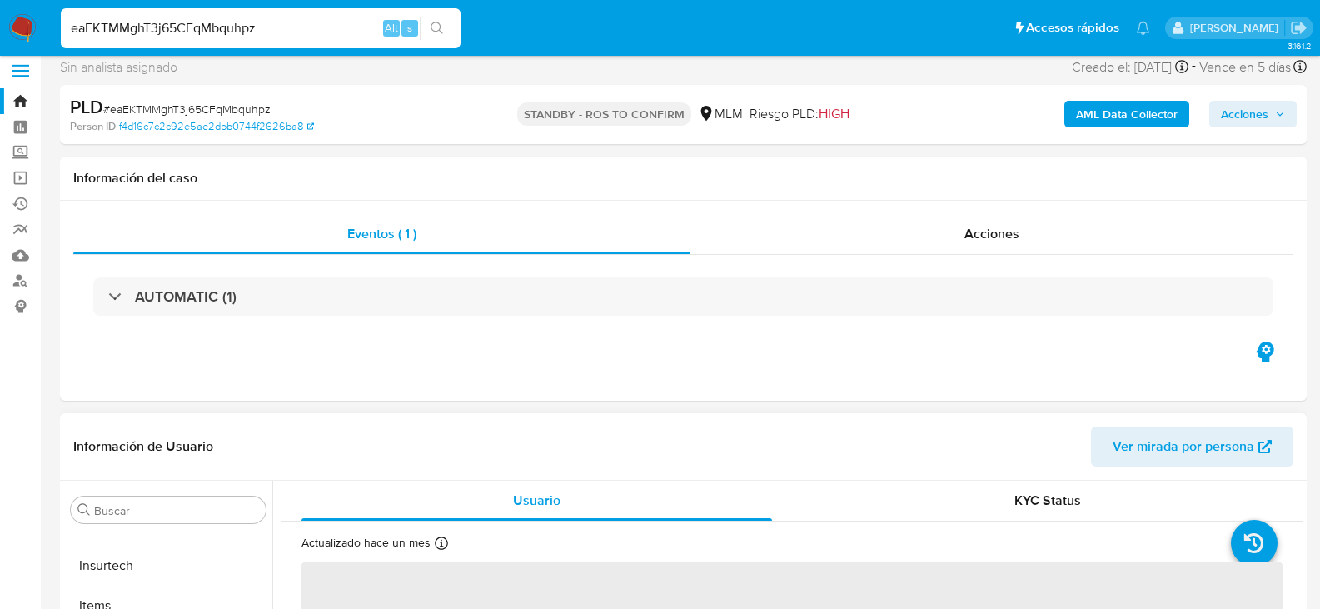
scroll to position [167, 0]
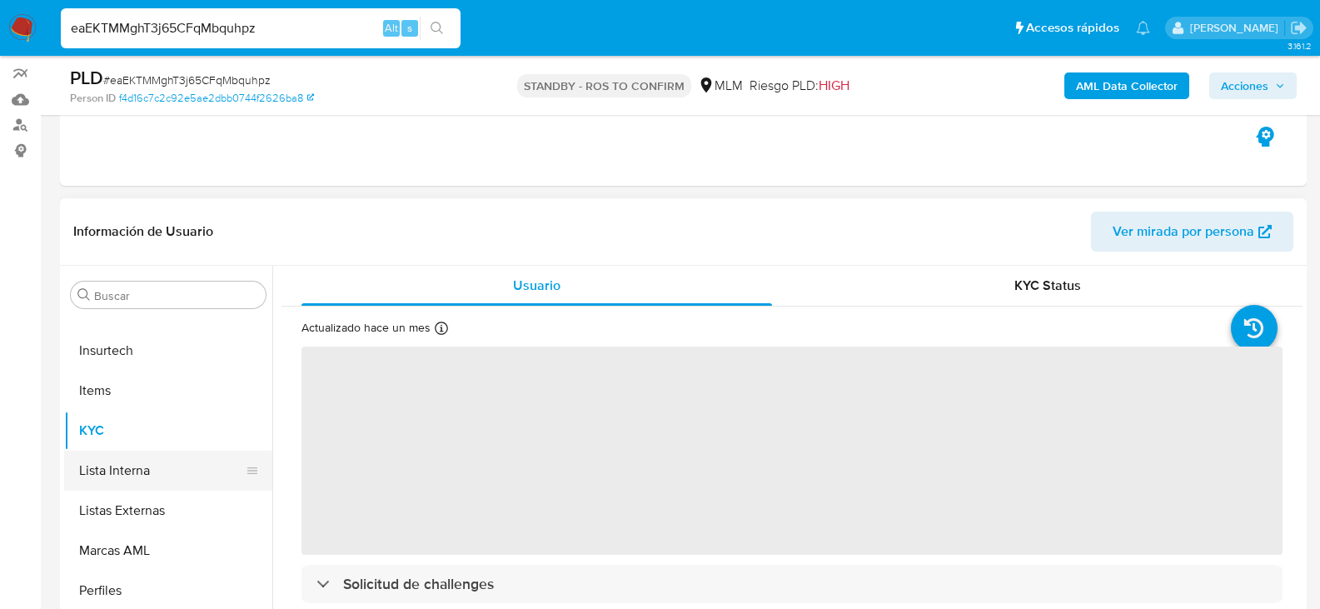
select select "10"
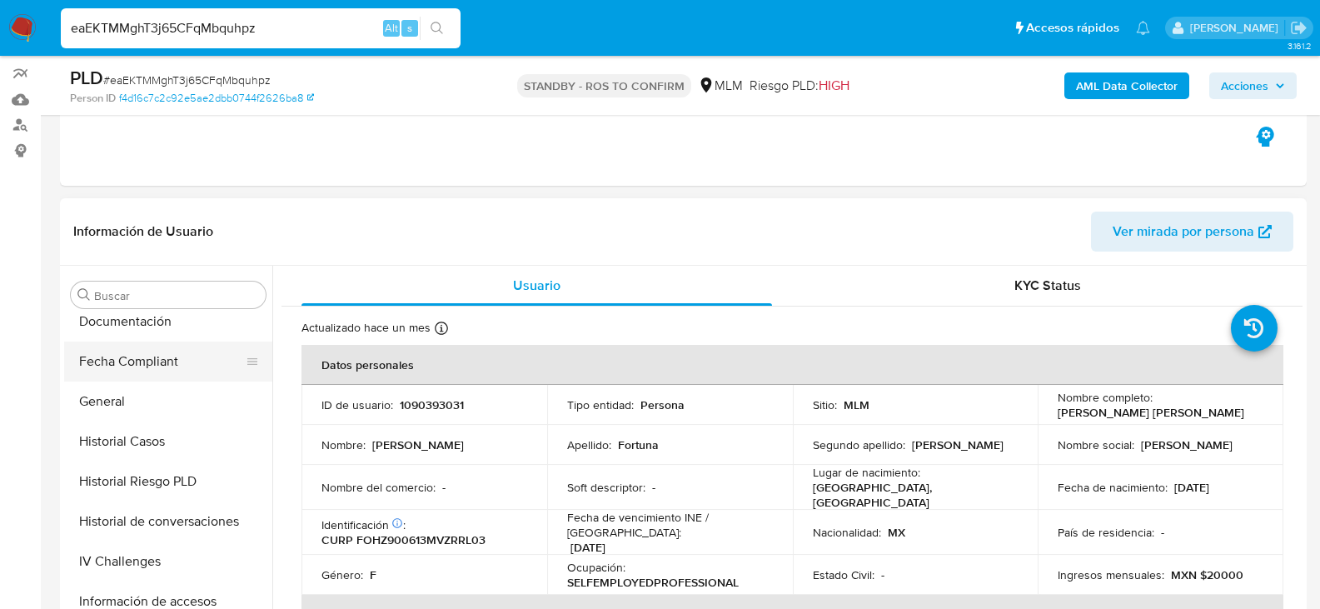
scroll to position [451, 0]
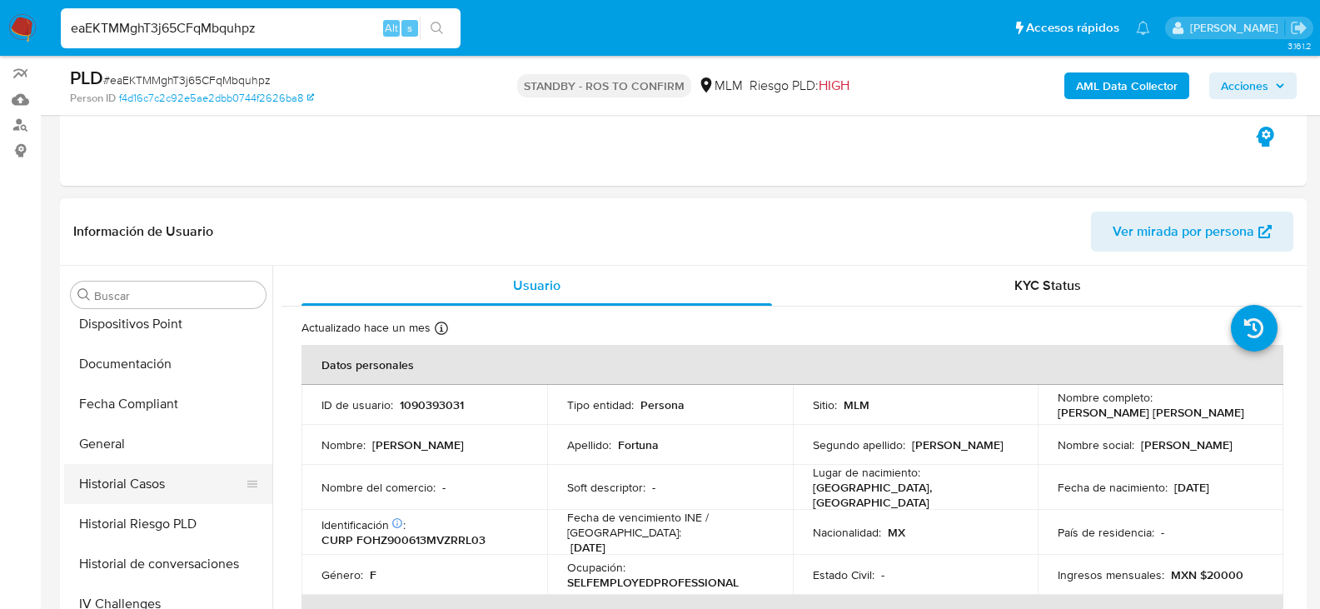
click at [156, 484] on button "Historial Casos" at bounding box center [161, 484] width 195 height 40
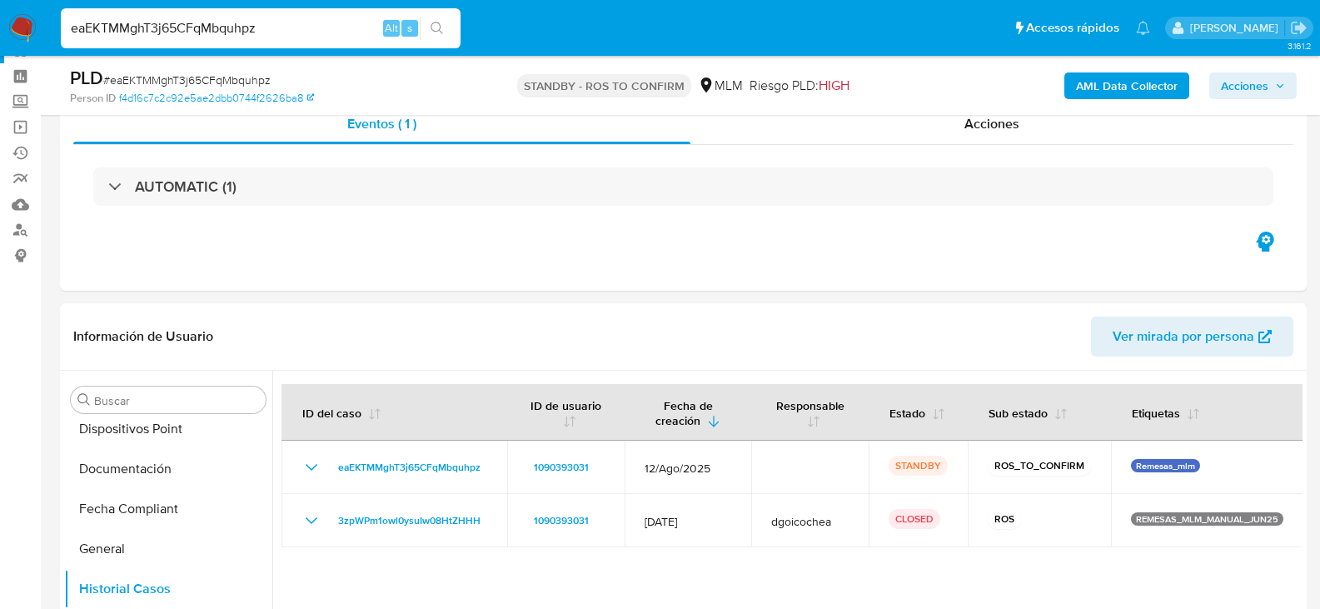
scroll to position [0, 0]
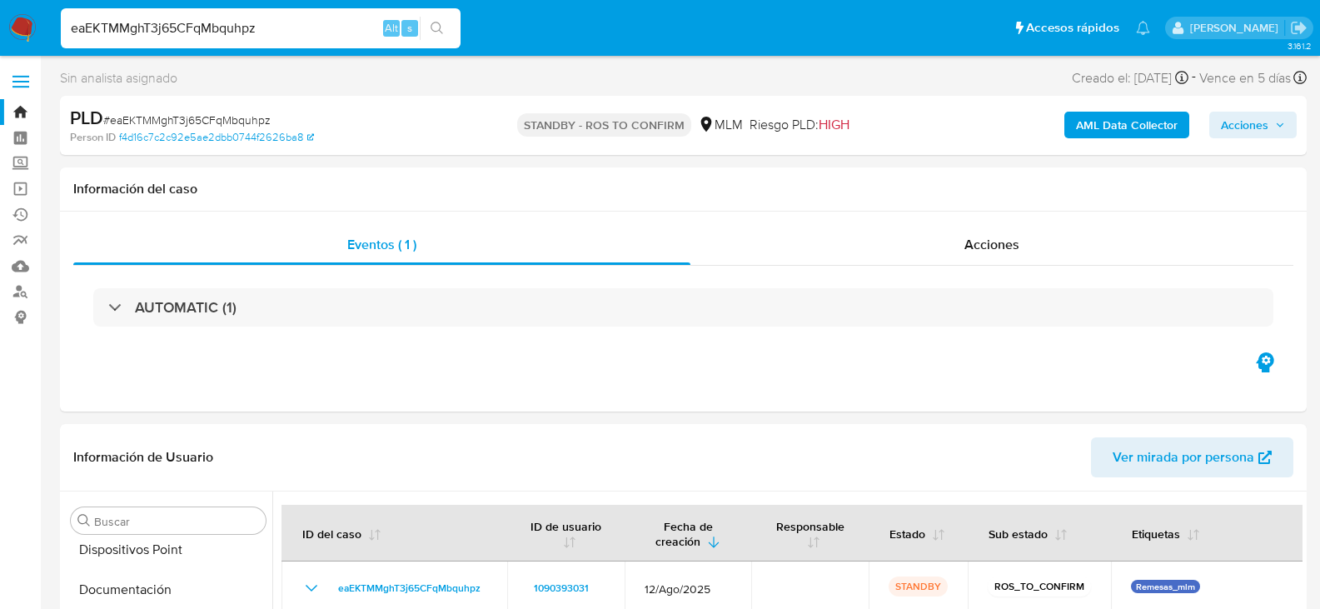
click at [22, 40] on img at bounding box center [22, 28] width 28 height 28
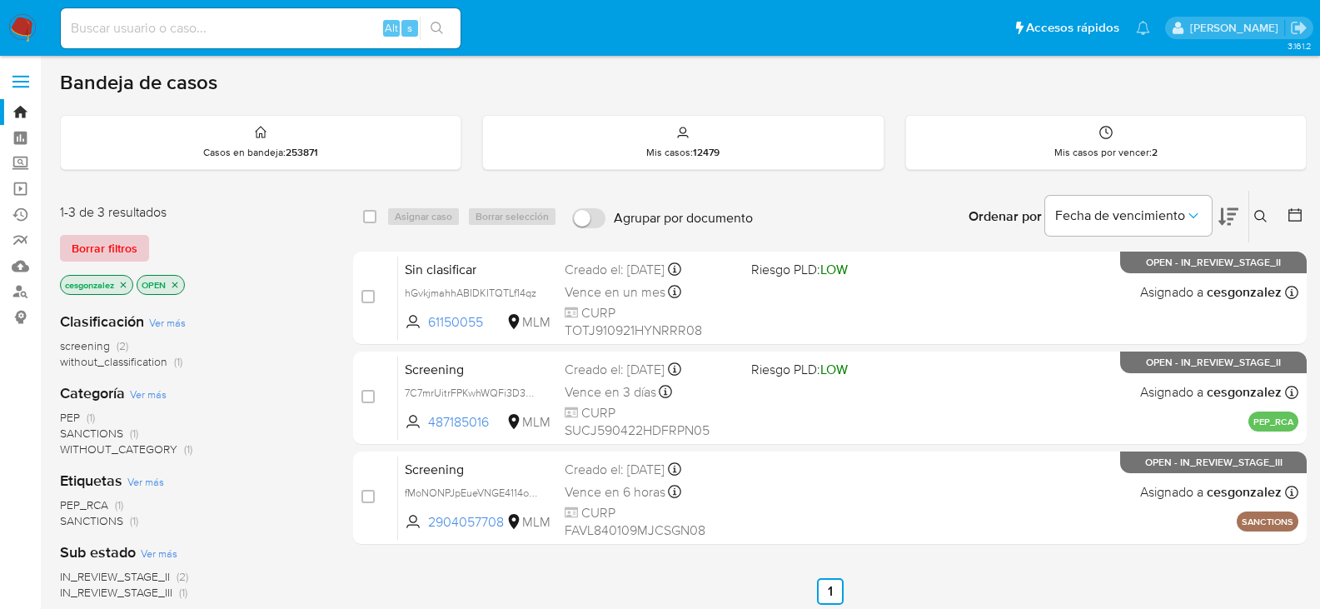
click at [121, 239] on span "Borrar filtros" at bounding box center [105, 248] width 66 height 23
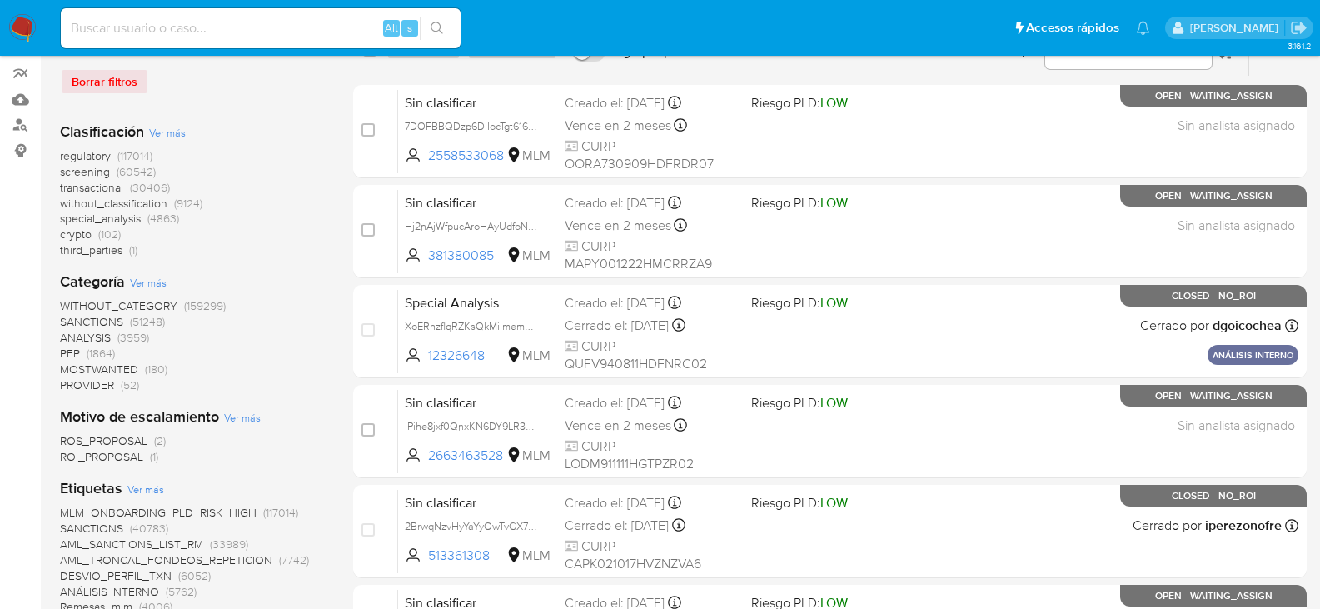
scroll to position [250, 0]
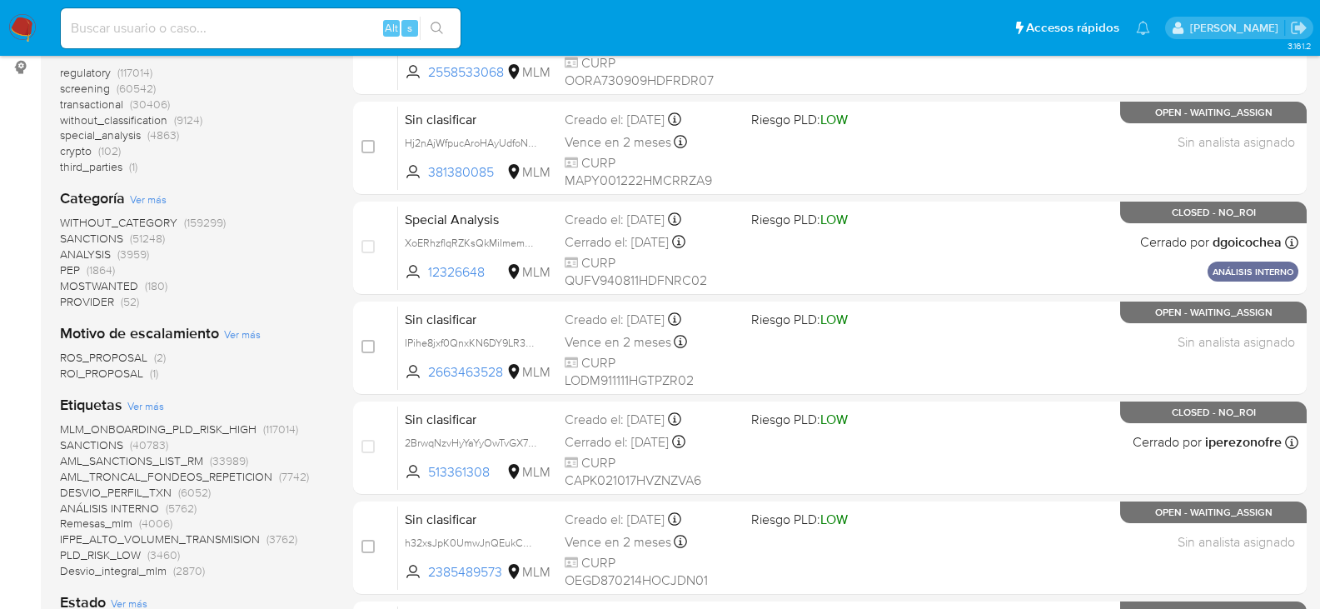
click at [141, 371] on span "ROI_PROPOSAL" at bounding box center [101, 373] width 83 height 17
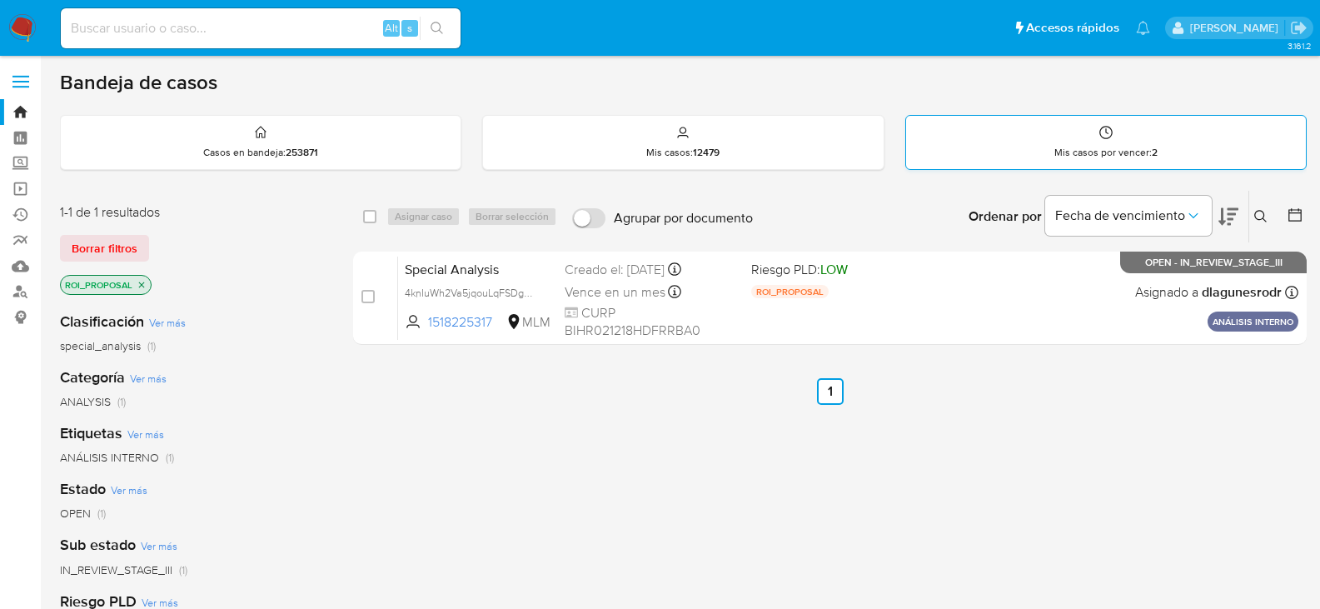
click at [1100, 149] on p "Mis casos por vencer : 2" at bounding box center [1106, 152] width 103 height 13
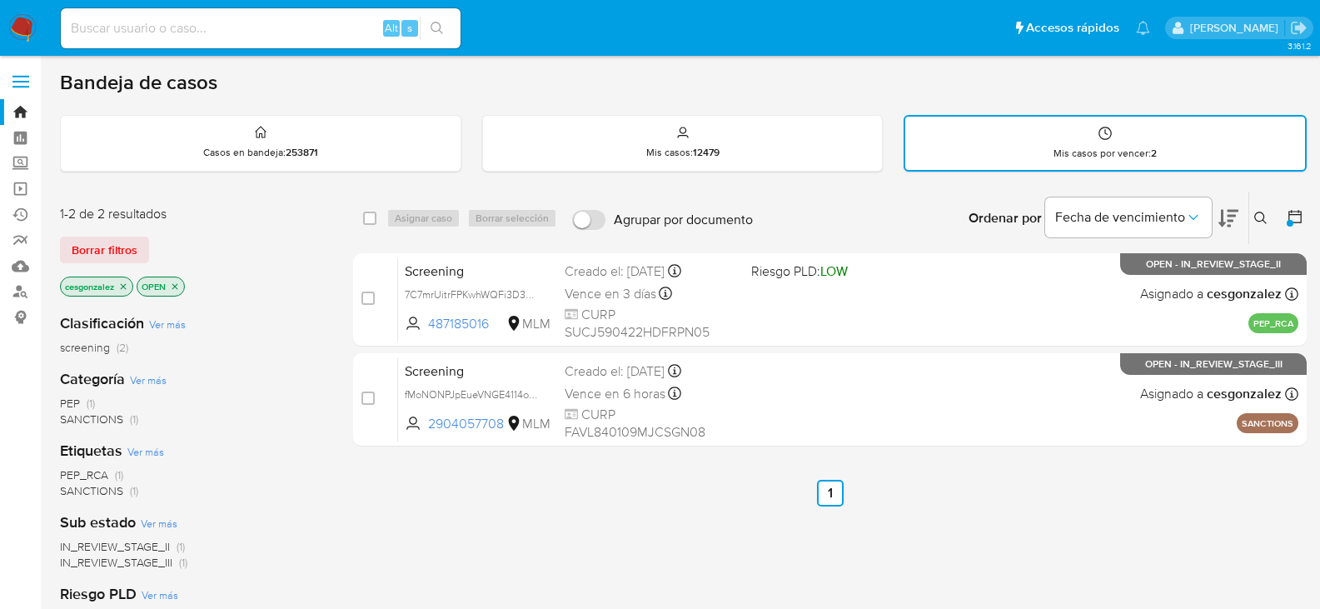
click at [122, 254] on span "Borrar filtros" at bounding box center [105, 249] width 66 height 23
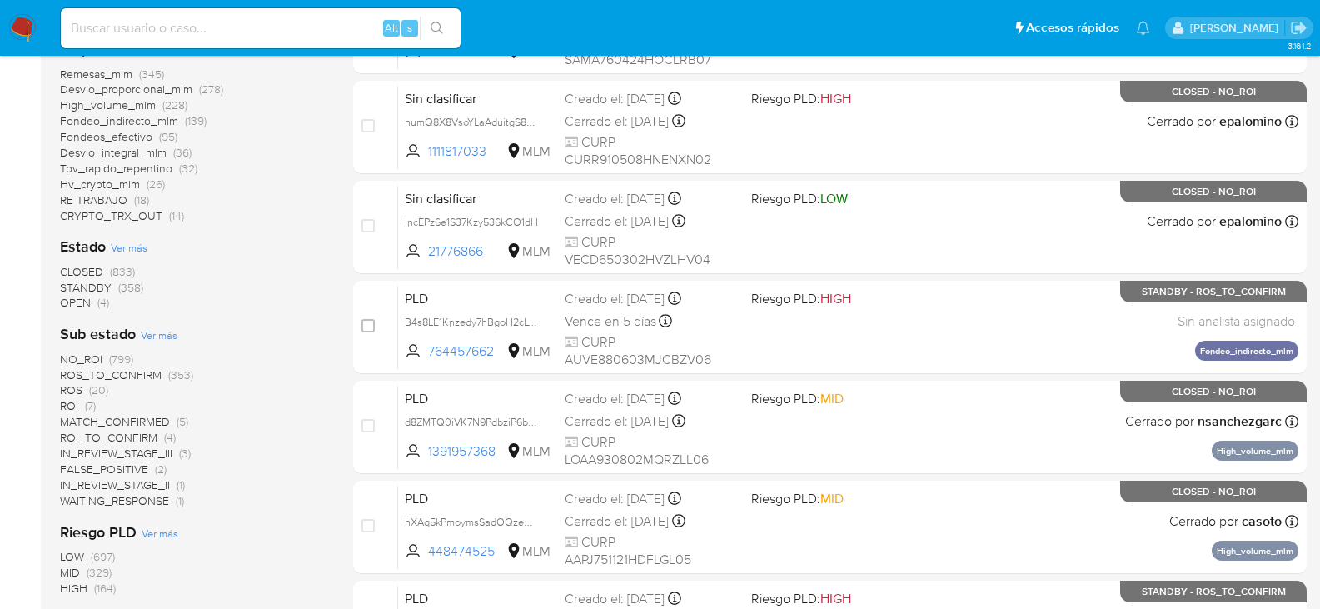
scroll to position [500, 0]
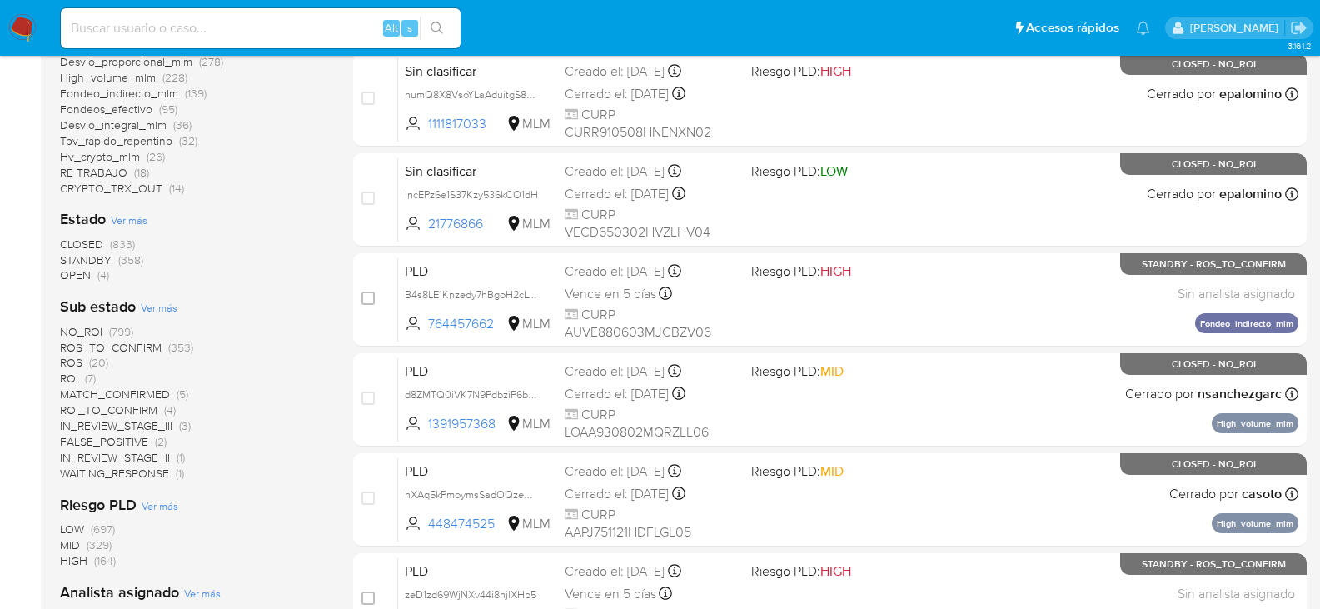
click at [136, 345] on span "ROS_TO_CONFIRM" at bounding box center [111, 347] width 102 height 17
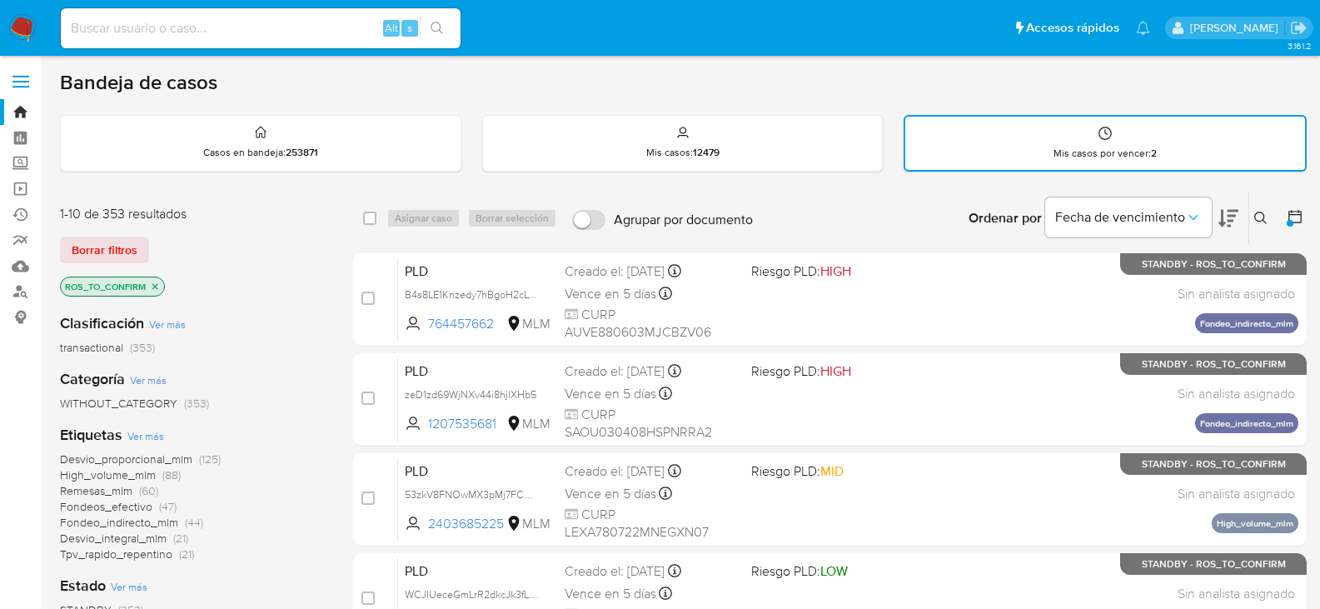
click at [1300, 213] on icon at bounding box center [1295, 216] width 17 height 17
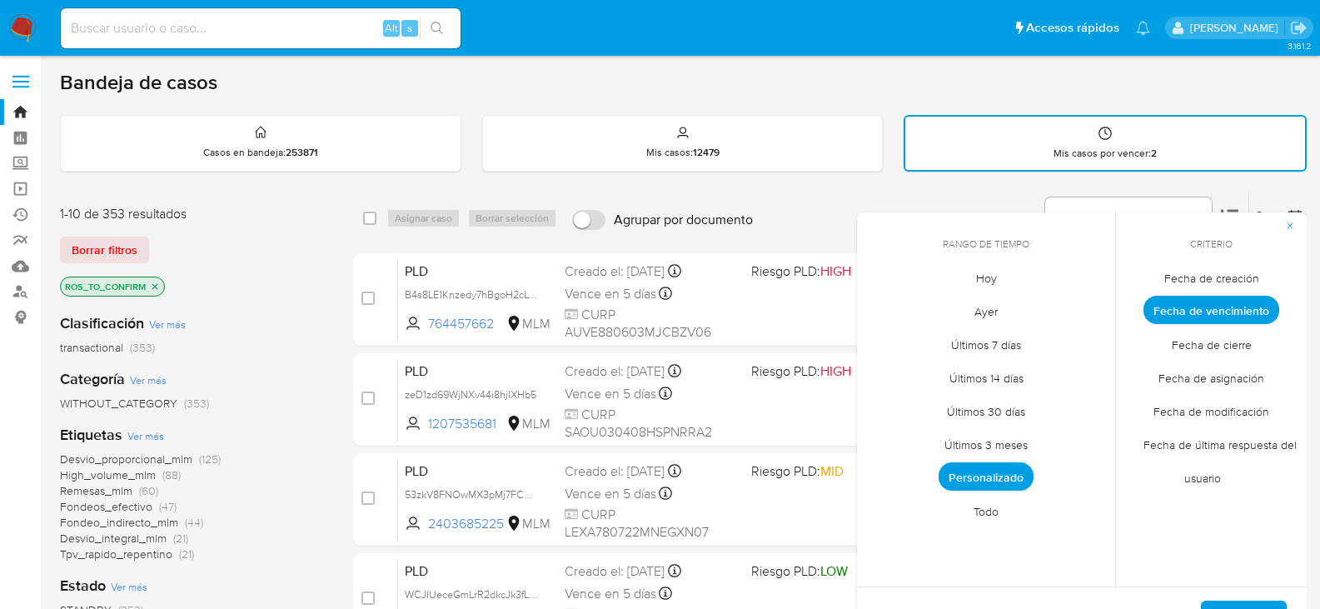
click at [993, 503] on span "Todo" at bounding box center [986, 511] width 60 height 34
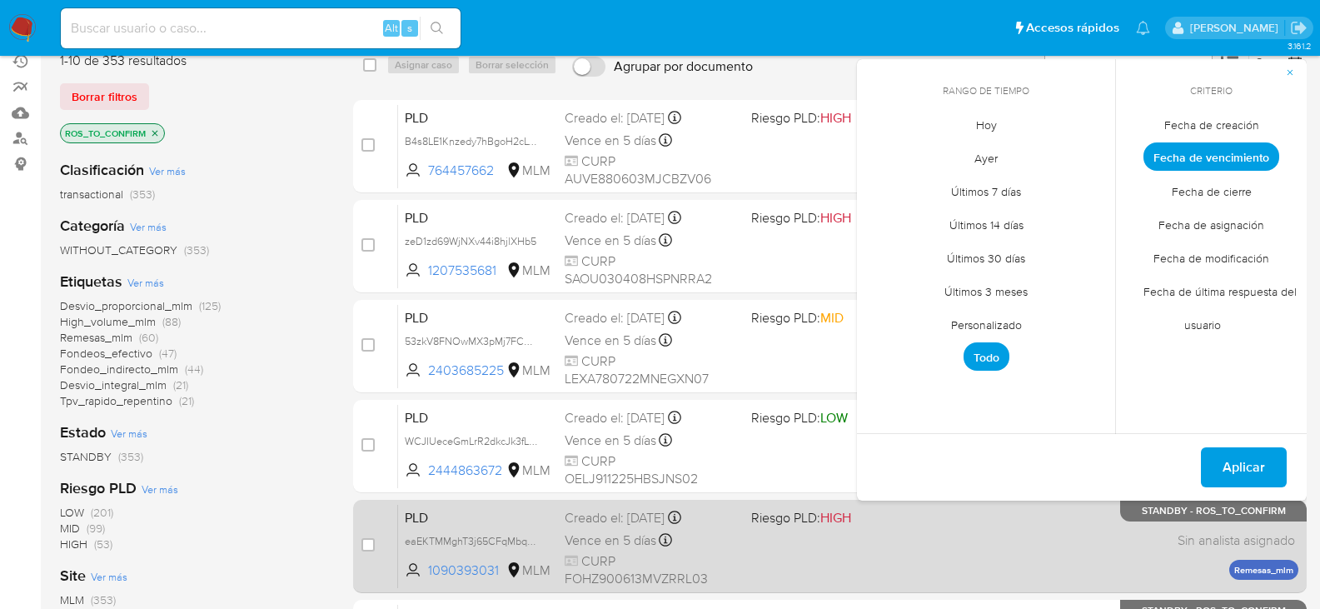
scroll to position [167, 0]
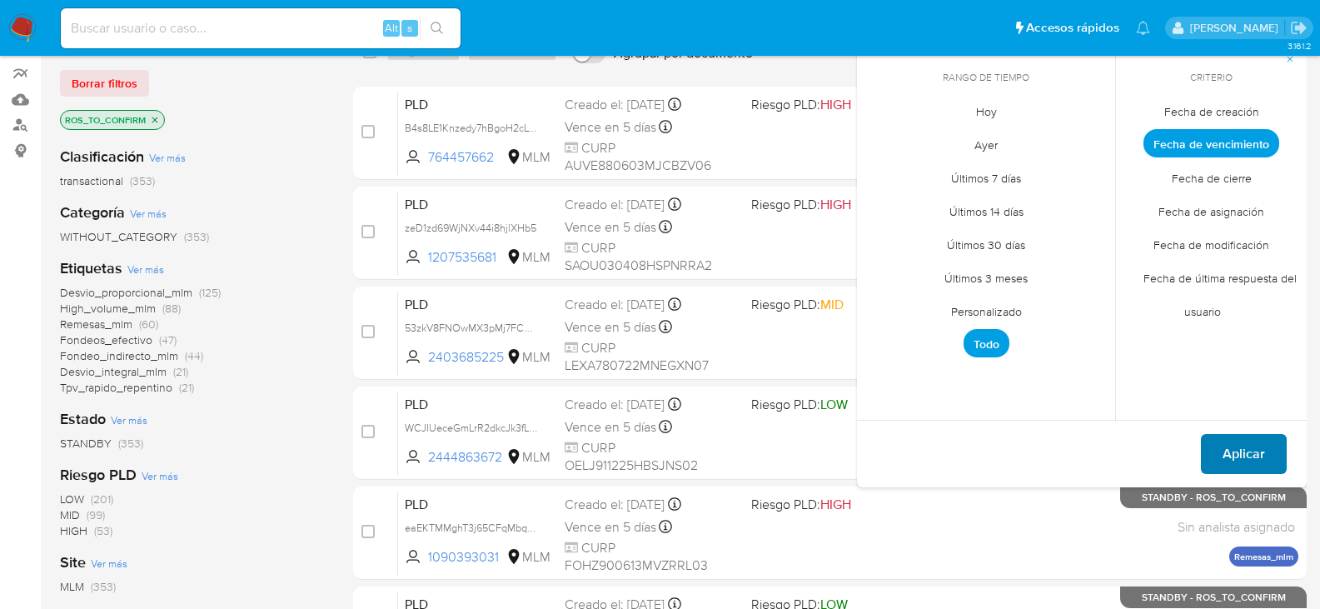
click at [1254, 455] on span "Aplicar" at bounding box center [1244, 454] width 42 height 37
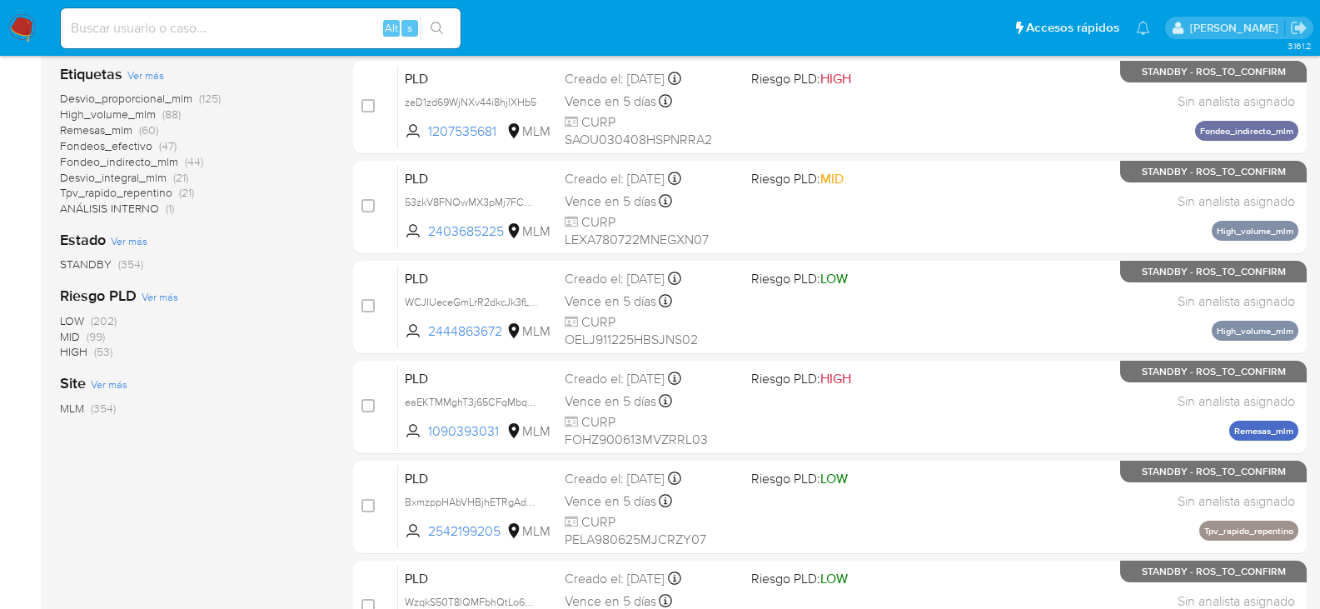
scroll to position [416, 0]
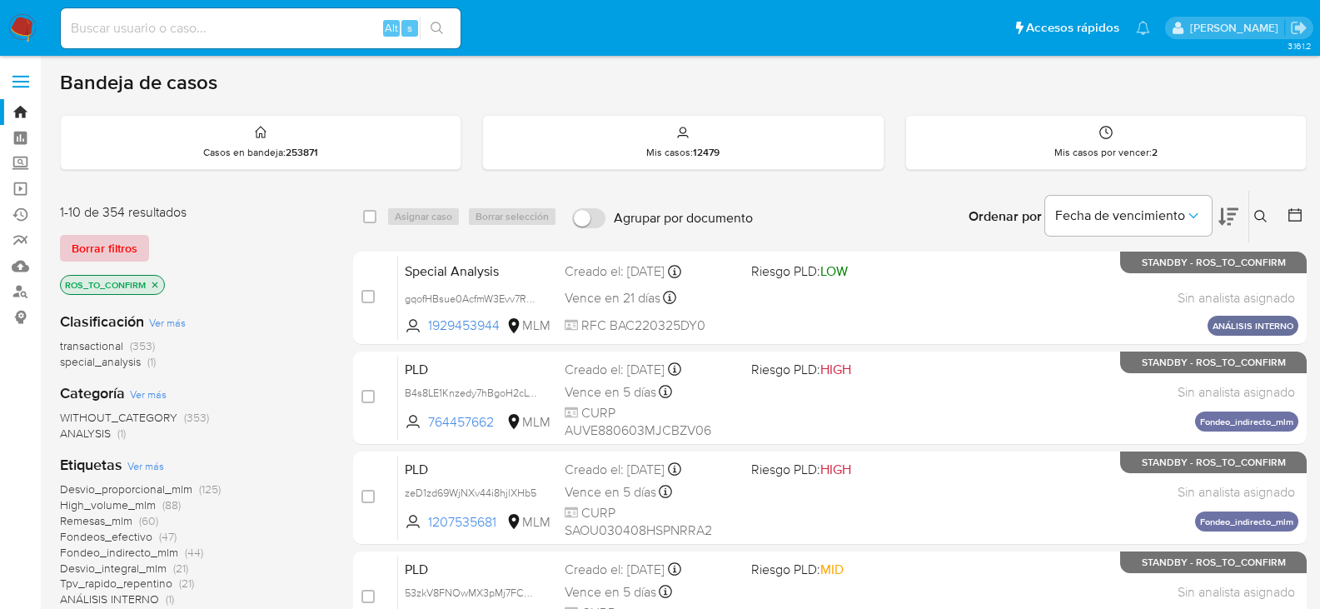
click at [120, 244] on span "Borrar filtros" at bounding box center [105, 248] width 66 height 23
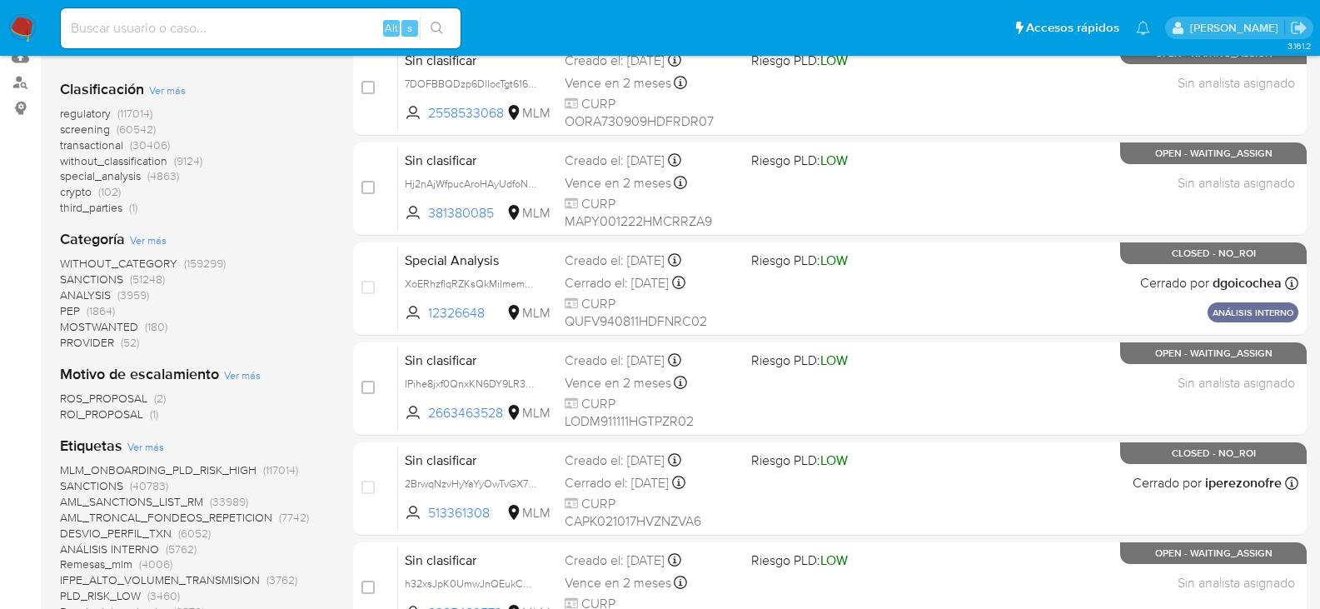
scroll to position [333, 0]
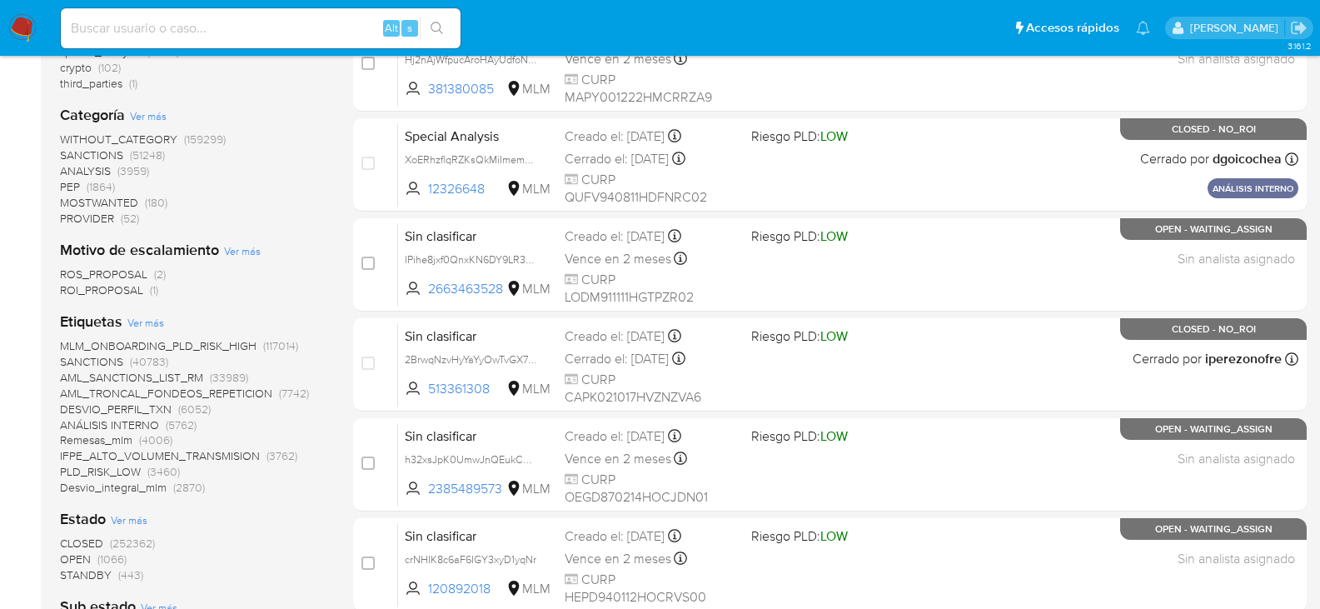
click at [124, 282] on span "ROI_PROPOSAL" at bounding box center [101, 290] width 83 height 17
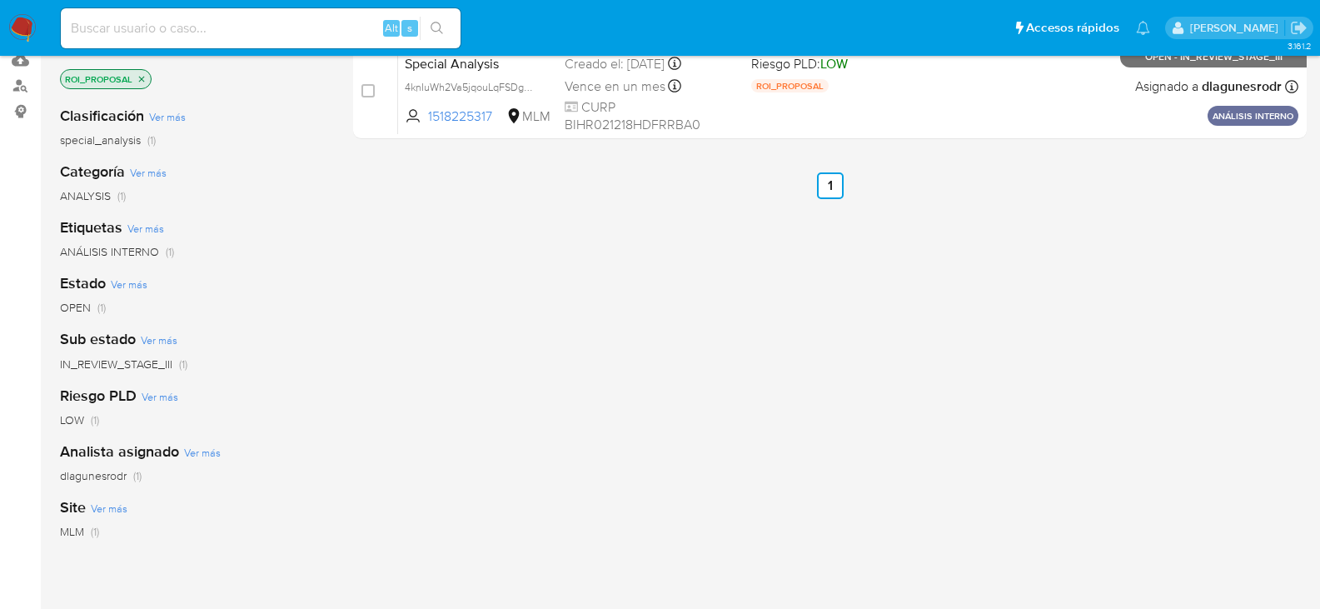
scroll to position [83, 0]
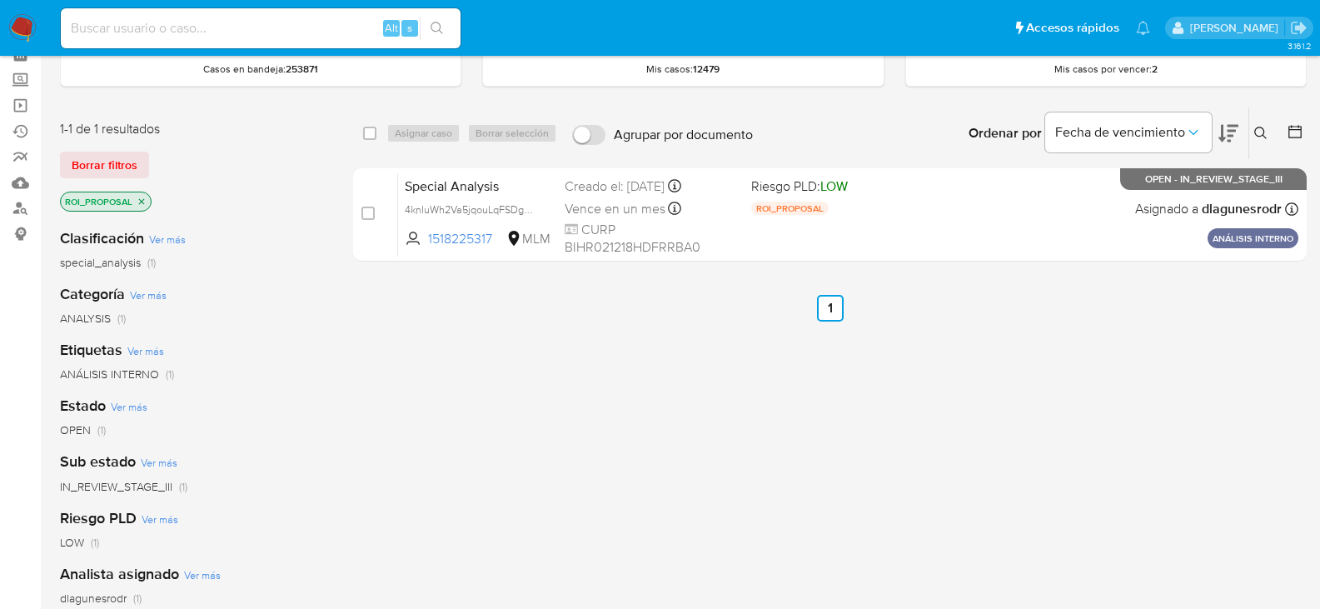
click at [140, 206] on icon "close-filter" at bounding box center [142, 202] width 10 height 10
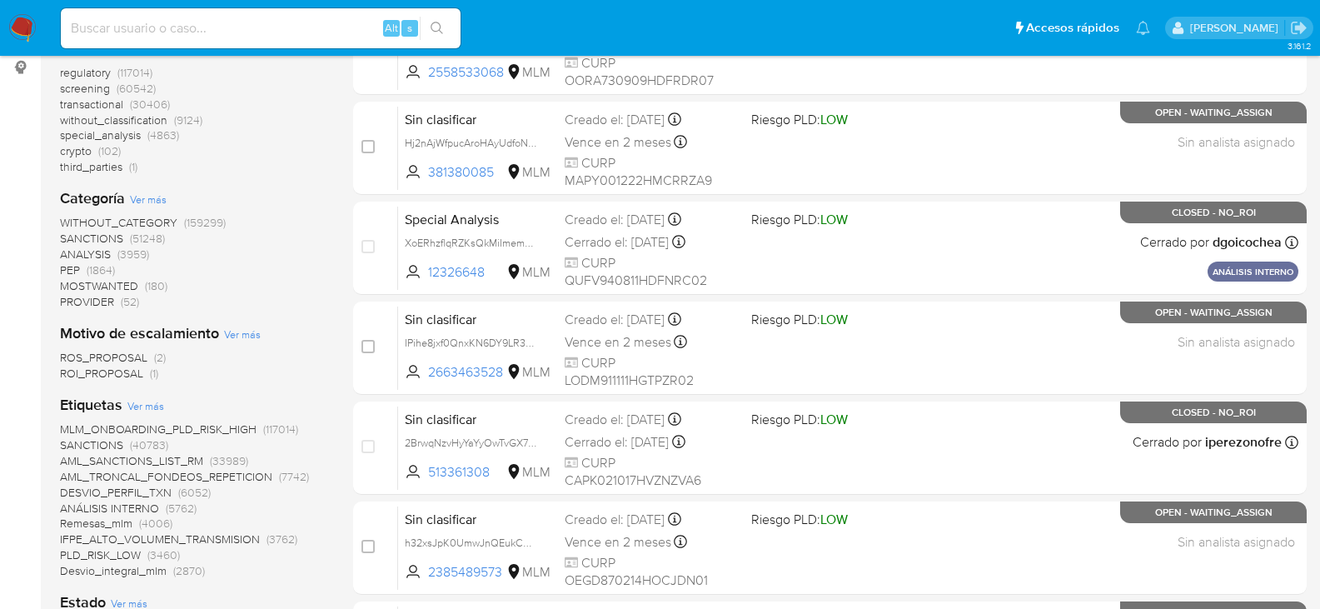
scroll to position [83, 0]
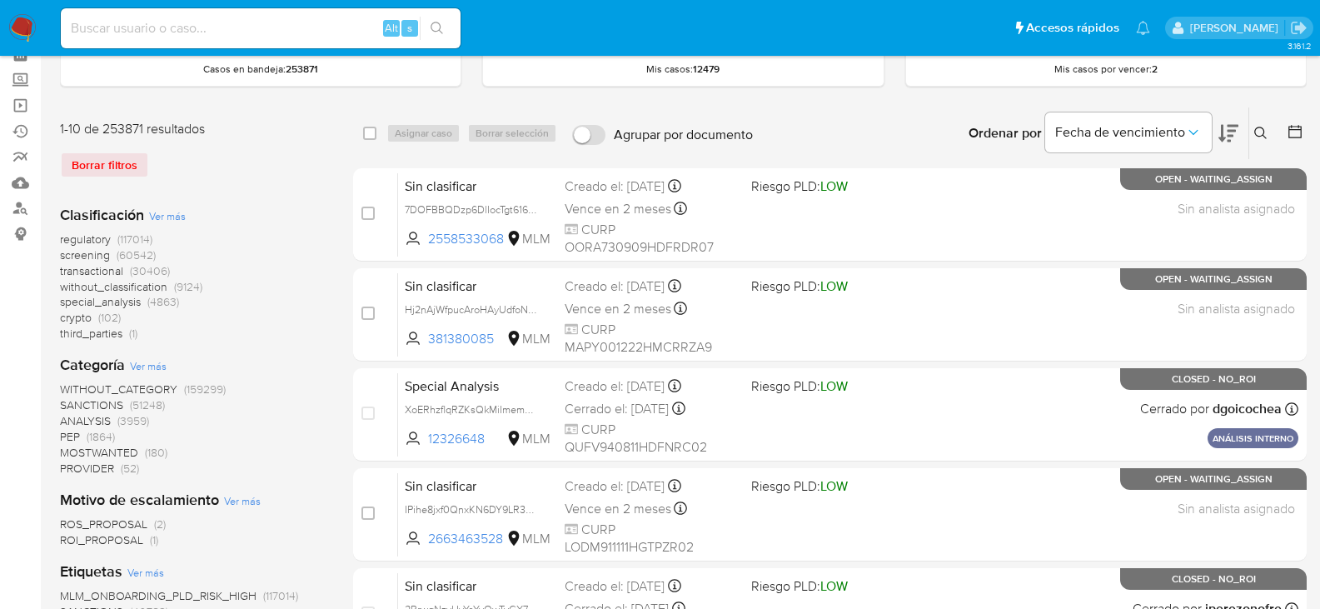
click at [104, 252] on span "screening" at bounding box center [85, 255] width 50 height 17
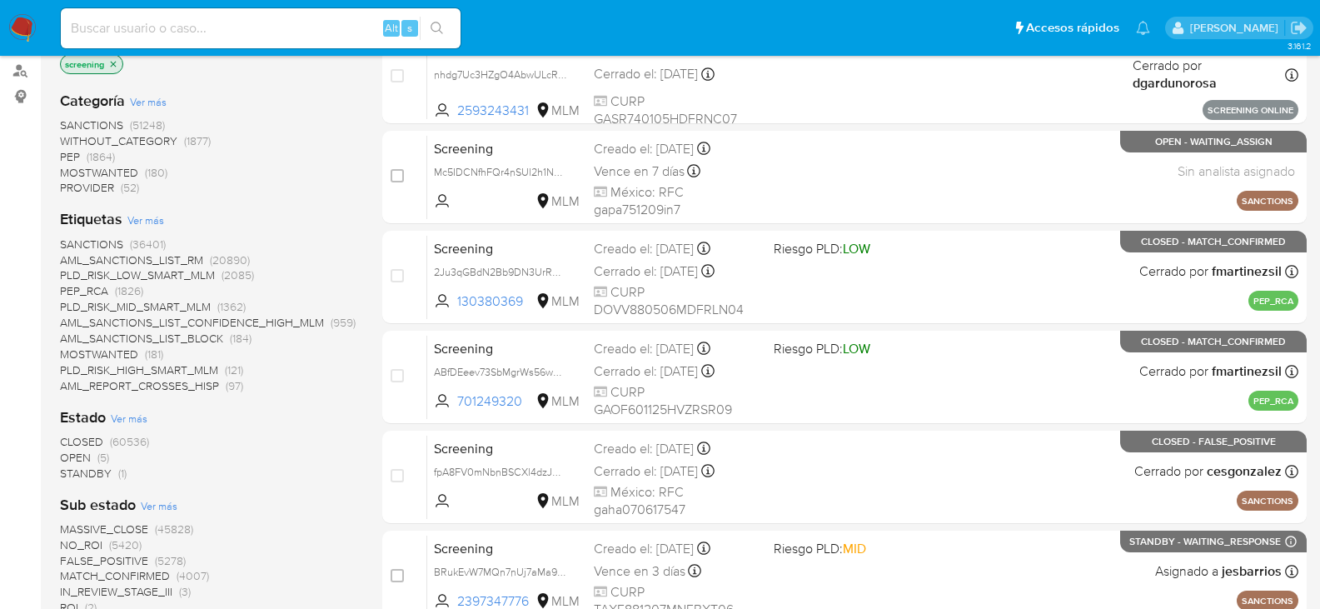
scroll to position [250, 0]
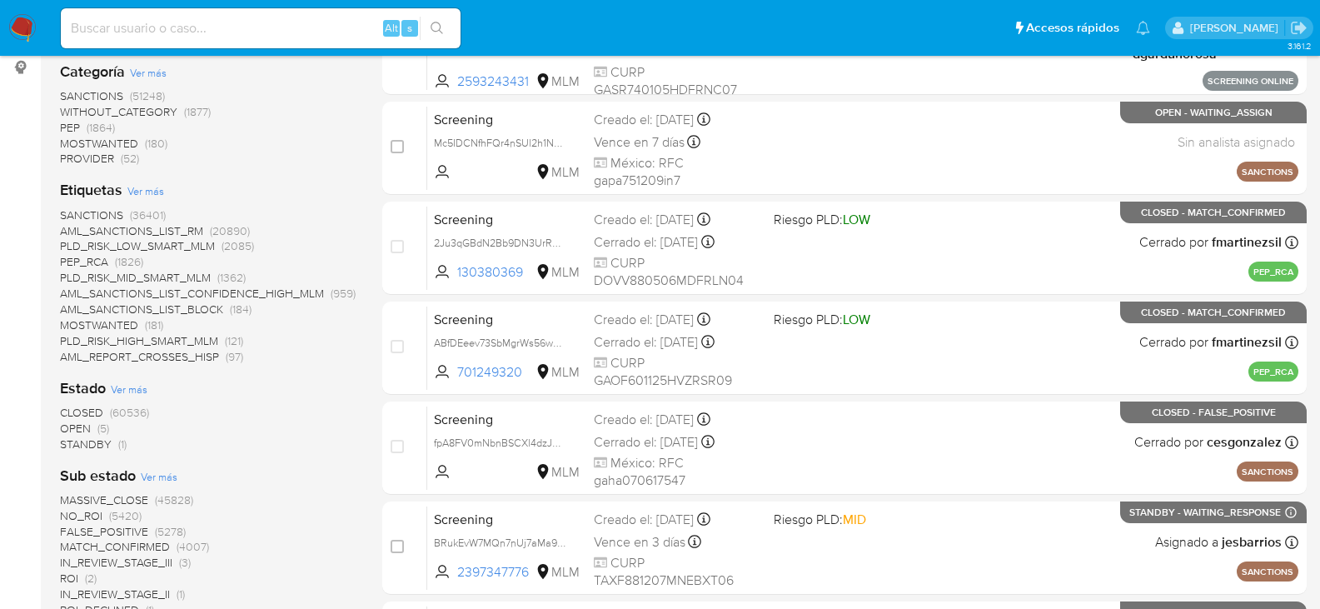
click at [81, 443] on span "STANDBY" at bounding box center [86, 444] width 52 height 17
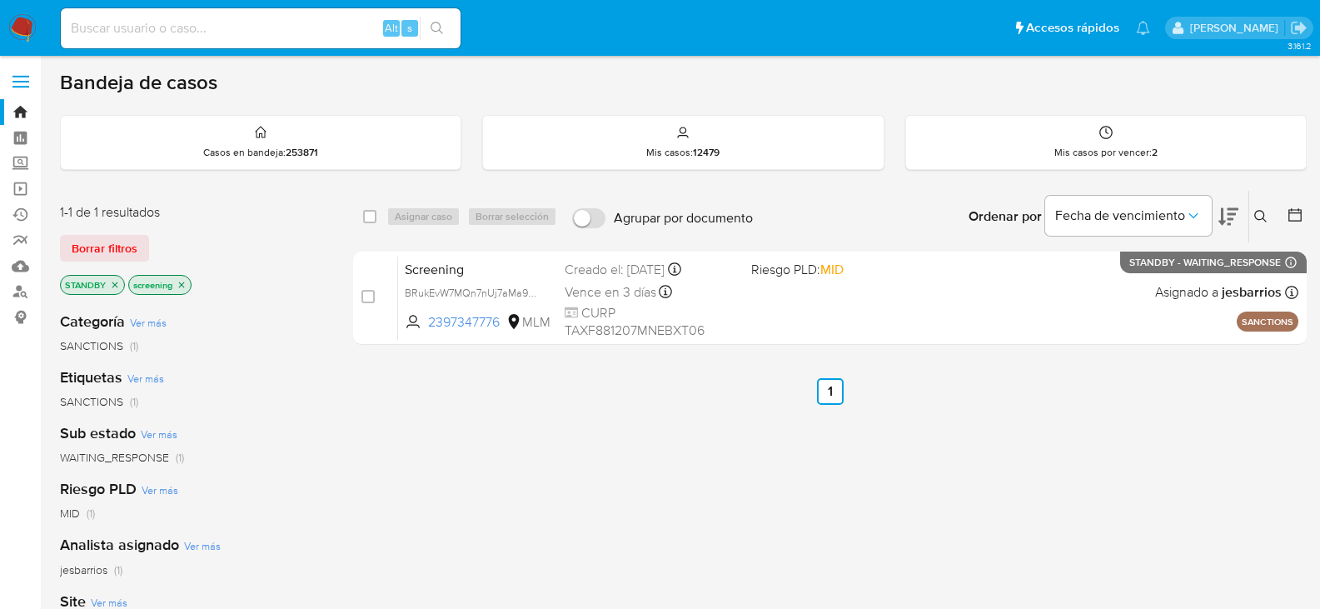
click at [177, 287] on p "screening" at bounding box center [160, 285] width 62 height 18
click at [185, 285] on icon "close-filter" at bounding box center [182, 285] width 10 height 10
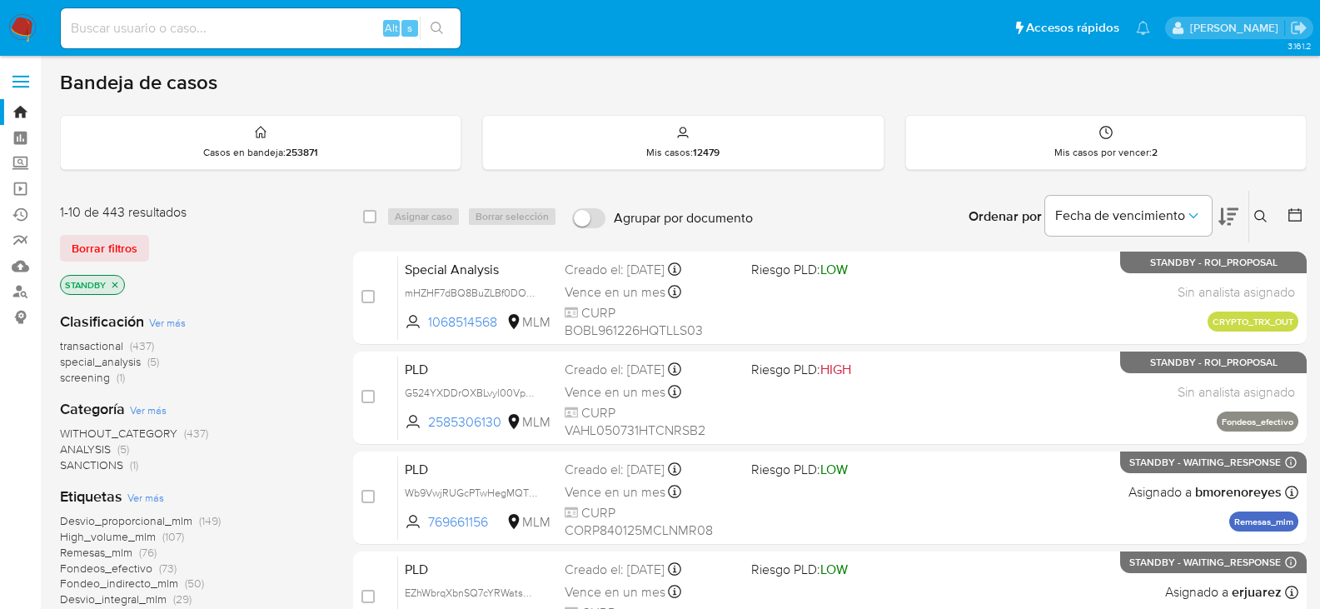
click at [118, 290] on p "STANDBY" at bounding box center [92, 285] width 63 height 18
click at [116, 286] on icon "close-filter" at bounding box center [115, 285] width 6 height 6
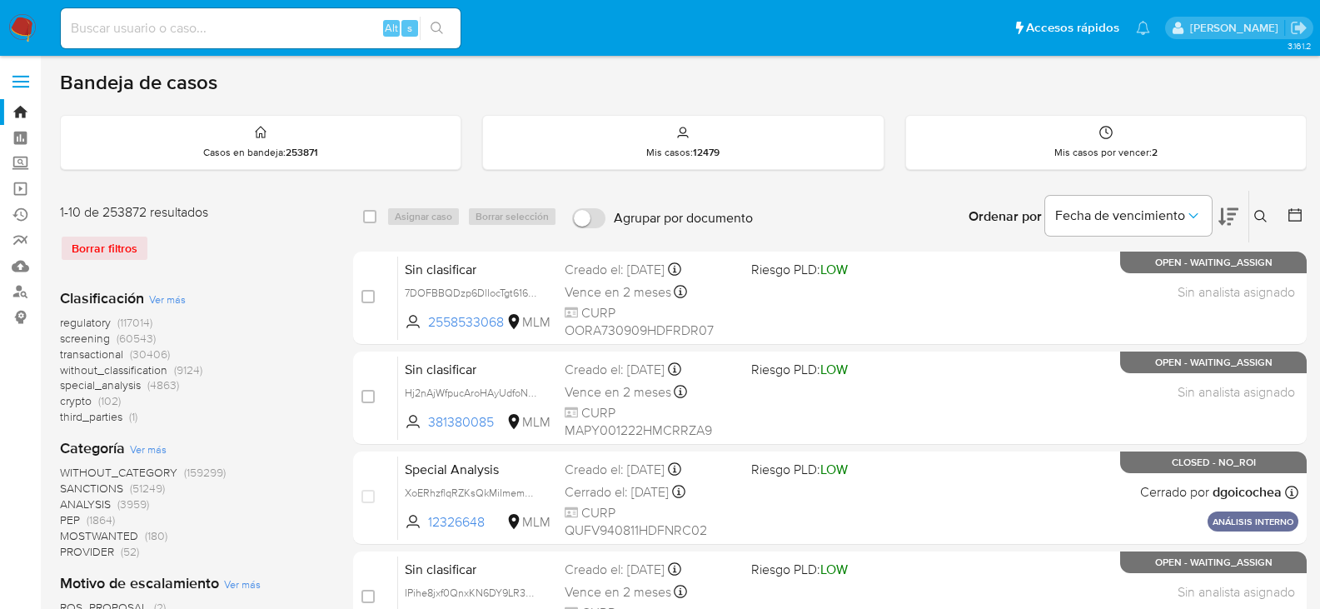
click at [99, 337] on span "screening" at bounding box center [85, 338] width 50 height 17
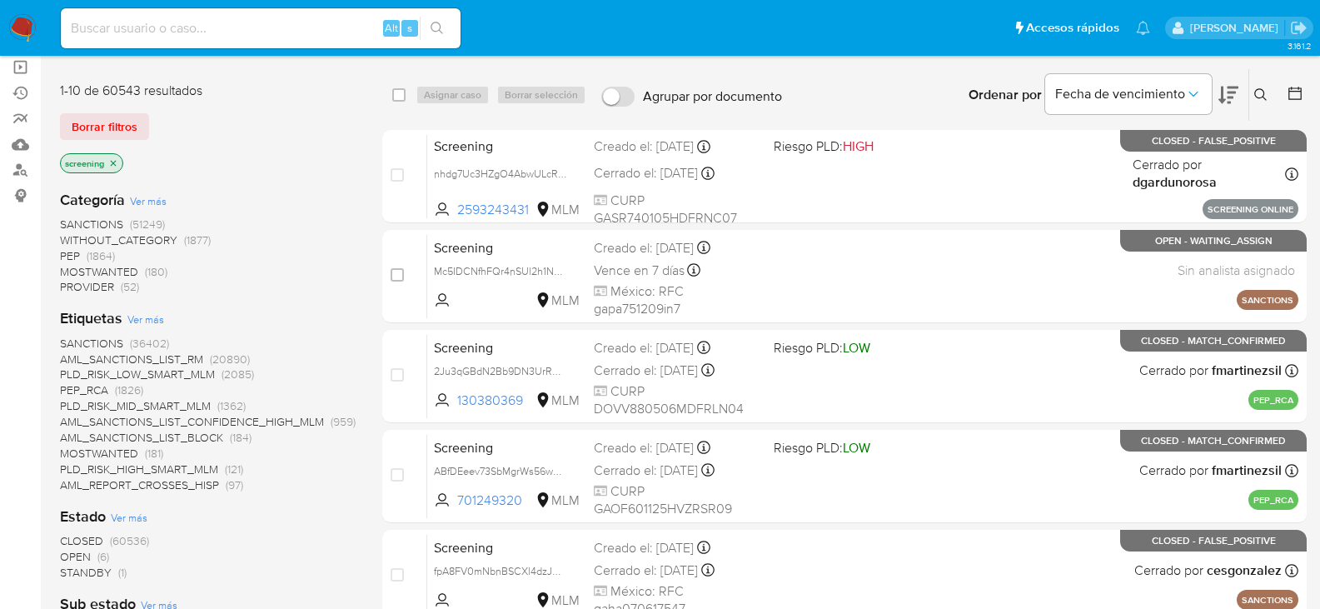
scroll to position [416, 0]
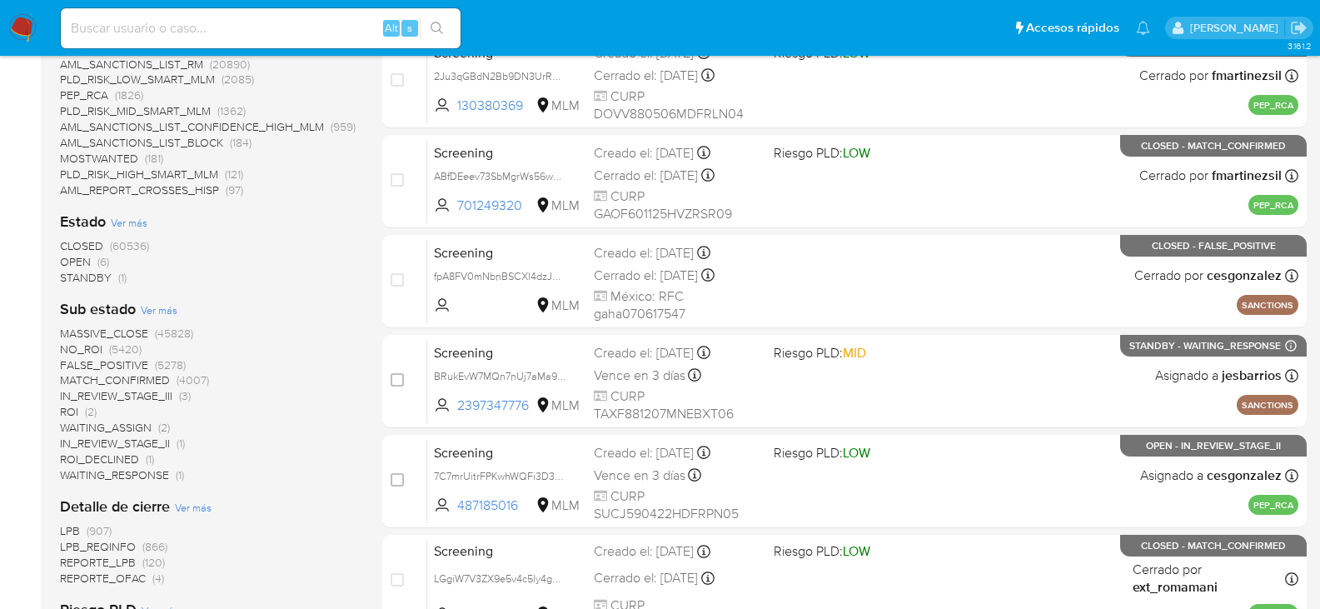
click at [76, 259] on span "OPEN" at bounding box center [75, 261] width 31 height 17
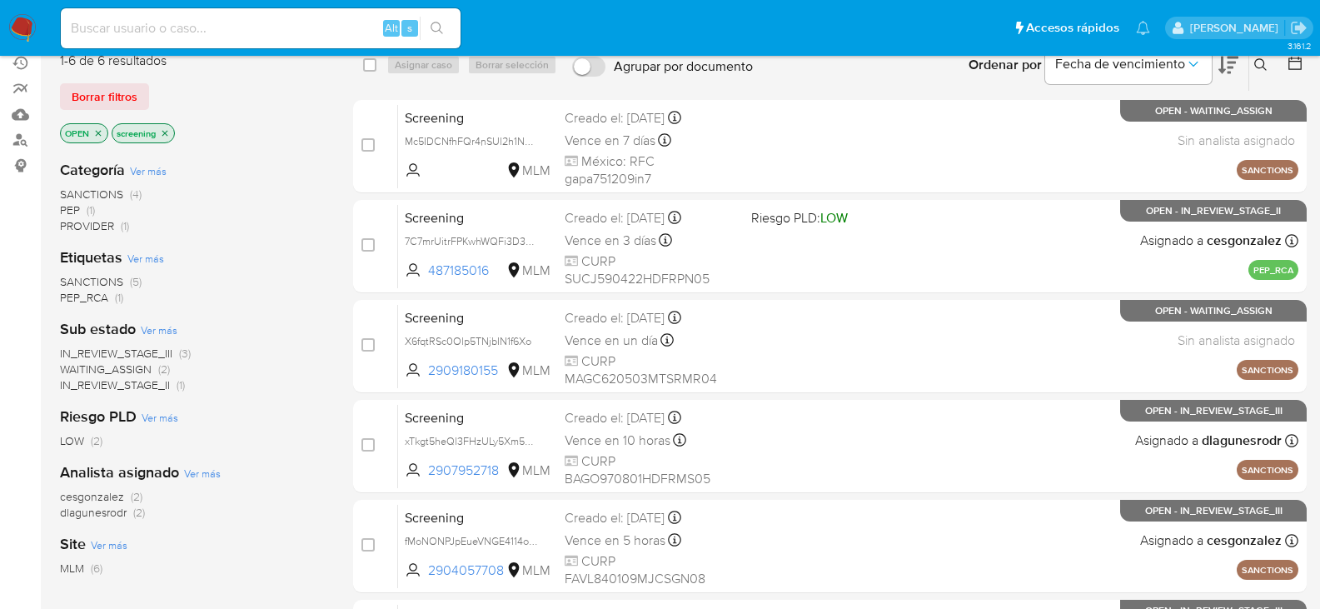
scroll to position [239, 0]
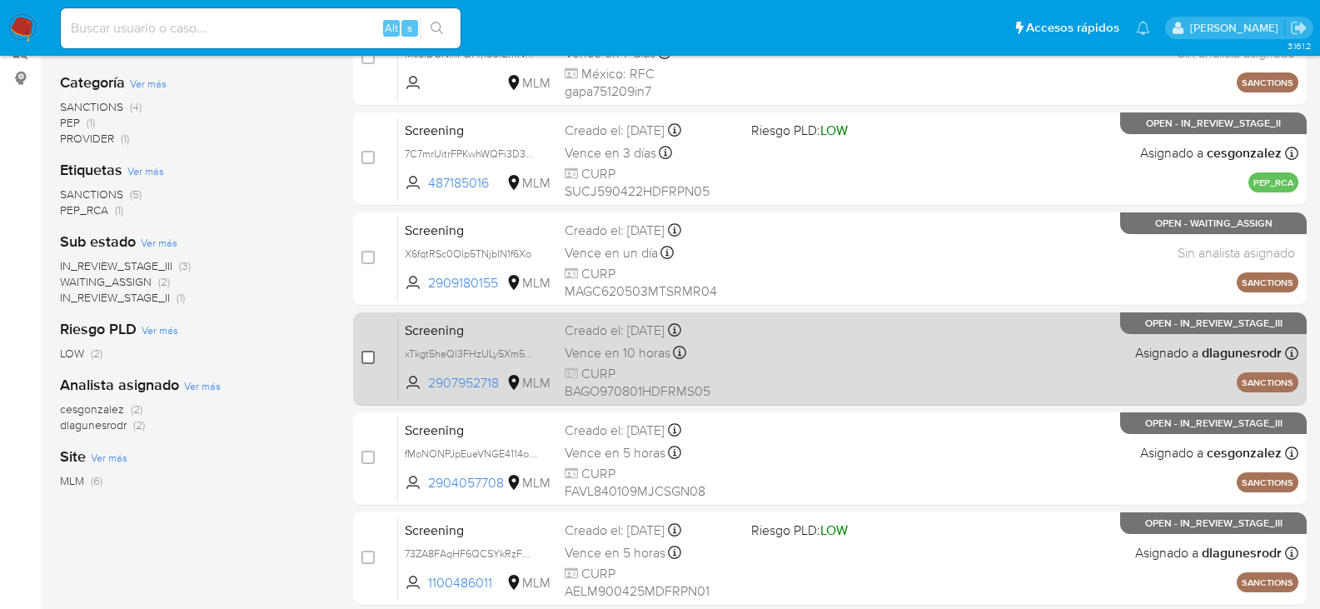
click at [369, 354] on input "checkbox" at bounding box center [368, 357] width 13 height 13
checkbox input "true"
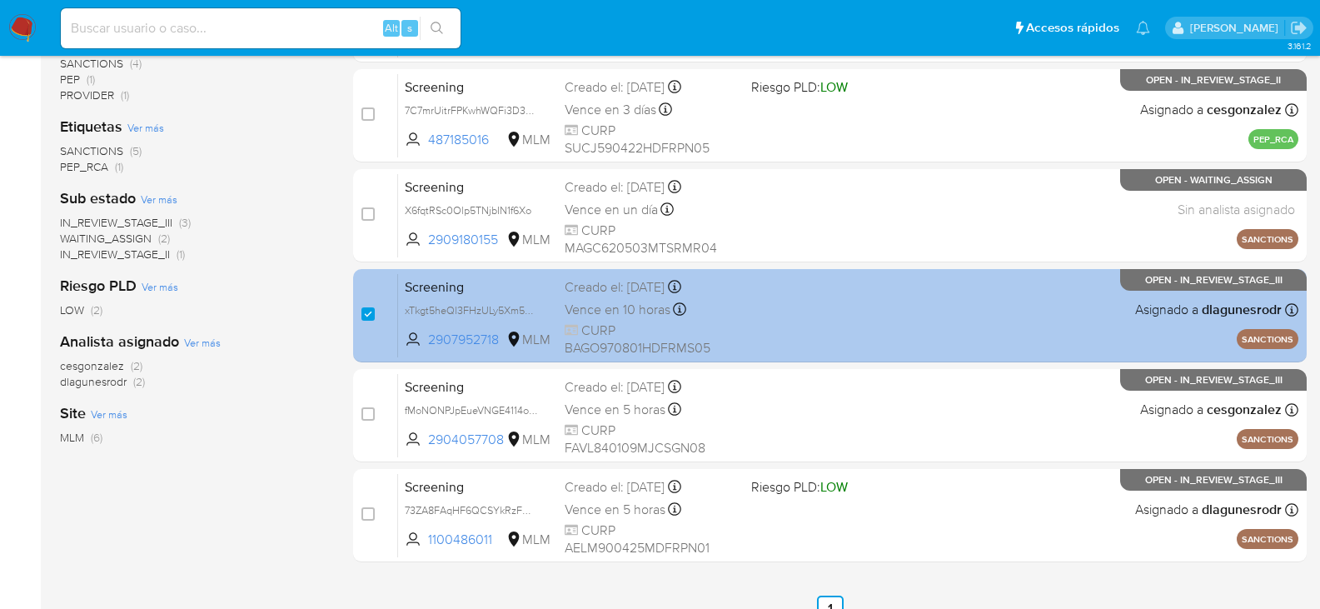
scroll to position [322, 0]
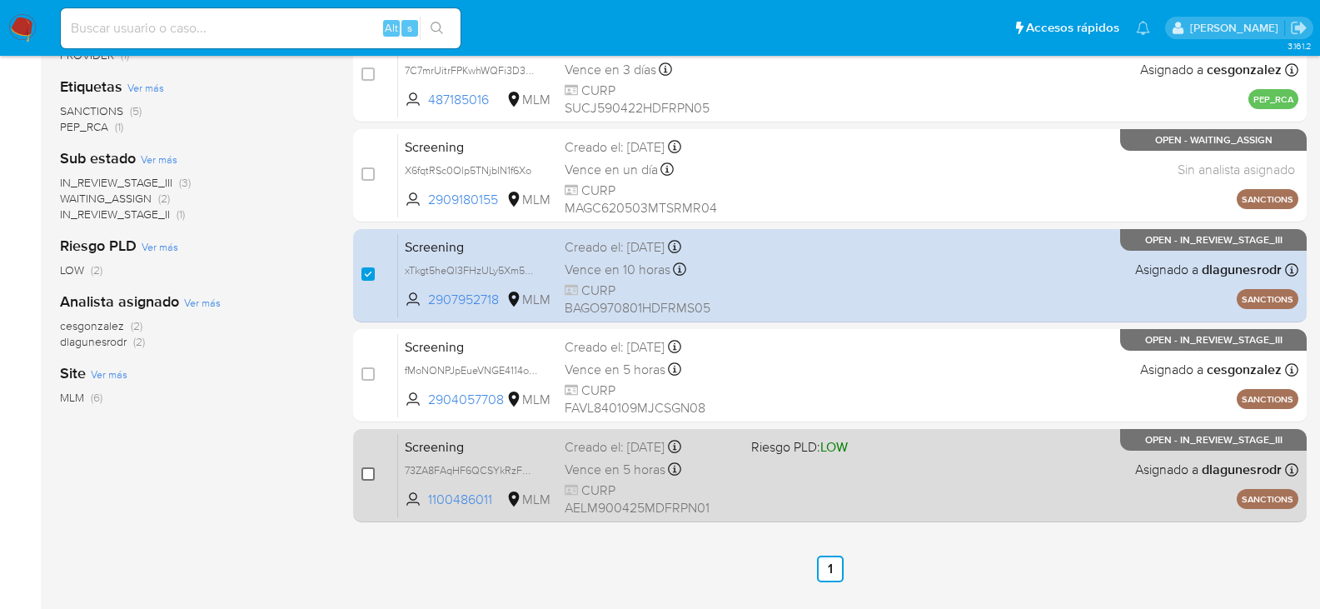
click at [364, 478] on input "checkbox" at bounding box center [368, 473] width 13 height 13
checkbox input "true"
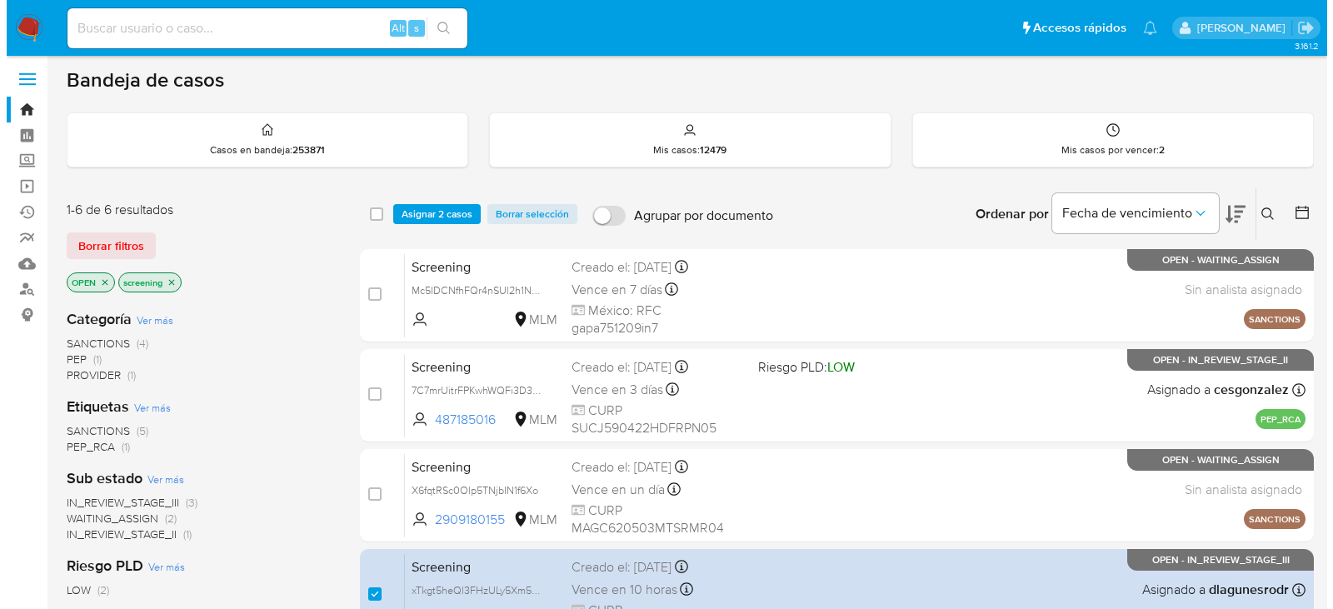
scroll to position [0, 0]
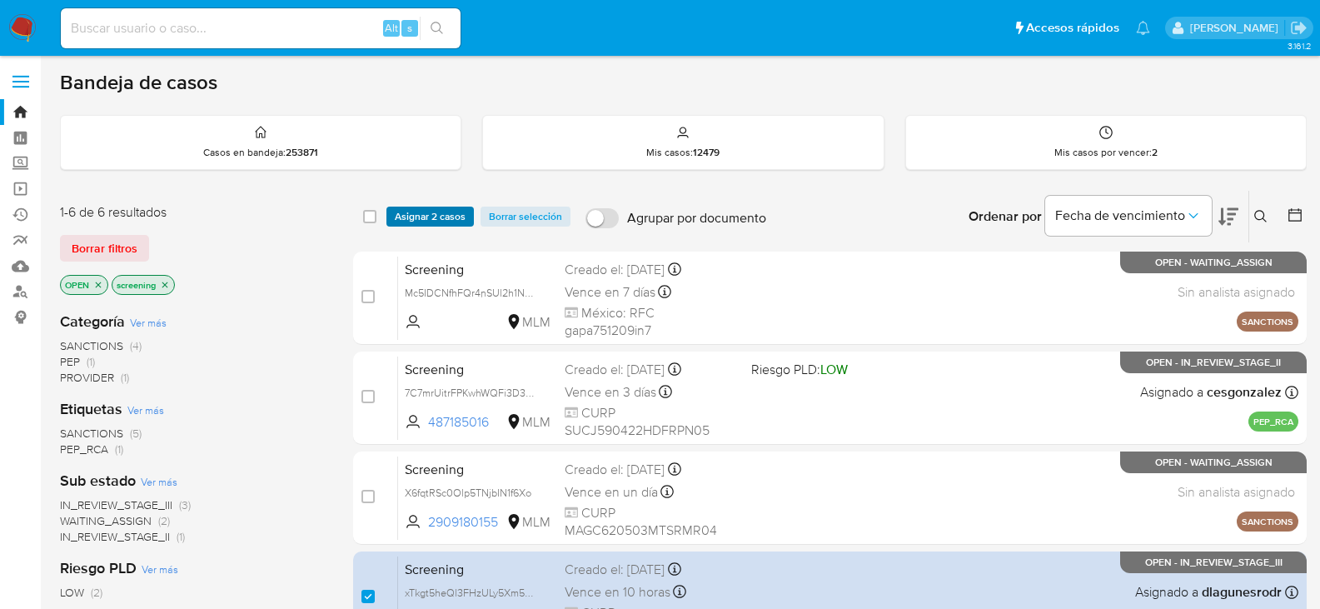
click at [443, 218] on span "Asignar 2 casos" at bounding box center [430, 216] width 71 height 17
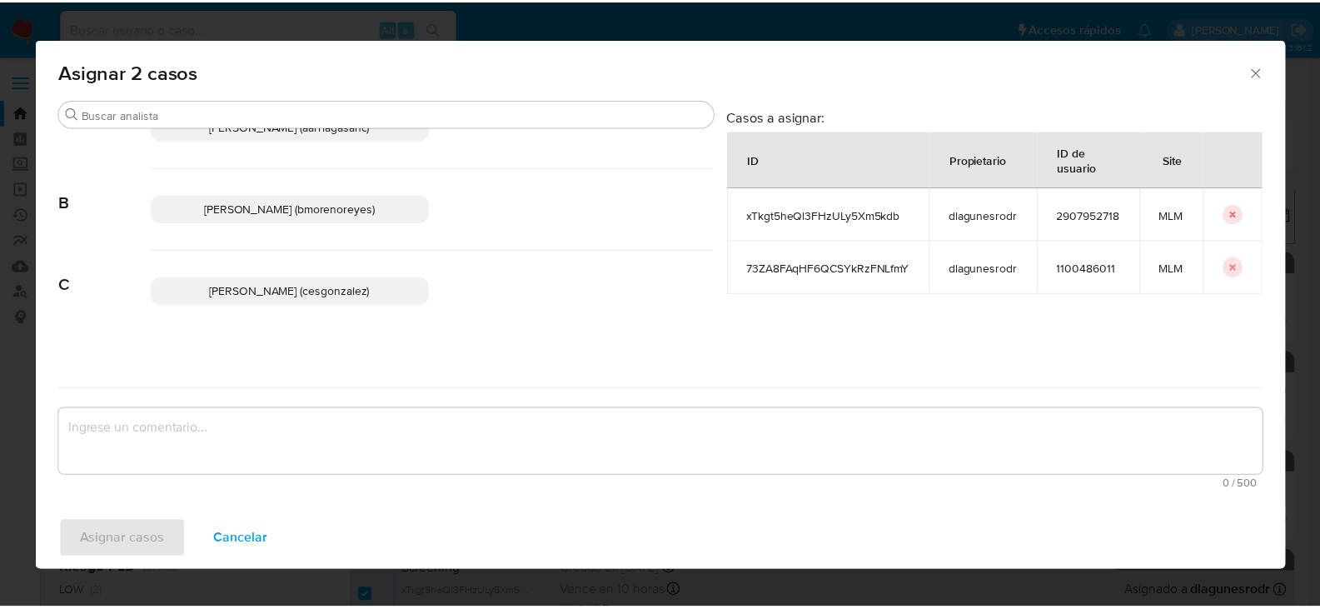
scroll to position [167, 0]
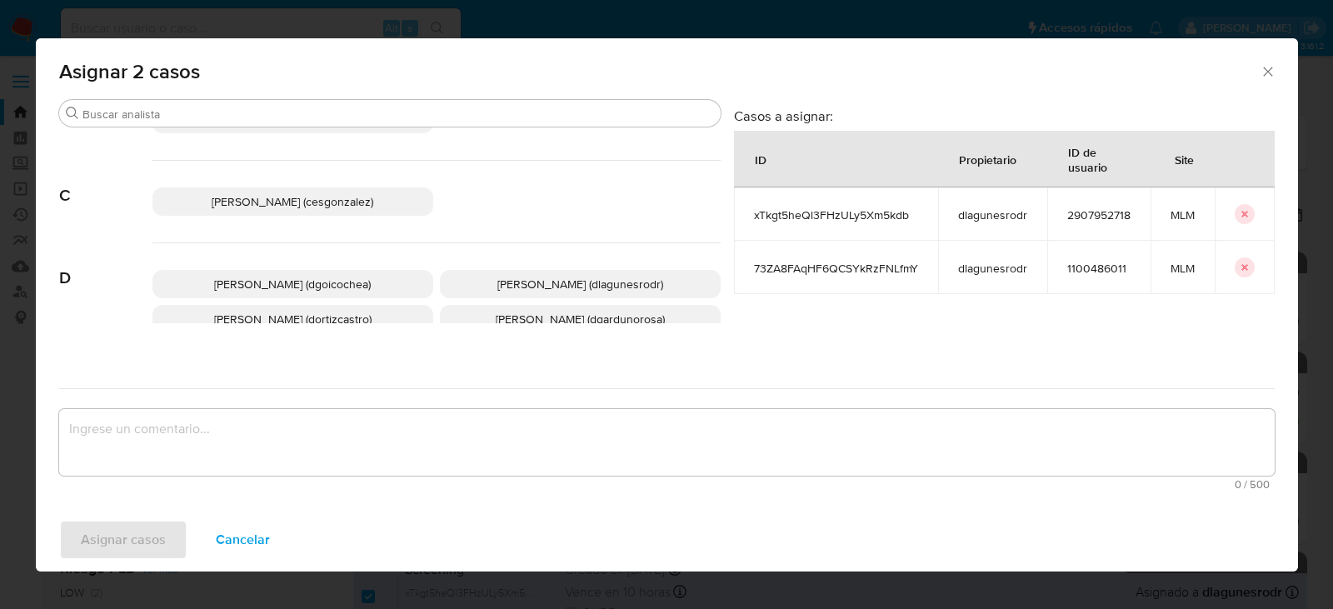
click at [262, 195] on span "Cesar Gonzalez (cesgonzalez)" at bounding box center [293, 201] width 162 height 17
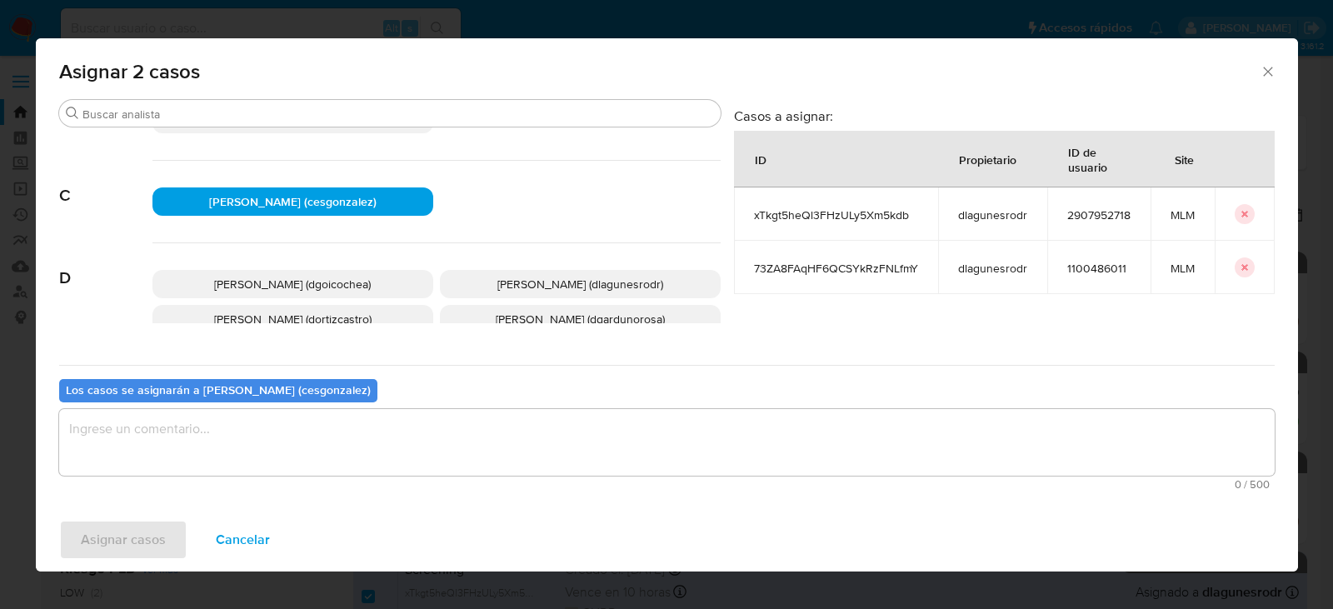
click at [256, 472] on textarea "assign-modal" at bounding box center [666, 442] width 1215 height 67
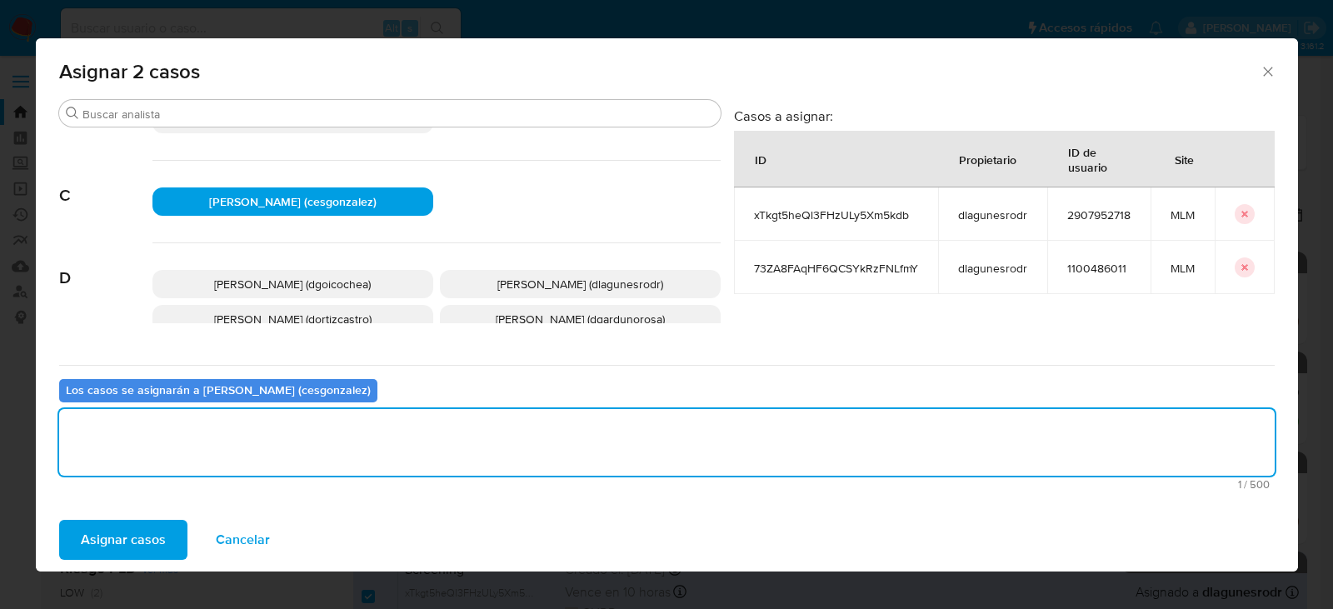
click at [130, 535] on span "Asignar casos" at bounding box center [123, 539] width 85 height 37
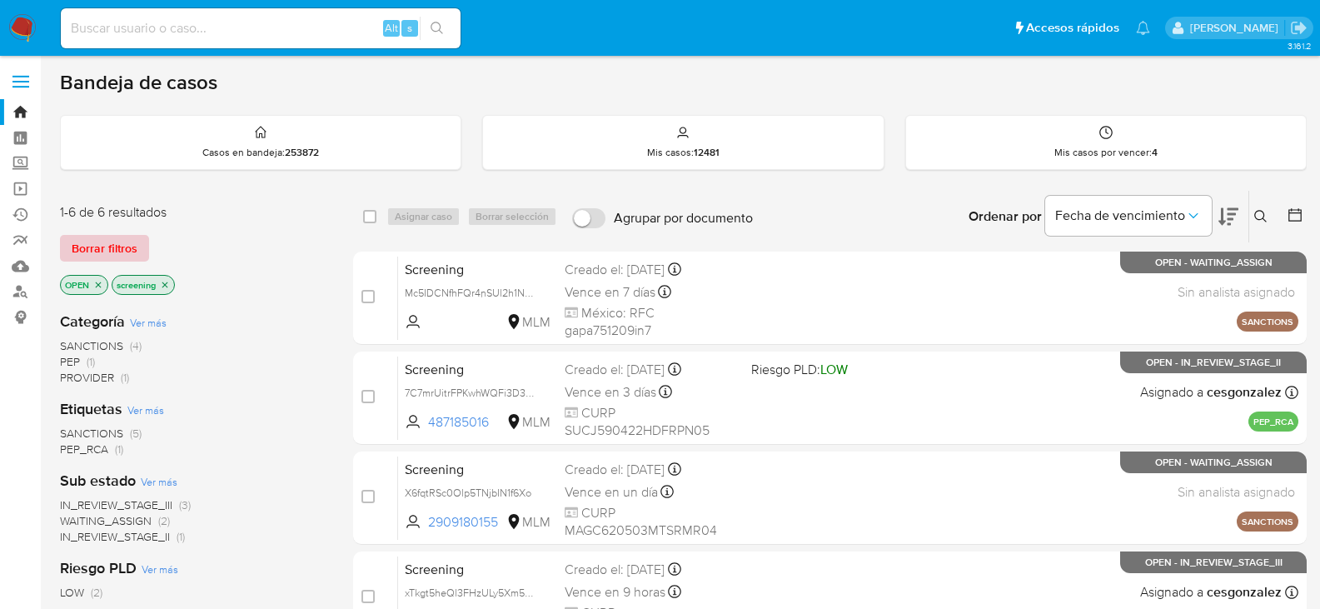
click at [109, 247] on span "Borrar filtros" at bounding box center [105, 248] width 66 height 23
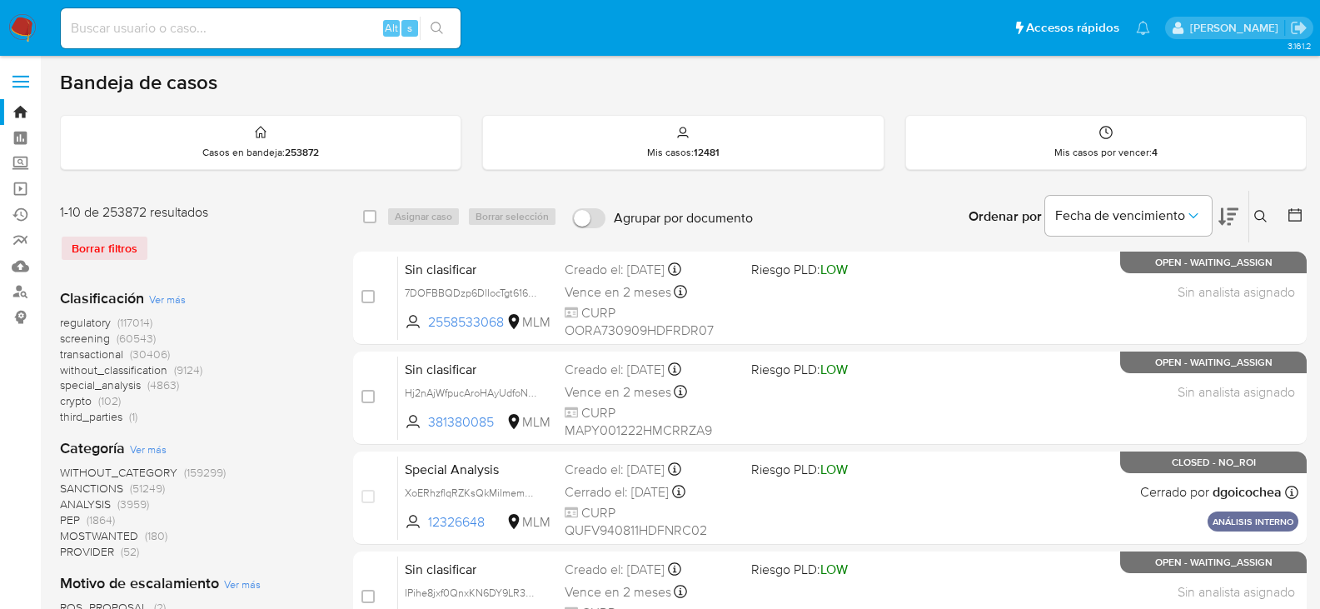
click at [1292, 218] on icon at bounding box center [1295, 215] width 17 height 17
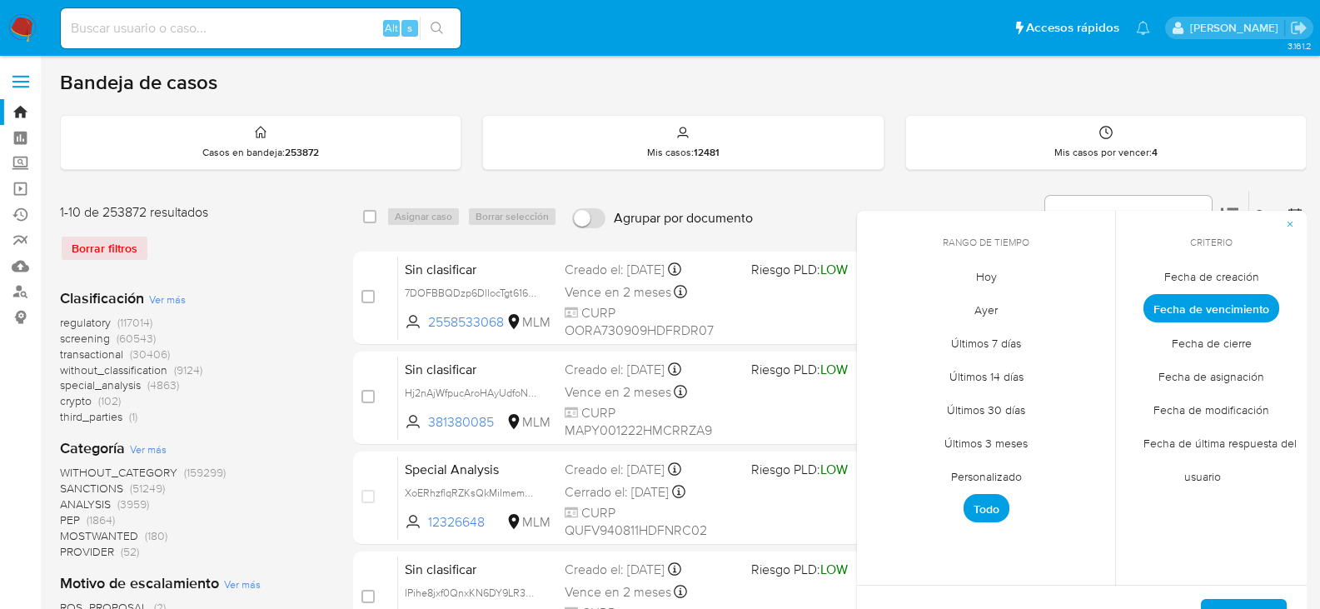
click at [982, 481] on span "Personalizado" at bounding box center [987, 476] width 106 height 34
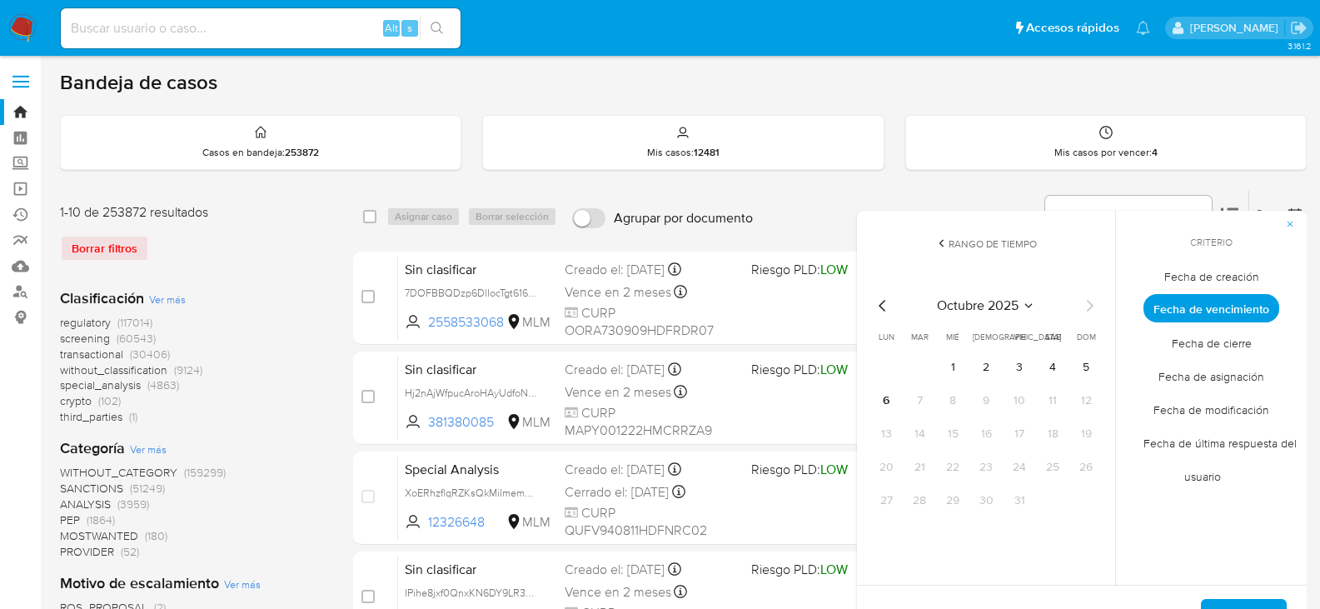
click at [877, 307] on icon "Mes anterior" at bounding box center [883, 306] width 20 height 20
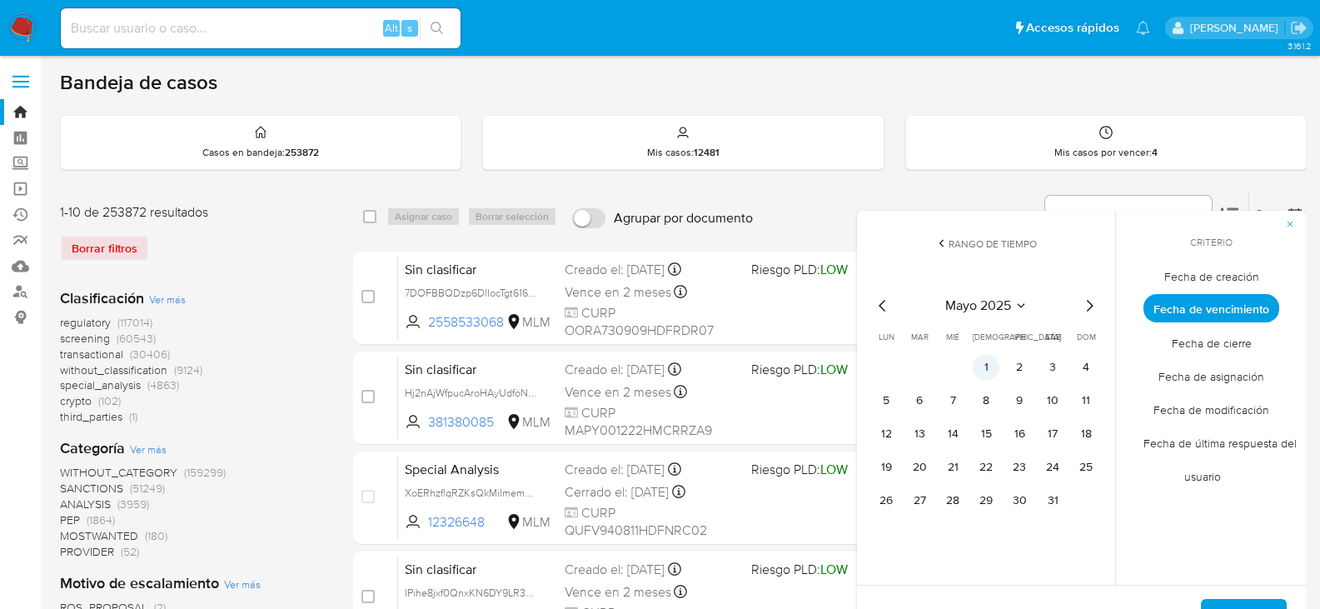
click at [986, 367] on button "1" at bounding box center [986, 367] width 27 height 27
click at [1096, 312] on icon "Mes siguiente" at bounding box center [1090, 306] width 20 height 20
click at [1095, 312] on icon "Mes siguiente" at bounding box center [1090, 306] width 20 height 20
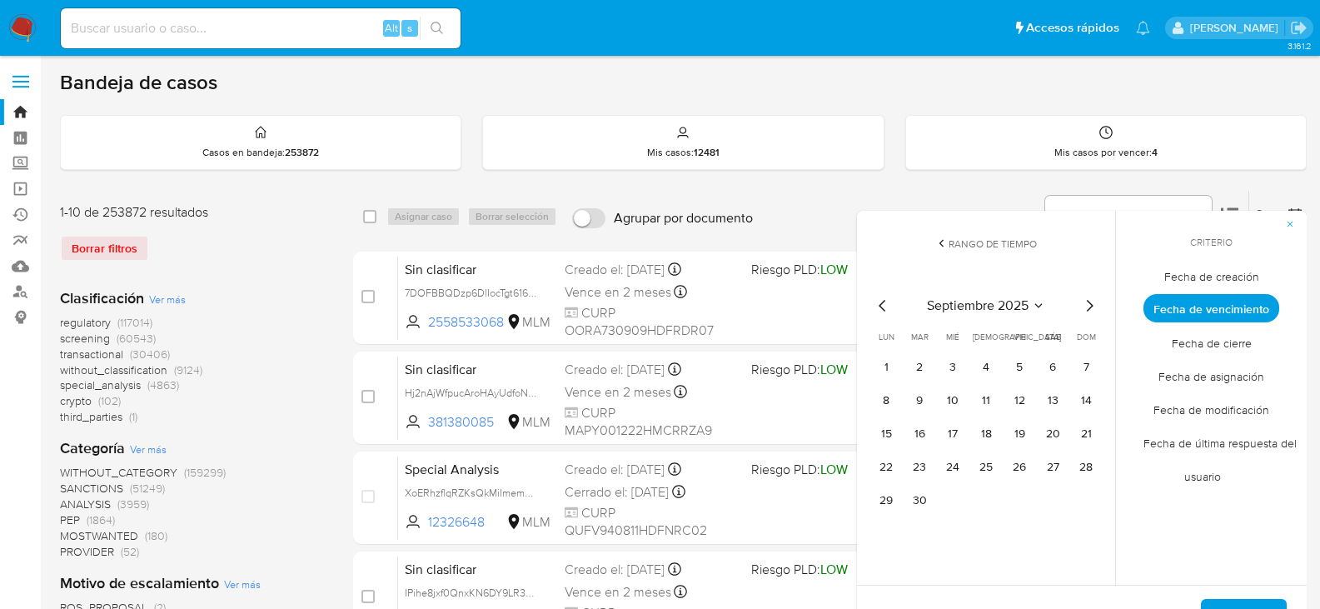
click at [880, 307] on icon "Mes anterior" at bounding box center [883, 306] width 20 height 20
click at [1088, 310] on icon "Mes siguiente" at bounding box center [1090, 306] width 7 height 12
click at [983, 406] on button "11" at bounding box center [986, 400] width 27 height 27
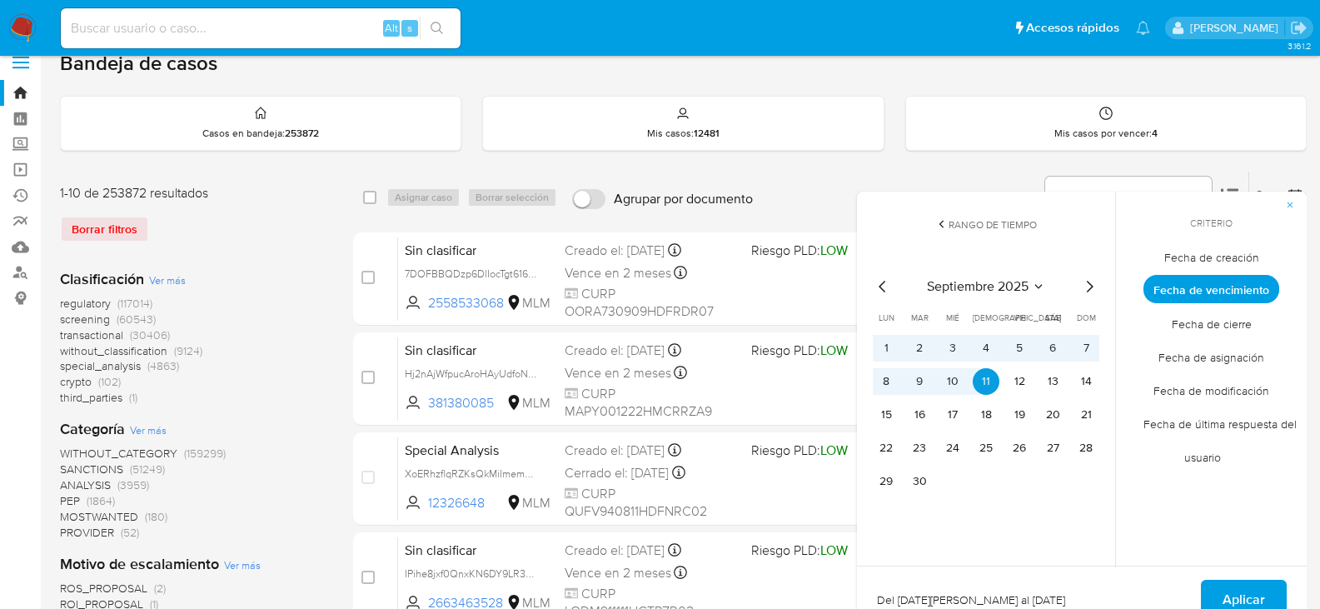
scroll to position [83, 0]
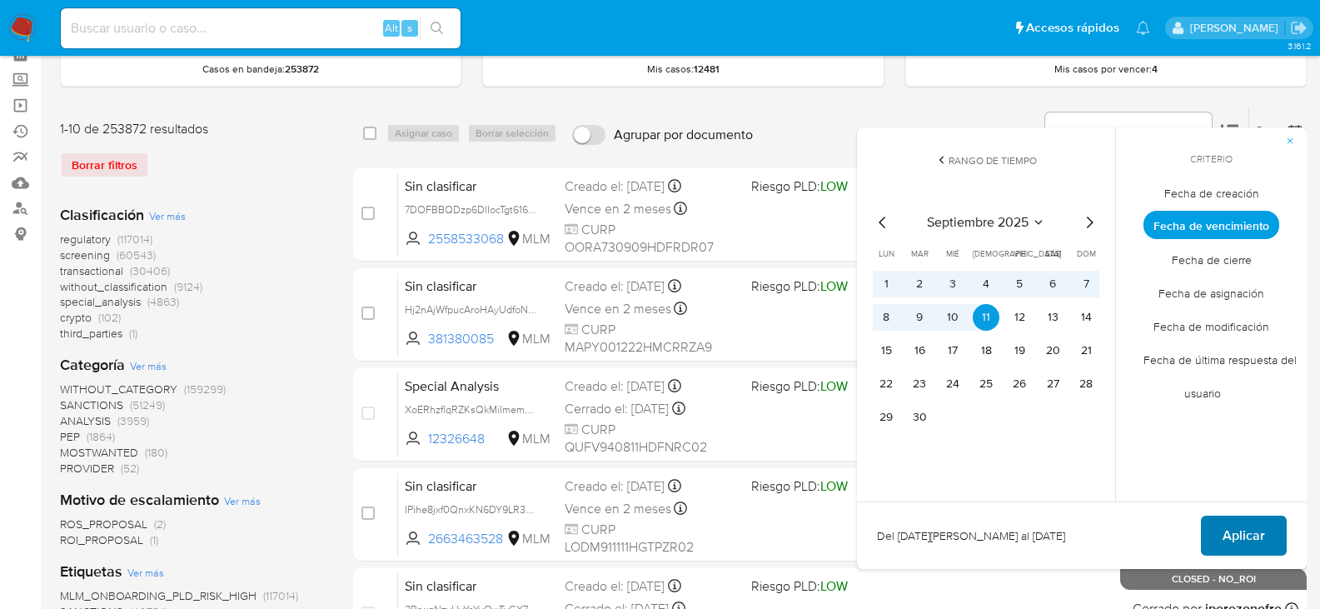
click at [1224, 527] on span "Aplicar" at bounding box center [1244, 535] width 42 height 37
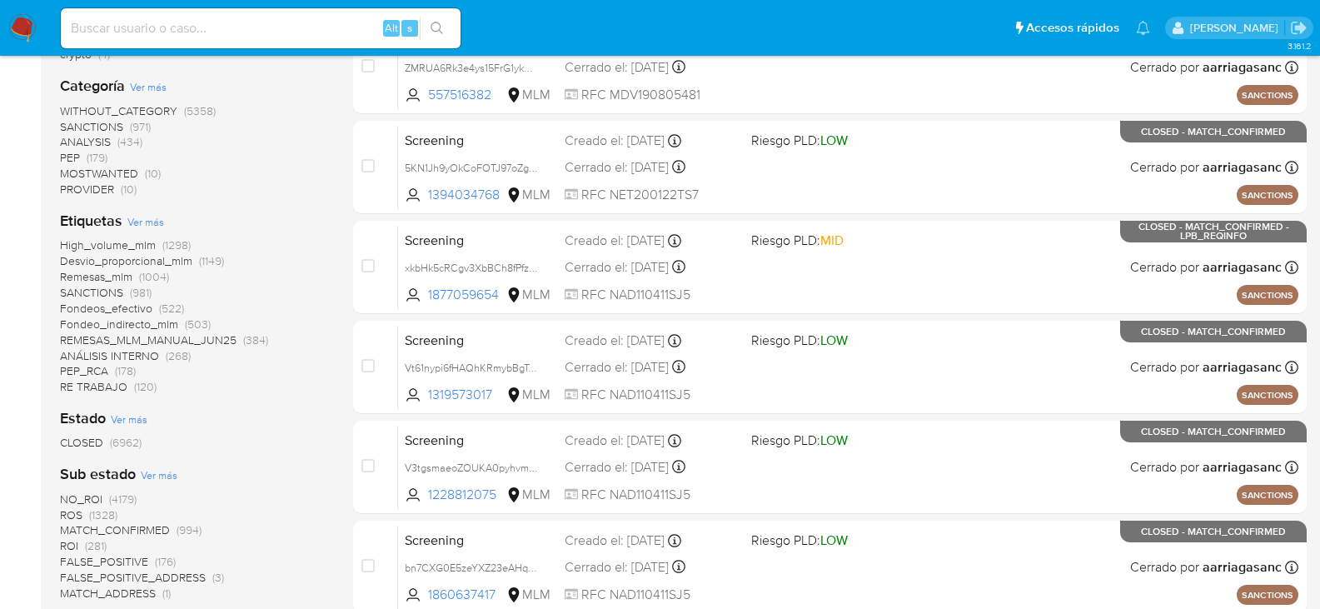
scroll to position [416, 0]
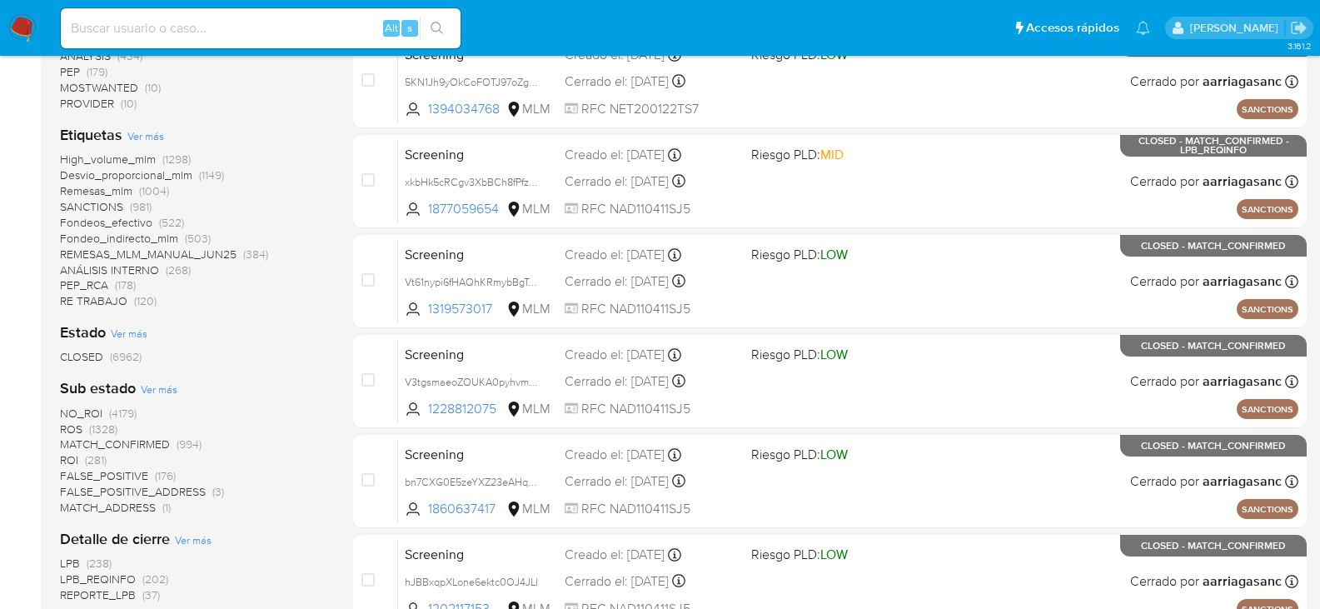
click at [165, 387] on span "Ver más" at bounding box center [159, 389] width 37 height 15
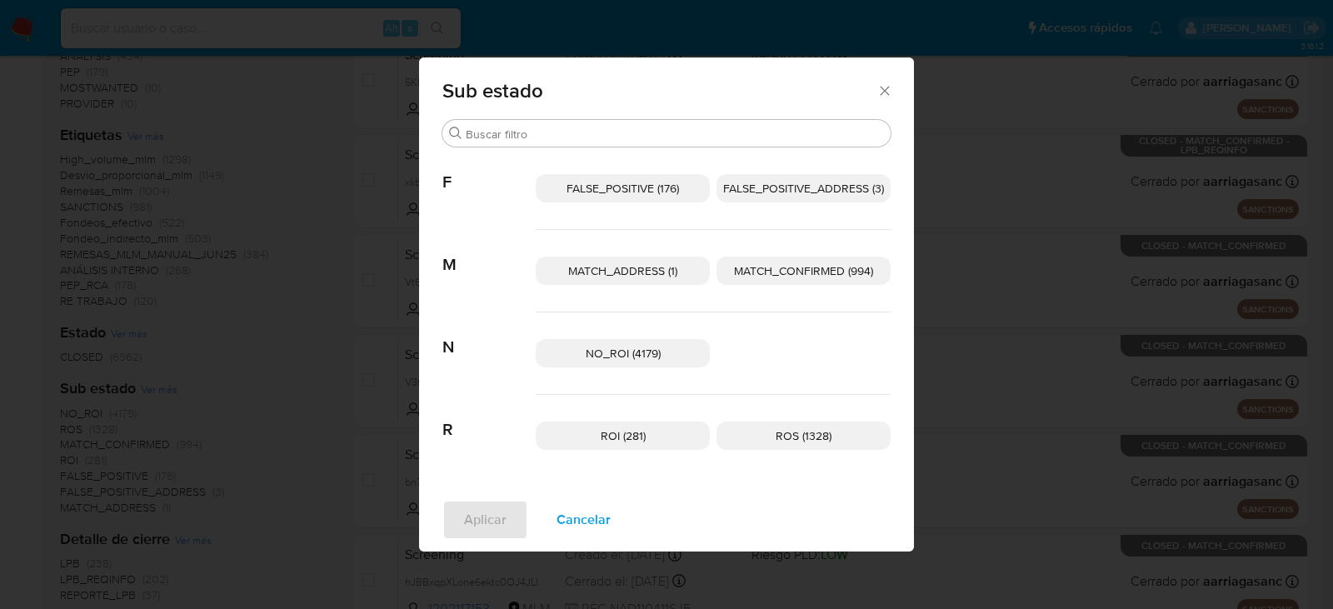
click at [583, 516] on span "Cancelar" at bounding box center [583, 519] width 54 height 37
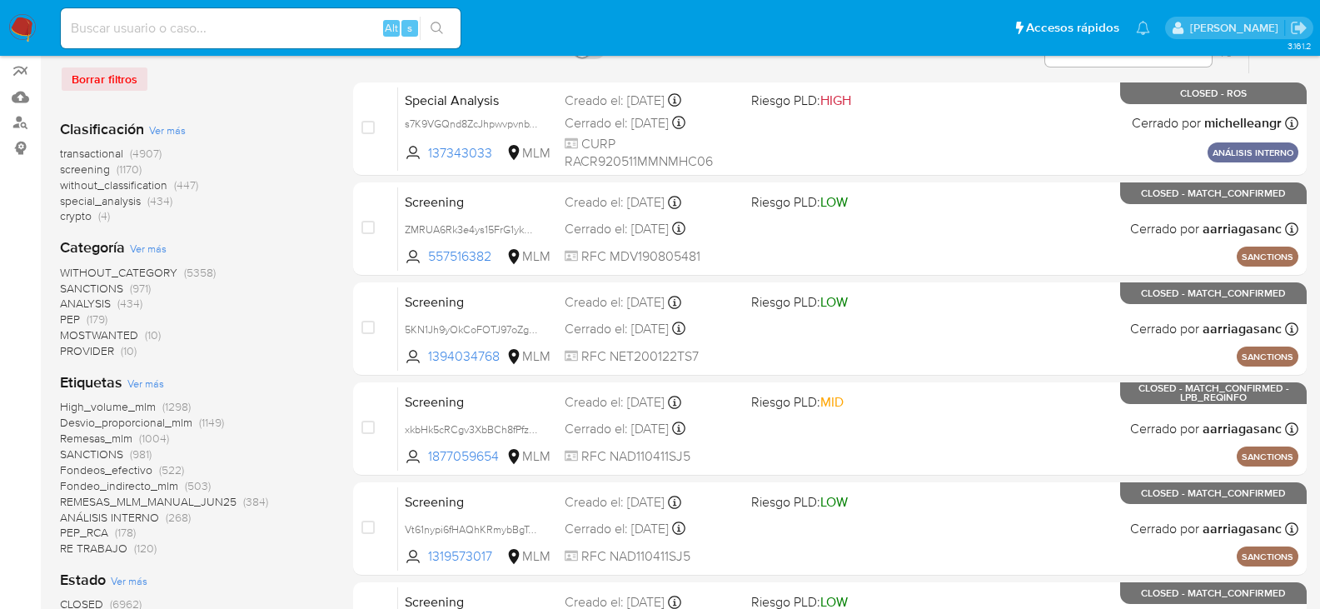
scroll to position [0, 0]
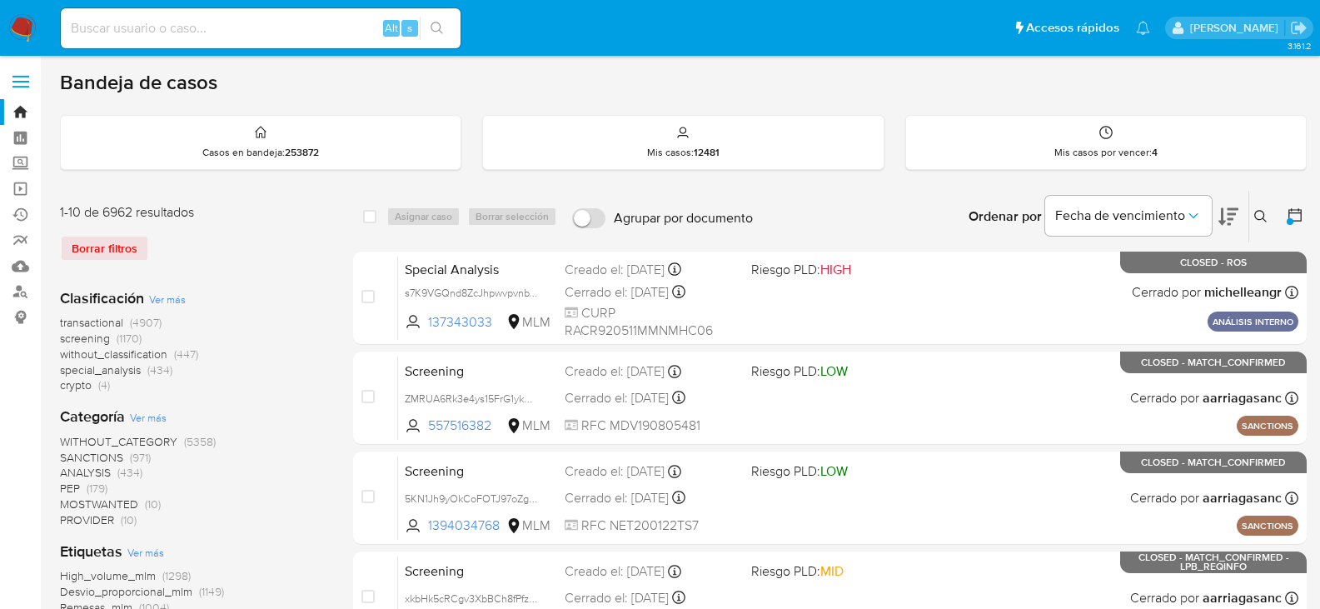
click at [1300, 215] on icon at bounding box center [1295, 215] width 17 height 17
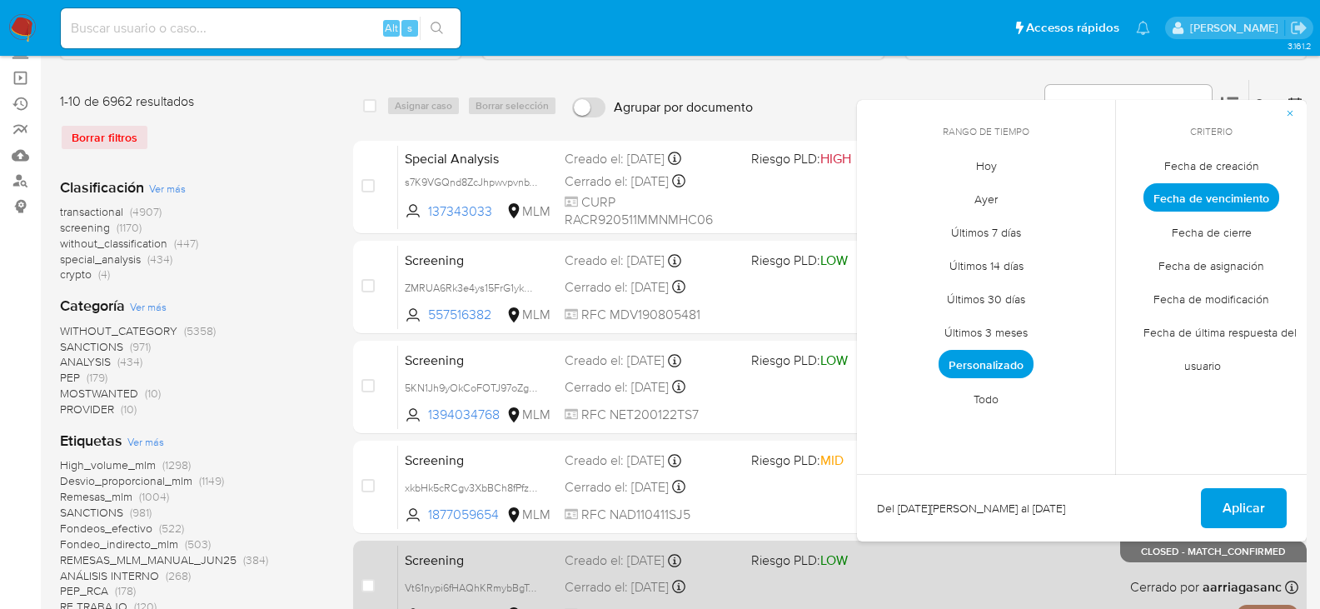
scroll to position [250, 0]
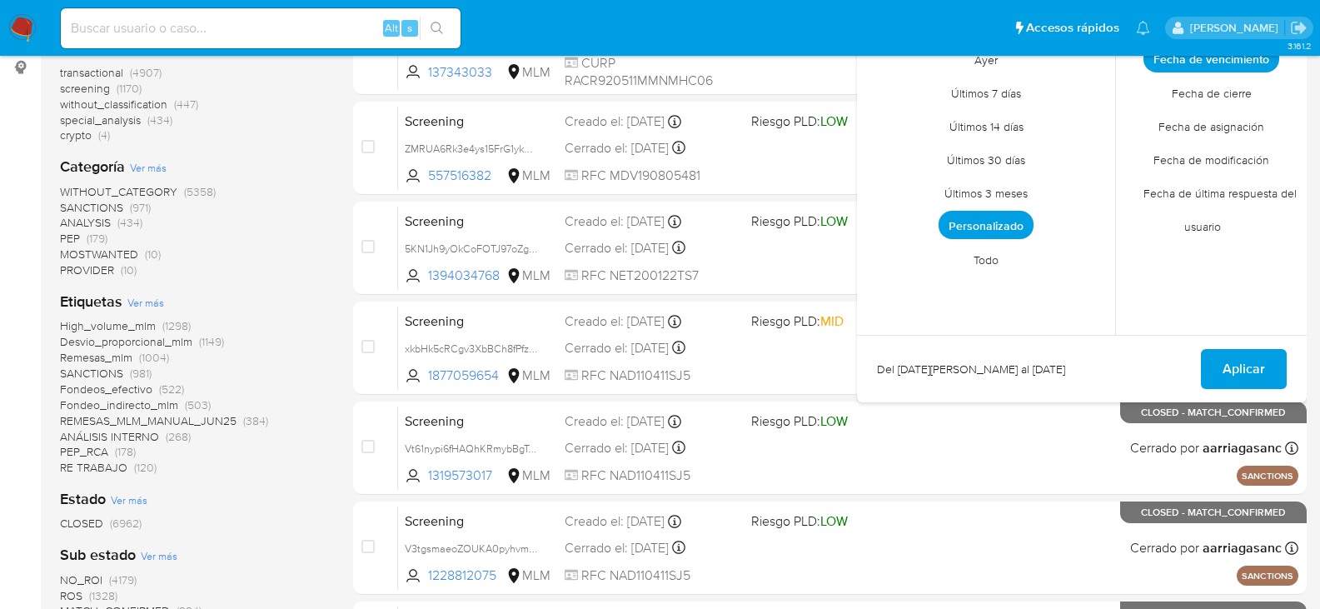
click at [312, 347] on div "High_volume_mlm (1298) Desvio_proporcional_mlm (1149) Remesas_mlm (1004) SANCTI…" at bounding box center [193, 396] width 267 height 157
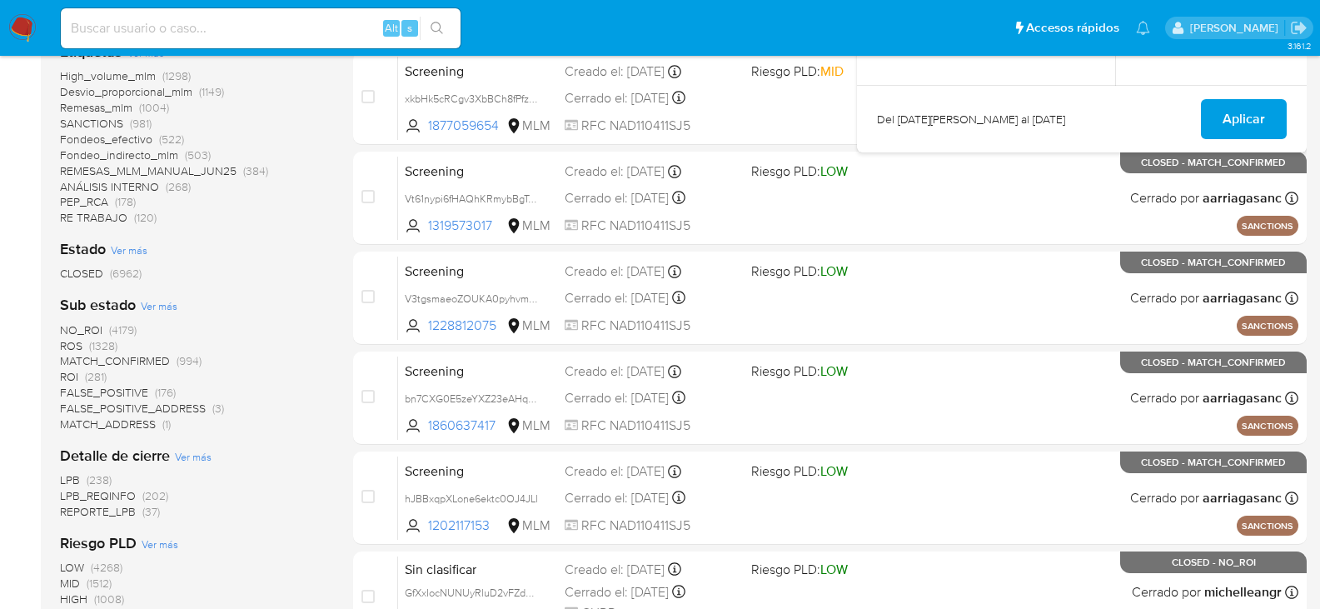
click at [172, 304] on span "Ver más" at bounding box center [159, 305] width 37 height 15
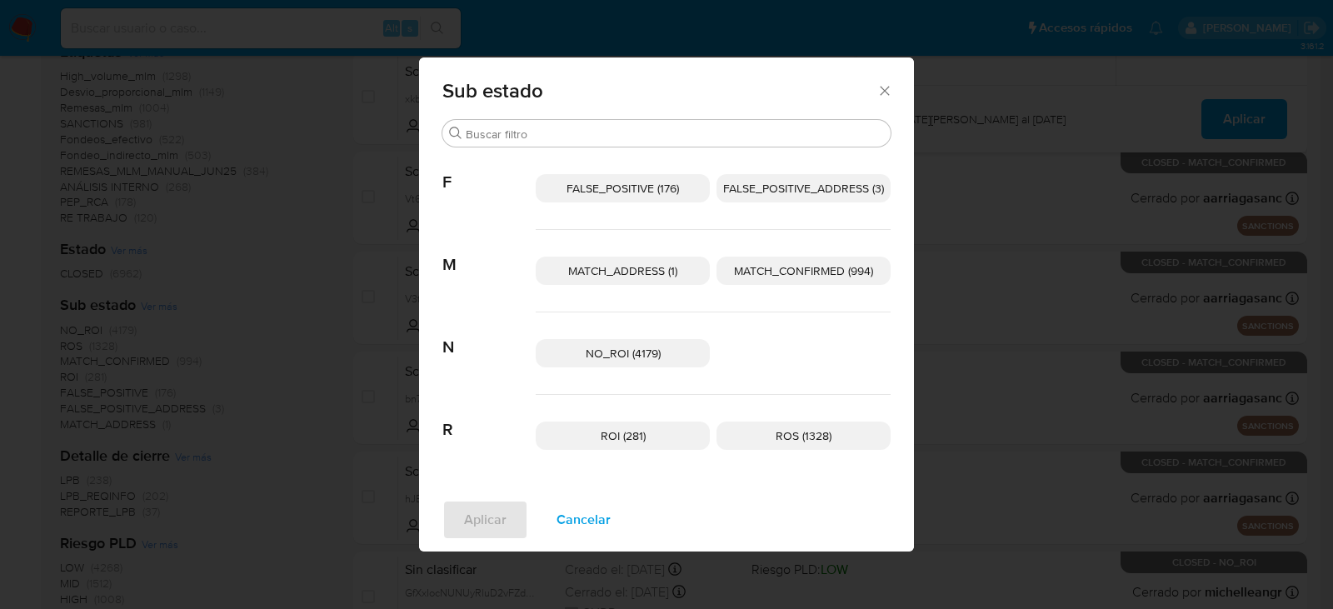
click at [885, 95] on icon "Cerrar" at bounding box center [884, 90] width 17 height 17
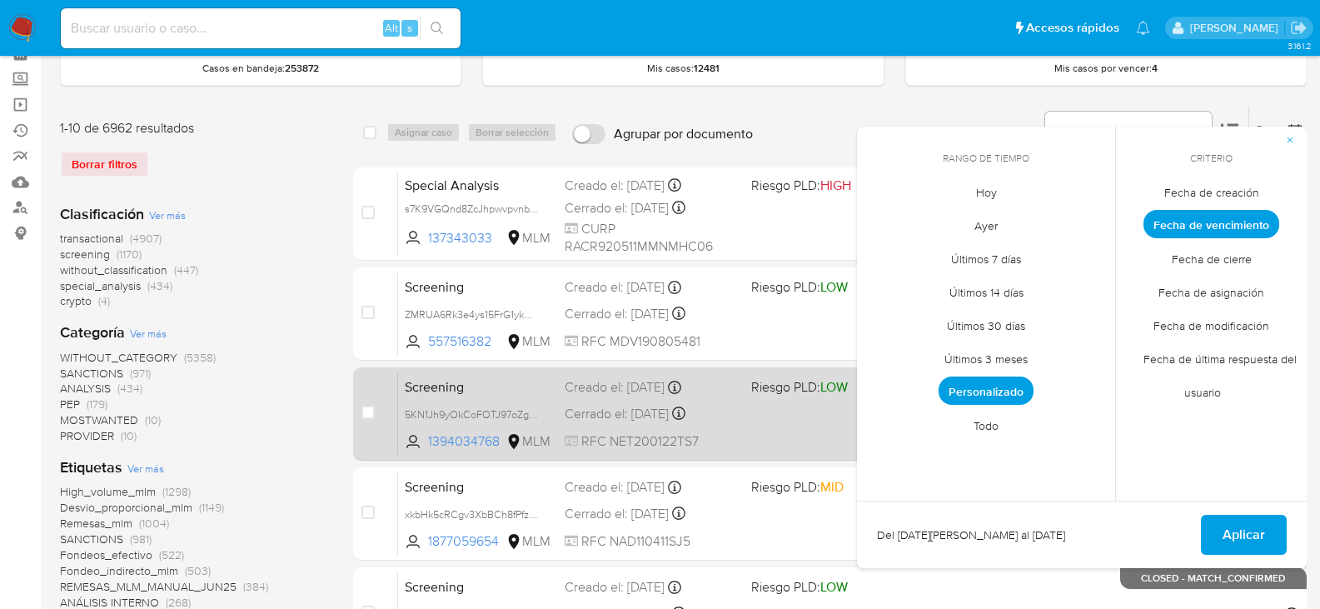
scroll to position [83, 0]
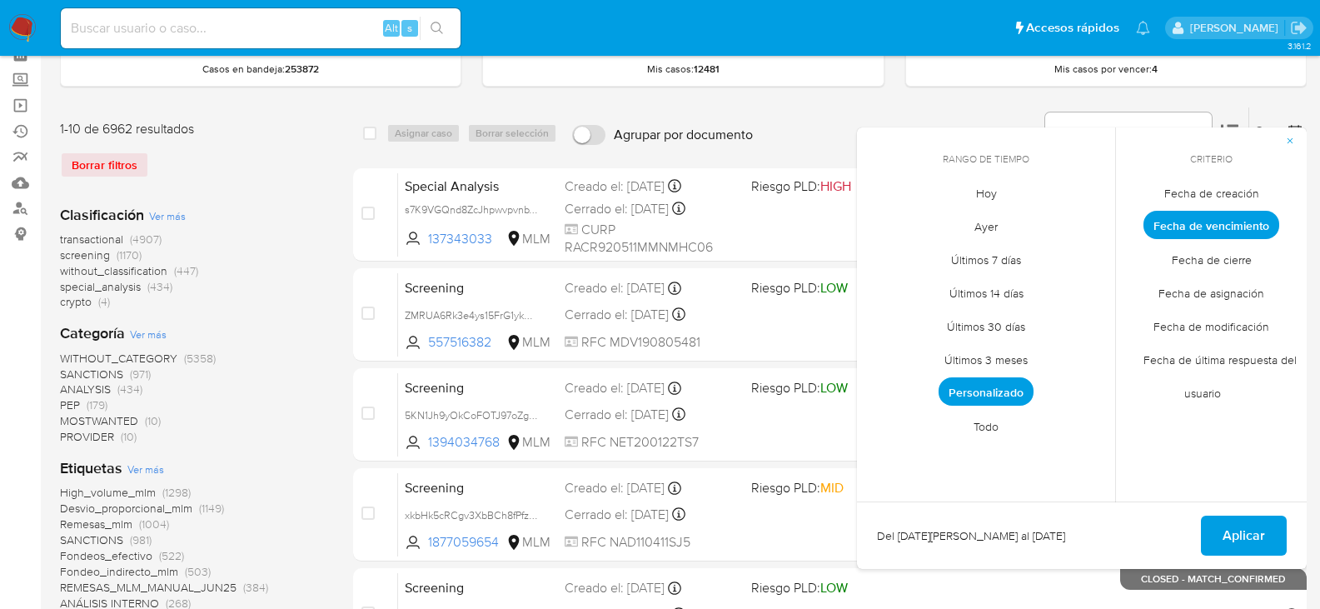
click at [1289, 140] on icon "button" at bounding box center [1290, 141] width 10 height 10
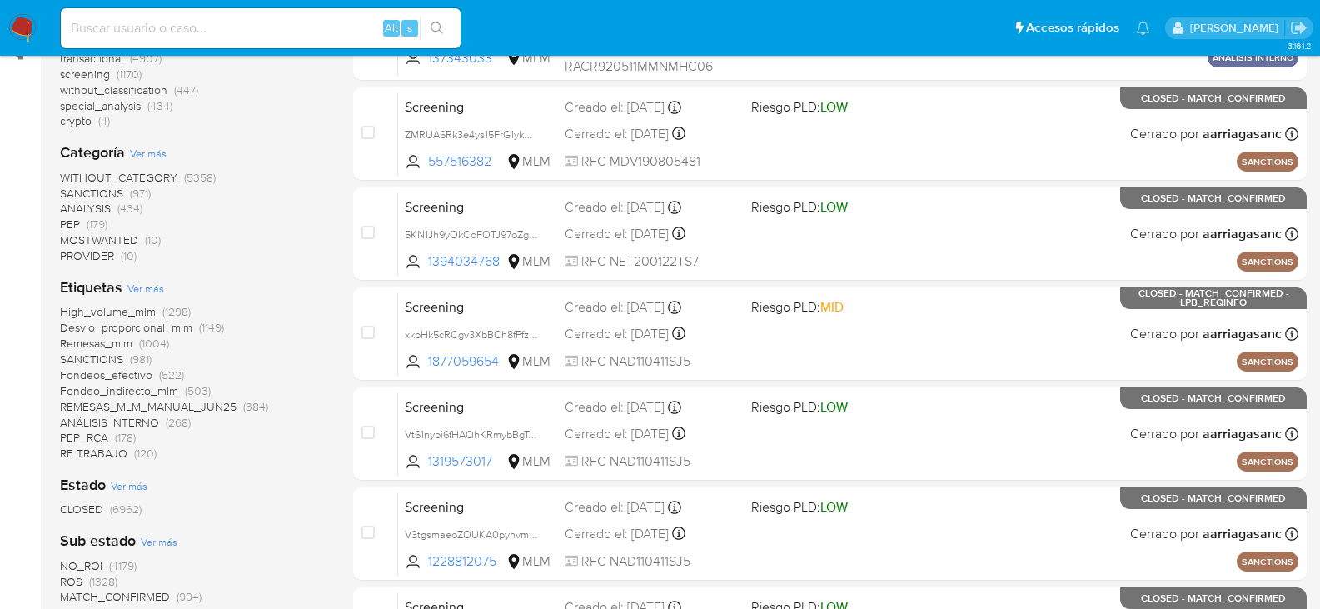
scroll to position [0, 0]
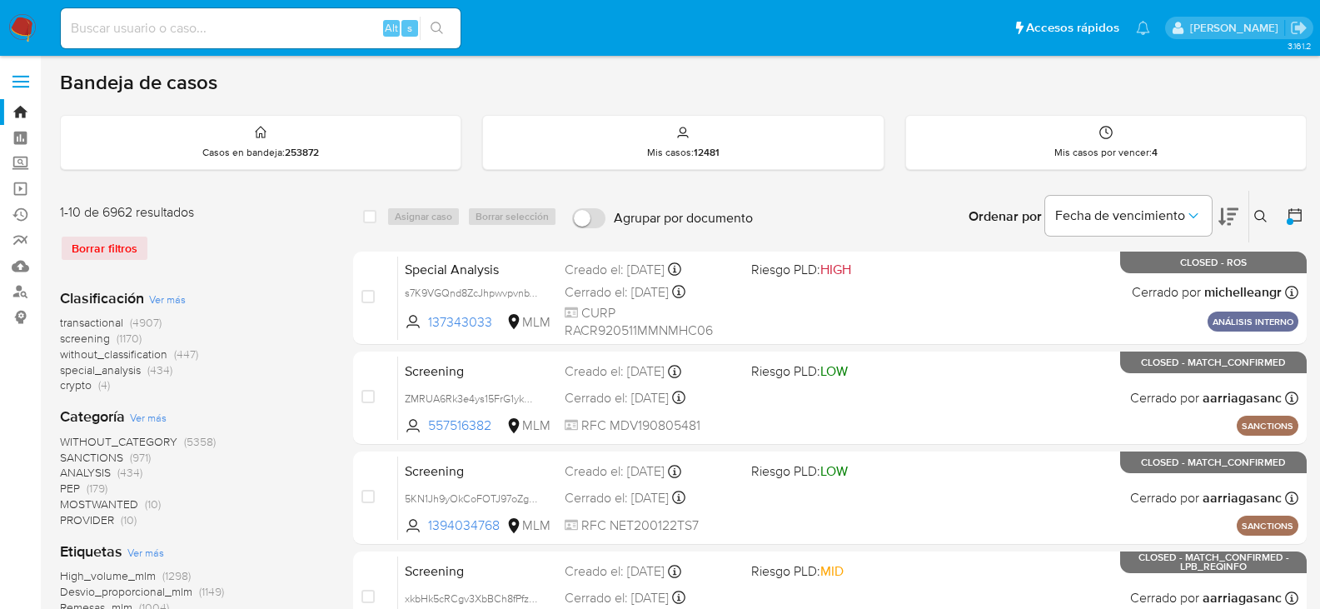
click at [140, 255] on div "Borrar filtros" at bounding box center [193, 248] width 267 height 27
click at [123, 254] on div "Borrar filtros" at bounding box center [193, 248] width 267 height 27
click at [22, 31] on img at bounding box center [22, 28] width 28 height 28
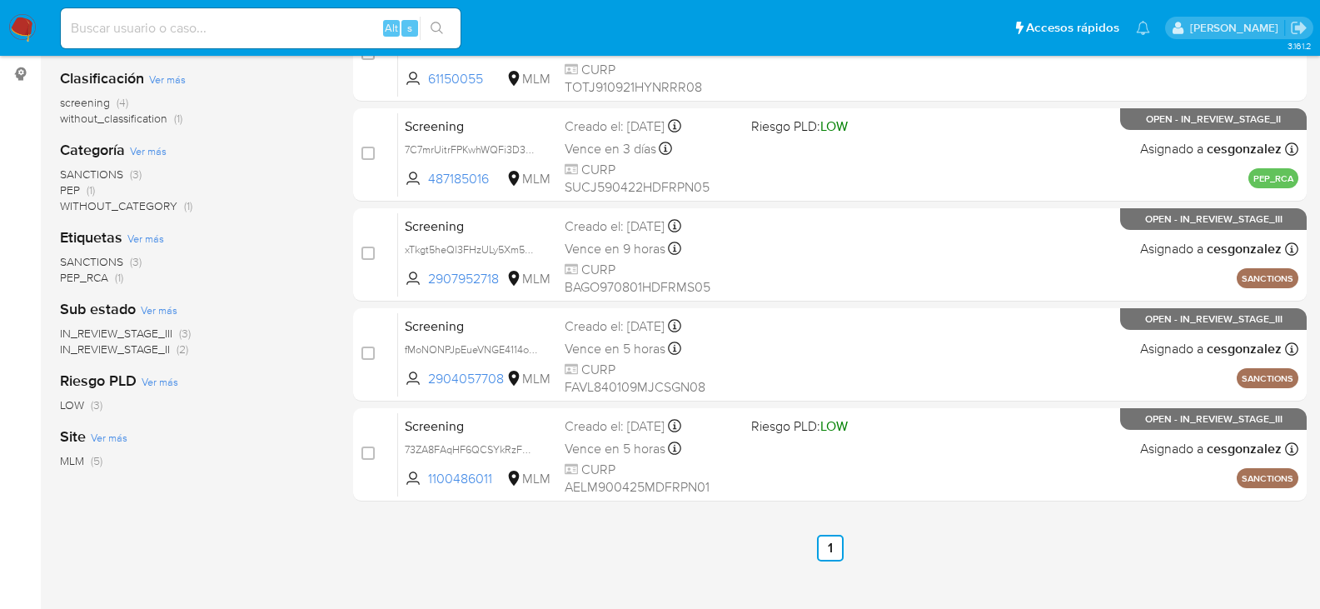
scroll to position [250, 0]
